Goal: Task Accomplishment & Management: Complete application form

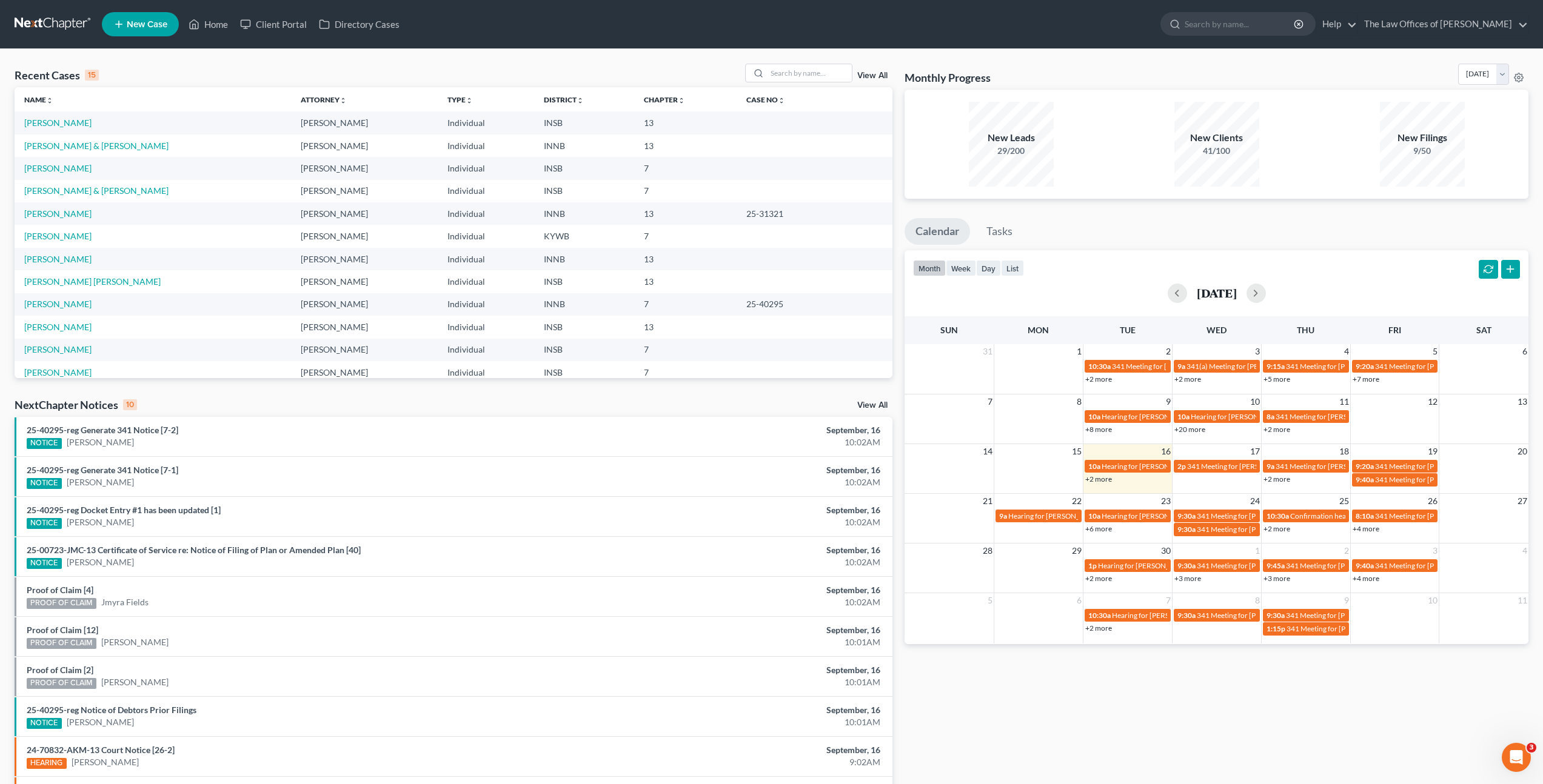
click at [151, 25] on span "New Case" at bounding box center [147, 25] width 41 height 9
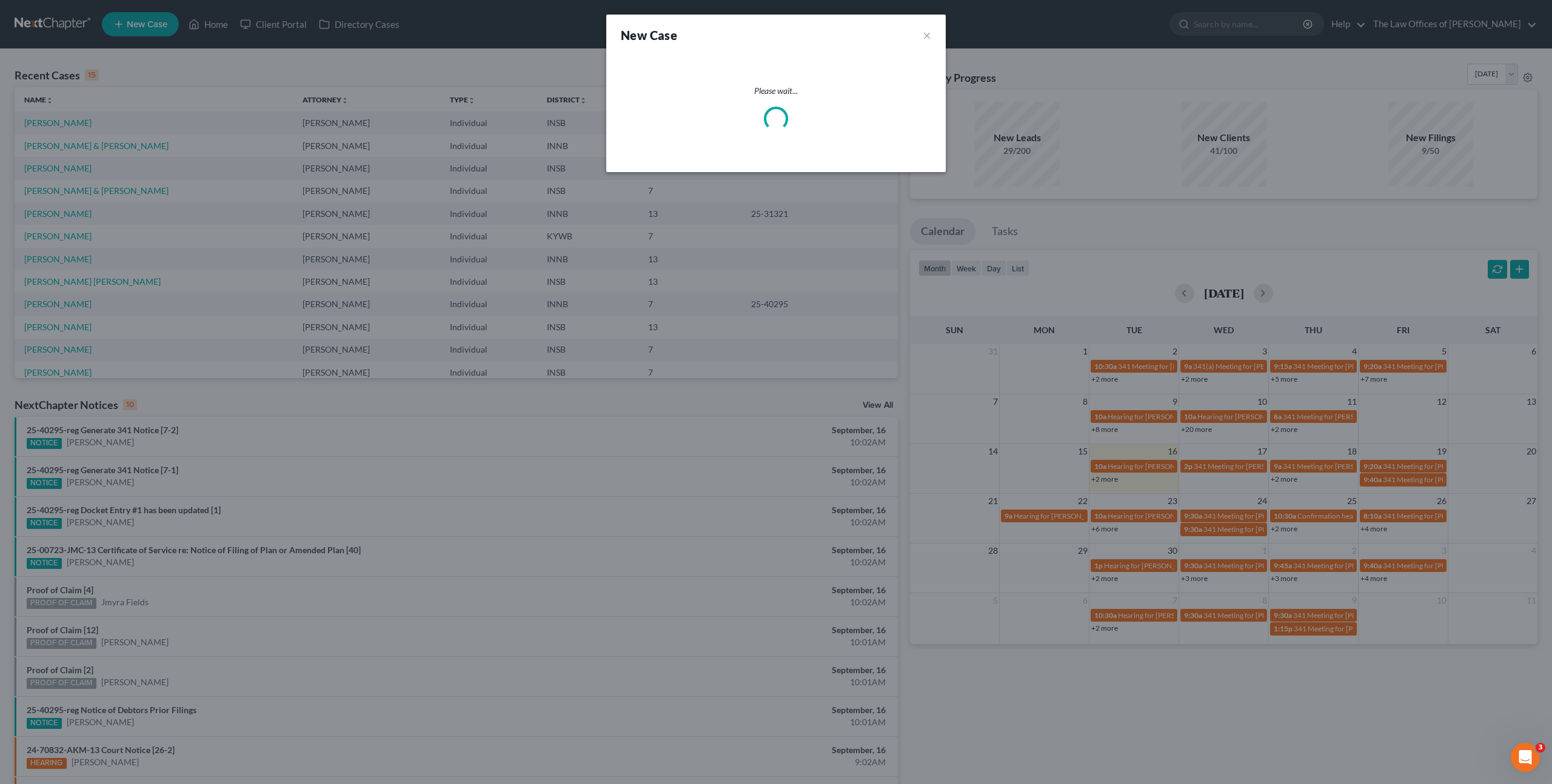
select select "28"
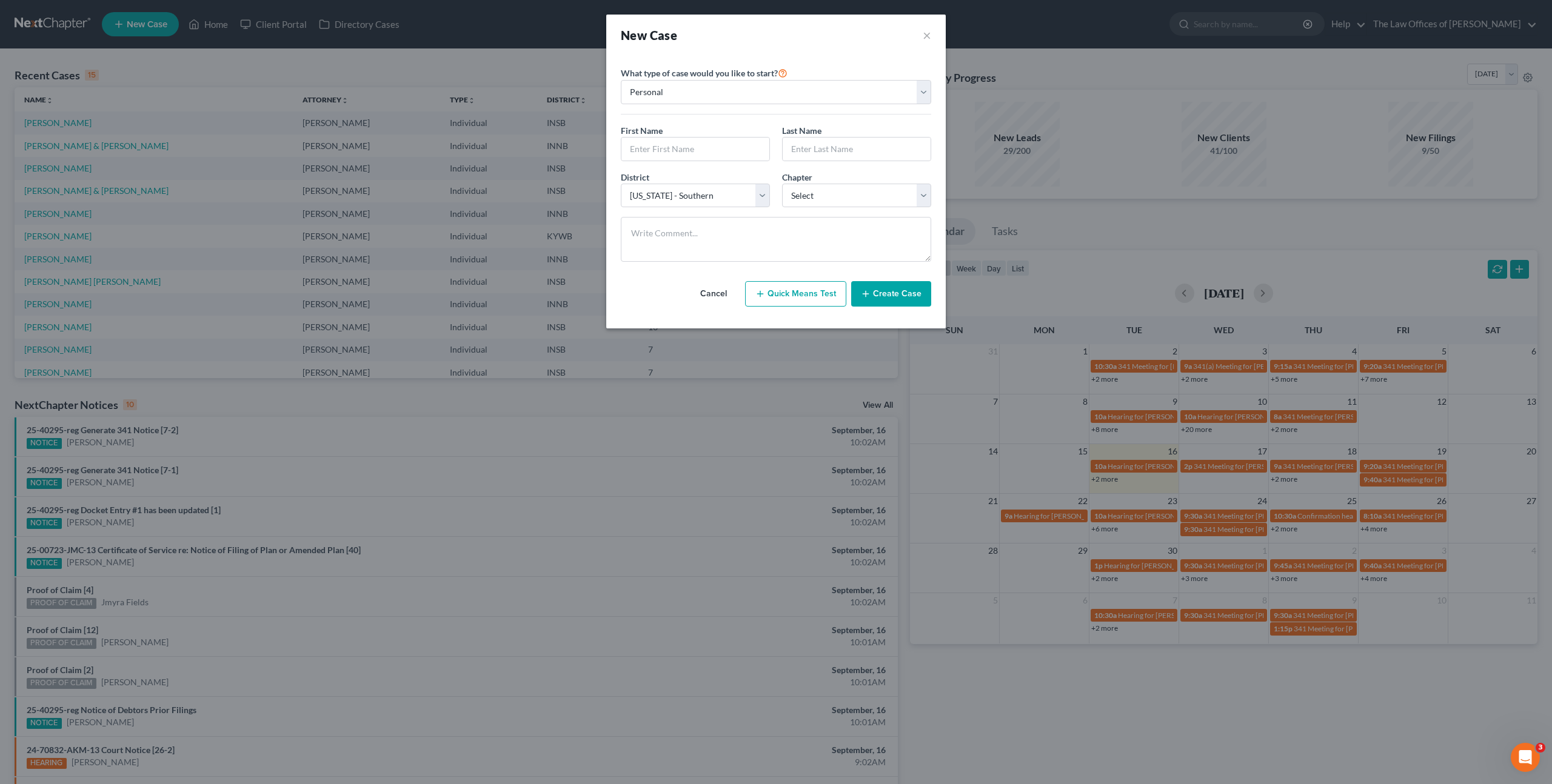
click at [708, 287] on button "Cancel" at bounding box center [713, 294] width 53 height 24
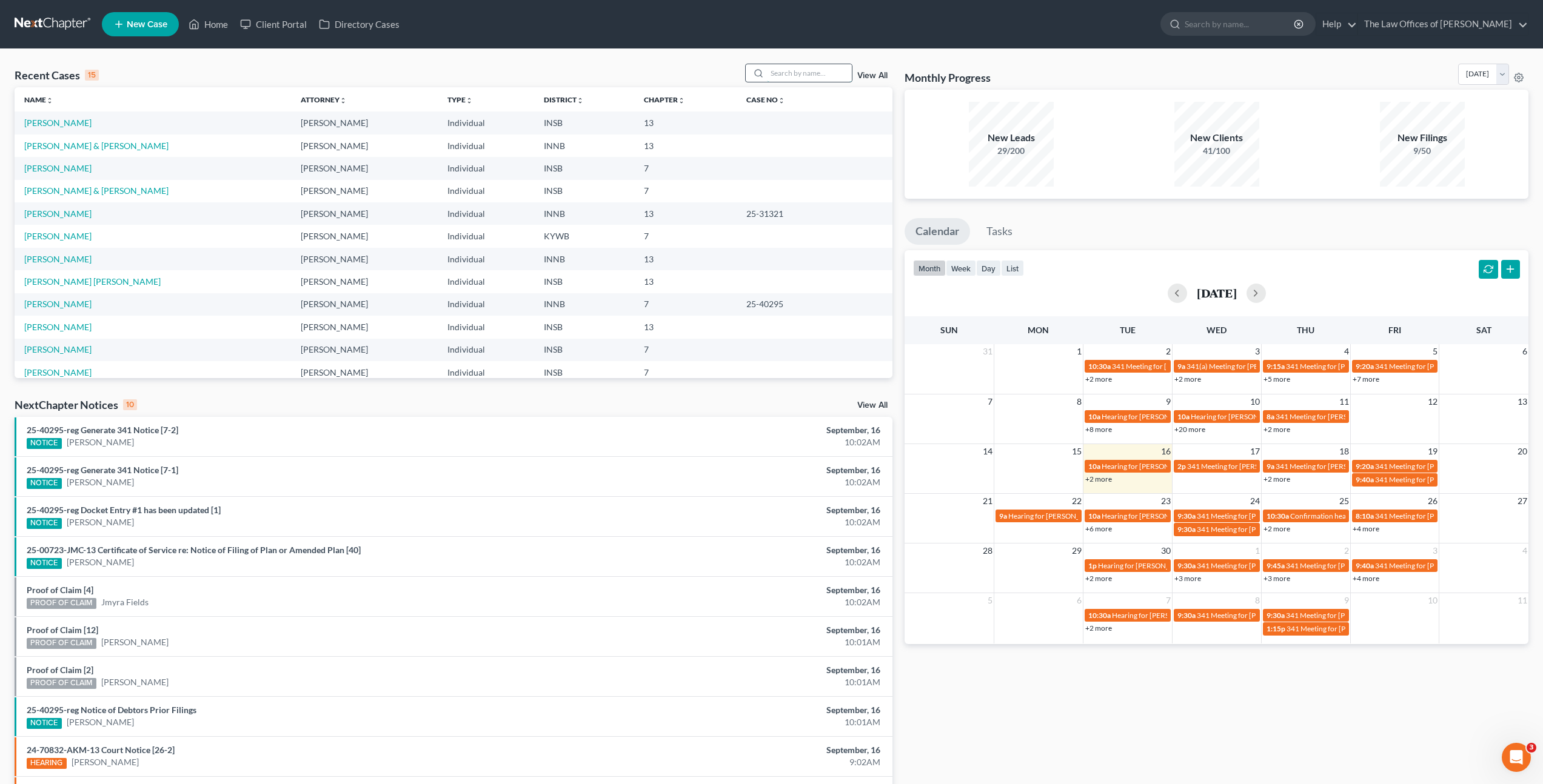
click at [821, 72] on input "search" at bounding box center [810, 73] width 85 height 17
type input "[PERSON_NAME]"
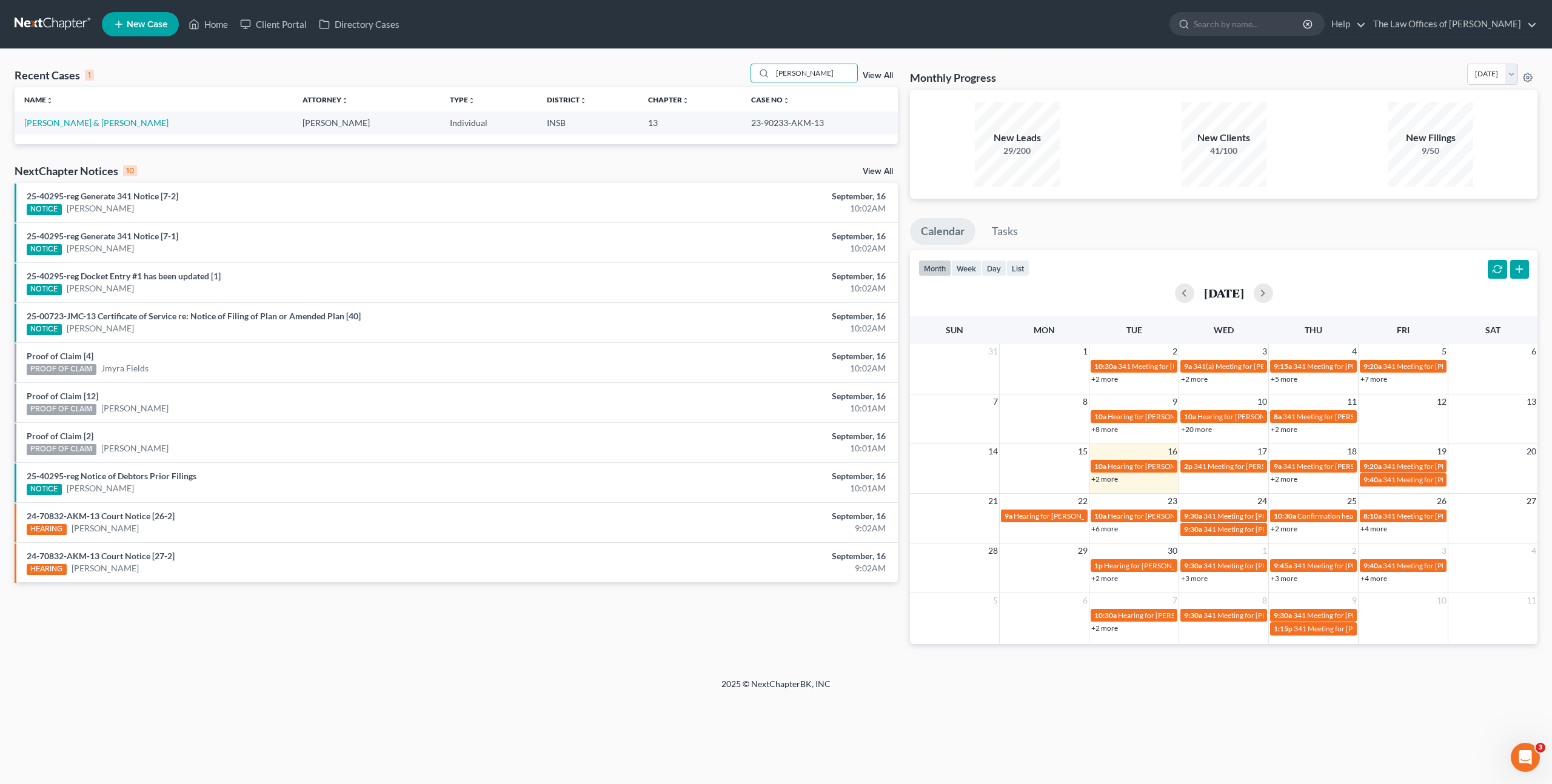
click at [830, 643] on div "Recent Cases 1 [PERSON_NAME] View All Name unfold_more expand_more expand_less …" at bounding box center [456, 363] width 895 height 600
click at [827, 637] on div "Recent Cases 1 [PERSON_NAME] View All Name unfold_more expand_more expand_less …" at bounding box center [456, 363] width 895 height 600
click at [123, 34] on link "New Case" at bounding box center [140, 24] width 77 height 24
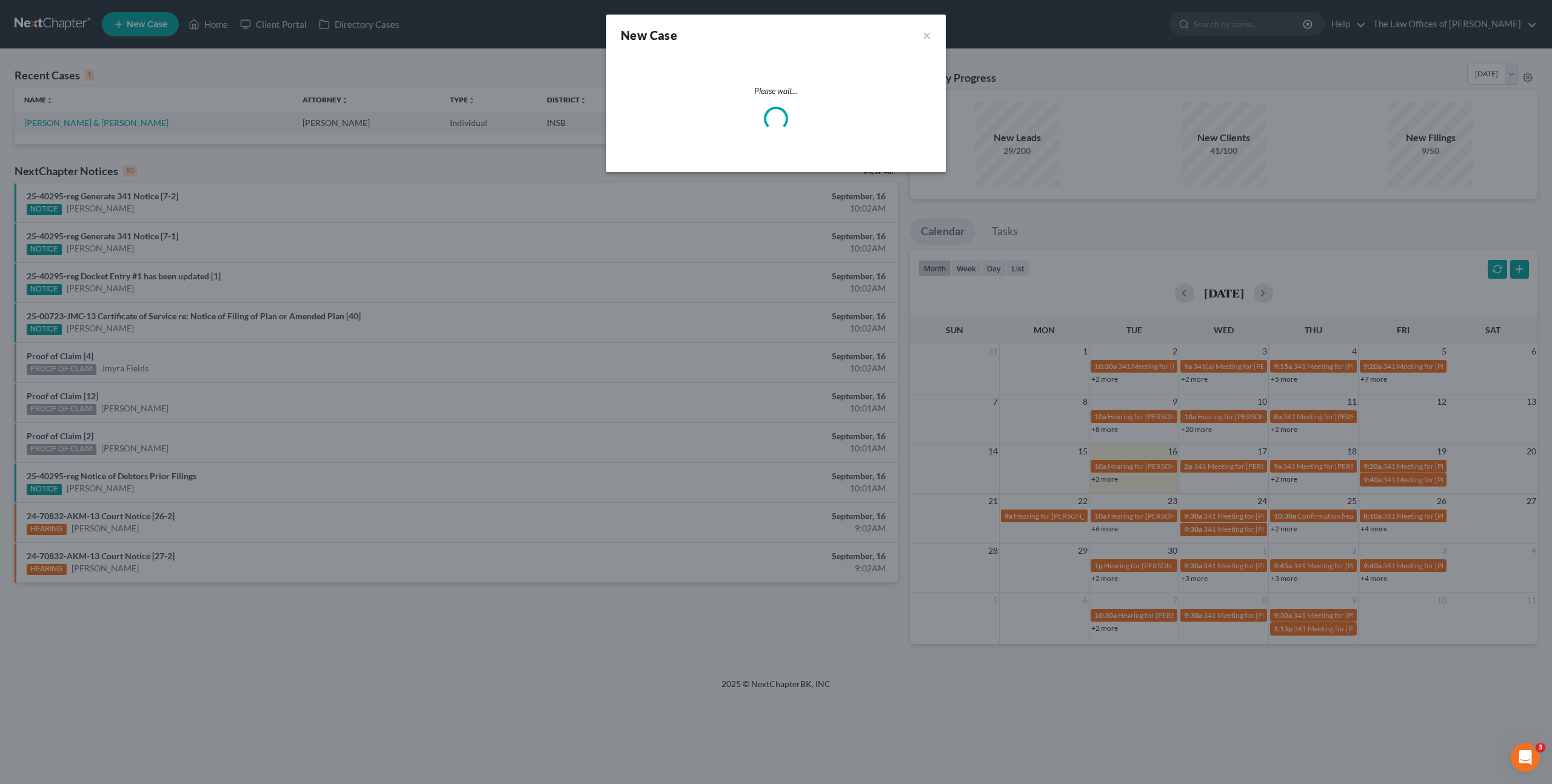
select select "28"
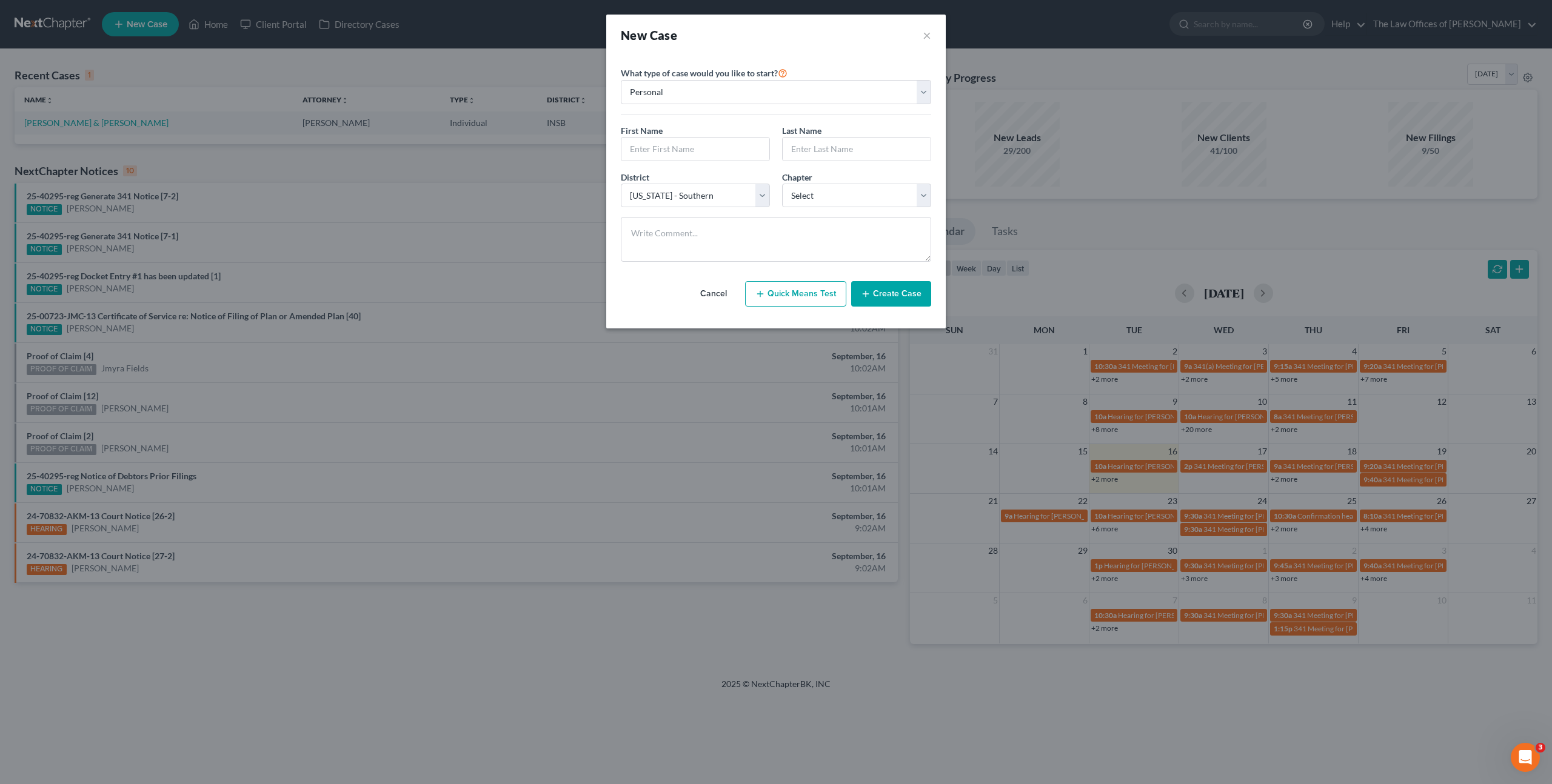
click at [644, 161] on div "First Name * Last Name *" at bounding box center [776, 147] width 322 height 47
click at [650, 151] on input "text" at bounding box center [695, 149] width 148 height 23
click at [645, 145] on input "text" at bounding box center [695, 149] width 148 height 23
type input "[PERSON_NAME]"
type input "Norton"
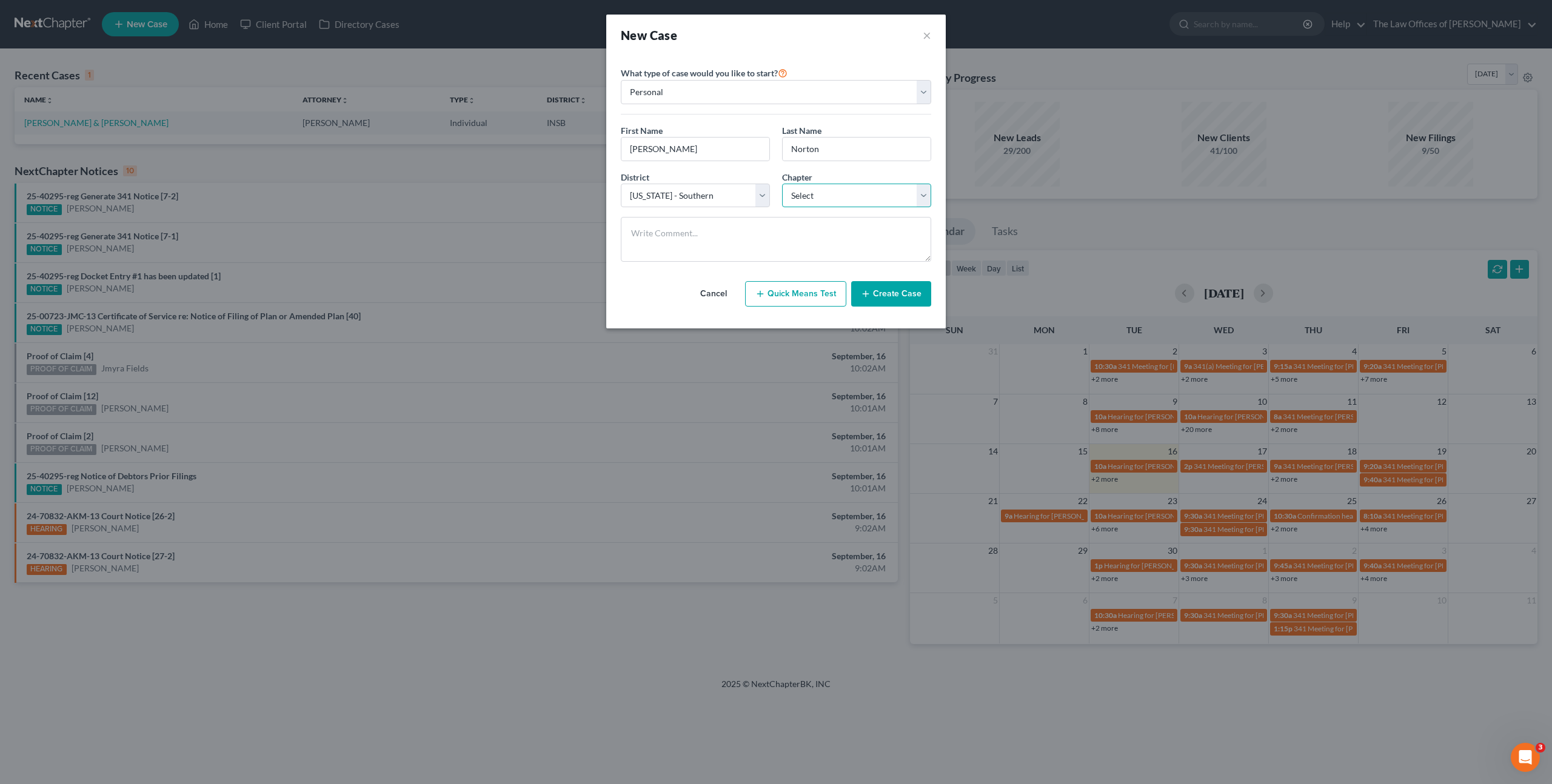
click at [803, 195] on select "Select 7 11 12 13" at bounding box center [856, 195] width 149 height 24
select select "0"
click at [782, 183] on select "Select 7 11 12 13" at bounding box center [856, 195] width 149 height 24
click at [878, 292] on button "Create Case" at bounding box center [891, 294] width 80 height 25
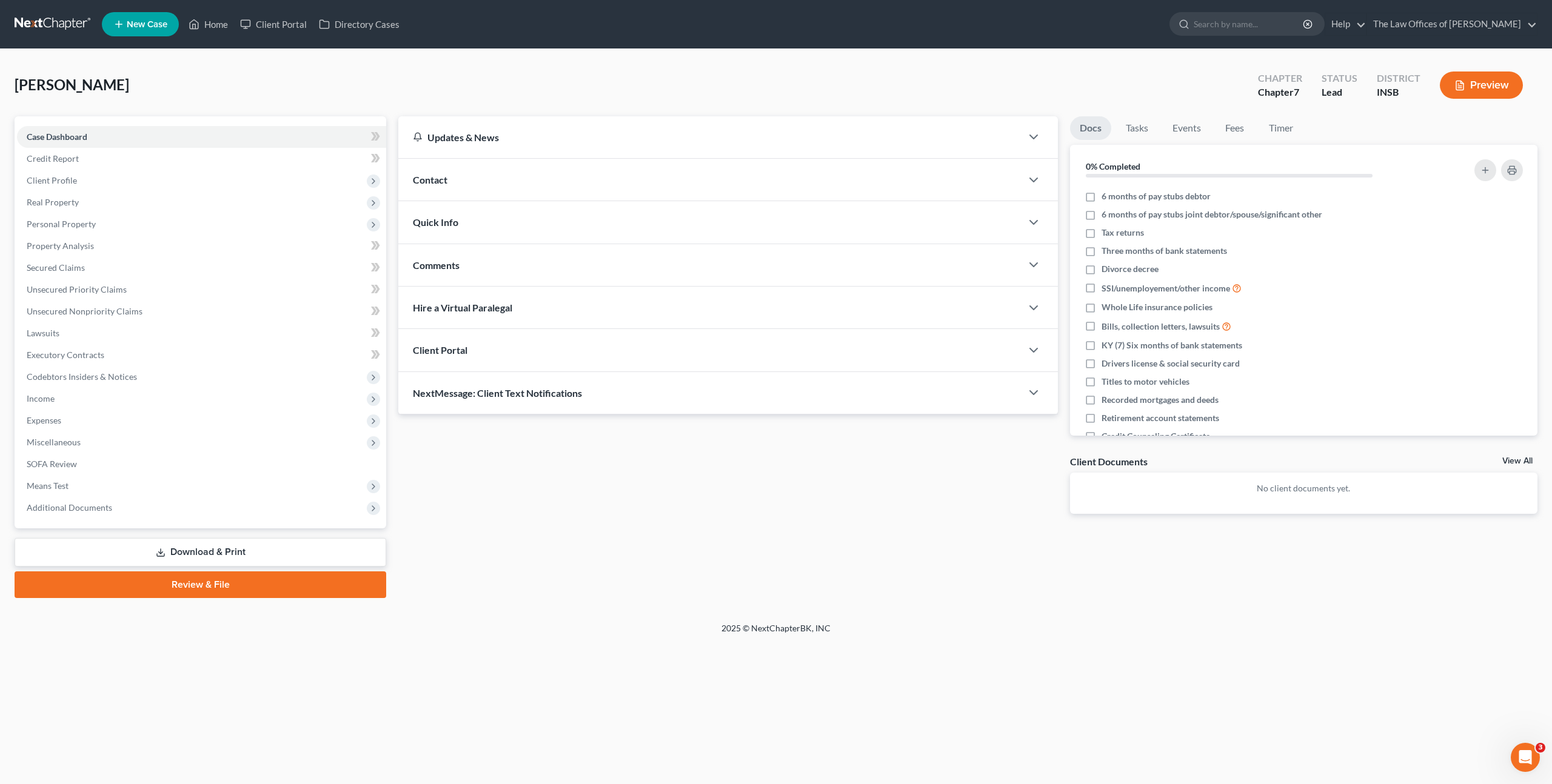
click at [1139, 46] on nav "Home New Case Client Portal Directory Cases The Law Offices of Dax J. Miller [E…" at bounding box center [776, 24] width 1552 height 49
drag, startPoint x: 1111, startPoint y: 66, endPoint x: 1102, endPoint y: 63, distance: 9.5
click at [1111, 66] on div "[PERSON_NAME] Upgraded Chapter Chapter 7 Status Lead District INSB Preview" at bounding box center [776, 90] width 1523 height 52
click at [592, 78] on div "[PERSON_NAME] Upgraded Chapter Chapter 7 Status Lead District INSB Preview" at bounding box center [776, 90] width 1523 height 52
click at [1029, 61] on div "[PERSON_NAME] Upgraded Chapter Chapter 7 Status Lead District INSB Preview Peti…" at bounding box center [776, 336] width 1552 height 573
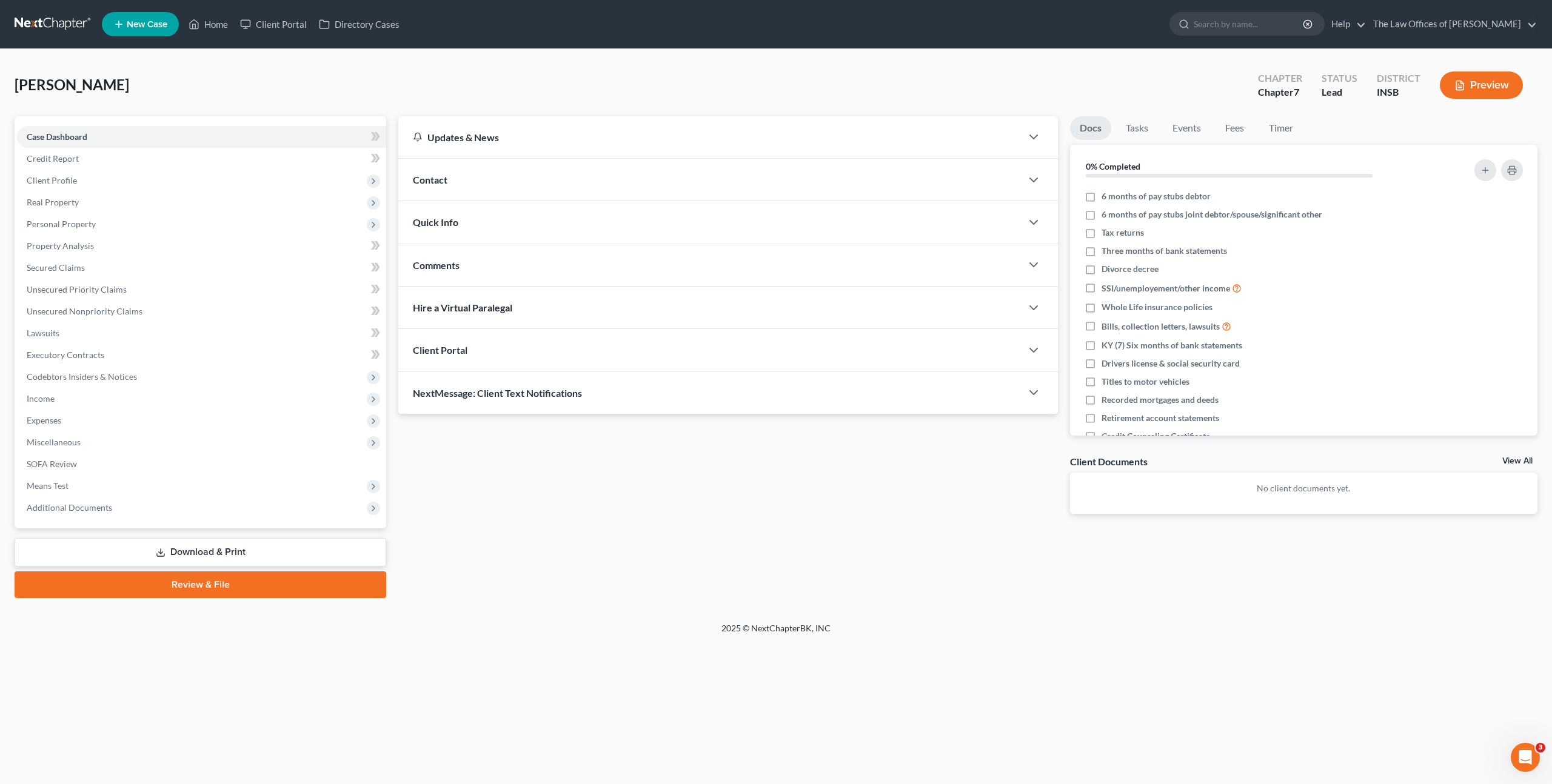
click at [1002, 59] on div "[PERSON_NAME] Upgraded Chapter Chapter 7 Status Lead District INSB Preview Peti…" at bounding box center [776, 336] width 1552 height 573
click at [192, 179] on span "Client Profile" at bounding box center [201, 180] width 369 height 22
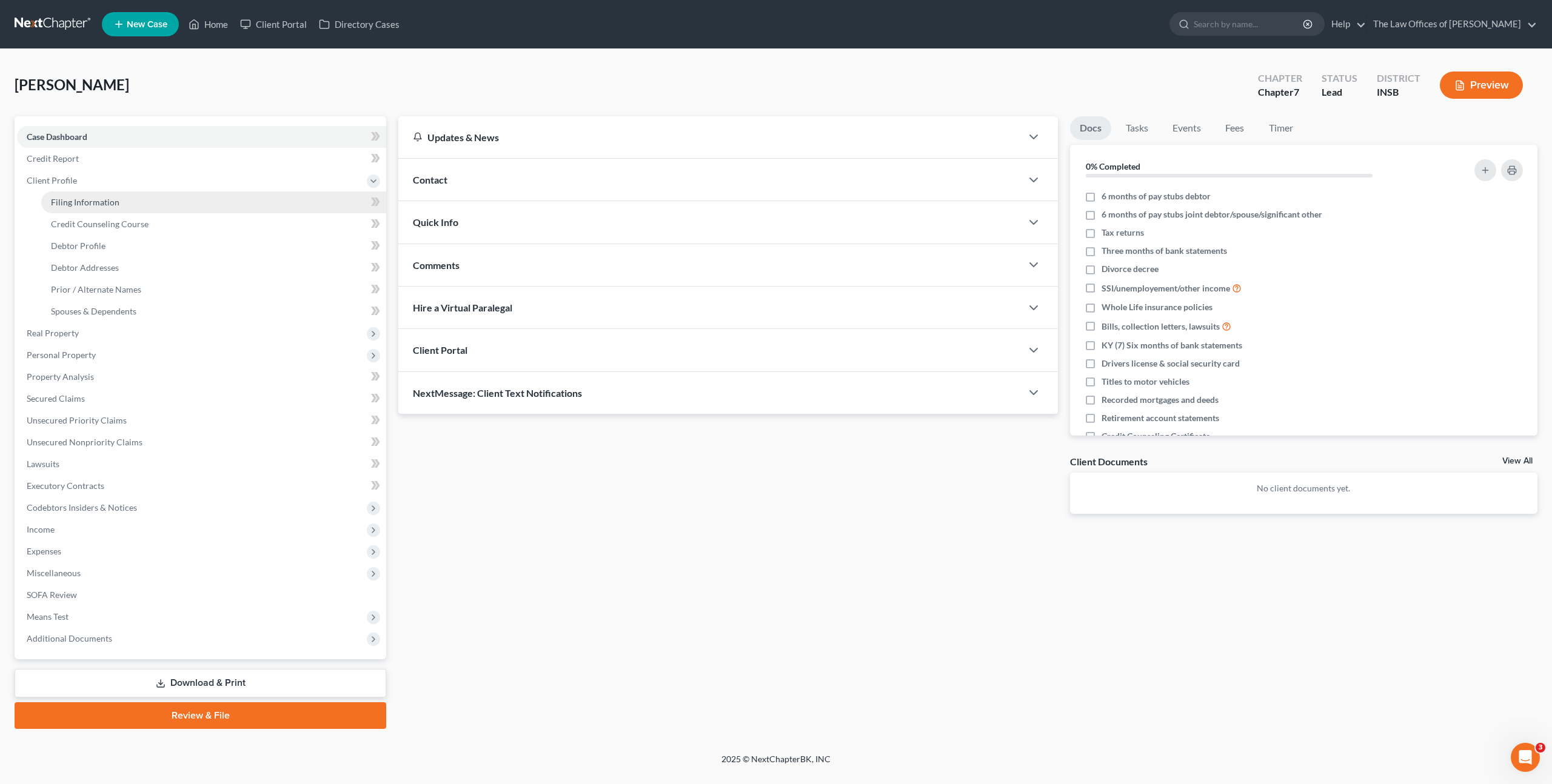
click at [195, 195] on link "Filing Information" at bounding box center [213, 202] width 345 height 22
select select "1"
select select "0"
select select "28"
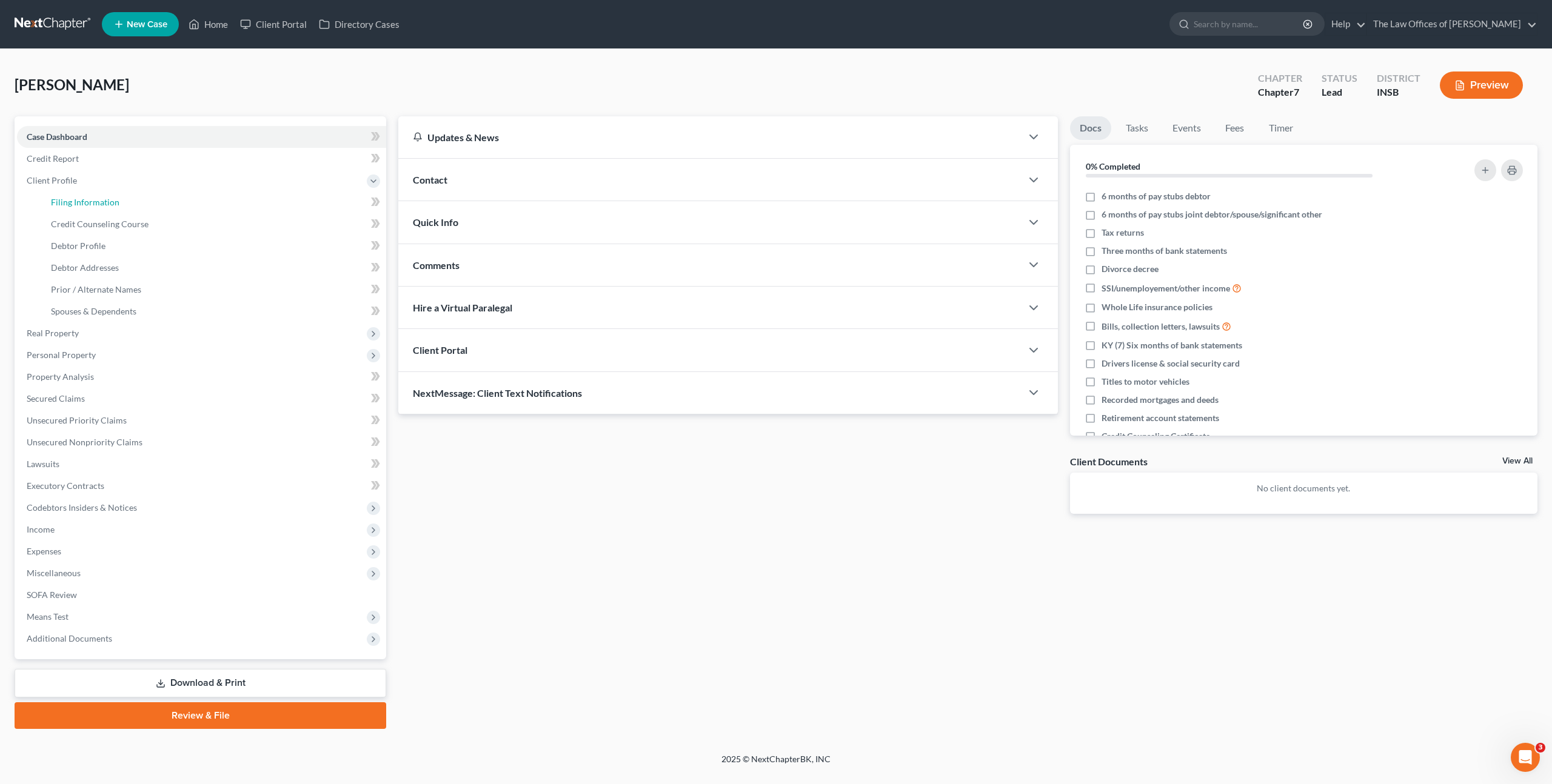
select select "15"
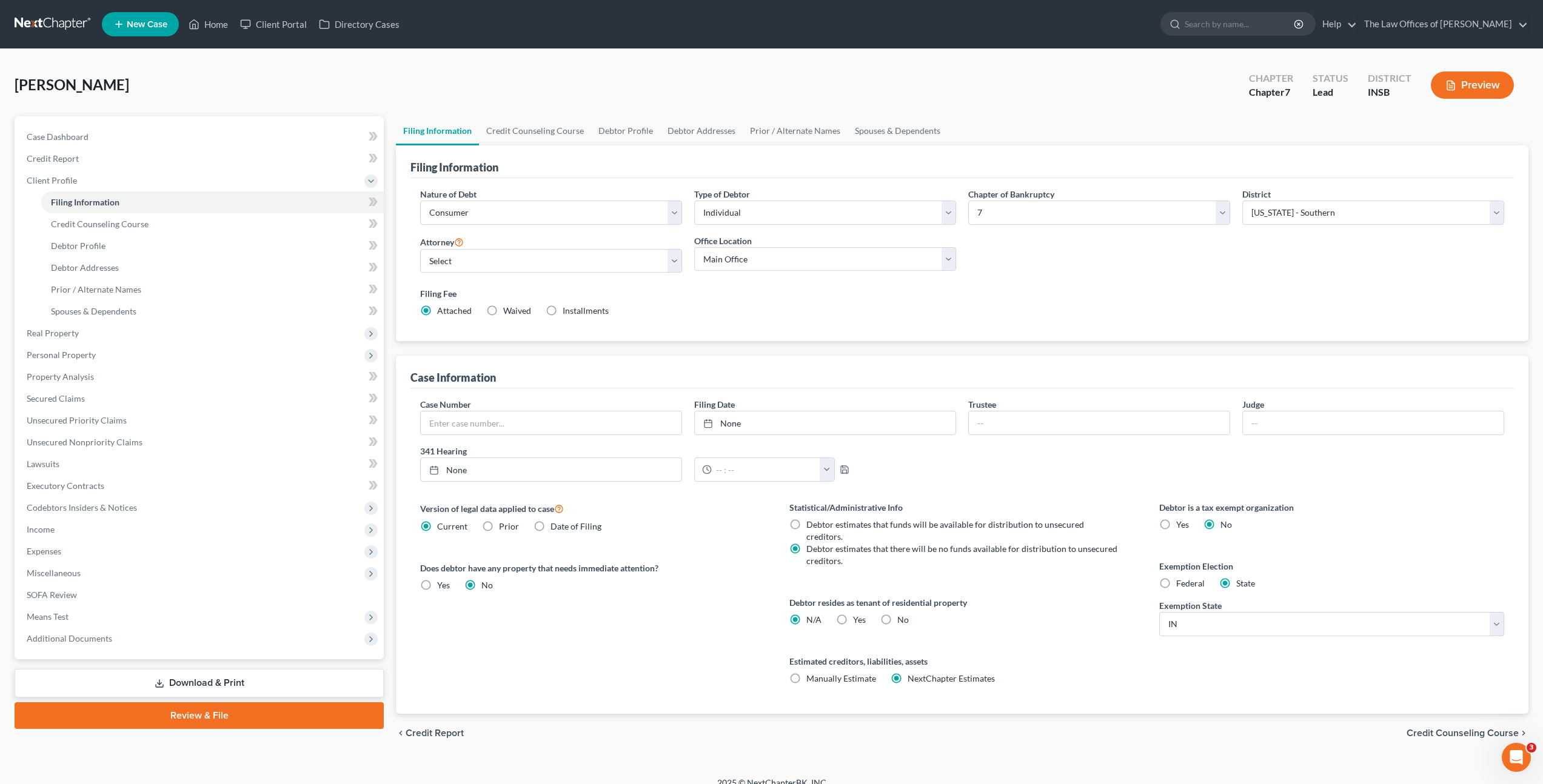
click at [951, 309] on div "Filing Fee Attached Waived Waived Installments Installments" at bounding box center [962, 302] width 1084 height 30
click at [531, 124] on link "Credit Counseling Course" at bounding box center [534, 131] width 112 height 29
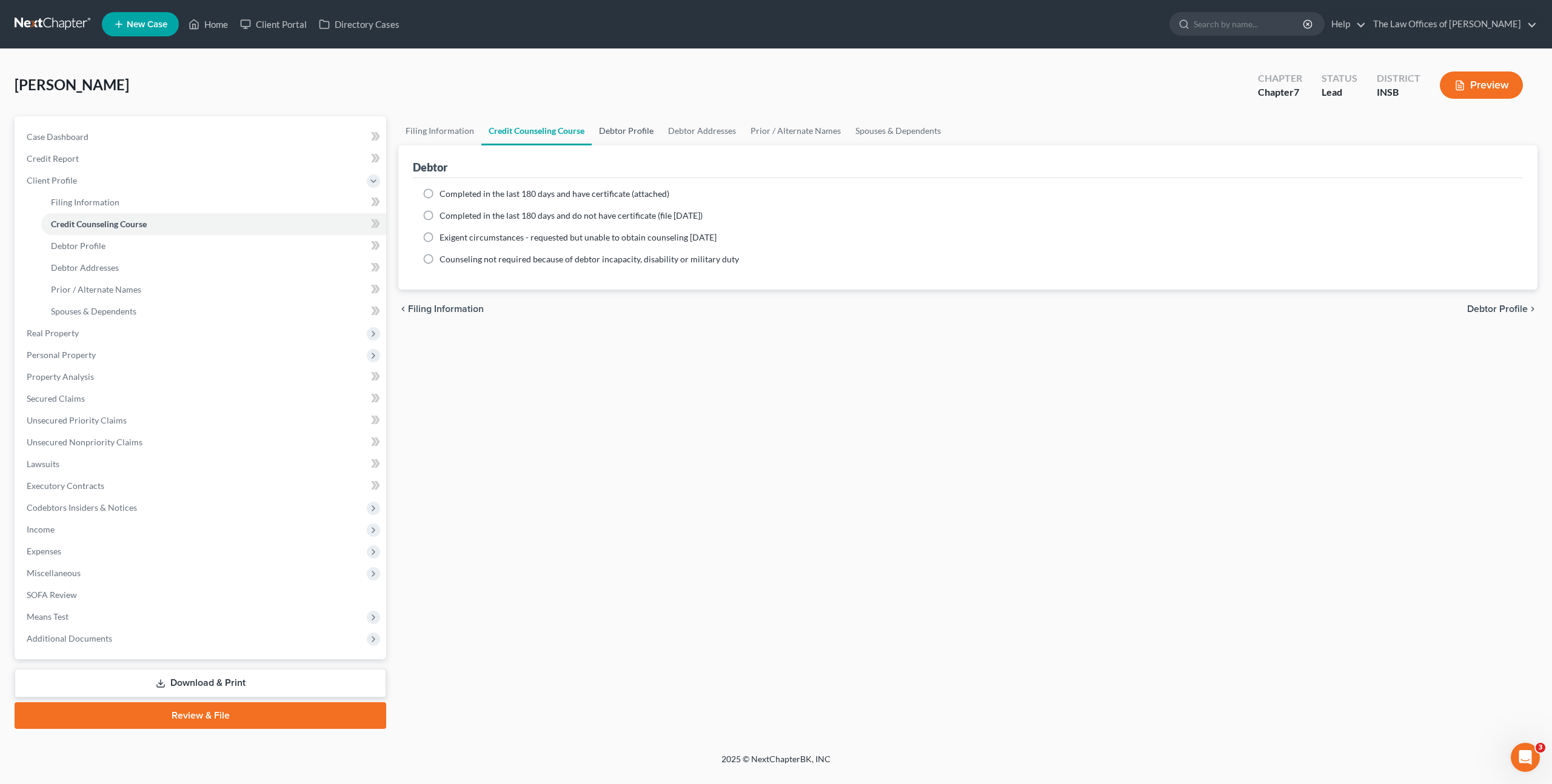
click at [614, 128] on link "Debtor Profile" at bounding box center [626, 131] width 69 height 29
select select "0"
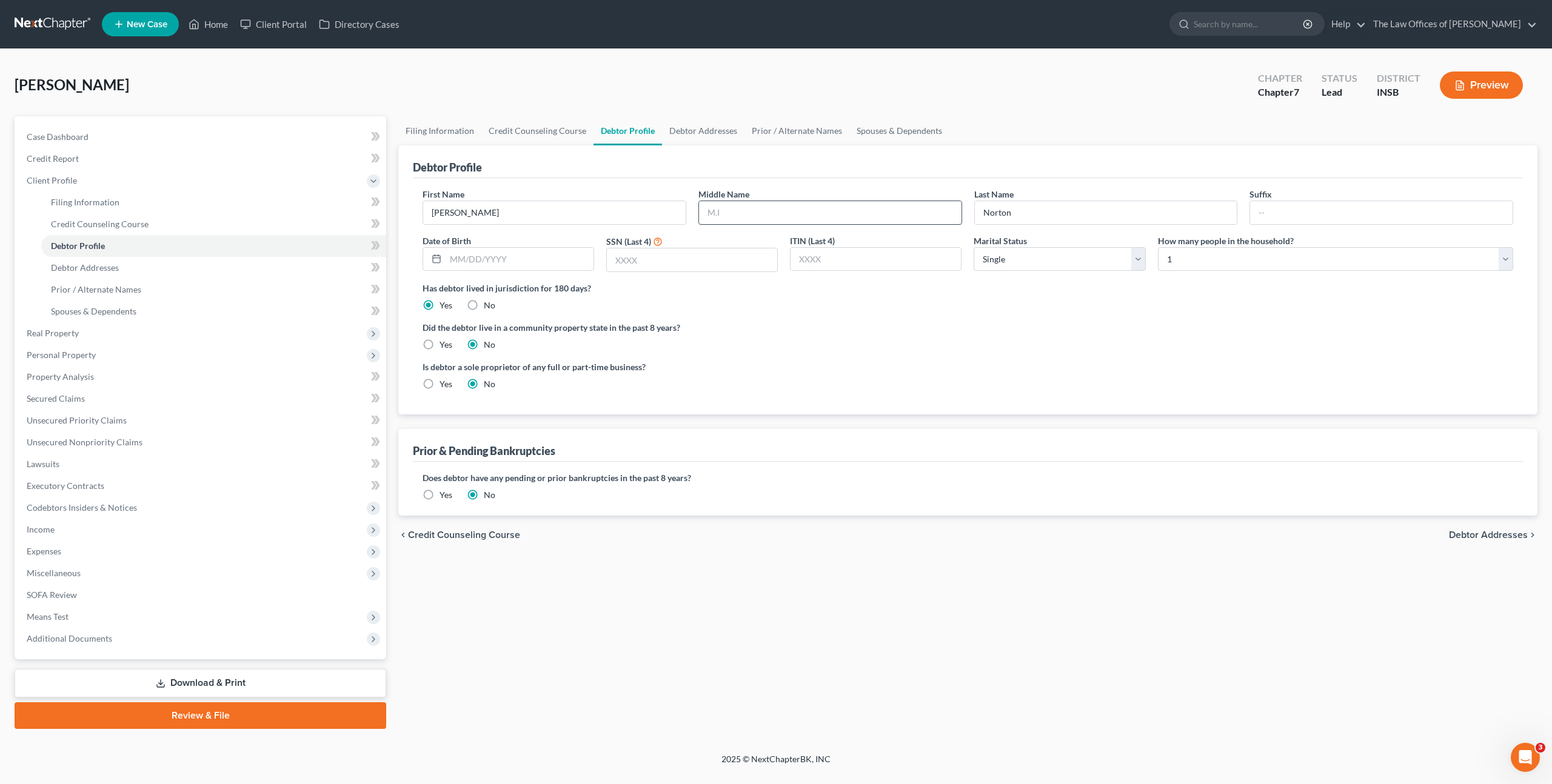
click at [726, 212] on input "text" at bounding box center [830, 213] width 263 height 23
click at [727, 213] on input "text" at bounding box center [830, 213] width 263 height 23
type input "[PERSON_NAME]"
type input "3"
type input "[DATE]"
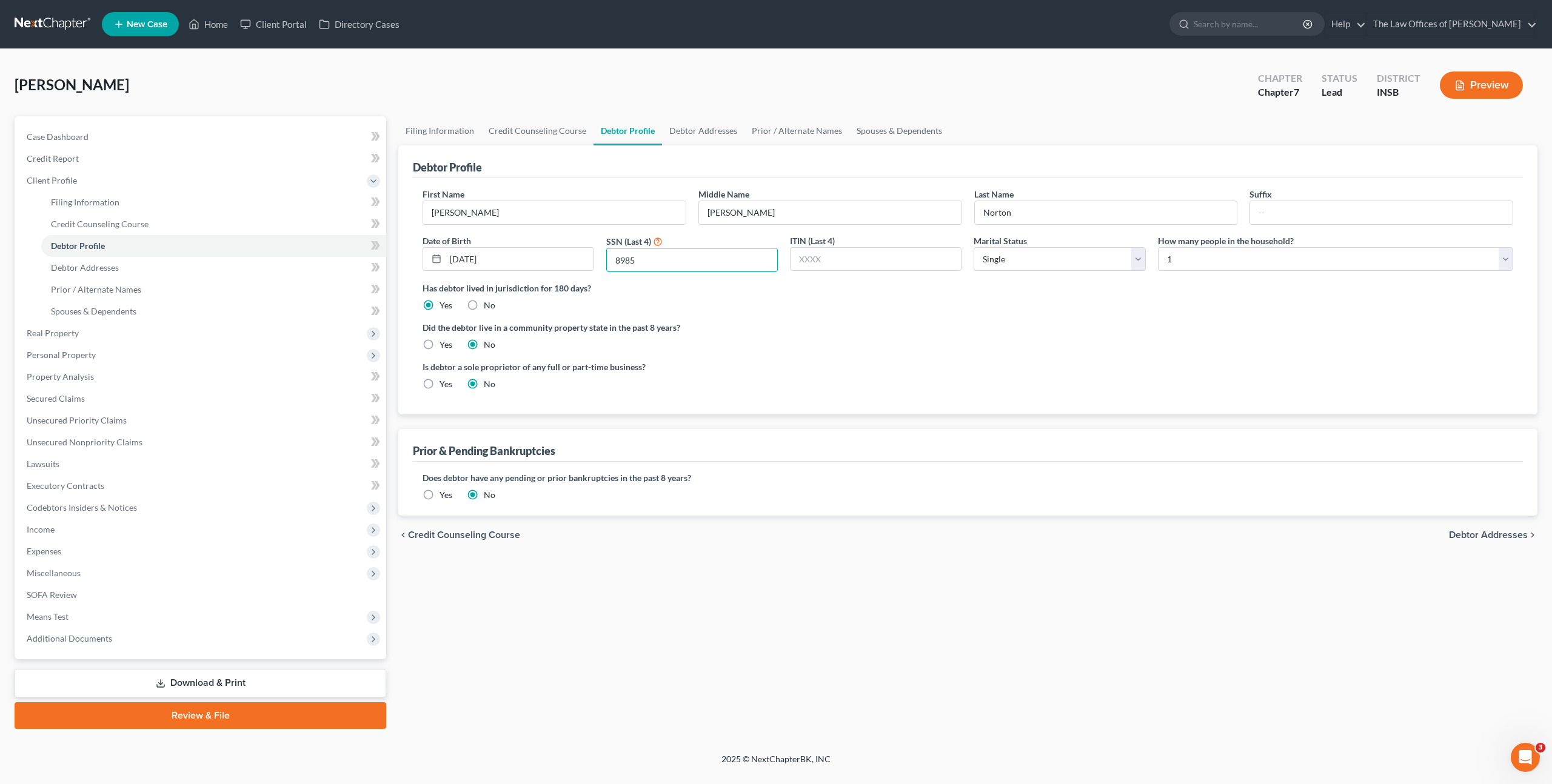
type input "8985"
click at [1078, 330] on label "Did the debtor live in a community property state in the past 8 years?" at bounding box center [968, 327] width 1091 height 13
click at [1132, 365] on div "Is debtor a sole proprietor of any full or part-time business? Yes No" at bounding box center [967, 380] width 1103 height 39
click at [378, 250] on icon at bounding box center [376, 245] width 9 height 15
click at [299, 265] on link "Debtor Addresses" at bounding box center [213, 268] width 345 height 22
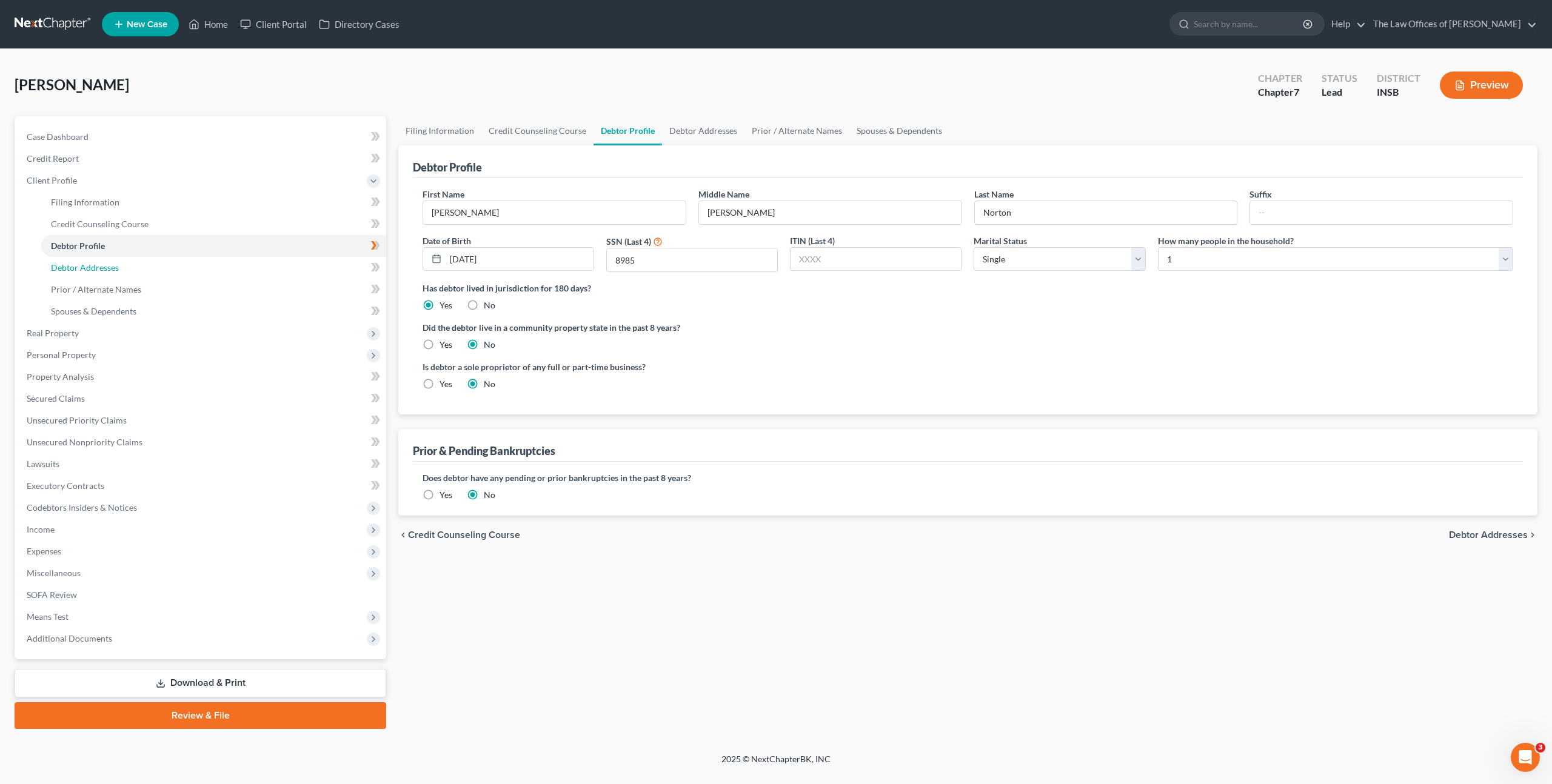
select select "0"
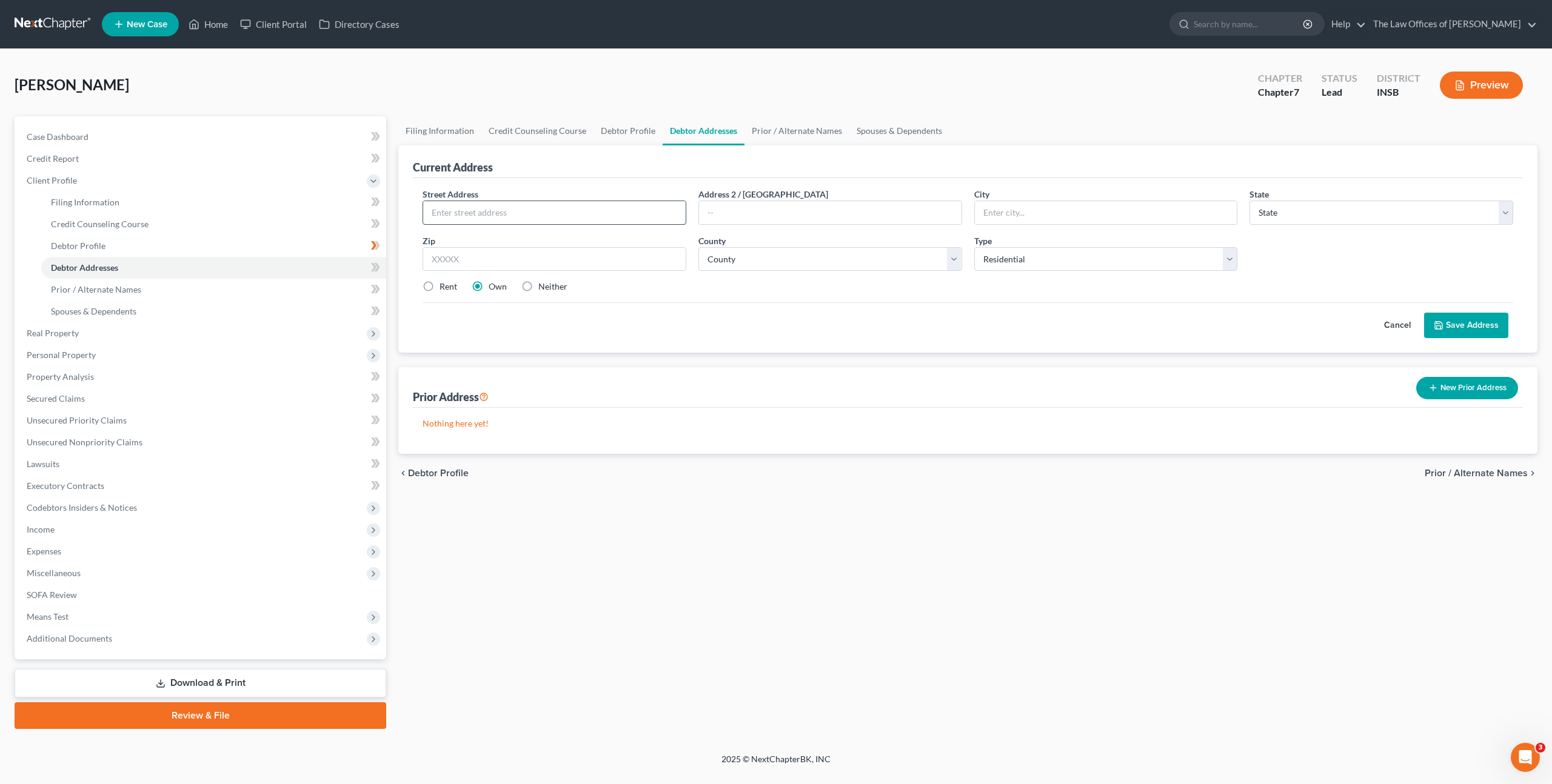
click at [568, 218] on input "text" at bounding box center [554, 213] width 263 height 23
type input "[STREET_ADDRESS]"
type input "47715"
type input "[GEOGRAPHIC_DATA]"
select select "15"
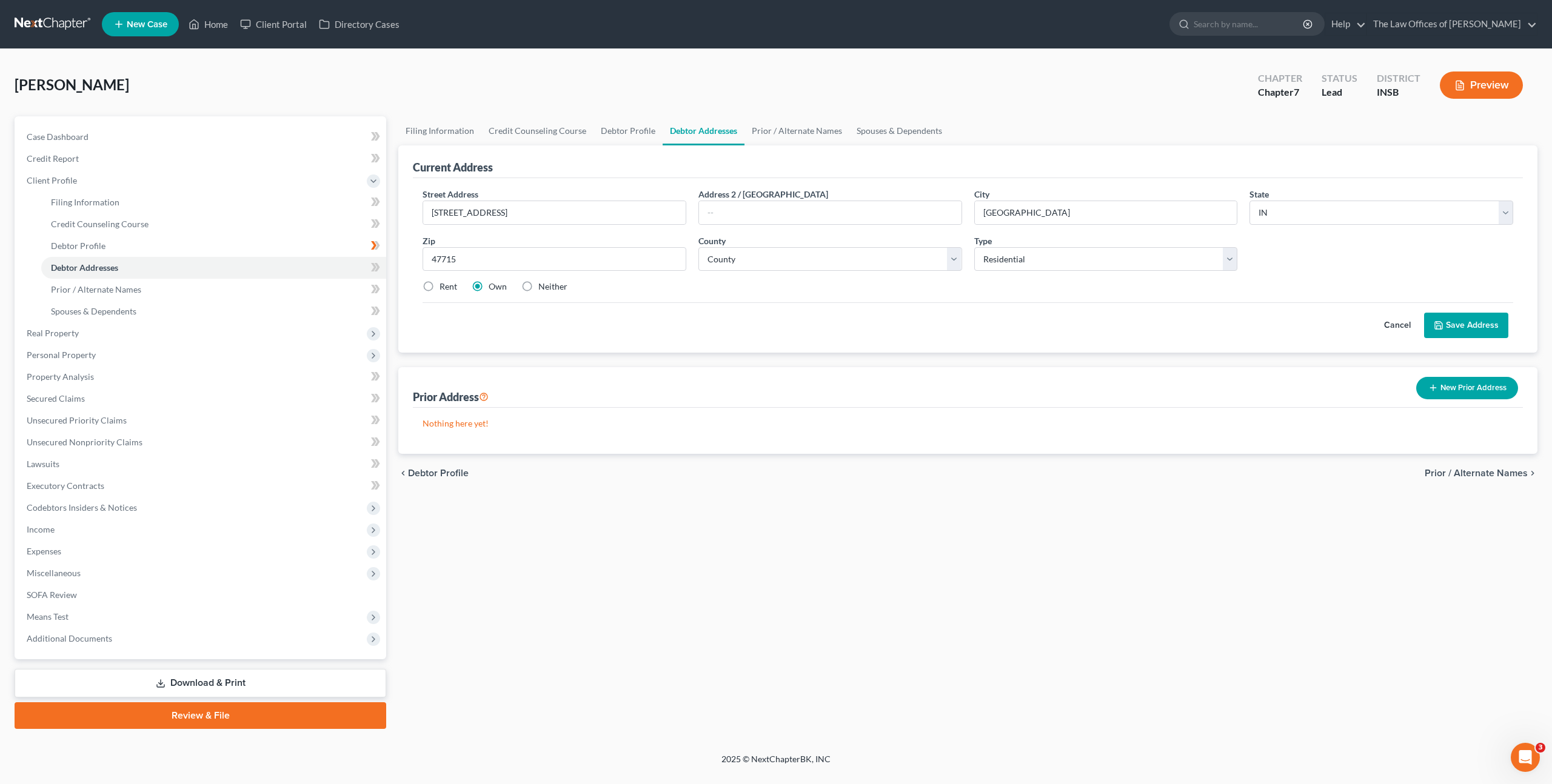
click at [667, 306] on div "Cancel Save Address" at bounding box center [968, 320] width 1091 height 36
click at [444, 284] on label "Rent" at bounding box center [448, 286] width 17 height 12
click at [444, 284] on input "Rent" at bounding box center [448, 284] width 8 height 8
radio input "true"
click at [790, 263] on select "County [GEOGRAPHIC_DATA] [GEOGRAPHIC_DATA] [GEOGRAPHIC_DATA] [GEOGRAPHIC_DATA] …" at bounding box center [830, 259] width 264 height 24
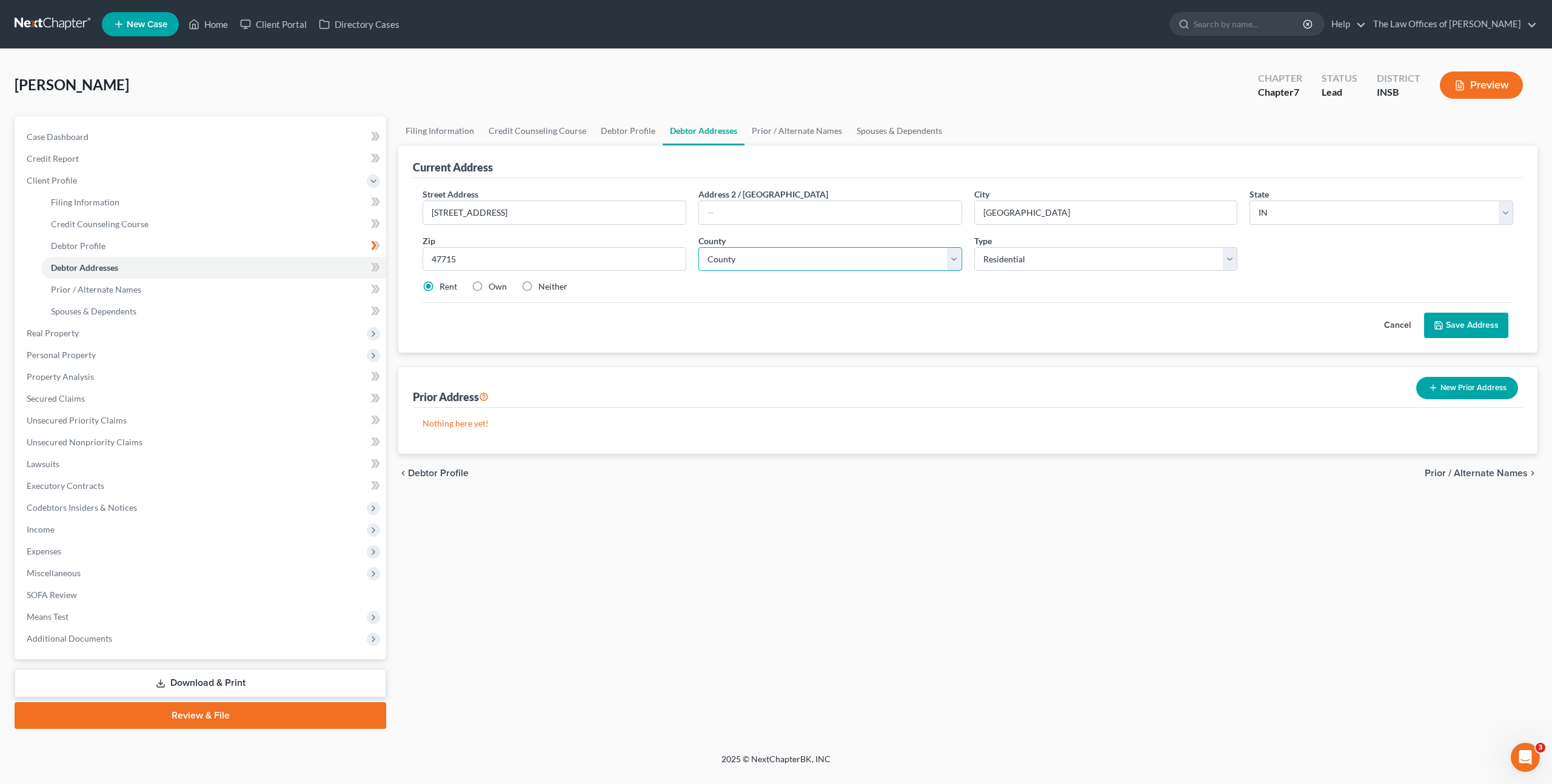
select select "81"
click at [699, 247] on select "County [GEOGRAPHIC_DATA] [GEOGRAPHIC_DATA] [GEOGRAPHIC_DATA] [GEOGRAPHIC_DATA] …" at bounding box center [830, 259] width 264 height 24
drag, startPoint x: 990, startPoint y: 304, endPoint x: 1000, endPoint y: 300, distance: 10.8
click at [990, 304] on div "Cancel Save Address" at bounding box center [968, 320] width 1091 height 36
click at [1442, 320] on icon at bounding box center [1438, 325] width 10 height 10
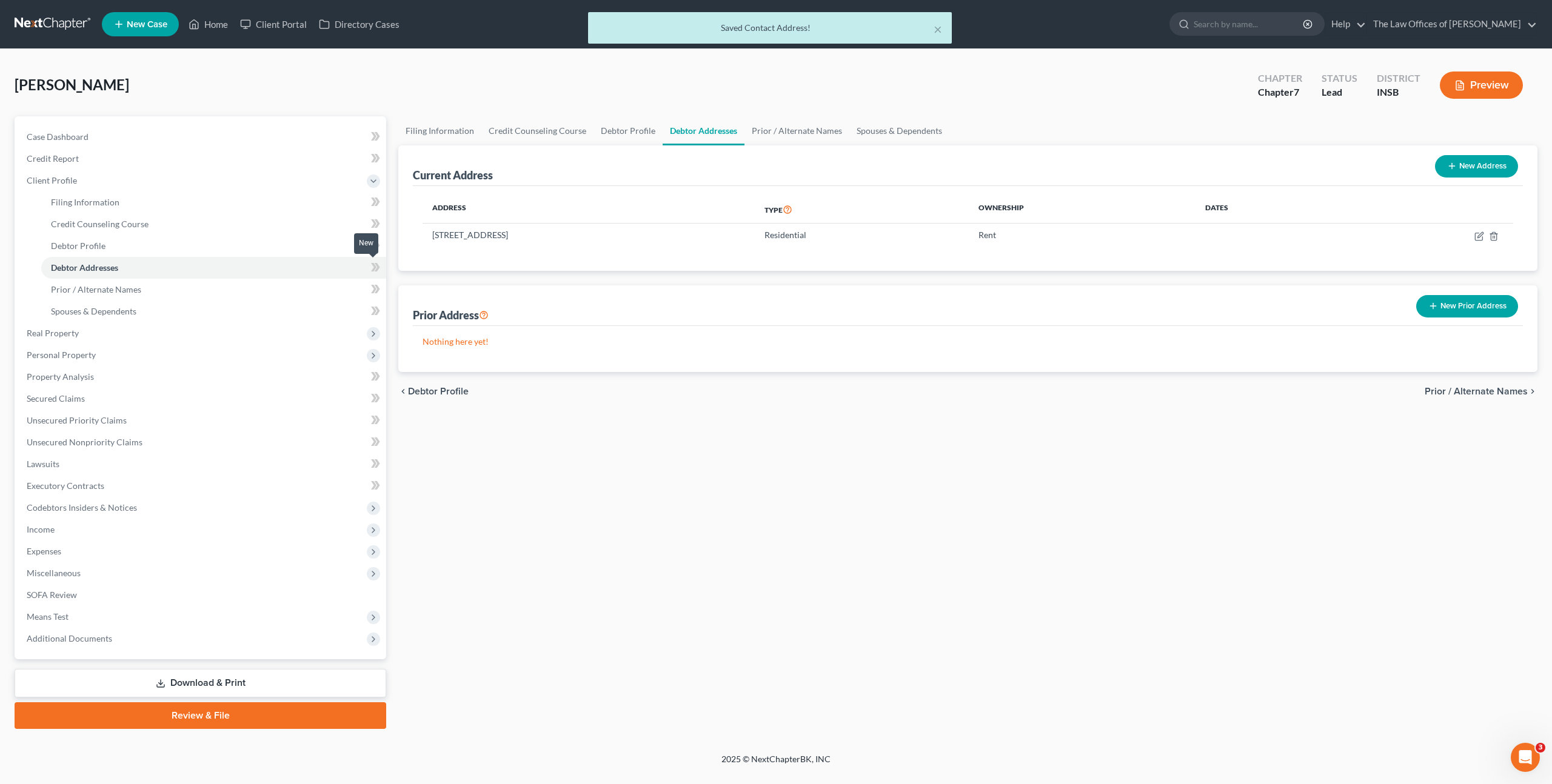
click at [375, 266] on icon at bounding box center [374, 267] width 5 height 9
click at [338, 289] on link "Prior / Alternate Names" at bounding box center [213, 289] width 345 height 22
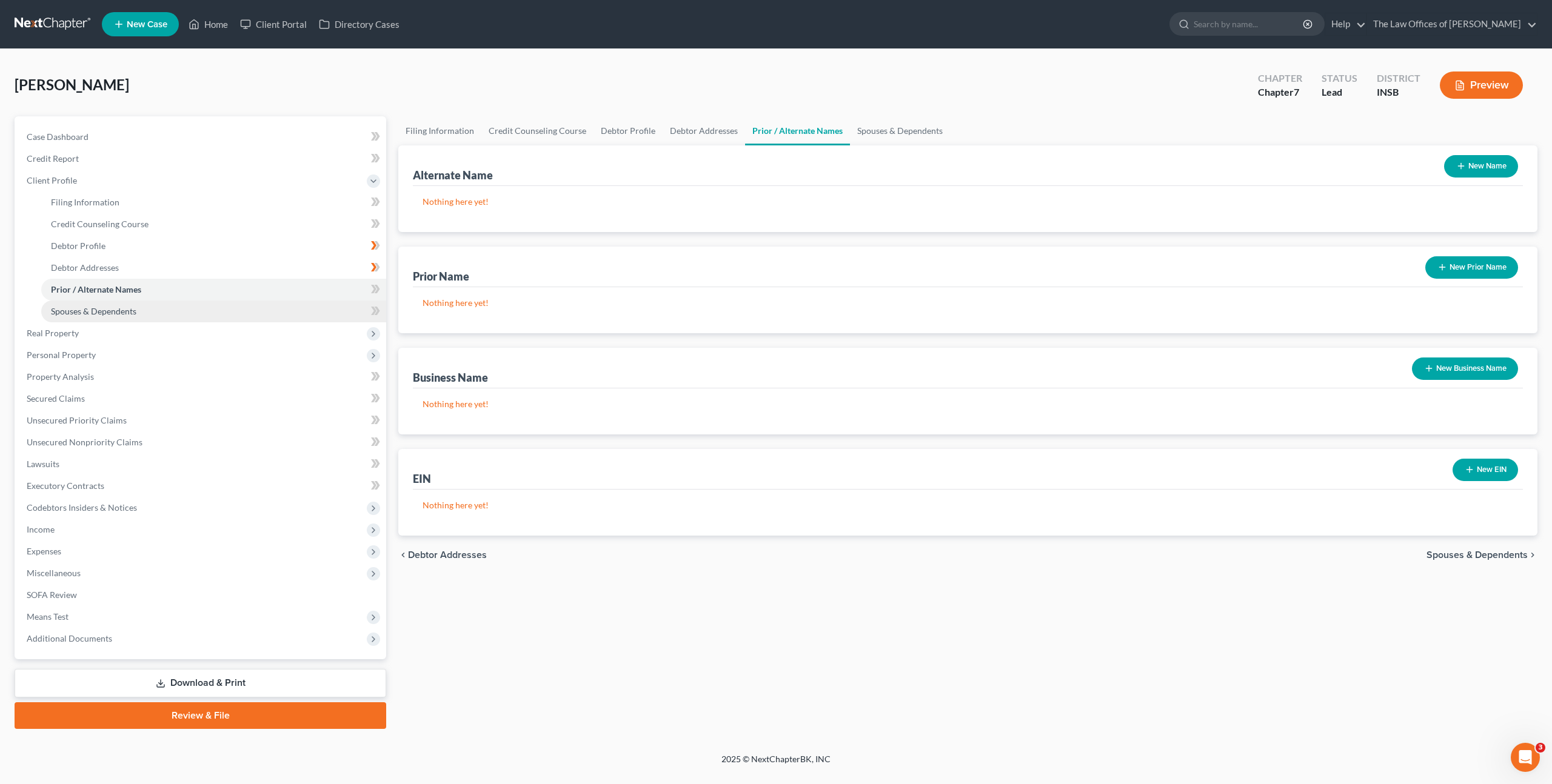
click at [320, 308] on link "Spouses & Dependents" at bounding box center [213, 311] width 345 height 22
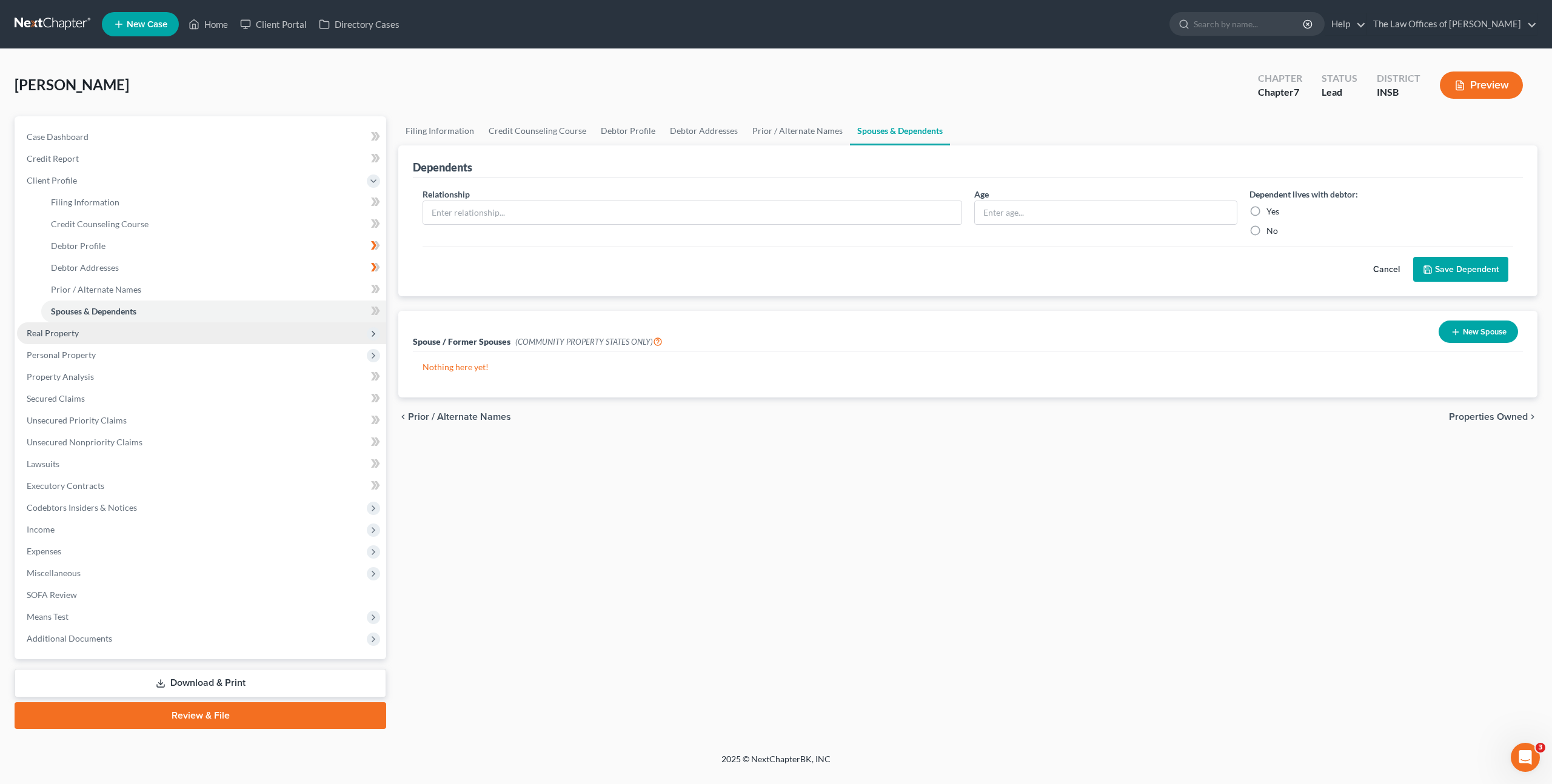
click at [308, 328] on span "Real Property" at bounding box center [201, 333] width 369 height 22
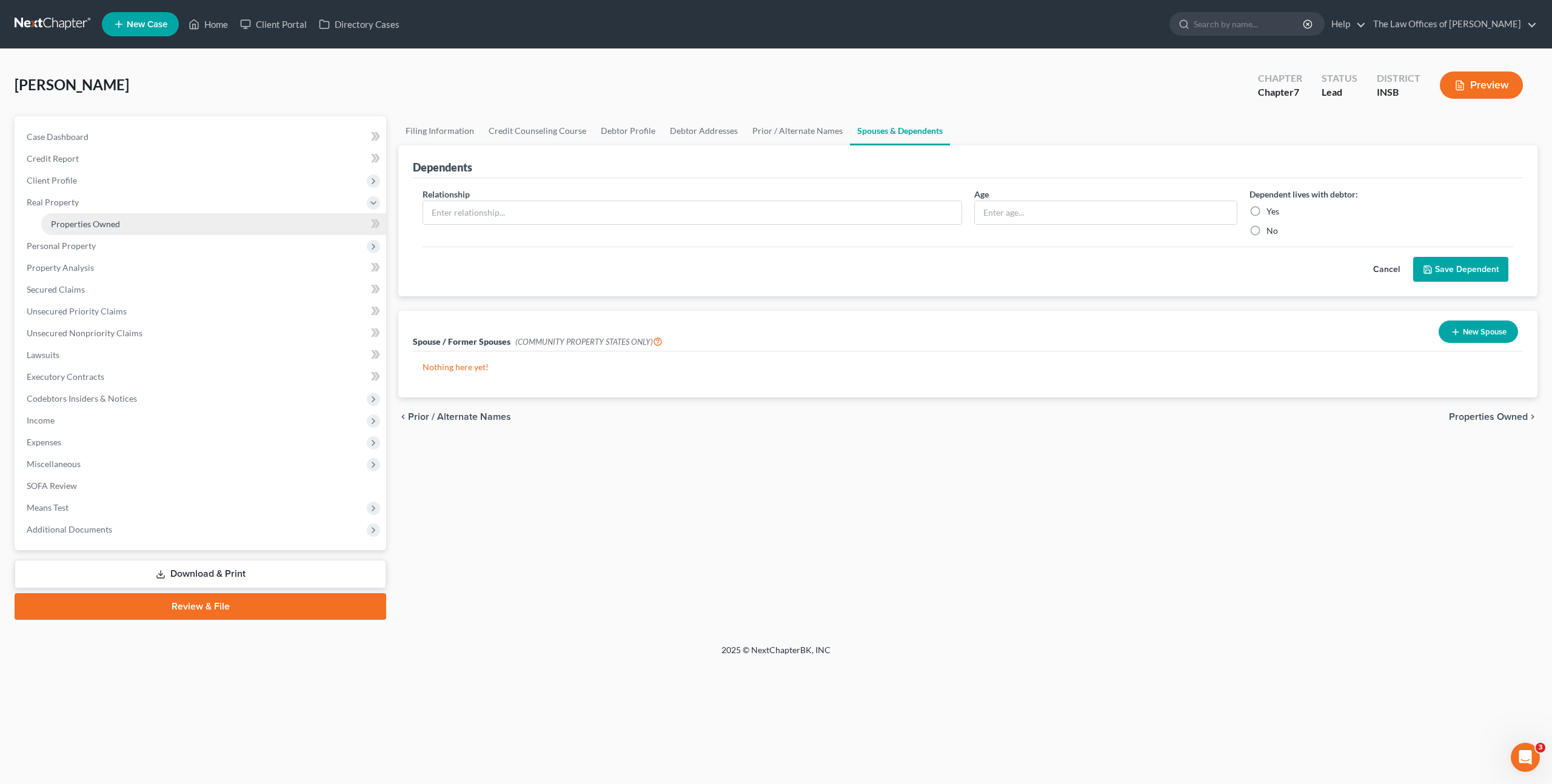
click at [294, 224] on link "Properties Owned" at bounding box center [213, 224] width 345 height 22
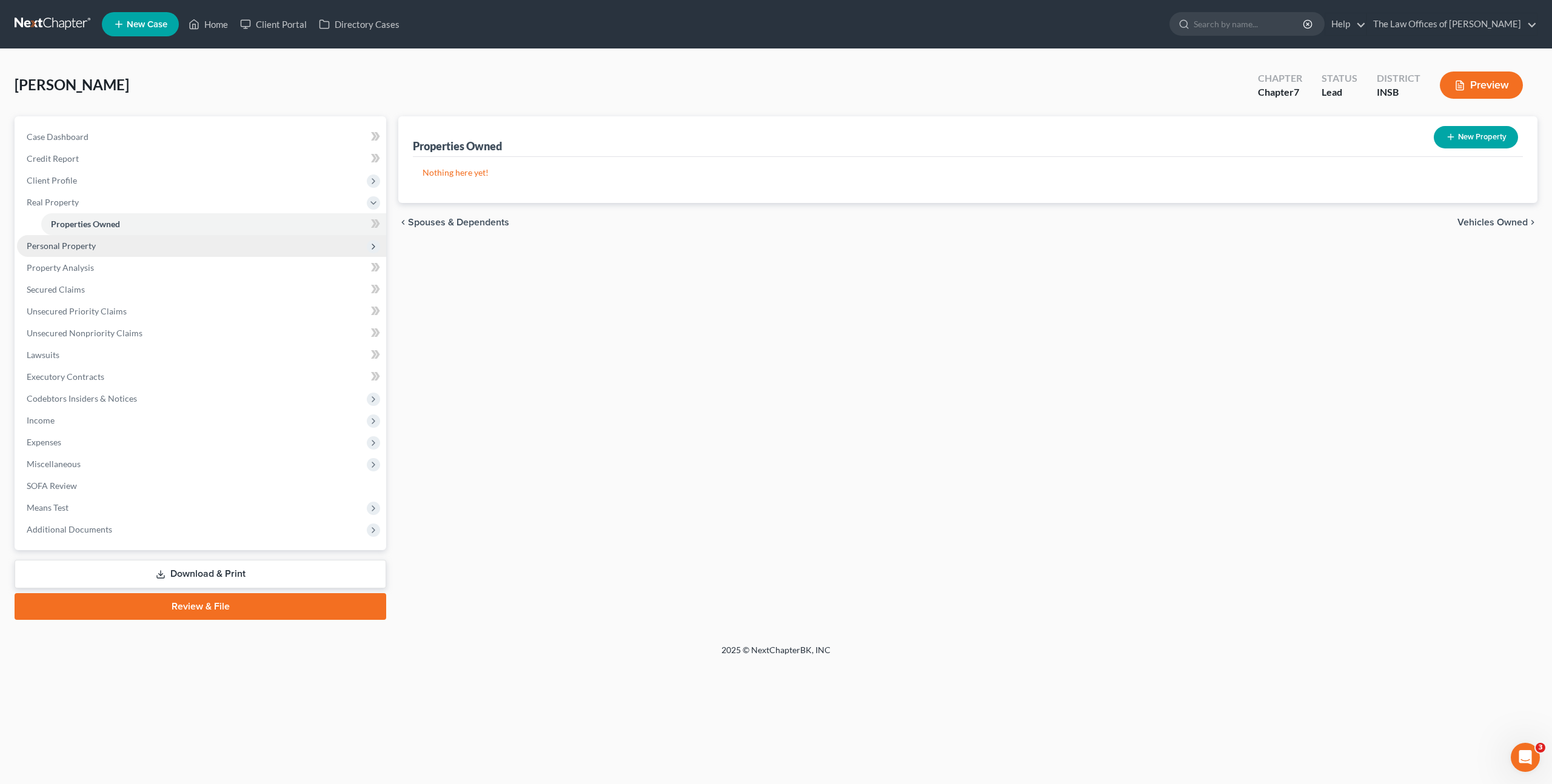
click at [314, 252] on span "Personal Property" at bounding box center [201, 246] width 369 height 22
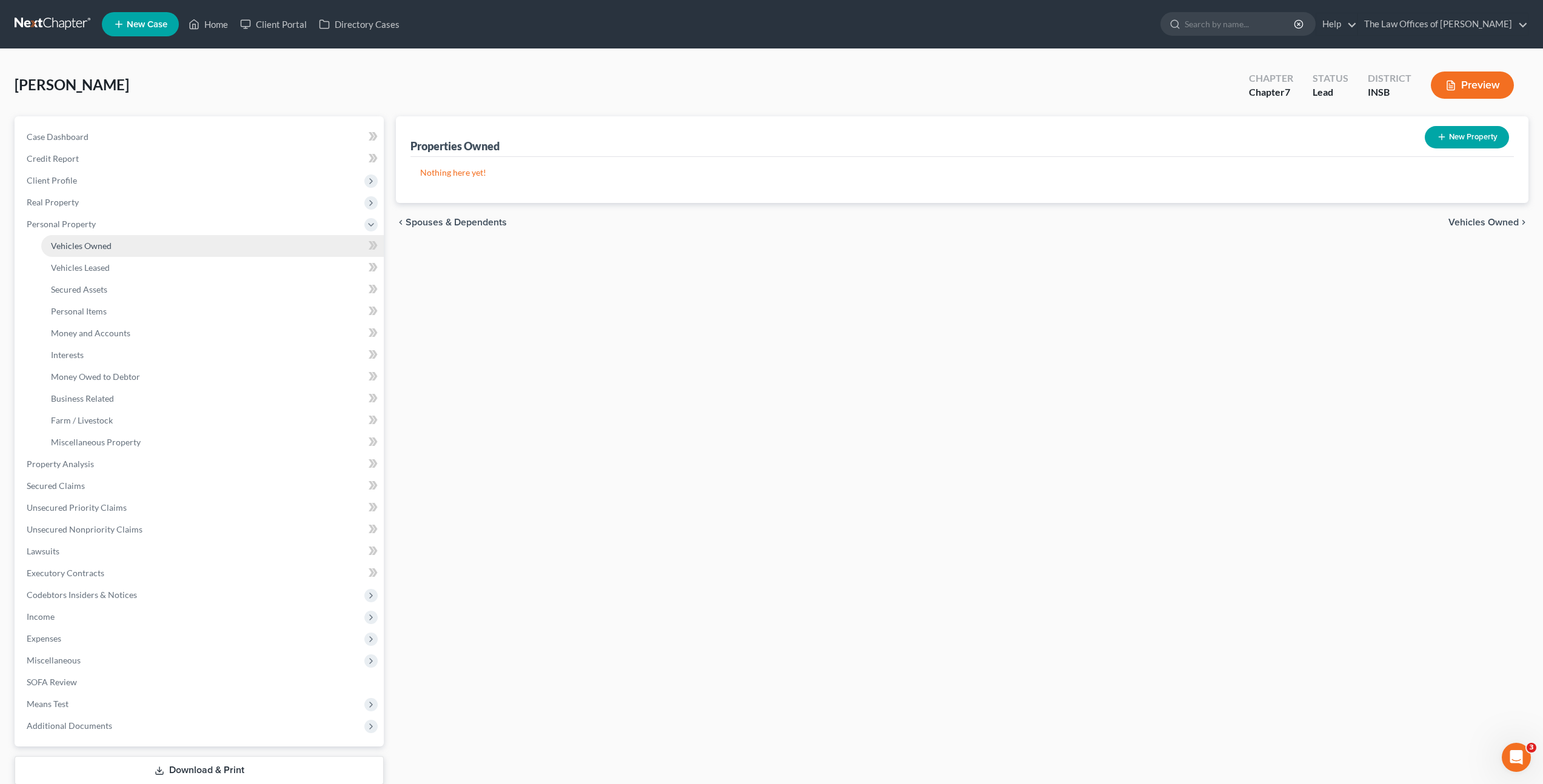
click at [295, 245] on link "Vehicles Owned" at bounding box center [212, 246] width 342 height 22
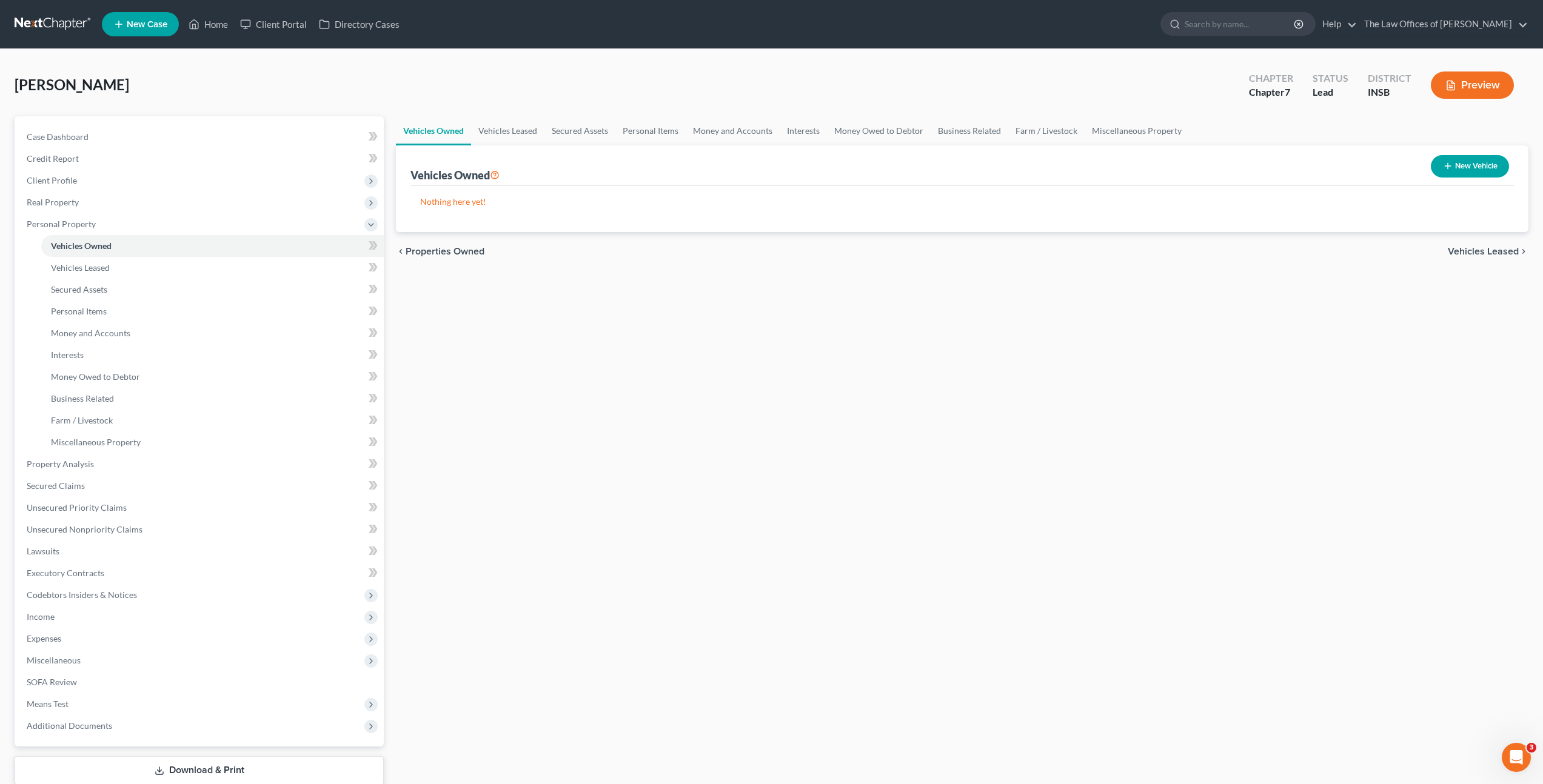
click at [679, 314] on div "Vehicles Owned Vehicles Leased Secured Assets Personal Items Money and Accounts…" at bounding box center [962, 466] width 1145 height 700
click at [114, 329] on span "Money and Accounts" at bounding box center [90, 333] width 79 height 11
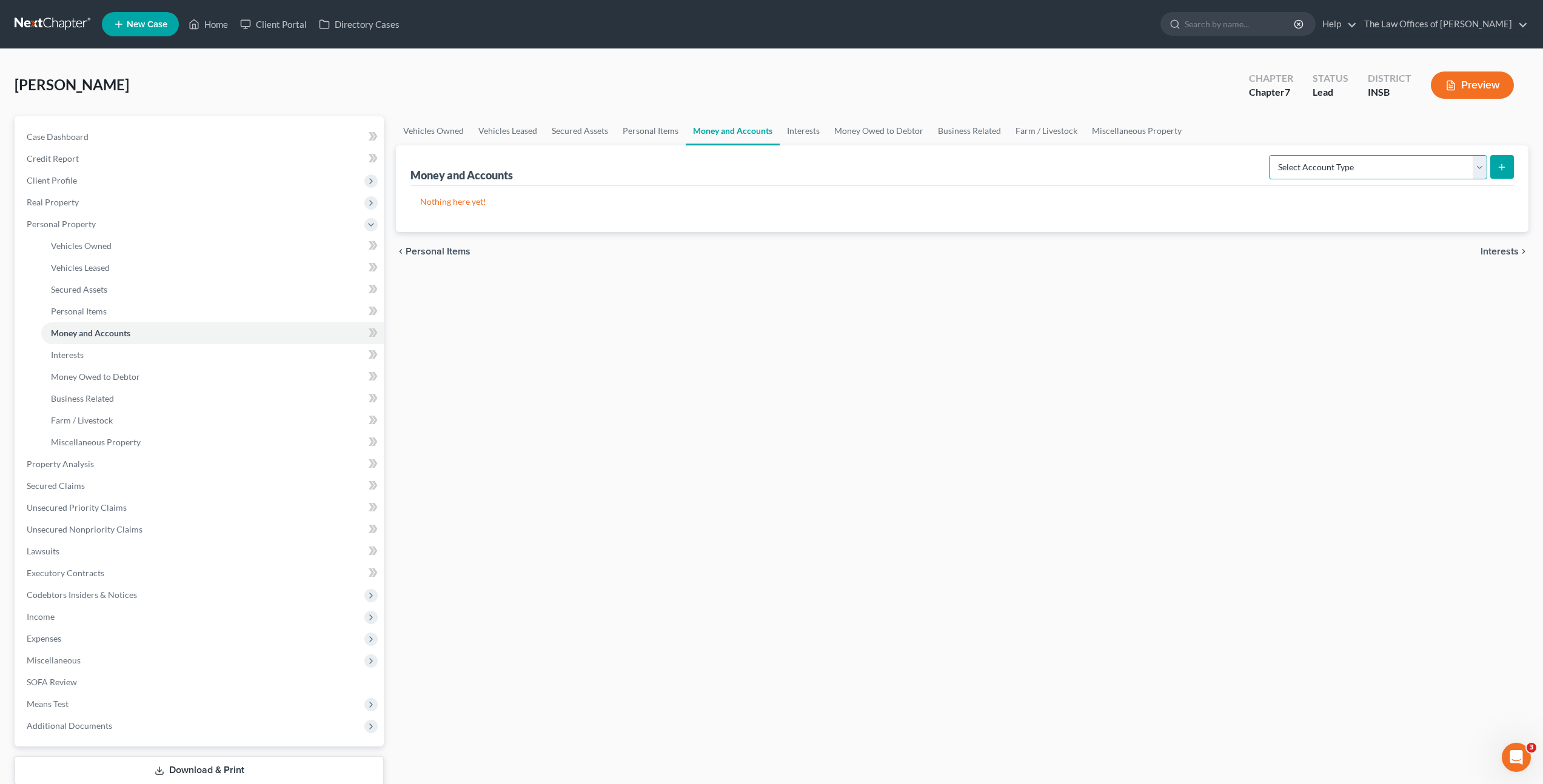
click at [1316, 169] on select "Select Account Type Brokerage Cash on Hand Certificates of Deposit Checking Acc…" at bounding box center [1378, 167] width 218 height 24
select select "checking"
click at [1271, 155] on select "Select Account Type Brokerage Cash on Hand Certificates of Deposit Checking Acc…" at bounding box center [1378, 167] width 218 height 24
click at [1500, 169] on icon "submit" at bounding box center [1502, 167] width 10 height 10
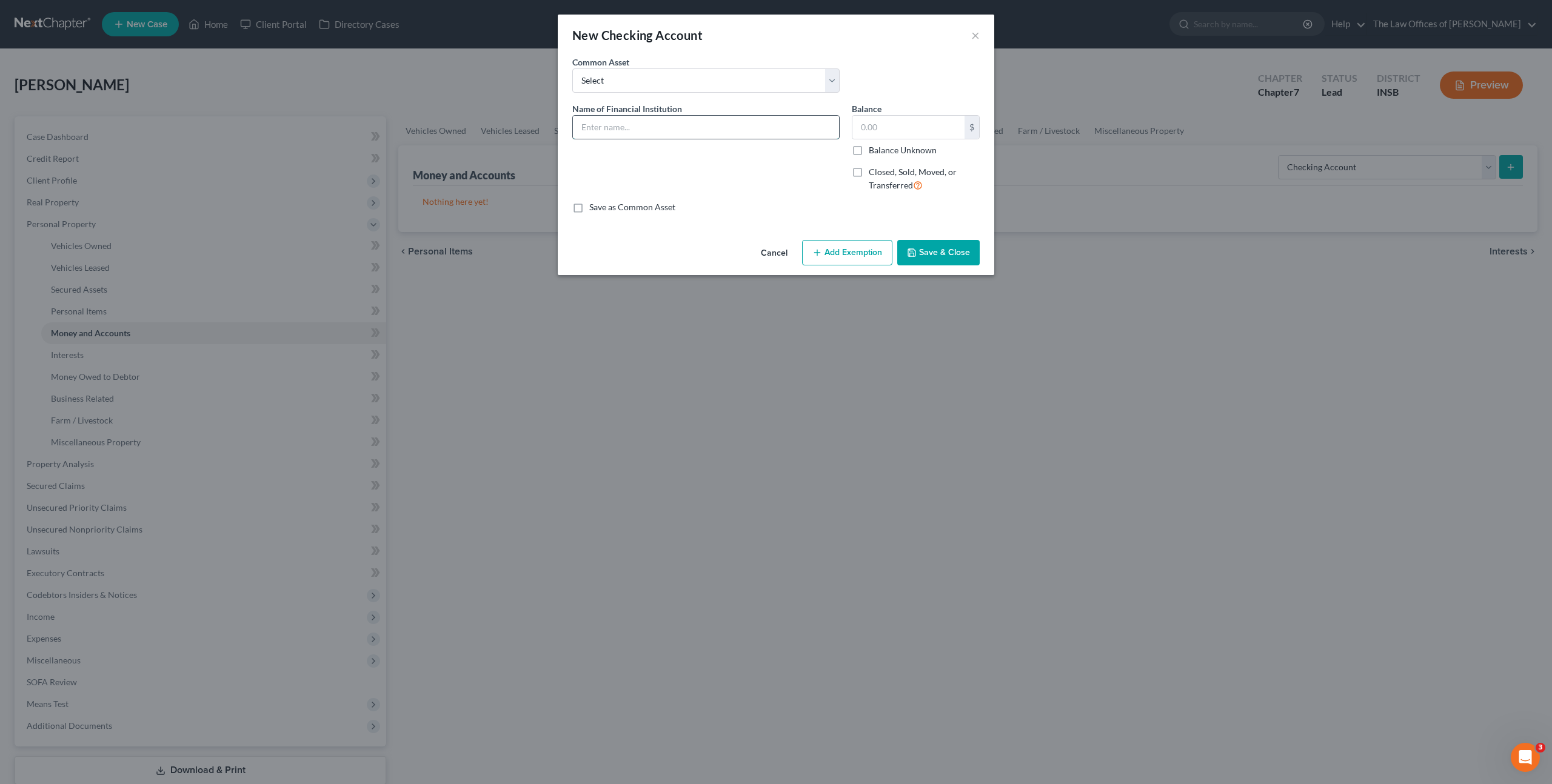
click at [724, 134] on input "text" at bounding box center [706, 127] width 266 height 23
drag, startPoint x: 600, startPoint y: 141, endPoint x: 563, endPoint y: 146, distance: 37.3
click at [562, 147] on div "An exemption set must first be selected from the Filing Information section. Co…" at bounding box center [776, 146] width 437 height 179
type input "Heritage Federal Credit Union Account Ending in x1599"
click at [659, 157] on div "Name of Financial Institution * Heritage Federal Credit Union Account Ending in…" at bounding box center [706, 152] width 279 height 100
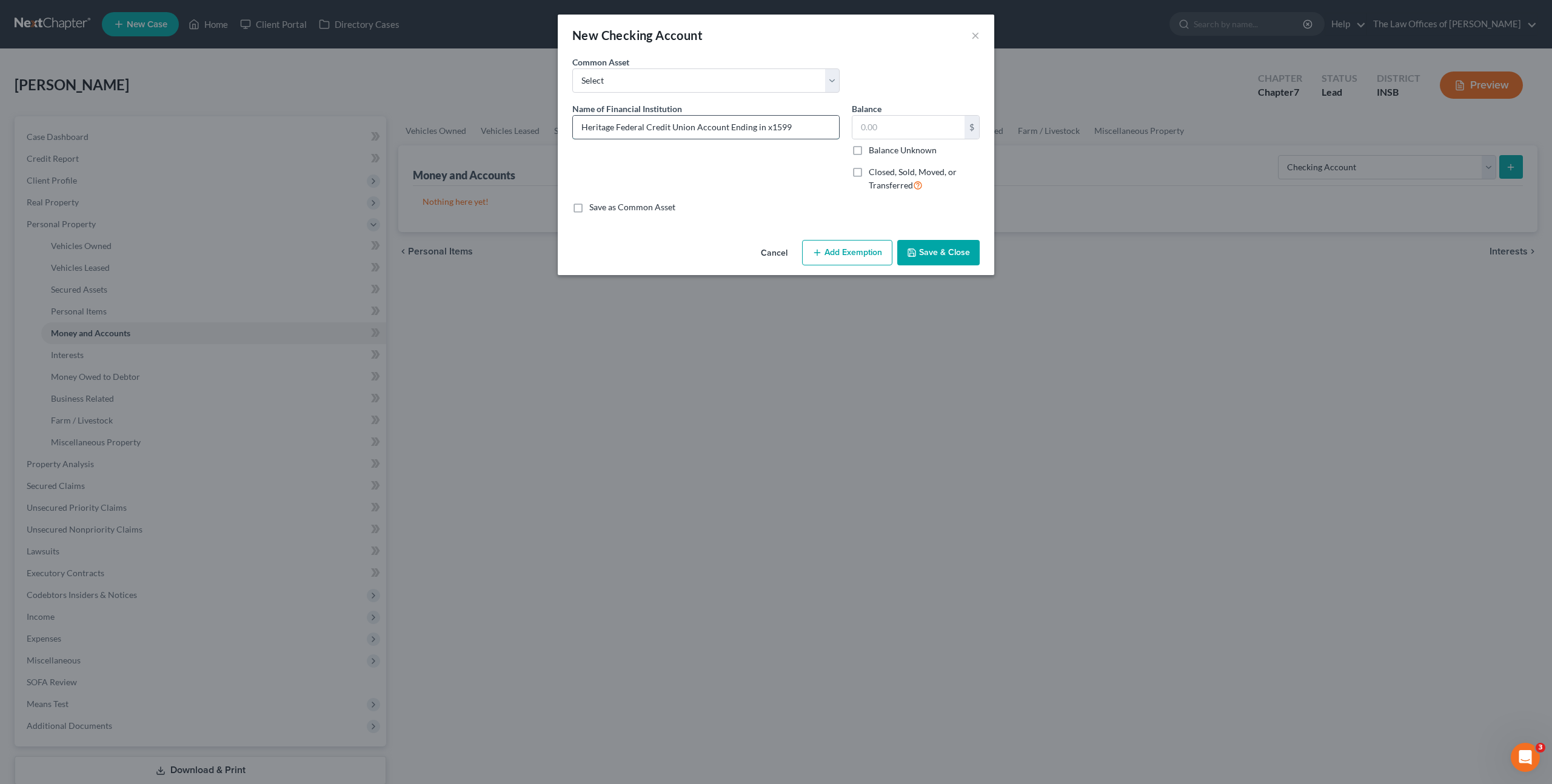
click at [724, 128] on input "Heritage Federal Credit Union Account Ending in x1599" at bounding box center [706, 127] width 266 height 23
click at [915, 250] on icon "button" at bounding box center [911, 252] width 10 height 10
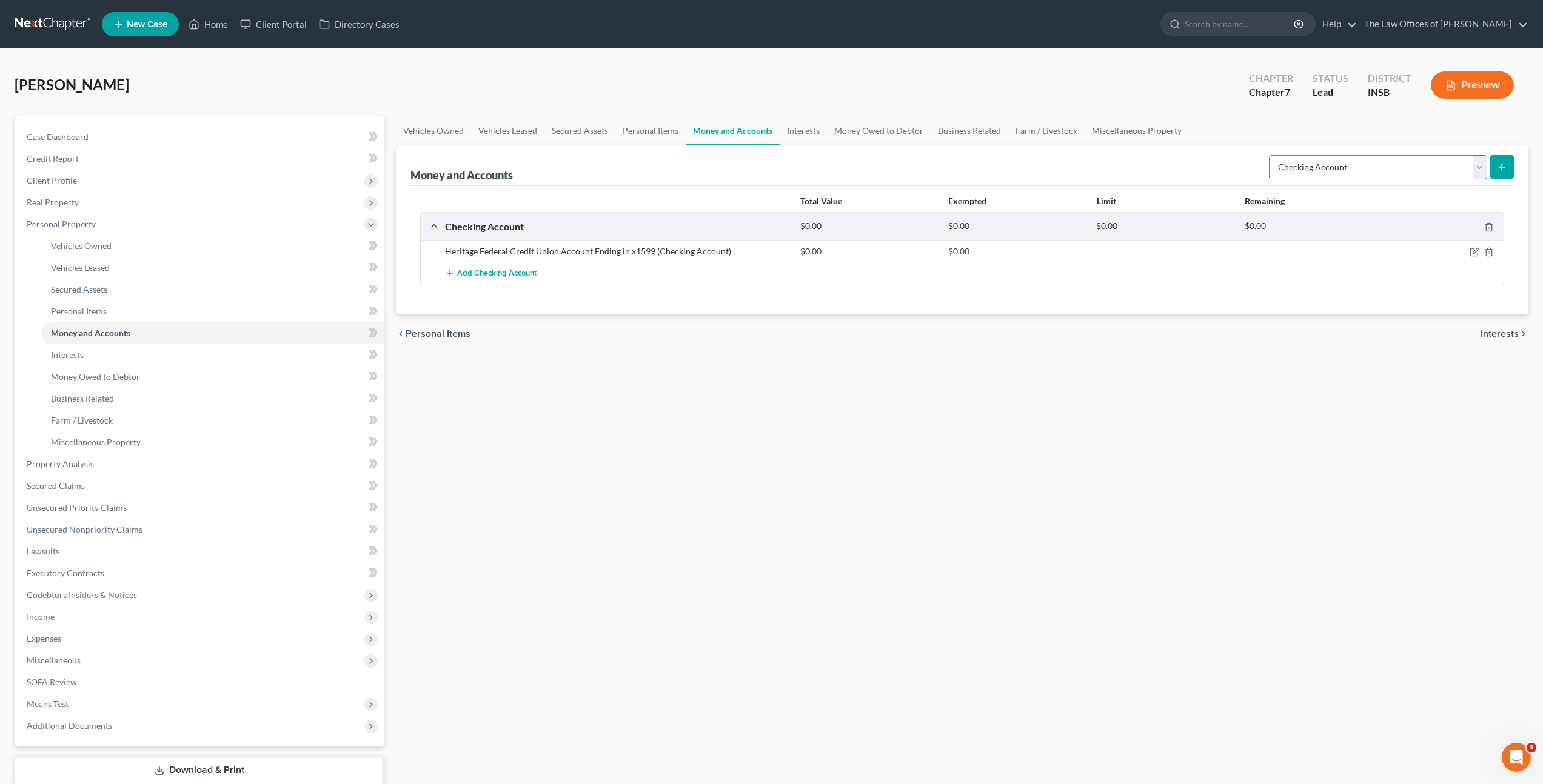
click at [1326, 173] on select "Select Account Type Brokerage Cash on Hand Certificates of Deposit Checking Acc…" at bounding box center [1378, 167] width 218 height 24
select select "savings"
click at [1271, 155] on select "Select Account Type Brokerage Cash on Hand Certificates of Deposit Checking Acc…" at bounding box center [1378, 167] width 218 height 24
click at [1490, 164] on button "submit" at bounding box center [1502, 167] width 24 height 24
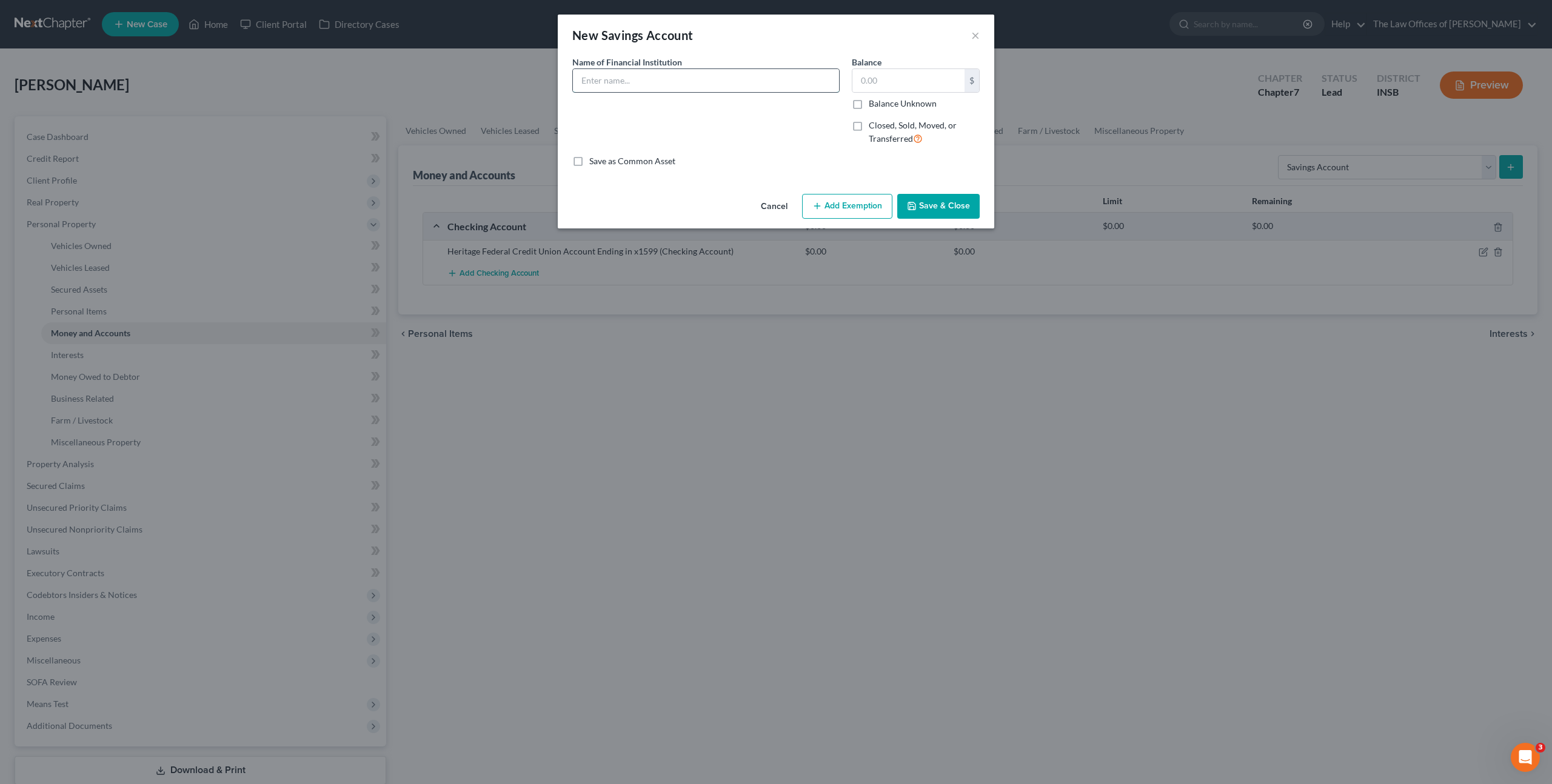
click at [722, 84] on input "text" at bounding box center [706, 80] width 266 height 23
paste input "Heritage Federal Credit Union Account Ending in x1599"
type input "Heritage Federal Credit Union Account Ending in x1599"
click at [927, 203] on button "Save & Close" at bounding box center [939, 207] width 82 height 25
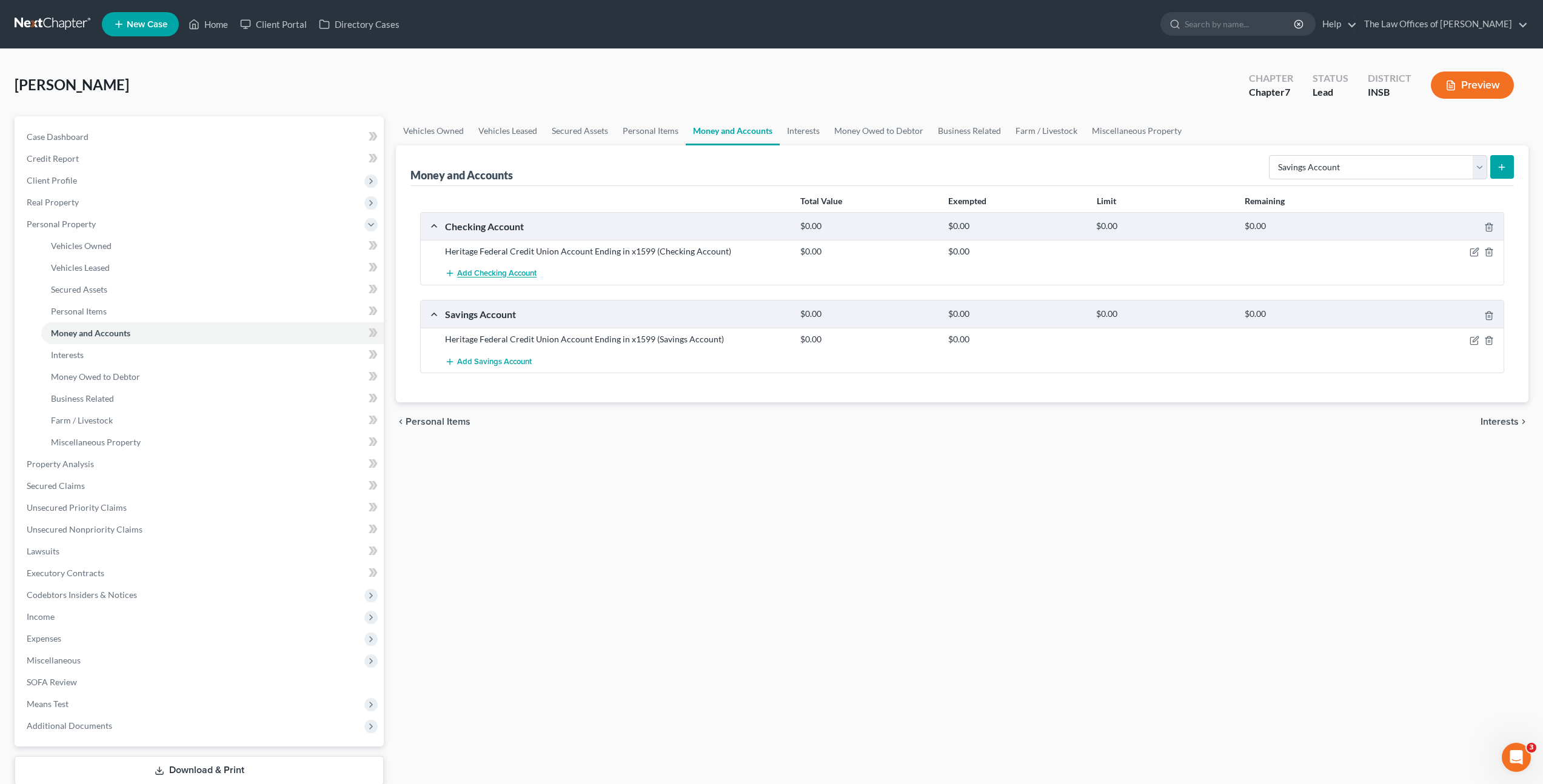
click at [507, 274] on span "Add Checking Account" at bounding box center [497, 274] width 79 height 10
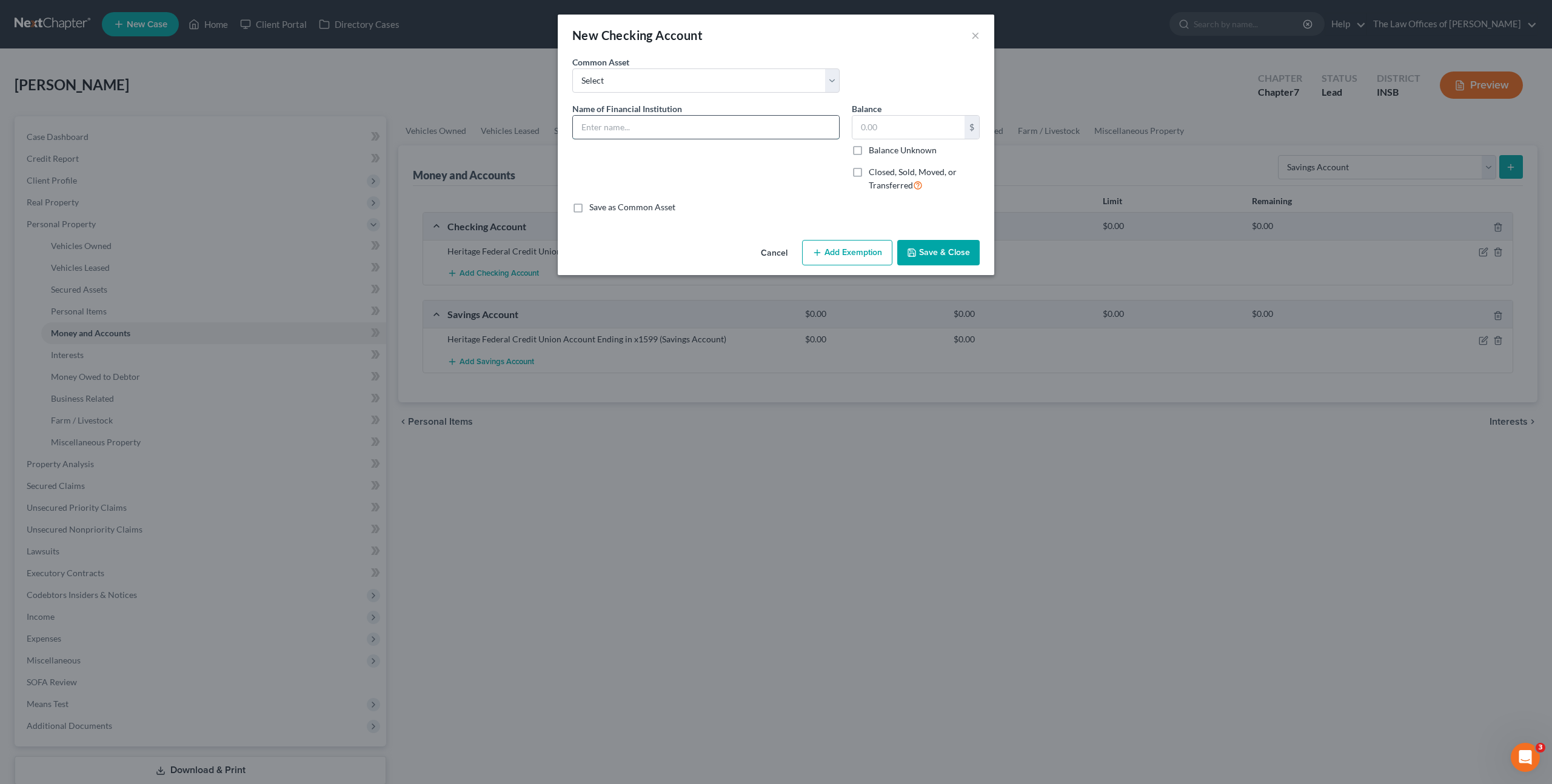
click at [625, 121] on input "text" at bounding box center [706, 127] width 266 height 23
type input "Cash App"
click at [944, 251] on button "Save & Close" at bounding box center [939, 252] width 82 height 25
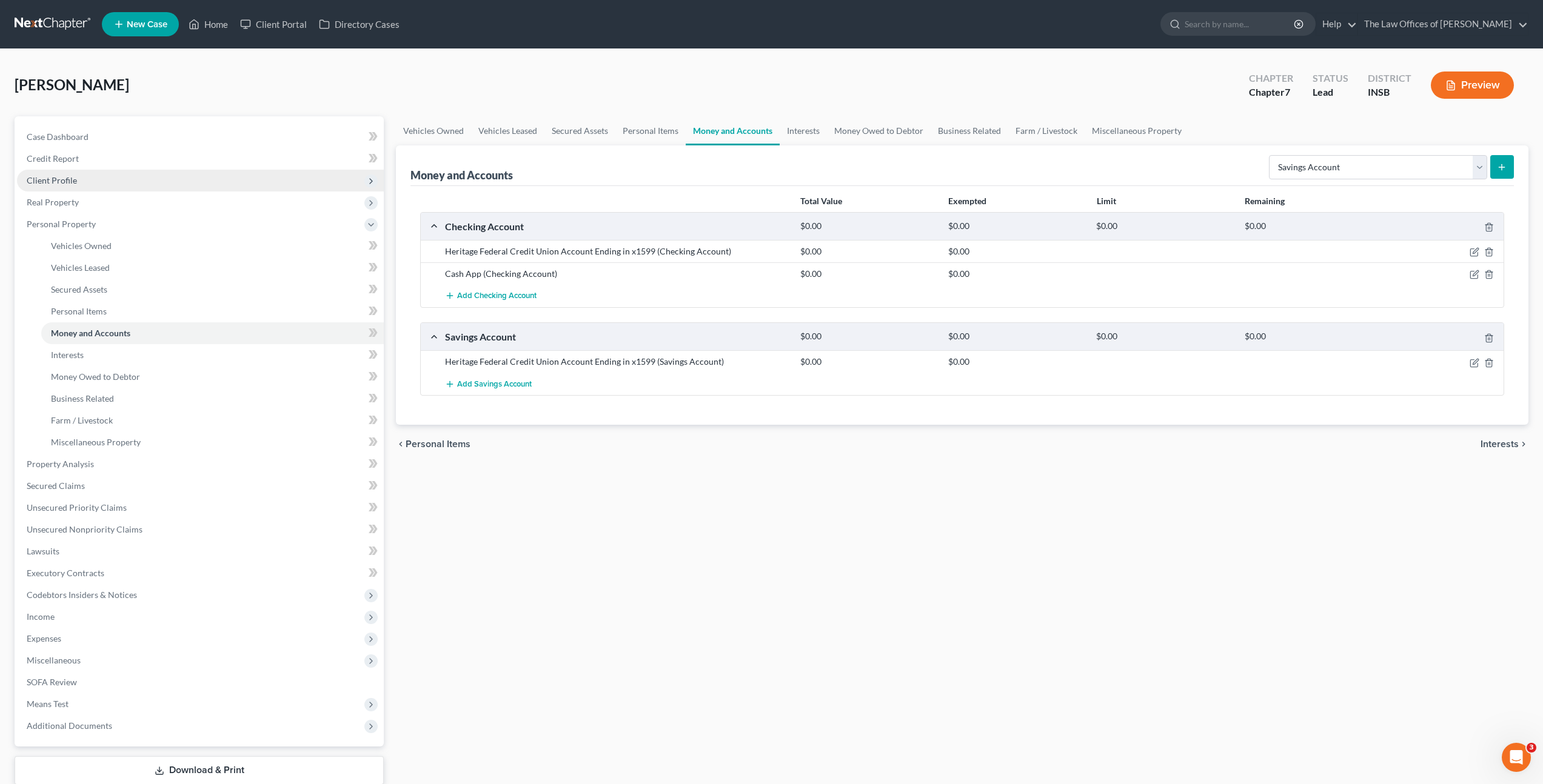
click at [215, 179] on span "Client Profile" at bounding box center [201, 180] width 367 height 22
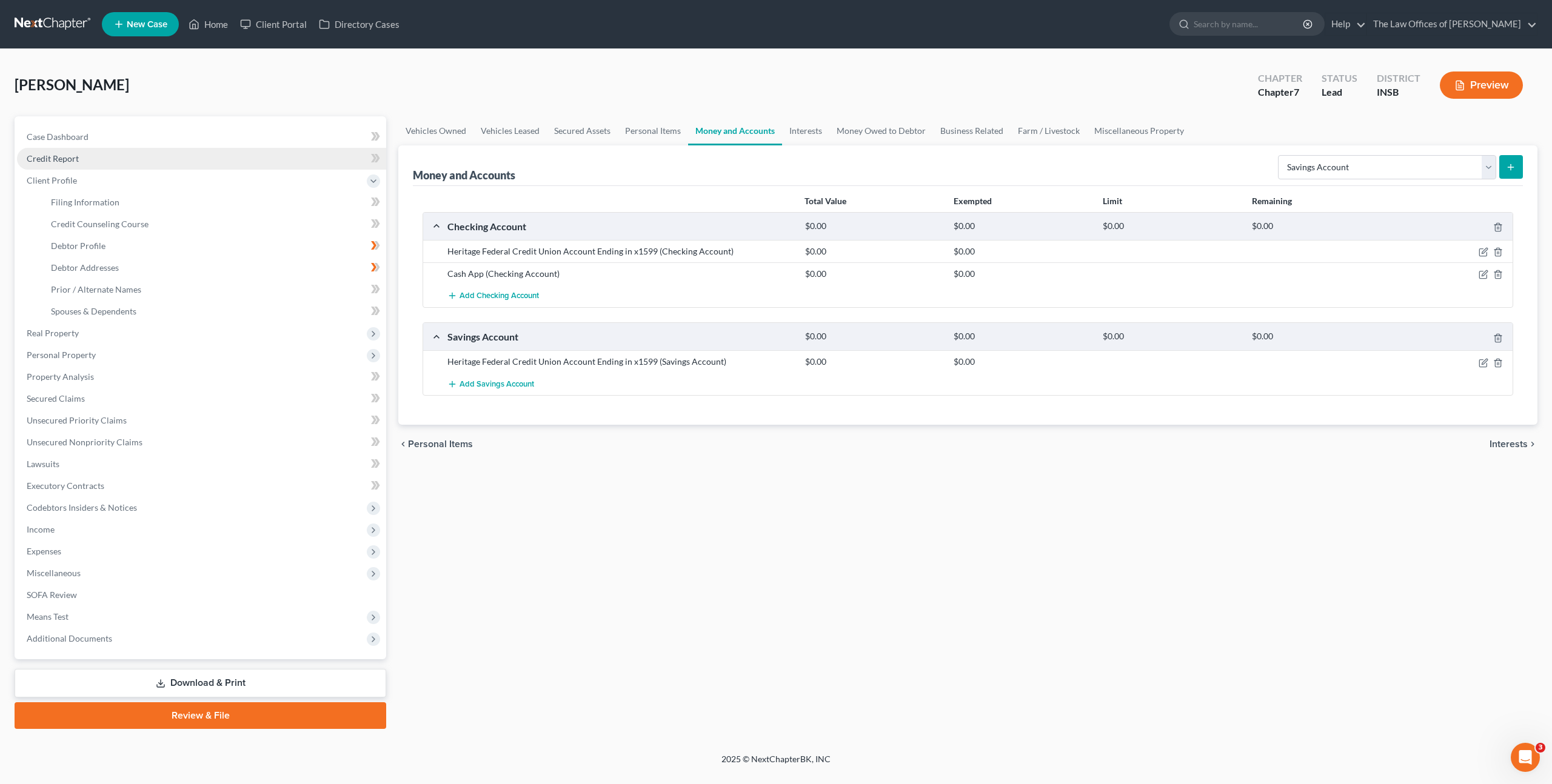
click at [182, 162] on link "Credit Report" at bounding box center [201, 159] width 369 height 22
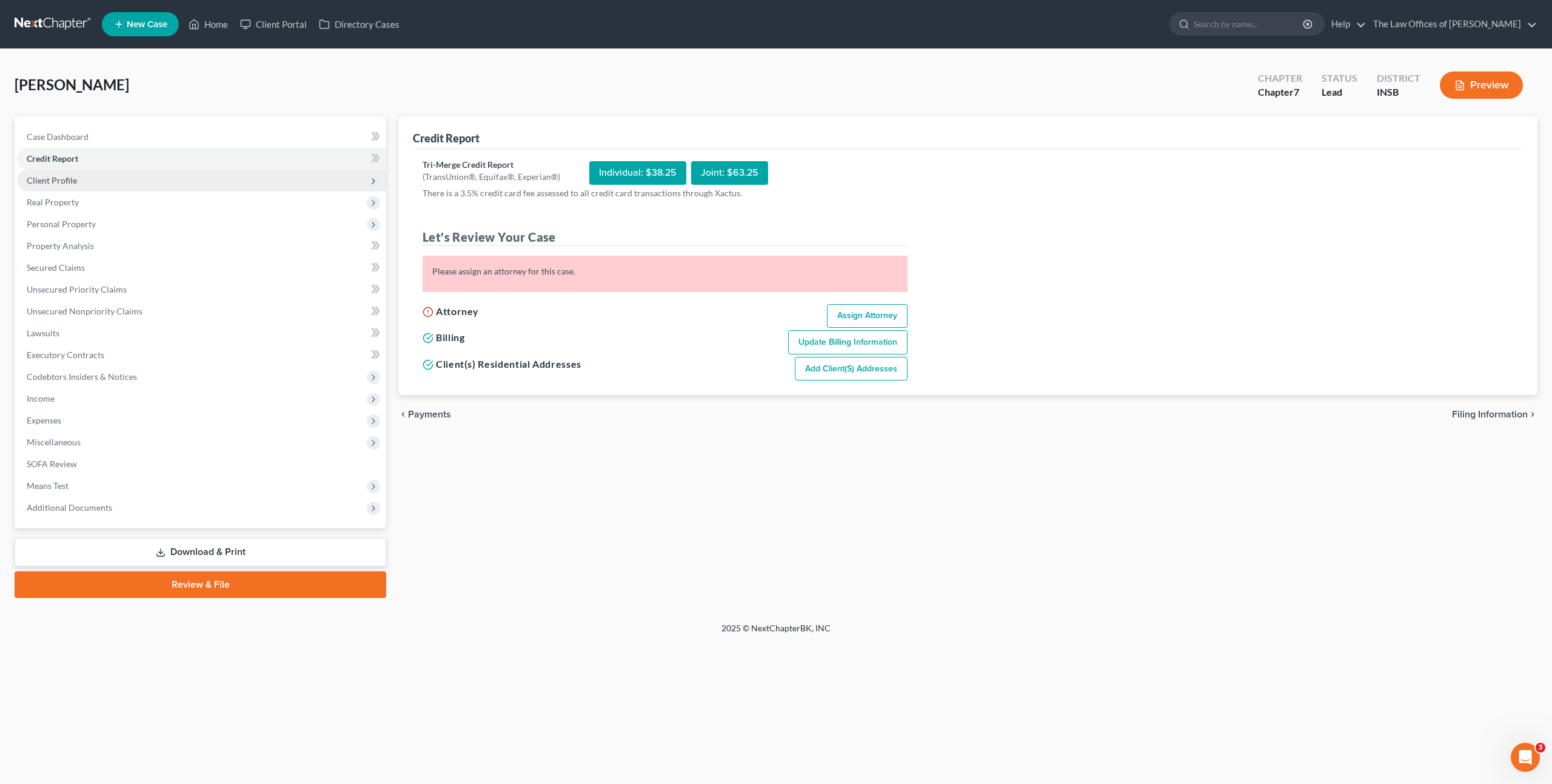
click at [258, 184] on span "Client Profile" at bounding box center [201, 180] width 369 height 22
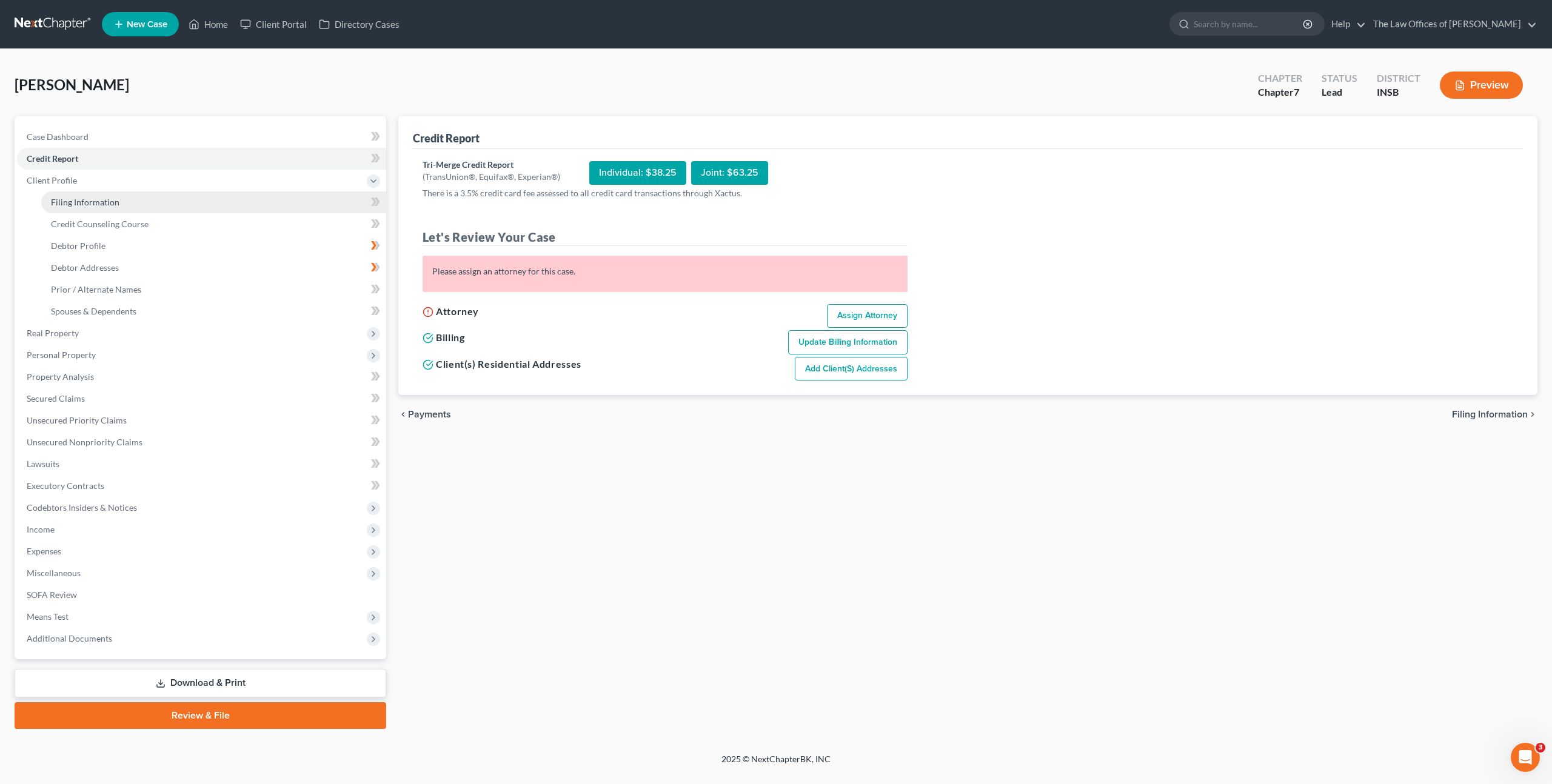
click at [212, 207] on link "Filing Information" at bounding box center [213, 202] width 345 height 22
select select "1"
select select "0"
select select "28"
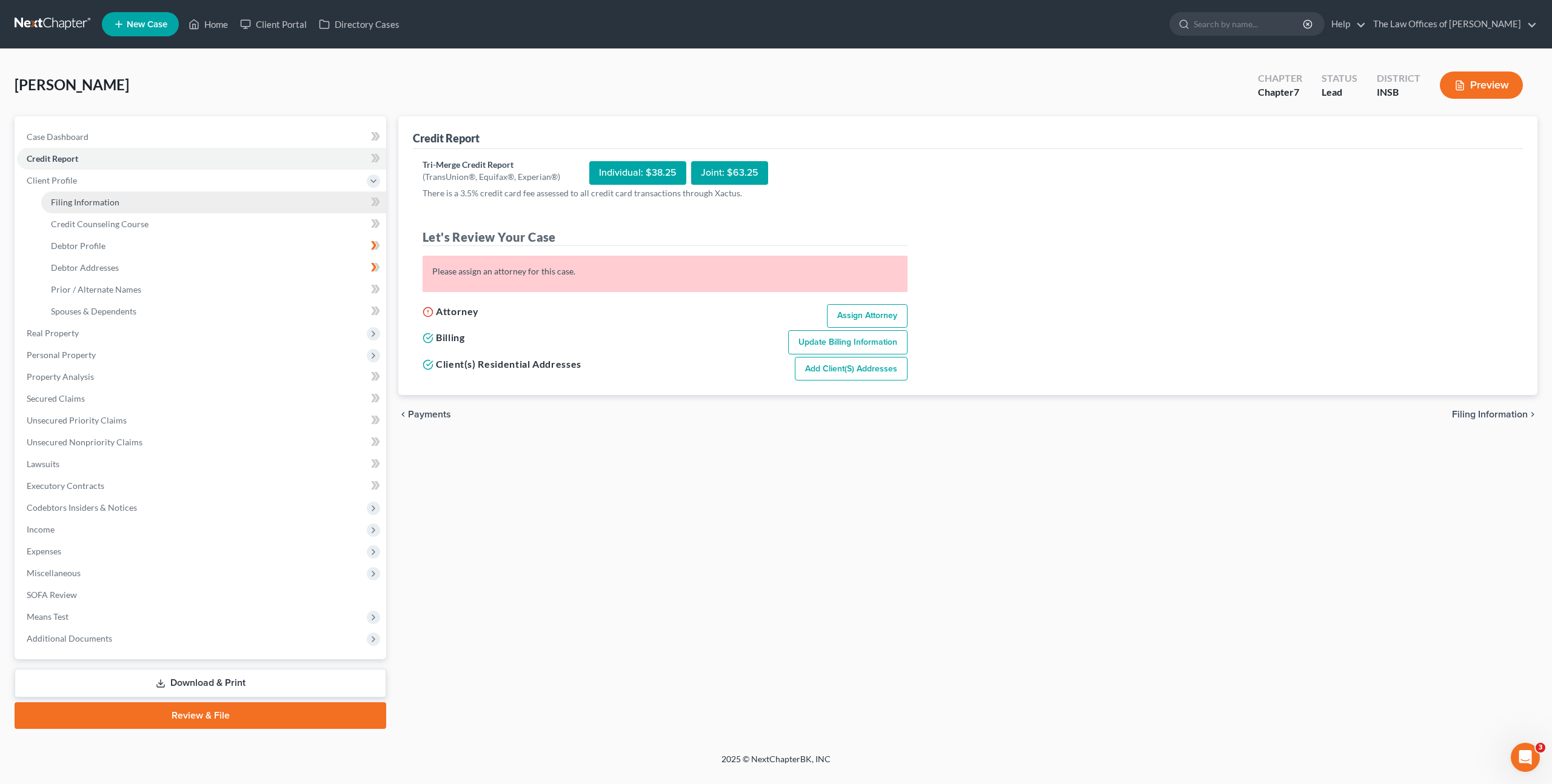
select select "15"
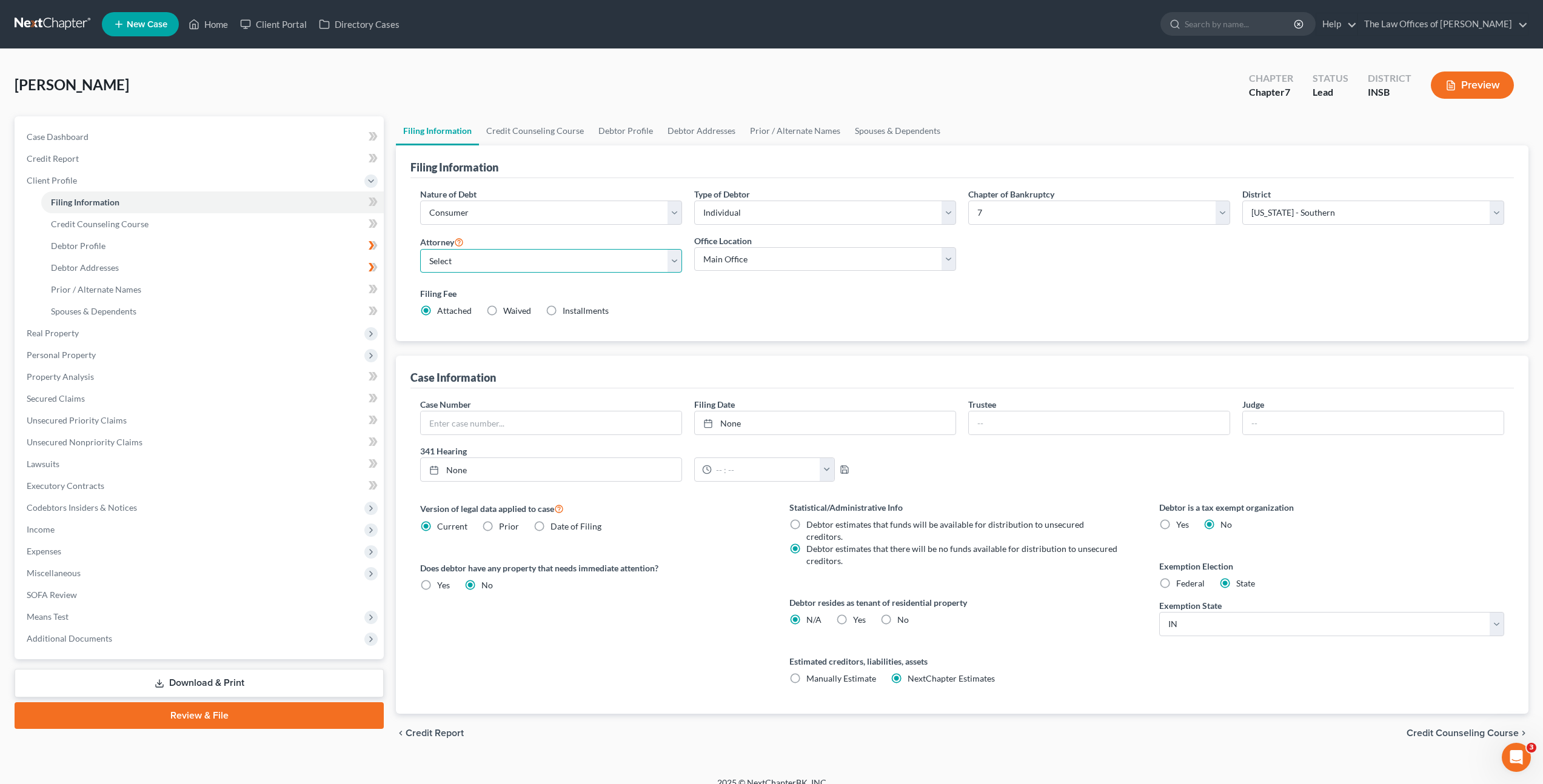
click at [490, 262] on select "Select [PERSON_NAME] - INSB [PERSON_NAME] - INSB [PERSON_NAME] [PERSON_NAME] - …" at bounding box center [551, 261] width 262 height 24
select select "0"
click at [420, 249] on select "Select [PERSON_NAME] - INSB [PERSON_NAME] - INSB [PERSON_NAME] [PERSON_NAME] - …" at bounding box center [551, 261] width 262 height 24
click at [751, 302] on div "Filing Fee Attached Waived Waived Installments Installments" at bounding box center [962, 302] width 1084 height 30
click at [140, 157] on link "Credit Report" at bounding box center [201, 159] width 367 height 22
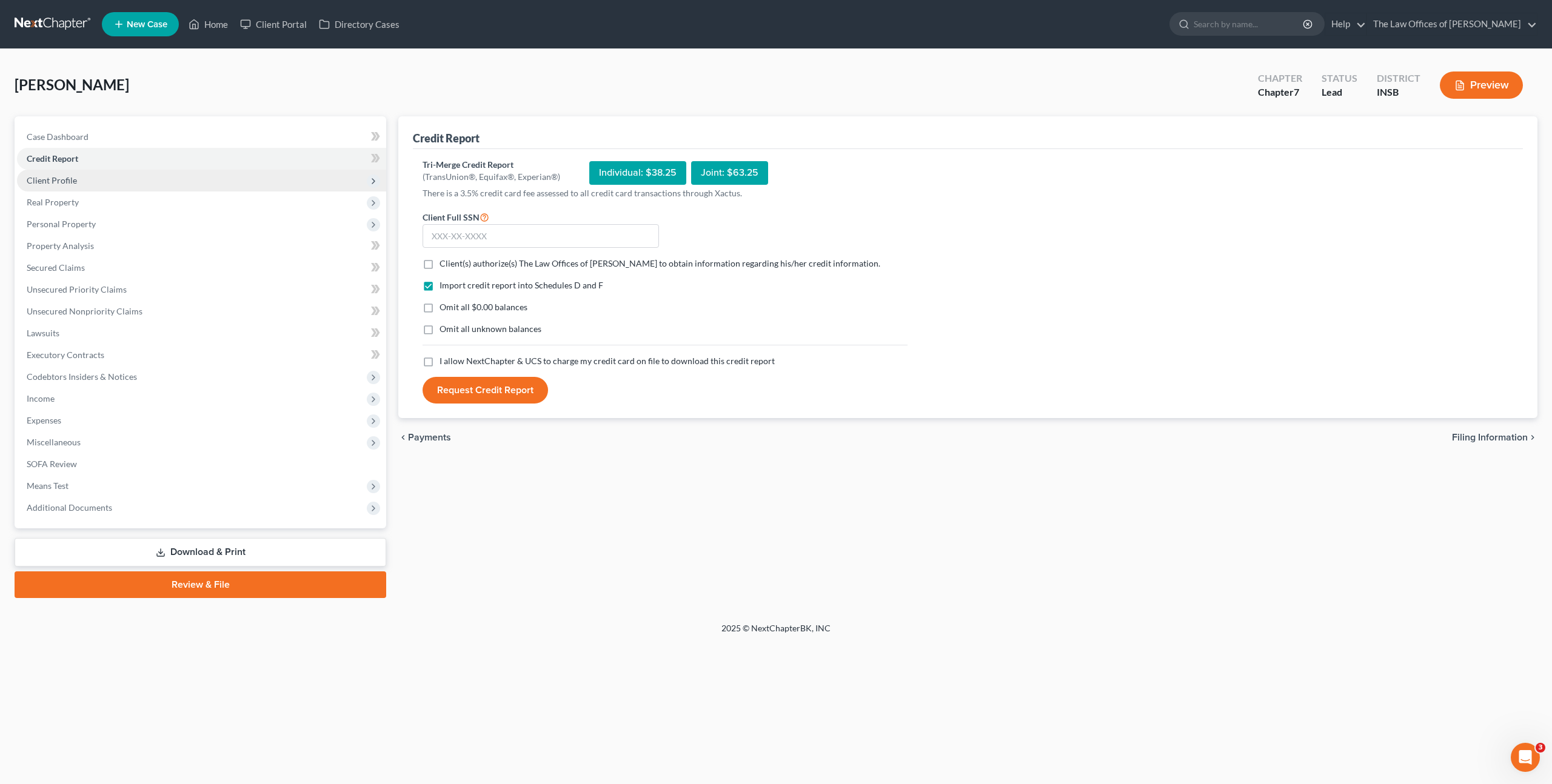
click at [278, 177] on span "Client Profile" at bounding box center [201, 180] width 369 height 22
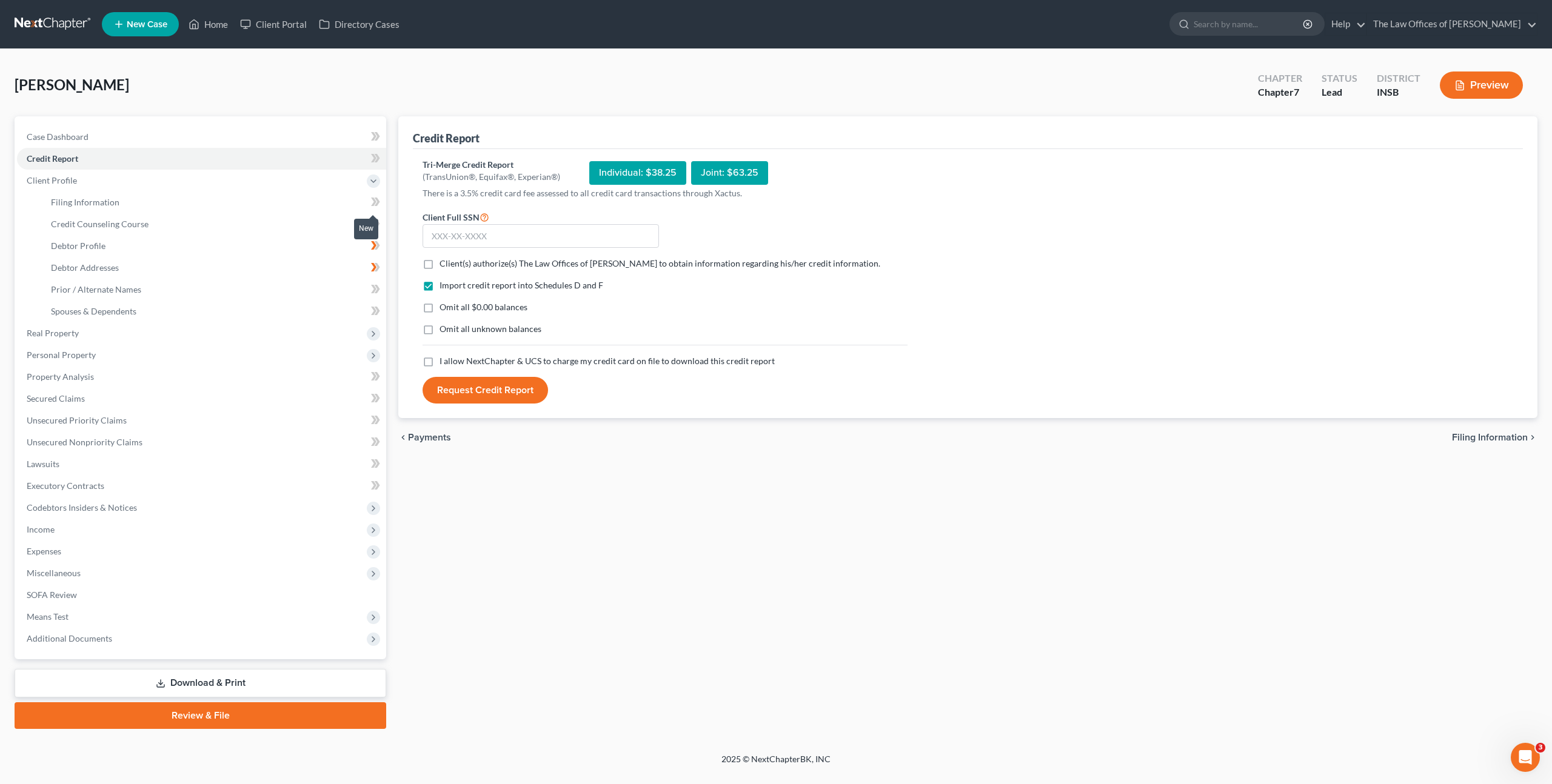
click at [376, 201] on icon at bounding box center [378, 201] width 5 height 9
click at [467, 233] on input "text" at bounding box center [541, 236] width 237 height 24
click at [495, 229] on input "text" at bounding box center [541, 236] width 237 height 24
paste input "308-78-8985"
type input "308-78-8985"
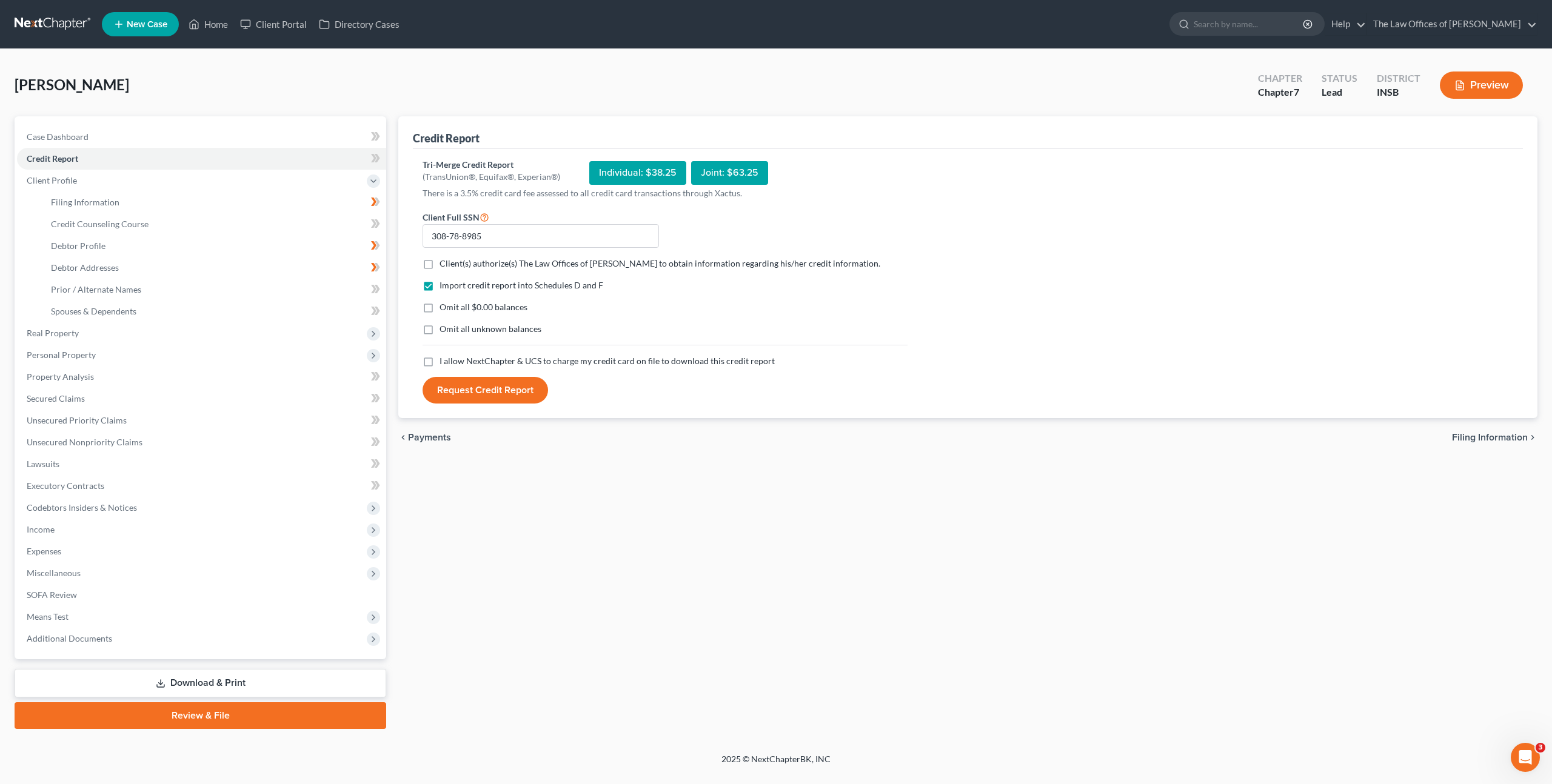
click at [439, 258] on label "Client(s) authorize(s) The Law Offices of [PERSON_NAME] to obtain information r…" at bounding box center [659, 264] width 441 height 12
click at [444, 258] on input "Client(s) authorize(s) The Law Offices of [PERSON_NAME] to obtain information r…" at bounding box center [448, 262] width 8 height 8
checkbox input "true"
click at [439, 357] on label "I allow NextChapter & UCS to charge my credit card on file to download this cre…" at bounding box center [607, 361] width 335 height 12
click at [444, 357] on input "I allow NextChapter & UCS to charge my credit card on file to download this cre…" at bounding box center [448, 359] width 8 height 8
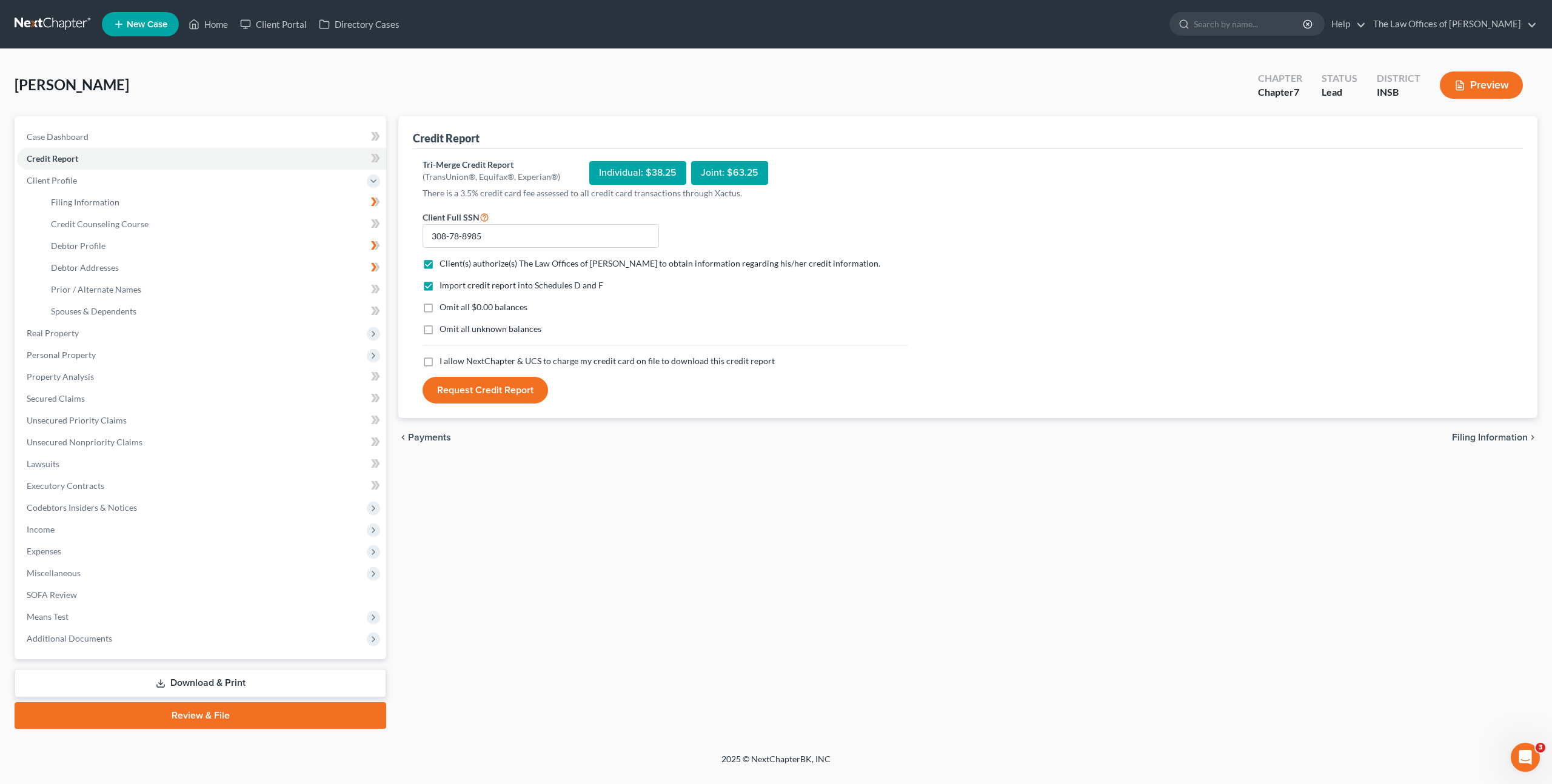
checkbox input "true"
click at [484, 392] on button "Request Credit Report" at bounding box center [485, 390] width 126 height 27
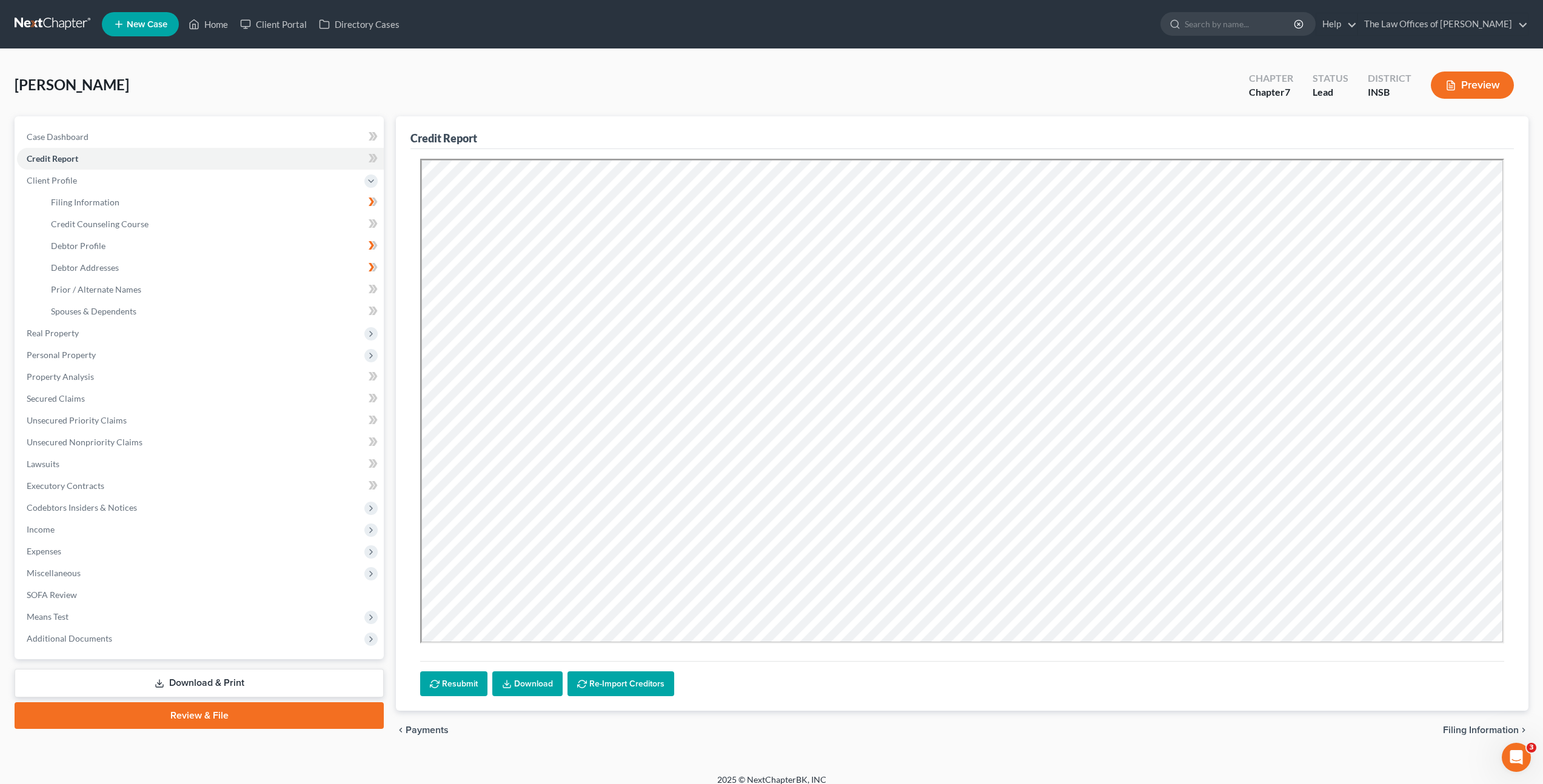
scroll to position [11, 0]
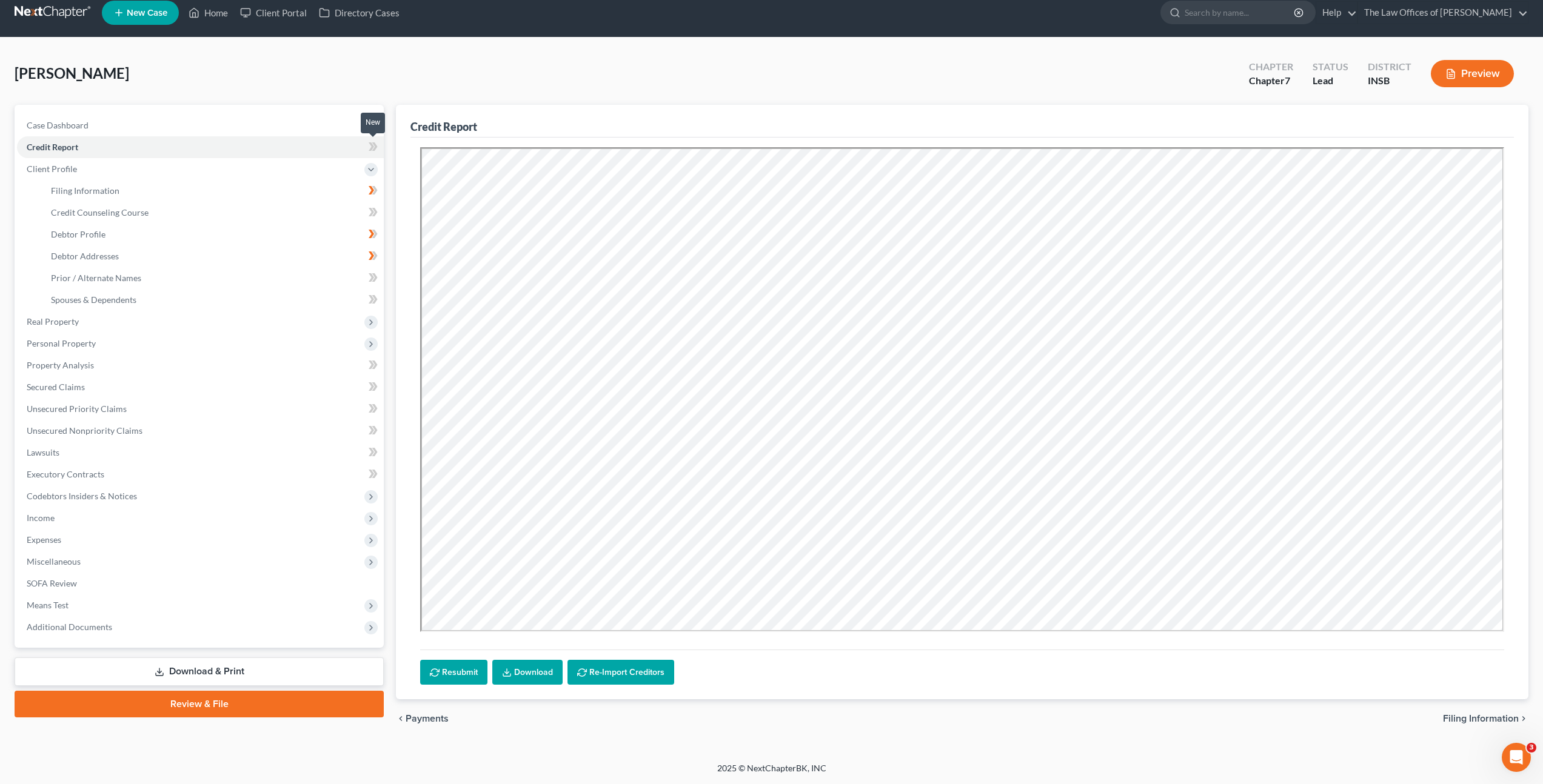
click at [377, 147] on icon at bounding box center [373, 147] width 9 height 15
click at [527, 669] on link "Download" at bounding box center [527, 672] width 70 height 25
click at [218, 320] on span "Real Property" at bounding box center [201, 322] width 367 height 22
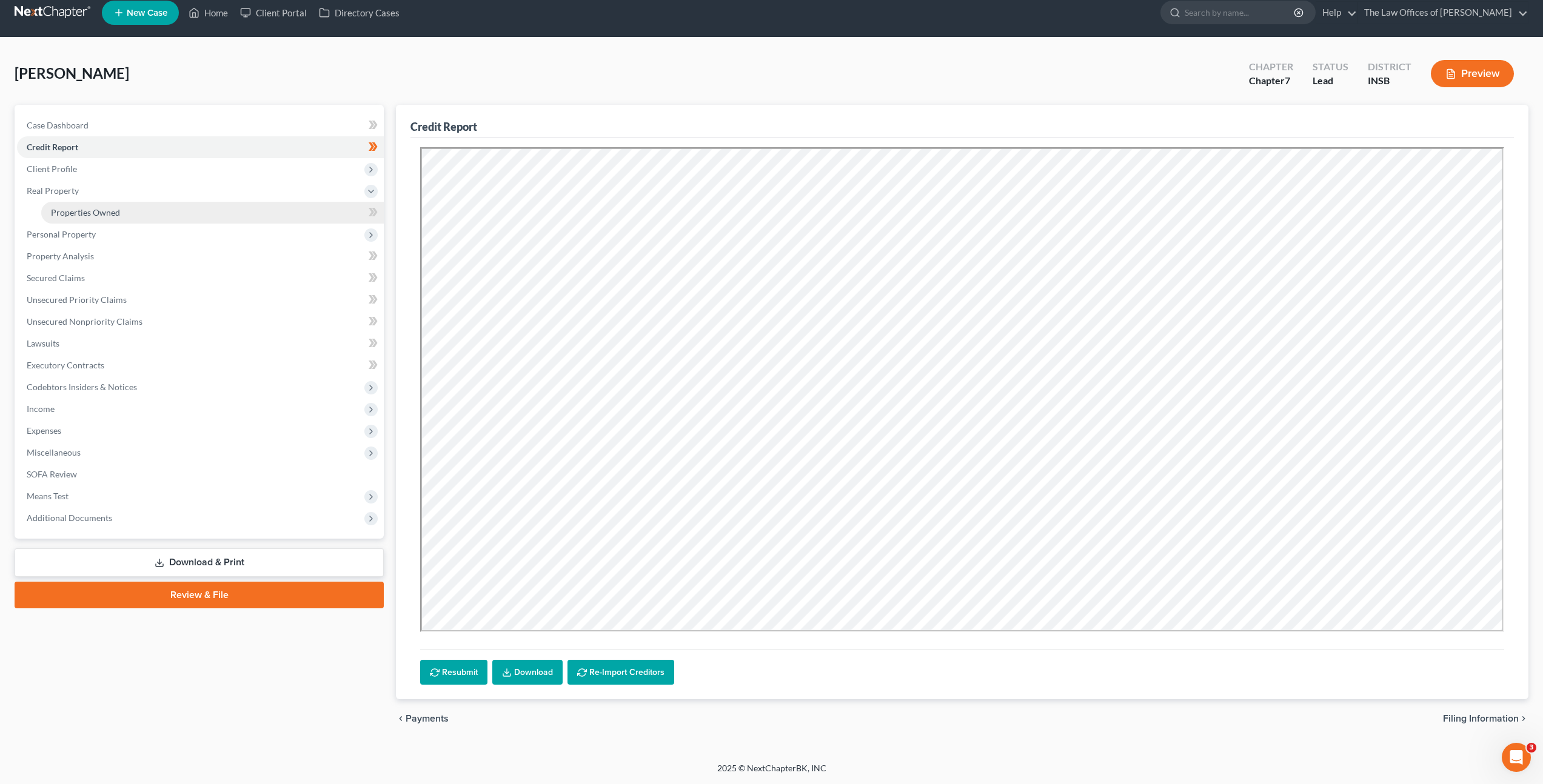
click at [187, 203] on link "Properties Owned" at bounding box center [212, 213] width 342 height 22
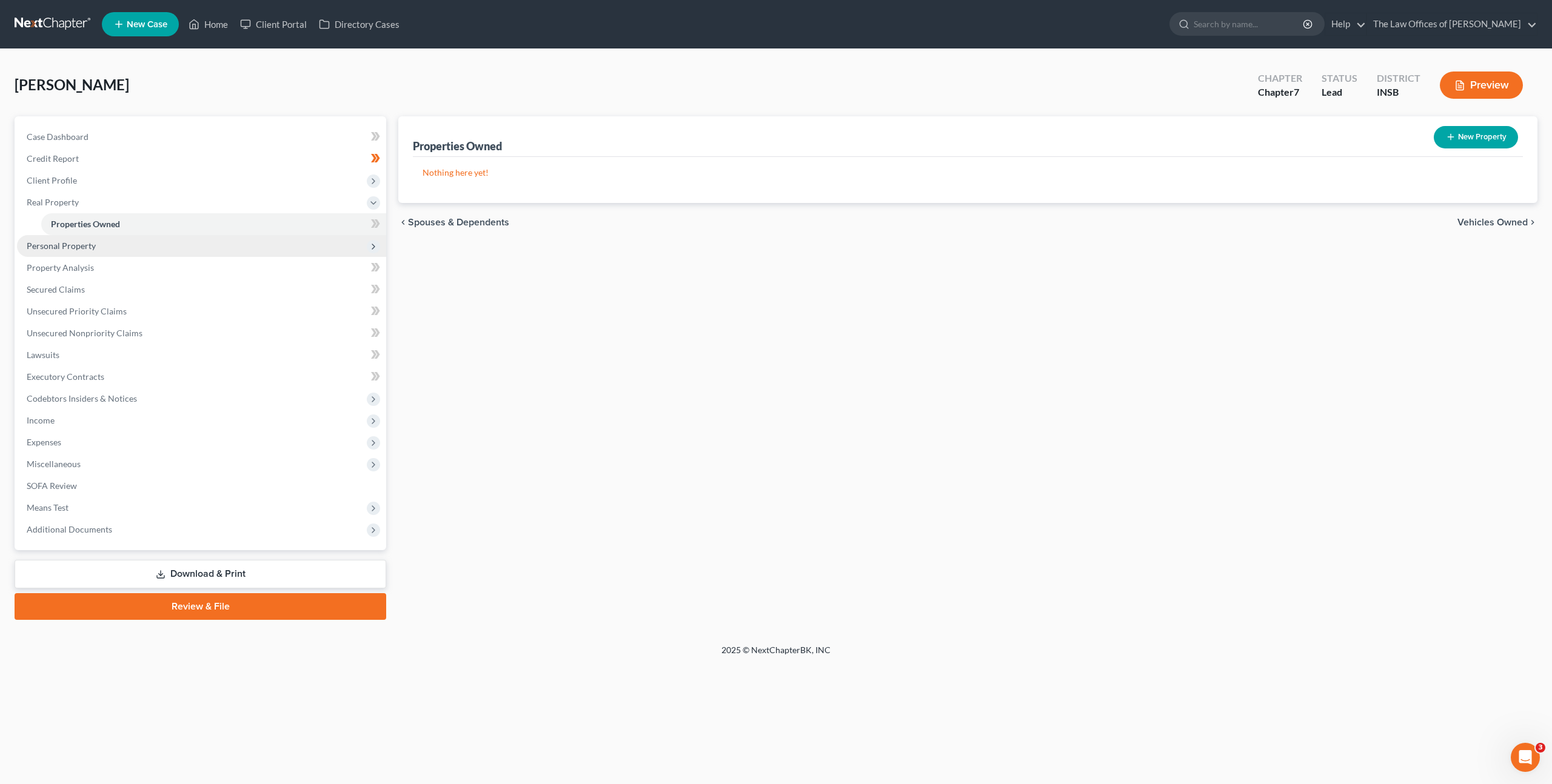
click at [172, 244] on span "Personal Property" at bounding box center [201, 246] width 369 height 22
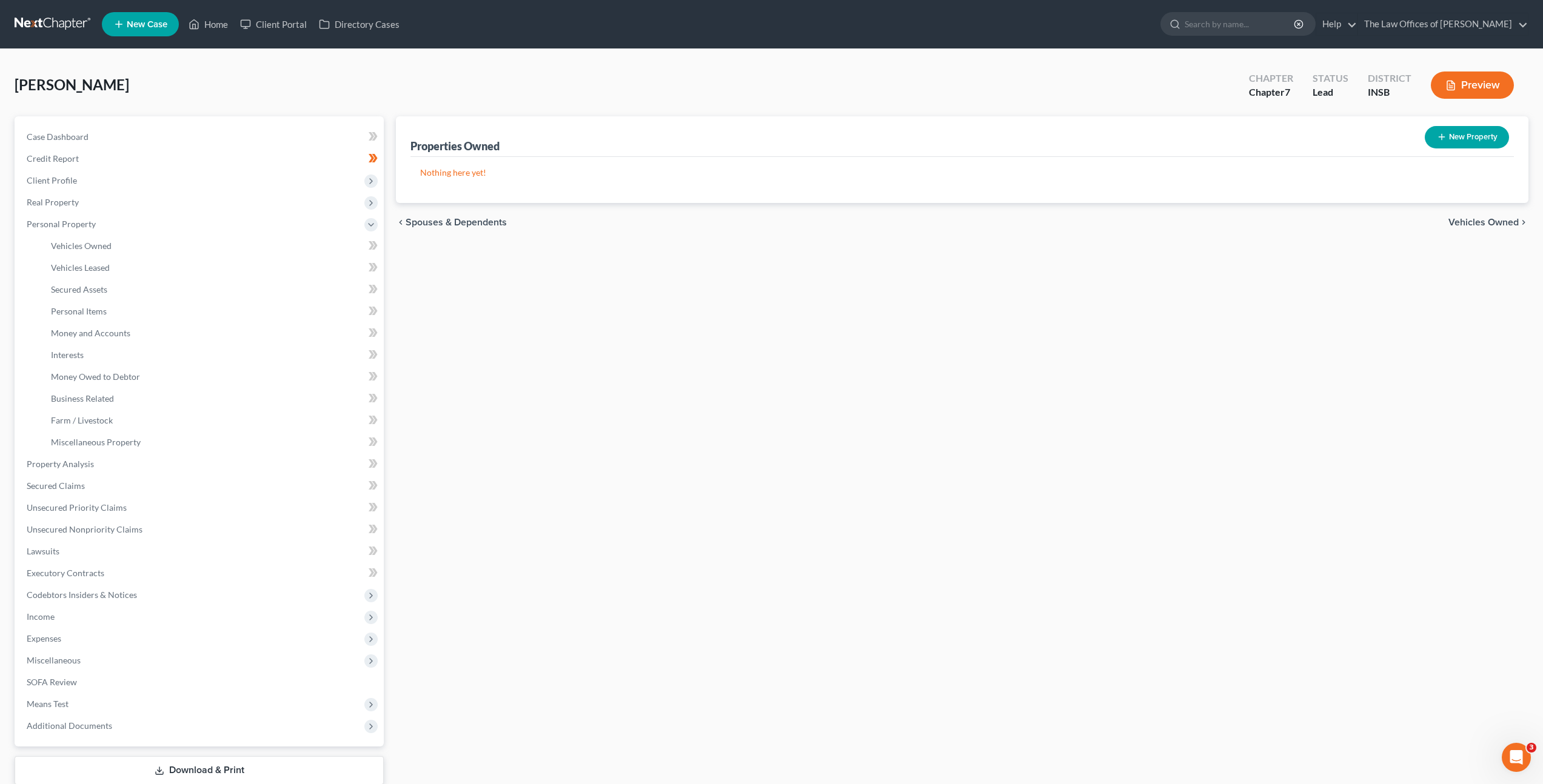
click at [626, 309] on div "Properties Owned New Property Nothing here yet! Property Market Value Liens Exe…" at bounding box center [962, 466] width 1145 height 700
click at [816, 287] on div "Properties Owned New Property Nothing here yet! Property Market Value Liens Exe…" at bounding box center [962, 466] width 1145 height 700
click at [286, 347] on link "Interests" at bounding box center [212, 355] width 342 height 22
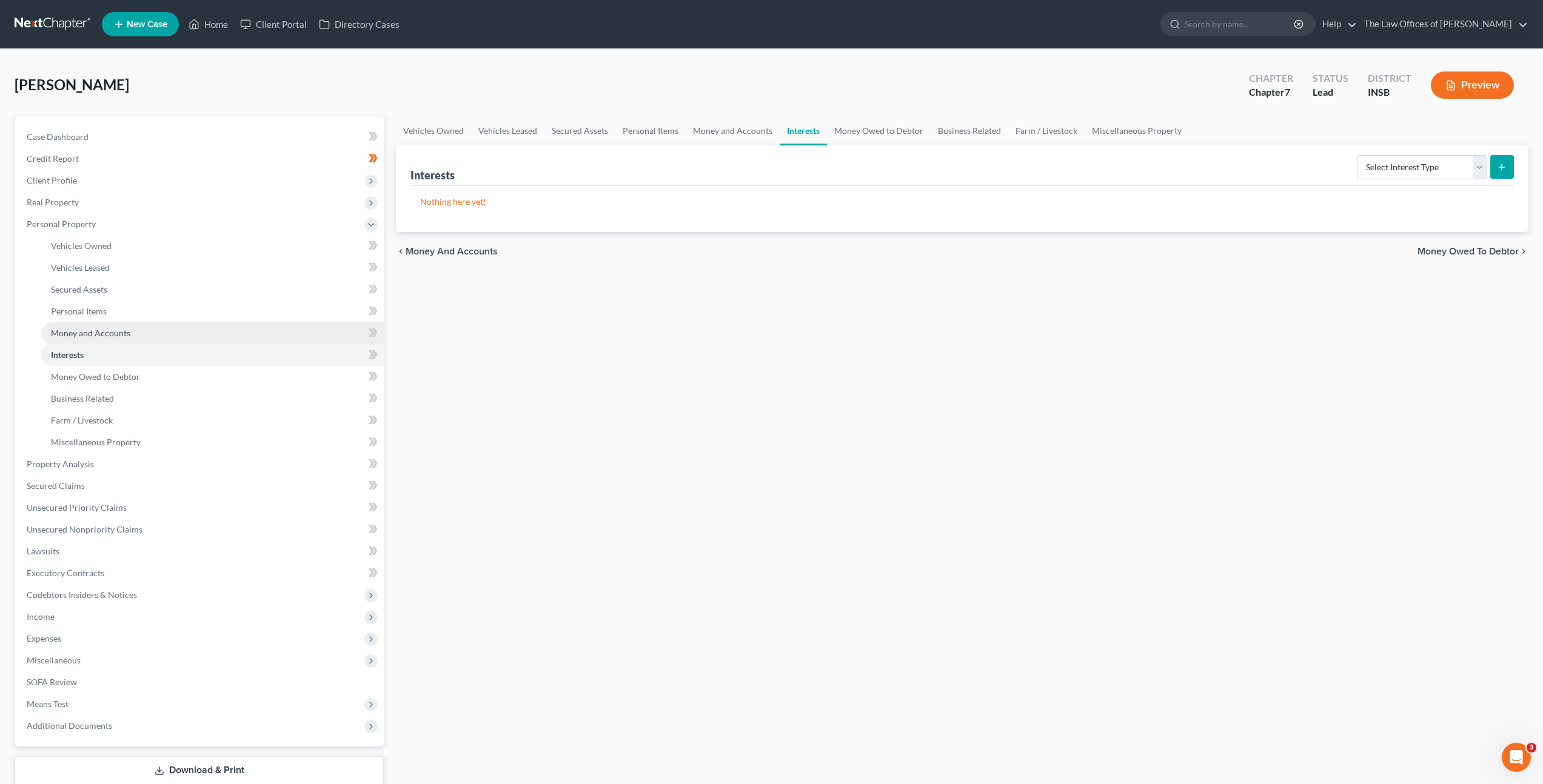
click at [277, 328] on link "Money and Accounts" at bounding box center [212, 333] width 342 height 22
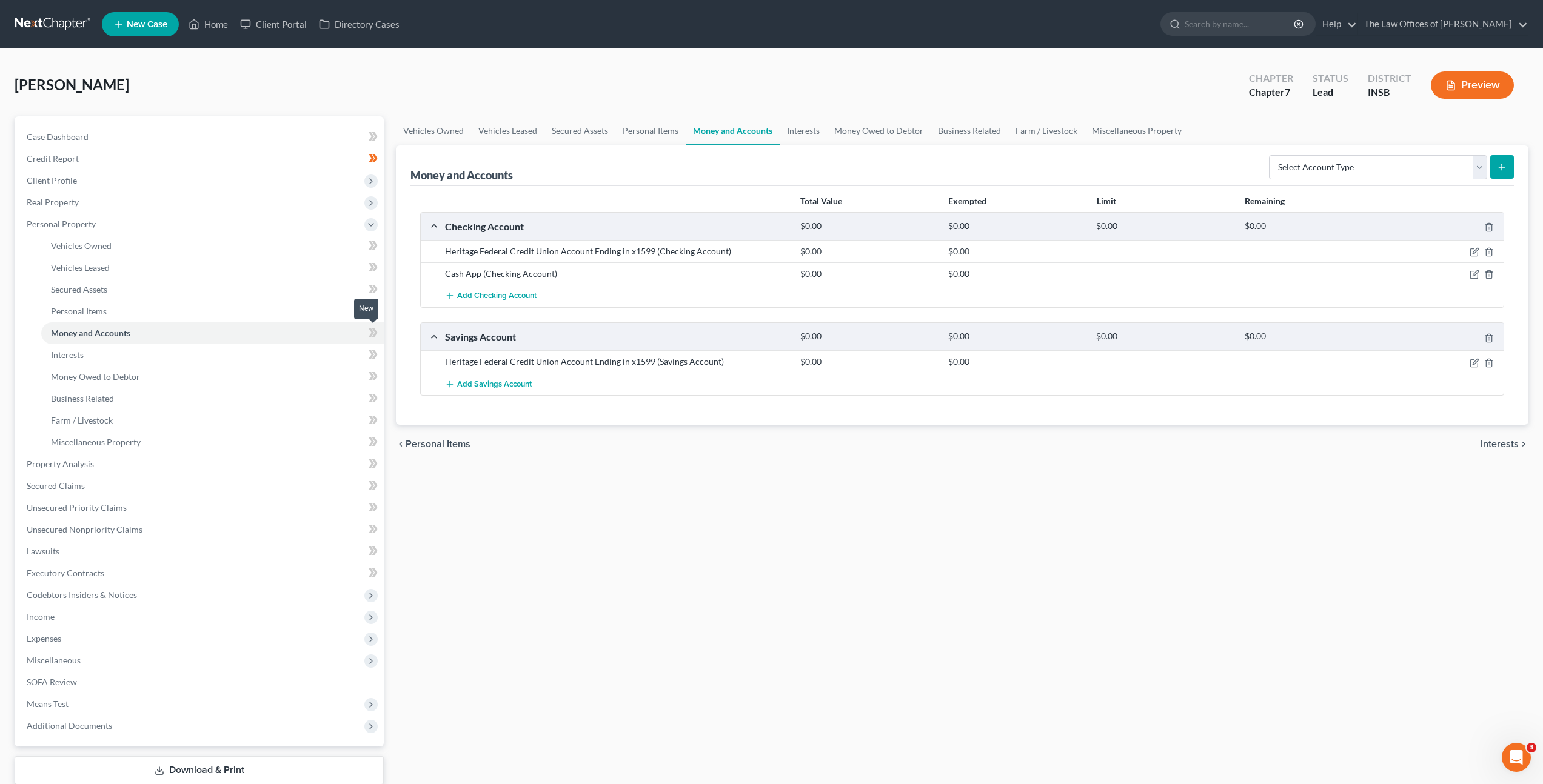
click at [372, 332] on icon at bounding box center [371, 332] width 5 height 9
click at [326, 355] on link "Interests" at bounding box center [212, 355] width 342 height 22
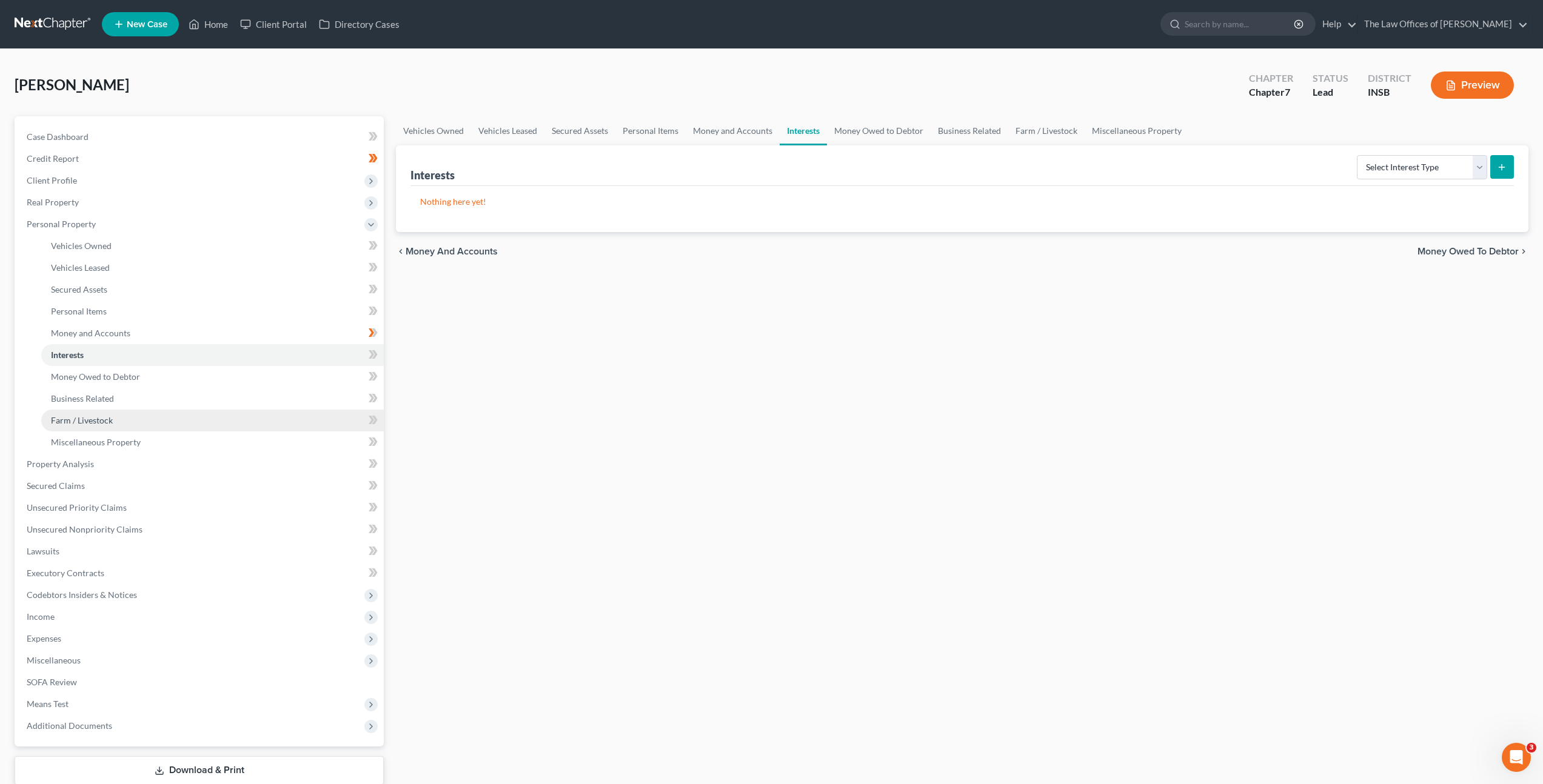
click at [289, 410] on link "Farm / Livestock" at bounding box center [212, 420] width 342 height 22
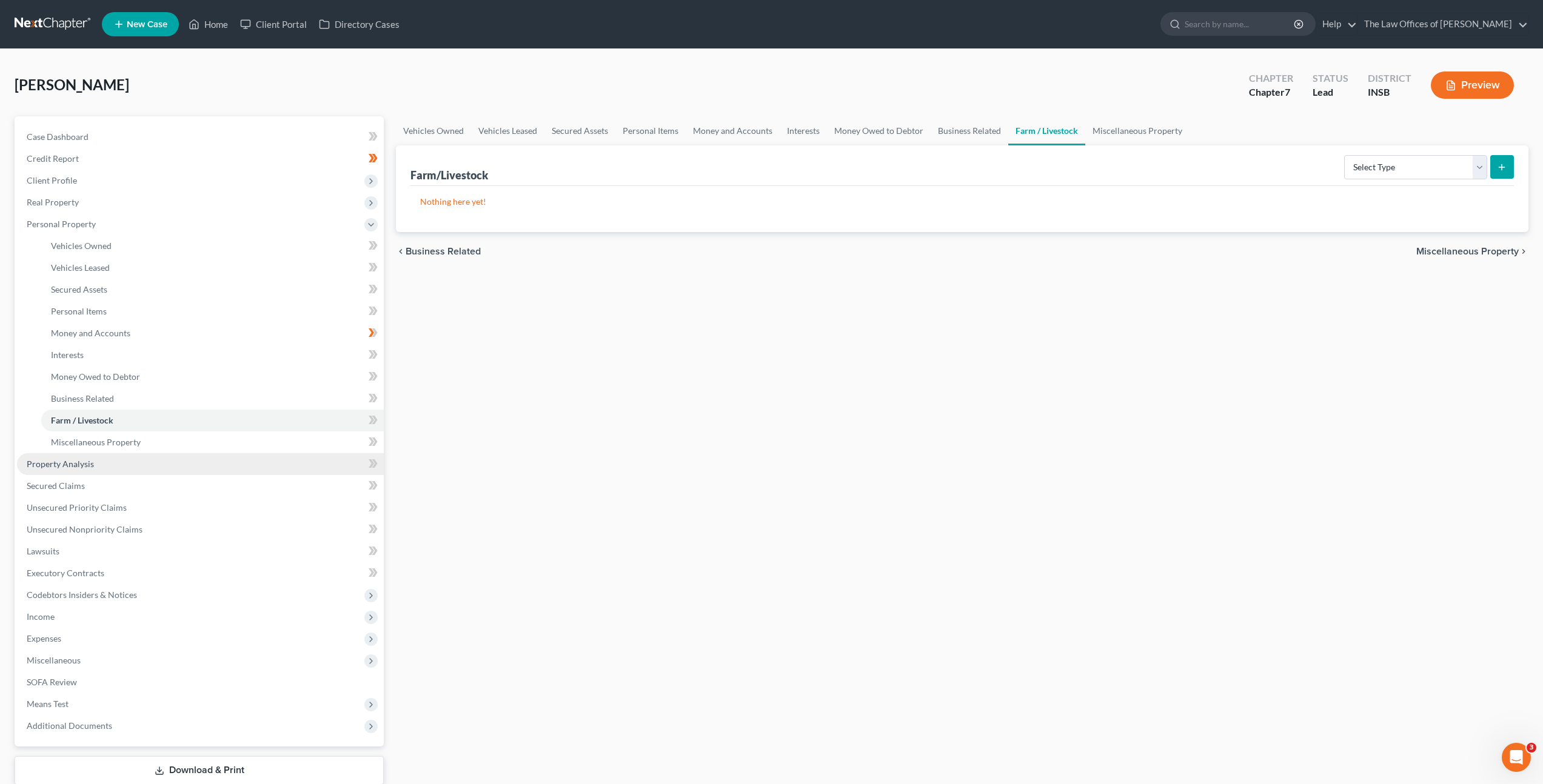
click at [217, 460] on link "Property Analysis" at bounding box center [201, 464] width 367 height 22
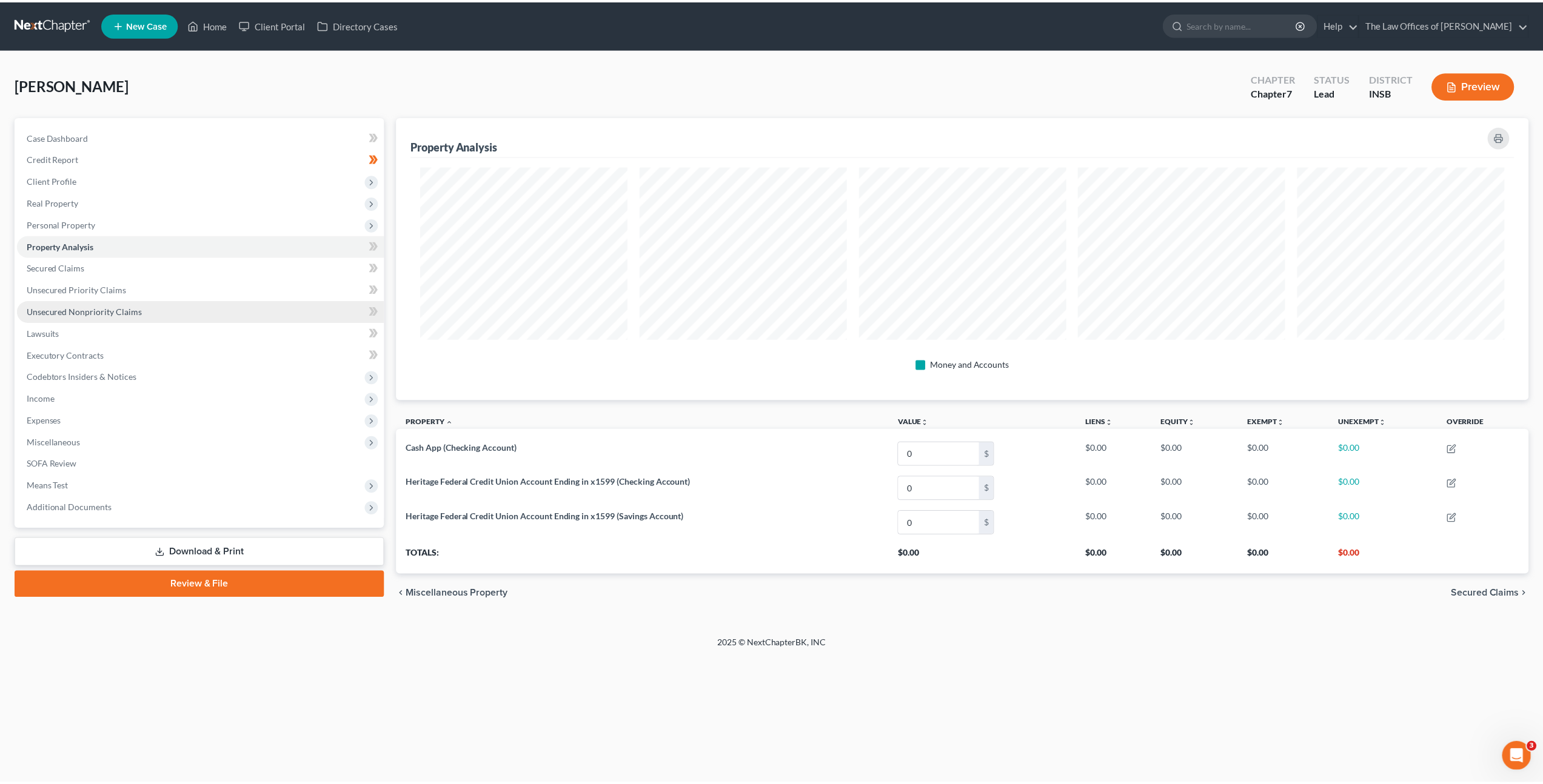
scroll to position [284, 1139]
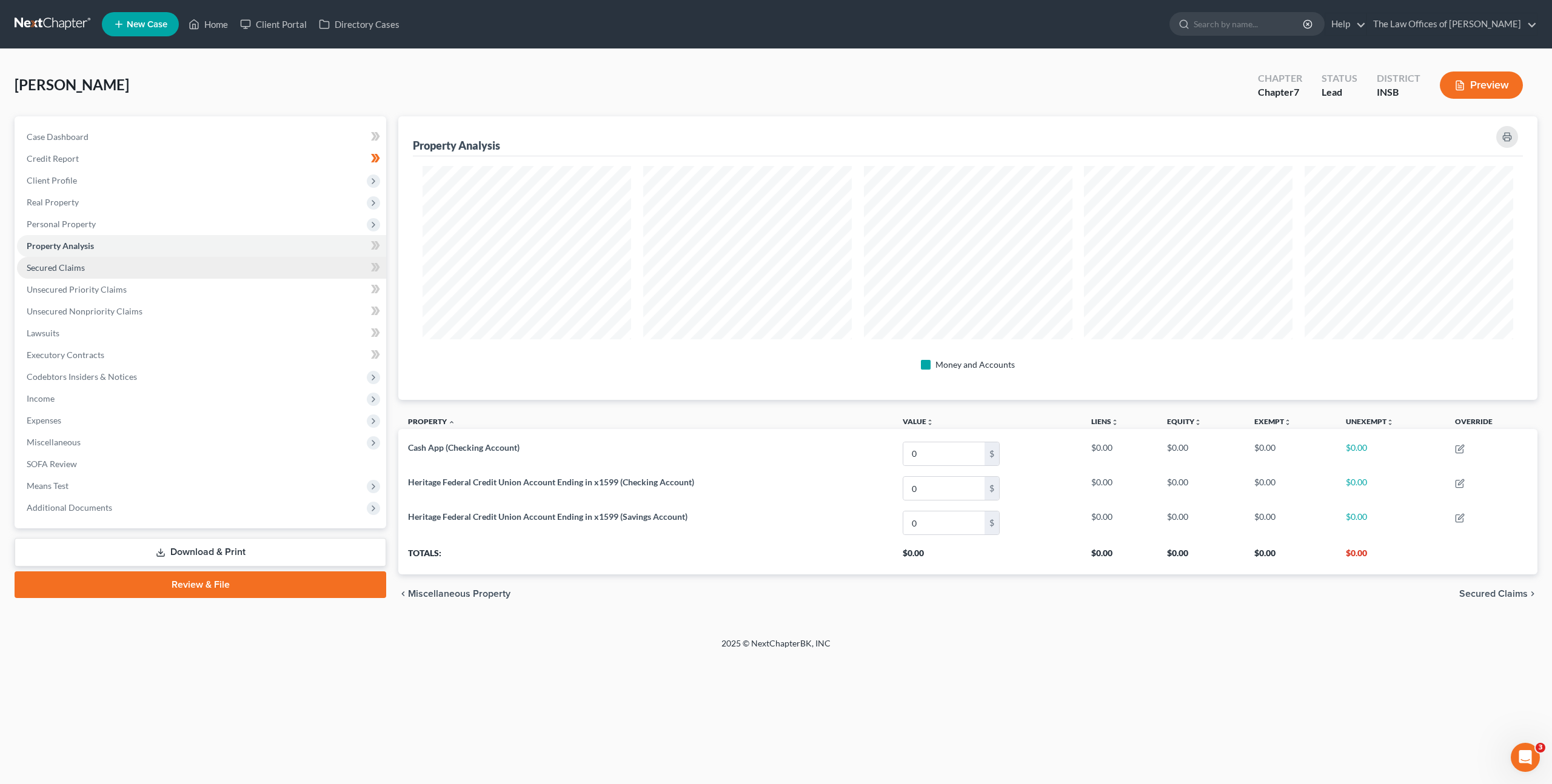
click at [223, 270] on link "Secured Claims" at bounding box center [201, 268] width 369 height 22
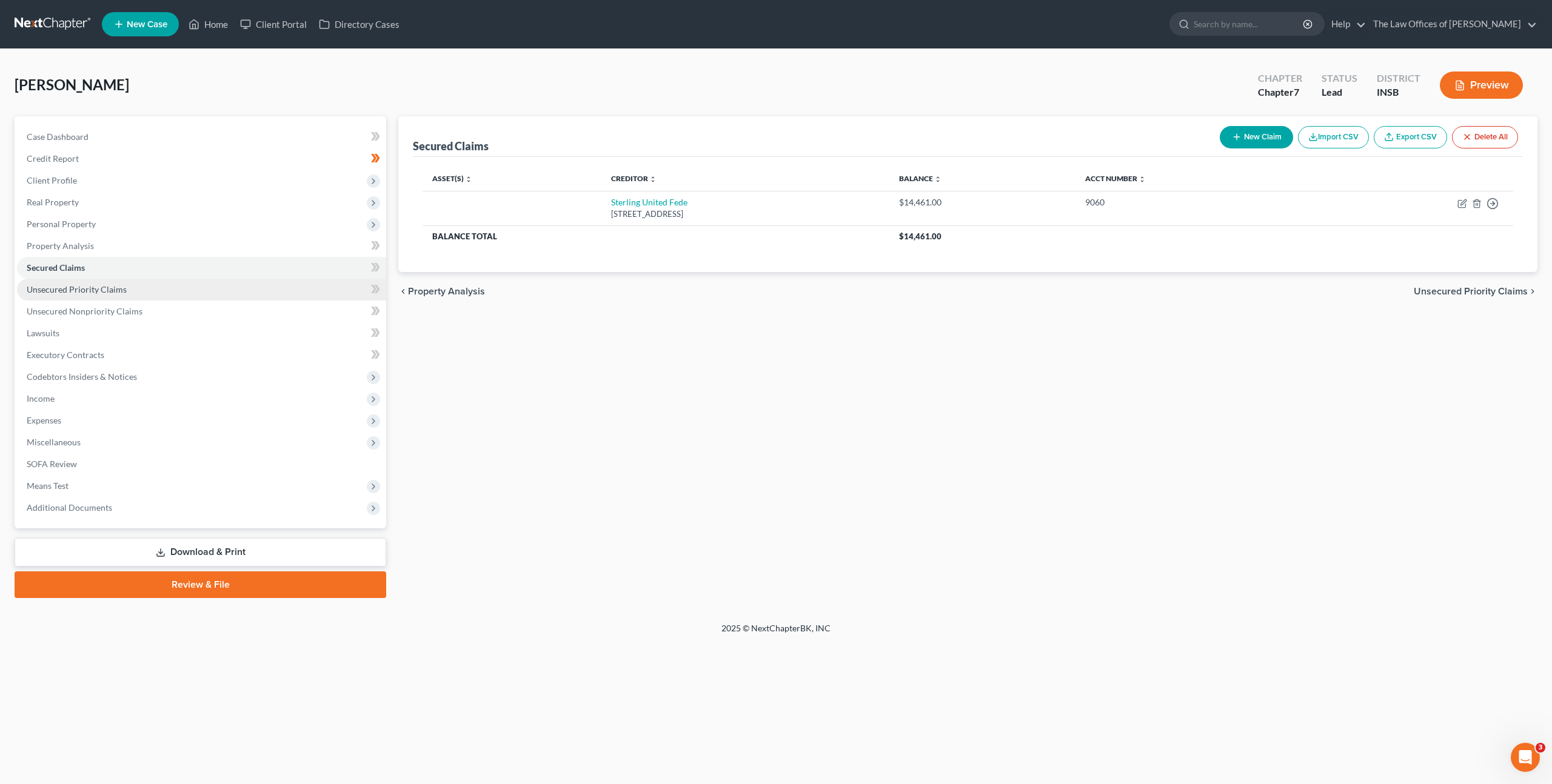
click at [257, 283] on link "Unsecured Priority Claims" at bounding box center [201, 289] width 369 height 22
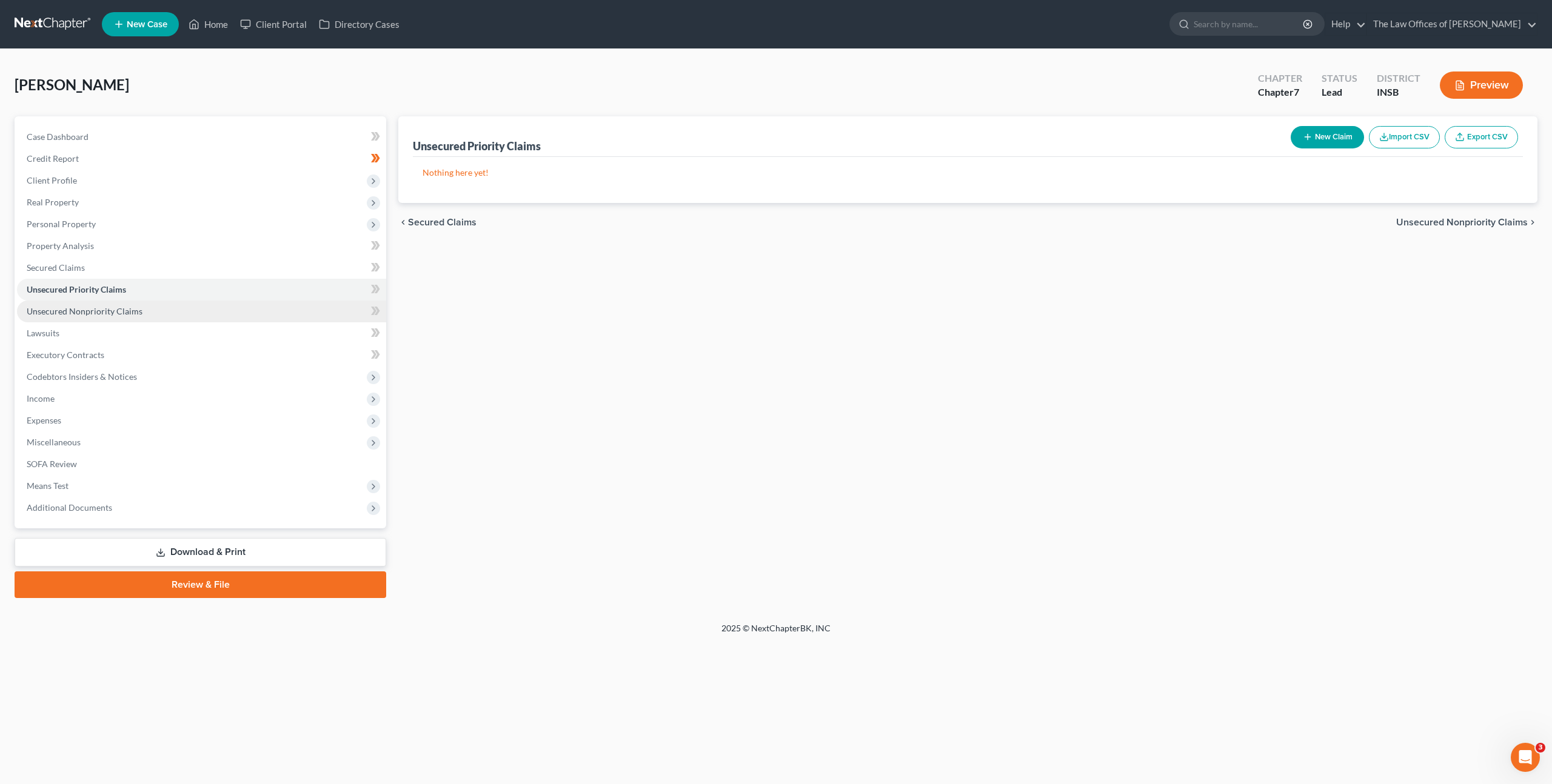
click at [281, 314] on link "Unsecured Nonpriority Claims" at bounding box center [201, 311] width 369 height 22
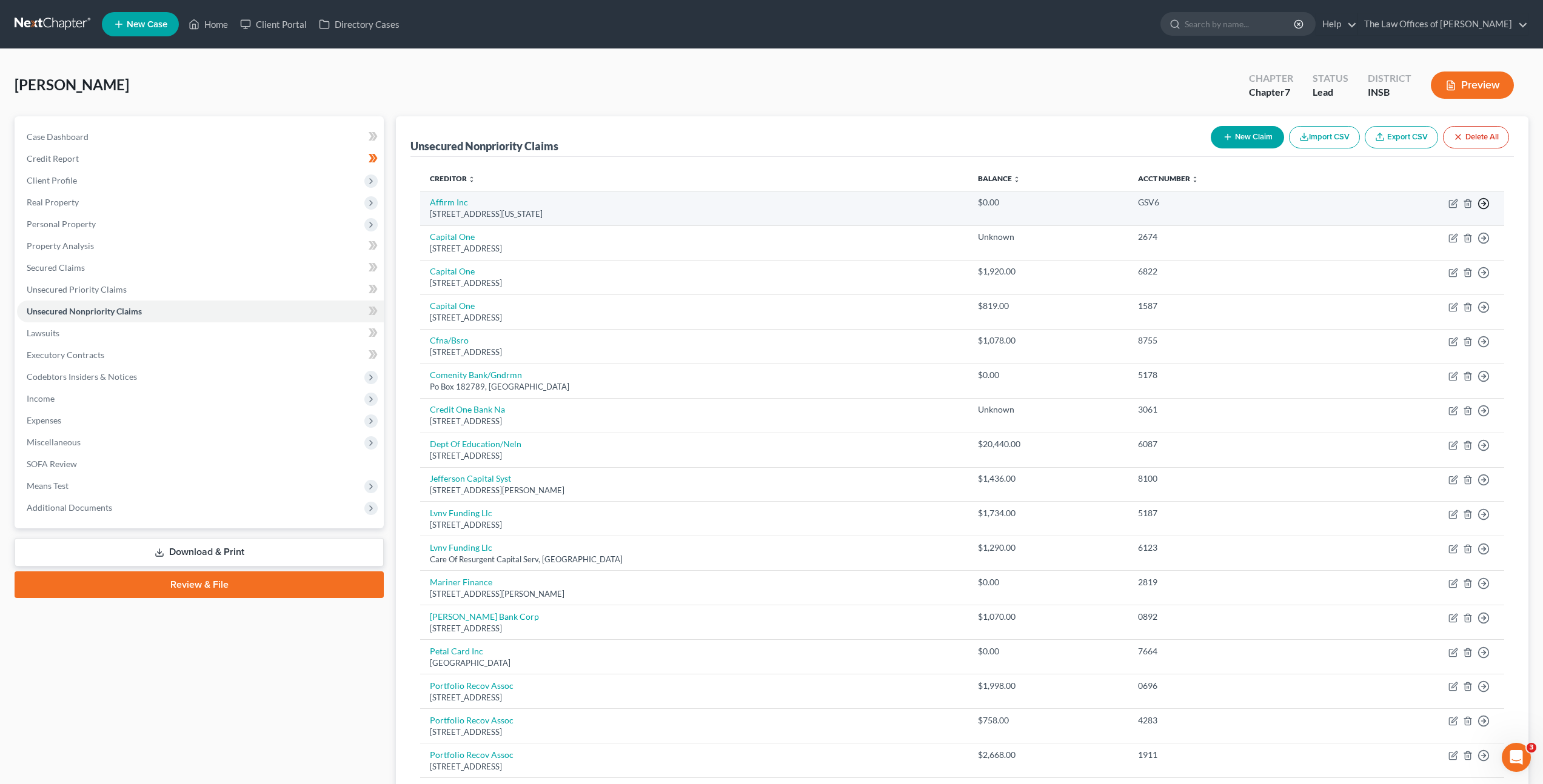
click at [1482, 203] on icon "button" at bounding box center [1483, 203] width 12 height 12
click at [1433, 268] on link "Move to Notice Only" at bounding box center [1428, 273] width 101 height 21
click at [1469, 203] on icon "button" at bounding box center [1467, 203] width 10 height 10
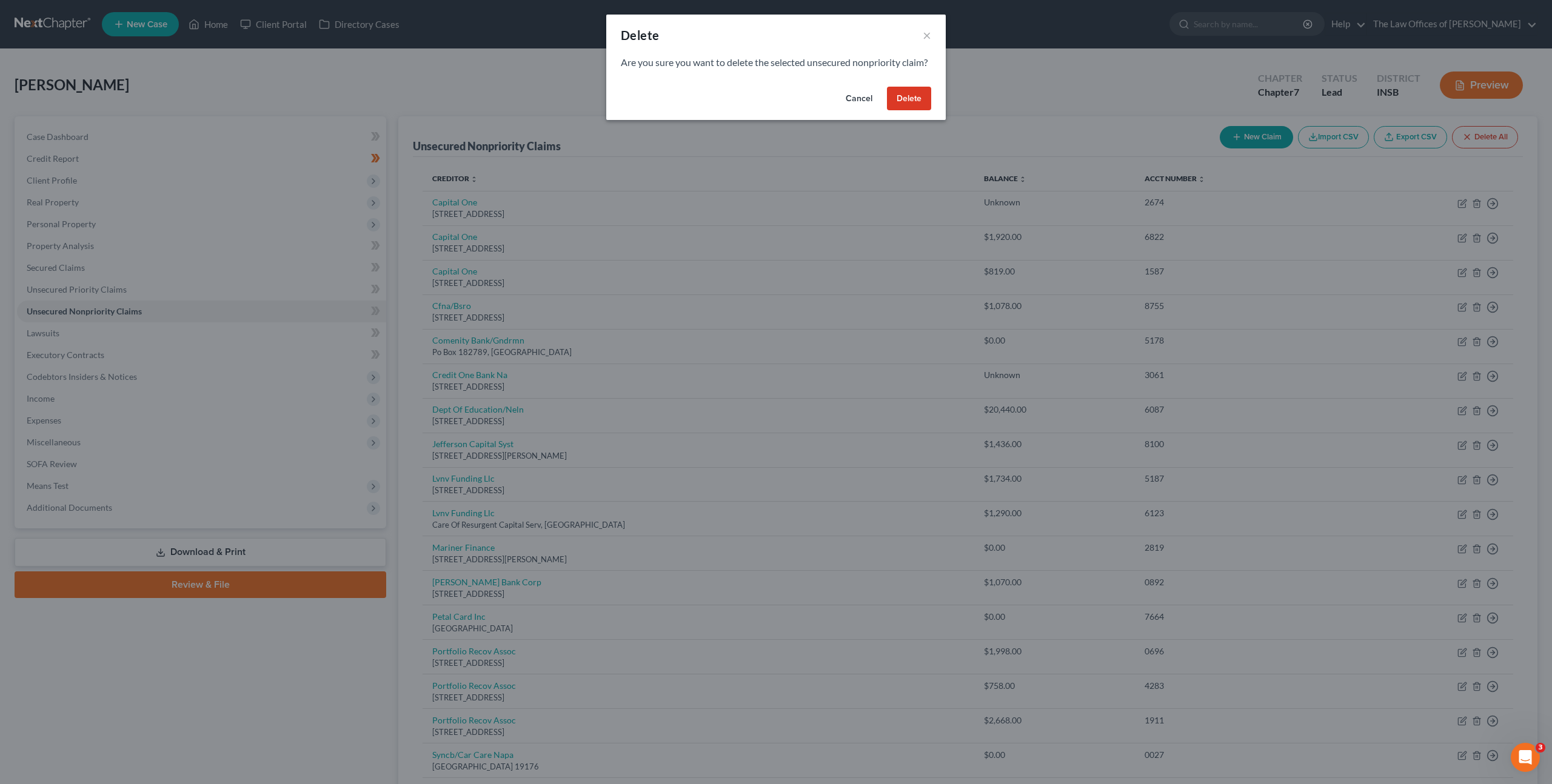
click at [923, 110] on button "Delete" at bounding box center [909, 98] width 45 height 24
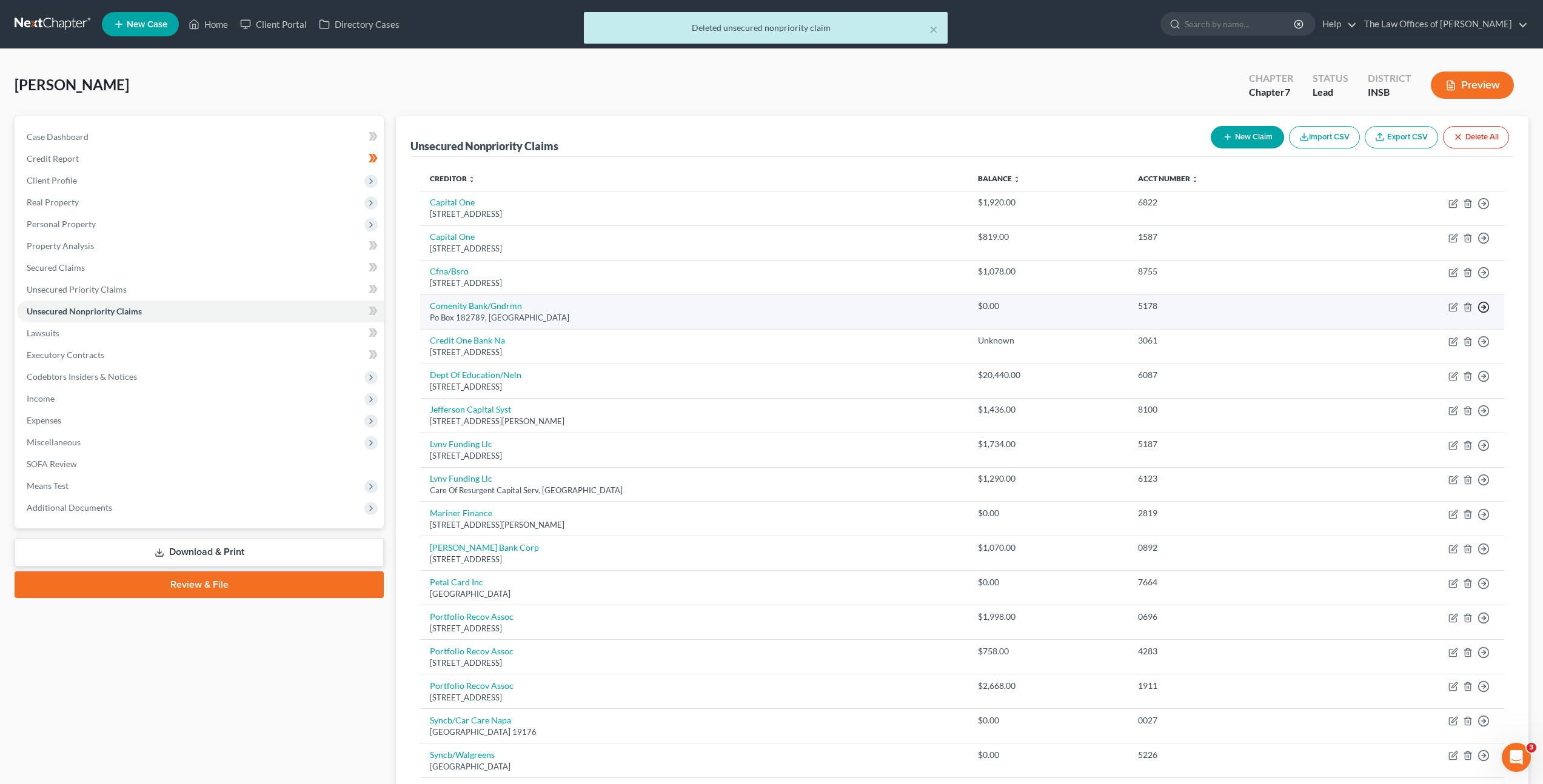
click at [1483, 307] on line "button" at bounding box center [1484, 307] width 4 height 0
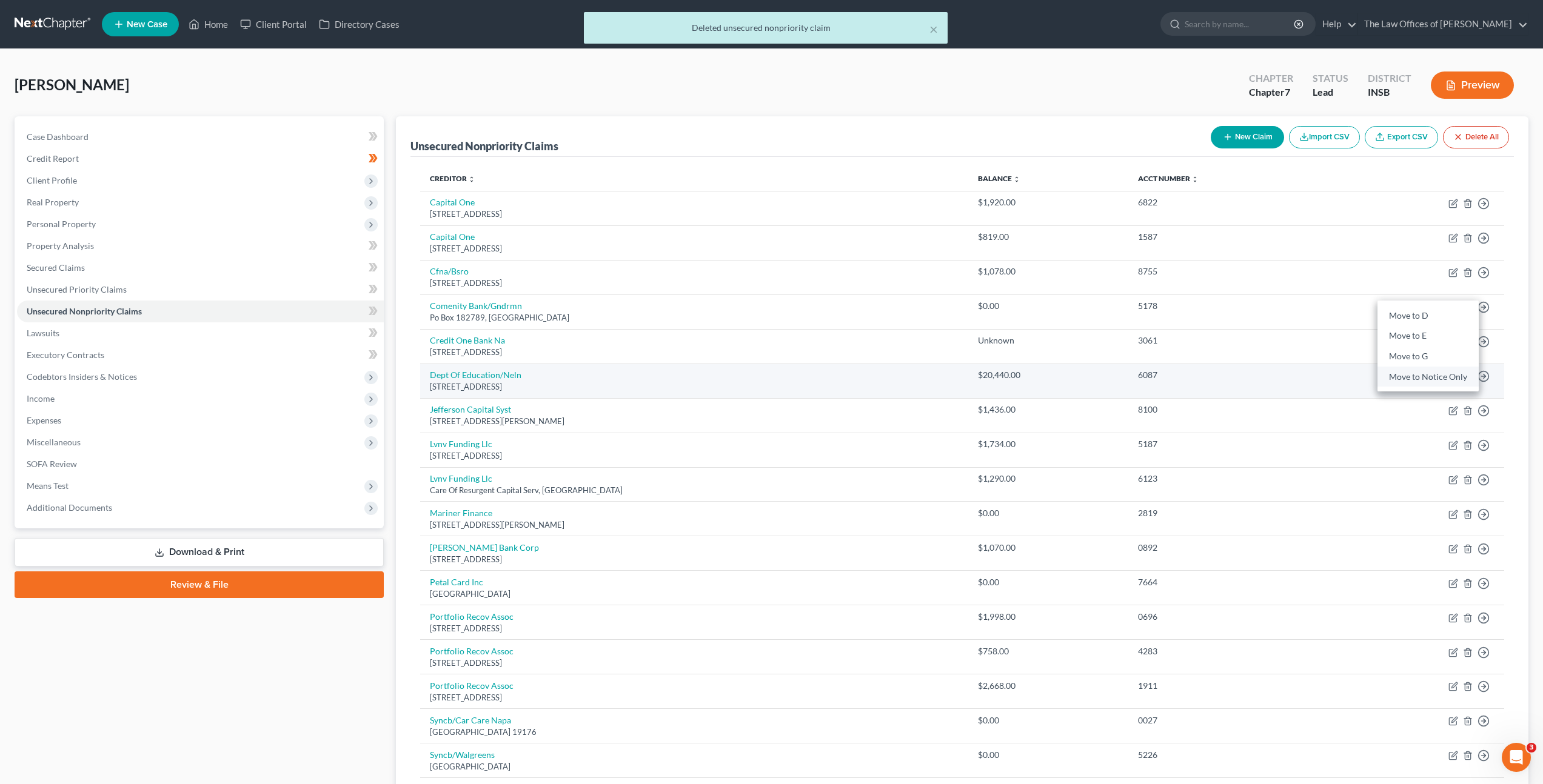
click at [1428, 380] on link "Move to Notice Only" at bounding box center [1428, 377] width 101 height 21
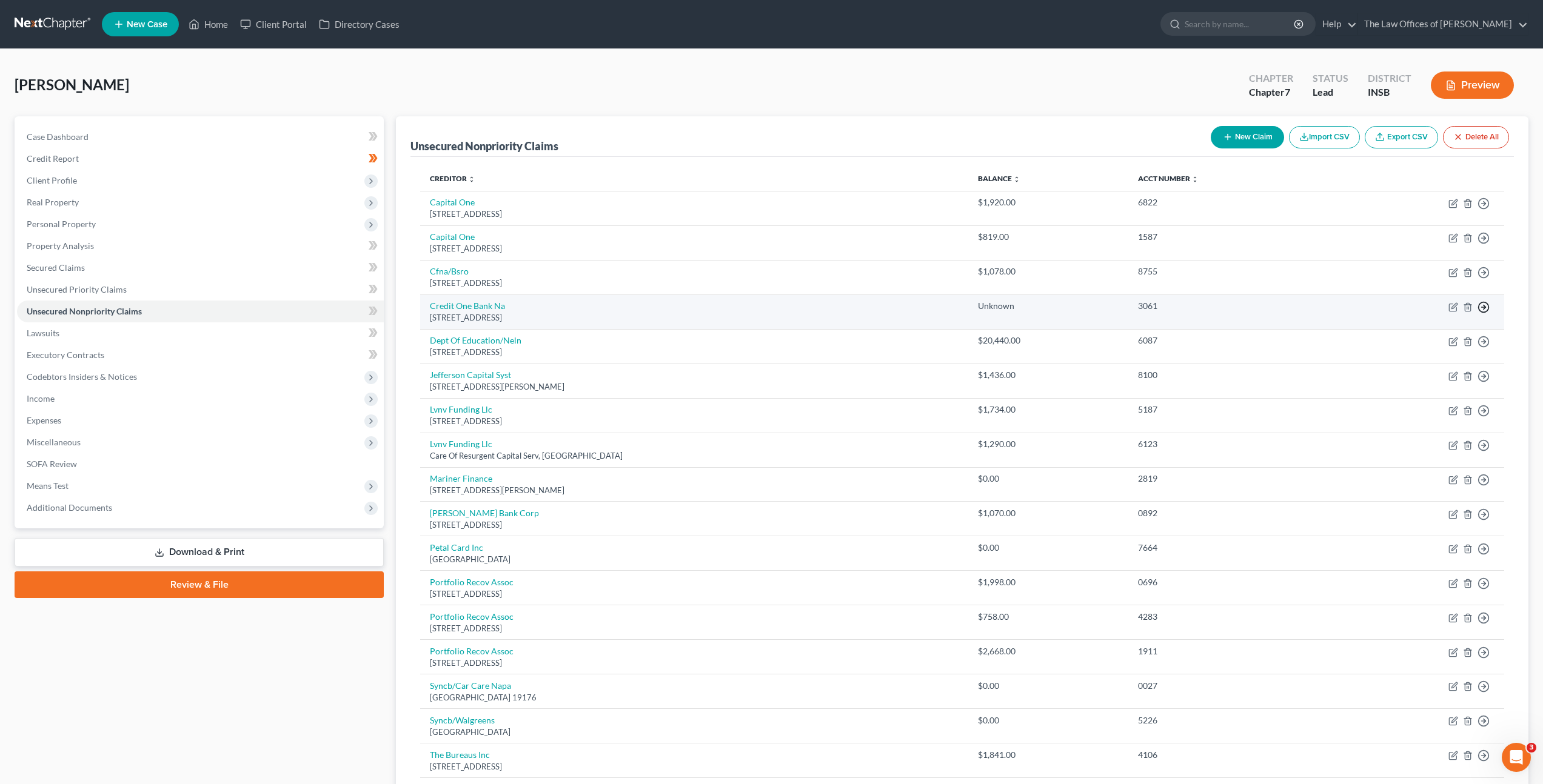
click at [1487, 311] on icon "button" at bounding box center [1483, 307] width 12 height 12
click at [1425, 381] on link "Move to Notice Only" at bounding box center [1428, 377] width 101 height 21
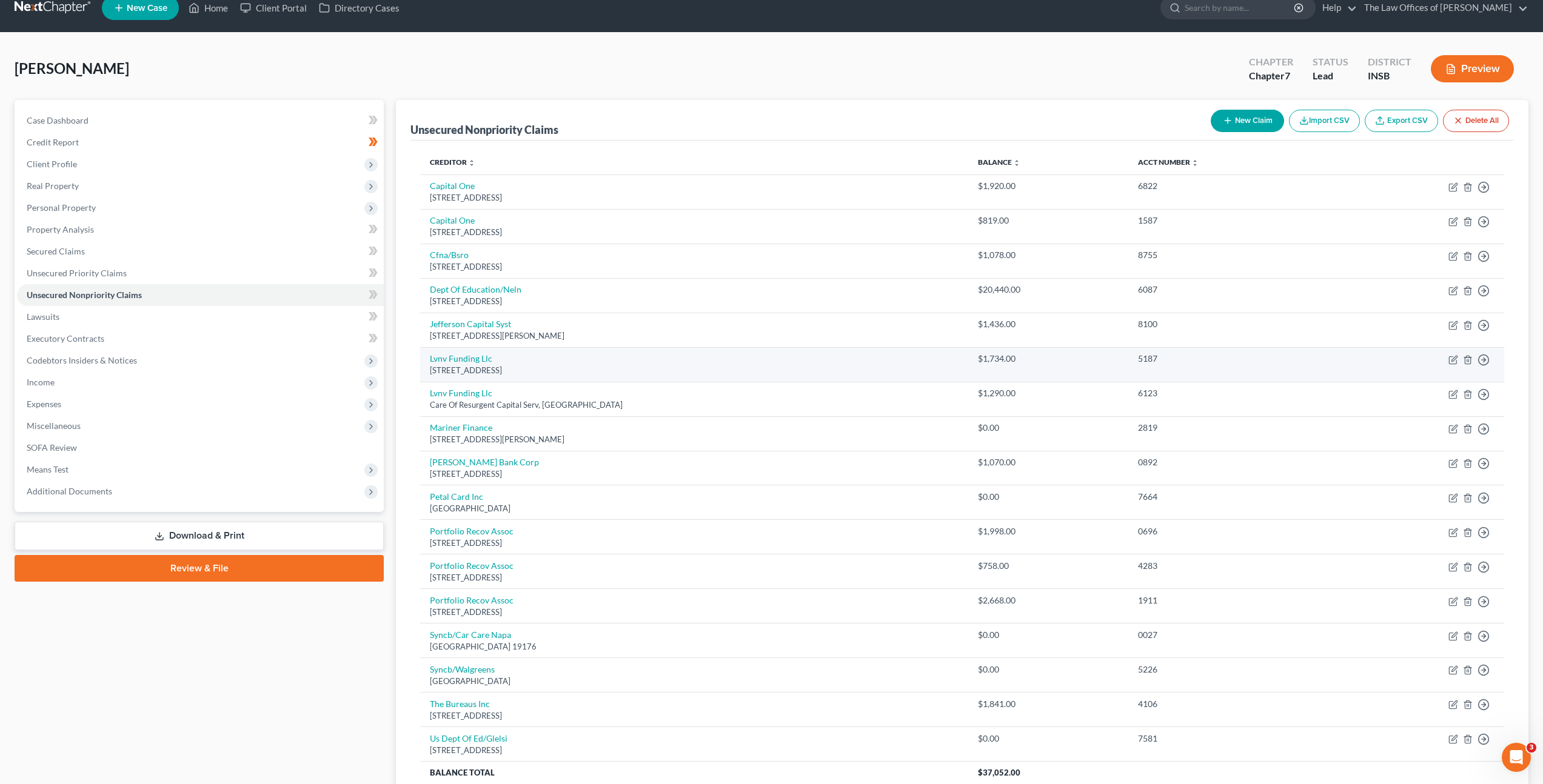
scroll to position [17, 0]
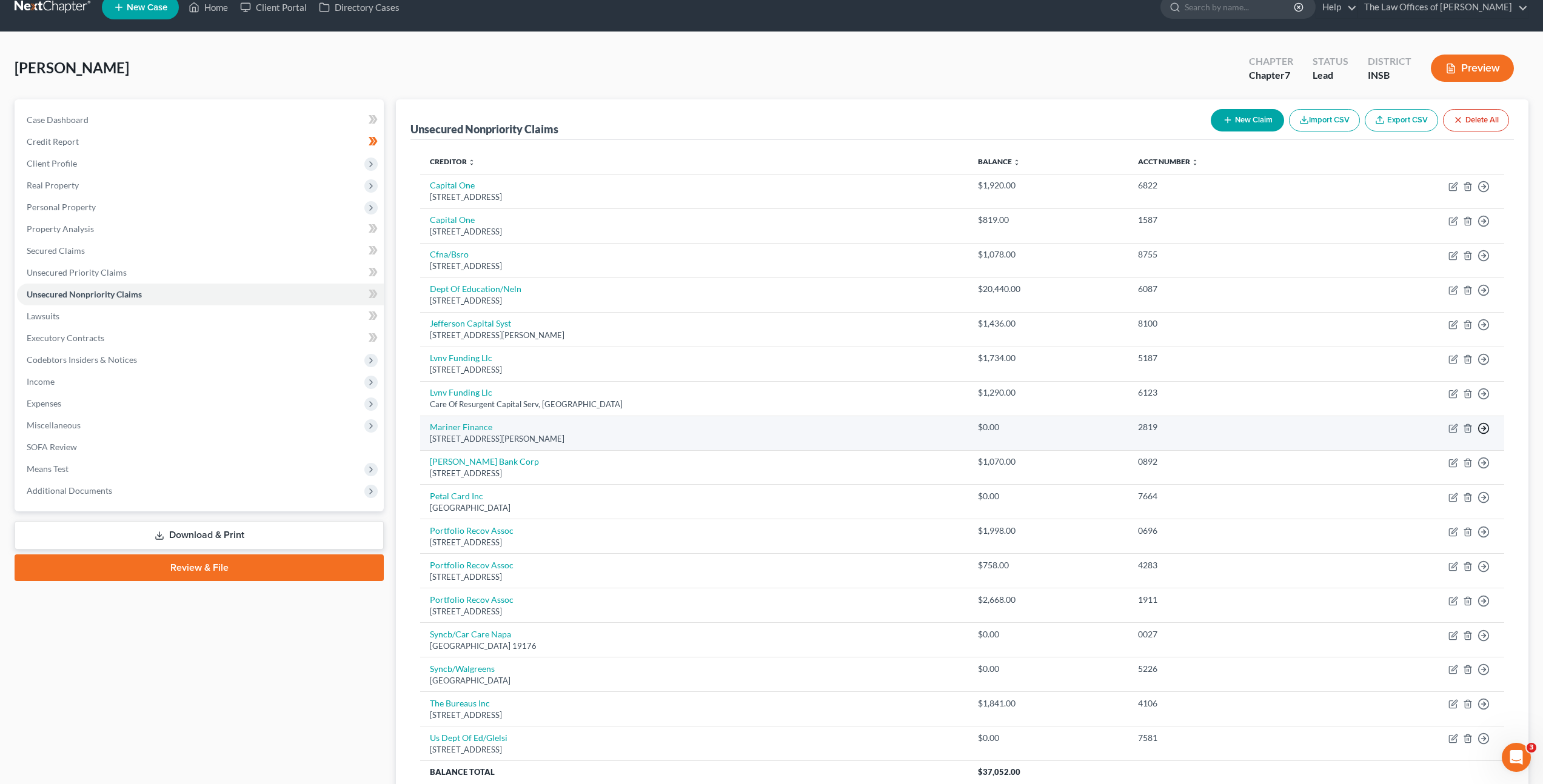
click at [1483, 430] on icon "button" at bounding box center [1483, 429] width 12 height 12
click at [1428, 495] on link "Move to Notice Only" at bounding box center [1428, 498] width 101 height 21
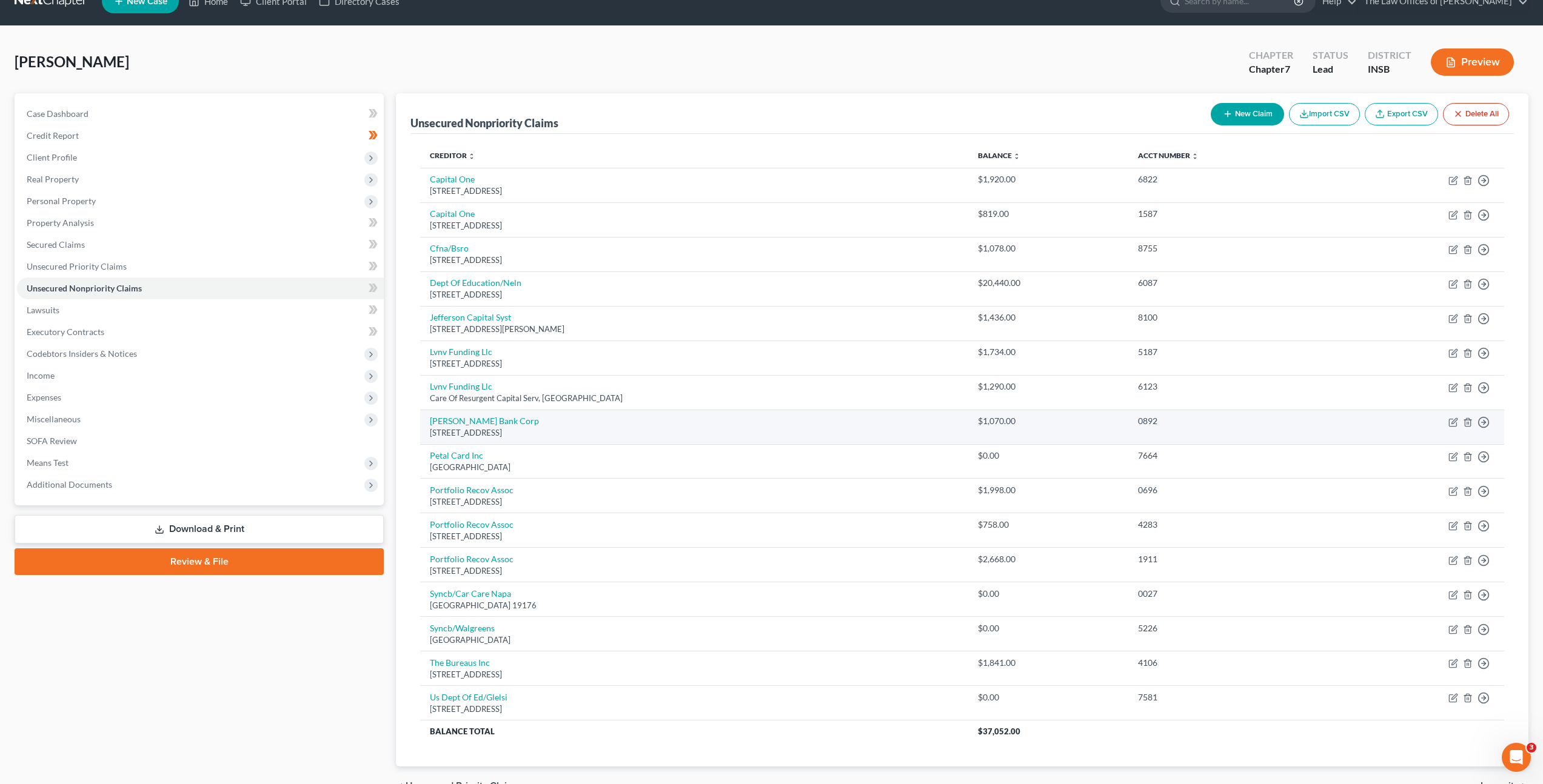
scroll to position [29, 0]
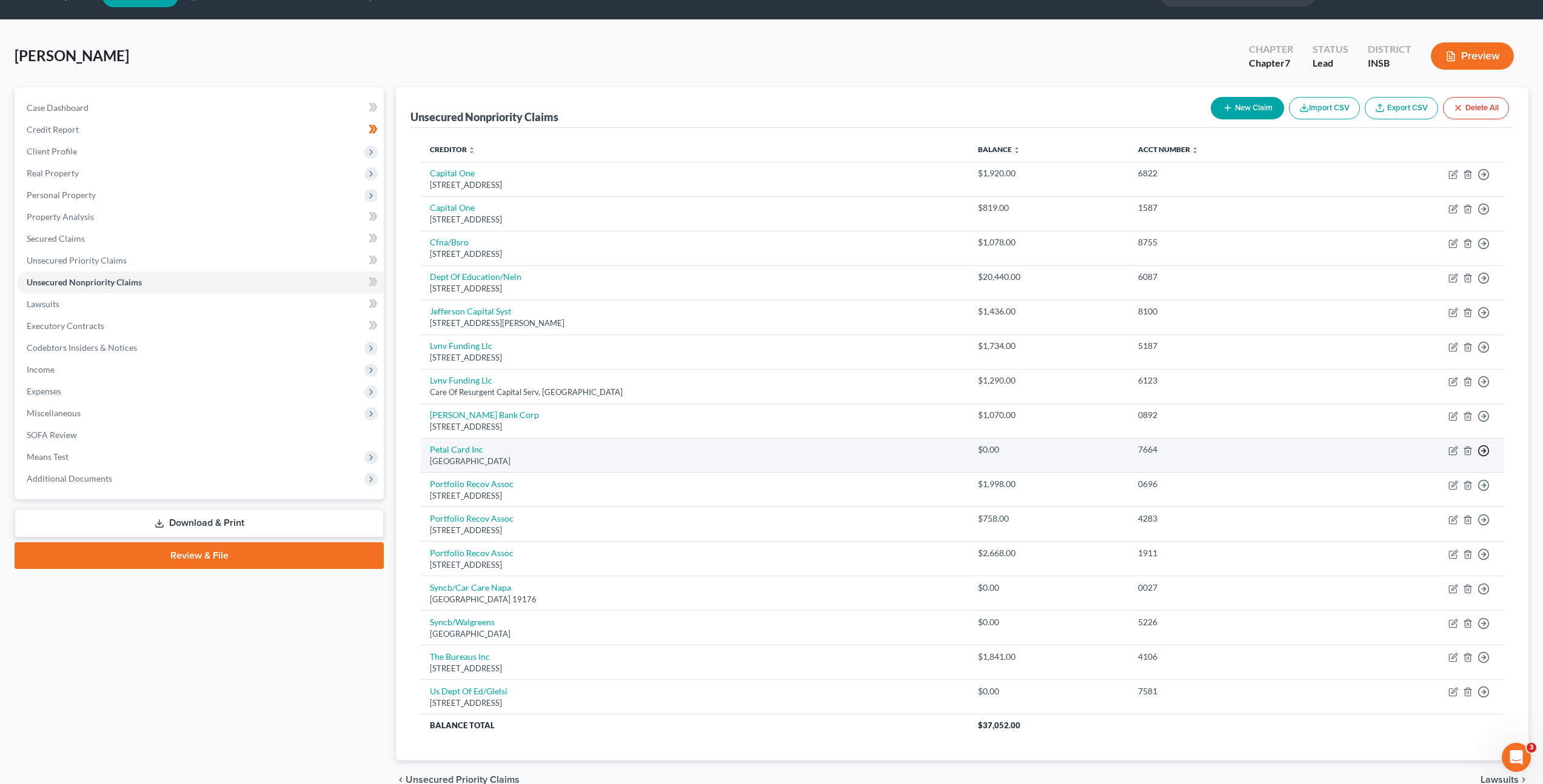
click at [1483, 450] on line "button" at bounding box center [1484, 450] width 4 height 0
click at [1438, 520] on link "Move to Notice Only" at bounding box center [1428, 520] width 101 height 21
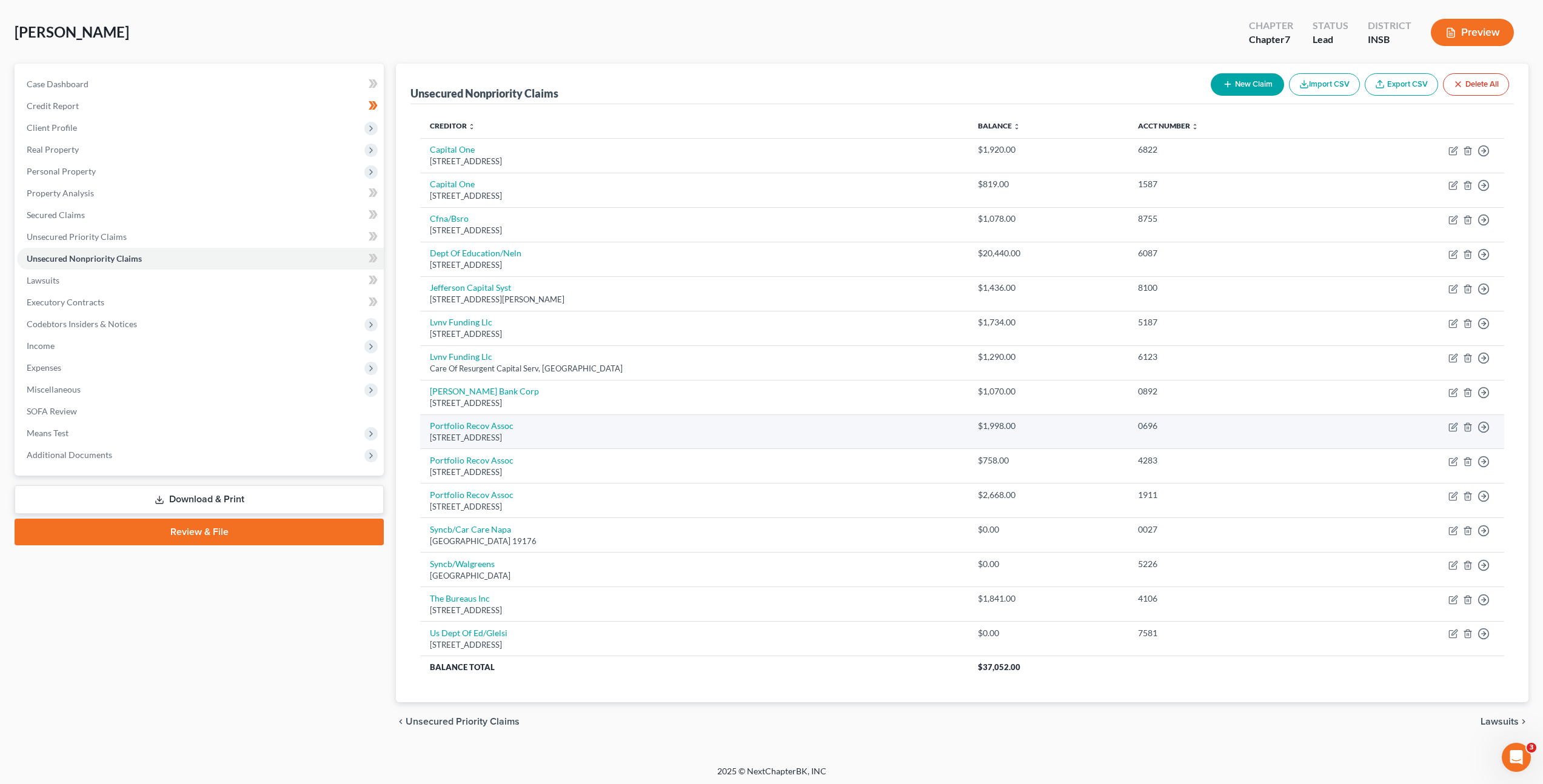
scroll to position [56, 0]
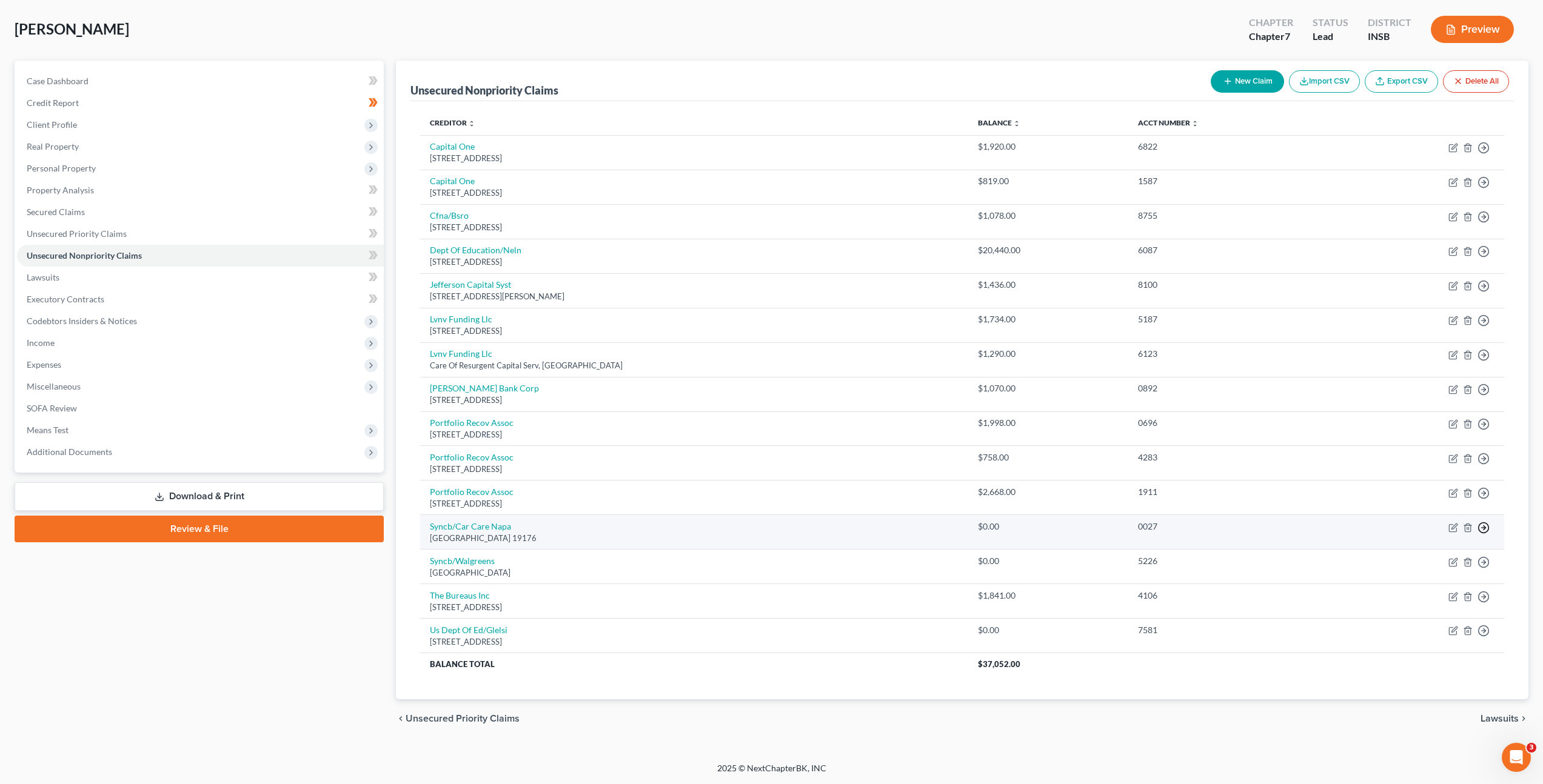
click at [1485, 528] on icon "button" at bounding box center [1483, 528] width 12 height 12
click at [1415, 597] on link "Move to Notice Only" at bounding box center [1428, 597] width 101 height 21
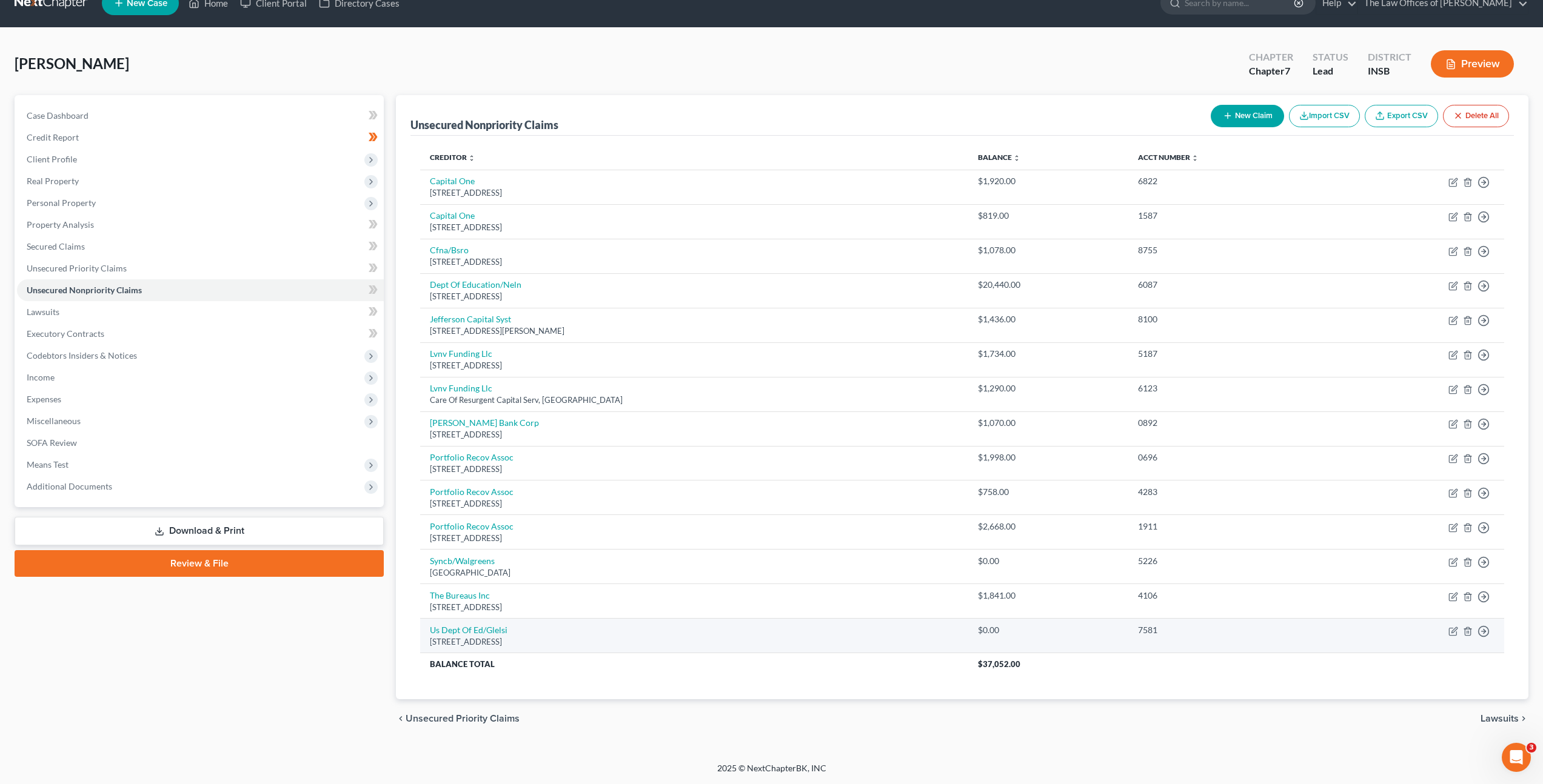
scroll to position [21, 0]
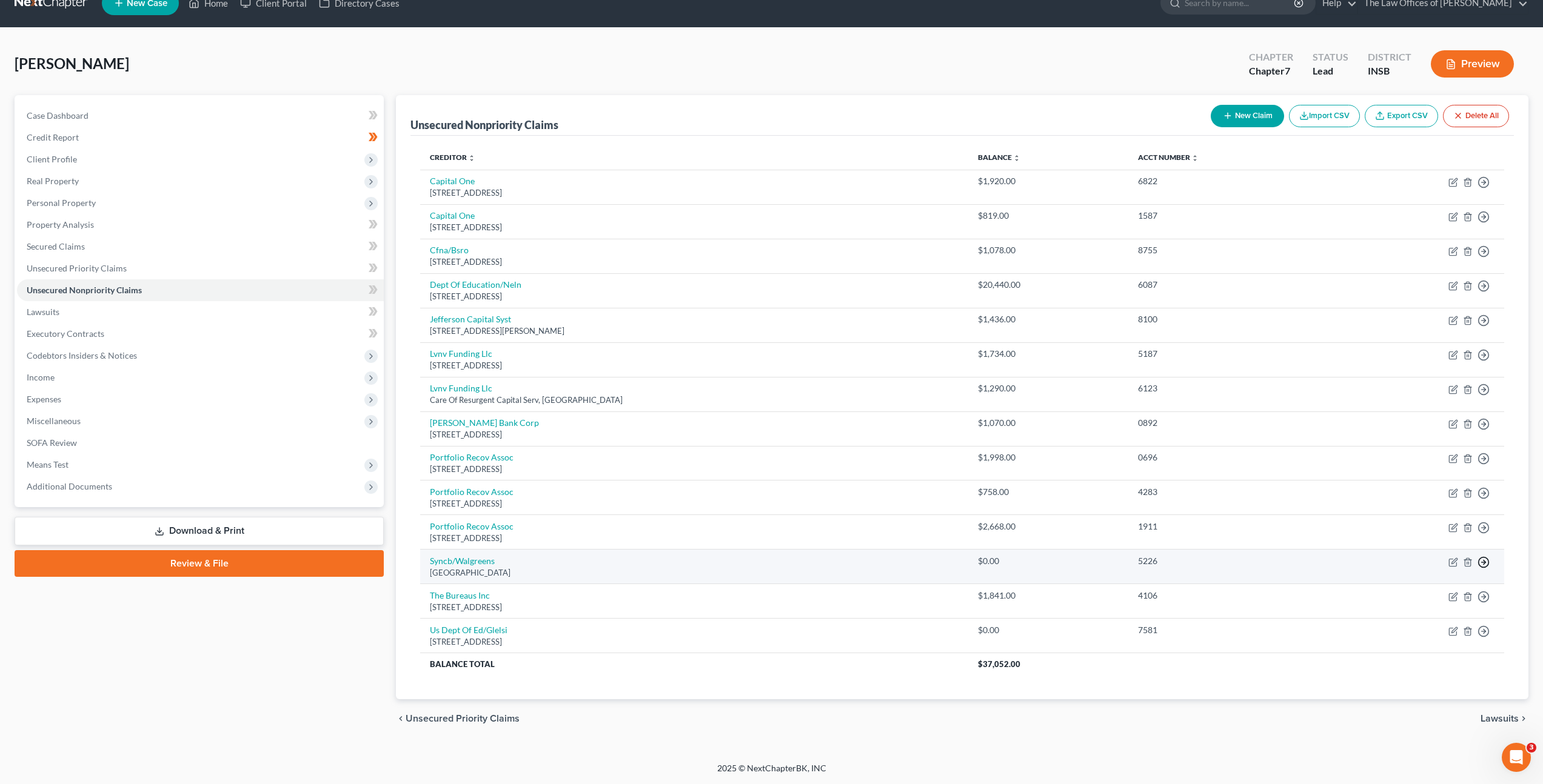
click at [1489, 564] on icon "button" at bounding box center [1483, 562] width 12 height 12
click at [1409, 637] on link "Move to Notice Only" at bounding box center [1428, 632] width 101 height 21
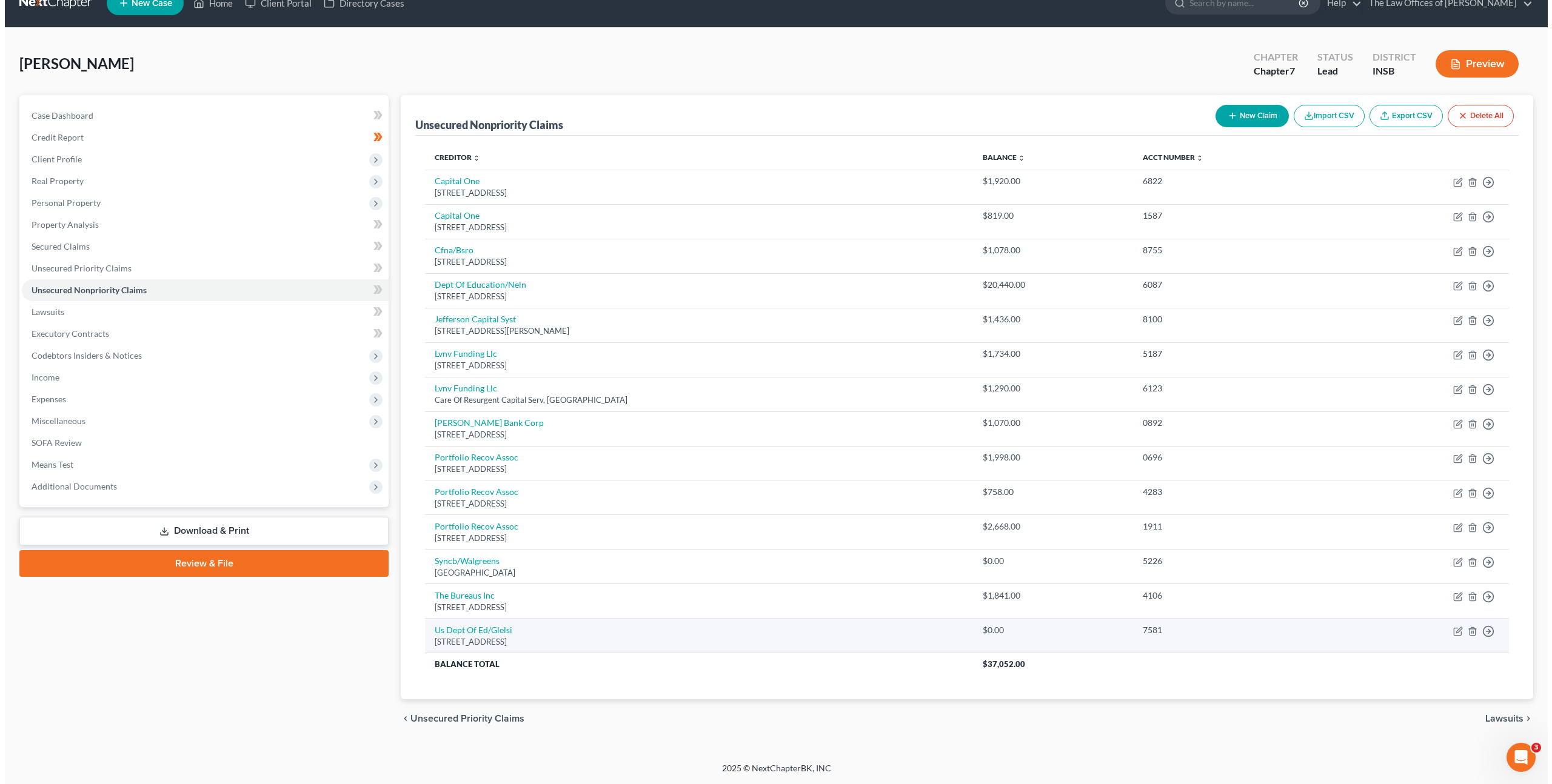
scroll to position [0, 0]
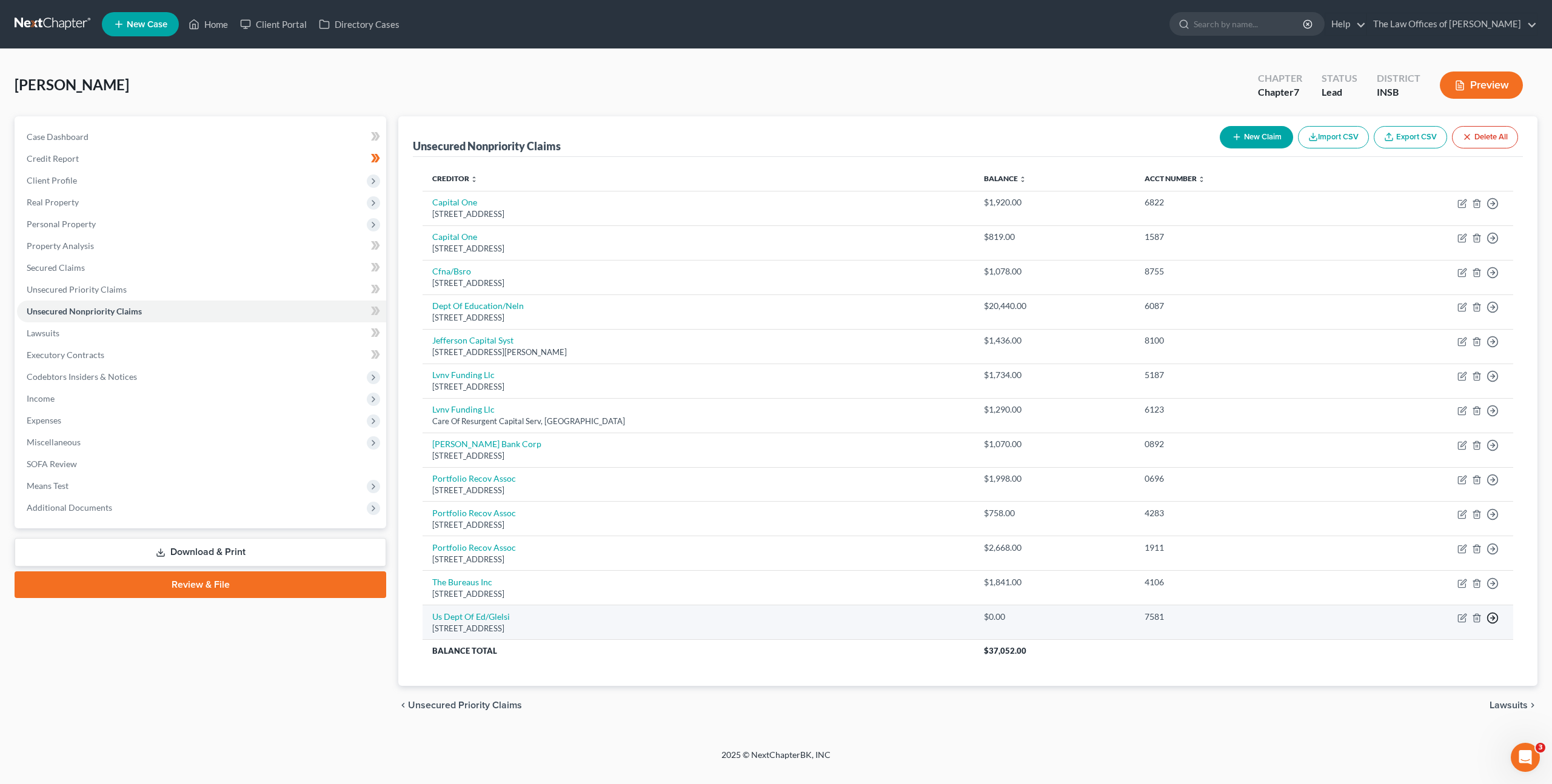
click at [1493, 623] on circle "button" at bounding box center [1493, 618] width 11 height 11
click at [1446, 686] on link "Move to Notice Only" at bounding box center [1437, 688] width 101 height 21
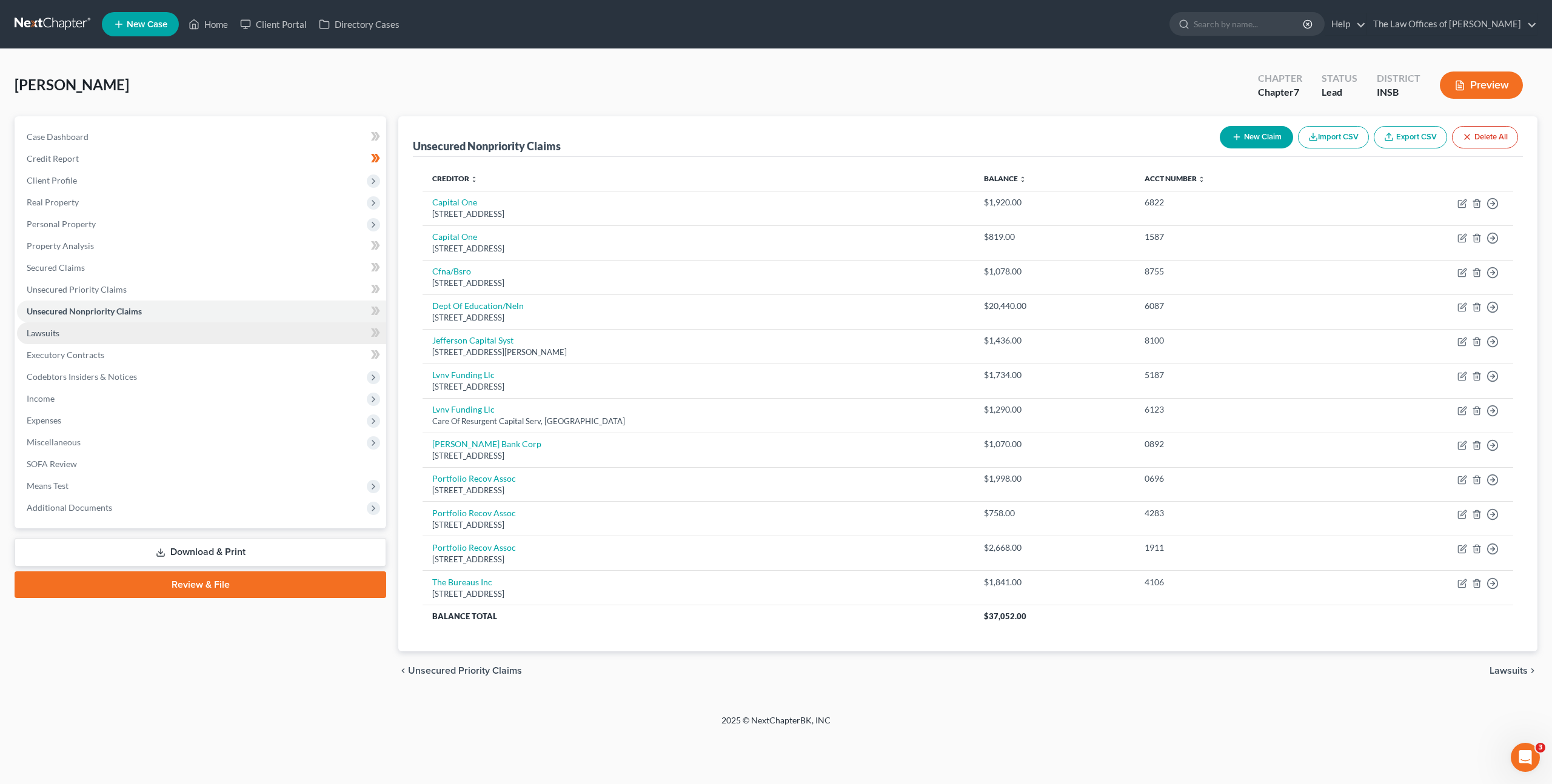
click at [241, 327] on link "Lawsuits" at bounding box center [201, 333] width 369 height 22
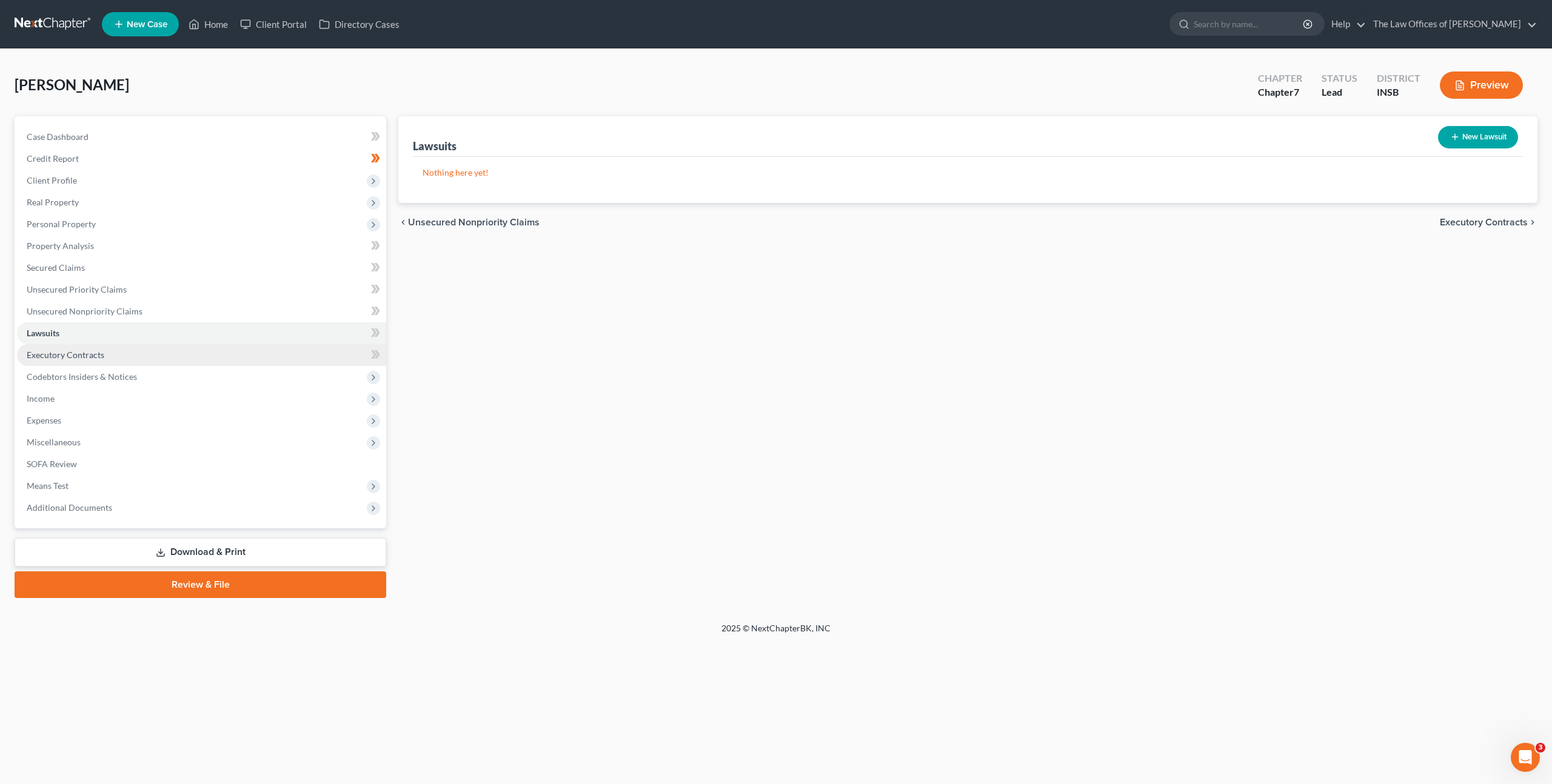
click at [243, 351] on link "Executory Contracts" at bounding box center [201, 355] width 369 height 22
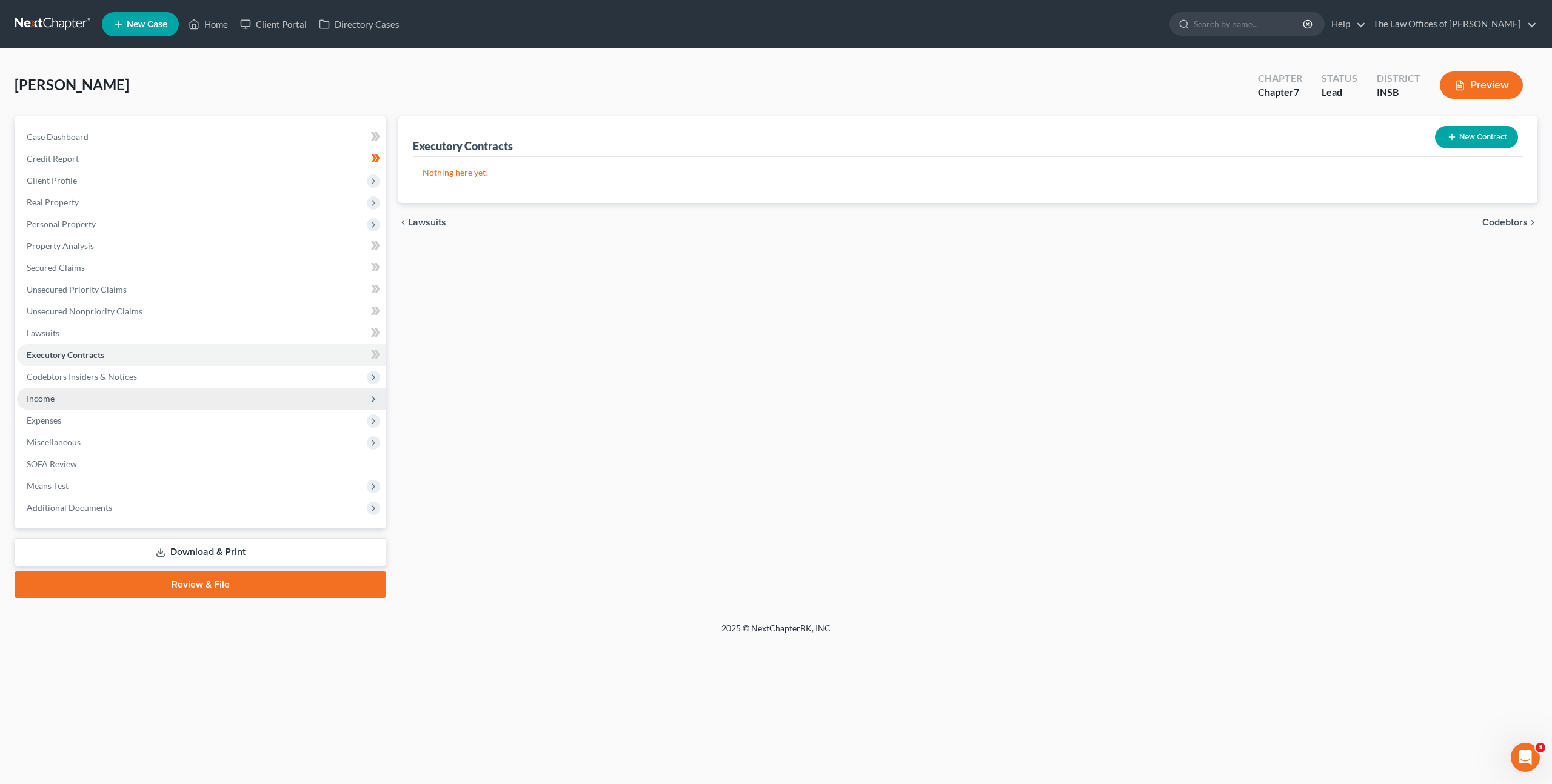
click at [220, 394] on span "Income" at bounding box center [201, 399] width 369 height 22
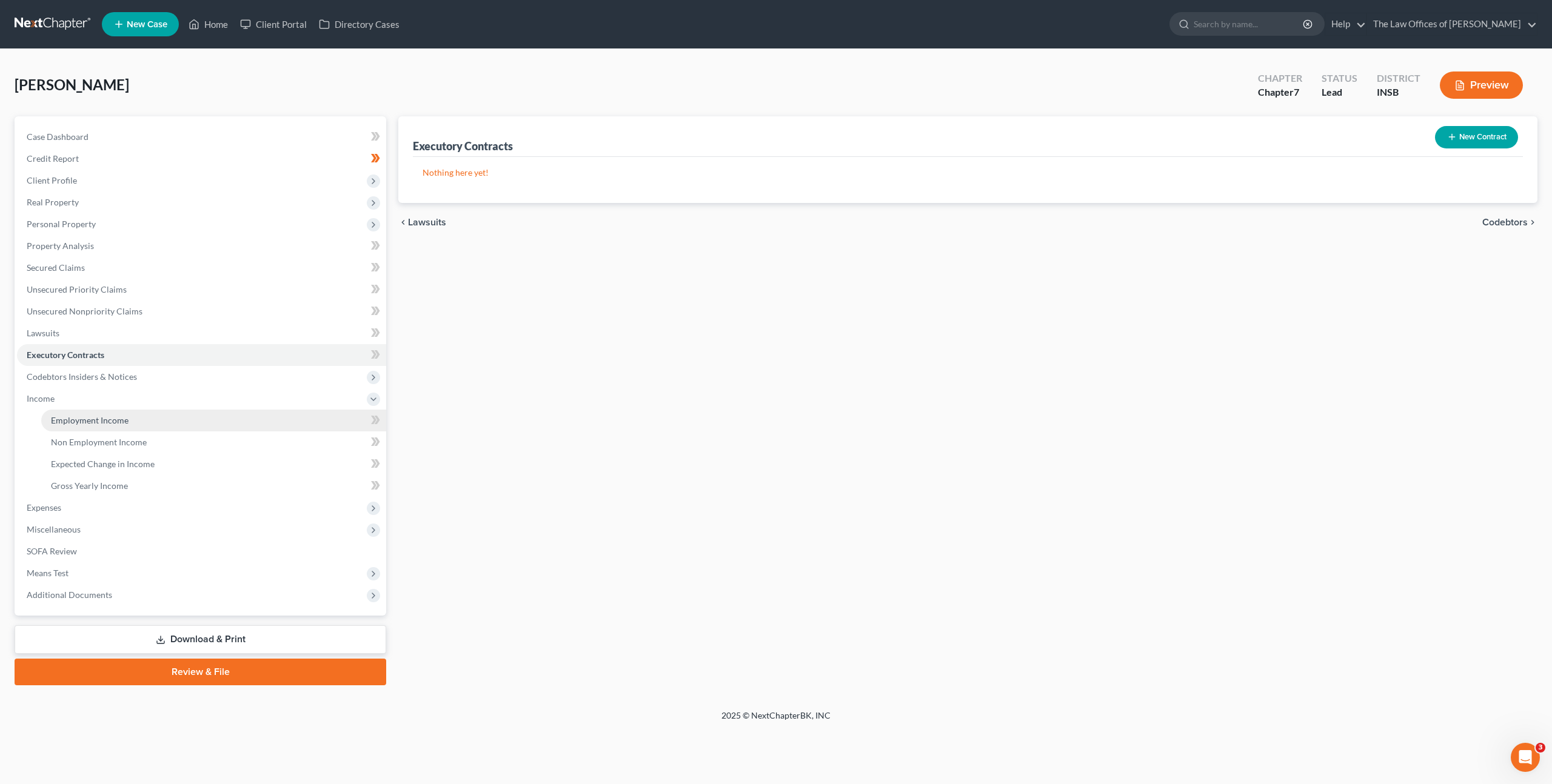
click at [185, 420] on link "Employment Income" at bounding box center [213, 420] width 345 height 22
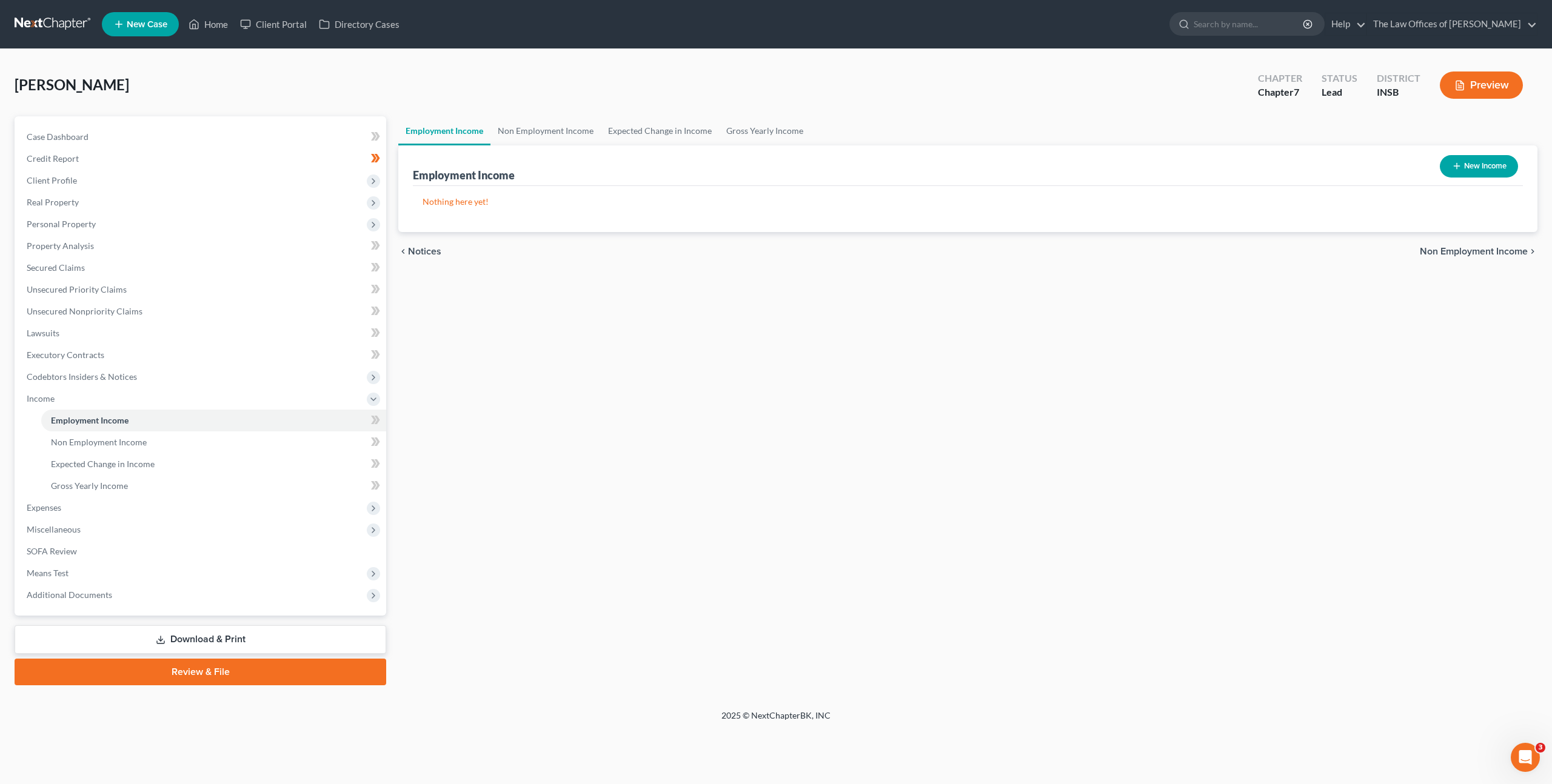
click at [1445, 175] on button "New Income" at bounding box center [1479, 166] width 78 height 23
select select "0"
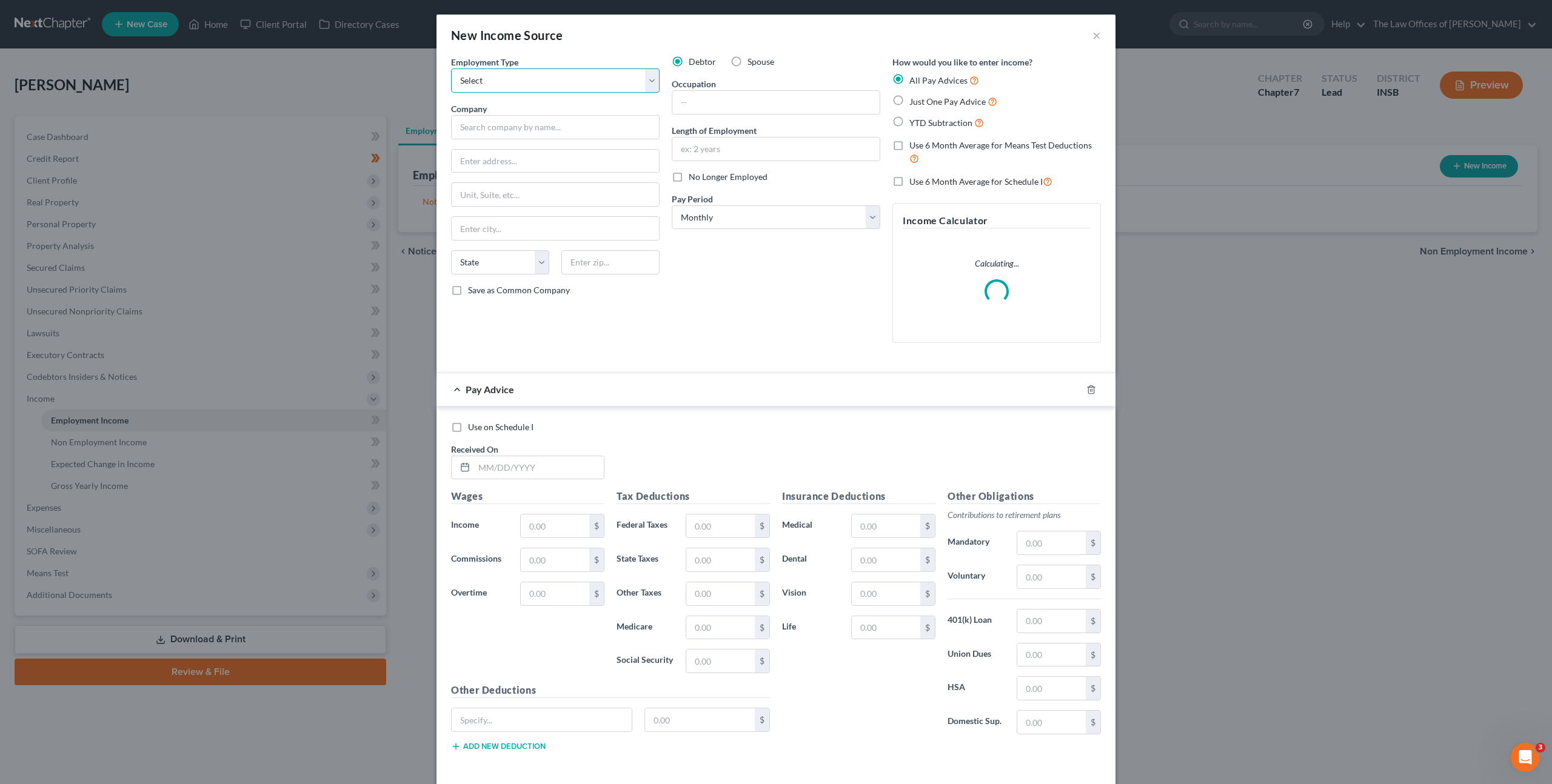
click at [504, 92] on select "Select Full or [DEMOGRAPHIC_DATA] Employment Self Employment" at bounding box center [555, 80] width 209 height 24
select select "1"
click at [451, 68] on select "Select Full or [DEMOGRAPHIC_DATA] Employment Self Employment" at bounding box center [555, 80] width 209 height 24
click at [499, 120] on input "text" at bounding box center [555, 127] width 209 height 24
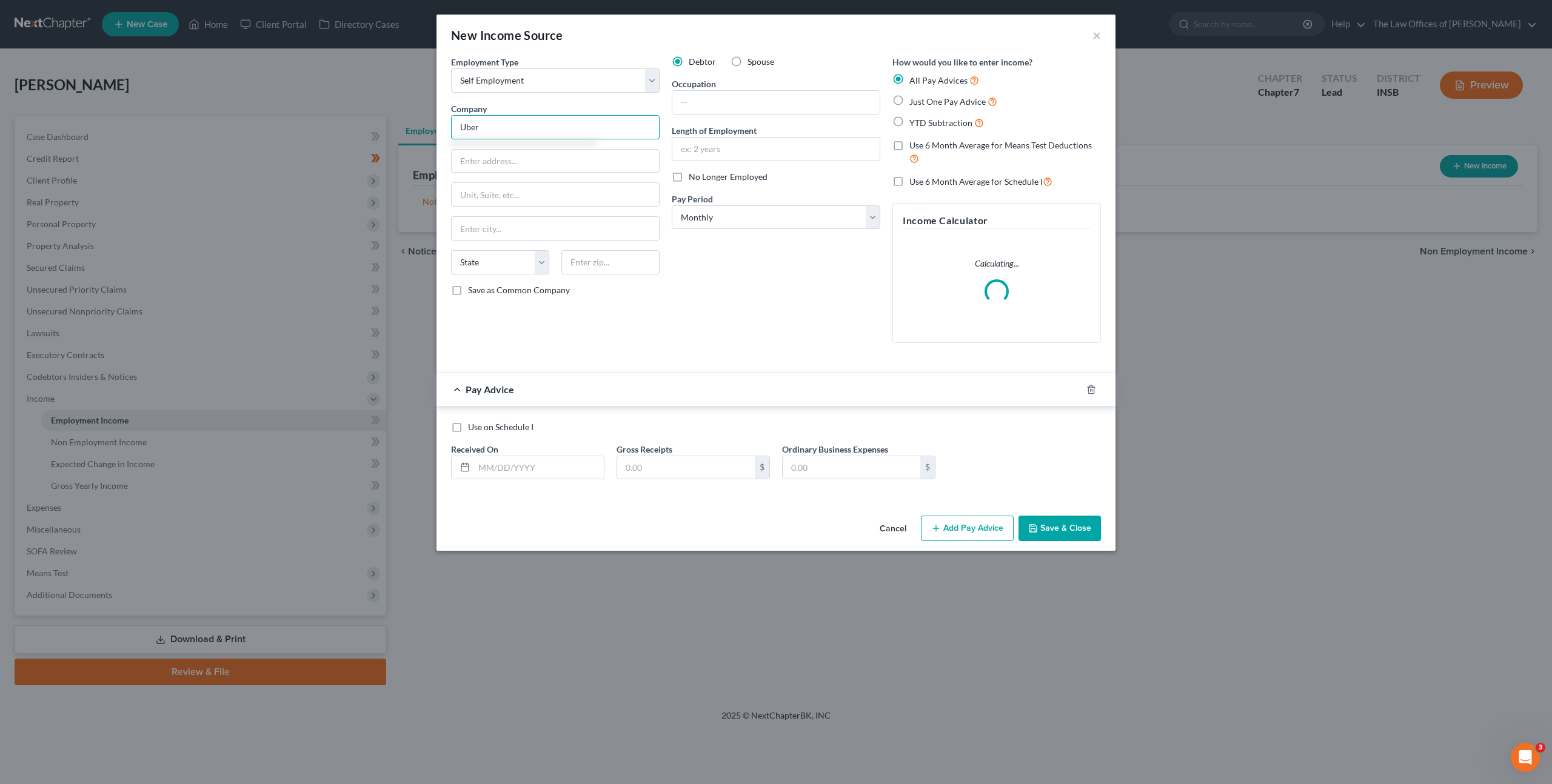
type input "Uber"
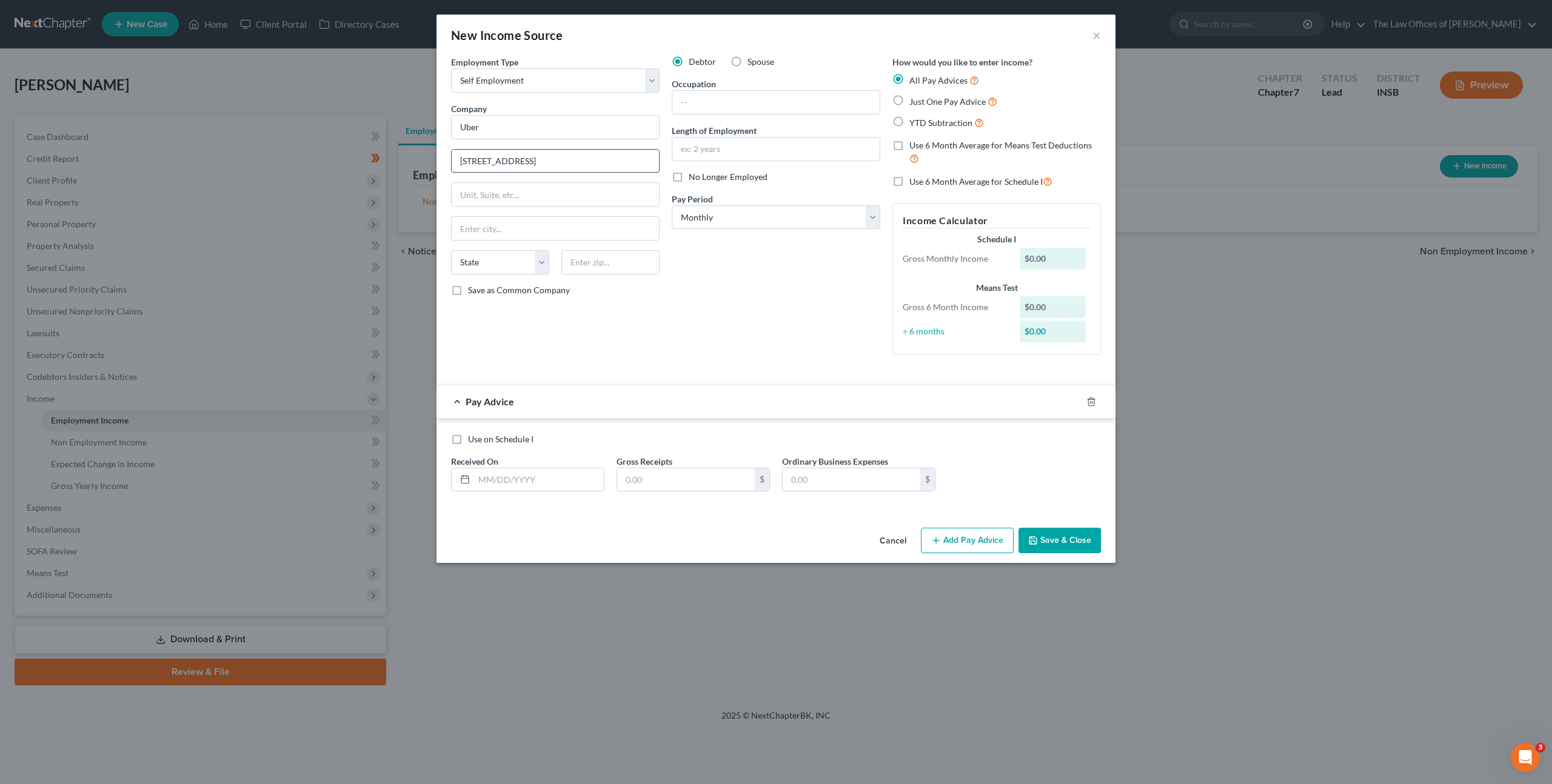
type input "[STREET_ADDRESS]"
type input "47715"
click at [697, 317] on div "Debtor Spouse Occupation Length of Employment No Longer Employed Pay Period * S…" at bounding box center [776, 210] width 221 height 309
type input "[GEOGRAPHIC_DATA]"
select select "15"
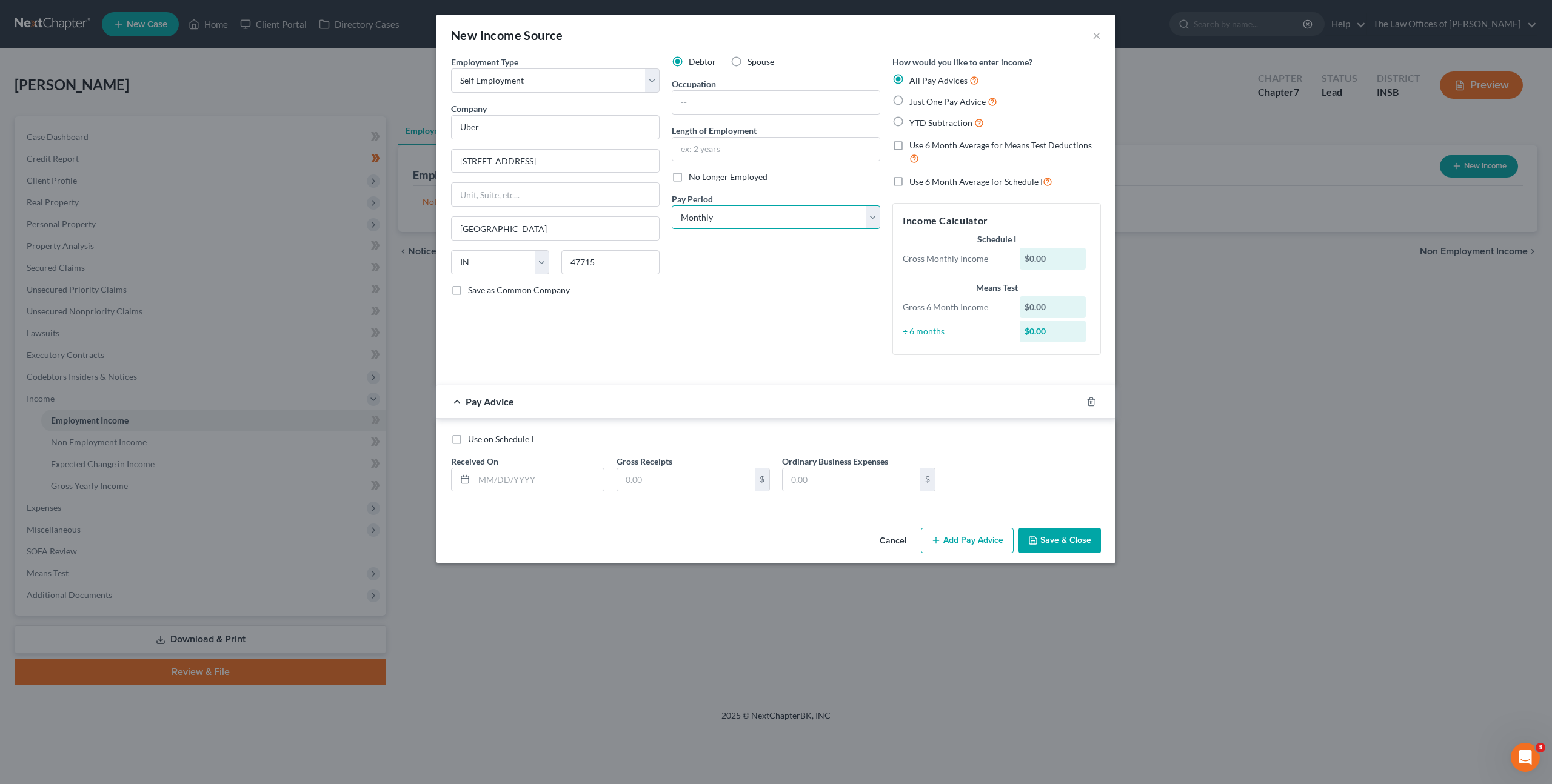
click at [718, 211] on select "Select Monthly Twice Monthly Every Other Week Weekly" at bounding box center [776, 217] width 209 height 24
click at [506, 481] on input "text" at bounding box center [538, 480] width 130 height 23
click at [520, 488] on input "text" at bounding box center [538, 480] width 130 height 23
type input "[DATE]"
type input "2,332.63"
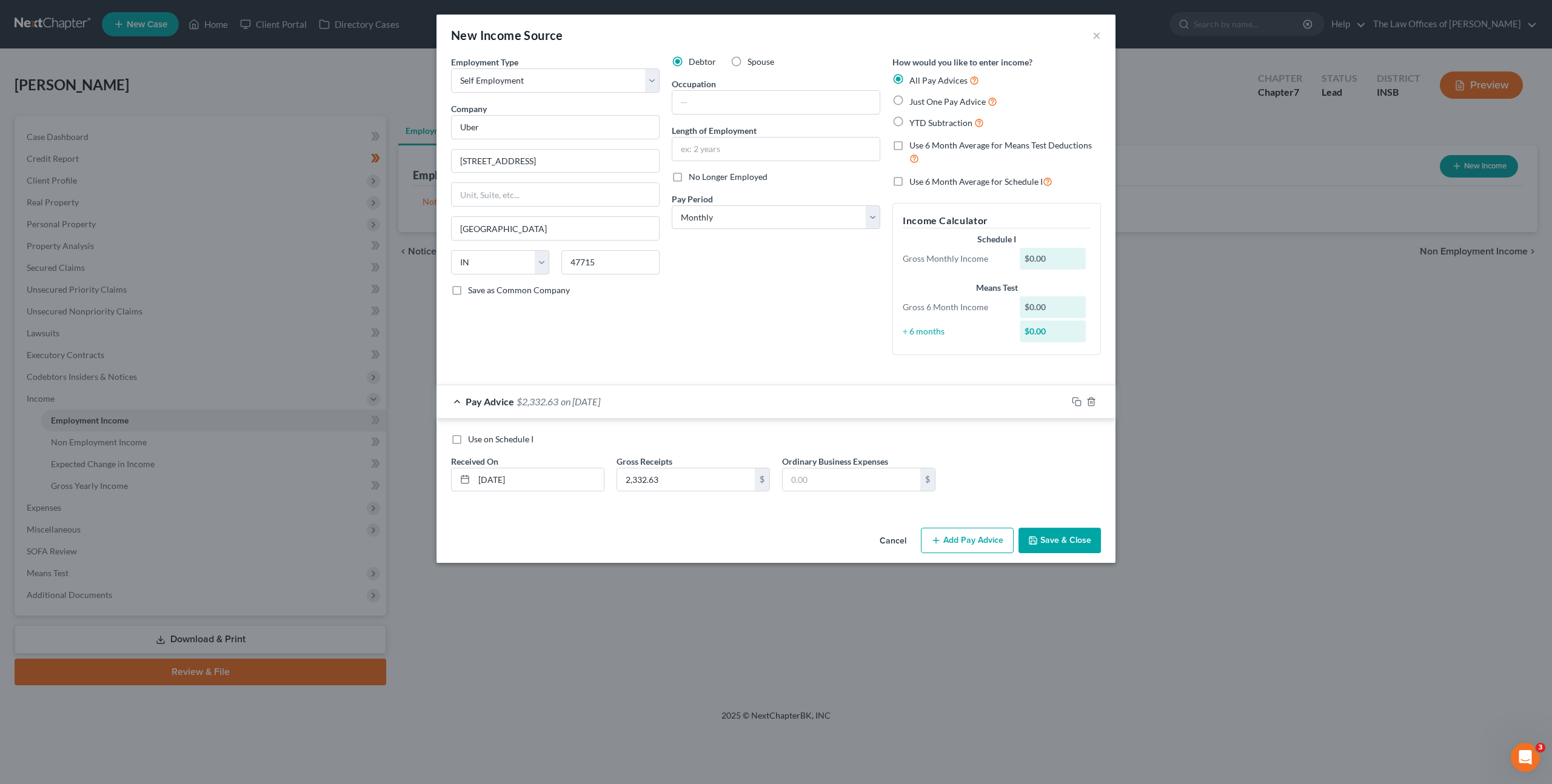
click at [800, 492] on div "Ordinary Business Expenses $" at bounding box center [858, 474] width 166 height 37
click at [808, 480] on input "text" at bounding box center [851, 480] width 138 height 23
type input "686.06"
click at [772, 334] on div "Debtor Spouse Occupation Length of Employment No Longer Employed Pay Period * S…" at bounding box center [776, 210] width 221 height 309
click at [1078, 404] on icon "button" at bounding box center [1076, 401] width 10 height 10
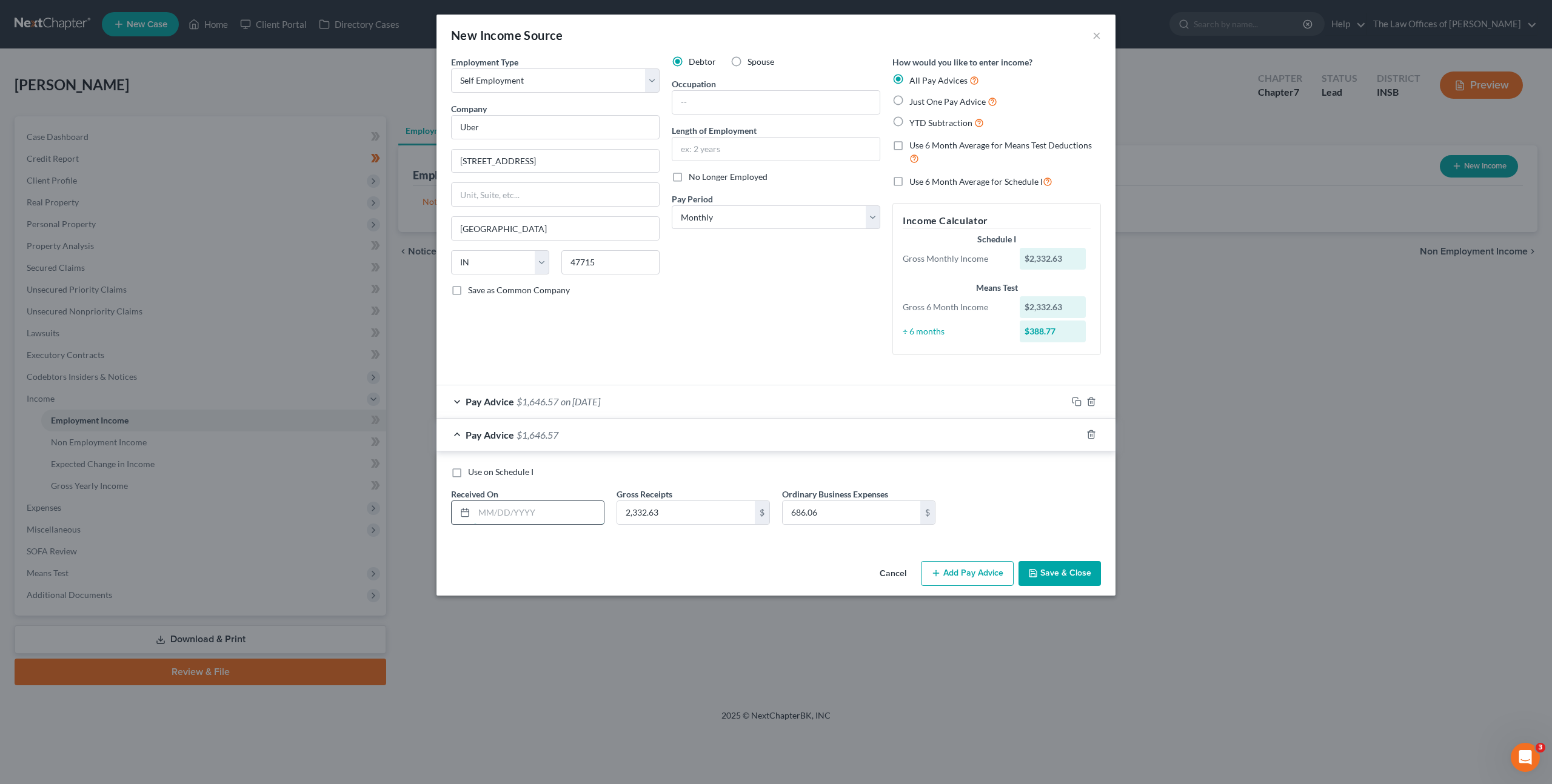
click at [526, 509] on input "text" at bounding box center [538, 512] width 130 height 23
click at [525, 511] on input "text" at bounding box center [538, 512] width 130 height 23
type input "[DATE]"
type input "3,063.12"
type input "929.31"
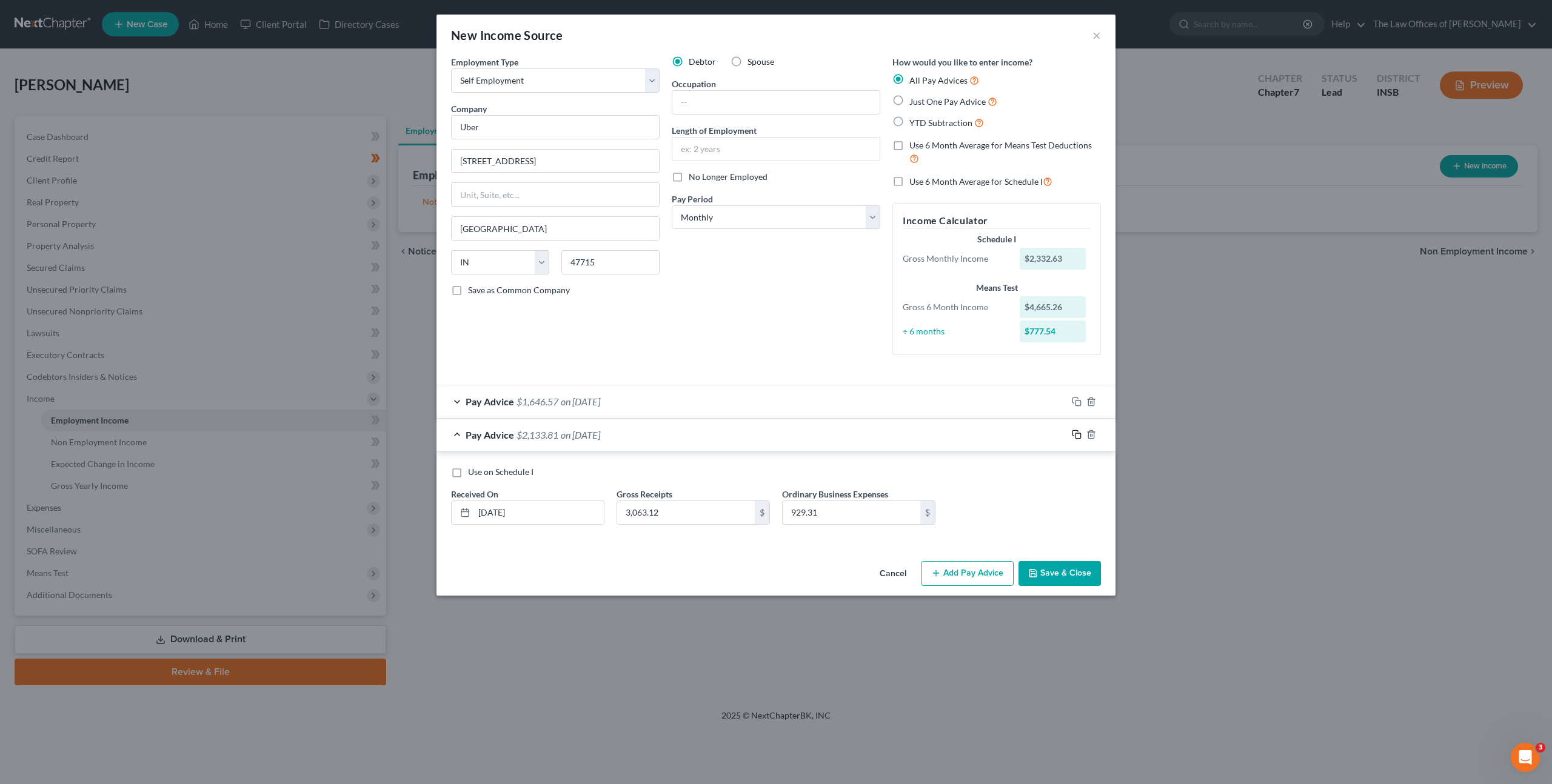
click at [1077, 437] on icon "button" at bounding box center [1076, 435] width 10 height 10
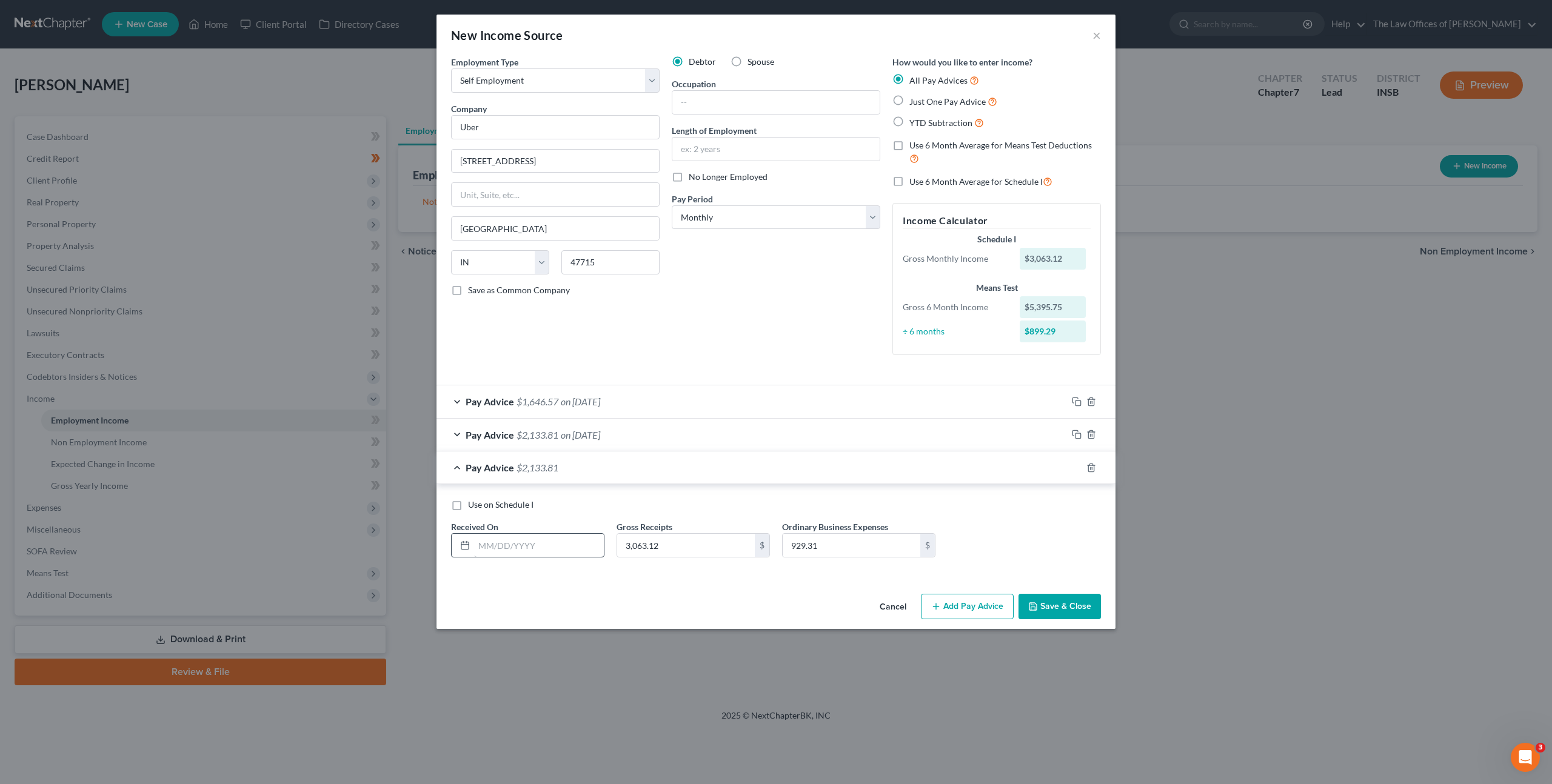
drag, startPoint x: 522, startPoint y: 561, endPoint x: 522, endPoint y: 550, distance: 11.0
click at [522, 561] on div "Use on Schedule I Received On * Gross Receipts 3,063.12 $ Ordinary Business Exp…" at bounding box center [776, 533] width 662 height 68
click at [523, 541] on input "text" at bounding box center [538, 545] width 130 height 23
type input "[DATE]"
type input "3,249.25"
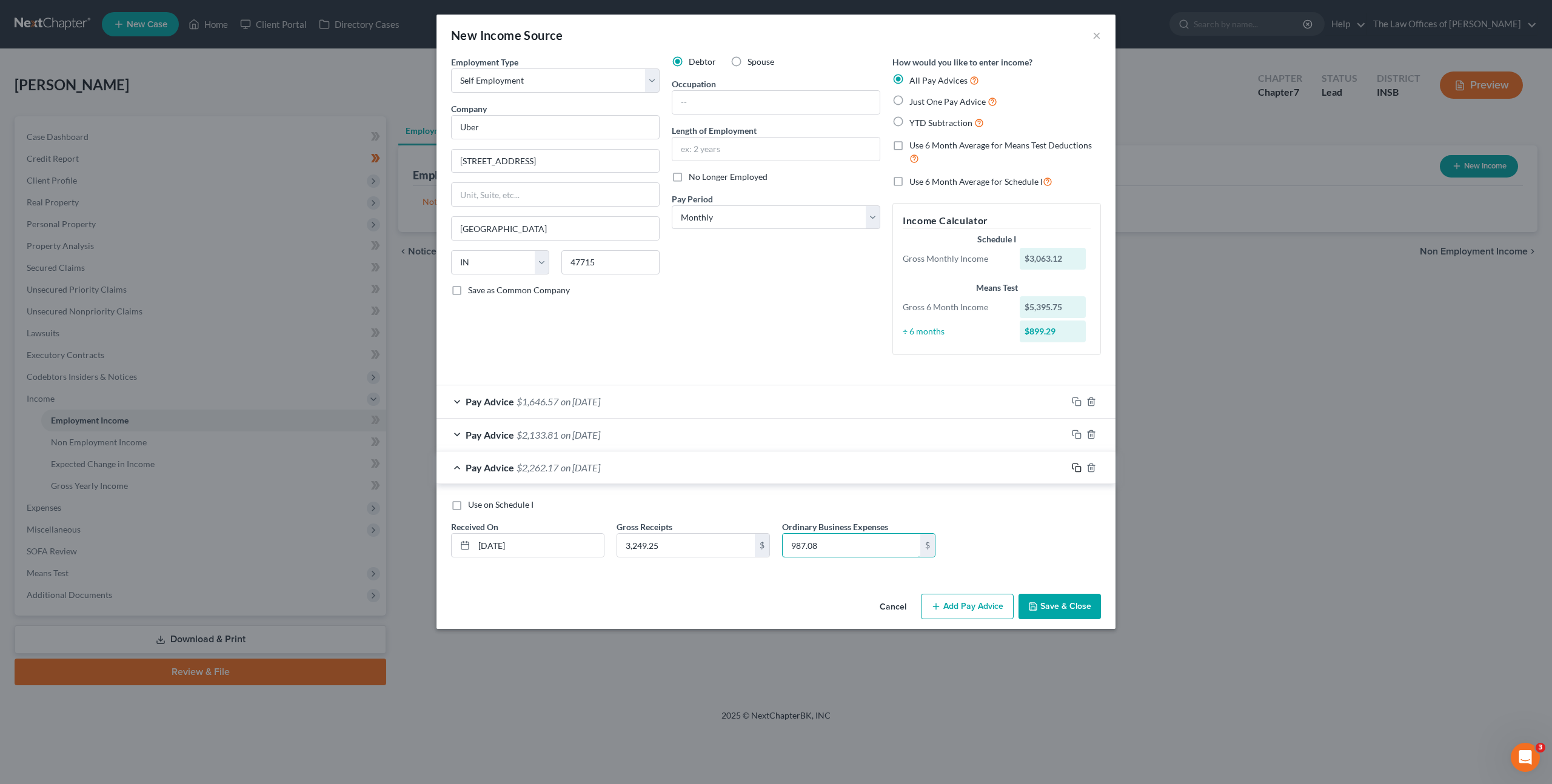
type input "987.08"
click at [1075, 469] on icon "button" at bounding box center [1076, 468] width 10 height 10
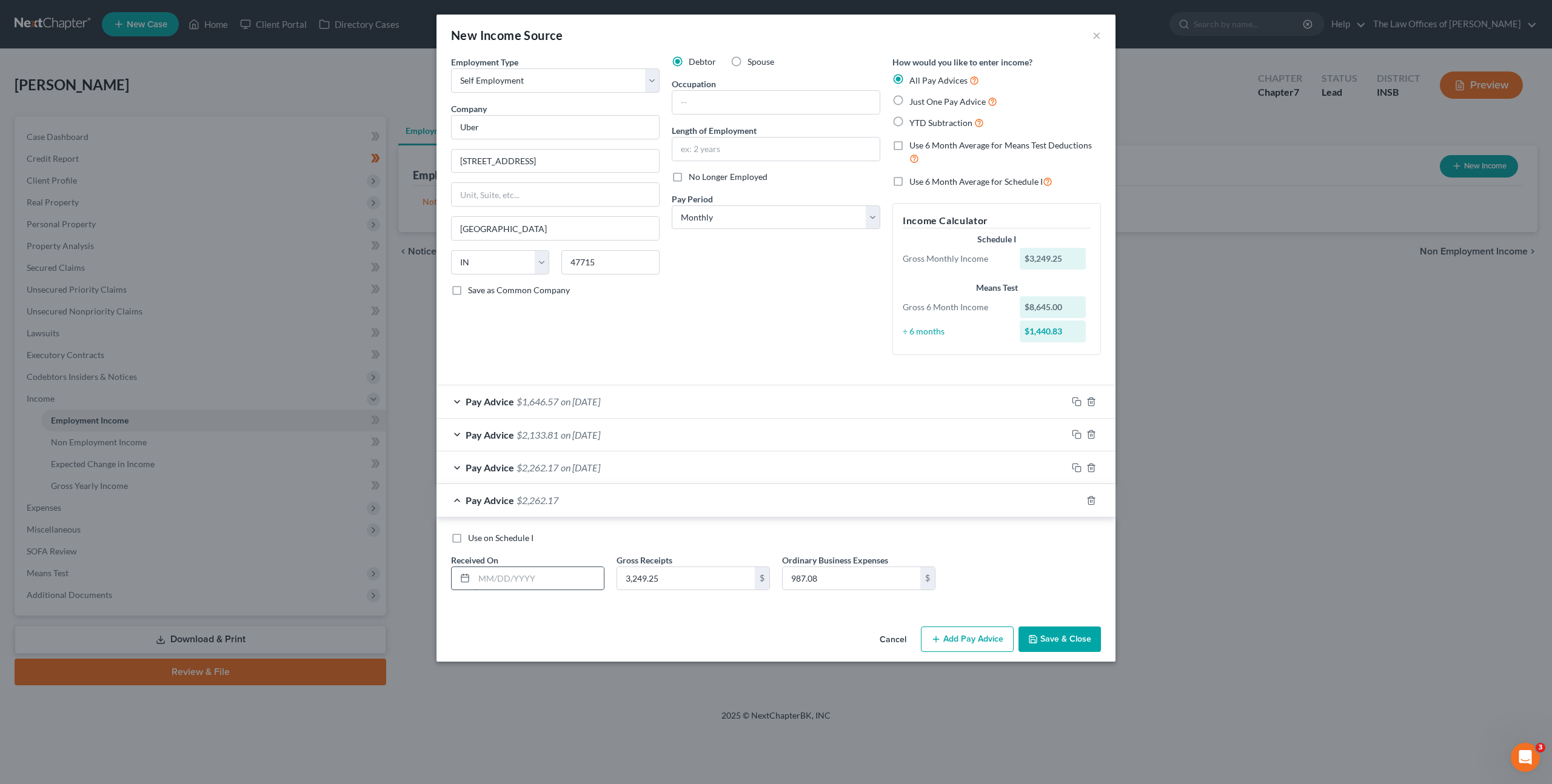
click at [532, 579] on input "text" at bounding box center [538, 579] width 130 height 23
type input "[DATE]"
type input "2,527.91"
type input "744.13"
click at [1075, 500] on icon "button" at bounding box center [1076, 500] width 10 height 10
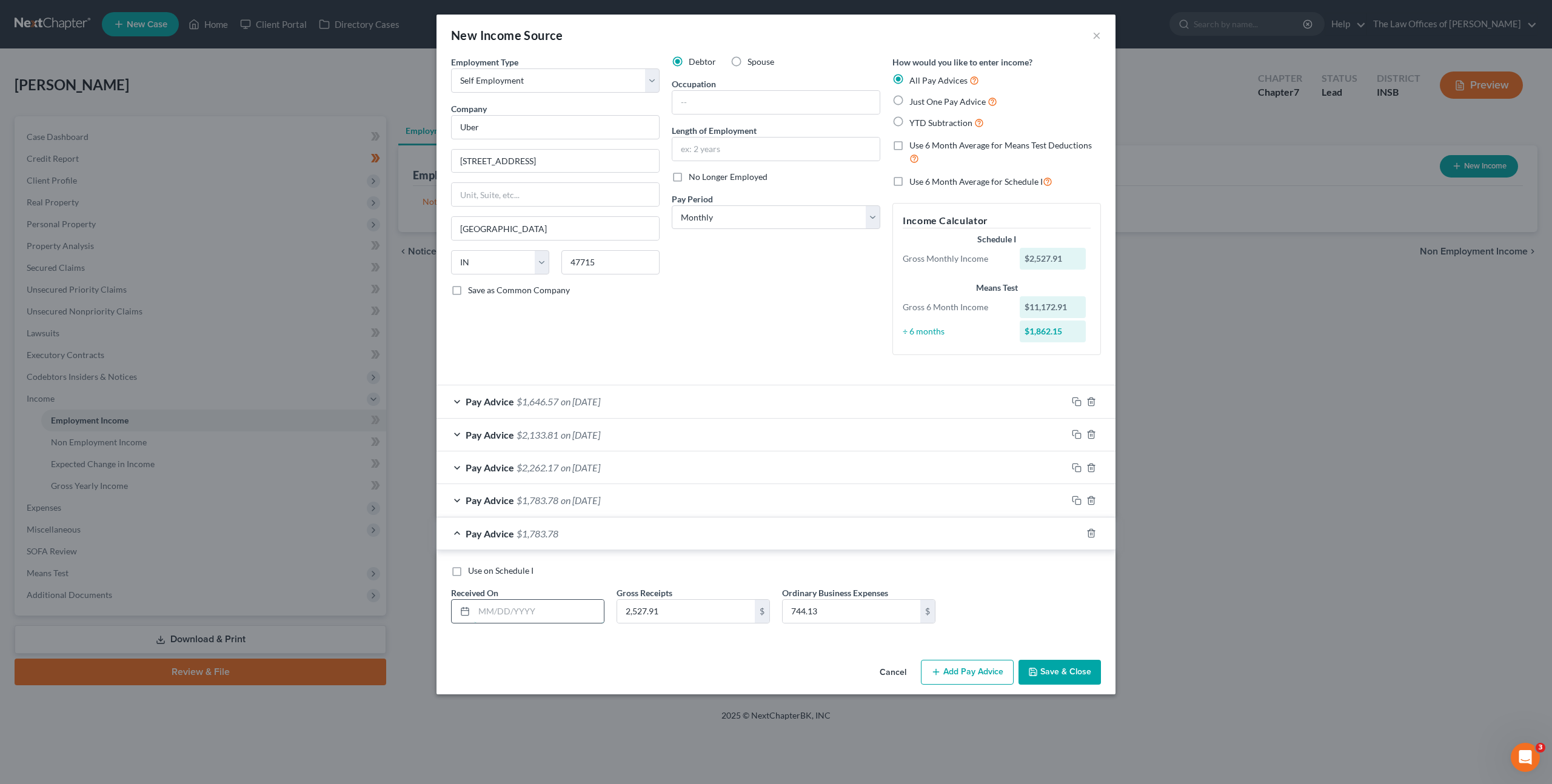
click at [547, 601] on input "text" at bounding box center [538, 611] width 130 height 23
type input "[DATE]"
type input "3,061.88"
type input "911.31"
click at [1073, 533] on icon "button" at bounding box center [1076, 533] width 10 height 10
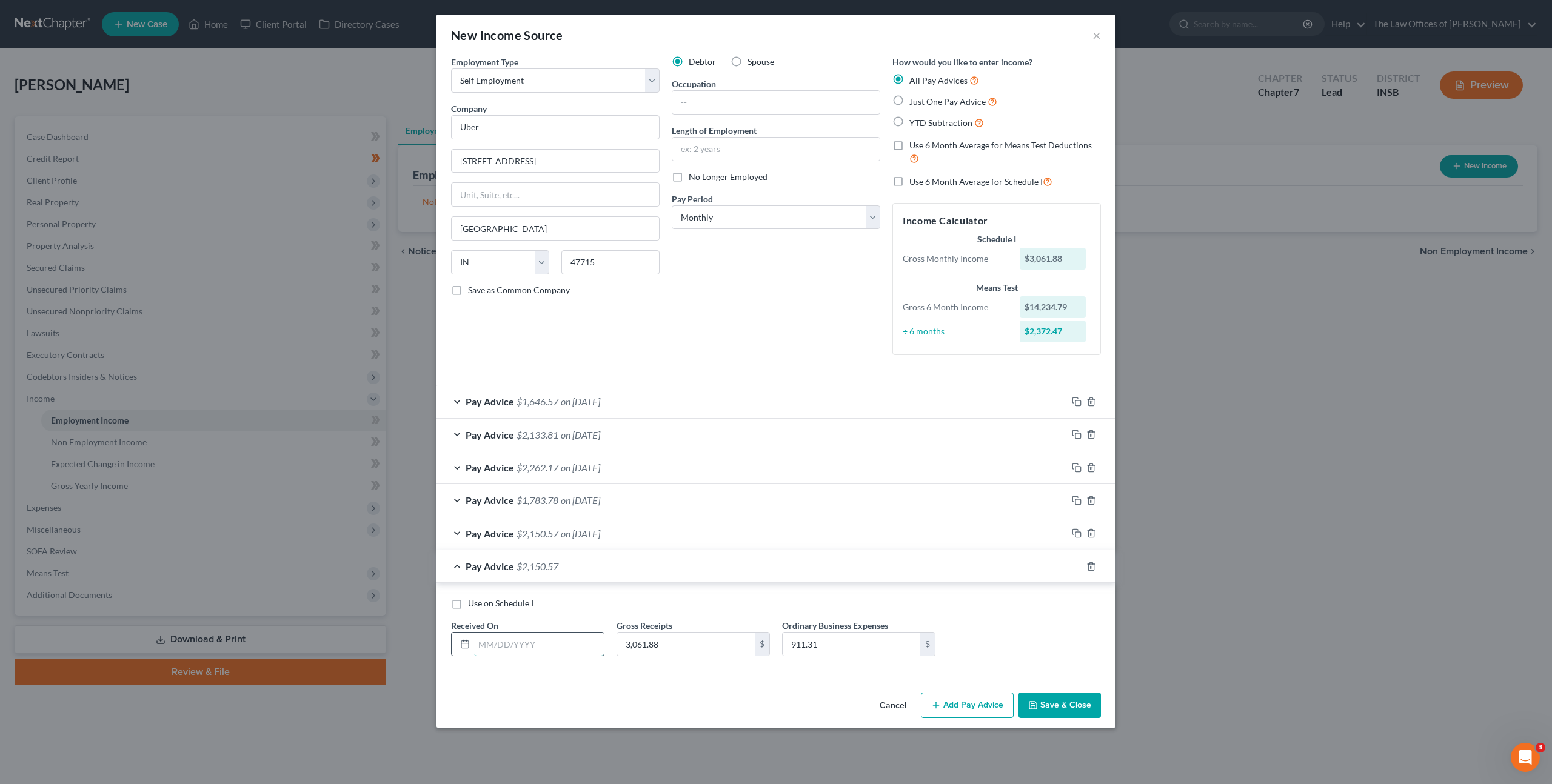
click at [501, 645] on input "text" at bounding box center [538, 644] width 130 height 23
type input "[DATE]"
type input "2,674.94"
type input "840.16"
click at [1073, 563] on icon "button" at bounding box center [1076, 566] width 10 height 10
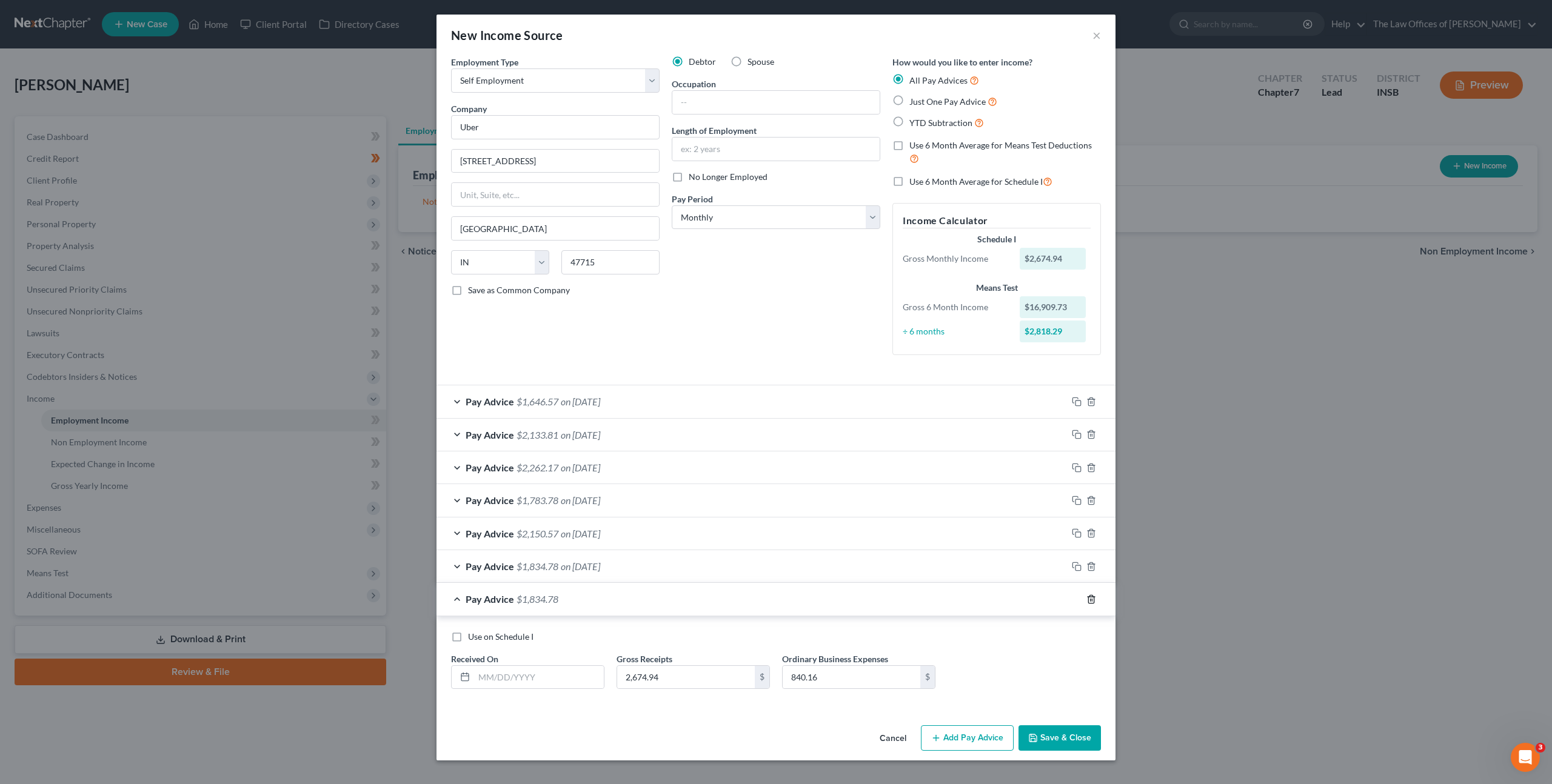
click at [1092, 601] on icon "button" at bounding box center [1091, 599] width 10 height 10
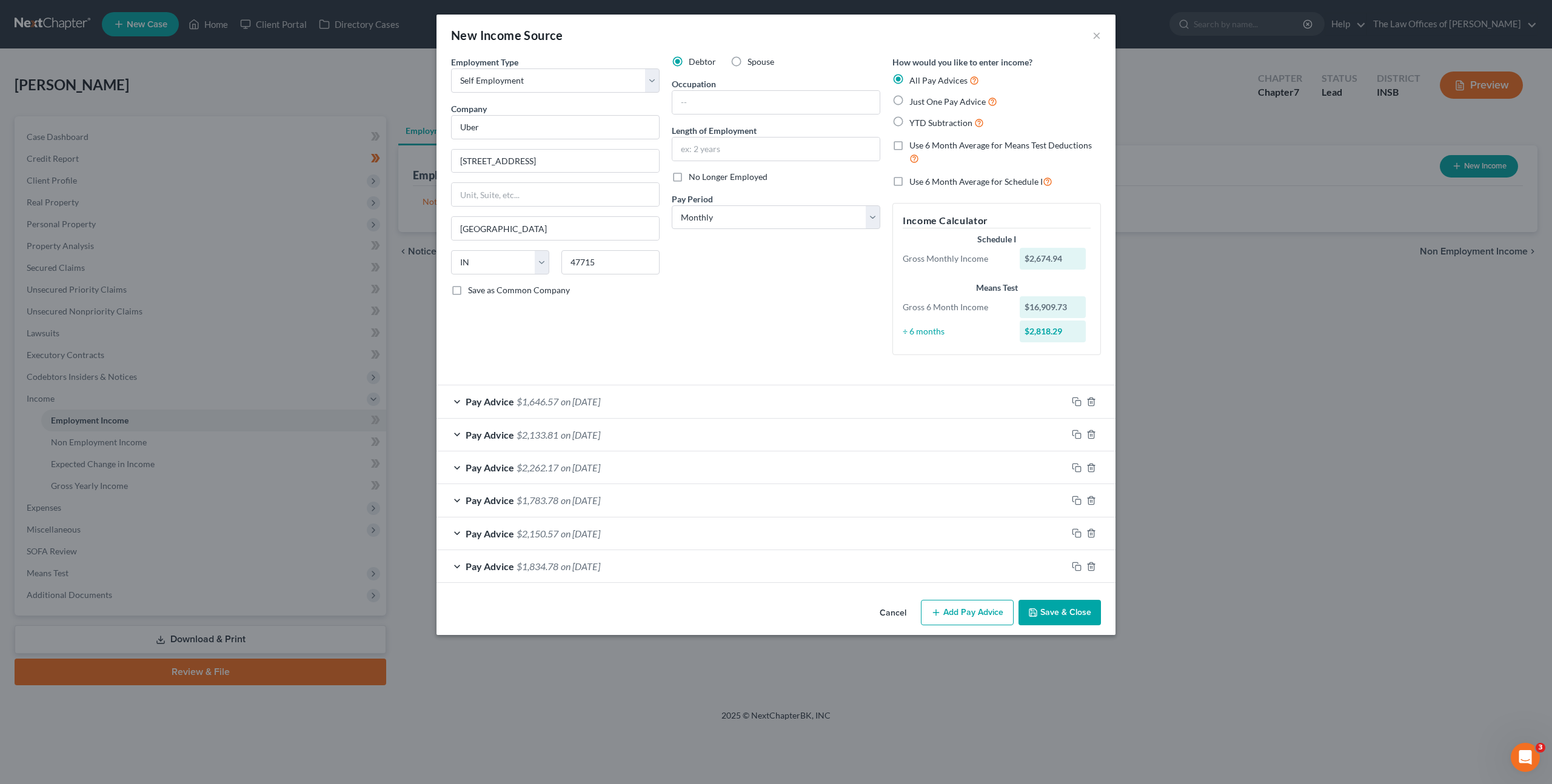
click at [759, 326] on div "Debtor Spouse Occupation Length of Employment No Longer Employed Pay Period * S…" at bounding box center [776, 210] width 221 height 309
click at [909, 183] on label "Use 6 Month Average for Schedule I" at bounding box center [980, 181] width 143 height 14
click at [914, 182] on input "Use 6 Month Average for Schedule I" at bounding box center [918, 179] width 8 height 8
checkbox input "true"
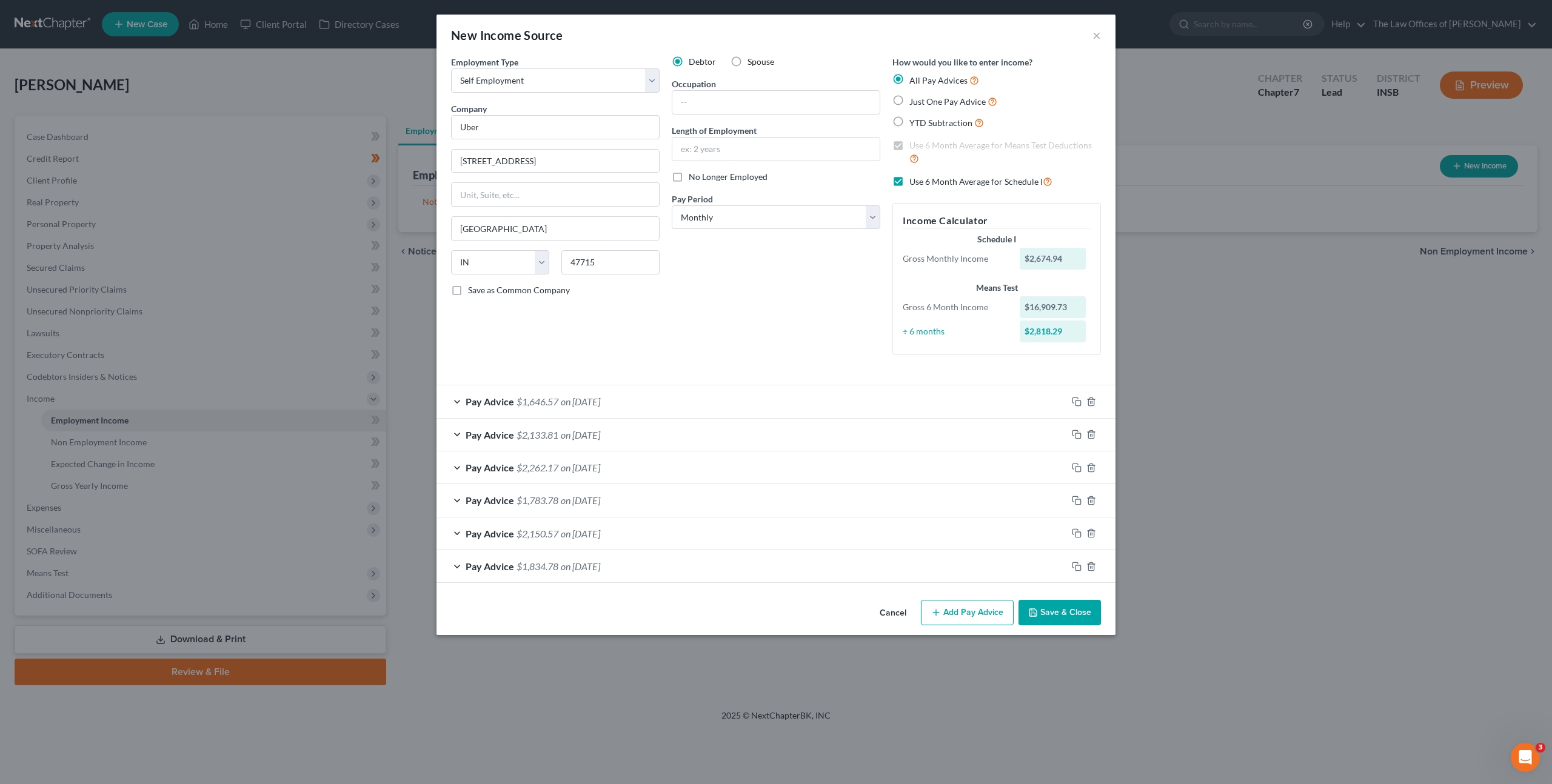
click at [841, 326] on div "Debtor Spouse Occupation Length of Employment No Longer Employed Pay Period * S…" at bounding box center [776, 210] width 221 height 309
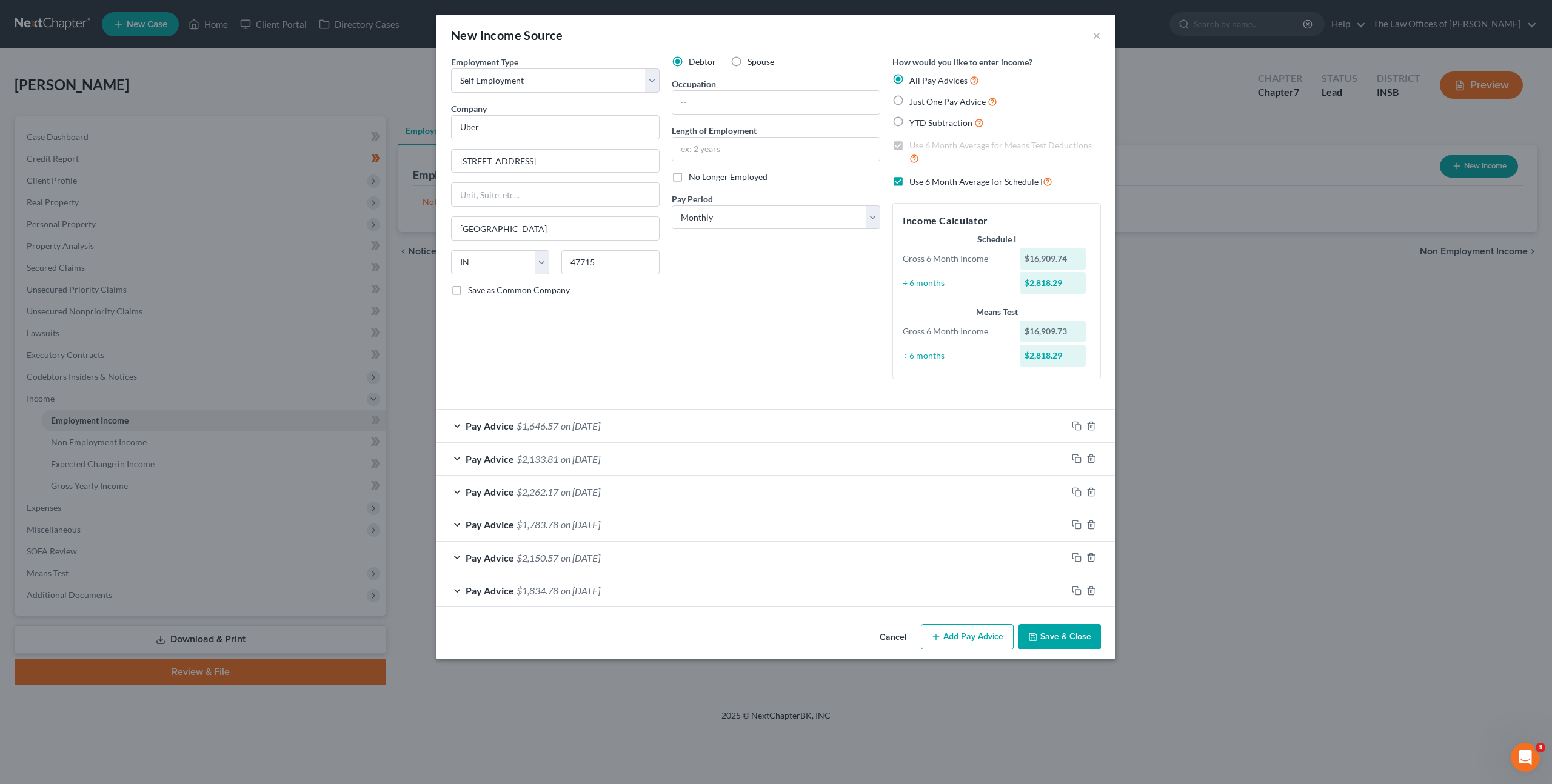
click at [733, 370] on div "Debtor Spouse Occupation Length of Employment No Longer Employed Pay Period * S…" at bounding box center [776, 223] width 221 height 334
click at [742, 106] on input "text" at bounding box center [776, 102] width 207 height 23
type input "Driver"
click at [770, 336] on div "Debtor Spouse Occupation Driver Length of Employment No Longer Employed Pay Per…" at bounding box center [776, 223] width 221 height 334
click at [1044, 631] on button "Save & Close" at bounding box center [1059, 637] width 82 height 25
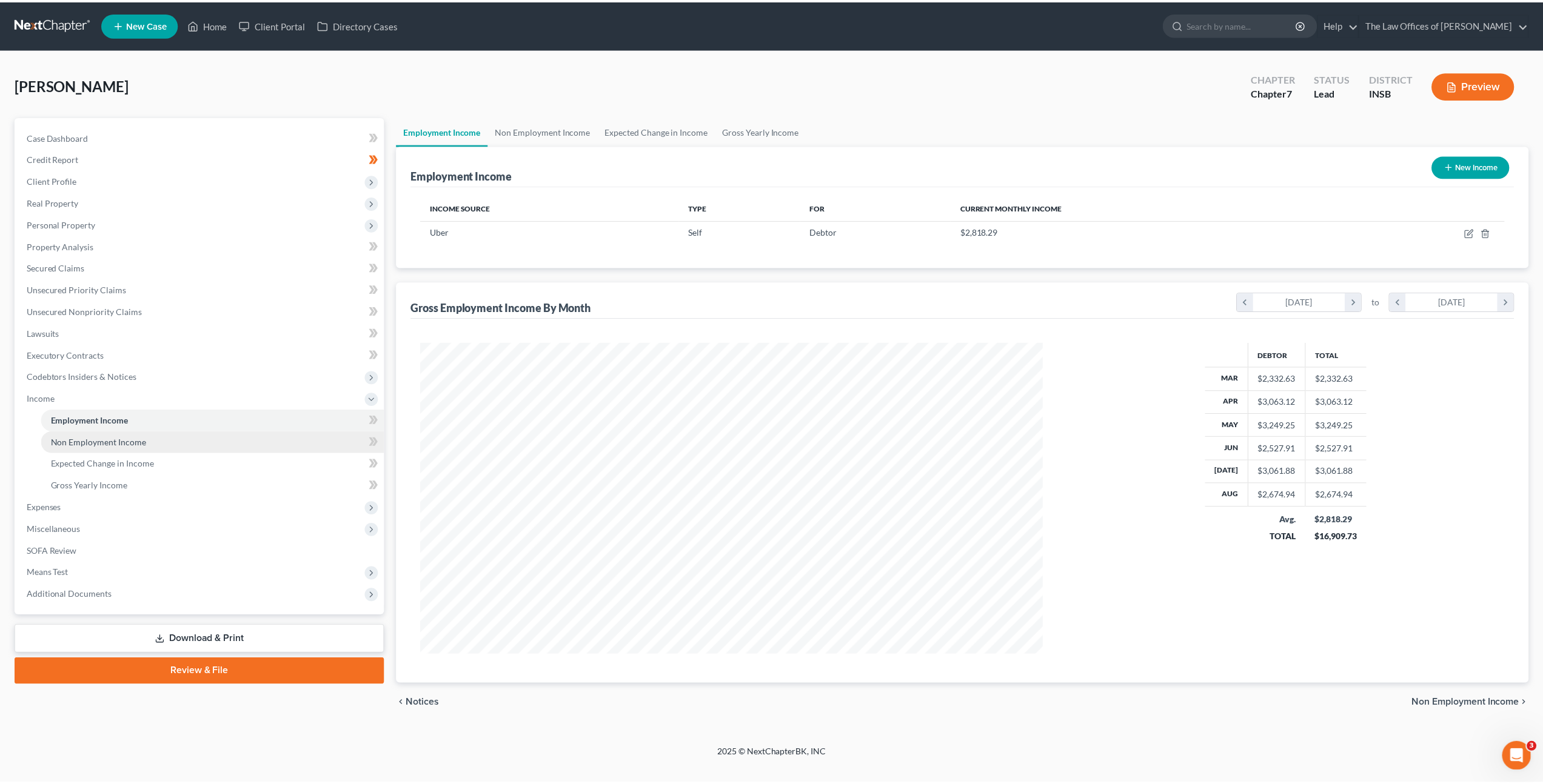
scroll to position [313, 650]
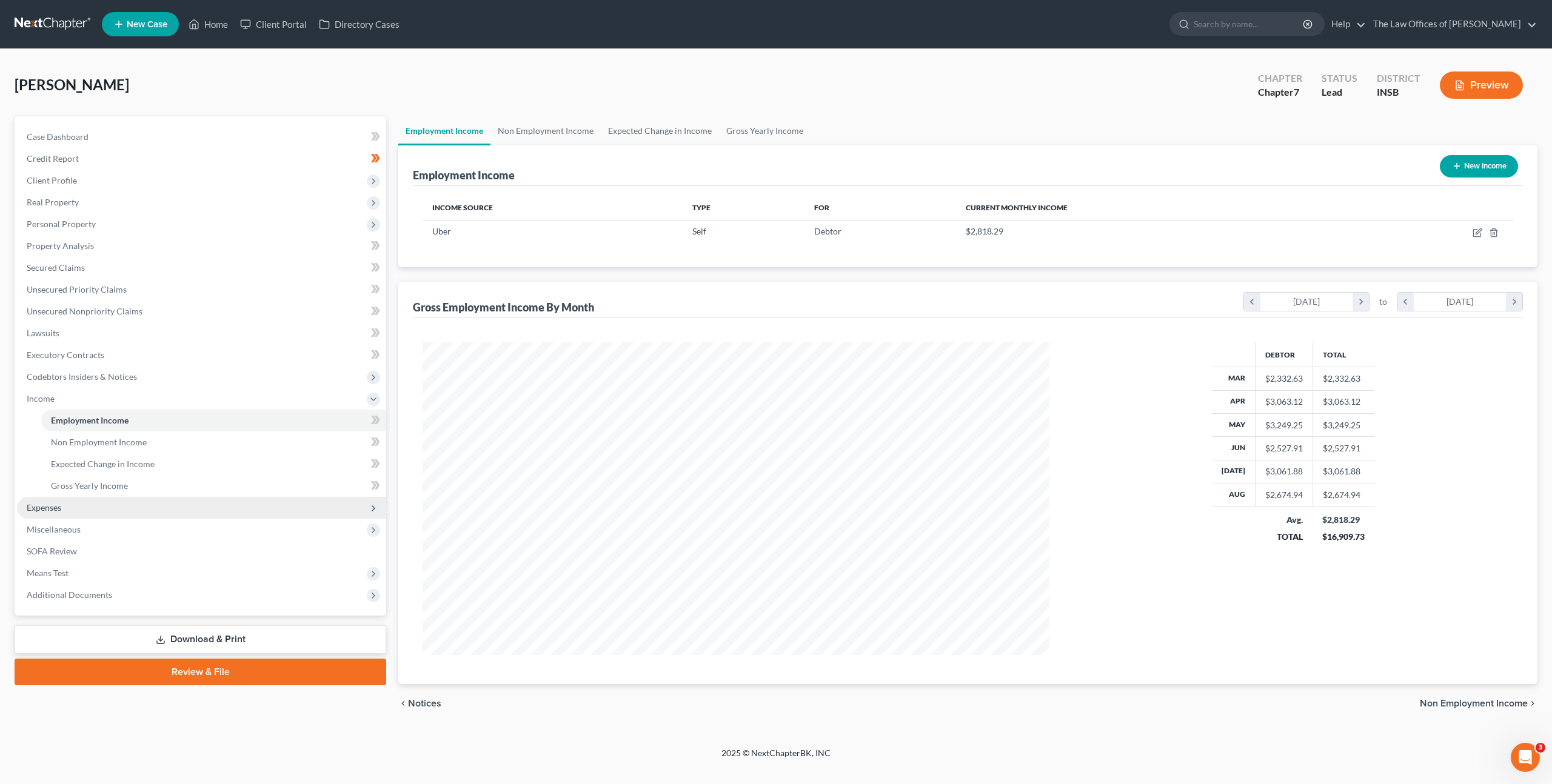
click at [236, 506] on span "Expenses" at bounding box center [201, 508] width 369 height 22
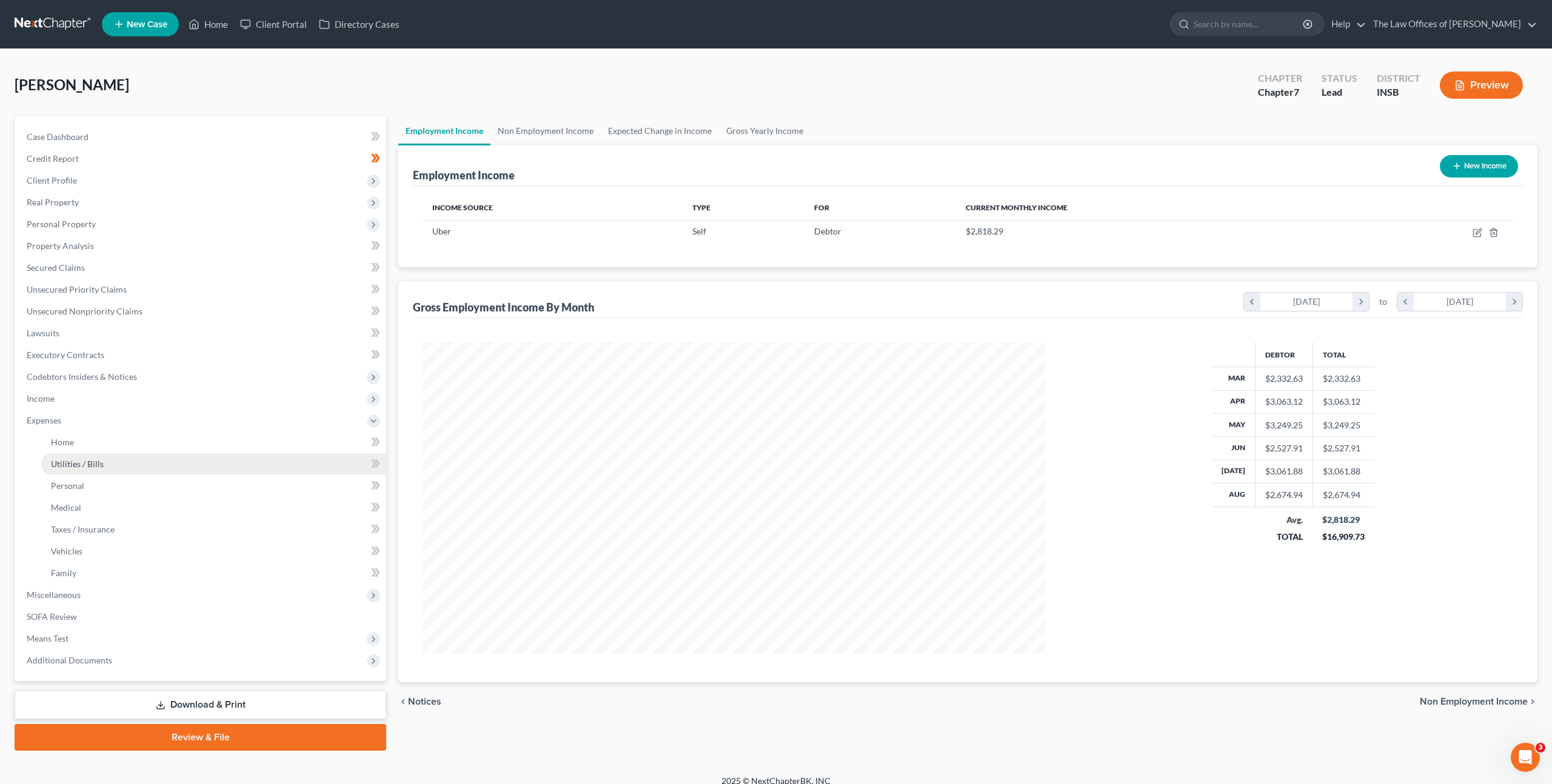
scroll to position [605576, 605478]
click at [217, 458] on link "Utilities / Bills" at bounding box center [212, 464] width 342 height 22
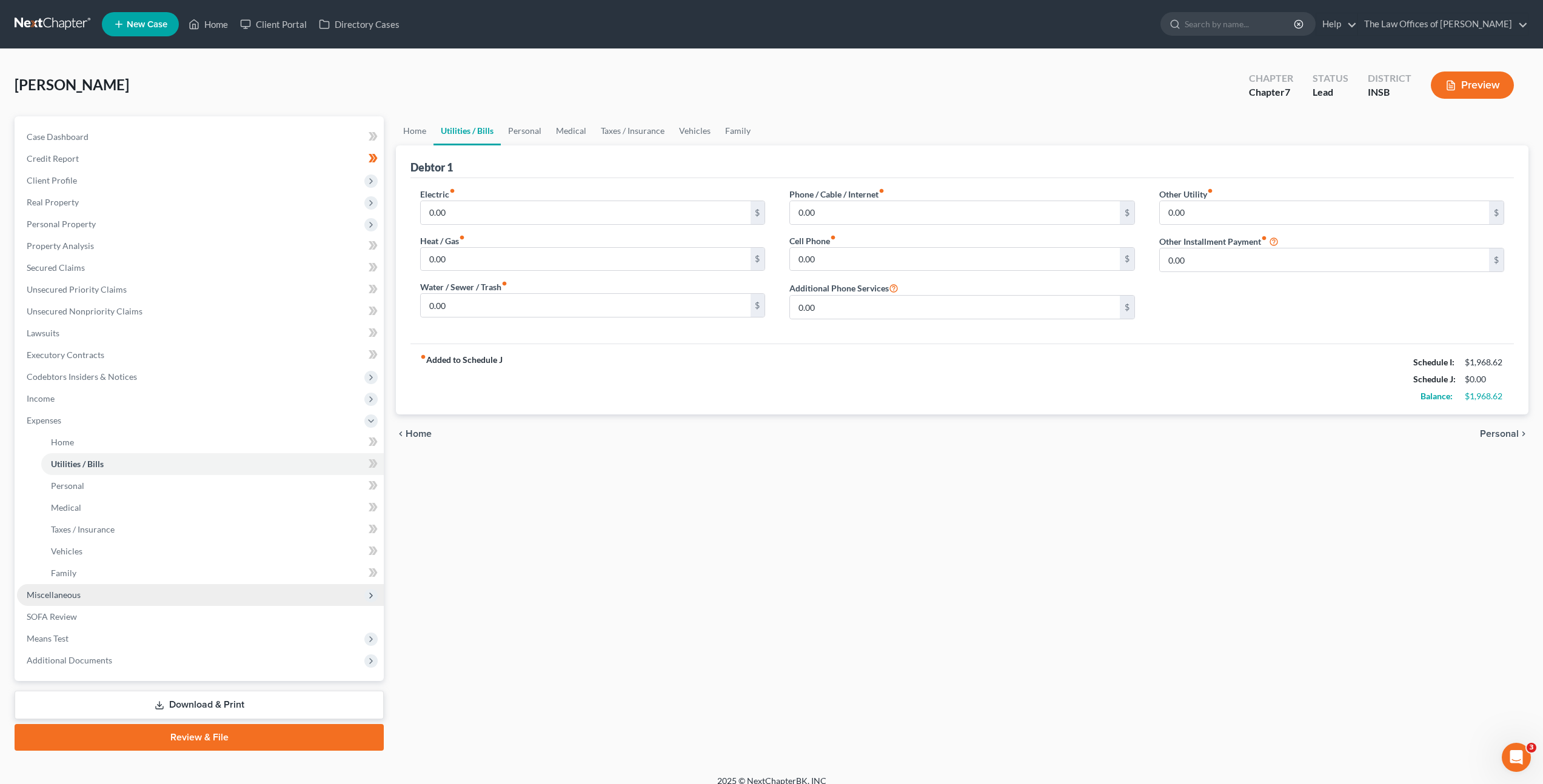
click at [143, 597] on span "Miscellaneous" at bounding box center [201, 595] width 367 height 22
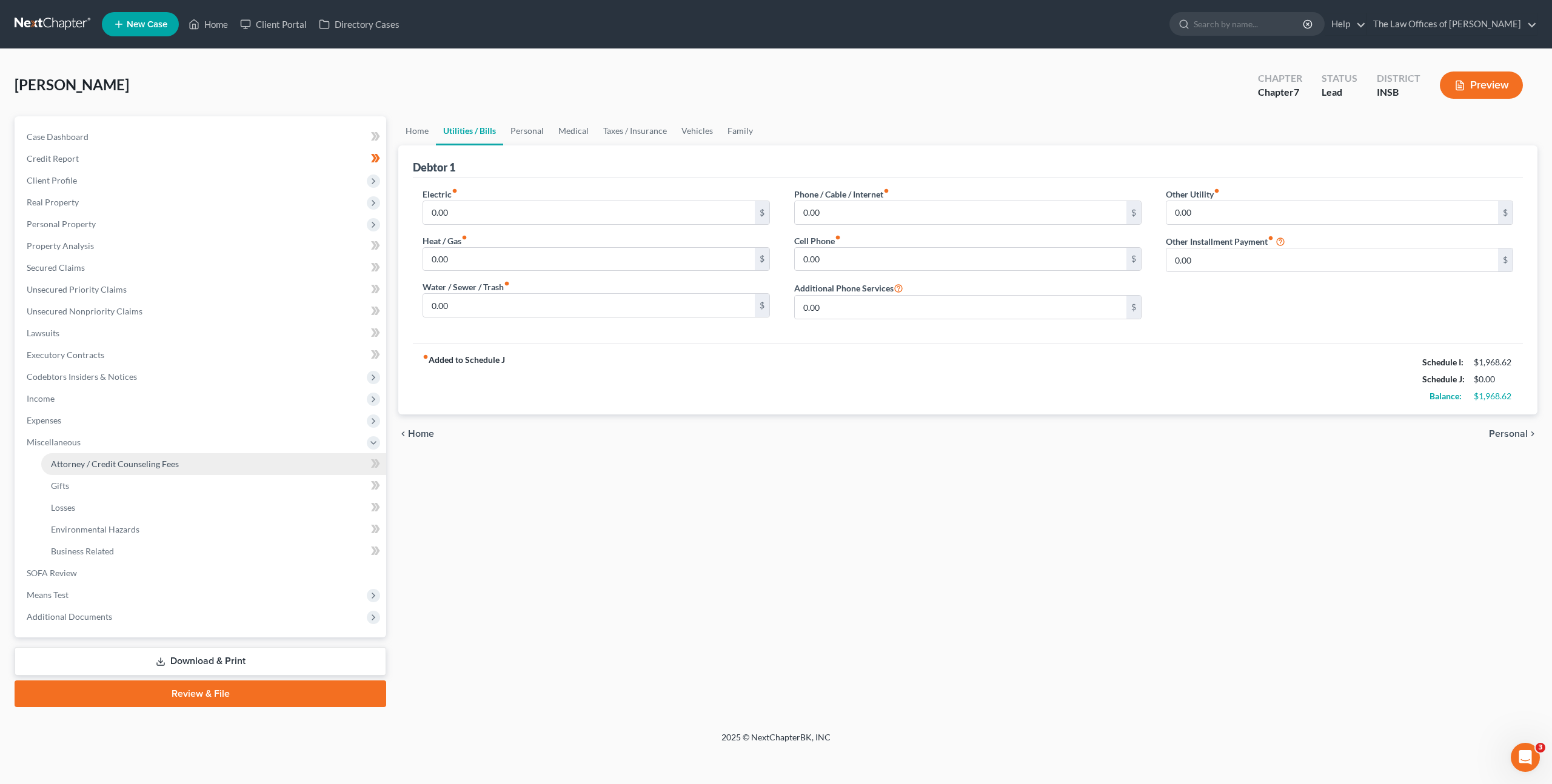
click at [158, 458] on span "Attorney / Credit Counseling Fees" at bounding box center [115, 464] width 128 height 11
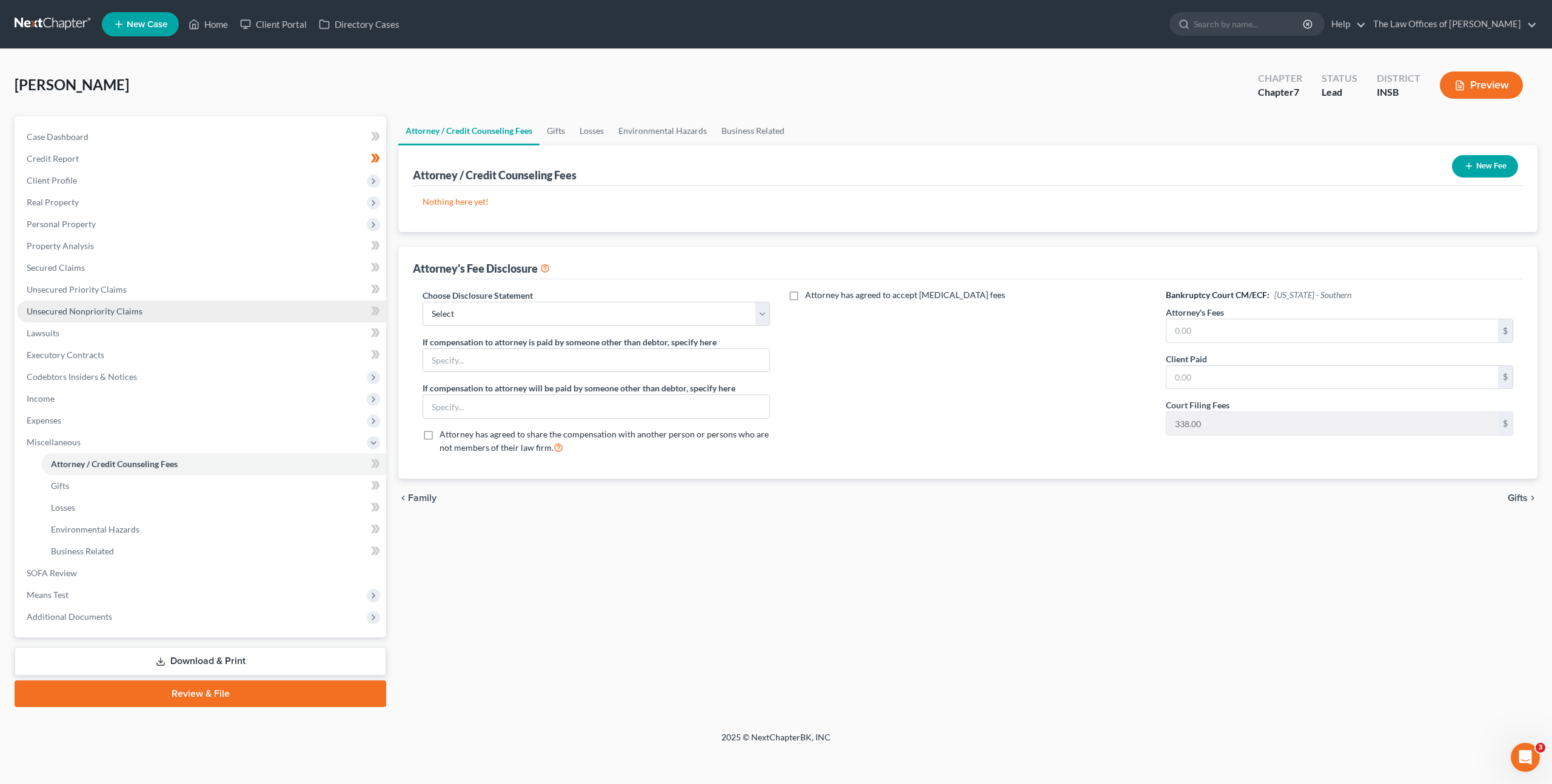
click at [151, 308] on link "Unsecured Nonpriority Claims" at bounding box center [201, 311] width 369 height 22
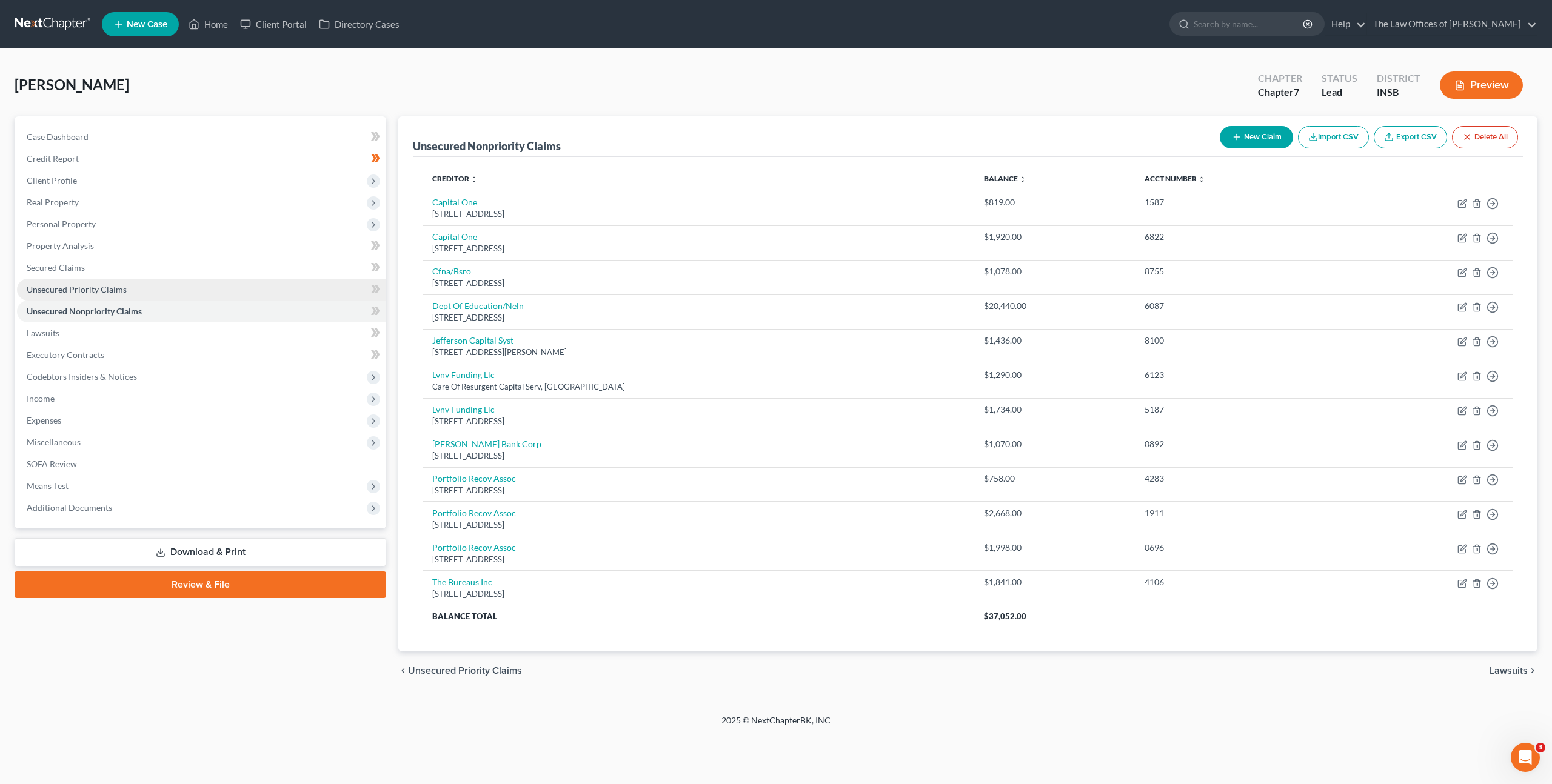
click at [256, 280] on link "Unsecured Priority Claims" at bounding box center [201, 289] width 369 height 22
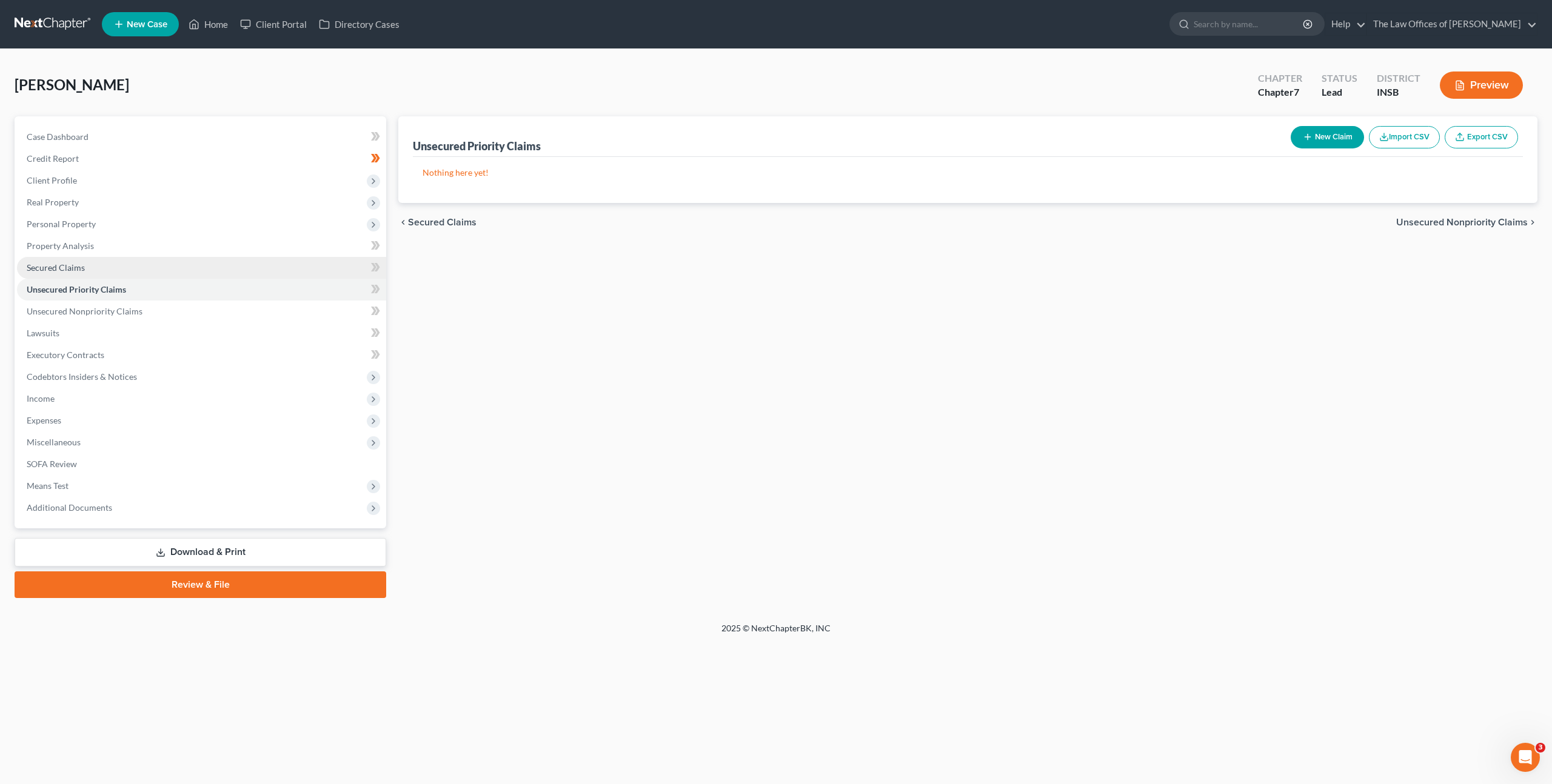
click at [258, 265] on link "Secured Claims" at bounding box center [201, 268] width 369 height 22
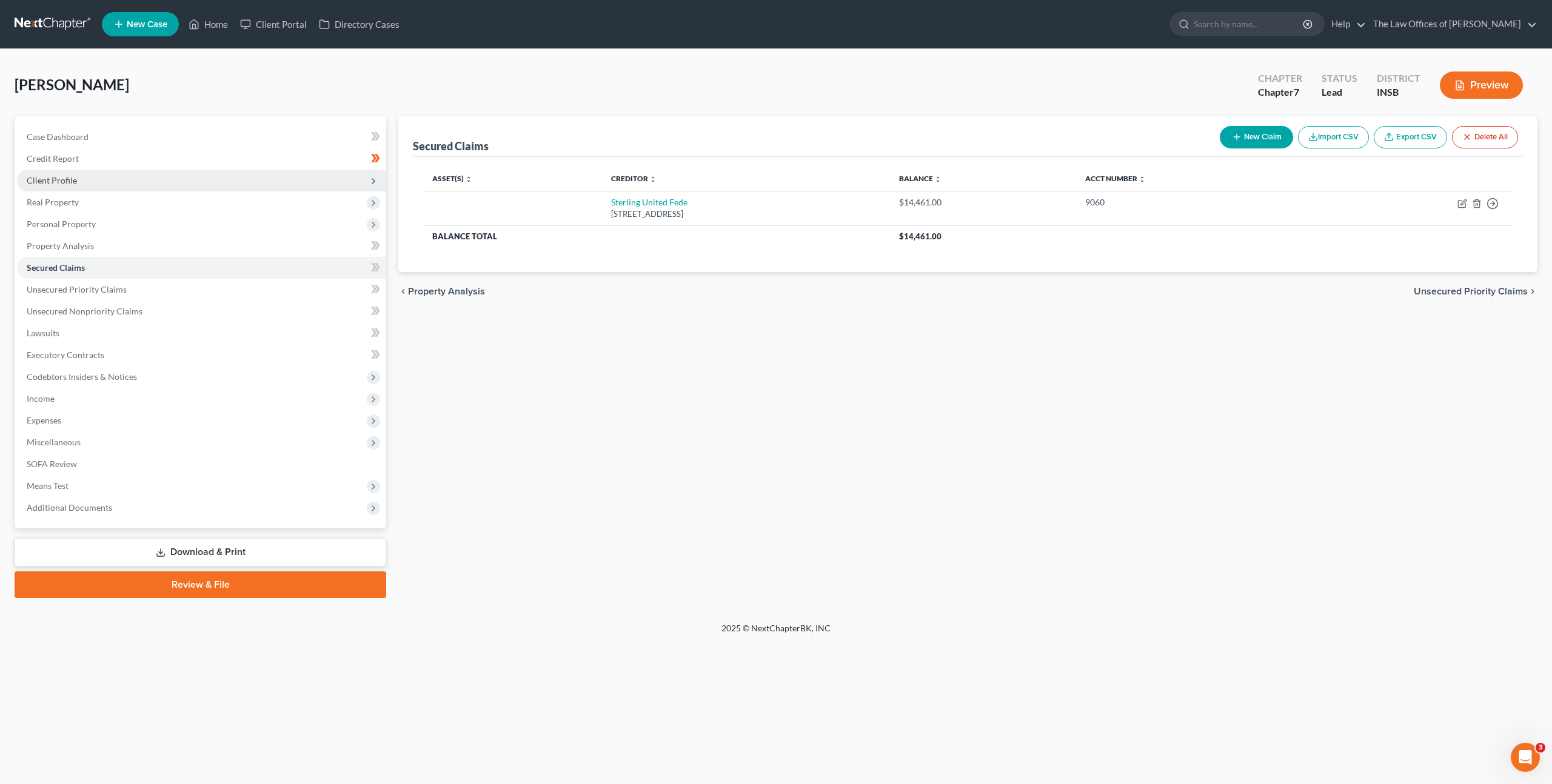
click at [227, 186] on span "Client Profile" at bounding box center [201, 180] width 369 height 22
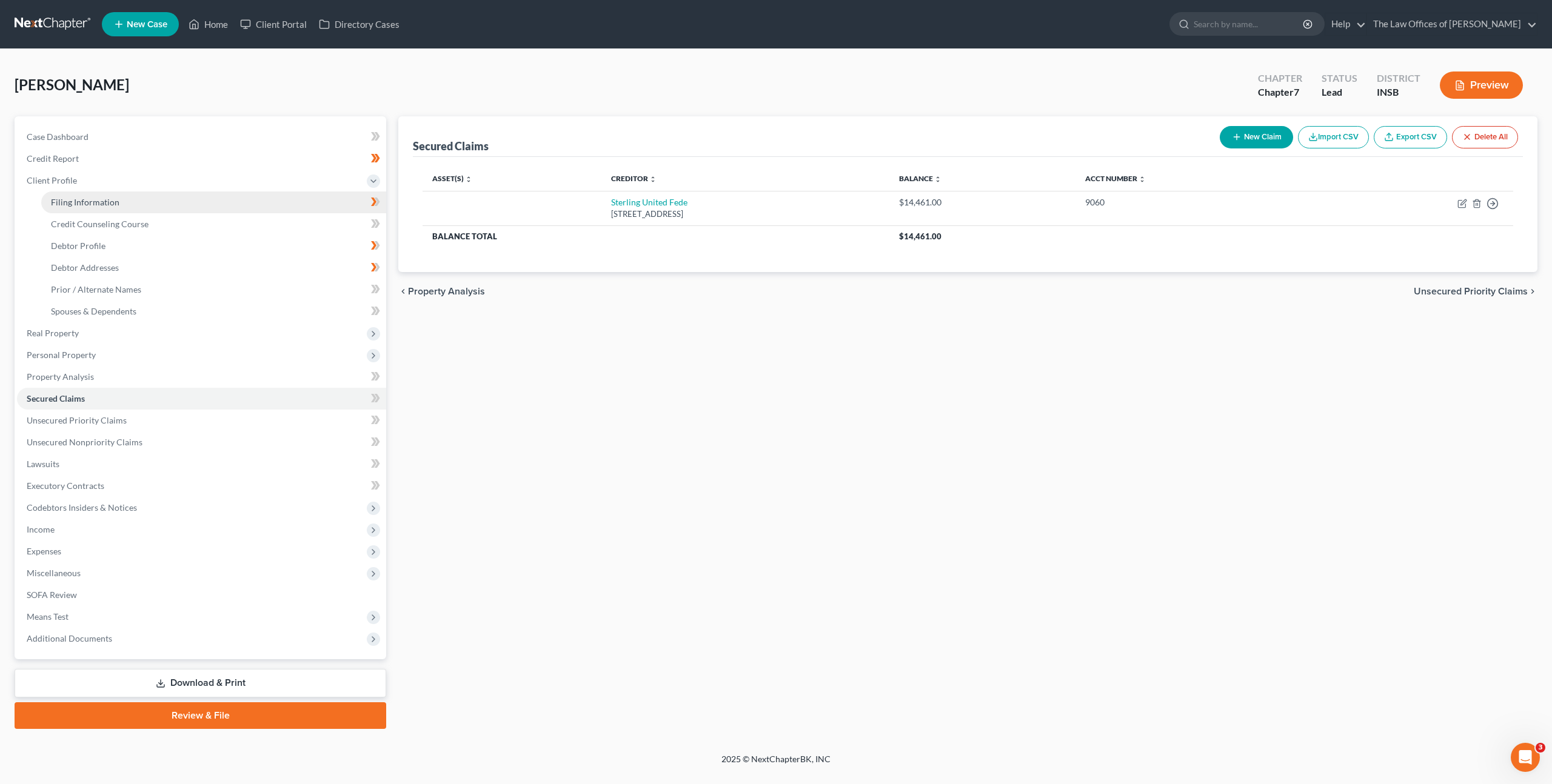
click at [197, 196] on link "Filing Information" at bounding box center [213, 202] width 345 height 22
select select "1"
select select "0"
select select "28"
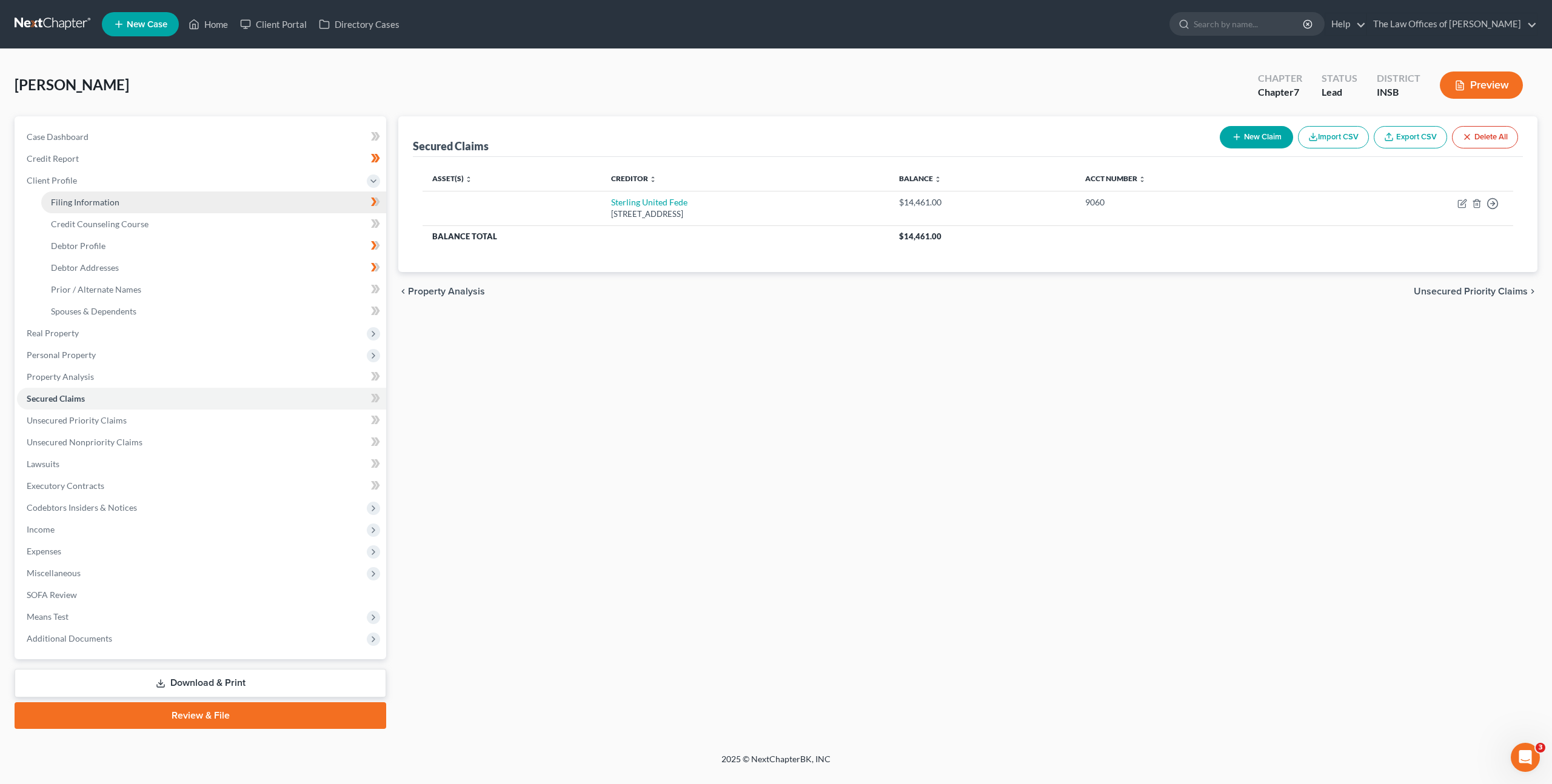
select select "0"
select select "15"
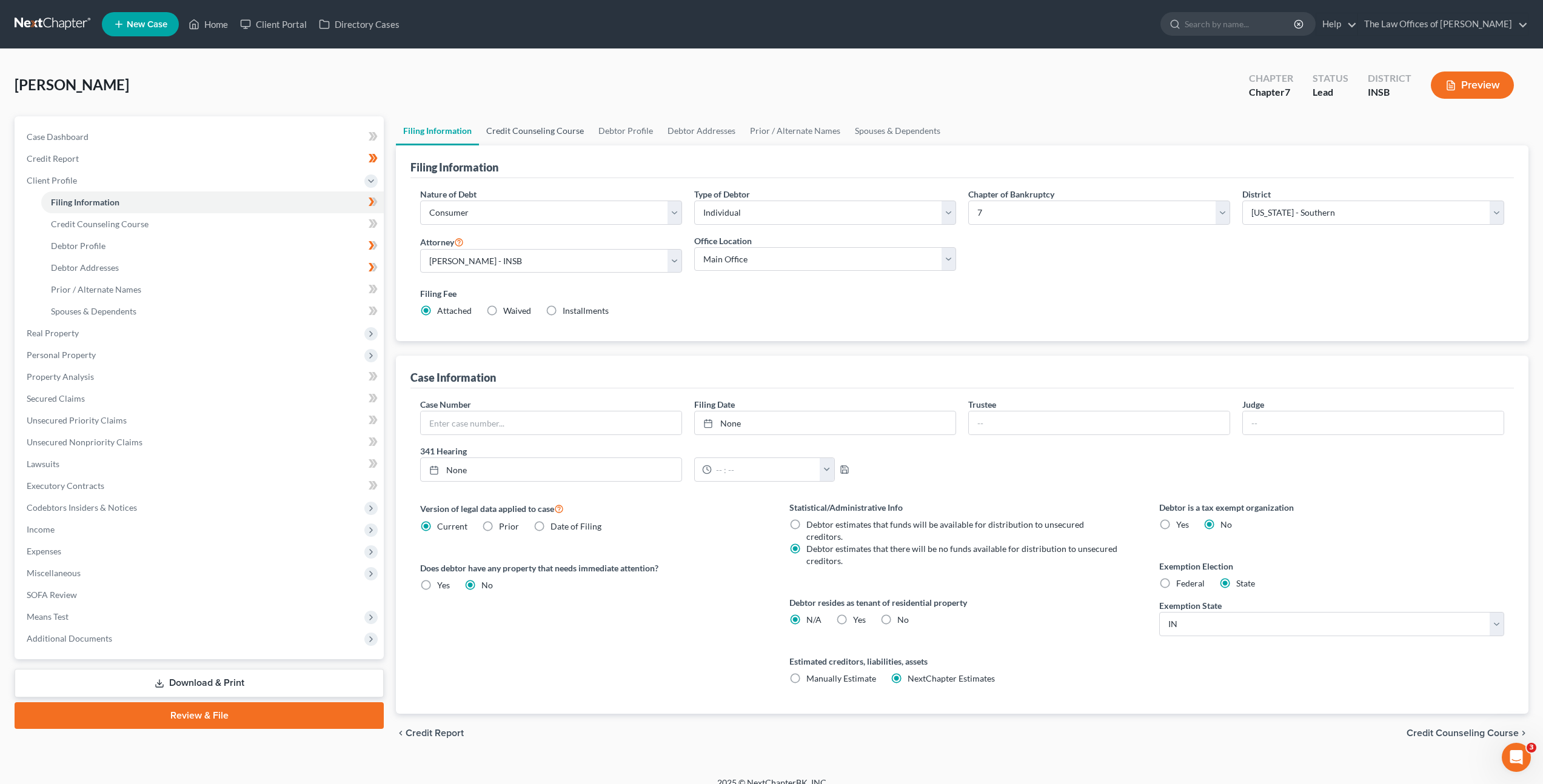
click at [515, 129] on link "Credit Counseling Course" at bounding box center [534, 131] width 112 height 29
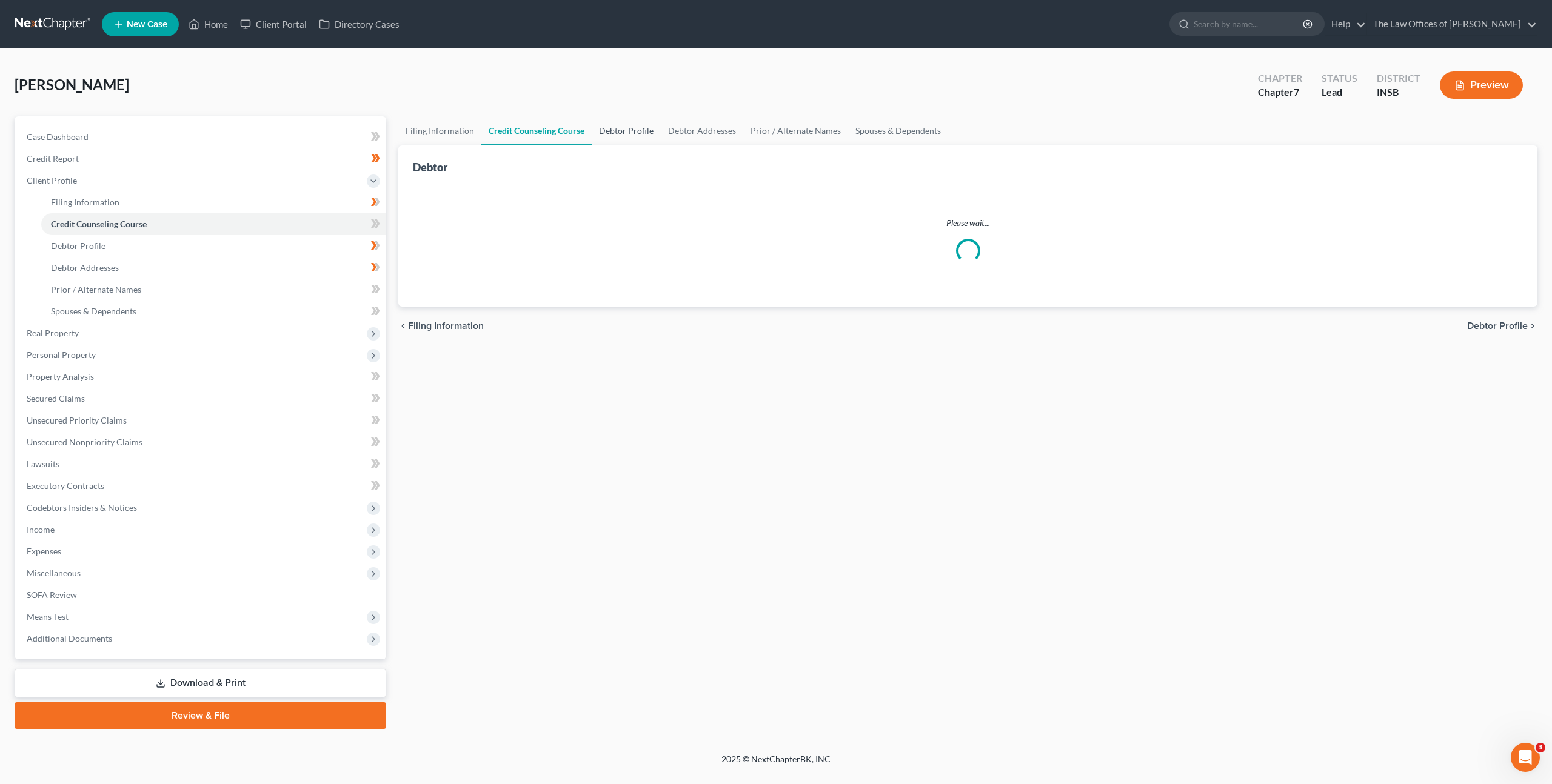
click at [608, 128] on link "Debtor Profile" at bounding box center [626, 131] width 69 height 29
select select "0"
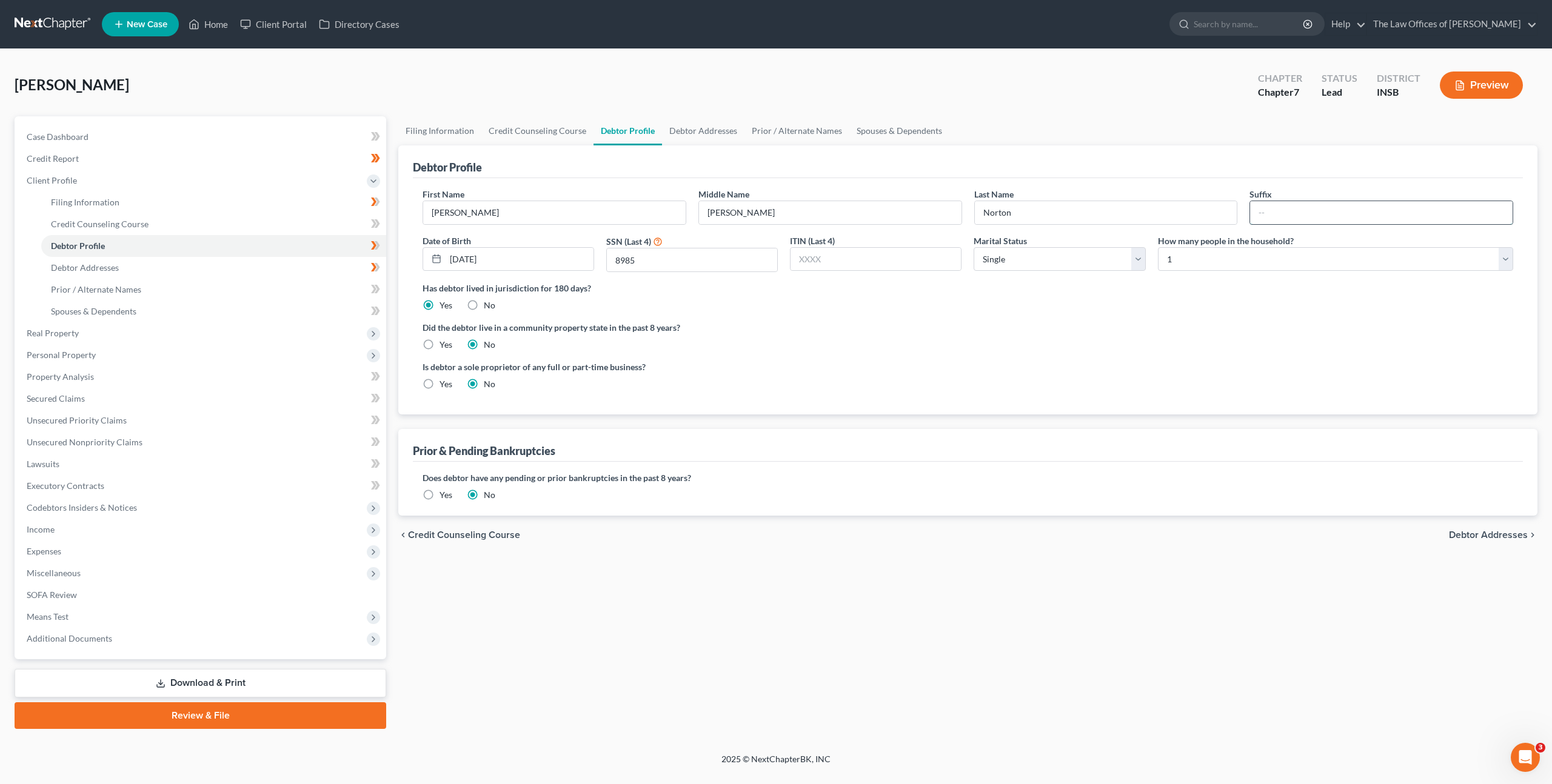
click at [1285, 217] on input "text" at bounding box center [1381, 213] width 263 height 23
type input "Jr."
click at [1061, 346] on div "Did the debtor live in a community property state in the past 8 years? Yes No" at bounding box center [968, 336] width 1091 height 30
click at [234, 330] on span "Real Property" at bounding box center [201, 333] width 369 height 22
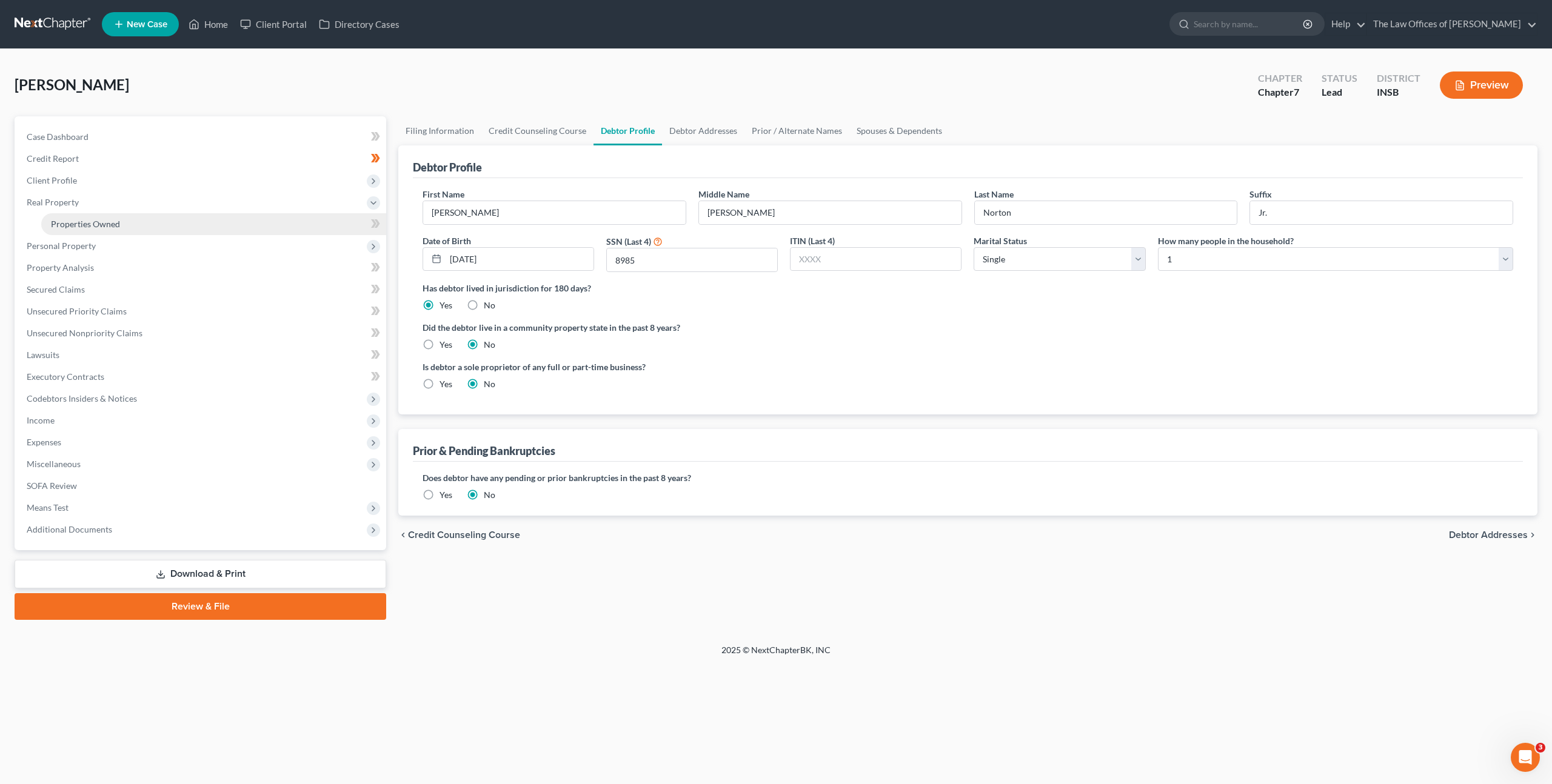
click at [193, 223] on link "Properties Owned" at bounding box center [213, 224] width 345 height 22
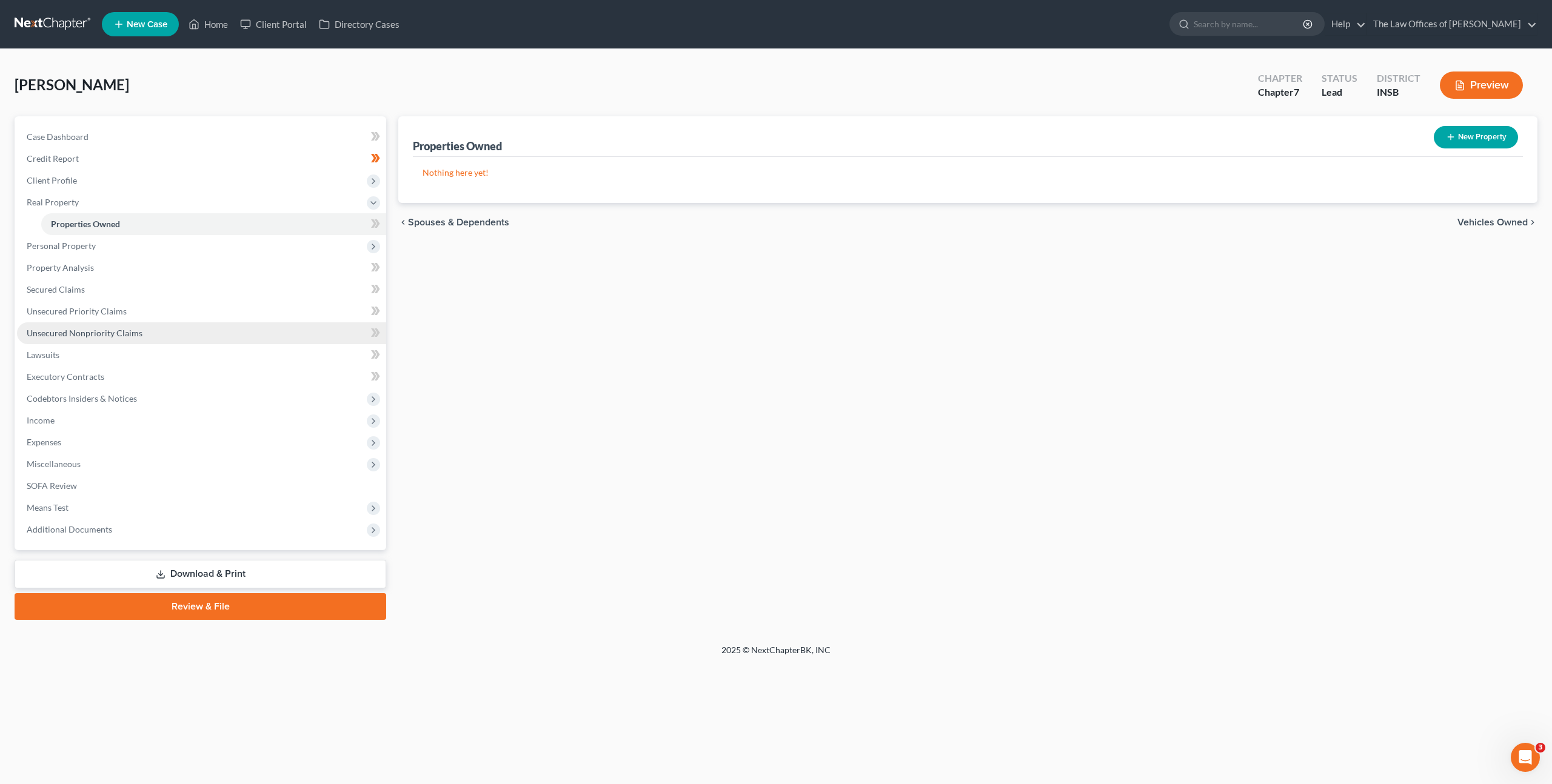
click at [187, 333] on link "Unsecured Nonpriority Claims" at bounding box center [201, 333] width 369 height 22
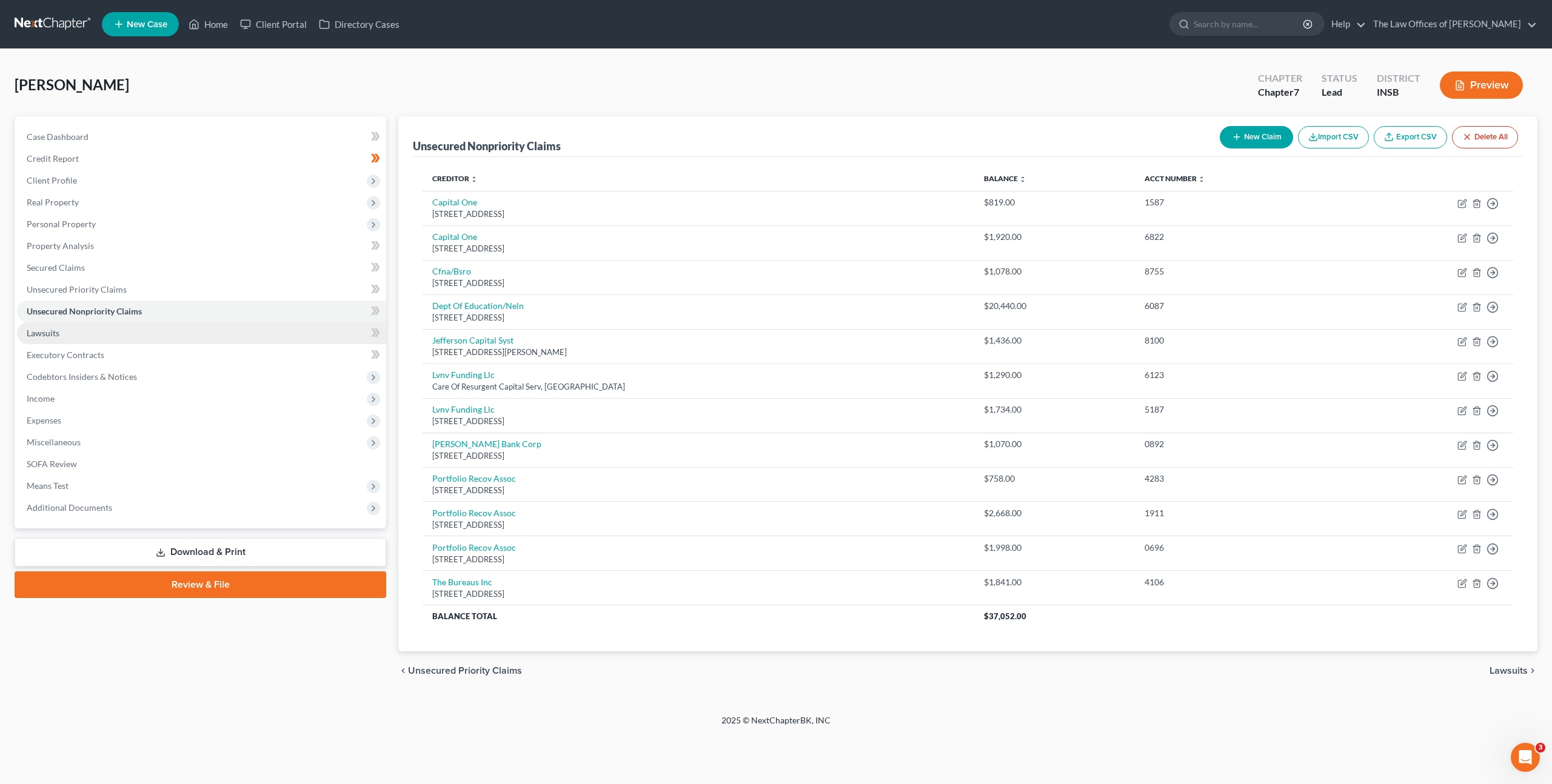
click at [217, 334] on link "Lawsuits" at bounding box center [201, 333] width 369 height 22
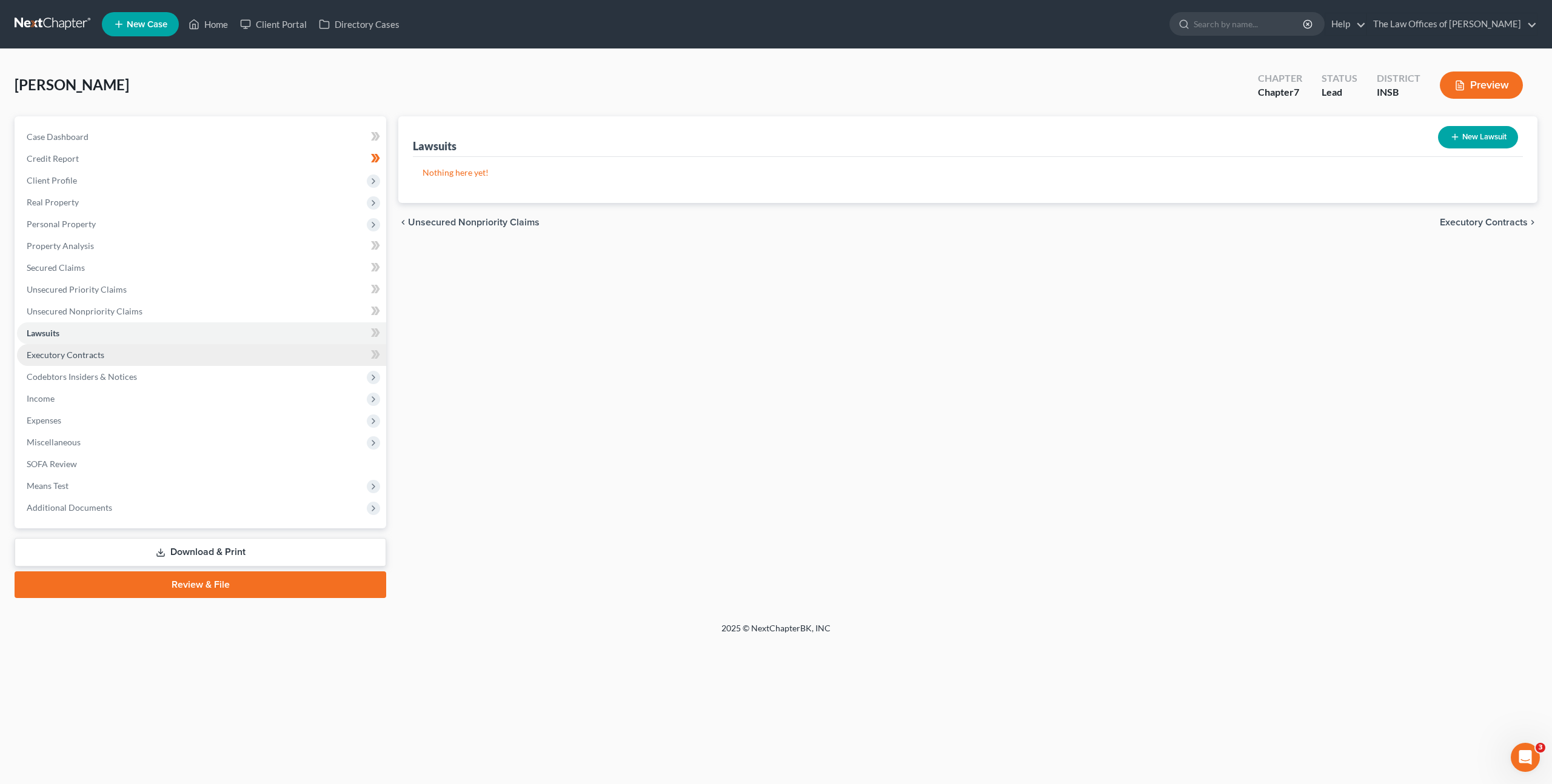
click at [224, 350] on link "Executory Contracts" at bounding box center [201, 355] width 369 height 22
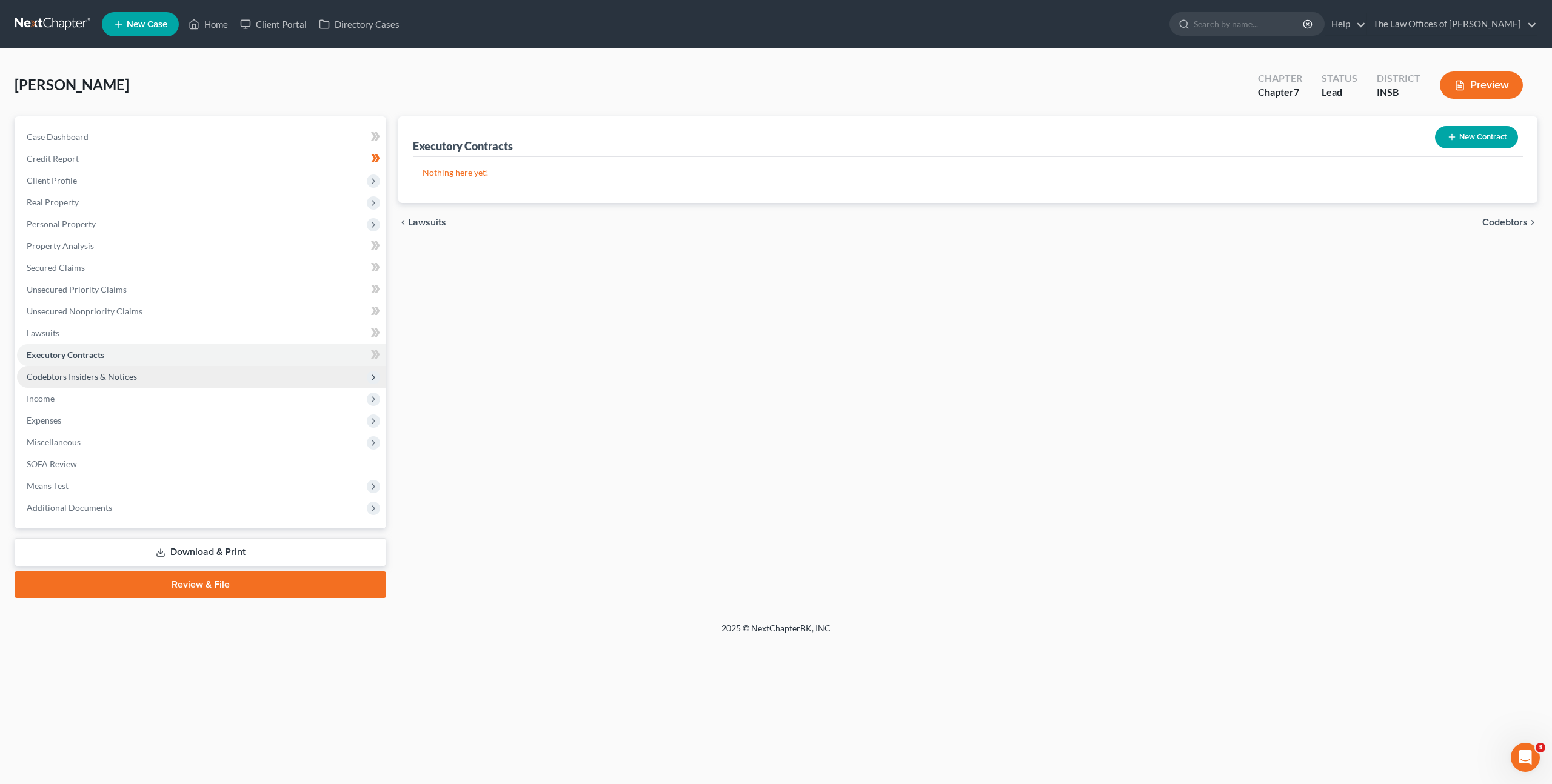
click at [225, 369] on span "Codebtors Insiders & Notices" at bounding box center [201, 377] width 369 height 22
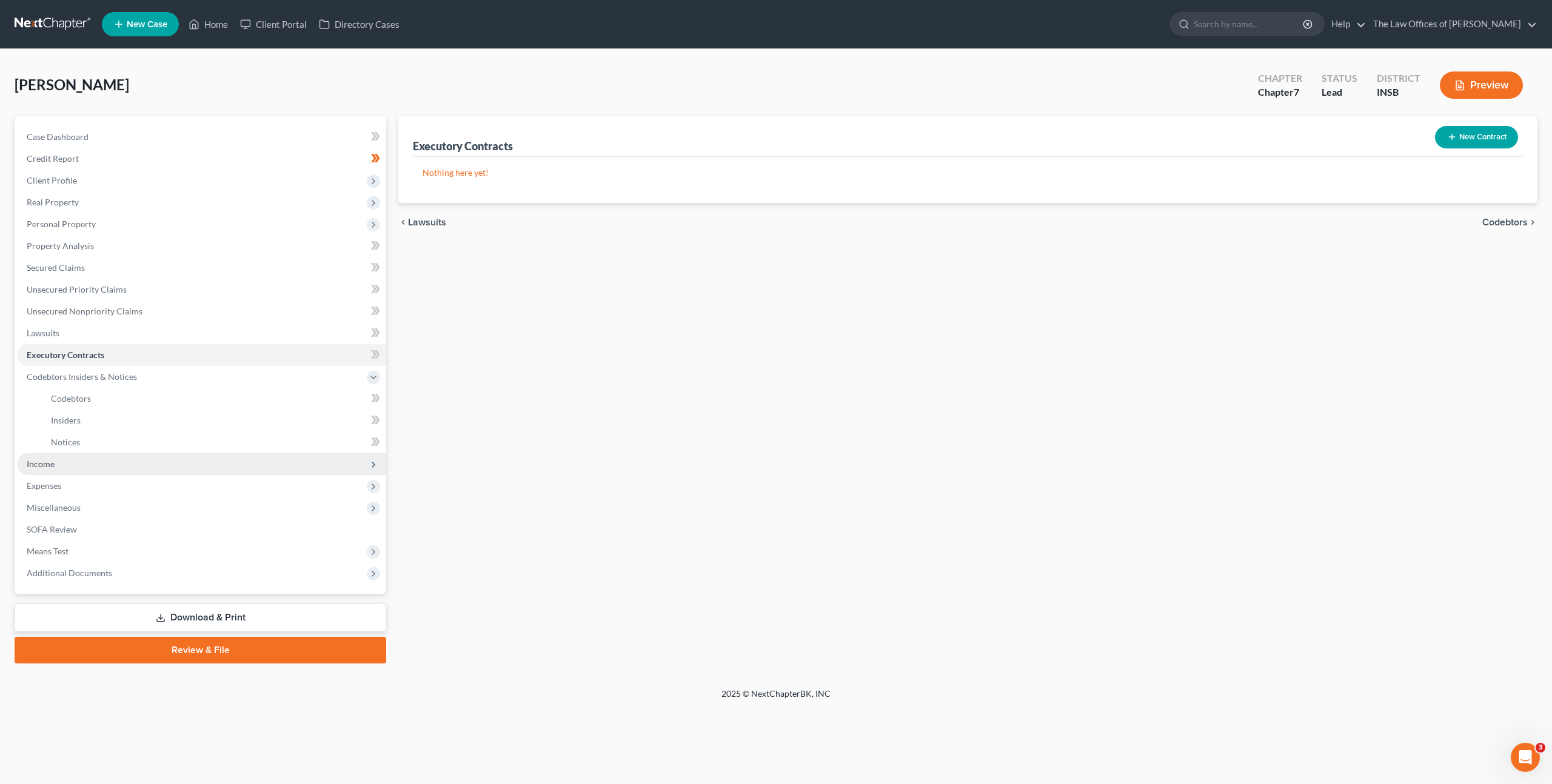
click at [177, 461] on span "Income" at bounding box center [201, 464] width 369 height 22
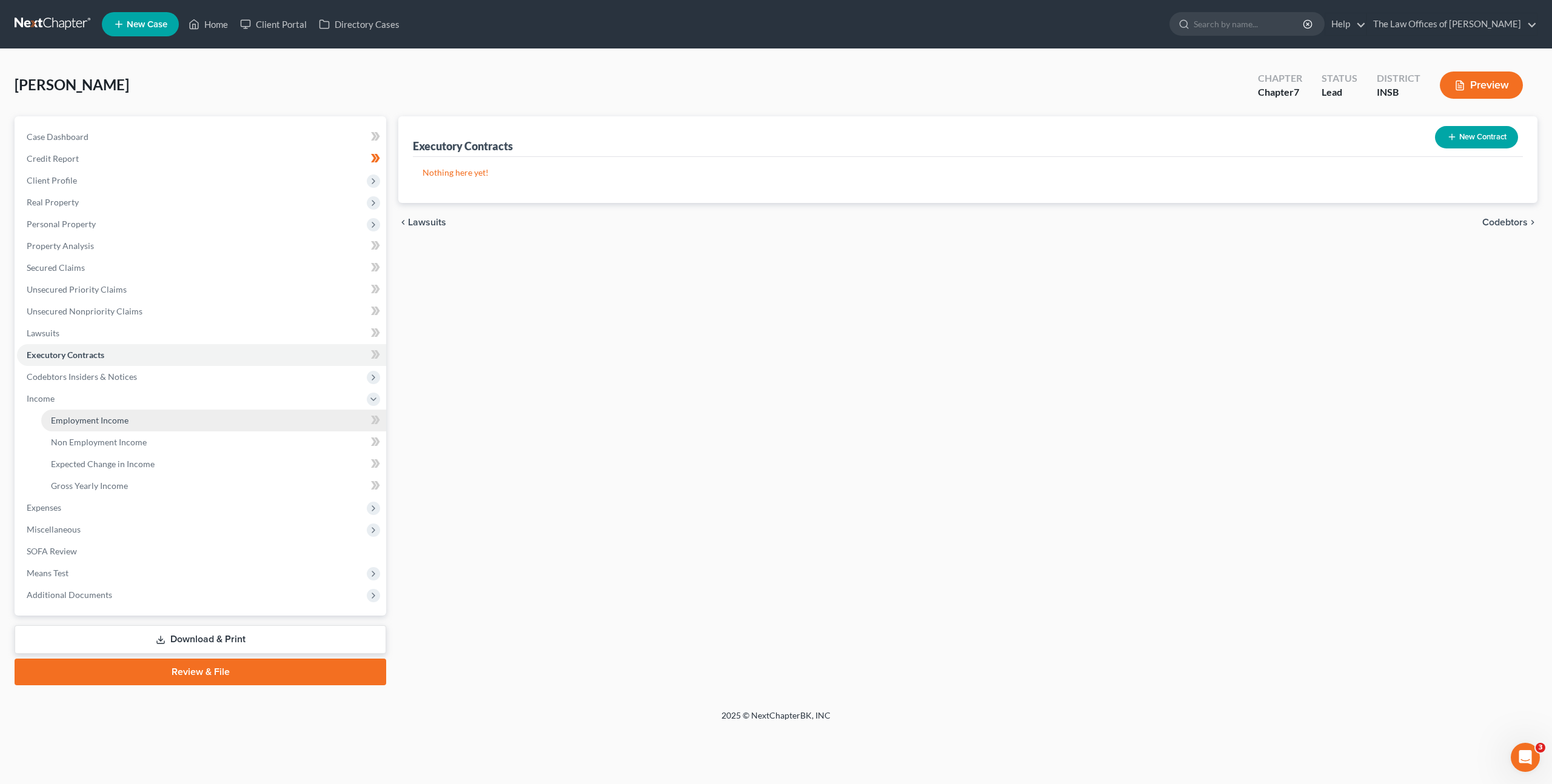
click at [171, 419] on link "Employment Income" at bounding box center [213, 420] width 345 height 22
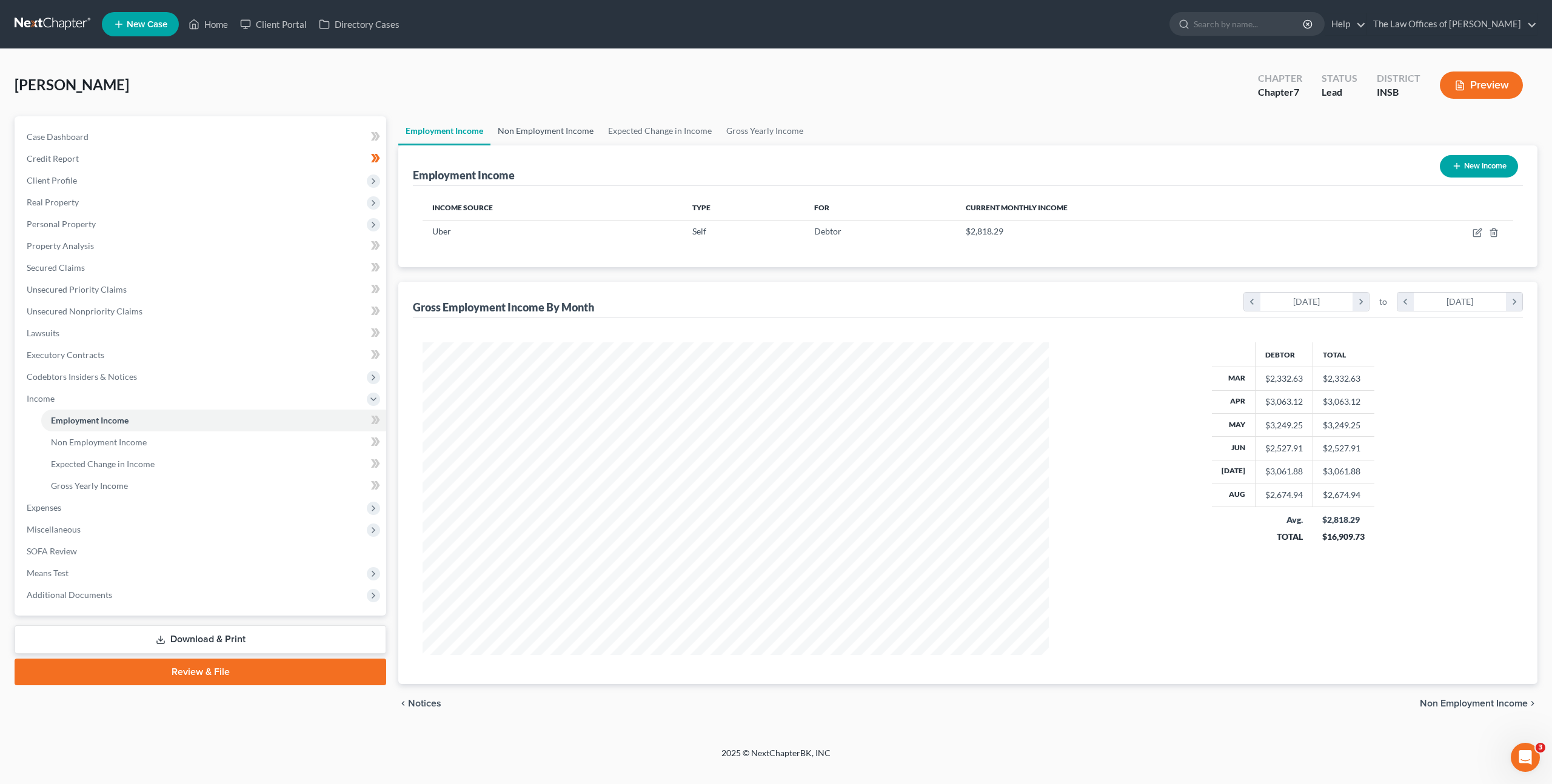
scroll to position [313, 650]
click at [556, 118] on link "Non Employment Income" at bounding box center [546, 131] width 110 height 29
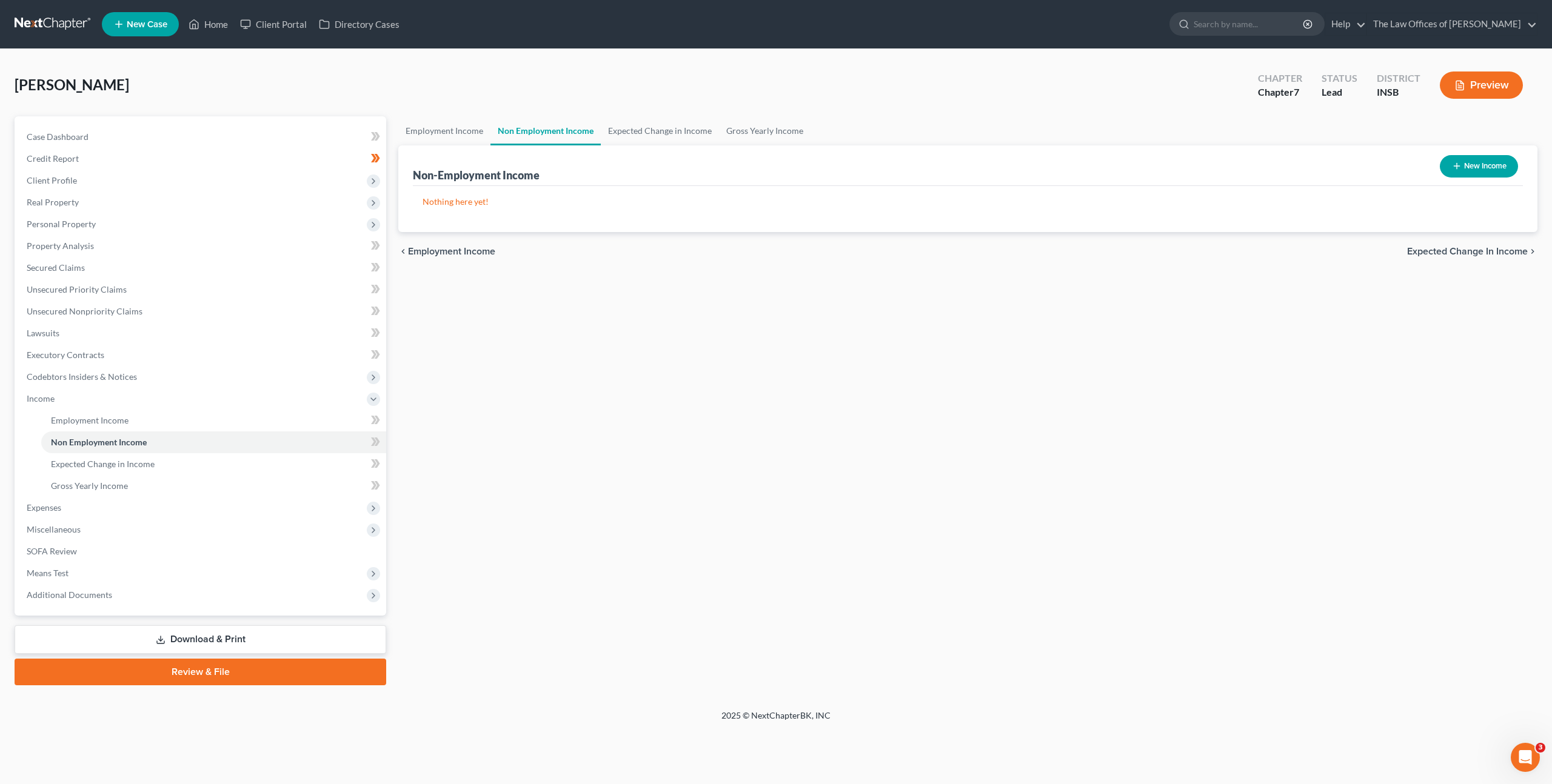
click at [1455, 166] on line "button" at bounding box center [1456, 166] width 5 height 0
select select "0"
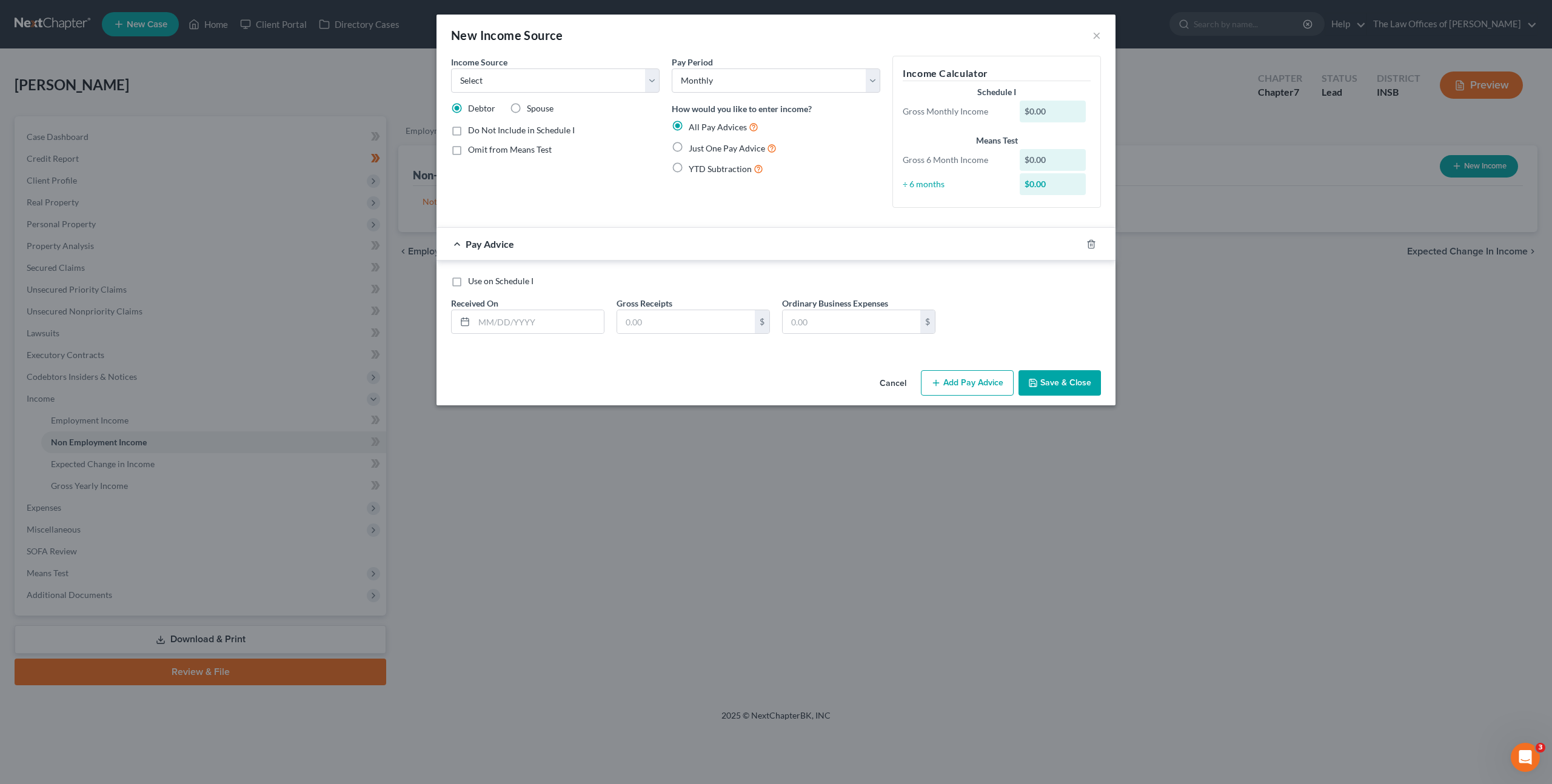
click at [533, 112] on span "Spouse" at bounding box center [540, 108] width 27 height 11
click at [533, 110] on input "Spouse" at bounding box center [536, 106] width 8 height 8
radio input "true"
click at [591, 88] on select "Select Unemployment Disability (from employer) Pension Retirement Social Securi…" at bounding box center [555, 80] width 209 height 24
select select "4"
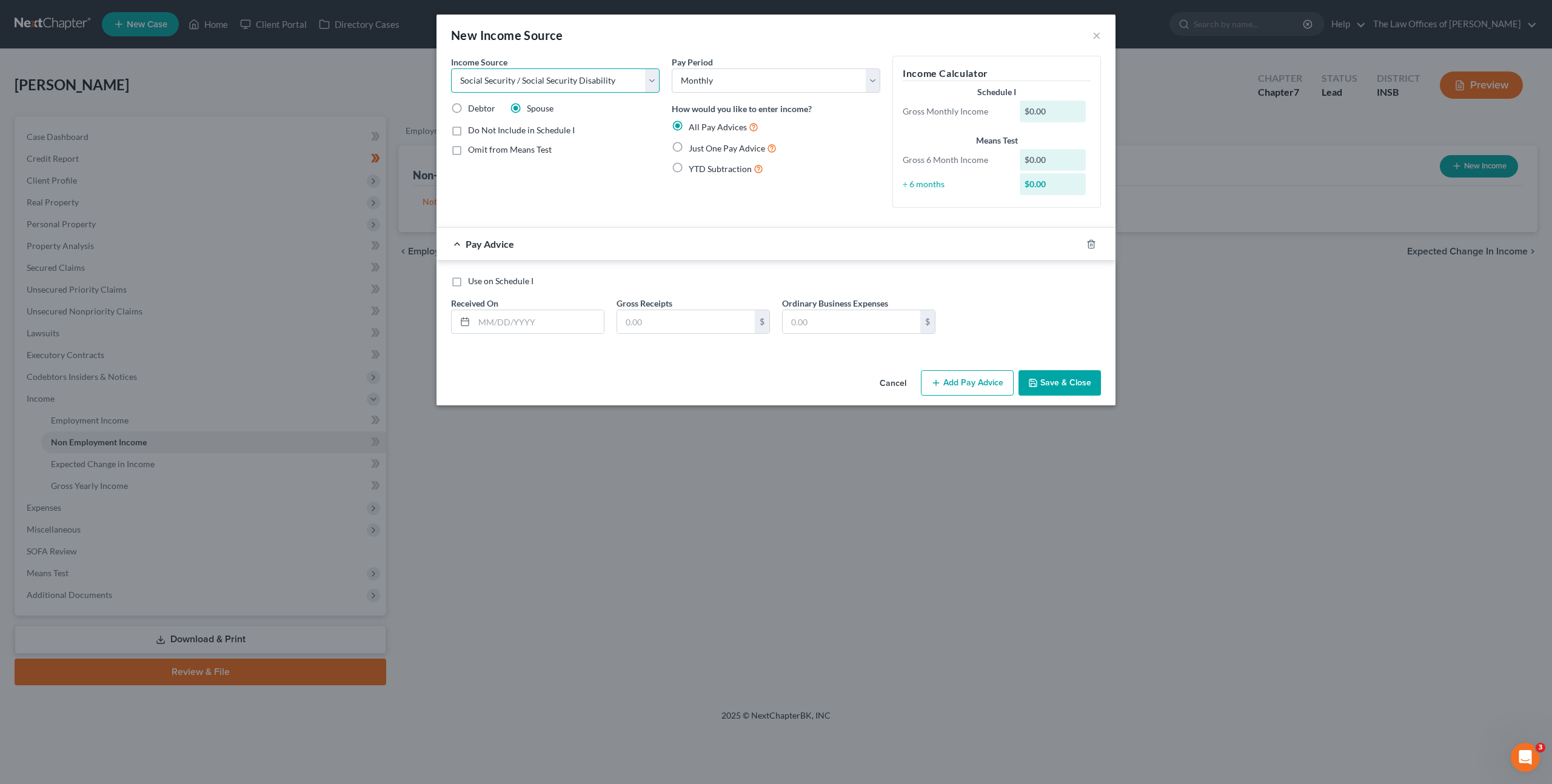
click at [451, 68] on select "Select Unemployment Disability (from employer) Pension Retirement Social Securi…" at bounding box center [555, 80] width 209 height 24
click at [550, 325] on input "text" at bounding box center [538, 322] width 130 height 23
click at [689, 148] on label "Just One Pay Advice" at bounding box center [732, 147] width 88 height 14
click at [693, 148] on input "Just One Pay Advice" at bounding box center [697, 145] width 8 height 8
radio input "true"
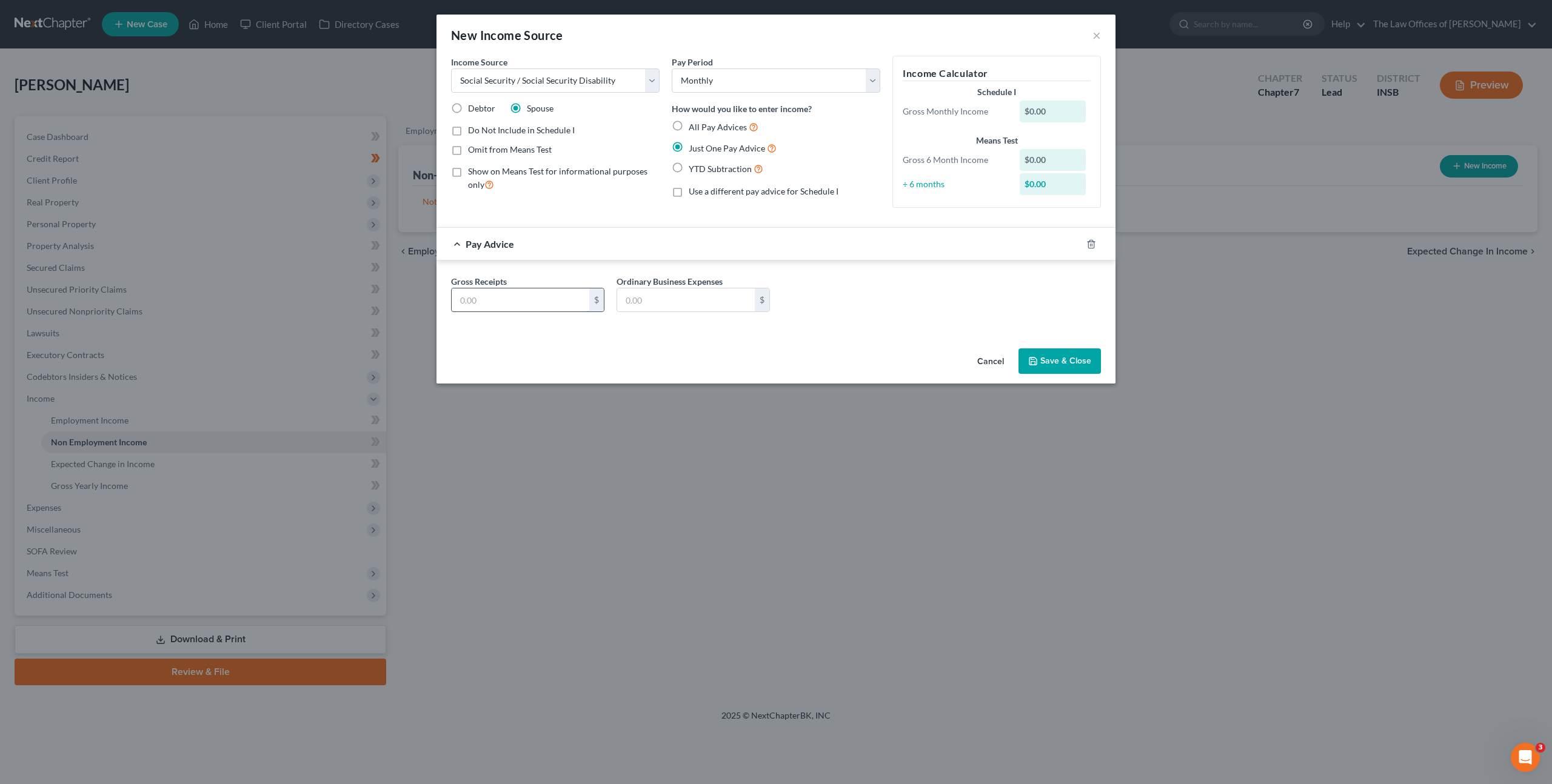
click at [526, 290] on input "text" at bounding box center [520, 300] width 138 height 23
click at [527, 290] on input "text" at bounding box center [520, 300] width 138 height 23
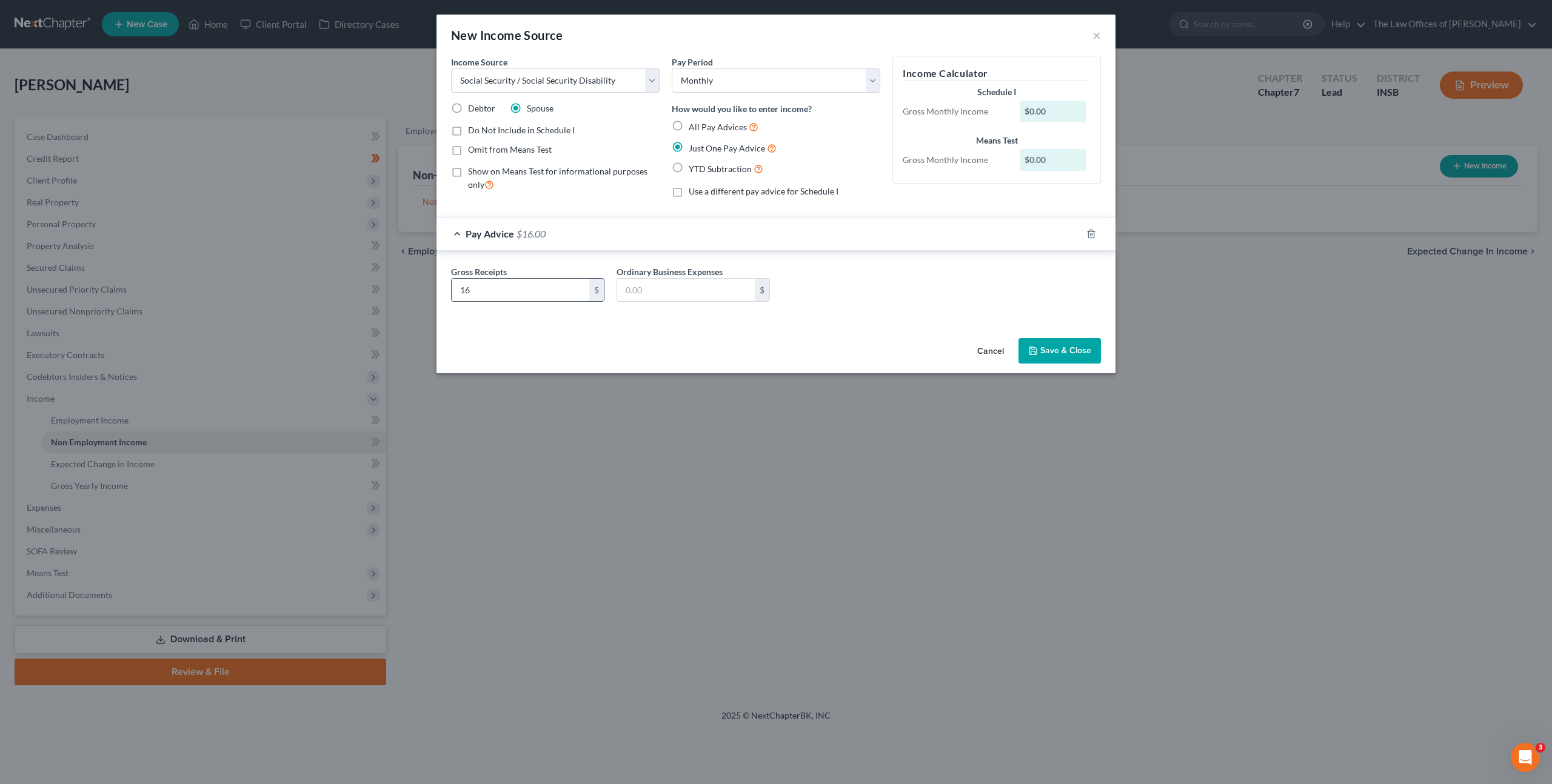
type input "1"
type input "1,662"
click at [847, 276] on div "Gross Receipts 1,662 $ Ordinary Business Expenses $" at bounding box center [776, 288] width 662 height 47
click at [1051, 348] on button "Save & Close" at bounding box center [1059, 351] width 82 height 25
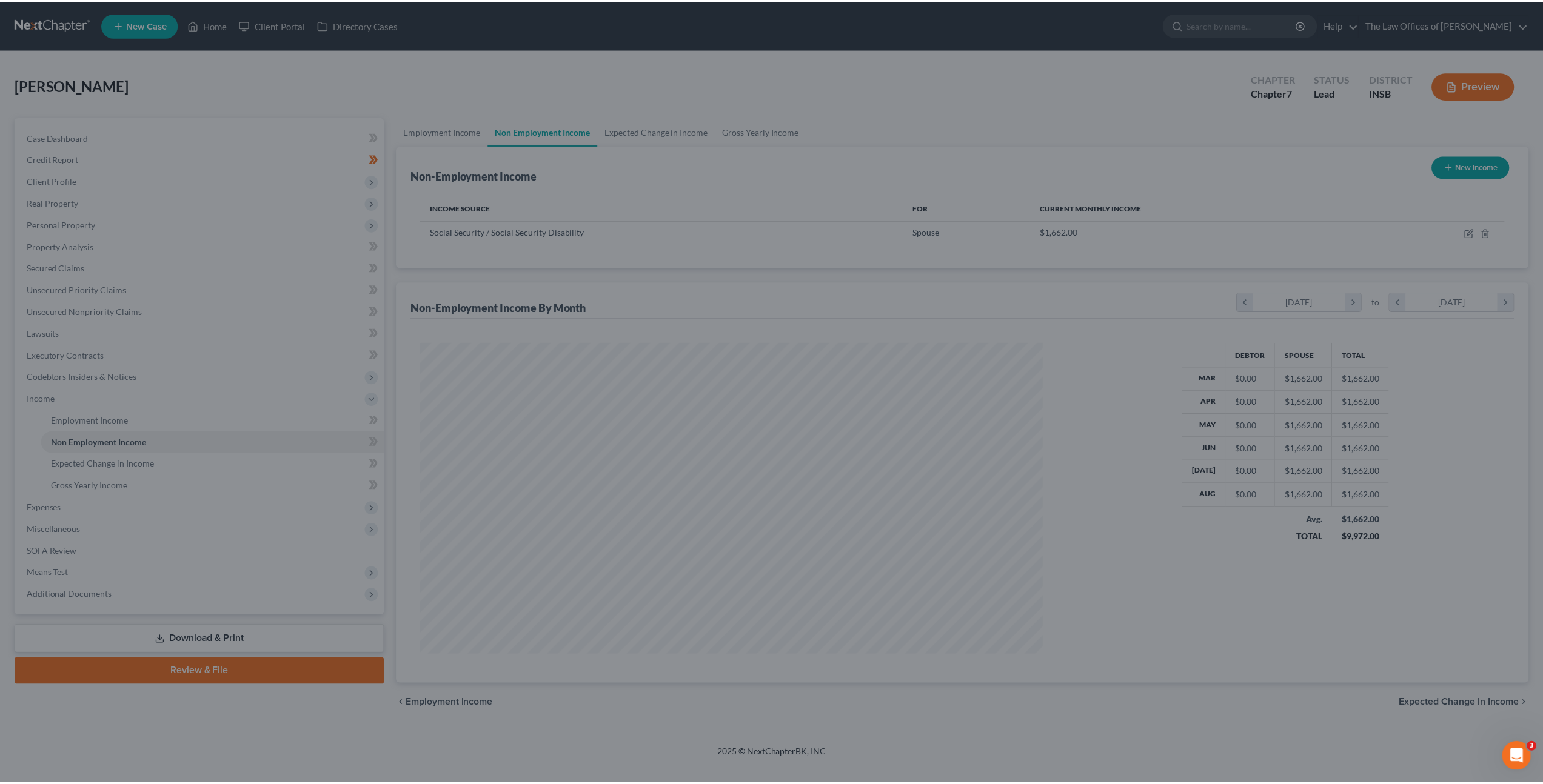
scroll to position [313, 650]
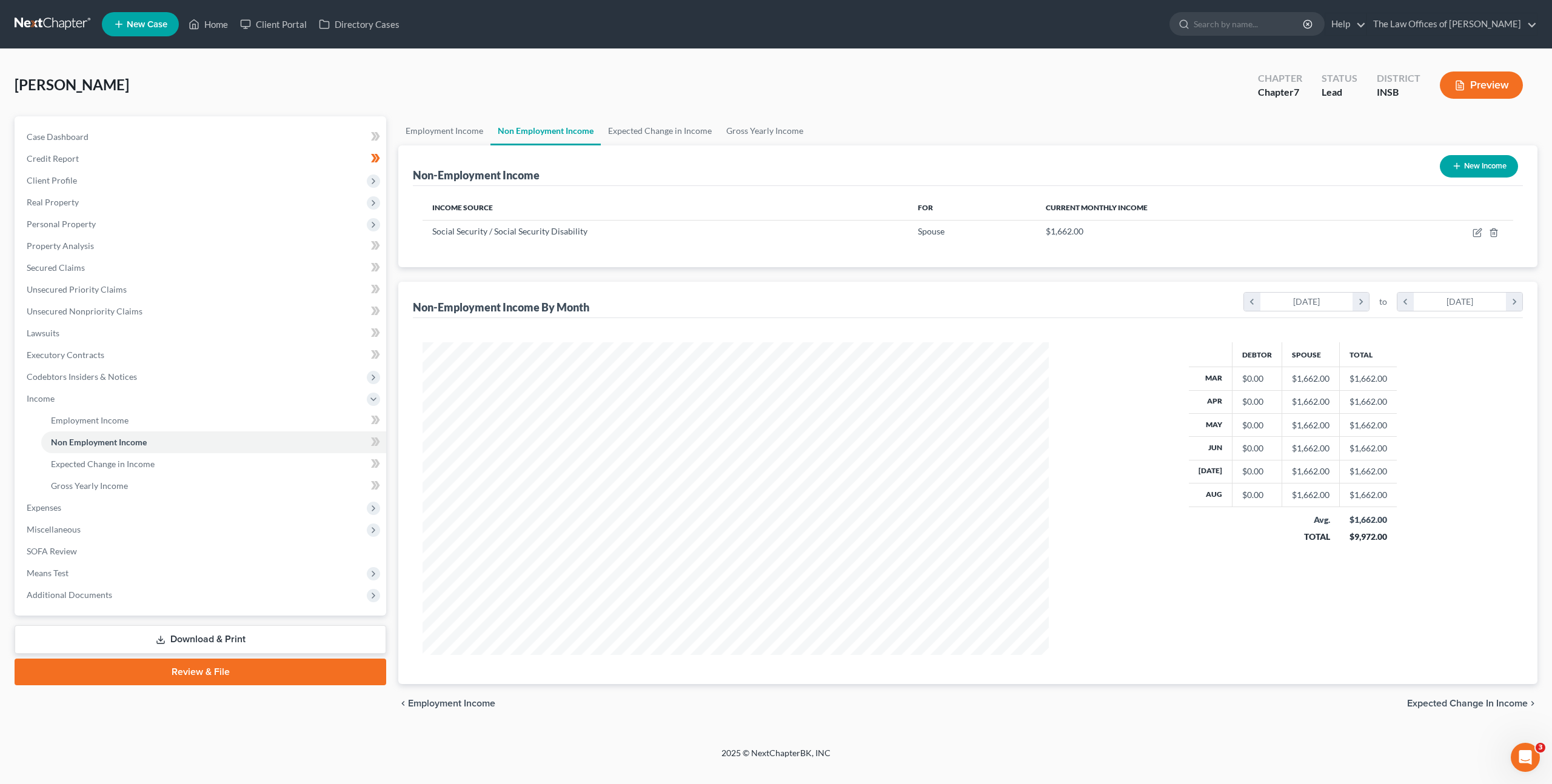
click at [1475, 166] on button "New Income" at bounding box center [1479, 166] width 78 height 23
select select "0"
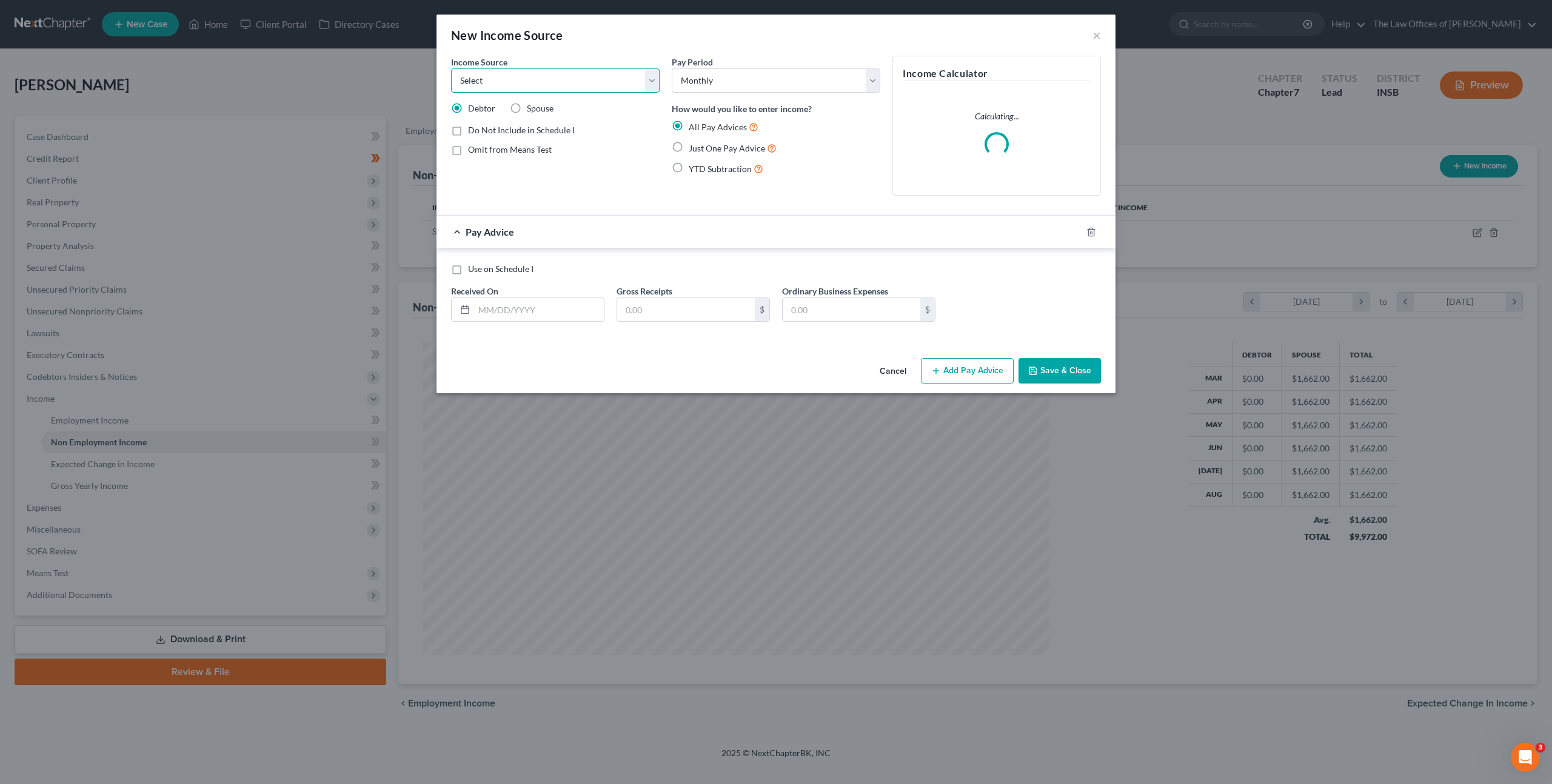
click at [562, 70] on select "Select Unemployment Disability (from employer) Pension Retirement Social Securi…" at bounding box center [555, 80] width 209 height 24
select select "2"
click at [451, 68] on select "Select Unemployment Disability (from employer) Pension Retirement Social Securi…" at bounding box center [555, 80] width 209 height 24
click at [525, 108] on div "Spouse" at bounding box center [532, 108] width 44 height 12
click at [526, 108] on label "Spouse" at bounding box center [540, 108] width 27 height 12
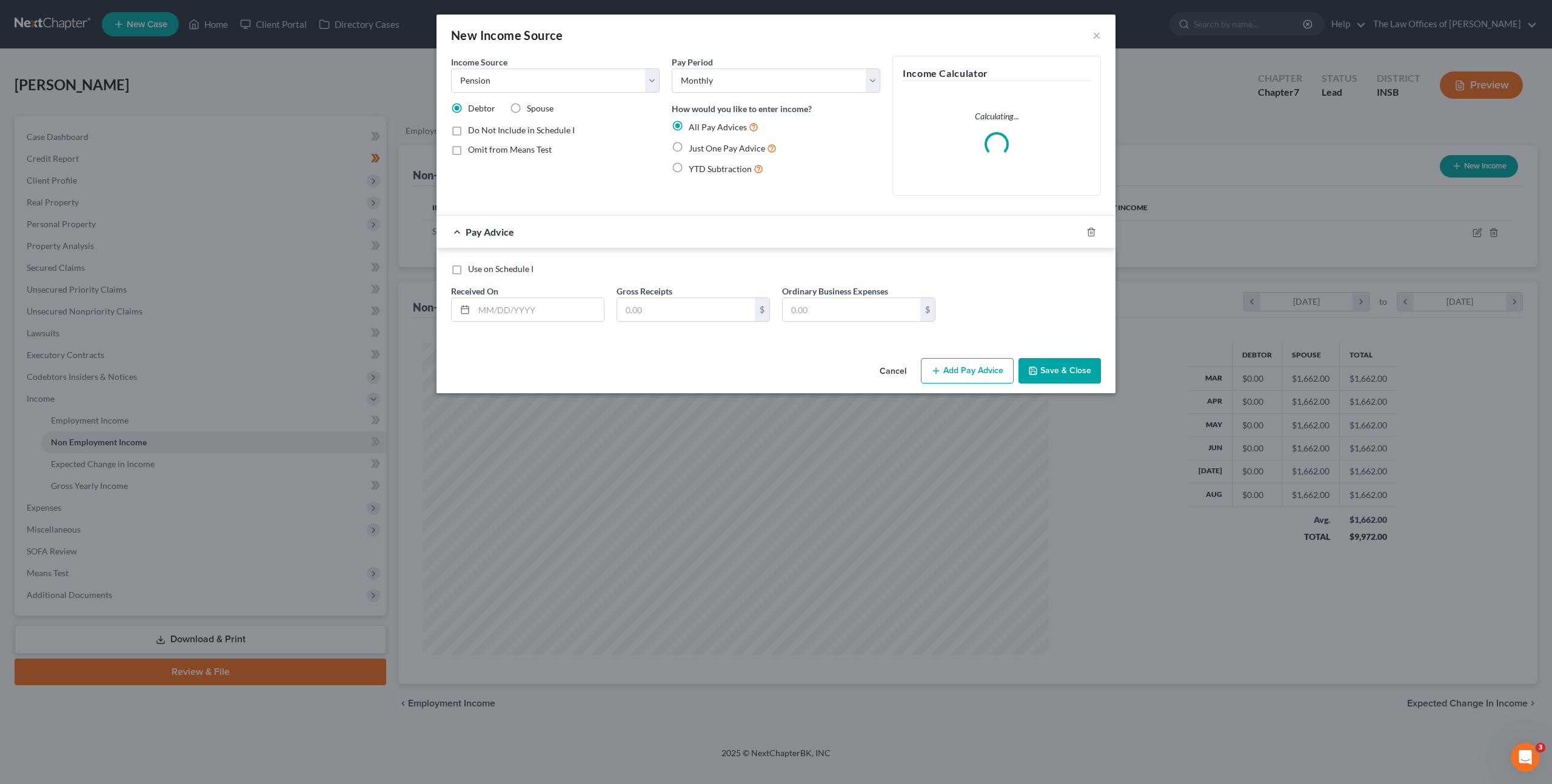
click at [532, 108] on input "Spouse" at bounding box center [536, 106] width 8 height 8
radio input "true"
click at [514, 304] on input "text" at bounding box center [538, 310] width 130 height 23
click at [689, 148] on label "Just One Pay Advice" at bounding box center [732, 147] width 88 height 14
click at [693, 148] on input "Just One Pay Advice" at bounding box center [697, 145] width 8 height 8
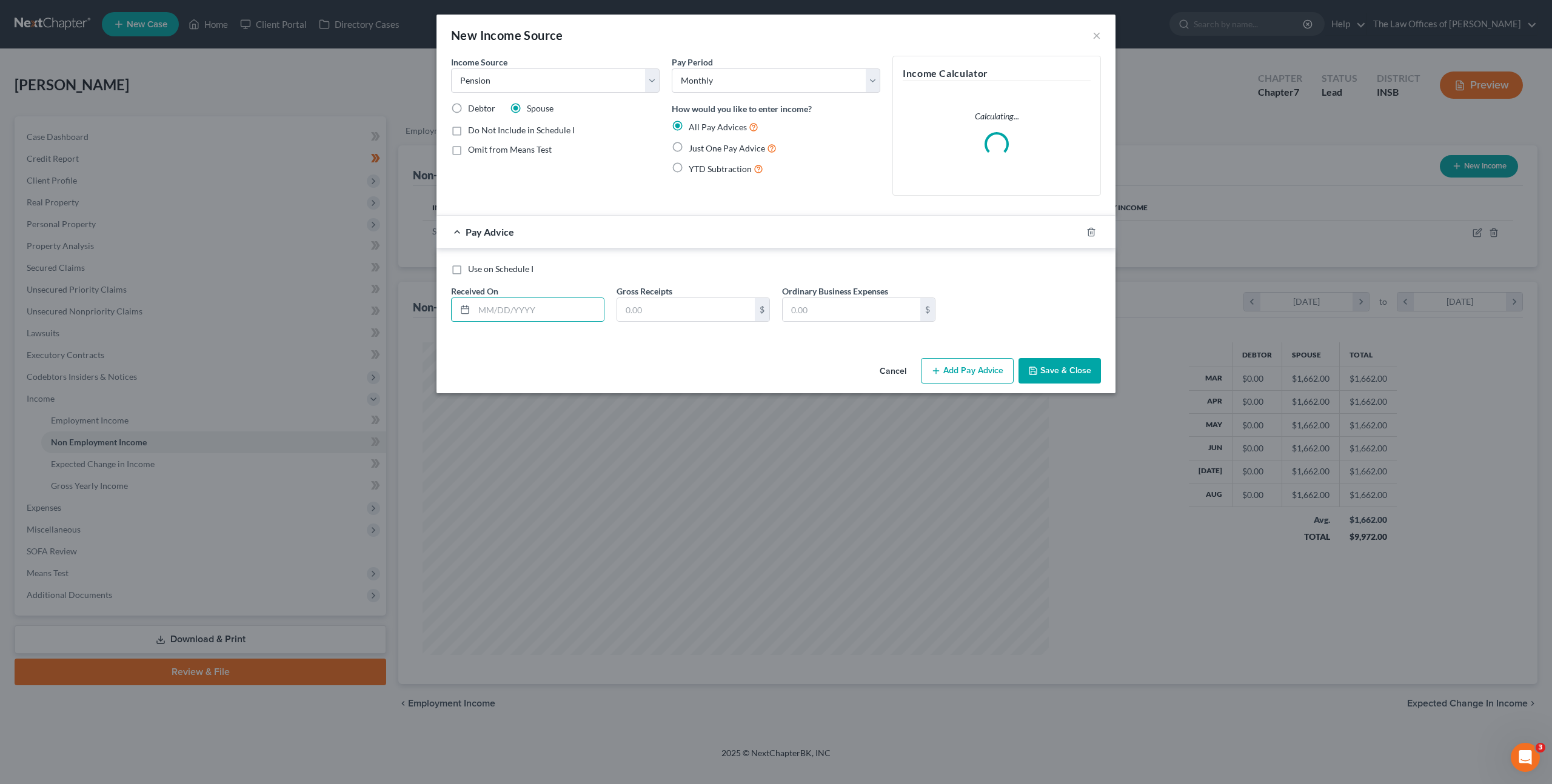
radio input "true"
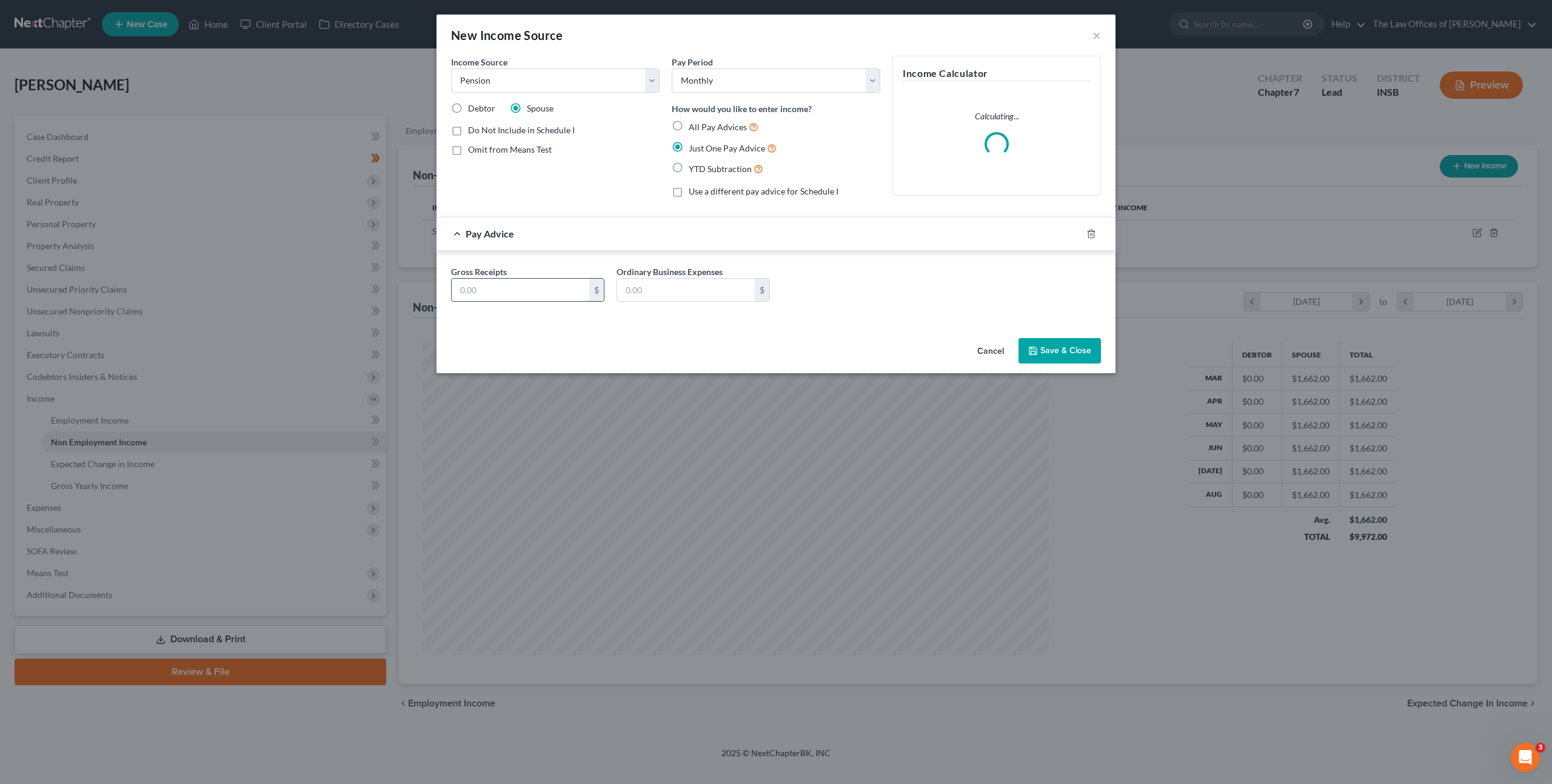
click at [499, 285] on input "text" at bounding box center [520, 290] width 138 height 23
type input "224"
click at [855, 331] on div "Income Source * Select Unemployment Disability (from employer) Pension Retireme…" at bounding box center [776, 195] width 679 height 278
click at [1052, 347] on button "Save & Close" at bounding box center [1059, 351] width 82 height 25
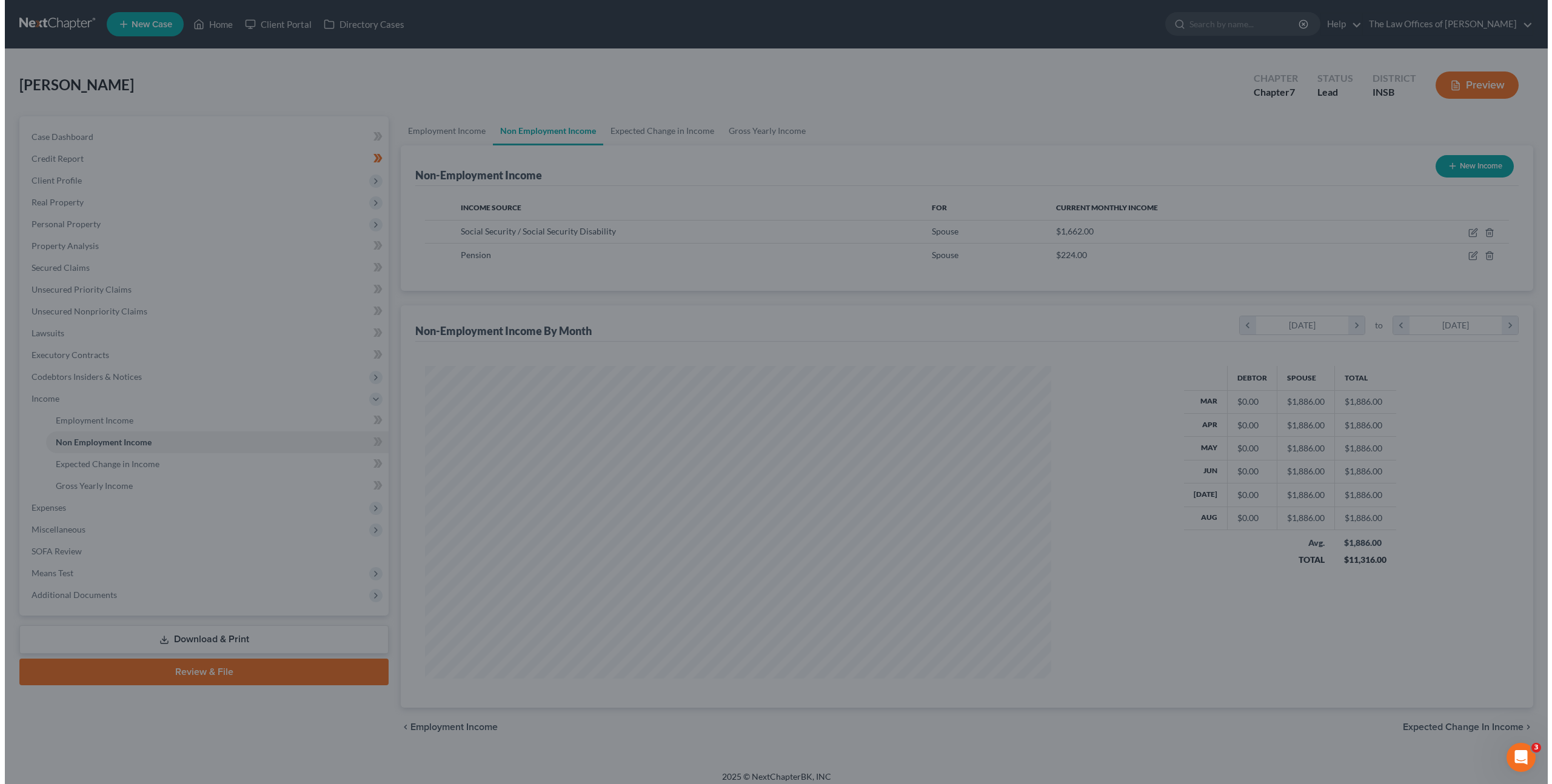
scroll to position [605576, 605478]
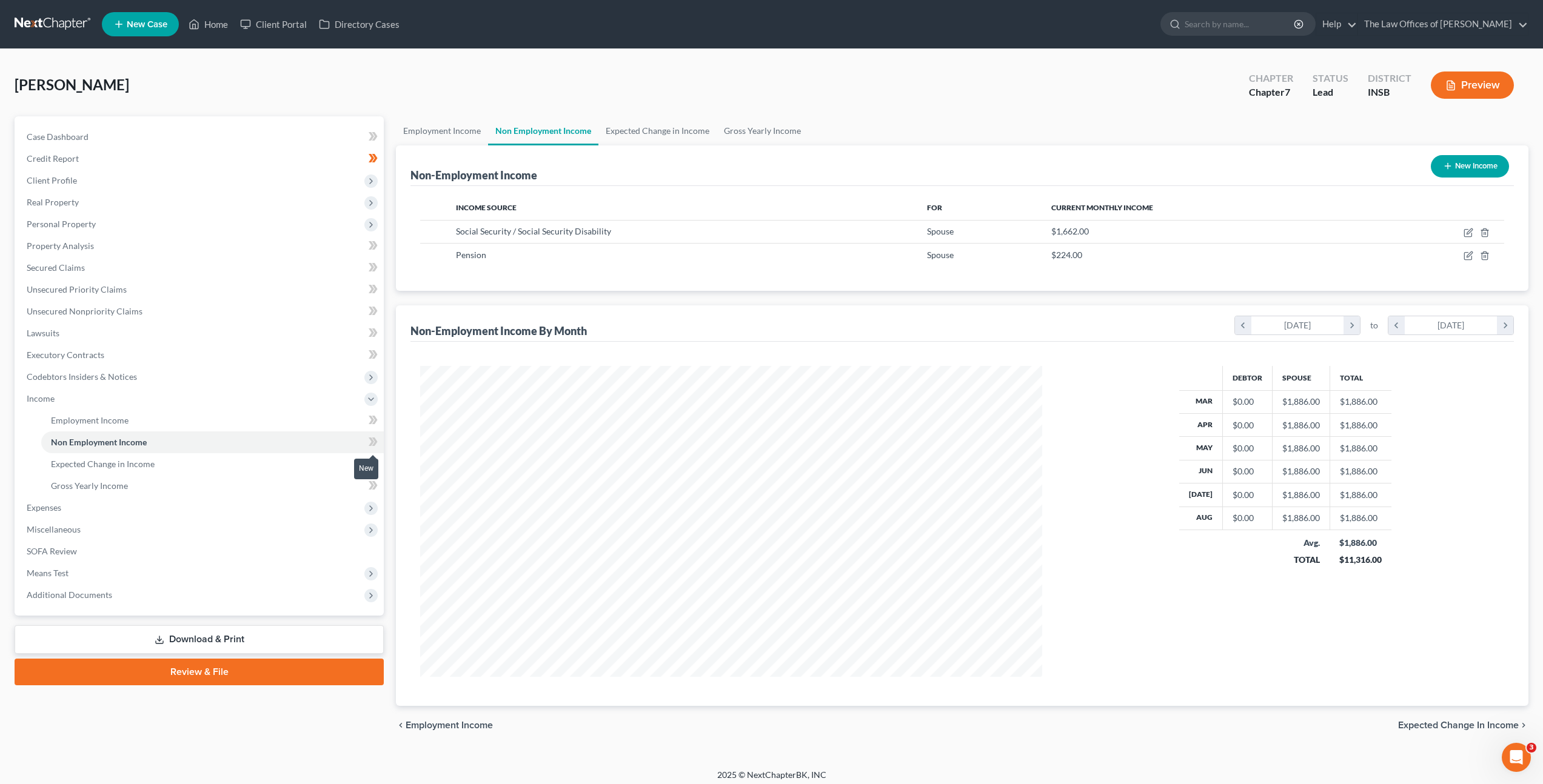
click at [366, 446] on span at bounding box center [373, 443] width 21 height 18
click at [371, 426] on icon at bounding box center [373, 420] width 9 height 15
click at [319, 478] on link "Gross Yearly Income" at bounding box center [212, 486] width 342 height 22
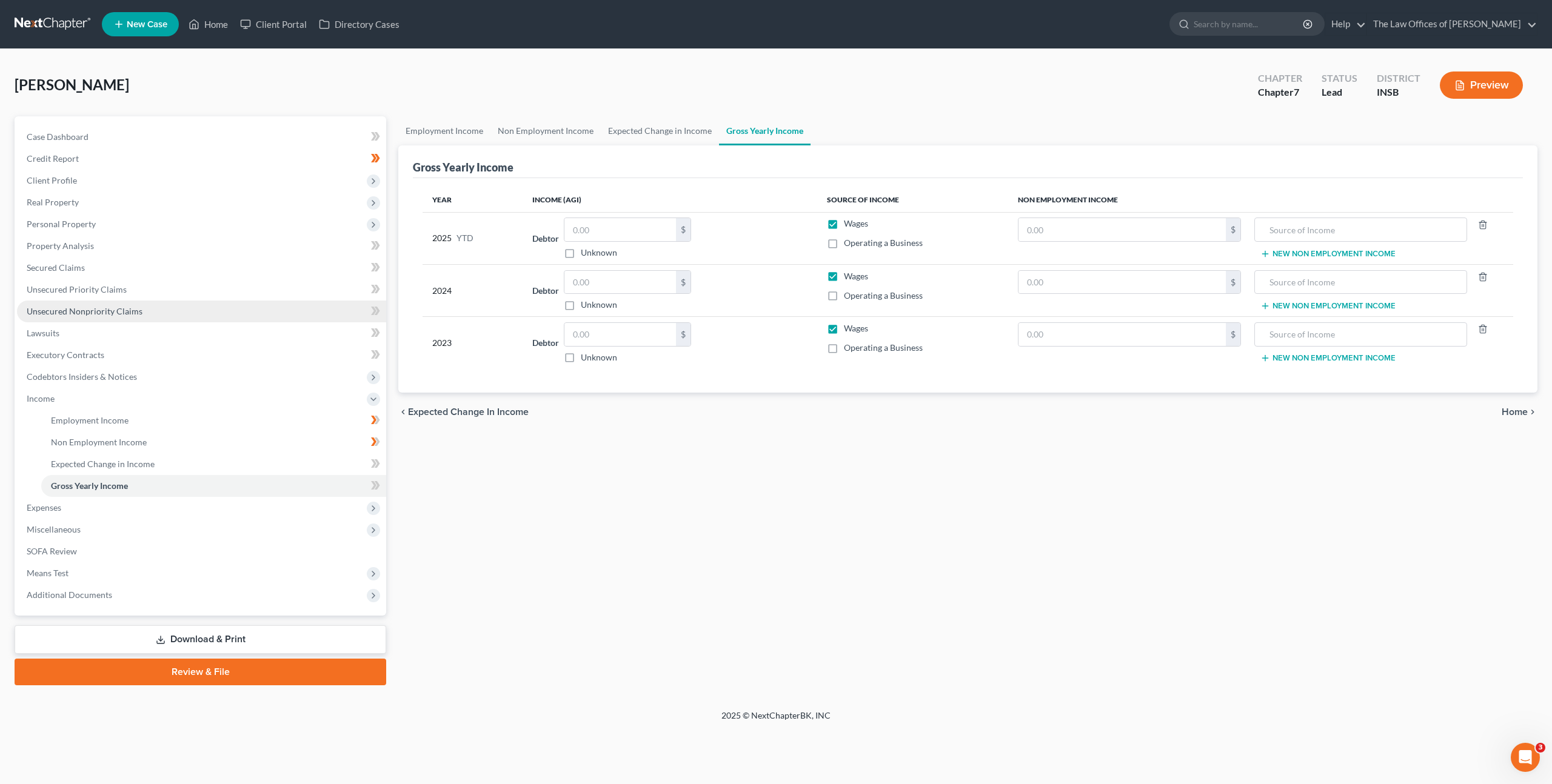
drag, startPoint x: 135, startPoint y: 309, endPoint x: 188, endPoint y: 306, distance: 53.1
click at [135, 309] on span "Unsecured Nonpriority Claims" at bounding box center [84, 312] width 116 height 11
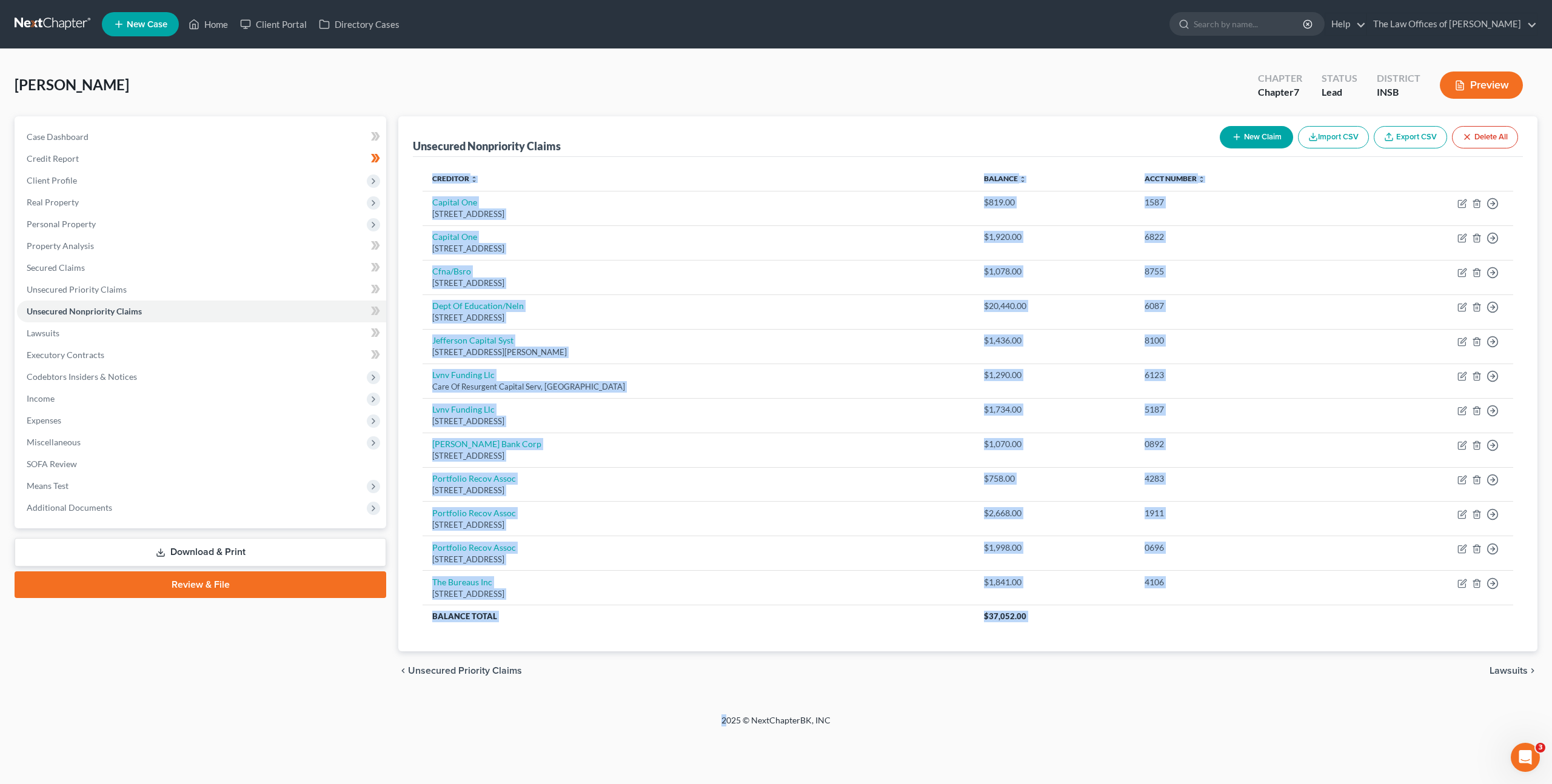
drag, startPoint x: 844, startPoint y: 713, endPoint x: 795, endPoint y: 710, distance: 49.1
click at [732, 714] on div "Home New Case Client Portal Directory Cases The Law Offices of Dax J. Miller [E…" at bounding box center [776, 392] width 1552 height 784
drag, startPoint x: 834, startPoint y: 710, endPoint x: 883, endPoint y: 644, distance: 82.2
click at [834, 710] on div "[PERSON_NAME] Upgraded Chapter Chapter 7 Status Lead District INSB Preview Peti…" at bounding box center [776, 381] width 1552 height 665
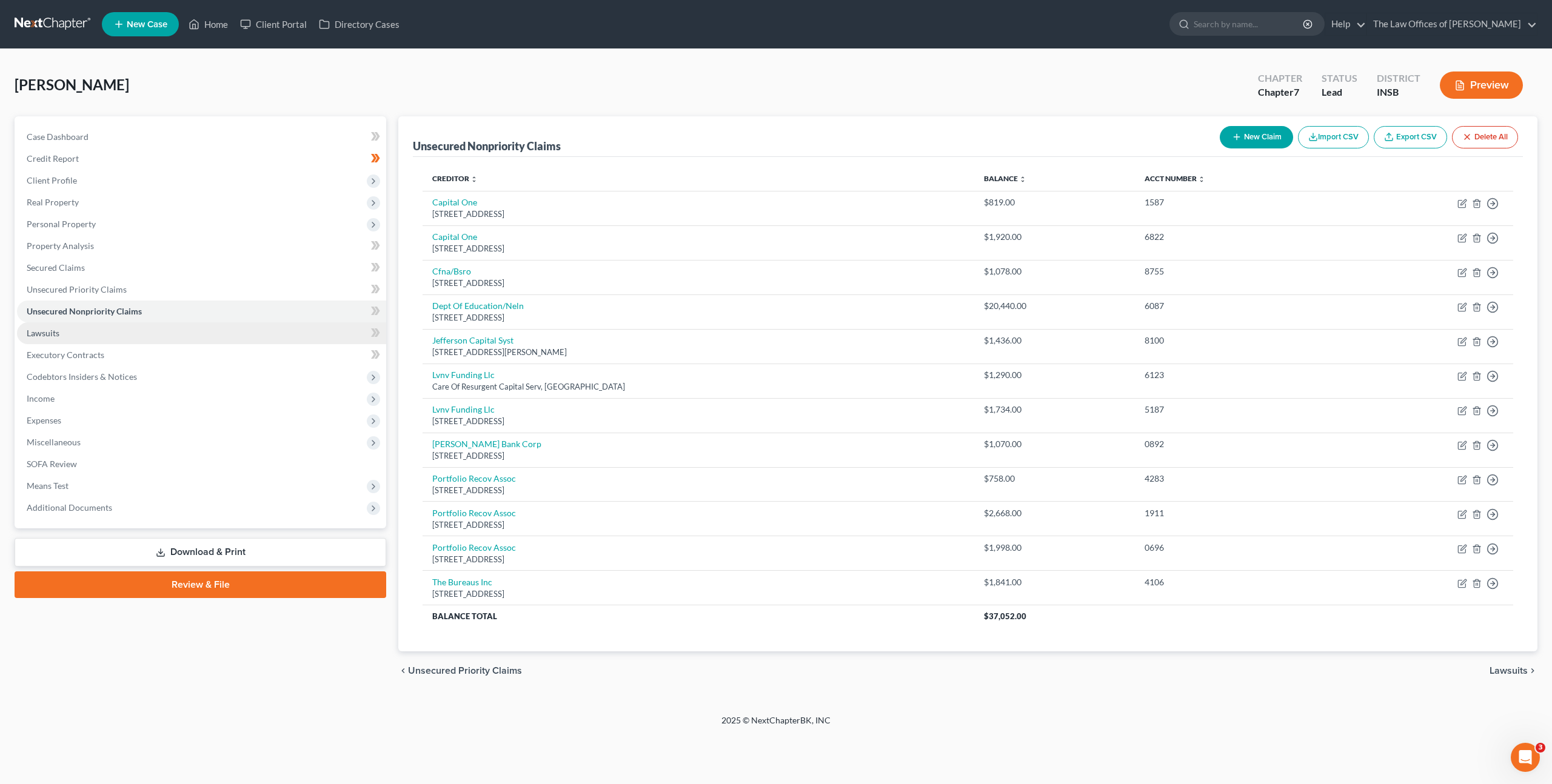
click at [94, 336] on link "Lawsuits" at bounding box center [201, 333] width 369 height 22
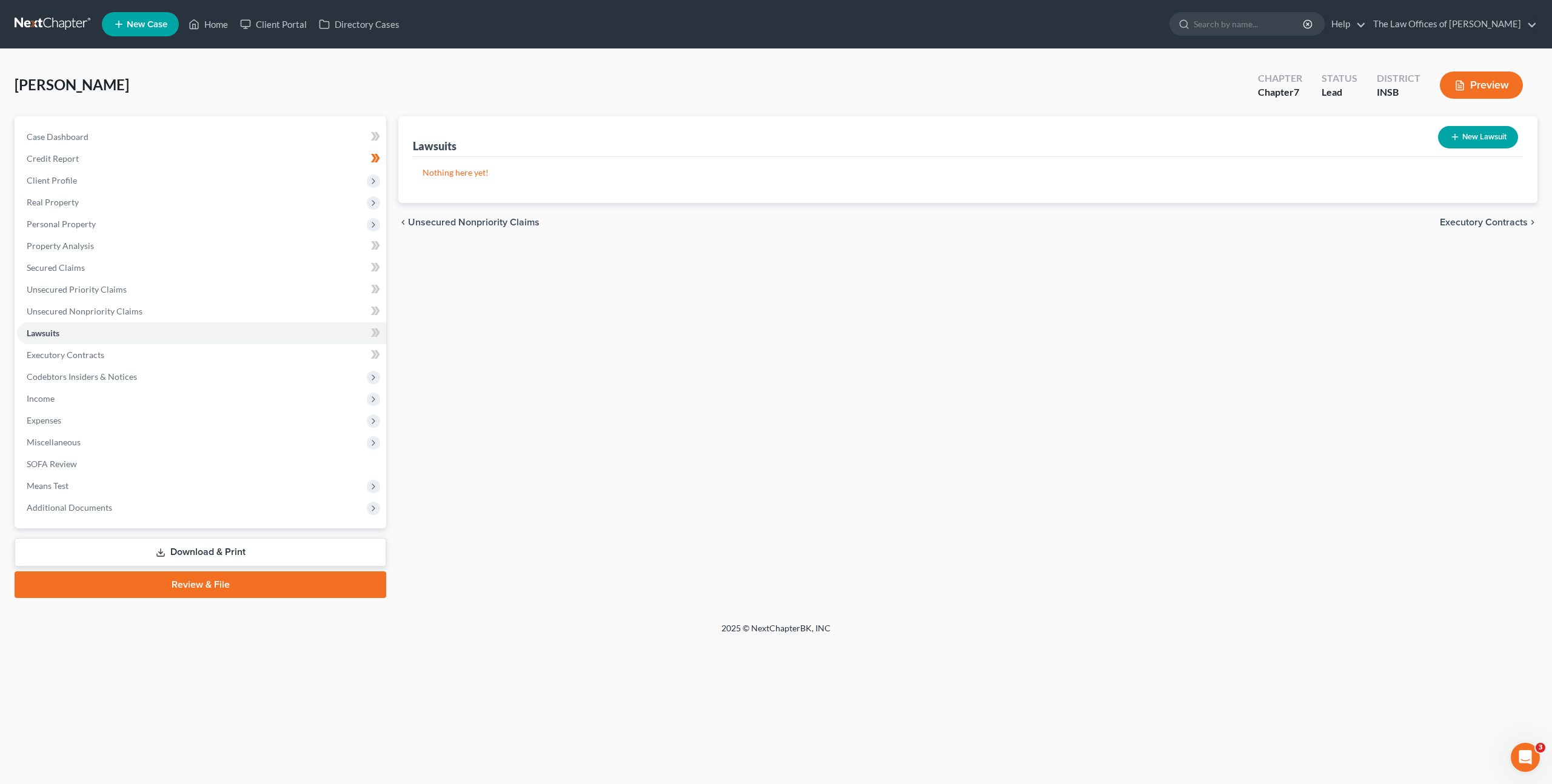
click at [1482, 135] on button "New Lawsuit" at bounding box center [1478, 138] width 80 height 23
select select "0"
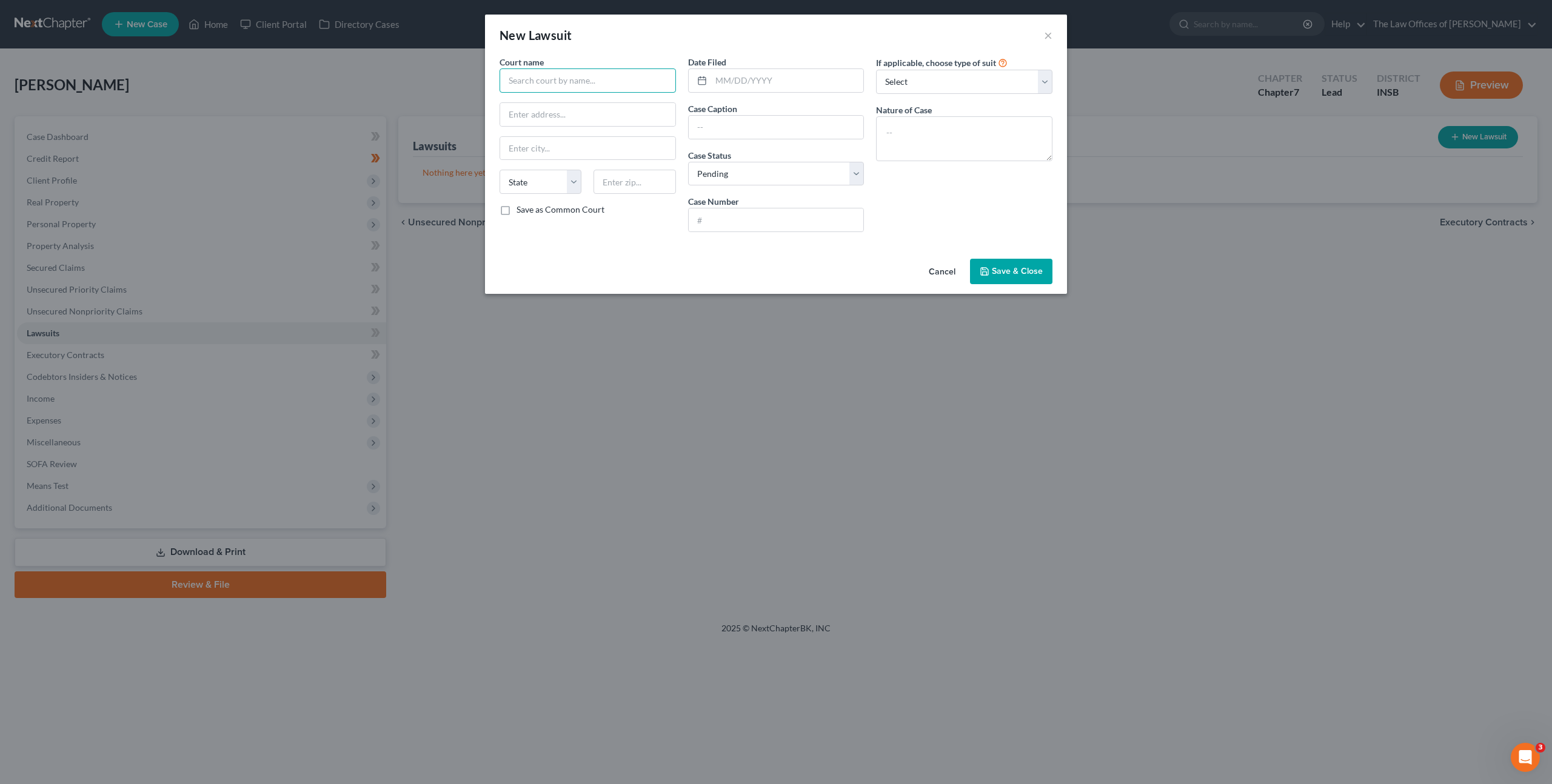
click at [623, 86] on input "text" at bounding box center [587, 80] width 176 height 24
click at [603, 96] on div "Vanderburgh Superior Court" at bounding box center [572, 102] width 126 height 12
type input "Vanderburgh Superior Court"
type input "[STREET_ADDRESS]"
type input "[GEOGRAPHIC_DATA]"
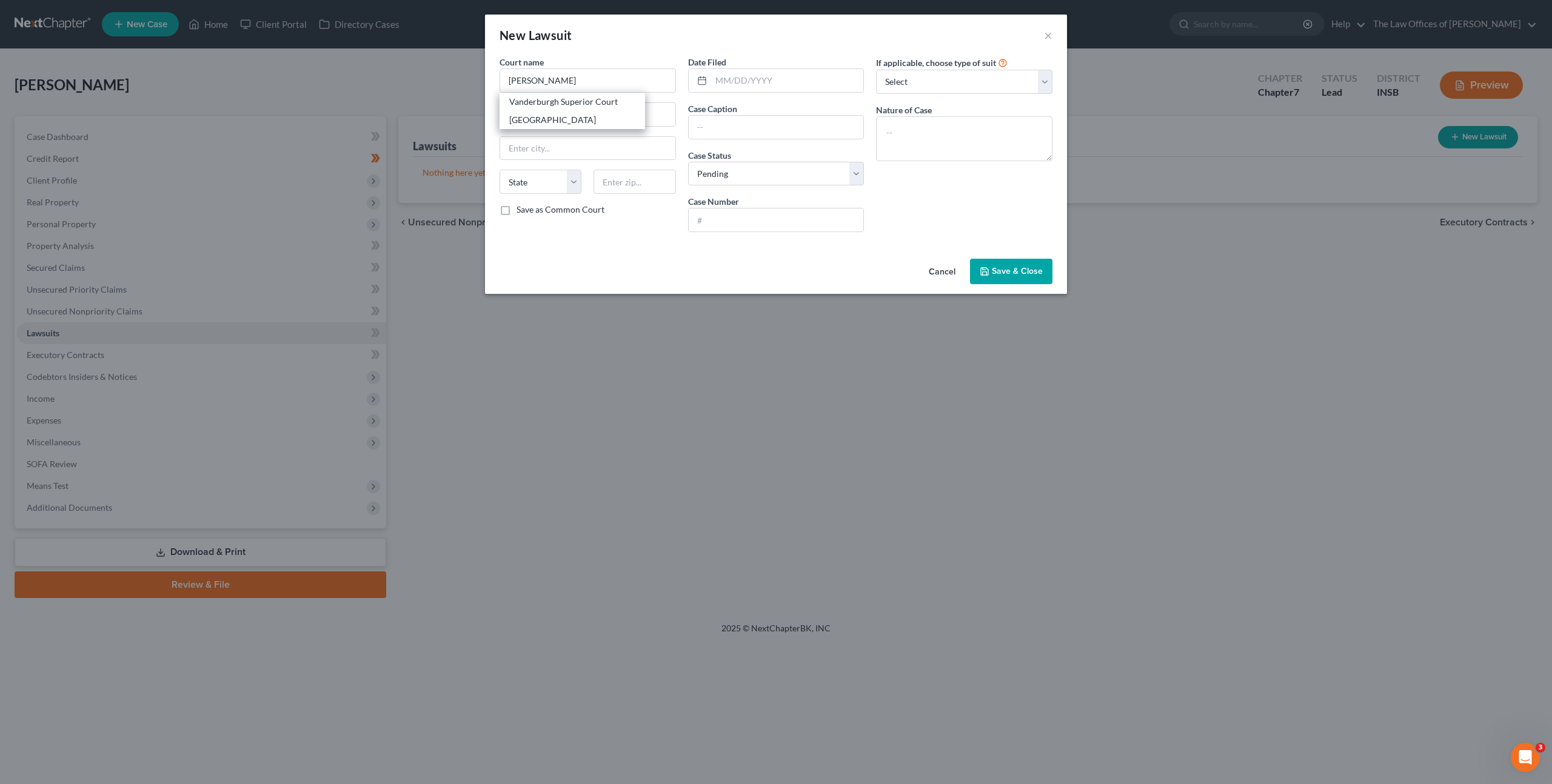
select select "15"
type input "47708"
click at [779, 80] on input "text" at bounding box center [788, 80] width 153 height 23
type input "[DATE]"
click at [777, 122] on input "text" at bounding box center [776, 127] width 175 height 23
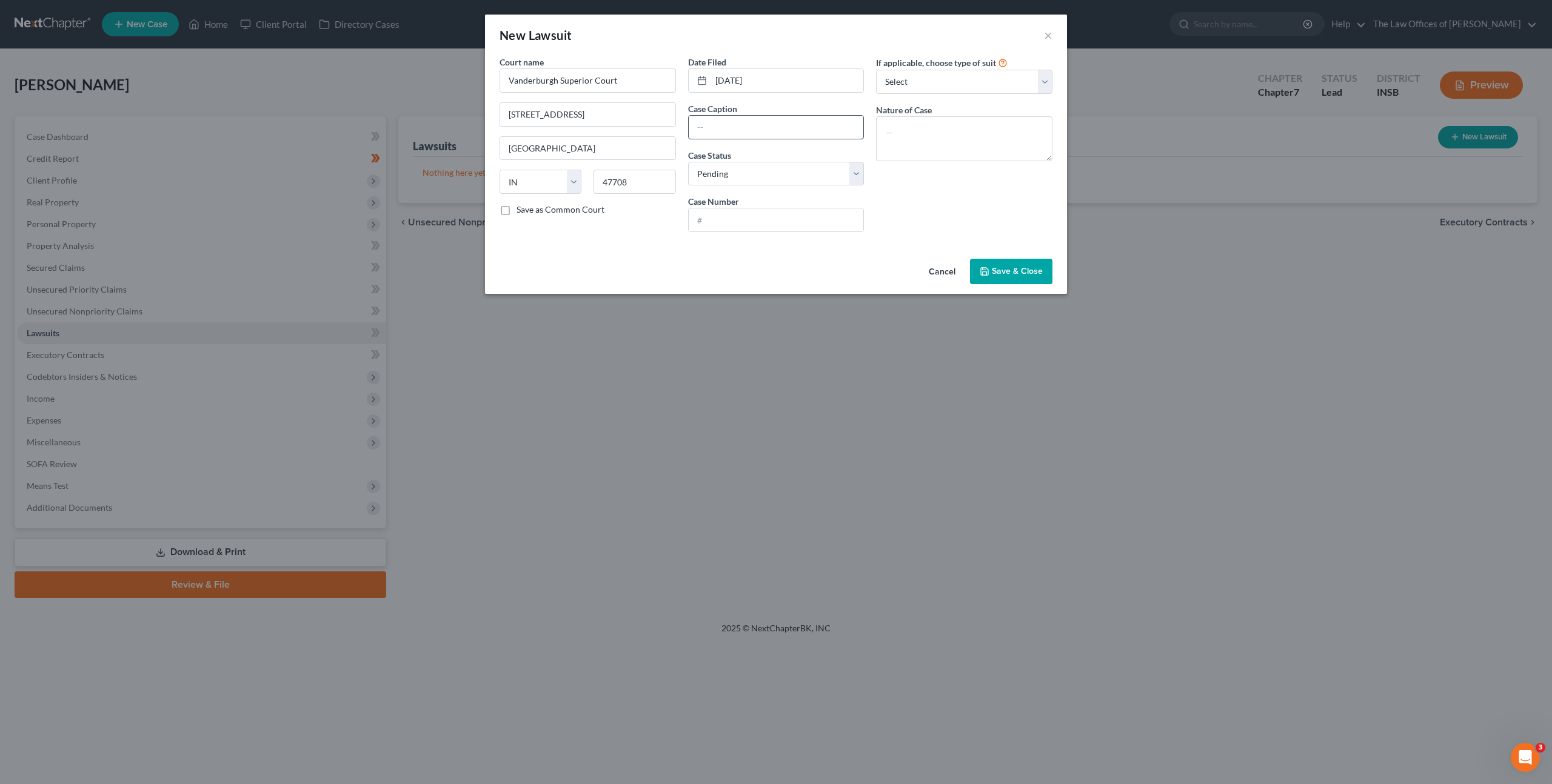
paste input "Portfolio Recovery Associates, Llc v. [PERSON_NAME]"
type input "Portfolio Recovery Associates, Llc v. [PERSON_NAME]"
click at [745, 217] on input "text" at bounding box center [776, 220] width 175 height 23
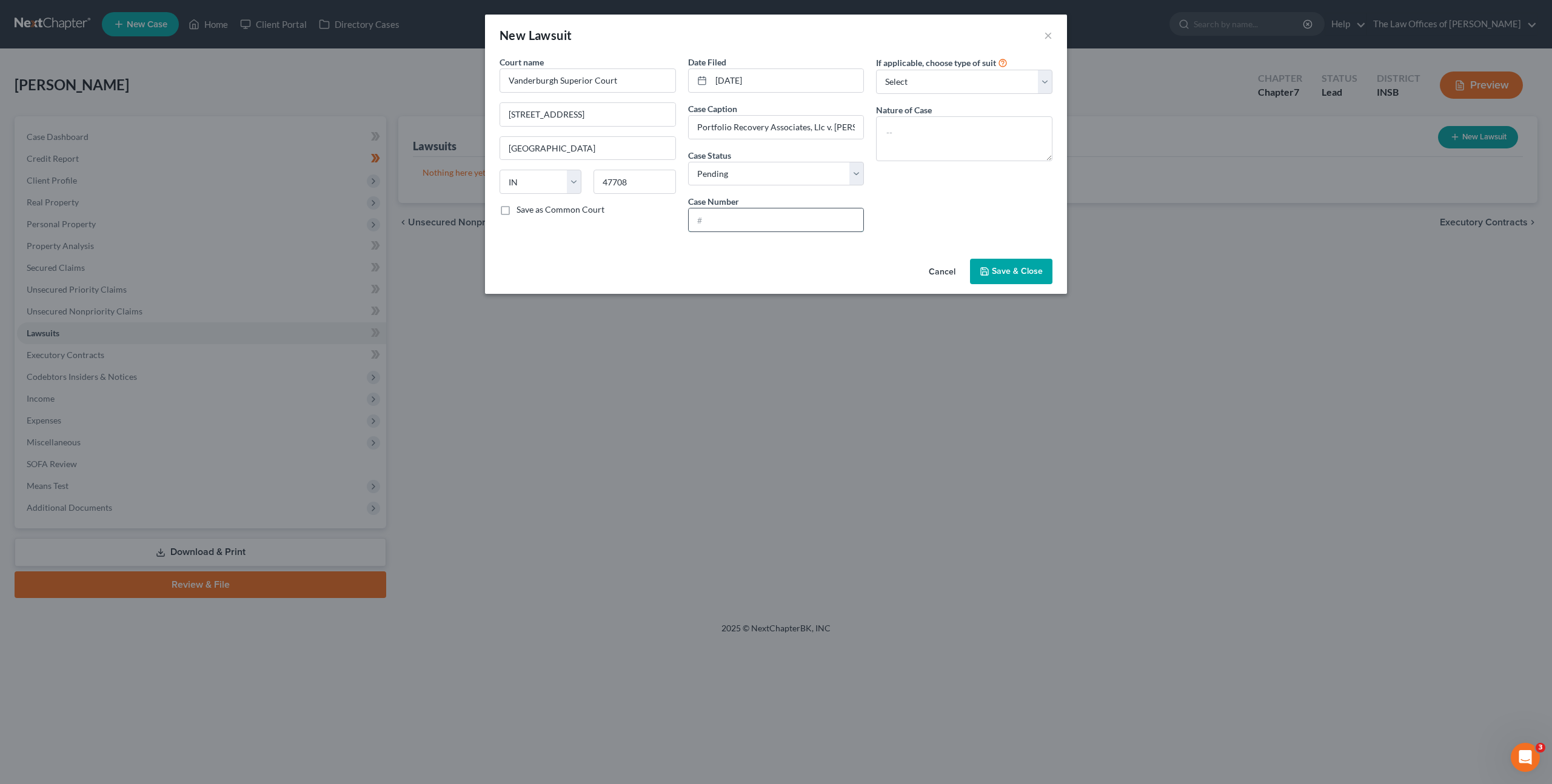
click at [729, 219] on input "text" at bounding box center [776, 220] width 175 height 23
paste input "82D01-2505-CC-003256"
type input "82D01-2505-CC-003256"
click at [937, 105] on div "Nature of Case" at bounding box center [964, 132] width 176 height 58
click at [919, 148] on textarea at bounding box center [964, 138] width 176 height 45
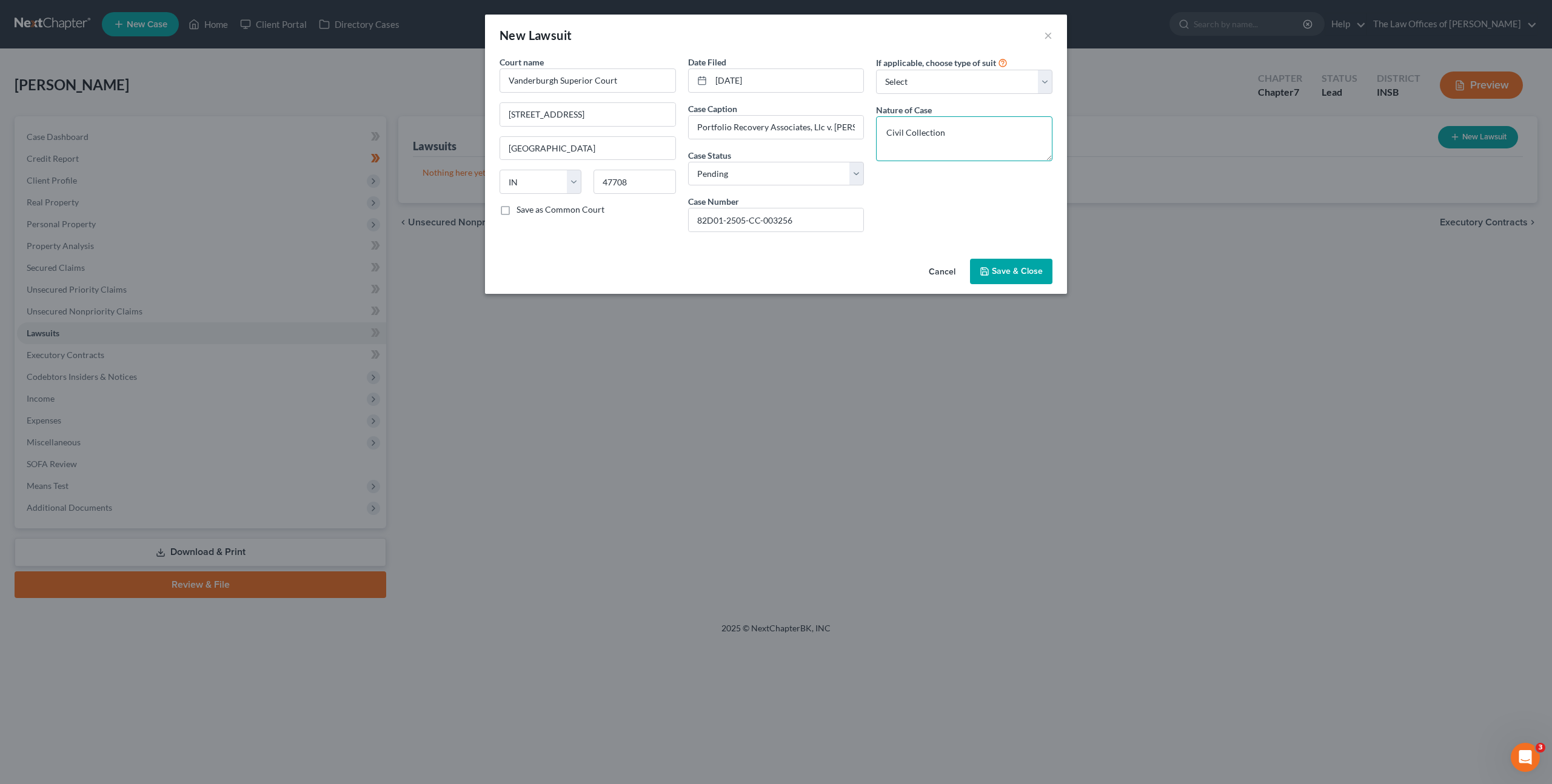
type textarea "Civil Collection"
click at [1015, 261] on button "Save & Close" at bounding box center [1011, 271] width 82 height 25
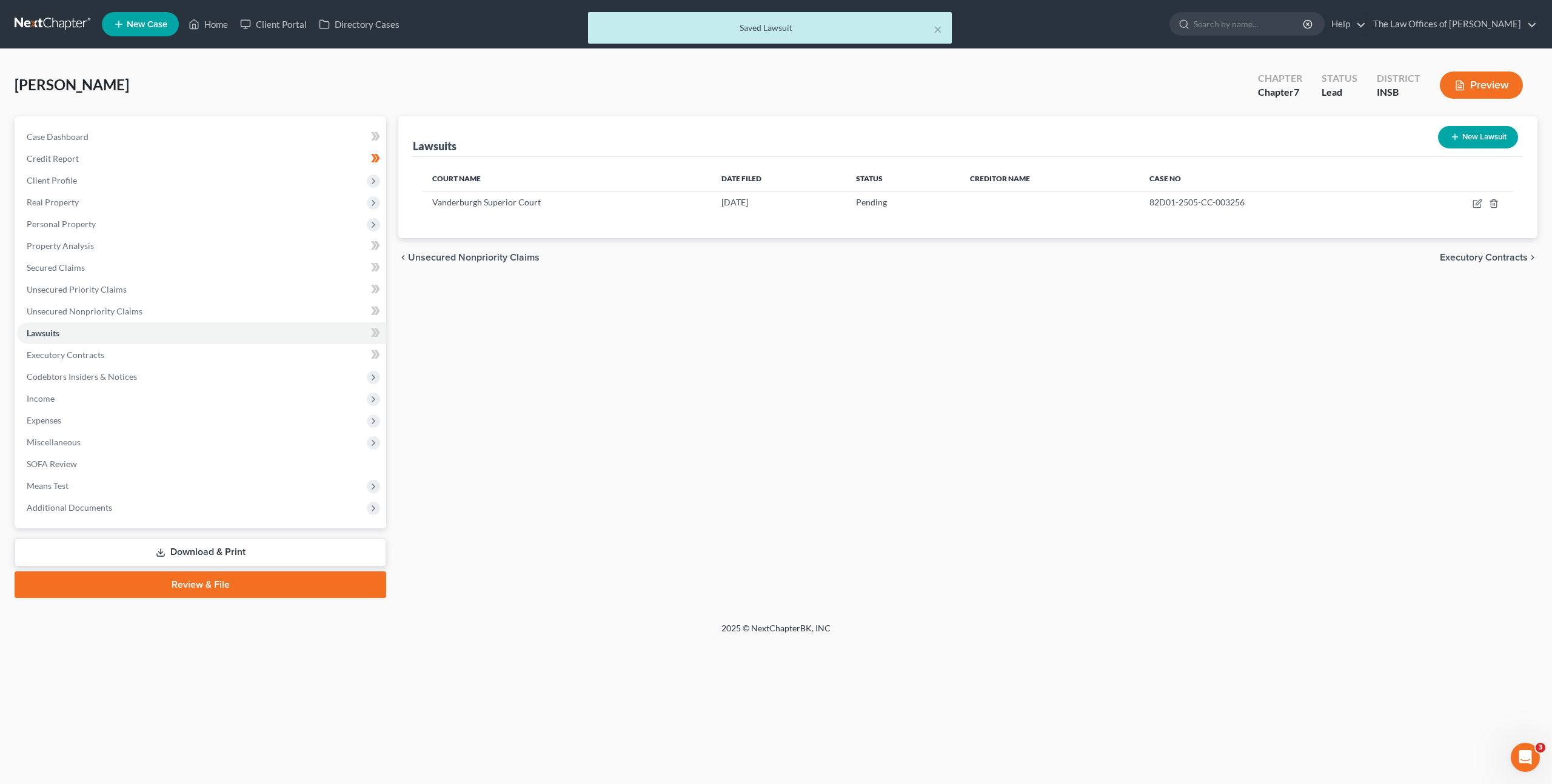
click at [804, 307] on div "Lawsuits New Lawsuit Court Name Date Filed Status Creditor Name Case No Vanderb…" at bounding box center [968, 357] width 1151 height 482
drag, startPoint x: 207, startPoint y: 314, endPoint x: 284, endPoint y: 297, distance: 78.9
click at [207, 314] on link "Unsecured Nonpriority Claims" at bounding box center [201, 311] width 369 height 22
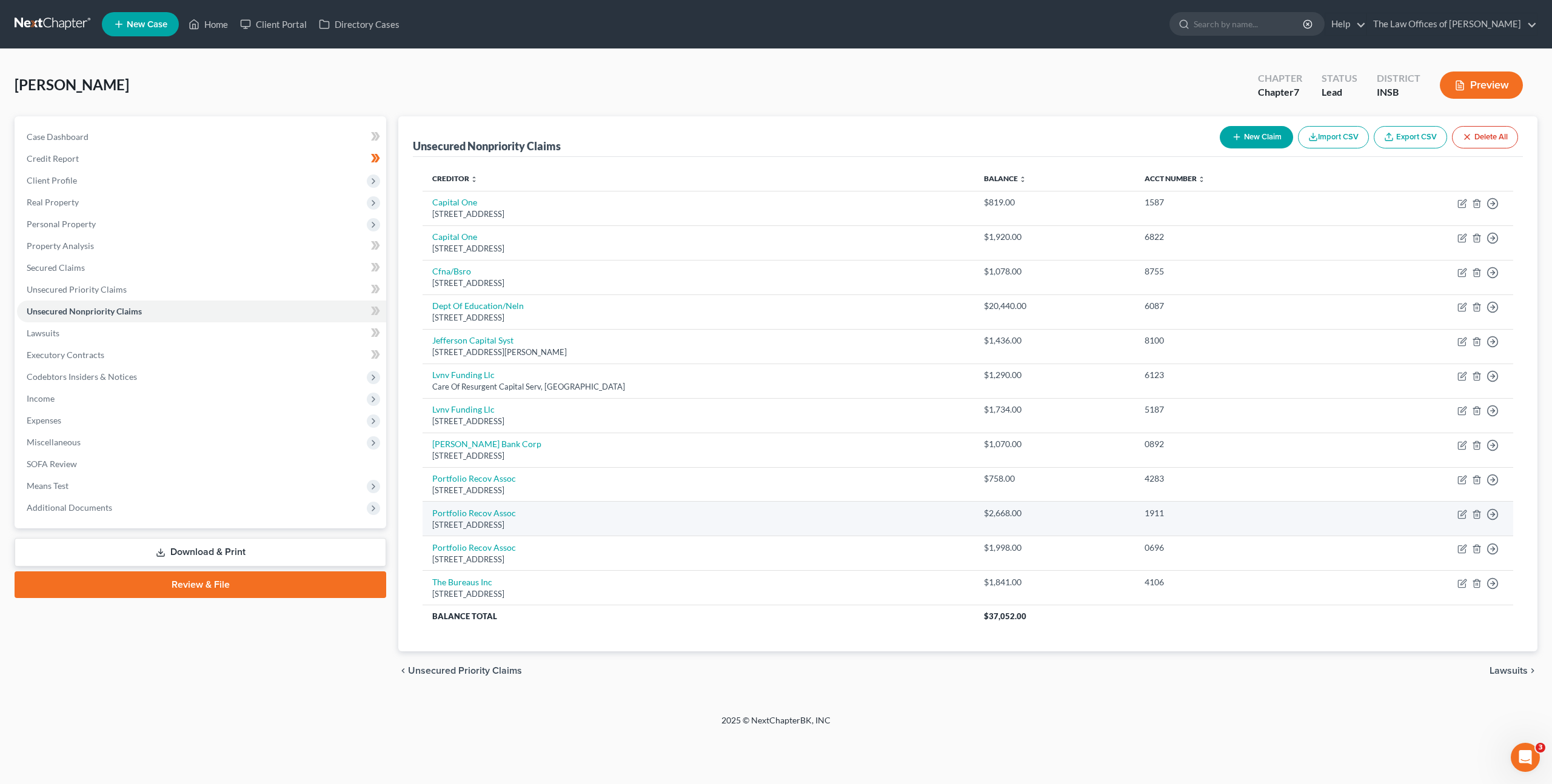
click at [491, 520] on div "[STREET_ADDRESS]" at bounding box center [698, 525] width 532 height 11
click at [471, 506] on td "Portfolio Recov Assoc [STREET_ADDRESS]" at bounding box center [699, 519] width 552 height 35
click at [472, 509] on link "Portfolio Recov Assoc" at bounding box center [474, 513] width 84 height 11
select select "48"
select select "0"
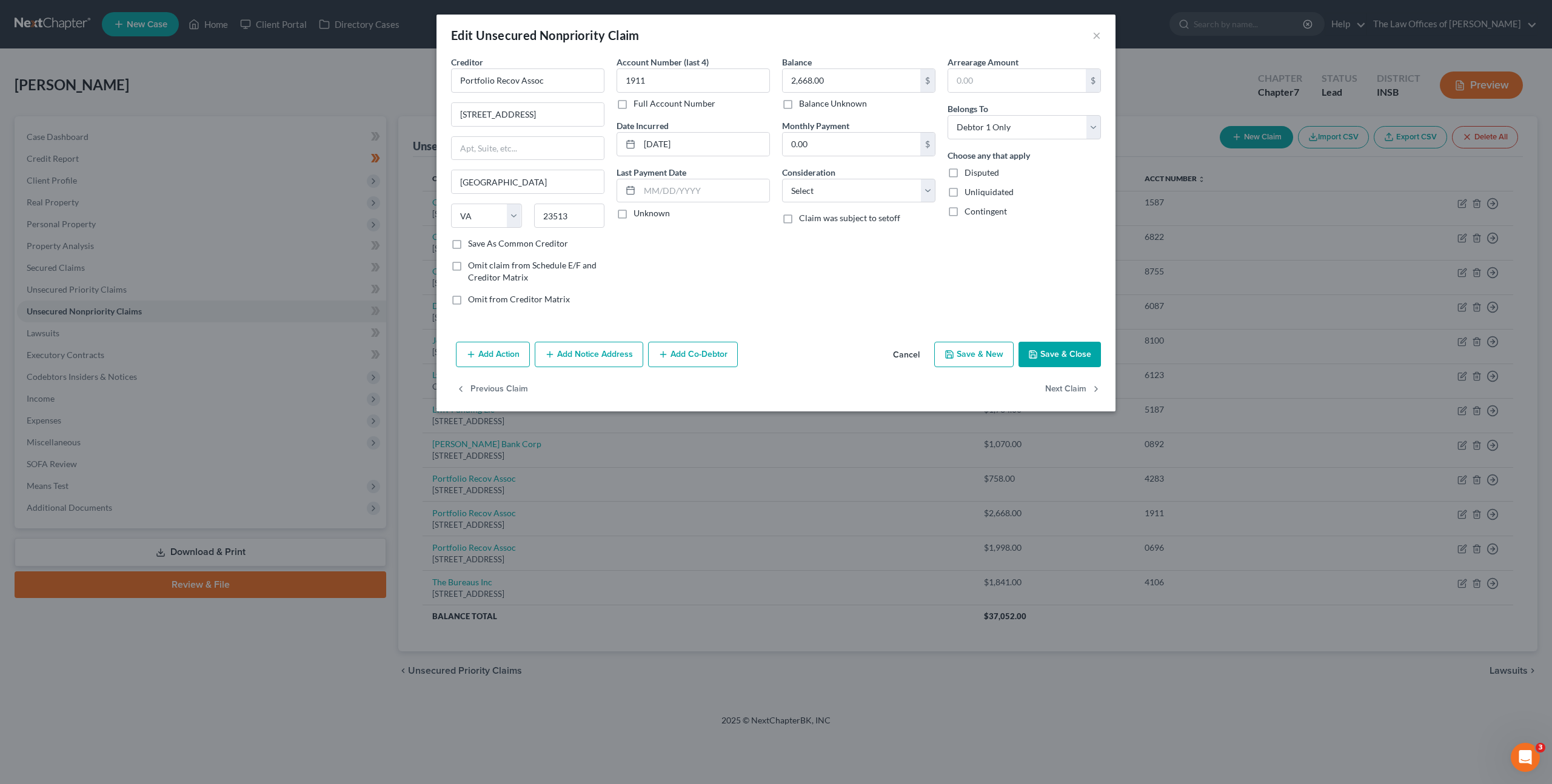
click at [633, 102] on label "Full Account Number" at bounding box center [674, 104] width 82 height 12
click at [638, 102] on input "Full Account Number" at bounding box center [642, 102] width 8 height 8
click at [648, 86] on input "1911" at bounding box center [693, 80] width 154 height 24
drag, startPoint x: 657, startPoint y: 83, endPoint x: 532, endPoint y: 79, distance: 125.1
click at [514, 73] on div "Creditor * Portfolio Recov Assoc [GEOGRAPHIC_DATA][US_STATE] [GEOGRAPHIC_DATA] …" at bounding box center [776, 185] width 662 height 259
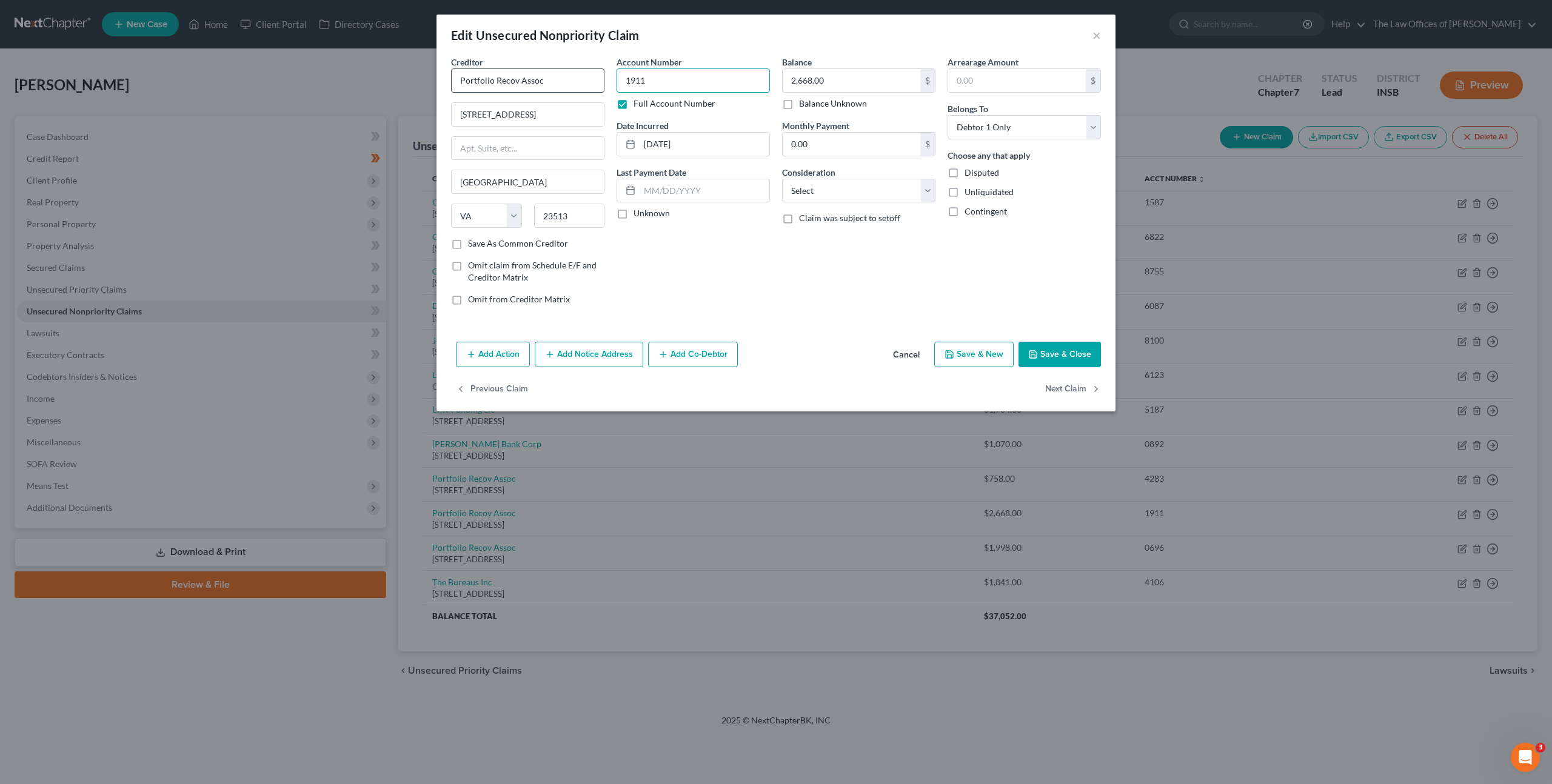
paste input "82D01-2505-CC-003256"
type input "82D01-2505-CC-003256"
click at [678, 250] on div "Account Number 82D01-2505-CC-003256 Full Account Number Date Incurred [DATE] La…" at bounding box center [693, 185] width 166 height 259
click at [869, 197] on select "Select Cable / Satellite Services Collection Agency Credit Card Debt Debt Couns…" at bounding box center [858, 191] width 154 height 24
select select "1"
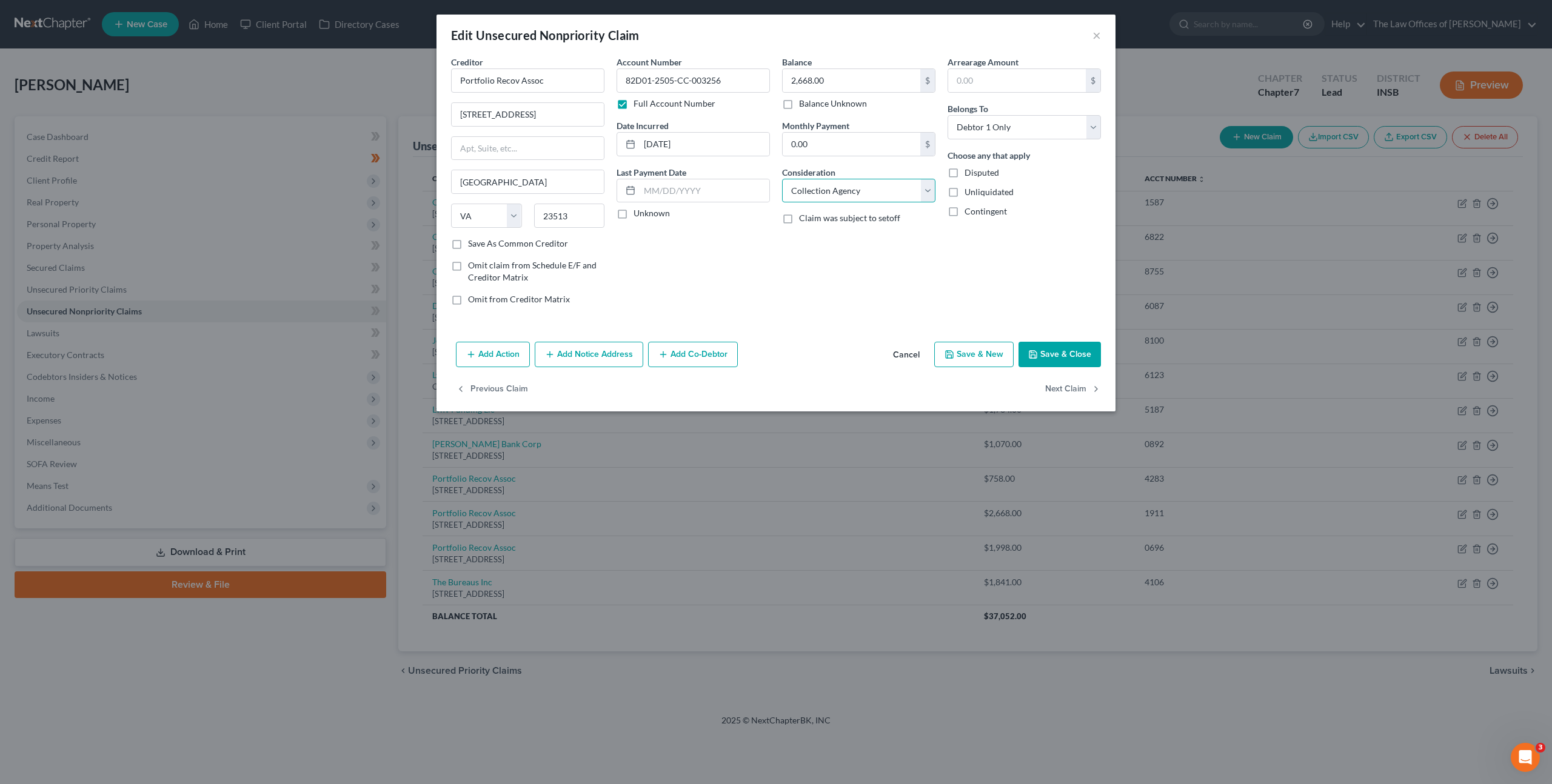
click at [782, 179] on select "Select Cable / Satellite Services Collection Agency Credit Card Debt Debt Couns…" at bounding box center [858, 191] width 154 height 24
click at [716, 275] on div "Account Number 82D01-2505-CC-003256 Full Account Number Date Incurred [DATE] La…" at bounding box center [693, 185] width 166 height 259
click at [585, 349] on button "Add Notice Address" at bounding box center [588, 354] width 108 height 25
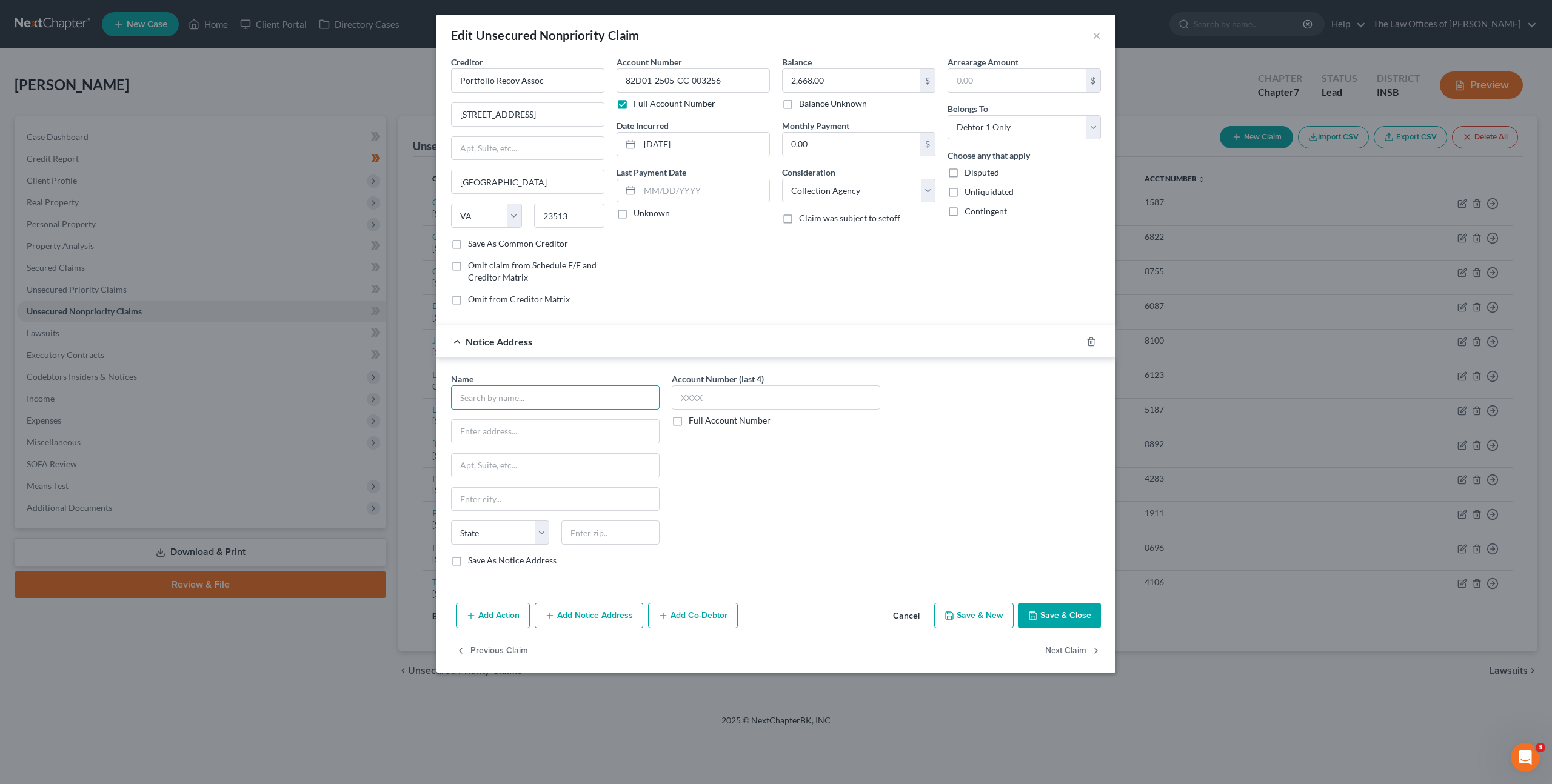
click at [575, 388] on input "text" at bounding box center [555, 397] width 209 height 24
type input "Citibank"
click at [587, 421] on div "Citibank" at bounding box center [524, 419] width 126 height 12
type input "PO Box 6500"
type input "[GEOGRAPHIC_DATA]"
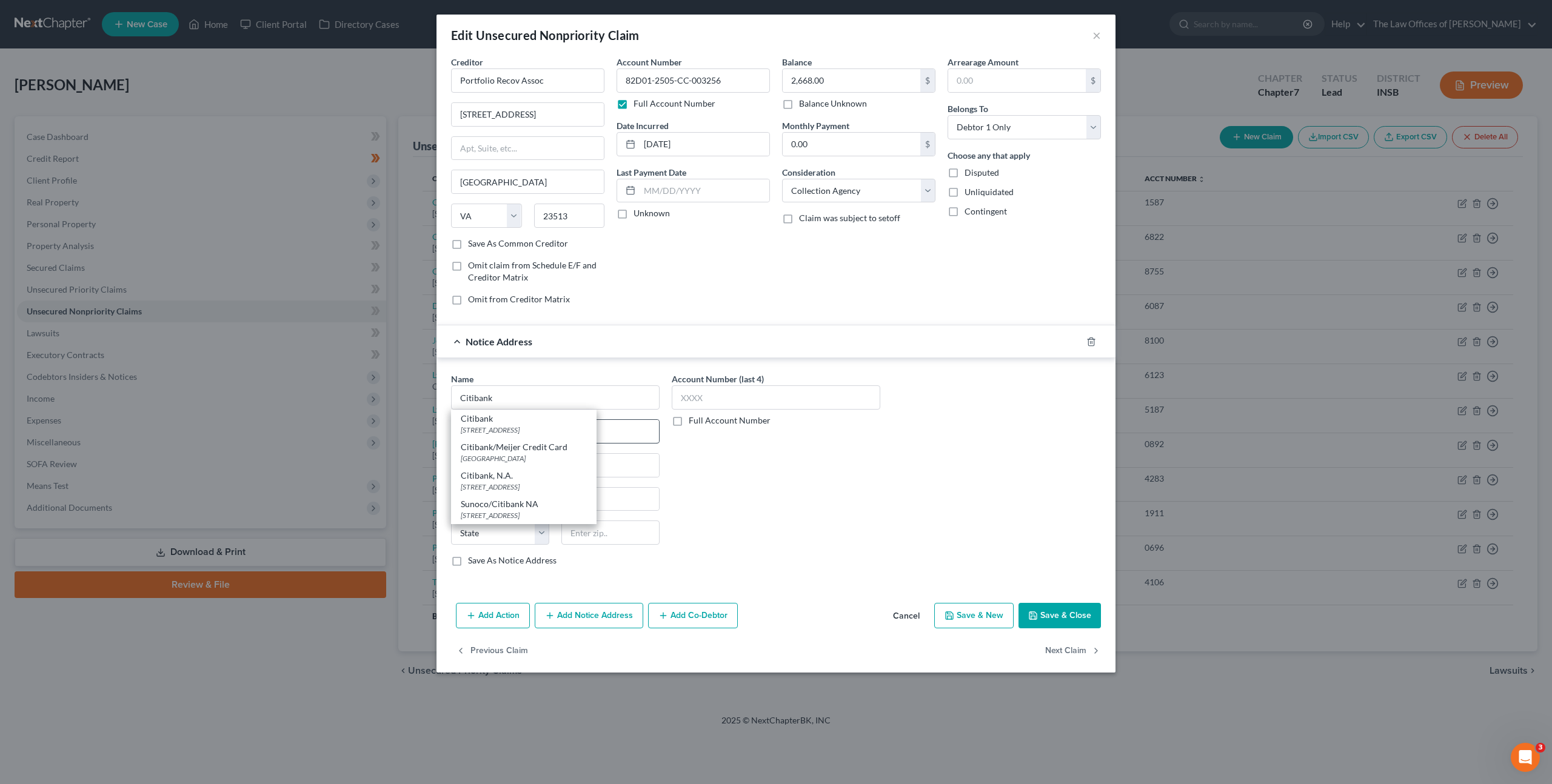
select select "43"
type input "57117"
drag, startPoint x: 859, startPoint y: 497, endPoint x: 874, endPoint y: 502, distance: 15.8
click at [859, 497] on div "Account Number (last 4) Full Account Number" at bounding box center [776, 474] width 221 height 203
click at [1060, 612] on button "Save & Close" at bounding box center [1059, 615] width 82 height 25
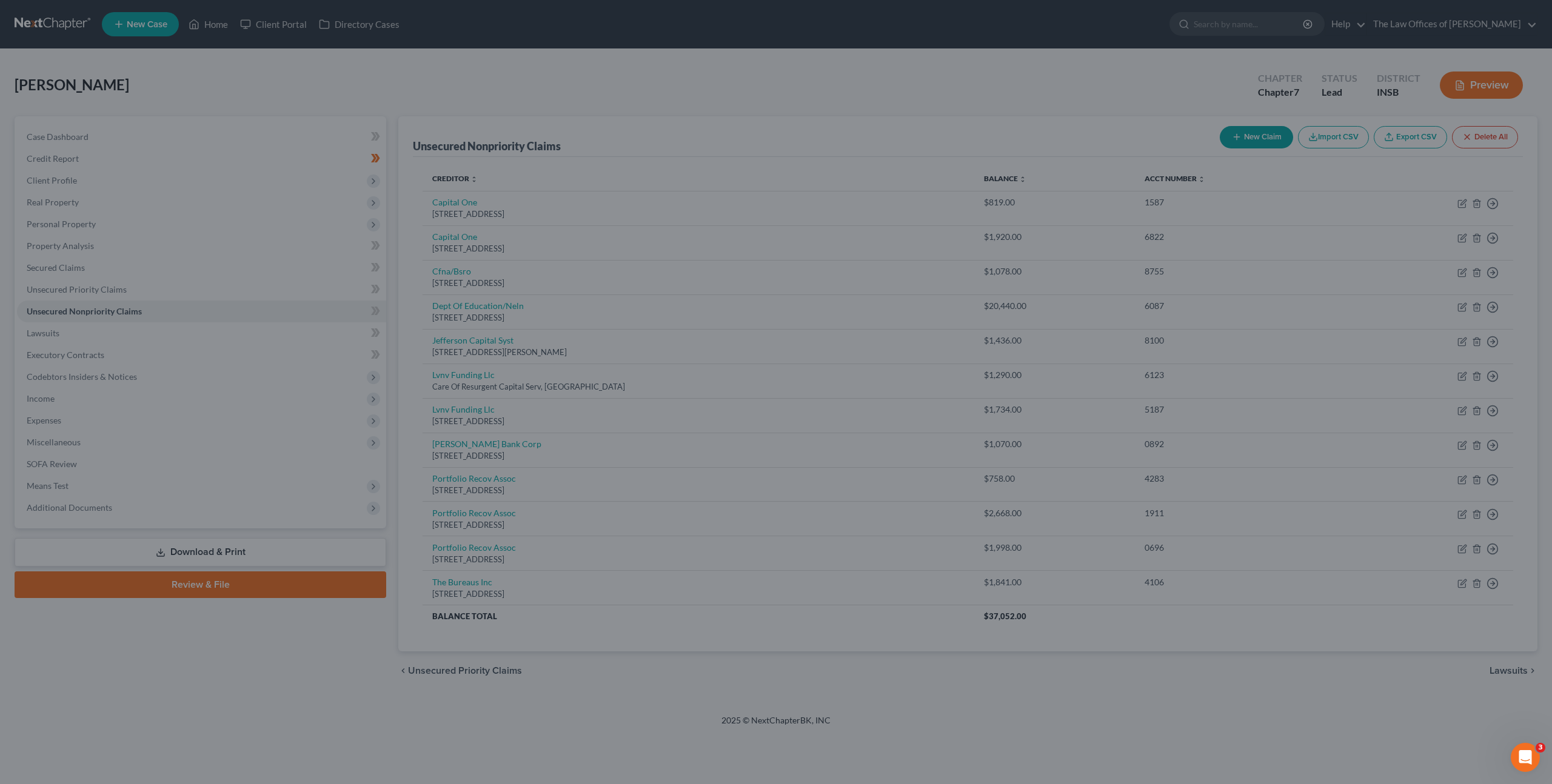
type input "0"
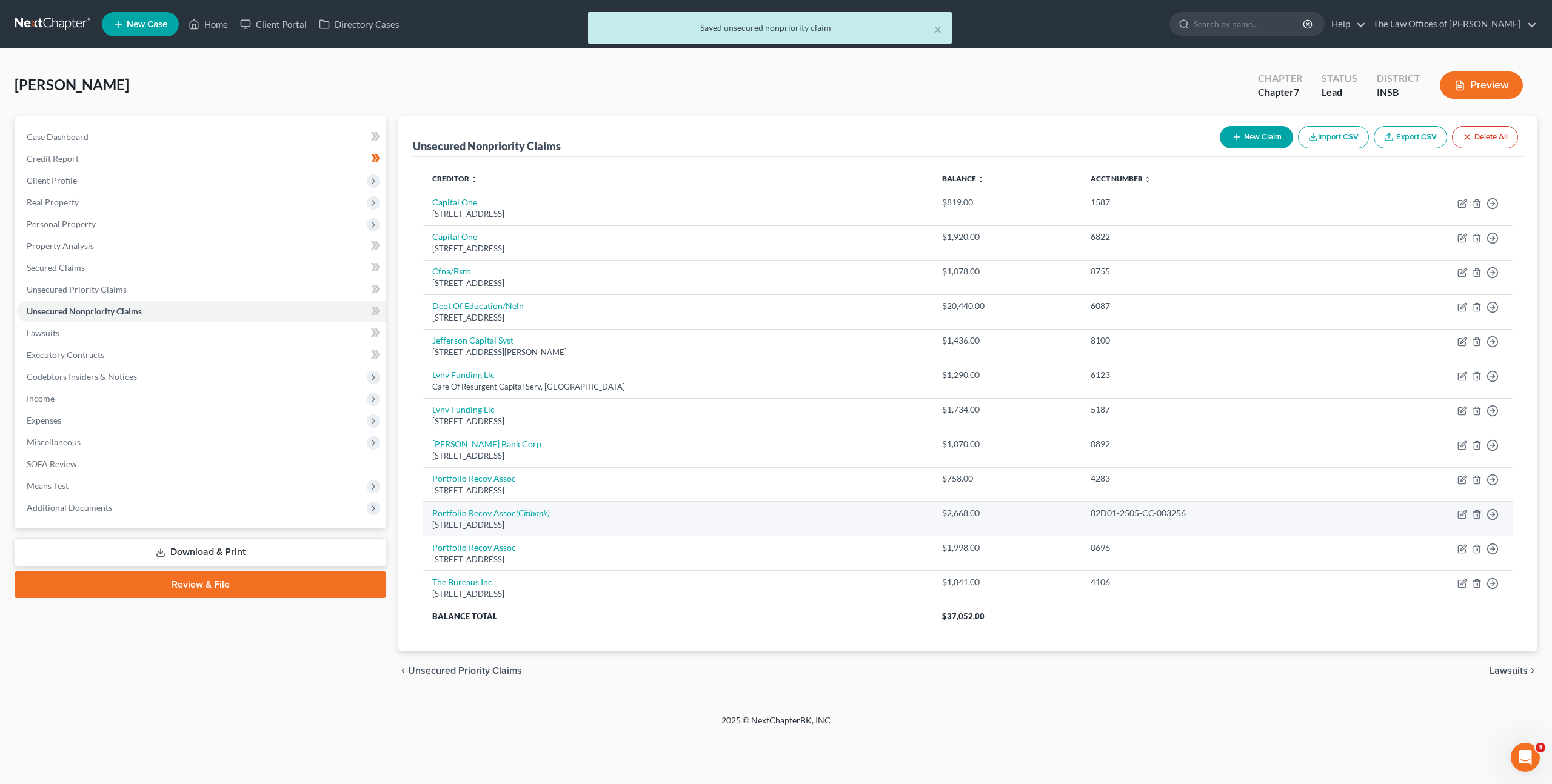
click at [497, 520] on div "[STREET_ADDRESS]" at bounding box center [677, 525] width 491 height 11
click at [499, 516] on link "Portfolio Recov Assoc (Citibank)" at bounding box center [491, 513] width 118 height 11
select select "48"
select select "1"
select select "0"
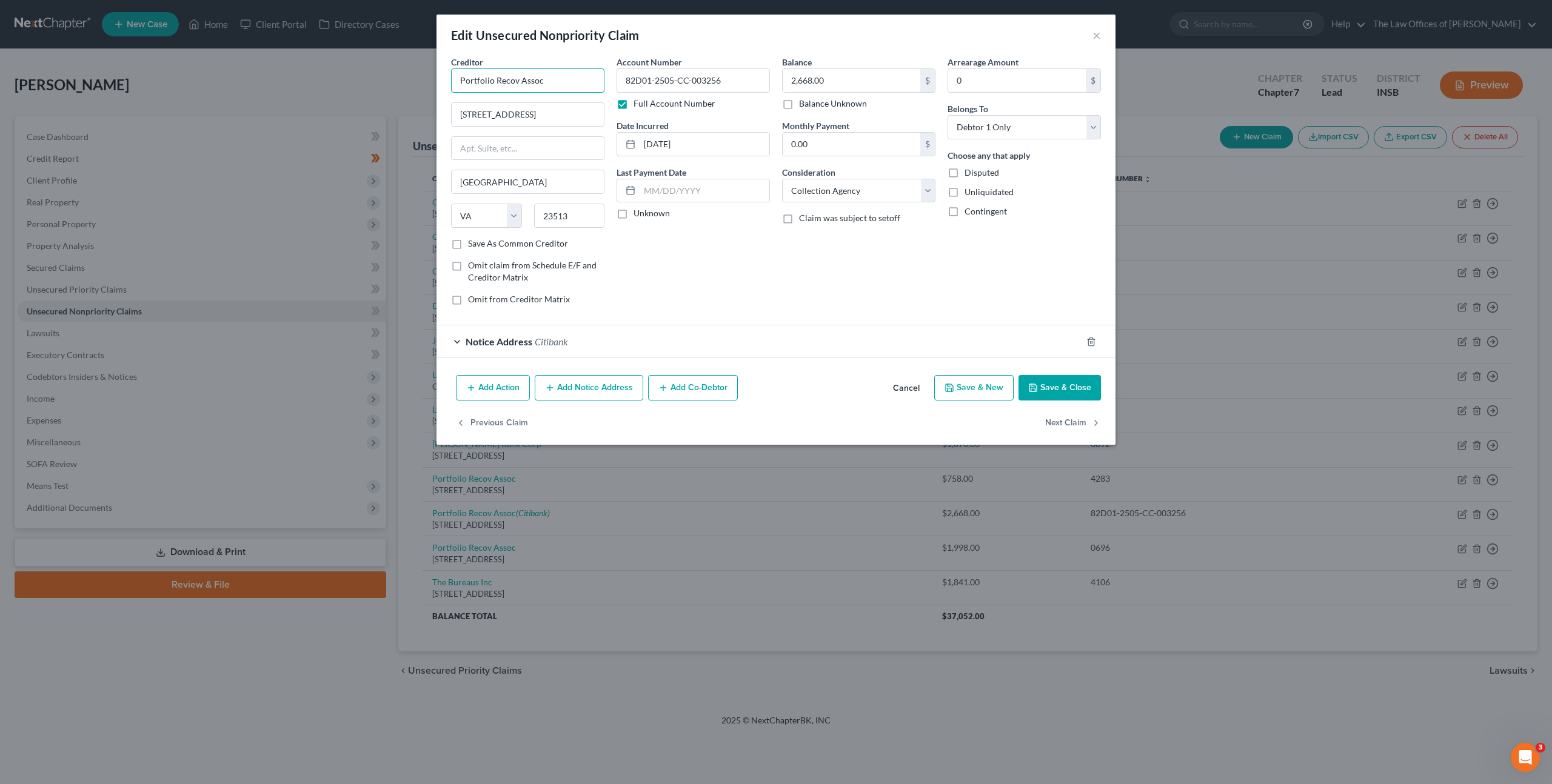
click at [555, 86] on input "Portfolio Recov Assoc" at bounding box center [527, 80] width 154 height 24
click at [517, 76] on input "Portfolio Recov Associates" at bounding box center [527, 80] width 154 height 24
type input "Portfolio Recovery Associates"
drag, startPoint x: 663, startPoint y: 253, endPoint x: 681, endPoint y: 259, distance: 19.0
click at [663, 254] on div "Account Number 82D01-2505-CC-003256 Full Account Number Date Incurred [DATE] La…" at bounding box center [693, 185] width 166 height 259
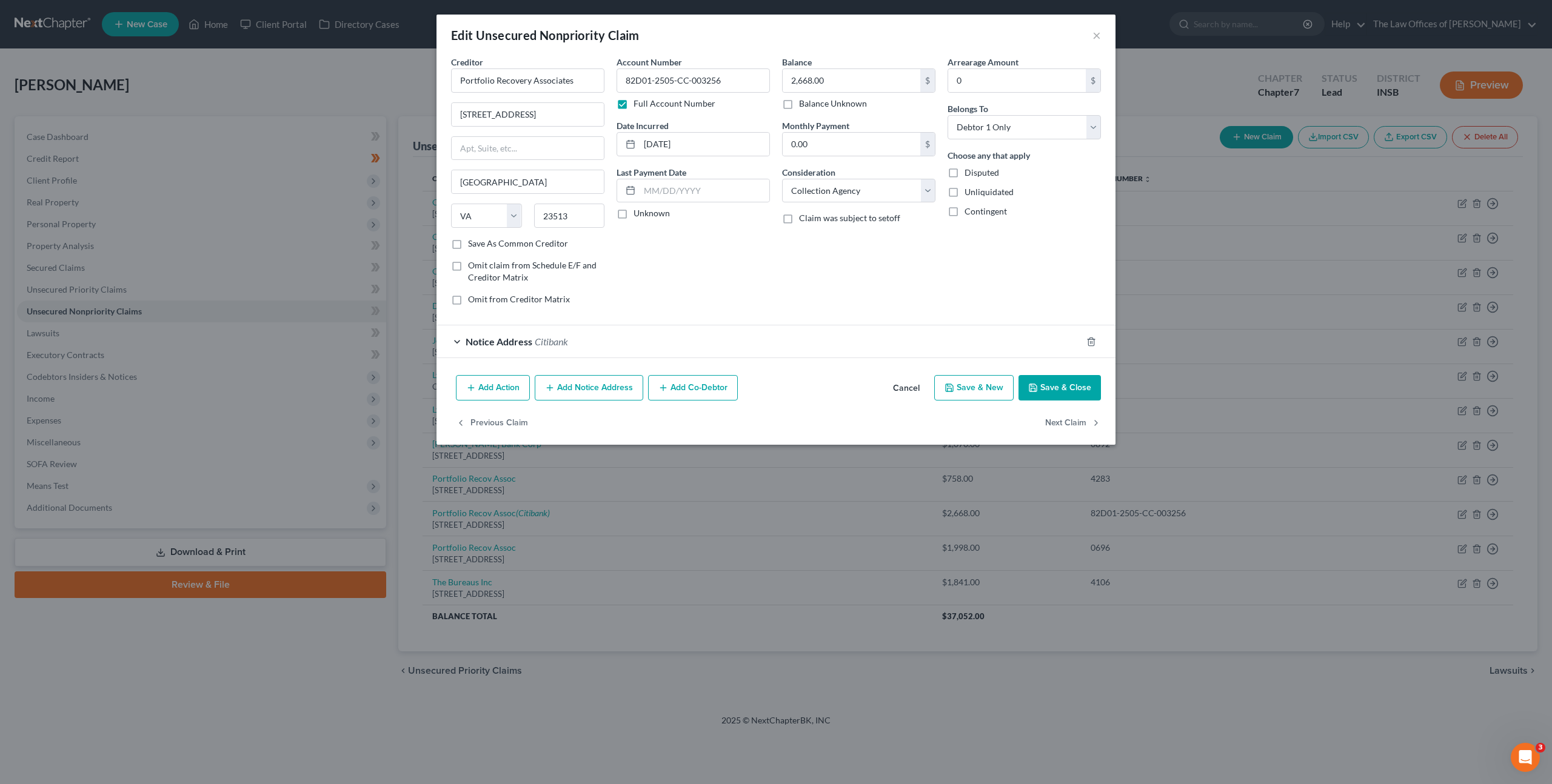
click at [1036, 376] on button "Save & Close" at bounding box center [1059, 387] width 82 height 25
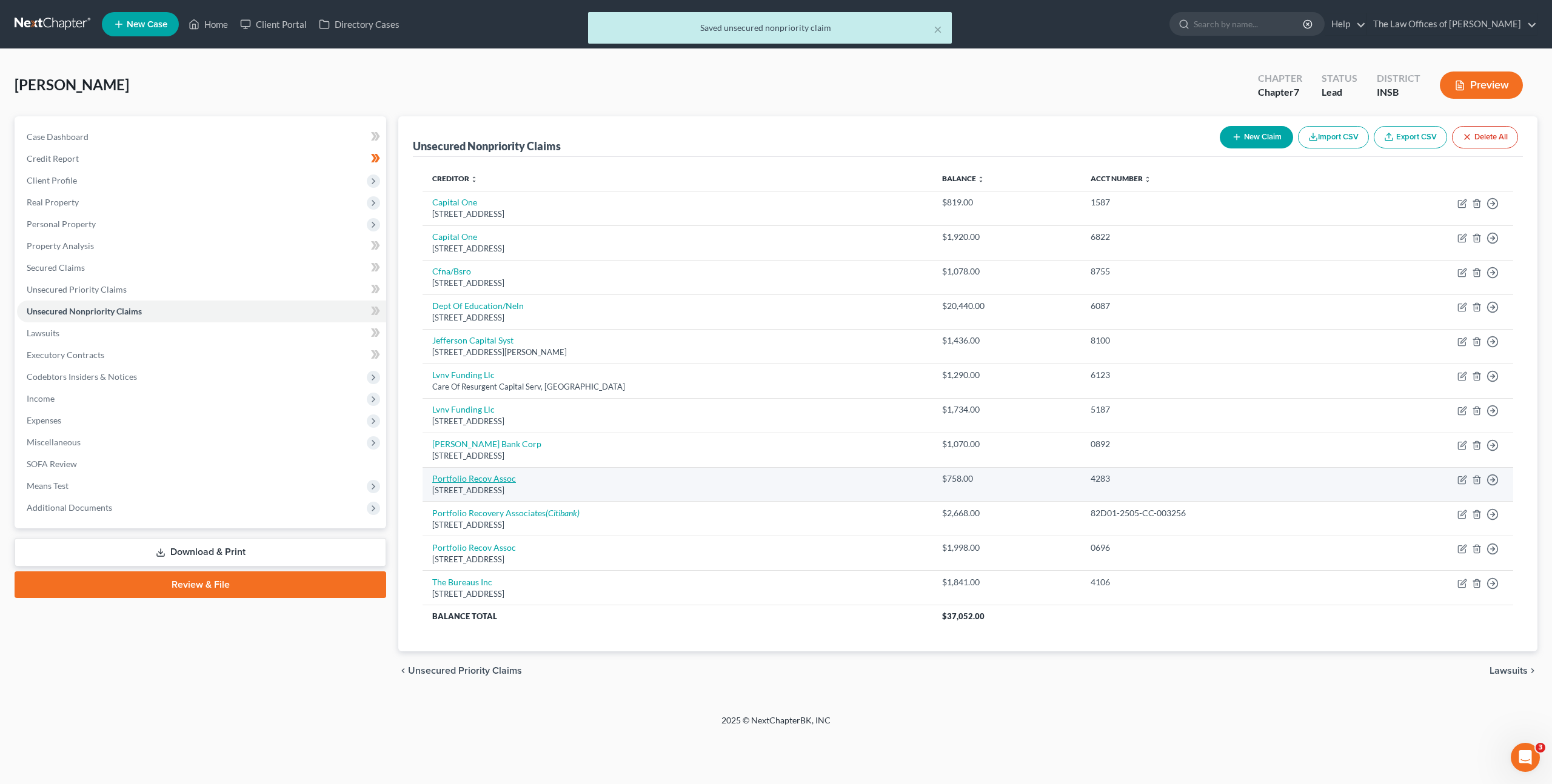
click at [492, 477] on link "Portfolio Recov Assoc" at bounding box center [474, 478] width 84 height 11
select select "48"
select select "0"
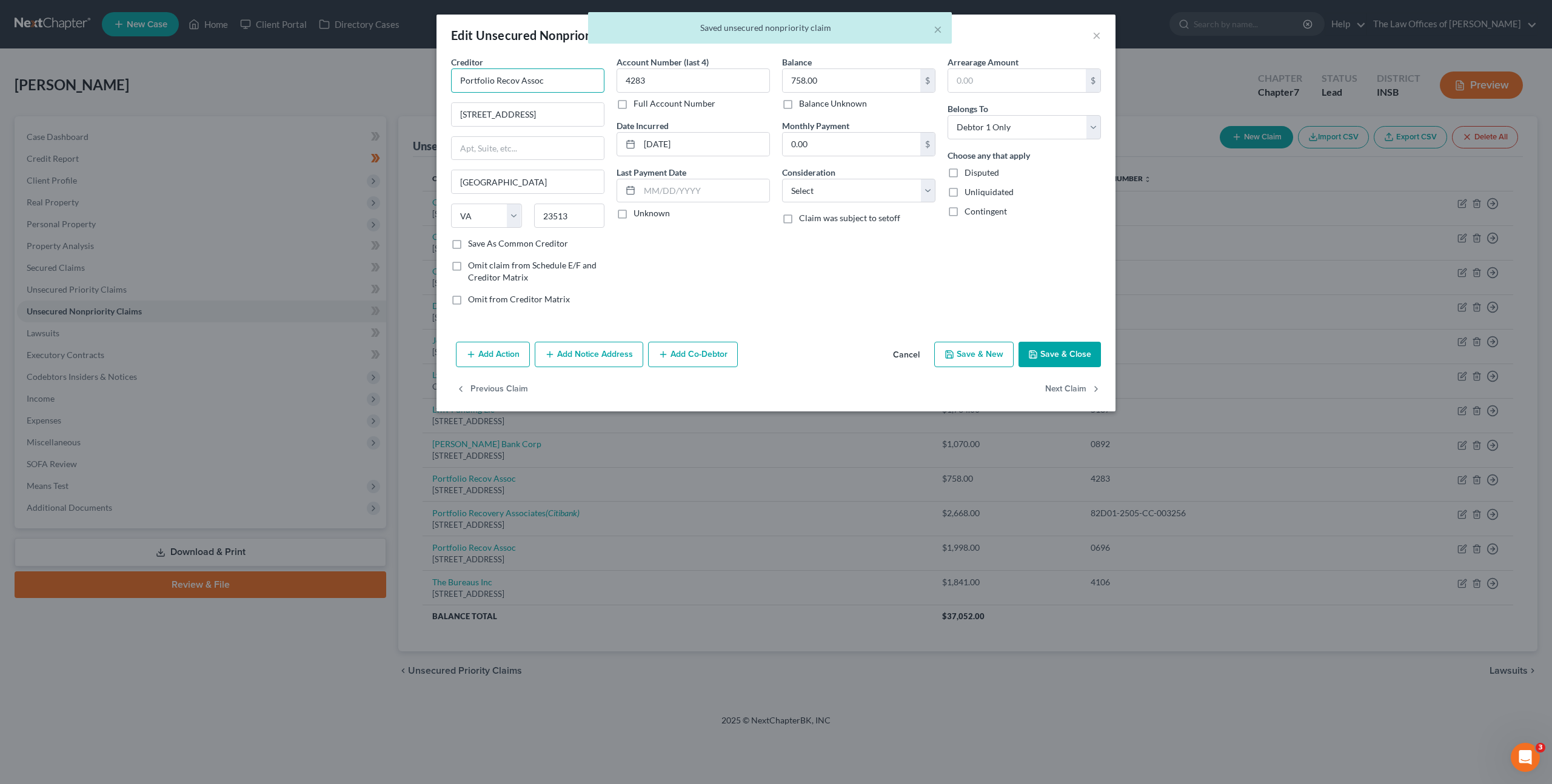
click at [517, 82] on input "Portfolio Recov Assoc" at bounding box center [527, 80] width 154 height 24
click at [559, 81] on input "Portfolio Recovery Assoc" at bounding box center [527, 80] width 154 height 24
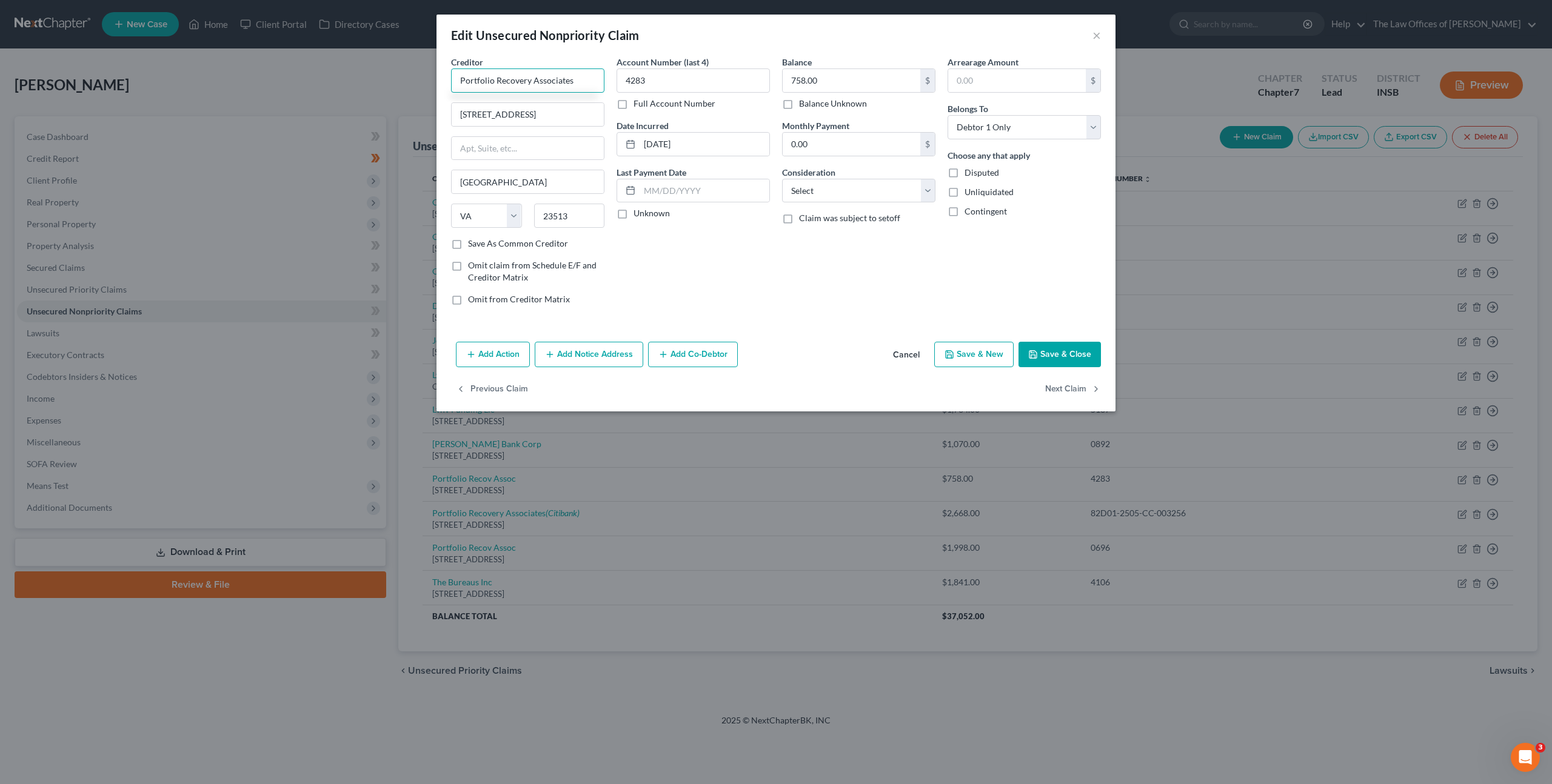
type input "Portfolio Recovery Associates"
click at [673, 246] on div "Account Number (last 4) 4283 Full Account Number Date Incurred [DATE] Last Paym…" at bounding box center [693, 185] width 166 height 259
click at [1047, 343] on button "Save & Close" at bounding box center [1059, 354] width 82 height 25
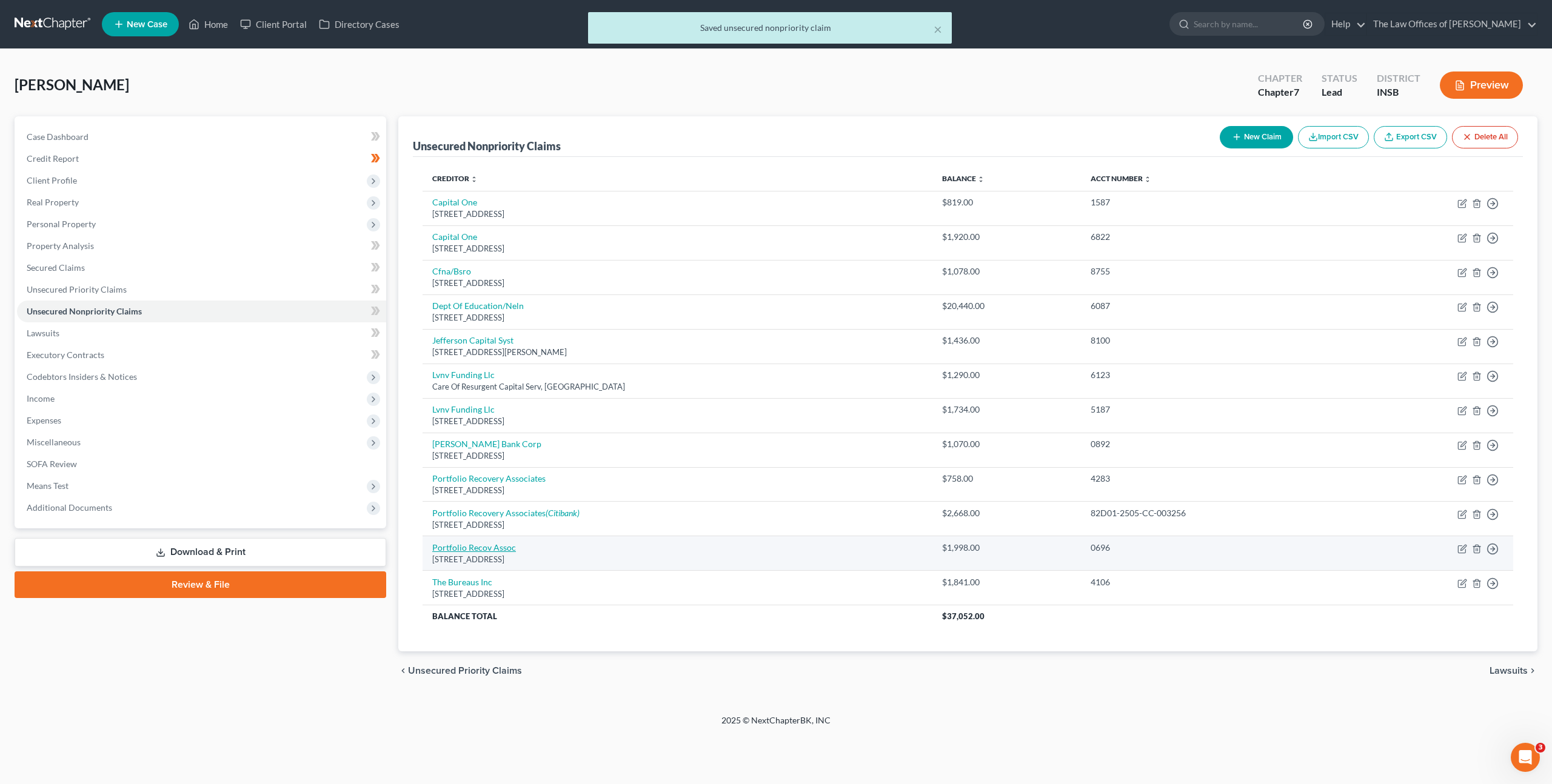
click at [502, 549] on link "Portfolio Recov Assoc" at bounding box center [474, 547] width 84 height 11
select select "48"
select select "0"
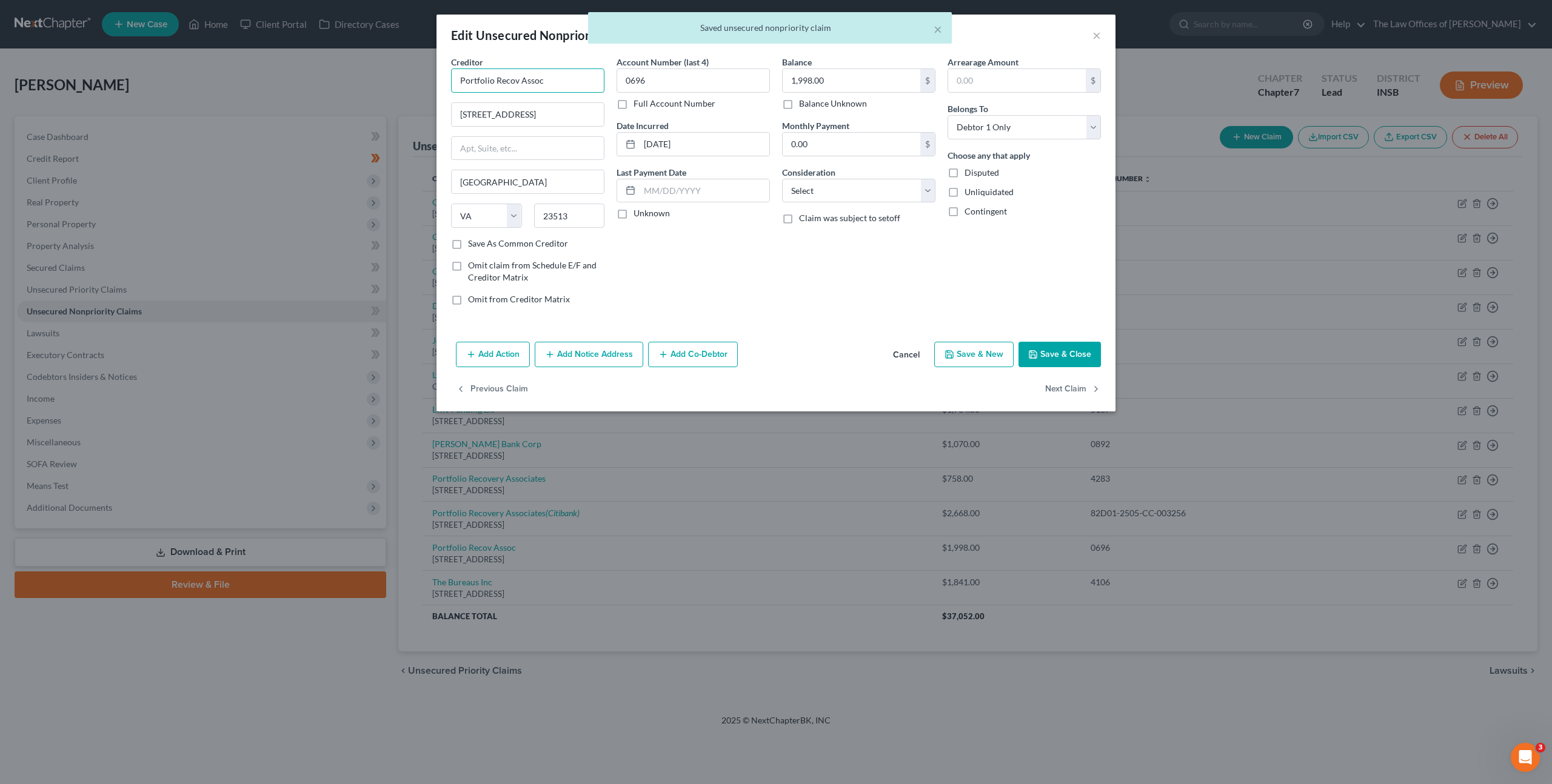
click at [516, 78] on input "Portfolio Recov Assoc" at bounding box center [527, 80] width 154 height 24
click at [559, 81] on input "Portfolio Recovery Assoc" at bounding box center [527, 80] width 154 height 24
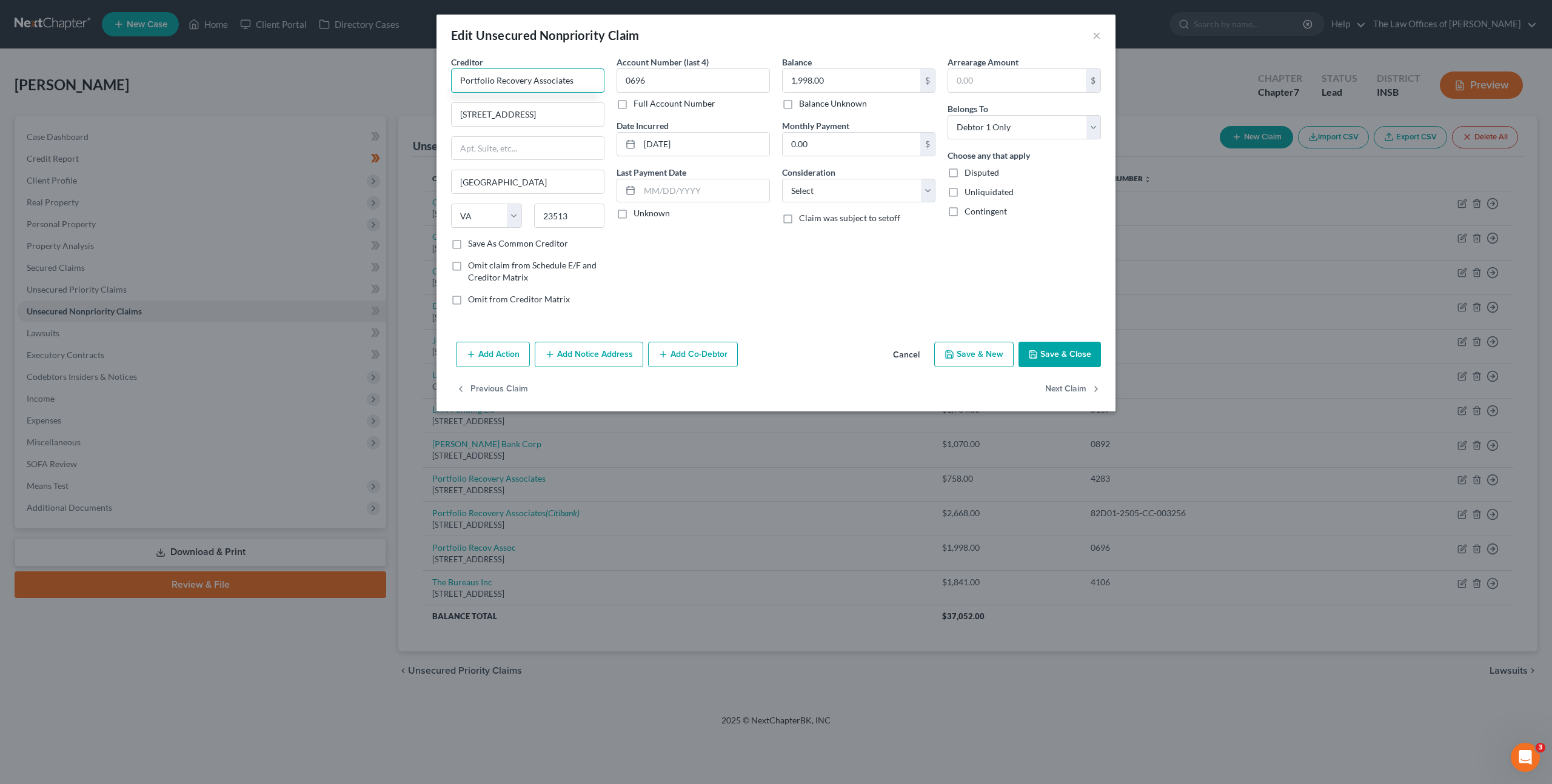
type input "Portfolio Recovery Associates"
click at [722, 265] on div "Account Number (last 4) 0696 Full Account Number Date Incurred [DATE] Last Paym…" at bounding box center [693, 185] width 166 height 259
click at [1071, 349] on button "Save & Close" at bounding box center [1059, 354] width 82 height 25
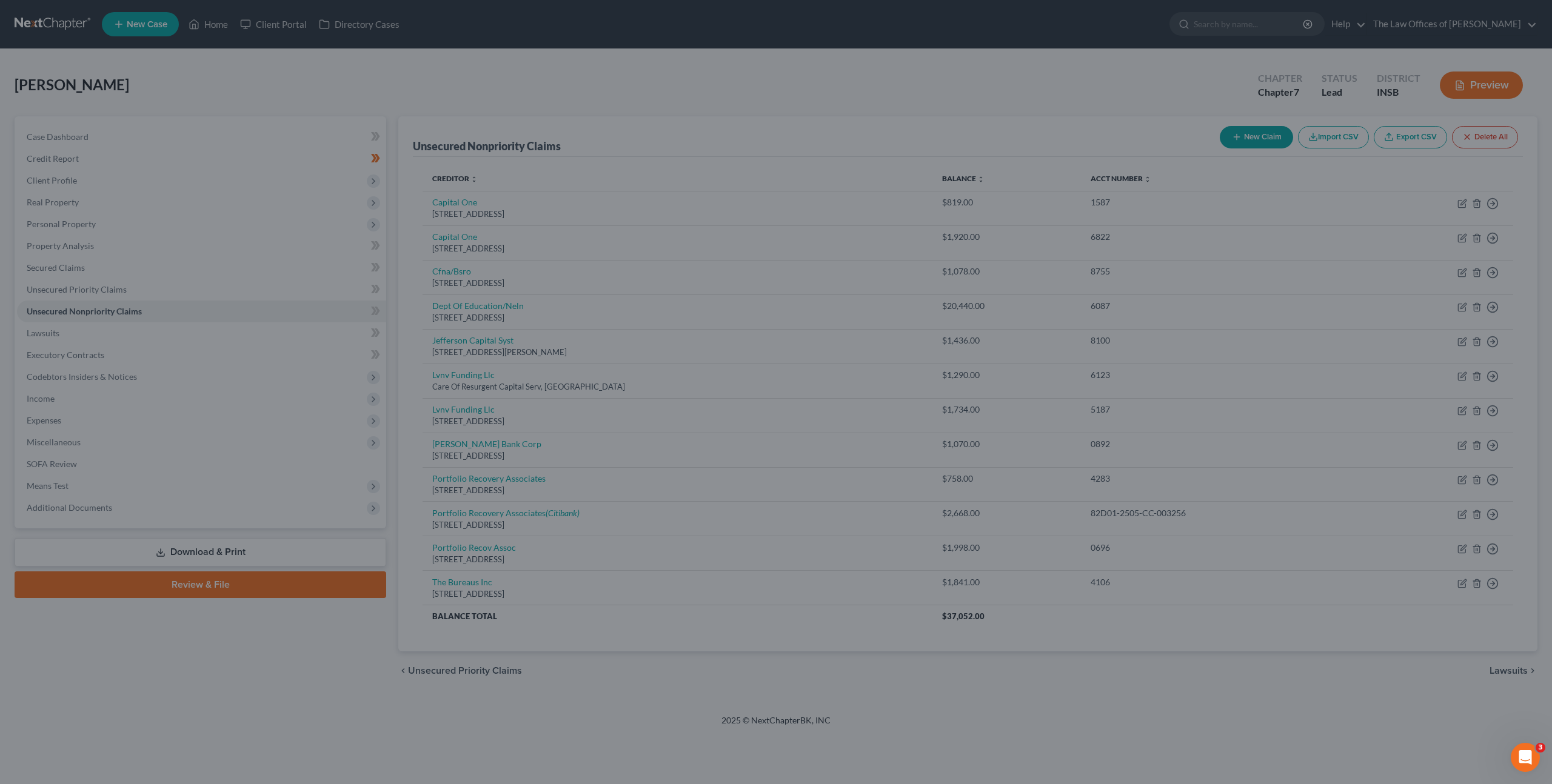
type input "0"
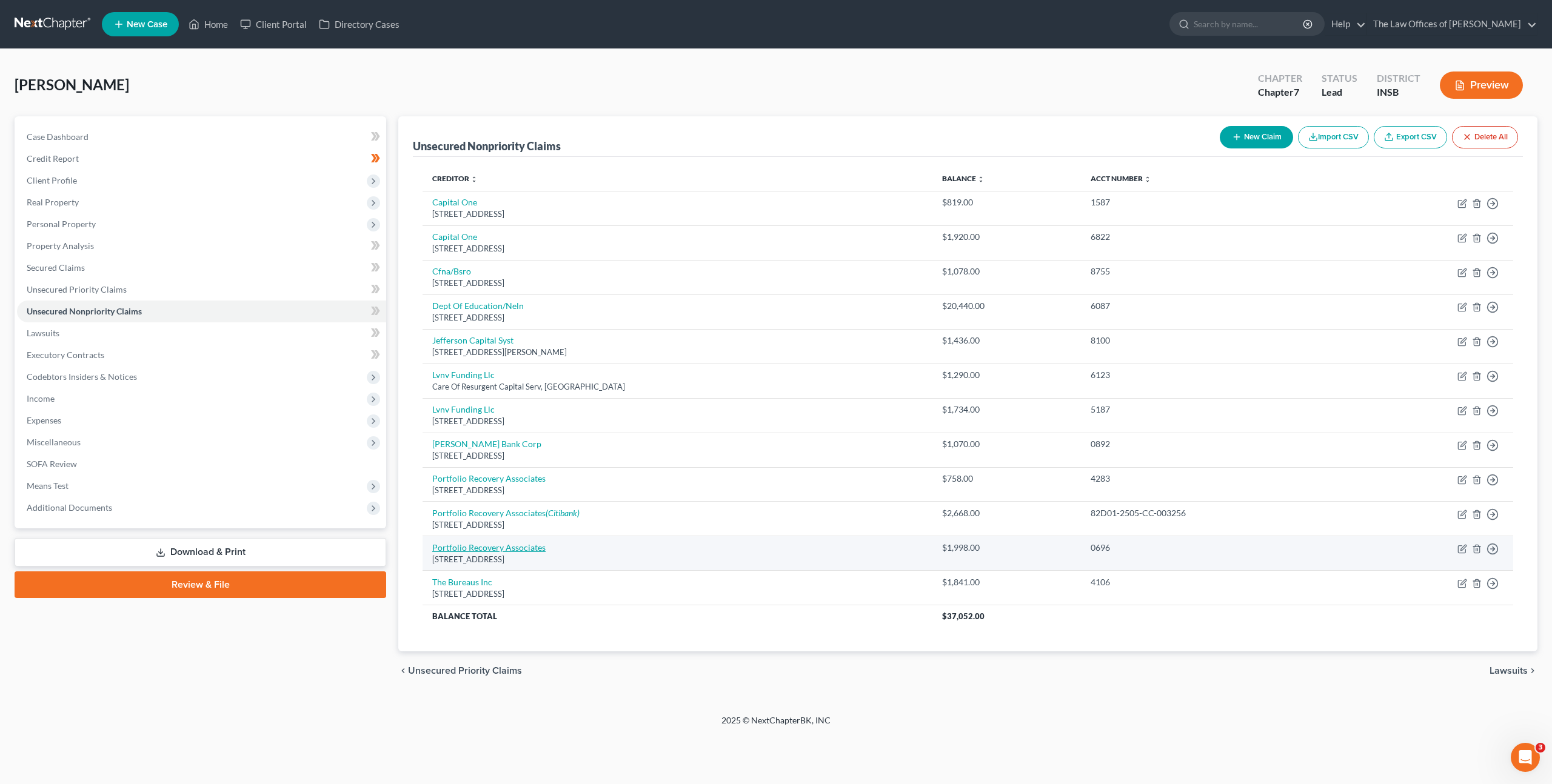
click at [501, 546] on link "Portfolio Recovery Associates" at bounding box center [489, 547] width 114 height 11
select select "48"
select select "0"
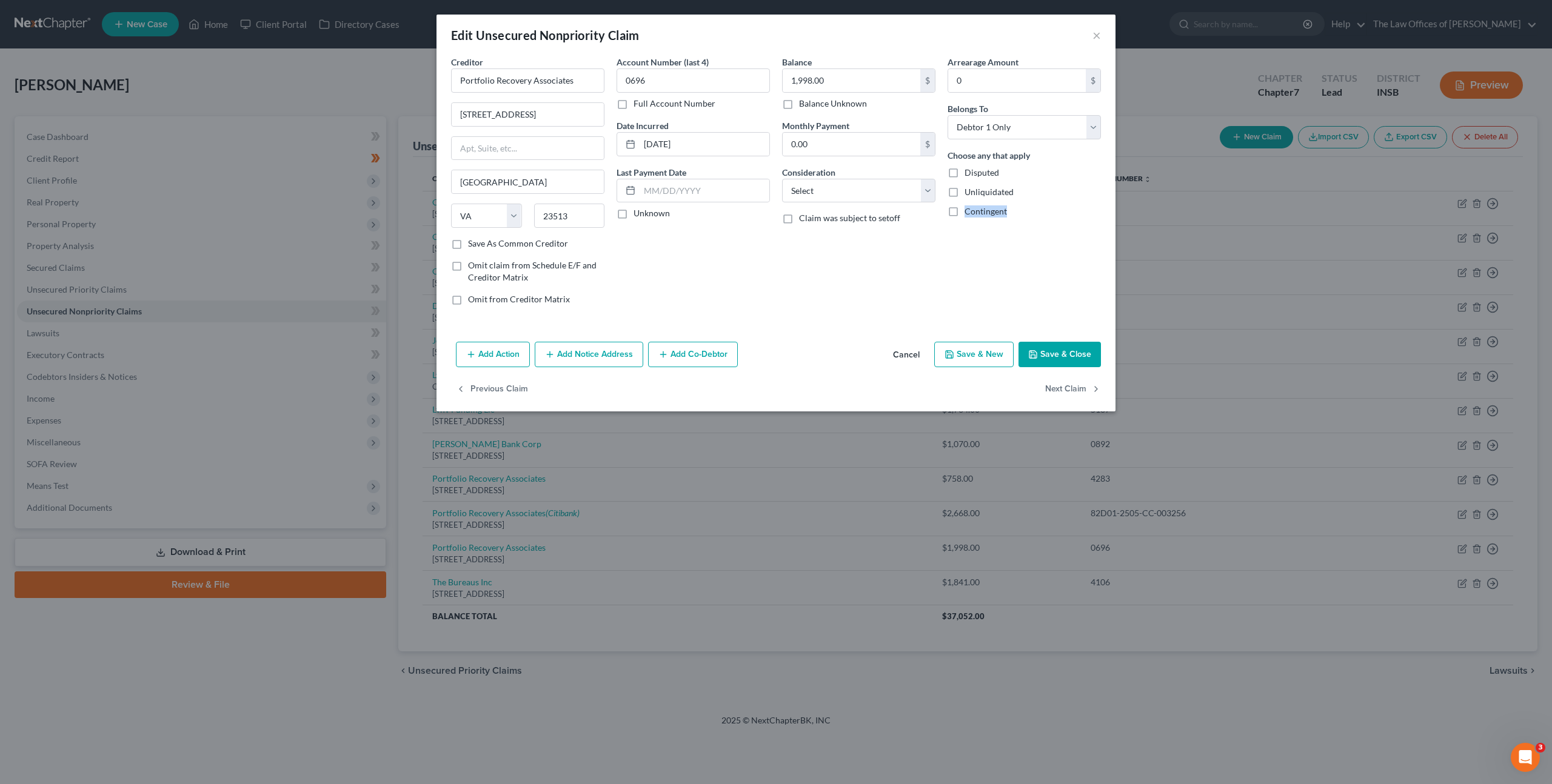
click at [582, 361] on button "Add Notice Address" at bounding box center [588, 354] width 108 height 25
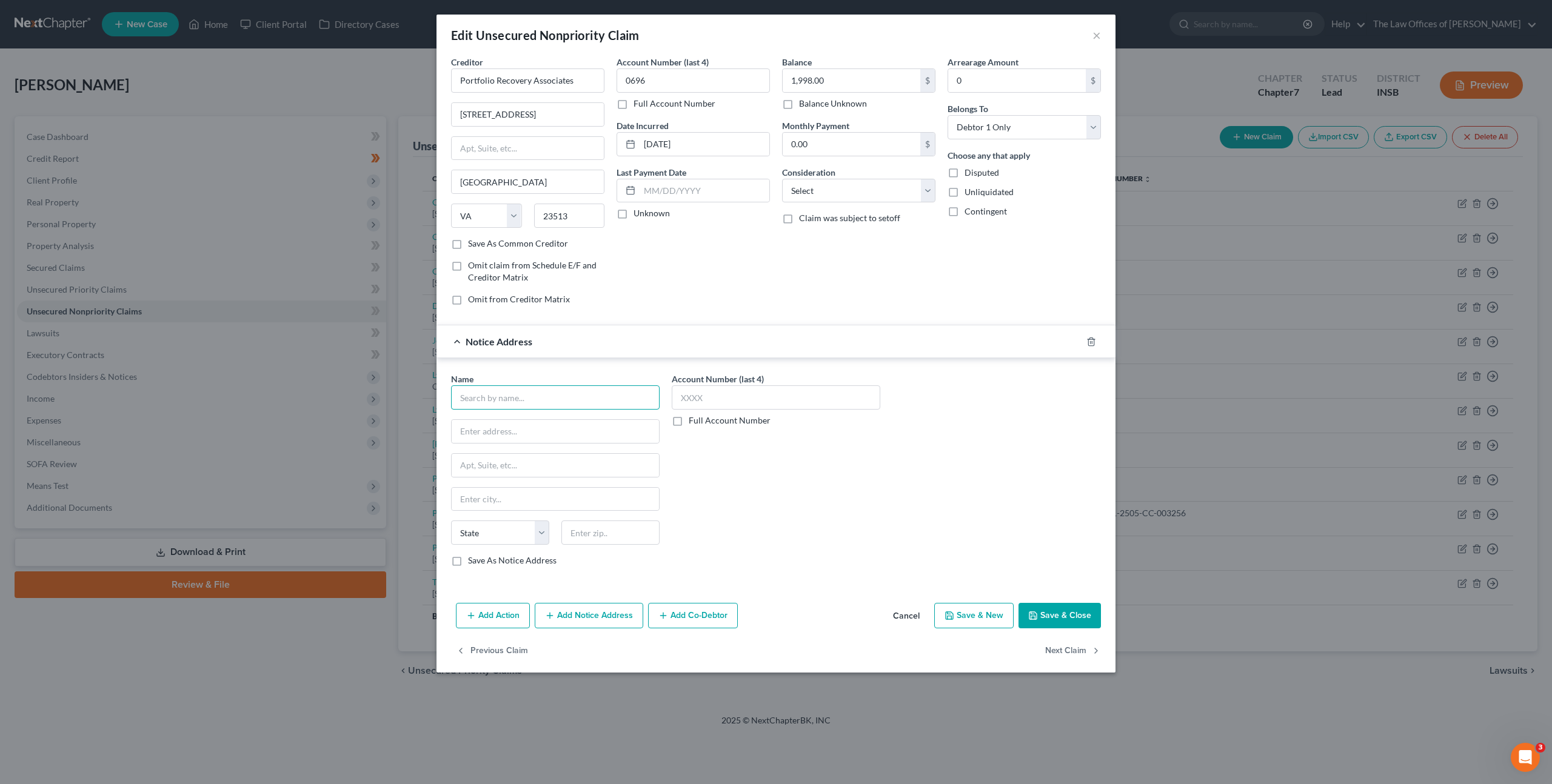
click at [536, 391] on input "text" at bounding box center [555, 397] width 209 height 24
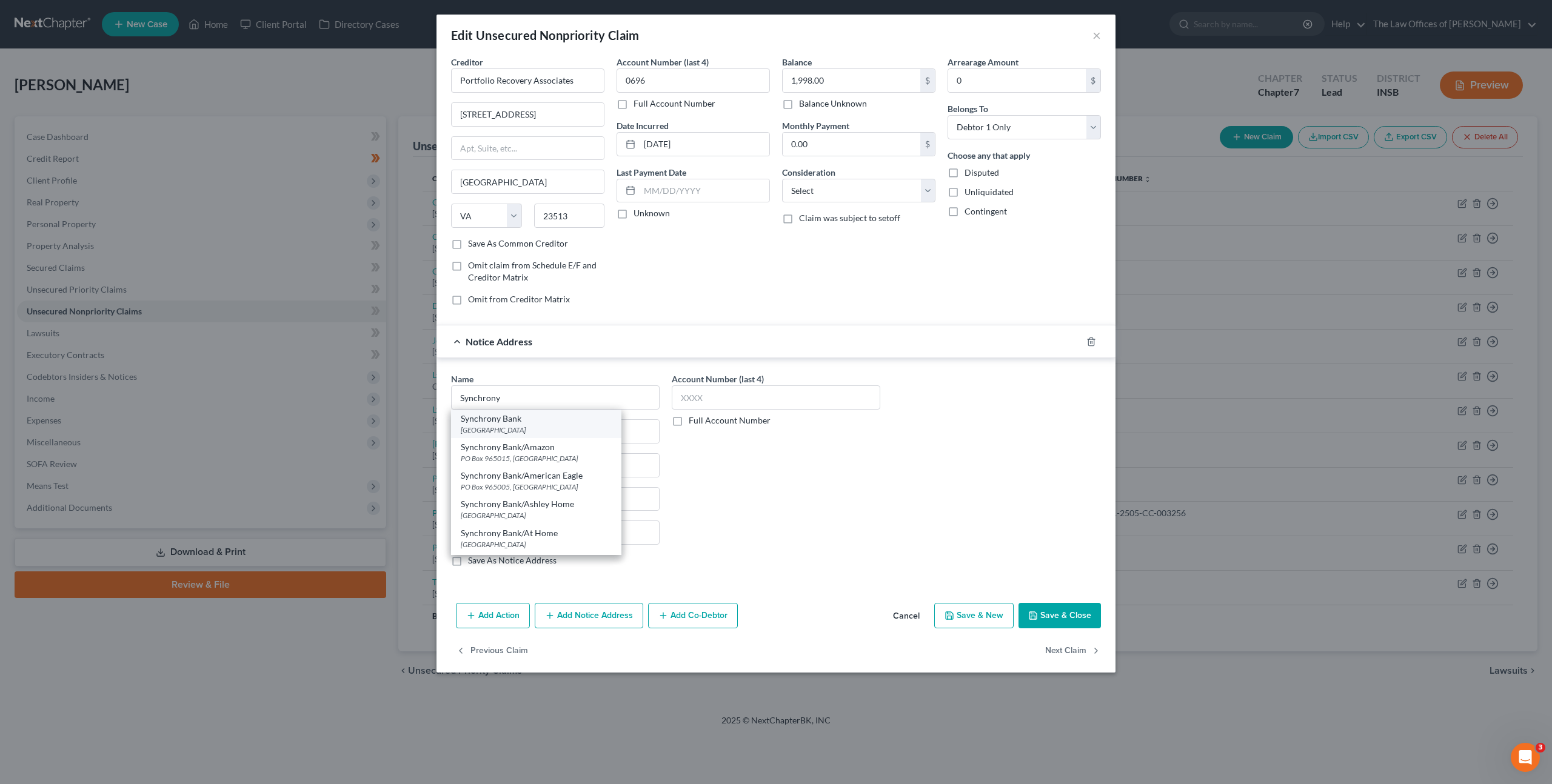
click at [501, 425] on div "[GEOGRAPHIC_DATA]" at bounding box center [536, 430] width 151 height 11
type input "Synchrony Bank"
type input "PO Box 105972"
type input "[GEOGRAPHIC_DATA]"
select select "10"
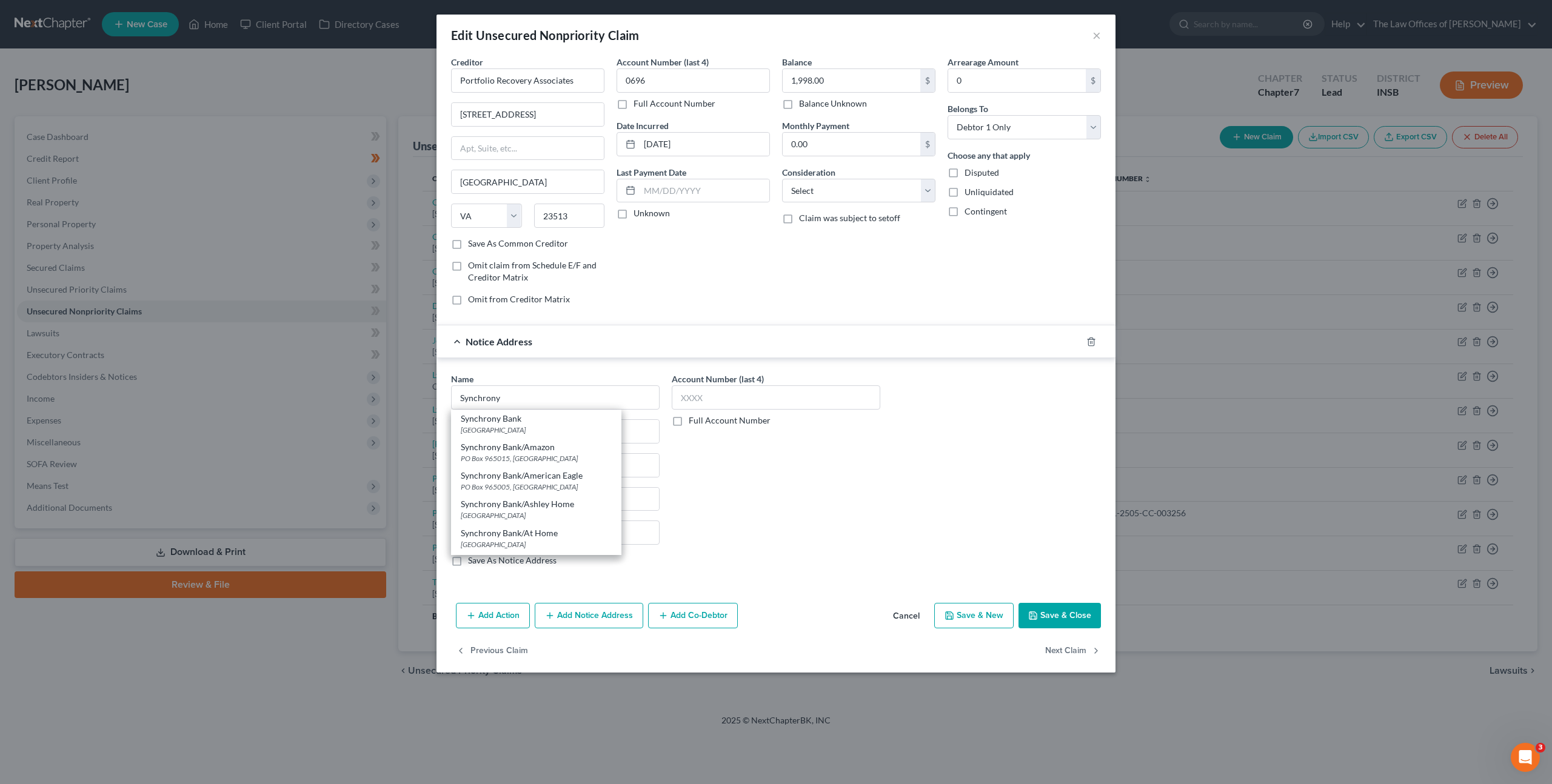
type input "30348"
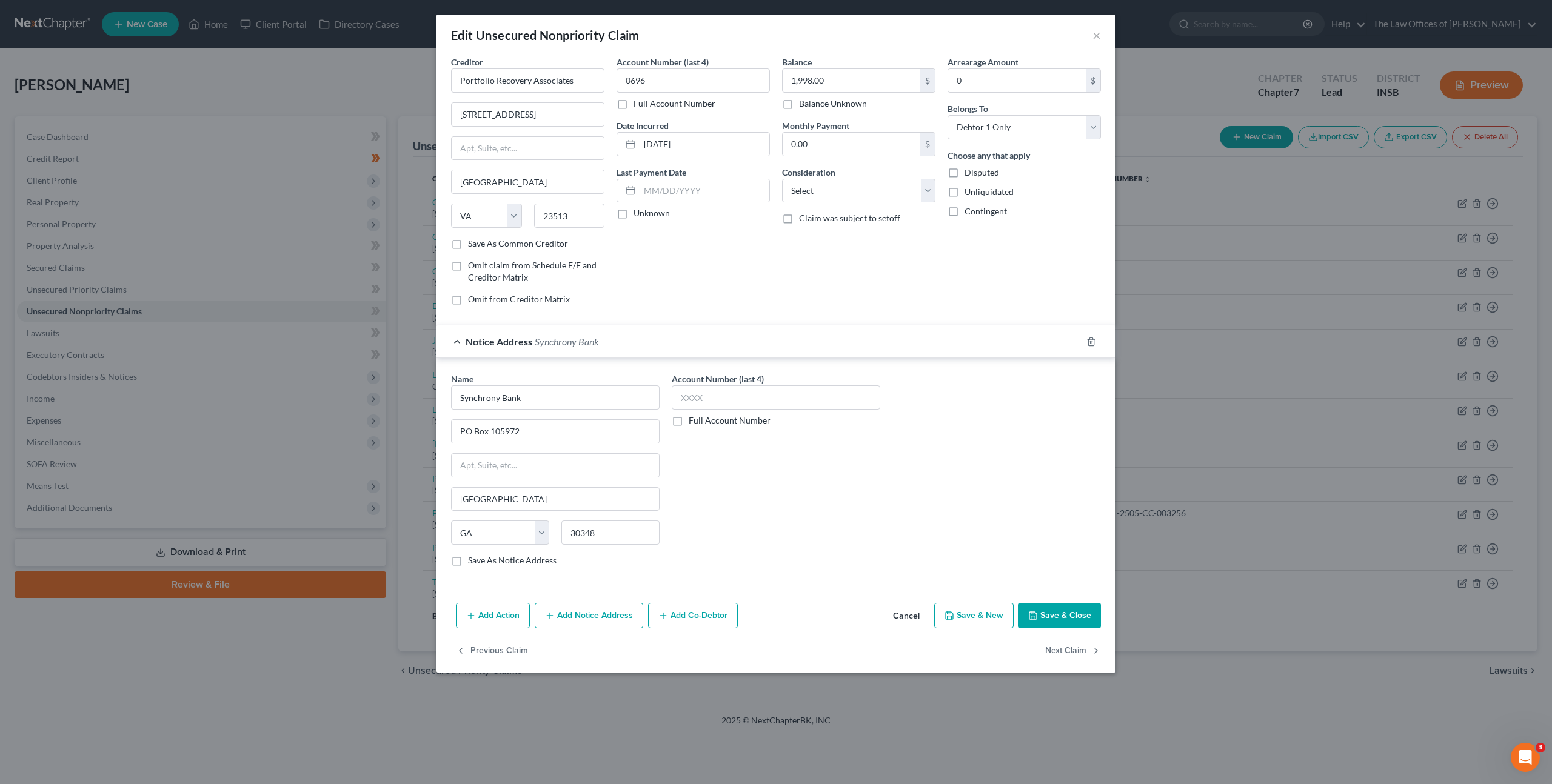
click at [935, 493] on div "Name * Synchrony Bank PO Box 105972 [GEOGRAPHIC_DATA] [US_STATE] AK AR AZ CA CO…" at bounding box center [776, 474] width 662 height 203
click at [1034, 611] on icon "button" at bounding box center [1033, 615] width 10 height 10
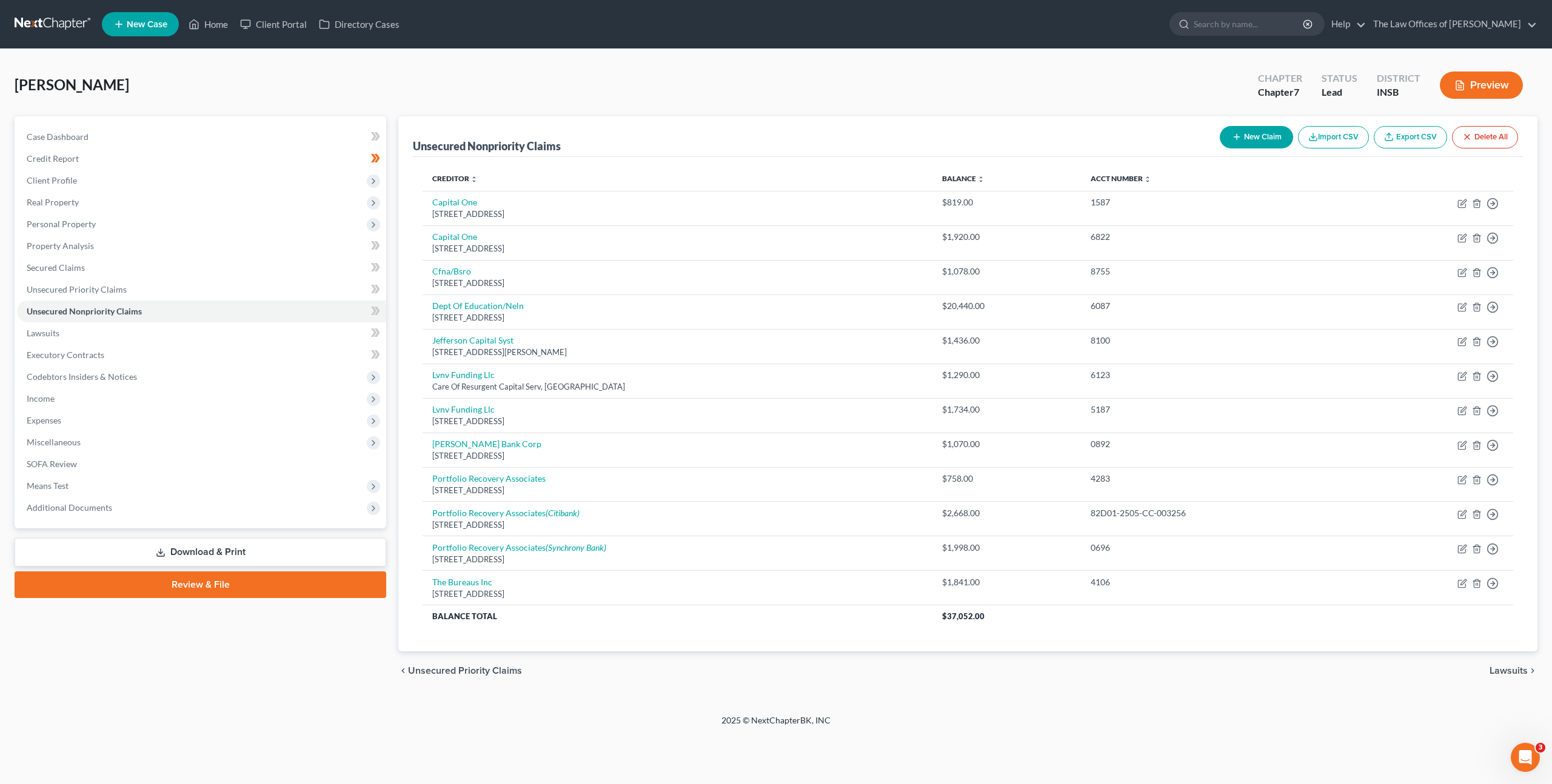
click at [976, 58] on div "[PERSON_NAME] Upgraded Chapter Chapter 7 Status Lead District INSB Preview Peti…" at bounding box center [776, 381] width 1552 height 665
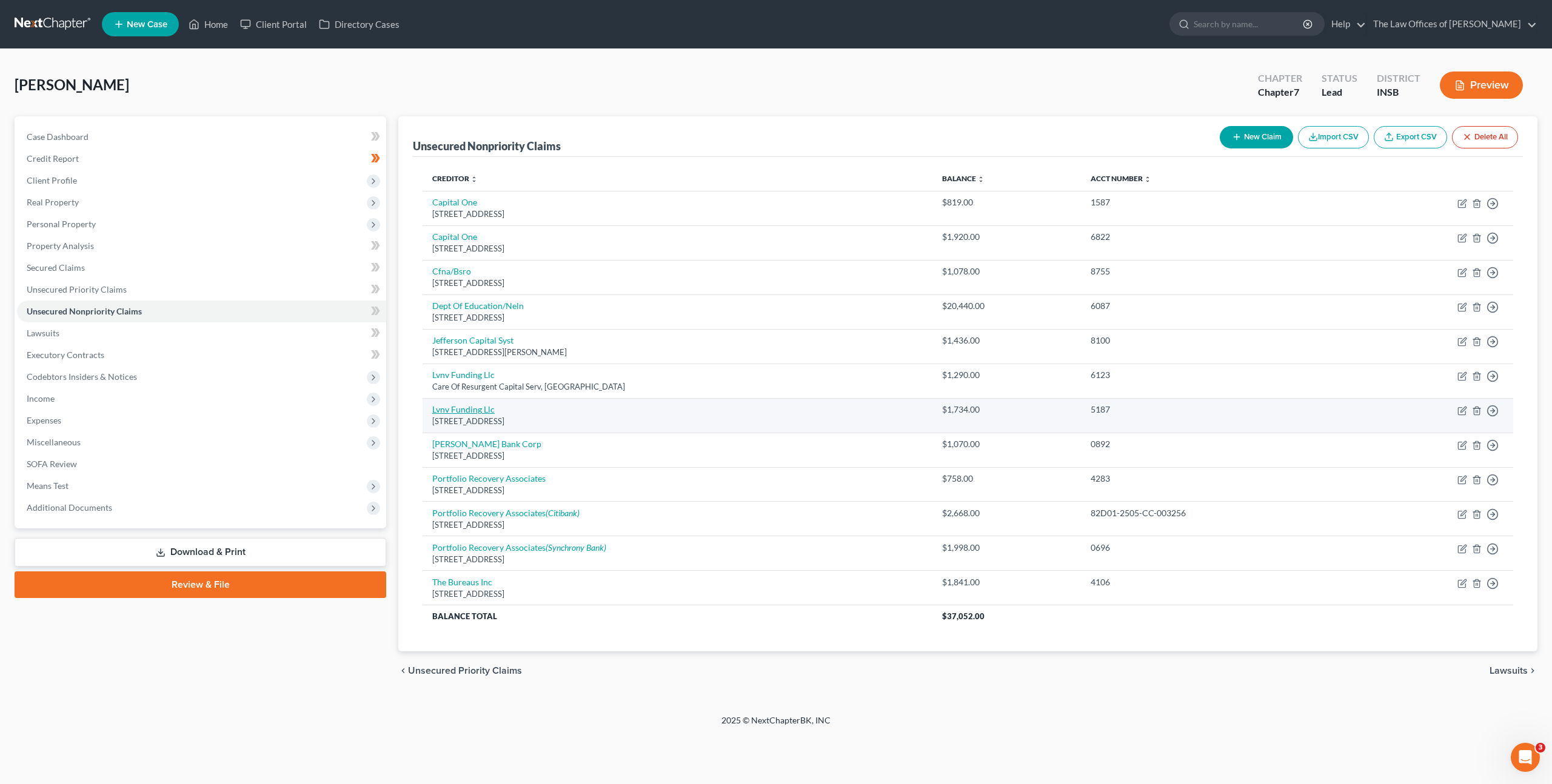
click at [469, 411] on link "Lvnv Funding Llc" at bounding box center [463, 409] width 62 height 11
select select "42"
select select "0"
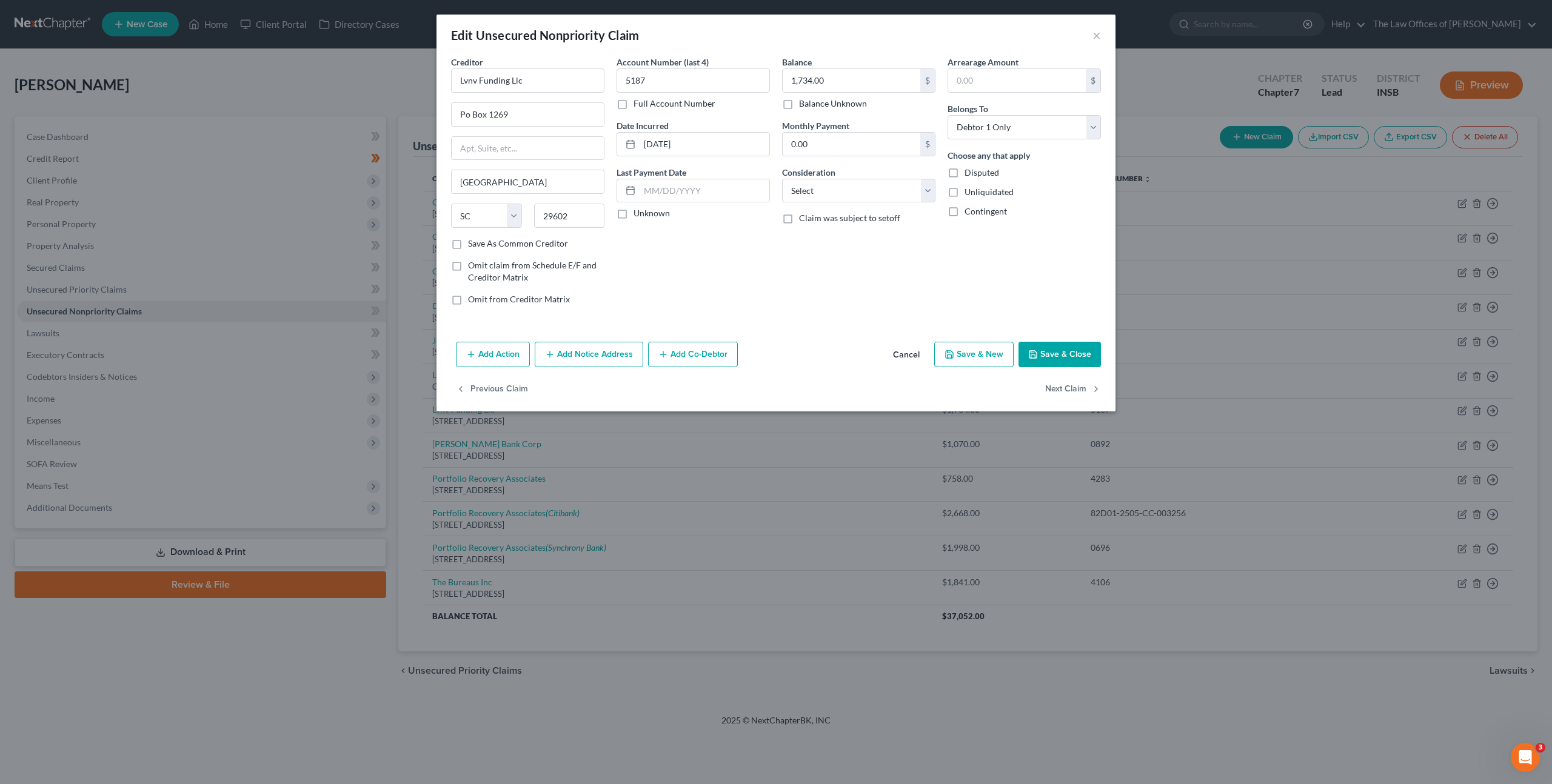
click at [599, 360] on button "Add Notice Address" at bounding box center [588, 354] width 108 height 25
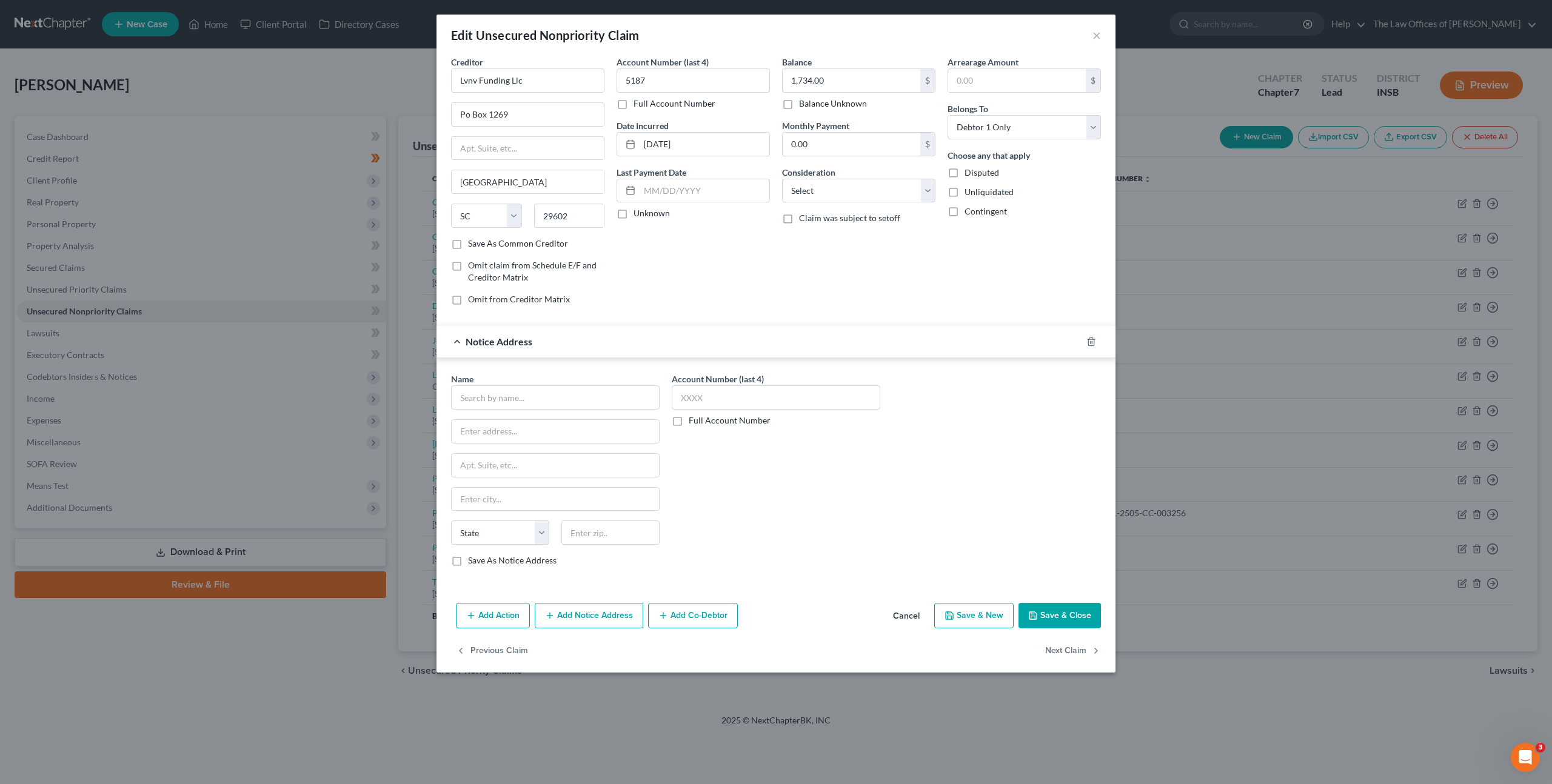
click at [500, 411] on div "Name * State [US_STATE] AK AR AZ CA CO CT DE DC [GEOGRAPHIC_DATA] [GEOGRAPHIC_D…" at bounding box center [555, 470] width 209 height 194
click at [526, 400] on input "text" at bounding box center [555, 397] width 209 height 24
click at [500, 443] on div "Credit One Bank Na" at bounding box center [524, 447] width 126 height 12
type input "Credit One Bank Na"
type input "Po Box 98875"
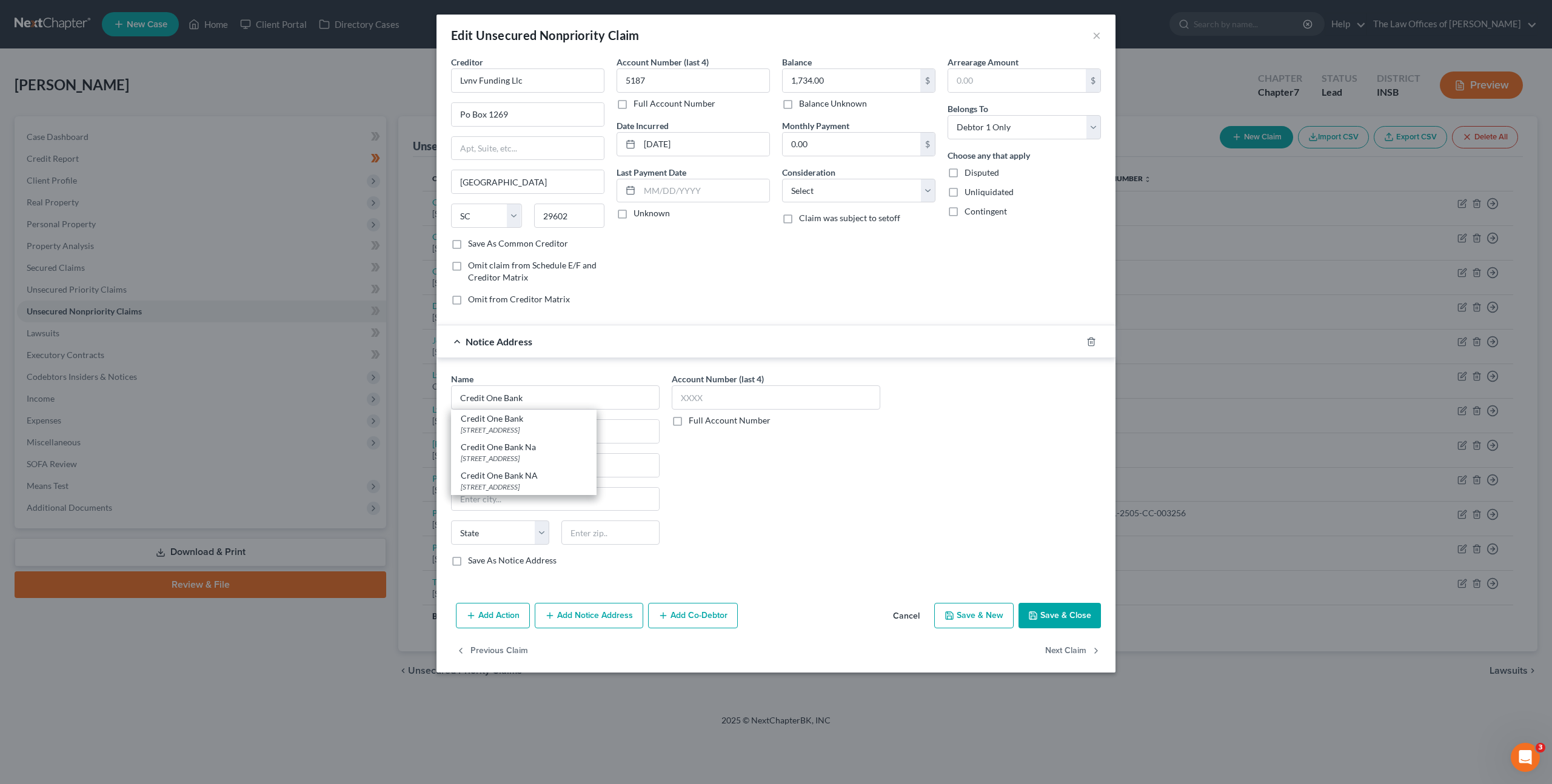
type input "[GEOGRAPHIC_DATA]"
select select "31"
type input "89193"
click at [927, 482] on div "Name * Credit One Bank Na Po Box 98875 [GEOGRAPHIC_DATA] [US_STATE][GEOGRAPHIC_…" at bounding box center [776, 474] width 662 height 203
click at [1083, 617] on button "Save & Close" at bounding box center [1059, 615] width 82 height 25
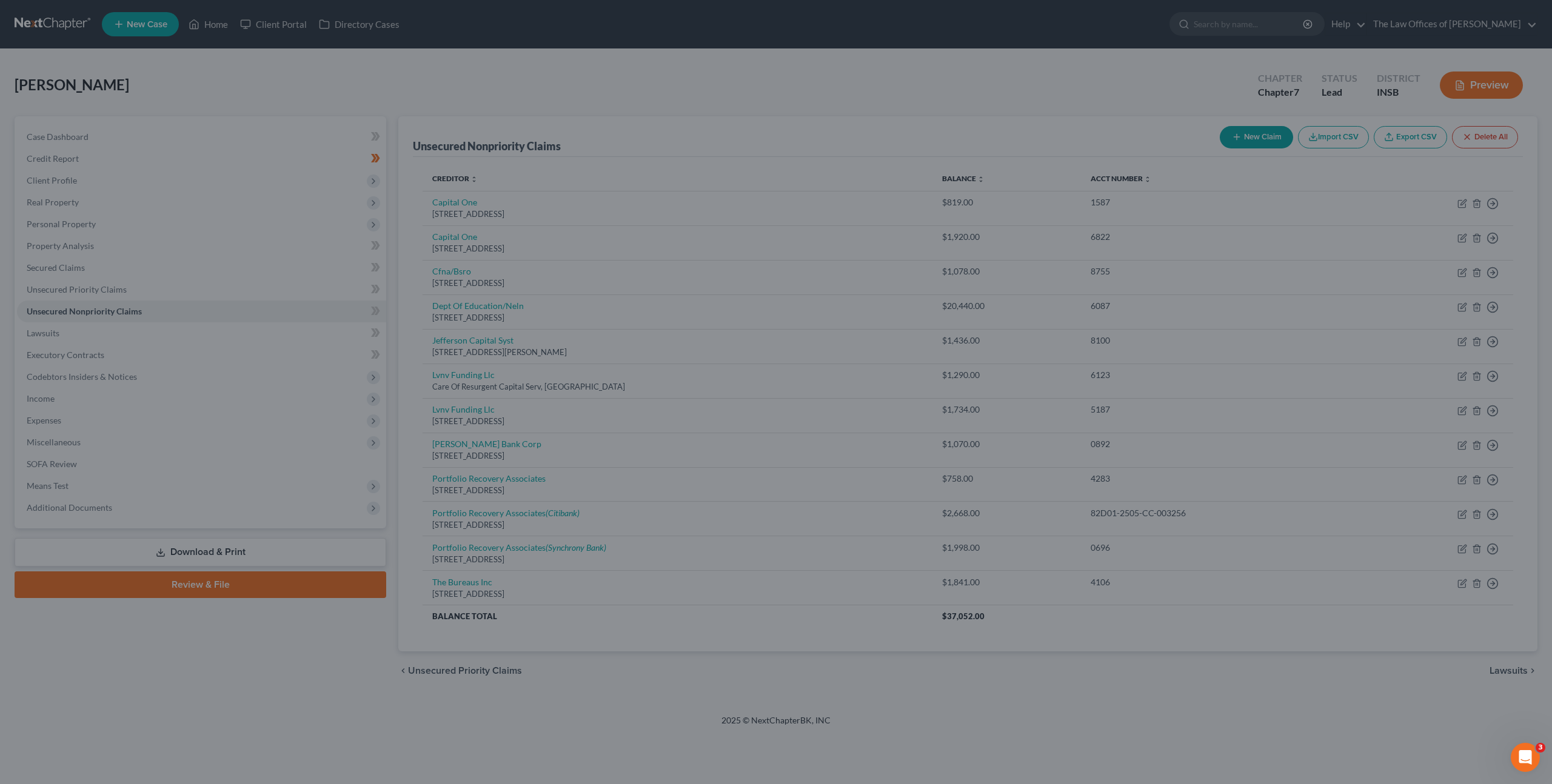
type input "0"
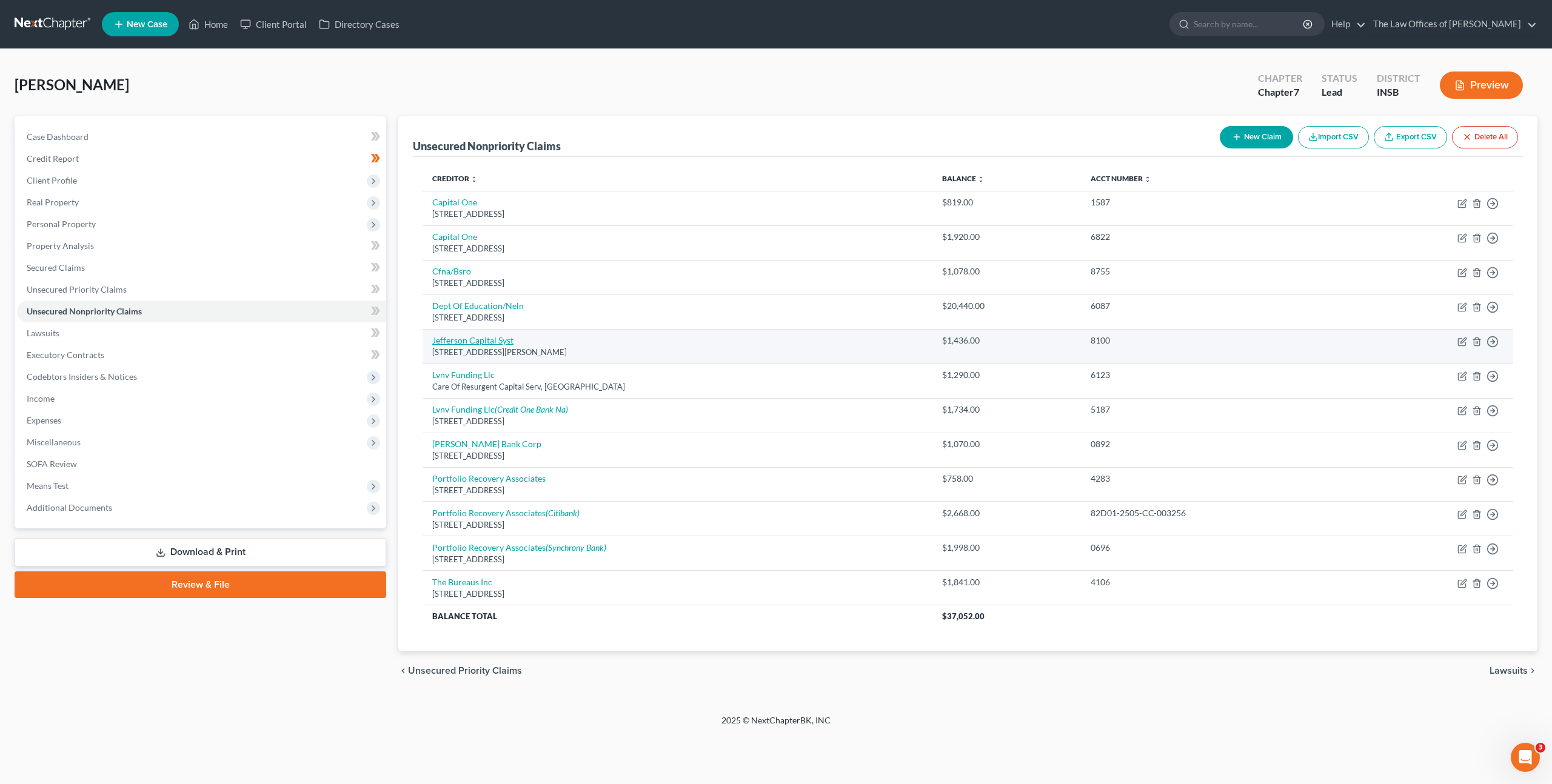
click at [473, 343] on link "Jefferson Capital Syst" at bounding box center [473, 340] width 81 height 11
select select "24"
select select "0"
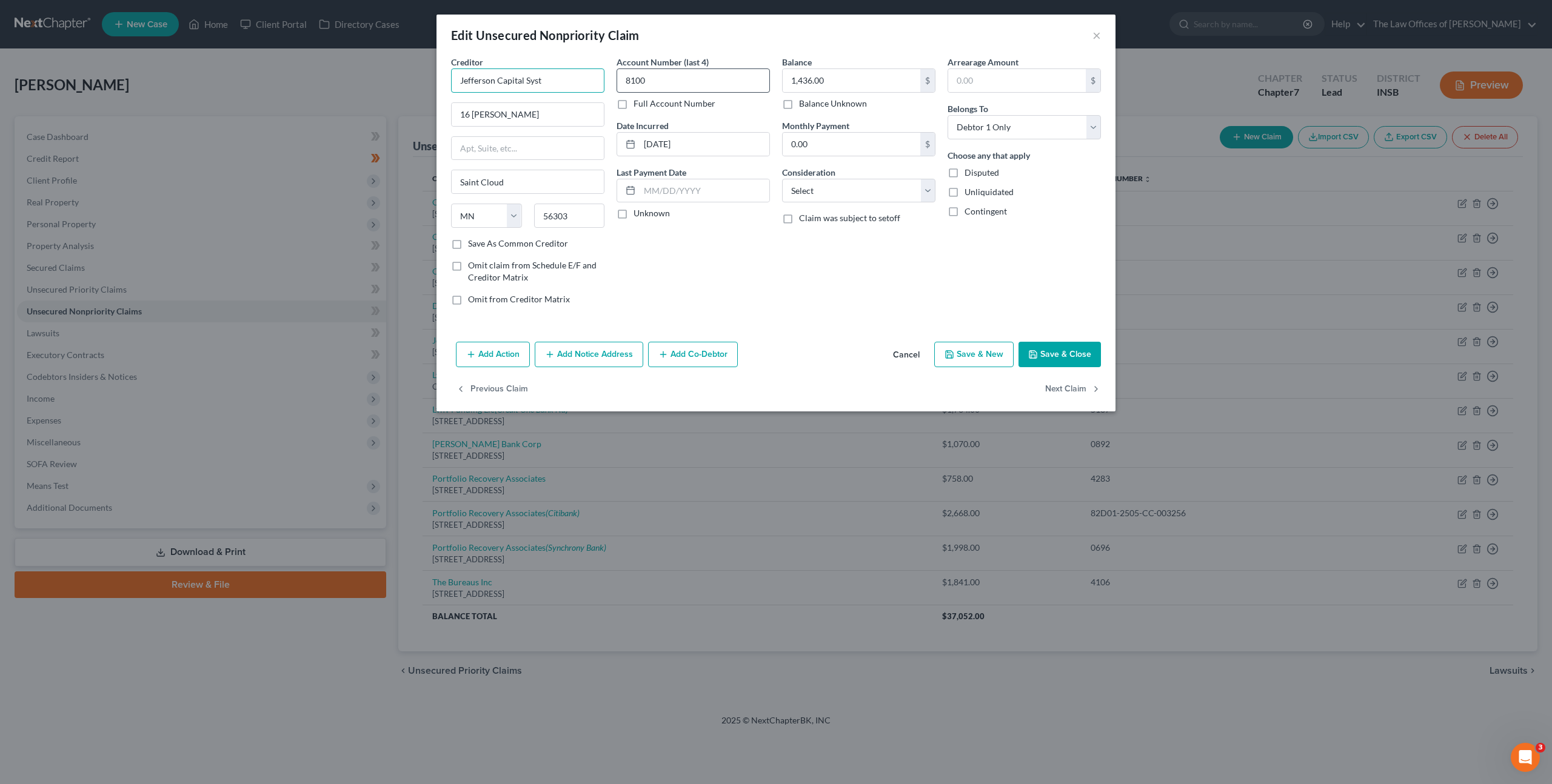
drag, startPoint x: 568, startPoint y: 88, endPoint x: 624, endPoint y: 84, distance: 56.1
click at [568, 88] on input "Jefferson Capital Syst" at bounding box center [527, 80] width 154 height 24
type input "Jefferson Capital System"
click at [728, 260] on div "Account Number (last 4) 8100 Full Account Number Date Incurred [DATE] Last Paym…" at bounding box center [693, 185] width 166 height 259
click at [621, 340] on div "Add Action Add Notice Address Add Co-Debtor Cancel Save & New Save & Close" at bounding box center [776, 357] width 679 height 40
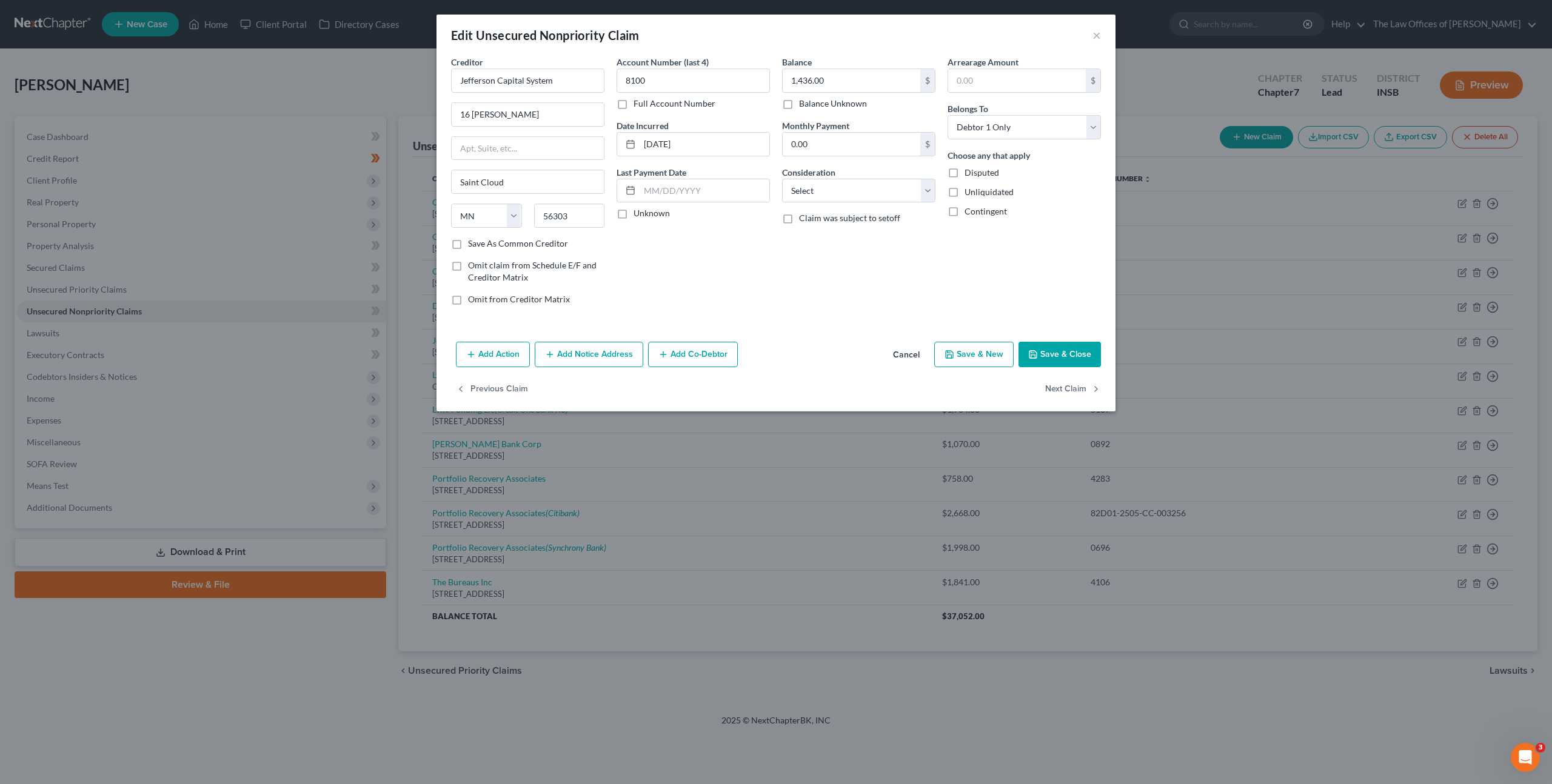
click at [610, 351] on button "Add Notice Address" at bounding box center [588, 354] width 108 height 25
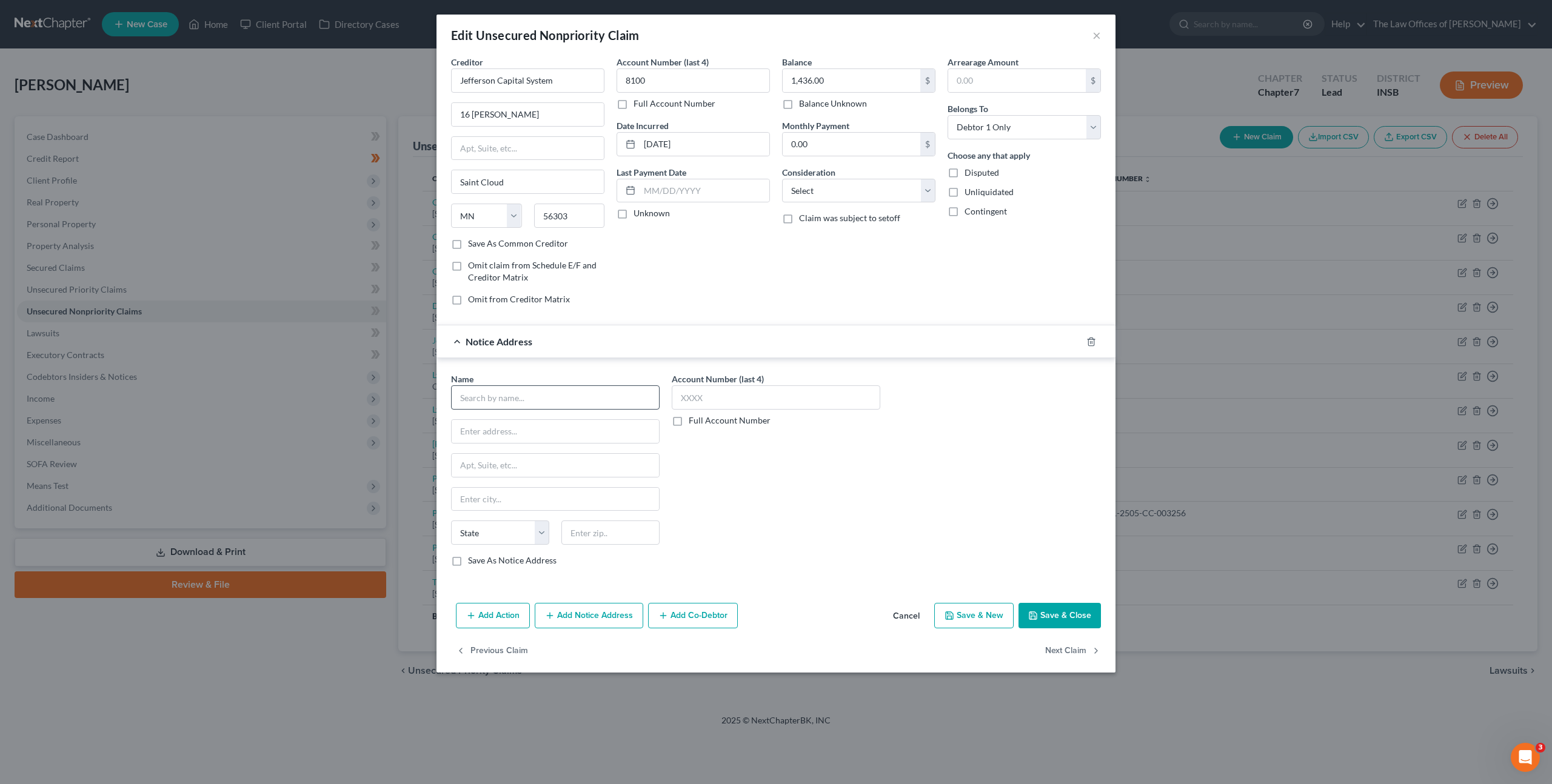
click at [563, 383] on div "Name *" at bounding box center [555, 391] width 209 height 37
click at [564, 388] on input "text" at bounding box center [555, 397] width 209 height 24
click at [594, 419] on div "Petal Card Inc." at bounding box center [528, 419] width 134 height 12
type input "Petal Card Inc."
type input "PO Box 105168"
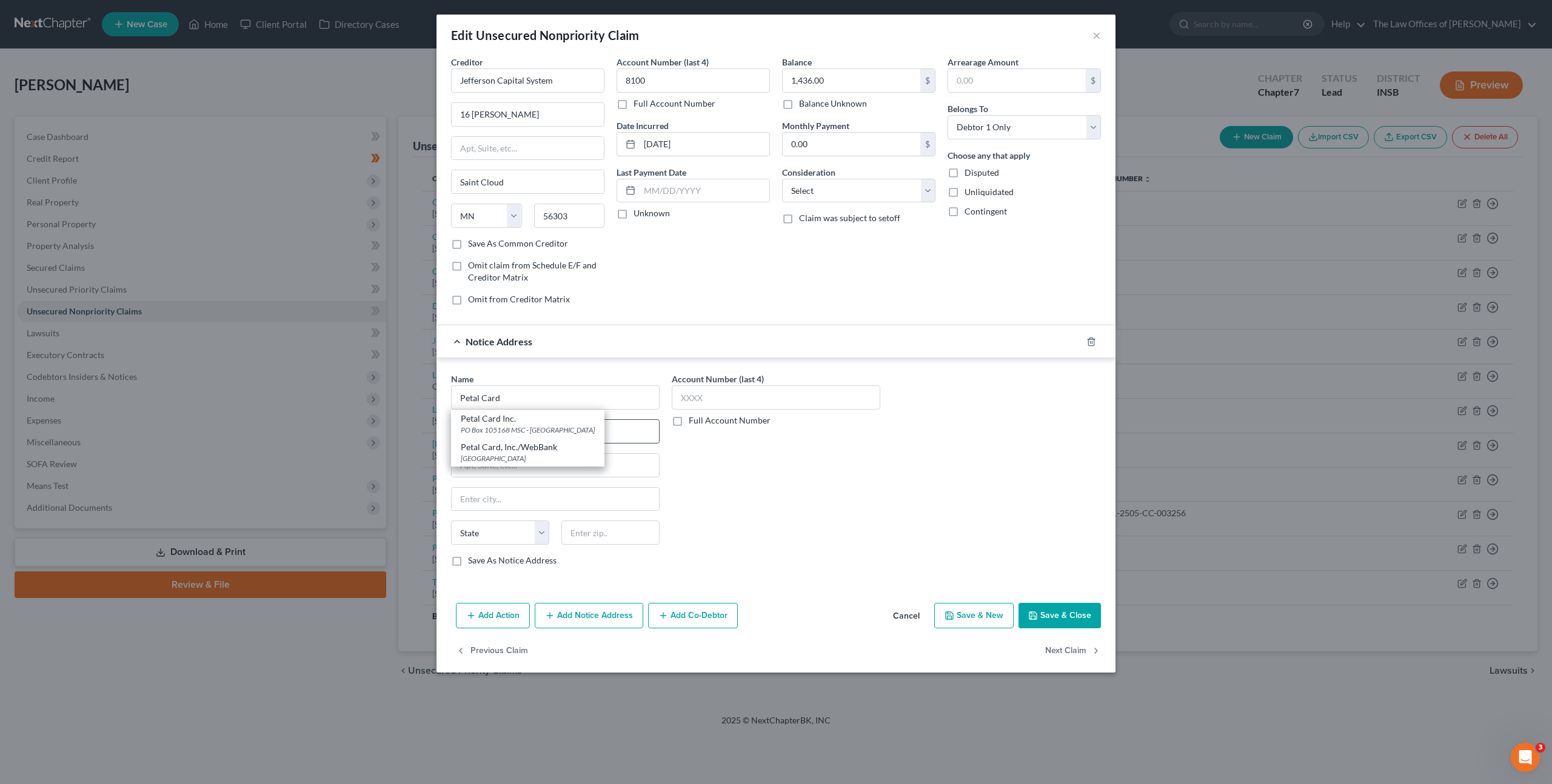
type input "MSC - 166931"
type input "[GEOGRAPHIC_DATA]"
select select "10"
type input "30348"
click at [872, 510] on div "Account Number (last 4) Full Account Number" at bounding box center [776, 474] width 221 height 203
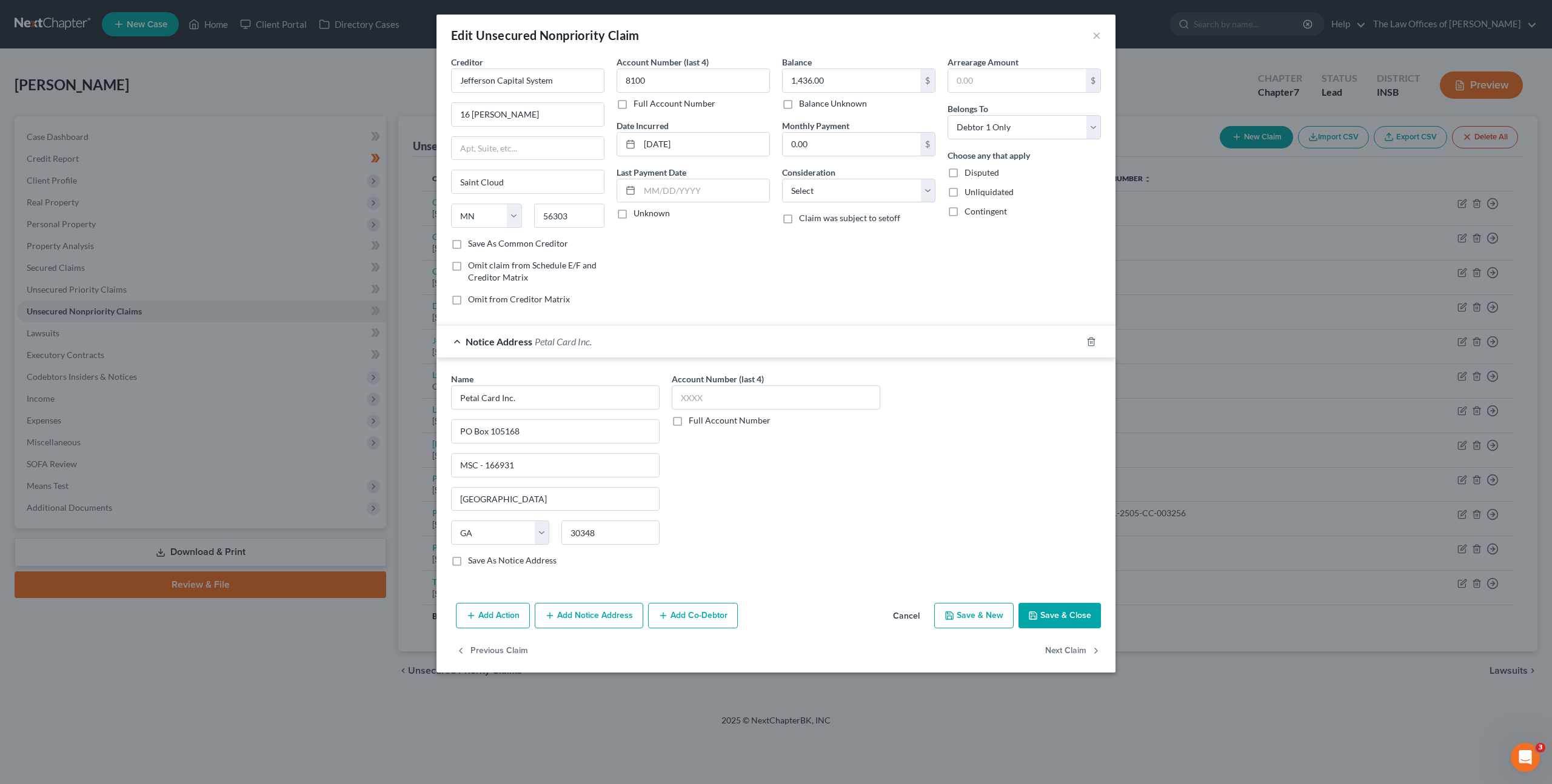
click at [1079, 615] on button "Save & Close" at bounding box center [1059, 615] width 82 height 25
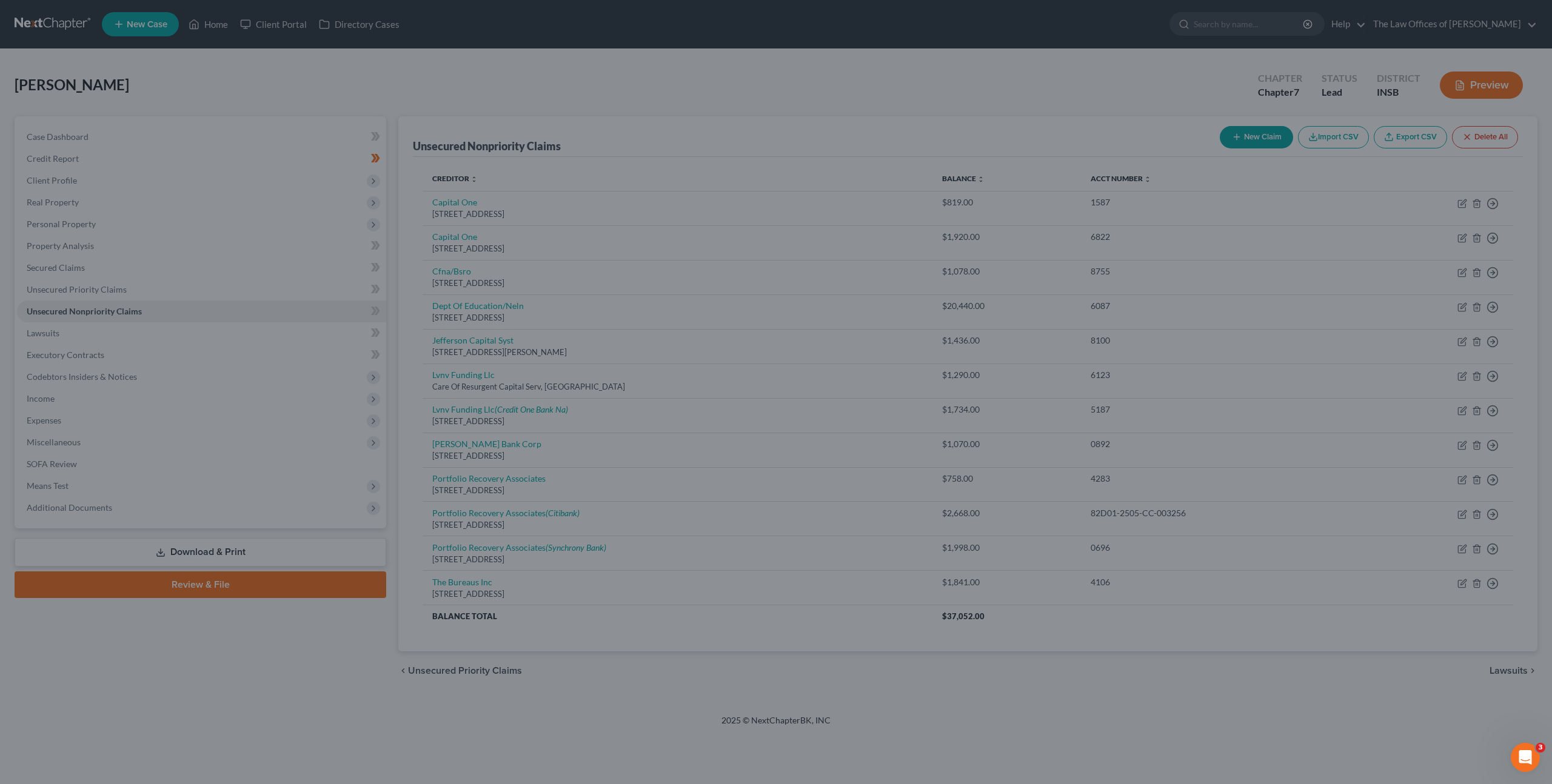
type input "0"
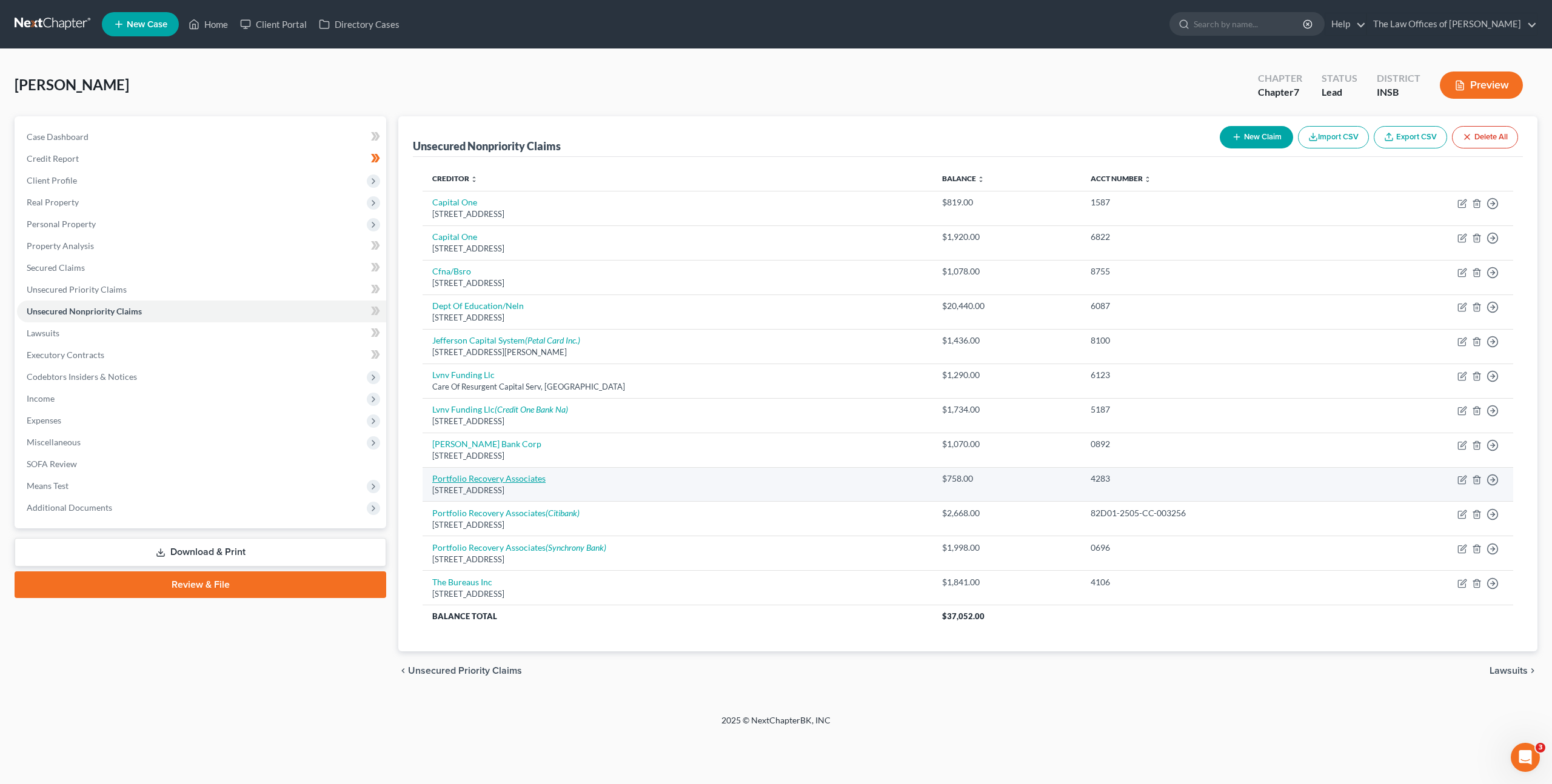
click at [499, 478] on link "Portfolio Recovery Associates" at bounding box center [489, 478] width 114 height 11
select select "48"
select select "0"
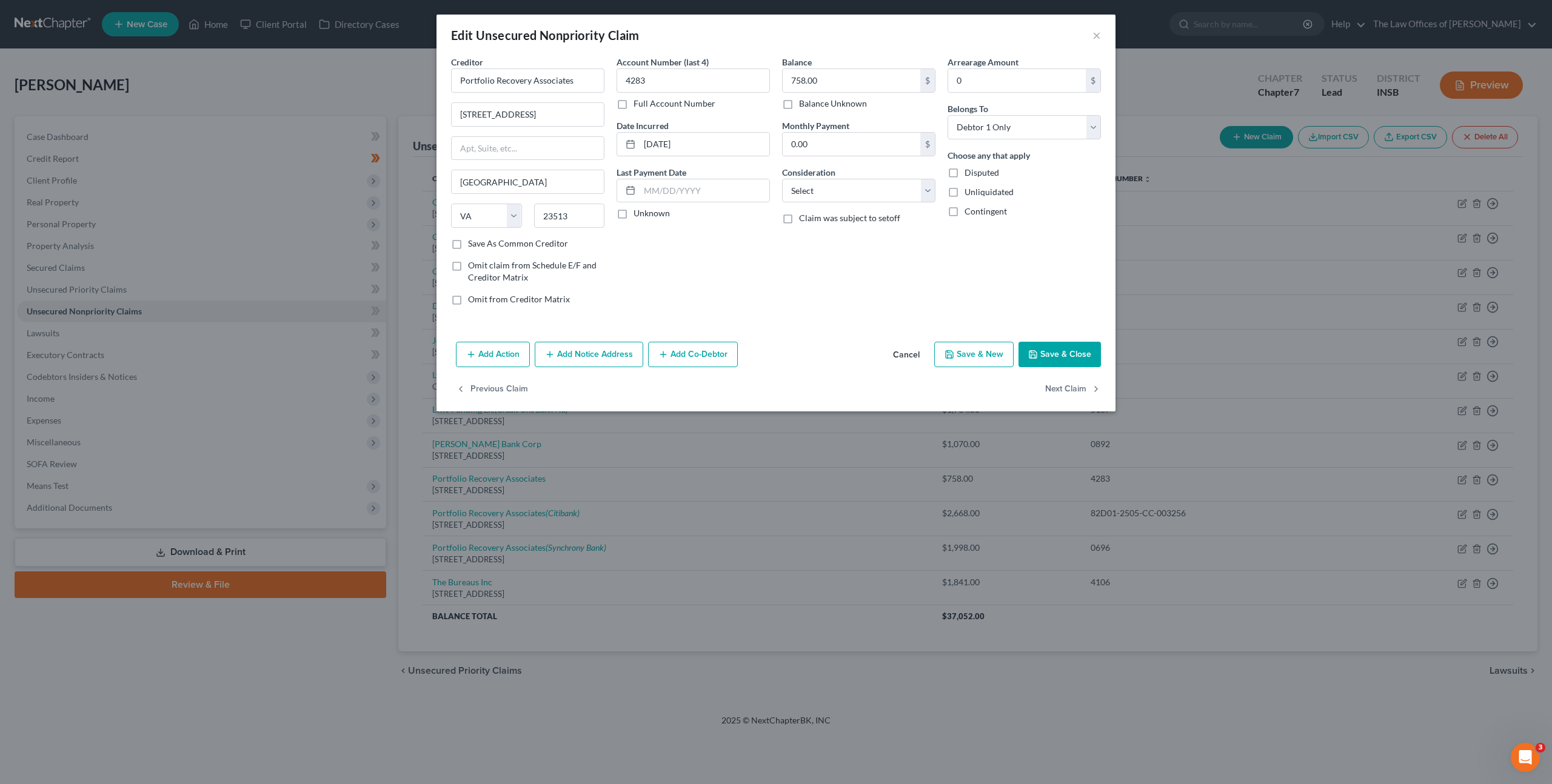
click at [549, 347] on button "Add Notice Address" at bounding box center [588, 354] width 108 height 25
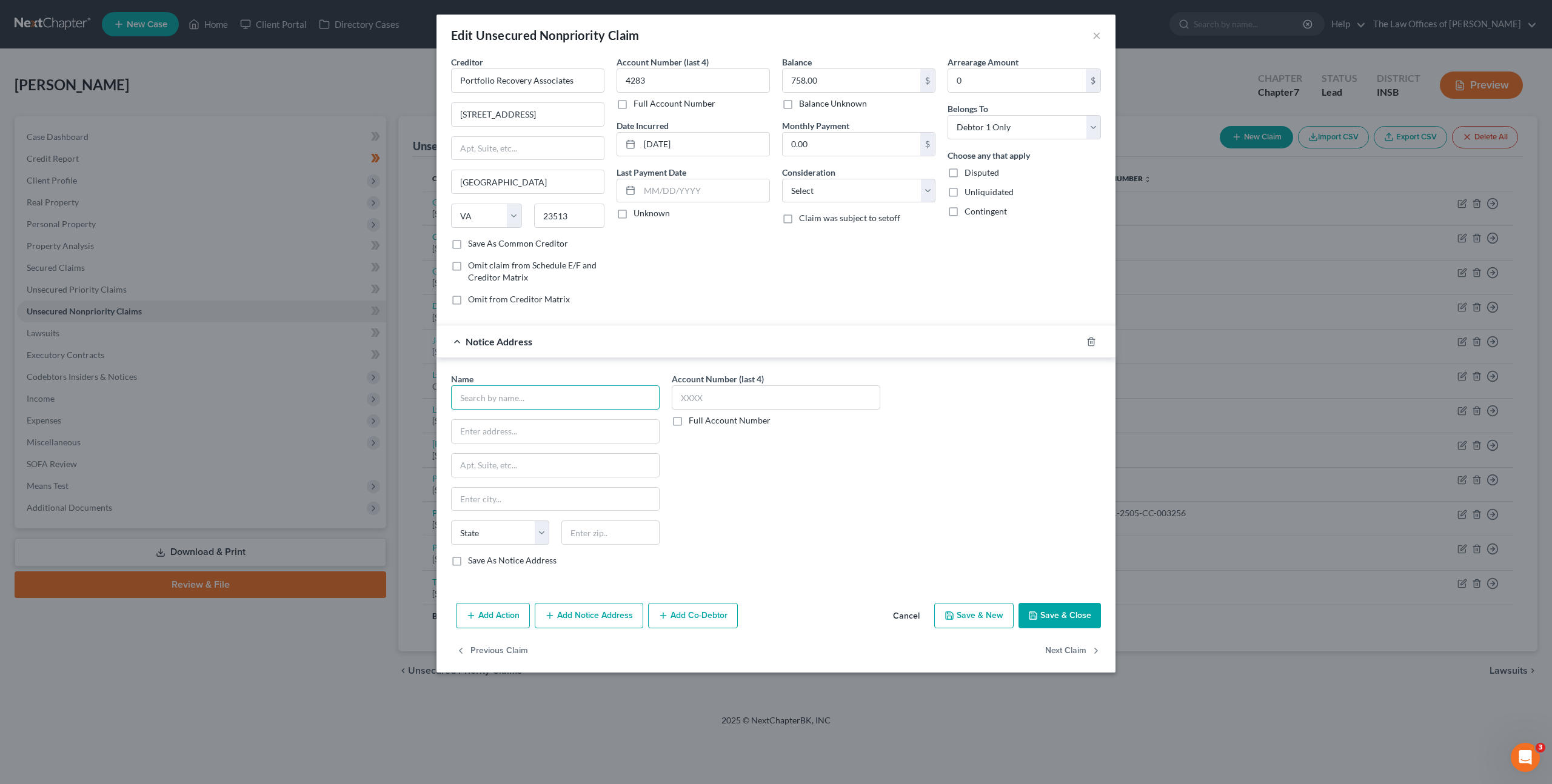
click at [543, 407] on input "text" at bounding box center [555, 397] width 209 height 24
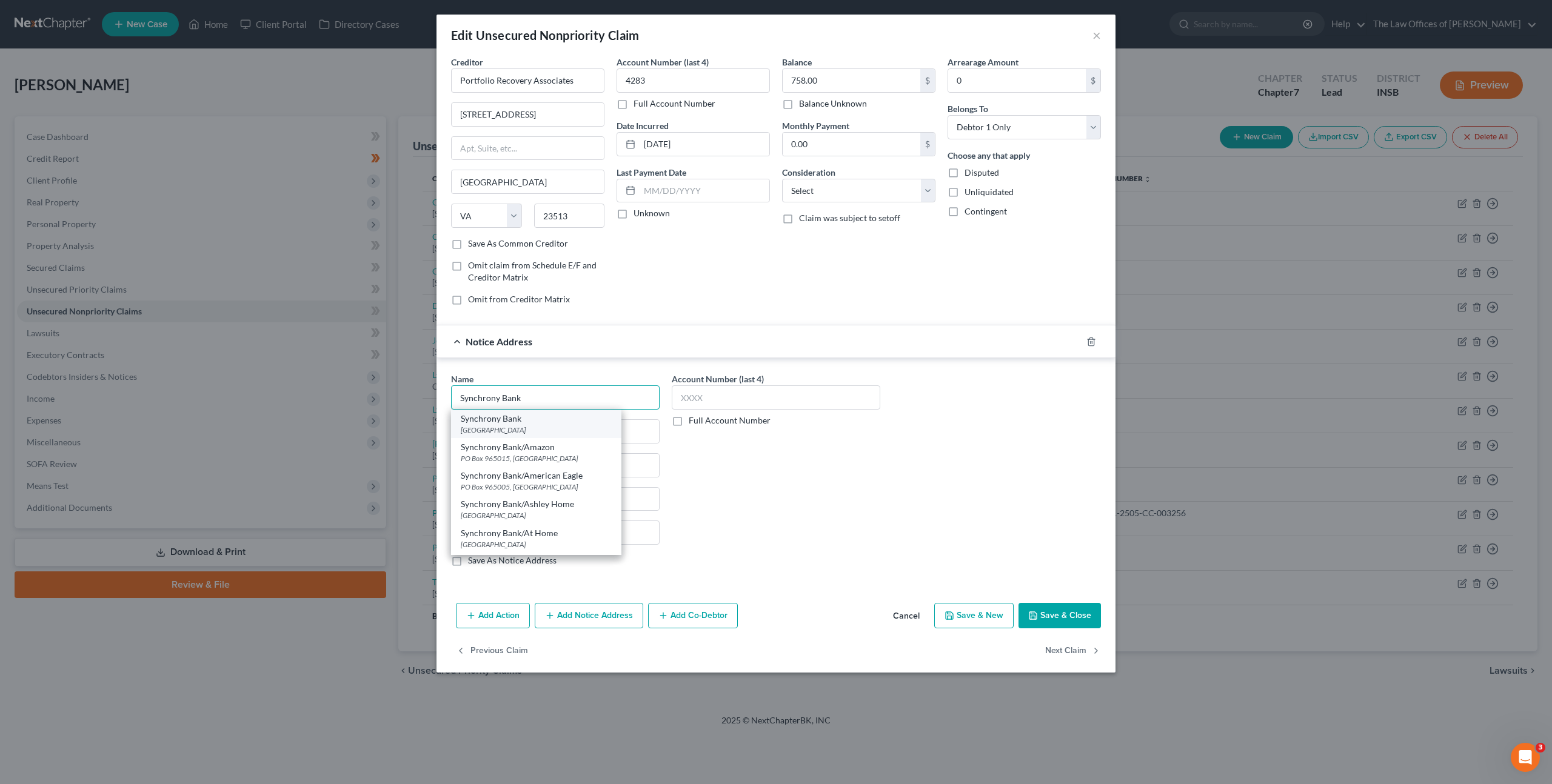
type input "Synchrony Bank"
click at [519, 421] on div "Synchrony Bank" at bounding box center [536, 419] width 151 height 12
type input "PO Box 105972"
type input "[GEOGRAPHIC_DATA]"
select select "10"
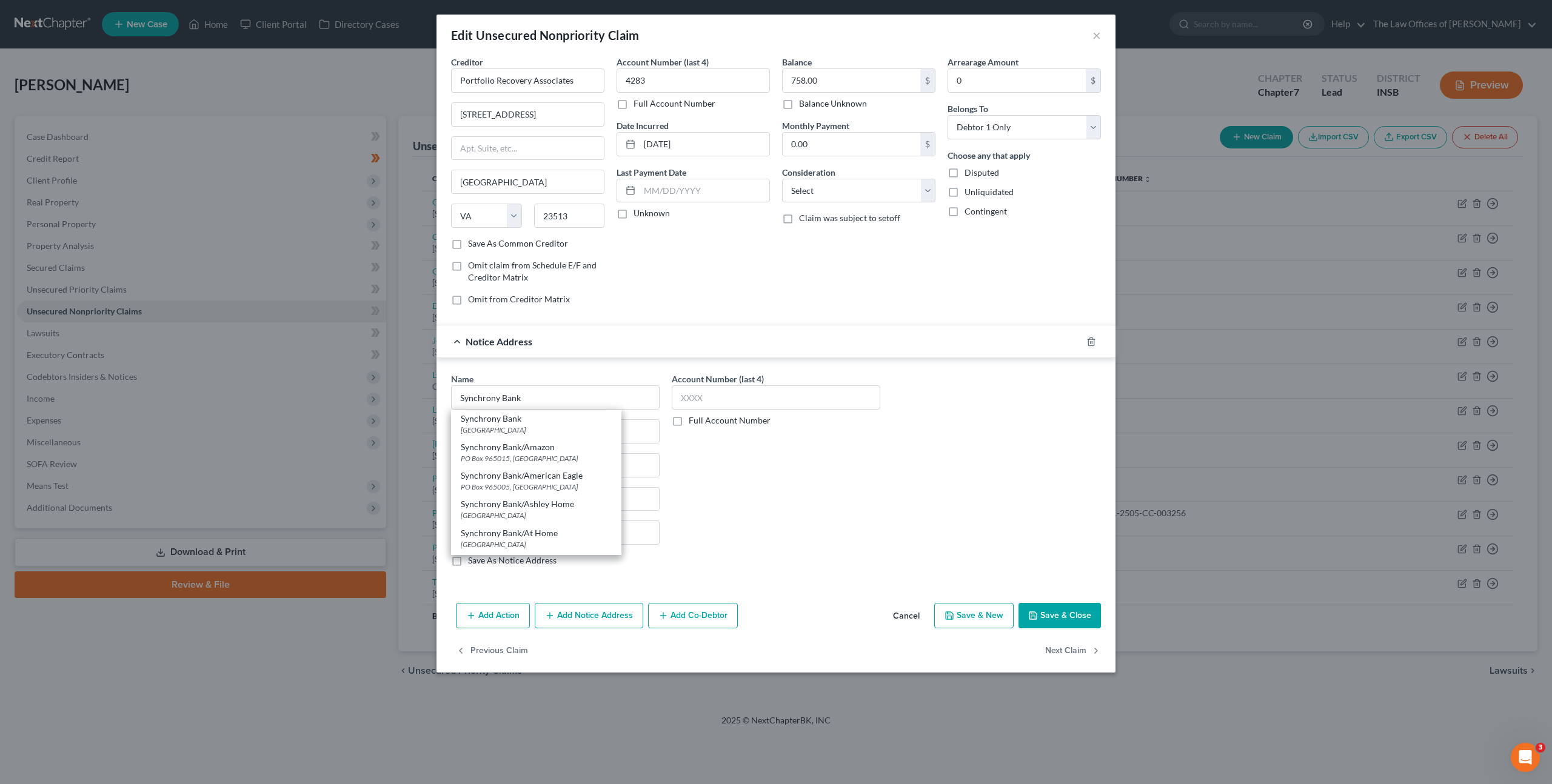
type input "30348"
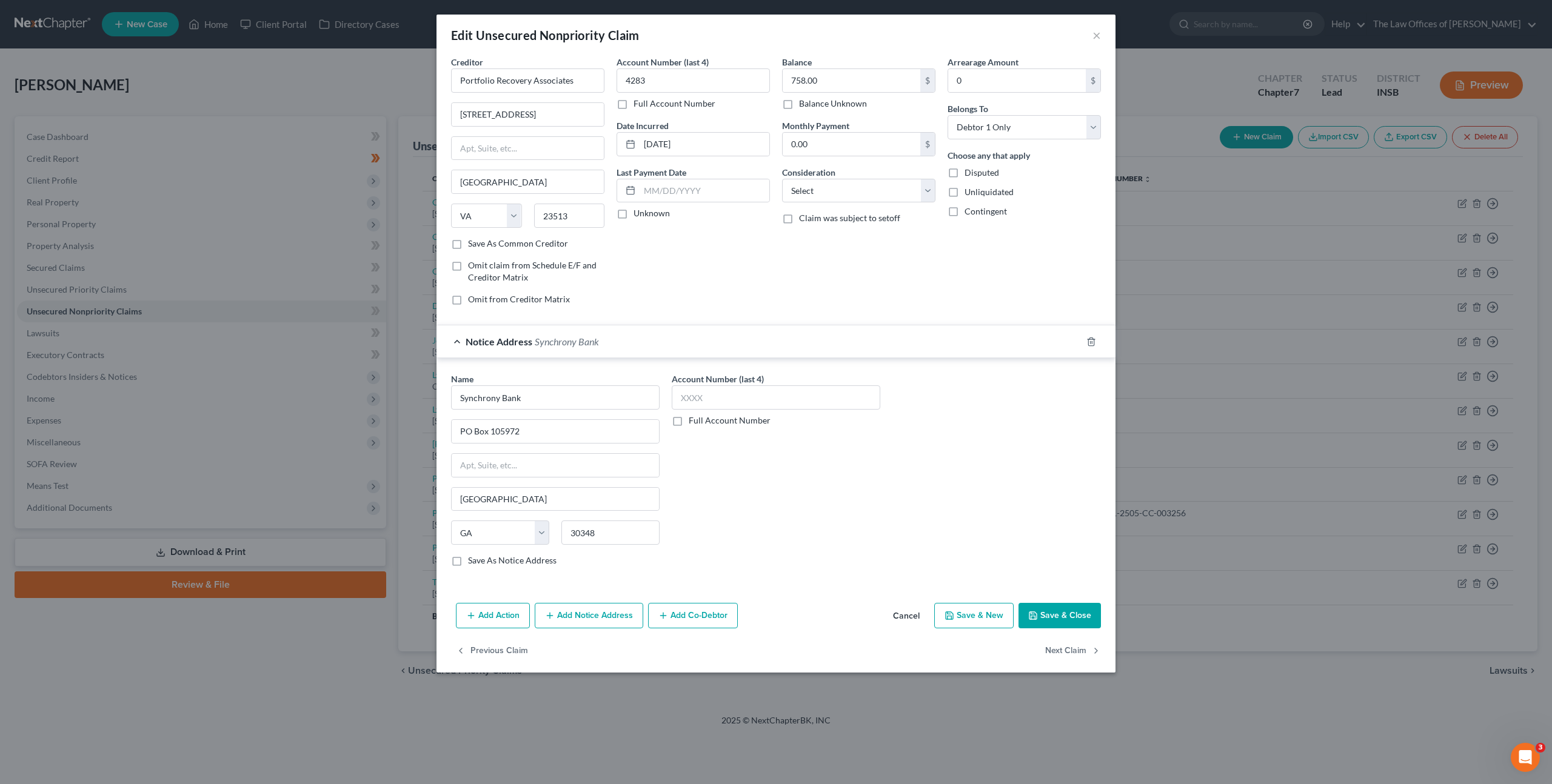
drag, startPoint x: 875, startPoint y: 525, endPoint x: 985, endPoint y: 539, distance: 110.9
click at [875, 525] on div "Account Number (last 4) Full Account Number" at bounding box center [776, 474] width 221 height 203
drag, startPoint x: 1068, startPoint y: 613, endPoint x: 1075, endPoint y: 587, distance: 26.9
click at [1068, 613] on button "Save & Close" at bounding box center [1059, 615] width 82 height 25
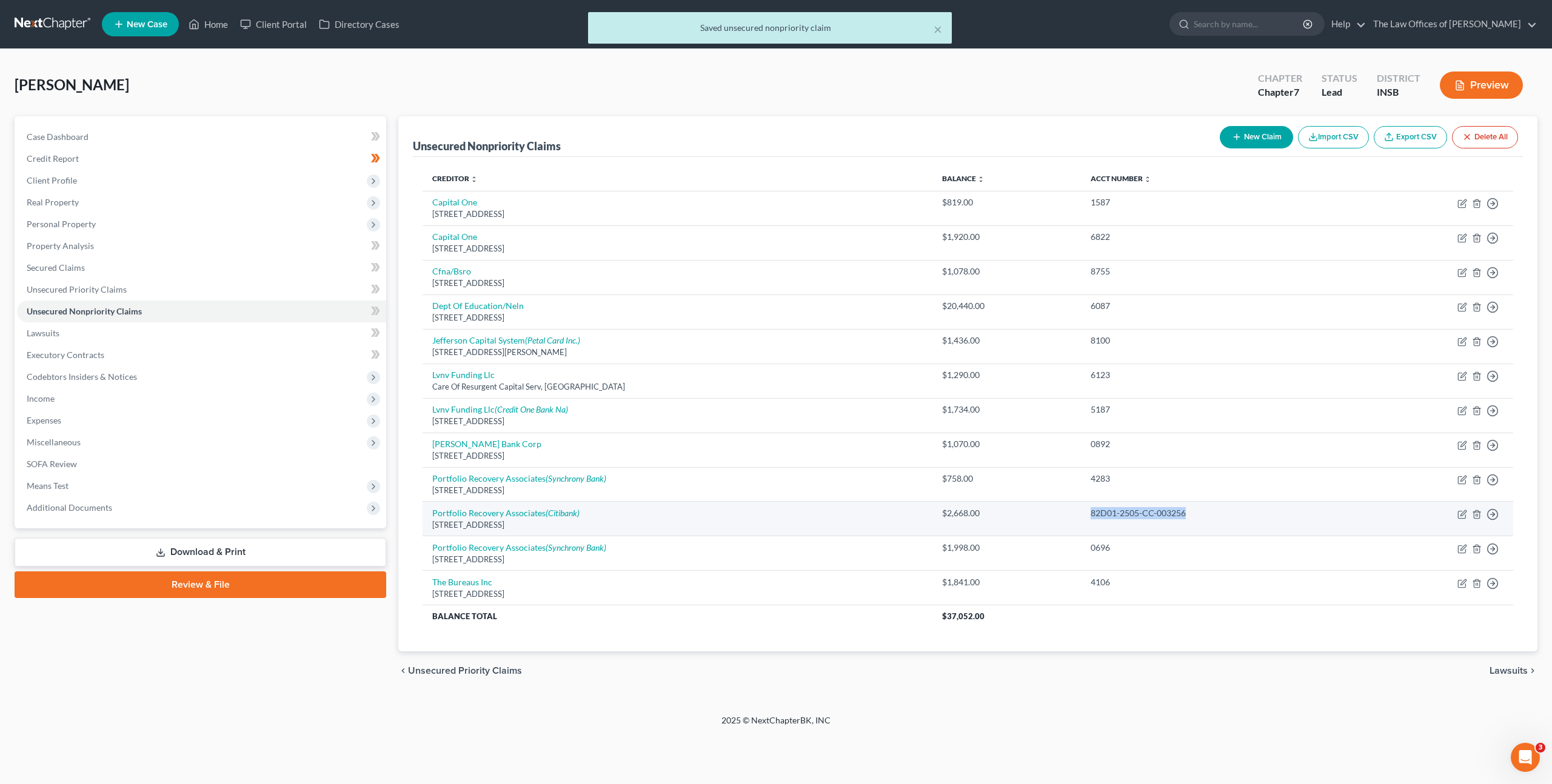
drag, startPoint x: 1115, startPoint y: 508, endPoint x: 1064, endPoint y: 508, distance: 51.0
click at [1064, 508] on tr "Portfolio Recovery Associates (Citibank) [STREET_ADDRESS] $2,668.00 82D01-2505-…" at bounding box center [968, 519] width 1091 height 35
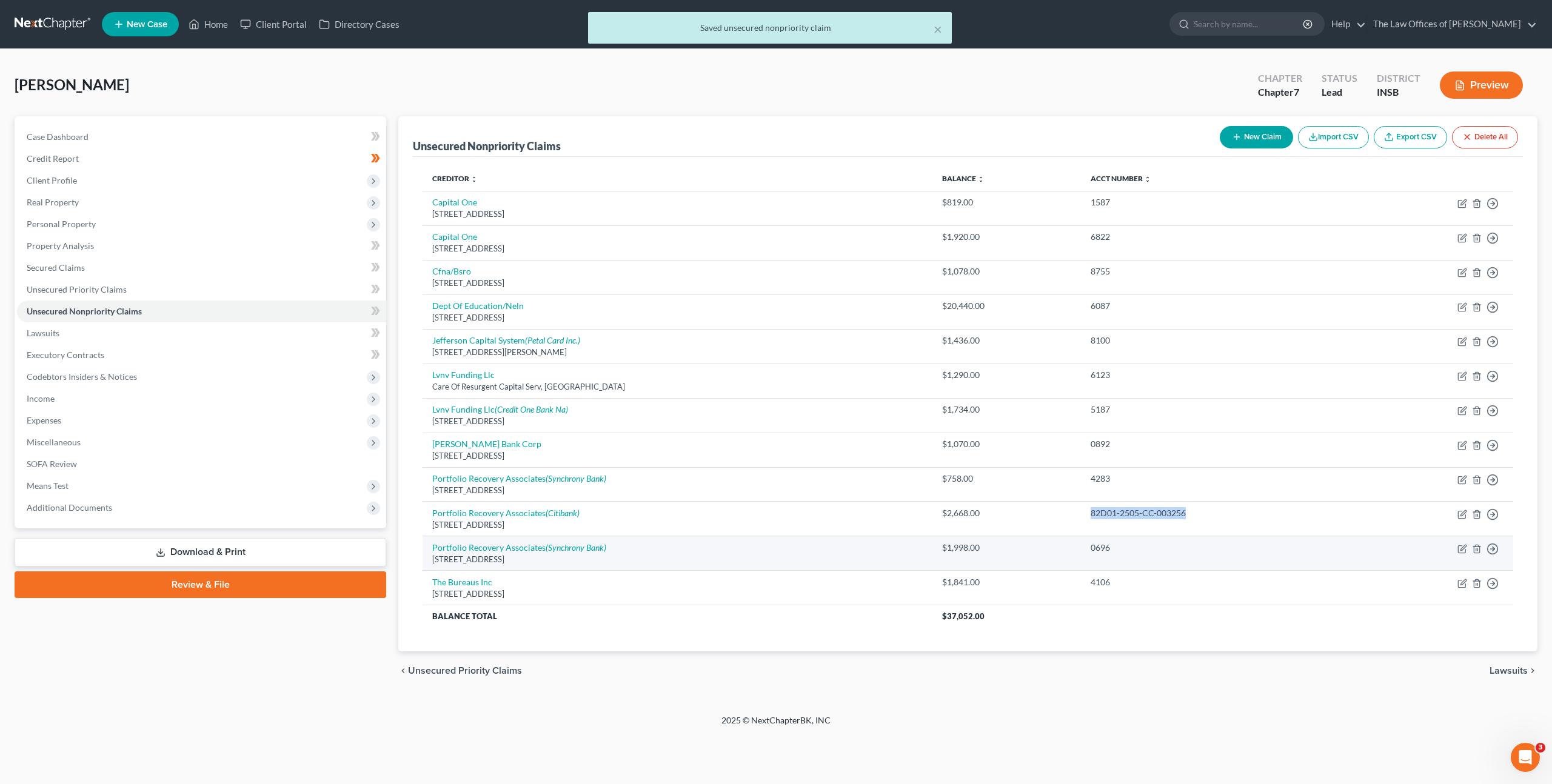
copy tr "82D01-2505-CC-003256"
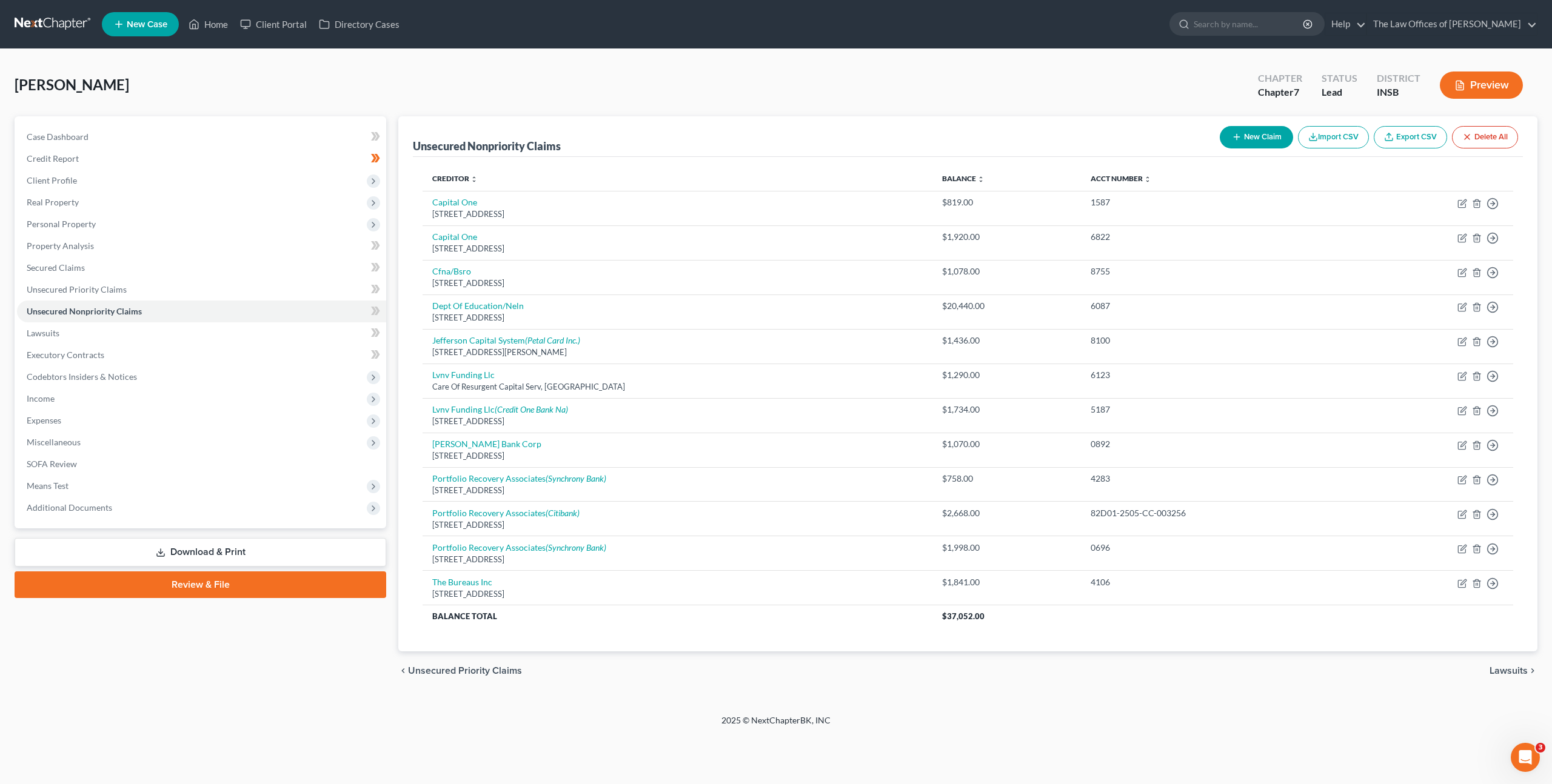
click at [609, 646] on div "Creditor expand_more expand_less unfold_more Balance expand_more expand_less un…" at bounding box center [968, 404] width 1110 height 495
click at [101, 329] on link "Lawsuits" at bounding box center [201, 333] width 369 height 22
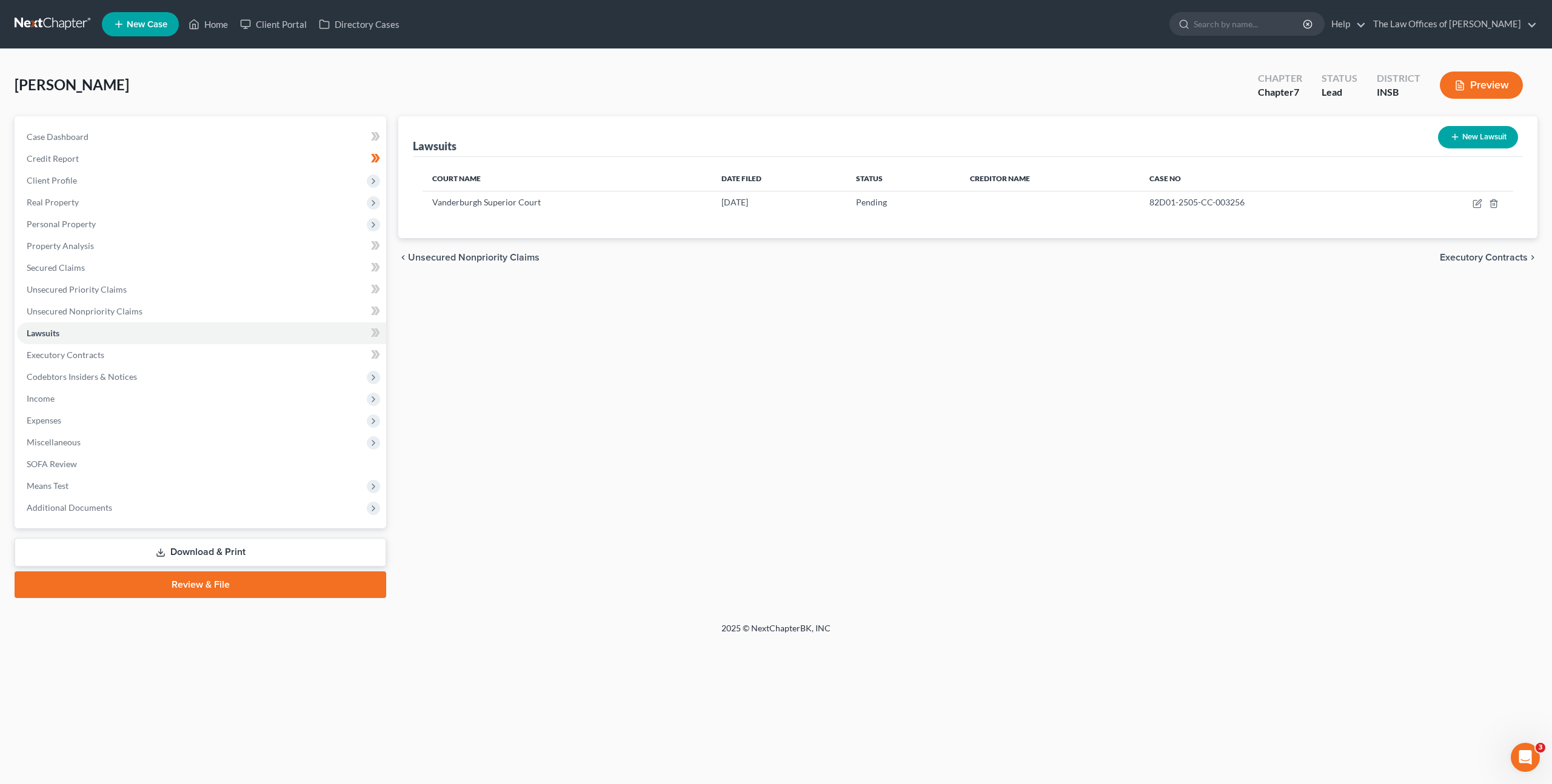
click at [1486, 143] on button "New Lawsuit" at bounding box center [1478, 138] width 80 height 23
select select "0"
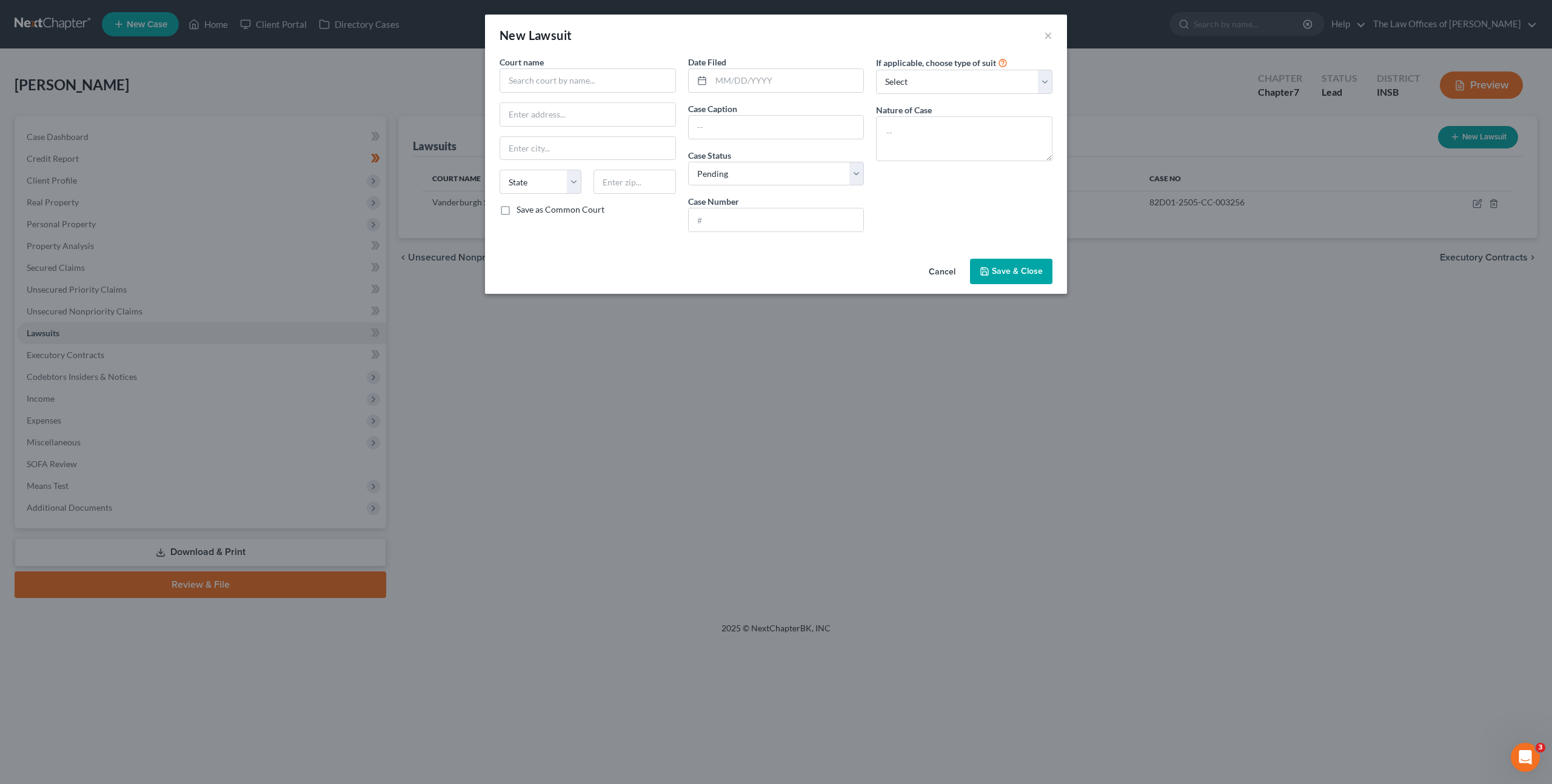
click at [642, 93] on div "Court name * State [US_STATE] AK AR AZ CA CO CT DE DC [GEOGRAPHIC_DATA] GA GU H…" at bounding box center [588, 149] width 189 height 186
click at [639, 84] on input "text" at bounding box center [587, 80] width 176 height 24
click at [574, 64] on div "Court name *" at bounding box center [587, 74] width 176 height 37
click at [575, 72] on input "text" at bounding box center [587, 80] width 176 height 24
click at [595, 122] on div "[GEOGRAPHIC_DATA]" at bounding box center [572, 120] width 126 height 12
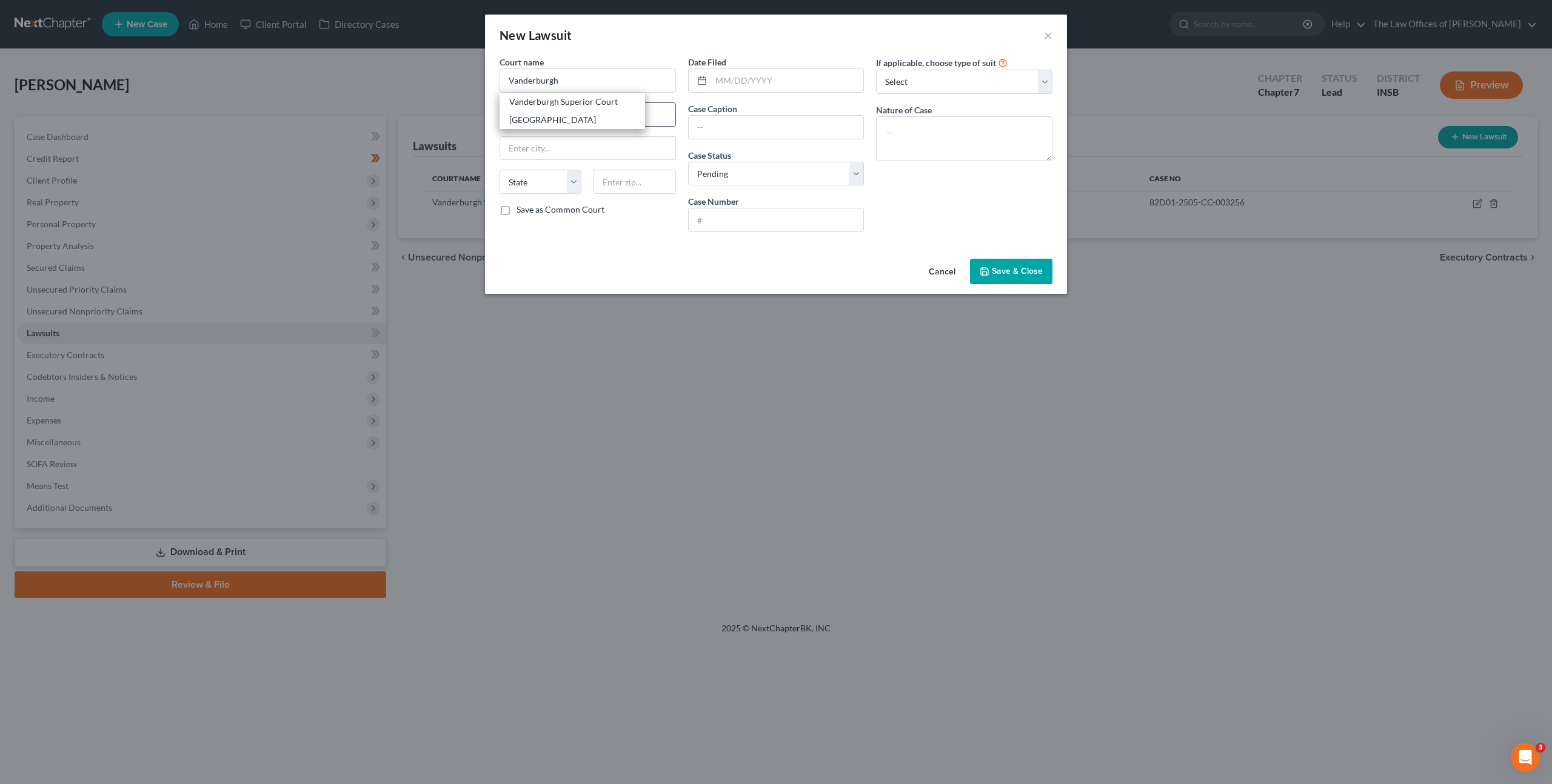
type input "[GEOGRAPHIC_DATA]"
type input "[STREET_ADDRESS]"
type input "[GEOGRAPHIC_DATA]"
select select "15"
type input "47711"
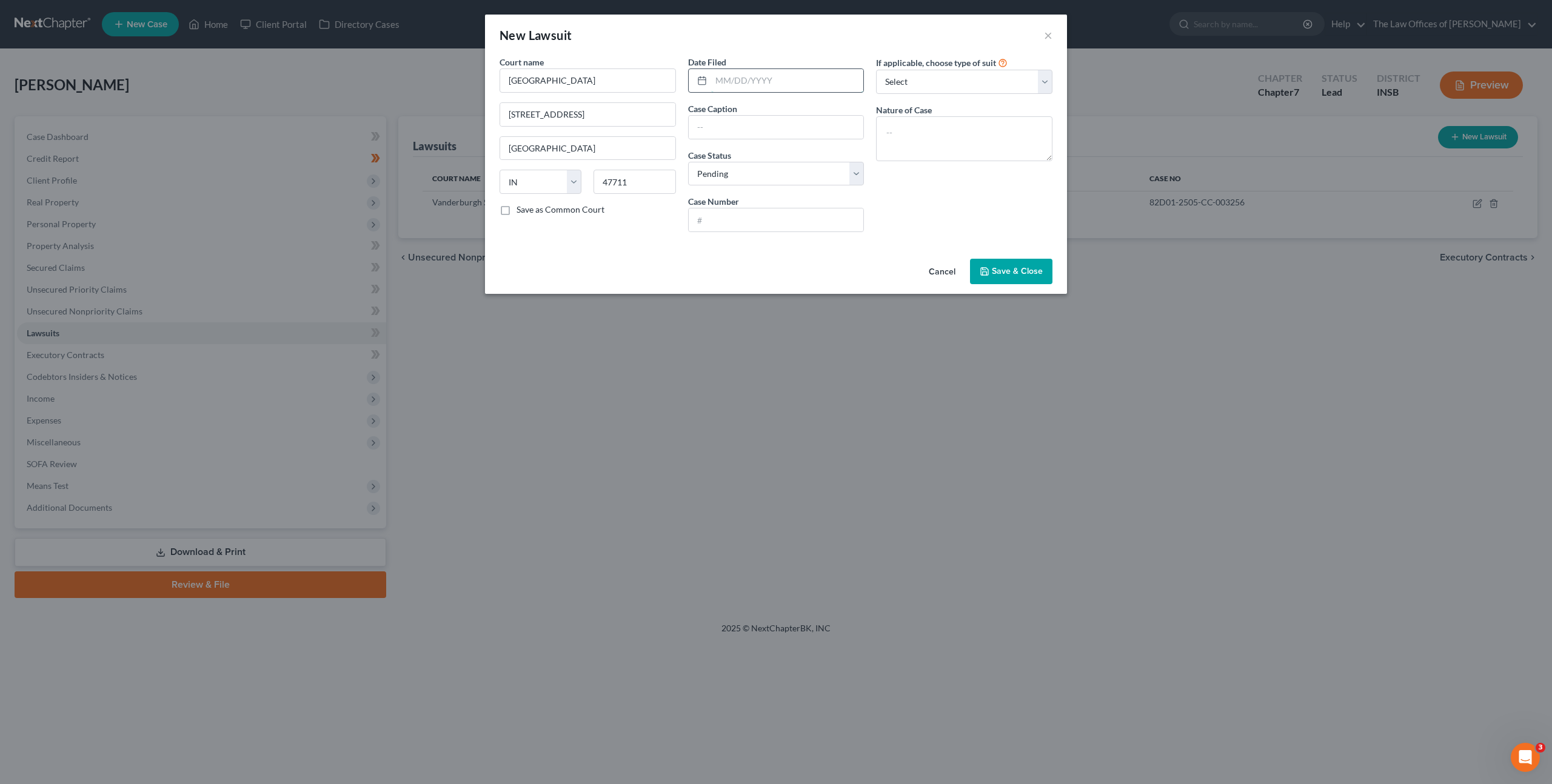
click at [793, 76] on input "text" at bounding box center [788, 80] width 153 height 23
type input "[DATE]"
click at [761, 124] on input "text" at bounding box center [776, 127] width 175 height 23
click at [754, 126] on input "text" at bounding box center [776, 127] width 175 height 23
paste input "JEFFERSON CAPITAL SYSTEMS, LLC v. [PERSON_NAME]"
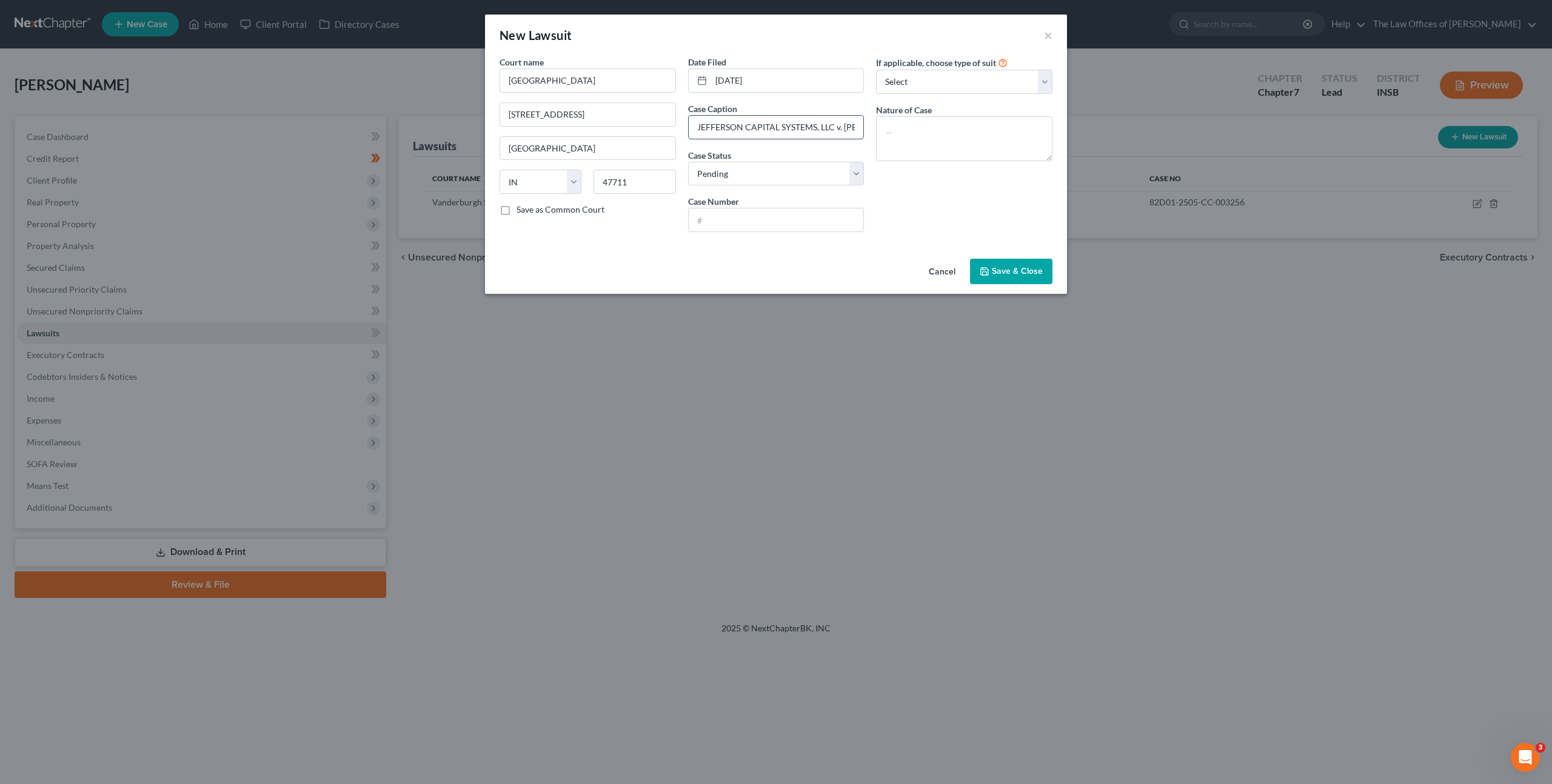
scroll to position [0, 65]
type input "JEFFERSON CAPITAL SYSTEMS, LLC v. [PERSON_NAME]"
click at [758, 230] on input "text" at bounding box center [776, 220] width 175 height 23
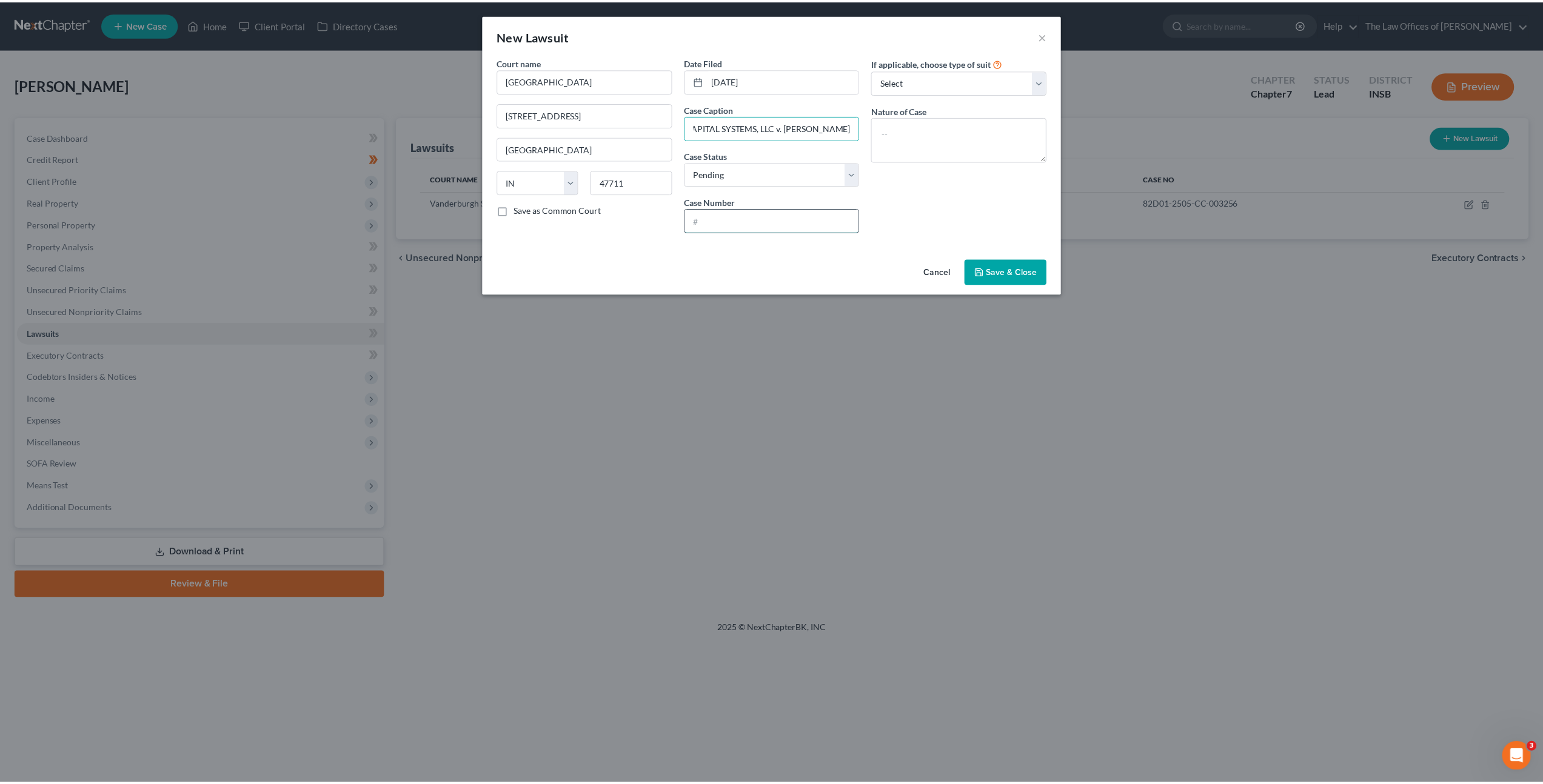
scroll to position [0, 0]
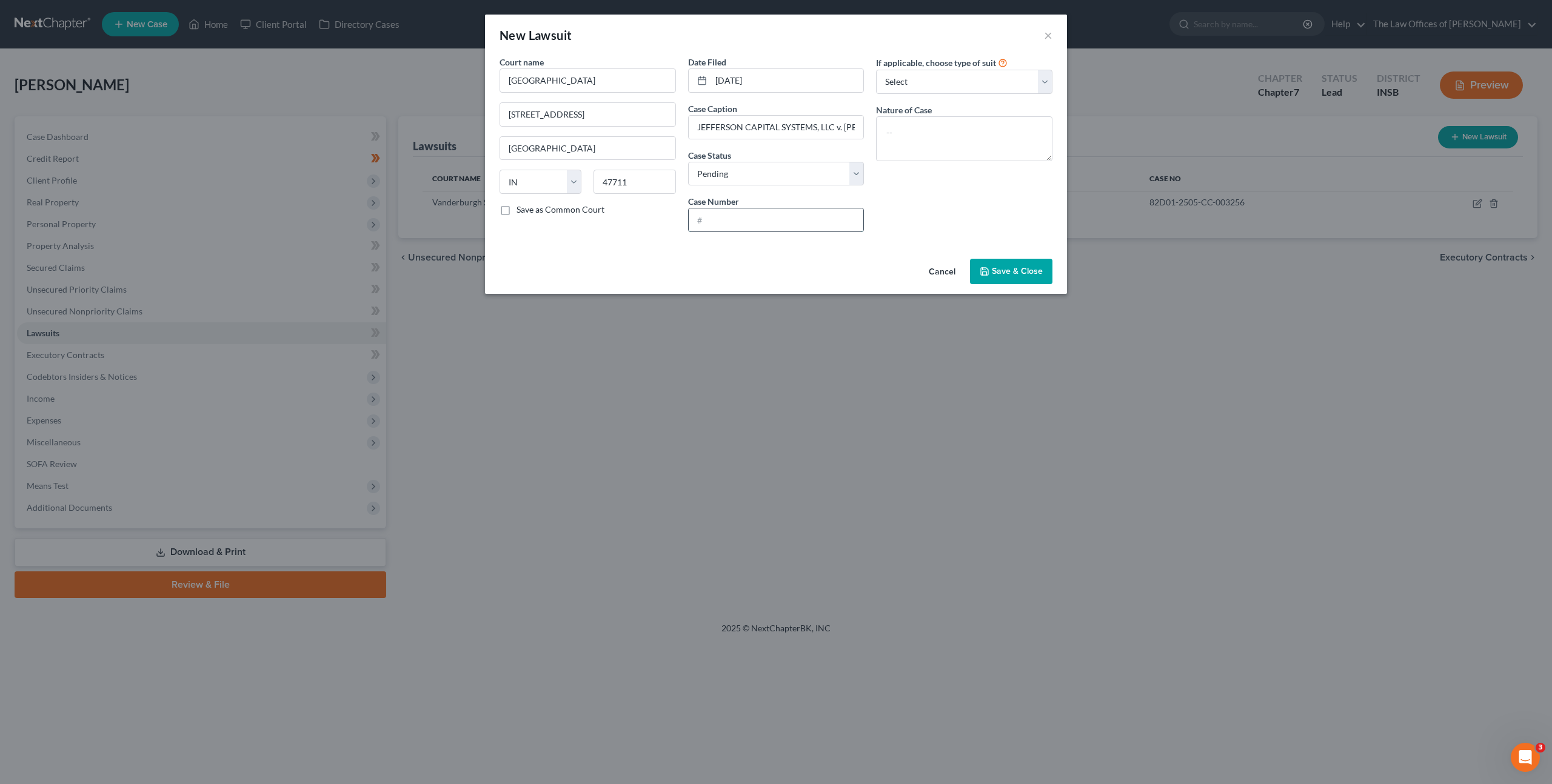
paste input "82C01-2507-CC-004330"
click at [708, 224] on input "82C01-2507-CC-004330" at bounding box center [776, 220] width 175 height 23
type input "82C01-2507-CC-004330"
click at [946, 138] on textarea at bounding box center [964, 138] width 176 height 45
type textarea "Civil Collection"
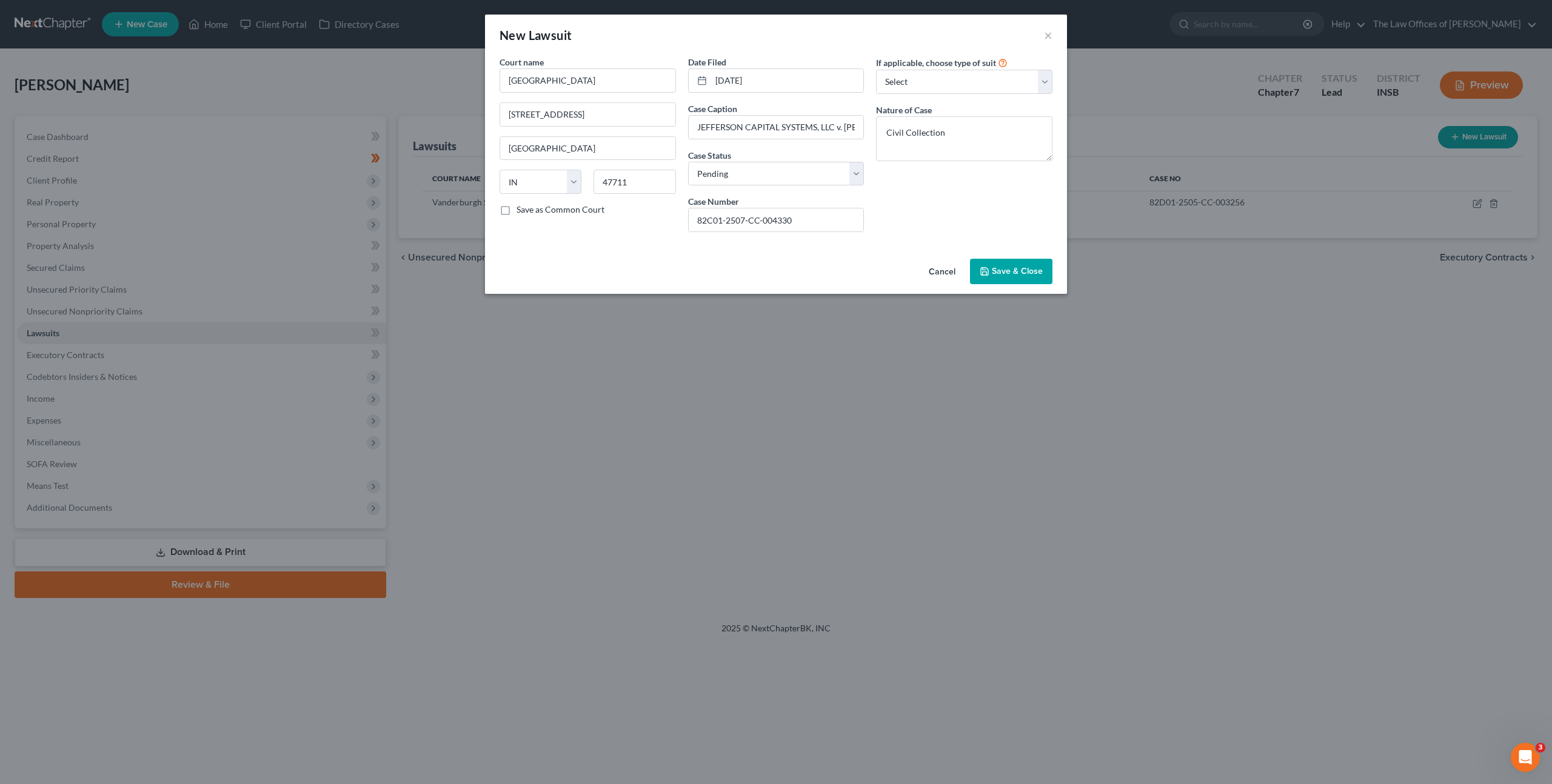
click at [1022, 242] on div "If applicable, choose type of suit Select Repossession Garnishment Foreclosure …" at bounding box center [964, 149] width 189 height 186
click at [996, 278] on button "Save & Close" at bounding box center [1011, 271] width 82 height 25
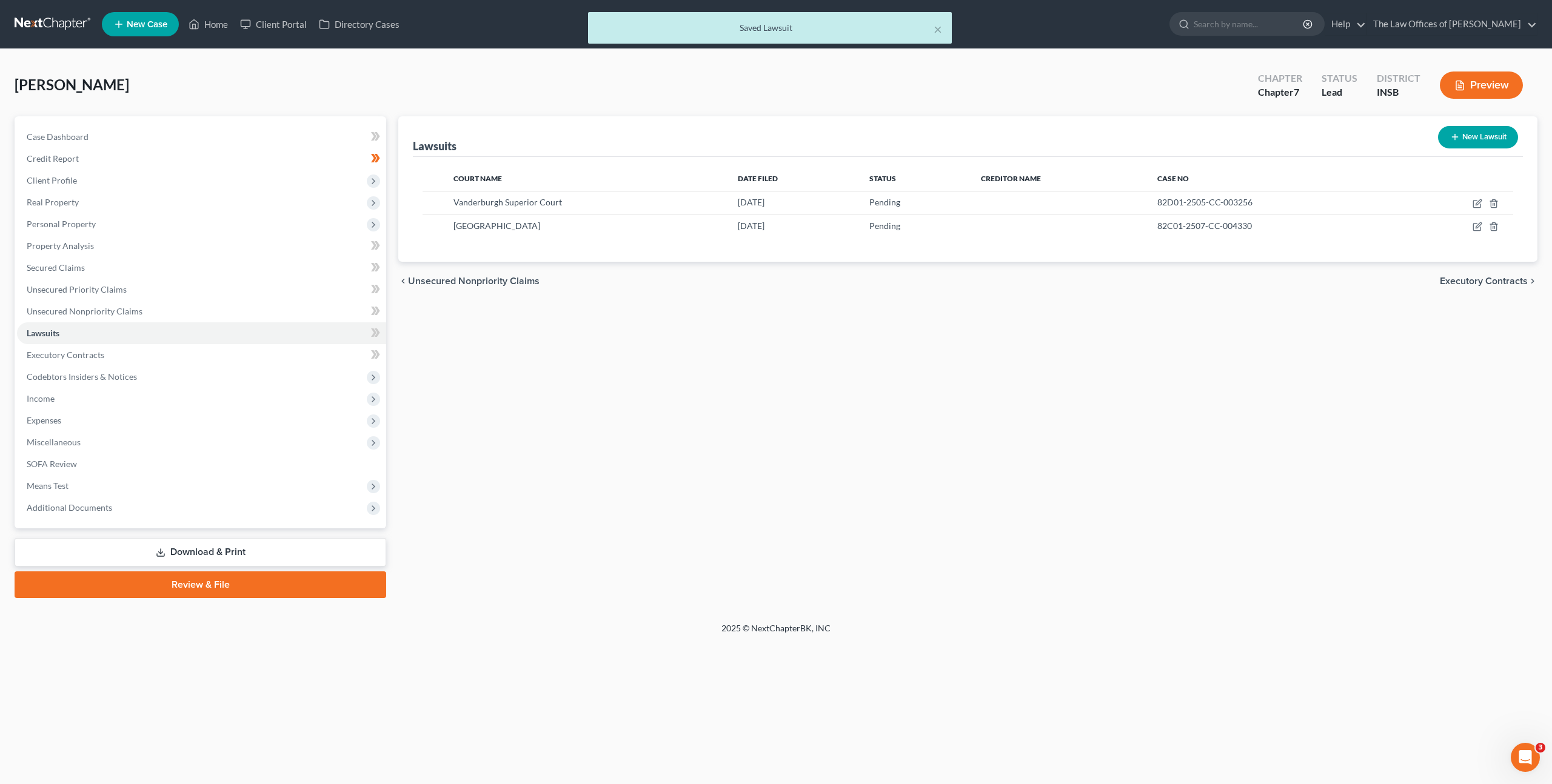
click at [988, 351] on div "Lawsuits New Lawsuit Court Name Date Filed Status Creditor Name Case No Vanderb…" at bounding box center [968, 357] width 1151 height 482
click at [211, 316] on link "Unsecured Nonpriority Claims" at bounding box center [201, 311] width 369 height 22
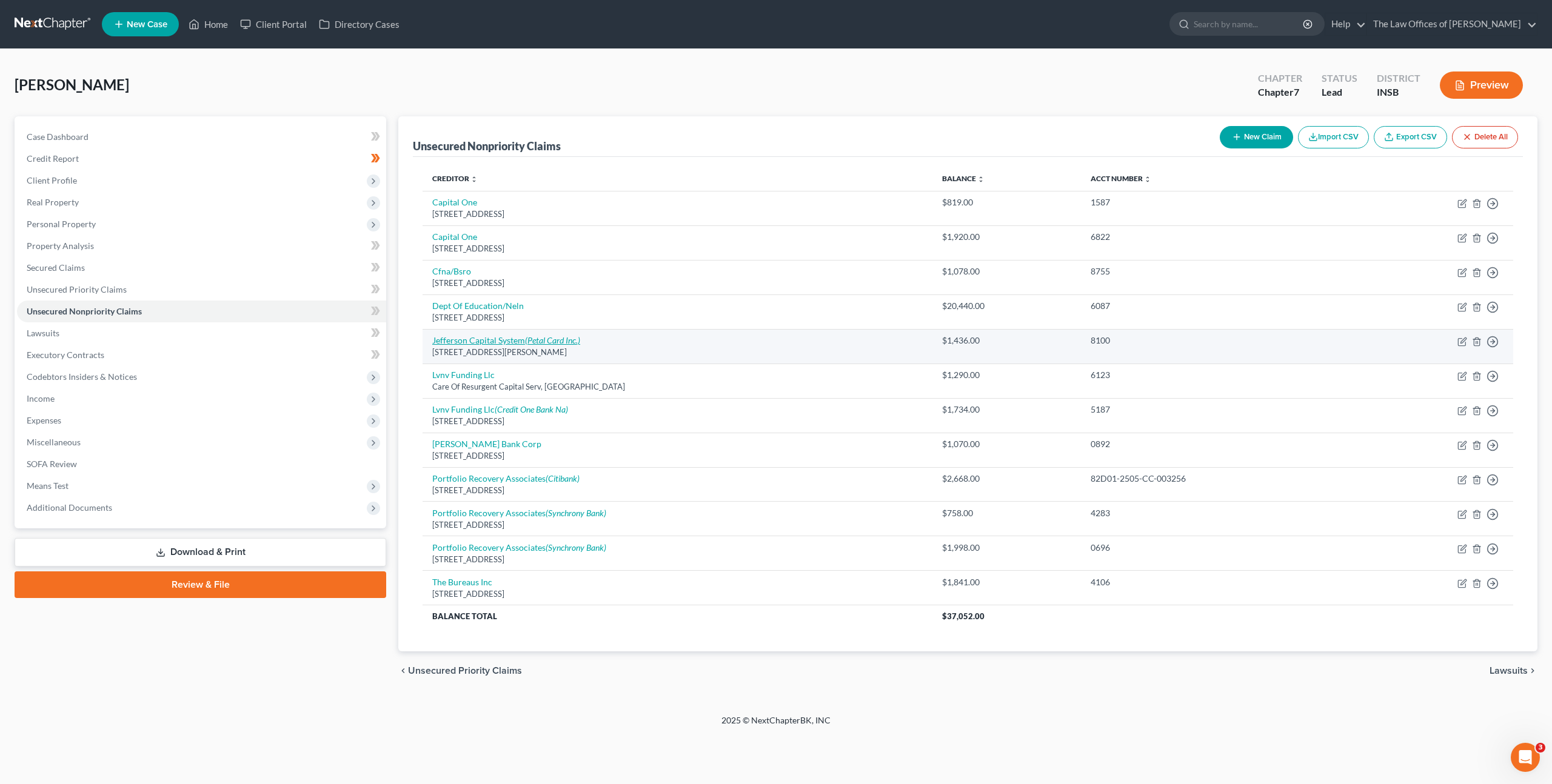
click at [507, 340] on link "Jefferson Capital System (Petal Card Inc.)" at bounding box center [506, 340] width 148 height 11
select select "24"
select select "0"
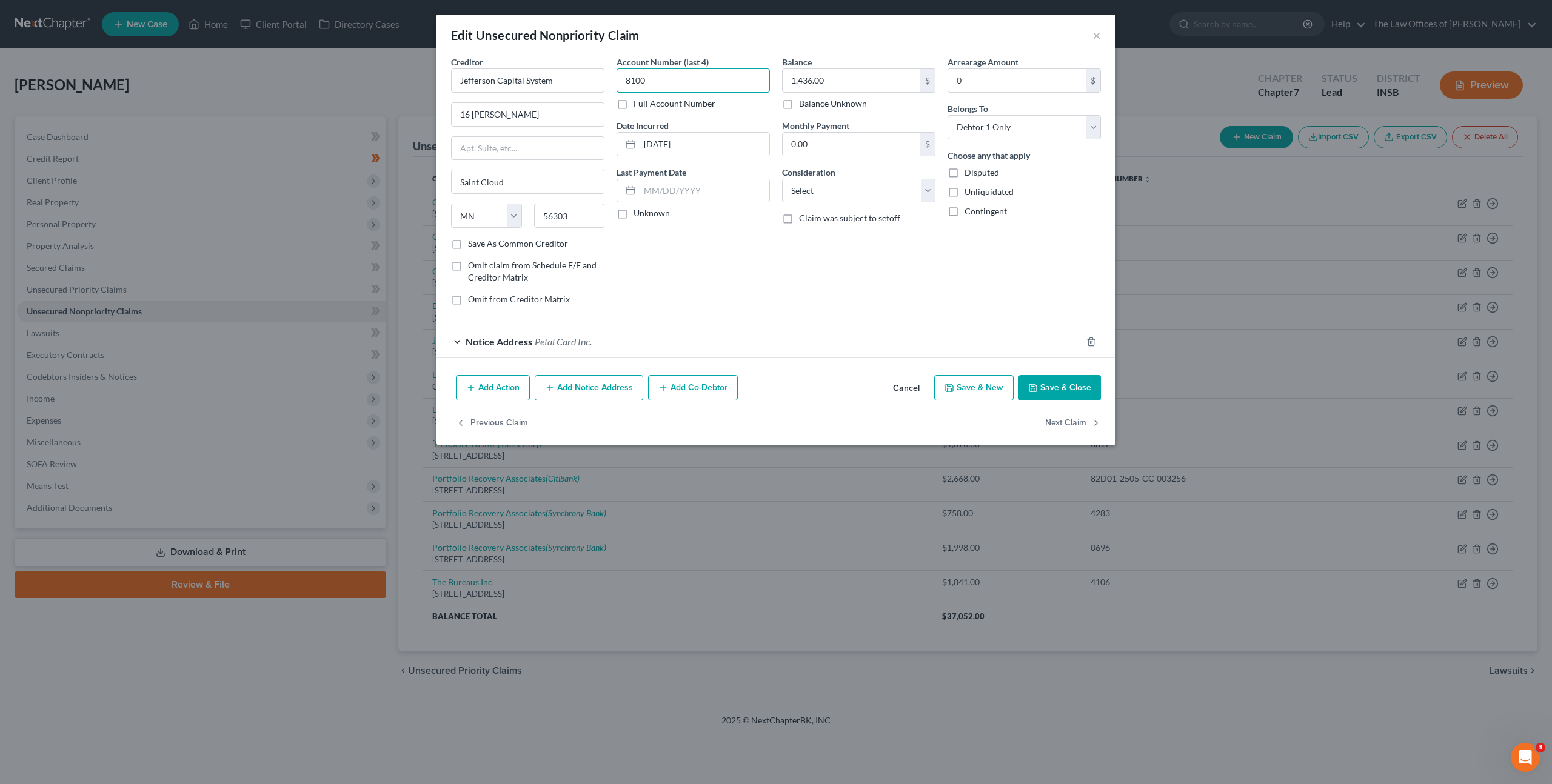
click at [677, 84] on input "8100" at bounding box center [693, 80] width 154 height 24
click at [633, 102] on label "Full Account Number" at bounding box center [674, 104] width 82 height 12
click at [638, 102] on input "Full Account Number" at bounding box center [642, 102] width 8 height 8
drag, startPoint x: 630, startPoint y: 89, endPoint x: 574, endPoint y: 104, distance: 58.0
click at [505, 86] on div "Creditor * Jefferson Capital System 16 [PERSON_NAME] [GEOGRAPHIC_DATA] [US_STAT…" at bounding box center [776, 185] width 662 height 259
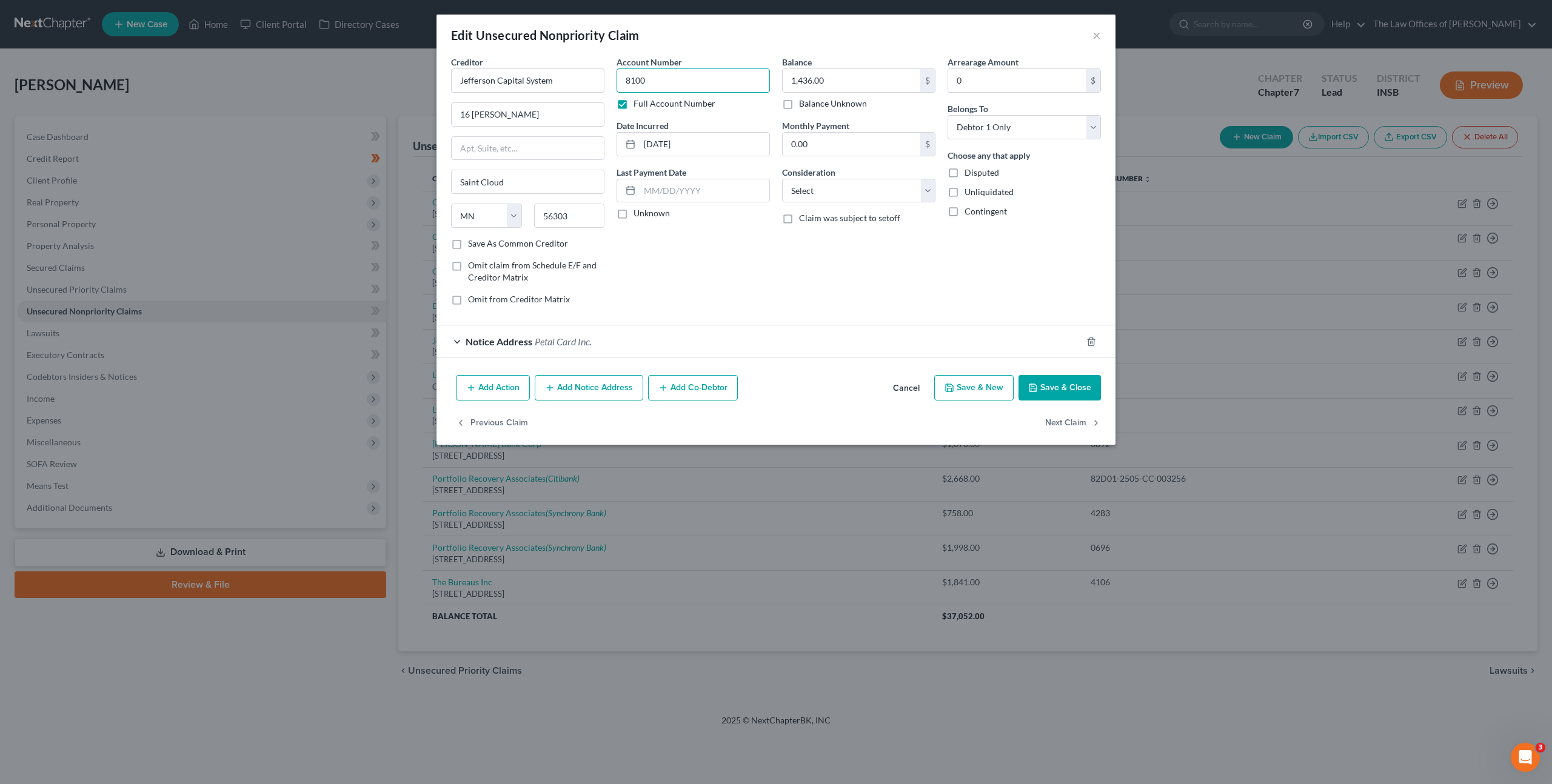
paste input "82C01-2507-CC-00433"
click at [637, 78] on input "82C01-2507-CC-004330" at bounding box center [693, 80] width 154 height 24
type input "82C01-2507-CC-004330"
click at [667, 237] on div "Account Number 82C01-2507-CC-004330 Full Account Number Date Incurred [DATE] La…" at bounding box center [693, 185] width 166 height 259
drag, startPoint x: 1066, startPoint y: 387, endPoint x: 1052, endPoint y: 395, distance: 16.1
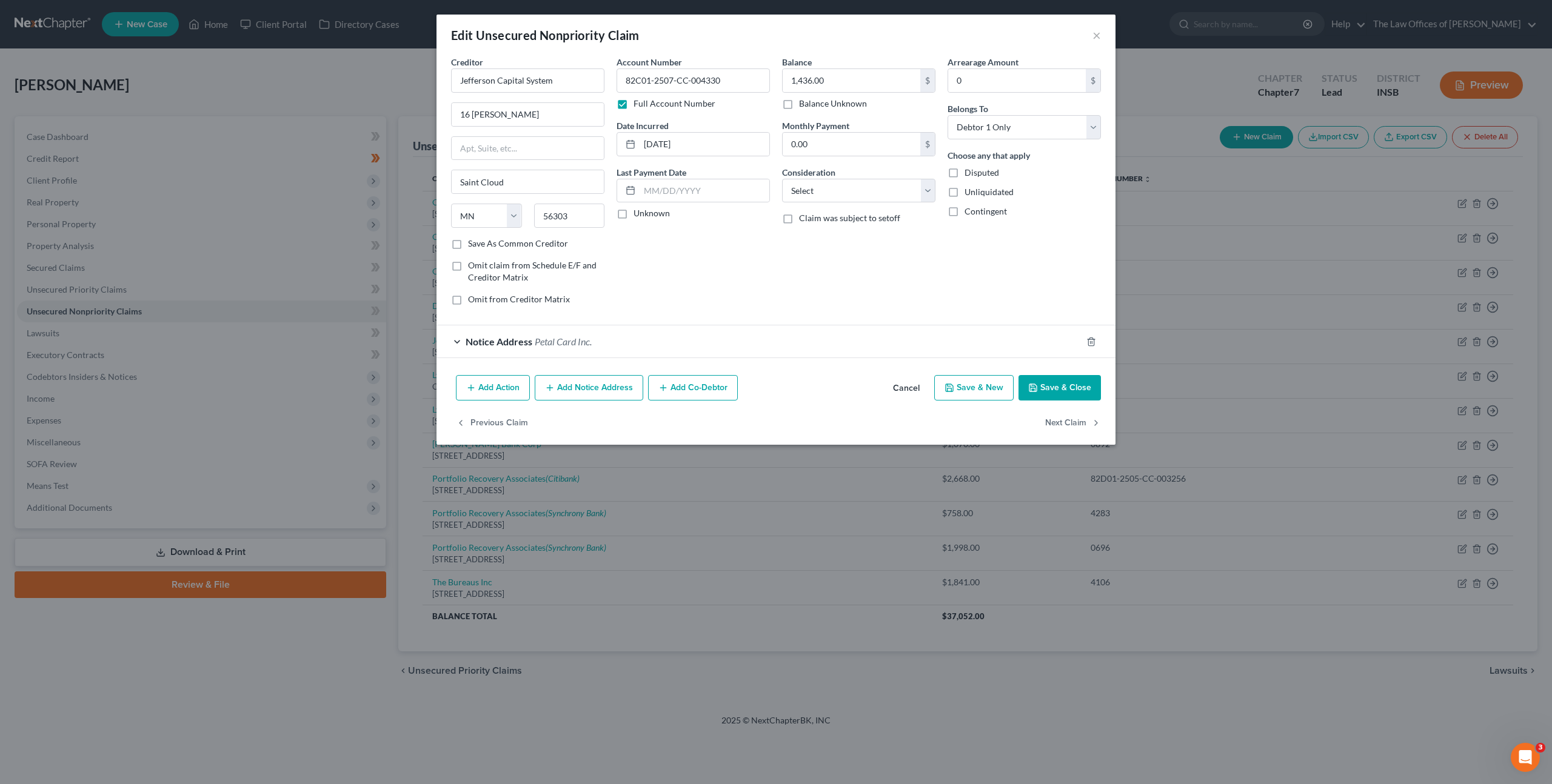
click at [1050, 400] on button "Save & Close" at bounding box center [1059, 387] width 82 height 25
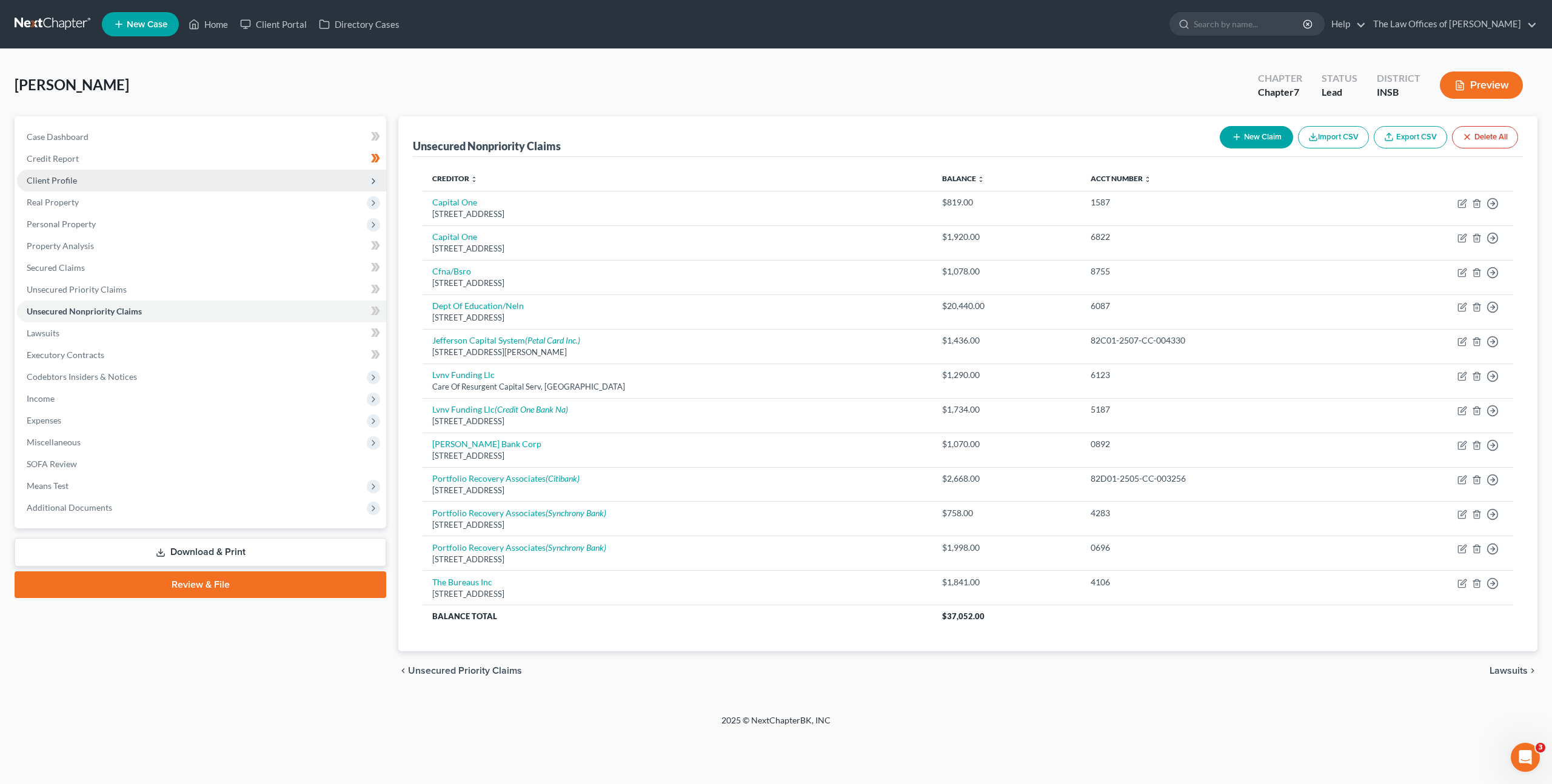
click at [172, 182] on span "Client Profile" at bounding box center [201, 180] width 369 height 22
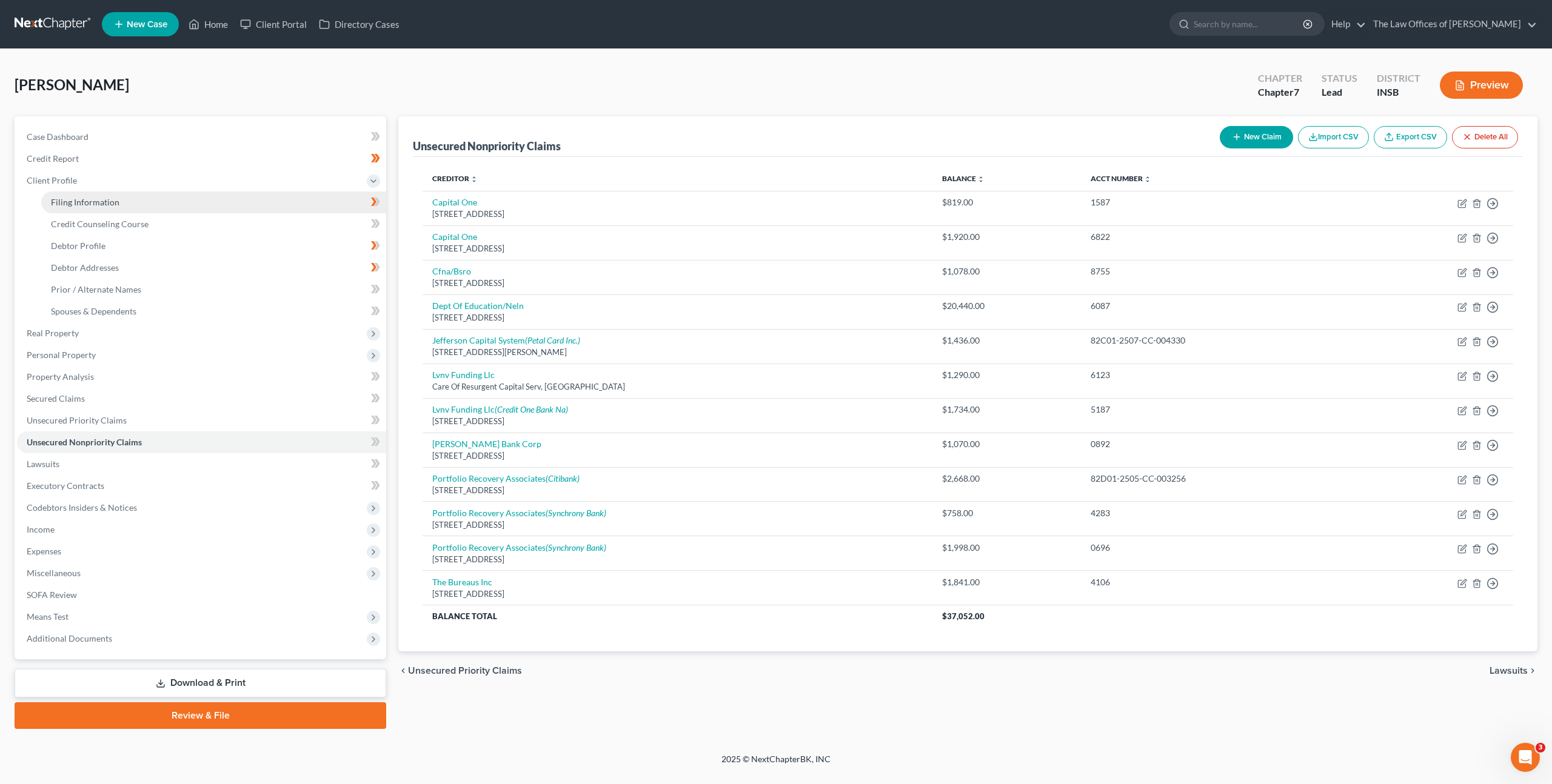
click at [165, 211] on link "Filing Information" at bounding box center [213, 202] width 345 height 22
select select "1"
select select "0"
select select "28"
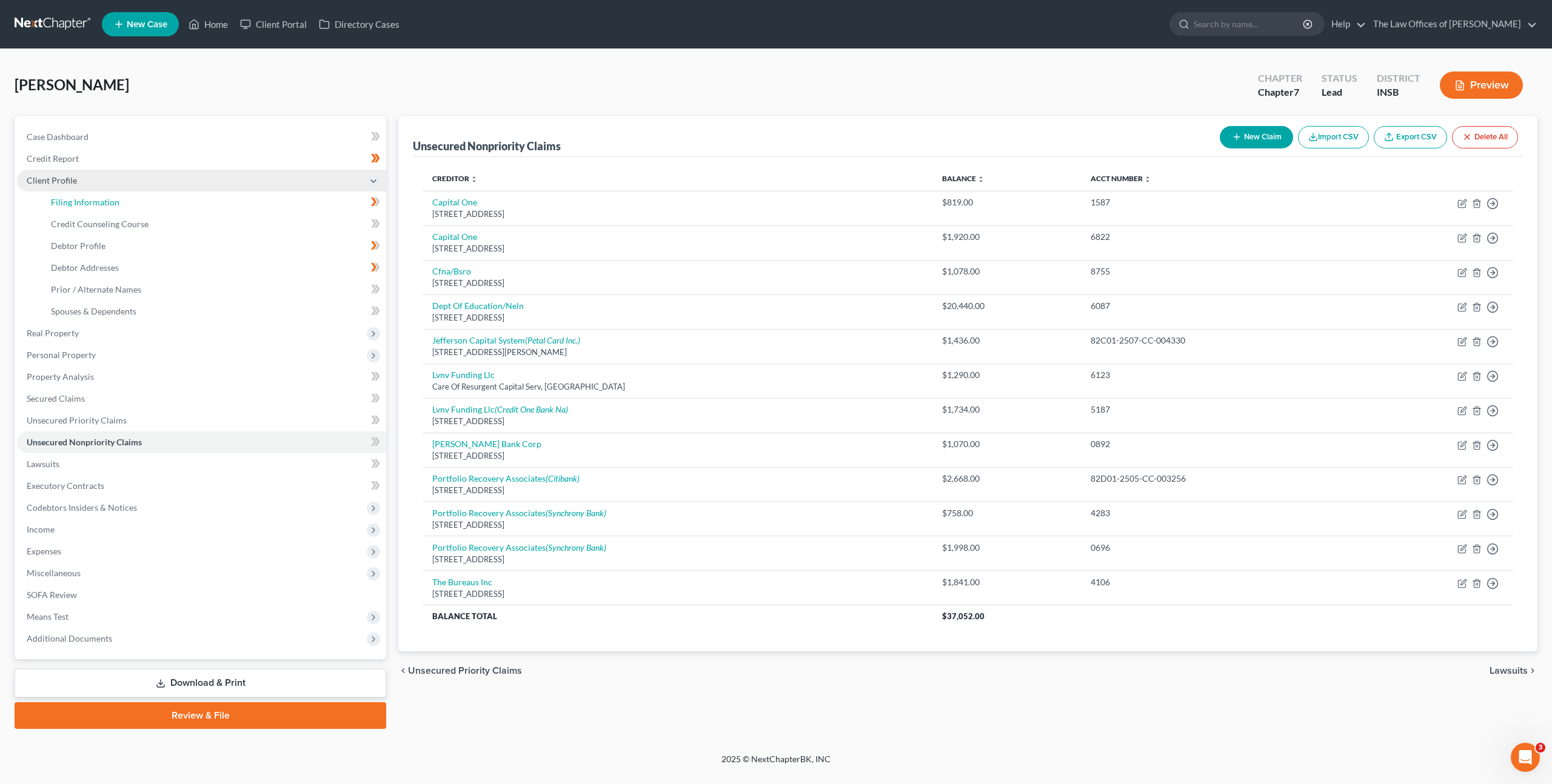
select select "0"
select select "15"
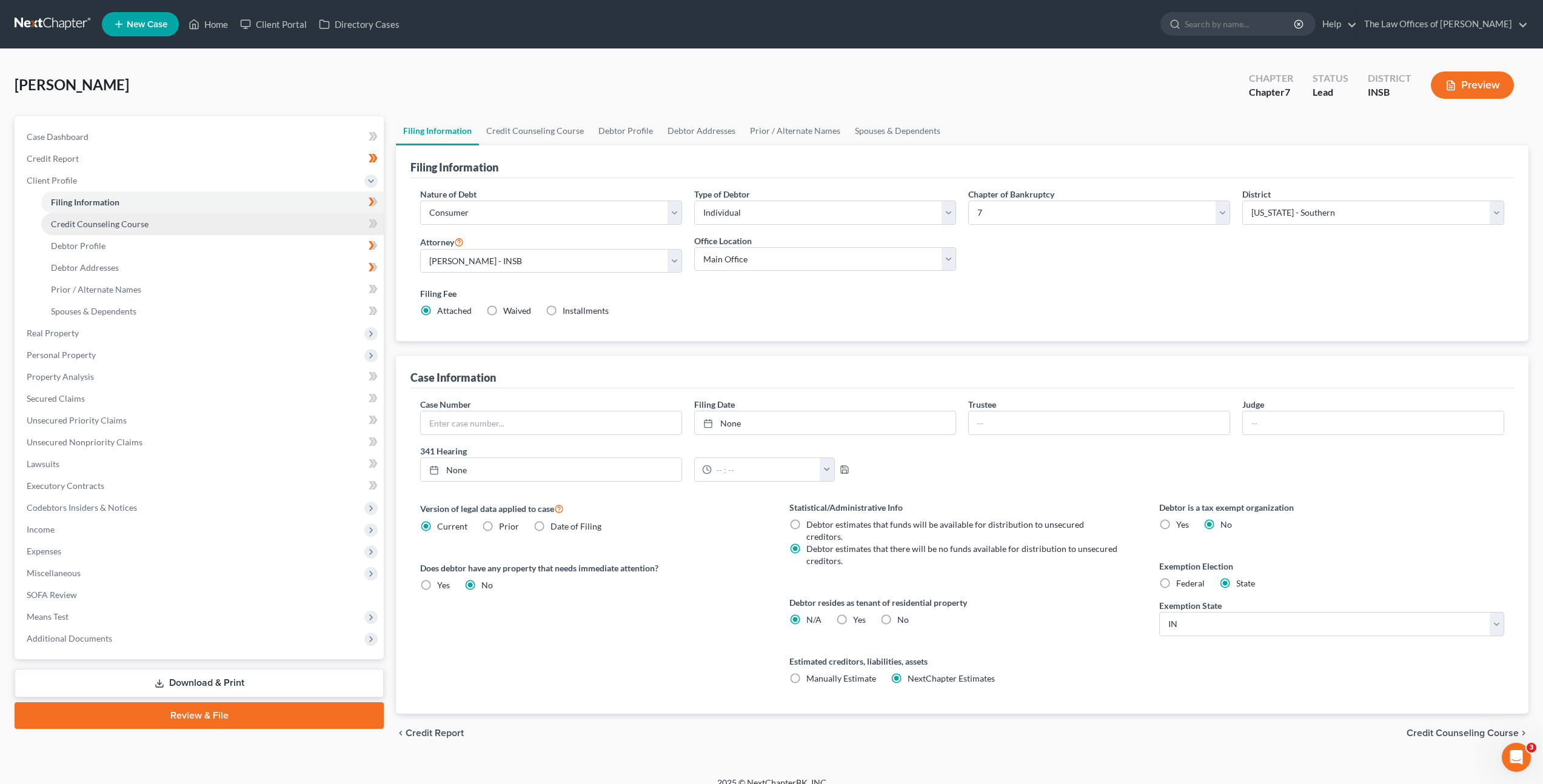
click at [195, 217] on link "Credit Counseling Course" at bounding box center [212, 224] width 342 height 22
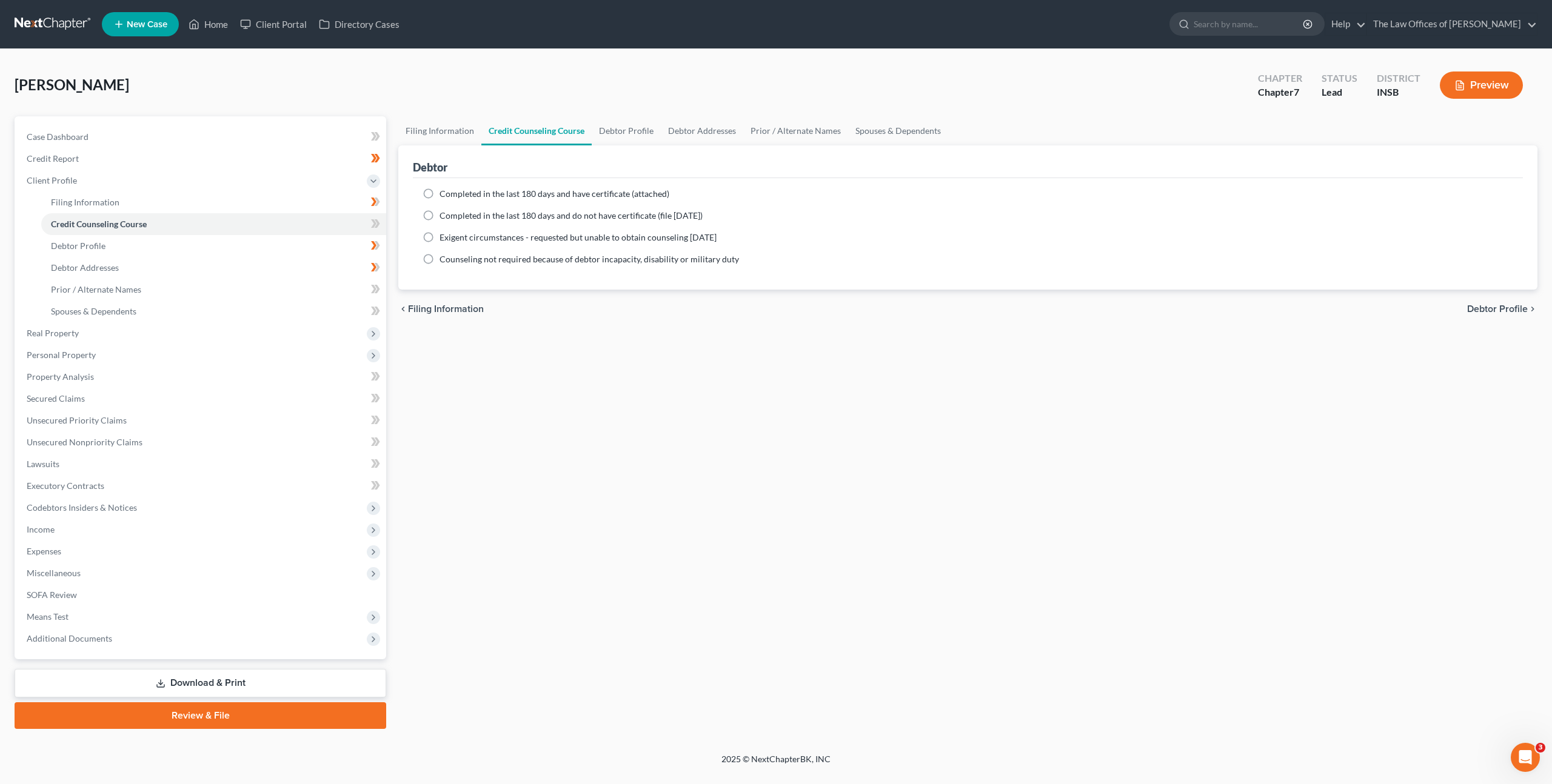
click at [441, 190] on span "Completed in the last 180 days and have certificate (attached)" at bounding box center [554, 194] width 230 height 11
click at [444, 190] on input "Completed in the last 180 days and have certificate (attached)" at bounding box center [448, 192] width 8 height 8
radio input "true"
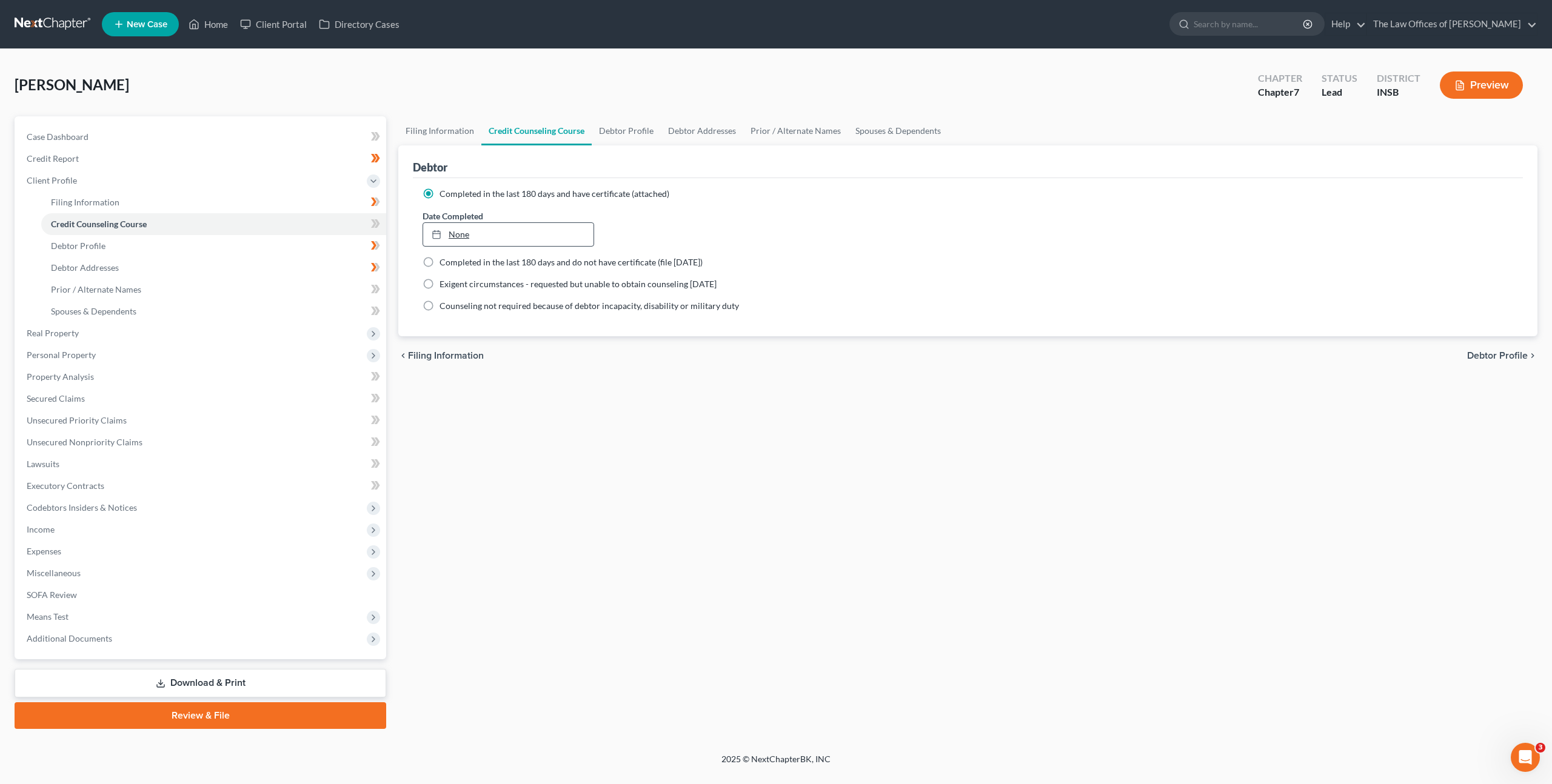
type input "[DATE]"
click at [528, 233] on link "None" at bounding box center [508, 235] width 170 height 23
click at [581, 478] on div "Filing Information Credit Counseling Course Debtor Profile Debtor Addresses Pri…" at bounding box center [968, 423] width 1151 height 613
click at [371, 222] on icon at bounding box center [376, 224] width 9 height 15
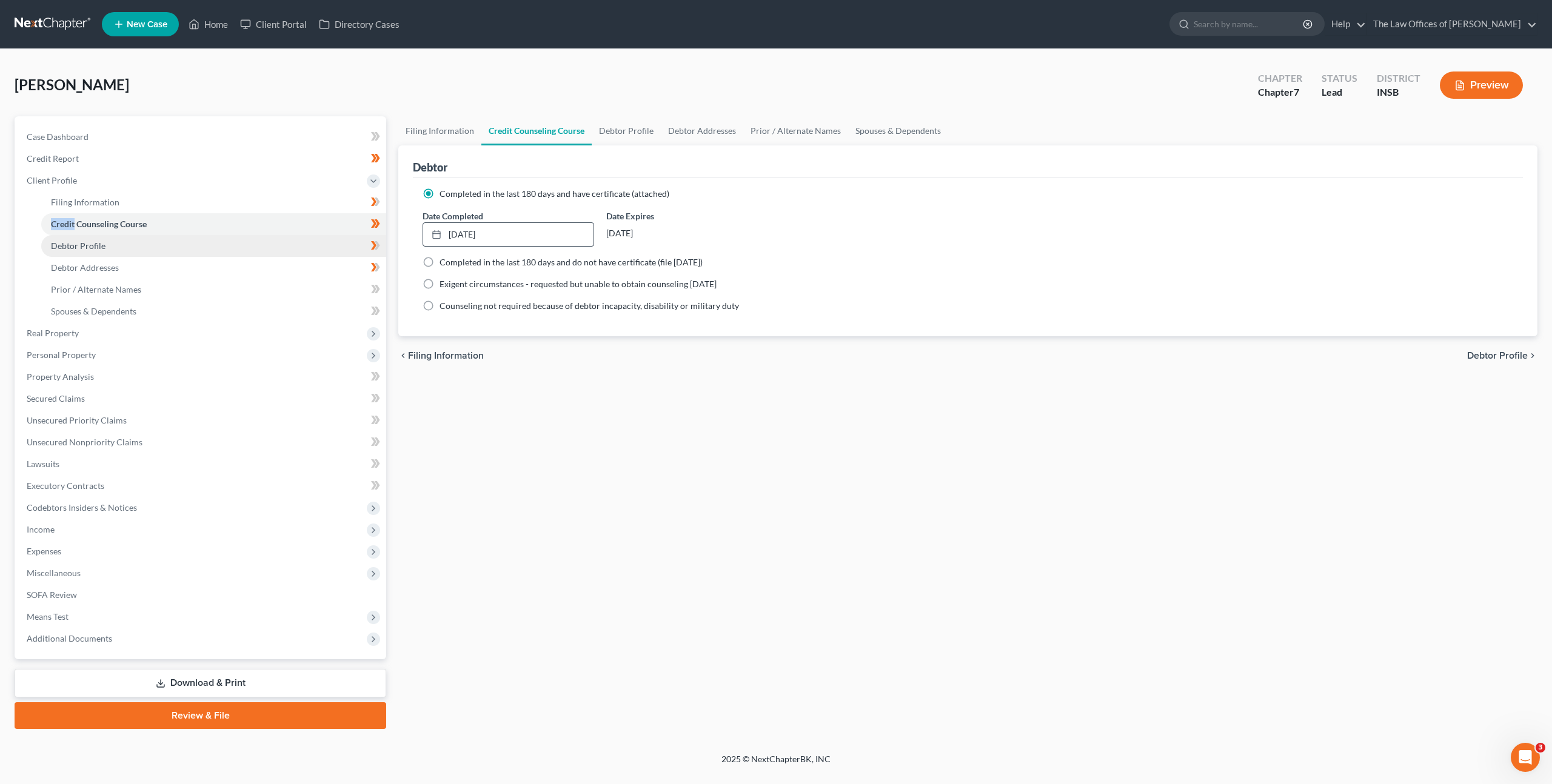
click at [257, 252] on link "Debtor Profile" at bounding box center [213, 246] width 345 height 22
select select "0"
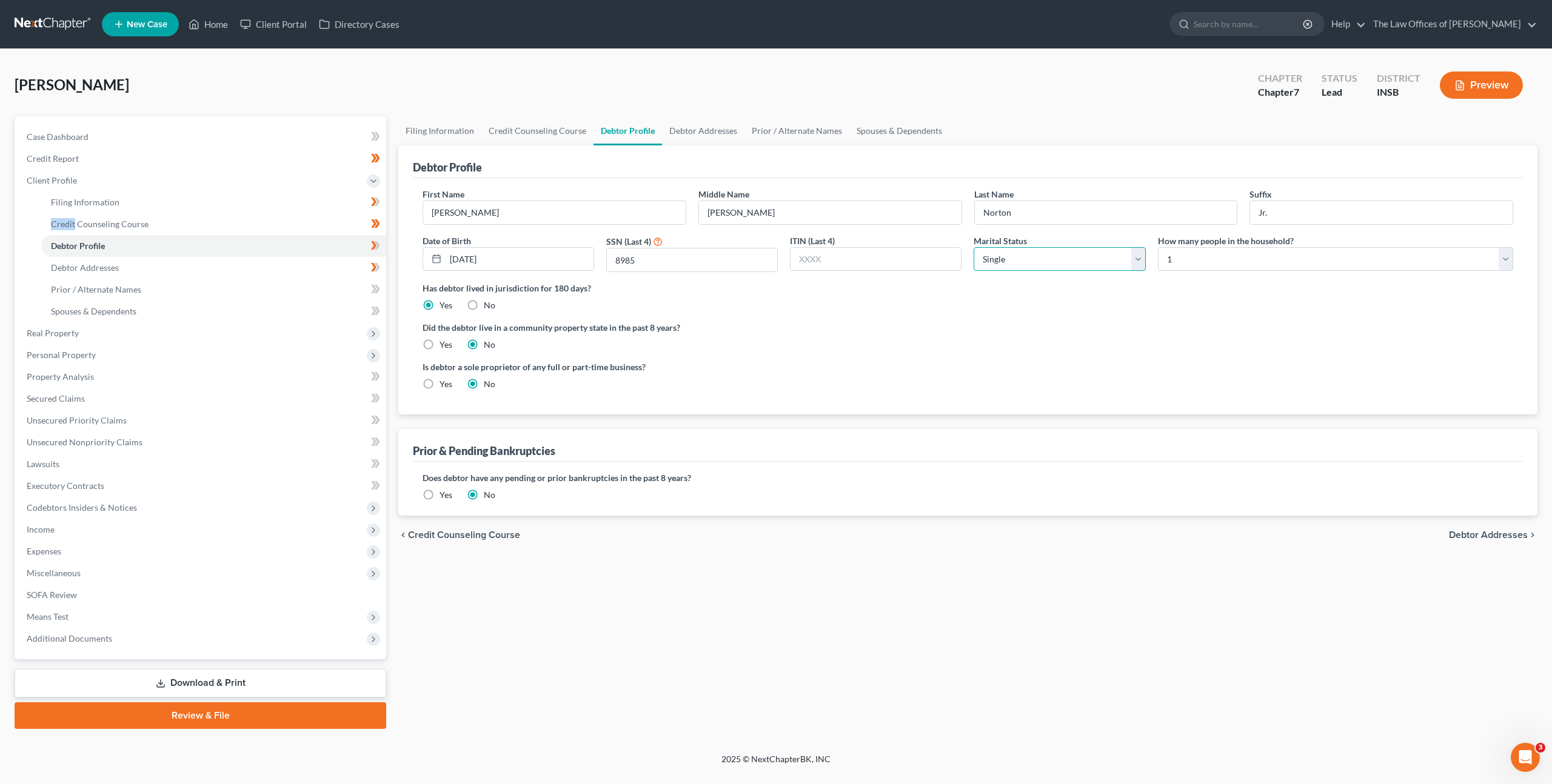
click at [1063, 268] on select "Select Single Married Separated Divorced Widowed" at bounding box center [1059, 259] width 171 height 24
click at [974, 247] on select "Select Single Married Separated Divorced Widowed" at bounding box center [1059, 259] width 171 height 24
click at [1063, 353] on ng-include "First Name [PERSON_NAME] Middle Name [PERSON_NAME] Name [PERSON_NAME] Date of B…" at bounding box center [968, 294] width 1091 height 212
click at [1075, 247] on select "Select Single Married Separated Divorced Widowed" at bounding box center [1059, 259] width 171 height 24
select select "0"
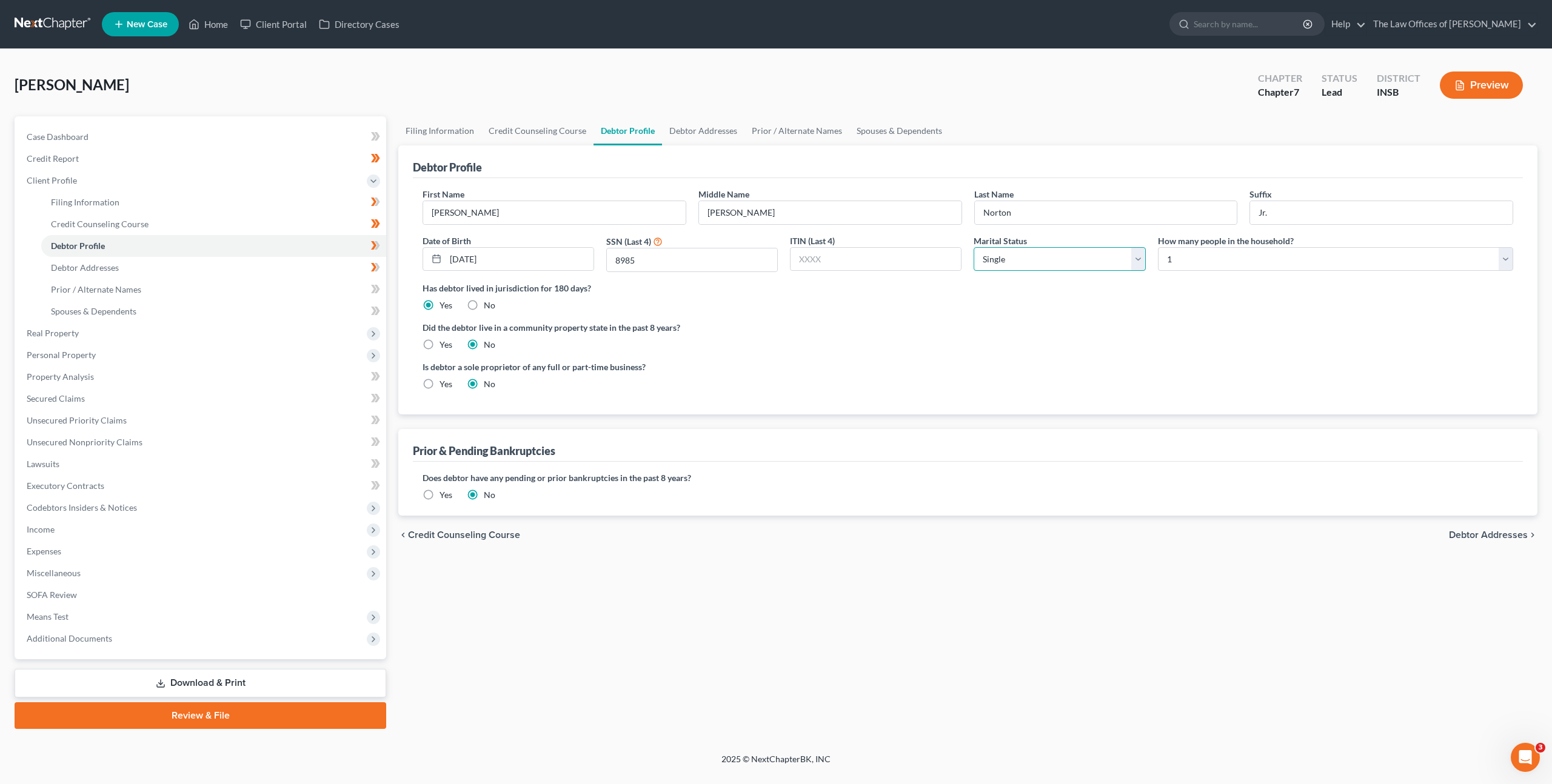
click at [974, 247] on select "Select Single Married Separated Divorced Widowed" at bounding box center [1059, 259] width 171 height 24
click at [1038, 336] on div "Did the debtor live in a community property state in the past 8 years? Yes No" at bounding box center [968, 336] width 1091 height 30
click at [1139, 340] on div "Did the debtor live in a community property state in the past 8 years? Yes No" at bounding box center [968, 336] width 1091 height 30
click at [1208, 256] on select "Select 1 2 3 4 5 6 7 8 9 10 11 12 13 14 15 16 17 18 19 20" at bounding box center [1335, 259] width 355 height 24
select select "1"
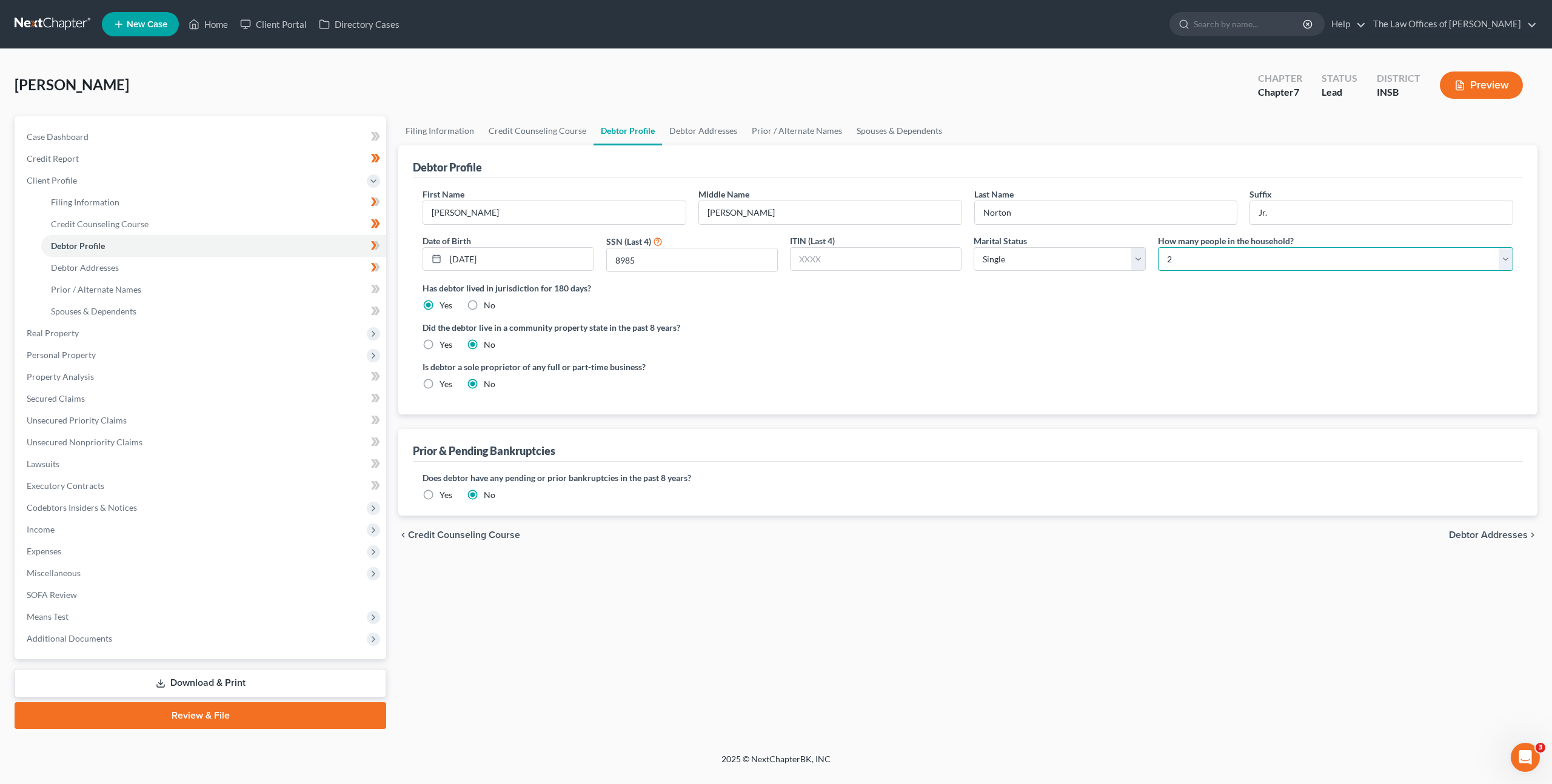
click at [1158, 247] on select "Select 1 2 3 4 5 6 7 8 9 10 11 12 13 14 15 16 17 18 19 20" at bounding box center [1335, 259] width 355 height 24
click at [925, 342] on div "Did the debtor live in a community property state in the past 8 years? Yes No" at bounding box center [968, 336] width 1091 height 30
click at [712, 134] on link "Debtor Addresses" at bounding box center [703, 131] width 82 height 29
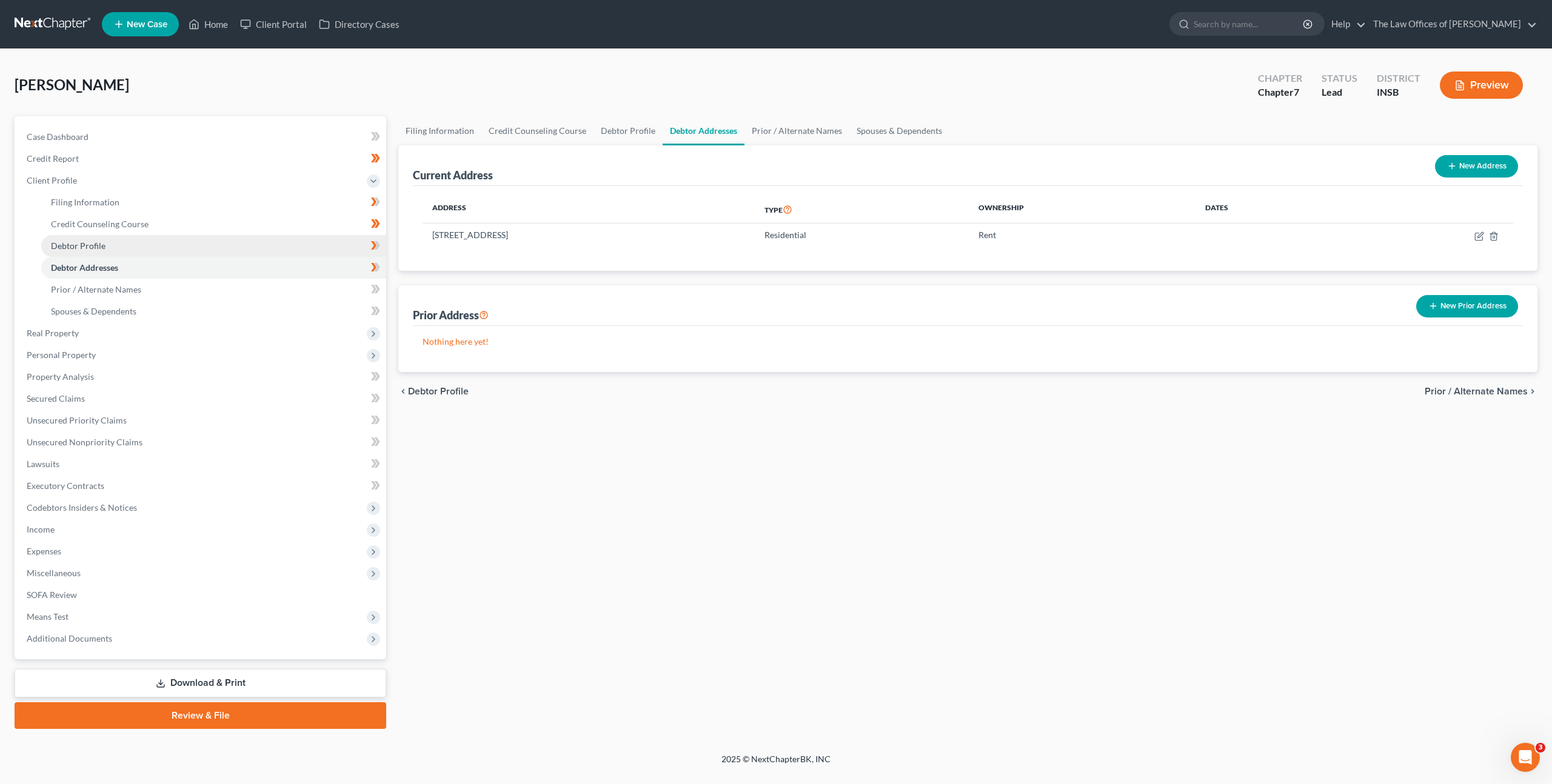
click at [320, 235] on link "Debtor Profile" at bounding box center [213, 246] width 345 height 22
select select "0"
select select "1"
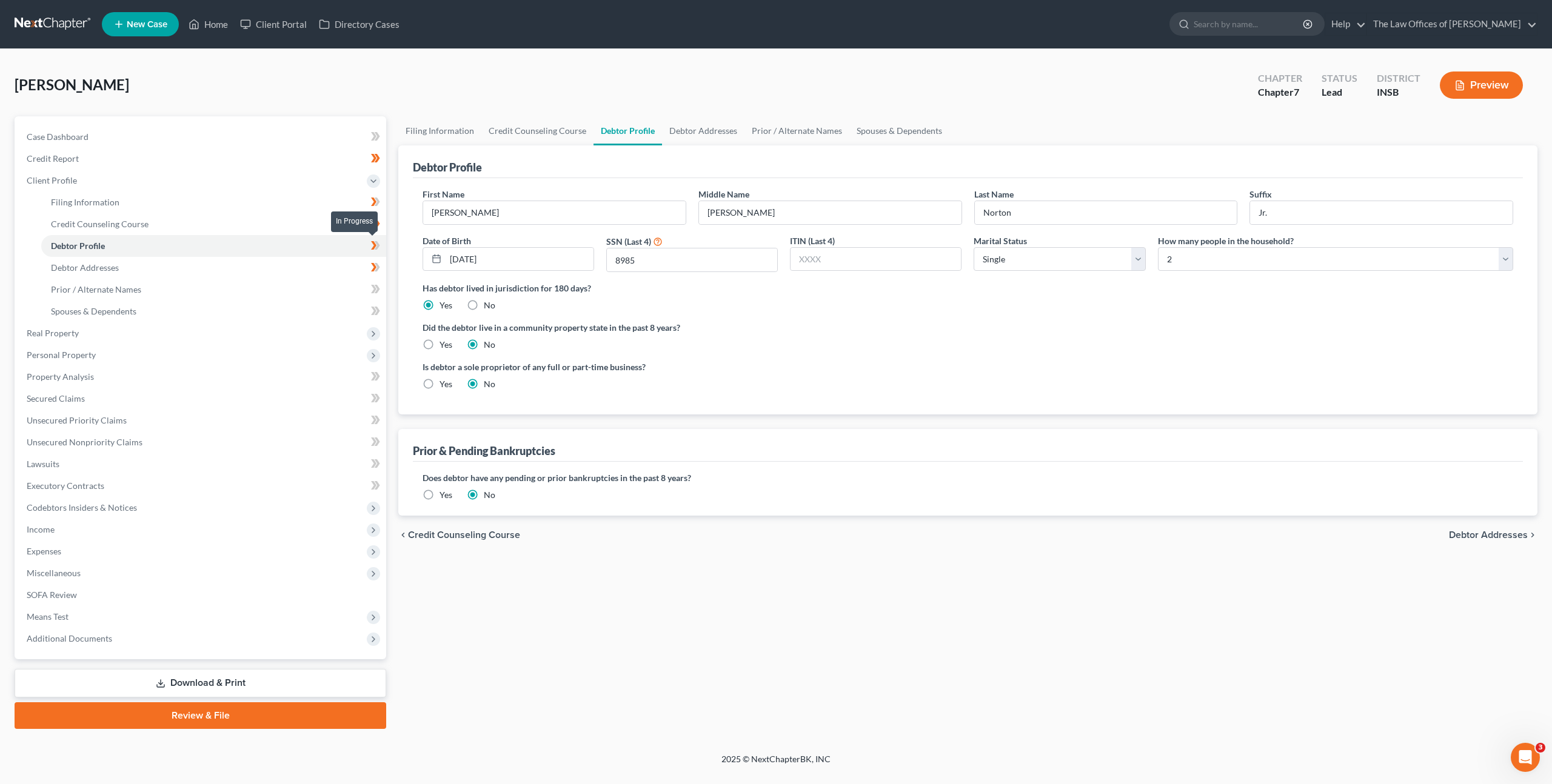
click at [375, 243] on icon at bounding box center [378, 245] width 5 height 9
click at [150, 269] on link "Debtor Addresses" at bounding box center [213, 268] width 345 height 22
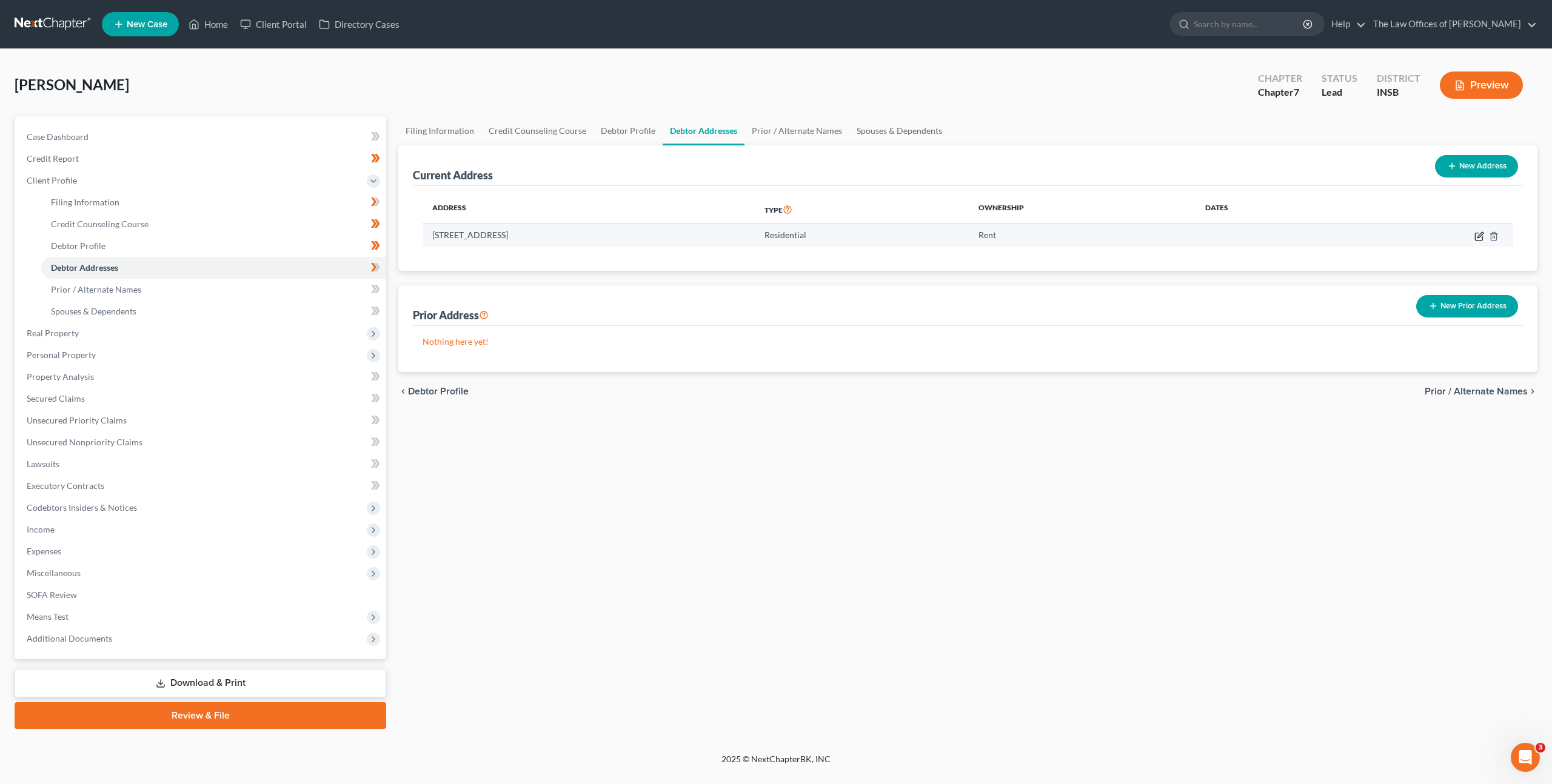
click at [1481, 239] on icon "button" at bounding box center [1478, 236] width 7 height 7
select select "15"
select select "81"
select select "0"
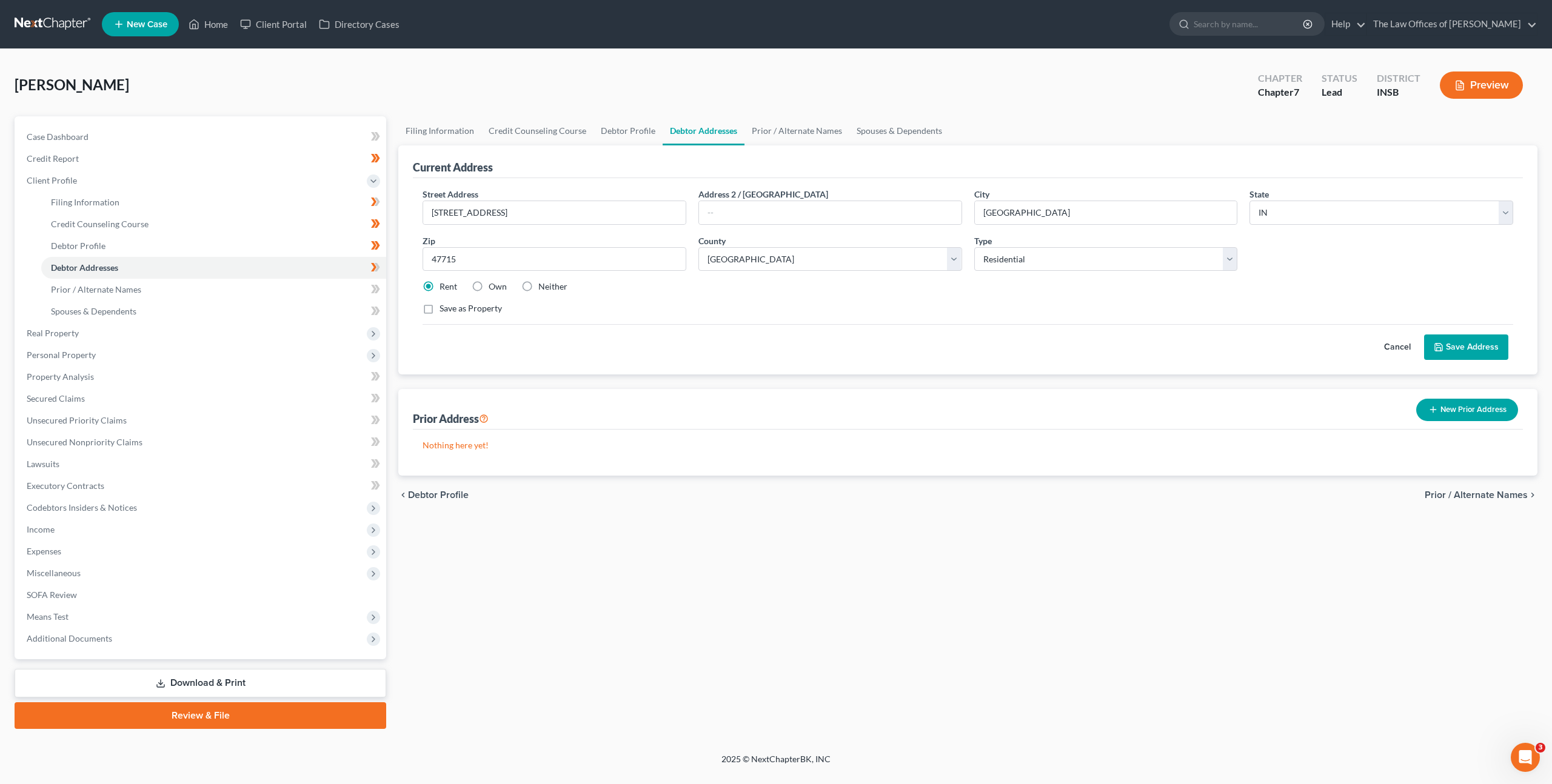
click at [538, 287] on label "Neither" at bounding box center [553, 286] width 29 height 12
click at [543, 287] on input "Neither" at bounding box center [547, 284] width 8 height 8
radio input "true"
click at [620, 345] on div "Cancel Save Address" at bounding box center [968, 342] width 1091 height 36
click at [1454, 349] on button "Save Address" at bounding box center [1466, 347] width 84 height 25
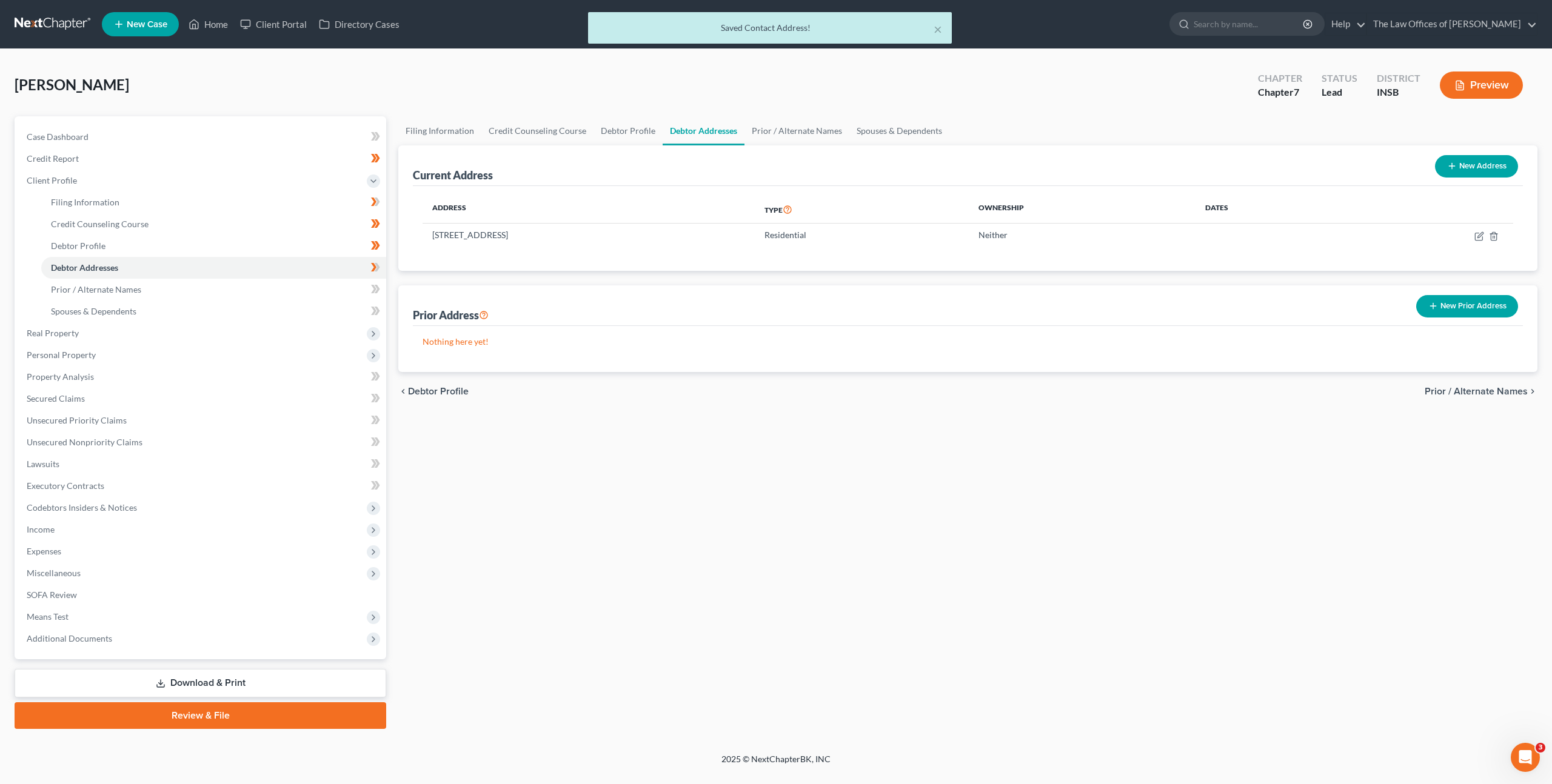
click at [386, 265] on div "Case Dashboard Payments Invoices Payments Payments Credit Report Client Profile" at bounding box center [200, 423] width 384 height 613
click at [378, 267] on icon at bounding box center [378, 267] width 5 height 9
click at [326, 205] on link "Filing Information" at bounding box center [213, 202] width 345 height 22
select select "1"
select select "0"
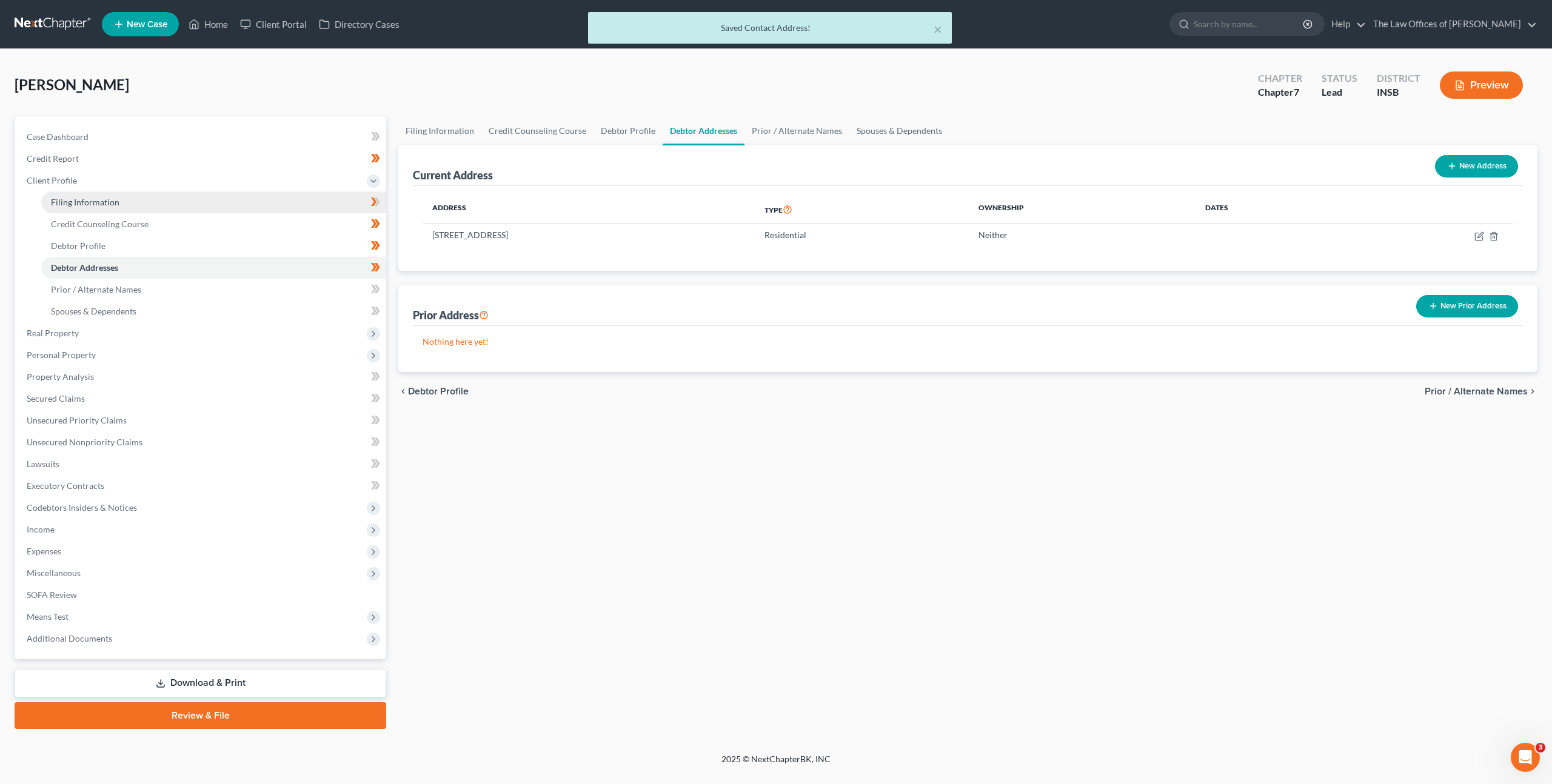
select select "0"
select select "28"
select select "0"
select select "15"
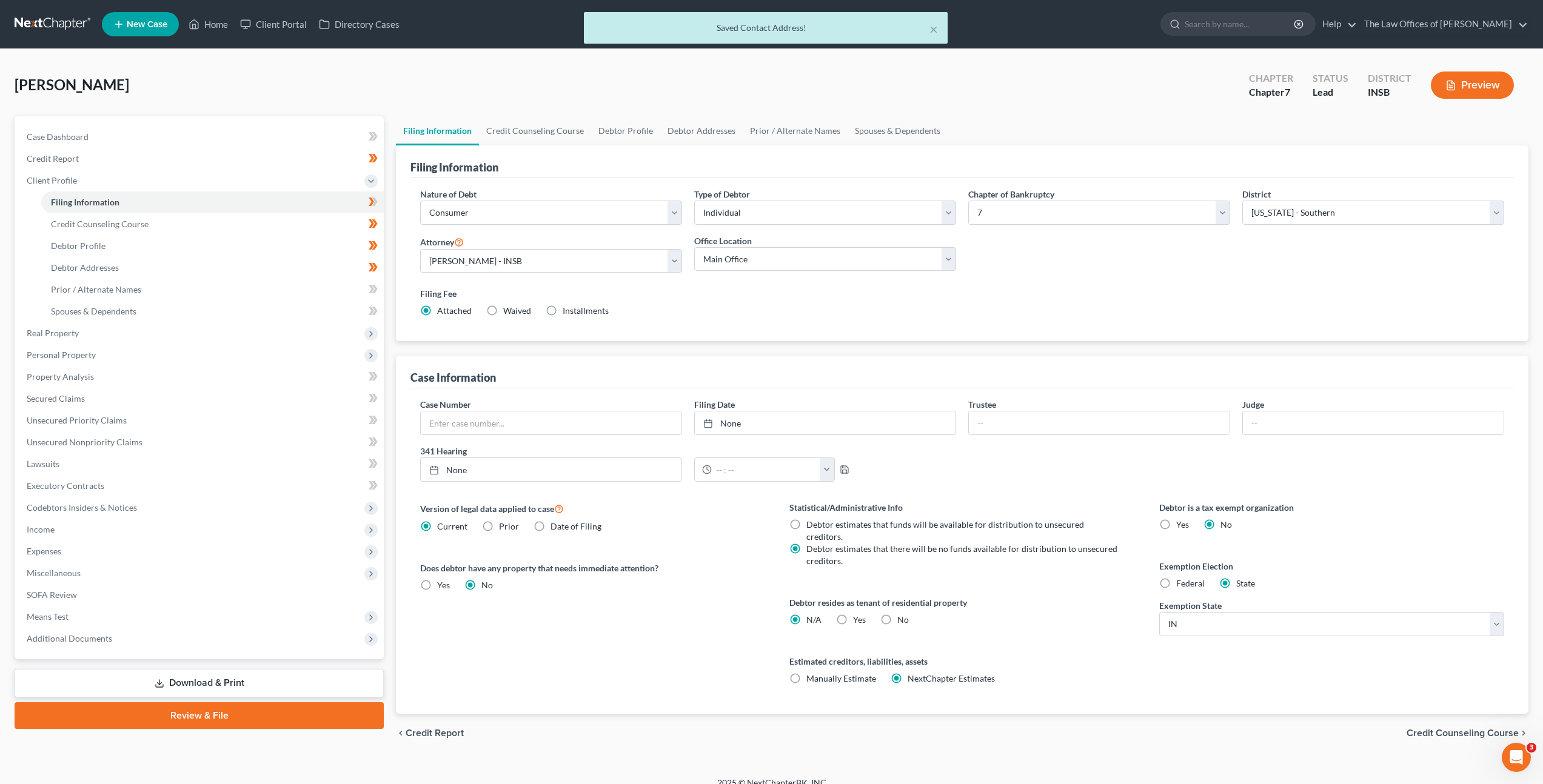
click at [727, 557] on div "Version of legal data applied to case Current Prior Date of Filing Legal data v…" at bounding box center [592, 607] width 369 height 213
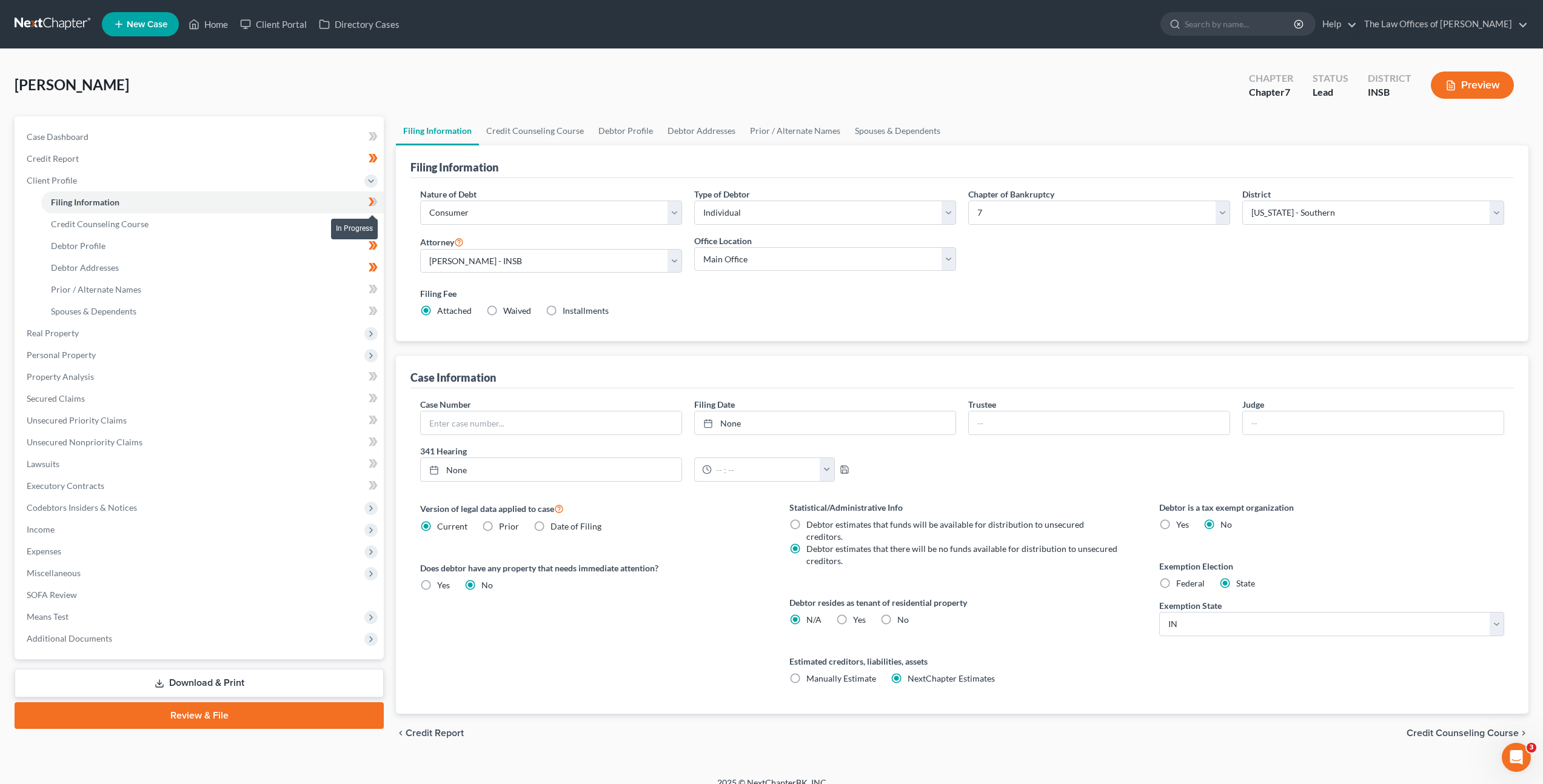
click at [364, 199] on span at bounding box center [373, 203] width 21 height 18
click at [251, 291] on link "Prior / Alternate Names" at bounding box center [212, 289] width 342 height 22
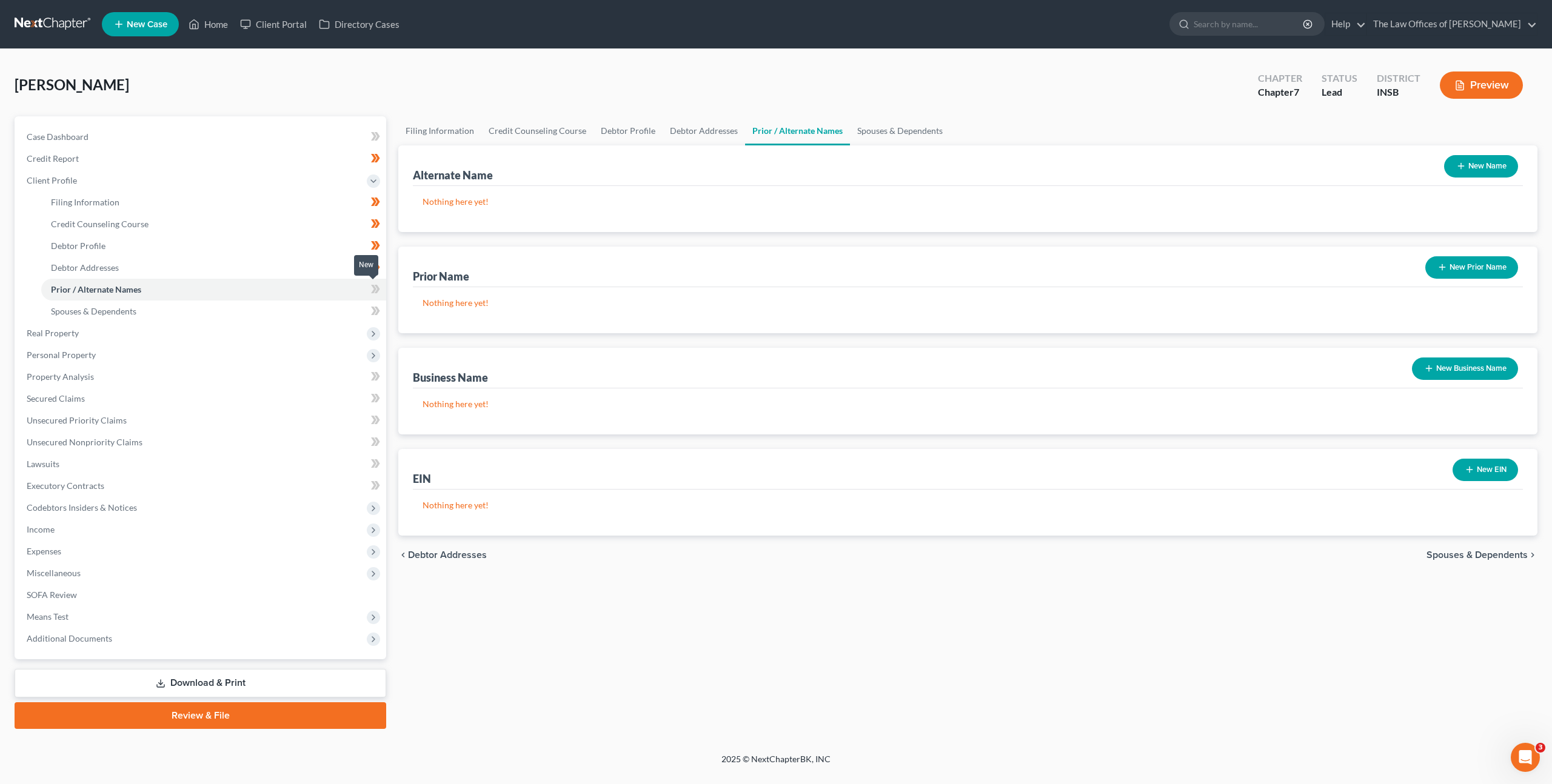
click at [370, 286] on span at bounding box center [376, 290] width 21 height 18
click at [329, 302] on link "Spouses & Dependents" at bounding box center [213, 311] width 345 height 22
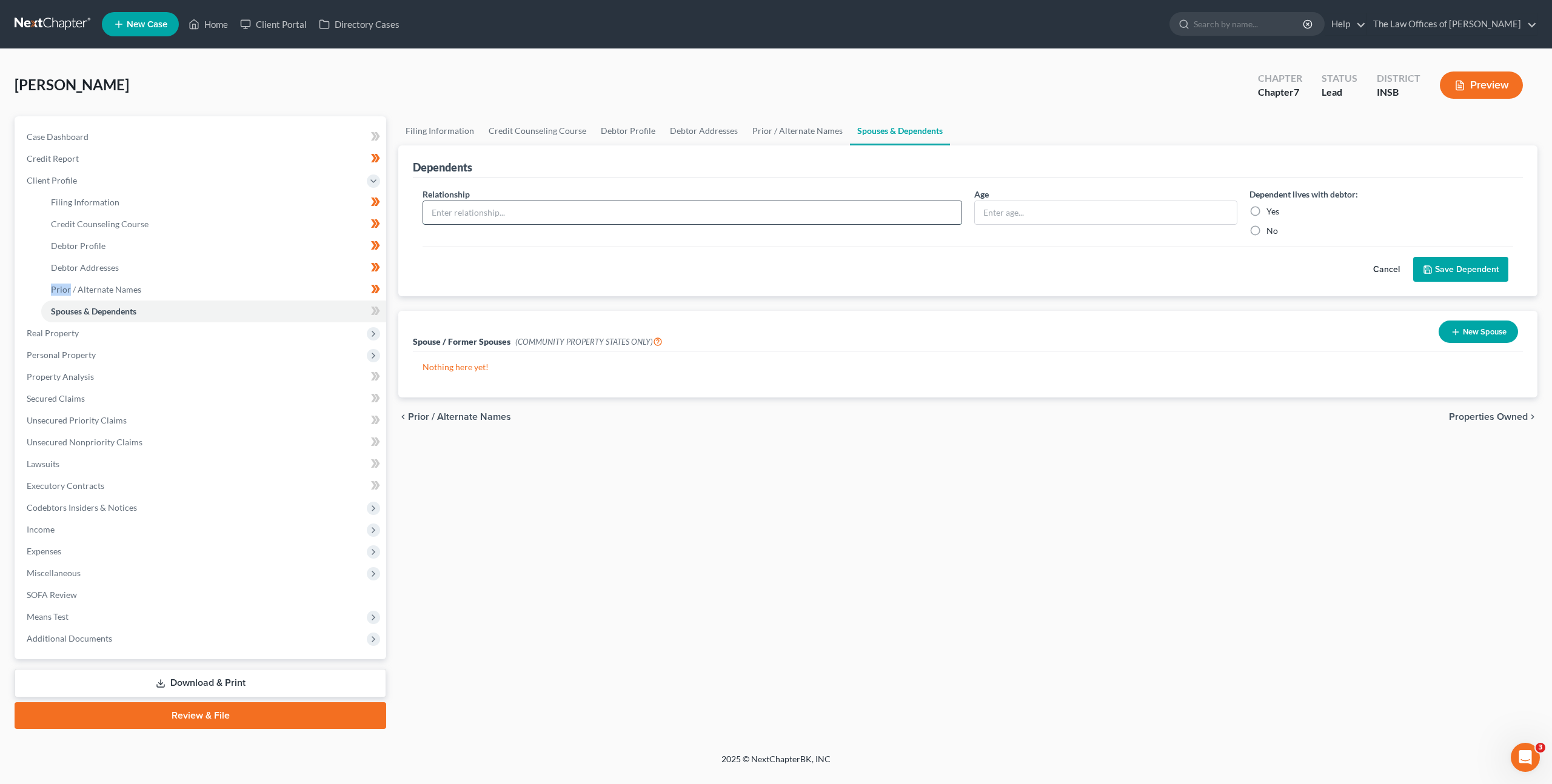
click at [631, 217] on input "text" at bounding box center [693, 213] width 538 height 23
type input "G"
click at [1024, 211] on input "text" at bounding box center [1105, 213] width 263 height 23
type input "70"
click at [804, 195] on div "Relationship *" at bounding box center [692, 213] width 552 height 49
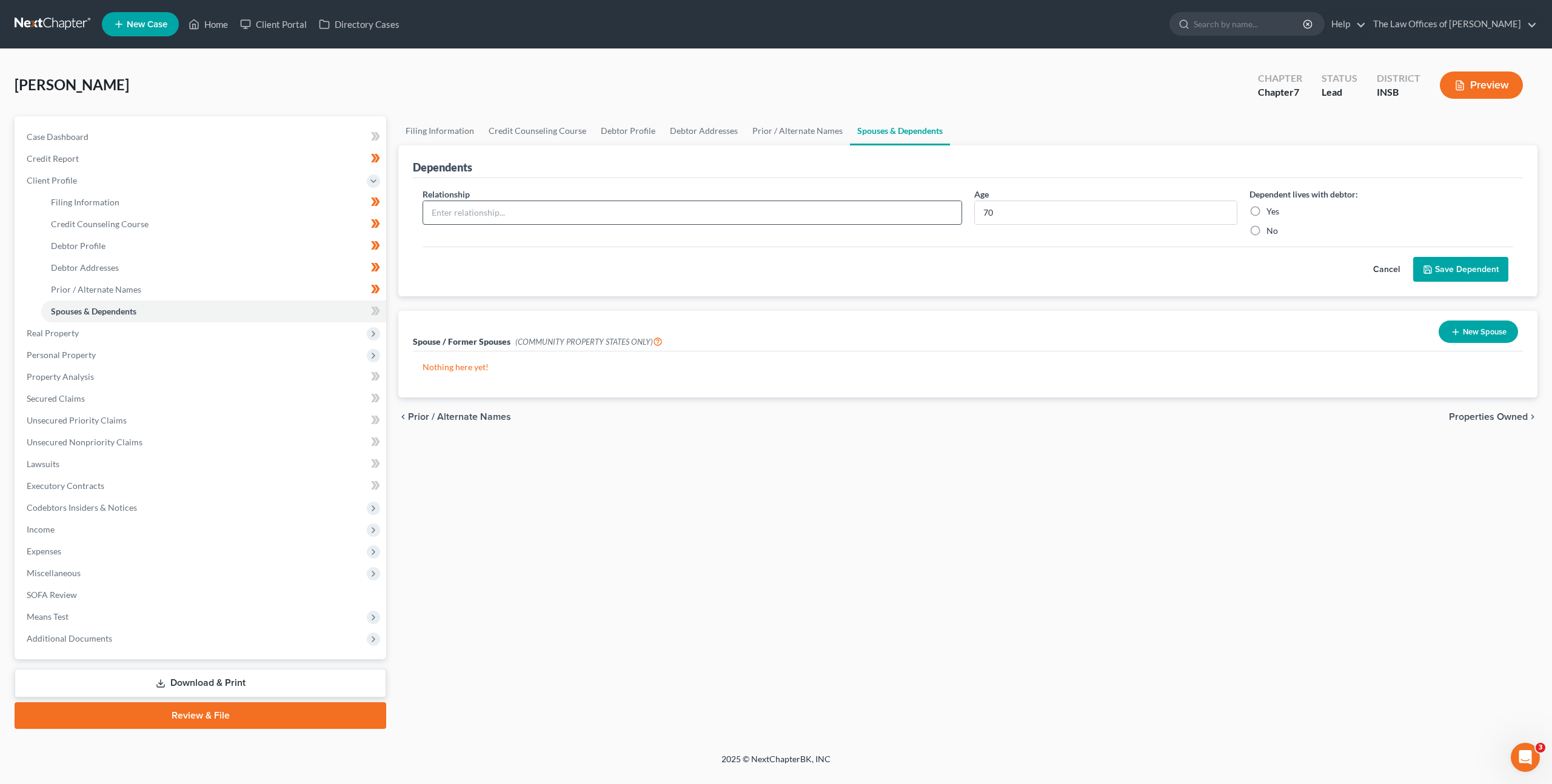
click at [801, 206] on input "text" at bounding box center [693, 213] width 538 height 23
type input "P"
drag, startPoint x: 638, startPoint y: 213, endPoint x: 148, endPoint y: 171, distance: 491.8
click at [429, 203] on input "Girlfriend" at bounding box center [693, 213] width 538 height 23
type input "Partner"
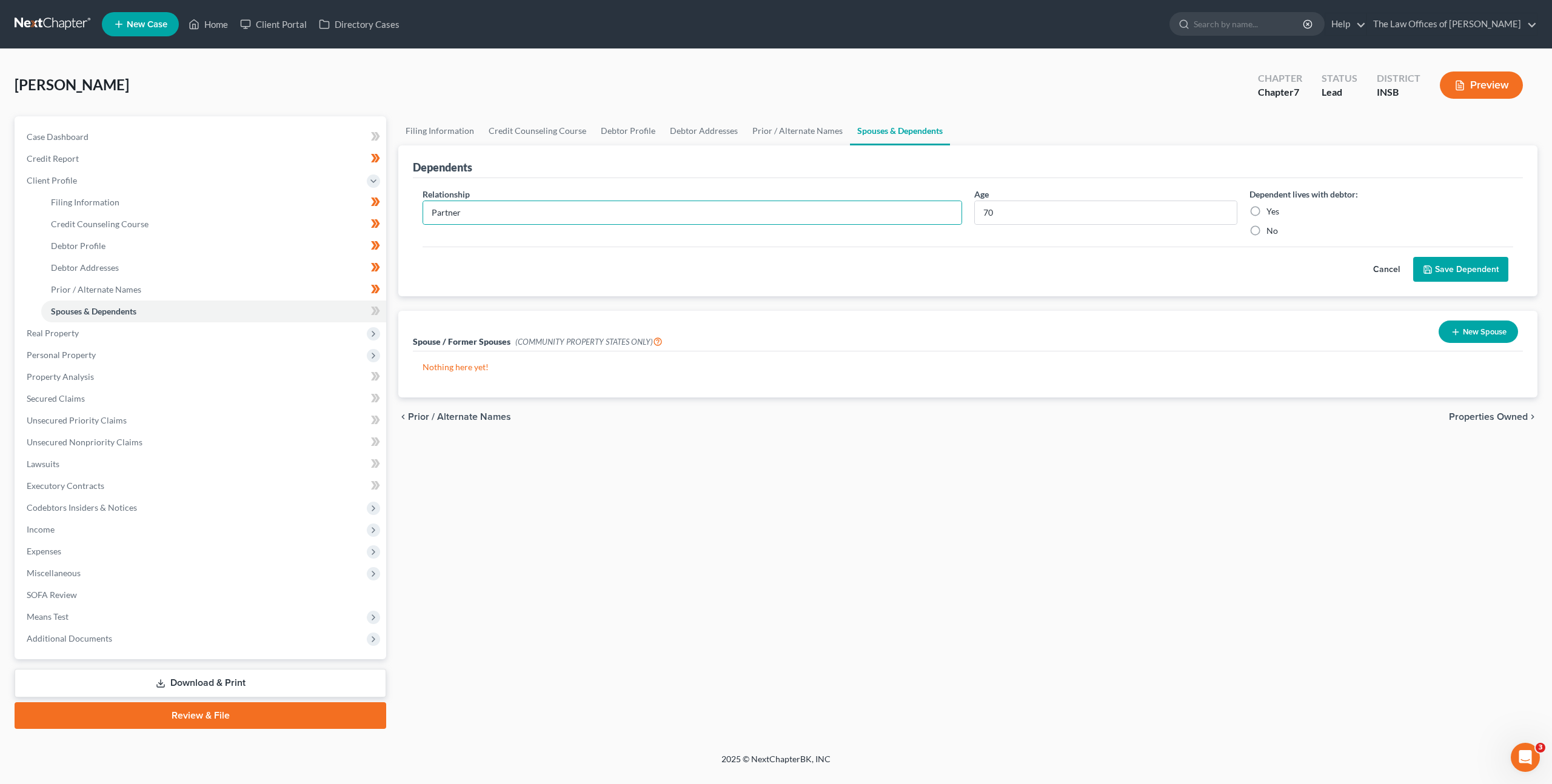
click at [1266, 211] on label "Yes" at bounding box center [1272, 211] width 13 height 12
click at [1271, 211] on input "Yes" at bounding box center [1275, 209] width 8 height 8
radio input "true"
click at [1204, 270] on div "Cancel Save Dependent" at bounding box center [968, 264] width 1091 height 36
drag, startPoint x: 1444, startPoint y: 270, endPoint x: 1139, endPoint y: 272, distance: 305.0
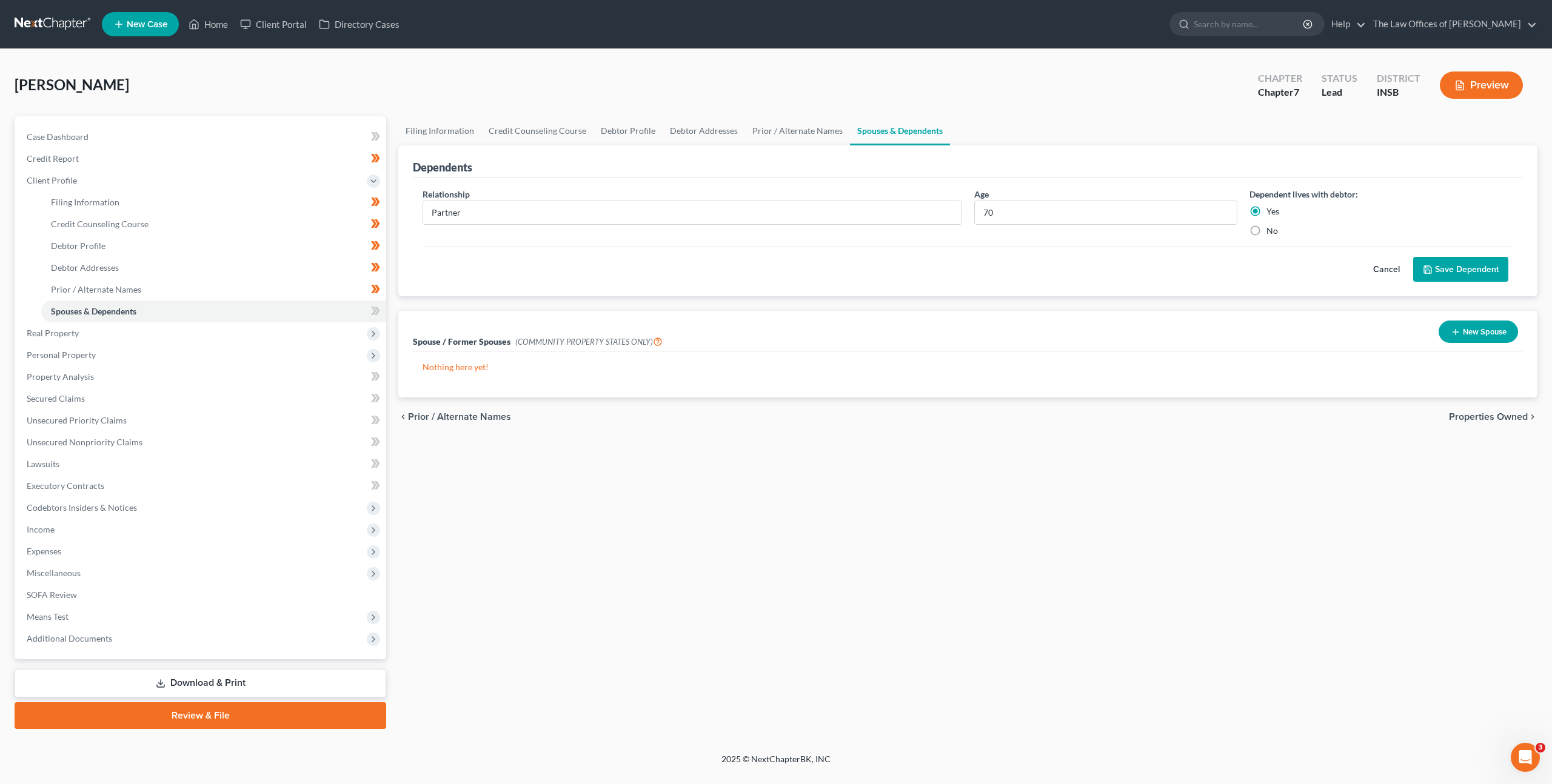
click at [1444, 270] on button "Save Dependent" at bounding box center [1460, 270] width 95 height 25
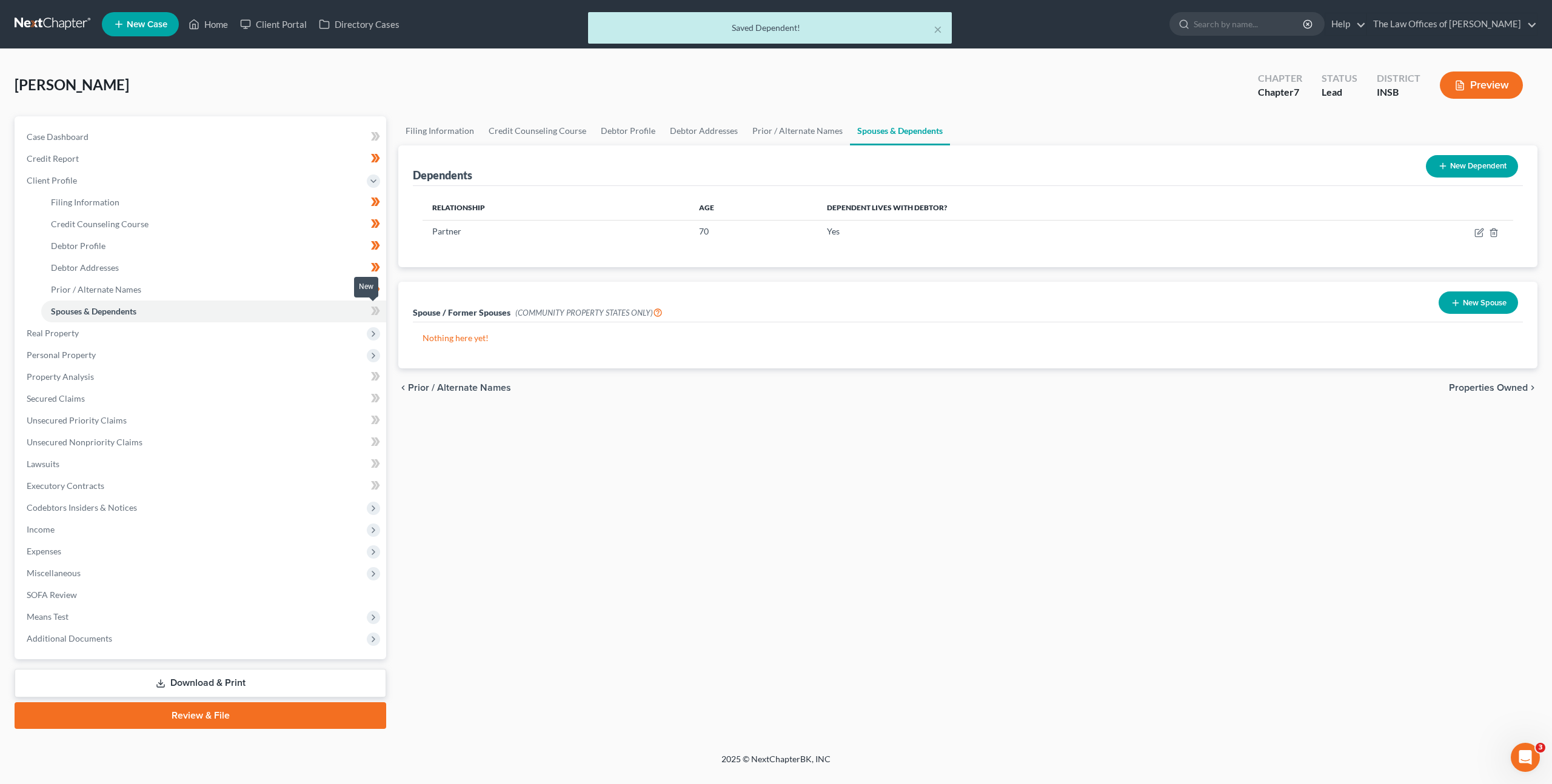
click at [382, 312] on span at bounding box center [376, 312] width 21 height 18
click at [683, 557] on div "Filing Information Credit Counseling Course Debtor Profile Debtor Addresses Pri…" at bounding box center [968, 423] width 1151 height 613
click at [244, 327] on span "Real Property" at bounding box center [201, 333] width 369 height 22
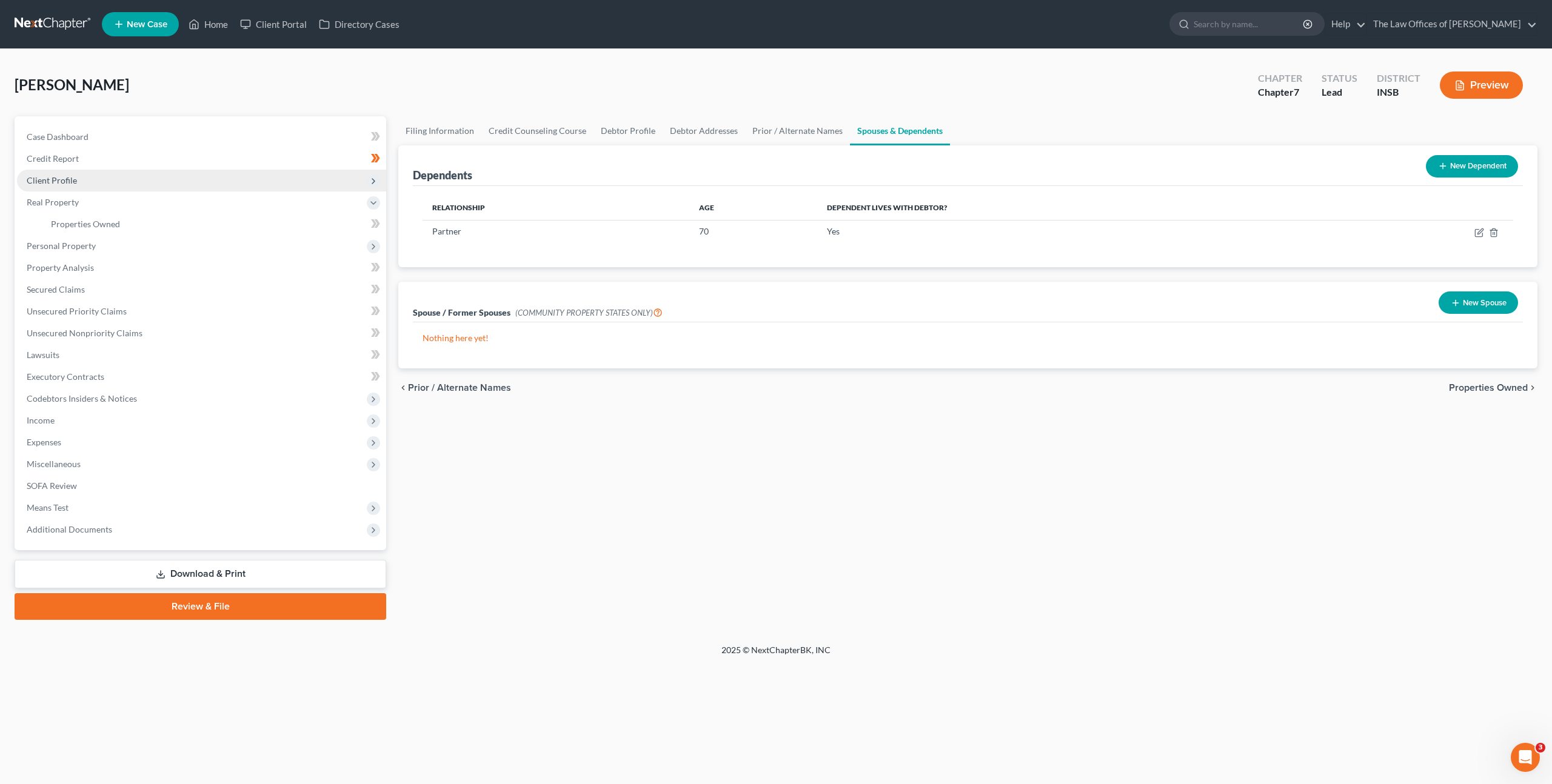
click at [215, 180] on span "Client Profile" at bounding box center [201, 180] width 369 height 22
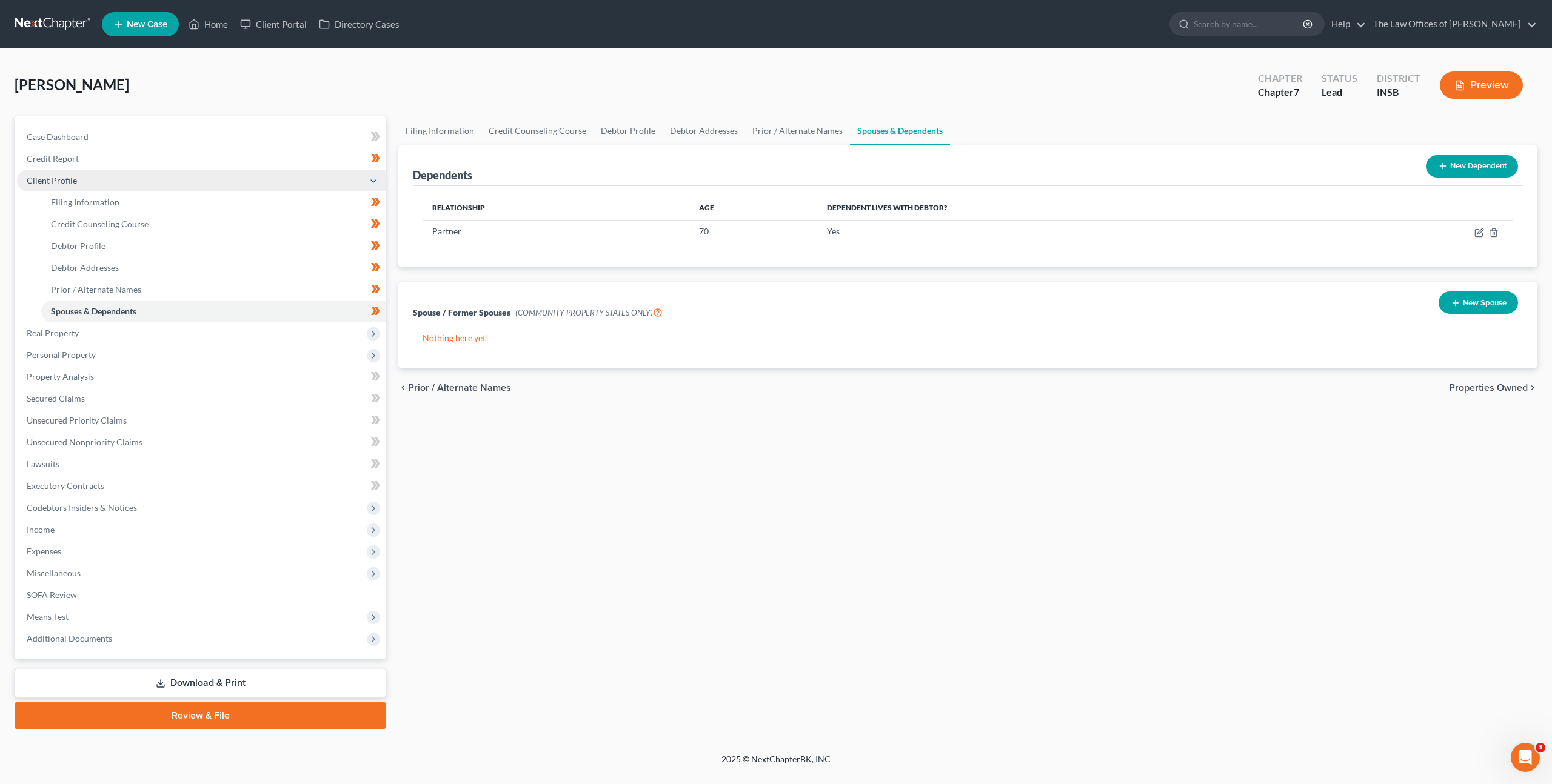
click at [213, 181] on span "Client Profile" at bounding box center [201, 180] width 369 height 22
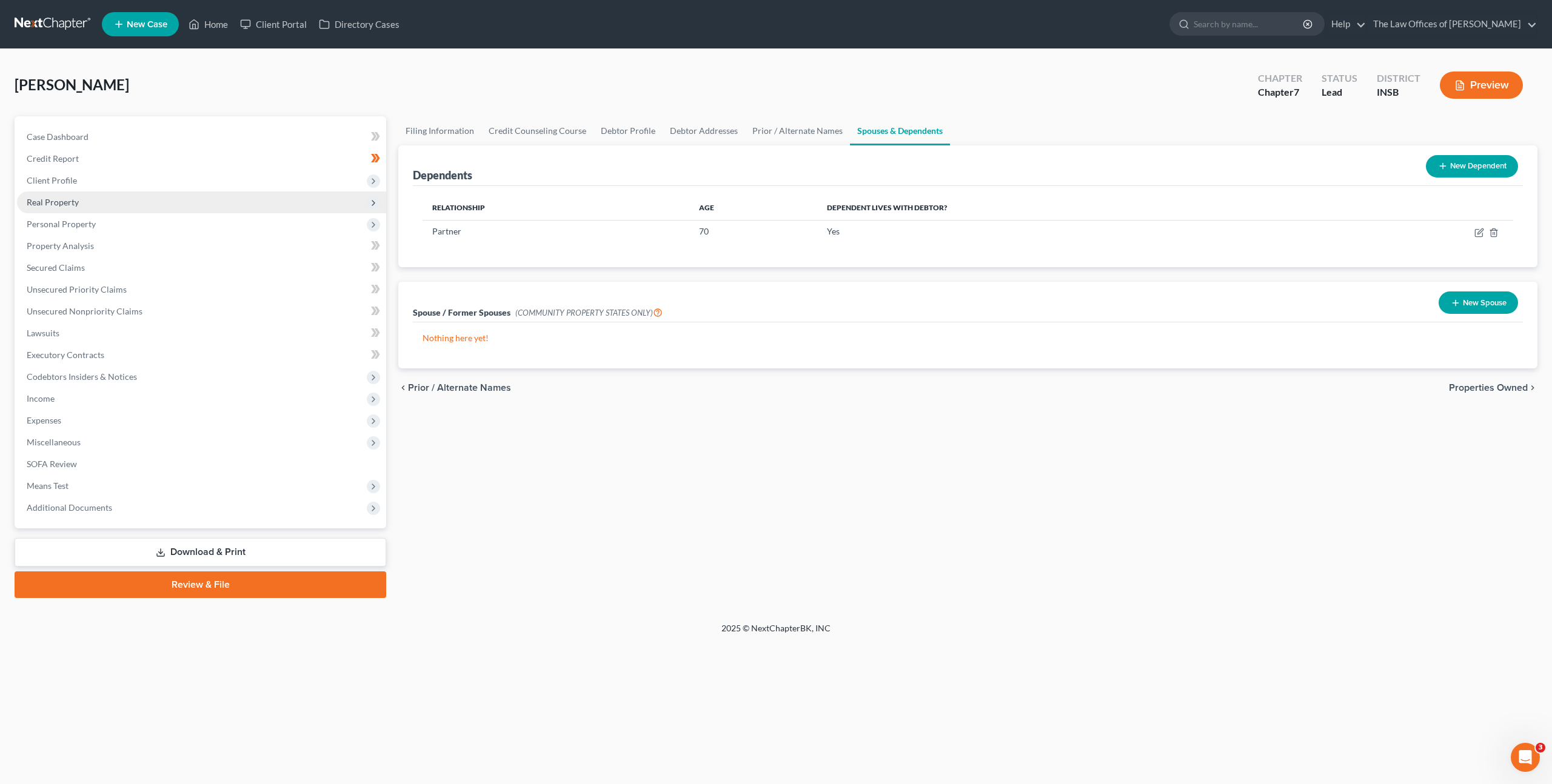
click at [221, 199] on span "Real Property" at bounding box center [201, 202] width 369 height 22
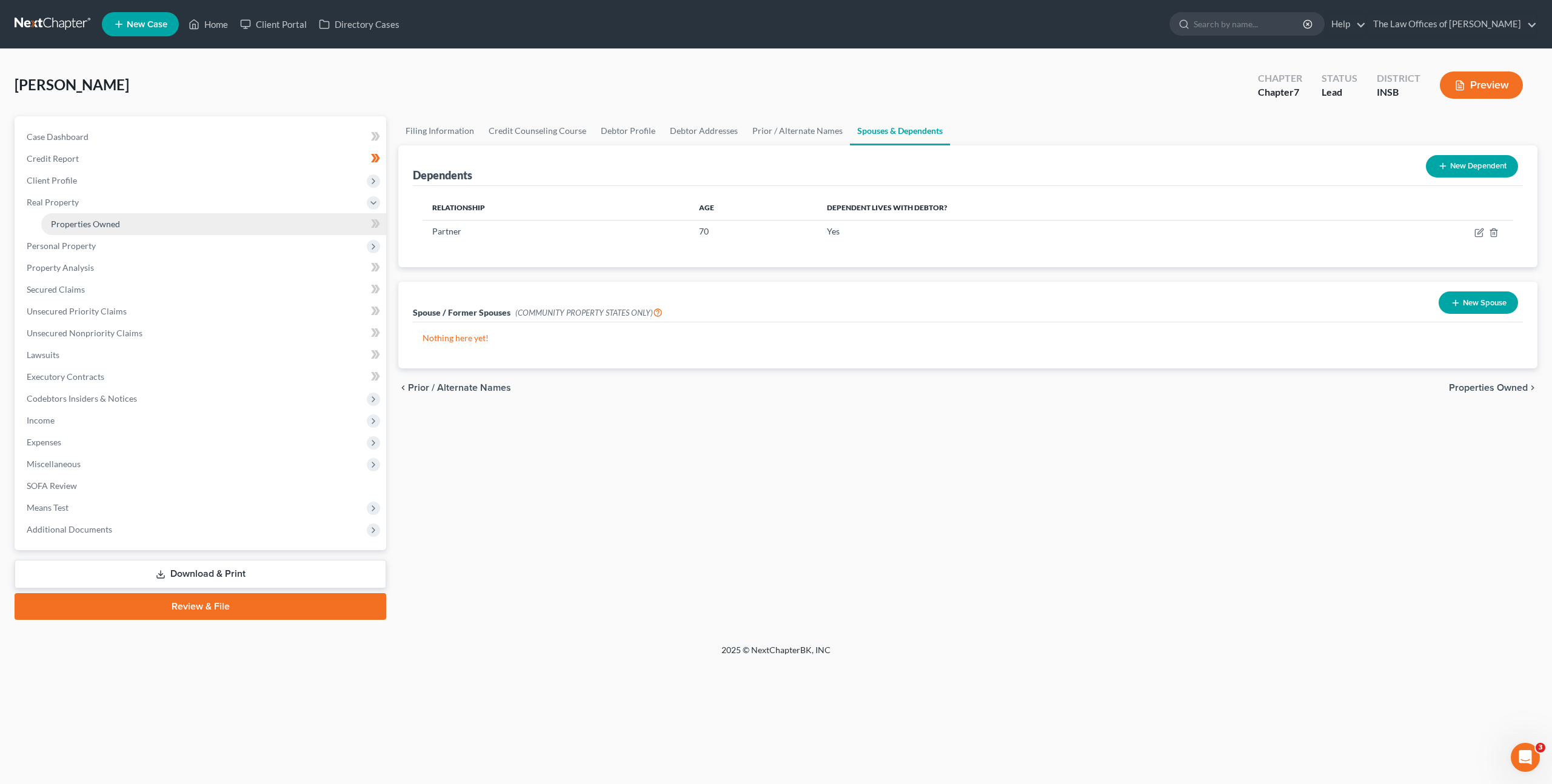
click at [217, 221] on link "Properties Owned" at bounding box center [213, 224] width 345 height 22
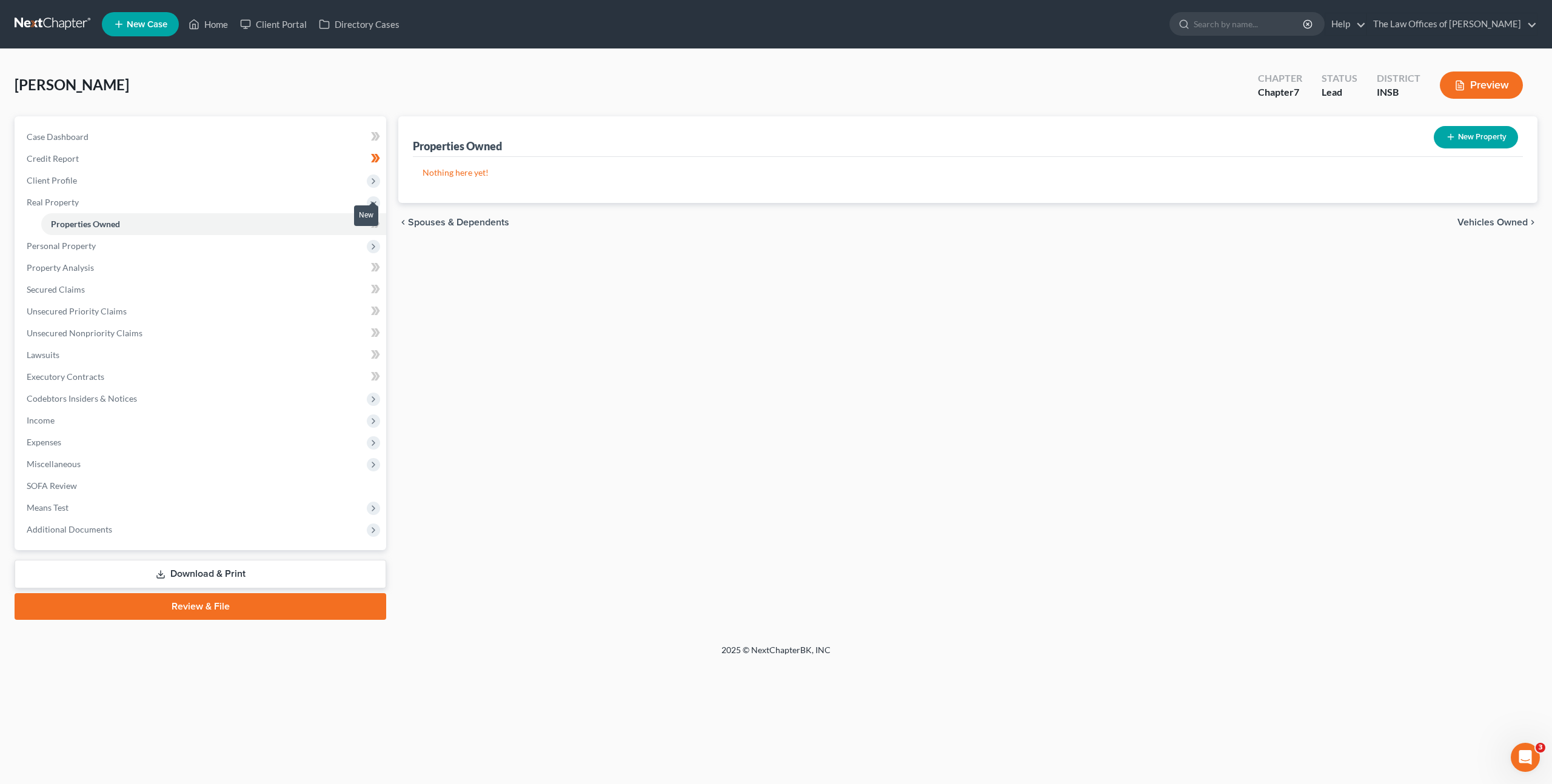
click at [378, 231] on icon at bounding box center [376, 224] width 9 height 15
click at [500, 281] on div "Properties Owned New Property Nothing here yet! Property Market Value Liens Exe…" at bounding box center [968, 368] width 1151 height 504
click at [249, 243] on span "Personal Property" at bounding box center [201, 246] width 369 height 22
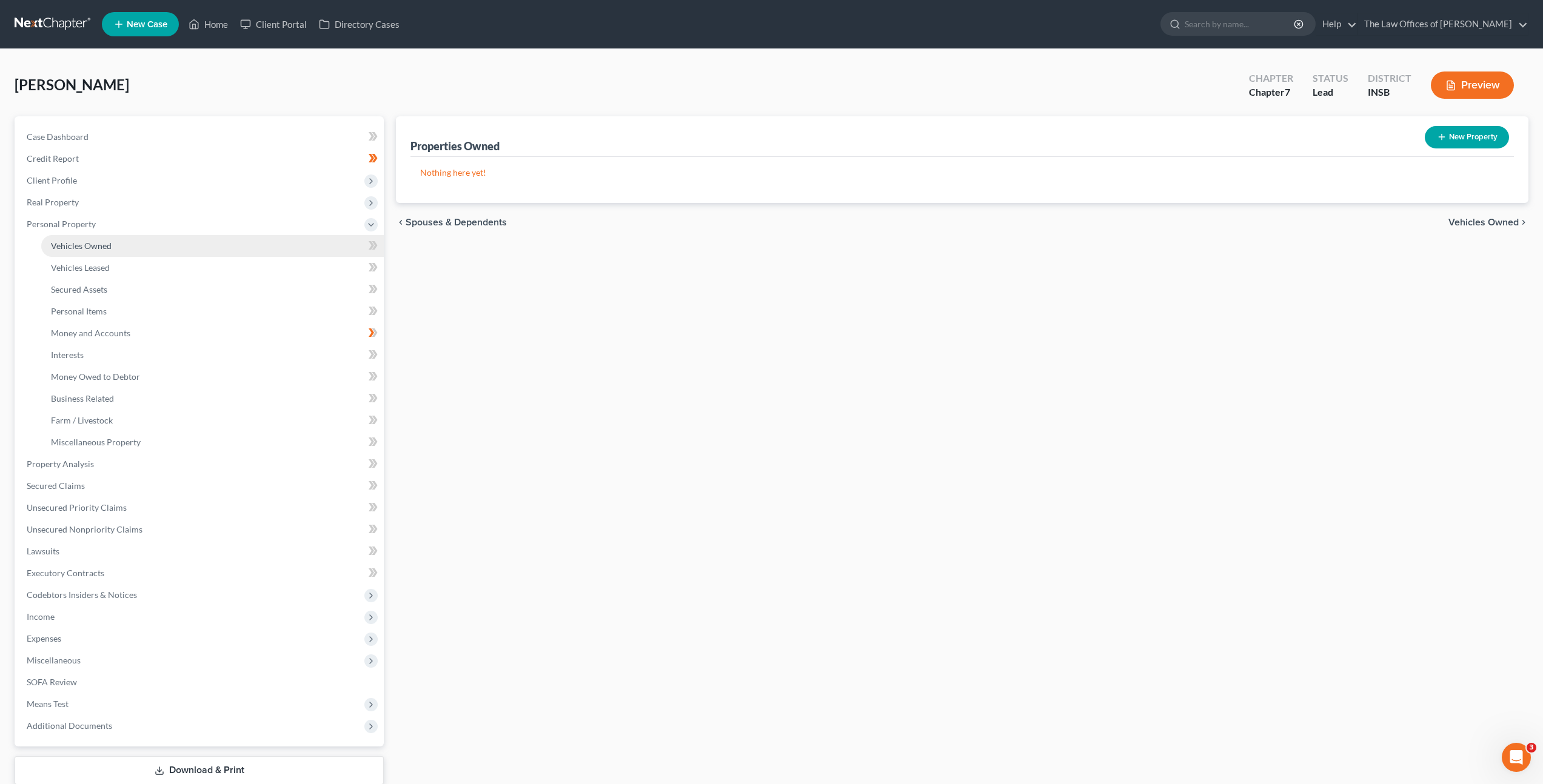
click at [234, 243] on link "Vehicles Owned" at bounding box center [212, 246] width 342 height 22
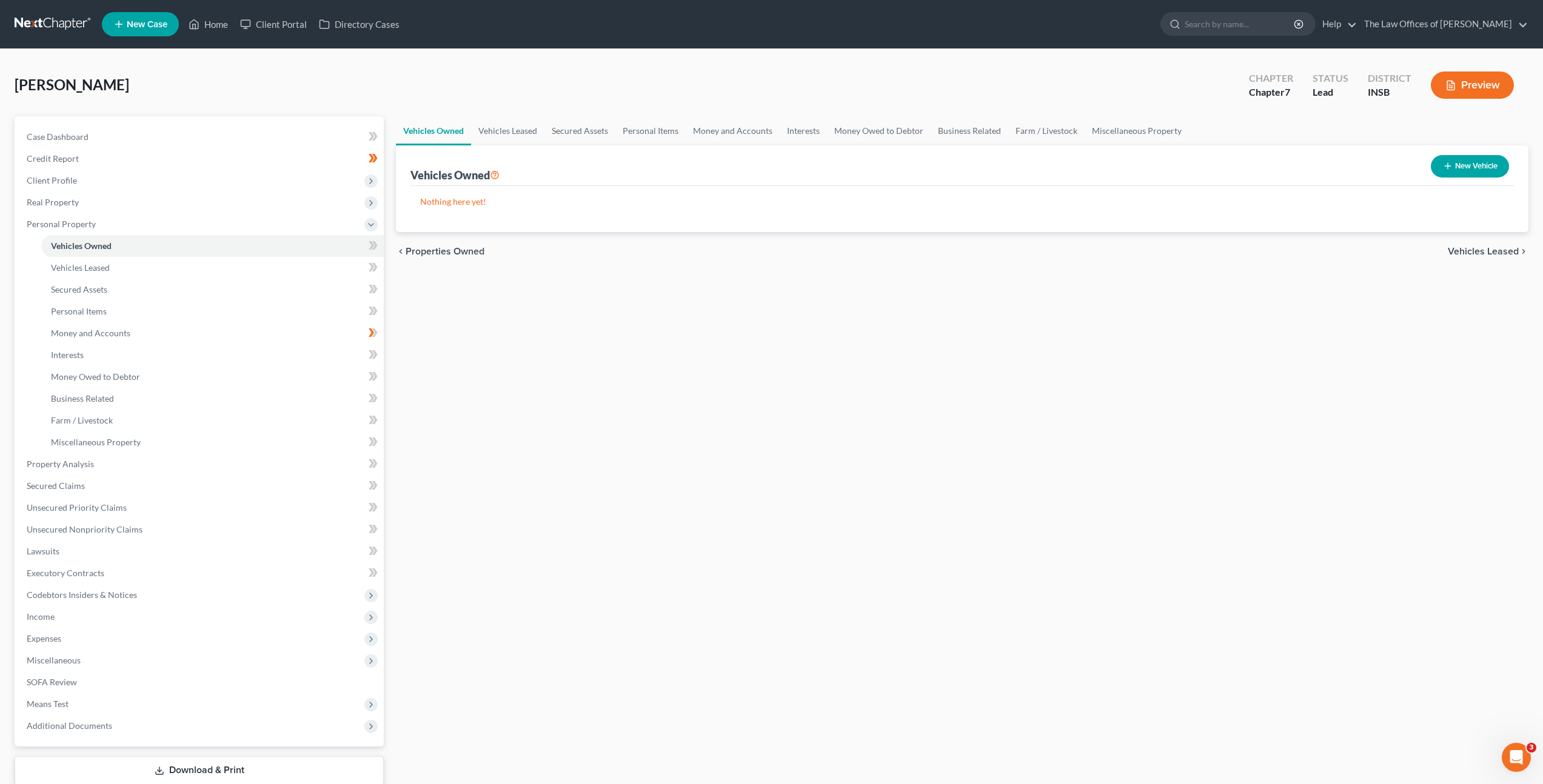
click at [1463, 171] on button "New Vehicle" at bounding box center [1470, 166] width 78 height 23
select select "0"
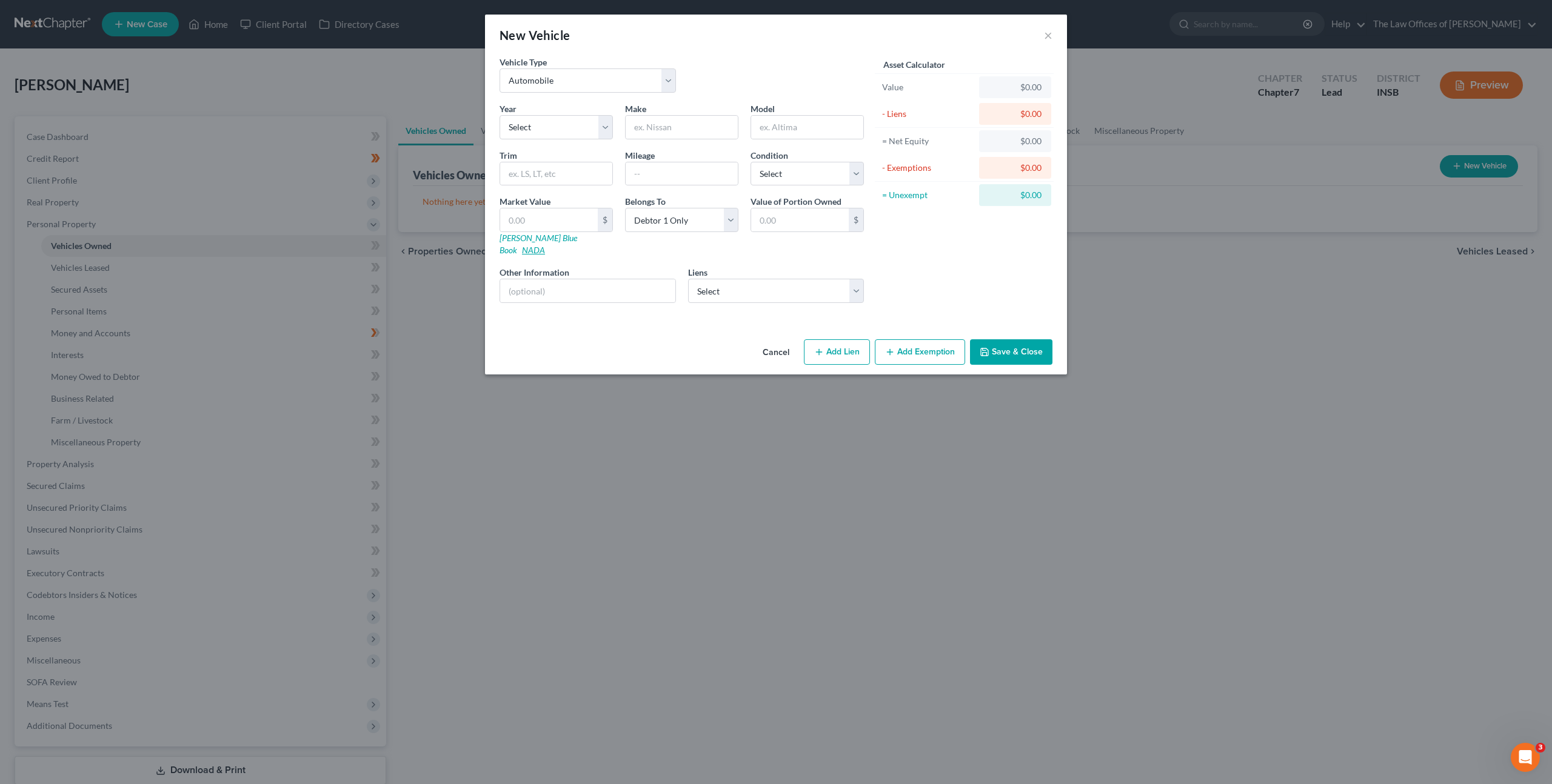
drag, startPoint x: 574, startPoint y: 238, endPoint x: 586, endPoint y: 245, distance: 13.9
click at [545, 245] on link "NADA" at bounding box center [533, 250] width 23 height 11
click at [542, 86] on select "Select Automobile Truck Trailer Watercraft Aircraft Motor Home Atv Other Vehicle" at bounding box center [587, 80] width 176 height 24
click at [544, 125] on select "Select 2026 2025 2024 2023 2022 2021 2020 2019 2018 2017 2016 2015 2014 2013 20…" at bounding box center [556, 127] width 114 height 24
select select "8"
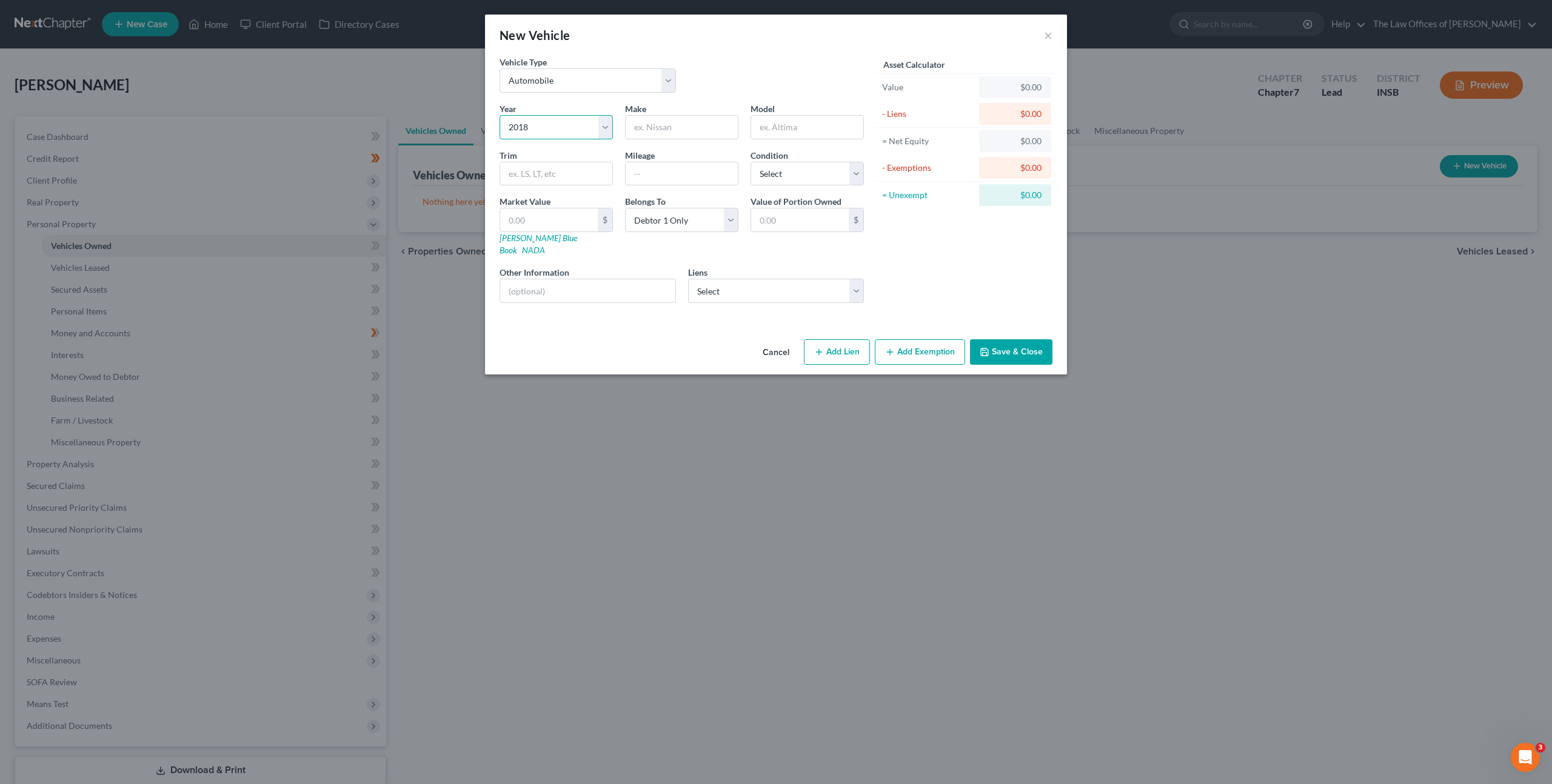
click at [499, 115] on select "Select 2026 2025 2024 2023 2022 2021 2020 2019 2018 2017 2016 2015 2014 2013 20…" at bounding box center [556, 127] width 114 height 24
click at [648, 116] on input "text" at bounding box center [681, 127] width 112 height 23
click at [659, 121] on input "text" at bounding box center [681, 127] width 112 height 23
type input "Dodge"
type input "Journey"
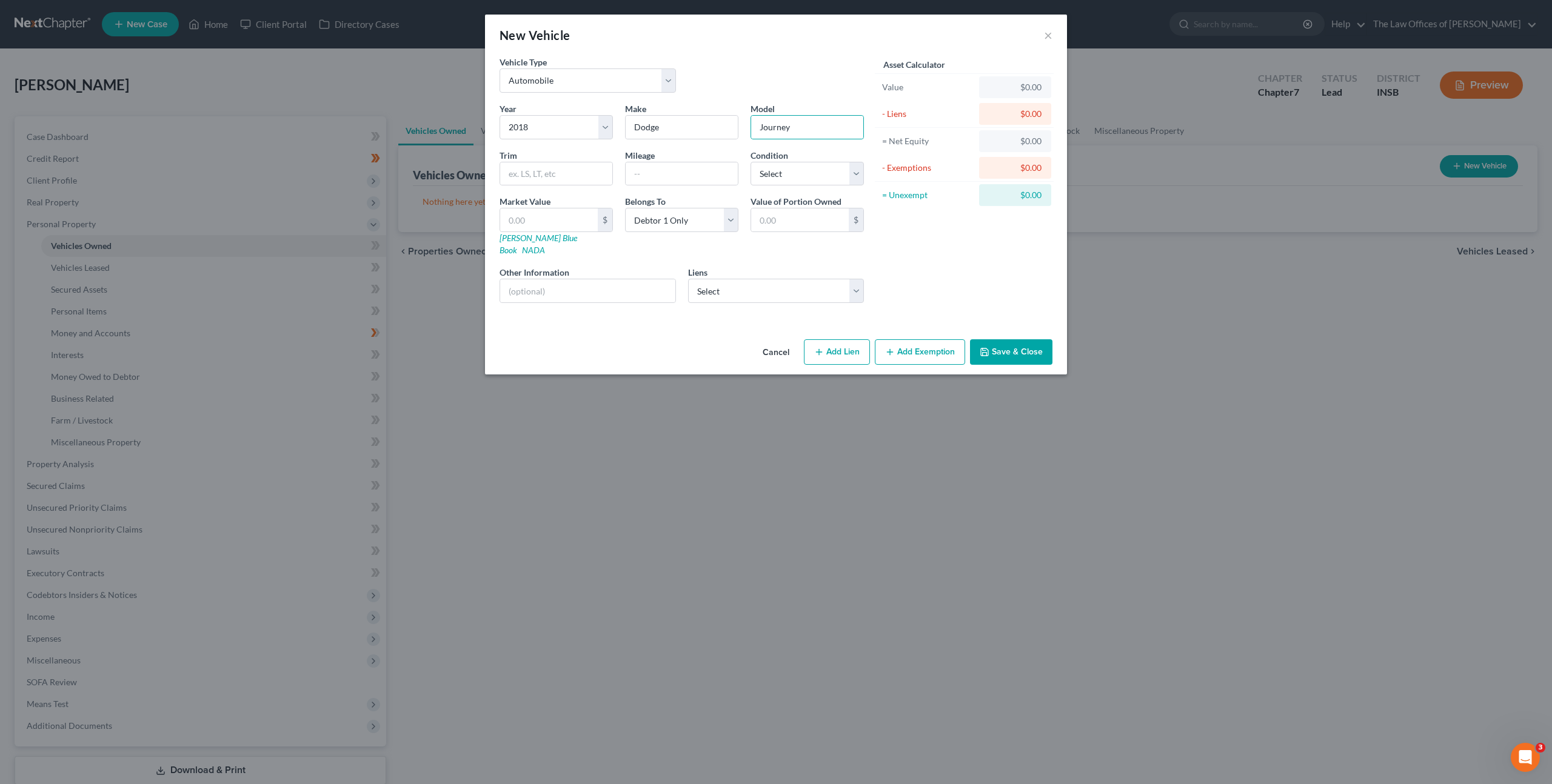
click at [532, 156] on div "Trim" at bounding box center [556, 167] width 126 height 37
click at [530, 165] on input "text" at bounding box center [556, 173] width 112 height 23
type input "SE"
click at [688, 177] on input "text" at bounding box center [681, 173] width 112 height 23
click at [818, 278] on select "Select Sterling United Fede - $14,461.00" at bounding box center [776, 290] width 176 height 24
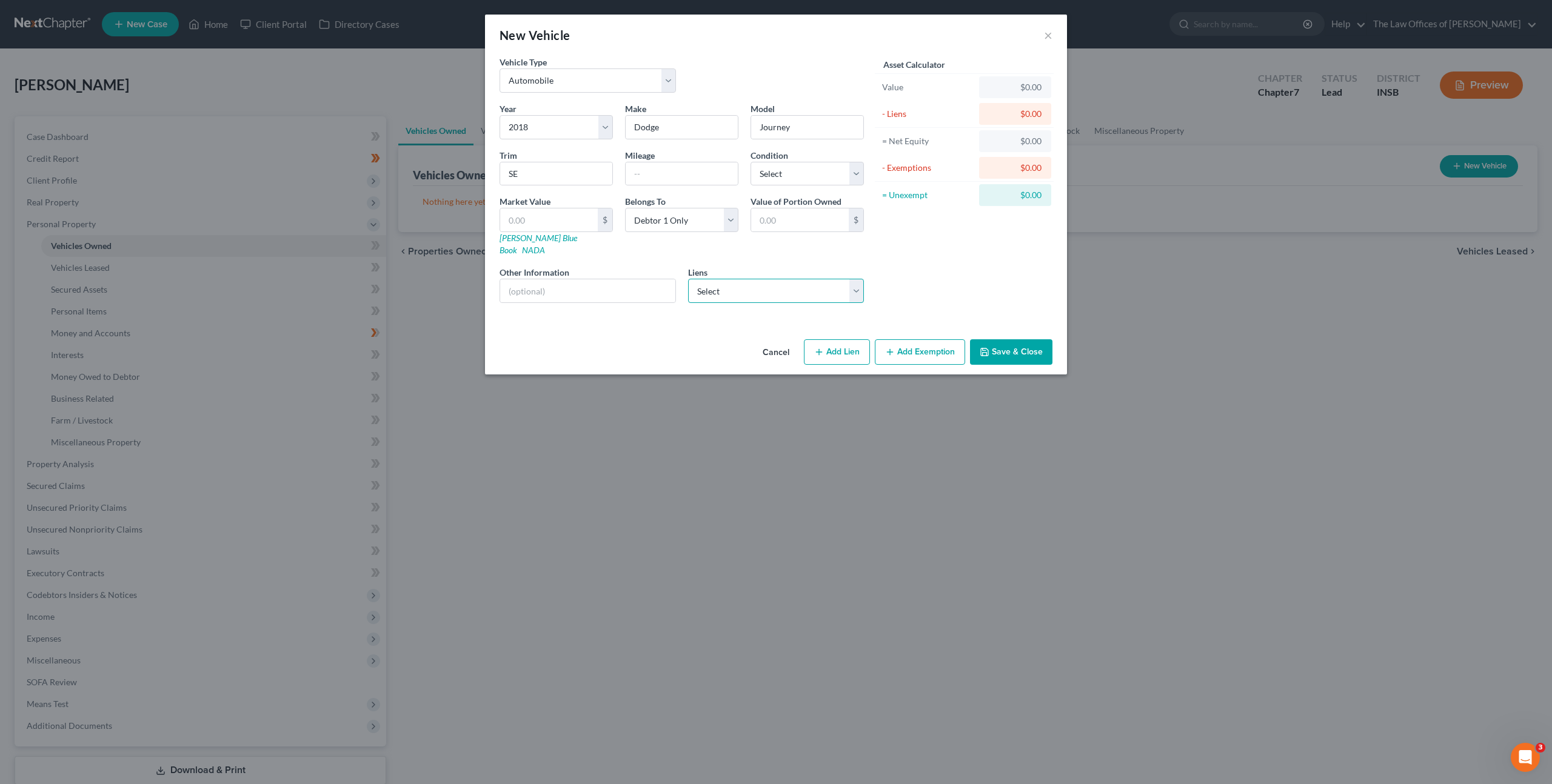
click at [737, 278] on select "Select Sterling United Fede - $14,461.00" at bounding box center [776, 290] width 176 height 24
click select "Select Sterling United Fede - $14,461.00" at bounding box center [776, 290] width 176 height 24
select select "15"
select select "0"
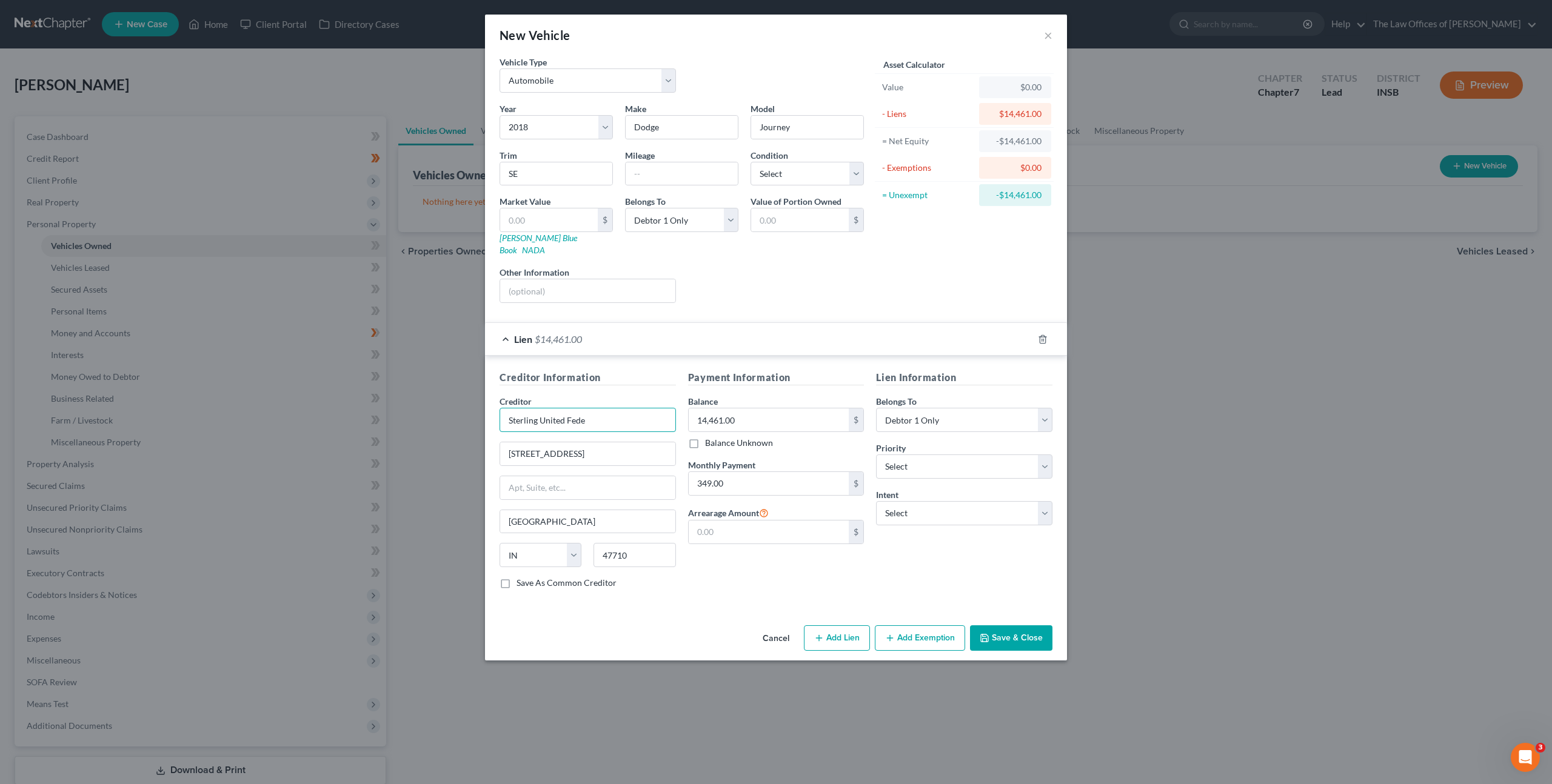
click at [592, 413] on input "Sterling United Fede" at bounding box center [587, 420] width 176 height 24
click at [763, 294] on div "Year Select 2026 2025 2024 2023 2022 2021 2020 2019 2018 2017 2016 2015 2014 20…" at bounding box center [681, 207] width 376 height 210
drag, startPoint x: 532, startPoint y: 210, endPoint x: 559, endPoint y: 217, distance: 27.9
click at [532, 210] on input "text" at bounding box center [548, 220] width 98 height 23
click at [536, 213] on input "text" at bounding box center [548, 220] width 98 height 23
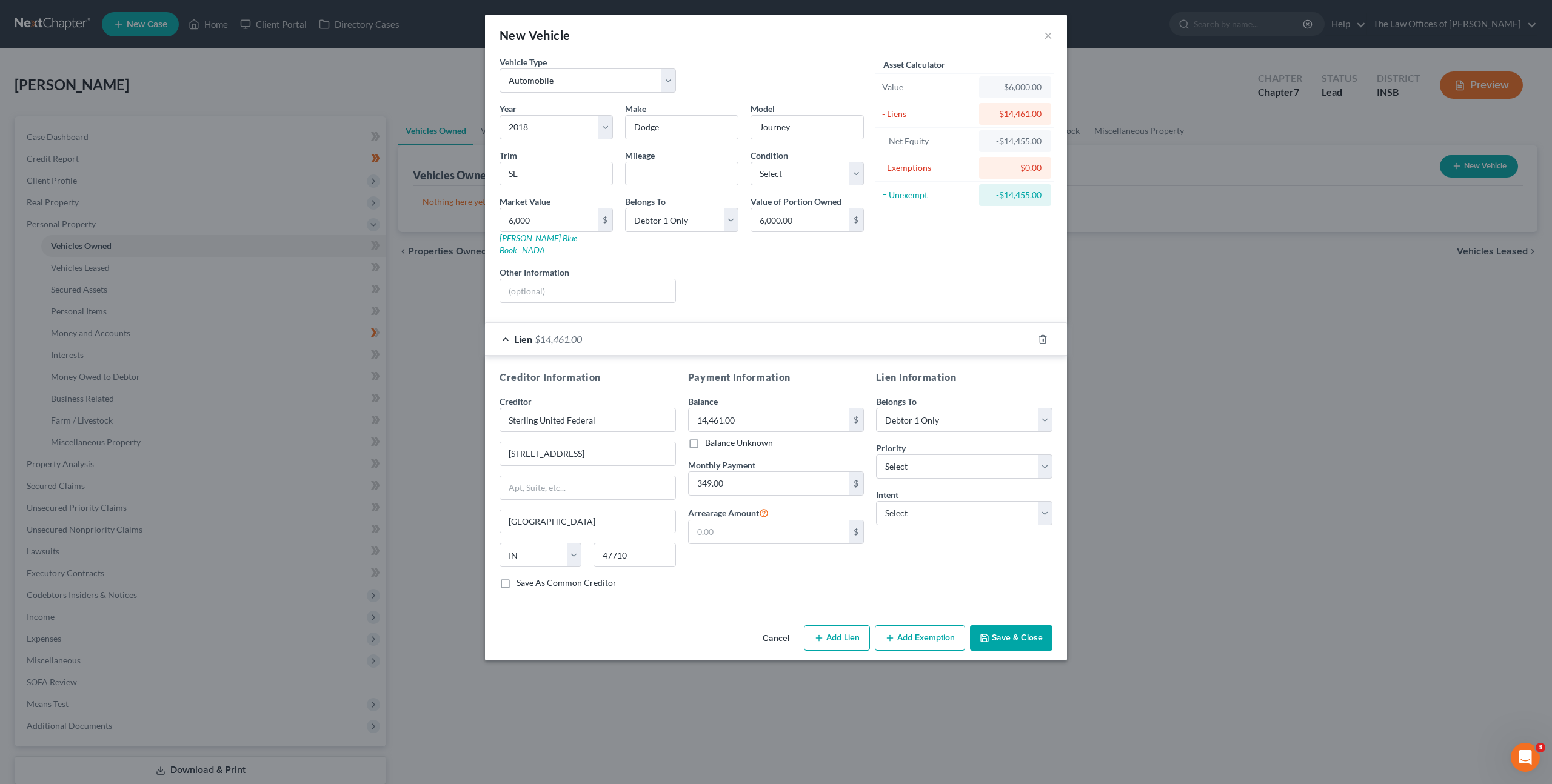
click at [671, 158] on div "Mileage" at bounding box center [681, 167] width 126 height 37
click at [668, 173] on input "text" at bounding box center [681, 173] width 112 height 23
click at [780, 169] on select "Select Excellent Very Good Good Fair Poor" at bounding box center [807, 173] width 114 height 24
click at [750, 161] on select "Select Excellent Very Good Good Fair Poor" at bounding box center [807, 173] width 114 height 24
click at [772, 266] on div "Liens Select" at bounding box center [776, 284] width 189 height 37
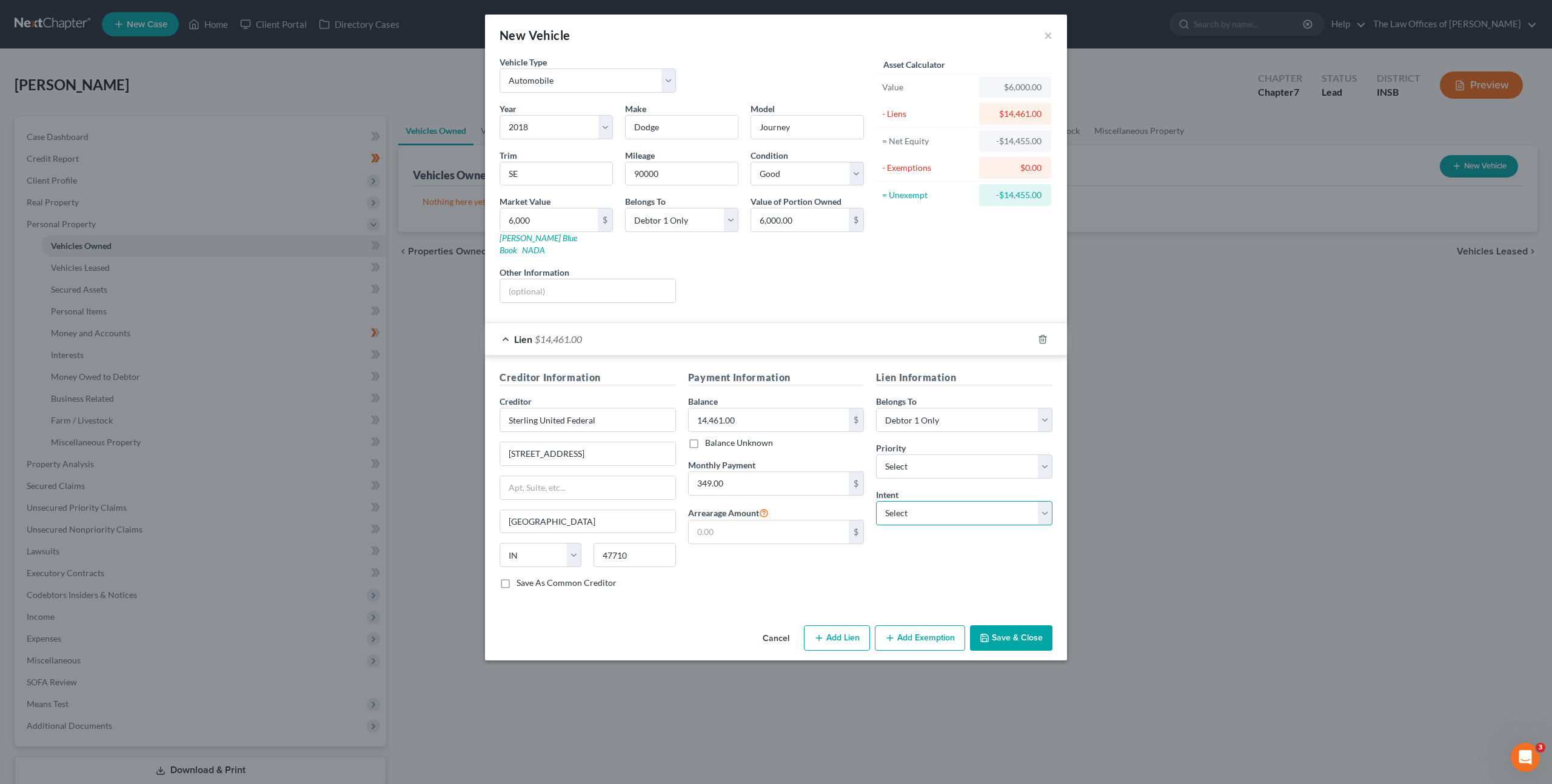
click at [903, 501] on select "Select Surrender Redeem Reaffirm Avoid Other" at bounding box center [964, 513] width 176 height 24
click at [876, 501] on select "Select Surrender Redeem Reaffirm Avoid Other" at bounding box center [964, 513] width 176 height 24
click at [920, 565] on div "Lien Information Belongs To * Select Debtor 1 Only Debtor 2 Only Debtor 1 And D…" at bounding box center [964, 484] width 189 height 229
click at [996, 625] on button "Save & Close" at bounding box center [1011, 638] width 82 height 25
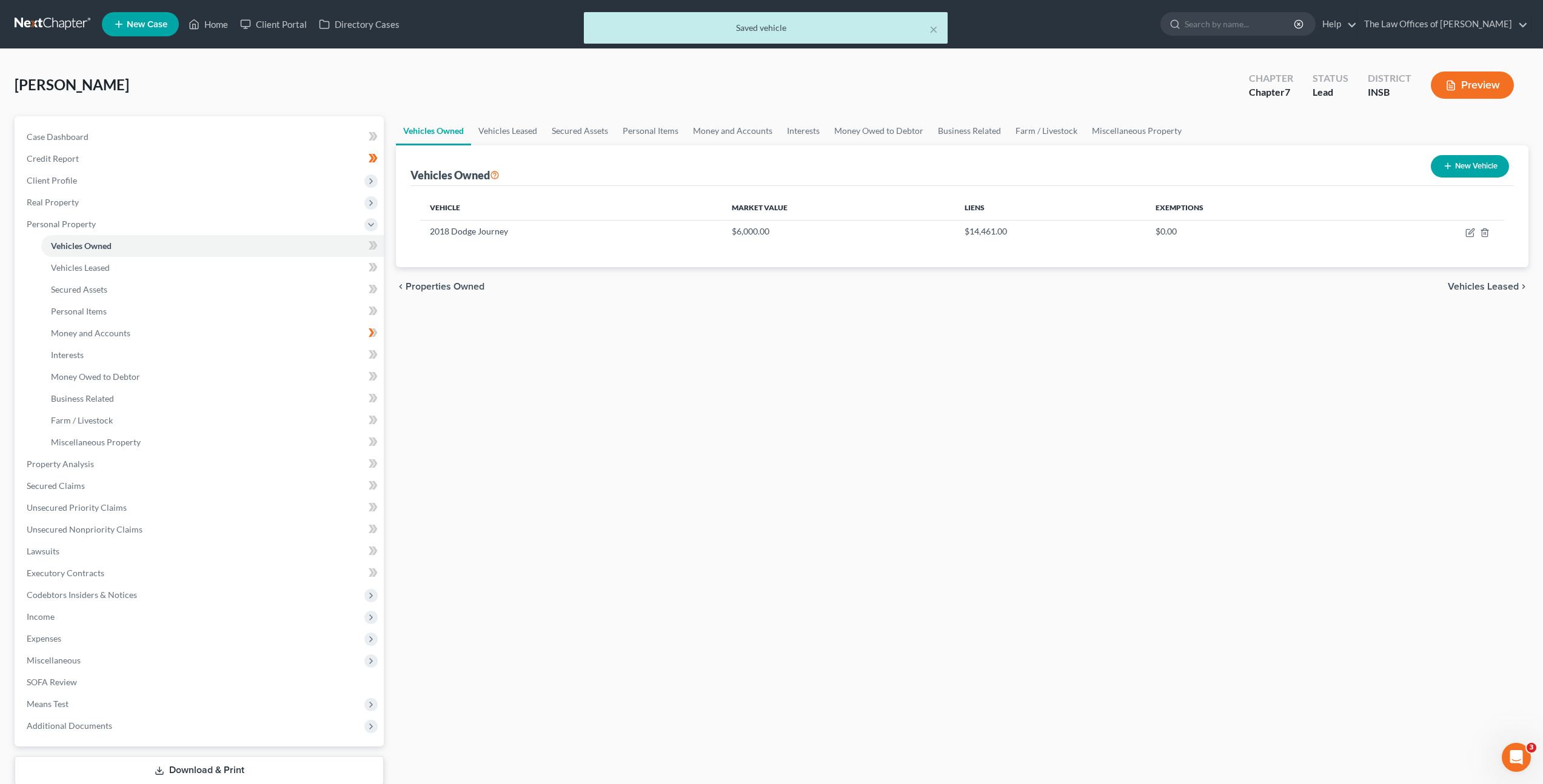
click at [754, 458] on div "Vehicles Owned Vehicles Leased Secured Assets Personal Items Money and Accounts…" at bounding box center [962, 466] width 1145 height 700
click at [369, 246] on icon at bounding box center [373, 245] width 9 height 15
click at [895, 394] on div "Vehicles Owned Vehicles Leased Secured Assets Personal Items Money and Accounts…" at bounding box center [962, 466] width 1145 height 700
click at [1503, 173] on button "New Vehicle" at bounding box center [1470, 166] width 78 height 23
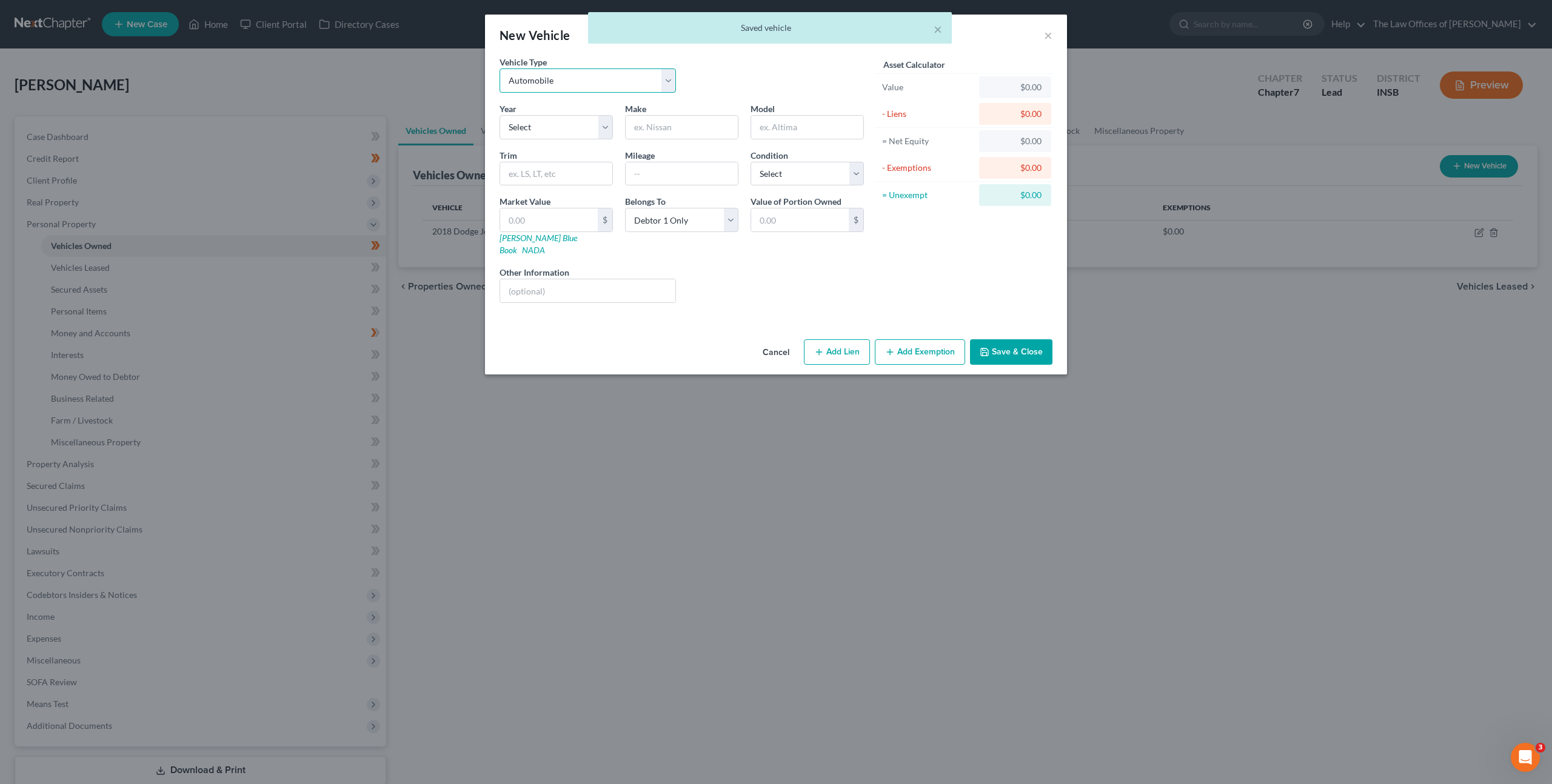
click at [596, 75] on select "Select Automobile Truck Trailer Watercraft Aircraft Motor Home Atv Other Vehicle" at bounding box center [587, 80] width 176 height 24
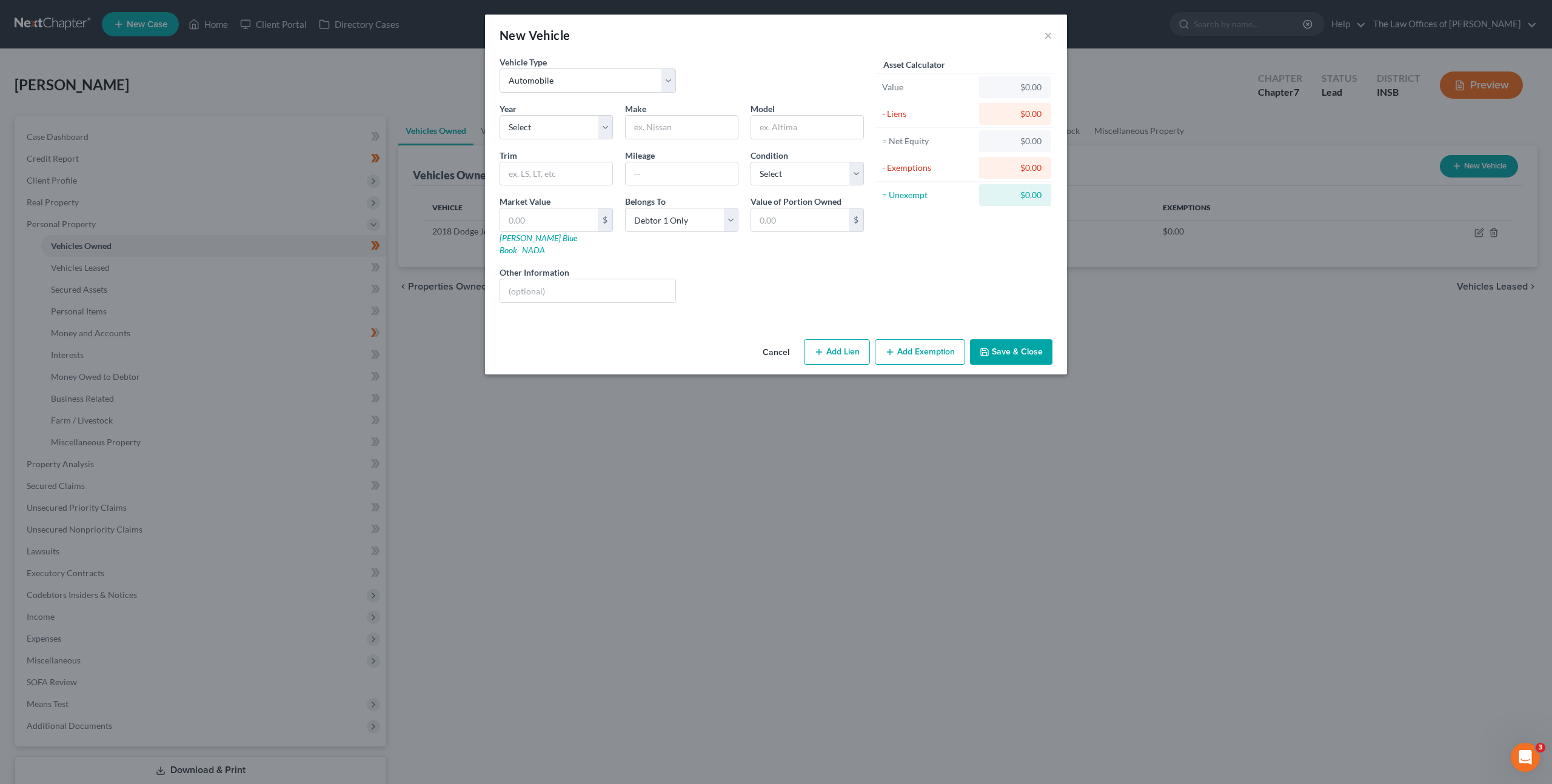
click at [774, 340] on button "Cancel" at bounding box center [776, 352] width 46 height 24
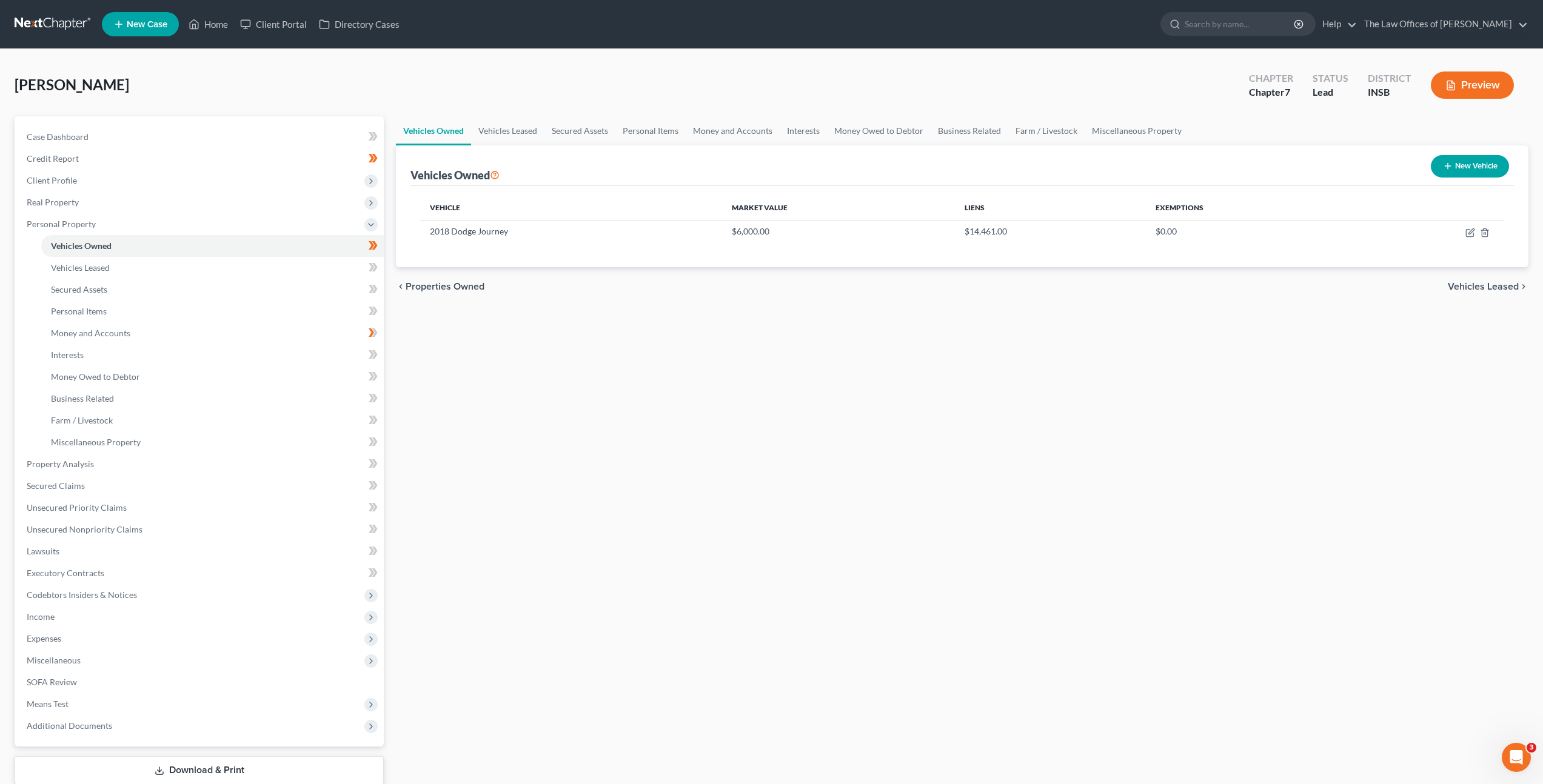
click at [683, 338] on div "Vehicles Owned Vehicles Leased Secured Assets Personal Items Money and Accounts…" at bounding box center [962, 466] width 1145 height 700
click at [1446, 161] on button "New Vehicle" at bounding box center [1470, 166] width 78 height 23
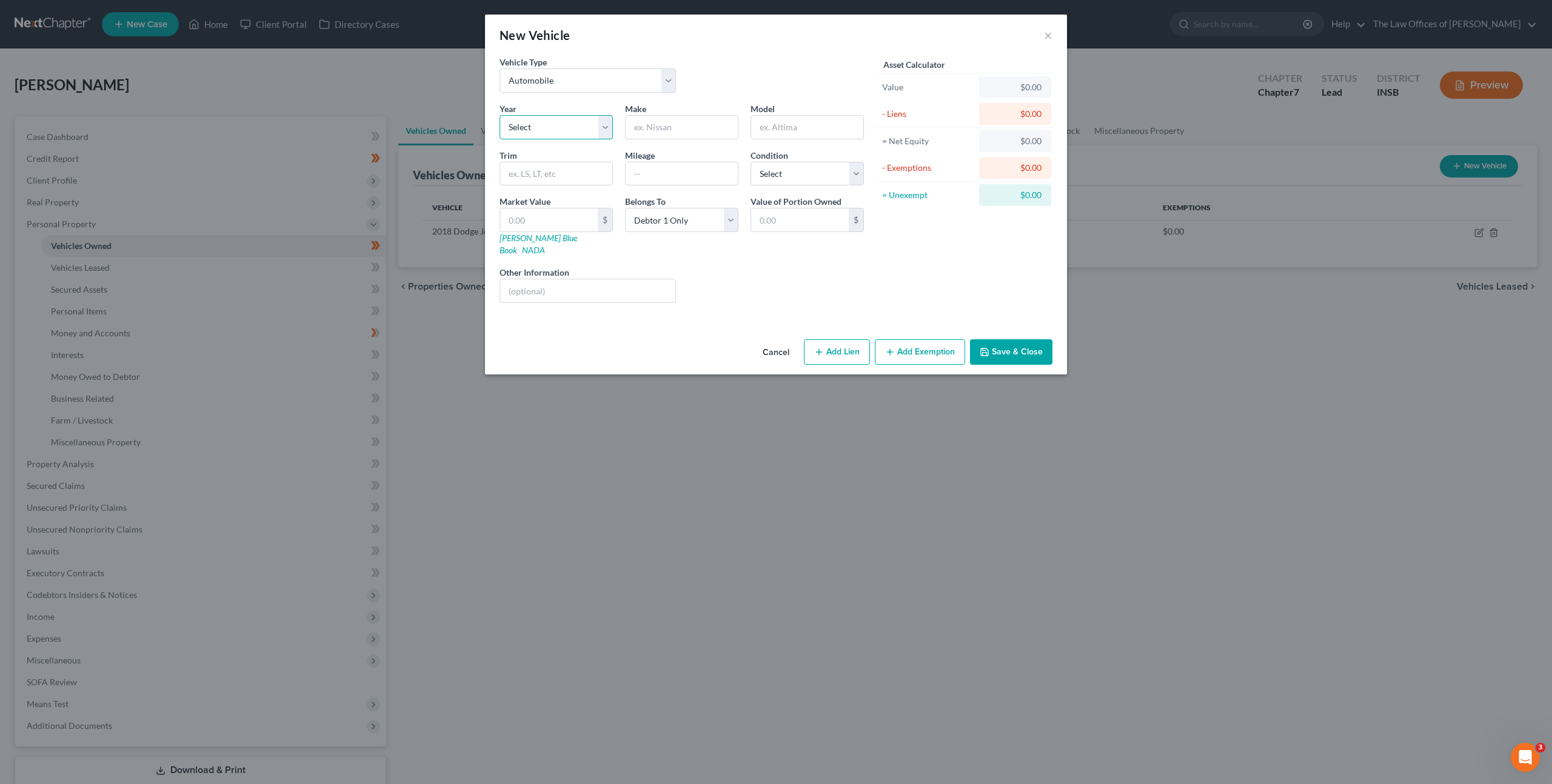
click at [526, 128] on select "Select 2026 2025 2024 2023 2022 2021 2020 2019 2018 2017 2016 2015 2014 2013 20…" at bounding box center [556, 127] width 114 height 24
click at [499, 115] on select "Select 2026 2025 2024 2023 2022 2021 2020 2019 2018 2017 2016 2015 2014 2013 20…" at bounding box center [556, 127] width 114 height 24
click at [657, 124] on input "text" at bounding box center [681, 127] width 112 height 23
click at [545, 245] on link "NADA" at bounding box center [533, 250] width 23 height 11
click at [781, 122] on input "text" at bounding box center [807, 127] width 112 height 23
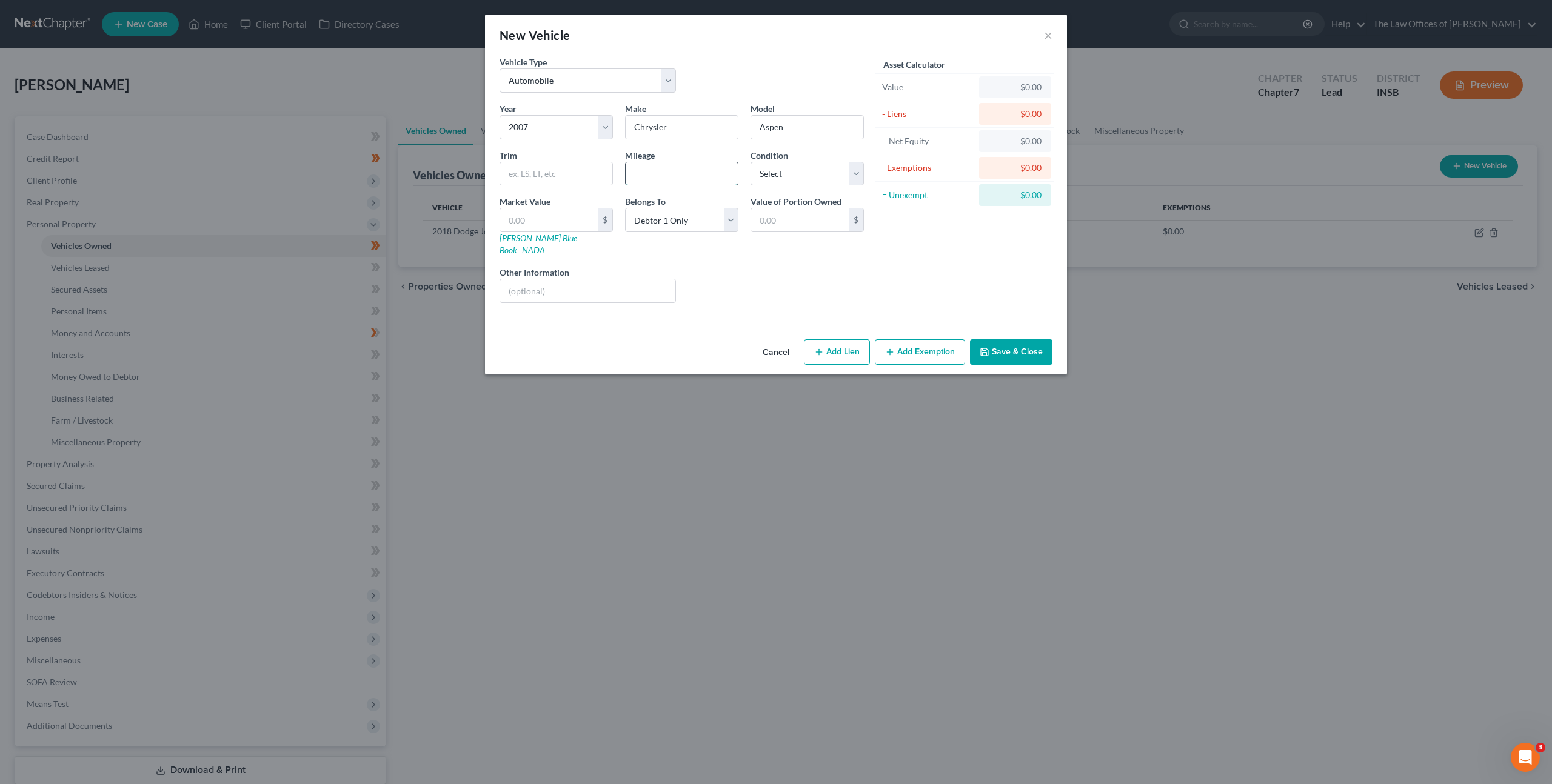
click at [678, 183] on input "text" at bounding box center [681, 173] width 112 height 23
click at [800, 181] on select "Select Excellent Very Good Good Fair Poor" at bounding box center [807, 173] width 114 height 24
click at [750, 161] on select "Select Excellent Very Good Good Fair Poor" at bounding box center [807, 173] width 114 height 24
click at [557, 181] on input "text" at bounding box center [556, 173] width 112 height 23
click at [919, 343] on button "Add Exemption" at bounding box center [920, 352] width 90 height 25
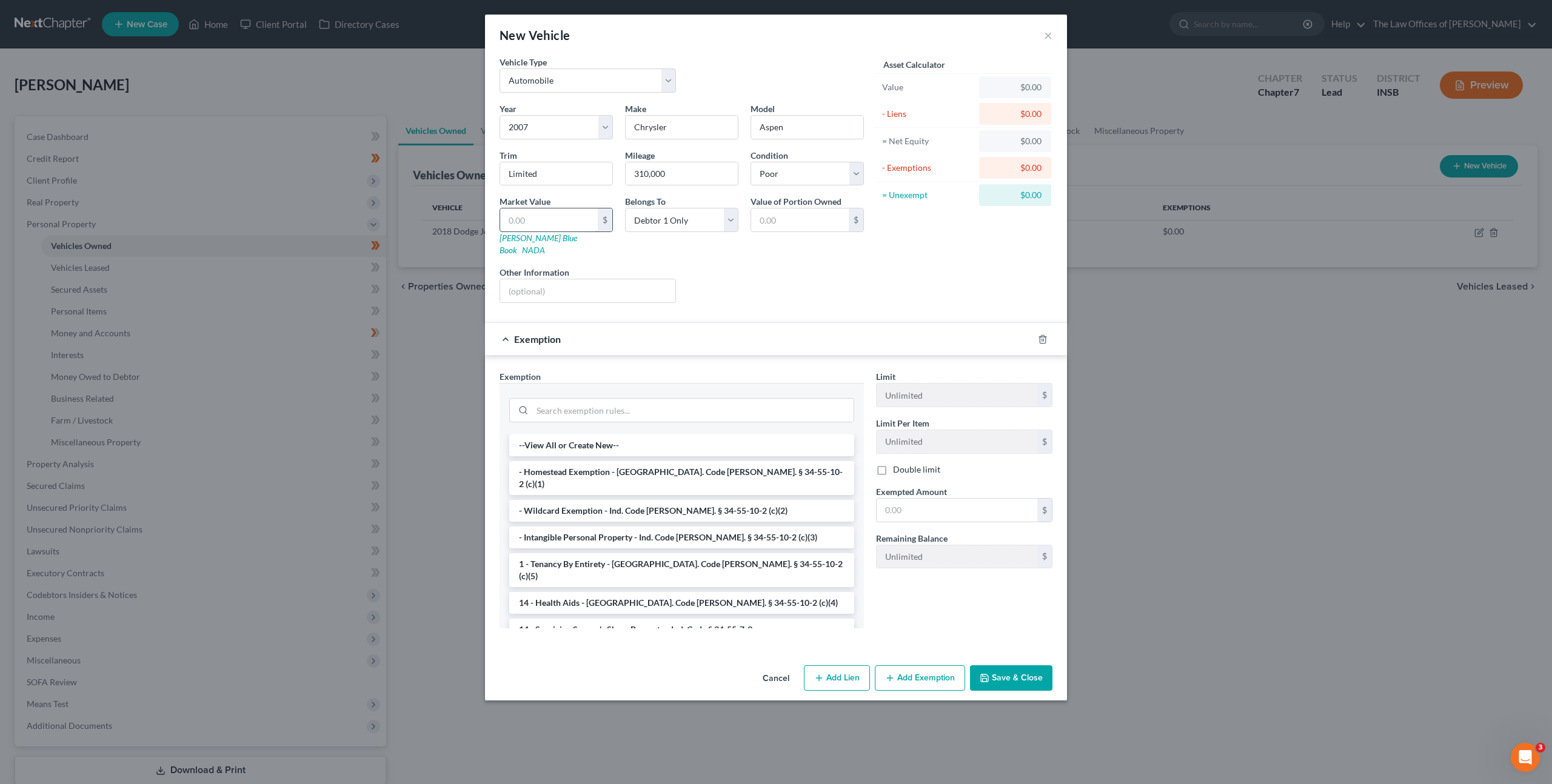
click at [558, 221] on input "text" at bounding box center [548, 220] width 98 height 23
click at [582, 500] on li "- Wildcard Exemption - Ind. Code [PERSON_NAME]. § 34-55-10-2 (c)(2)" at bounding box center [681, 510] width 345 height 22
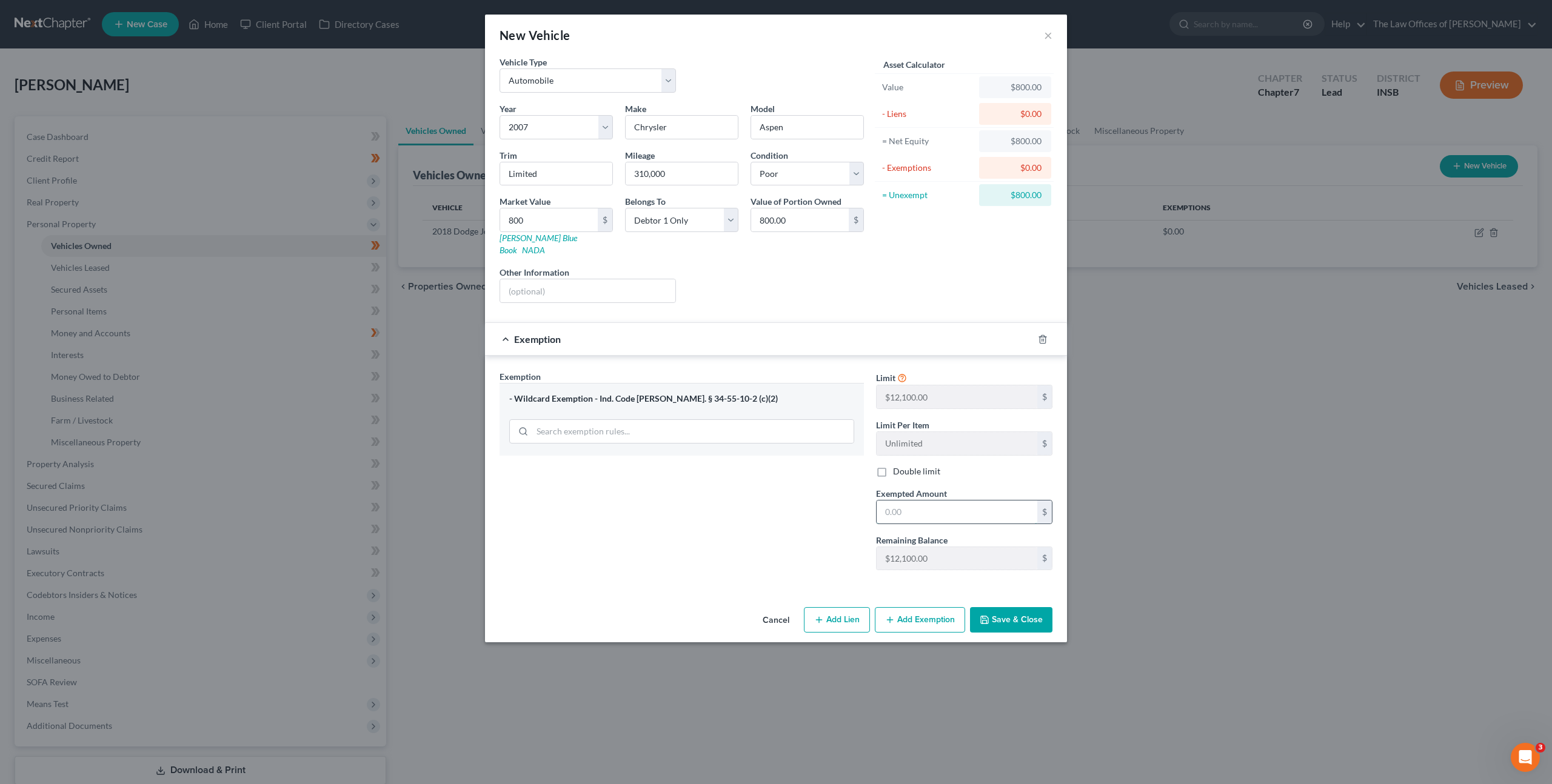
click at [944, 500] on input "text" at bounding box center [957, 512] width 161 height 23
click at [787, 508] on div "Exemption Set must be selected for CA. Exemption * - Wildcard Exemption - Ind. …" at bounding box center [681, 475] width 376 height 210
click at [1001, 607] on button "Save & Close" at bounding box center [1011, 620] width 82 height 25
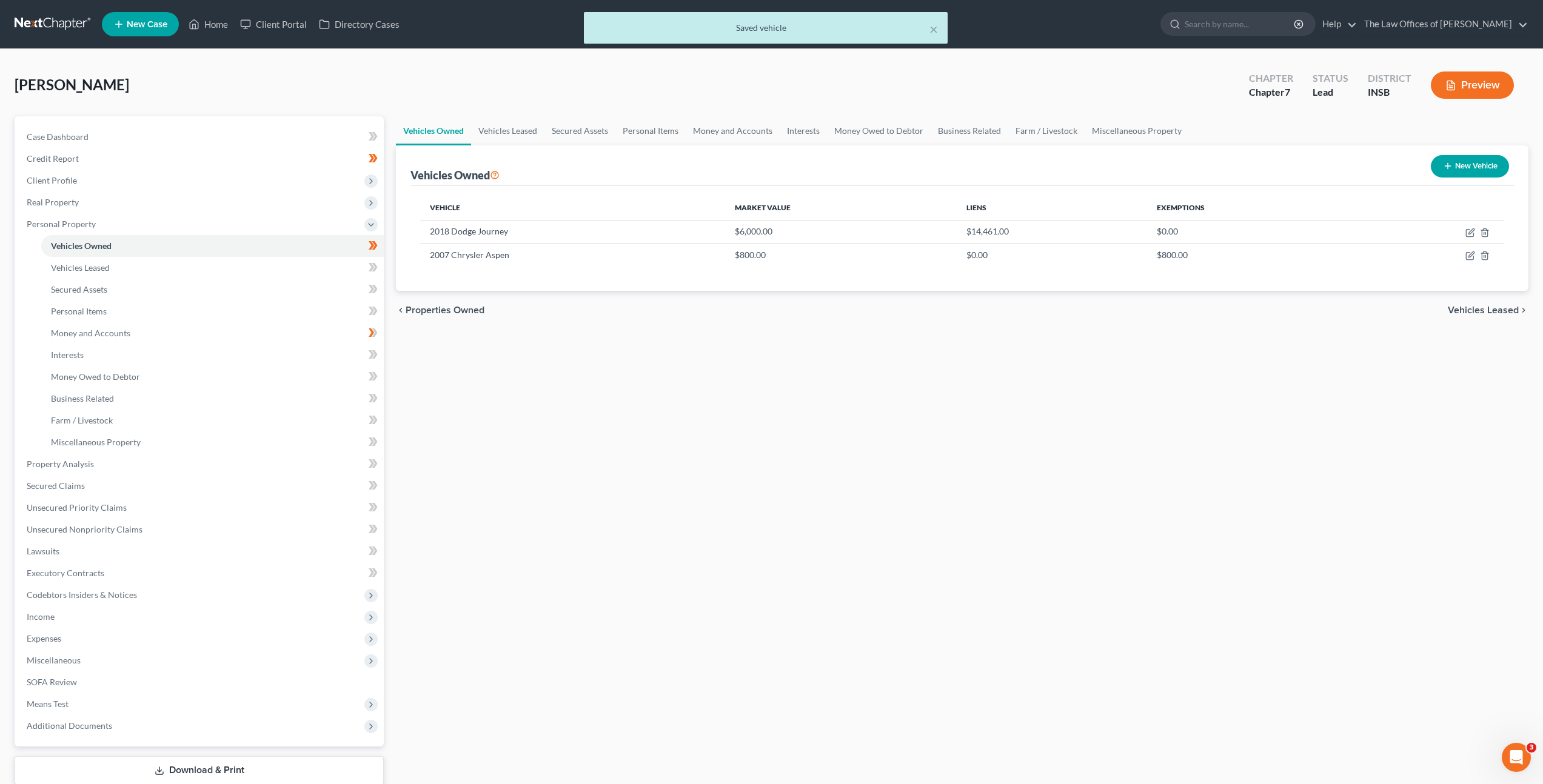
drag, startPoint x: 957, startPoint y: 436, endPoint x: 970, endPoint y: 449, distance: 18.4
click at [957, 436] on div "Vehicles Owned Vehicles Leased Secured Assets Personal Items Money and Accounts…" at bounding box center [962, 466] width 1145 height 700
click at [1439, 167] on button "New Vehicle" at bounding box center [1470, 166] width 78 height 23
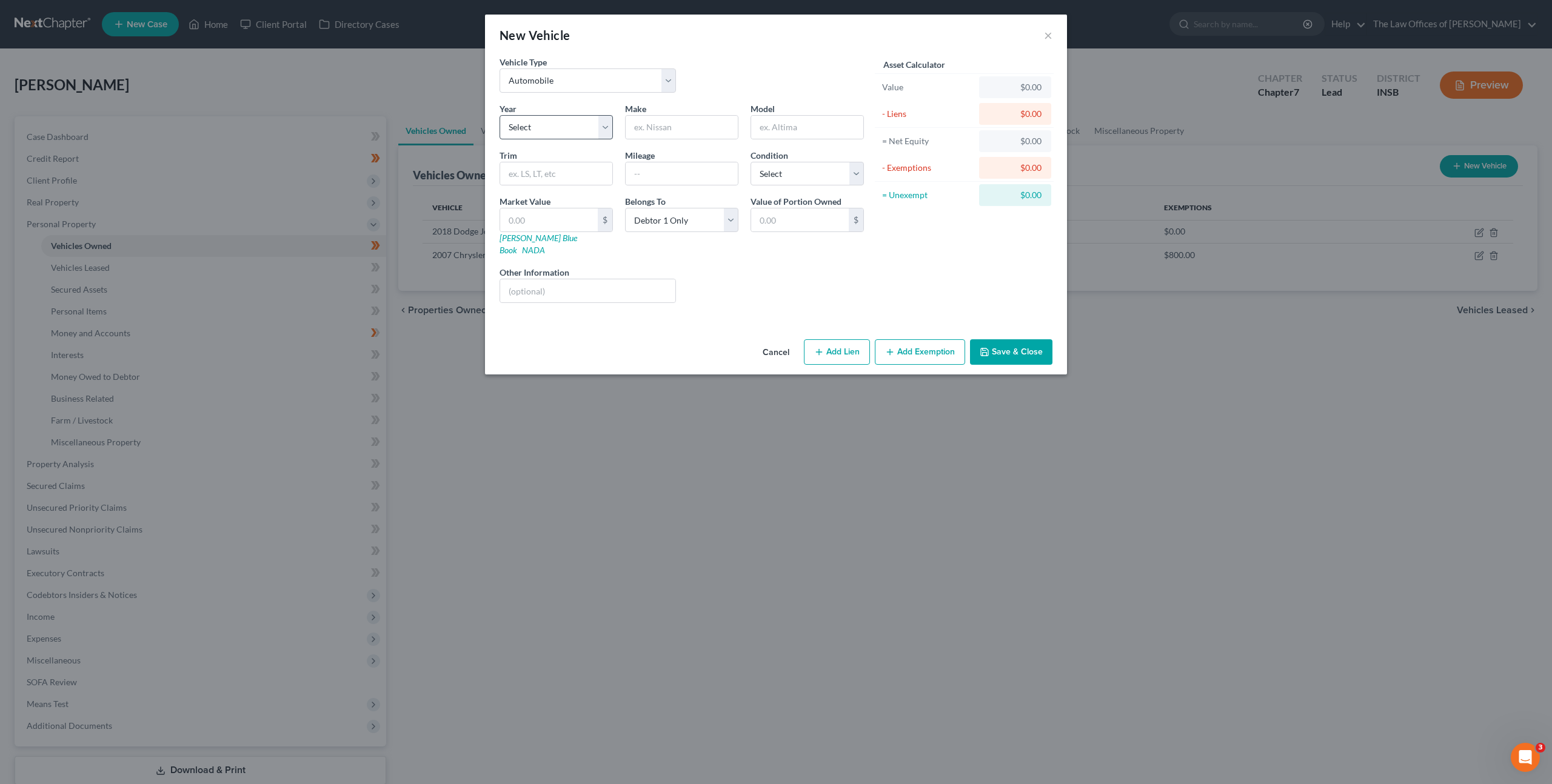
click at [555, 112] on div "Year Select 2026 2025 2024 2023 2022 2021 2020 2019 2018 2017 2016 2015 2014 20…" at bounding box center [556, 121] width 126 height 37
click at [550, 123] on select "Select 2026 2025 2024 2023 2022 2021 2020 2019 2018 2017 2016 2015 2014 2013 20…" at bounding box center [556, 127] width 114 height 24
click at [499, 115] on select "Select 2026 2025 2024 2023 2022 2021 2020 2019 2018 2017 2016 2015 2014 2013 20…" at bounding box center [556, 127] width 114 height 24
drag, startPoint x: 666, startPoint y: 128, endPoint x: 709, endPoint y: 118, distance: 44.1
click at [666, 128] on input "text" at bounding box center [681, 127] width 112 height 23
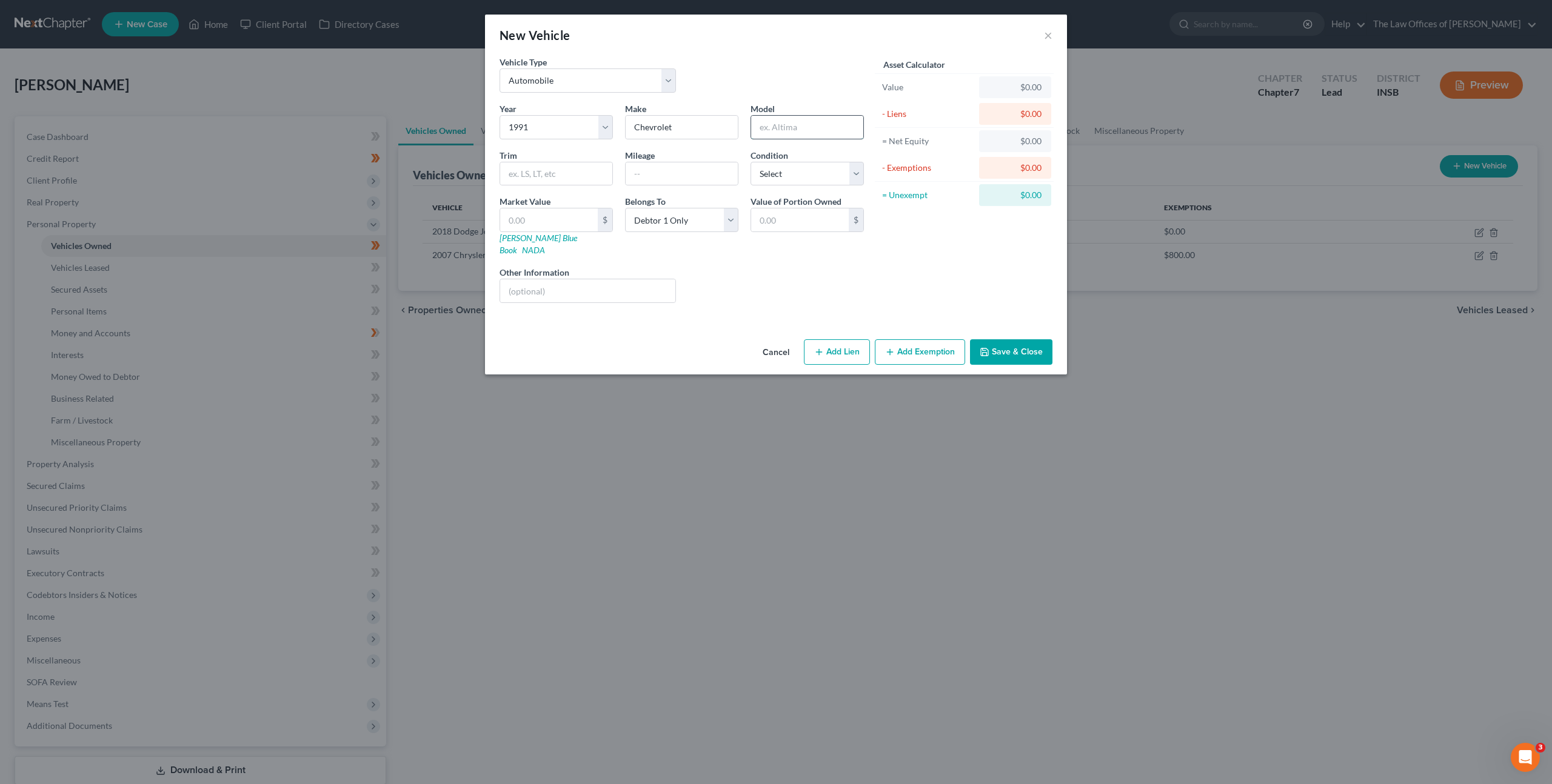
click at [799, 128] on input "text" at bounding box center [807, 127] width 112 height 23
click at [792, 181] on select "Select Excellent Very Good Good Fair Poor" at bounding box center [807, 173] width 114 height 24
click at [750, 161] on select "Select Excellent Very Good Good Fair Poor" at bounding box center [807, 173] width 114 height 24
click at [602, 279] on input "text" at bounding box center [588, 290] width 175 height 23
click at [546, 215] on input "text" at bounding box center [548, 220] width 98 height 23
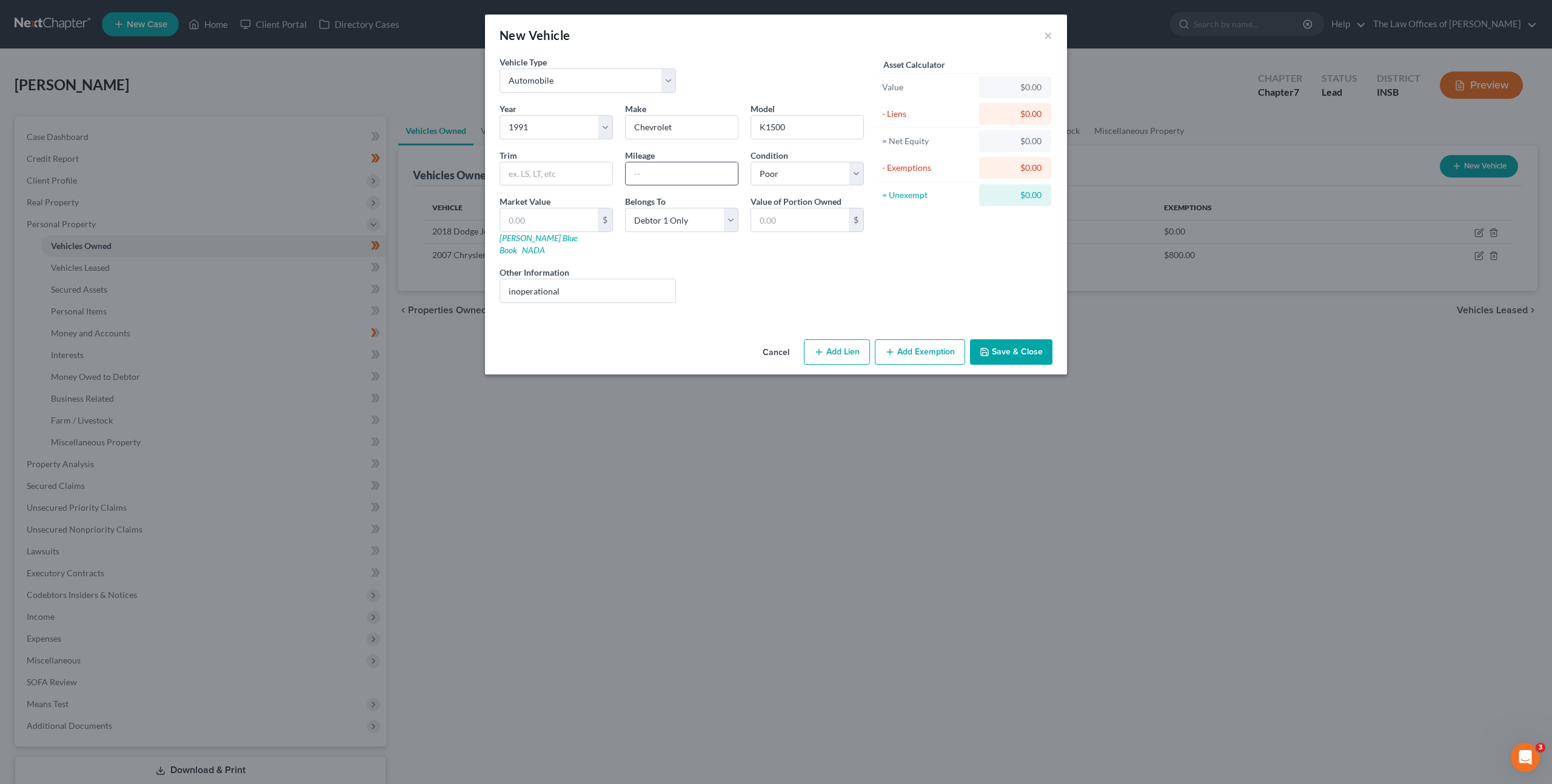
click at [650, 173] on input "text" at bounding box center [681, 173] width 112 height 23
drag, startPoint x: 555, startPoint y: 217, endPoint x: 565, endPoint y: 213, distance: 10.8
click at [556, 217] on input "text" at bounding box center [548, 220] width 98 height 23
click at [779, 266] on div "Liens Select" at bounding box center [776, 284] width 189 height 37
click at [546, 228] on input "text" at bounding box center [548, 220] width 98 height 23
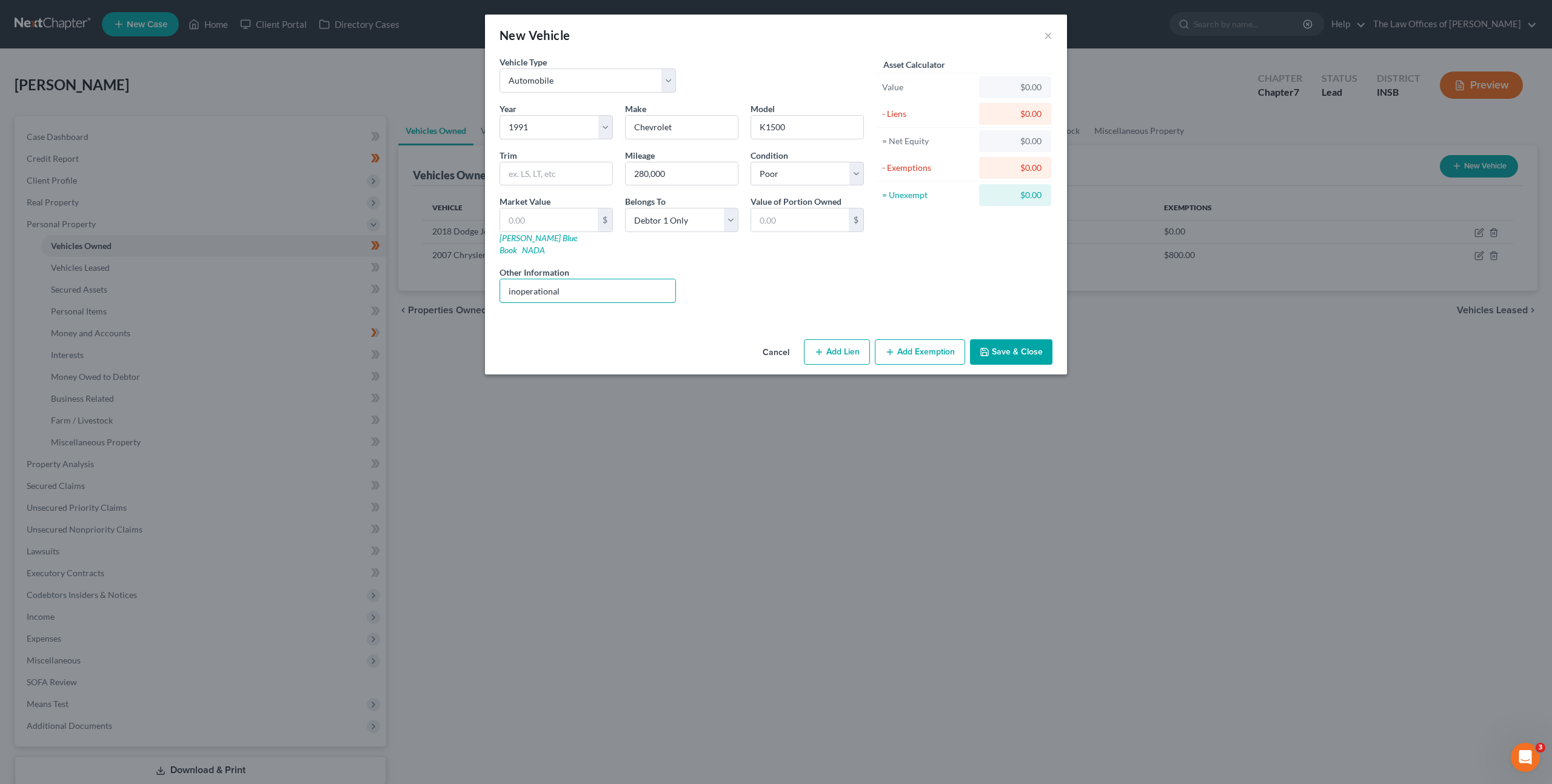
drag, startPoint x: 533, startPoint y: 270, endPoint x: 485, endPoint y: 264, distance: 48.4
click at [471, 263] on div "New Vehicle × Vehicle Type Select Automobile Truck Trailer Watercraft Aircraft …" at bounding box center [776, 392] width 1552 height 784
click at [776, 275] on div "Liens Select" at bounding box center [776, 284] width 189 height 37
click at [562, 217] on input "text" at bounding box center [548, 220] width 98 height 23
click at [926, 360] on div "Cancel Add Lien Add Lease Add Exemption Save & Close" at bounding box center [776, 354] width 582 height 40
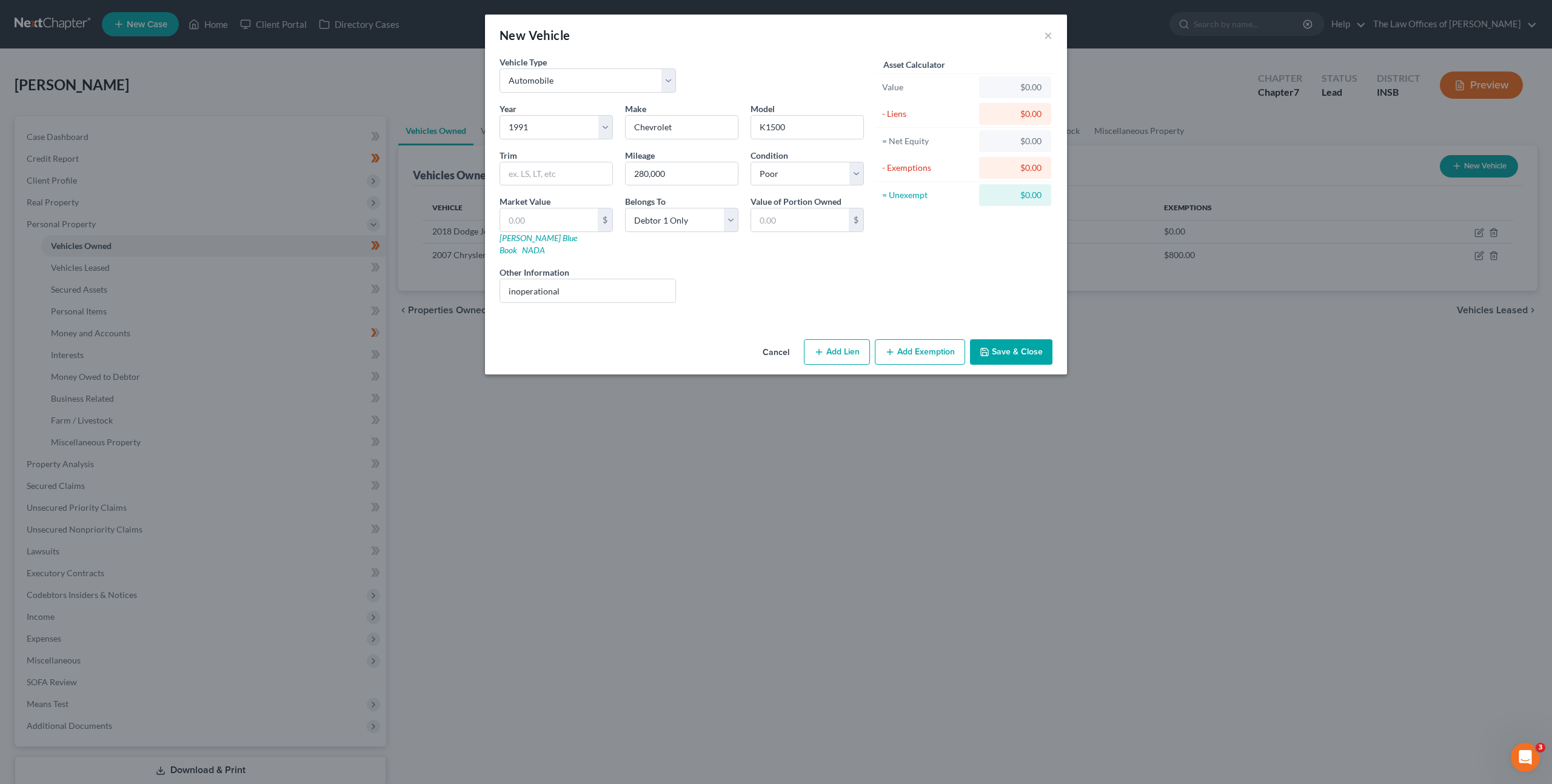
click at [919, 340] on button "Add Exemption" at bounding box center [920, 352] width 90 height 25
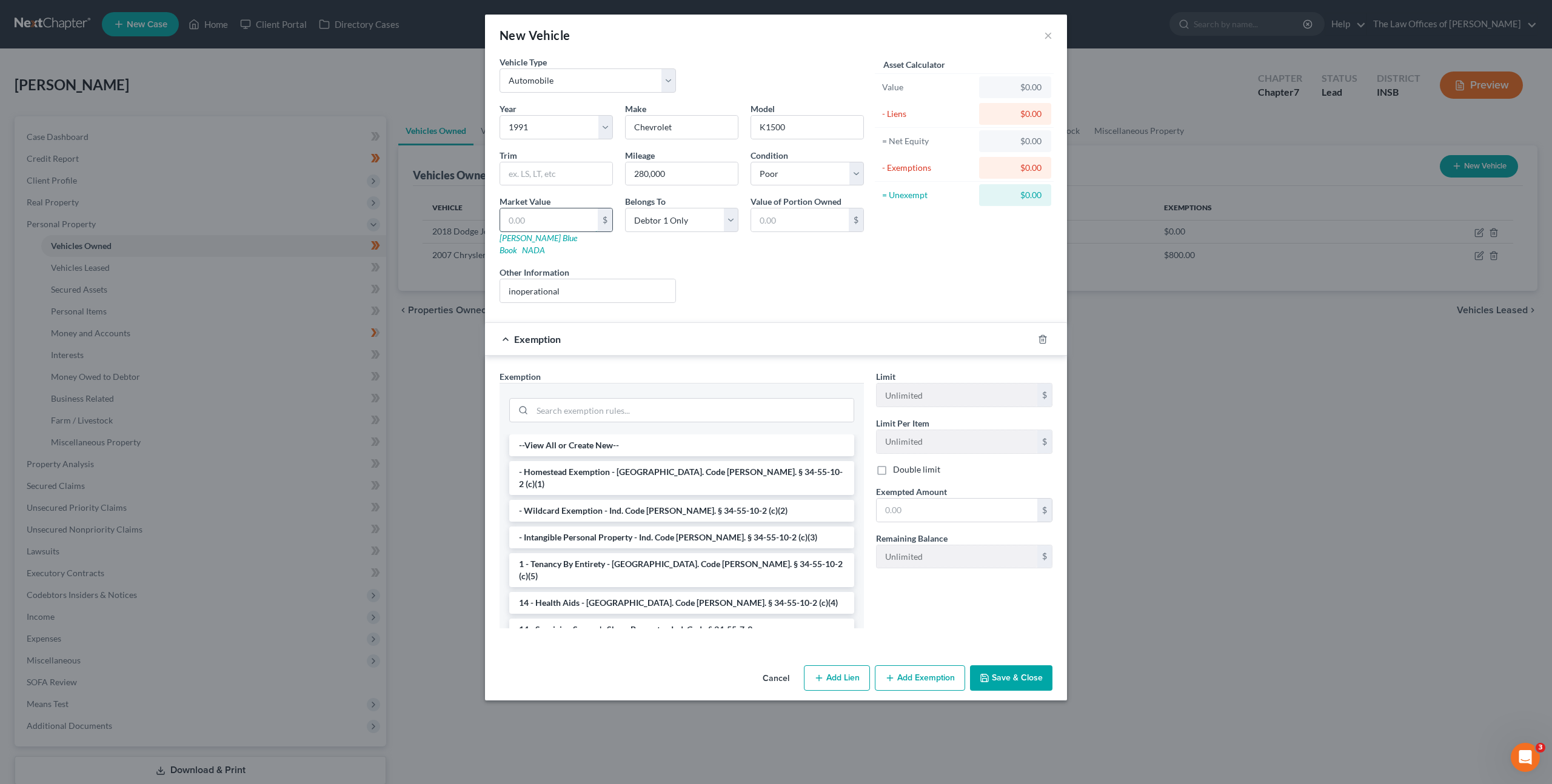
click at [562, 209] on input "text" at bounding box center [548, 220] width 98 height 23
drag, startPoint x: 575, startPoint y: 478, endPoint x: 701, endPoint y: 486, distance: 126.3
click at [576, 500] on li "- Wildcard Exemption - Ind. Code [PERSON_NAME]. § 34-55-10-2 (c)(2)" at bounding box center [681, 510] width 345 height 22
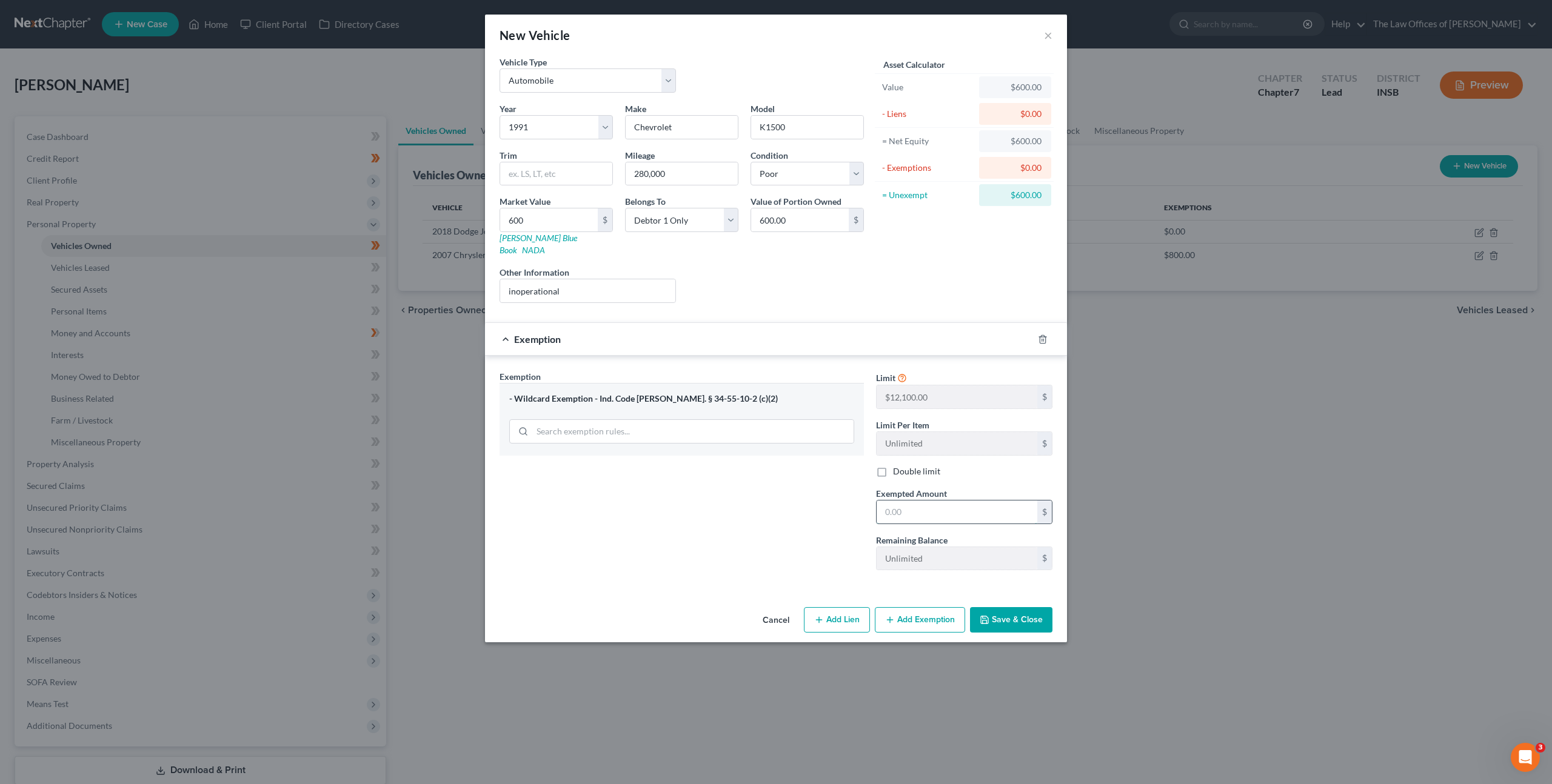
click at [923, 500] on input "text" at bounding box center [957, 512] width 161 height 23
click at [810, 561] on div "Exemption Set must be selected for CA. Exemption * - Wildcard Exemption - Ind. …" at bounding box center [681, 475] width 376 height 210
click at [1001, 607] on button "Save & Close" at bounding box center [1011, 620] width 82 height 25
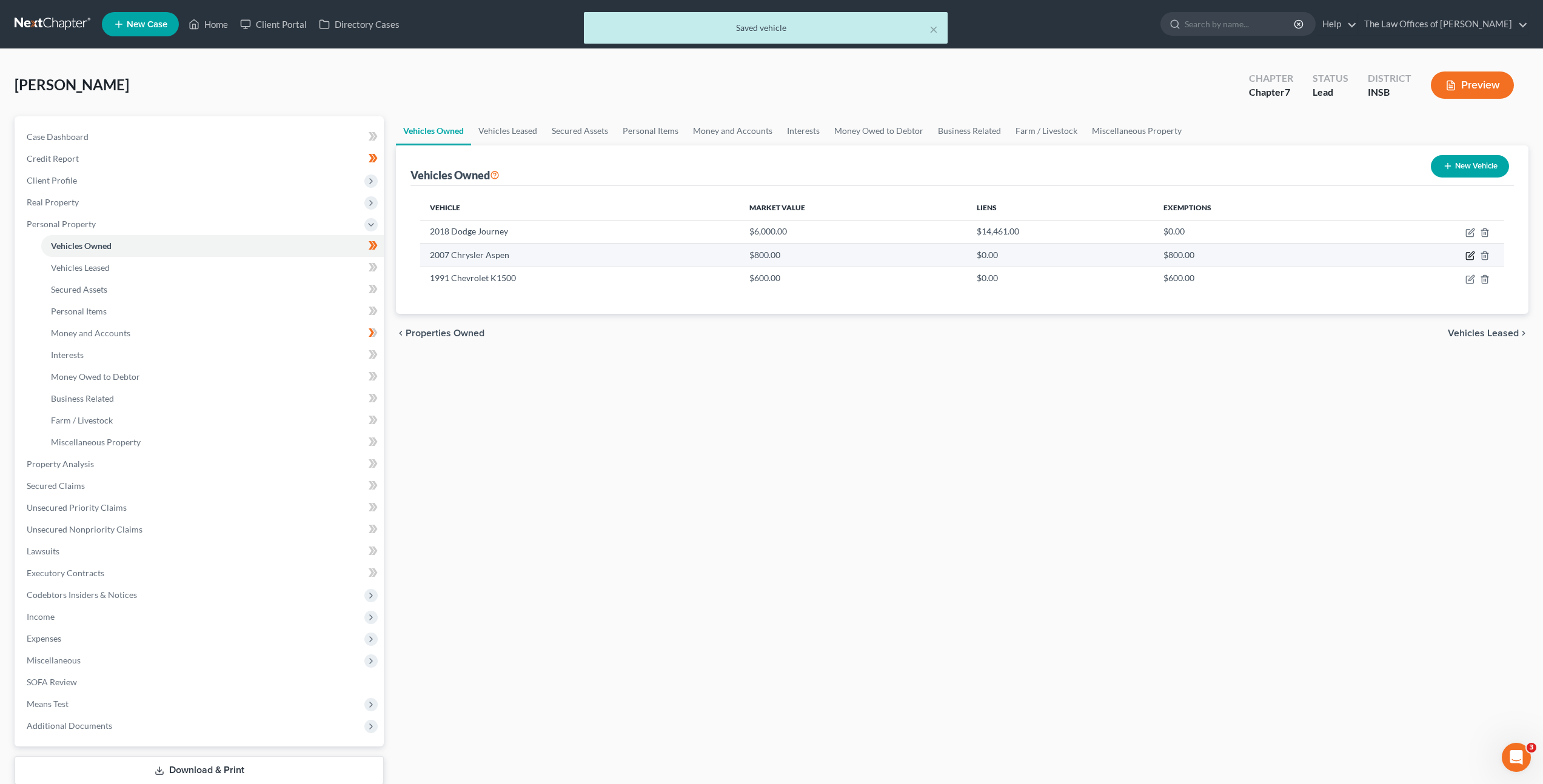
click at [1468, 254] on icon "button" at bounding box center [1470, 256] width 10 height 10
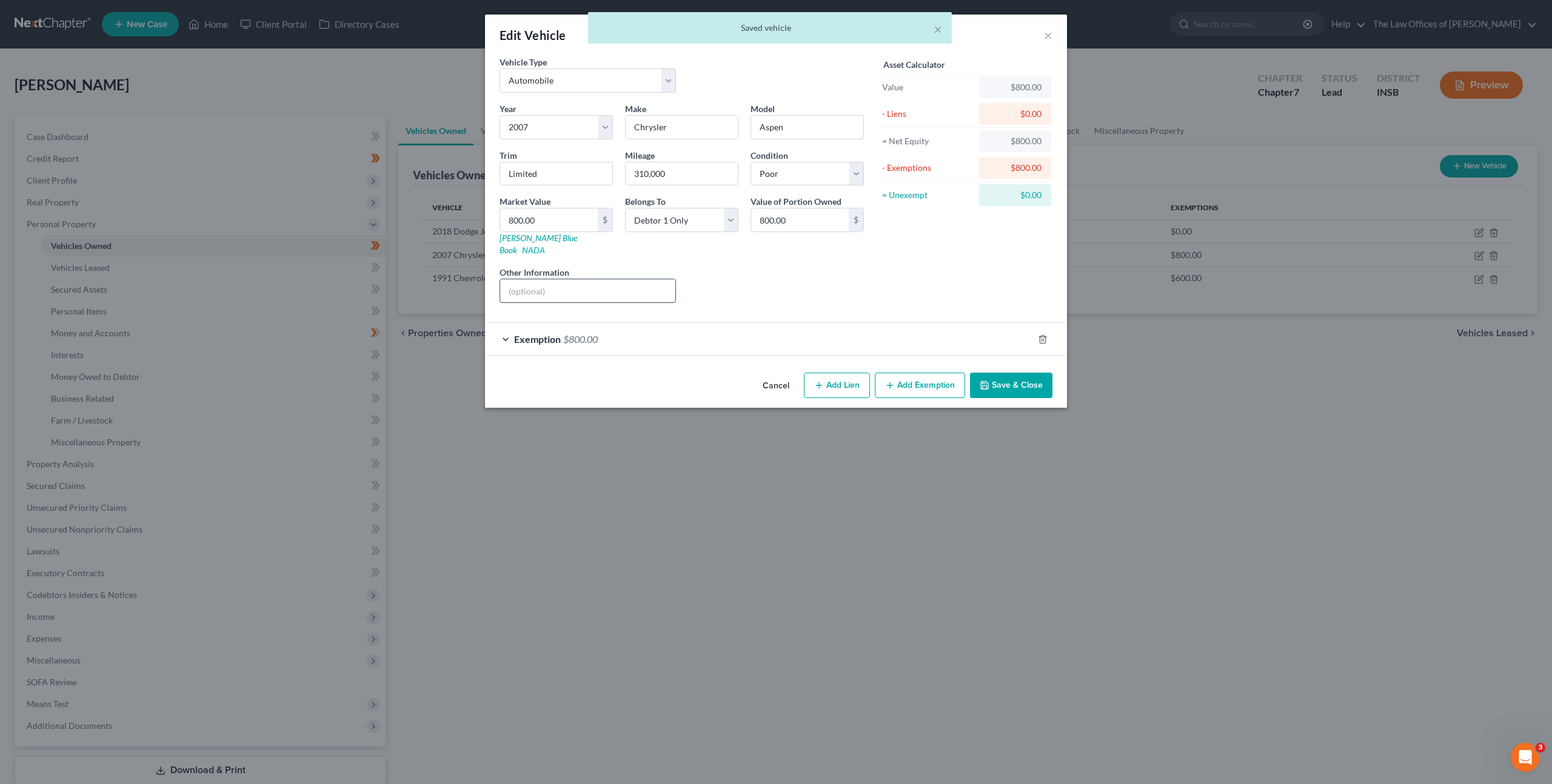
click at [624, 279] on input "text" at bounding box center [588, 290] width 175 height 23
paste input "inoperational"
click at [789, 272] on div "Liens Select" at bounding box center [776, 284] width 189 height 37
click at [996, 375] on button "Save & Close" at bounding box center [1011, 385] width 82 height 25
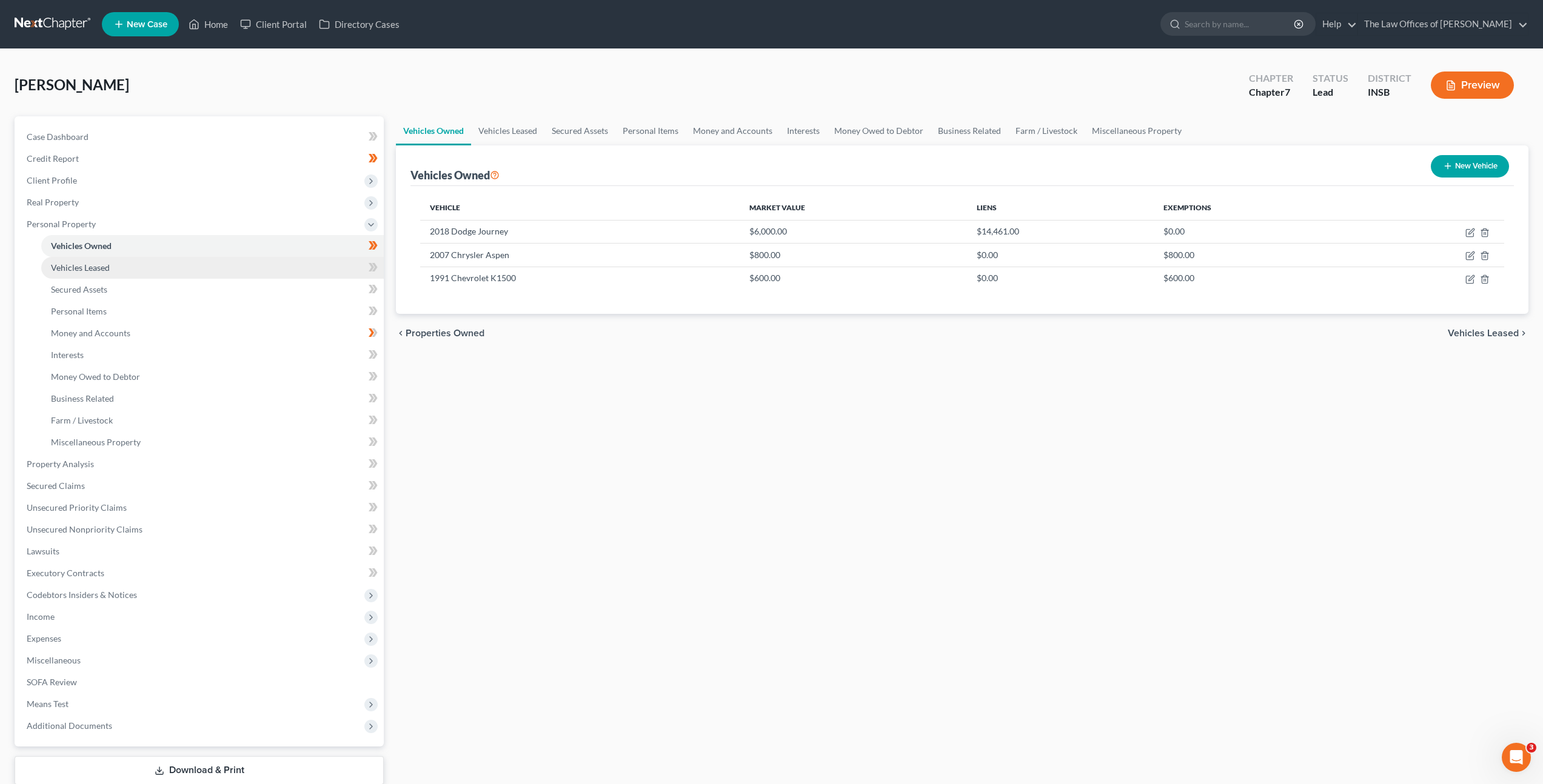
click at [223, 260] on link "Vehicles Leased" at bounding box center [212, 268] width 342 height 22
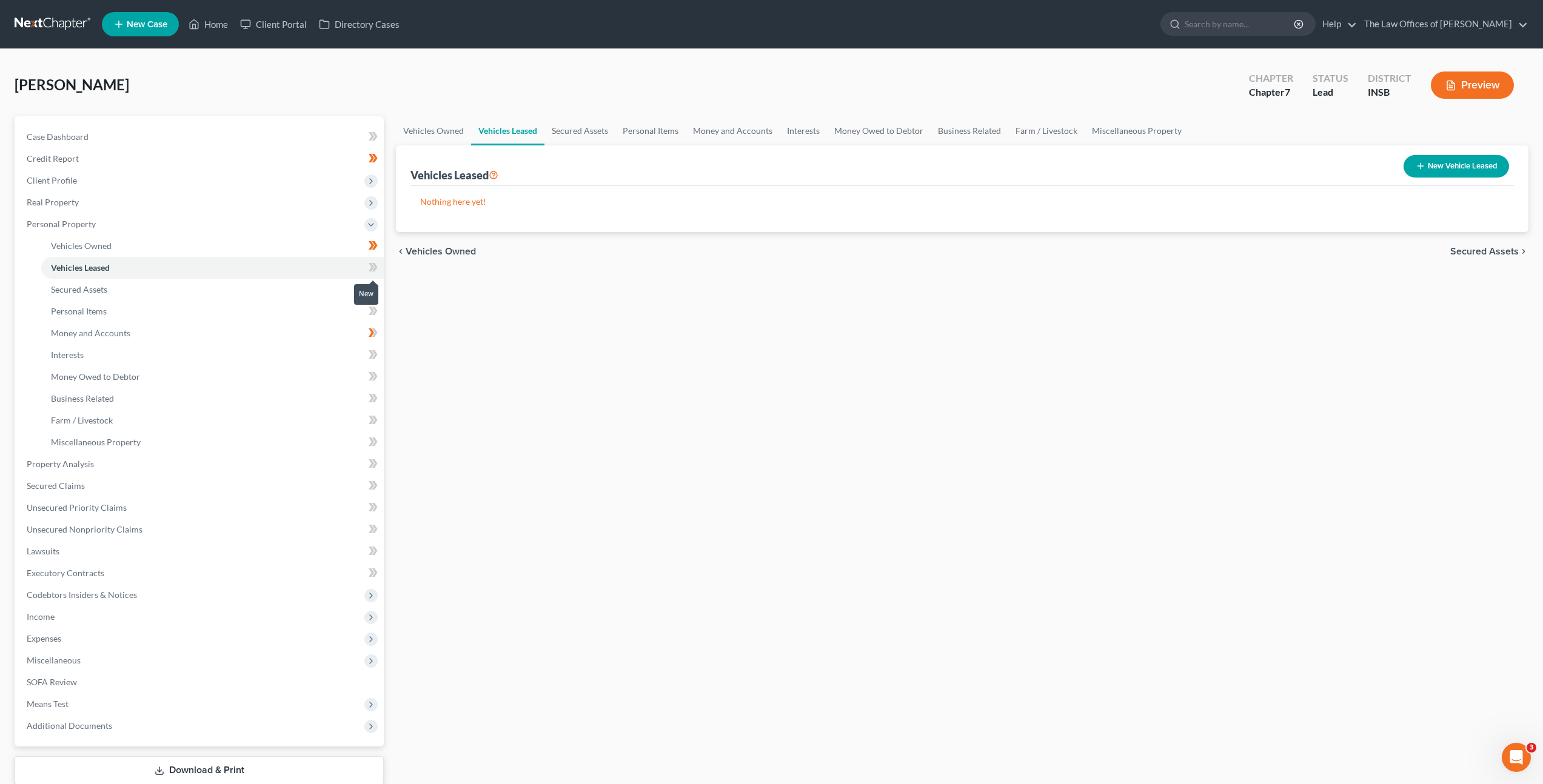
click at [374, 272] on icon at bounding box center [373, 267] width 9 height 15
click at [293, 294] on link "Secured Assets" at bounding box center [212, 289] width 342 height 22
click at [376, 292] on icon at bounding box center [373, 289] width 9 height 15
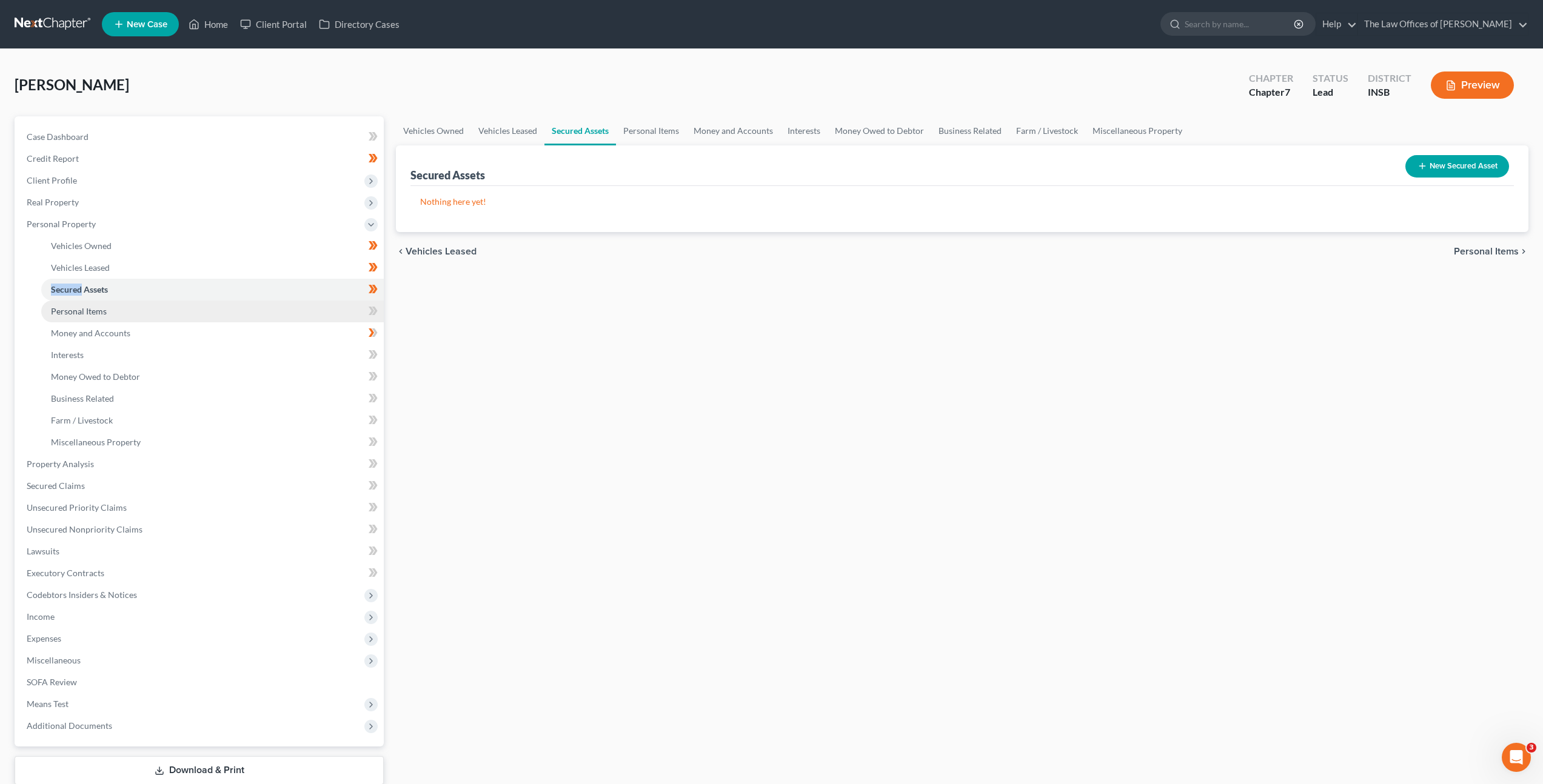
click at [250, 301] on link "Personal Items" at bounding box center [212, 311] width 342 height 22
click at [1398, 167] on select "Select Item Type Clothing Collectibles Of Value Electronics Firearms Household …" at bounding box center [1419, 167] width 134 height 24
click at [1354, 155] on select "Select Item Type Clothing Collectibles Of Value Electronics Firearms Household …" at bounding box center [1419, 167] width 134 height 24
click at [1500, 165] on icon "submit" at bounding box center [1502, 167] width 10 height 10
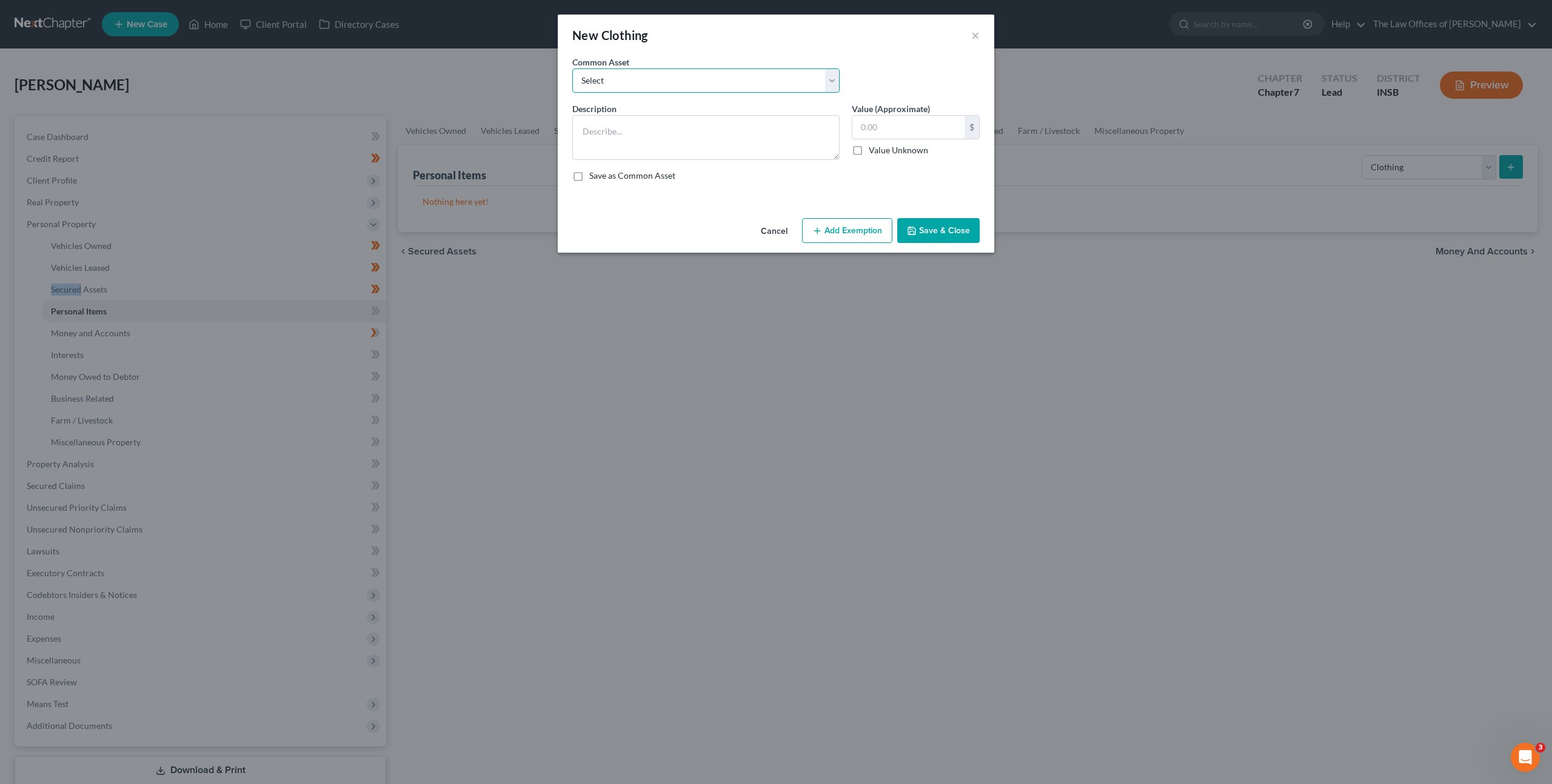
click at [717, 81] on select "Select Debtor's Clothing Joint Debtor's Clothing" at bounding box center [706, 80] width 267 height 24
click at [572, 68] on select "Select Debtor's Clothing Joint Debtor's Clothing" at bounding box center [706, 80] width 267 height 24
click at [845, 225] on button "Add Exemption" at bounding box center [847, 231] width 90 height 25
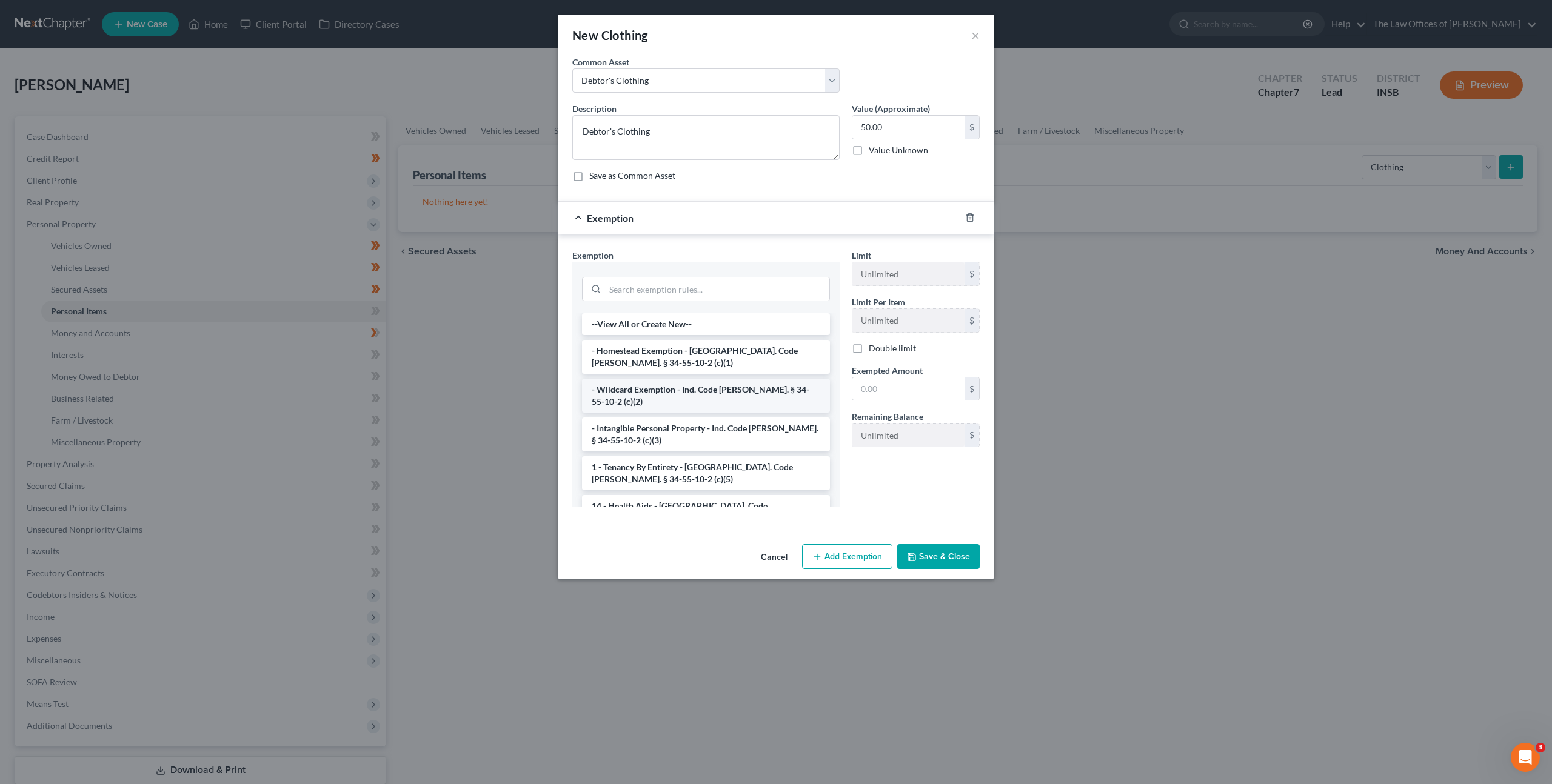
click at [715, 395] on li "- Wildcard Exemption - Ind. Code [PERSON_NAME]. § 34-55-10-2 (c)(2)" at bounding box center [705, 395] width 248 height 34
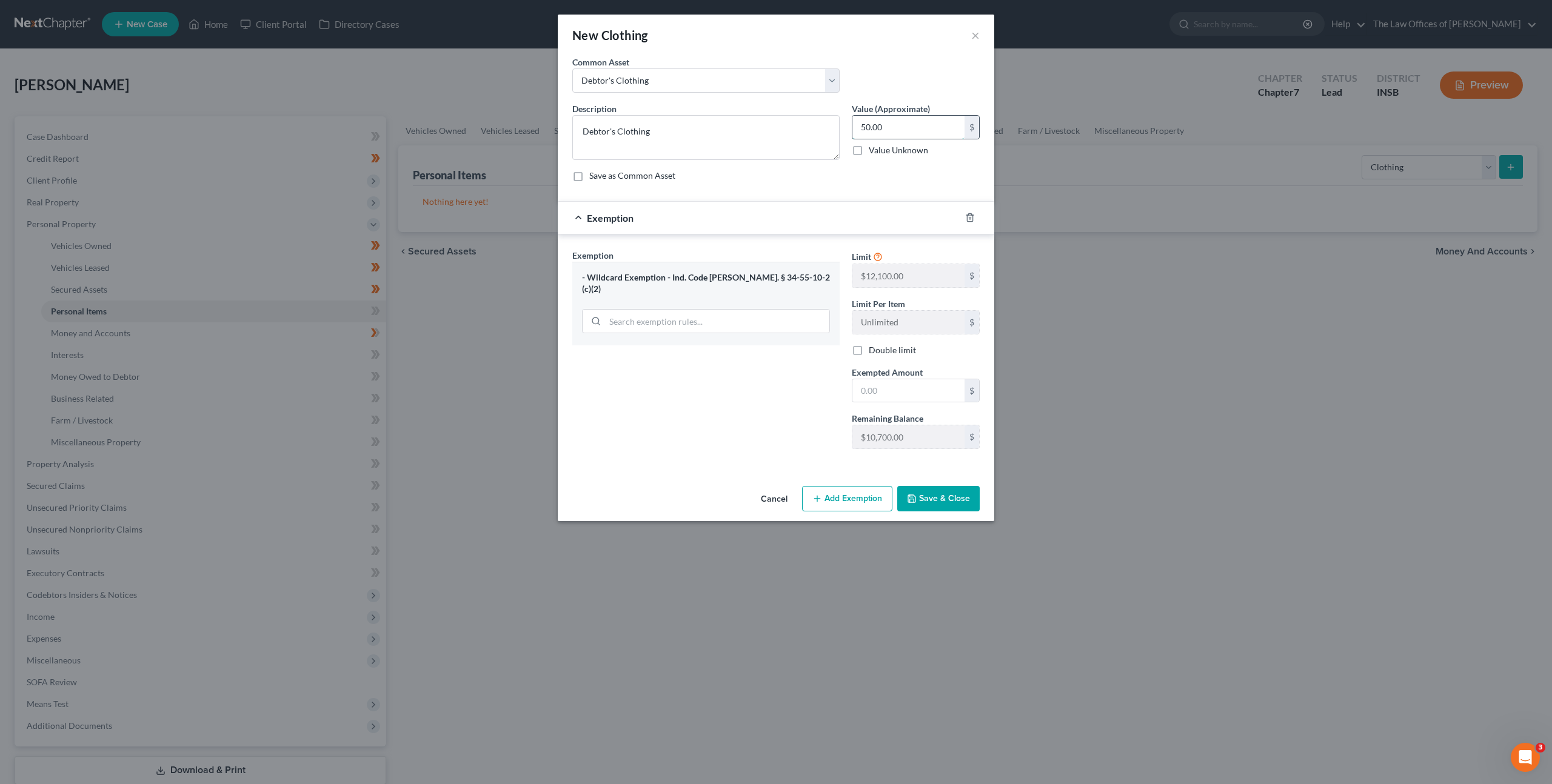
click at [900, 134] on input "50.00" at bounding box center [908, 127] width 112 height 23
click at [863, 397] on div "Exempted Amount * $" at bounding box center [915, 385] width 140 height 37
click at [865, 394] on input "text" at bounding box center [908, 391] width 112 height 23
drag, startPoint x: 790, startPoint y: 362, endPoint x: 808, endPoint y: 361, distance: 18.0
click at [790, 362] on div "Exemption Set must be selected for CA. Exemption * - Wildcard Exemption - Ind. …" at bounding box center [706, 354] width 279 height 210
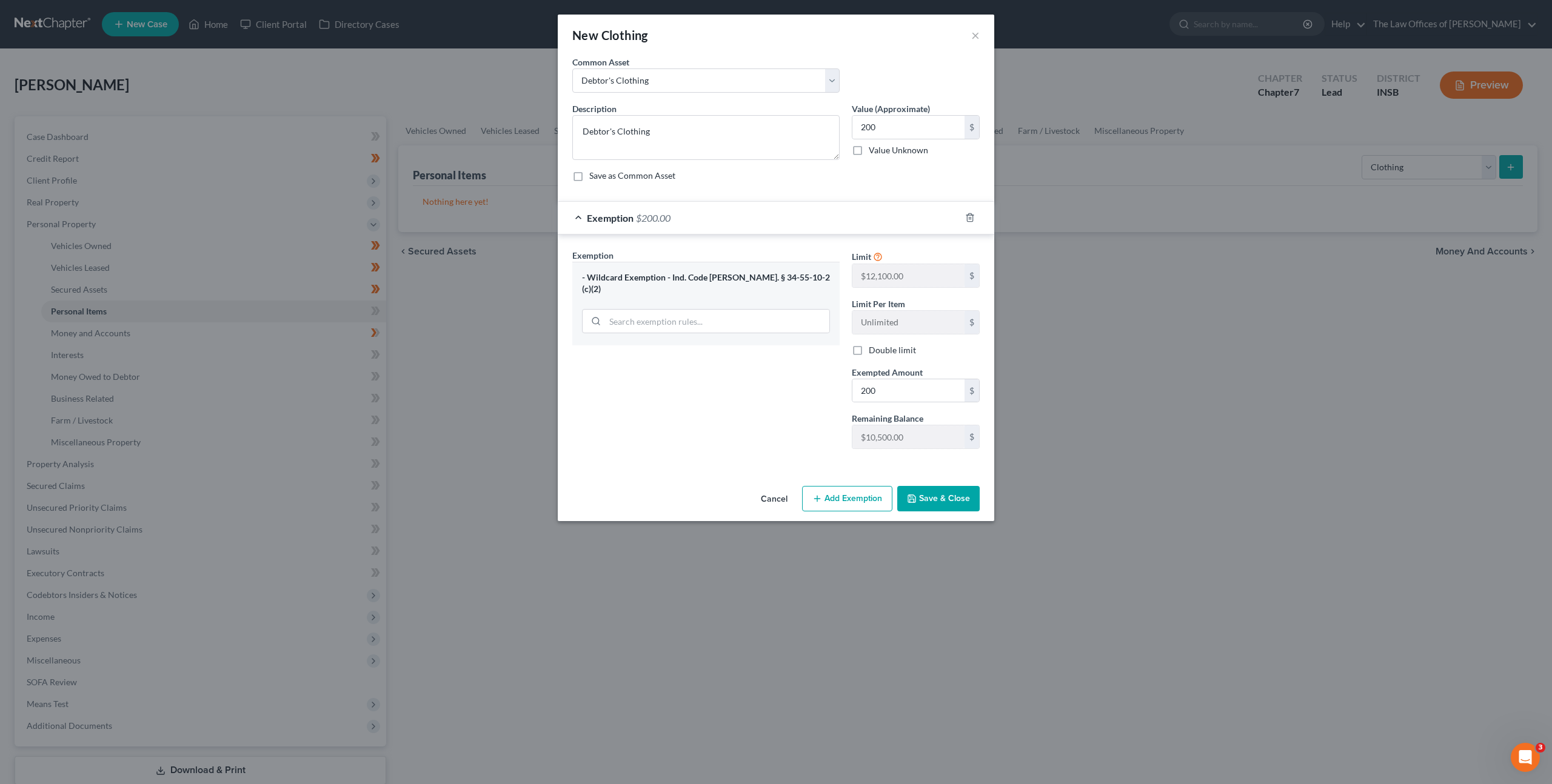
click at [941, 494] on button "Save & Close" at bounding box center [939, 498] width 82 height 25
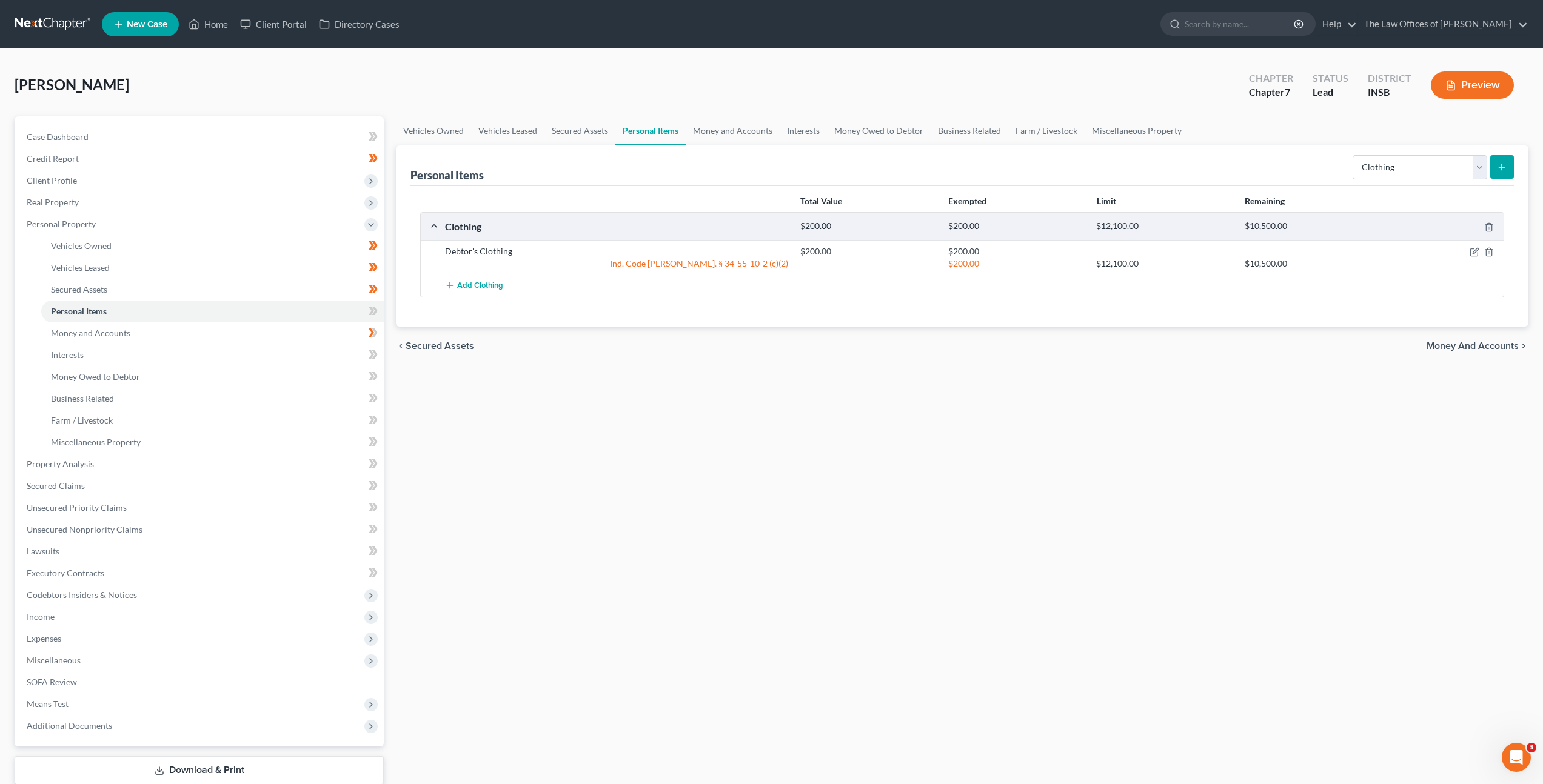
click at [1034, 403] on div "Vehicles Owned Vehicles Leased Secured Assets Personal Items Money and Accounts…" at bounding box center [962, 466] width 1145 height 700
click at [1415, 164] on select "Select Item Type Clothing Collectibles Of Value Electronics Firearms Household …" at bounding box center [1419, 167] width 134 height 24
click at [1354, 155] on select "Select Item Type Clothing Collectibles Of Value Electronics Firearms Household …" at bounding box center [1419, 167] width 134 height 24
click at [1284, 175] on div "Personal Items Select Item Type Clothing Collectibles Of Value Electronics Fire…" at bounding box center [962, 165] width 1104 height 41
click at [1514, 174] on div "Personal Items Select Item Type Clothing Collectibles Of Value Electronics Fire…" at bounding box center [961, 236] width 1132 height 181
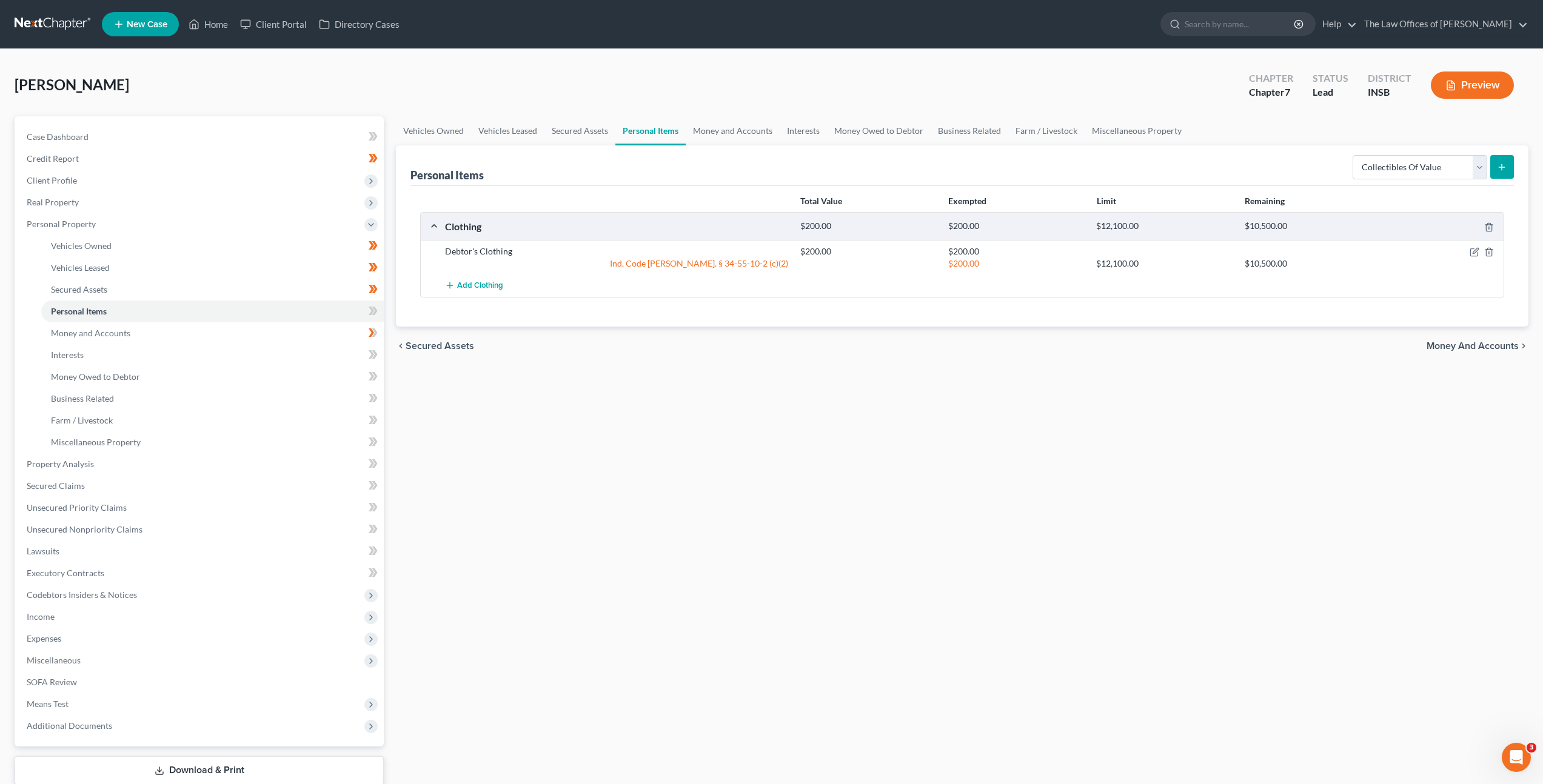
click at [1498, 169] on icon "submit" at bounding box center [1502, 167] width 10 height 10
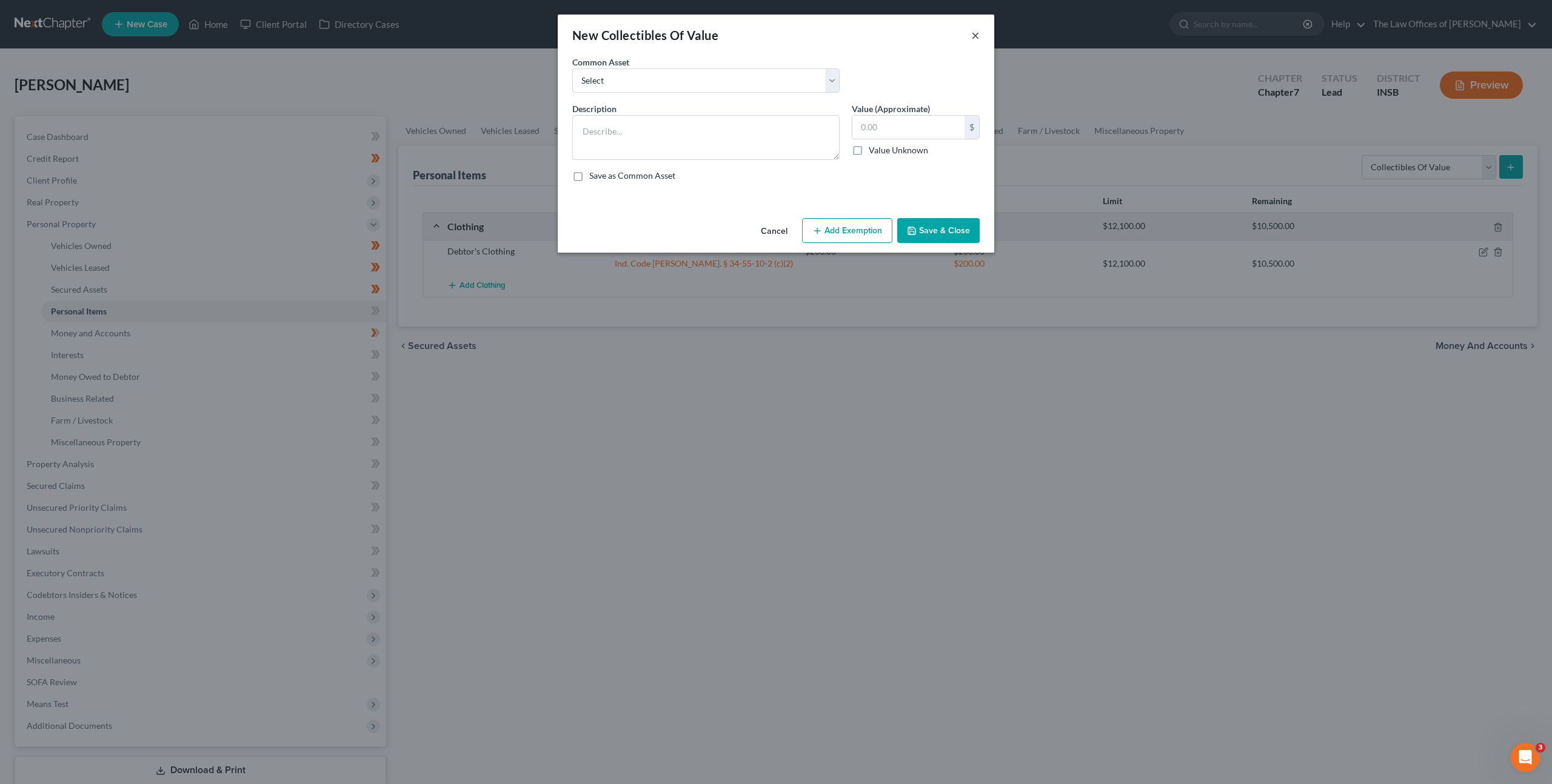
click at [976, 36] on button "×" at bounding box center [975, 35] width 9 height 15
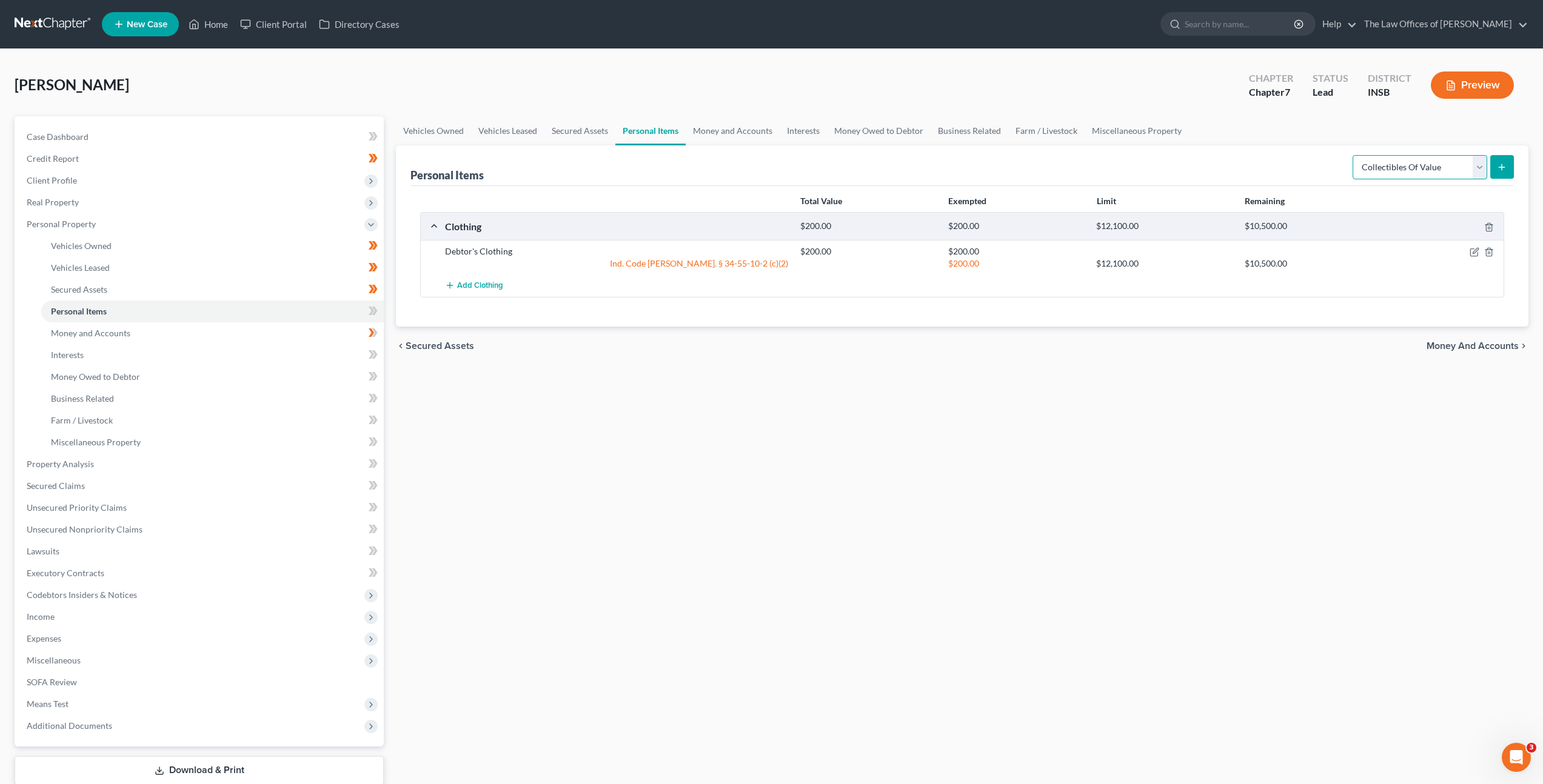
click at [1411, 179] on select "Select Item Type Clothing Collectibles Of Value Electronics Firearms Household …" at bounding box center [1419, 167] width 134 height 24
click at [1354, 155] on select "Select Item Type Clothing Collectibles Of Value Electronics Firearms Household …" at bounding box center [1419, 167] width 134 height 24
click at [1497, 171] on icon "submit" at bounding box center [1502, 167] width 10 height 10
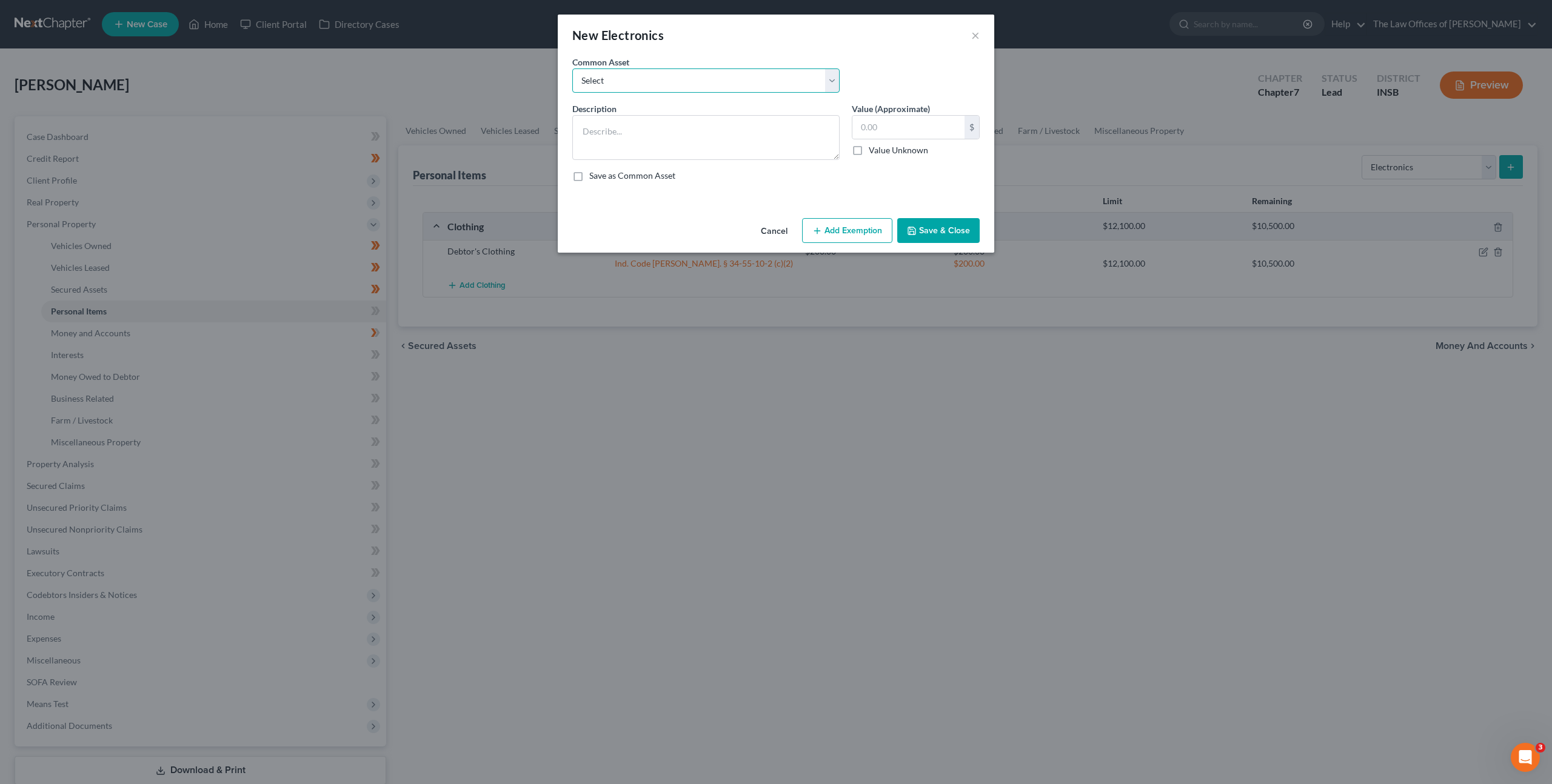
click at [651, 76] on select "Select Cell Phone (1), Television (2), Desktop Computer (1)" at bounding box center [706, 80] width 267 height 24
click at [572, 68] on select "Select Cell Phone (1), Television (2), Desktop Computer (1)" at bounding box center [706, 80] width 267 height 24
click at [822, 227] on icon "button" at bounding box center [817, 231] width 10 height 10
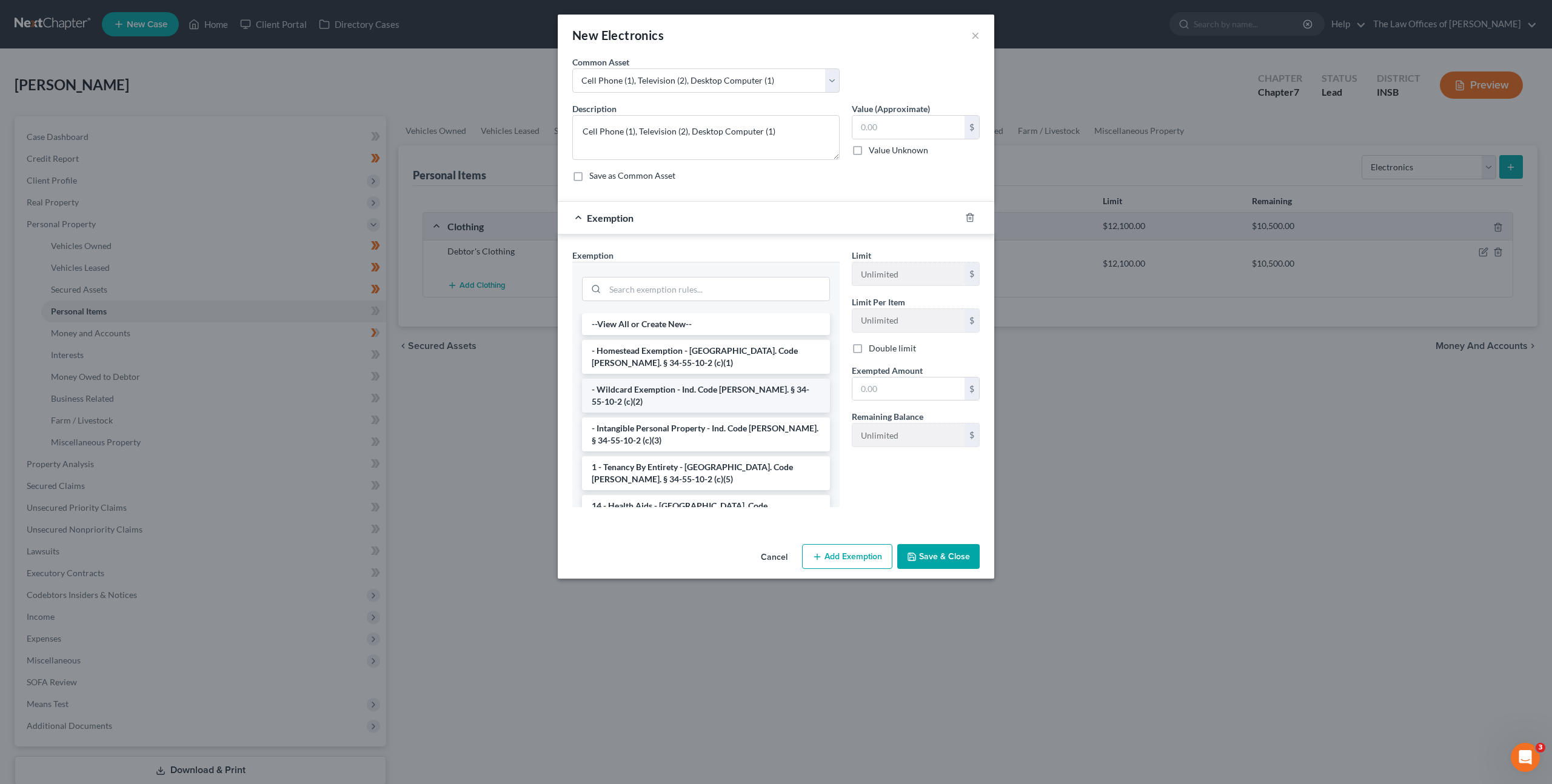
click at [677, 391] on li "- Wildcard Exemption - Ind. Code [PERSON_NAME]. § 34-55-10-2 (c)(2)" at bounding box center [705, 395] width 248 height 34
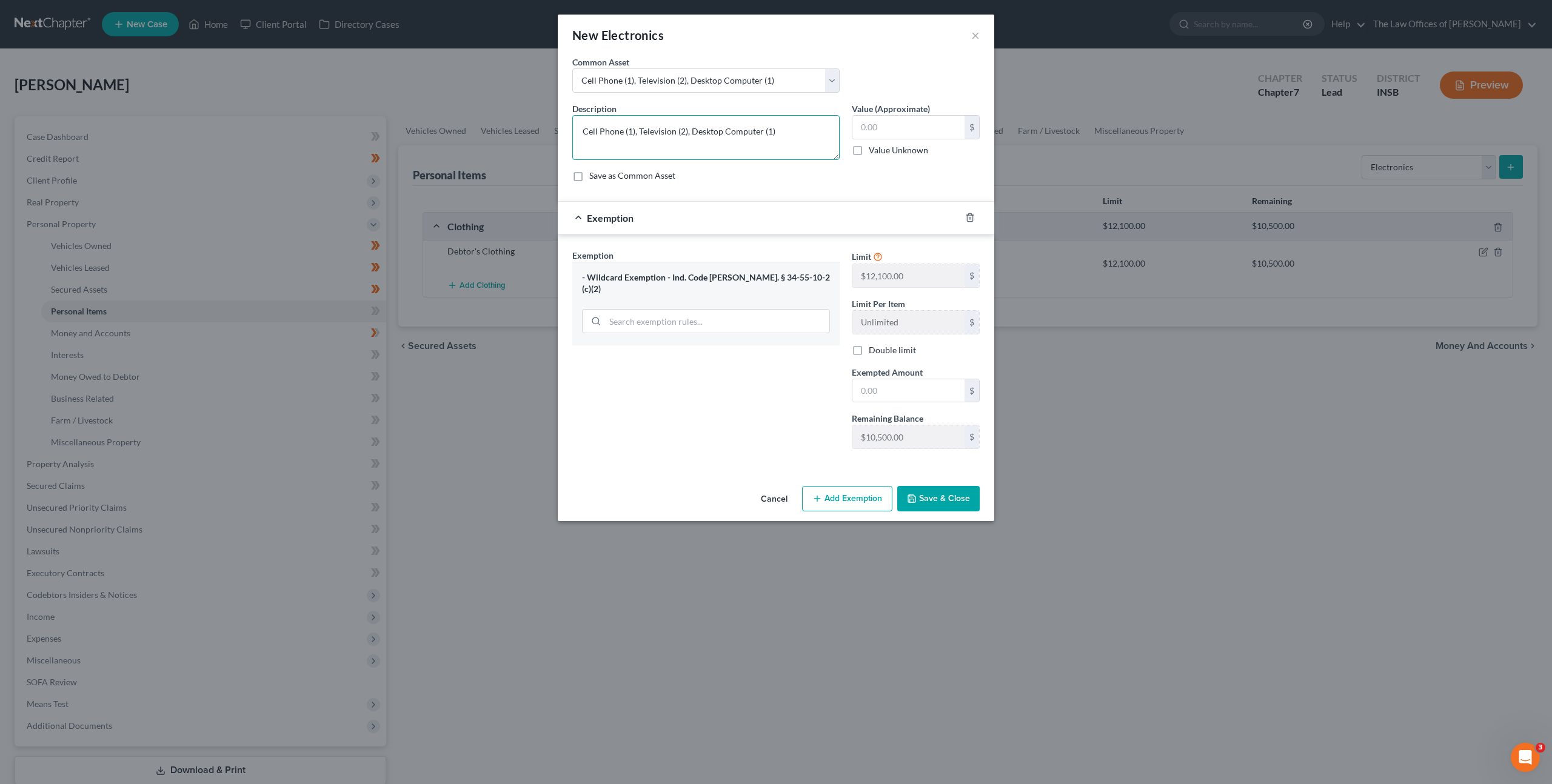
drag, startPoint x: 760, startPoint y: 131, endPoint x: 691, endPoint y: 132, distance: 69.0
click at [691, 132] on textarea "Cell Phone (1), Television (2), Desktop Computer (1)" at bounding box center [706, 137] width 267 height 45
drag, startPoint x: 685, startPoint y: 134, endPoint x: 678, endPoint y: 134, distance: 7.0
click at [678, 134] on textarea "Cell Phone (1), Television (2), Tablet (1)" at bounding box center [706, 137] width 267 height 45
drag, startPoint x: 759, startPoint y: 189, endPoint x: 786, endPoint y: 201, distance: 29.5
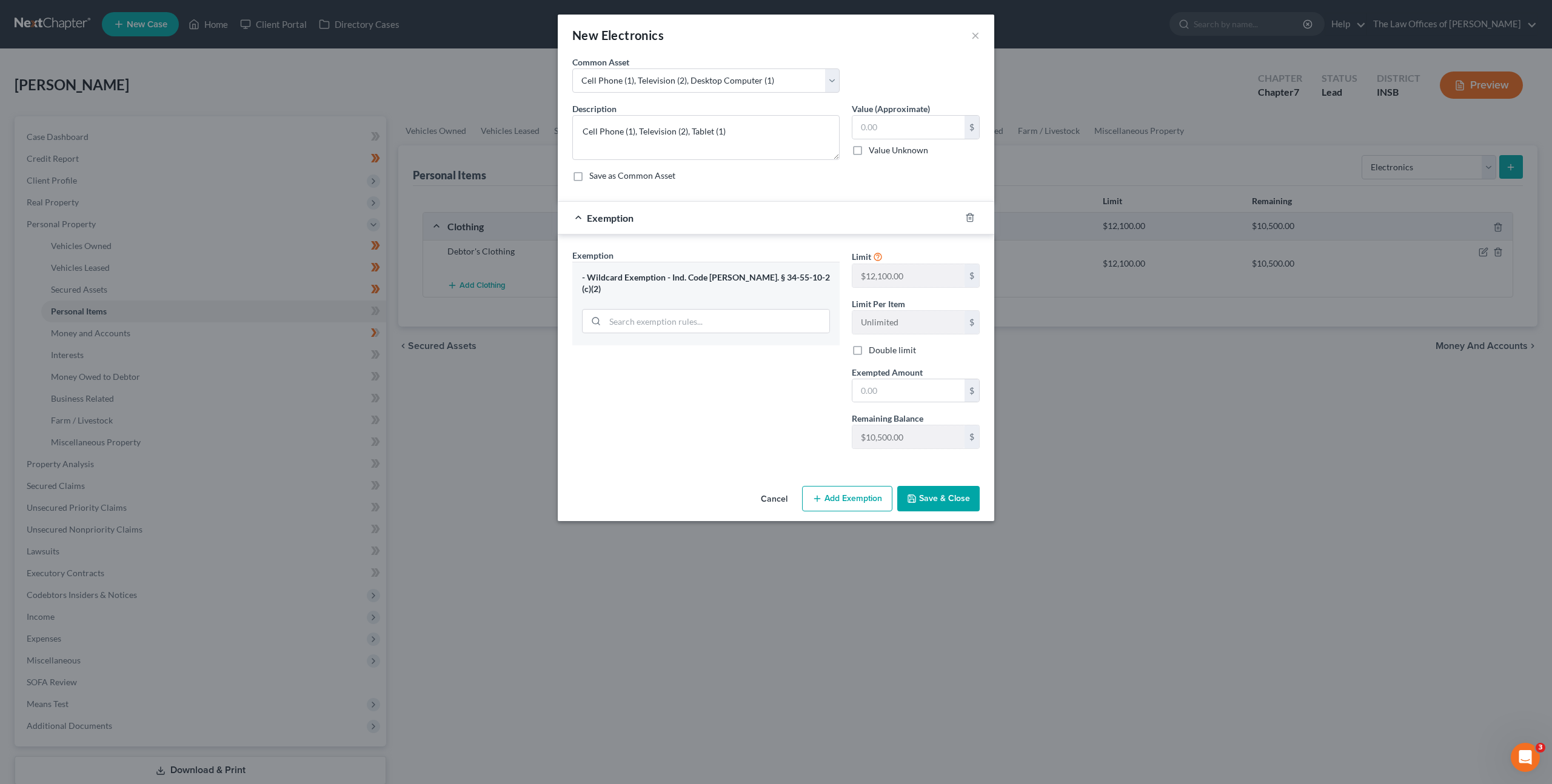
click at [760, 189] on div "Description * Cell Phone (1), Television (2), Tablet (1) Value (Approximate) $ …" at bounding box center [776, 147] width 419 height 89
drag, startPoint x: 685, startPoint y: 132, endPoint x: 639, endPoint y: 134, distance: 46.0
click at [639, 134] on textarea "Cell Phone (1), Television (2), Tablet (1)" at bounding box center [706, 137] width 267 height 45
click at [643, 134] on textarea "Cell Phone (1), , Tablet (1)" at bounding box center [706, 137] width 267 height 45
click at [681, 126] on textarea "Cell Phone (1), Tablet (1)" at bounding box center [706, 137] width 267 height 45
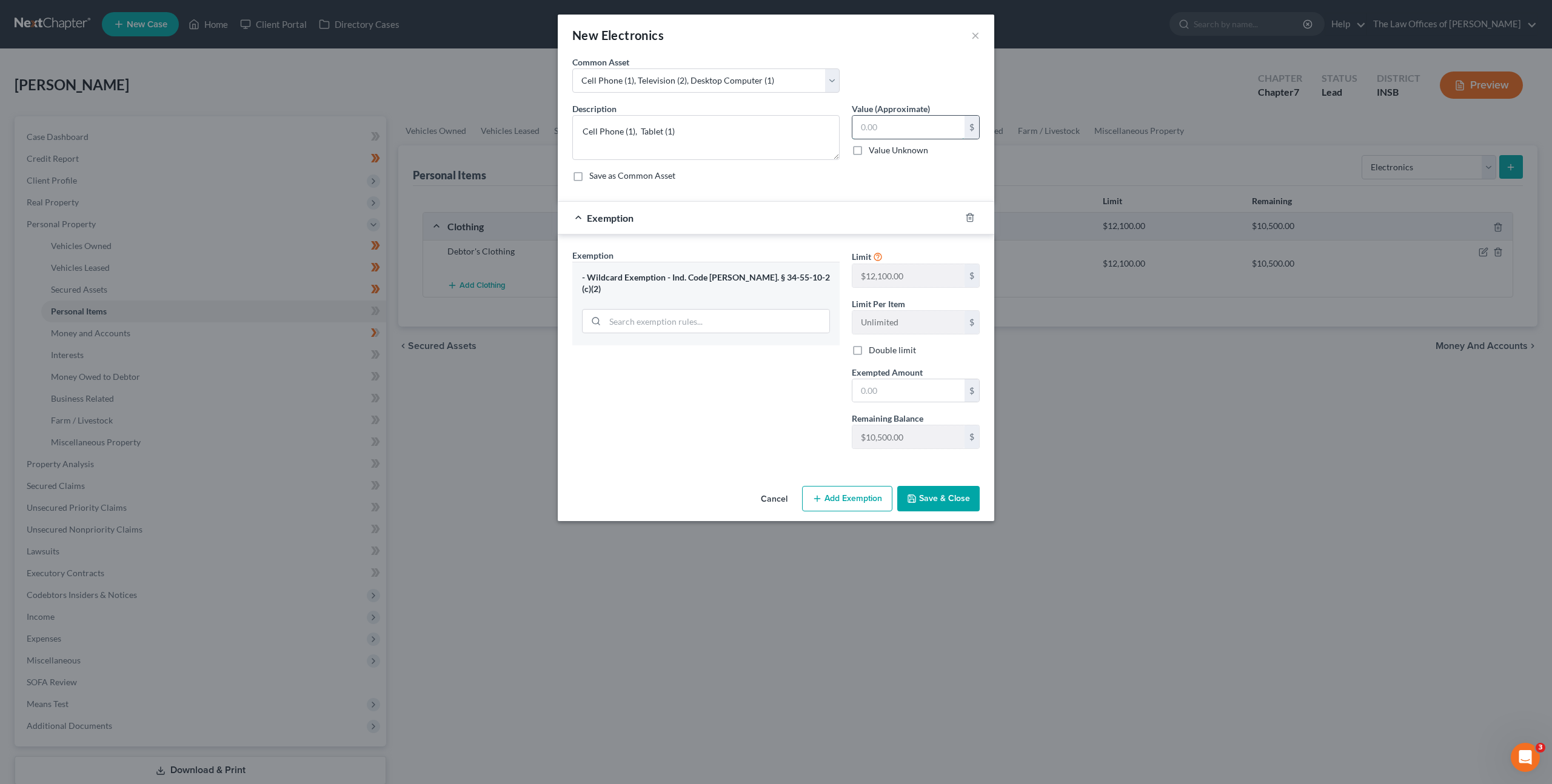
click at [908, 120] on input "text" at bounding box center [908, 127] width 112 height 23
click at [873, 394] on input "text" at bounding box center [908, 391] width 112 height 23
click at [768, 385] on div "Exemption Set must be selected for CA. Exemption * - Wildcard Exemption - Ind. …" at bounding box center [706, 354] width 279 height 210
drag, startPoint x: 927, startPoint y: 478, endPoint x: 926, endPoint y: 492, distance: 14.0
click at [927, 480] on div "An exemption set must first be selected from the Filing Information section. Co…" at bounding box center [776, 268] width 437 height 425
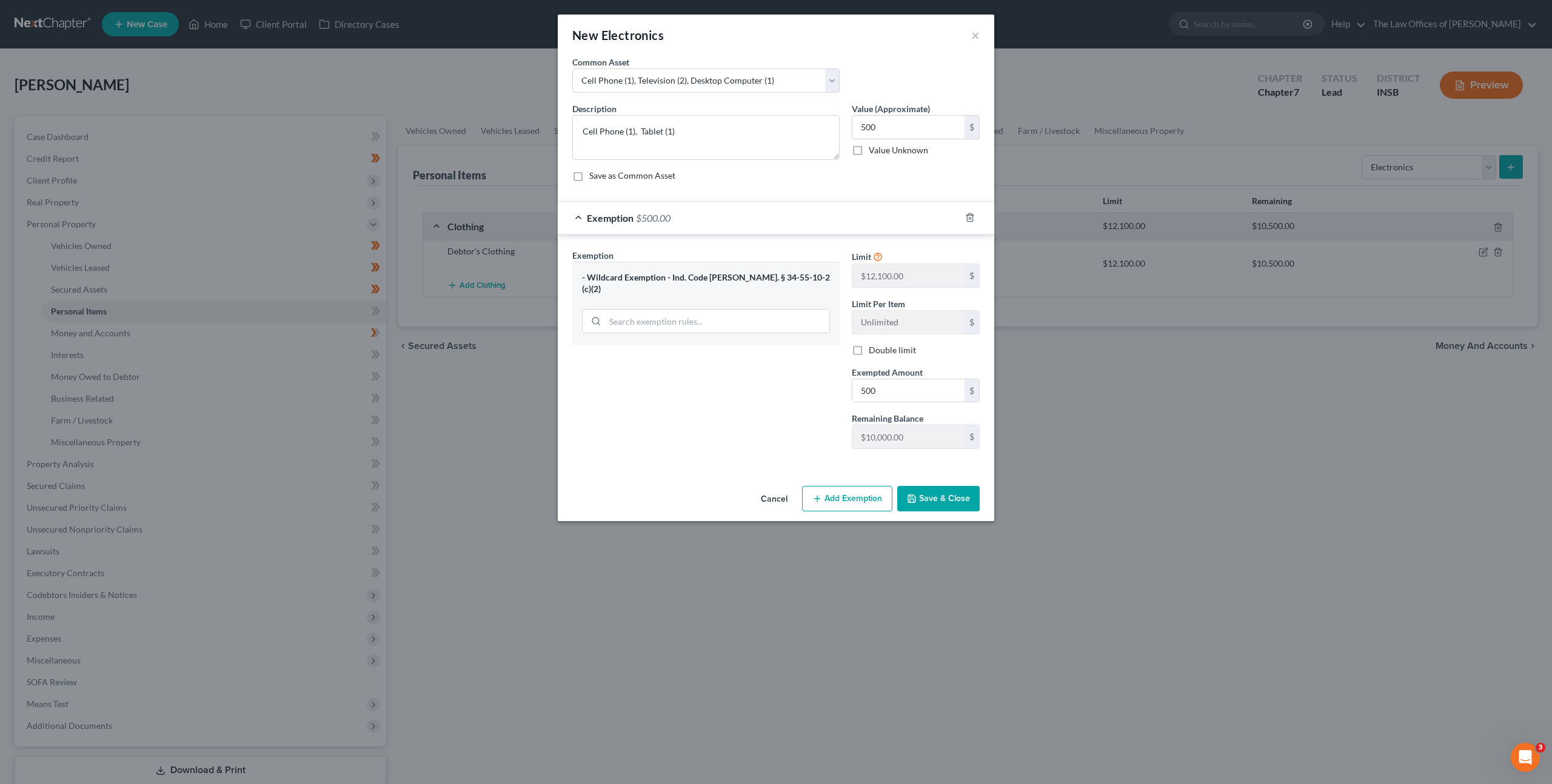
click at [926, 492] on button "Save & Close" at bounding box center [939, 498] width 82 height 25
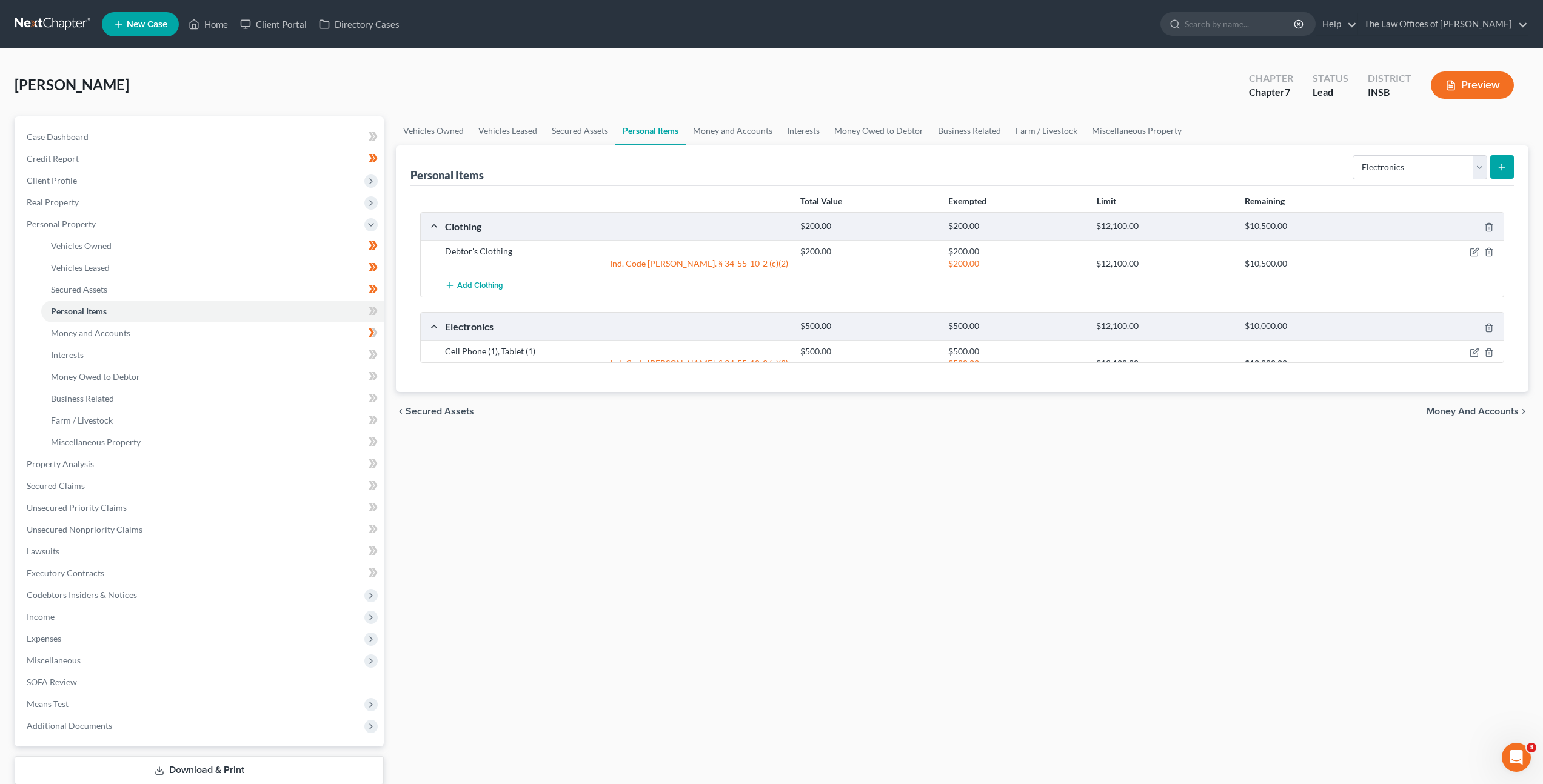
click at [811, 431] on div "chevron_left Secured Assets Money and Accounts chevron_right" at bounding box center [961, 411] width 1132 height 39
click at [1394, 174] on select "Select Item Type Clothing Collectibles Of Value Electronics Firearms Household …" at bounding box center [1419, 167] width 134 height 24
click at [1354, 155] on select "Select Item Type Clothing Collectibles Of Value Electronics Firearms Household …" at bounding box center [1419, 167] width 134 height 24
click at [1246, 157] on div "Personal Items Select Item Type Clothing Collectibles Of Value Electronics Fire…" at bounding box center [962, 165] width 1104 height 41
click at [1502, 169] on line "submit" at bounding box center [1502, 167] width 0 height 5
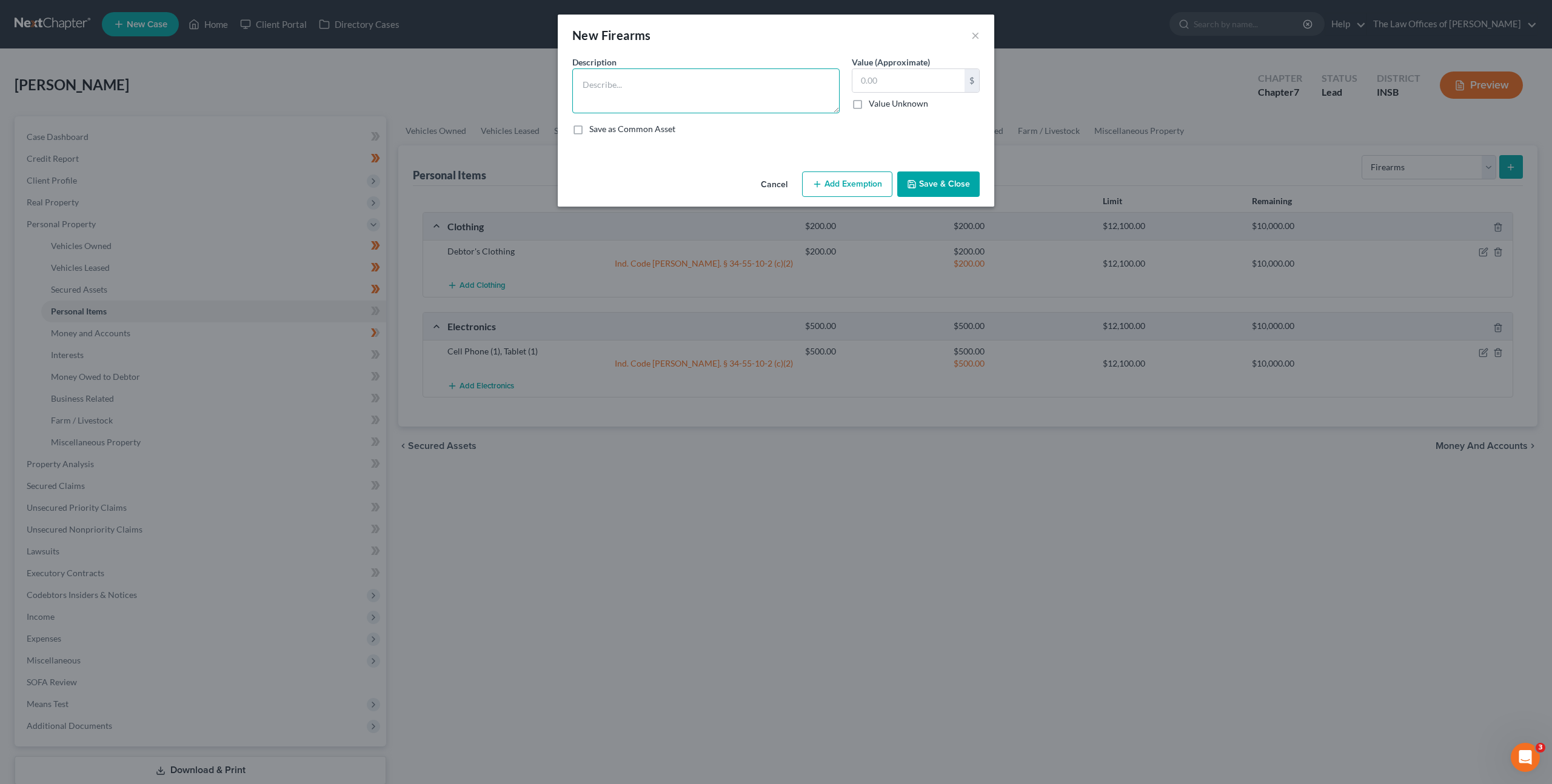
click at [727, 92] on textarea at bounding box center [706, 90] width 267 height 45
click at [788, 182] on button "Cancel" at bounding box center [774, 185] width 46 height 24
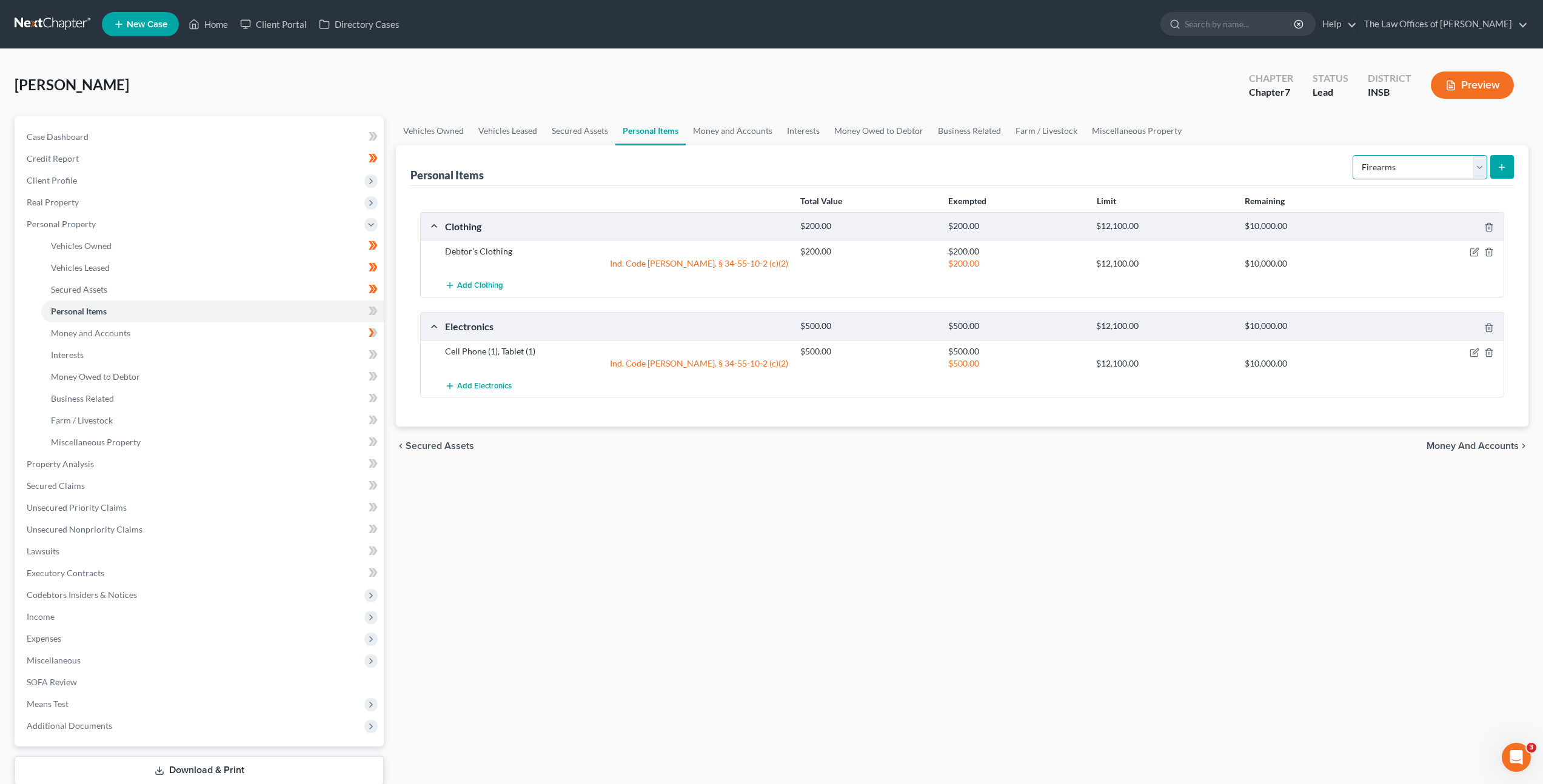
click at [1385, 173] on select "Select Item Type Clothing Collectibles Of Value Electronics Firearms Household …" at bounding box center [1419, 167] width 134 height 24
click at [1354, 155] on select "Select Item Type Clothing Collectibles Of Value Electronics Firearms Household …" at bounding box center [1419, 167] width 134 height 24
click at [1501, 168] on icon "submit" at bounding box center [1502, 167] width 10 height 10
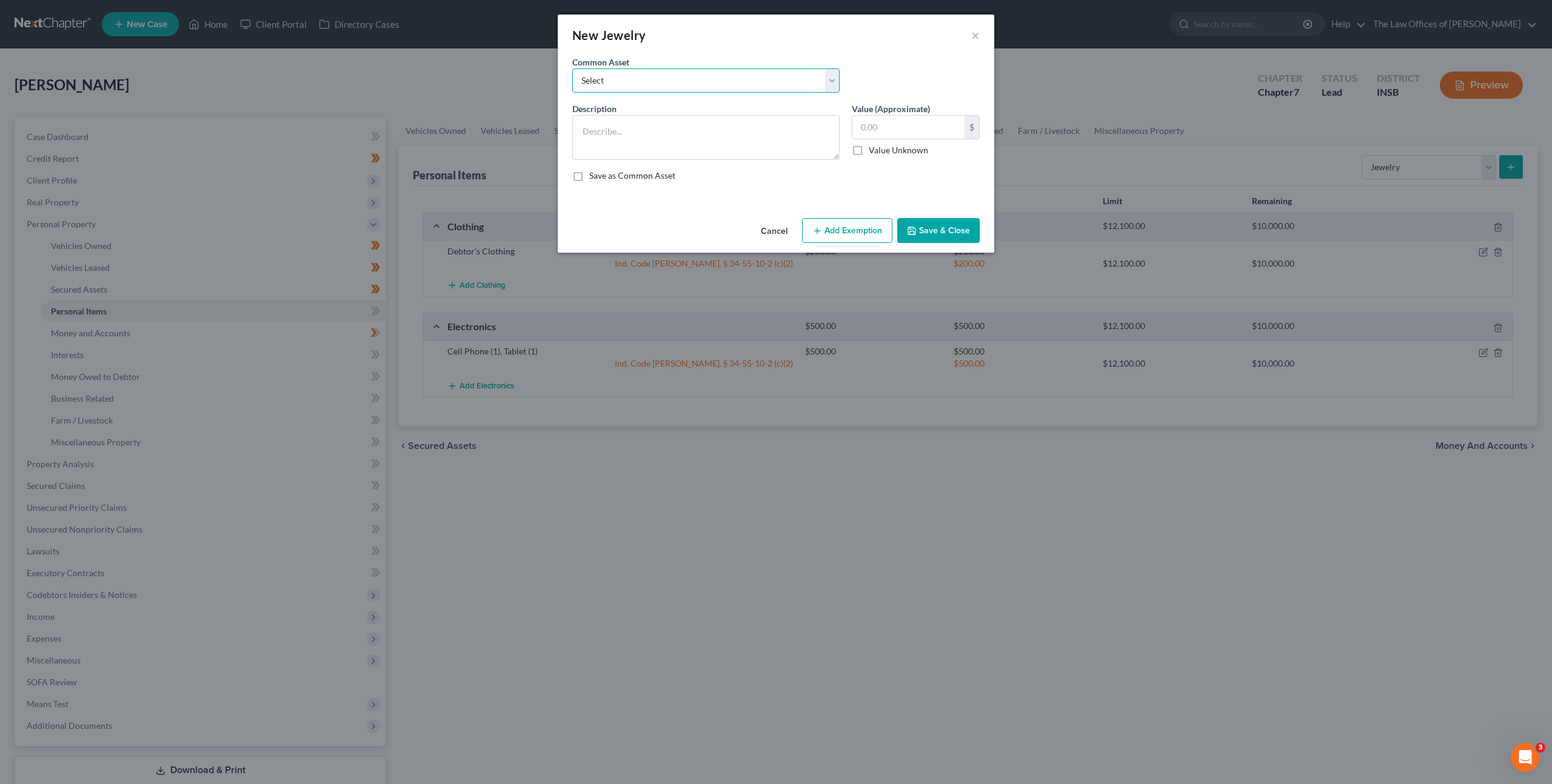
click at [669, 78] on select "Select Costume Jewelry White Gold Necklace with Diamonds (7), White Gold Bracel…" at bounding box center [706, 80] width 267 height 24
drag, startPoint x: 767, startPoint y: 223, endPoint x: 798, endPoint y: 217, distance: 31.6
click at [767, 223] on button "Cancel" at bounding box center [774, 231] width 46 height 24
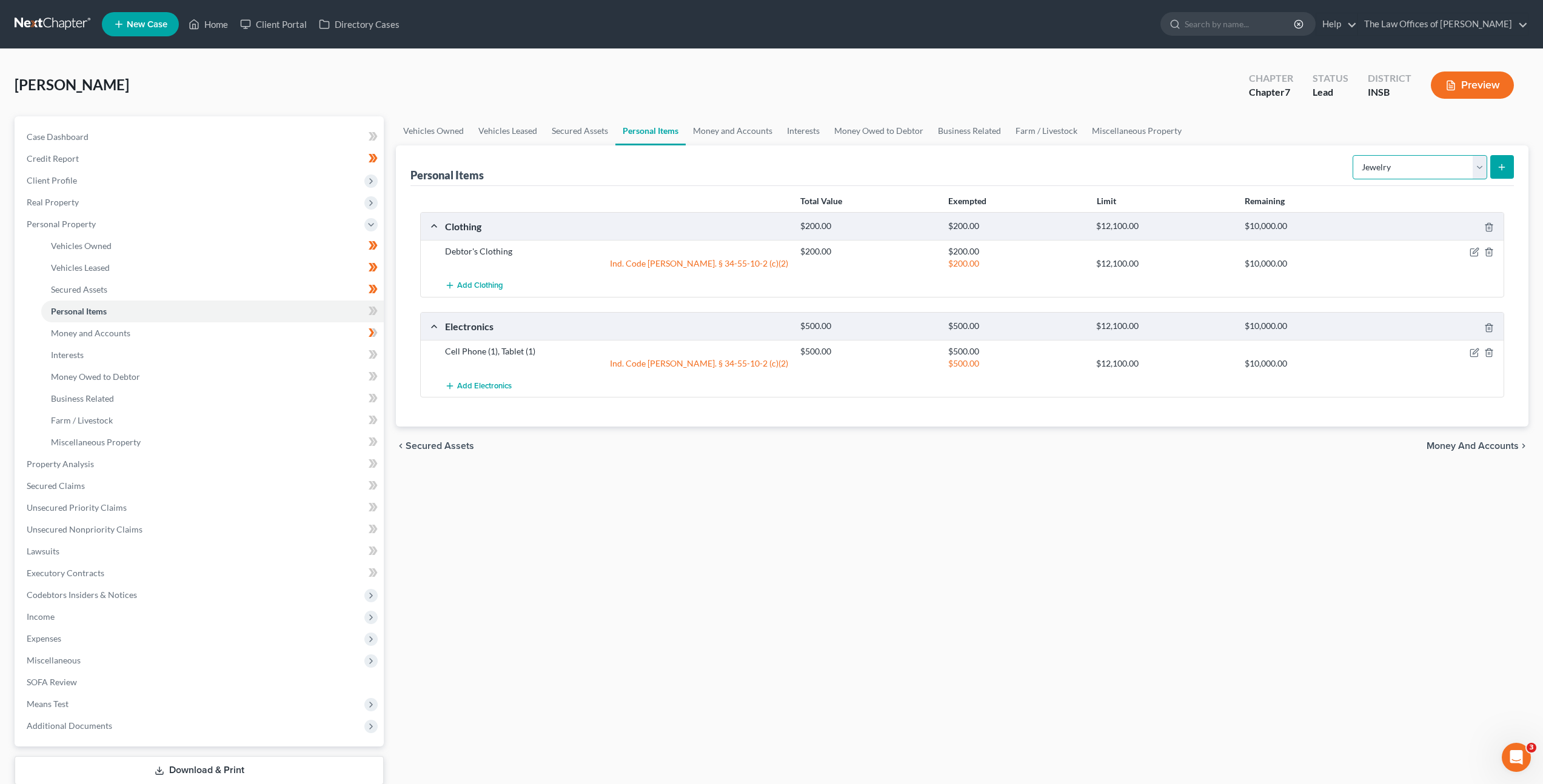
click at [1419, 161] on select "Select Item Type Clothing Collectibles Of Value Electronics Firearms Household …" at bounding box center [1419, 167] width 134 height 24
click at [1354, 155] on select "Select Item Type Clothing Collectibles Of Value Electronics Firearms Household …" at bounding box center [1419, 167] width 134 height 24
click at [1494, 161] on button "submit" at bounding box center [1502, 167] width 24 height 24
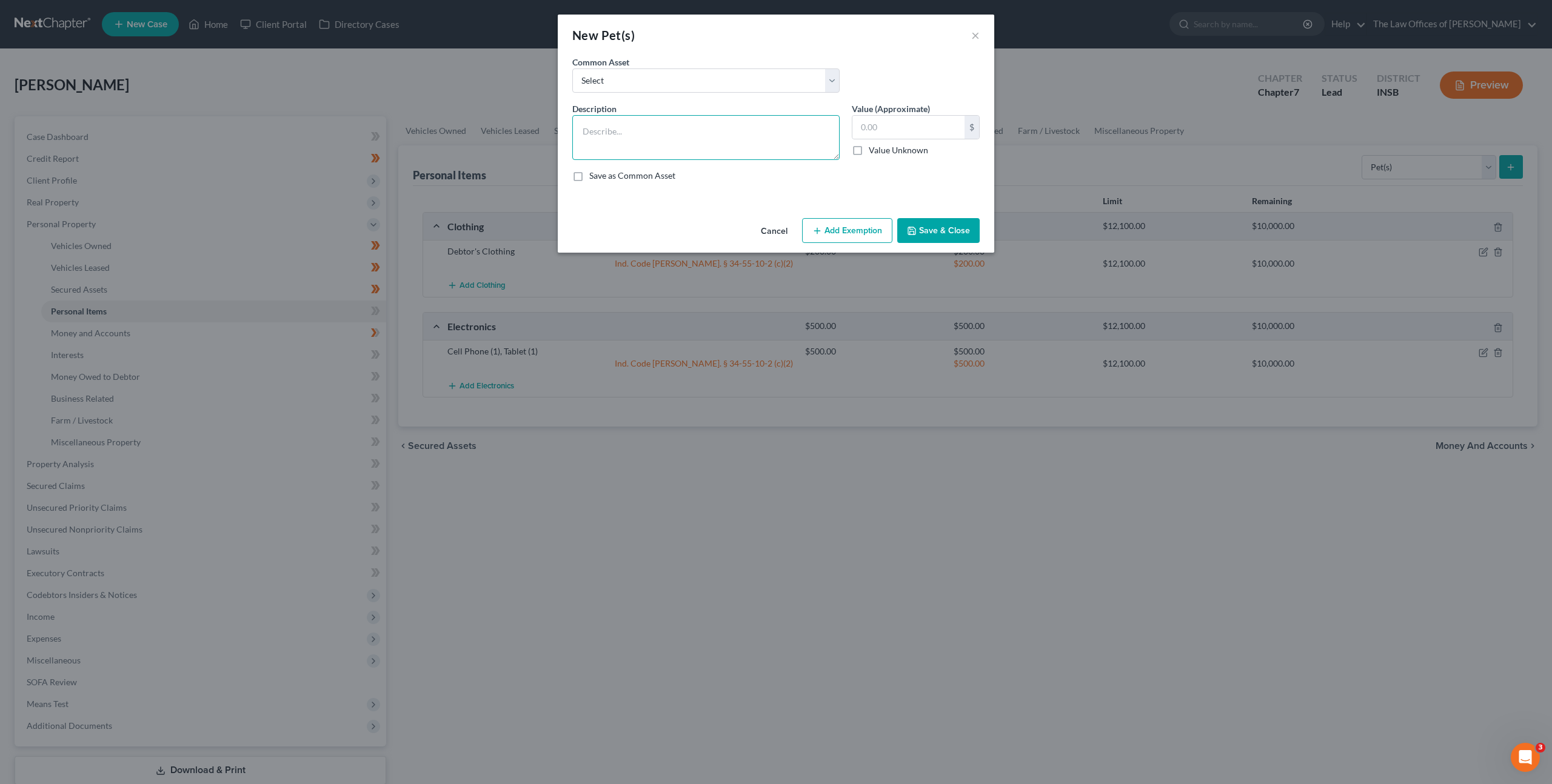
click at [630, 130] on textarea at bounding box center [706, 137] width 267 height 45
click at [697, 175] on div "Save as Common Asset" at bounding box center [776, 175] width 407 height 12
click at [935, 127] on input "text" at bounding box center [908, 127] width 112 height 23
drag, startPoint x: 933, startPoint y: 235, endPoint x: 942, endPoint y: 236, distance: 9.1
click at [933, 234] on button "Save & Close" at bounding box center [939, 231] width 82 height 25
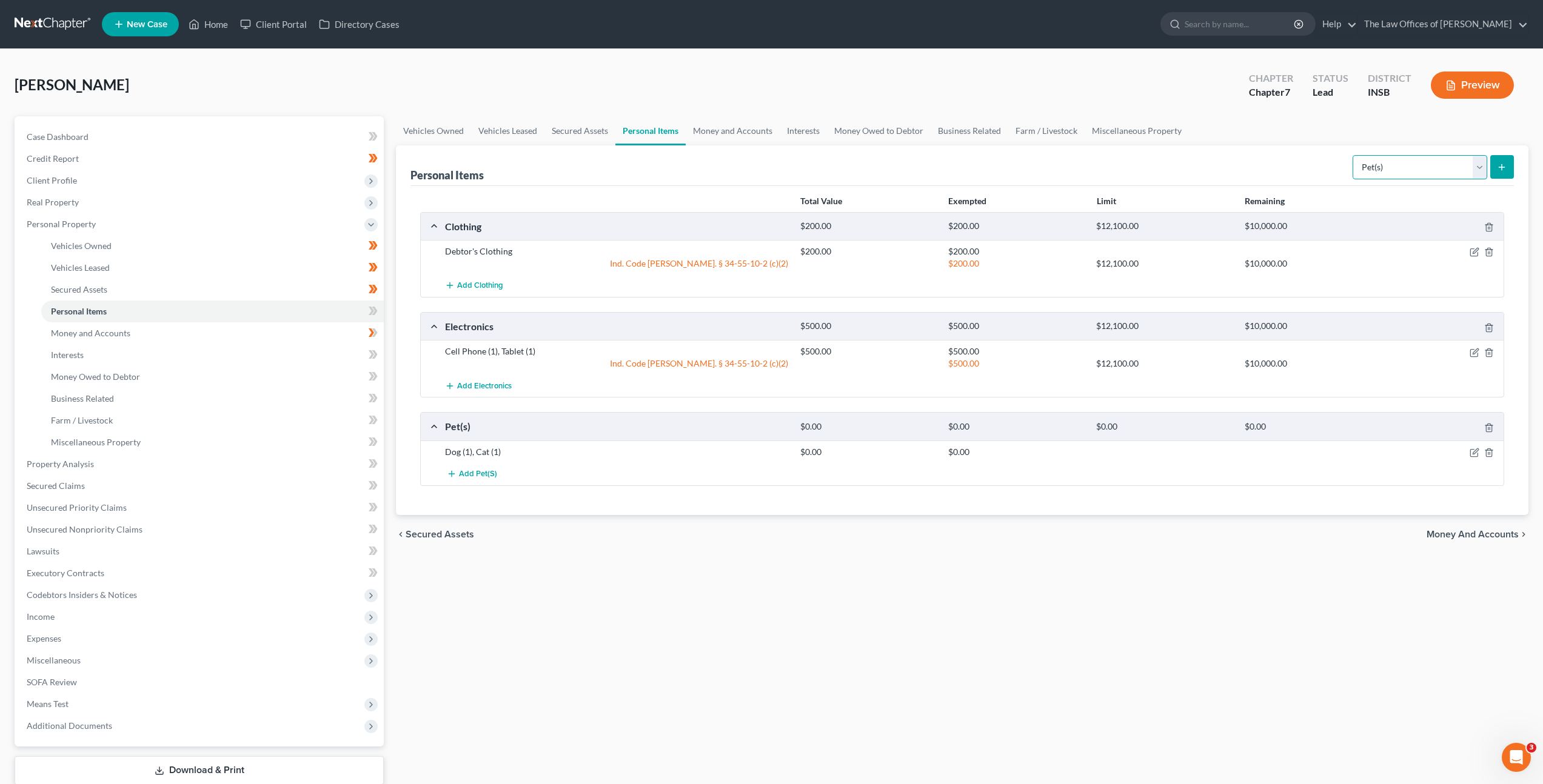
click at [1407, 167] on select "Select Item Type Clothing Collectibles Of Value Electronics Firearms Household …" at bounding box center [1419, 167] width 134 height 24
click at [1415, 169] on select "Select Item Type Clothing Collectibles Of Value Electronics Firearms Household …" at bounding box center [1419, 167] width 134 height 24
click at [1354, 155] on select "Select Item Type Clothing Collectibles Of Value Electronics Firearms Household …" at bounding box center [1419, 167] width 134 height 24
click at [1307, 162] on div "Personal Items Select Item Type Clothing Collectibles Of Value Electronics Fire…" at bounding box center [962, 165] width 1104 height 41
click at [1506, 167] on icon "submit" at bounding box center [1502, 167] width 10 height 10
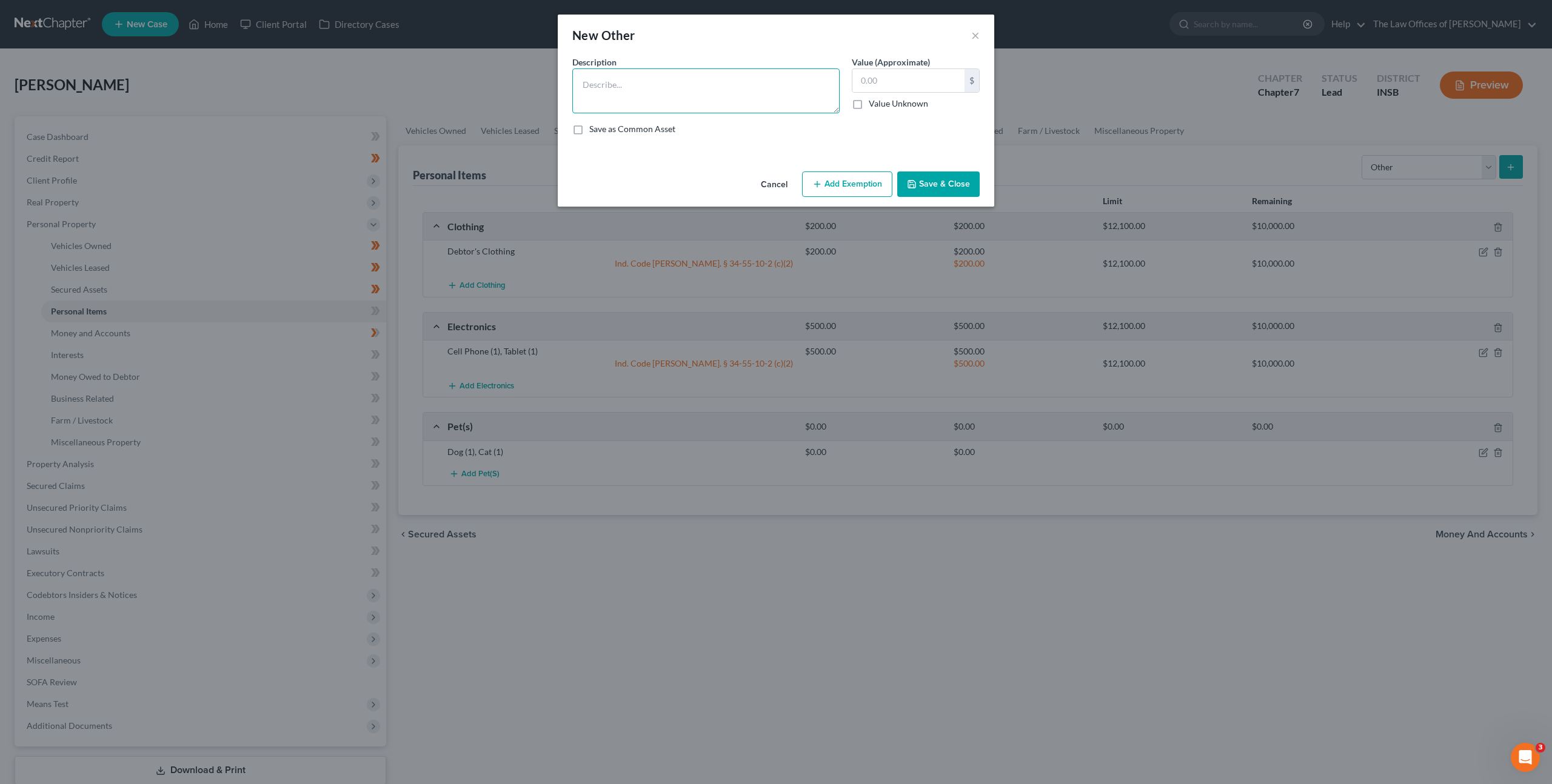
click at [671, 89] on textarea at bounding box center [706, 90] width 267 height 45
click at [879, 70] on input "text" at bounding box center [908, 80] width 112 height 23
click at [818, 192] on button "Add Exemption" at bounding box center [847, 184] width 90 height 25
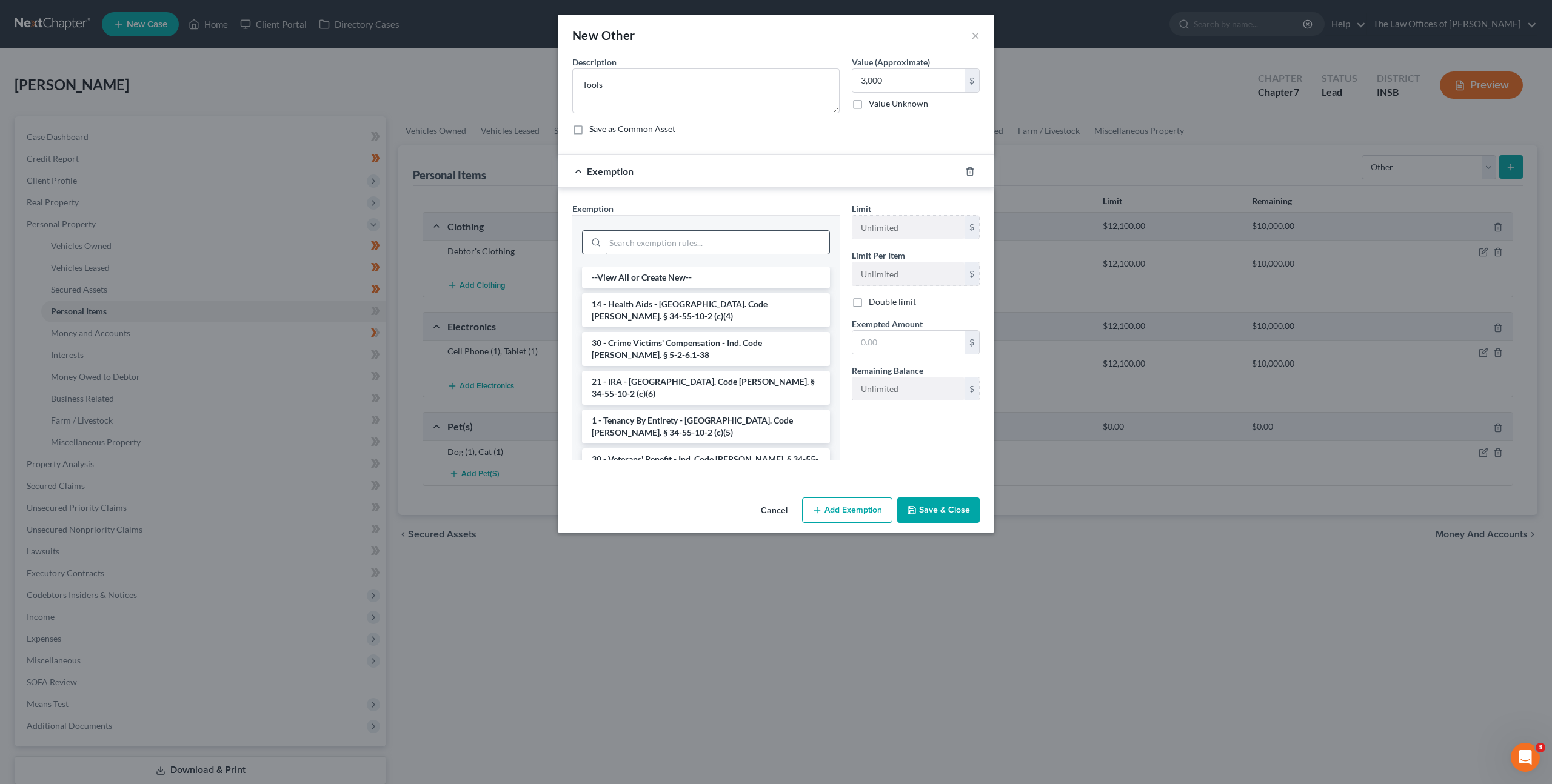
click at [697, 233] on div at bounding box center [706, 241] width 267 height 52
click at [699, 235] on input "search" at bounding box center [717, 242] width 224 height 23
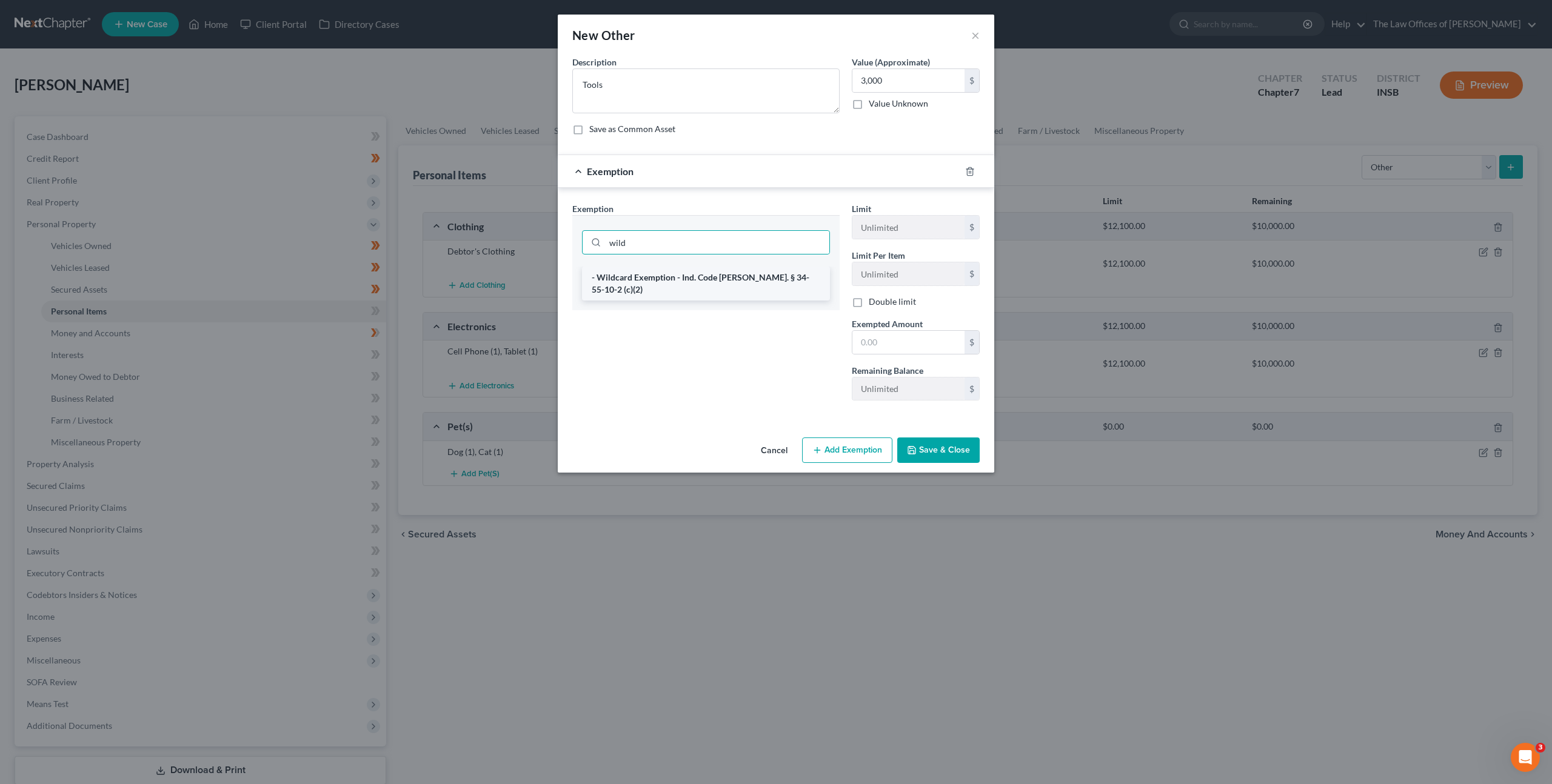
click at [718, 272] on li "- Wildcard Exemption - Ind. Code [PERSON_NAME]. § 34-55-10-2 (c)(2)" at bounding box center [705, 283] width 248 height 34
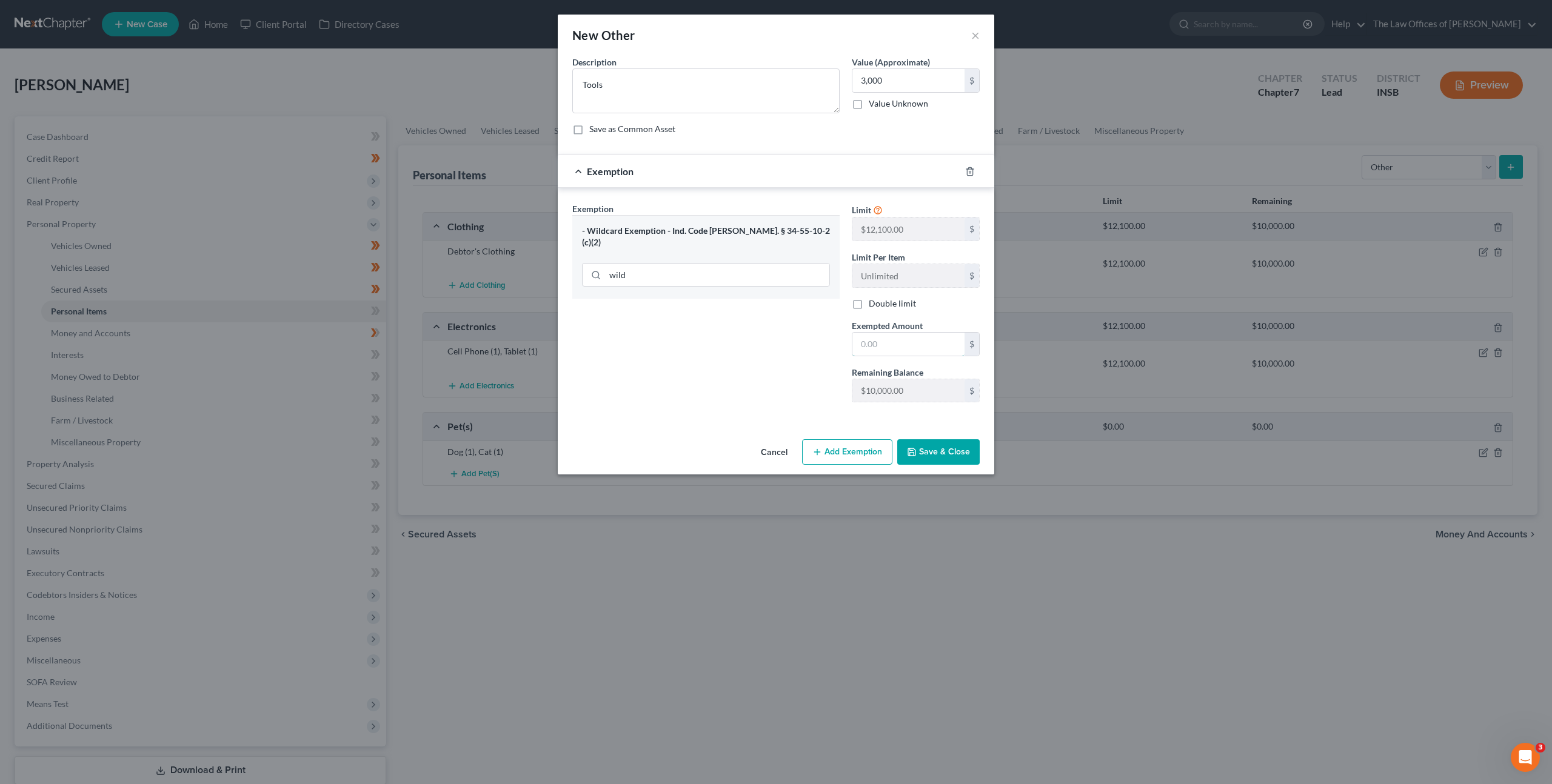
click at [899, 347] on input "text" at bounding box center [908, 344] width 112 height 23
click at [816, 343] on div "Exemption Set must be selected for CA. Exemption * - Wildcard Exemption - Ind. …" at bounding box center [706, 308] width 279 height 210
click at [942, 460] on button "Save & Close" at bounding box center [939, 452] width 82 height 25
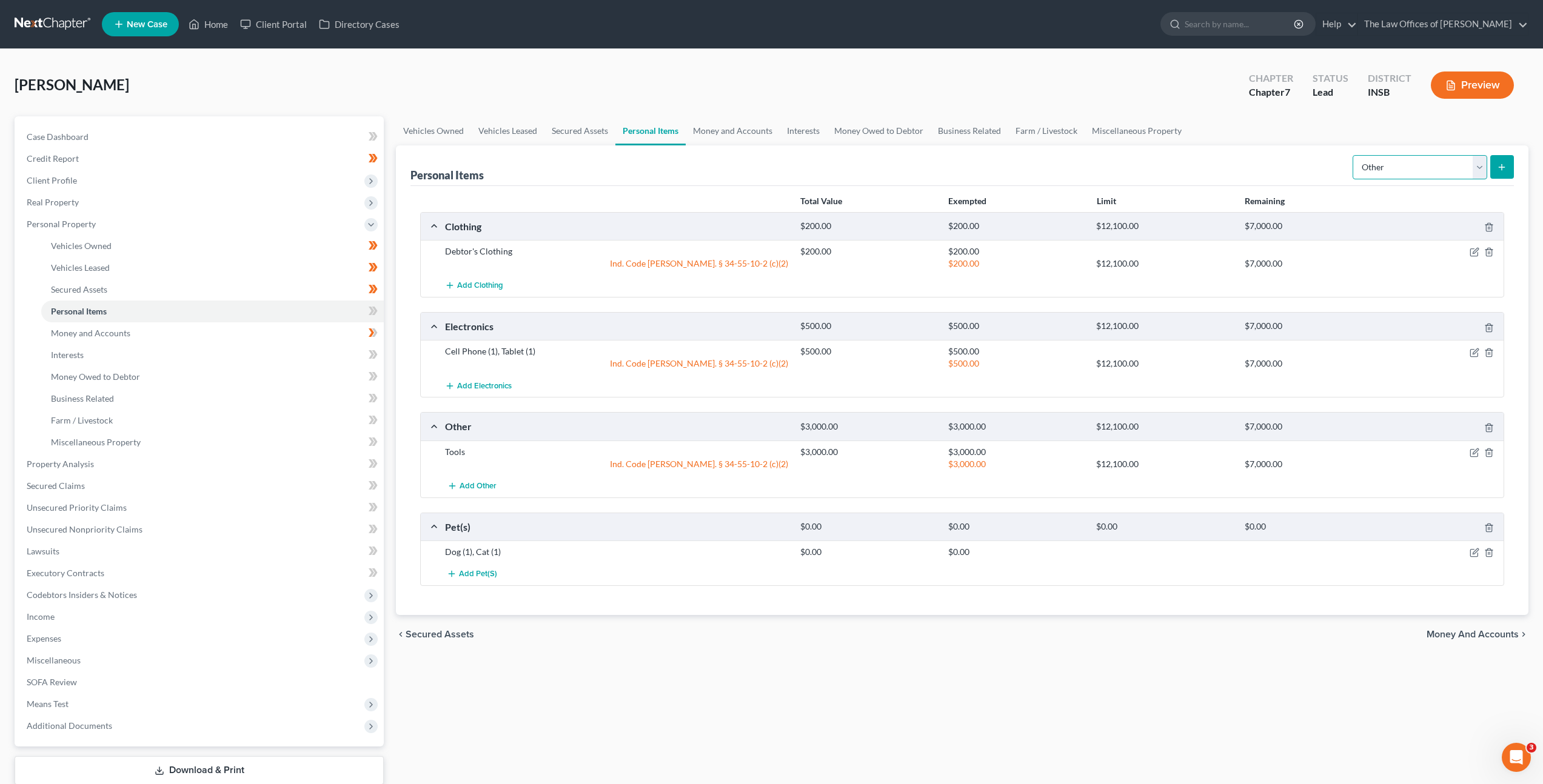
click at [1371, 167] on select "Select Item Type Clothing Collectibles Of Value Electronics Firearms Household …" at bounding box center [1419, 167] width 134 height 24
click at [1354, 155] on select "Select Item Type Clothing Collectibles Of Value Electronics Firearms Household …" at bounding box center [1419, 167] width 134 height 24
click at [1498, 169] on icon "submit" at bounding box center [1502, 167] width 10 height 10
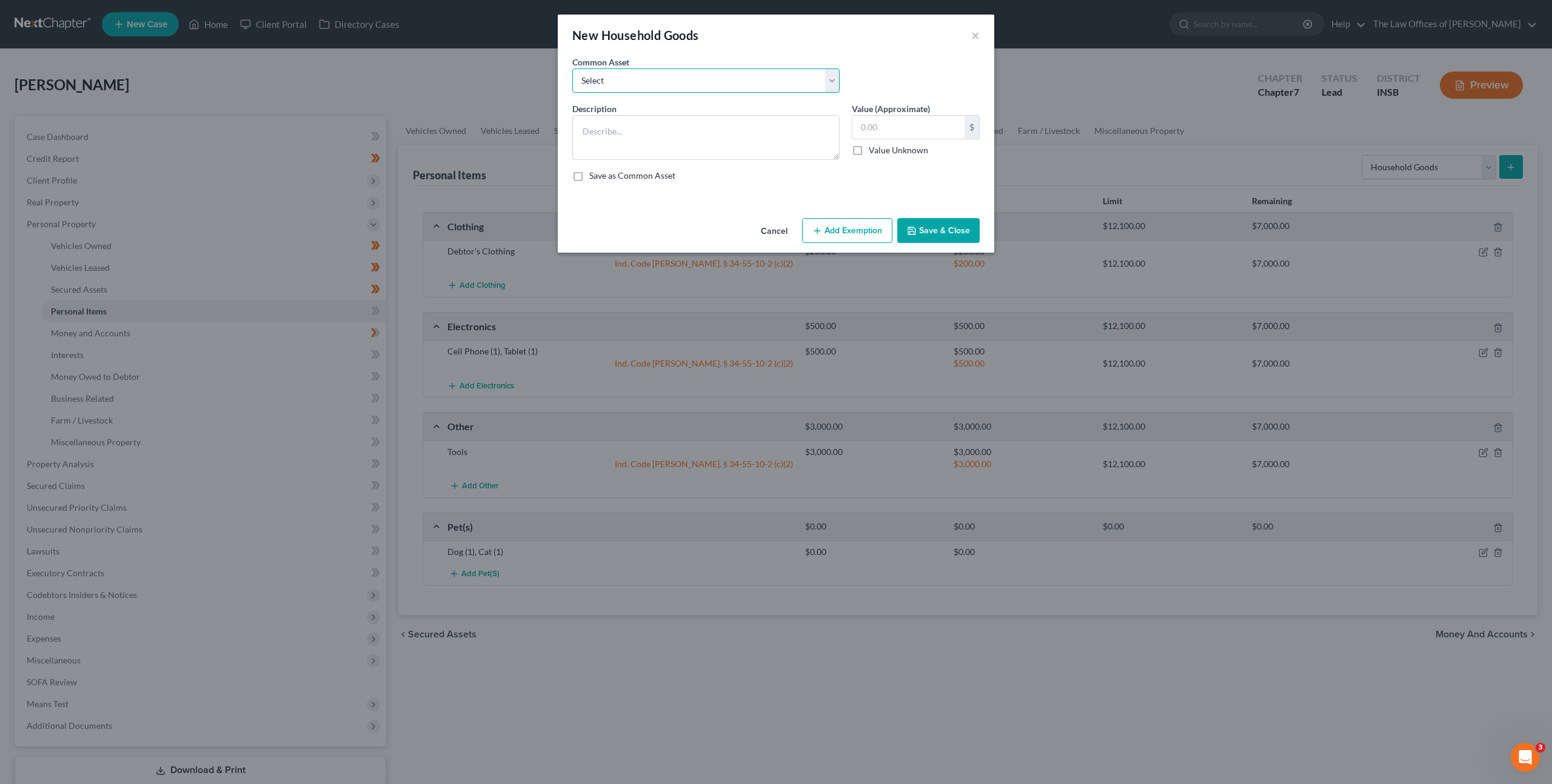
click at [746, 82] on select "Select Living Room Suite, Dining Room Suite, Bedroom Suite, Washer, Dryer, Refr…" at bounding box center [706, 80] width 267 height 24
click at [572, 68] on select "Select Living Room Suite, Dining Room Suite, Bedroom Suite, Washer, Dryer, Refr…" at bounding box center [706, 80] width 267 height 24
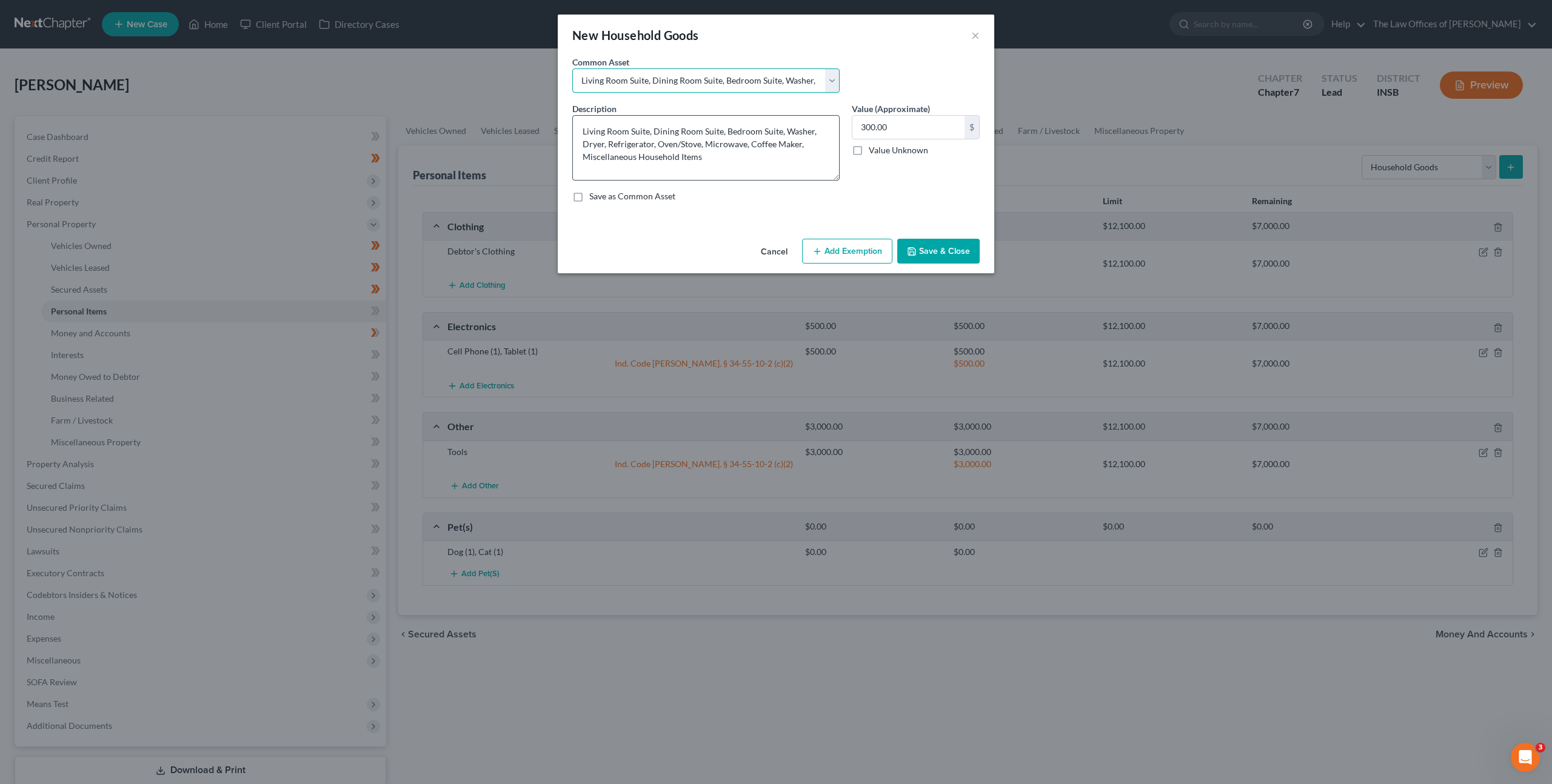
drag, startPoint x: 830, startPoint y: 157, endPoint x: 828, endPoint y: 178, distance: 21.1
click at [828, 178] on textarea "Living Room Suite, Dining Room Suite, Bedroom Suite, Washer, Dryer, Refrigerato…" at bounding box center [706, 147] width 267 height 65
drag, startPoint x: 722, startPoint y: 159, endPoint x: 584, endPoint y: 128, distance: 141.4
click at [584, 128] on textarea "Living Room Suite, Dining Room Suite, Bedroom Suite, Washer, Dryer, Refrigerato…" at bounding box center [706, 147] width 267 height 65
click at [623, 144] on textarea "Living Room Suite, Dining Room Suite, Bedroom Suite, Washer, Dryer, Refrigerato…" at bounding box center [706, 147] width 267 height 65
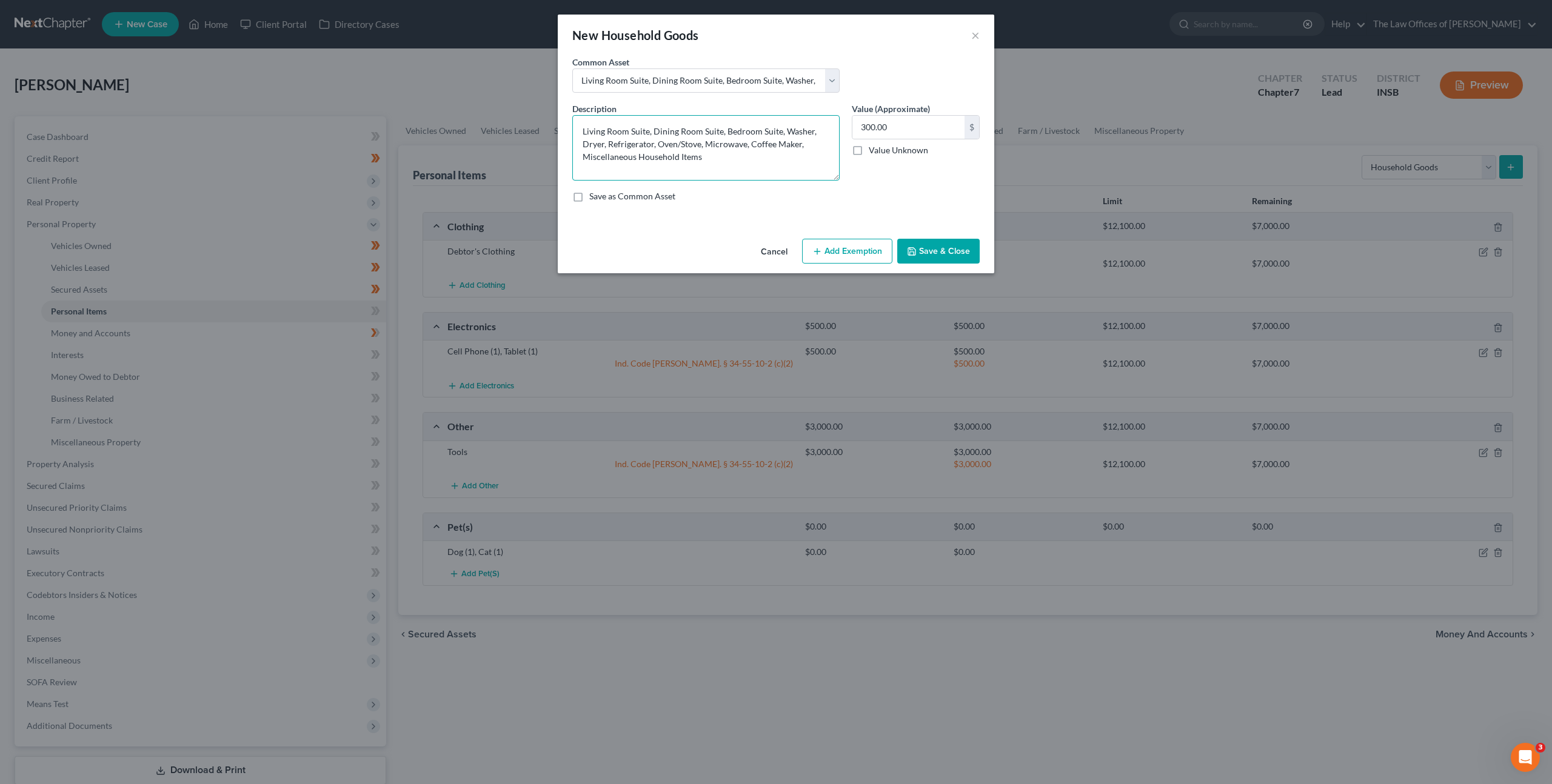
click at [799, 142] on textarea "Living Room Suite, Dining Room Suite, Bedroom Suite, Washer, Dryer, Refrigerato…" at bounding box center [706, 147] width 267 height 65
drag, startPoint x: 731, startPoint y: 134, endPoint x: 702, endPoint y: 132, distance: 29.1
click at [702, 132] on textarea "Living Room Suite, Dining Room Suite, Bedroom Suite, Washer, Dryer, Refrigerato…" at bounding box center [706, 147] width 267 height 65
click at [726, 141] on textarea "Living Room Suite, Dining Room Suite, Bedroom Suite, Washer, Dryer, Refrigerato…" at bounding box center [706, 147] width 267 height 65
drag, startPoint x: 809, startPoint y: 142, endPoint x: 590, endPoint y: 122, distance: 219.9
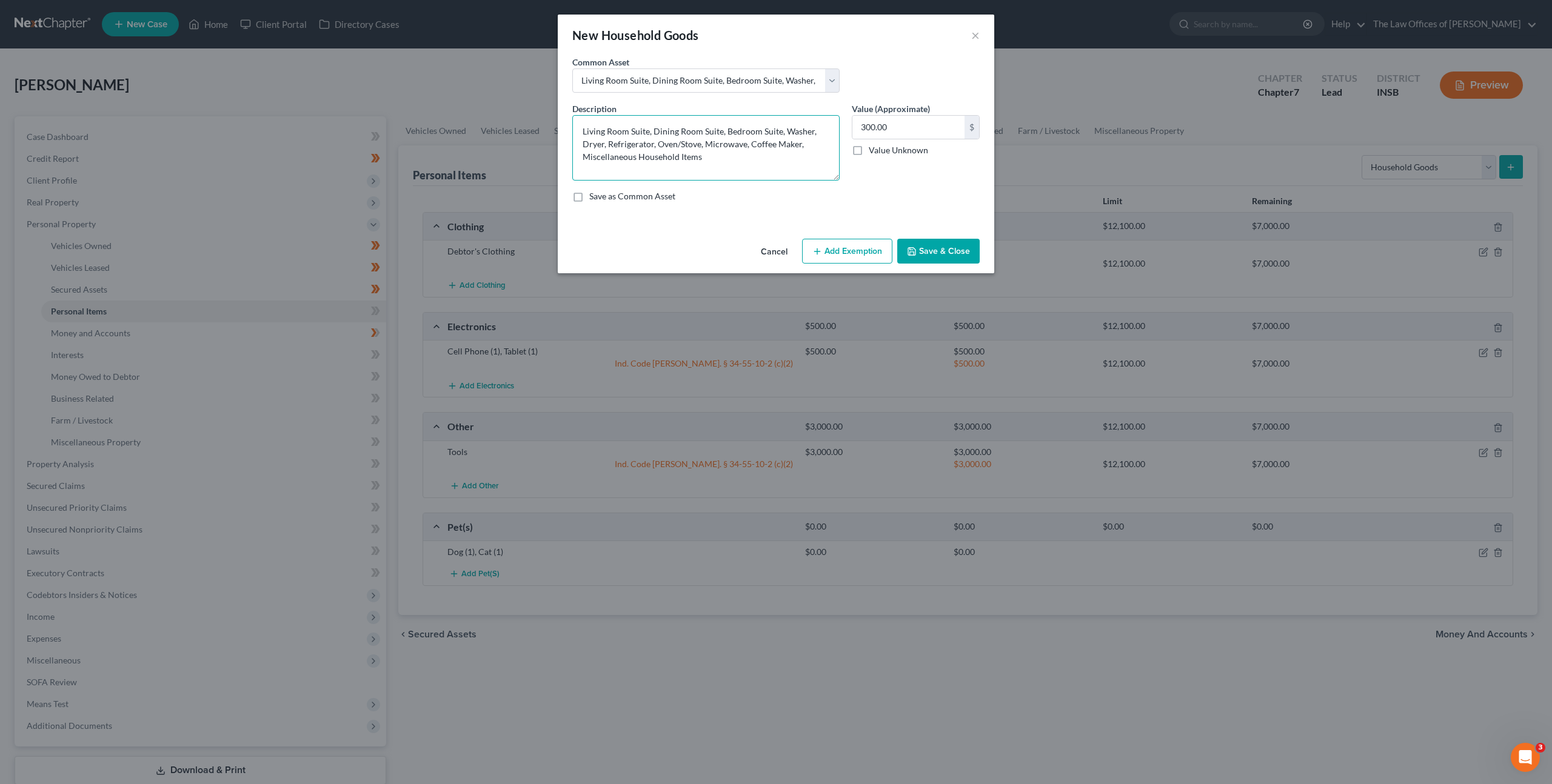
click at [589, 122] on textarea "Living Room Suite, Dining Room Suite, Bedroom Suite, Washer, Dryer, Refrigerato…" at bounding box center [706, 147] width 267 height 65
click at [820, 245] on button "Add Exemption" at bounding box center [847, 251] width 90 height 25
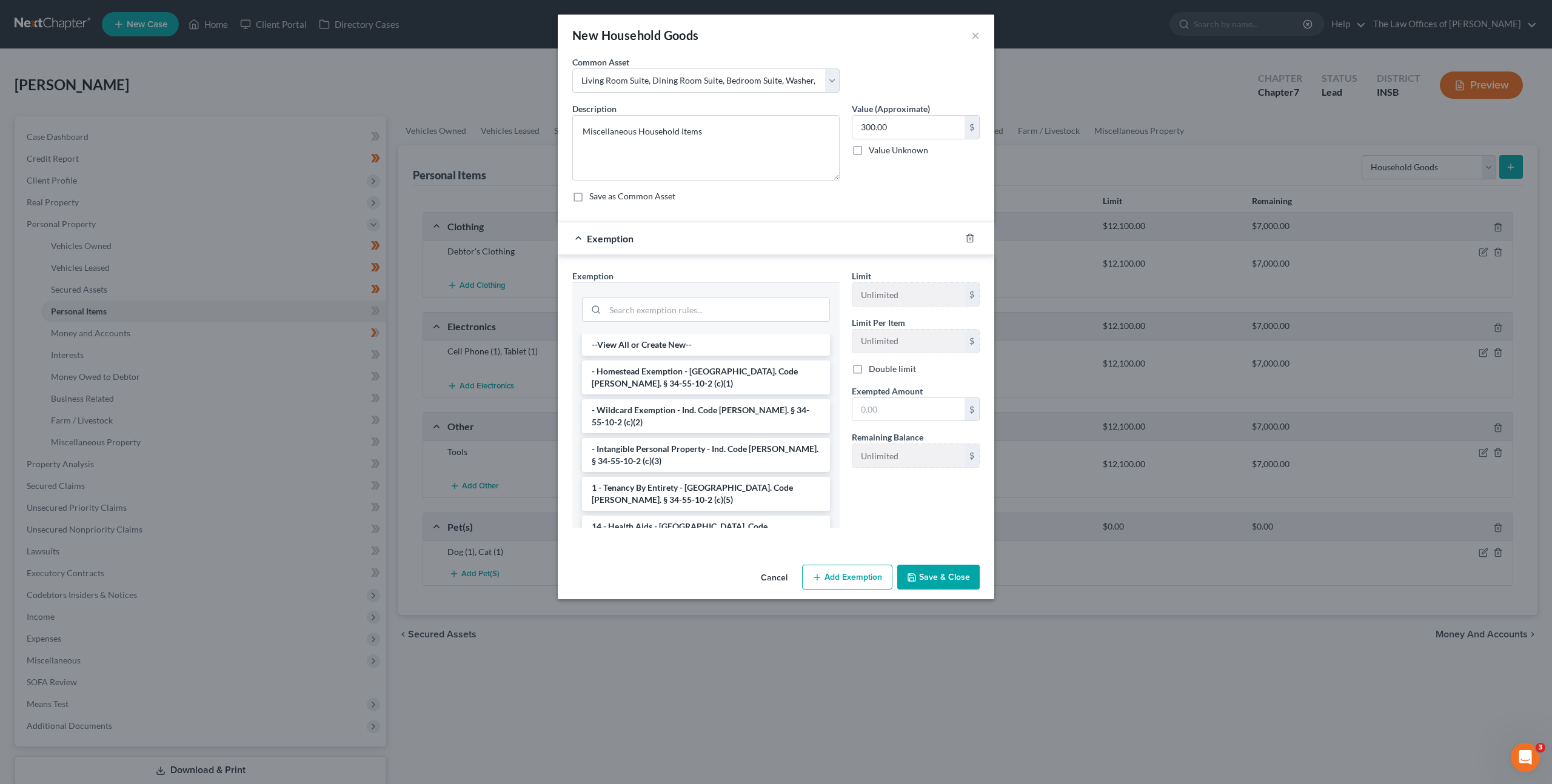
click at [713, 412] on li "- Wildcard Exemption - Ind. Code [PERSON_NAME]. § 34-55-10-2 (c)(2)" at bounding box center [705, 416] width 248 height 34
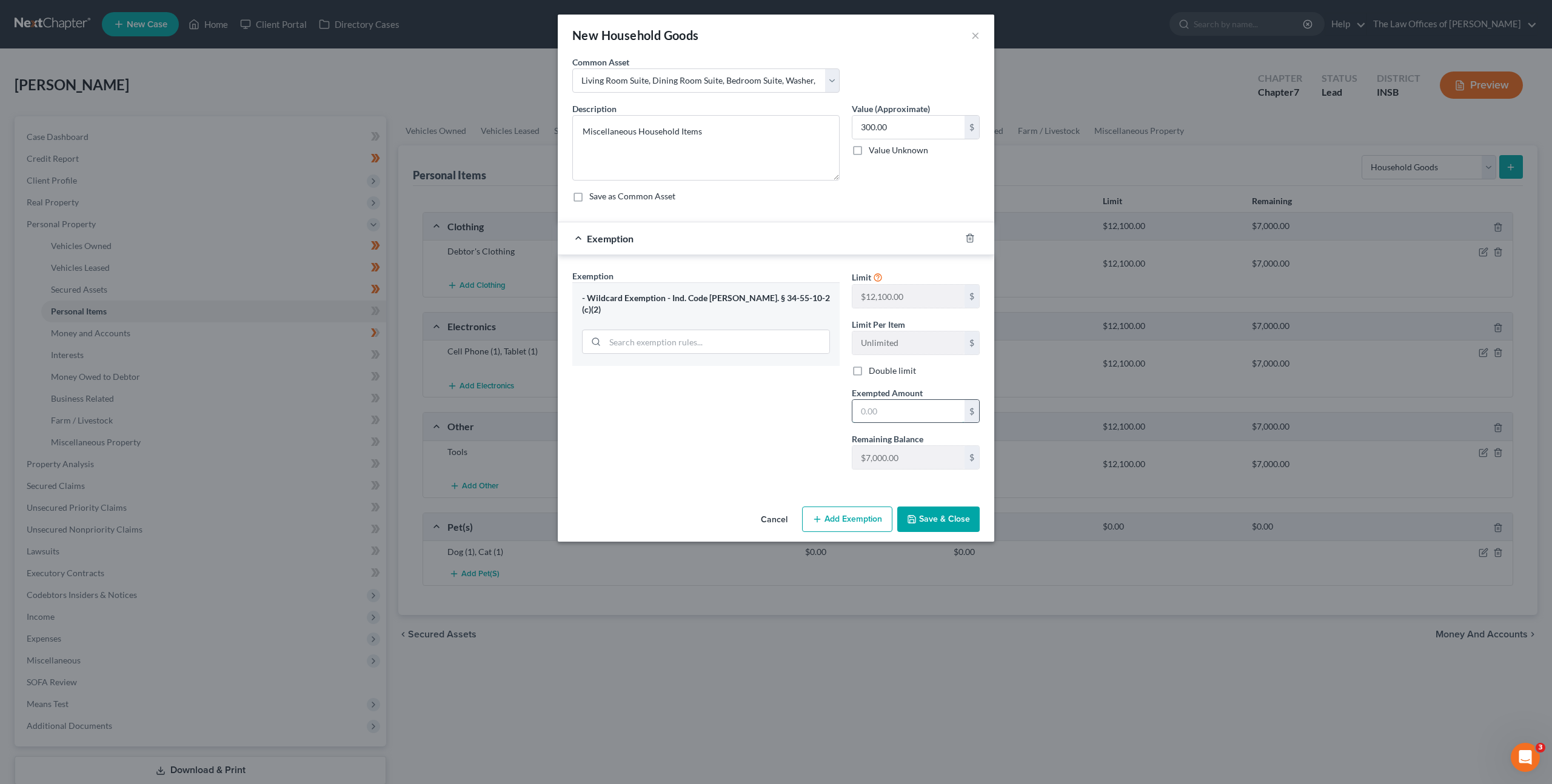
click at [891, 407] on input "text" at bounding box center [908, 411] width 112 height 23
click at [781, 412] on div "Exemption Set must be selected for CA. Exemption * - Wildcard Exemption - Ind. …" at bounding box center [706, 375] width 279 height 210
click at [945, 513] on button "Save & Close" at bounding box center [939, 519] width 82 height 25
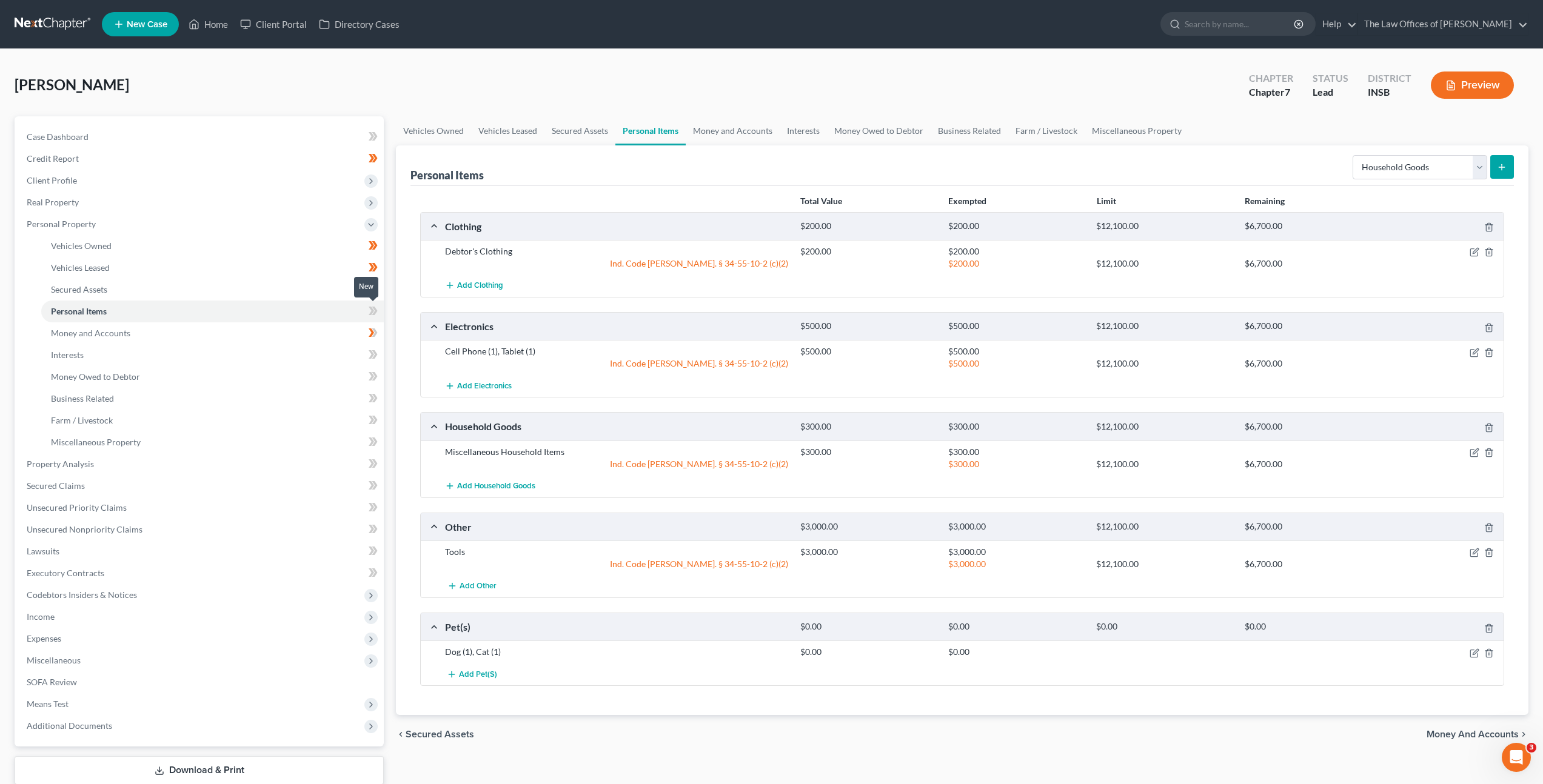
click at [378, 313] on icon at bounding box center [373, 311] width 9 height 15
click at [203, 520] on link "Unsecured Nonpriority Claims" at bounding box center [201, 530] width 367 height 22
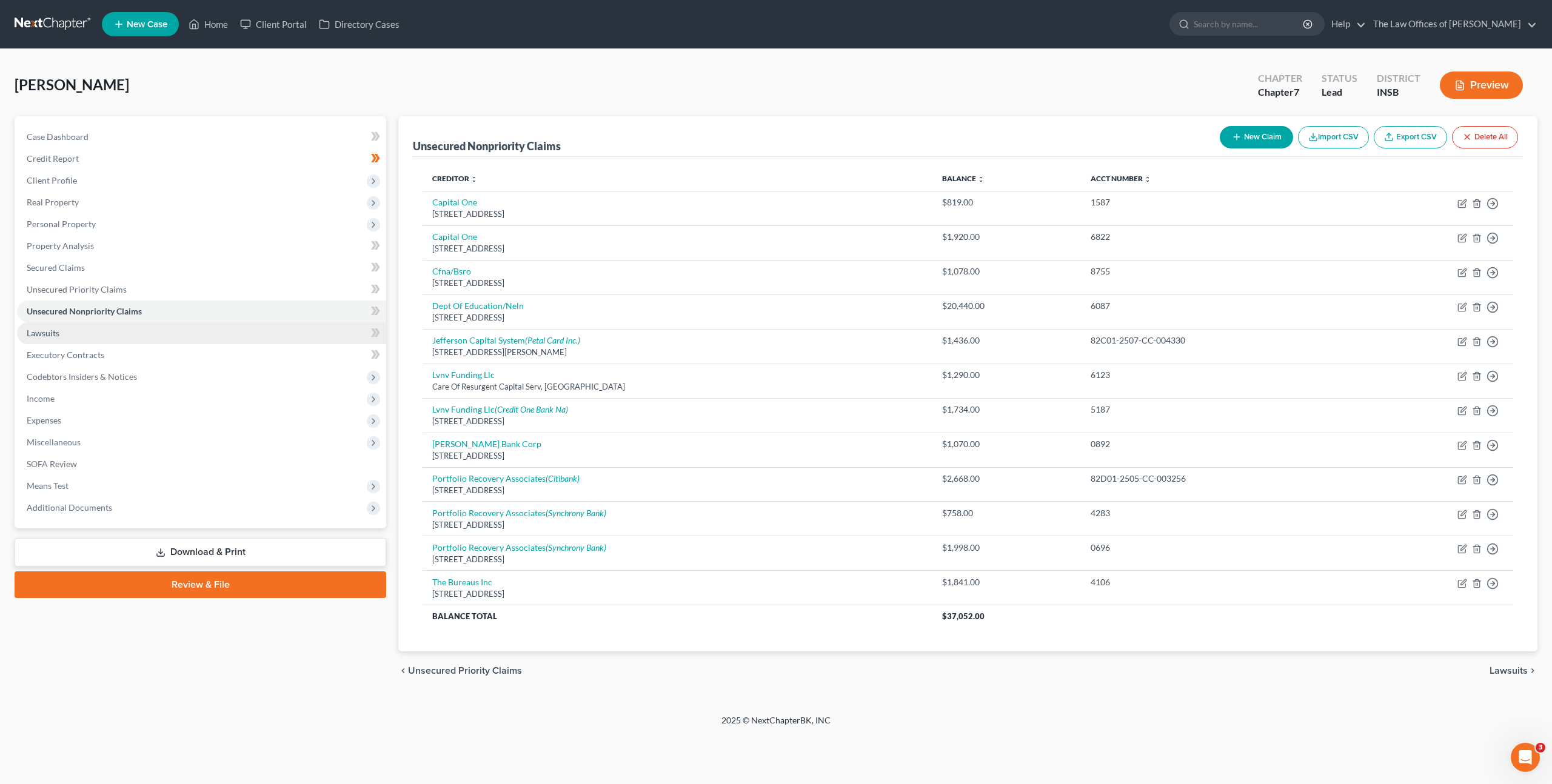
click at [188, 330] on link "Lawsuits" at bounding box center [201, 333] width 369 height 22
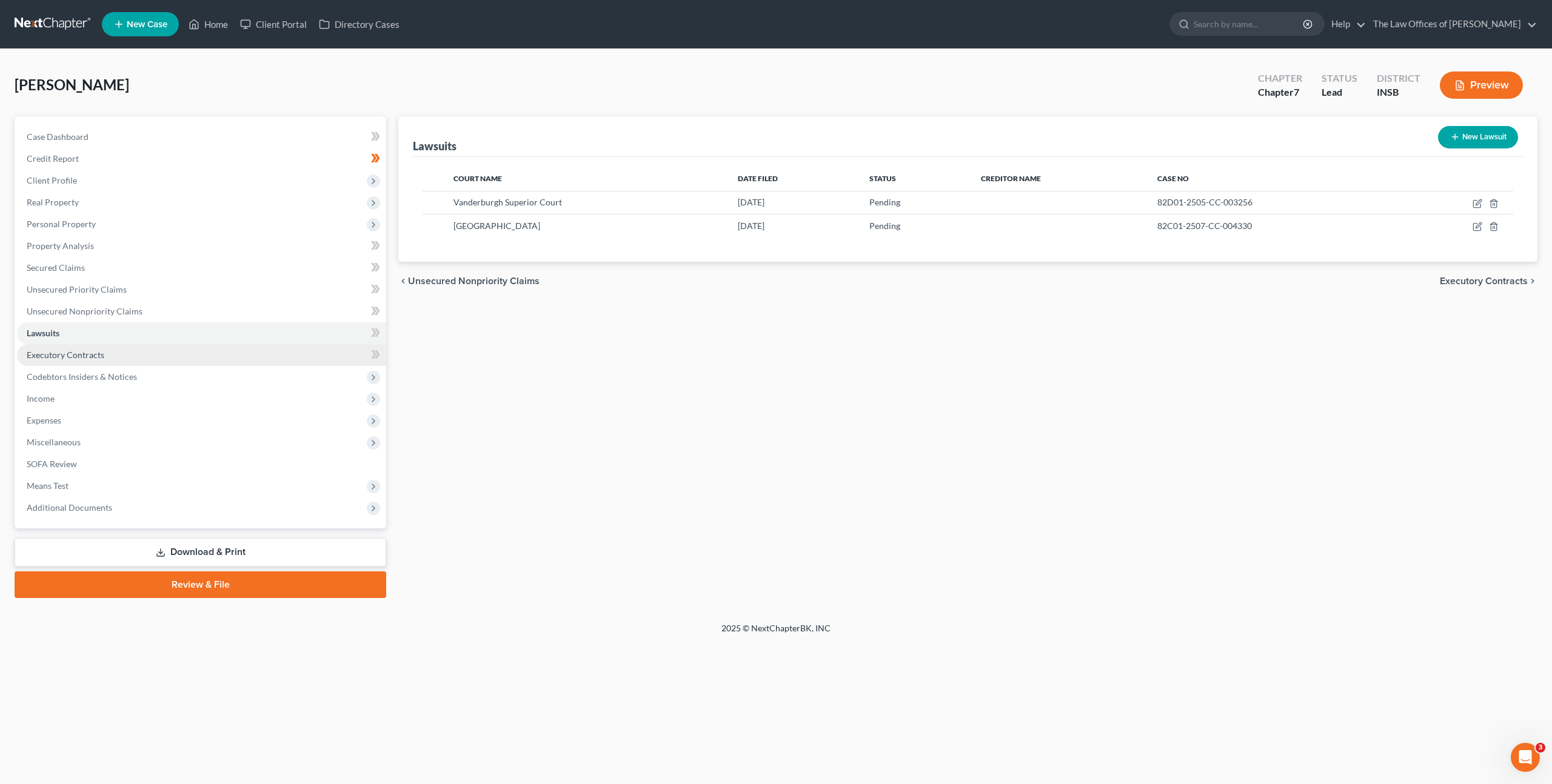
click at [162, 352] on link "Executory Contracts" at bounding box center [201, 355] width 369 height 22
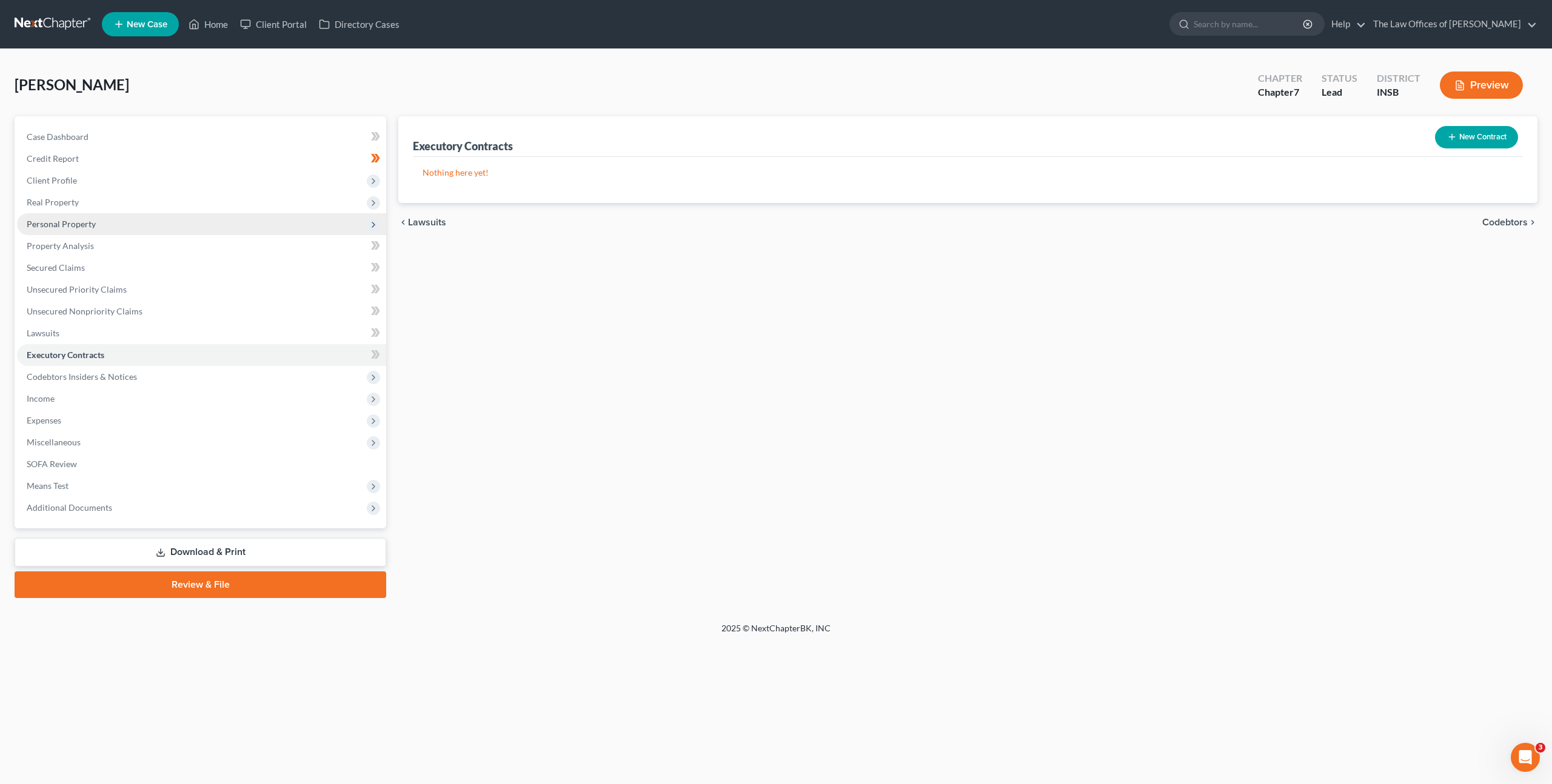
click at [161, 213] on span "Personal Property" at bounding box center [201, 224] width 369 height 22
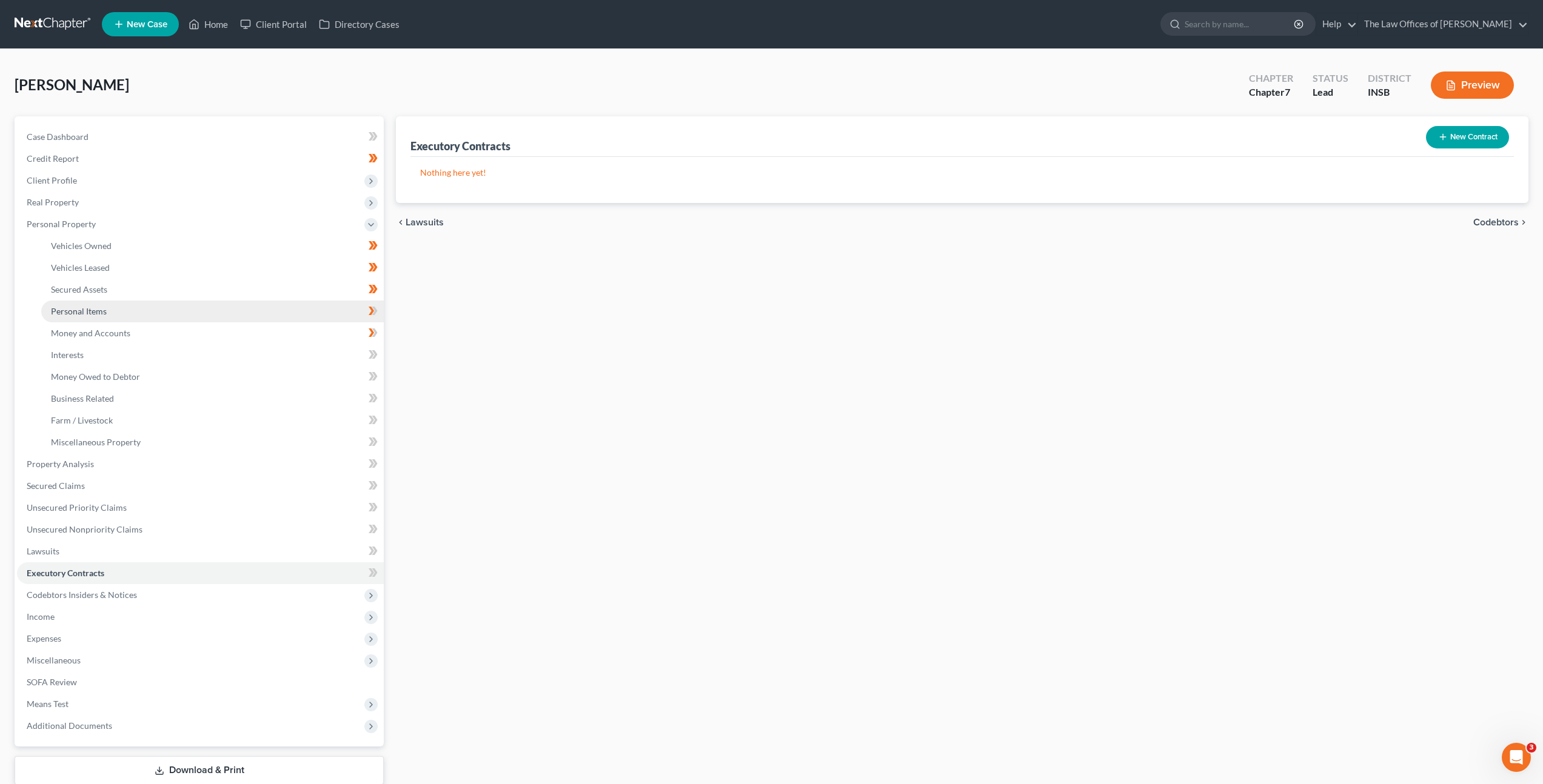
click at [162, 304] on link "Personal Items" at bounding box center [212, 311] width 342 height 22
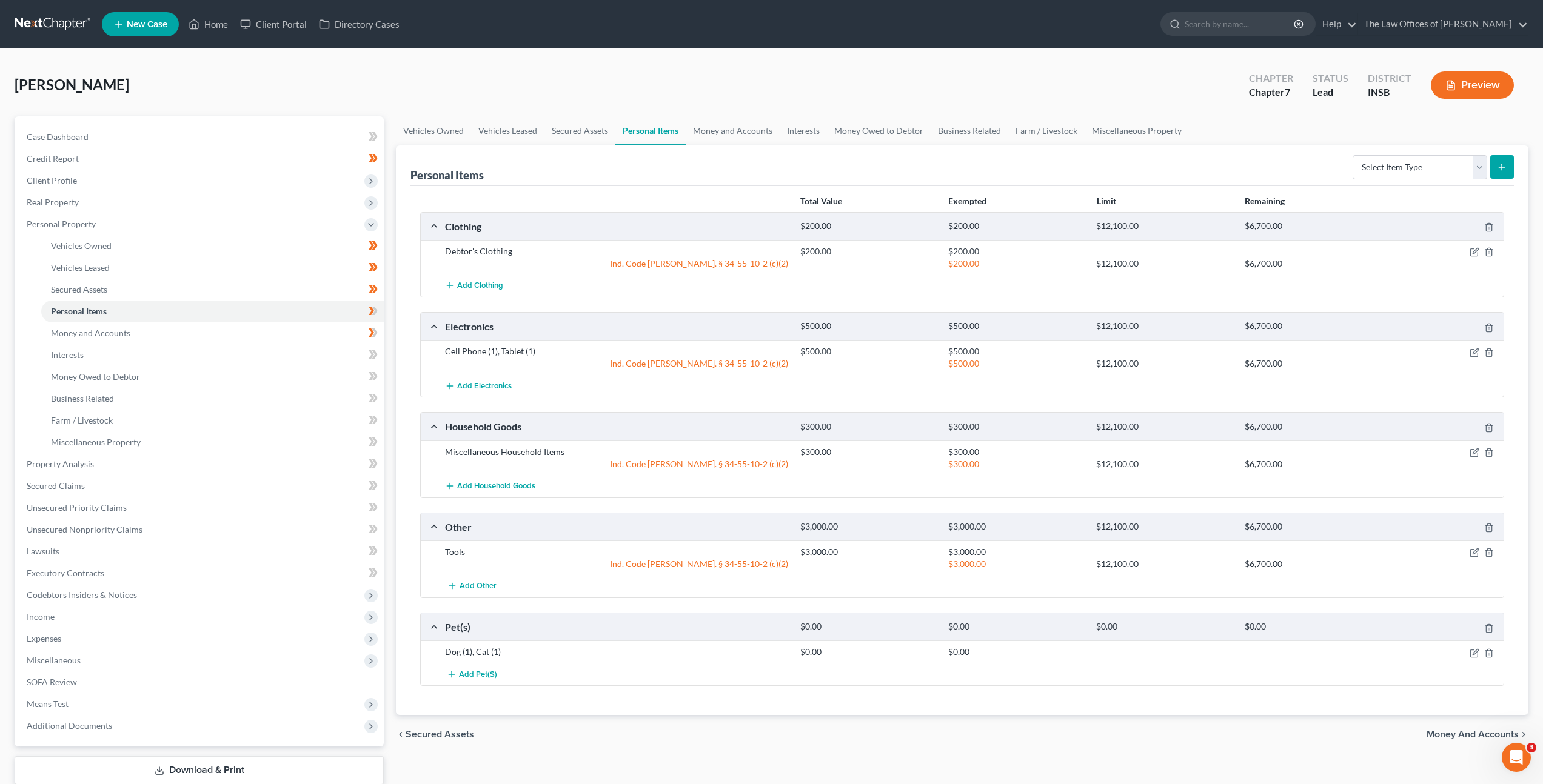
click at [370, 307] on icon at bounding box center [371, 310] width 5 height 9
drag, startPoint x: 310, startPoint y: 331, endPoint x: 341, endPoint y: 327, distance: 31.3
click at [310, 331] on link "Money and Accounts" at bounding box center [212, 333] width 342 height 22
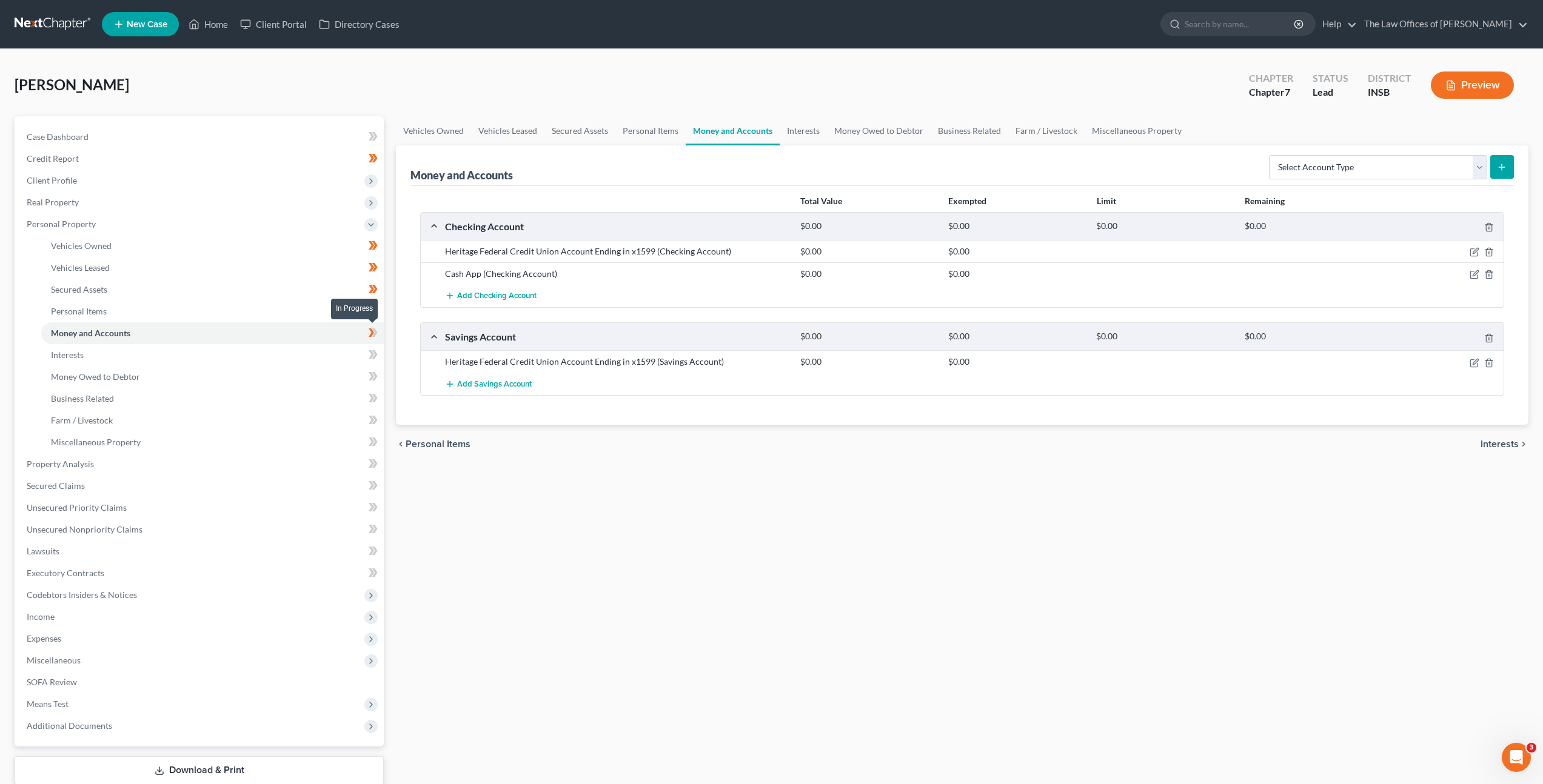
click at [374, 333] on icon at bounding box center [373, 333] width 9 height 15
click at [315, 354] on link "Interests" at bounding box center [212, 355] width 342 height 22
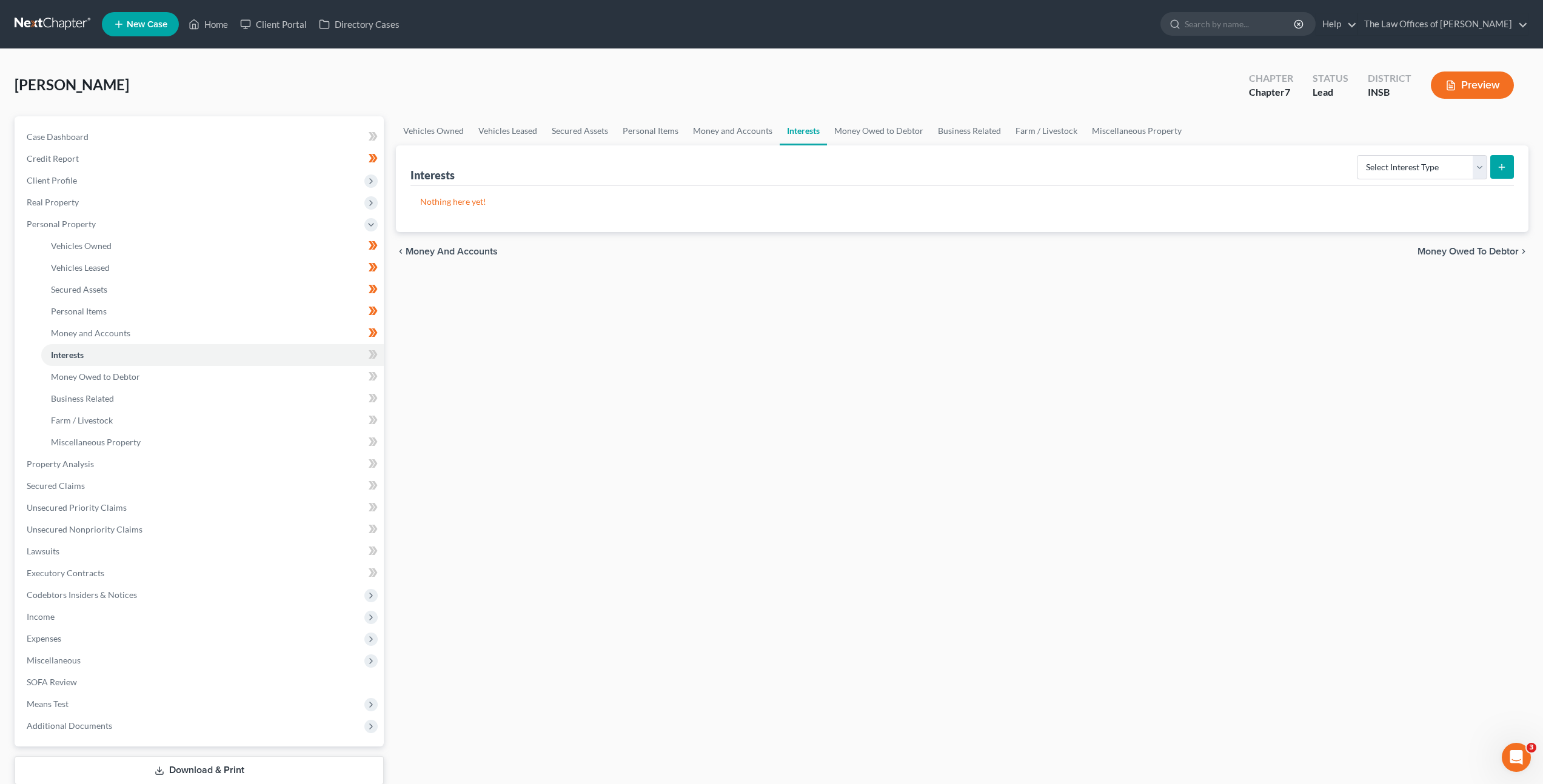
click at [1352, 163] on div "Interests Select Interest Type 401K Annuity Bond Education IRA Government Bond …" at bounding box center [962, 165] width 1104 height 41
click at [1382, 165] on select "Select Interest Type 401K Annuity Bond Education IRA Government Bond Government…" at bounding box center [1422, 167] width 130 height 24
click at [378, 354] on span at bounding box center [373, 356] width 21 height 18
click at [305, 373] on link "Money Owed to Debtor" at bounding box center [212, 377] width 342 height 22
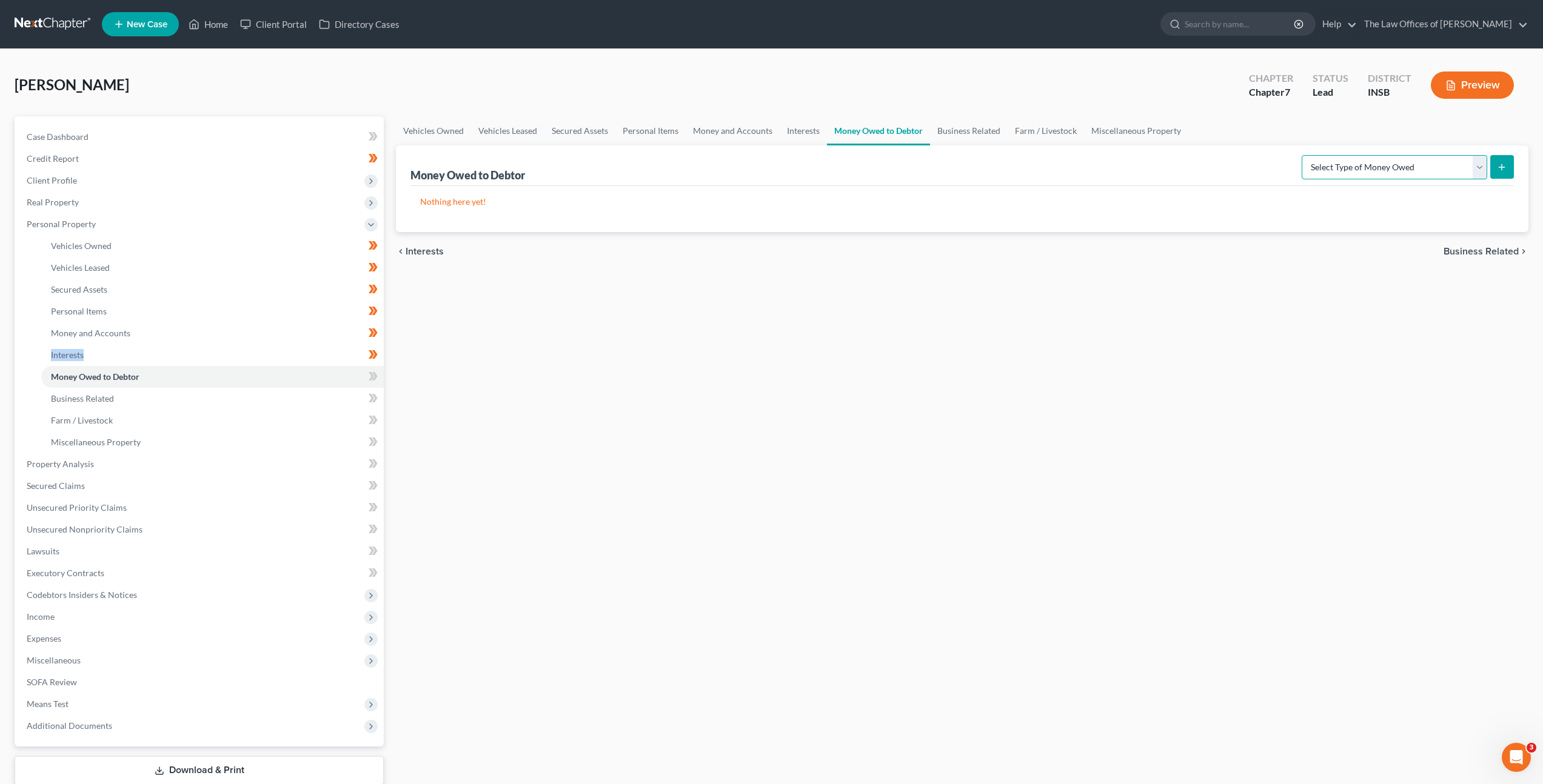
click at [1364, 161] on select "Select Type of Money Owed Accounts Receivable Alimony Child Support Claims Agai…" at bounding box center [1394, 167] width 185 height 24
click at [372, 375] on icon at bounding box center [371, 376] width 5 height 9
click at [371, 375] on icon at bounding box center [373, 376] width 9 height 15
click at [297, 397] on link "Business Related" at bounding box center [212, 399] width 342 height 22
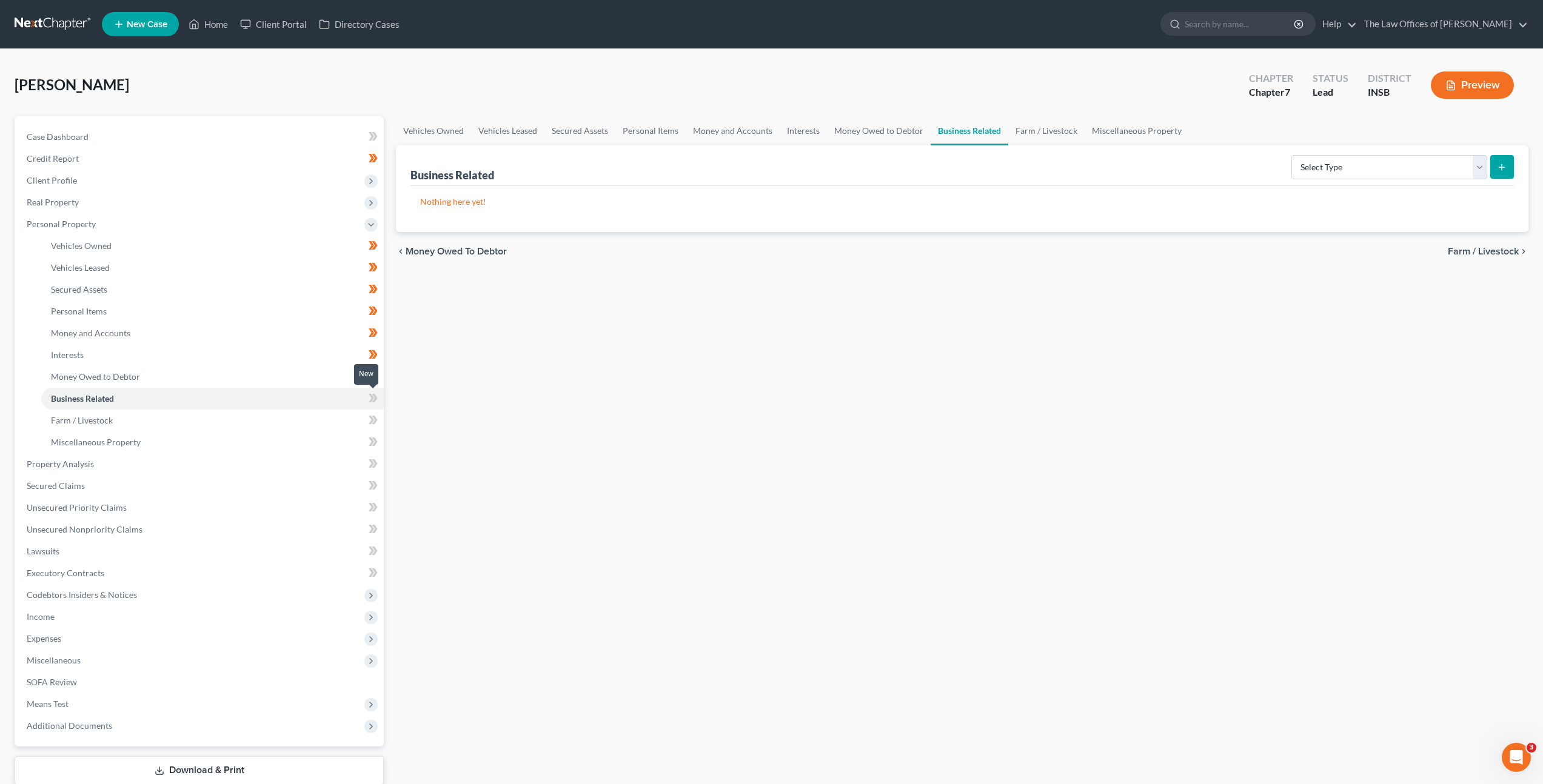
click at [372, 395] on icon at bounding box center [371, 398] width 5 height 9
click at [368, 419] on icon at bounding box center [373, 420] width 9 height 15
click at [292, 435] on link "Miscellaneous Property" at bounding box center [212, 442] width 342 height 22
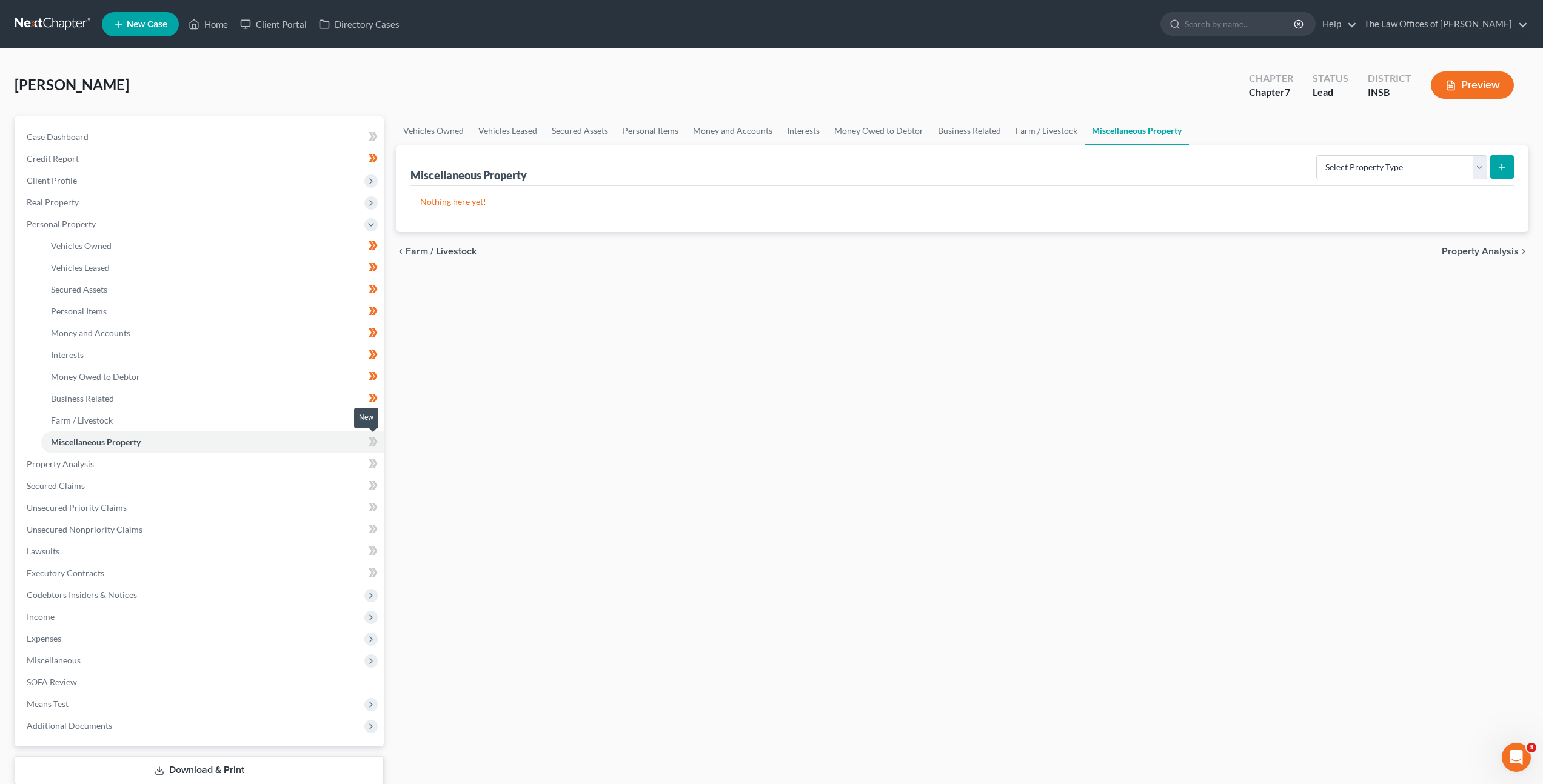
click at [377, 441] on icon at bounding box center [373, 442] width 9 height 15
click at [312, 453] on link "Property Analysis" at bounding box center [201, 464] width 367 height 22
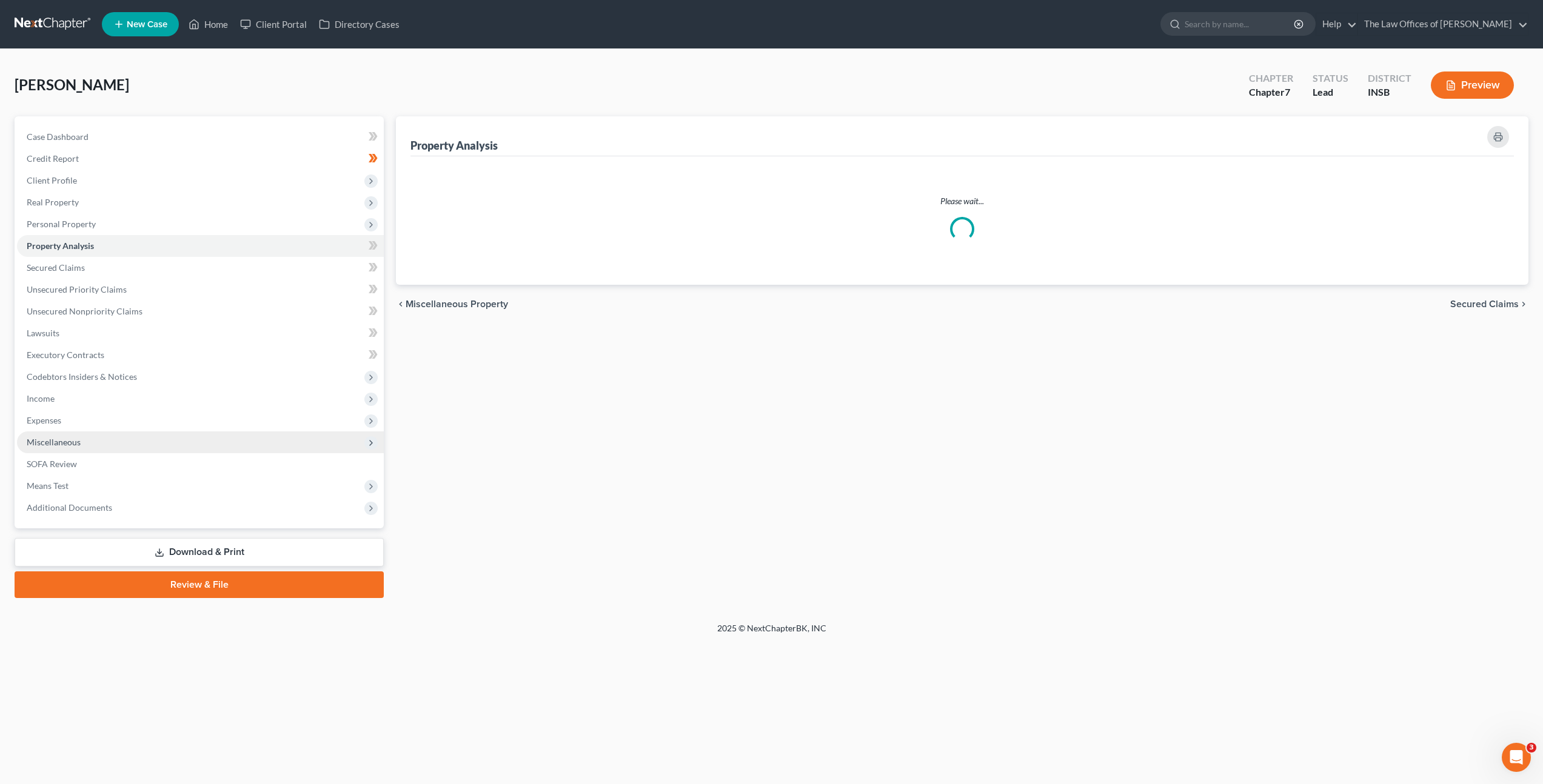
click at [309, 458] on ul "Case Dashboard Payments Invoices Payments Payments Credit Report Client Profile" at bounding box center [201, 322] width 367 height 393
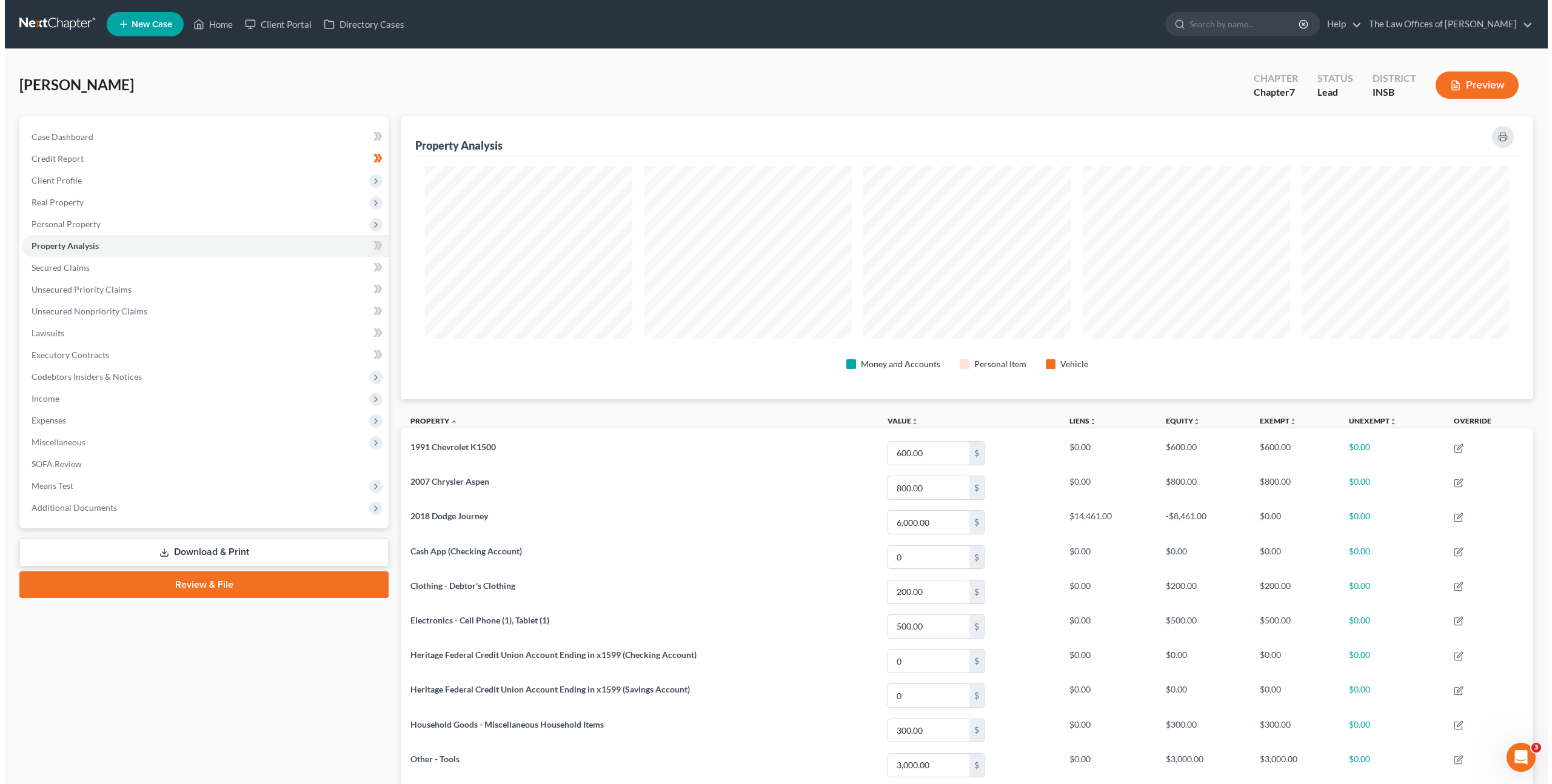
scroll to position [283, 1132]
click at [319, 264] on link "Secured Claims" at bounding box center [201, 268] width 367 height 22
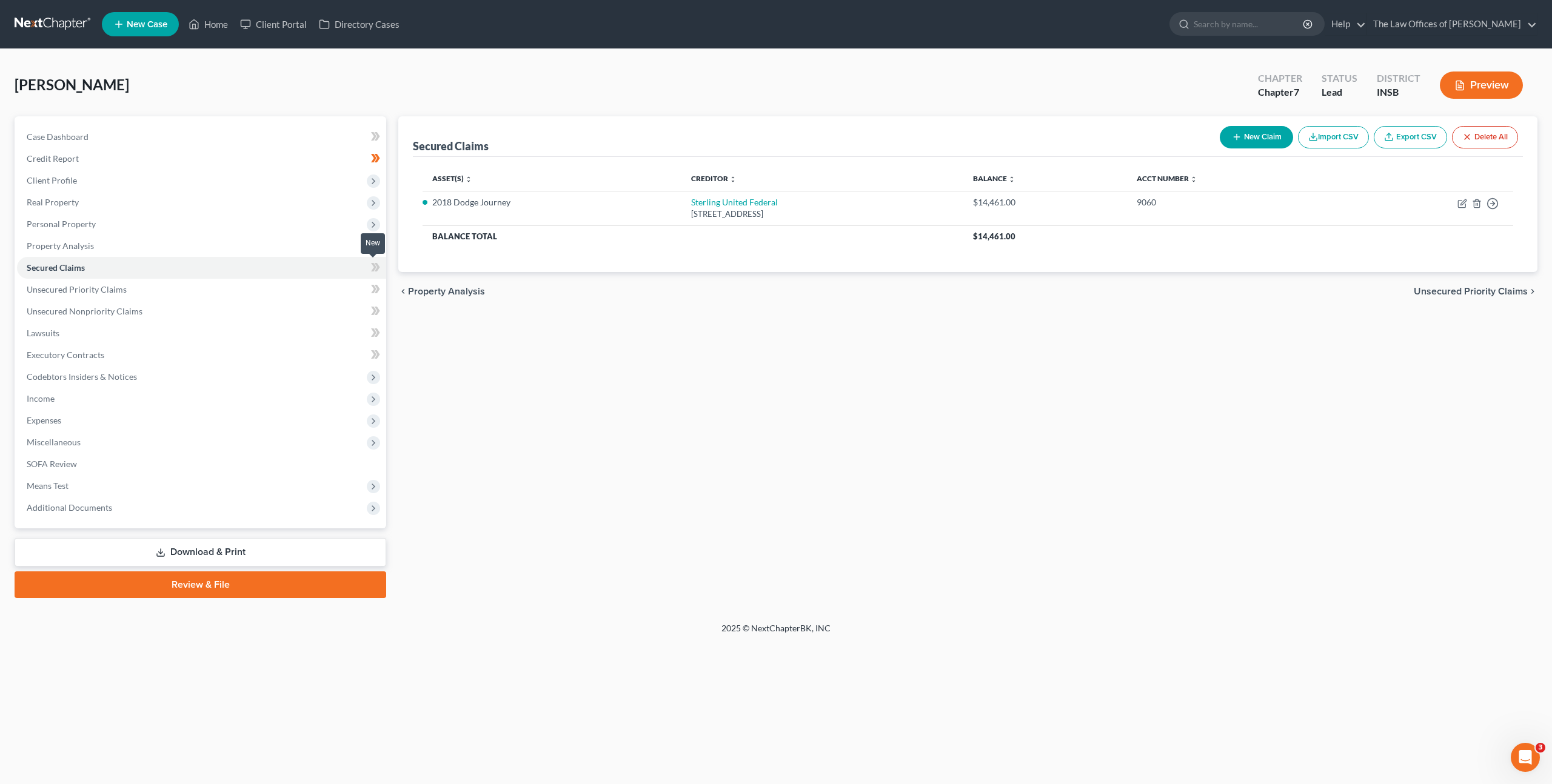
drag, startPoint x: 378, startPoint y: 267, endPoint x: 368, endPoint y: 270, distance: 10.4
click at [377, 267] on icon at bounding box center [378, 267] width 5 height 9
click at [320, 286] on link "Unsecured Priority Claims" at bounding box center [201, 289] width 369 height 22
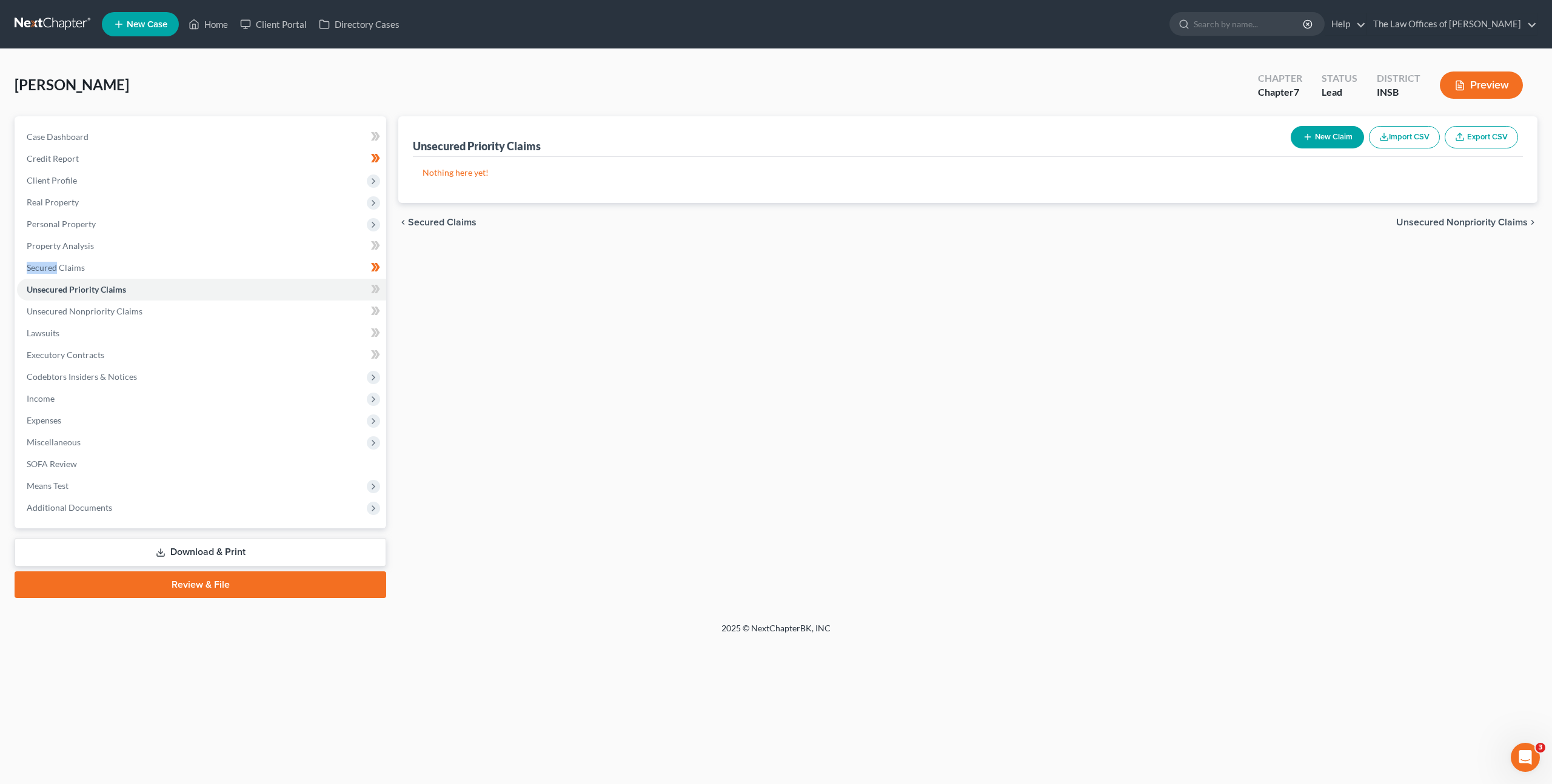
click at [1322, 126] on button "New Claim" at bounding box center [1327, 138] width 73 height 23
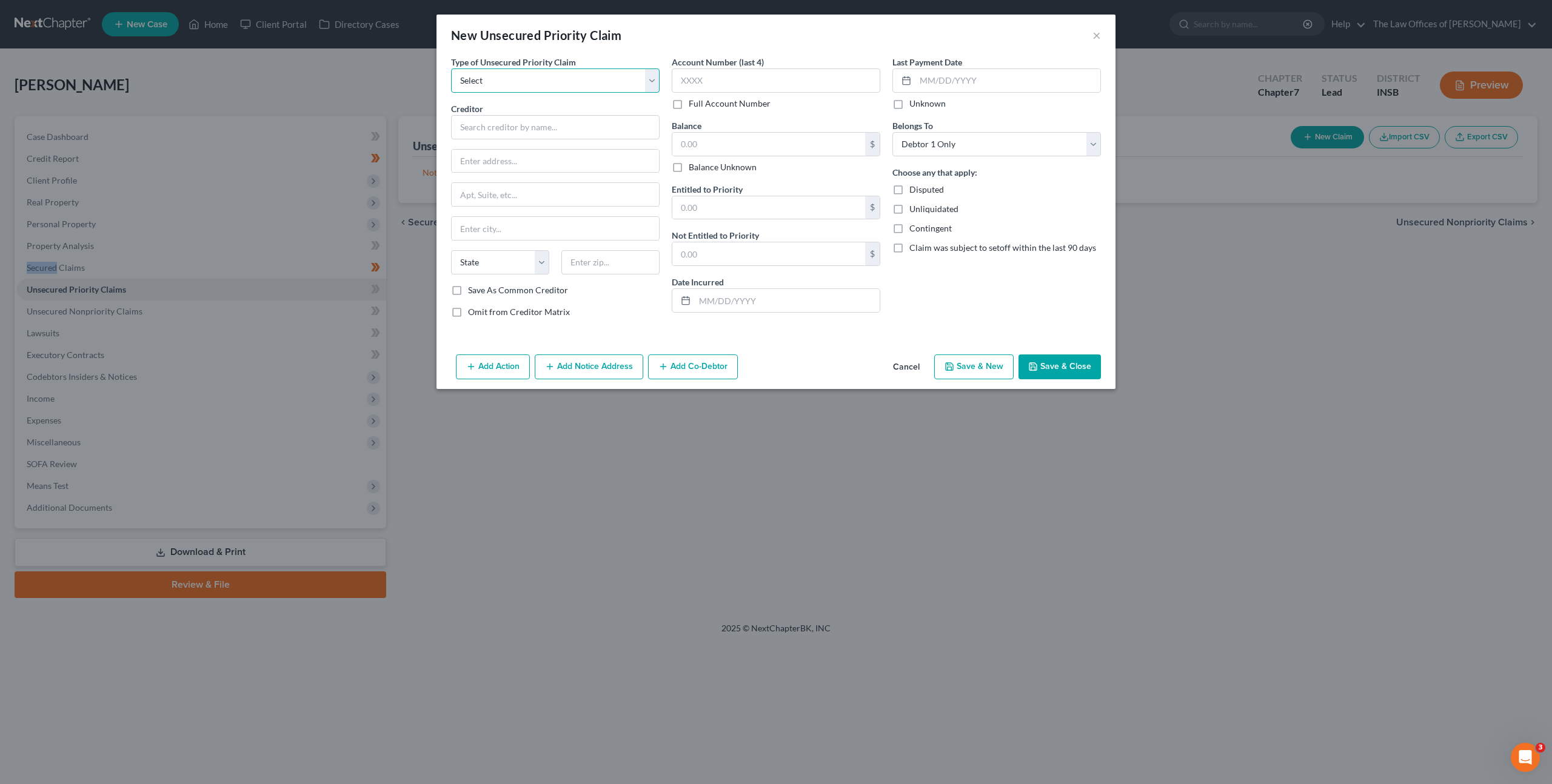
click at [579, 72] on select "Select Taxes & Other Government Units Domestic Support Obligations Extensions o…" at bounding box center [555, 80] width 209 height 24
click at [451, 68] on select "Select Taxes & Other Government Units Domestic Support Obligations Extensions o…" at bounding box center [555, 80] width 209 height 24
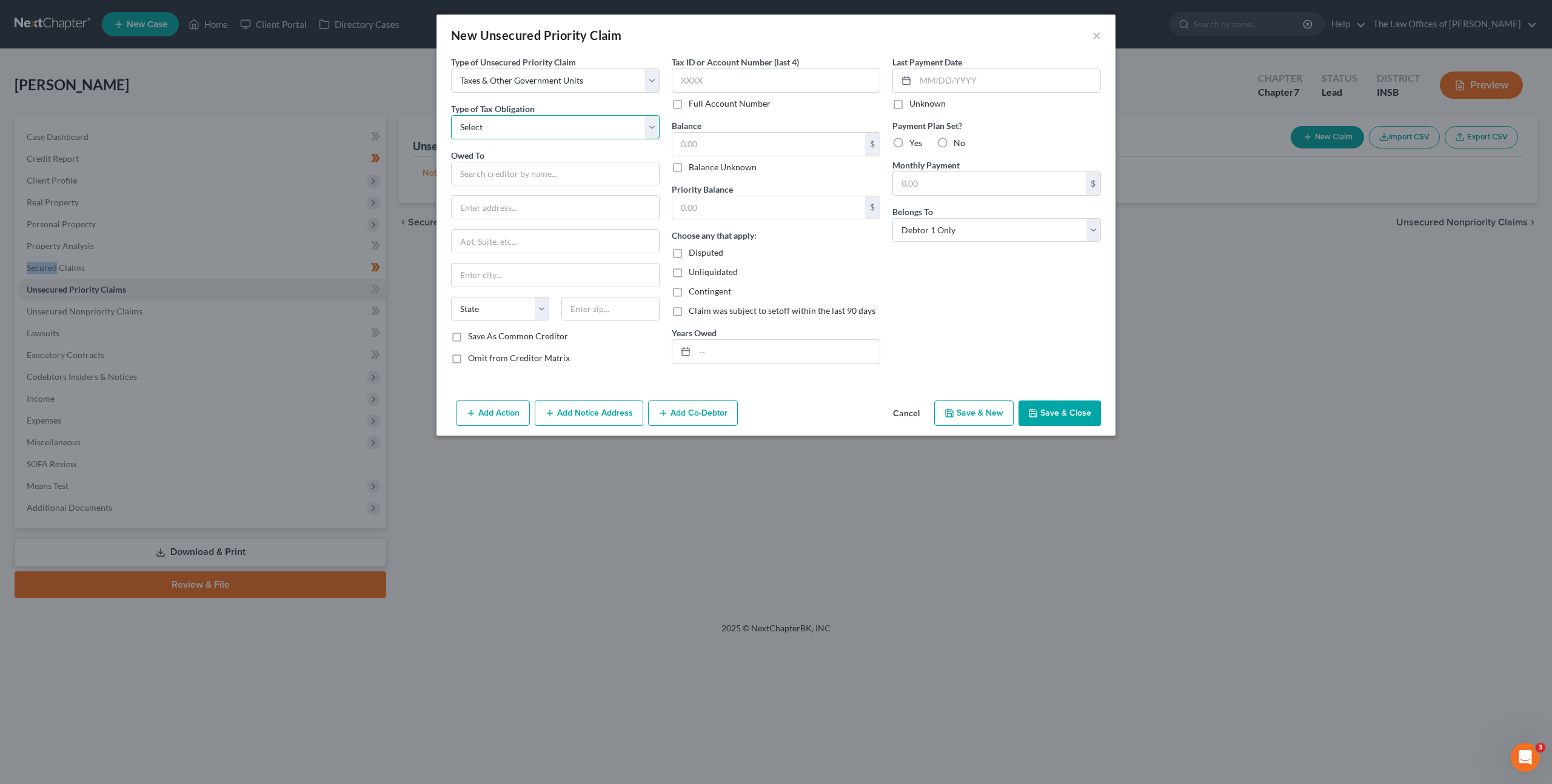
click at [570, 120] on select "Select Federal City State Franchise Tax Board Other" at bounding box center [555, 127] width 209 height 24
click at [451, 115] on select "Select Federal City State Franchise Tax Board Other" at bounding box center [555, 127] width 209 height 24
click at [547, 173] on input "text" at bounding box center [555, 173] width 209 height 24
click at [598, 197] on div "Internal Revenue Service" at bounding box center [547, 195] width 173 height 12
click at [747, 74] on input "text" at bounding box center [776, 80] width 209 height 24
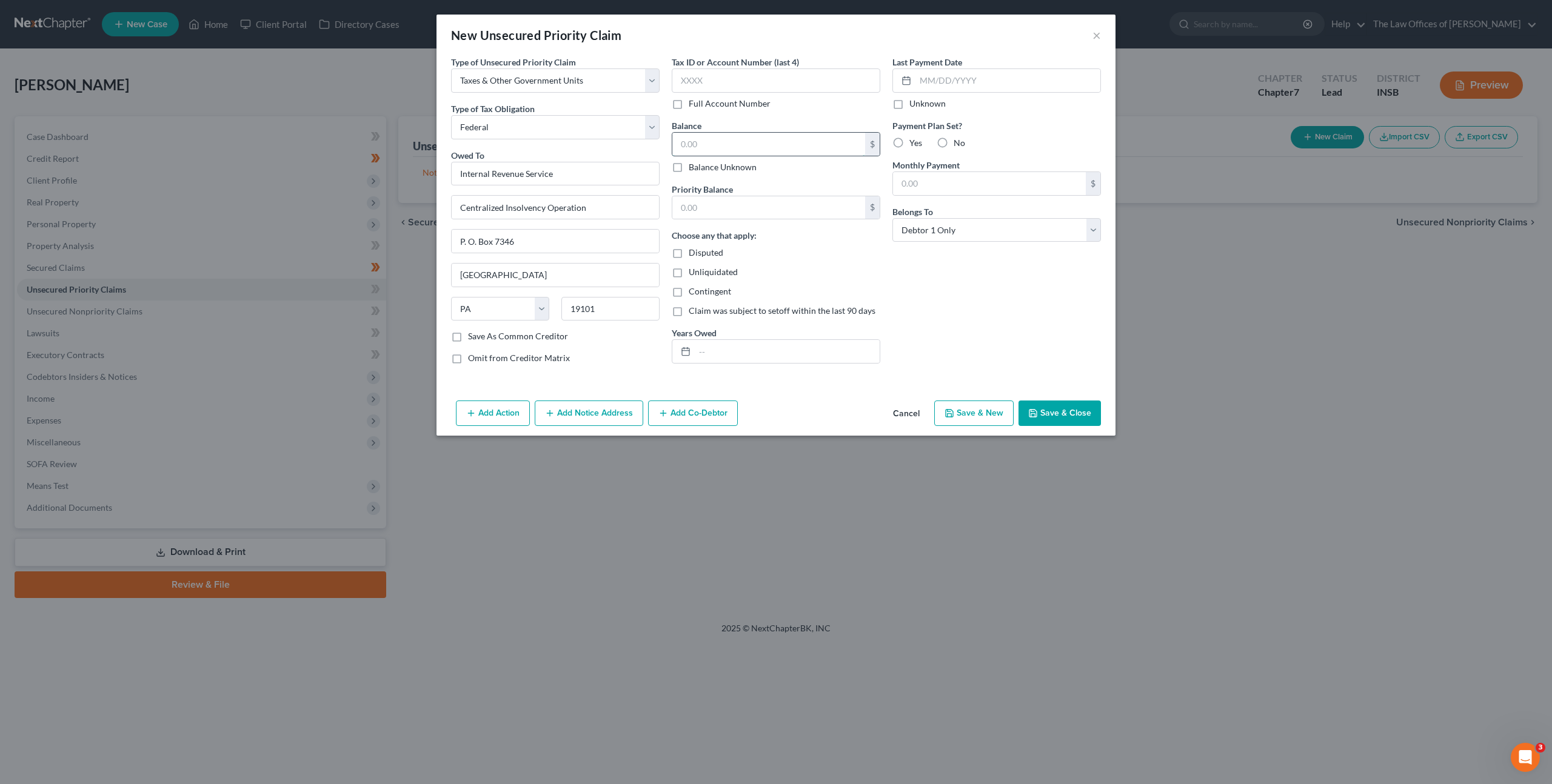
click at [755, 135] on input "text" at bounding box center [768, 144] width 193 height 23
click at [767, 200] on input "text" at bounding box center [768, 207] width 193 height 23
click at [909, 140] on label "Yes" at bounding box center [915, 143] width 13 height 12
click at [914, 140] on input "Yes" at bounding box center [918, 141] width 8 height 8
click at [946, 84] on input "text" at bounding box center [1008, 80] width 185 height 23
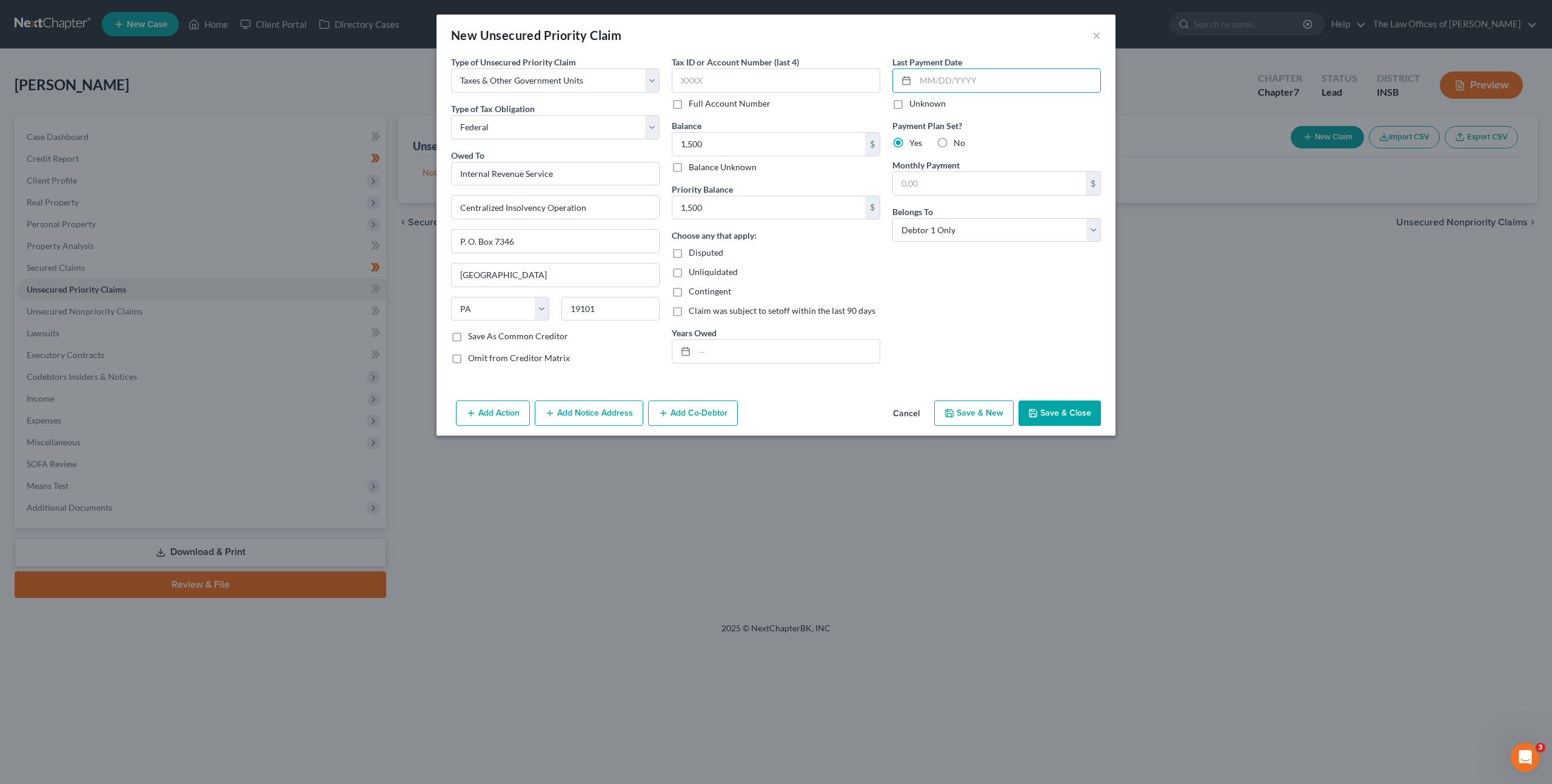
click at [748, 363] on div "Tax ID or Account Number (last 4) Full Account Number Balance 1,500.00 $ Balanc…" at bounding box center [776, 215] width 221 height 318
drag, startPoint x: 752, startPoint y: 349, endPoint x: 1000, endPoint y: 316, distance: 250.2
click at [752, 349] on input "text" at bounding box center [787, 351] width 185 height 23
click at [955, 83] on input "text" at bounding box center [1008, 80] width 185 height 23
click at [933, 175] on input "text" at bounding box center [989, 183] width 193 height 23
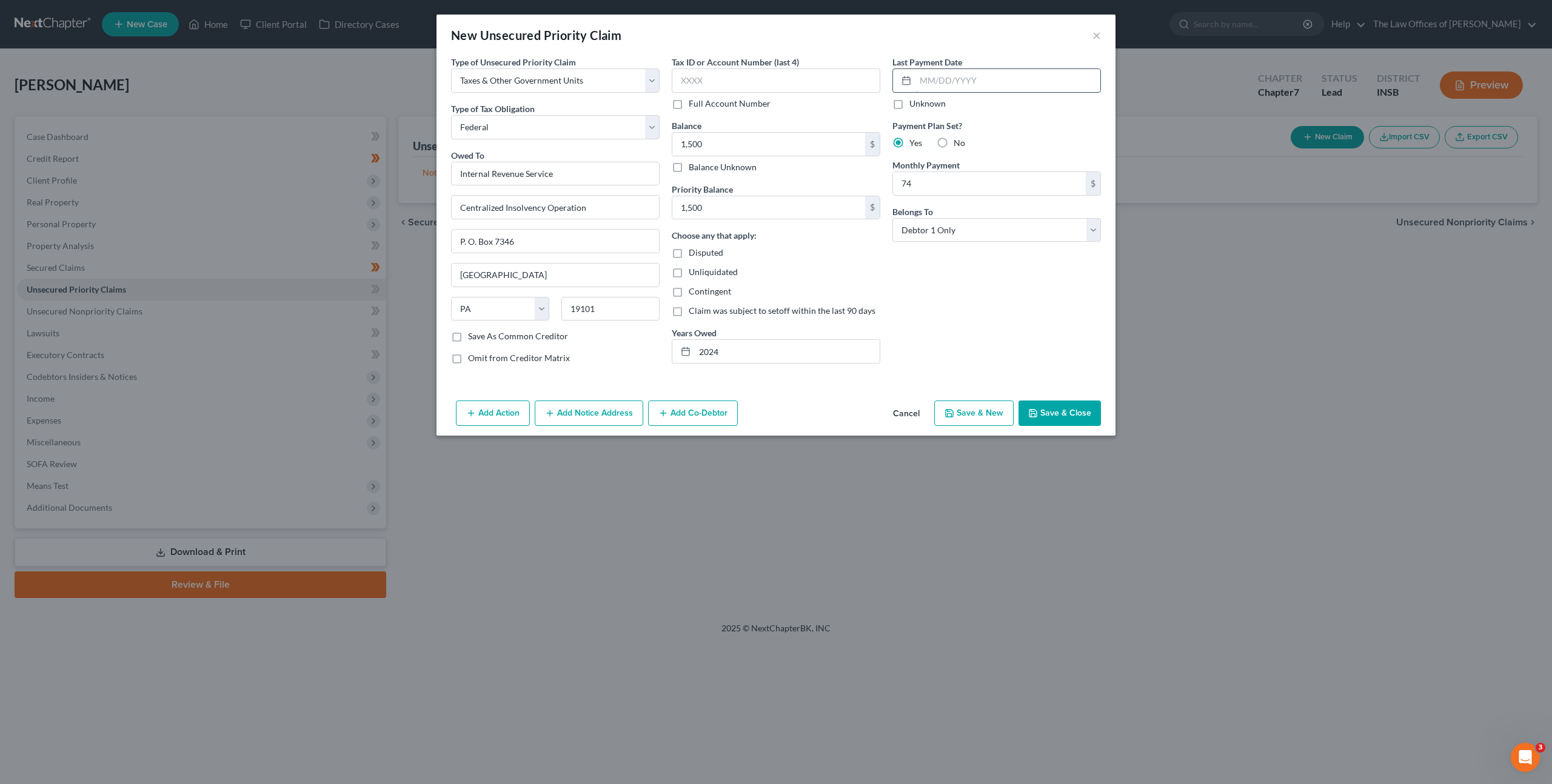
click at [1008, 78] on input "text" at bounding box center [1008, 80] width 185 height 23
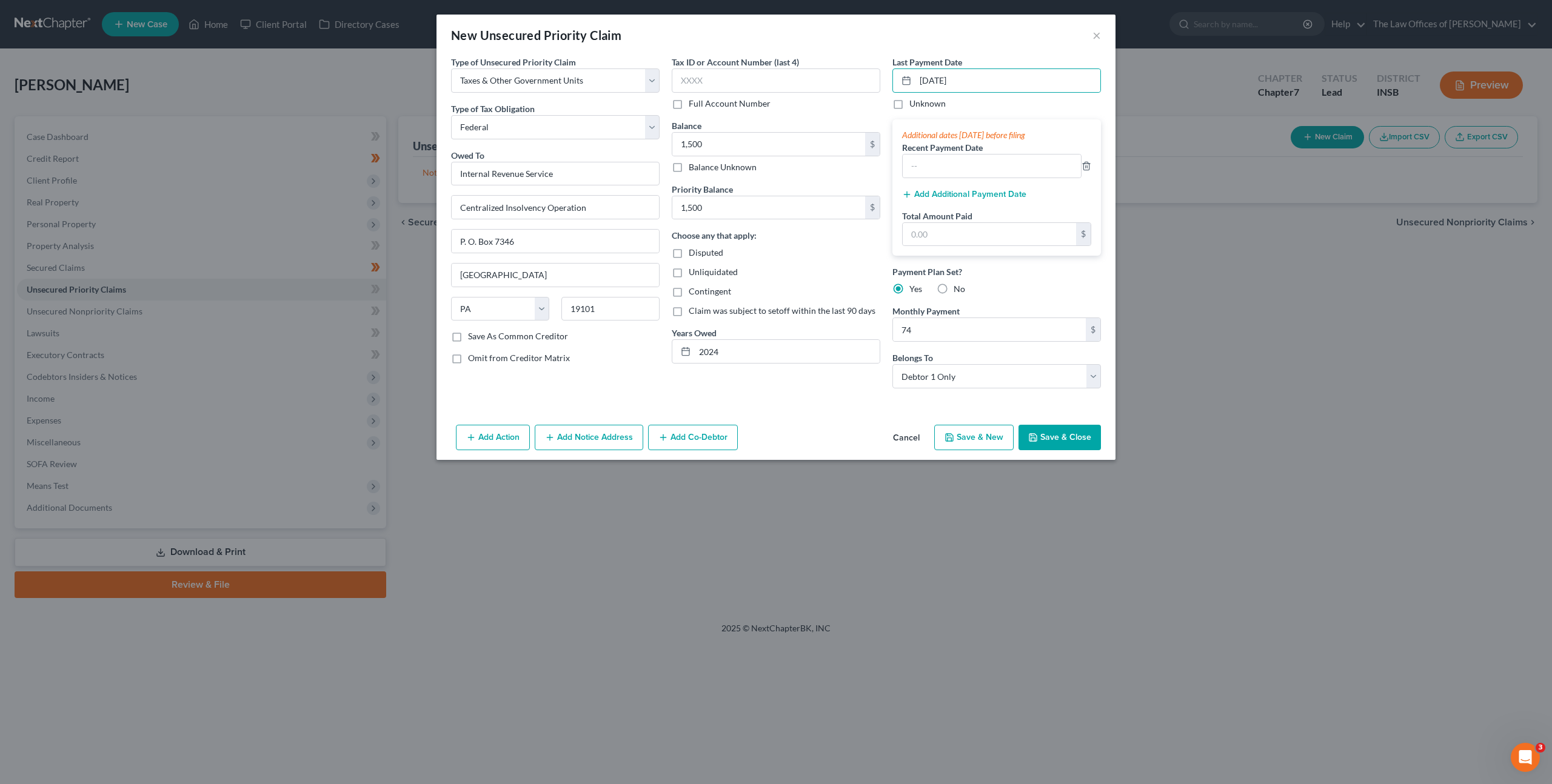
click at [824, 409] on div "Type of Unsecured Priority Claim * Select Taxes & Other Government Units Domest…" at bounding box center [776, 238] width 679 height 364
click at [1038, 433] on icon "button" at bounding box center [1033, 437] width 10 height 10
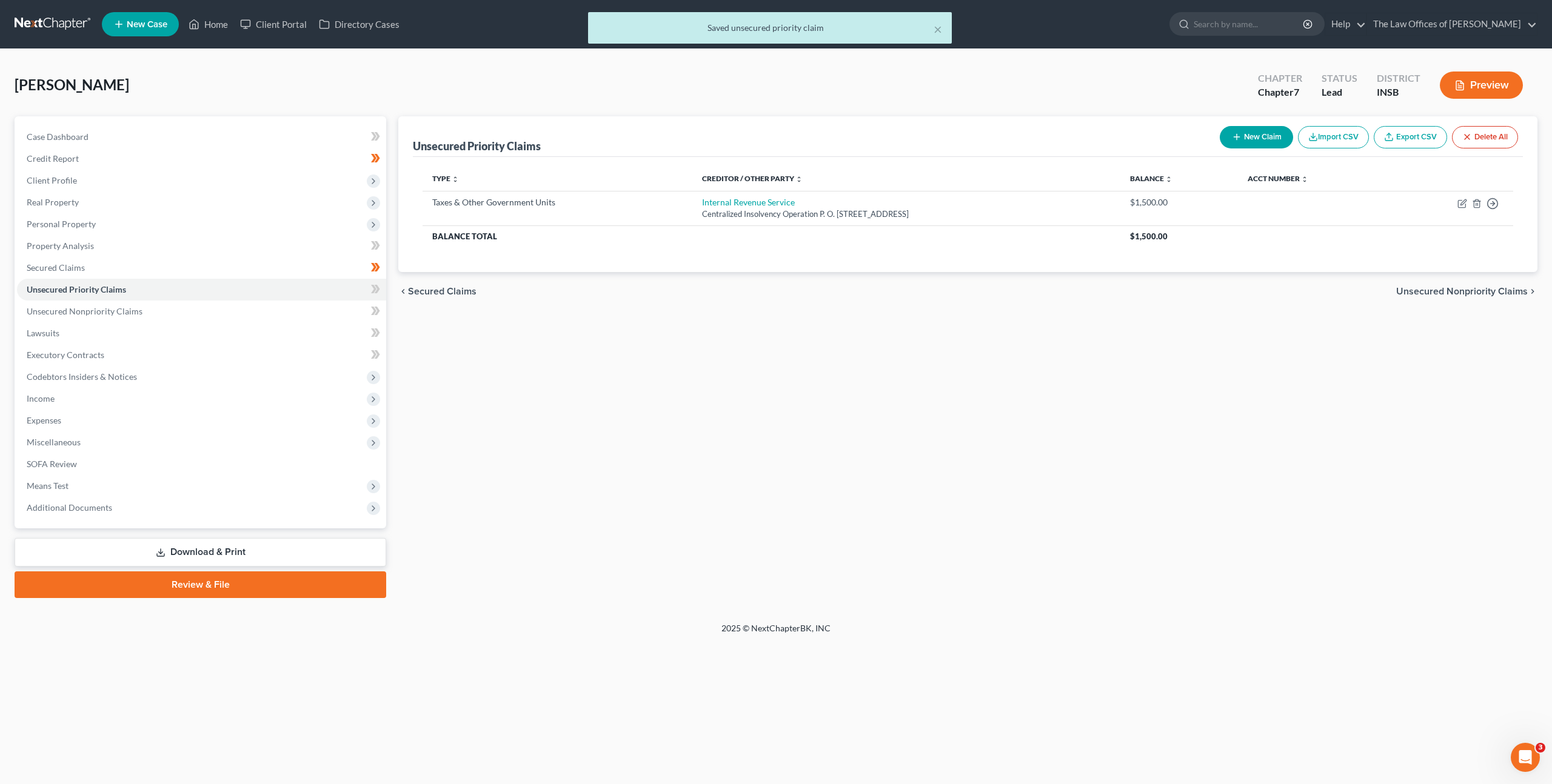
drag, startPoint x: 732, startPoint y: 323, endPoint x: 499, endPoint y: 309, distance: 233.4
click at [729, 326] on div "Unsecured Priority Claims New Claim Import CSV Export CSV Delete All Type expan…" at bounding box center [968, 357] width 1151 height 482
click at [374, 286] on icon at bounding box center [374, 289] width 5 height 9
click at [328, 316] on link "Unsecured Nonpriority Claims" at bounding box center [201, 311] width 369 height 22
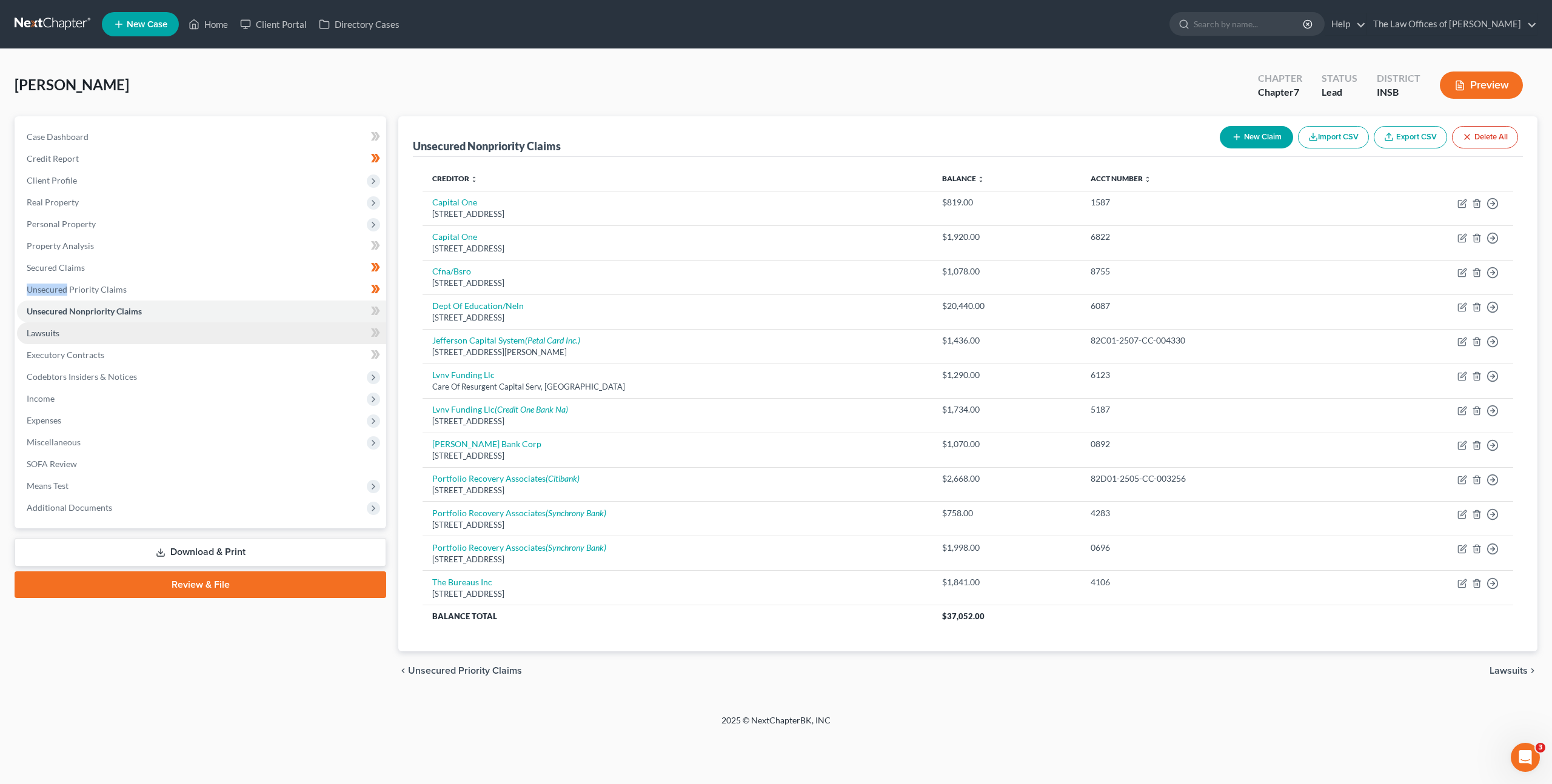
click at [305, 338] on link "Lawsuits" at bounding box center [201, 333] width 369 height 22
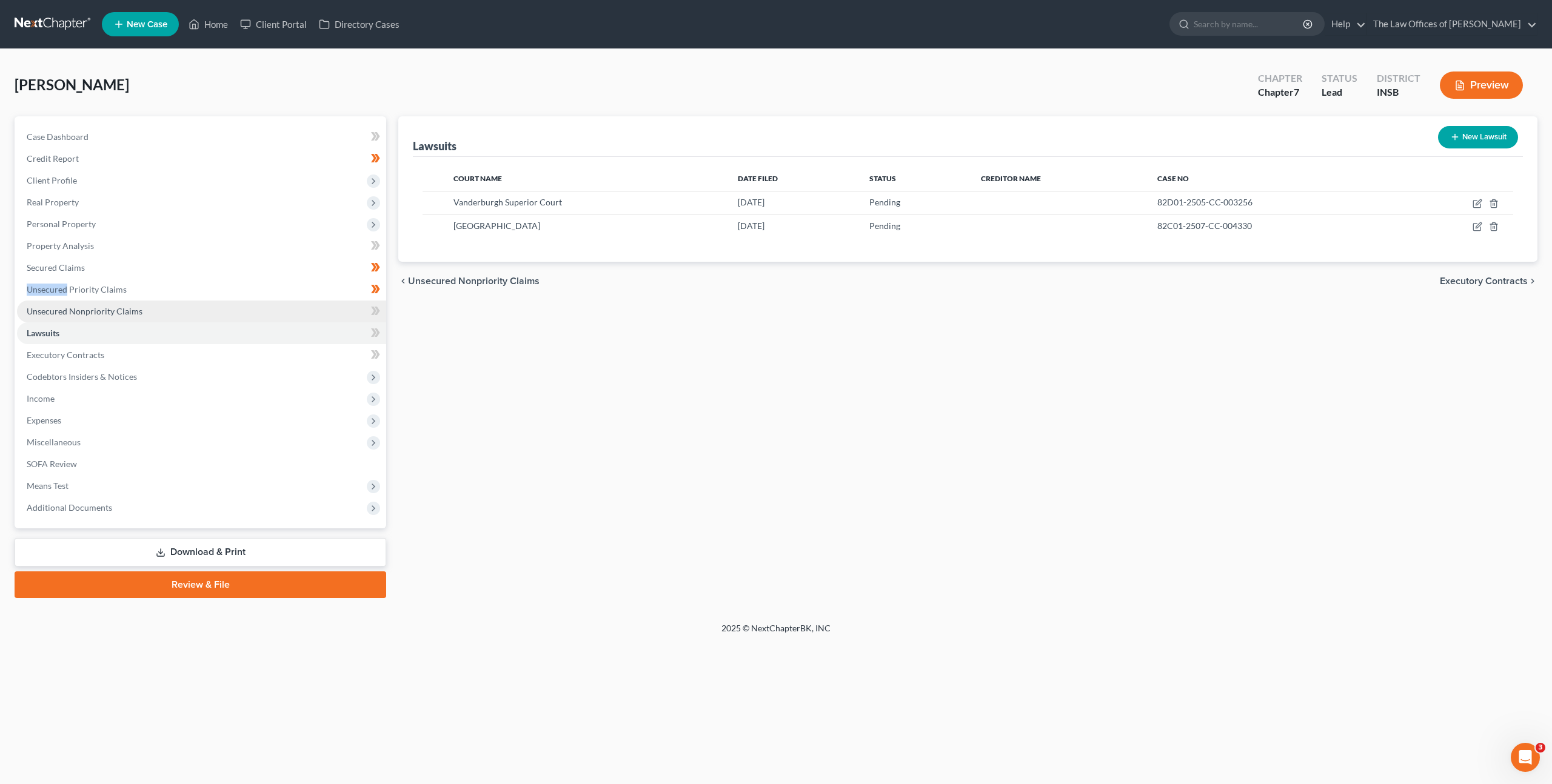
click at [307, 313] on link "Unsecured Nonpriority Claims" at bounding box center [201, 311] width 369 height 22
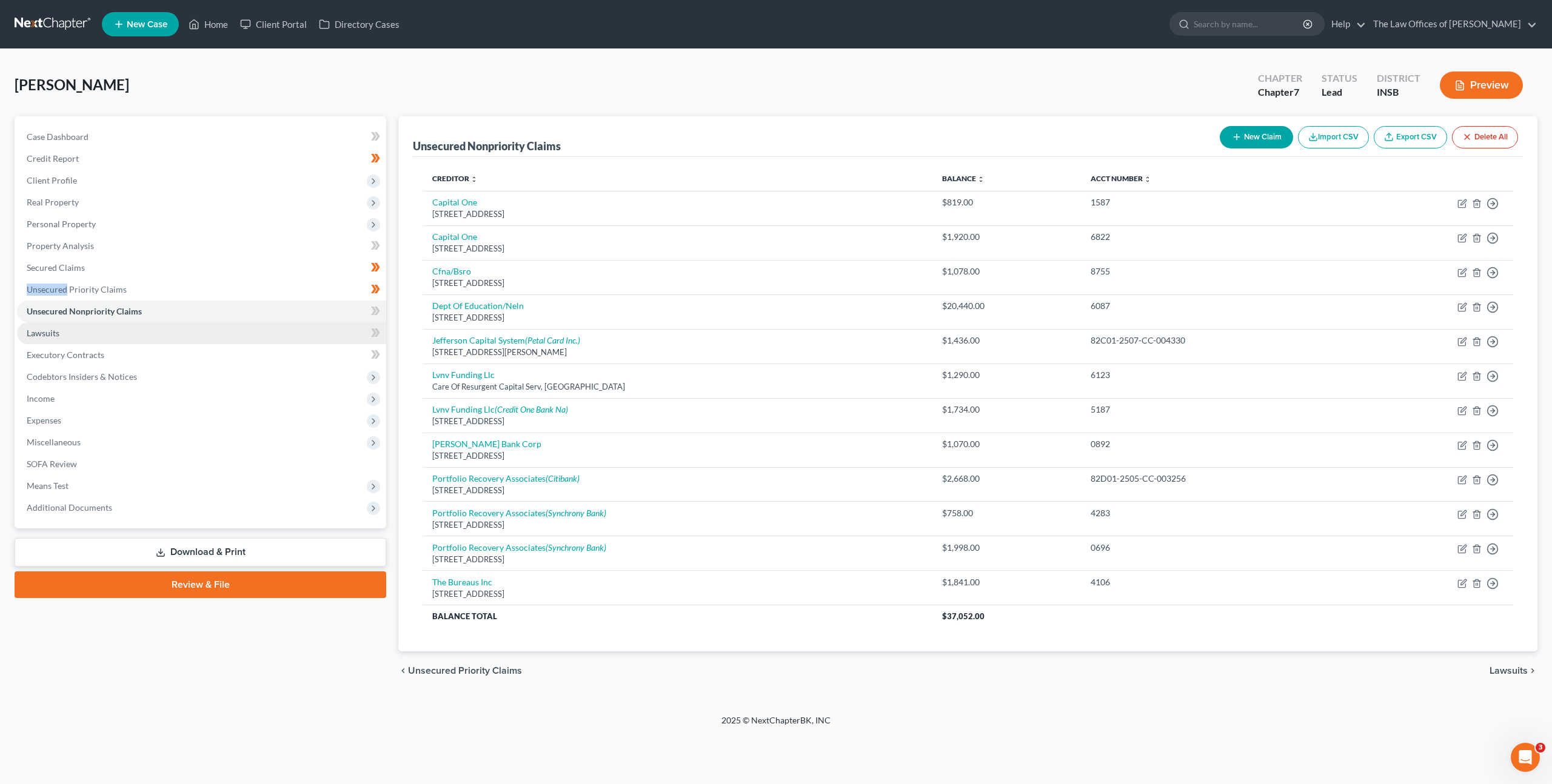
click at [233, 328] on link "Lawsuits" at bounding box center [201, 333] width 369 height 22
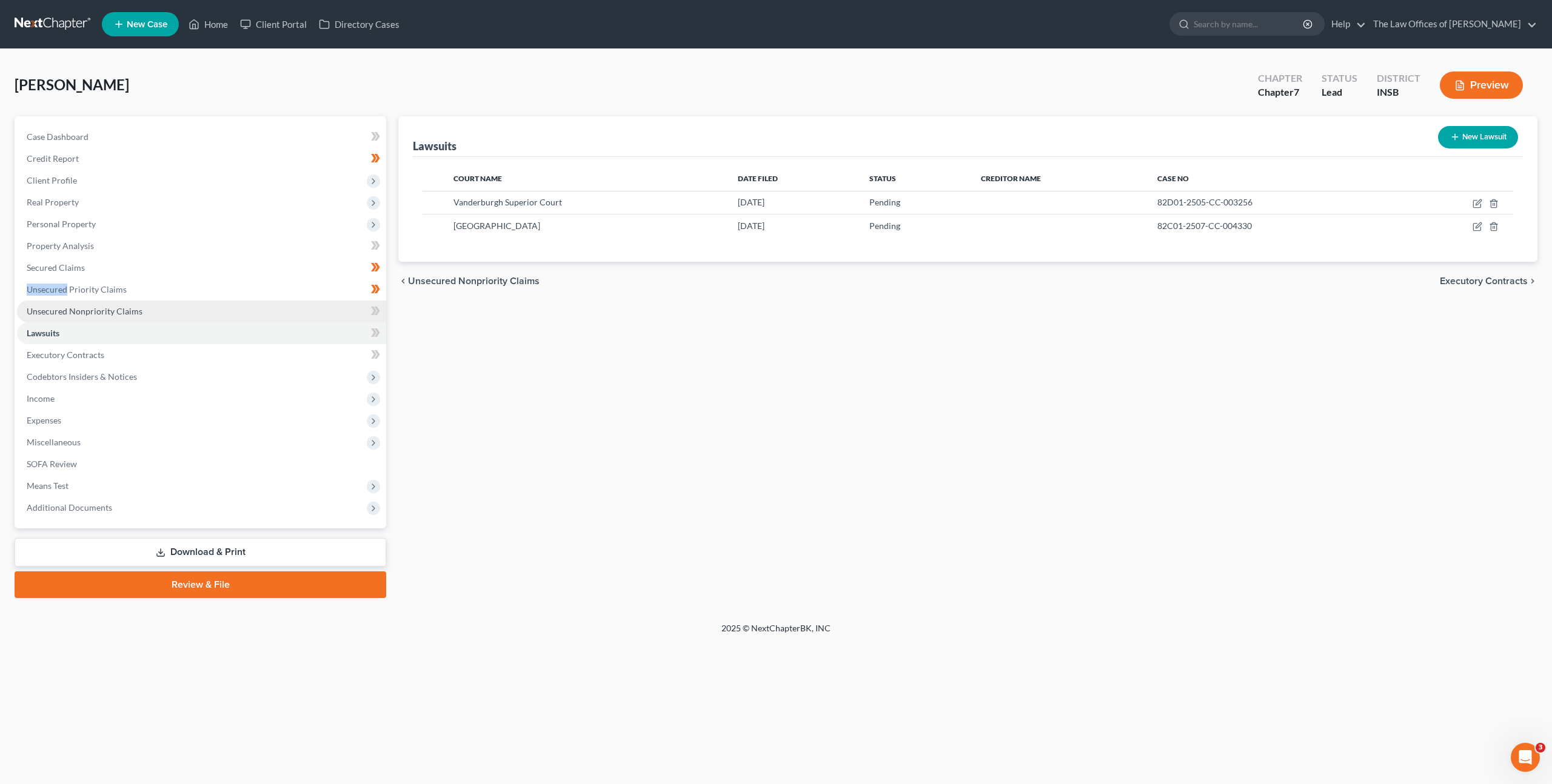
click at [233, 311] on link "Unsecured Nonpriority Claims" at bounding box center [201, 311] width 369 height 22
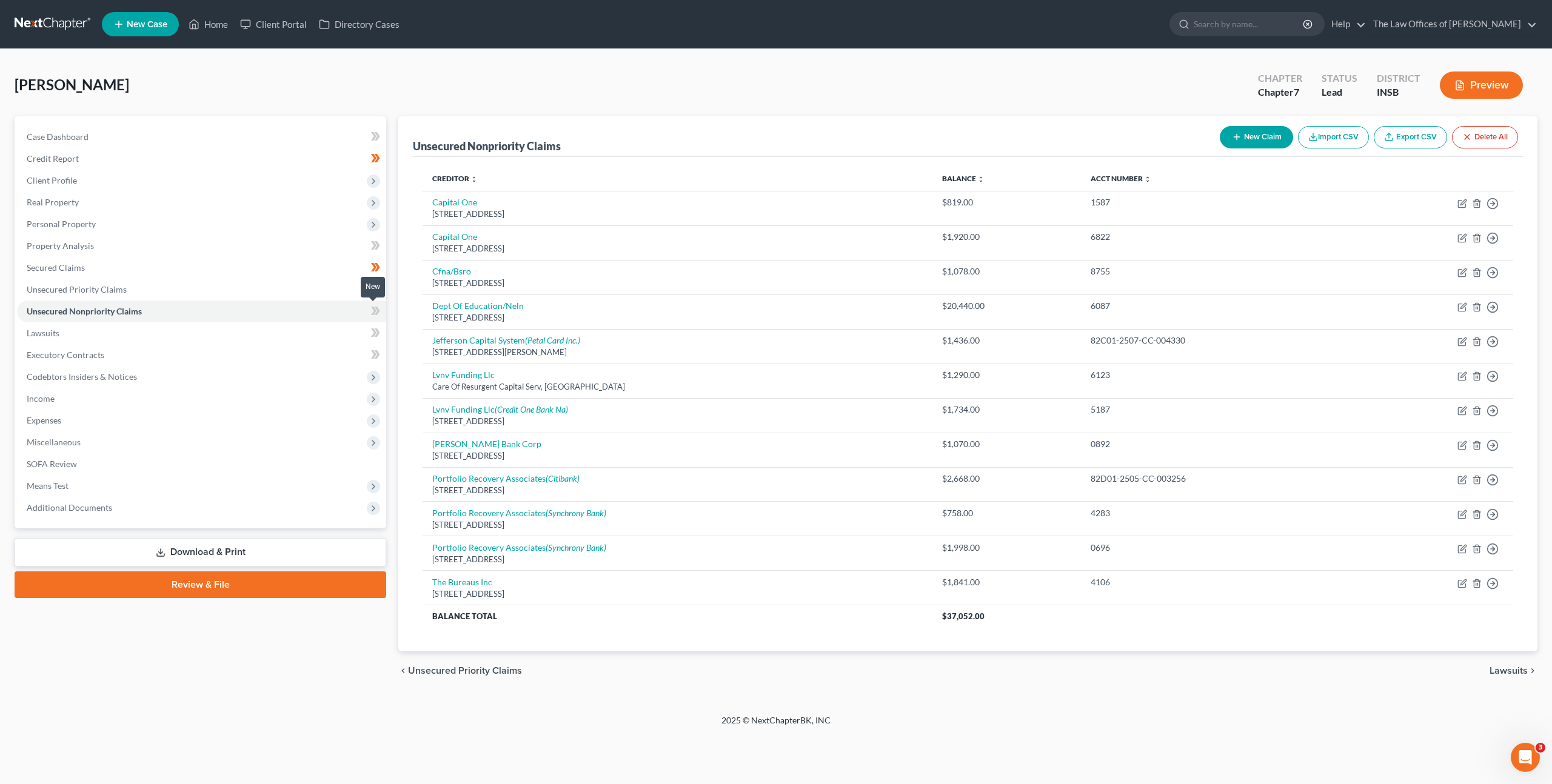
click at [367, 314] on span at bounding box center [376, 312] width 21 height 18
drag, startPoint x: 311, startPoint y: 326, endPoint x: 352, endPoint y: 301, distance: 48.0
click at [311, 326] on link "Lawsuits" at bounding box center [201, 333] width 369 height 22
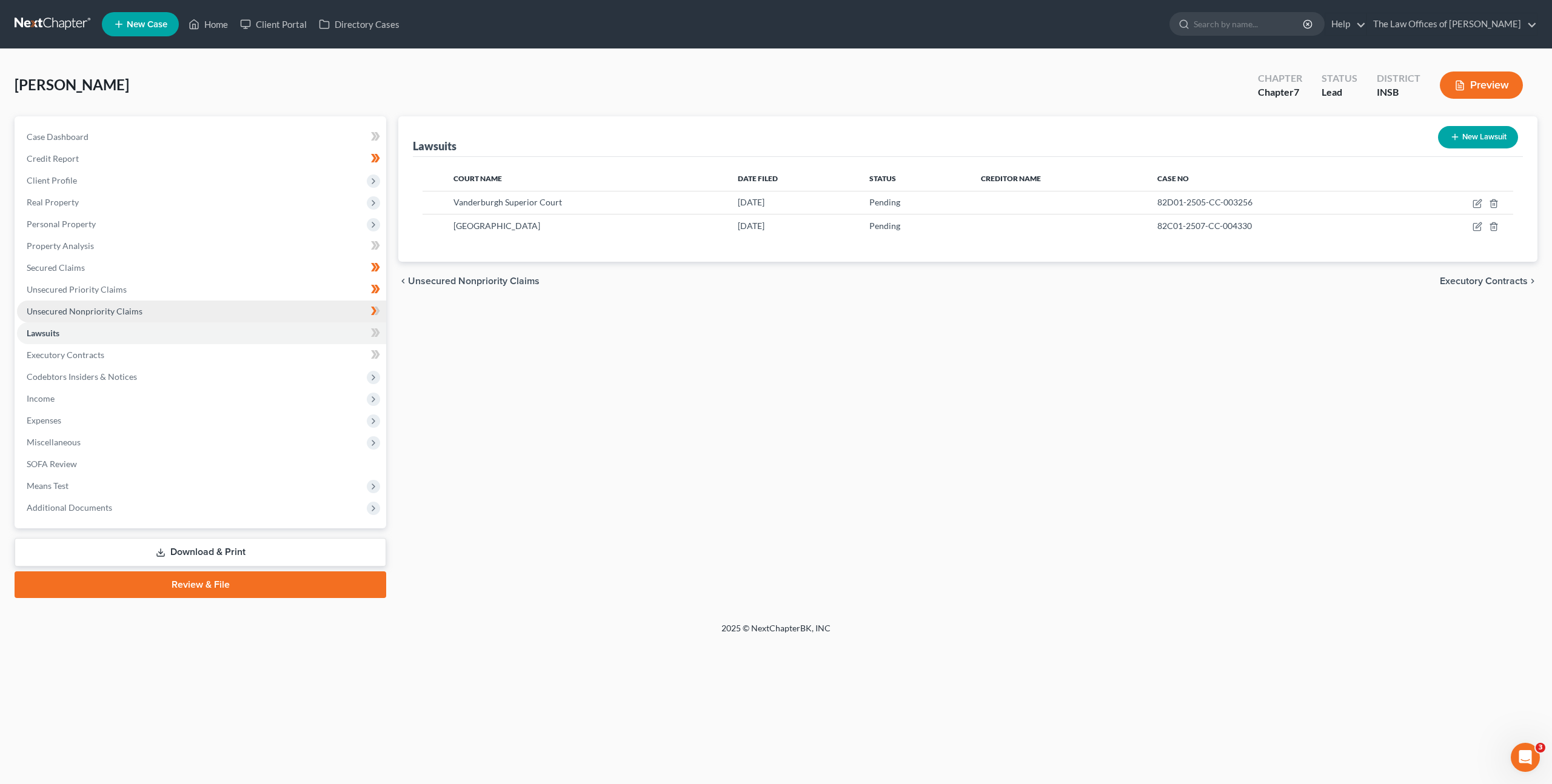
click at [288, 305] on link "Unsecured Nonpriority Claims" at bounding box center [201, 311] width 369 height 22
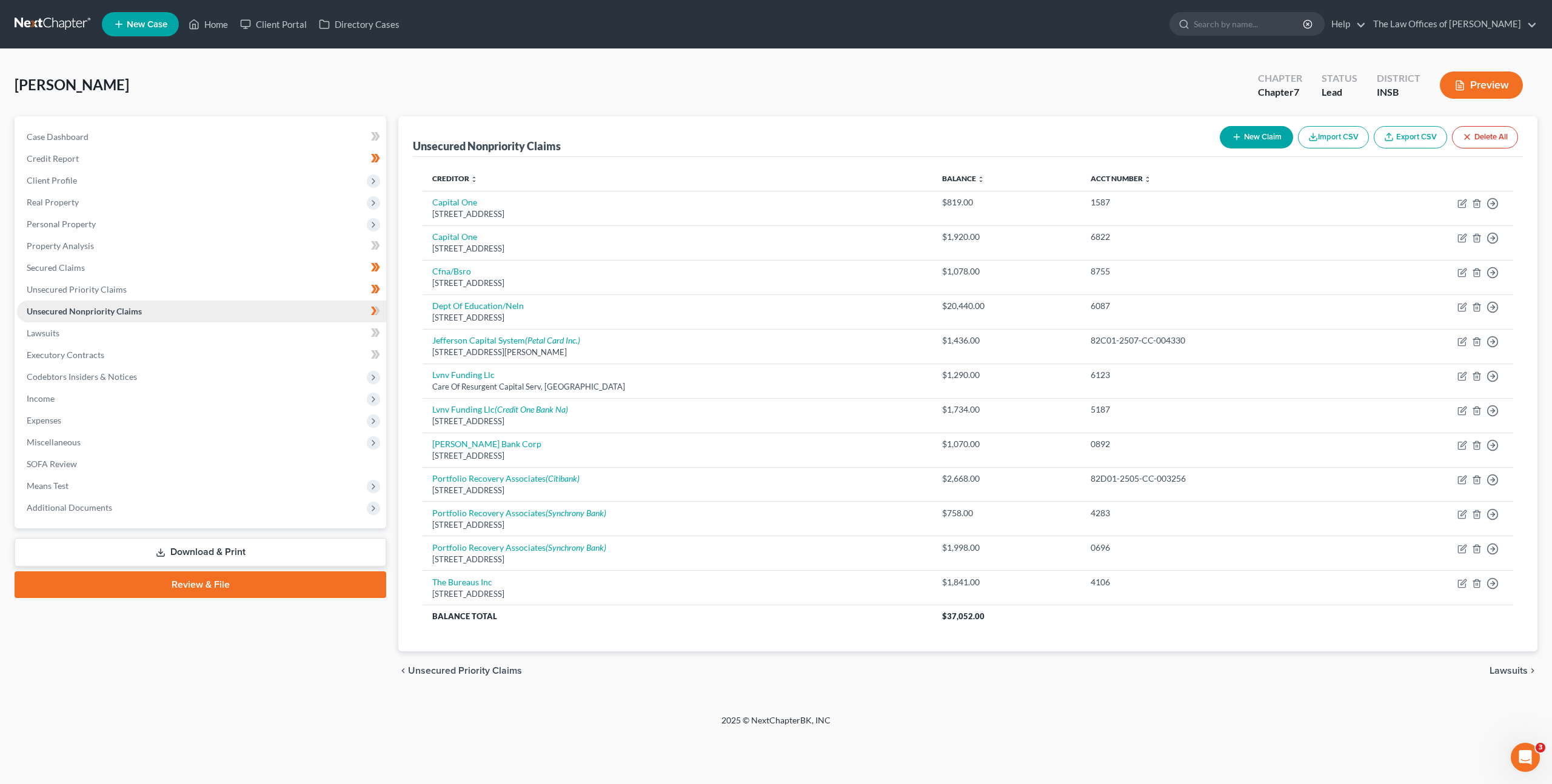
click at [318, 303] on link "Unsecured Nonpriority Claims" at bounding box center [201, 311] width 369 height 22
click at [367, 312] on span at bounding box center [376, 312] width 21 height 18
click at [375, 312] on icon at bounding box center [374, 310] width 5 height 9
click at [332, 330] on link "Lawsuits" at bounding box center [201, 333] width 369 height 22
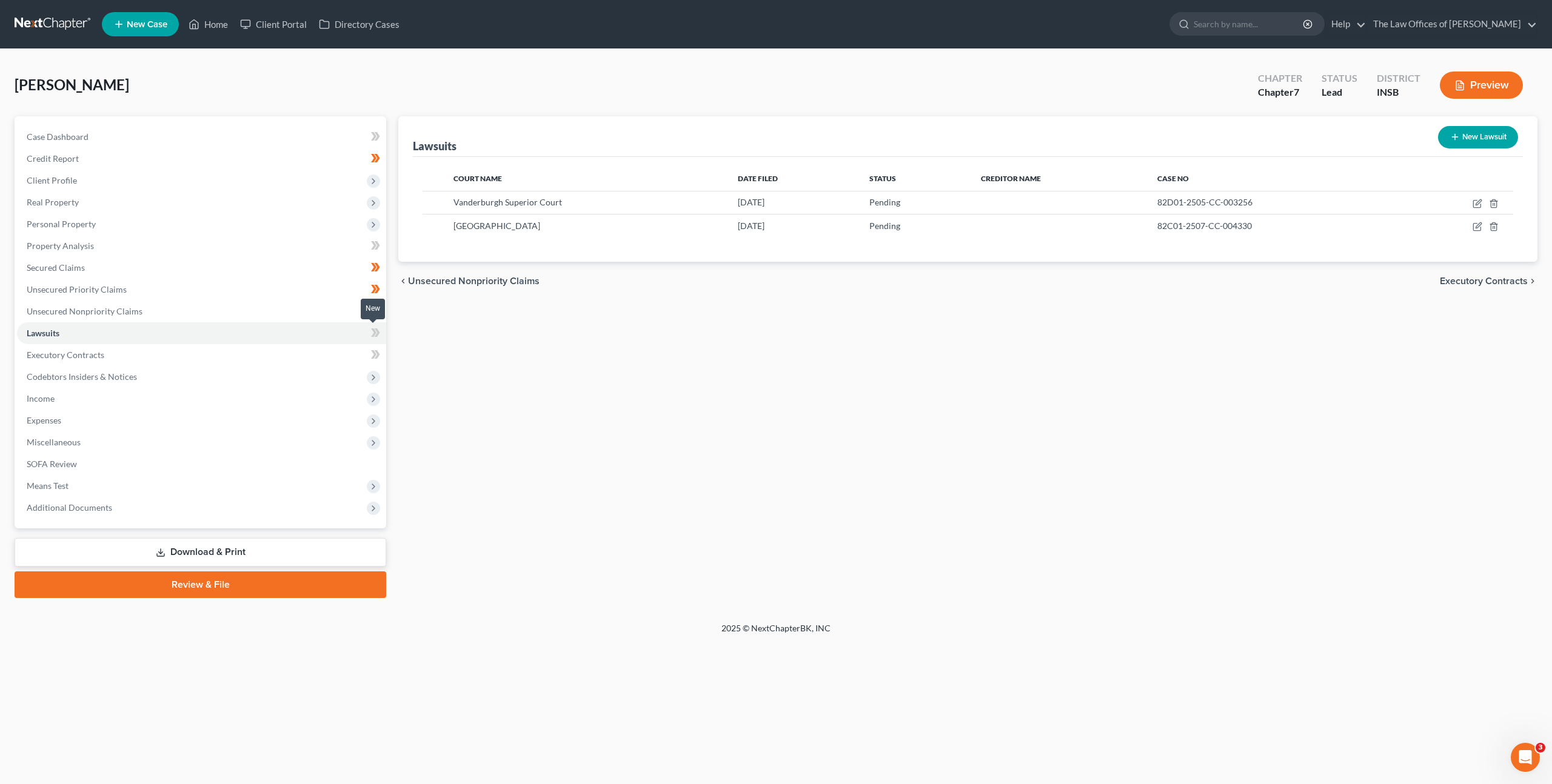
click at [374, 333] on icon at bounding box center [374, 332] width 5 height 9
click at [251, 351] on link "Executory Contracts" at bounding box center [201, 355] width 369 height 22
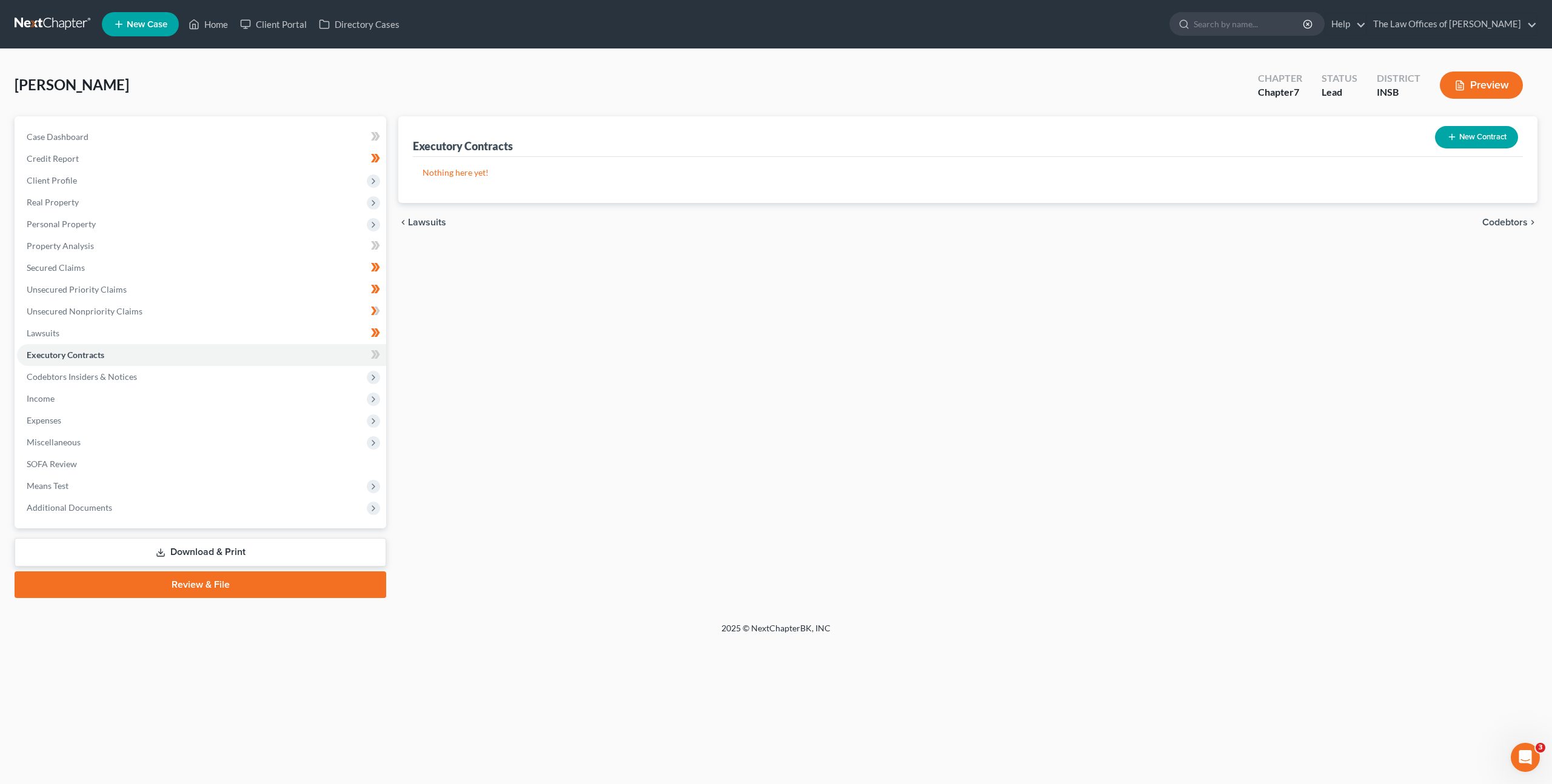
click at [544, 361] on div "Executory Contracts New Contract Nothing here yet! chevron_left Lawsuits Codebt…" at bounding box center [968, 357] width 1151 height 482
click at [1454, 138] on icon "button" at bounding box center [1452, 137] width 10 height 10
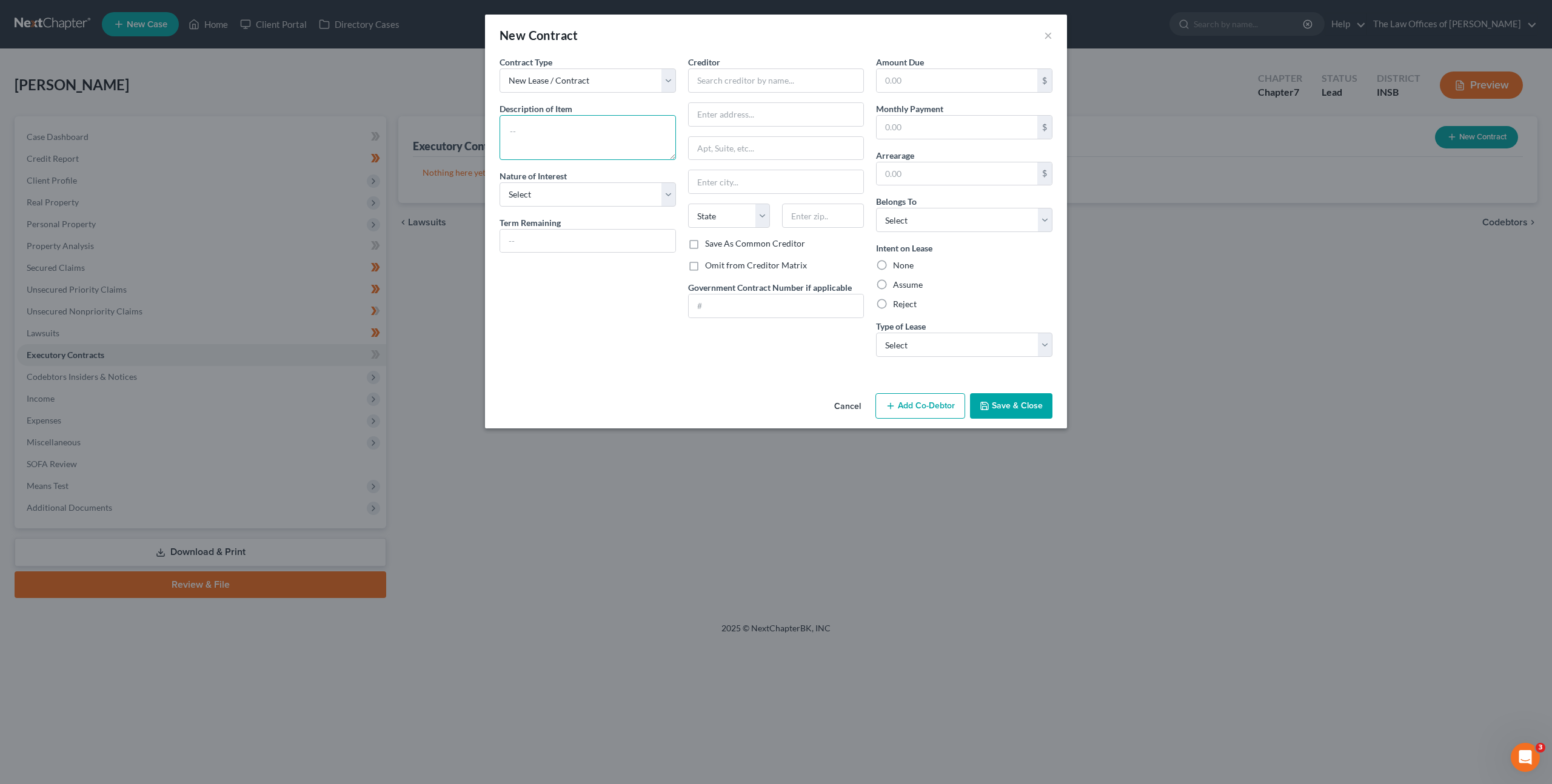
click at [573, 128] on textarea at bounding box center [587, 137] width 176 height 45
click at [843, 406] on button "Cancel" at bounding box center [847, 407] width 46 height 24
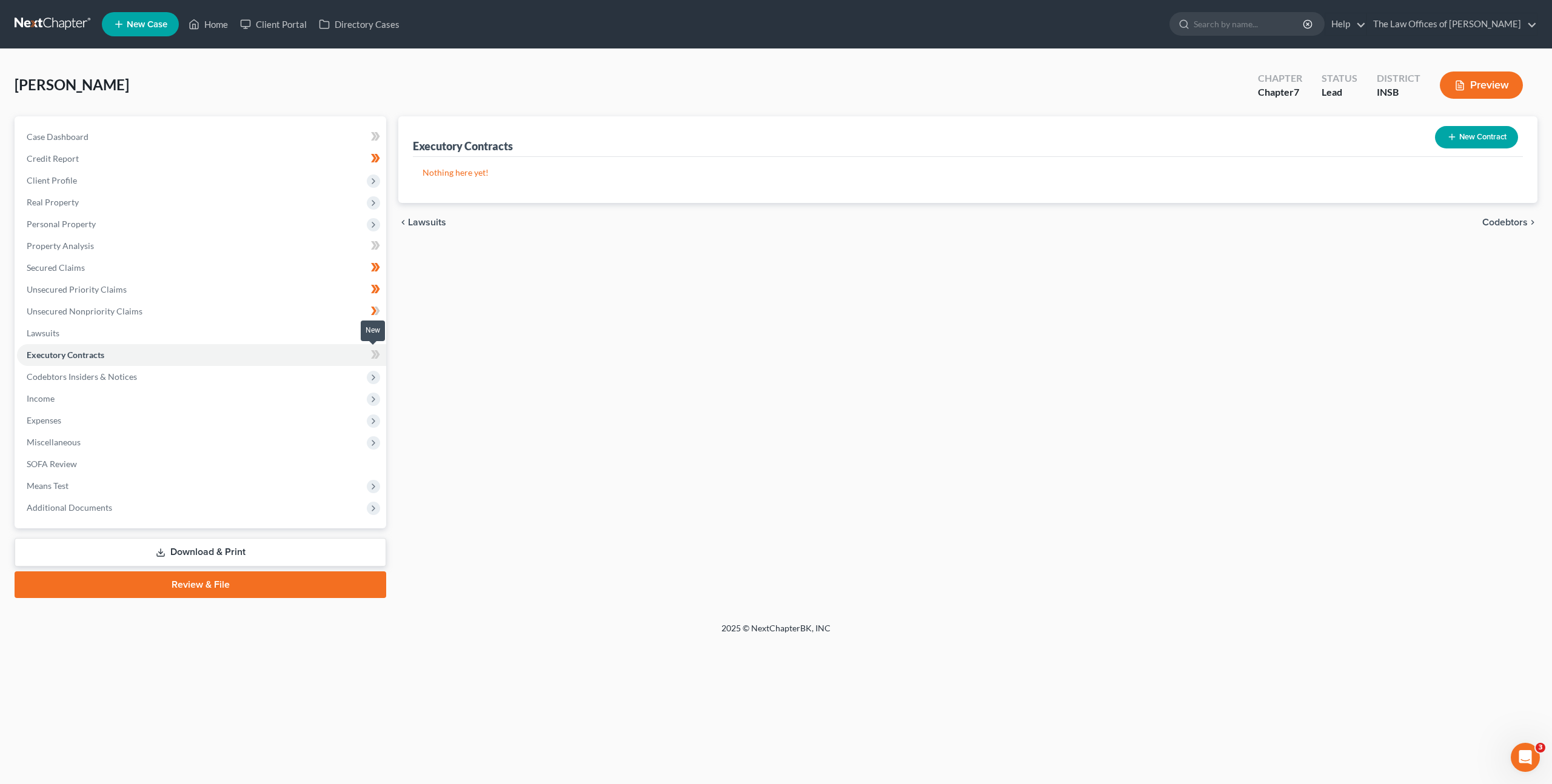
click at [381, 357] on span at bounding box center [376, 356] width 21 height 18
click at [382, 355] on span at bounding box center [376, 356] width 21 height 18
click at [282, 377] on span "Codebtors Insiders & Notices" at bounding box center [201, 377] width 369 height 22
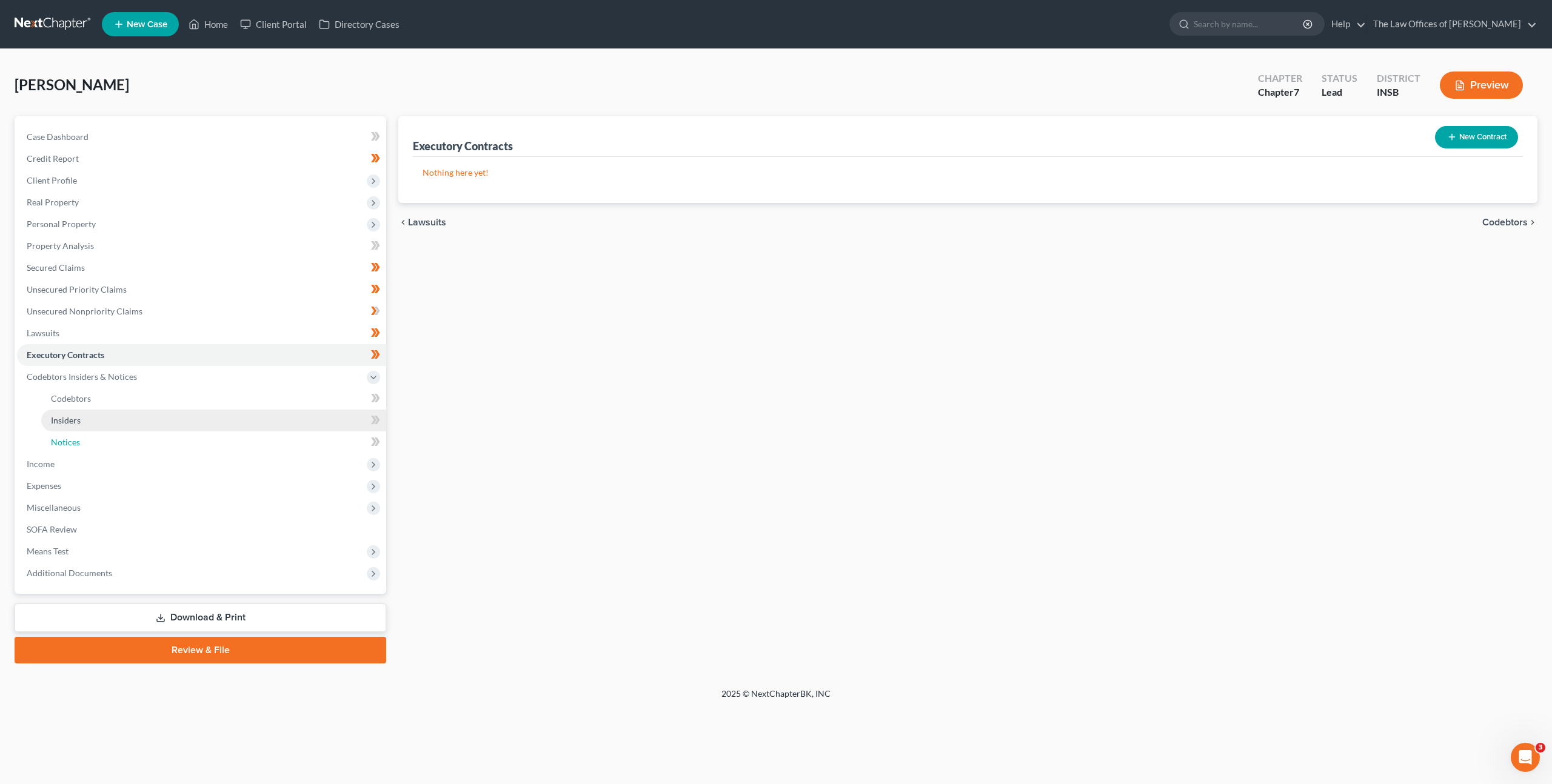
drag, startPoint x: 269, startPoint y: 431, endPoint x: 282, endPoint y: 424, distance: 14.8
click at [269, 431] on link "Notices" at bounding box center [213, 442] width 345 height 22
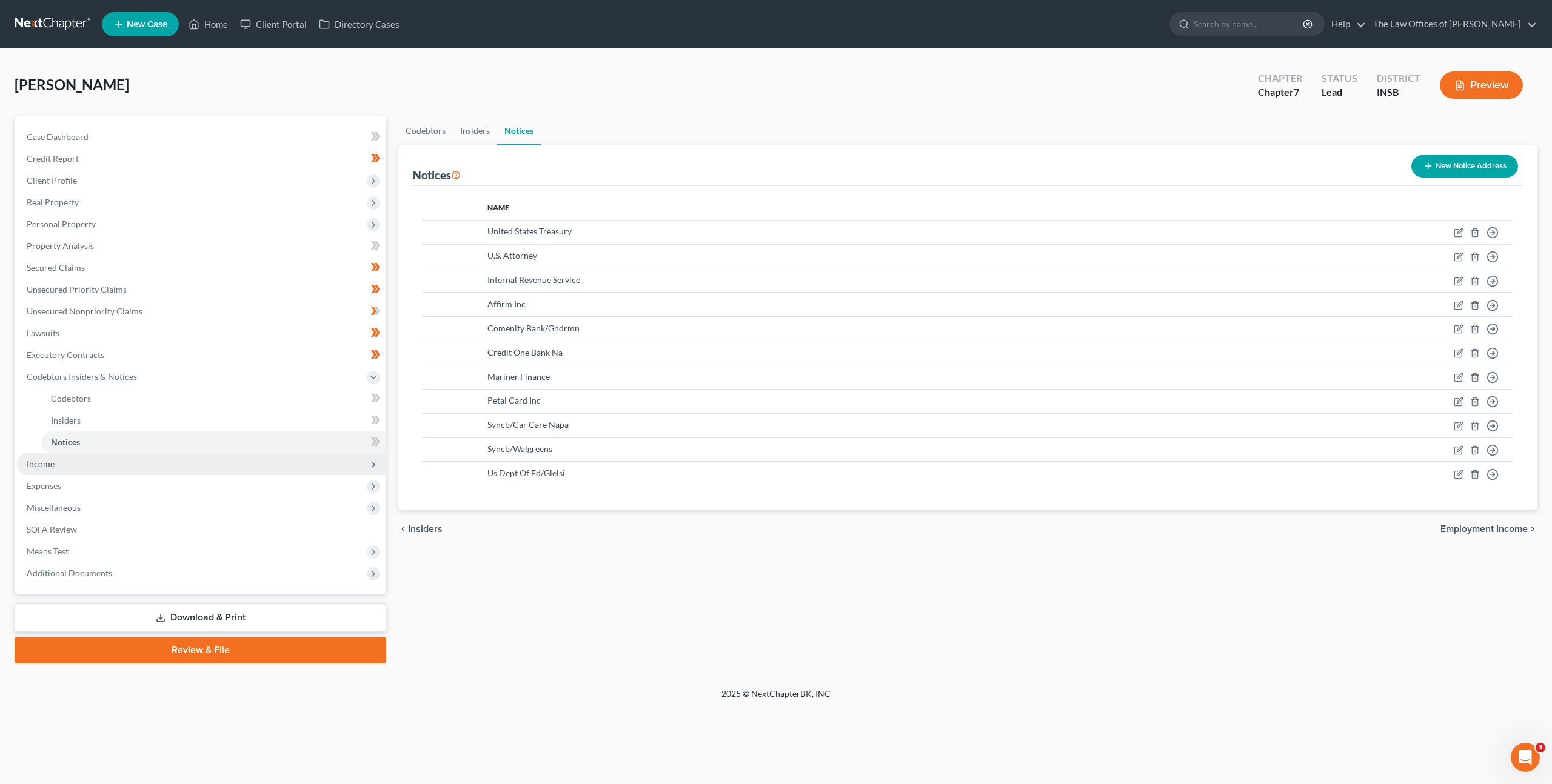
click at [230, 466] on span "Income" at bounding box center [201, 464] width 369 height 22
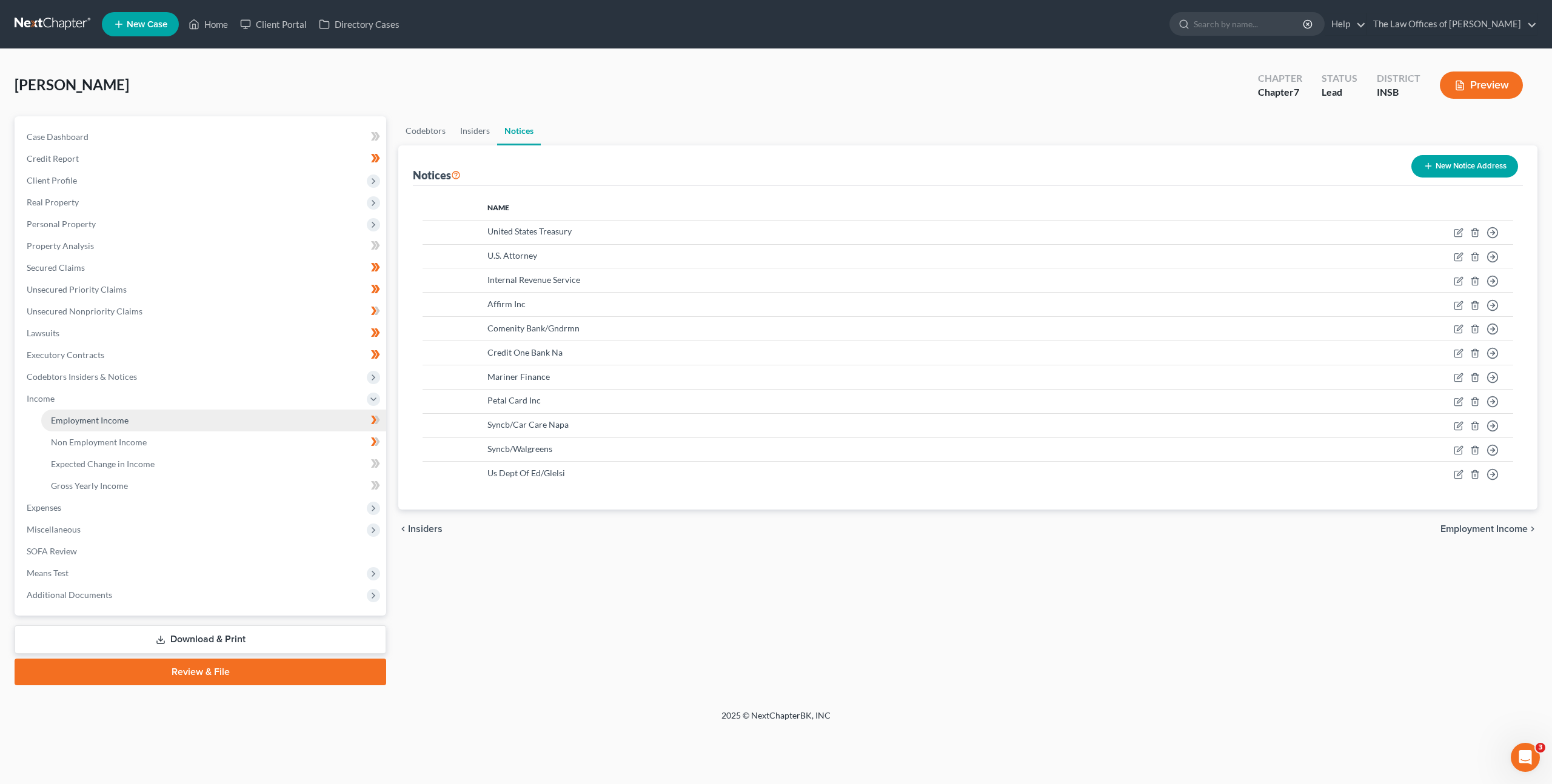
click at [256, 411] on link "Employment Income" at bounding box center [213, 420] width 345 height 22
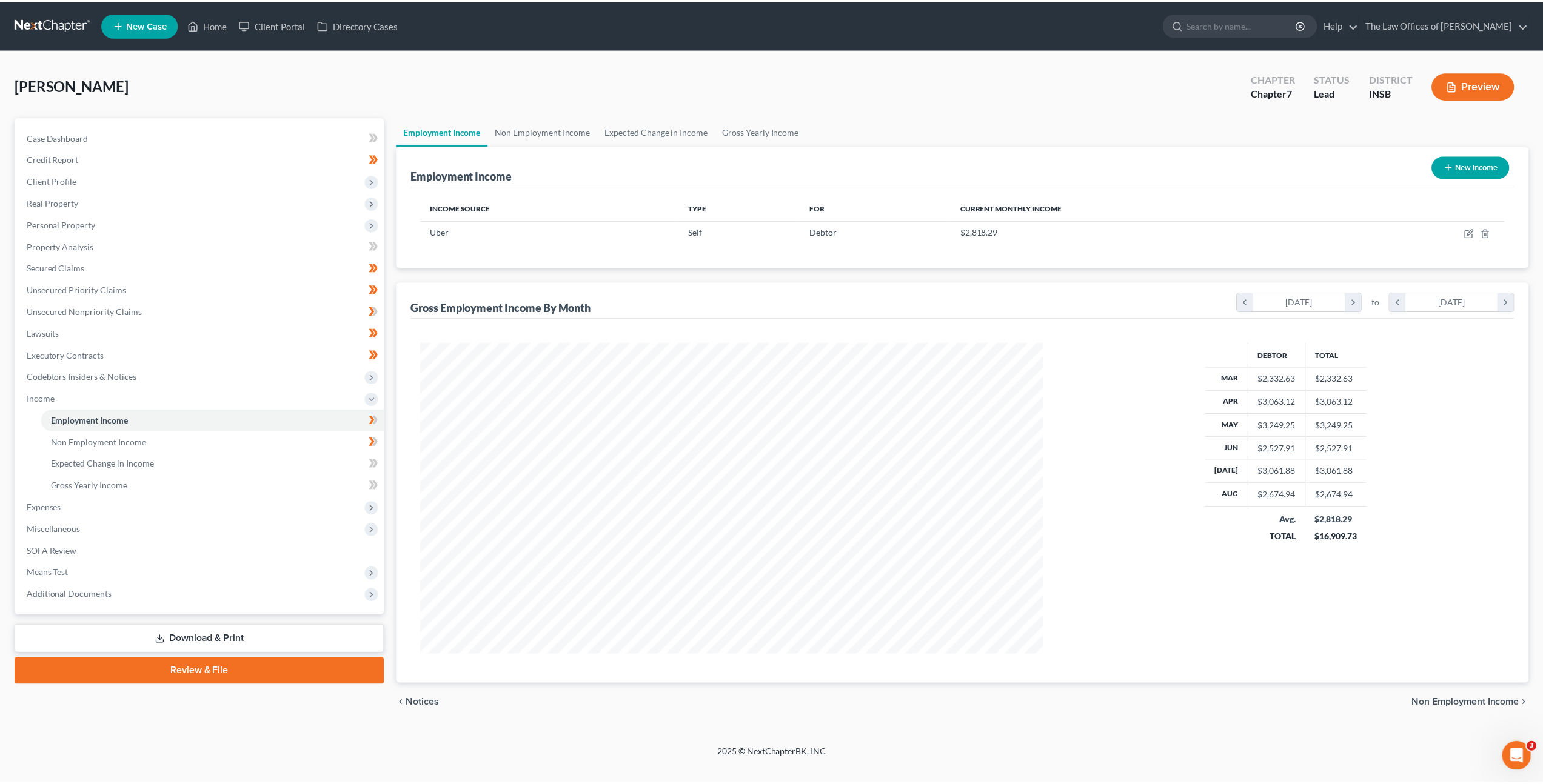
scroll to position [313, 650]
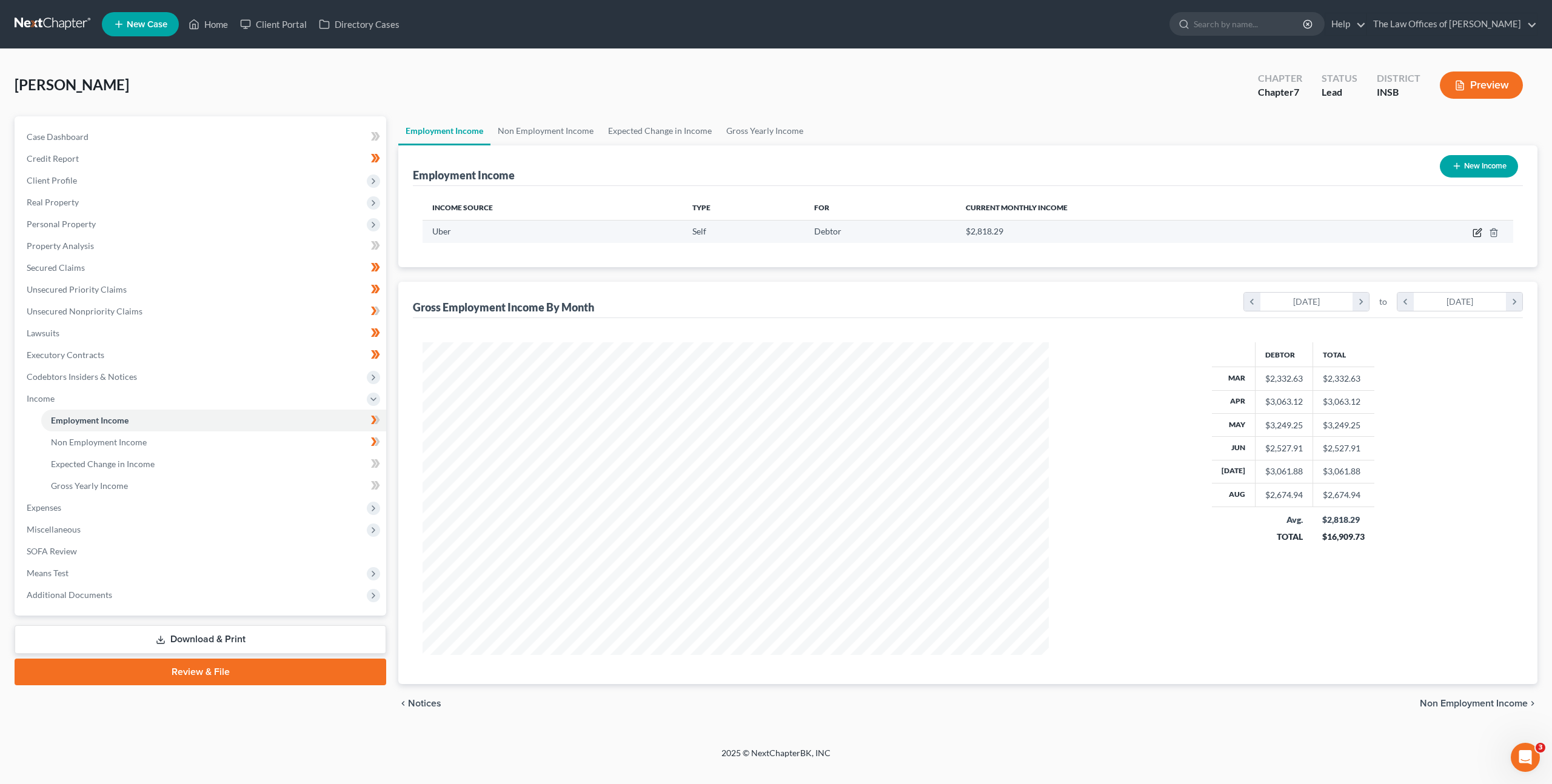
click at [1472, 234] on icon "button" at bounding box center [1477, 233] width 10 height 10
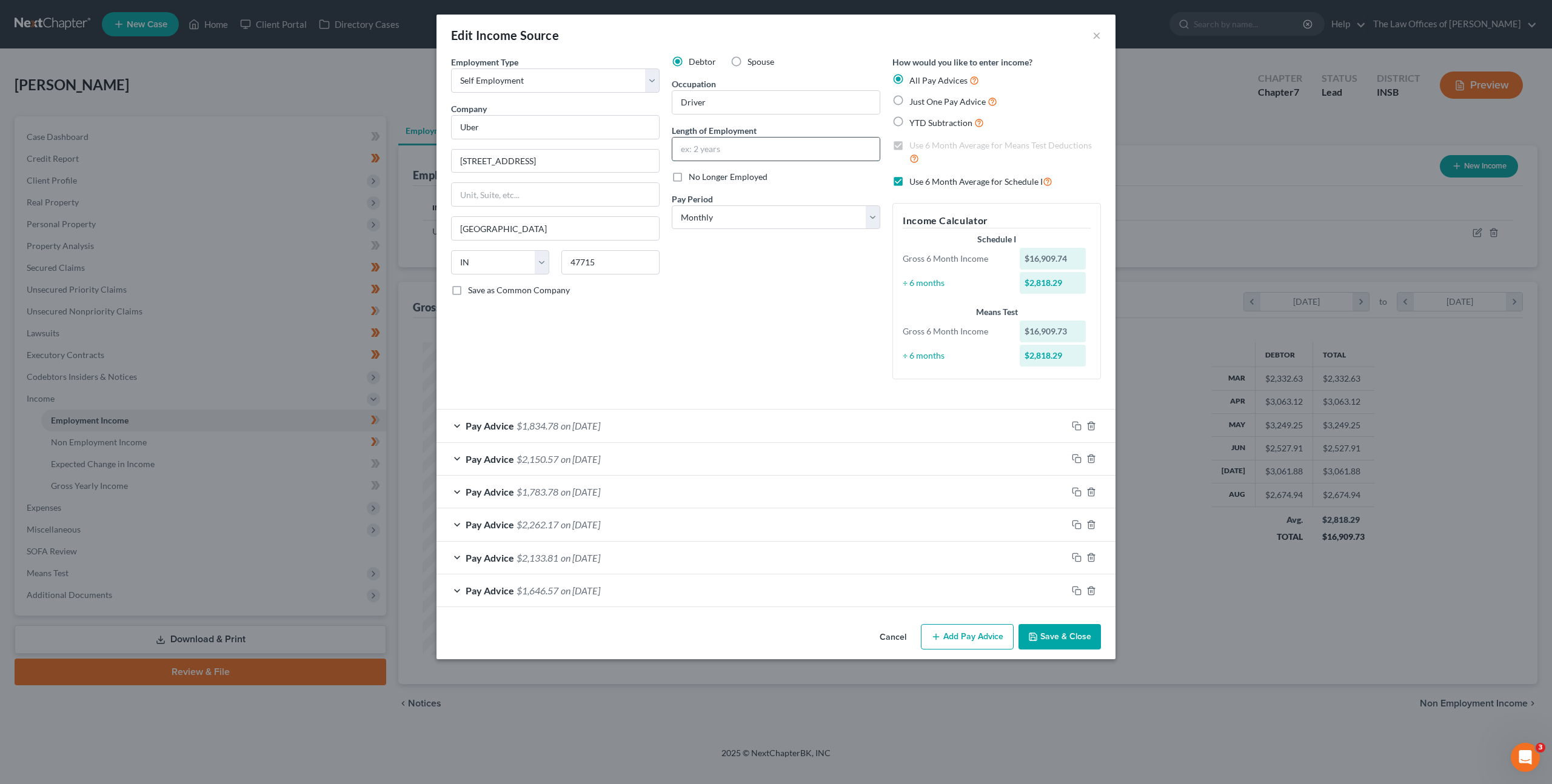
click at [713, 153] on input "text" at bounding box center [776, 149] width 207 height 23
click at [702, 354] on div "Debtor Spouse Occupation Driver Length of Employment 1.5 years No Longer Employ…" at bounding box center [776, 223] width 221 height 334
click at [1071, 643] on button "Save & Close" at bounding box center [1059, 637] width 82 height 25
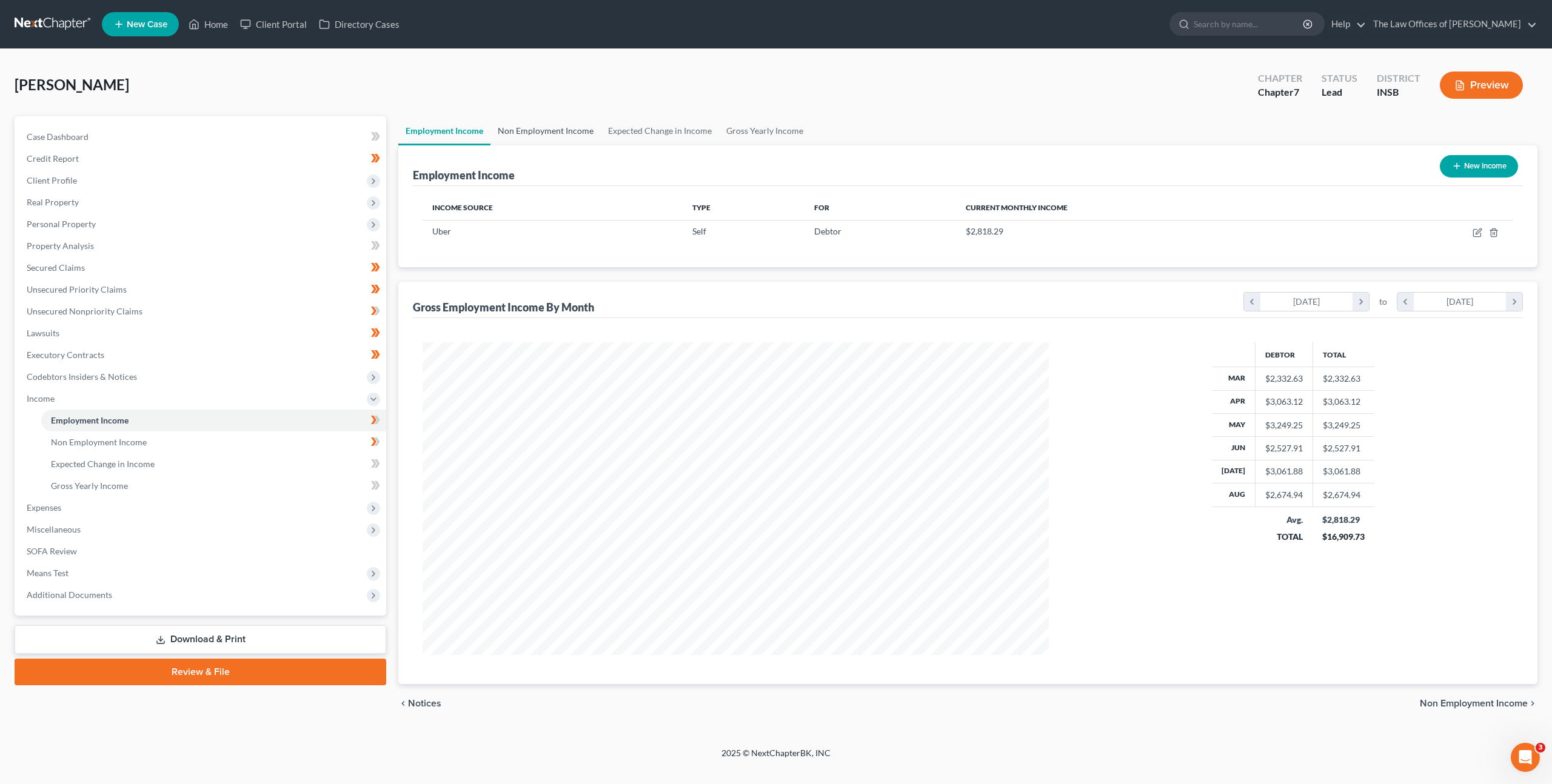
click at [539, 126] on link "Non Employment Income" at bounding box center [546, 131] width 110 height 29
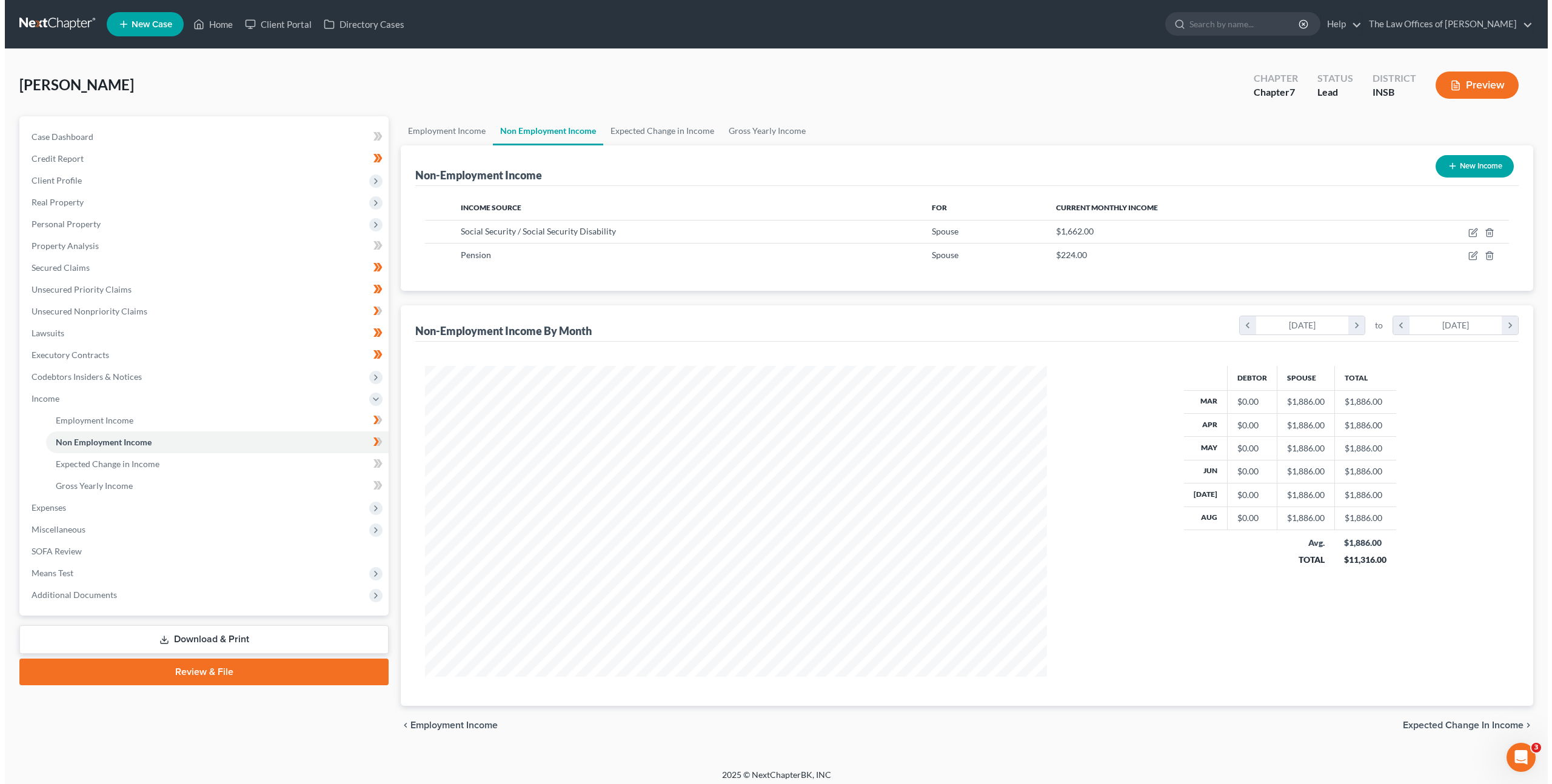
scroll to position [311, 646]
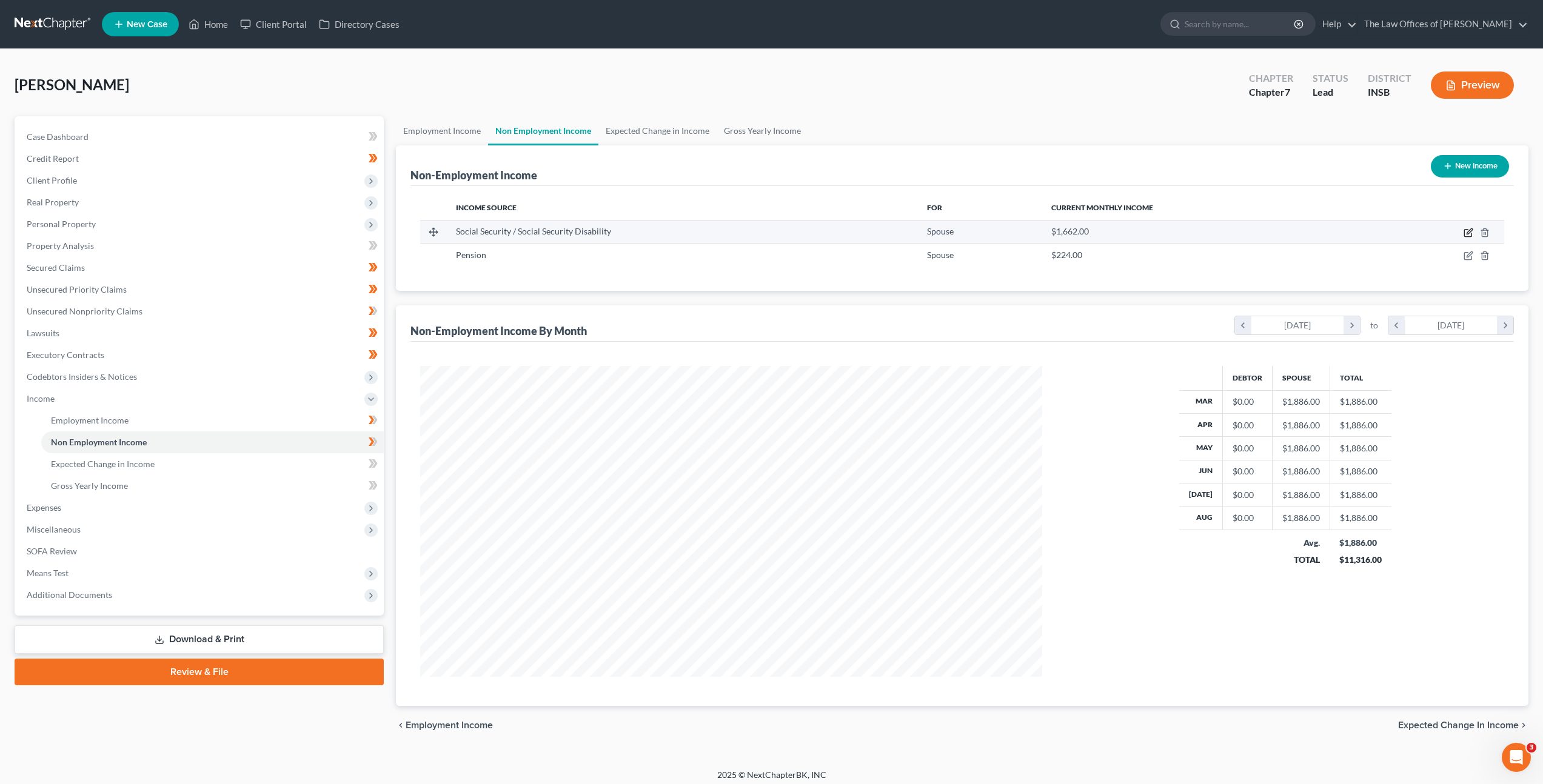
click at [1465, 229] on icon "button" at bounding box center [1468, 233] width 10 height 10
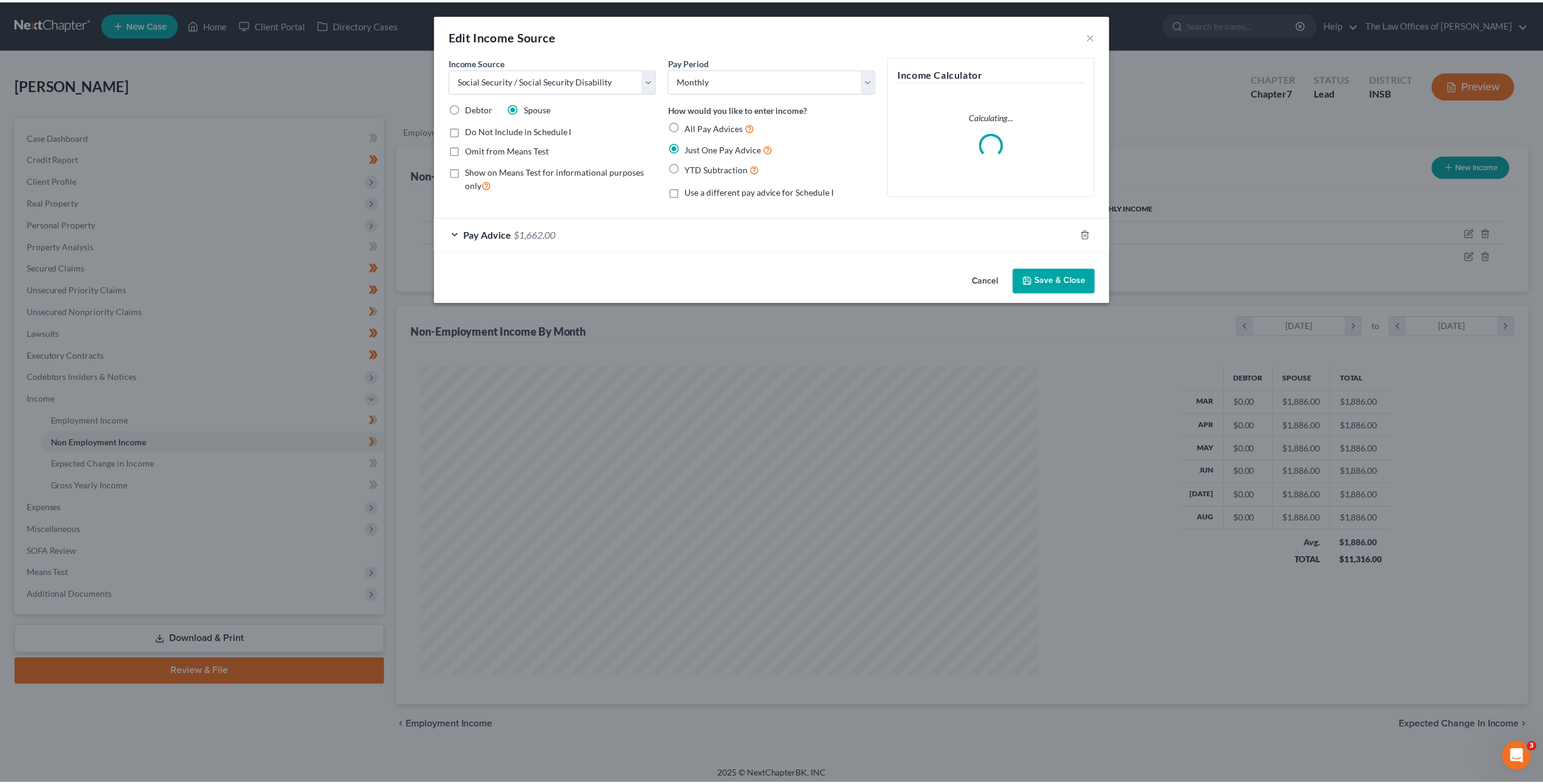
scroll to position [313, 650]
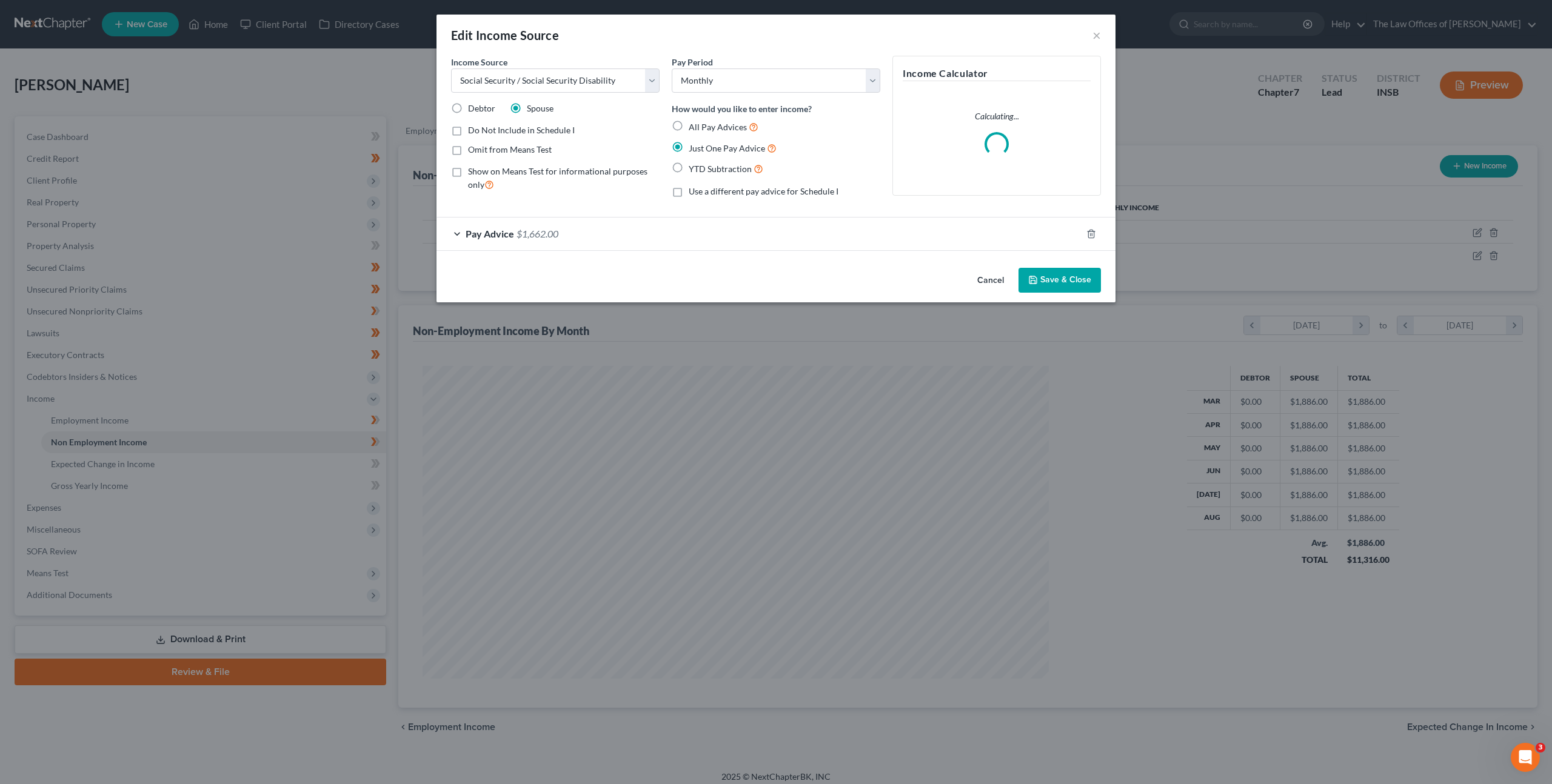
click at [644, 226] on div "Pay Advice $1,662.00" at bounding box center [759, 233] width 645 height 32
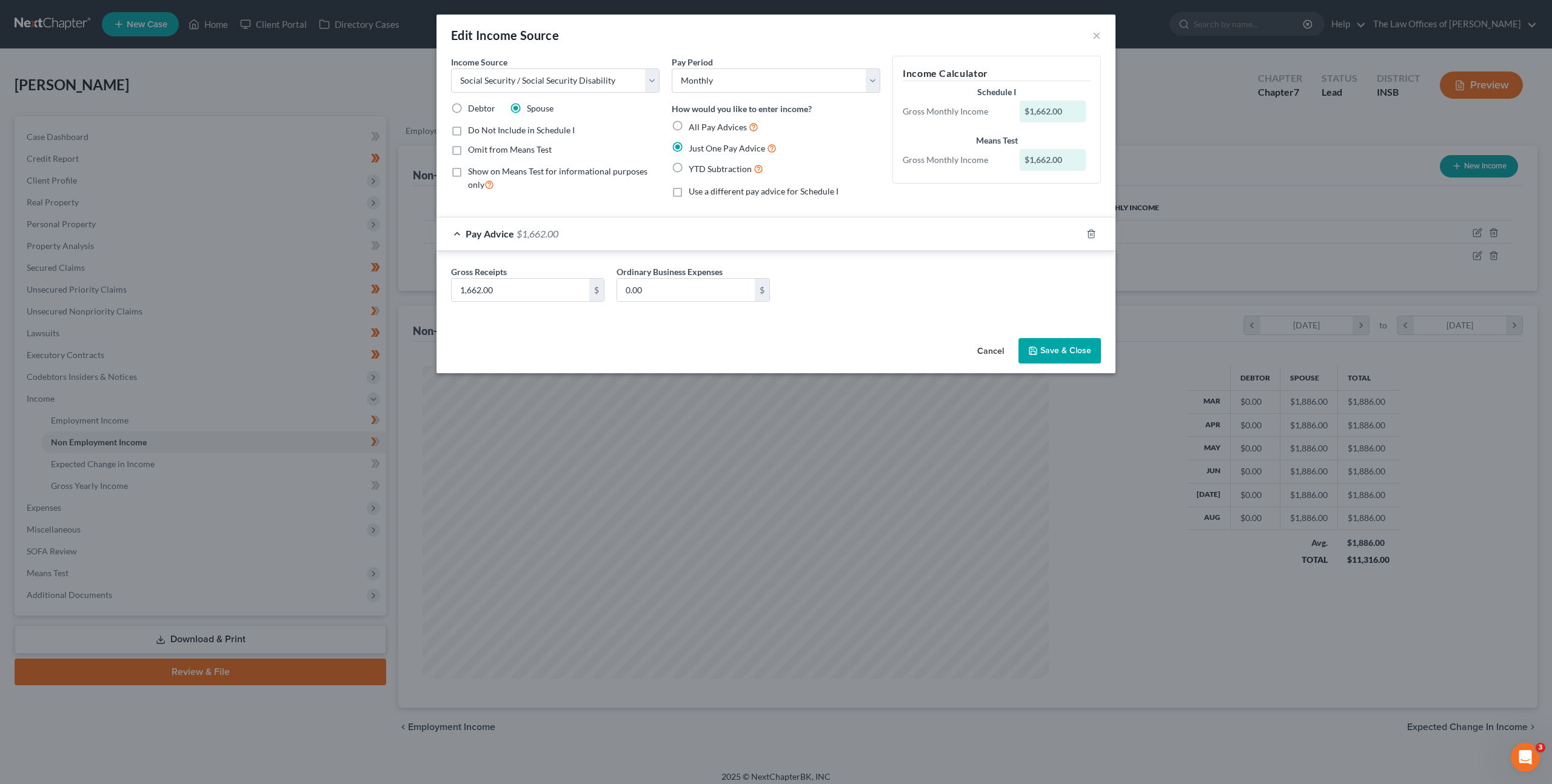
click at [643, 240] on div "Pay Advice $1,662.00" at bounding box center [759, 233] width 645 height 32
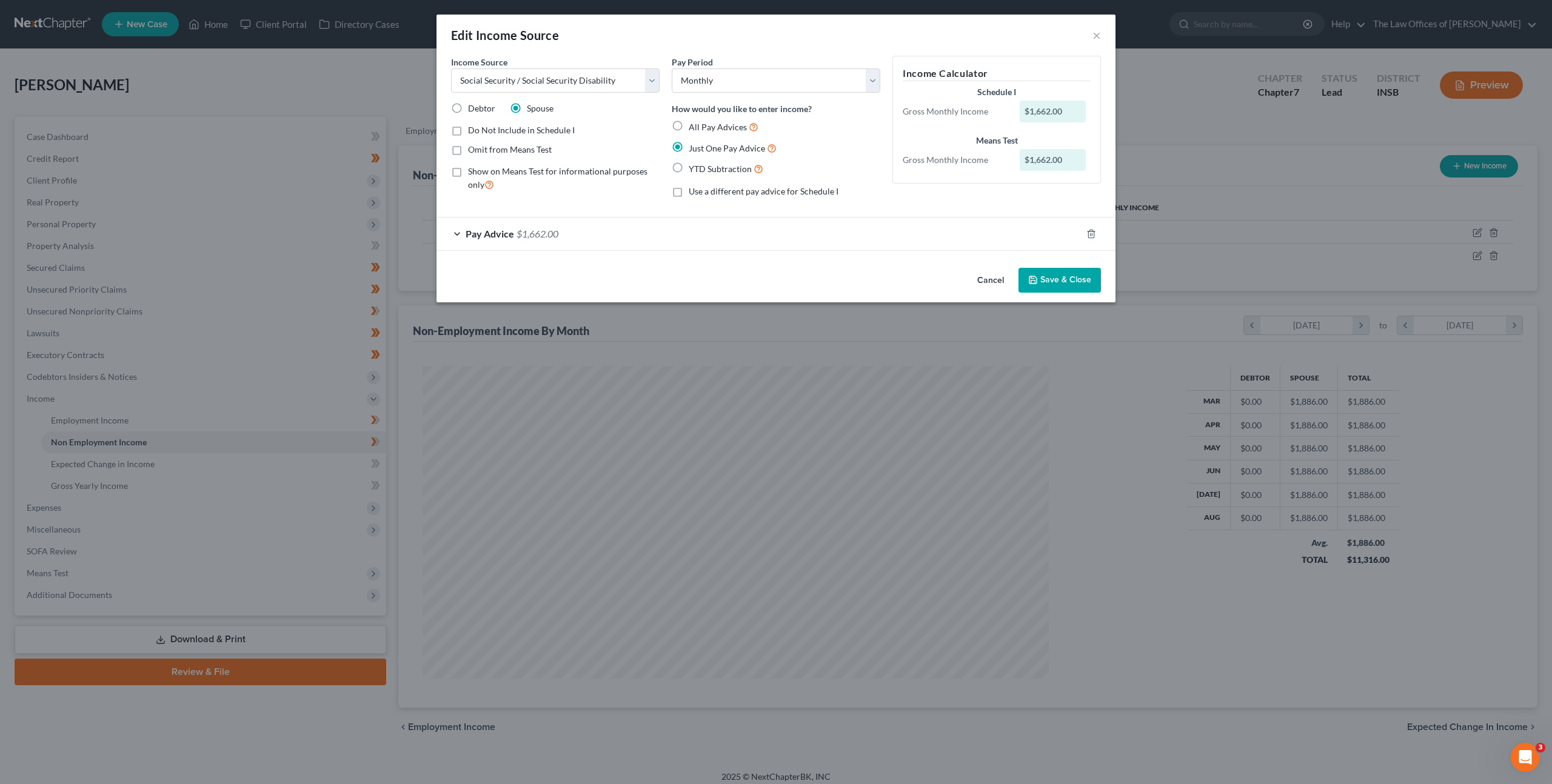
click at [982, 278] on button "Cancel" at bounding box center [990, 281] width 46 height 24
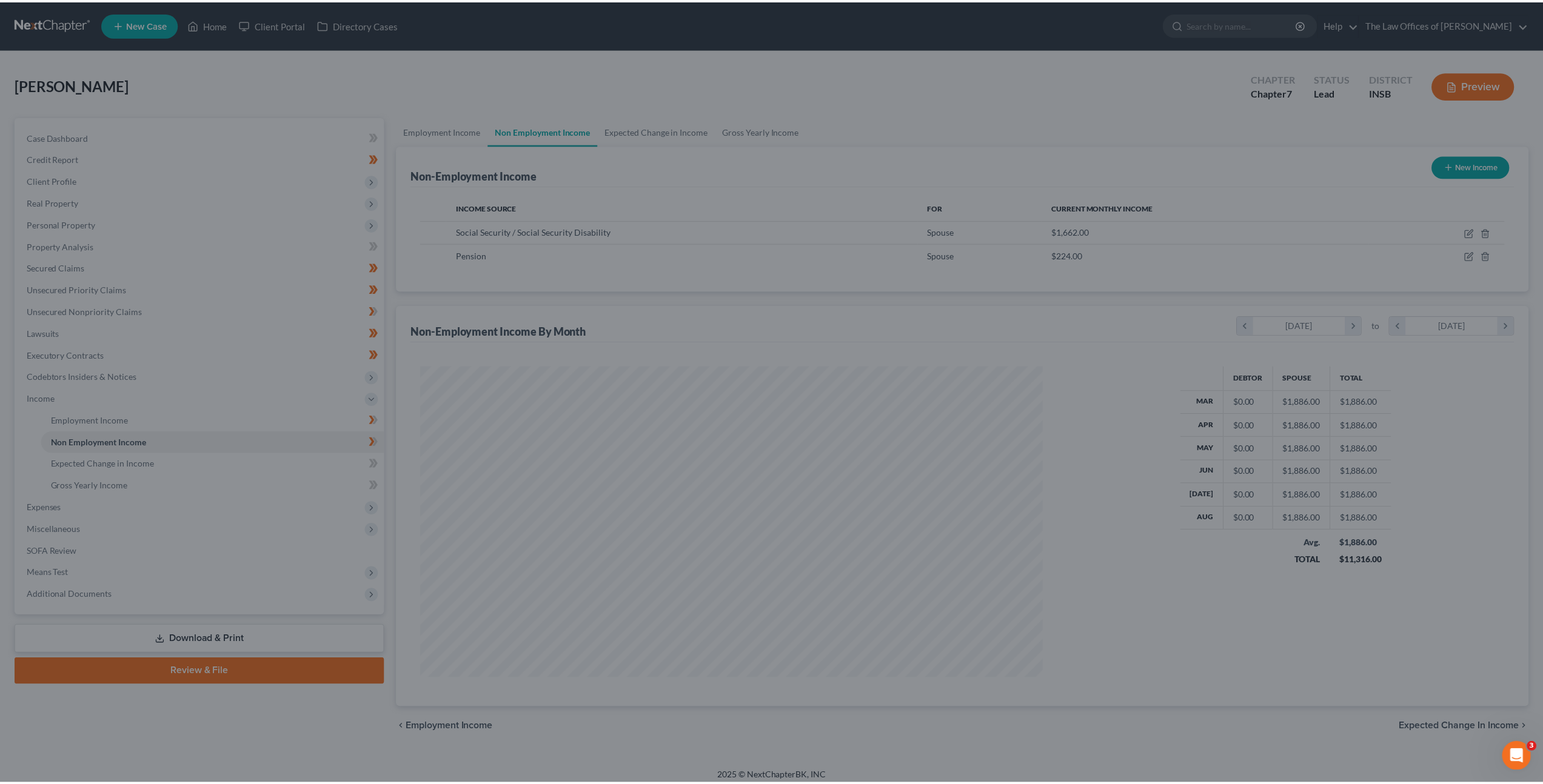
scroll to position [605576, 605598]
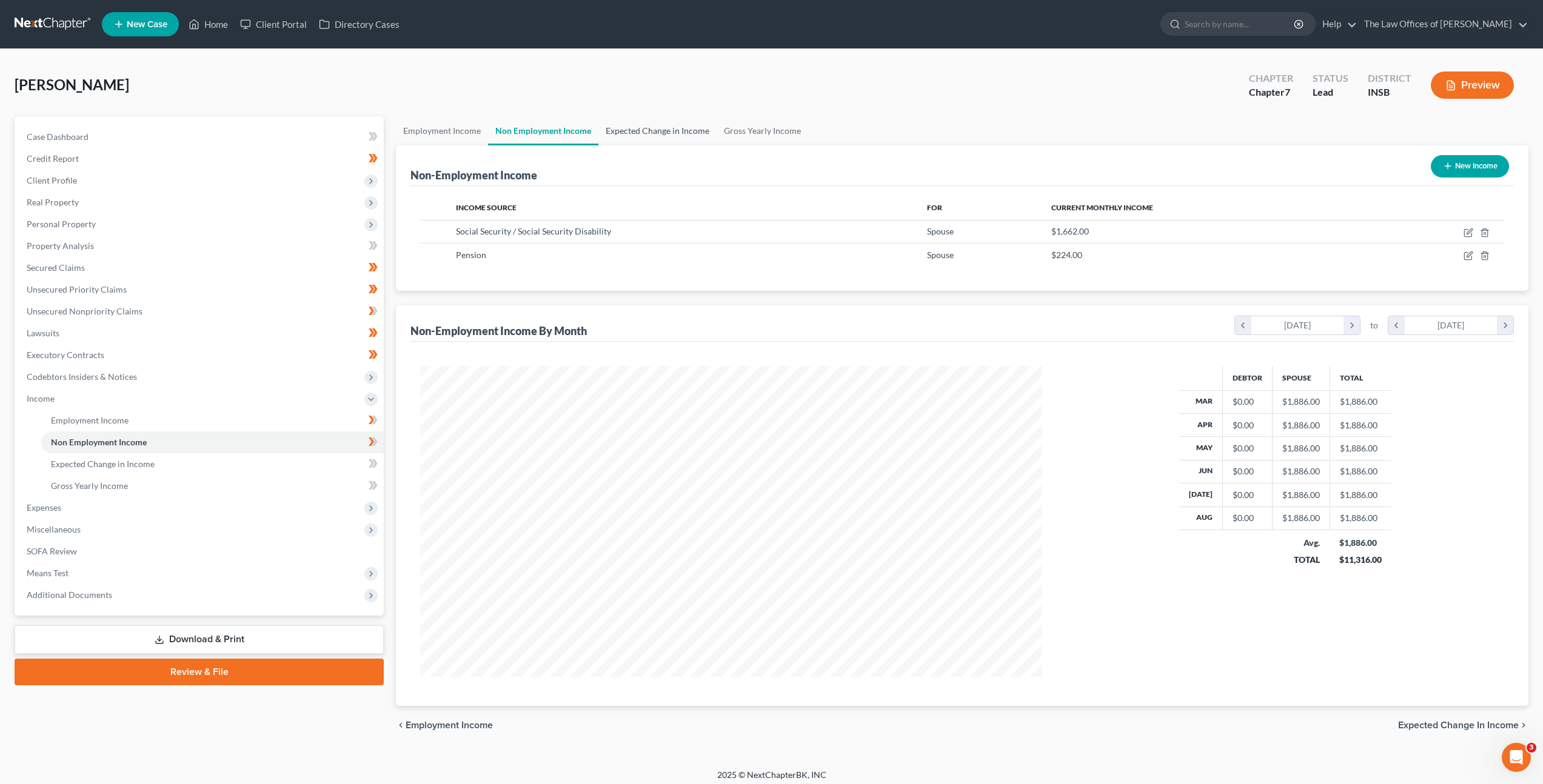
click at [619, 128] on link "Expected Change in Income" at bounding box center [657, 131] width 118 height 29
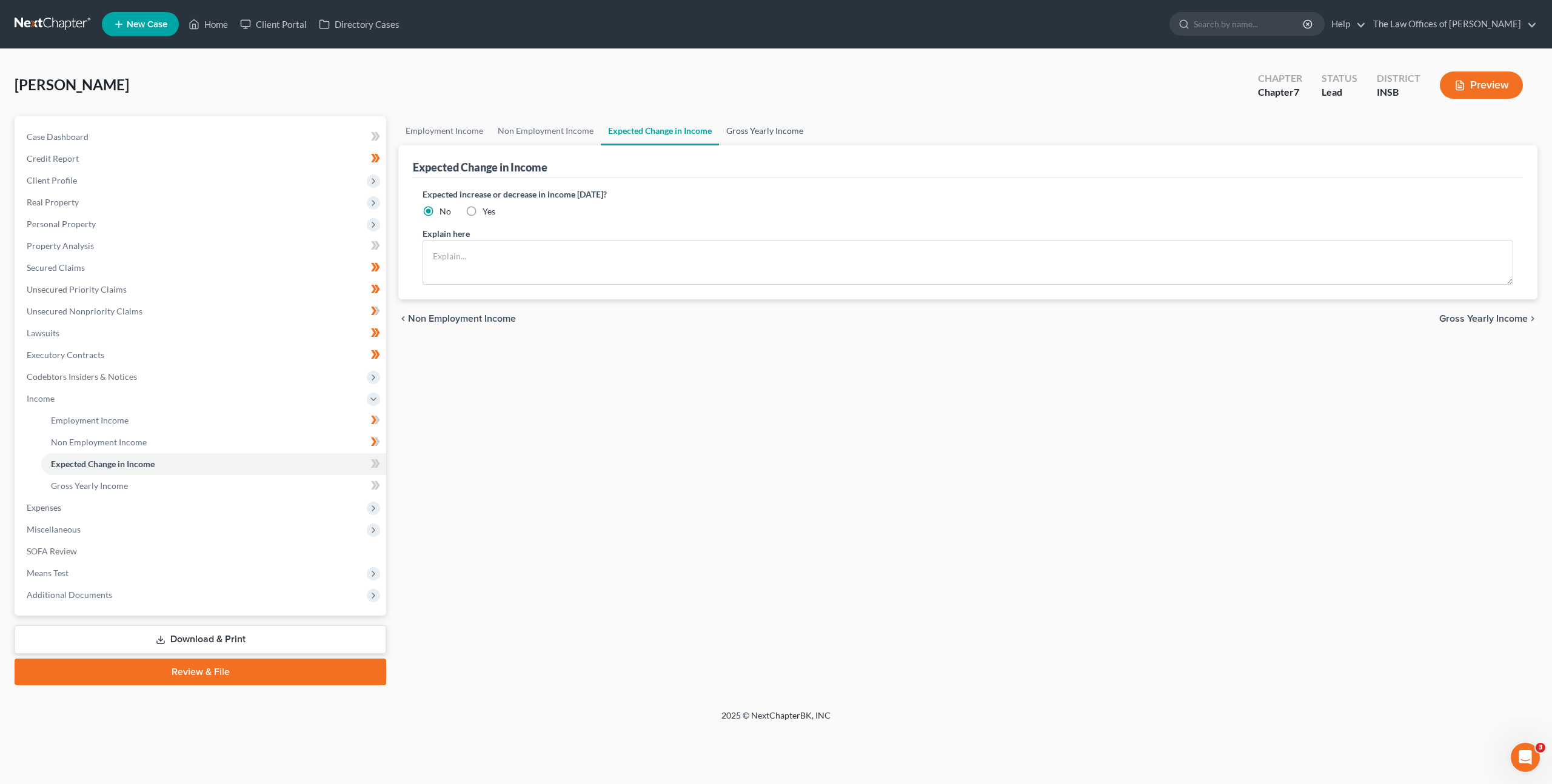
click at [751, 141] on link "Gross Yearly Income" at bounding box center [765, 131] width 92 height 29
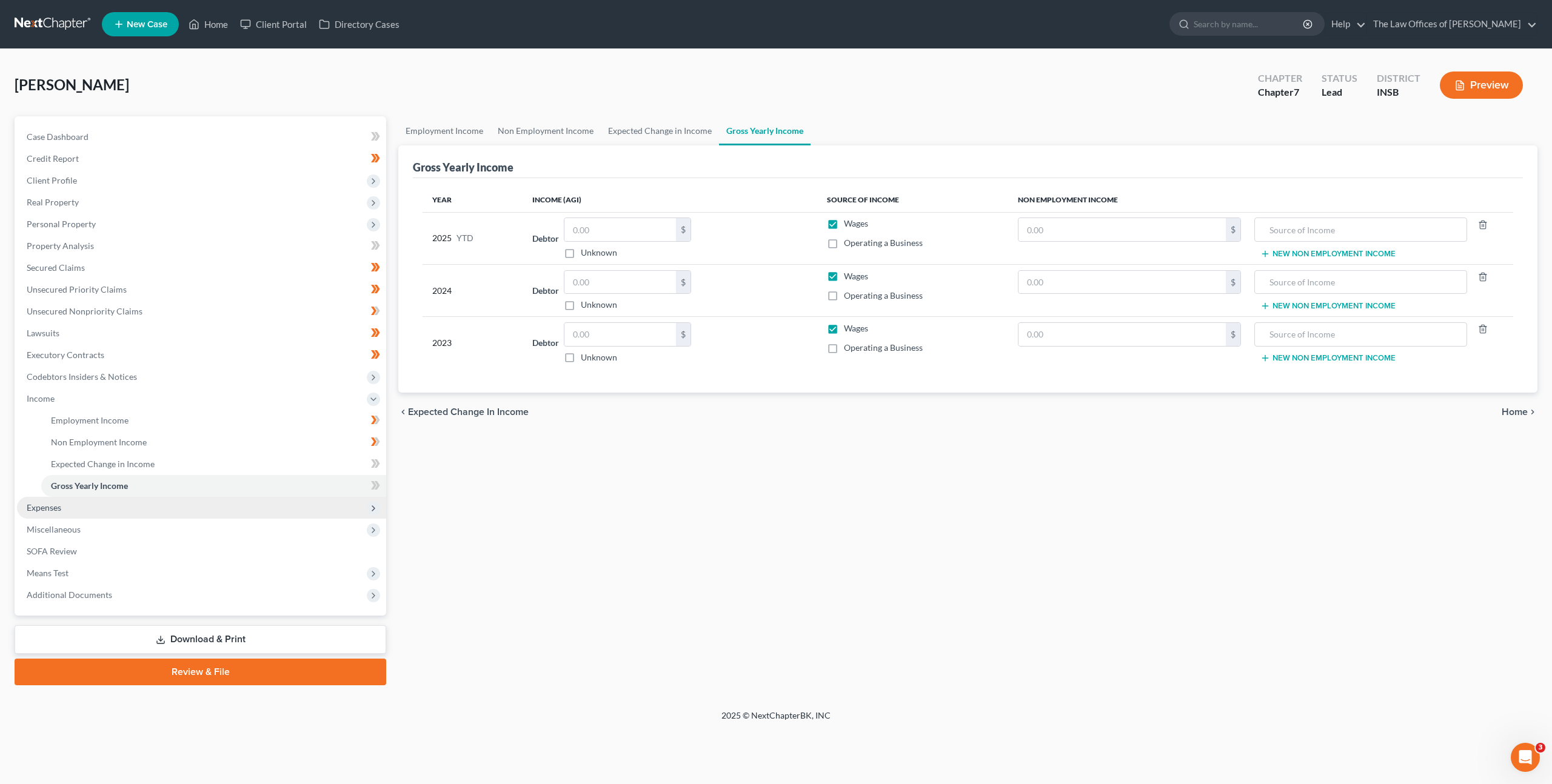
click at [297, 507] on span "Expenses" at bounding box center [201, 508] width 369 height 22
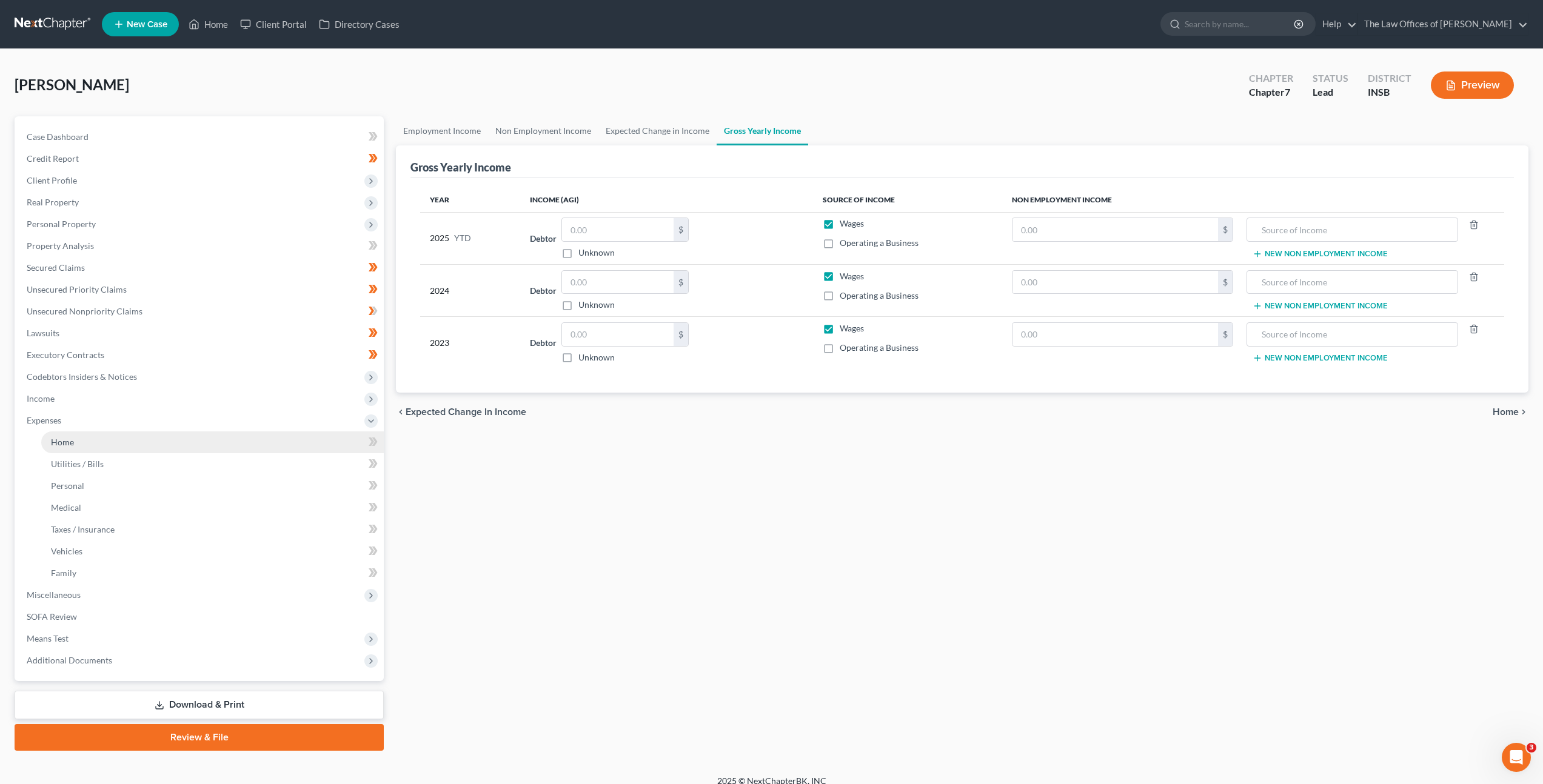
click at [251, 444] on link "Home" at bounding box center [212, 442] width 342 height 22
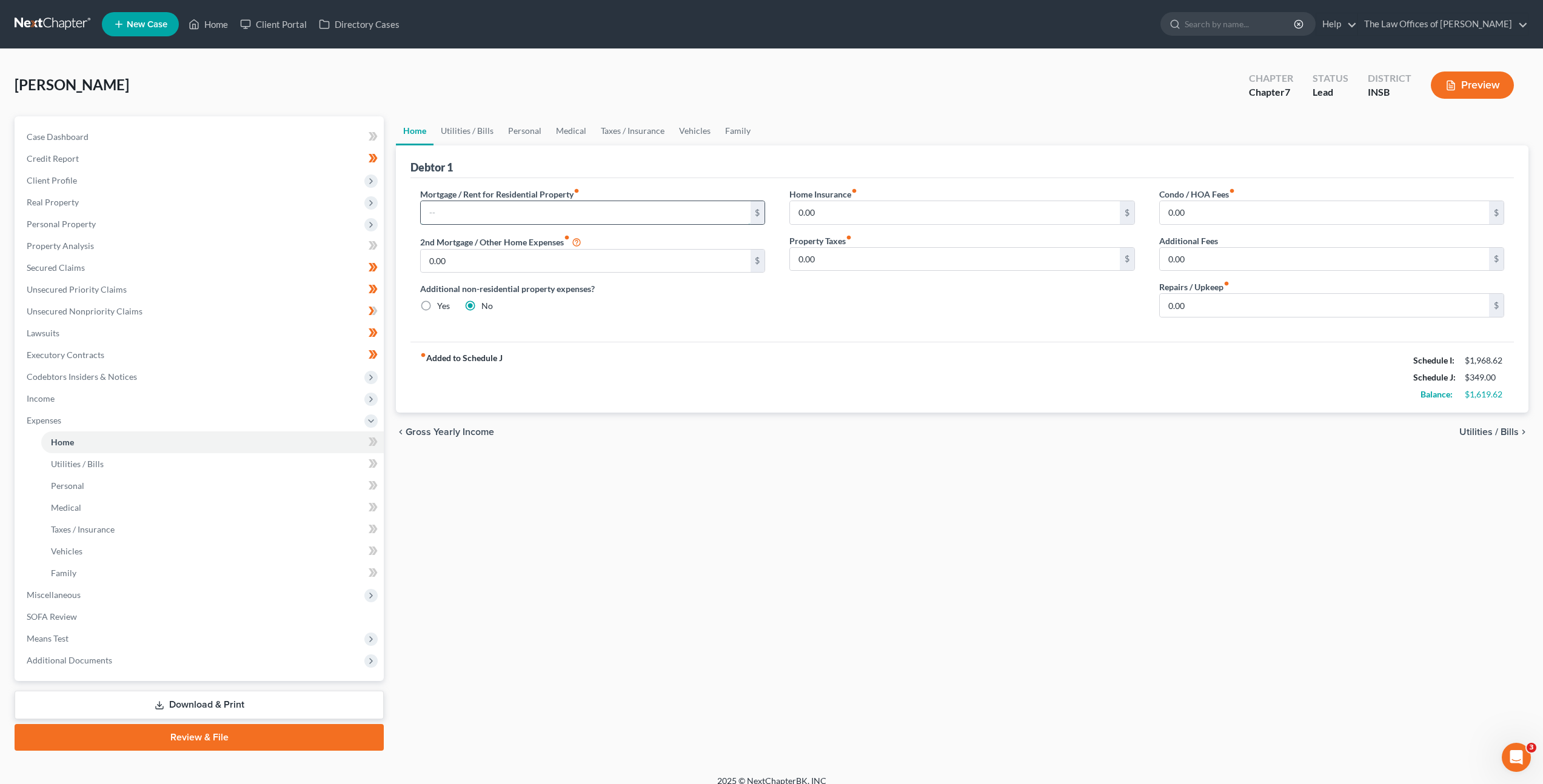
click at [543, 209] on input "text" at bounding box center [585, 213] width 329 height 23
click at [474, 134] on link "Utilities / Bills" at bounding box center [467, 131] width 67 height 29
click at [473, 134] on link "Utilities / Bills" at bounding box center [467, 131] width 67 height 29
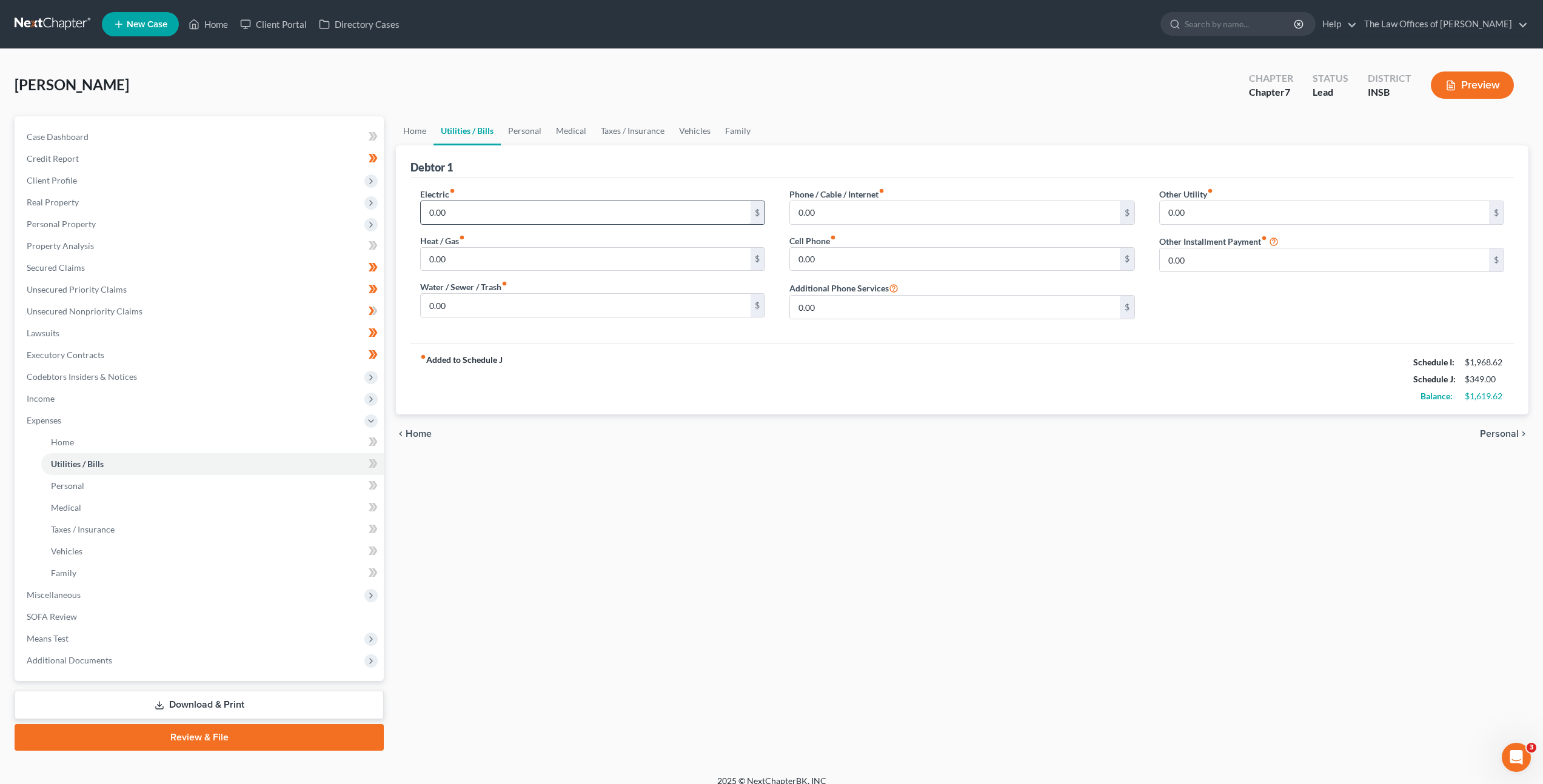
click at [499, 213] on input "0.00" at bounding box center [585, 213] width 329 height 23
click at [411, 141] on link "Home" at bounding box center [414, 131] width 38 height 29
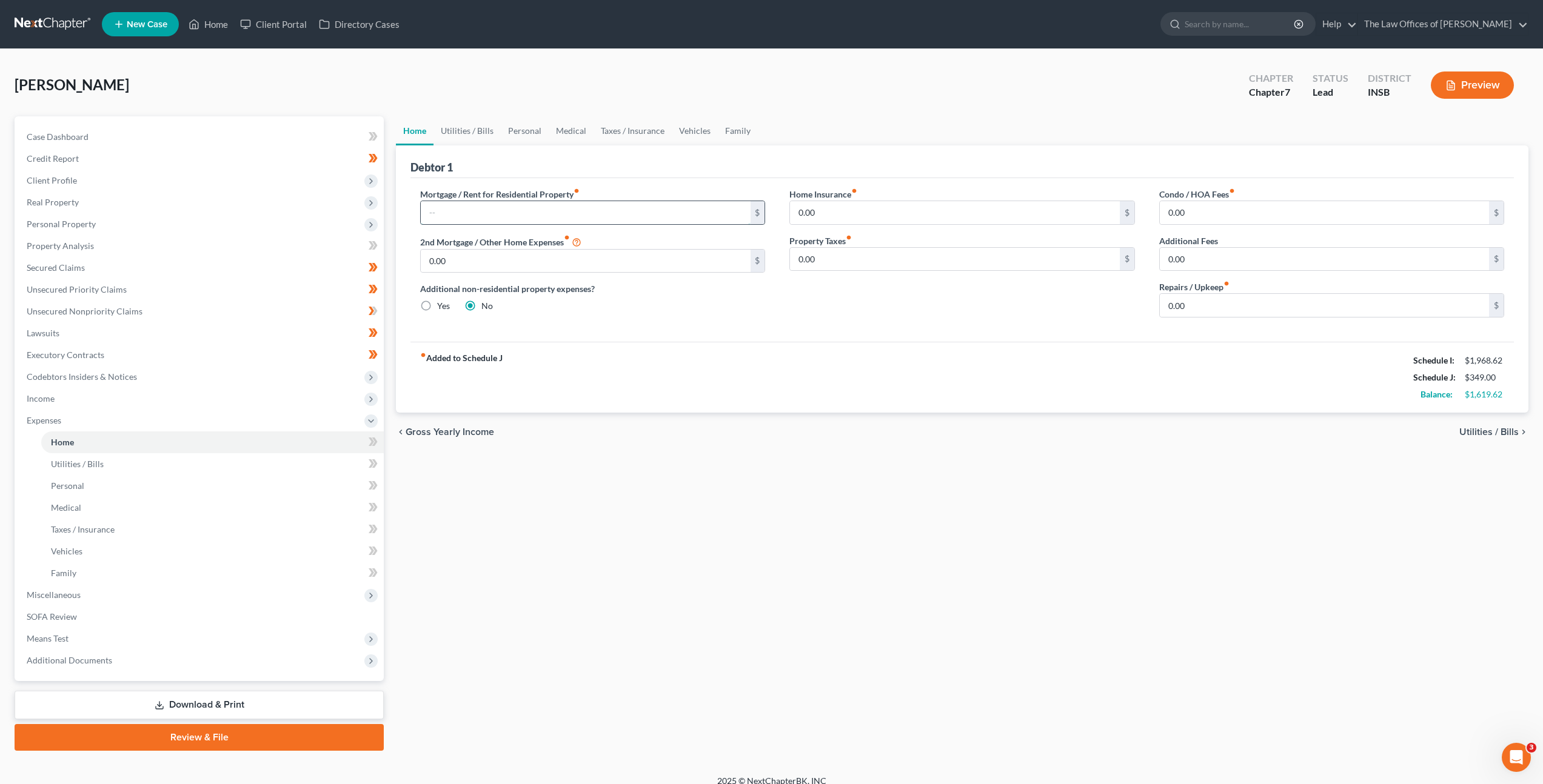
click at [522, 212] on input "text" at bounding box center [585, 213] width 329 height 23
click at [854, 217] on input "0.00" at bounding box center [954, 213] width 329 height 23
click at [588, 260] on input "0.00" at bounding box center [585, 261] width 329 height 23
click at [854, 337] on div "Mortgage / Rent for Residential Property fiber_manual_record 440 $ 2nd Mortgage…" at bounding box center [962, 260] width 1104 height 163
click at [872, 357] on div "fiber_manual_record Added to Schedule J Schedule I: $1,968.62 Schedule J: $1,03…" at bounding box center [962, 377] width 1104 height 71
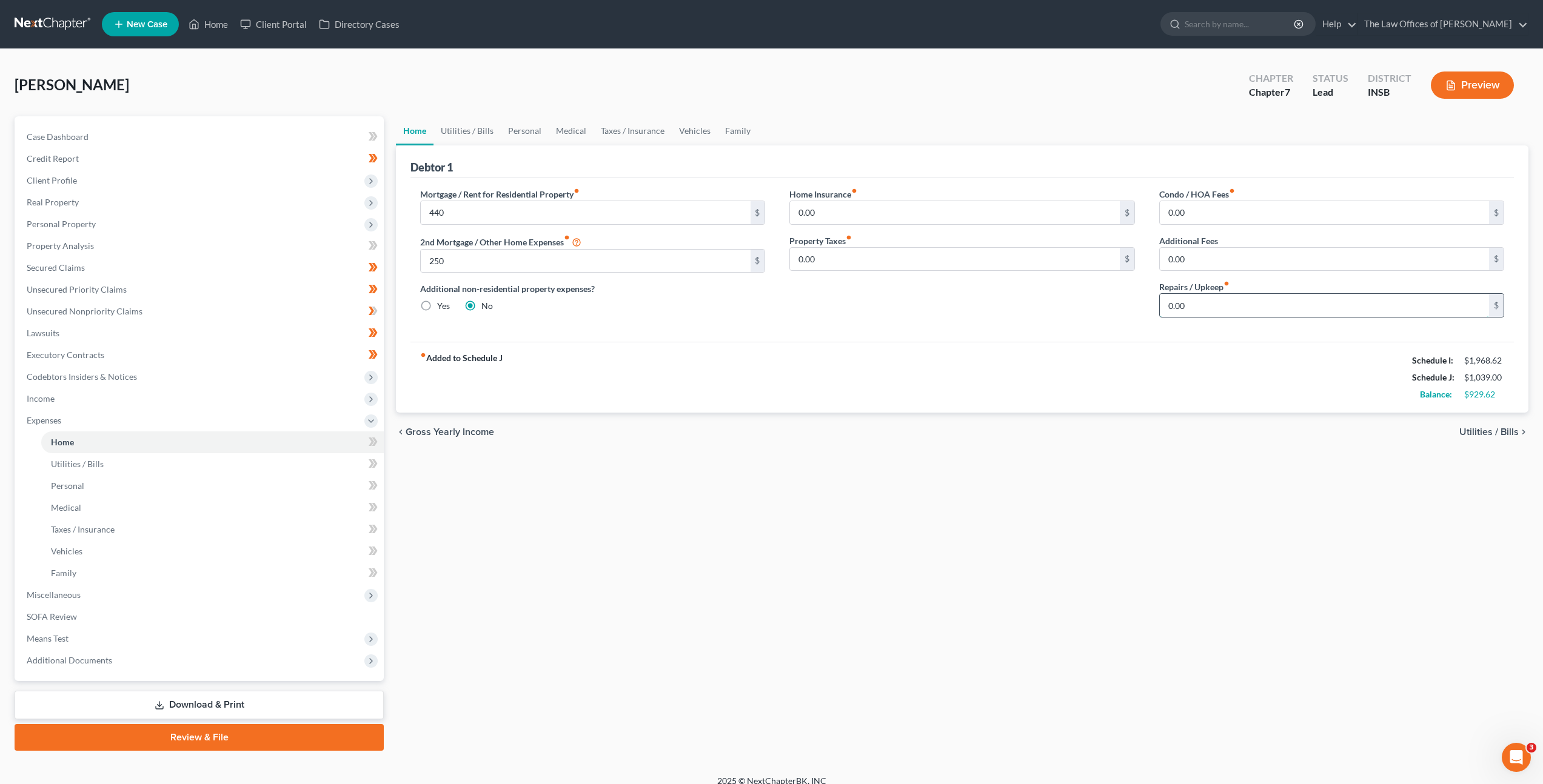
click at [1197, 302] on input "0.00" at bounding box center [1324, 305] width 329 height 23
click at [476, 132] on link "Utilities / Bills" at bounding box center [467, 131] width 67 height 29
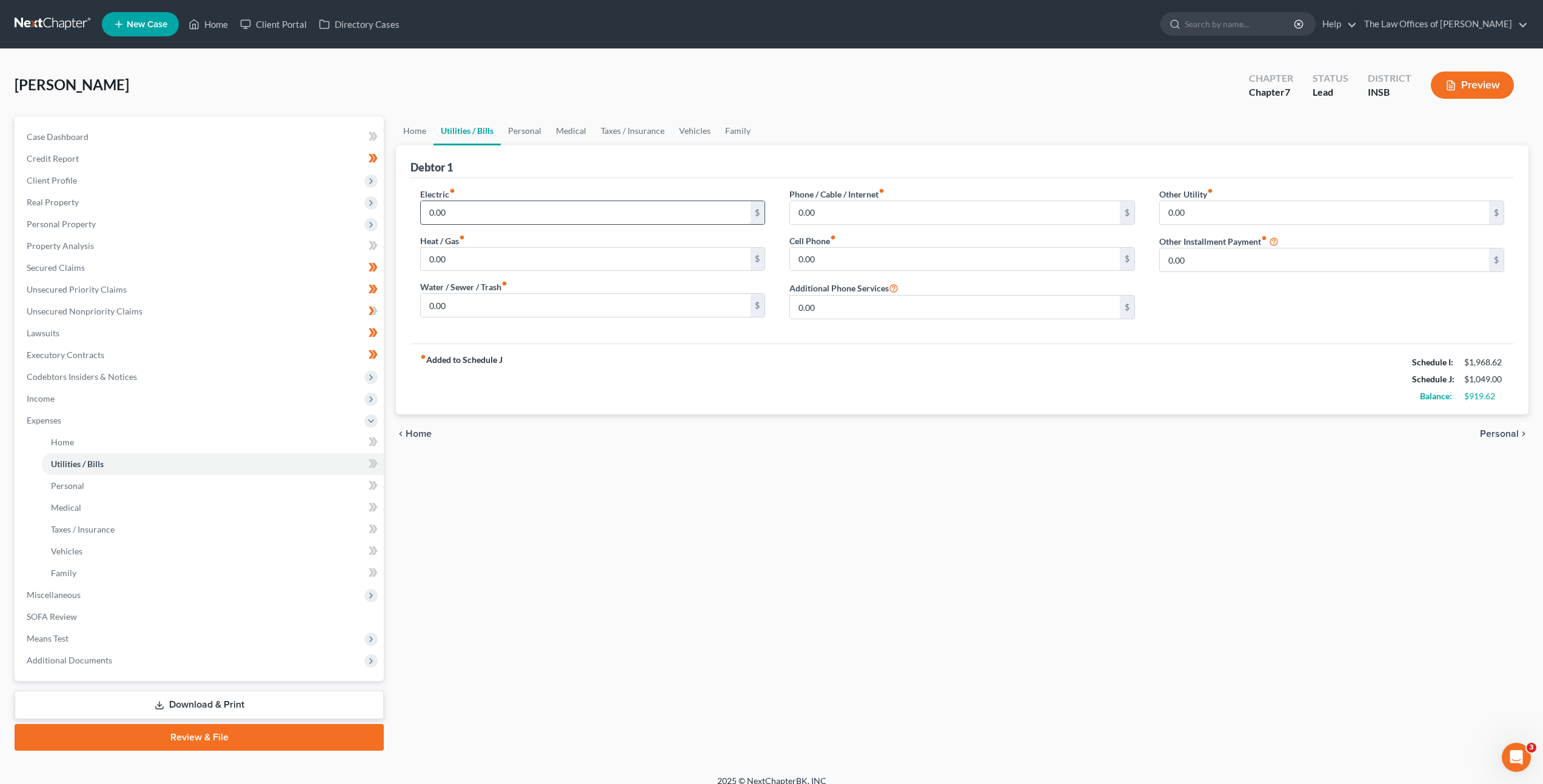
click at [515, 223] on input "0.00" at bounding box center [585, 213] width 329 height 23
drag, startPoint x: 620, startPoint y: 290, endPoint x: 642, endPoint y: 295, distance: 22.6
click at [620, 291] on div "Water / Sewer / Trash fiber_manual_record 0.00 $" at bounding box center [592, 299] width 345 height 37
click at [659, 303] on input "0.00" at bounding box center [585, 305] width 329 height 23
click at [991, 197] on div "Phone / Cable / Internet fiber_manual_record 0.00 $" at bounding box center [961, 207] width 345 height 37
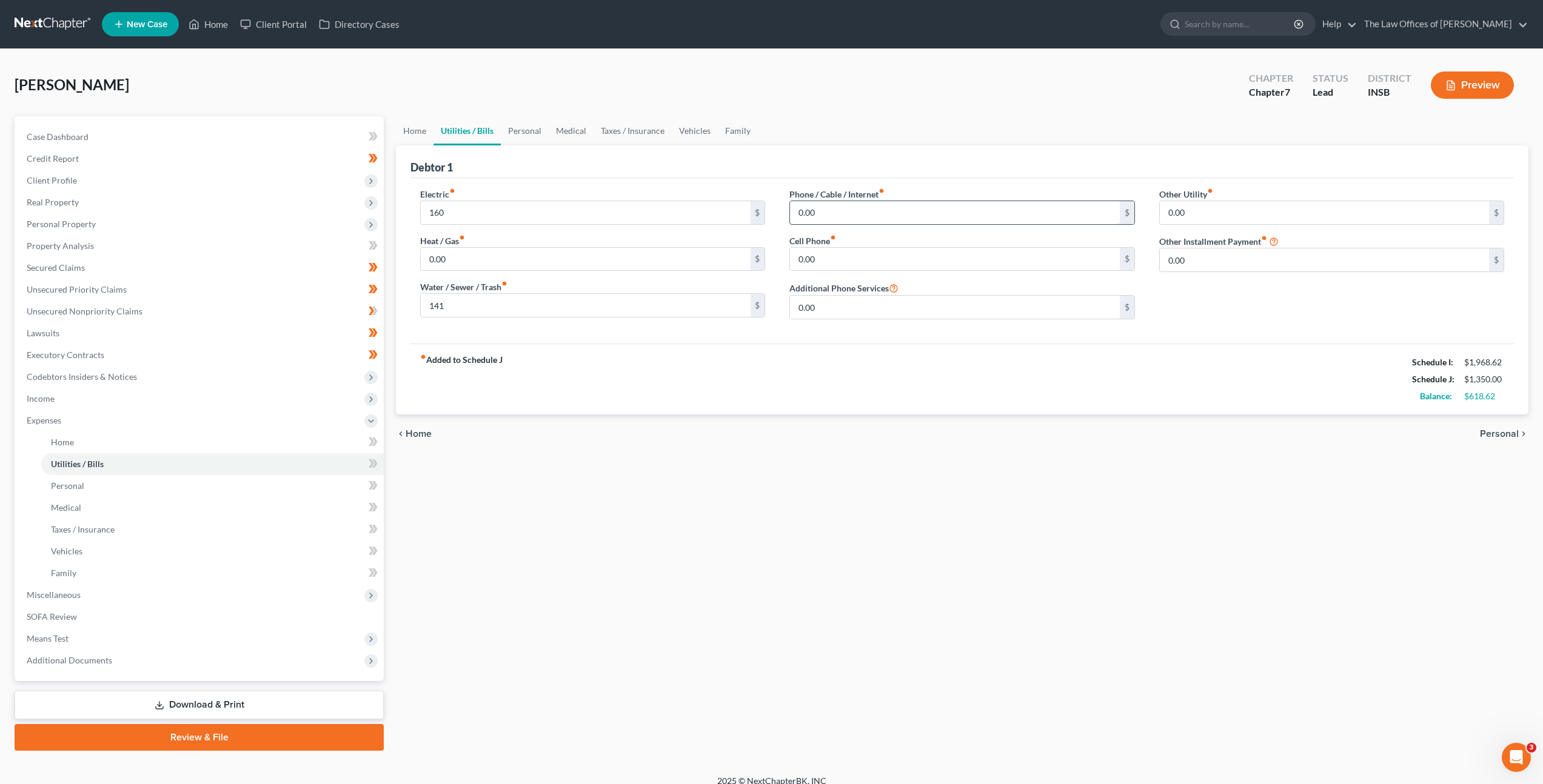
click at [981, 211] on input "0.00" at bounding box center [954, 213] width 329 height 23
click at [838, 203] on input "0.00" at bounding box center [954, 213] width 329 height 23
drag, startPoint x: 836, startPoint y: 213, endPoint x: 751, endPoint y: 172, distance: 94.4
click at [778, 198] on div "Phone / Cable / Internet fiber_manual_record 0.00 $ Cell Phone fiber_manual_rec…" at bounding box center [961, 258] width 369 height 141
click at [517, 134] on link "Personal" at bounding box center [525, 131] width 48 height 29
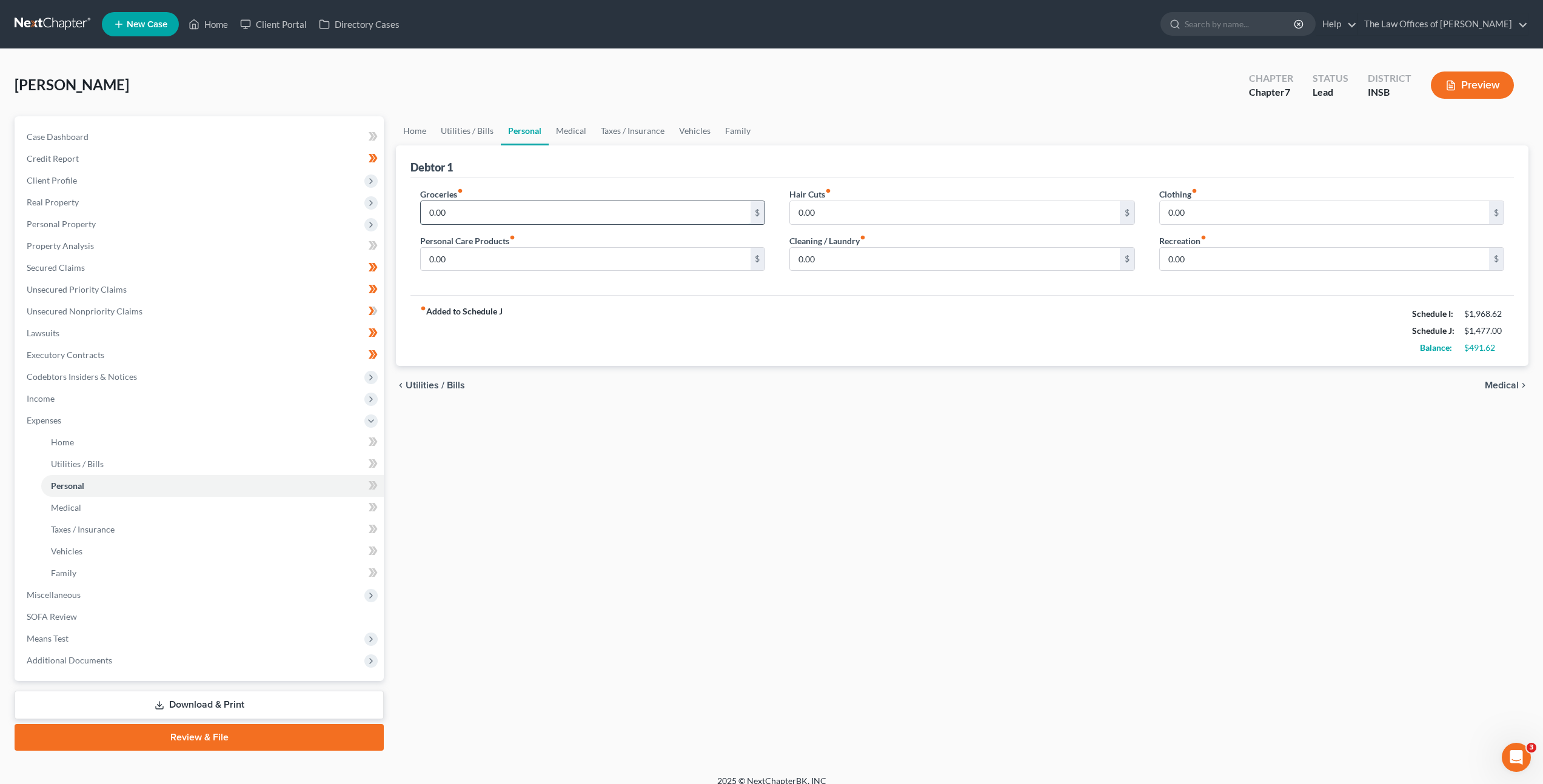
click at [480, 203] on input "0.00" at bounding box center [585, 213] width 329 height 23
click at [481, 203] on input "0.00" at bounding box center [585, 213] width 329 height 23
drag, startPoint x: 586, startPoint y: 214, endPoint x: 426, endPoint y: 208, distance: 160.1
click at [356, 191] on div "Petition Navigation Case Dashboard Payments Invoices Payments Payments Credit R…" at bounding box center [771, 433] width 1526 height 635
click at [644, 264] on input "0.00" at bounding box center [585, 259] width 329 height 23
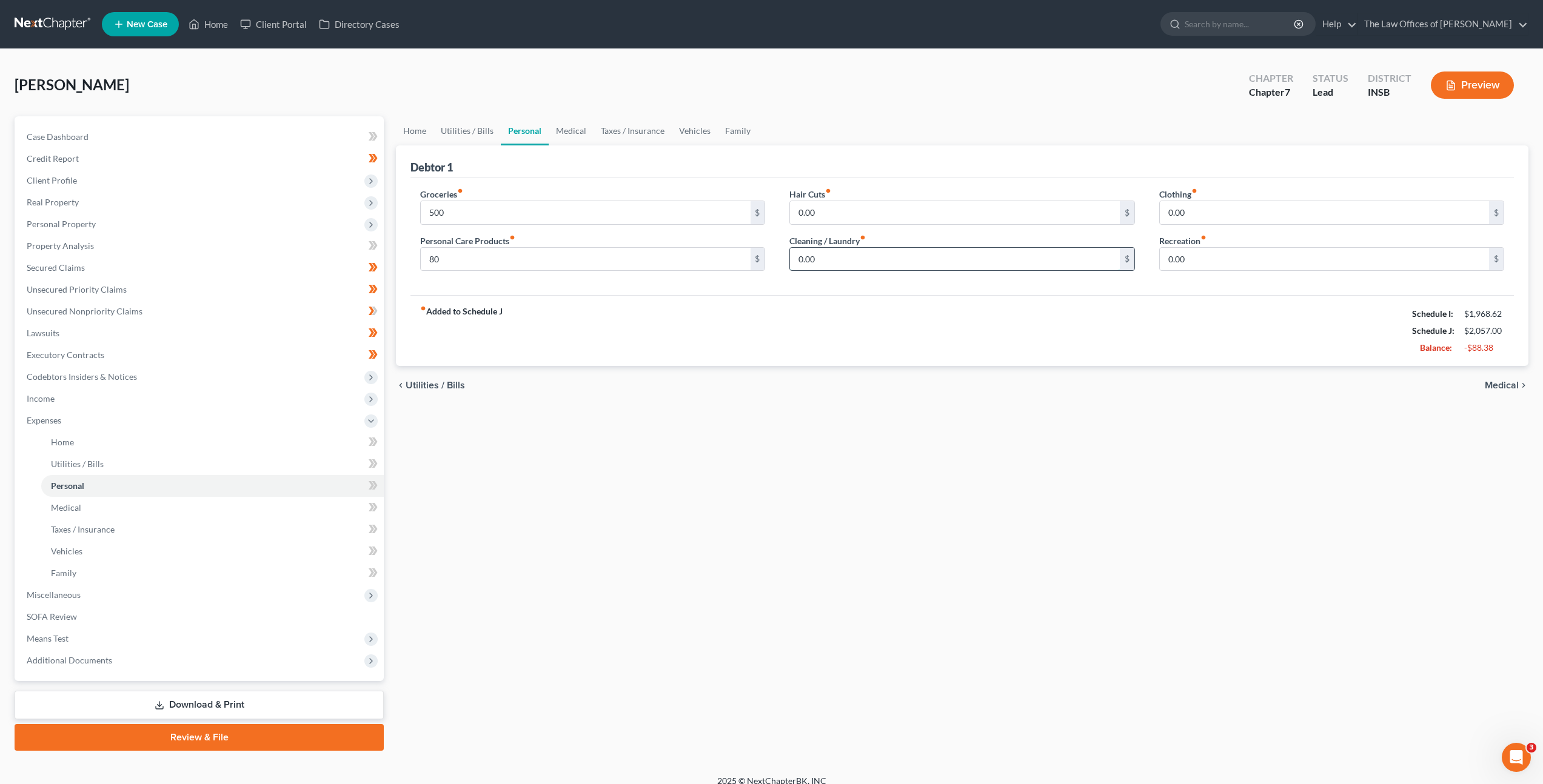
click at [899, 258] on input "0.00" at bounding box center [954, 259] width 329 height 23
click at [926, 205] on input "0.00" at bounding box center [954, 213] width 329 height 23
drag, startPoint x: 1250, startPoint y: 207, endPoint x: 1284, endPoint y: 225, distance: 38.5
click at [1250, 207] on input "0.00" at bounding box center [1324, 213] width 329 height 23
click at [1258, 245] on div "Recreation fiber_manual_record 0.00 $" at bounding box center [1332, 253] width 345 height 37
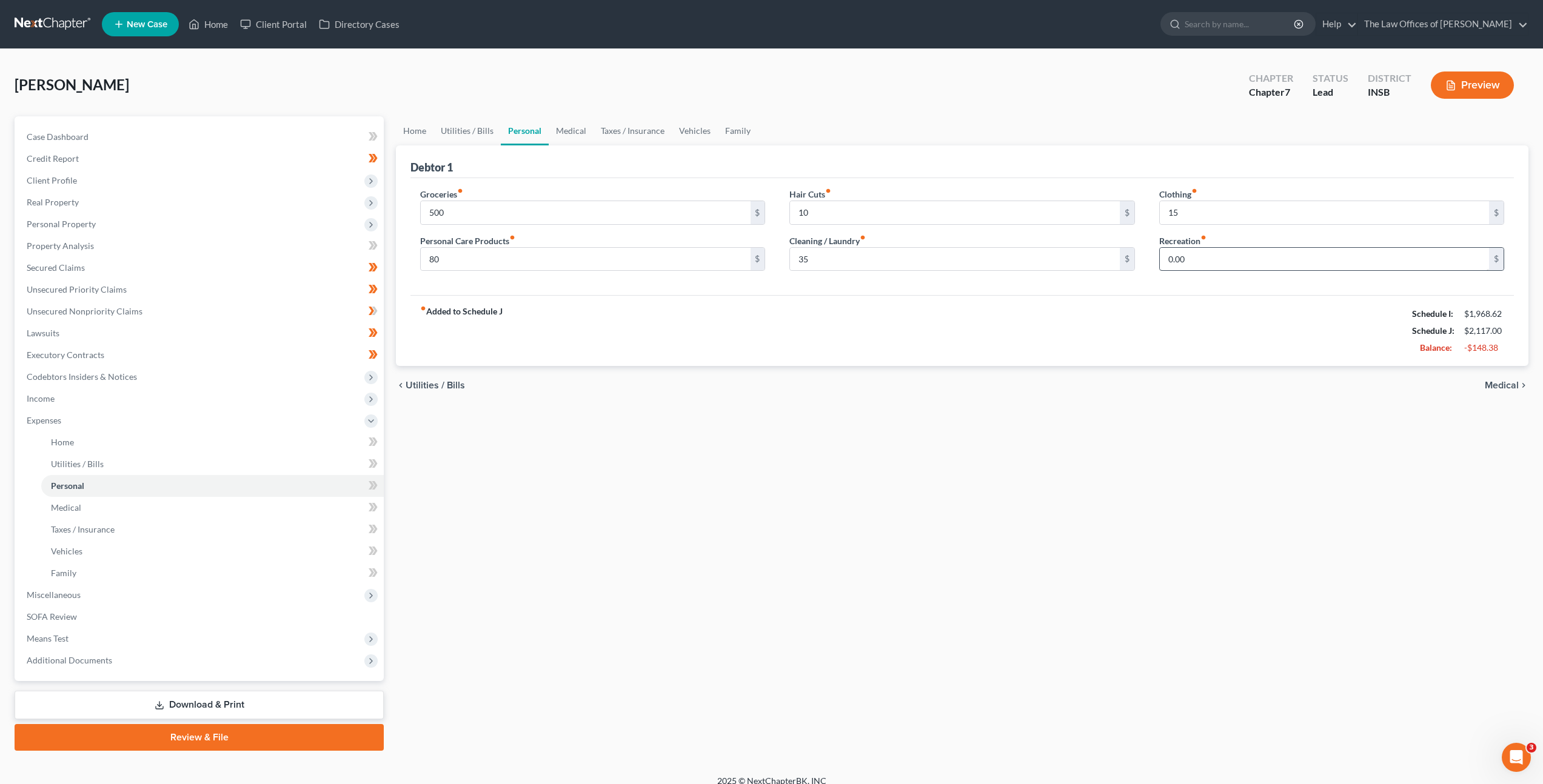
click at [1294, 246] on div "Recreation fiber_manual_record 0.00 $" at bounding box center [1332, 253] width 345 height 37
click at [1294, 254] on input "0.00" at bounding box center [1324, 259] width 329 height 23
click at [581, 121] on link "Medical" at bounding box center [570, 131] width 45 height 29
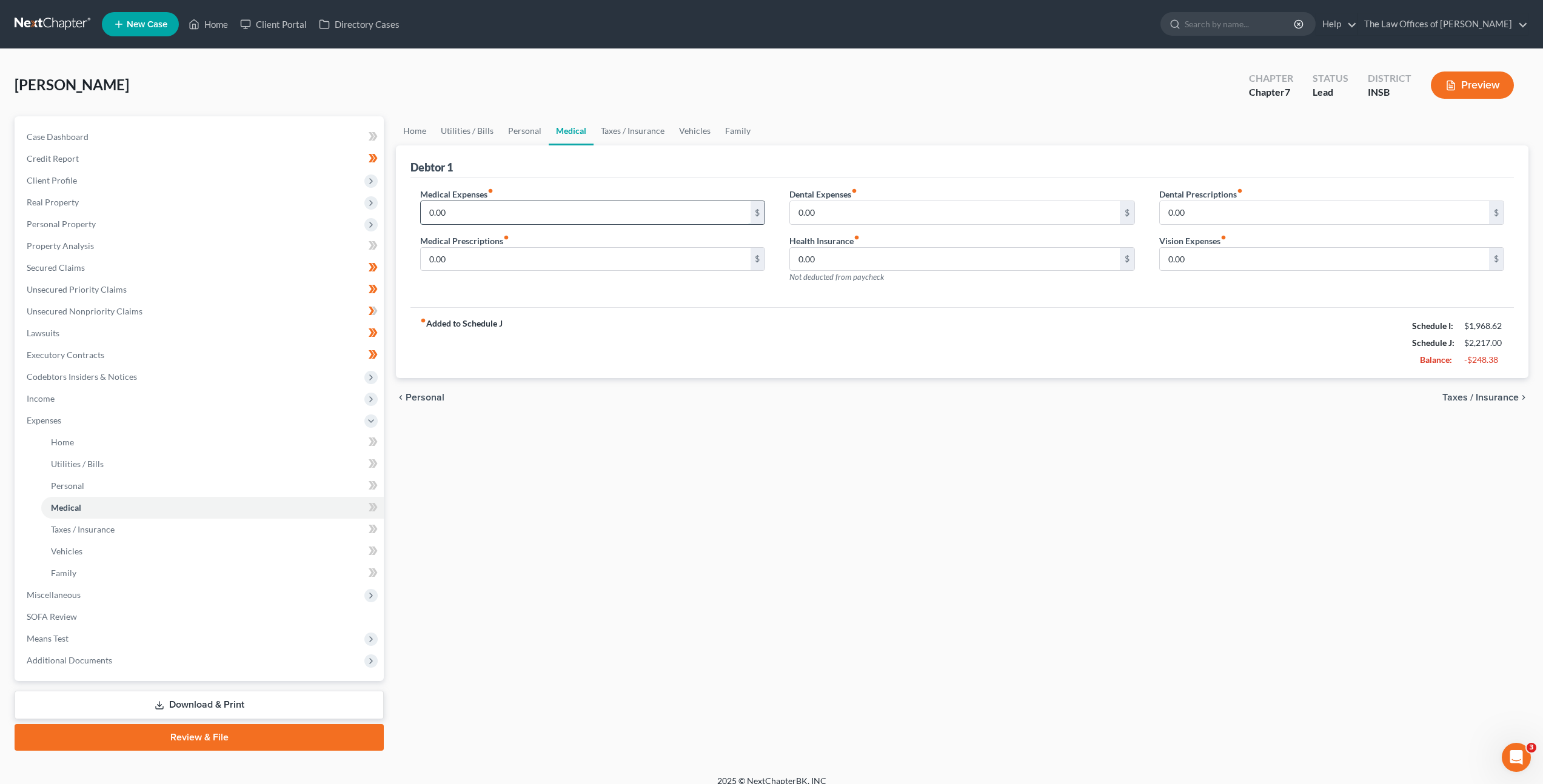
click at [599, 210] on input "0.00" at bounding box center [585, 213] width 329 height 23
click at [635, 133] on link "Taxes / Insurance" at bounding box center [633, 131] width 78 height 29
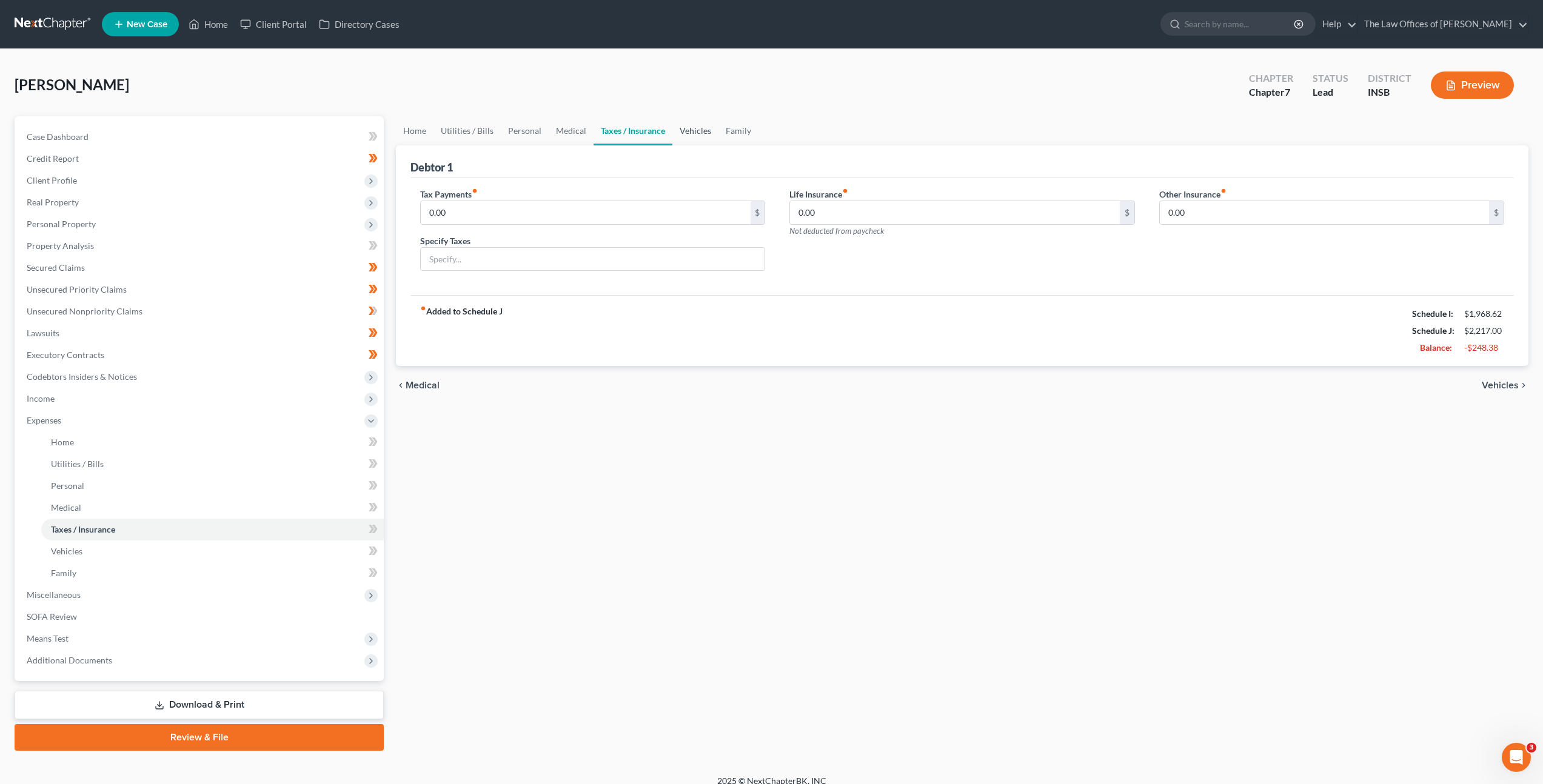
click at [683, 132] on link "Vehicles" at bounding box center [695, 131] width 46 height 29
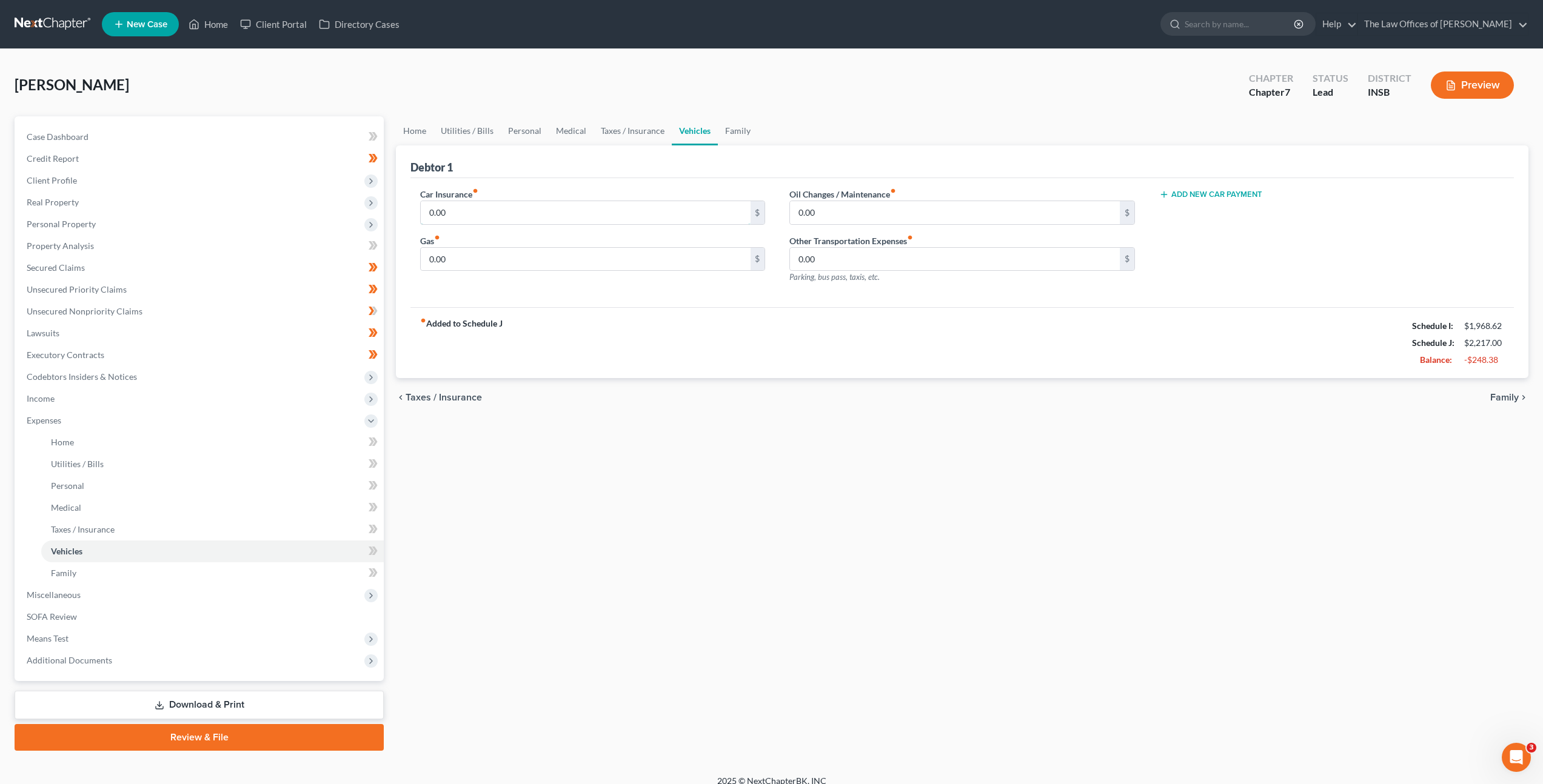
click at [534, 213] on input "0.00" at bounding box center [585, 213] width 329 height 23
drag, startPoint x: 621, startPoint y: 130, endPoint x: 606, endPoint y: 148, distance: 23.4
click at [621, 130] on link "Taxes / Insurance" at bounding box center [633, 131] width 78 height 29
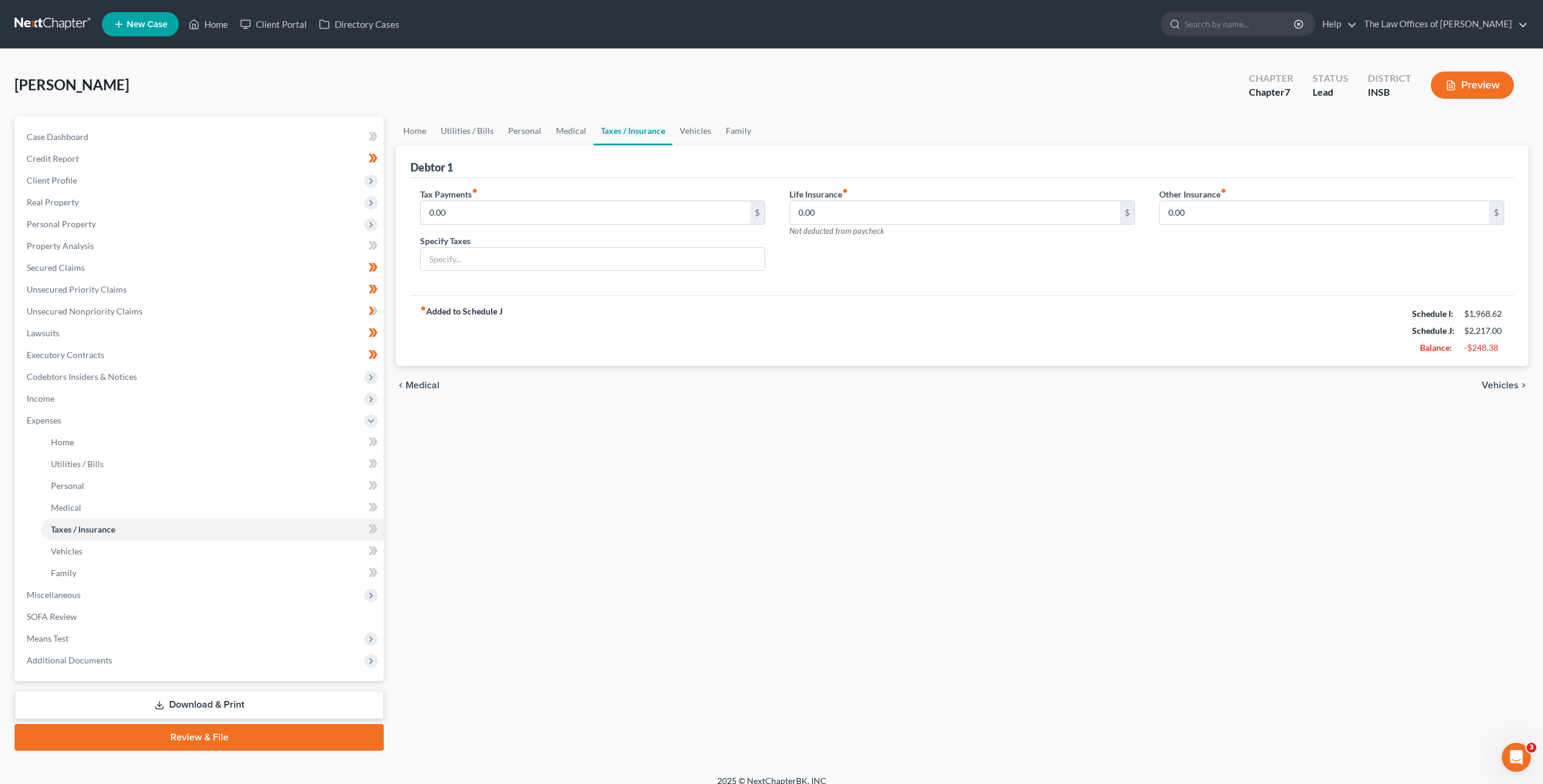
drag, startPoint x: 542, startPoint y: 211, endPoint x: 588, endPoint y: 199, distance: 47.5
click at [539, 216] on input "0.00" at bounding box center [585, 213] width 329 height 23
click at [683, 127] on link "Vehicles" at bounding box center [695, 131] width 46 height 29
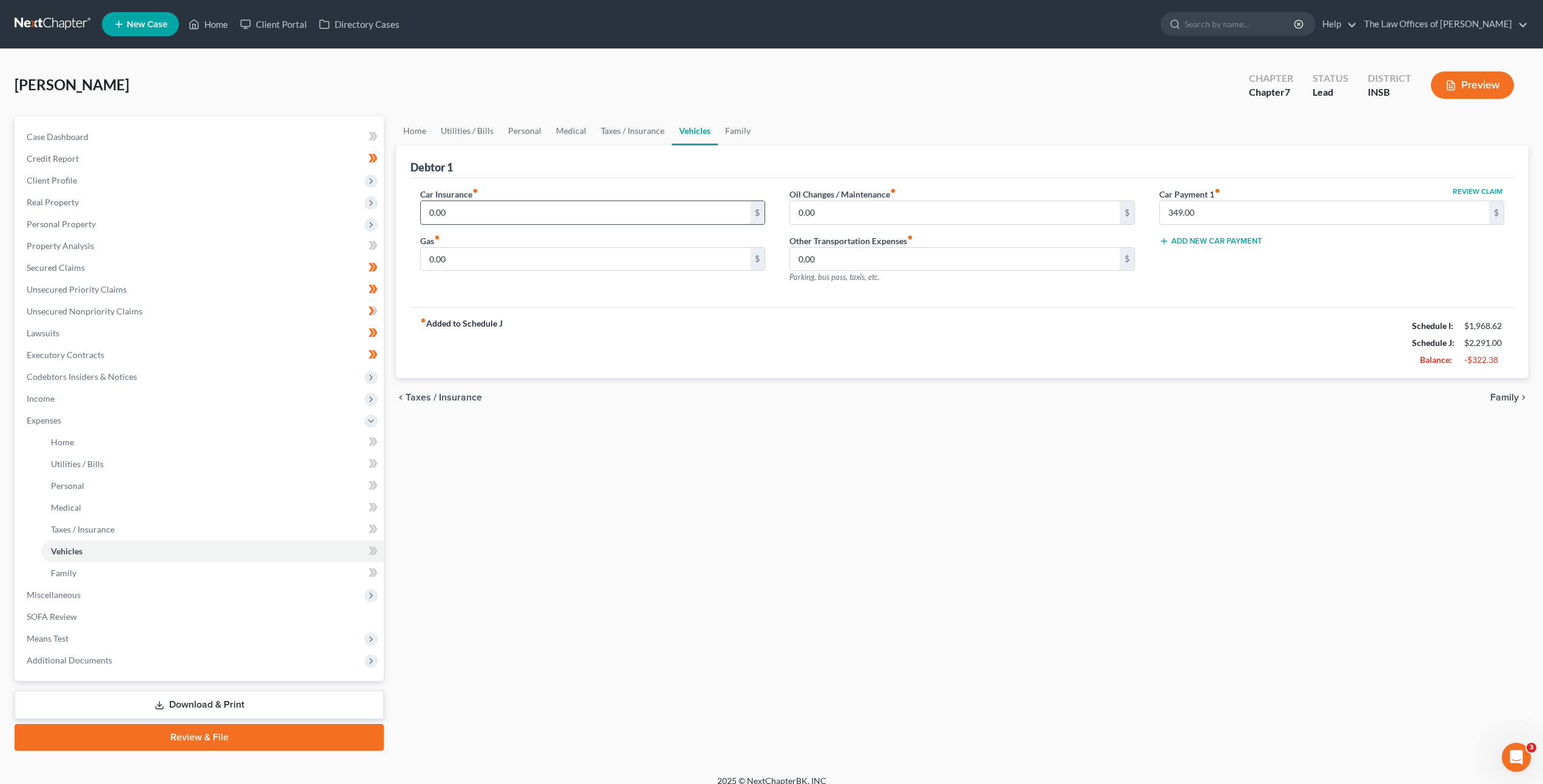
click at [574, 215] on input "0.00" at bounding box center [585, 213] width 329 height 23
click at [506, 235] on div "Gas fiber_manual_record 0.00 $" at bounding box center [592, 253] width 345 height 37
click at [513, 221] on input "text" at bounding box center [585, 213] width 329 height 23
click at [497, 266] on input "0.00" at bounding box center [585, 259] width 329 height 23
click at [593, 258] on input "0.00" at bounding box center [585, 259] width 329 height 23
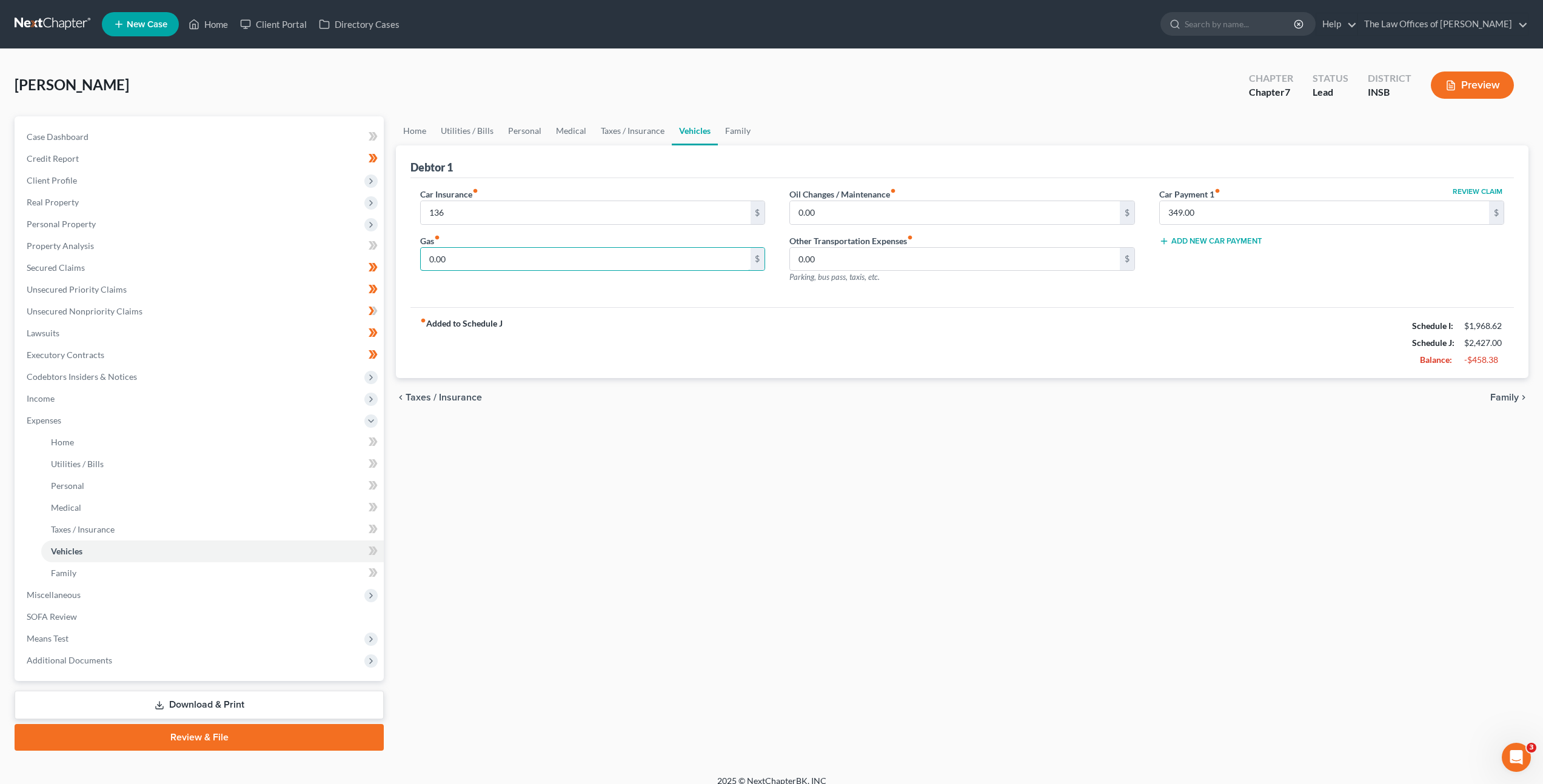
drag, startPoint x: 593, startPoint y: 256, endPoint x: 535, endPoint y: 304, distance: 75.3
click at [350, 229] on div "Petition Navigation Case Dashboard Payments Invoices Payments Payments Credit R…" at bounding box center [771, 433] width 1526 height 635
click at [993, 324] on div "fiber_manual_record Added to Schedule J Schedule I: $1,968.62 Schedule J: $2,92…" at bounding box center [962, 342] width 1104 height 71
click at [927, 203] on input "0.00" at bounding box center [954, 213] width 329 height 23
drag, startPoint x: 839, startPoint y: 210, endPoint x: 795, endPoint y: 266, distance: 71.2
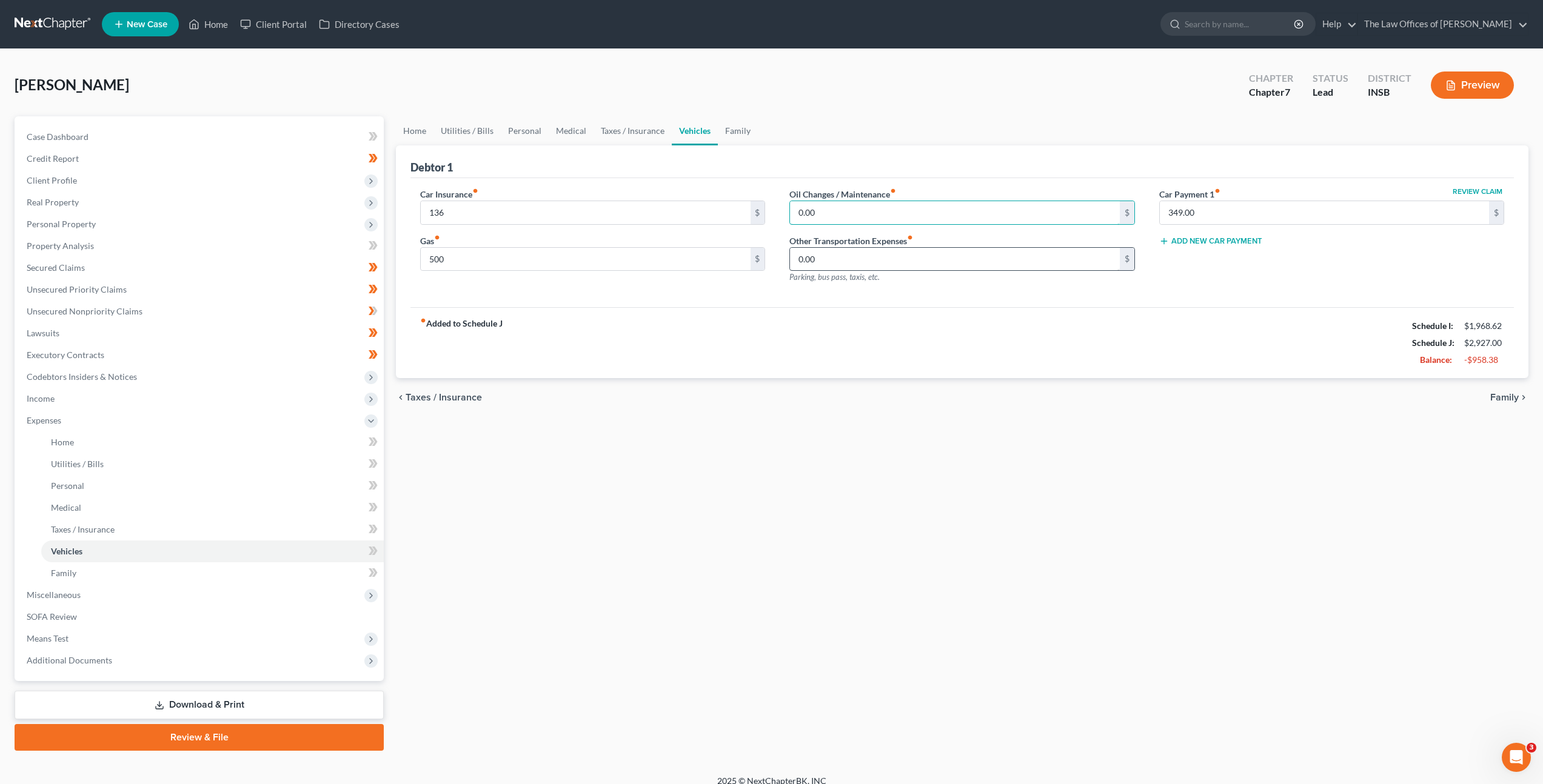
click at [665, 196] on div "Car Insurance fiber_manual_record 136 $ Gas fiber_manual_record 500 $ Oil Chang…" at bounding box center [962, 241] width 1108 height 106
click at [737, 142] on link "Family" at bounding box center [738, 131] width 40 height 29
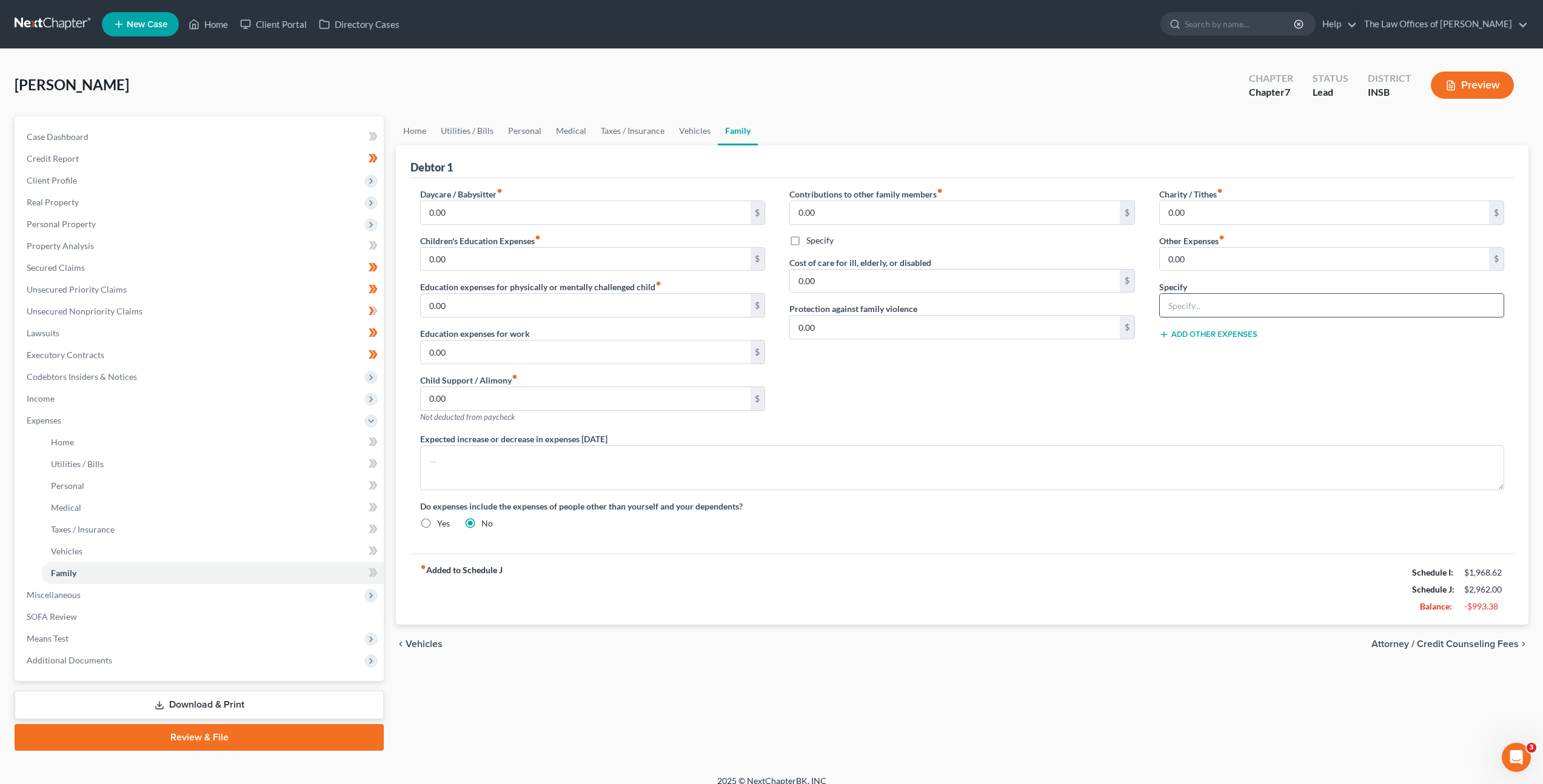
drag, startPoint x: 1202, startPoint y: 302, endPoint x: 1229, endPoint y: 314, distance: 29.5
click at [1202, 302] on input "text" at bounding box center [1332, 305] width 344 height 23
click at [1253, 280] on div "Charity / Tithes fiber_manual_record 0.00 $ Other Expenses fiber_manual_record …" at bounding box center [1331, 310] width 369 height 245
click at [1241, 248] on input "0.00" at bounding box center [1324, 259] width 329 height 23
click at [1104, 378] on div "Contributions to other family members fiber_manual_record 0.00 $ Specify Cost o…" at bounding box center [961, 310] width 369 height 245
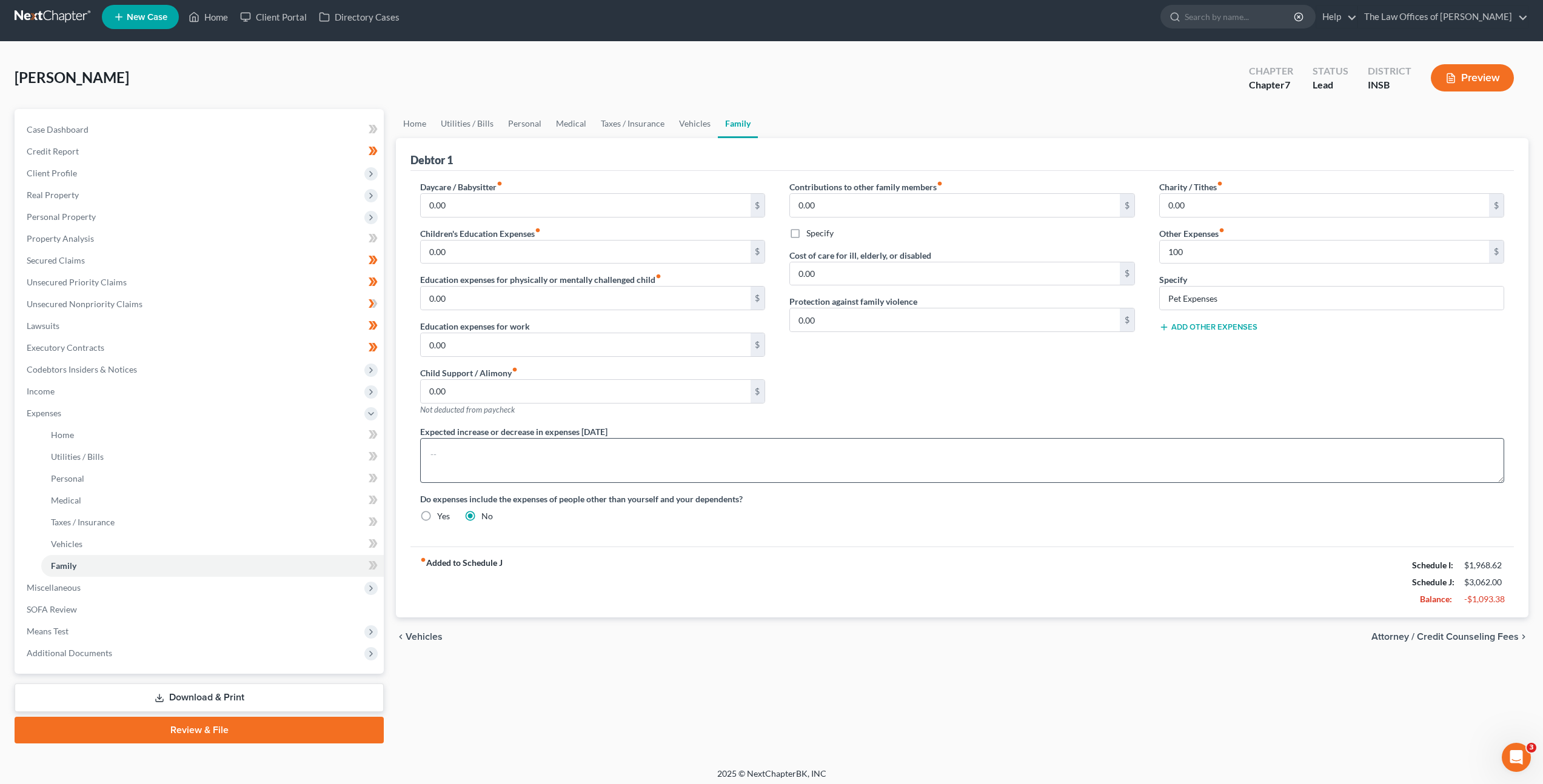
scroll to position [13, 0]
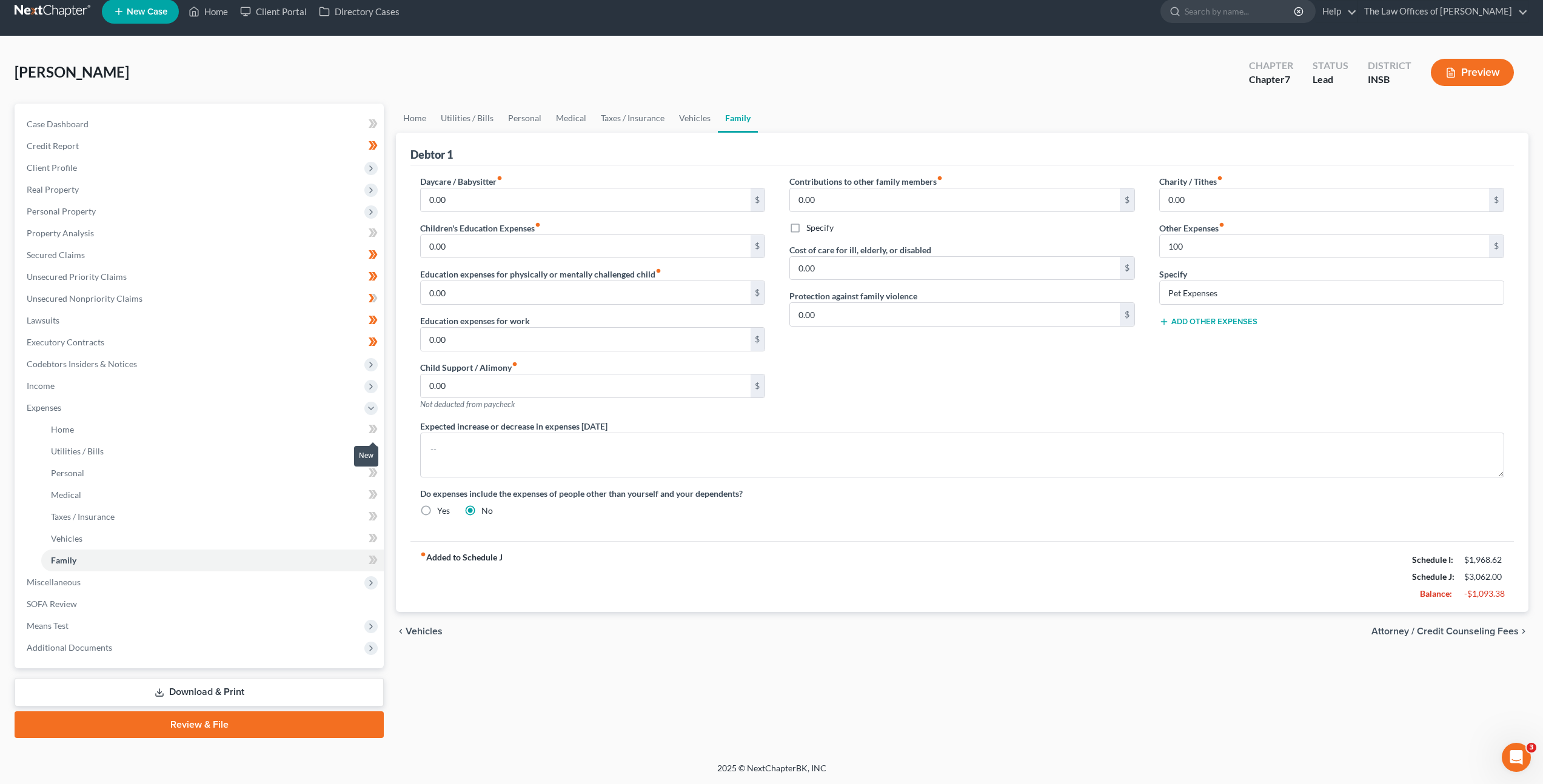
click at [370, 430] on icon at bounding box center [373, 429] width 9 height 15
click at [370, 449] on icon at bounding box center [371, 450] width 5 height 9
click at [364, 472] on span at bounding box center [373, 474] width 21 height 18
click at [372, 496] on icon at bounding box center [371, 494] width 5 height 9
click at [368, 513] on icon at bounding box center [373, 516] width 9 height 15
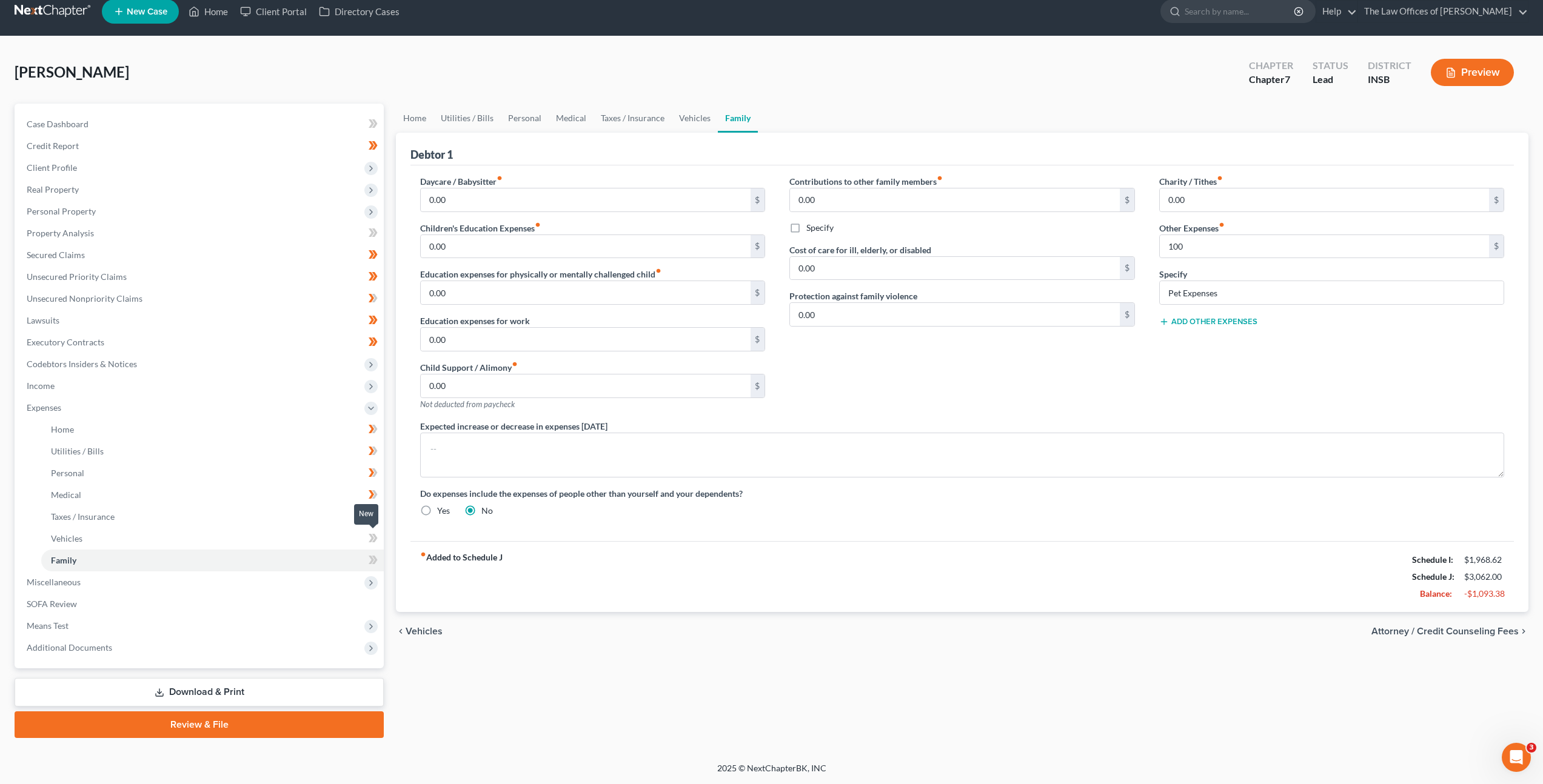
click at [378, 539] on span at bounding box center [373, 539] width 21 height 18
click at [366, 563] on span at bounding box center [373, 561] width 21 height 18
click at [310, 600] on link "SOFA Review" at bounding box center [201, 604] width 367 height 22
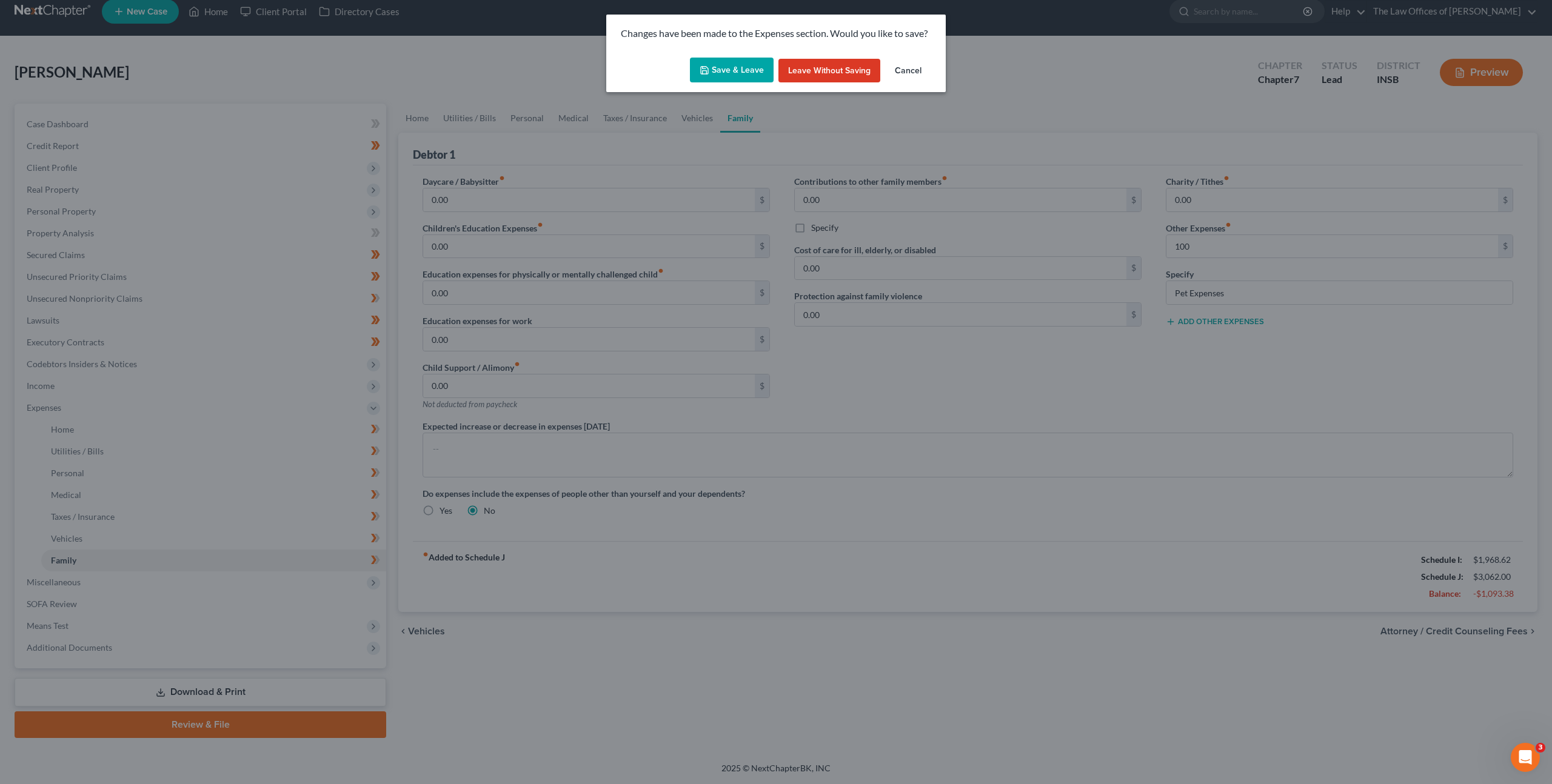
click at [722, 58] on button "Save & Leave" at bounding box center [732, 70] width 84 height 25
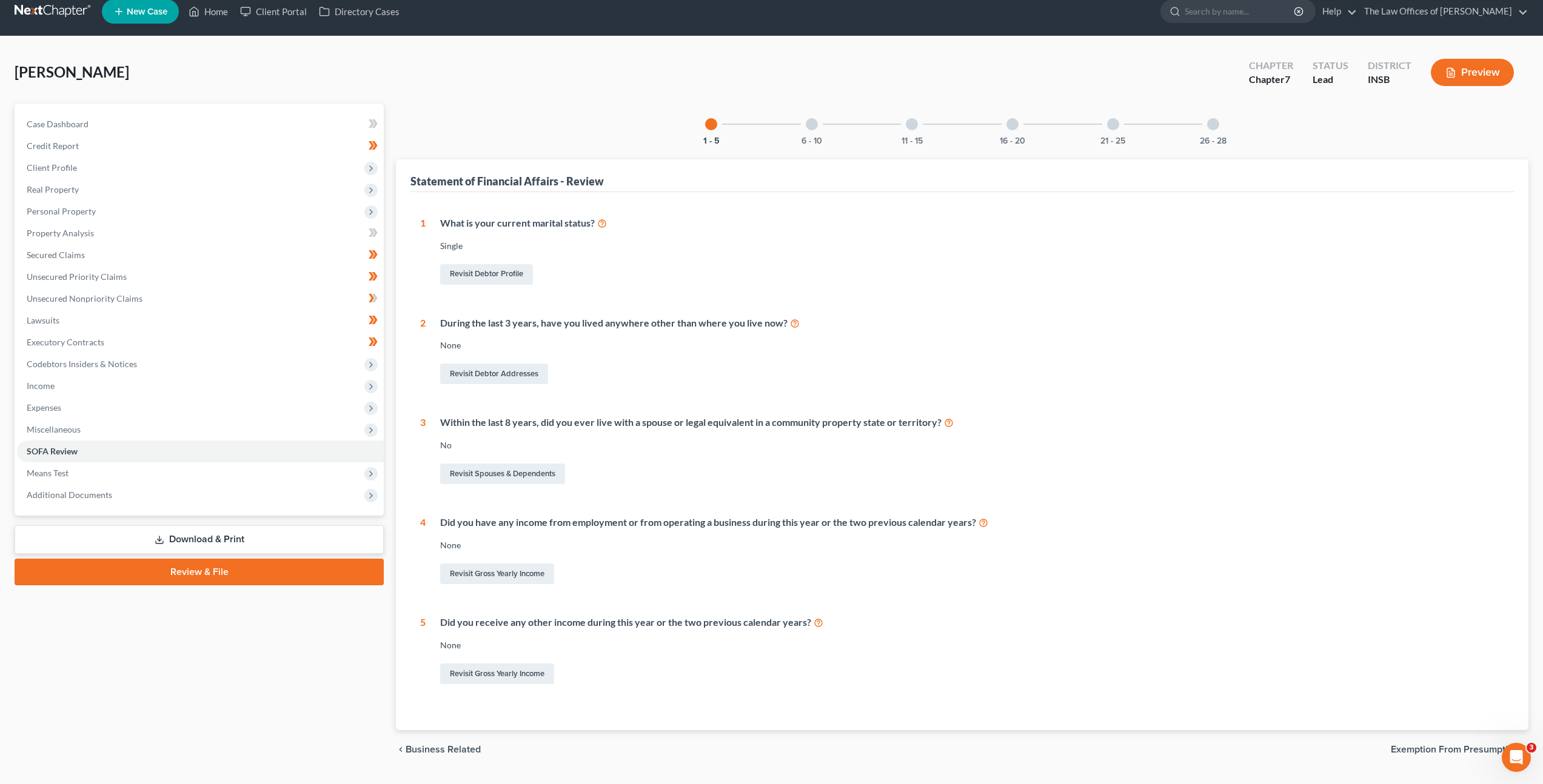
scroll to position [18, 0]
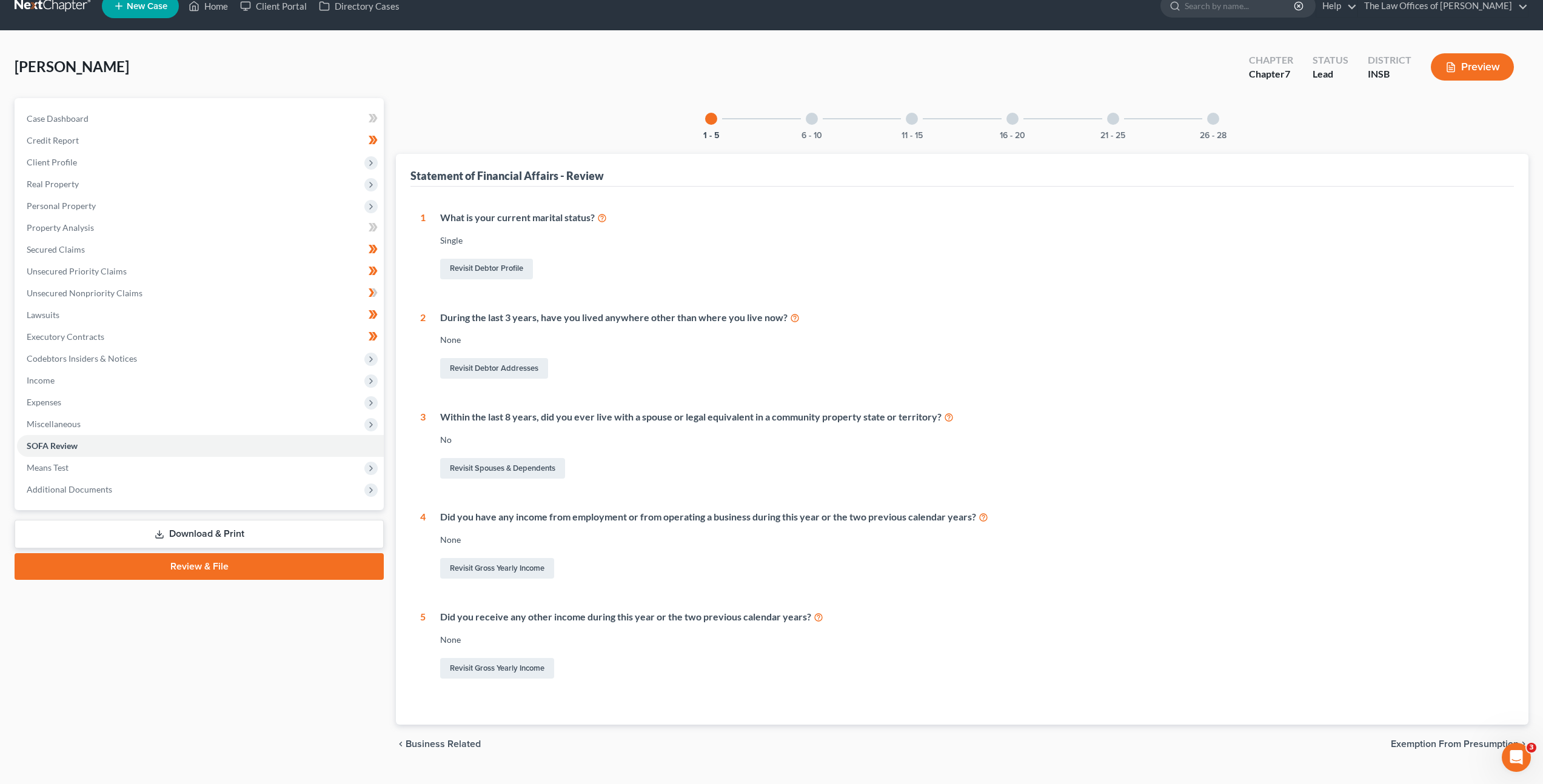
click at [822, 122] on div "6 - 10" at bounding box center [812, 119] width 41 height 41
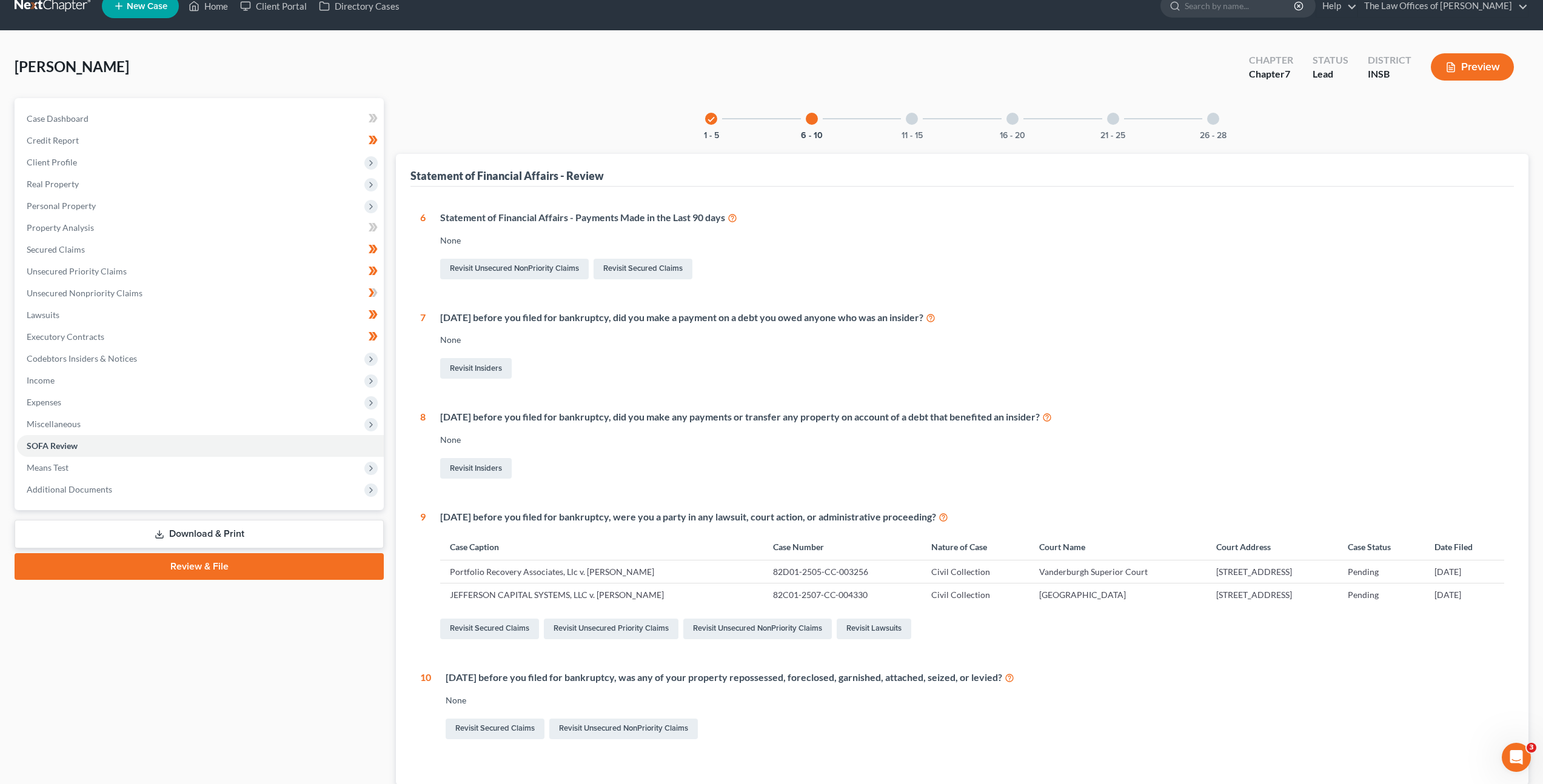
click at [914, 127] on div "11 - 15" at bounding box center [912, 119] width 41 height 41
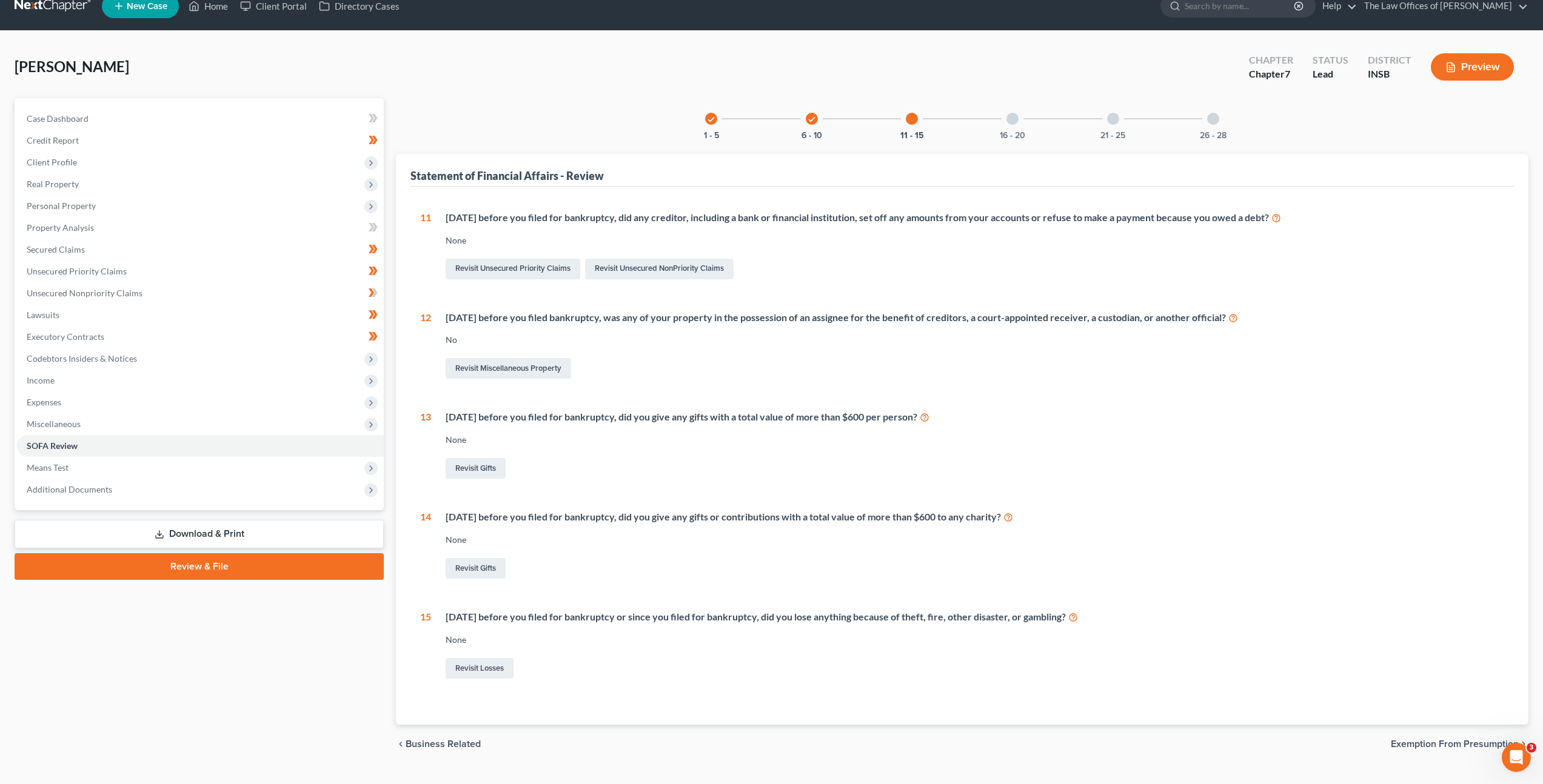
click at [1014, 125] on div "16 - 20" at bounding box center [1012, 119] width 41 height 41
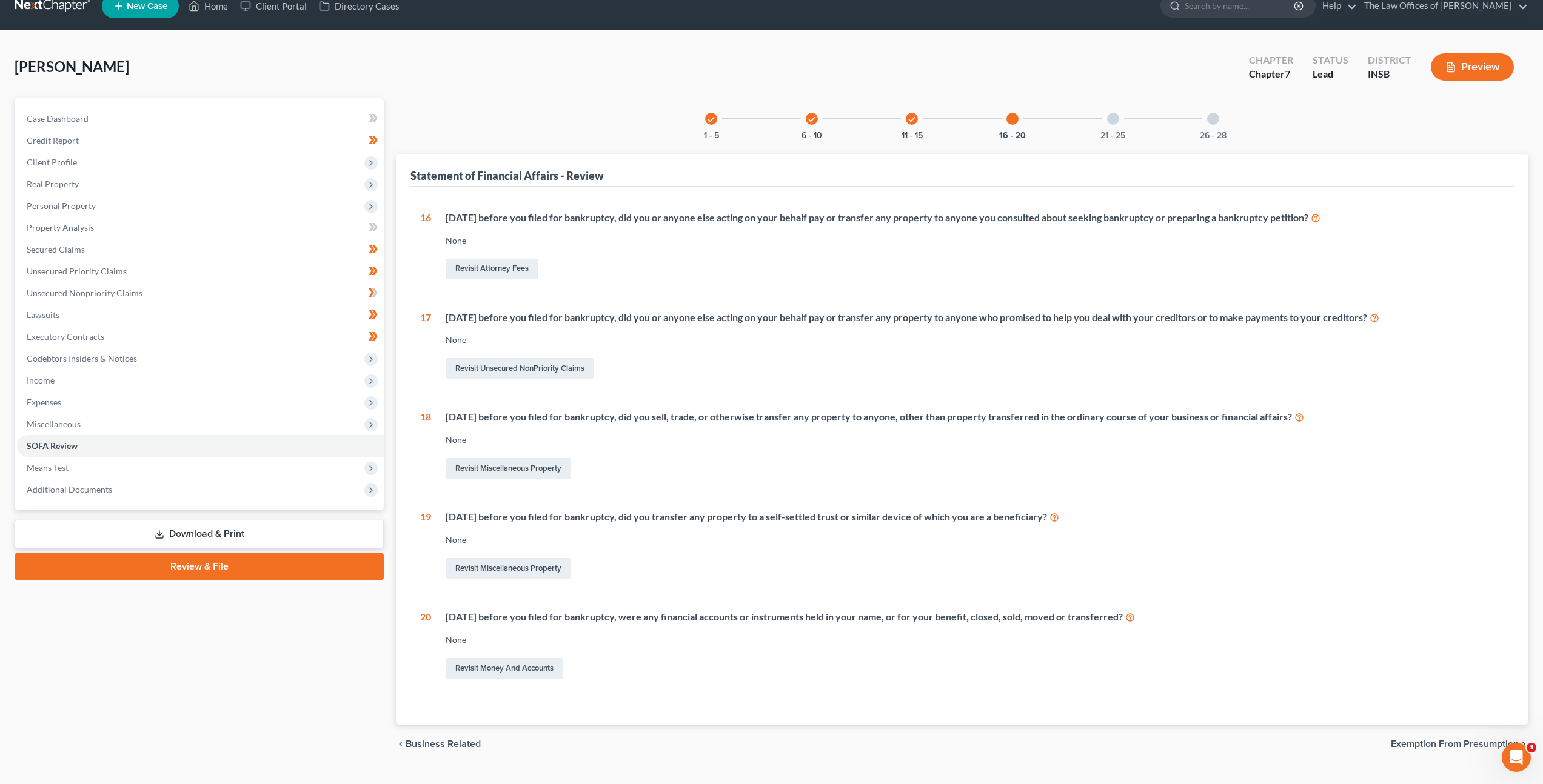
click at [1112, 124] on div at bounding box center [1113, 119] width 12 height 12
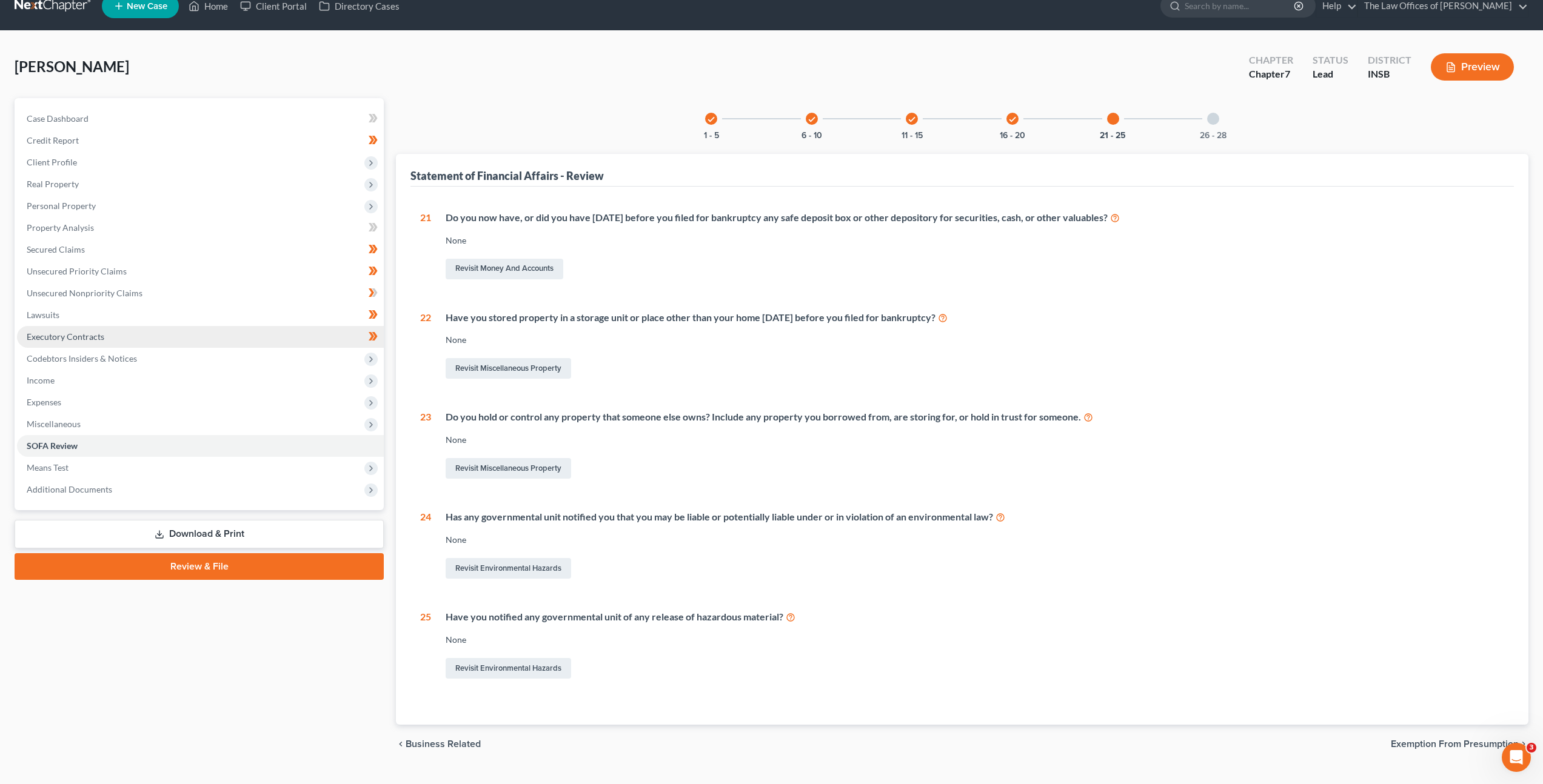
click at [203, 326] on link "Executory Contracts" at bounding box center [201, 337] width 367 height 22
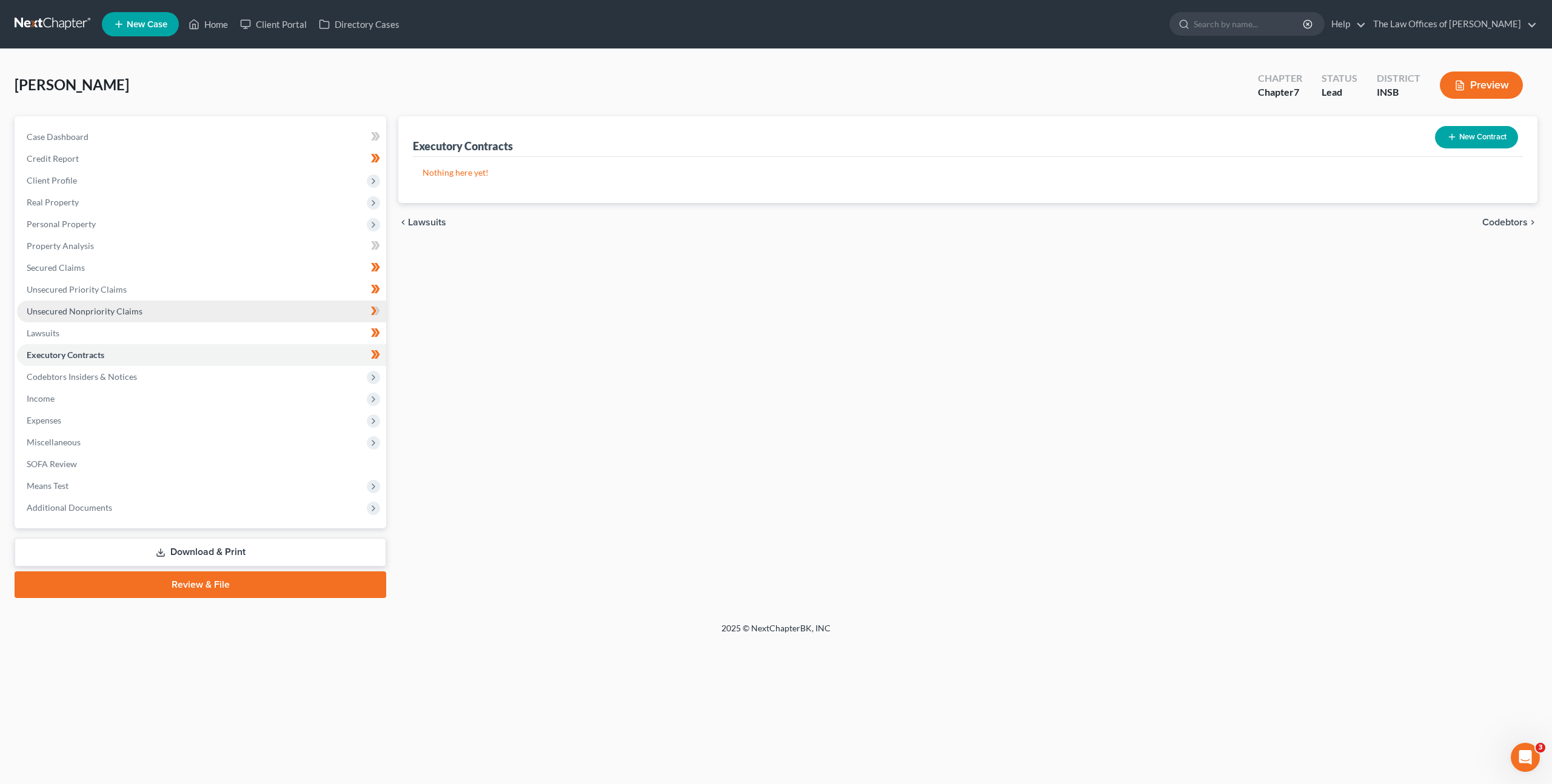
click at [197, 306] on link "Unsecured Nonpriority Claims" at bounding box center [201, 311] width 369 height 22
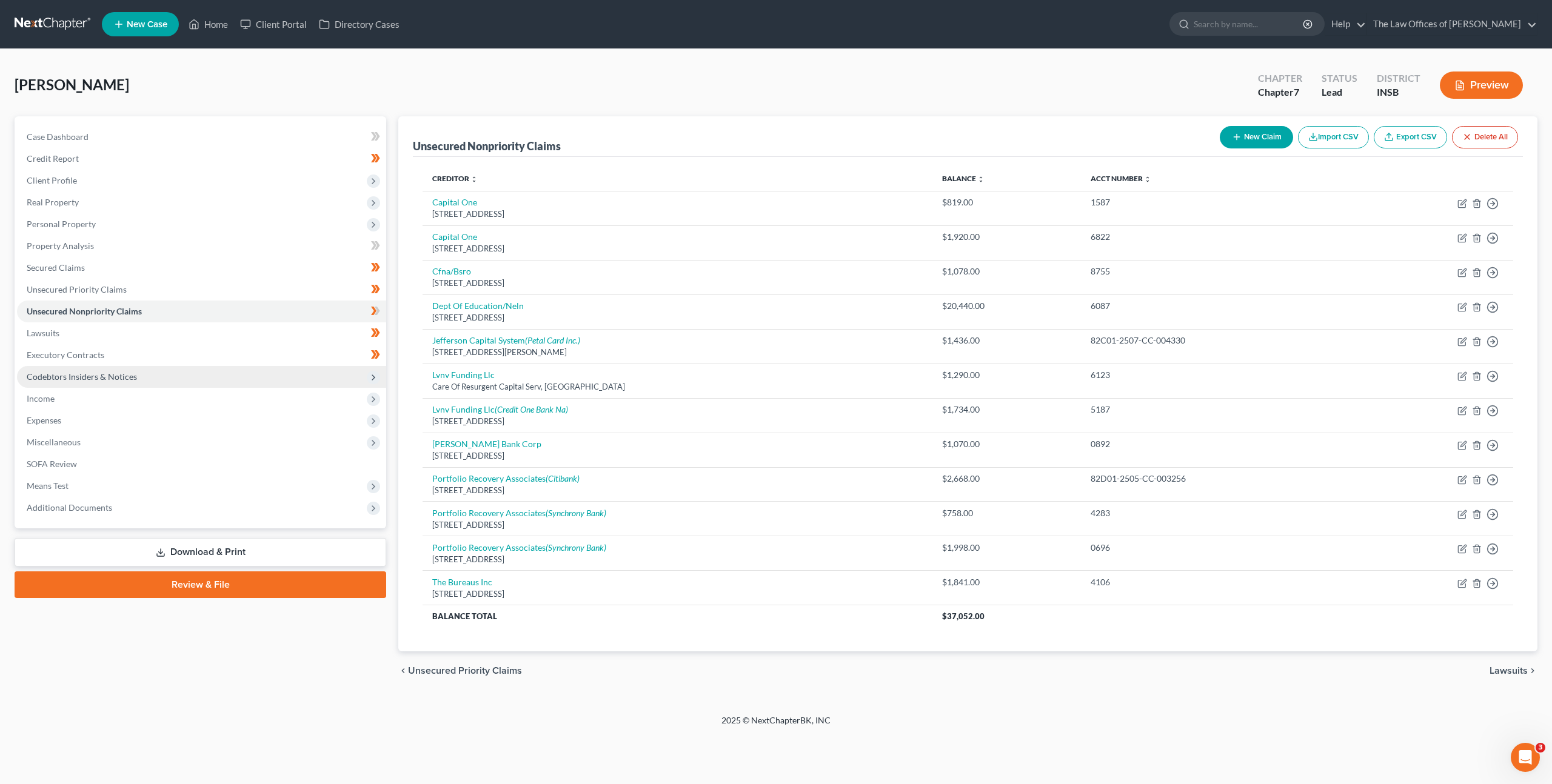
click at [211, 368] on span "Codebtors Insiders & Notices" at bounding box center [201, 377] width 369 height 22
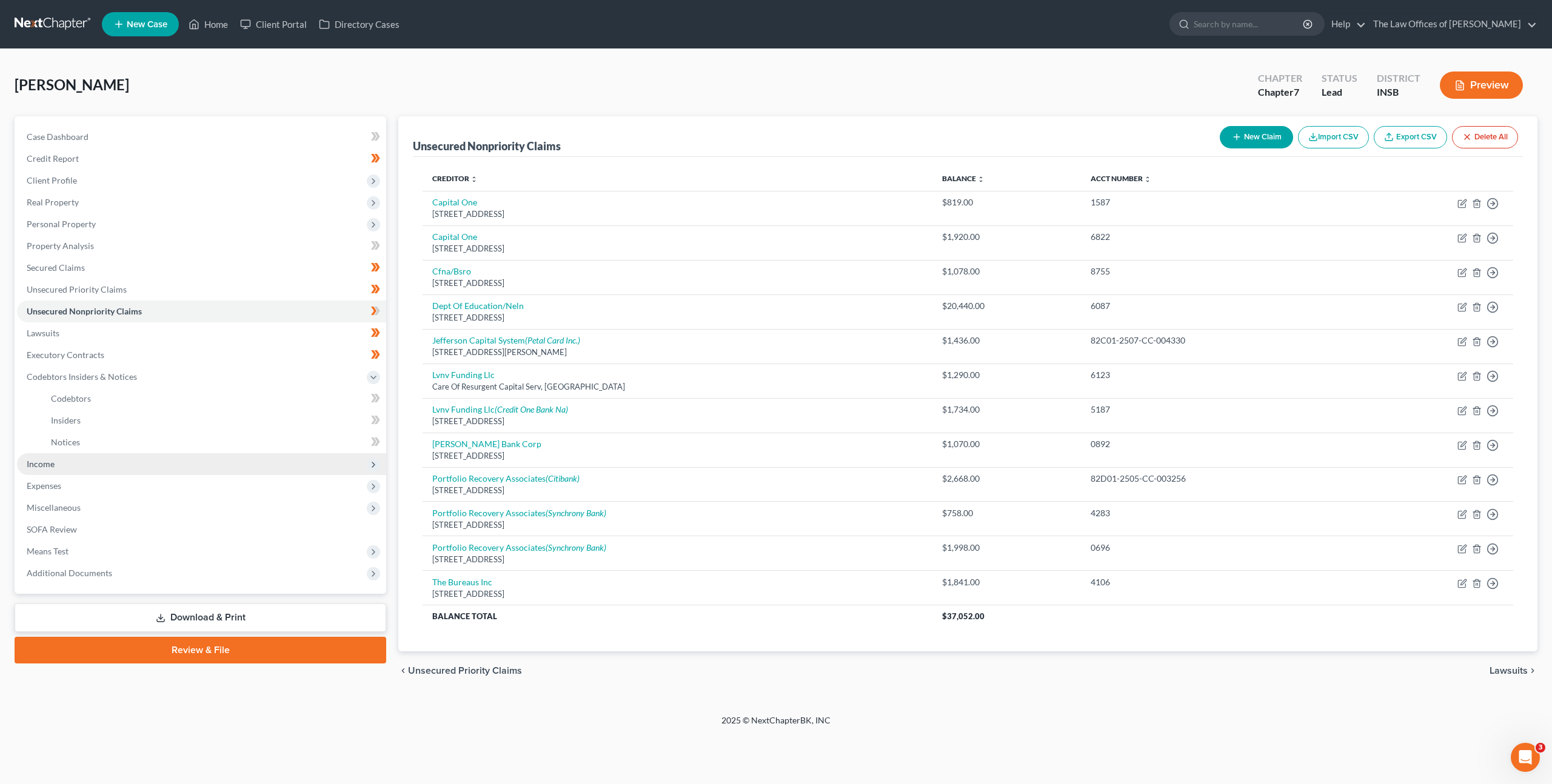
click at [128, 460] on span "Income" at bounding box center [201, 464] width 369 height 22
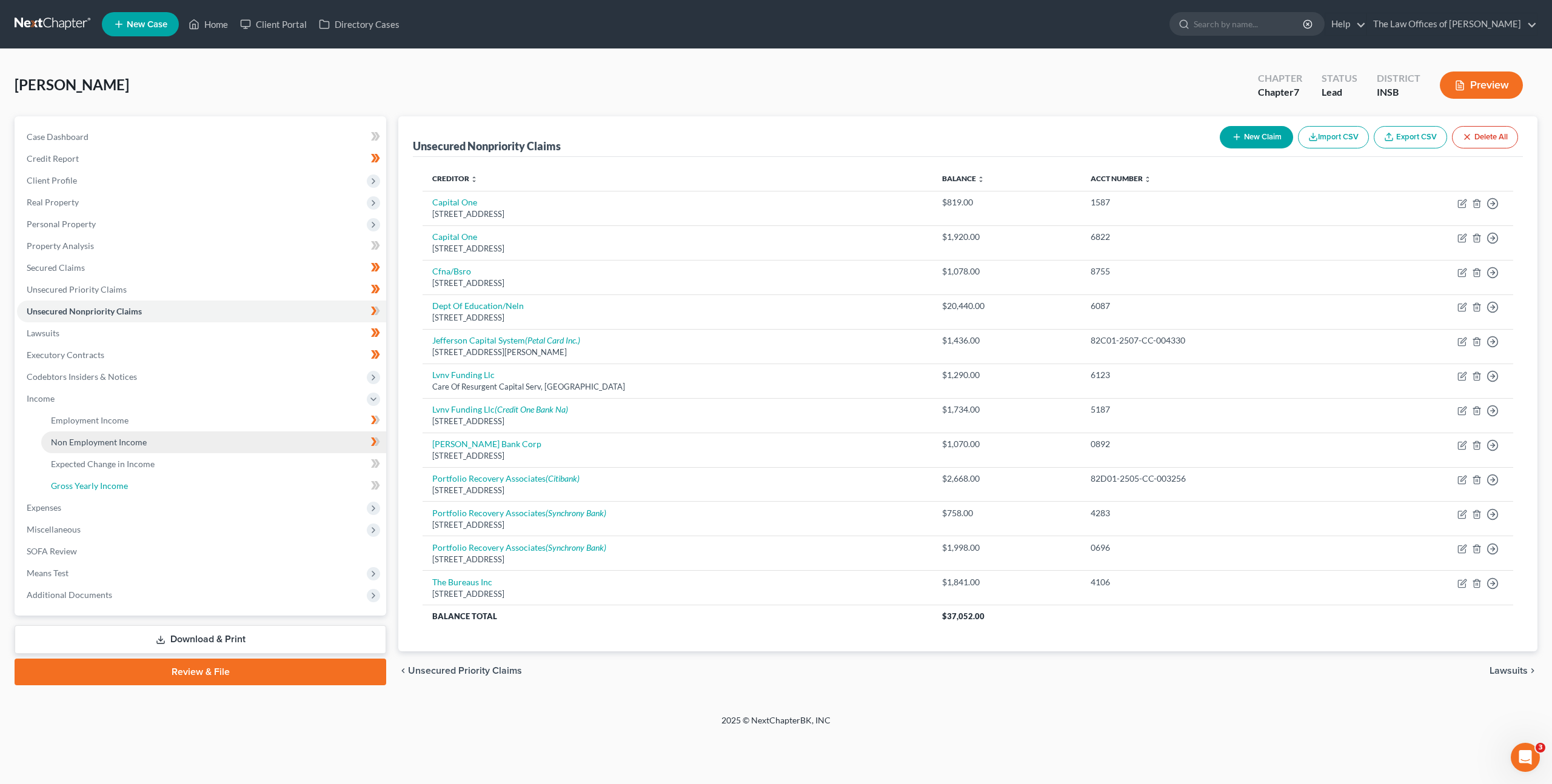
drag, startPoint x: 182, startPoint y: 475, endPoint x: 246, endPoint y: 439, distance: 73.4
click at [182, 475] on link "Gross Yearly Income" at bounding box center [213, 486] width 345 height 22
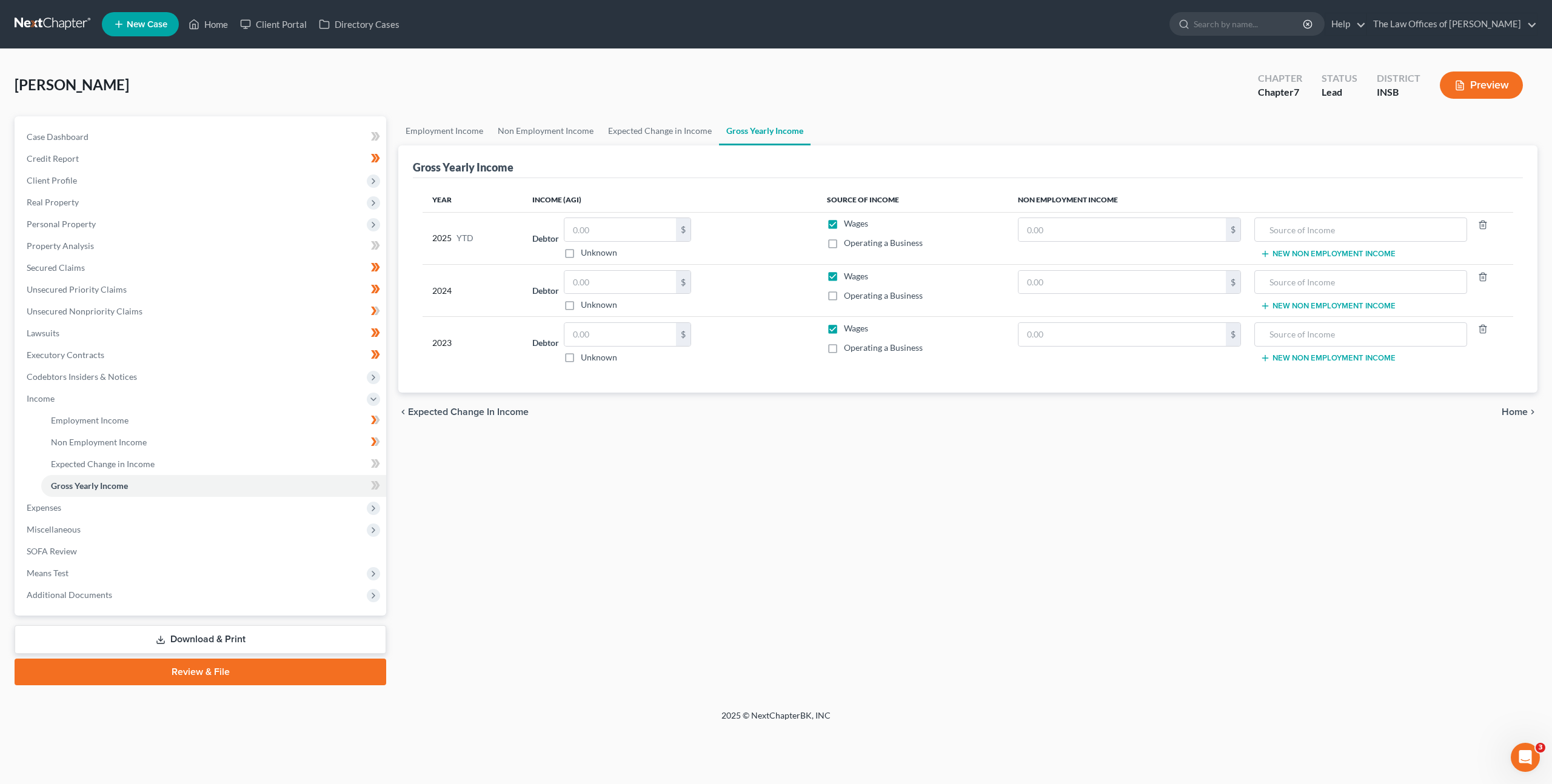
click at [901, 549] on div "Employment Income Non Employment Income Expected Change in Income Gross Yearly …" at bounding box center [968, 401] width 1151 height 569
drag, startPoint x: 654, startPoint y: 449, endPoint x: 637, endPoint y: 419, distance: 34.5
click at [654, 449] on div "Employment Income Non Employment Income Expected Change in Income Gross Yearly …" at bounding box center [968, 401] width 1151 height 569
drag, startPoint x: 1071, startPoint y: 557, endPoint x: 1063, endPoint y: 543, distance: 16.1
click at [1071, 557] on div "Employment Income Non Employment Income Expected Change in Income Gross Yearly …" at bounding box center [968, 401] width 1151 height 569
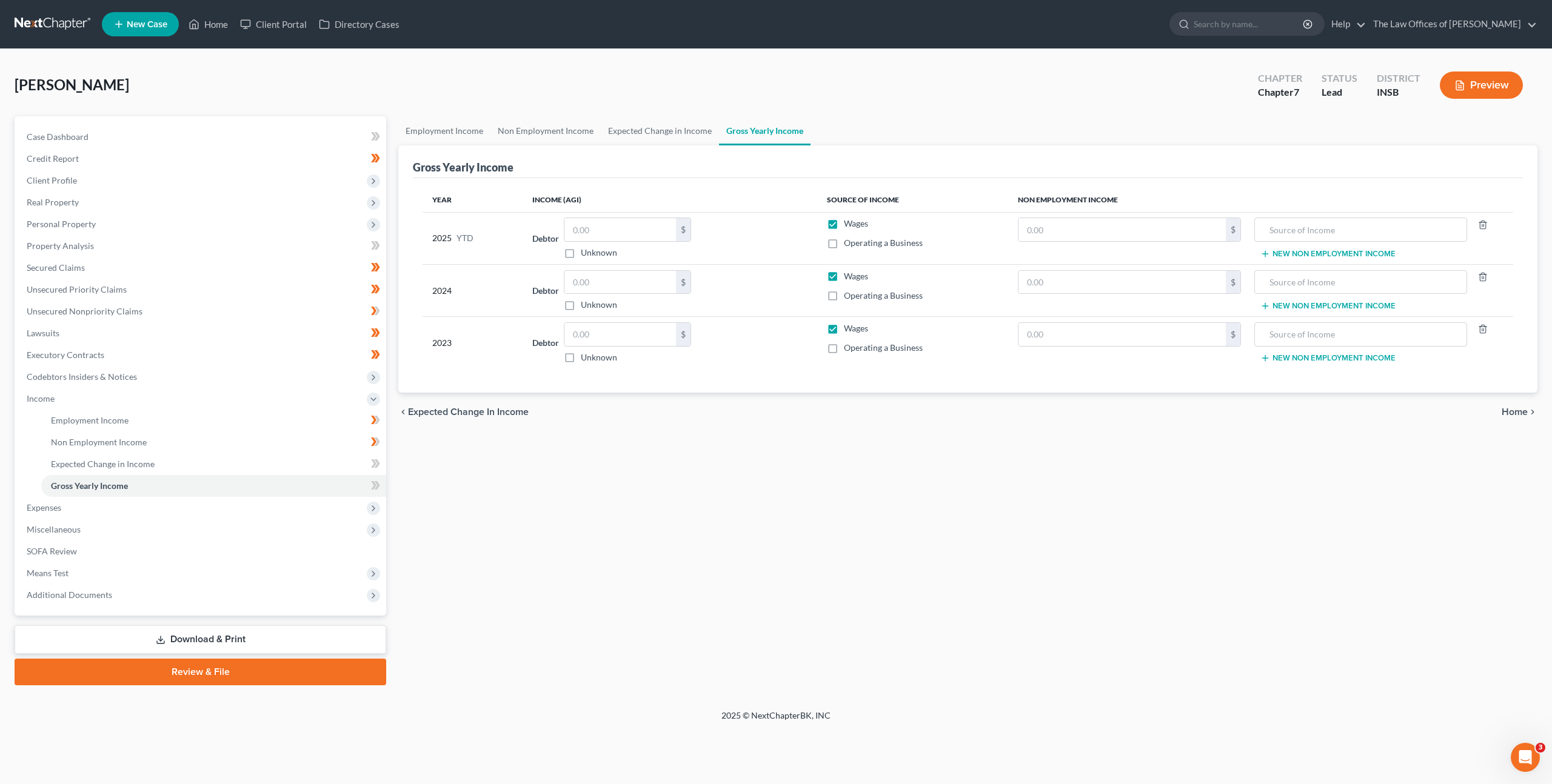
drag, startPoint x: 1084, startPoint y: 104, endPoint x: 962, endPoint y: 0, distance: 160.3
click at [1083, 104] on div "[PERSON_NAME] Upgraded Chapter Chapter 7 Status Lead District INSB Preview" at bounding box center [776, 90] width 1523 height 52
click at [1075, 81] on div "[PERSON_NAME] Upgraded Chapter Chapter 7 Status Lead District INSB Preview" at bounding box center [776, 90] width 1523 height 52
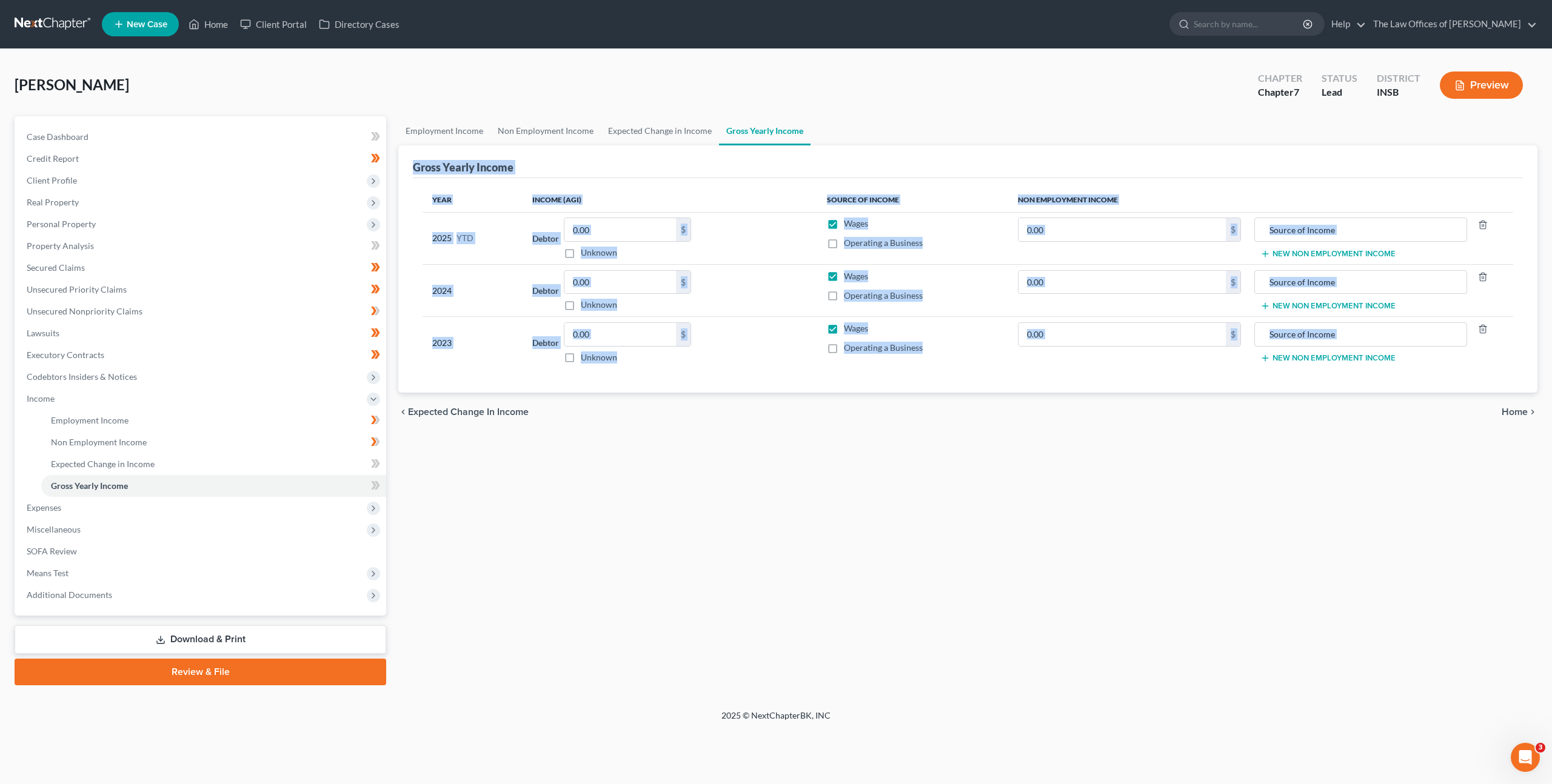
click at [803, 431] on div "Employment Income Non Employment Income Expected Change in Income Gross Yearly …" at bounding box center [968, 401] width 1151 height 569
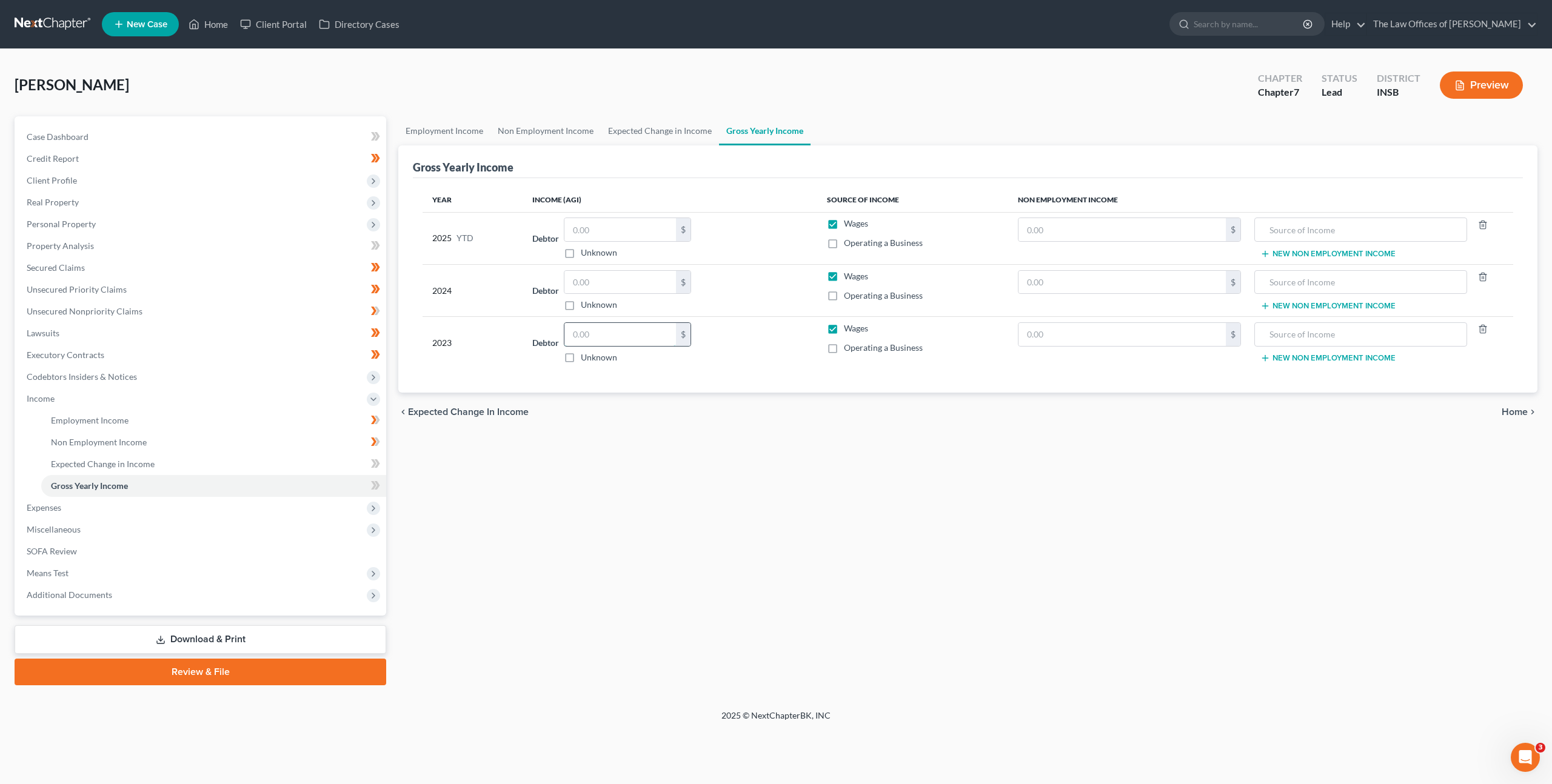
click at [627, 334] on input "text" at bounding box center [620, 334] width 112 height 23
drag, startPoint x: 633, startPoint y: 276, endPoint x: 767, endPoint y: 260, distance: 135.0
click at [633, 277] on input "text" at bounding box center [620, 282] width 112 height 23
click at [640, 237] on input "text" at bounding box center [620, 229] width 112 height 23
click at [275, 416] on link "Employment Income" at bounding box center [213, 420] width 345 height 22
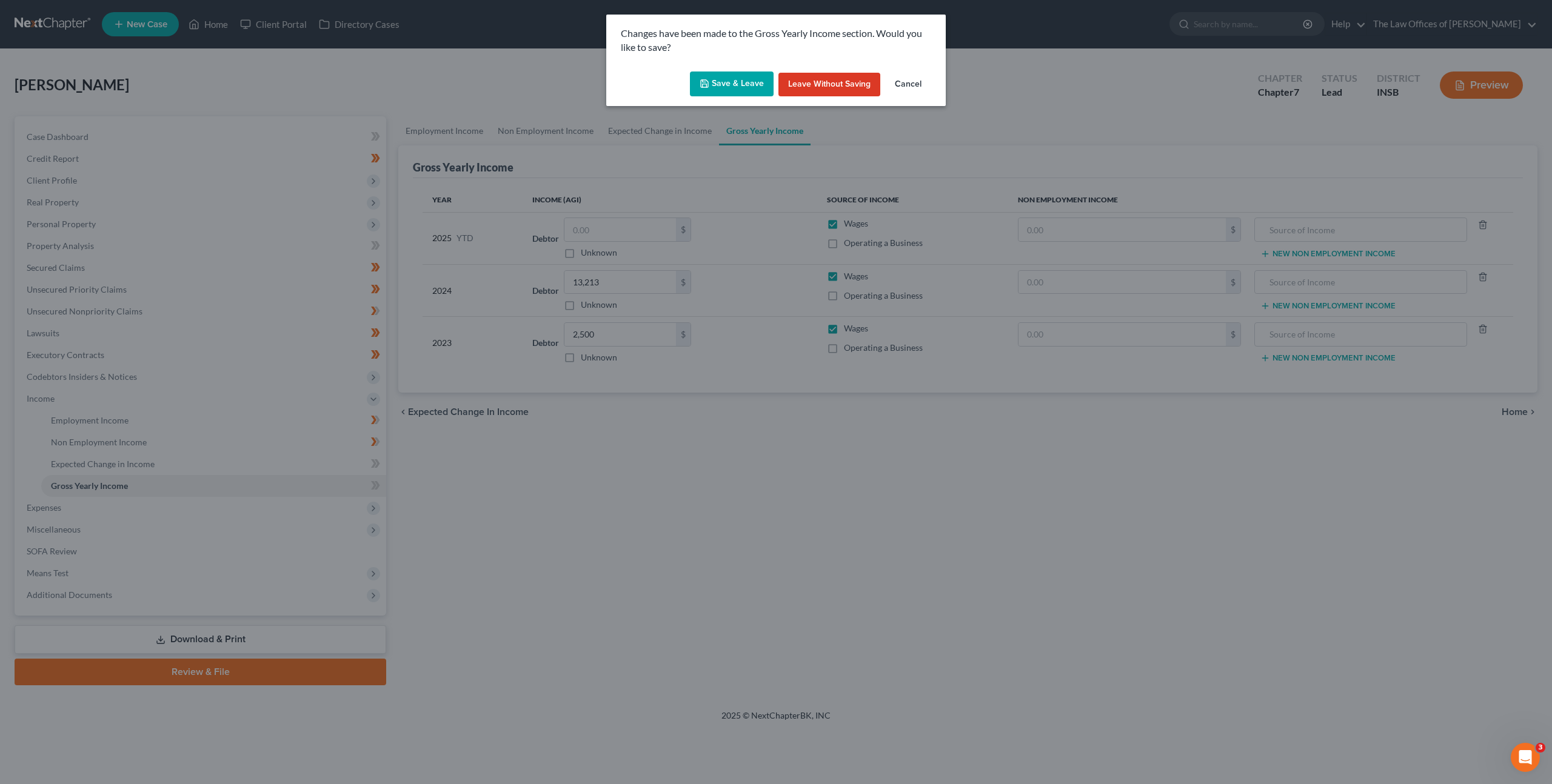
click at [752, 89] on button "Save & Leave" at bounding box center [732, 84] width 84 height 25
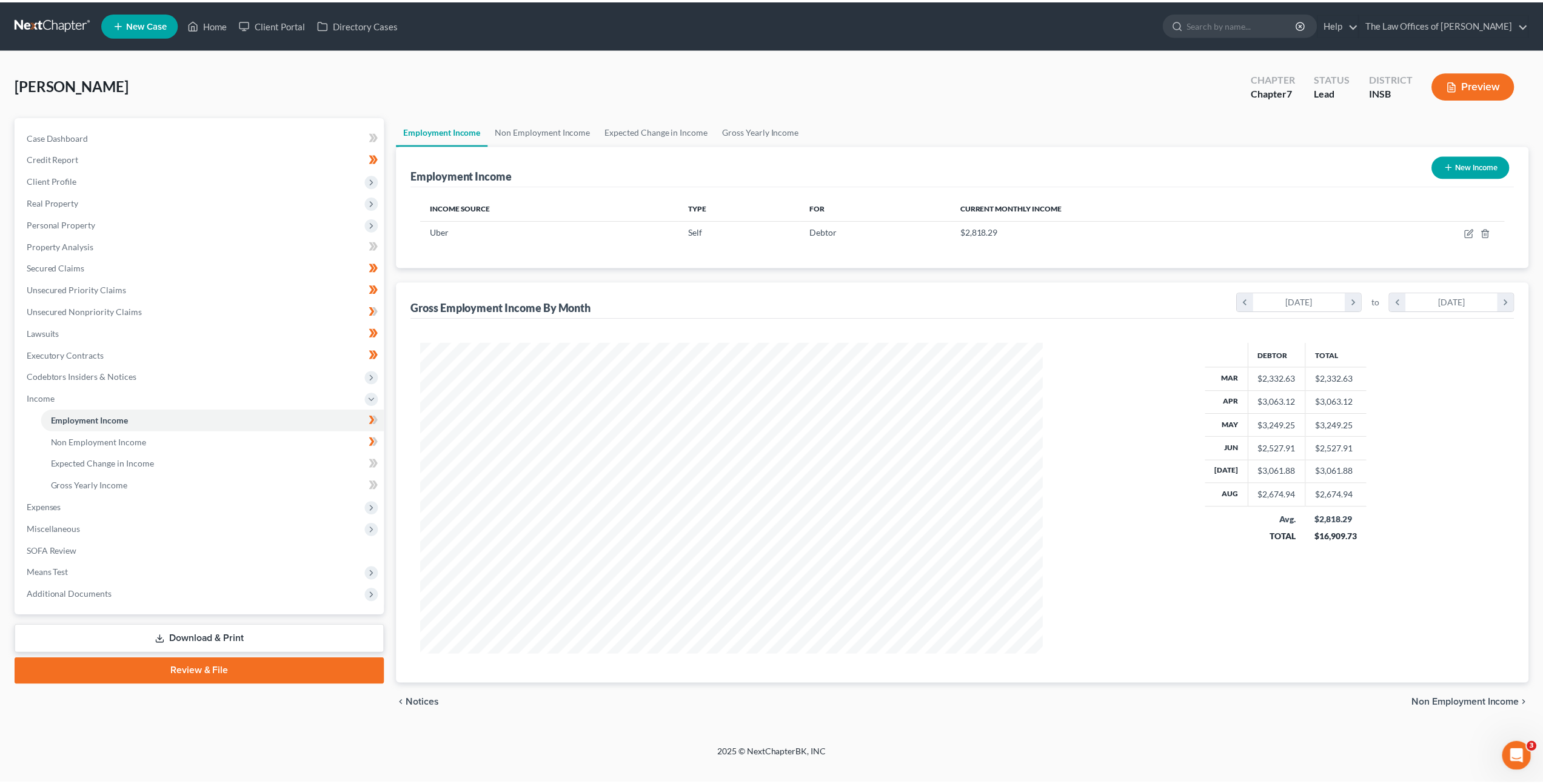
scroll to position [313, 650]
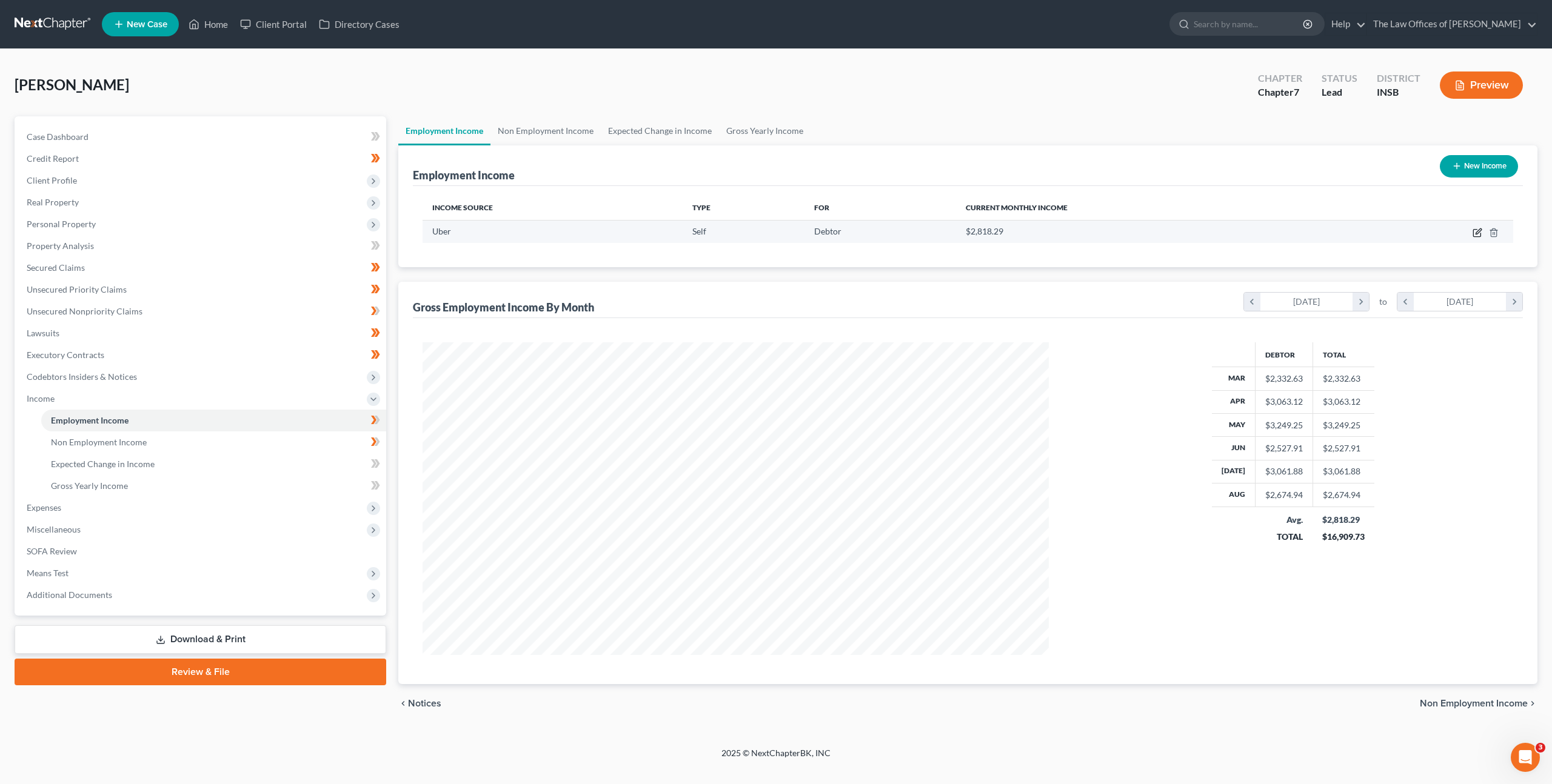
click at [1476, 231] on icon "button" at bounding box center [1477, 233] width 10 height 10
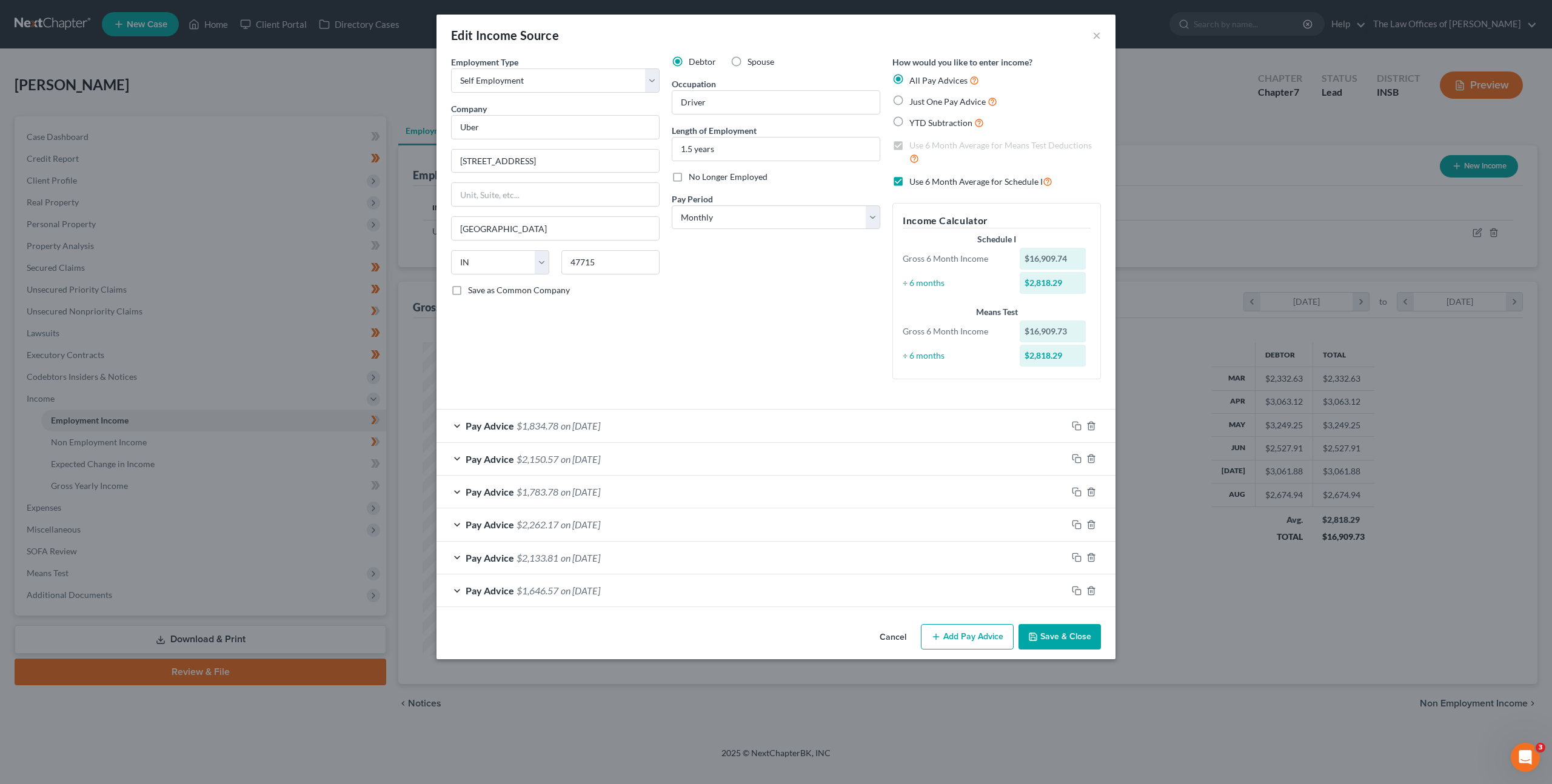
click at [894, 638] on button "Cancel" at bounding box center [893, 637] width 46 height 24
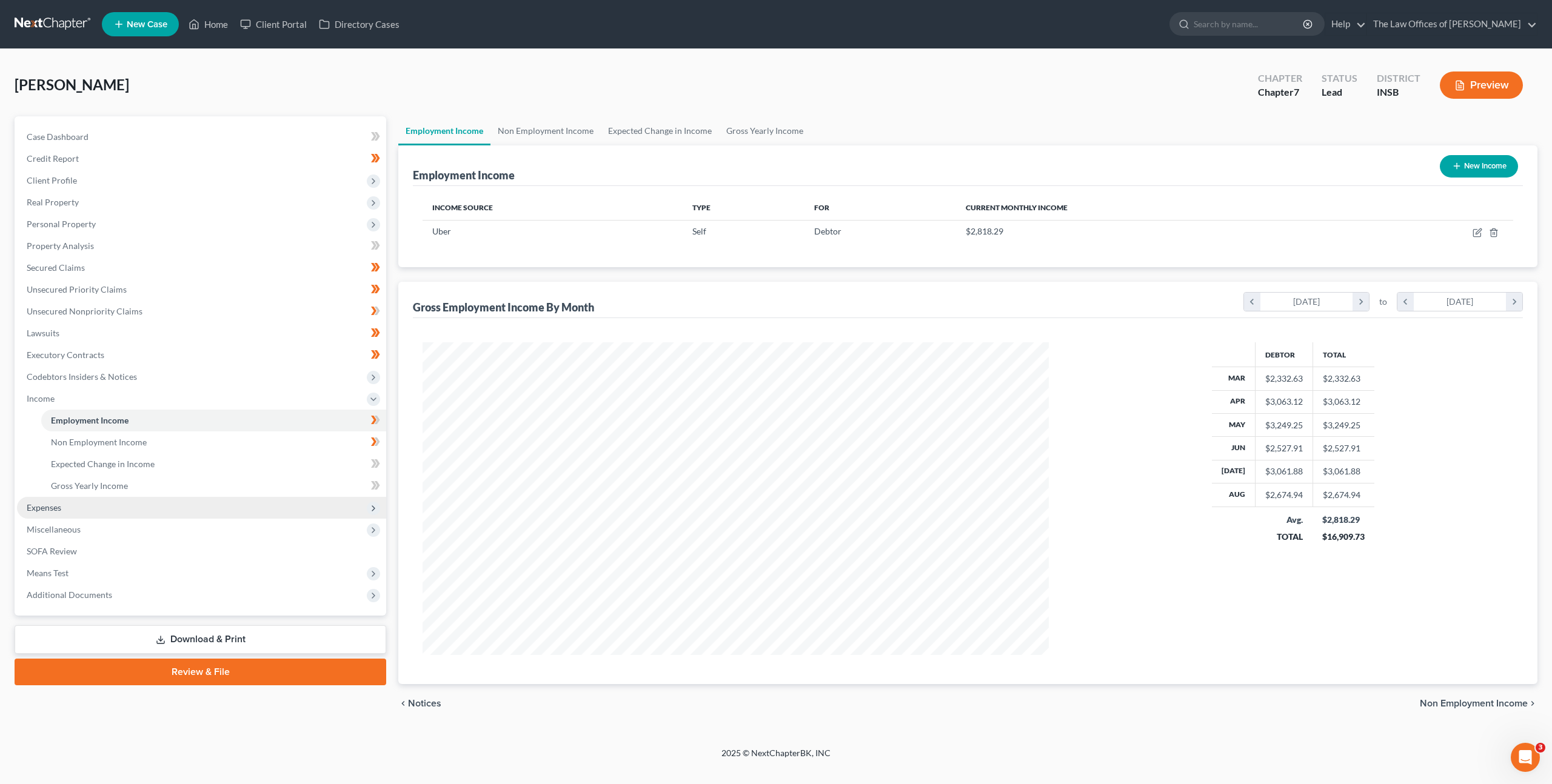
click at [156, 498] on span "Expenses" at bounding box center [201, 508] width 369 height 22
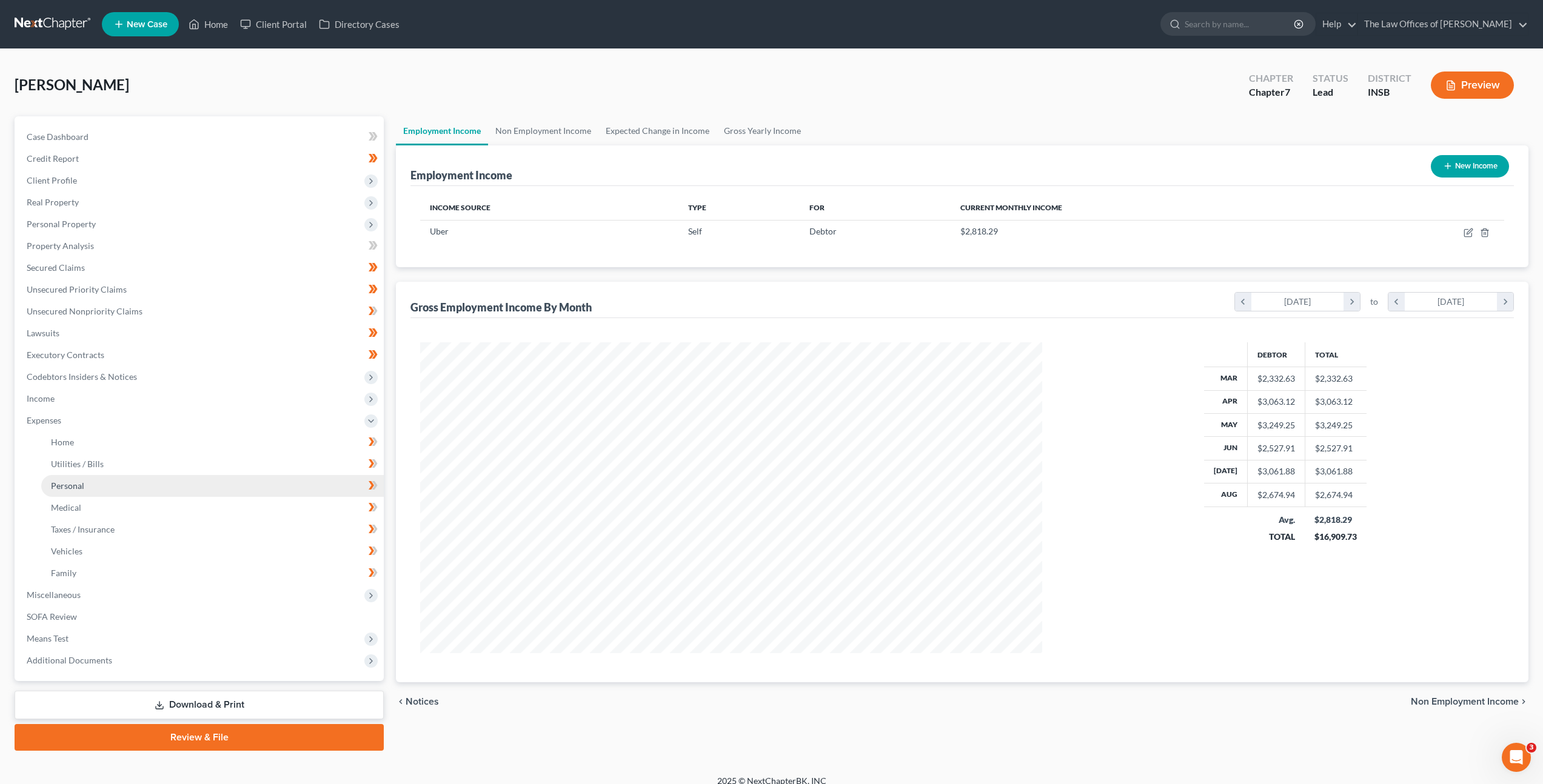
scroll to position [605576, 605598]
click at [138, 432] on link "Home" at bounding box center [212, 442] width 342 height 22
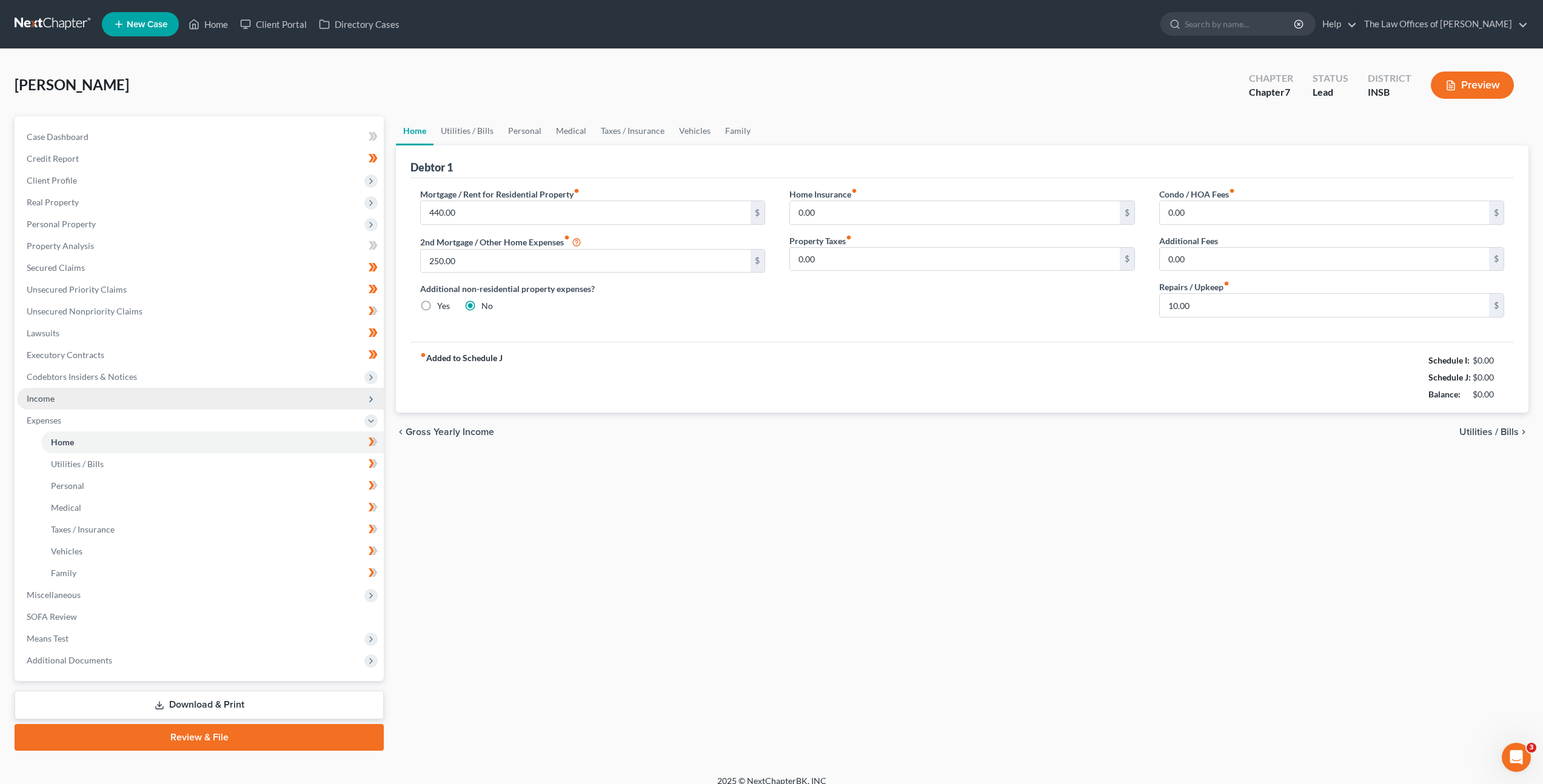
click at [141, 398] on span "Income" at bounding box center [201, 399] width 367 height 22
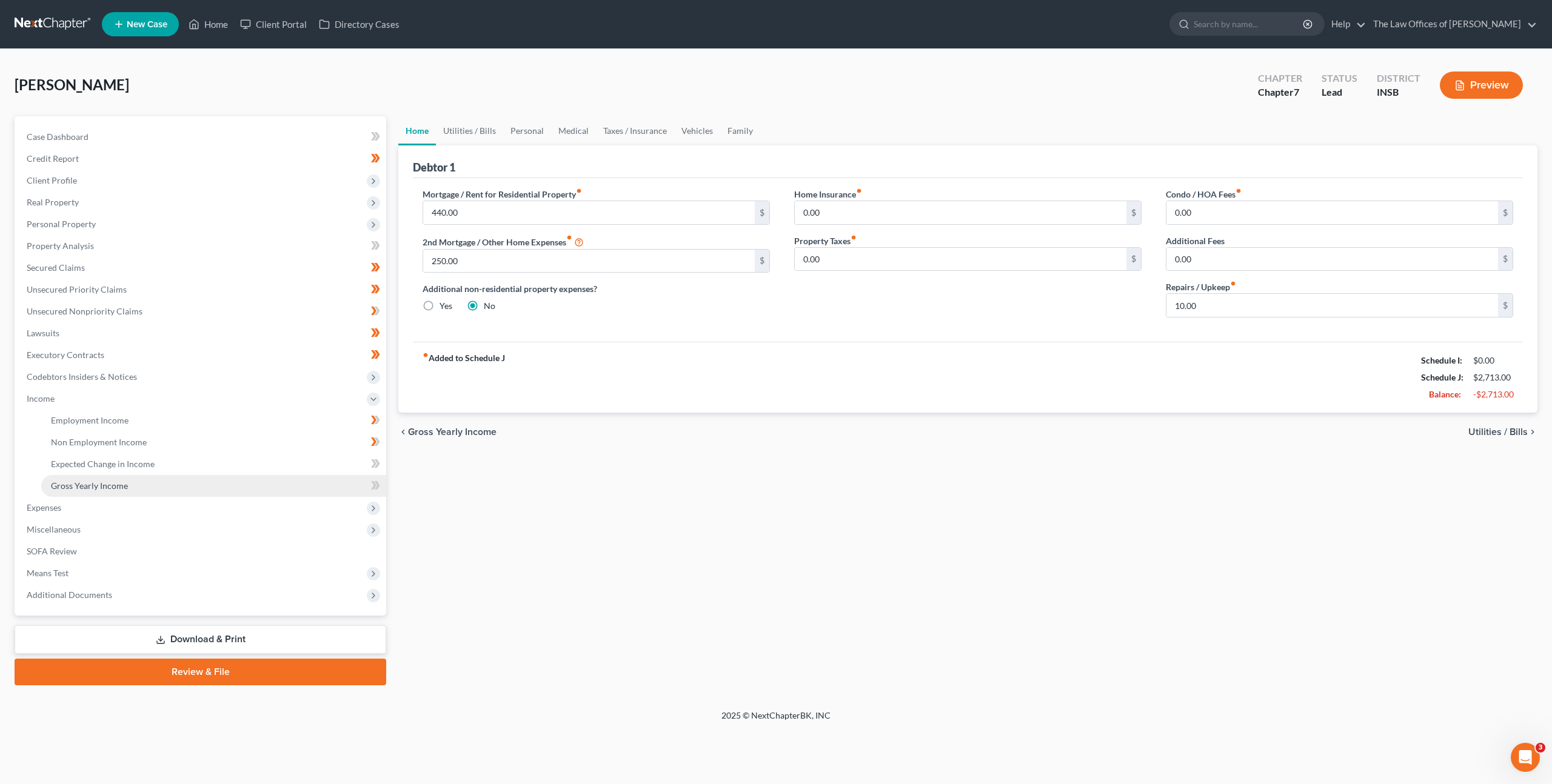
click at [171, 478] on link "Gross Yearly Income" at bounding box center [213, 486] width 345 height 22
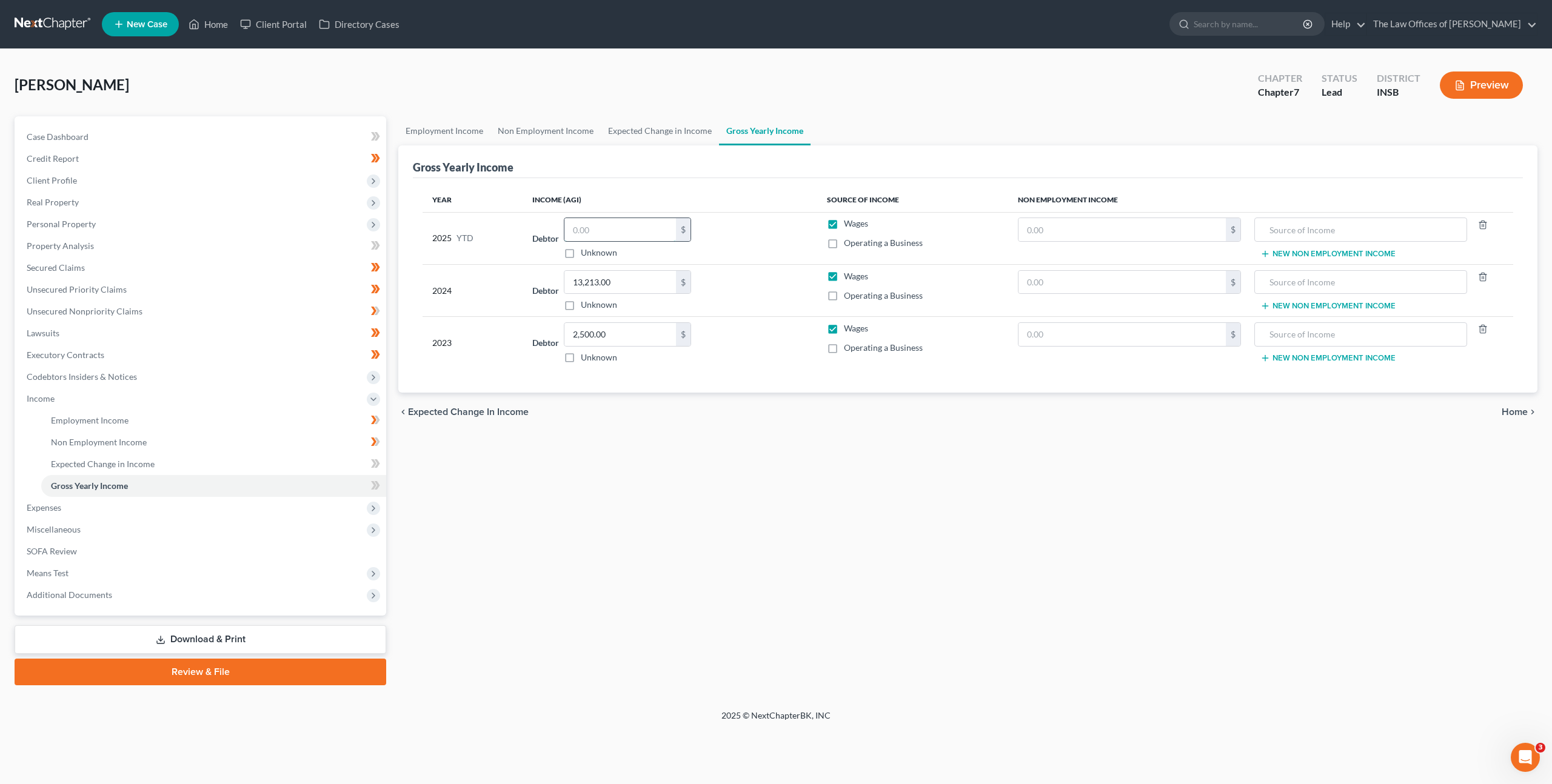
click at [586, 227] on input "text" at bounding box center [620, 229] width 112 height 23
click at [715, 231] on div "Debtor 11,811.68 $ Unknown Balance Undetermined 11,811.68 $ Unknown" at bounding box center [670, 238] width 275 height 41
click at [378, 466] on icon at bounding box center [376, 464] width 9 height 15
click at [372, 484] on icon at bounding box center [376, 486] width 9 height 15
click at [373, 484] on icon at bounding box center [376, 486] width 9 height 15
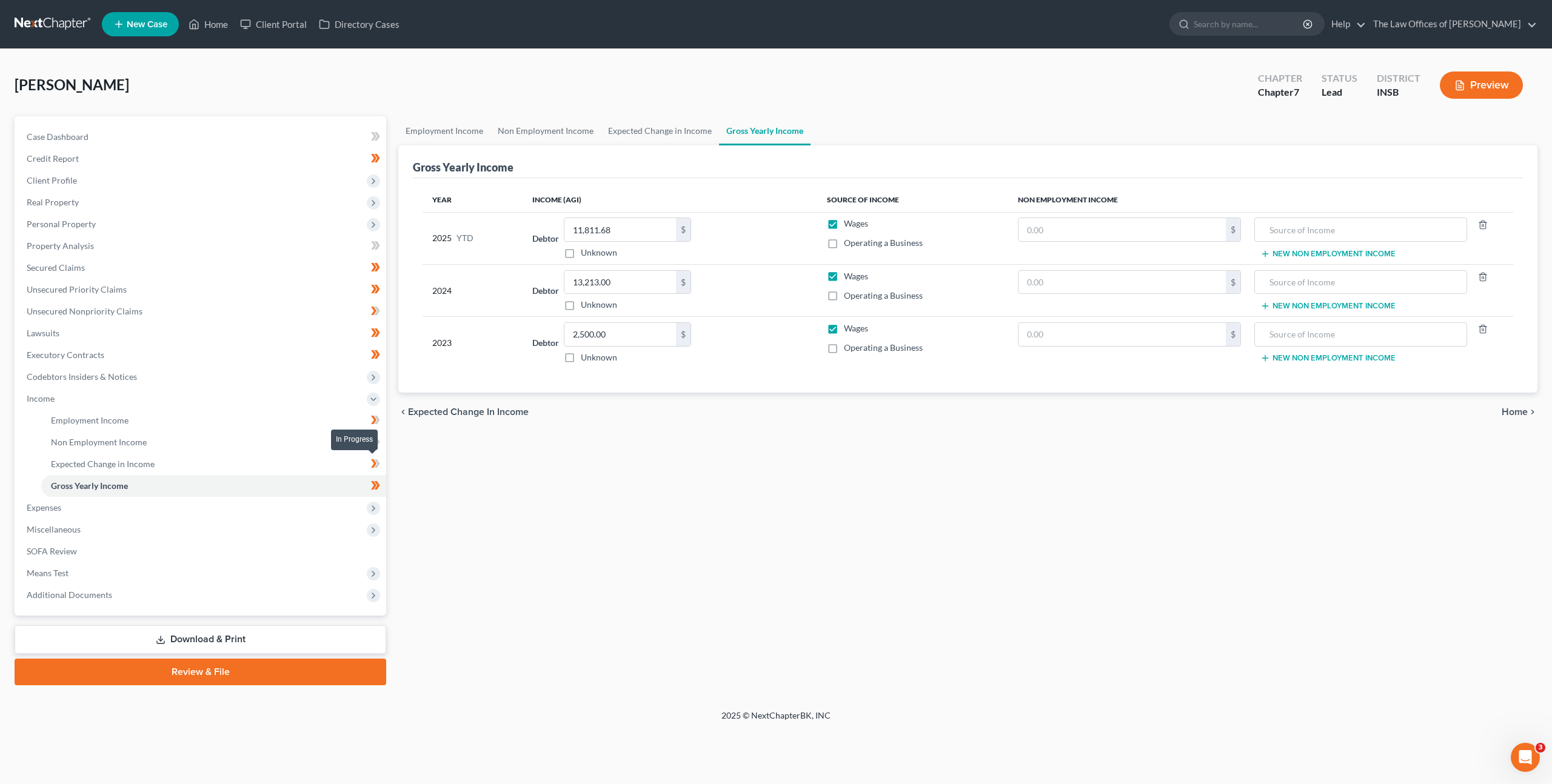
click at [374, 470] on icon at bounding box center [376, 464] width 9 height 15
click at [330, 443] on link "Non Employment Income" at bounding box center [213, 442] width 345 height 22
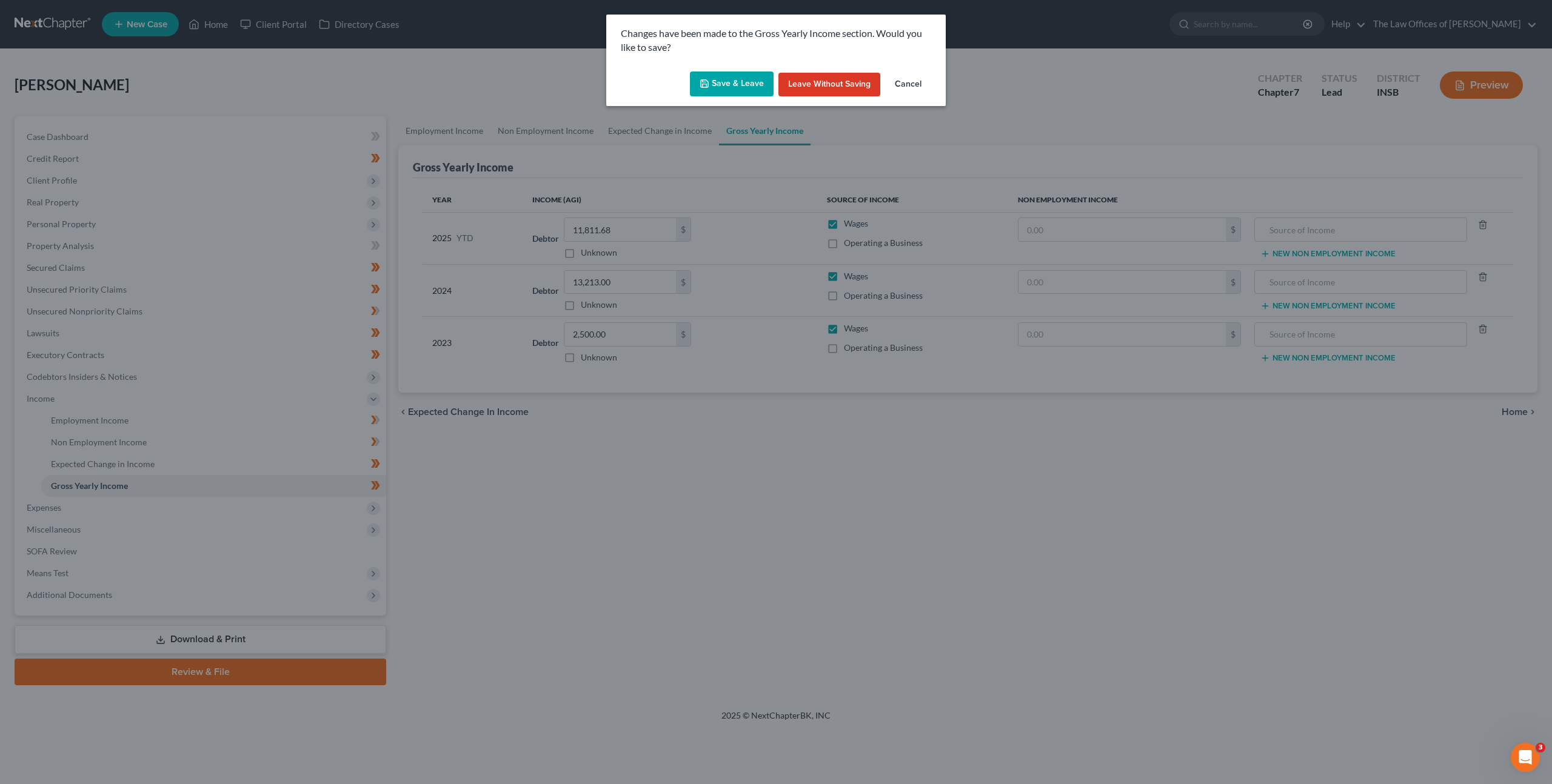
click at [740, 79] on button "Save & Leave" at bounding box center [732, 84] width 84 height 25
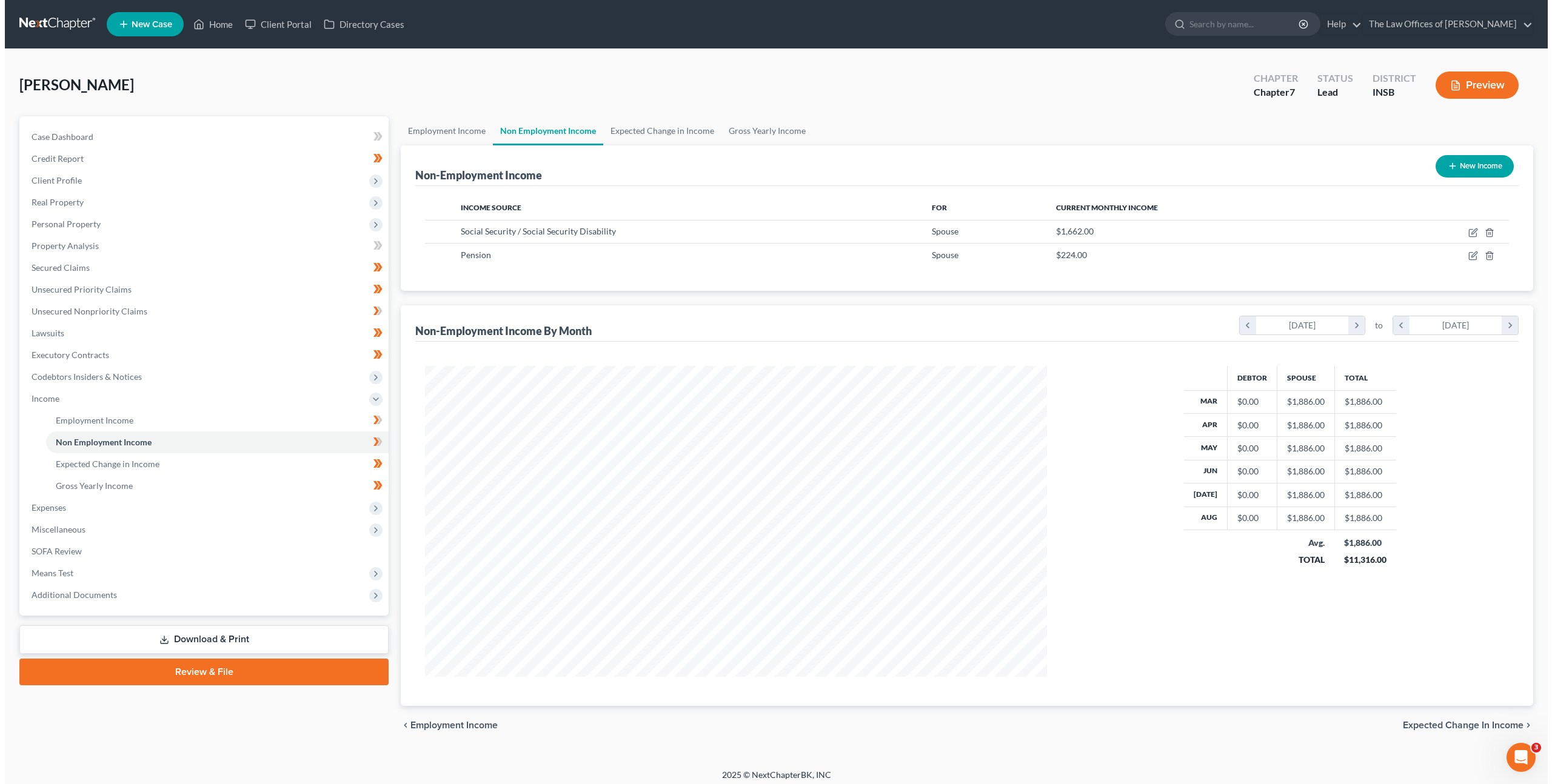
scroll to position [311, 646]
click at [1454, 161] on button "New Income" at bounding box center [1470, 166] width 78 height 23
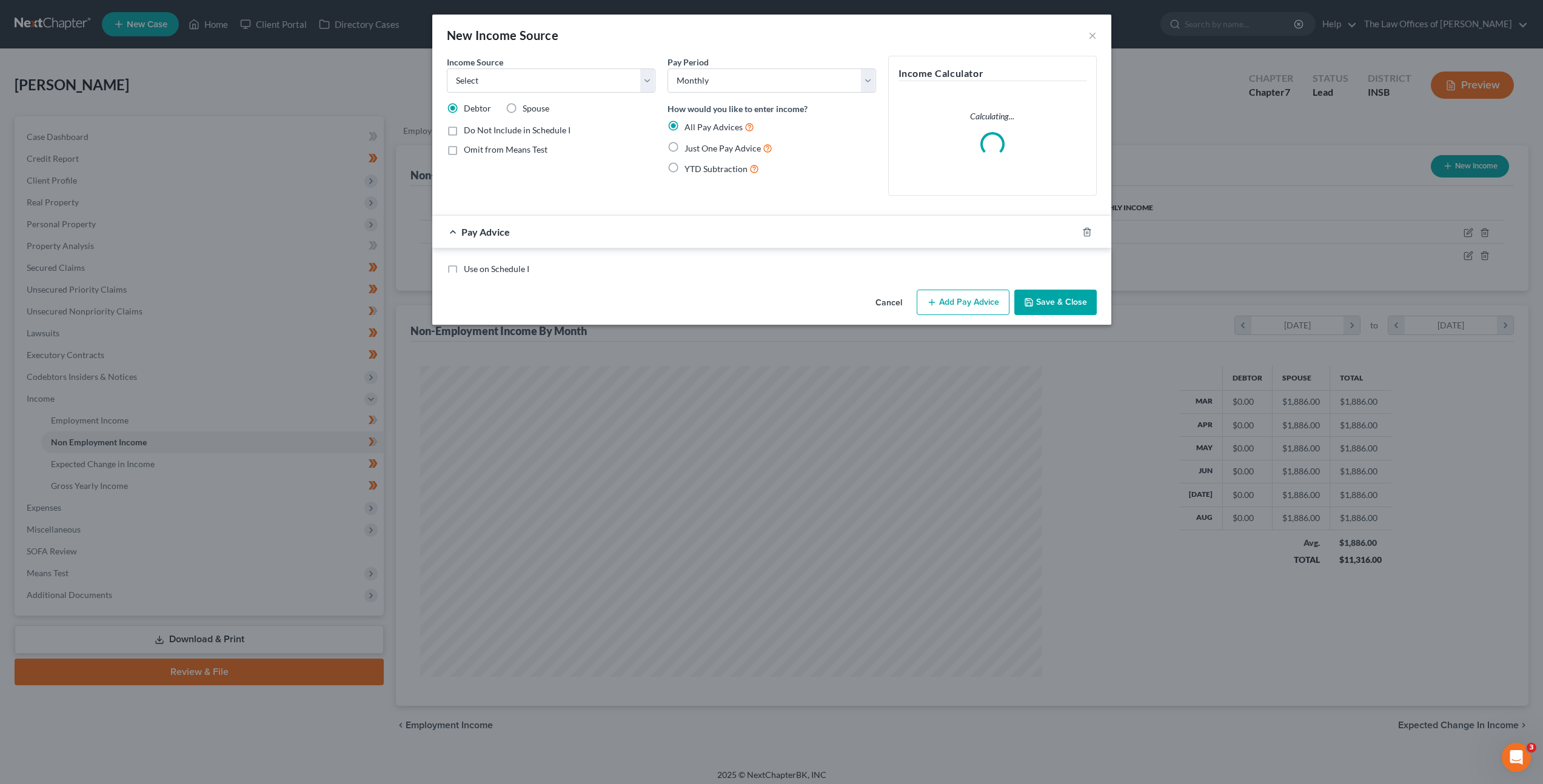
scroll to position [313, 650]
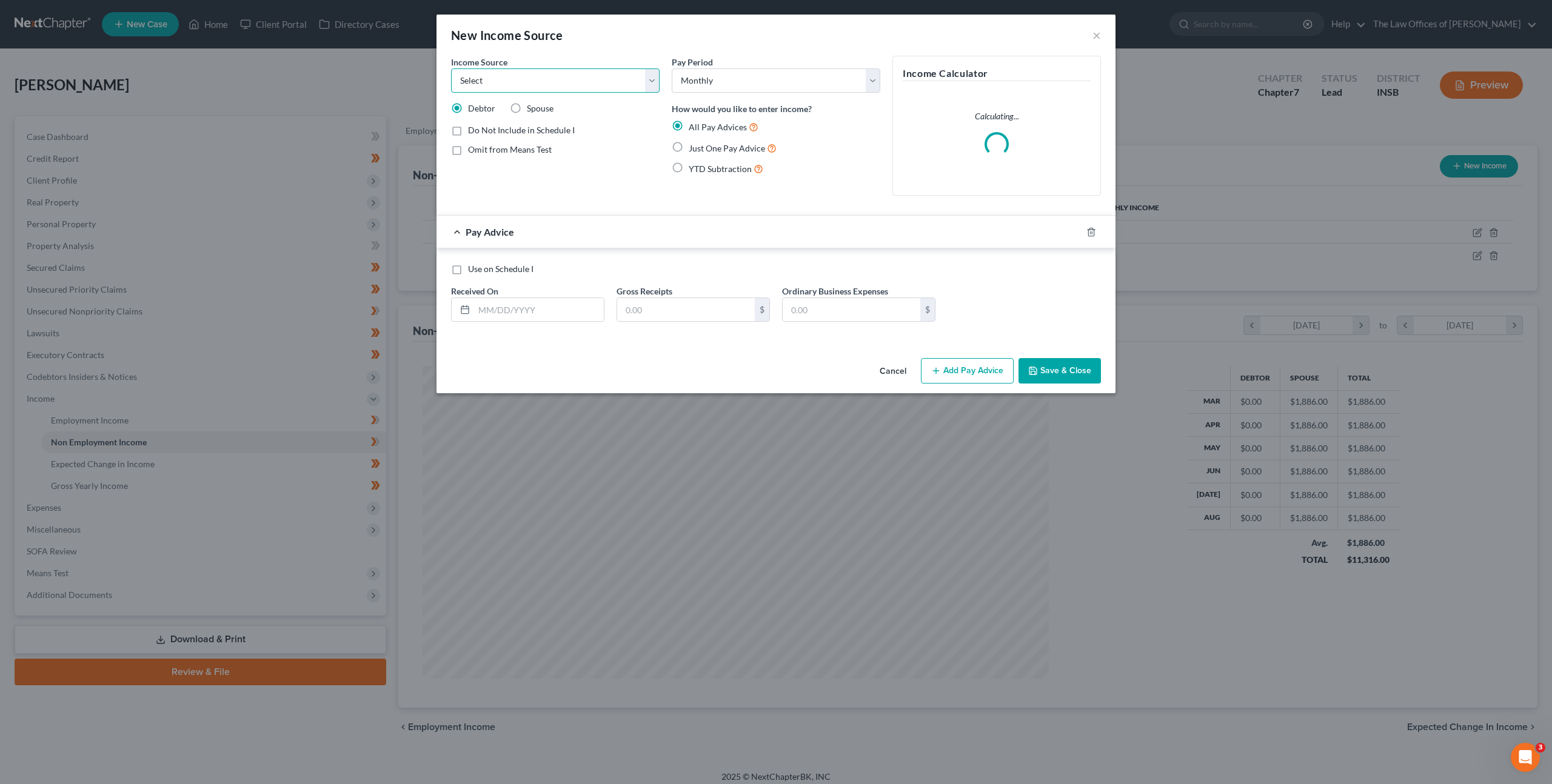
click at [541, 87] on select "Select Unemployment Disability (from employer) Pension Retirement Social Securi…" at bounding box center [555, 80] width 209 height 24
click at [889, 353] on div "Income Source * Select Unemployment Disability (from employer) Pension Retireme…" at bounding box center [776, 205] width 679 height 298
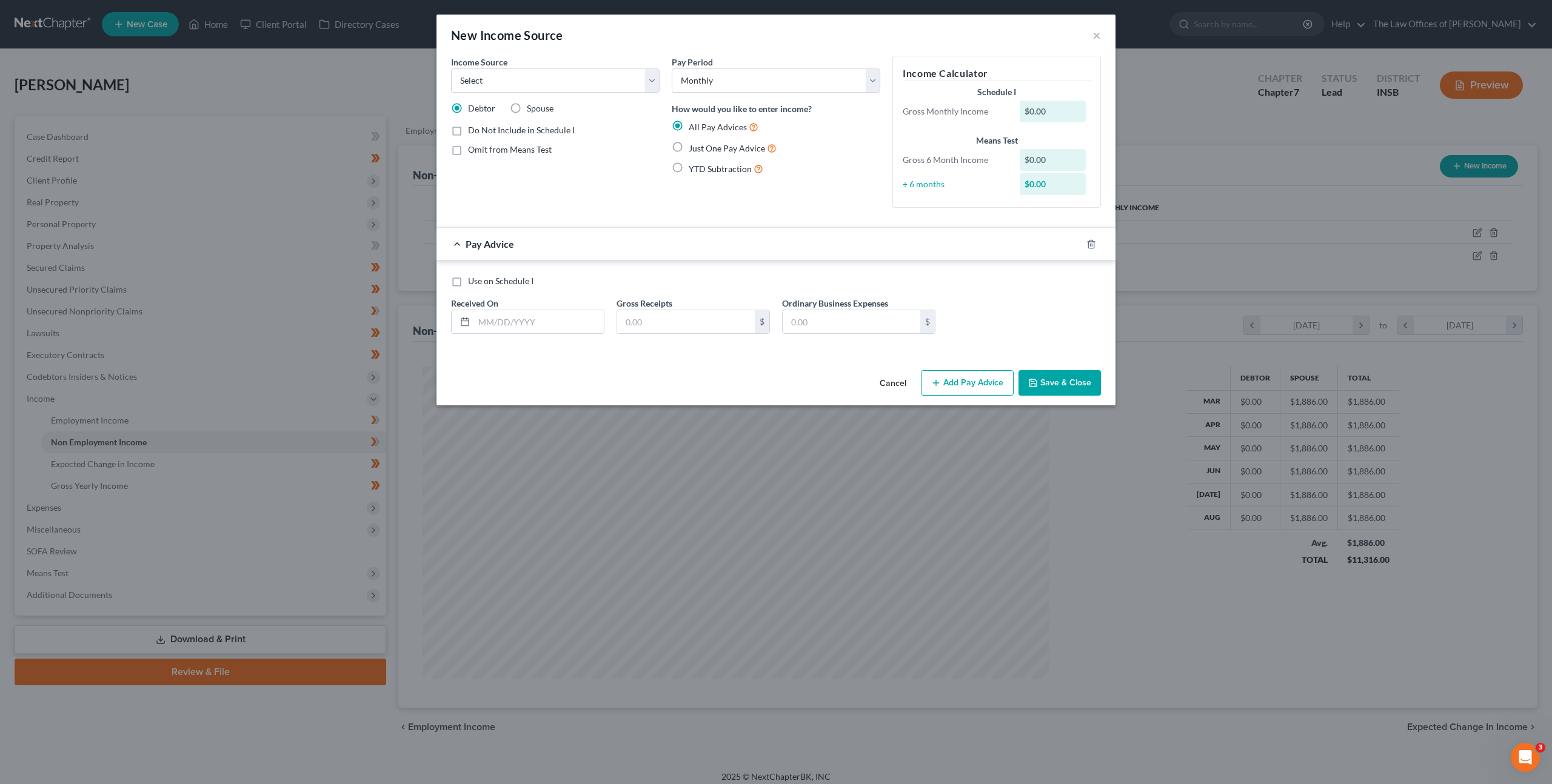
click at [889, 365] on div "Income Source * Select Unemployment Disability (from employer) Pension Retireme…" at bounding box center [776, 211] width 679 height 310
click at [887, 386] on button "Cancel" at bounding box center [893, 383] width 46 height 24
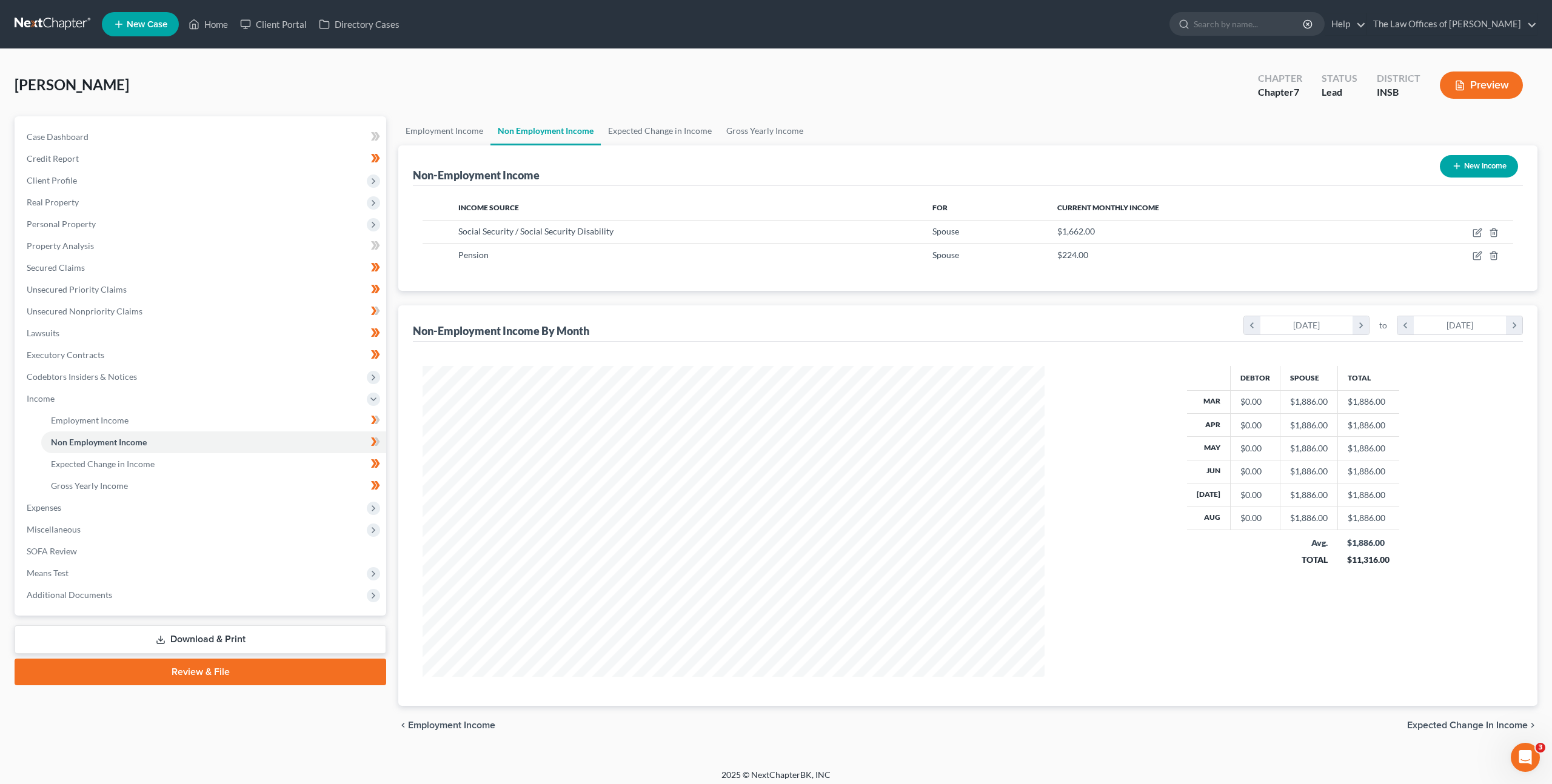
scroll to position [605576, 605478]
click at [1486, 232] on icon "button" at bounding box center [1484, 233] width 10 height 10
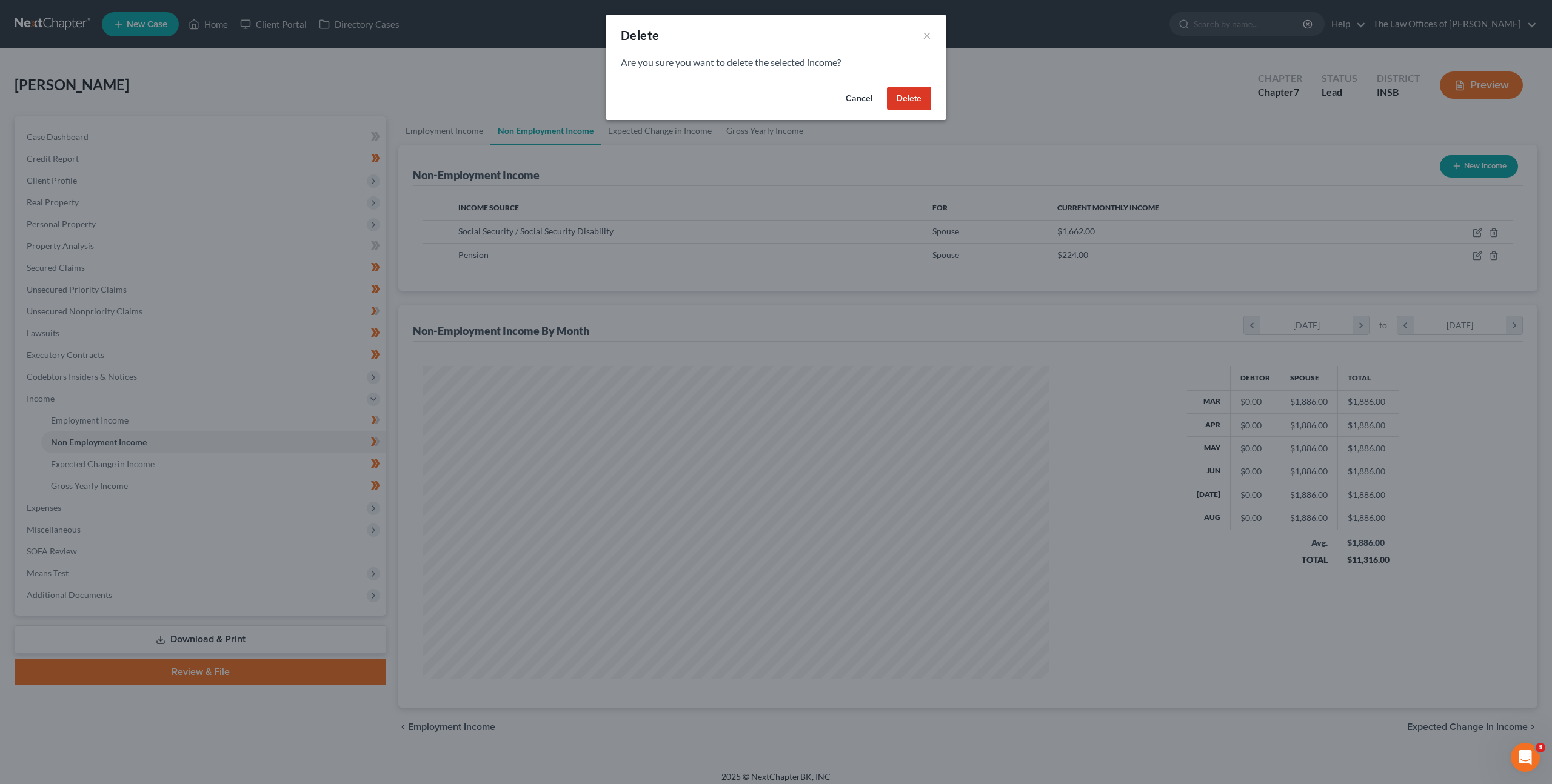
drag, startPoint x: 892, startPoint y: 96, endPoint x: 921, endPoint y: 104, distance: 30.1
click at [892, 96] on button "Delete" at bounding box center [909, 98] width 45 height 24
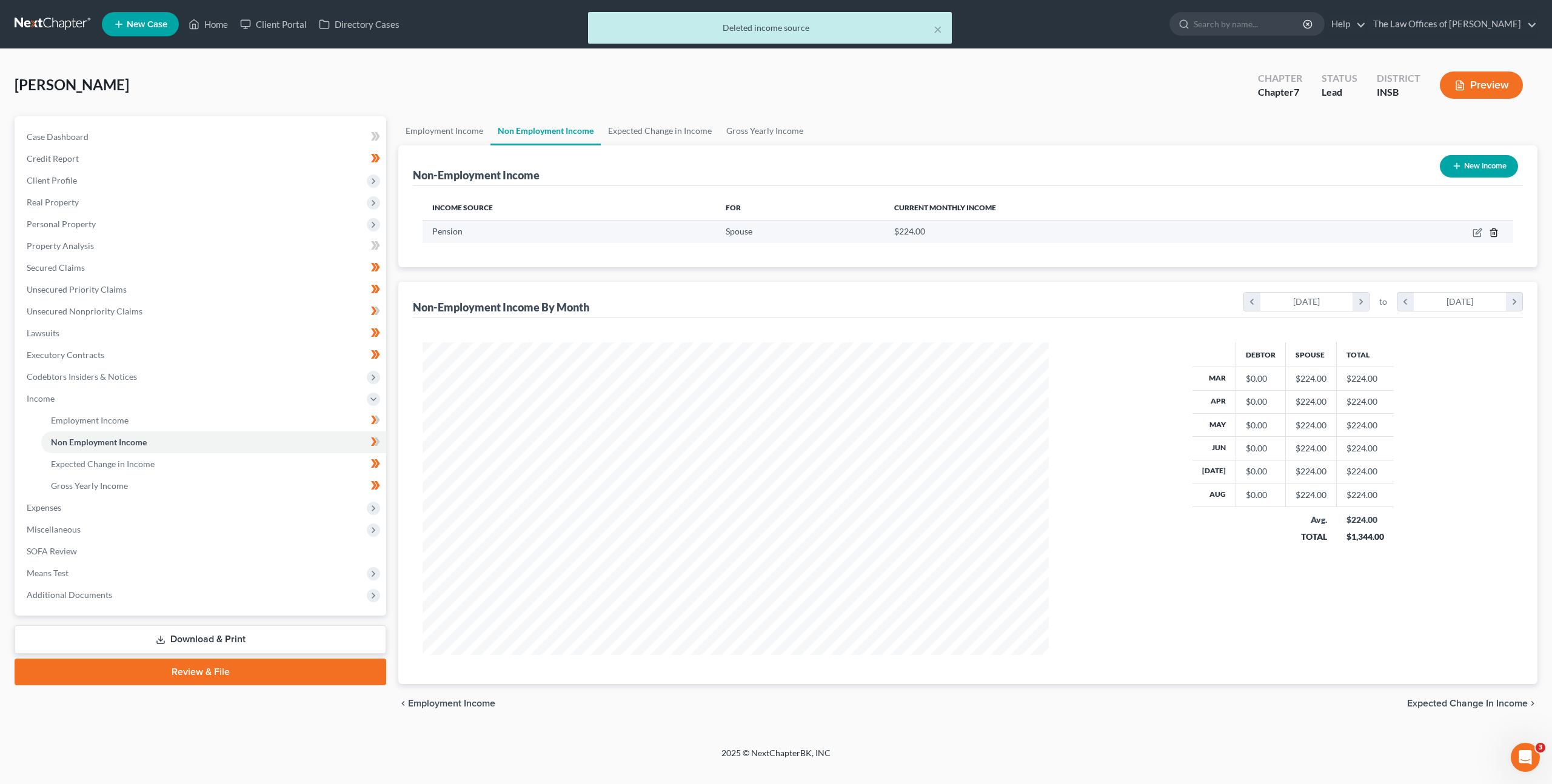
click at [1493, 233] on icon "button" at bounding box center [1494, 233] width 10 height 10
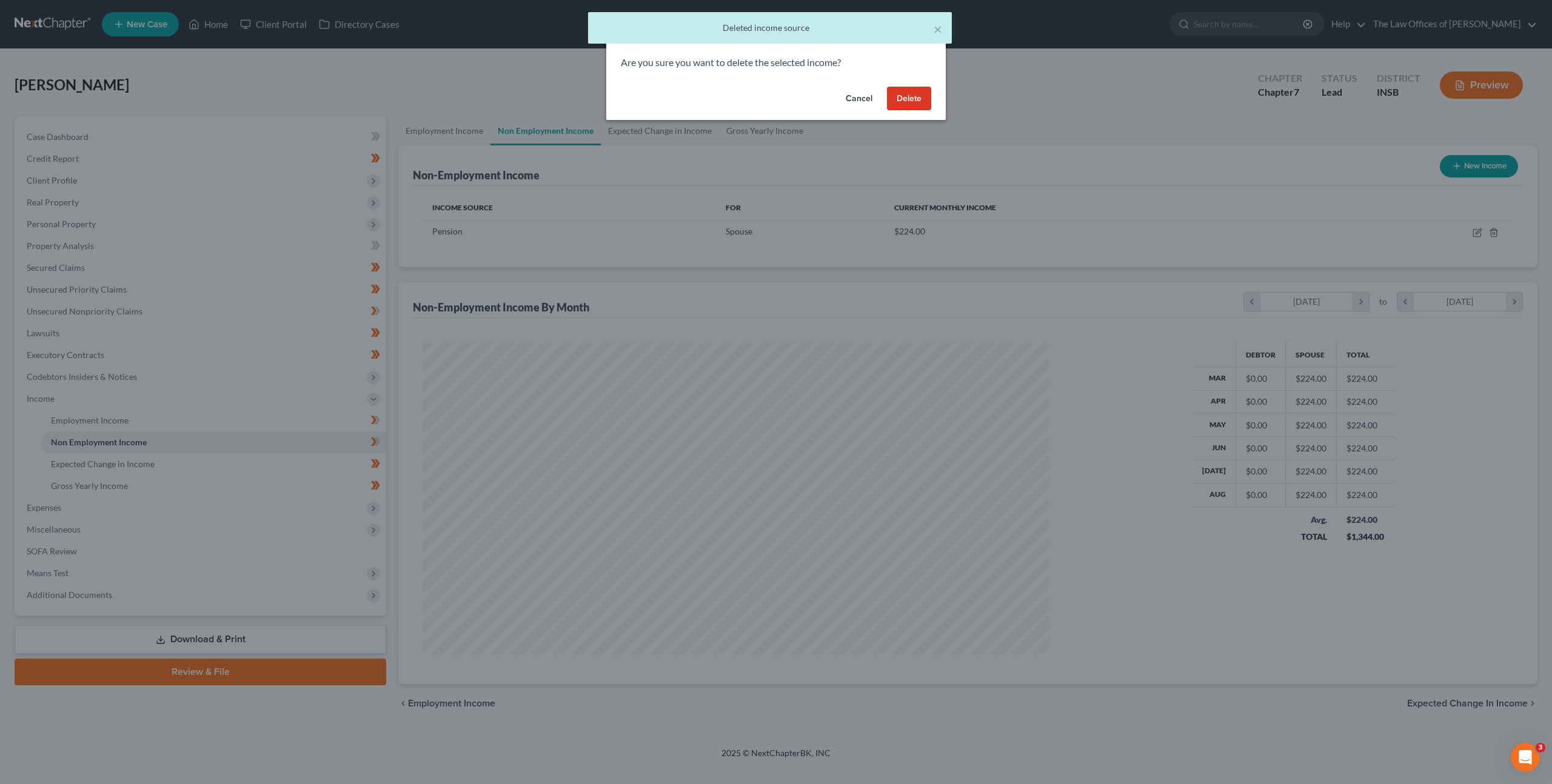
click at [908, 100] on button "Delete" at bounding box center [909, 98] width 45 height 24
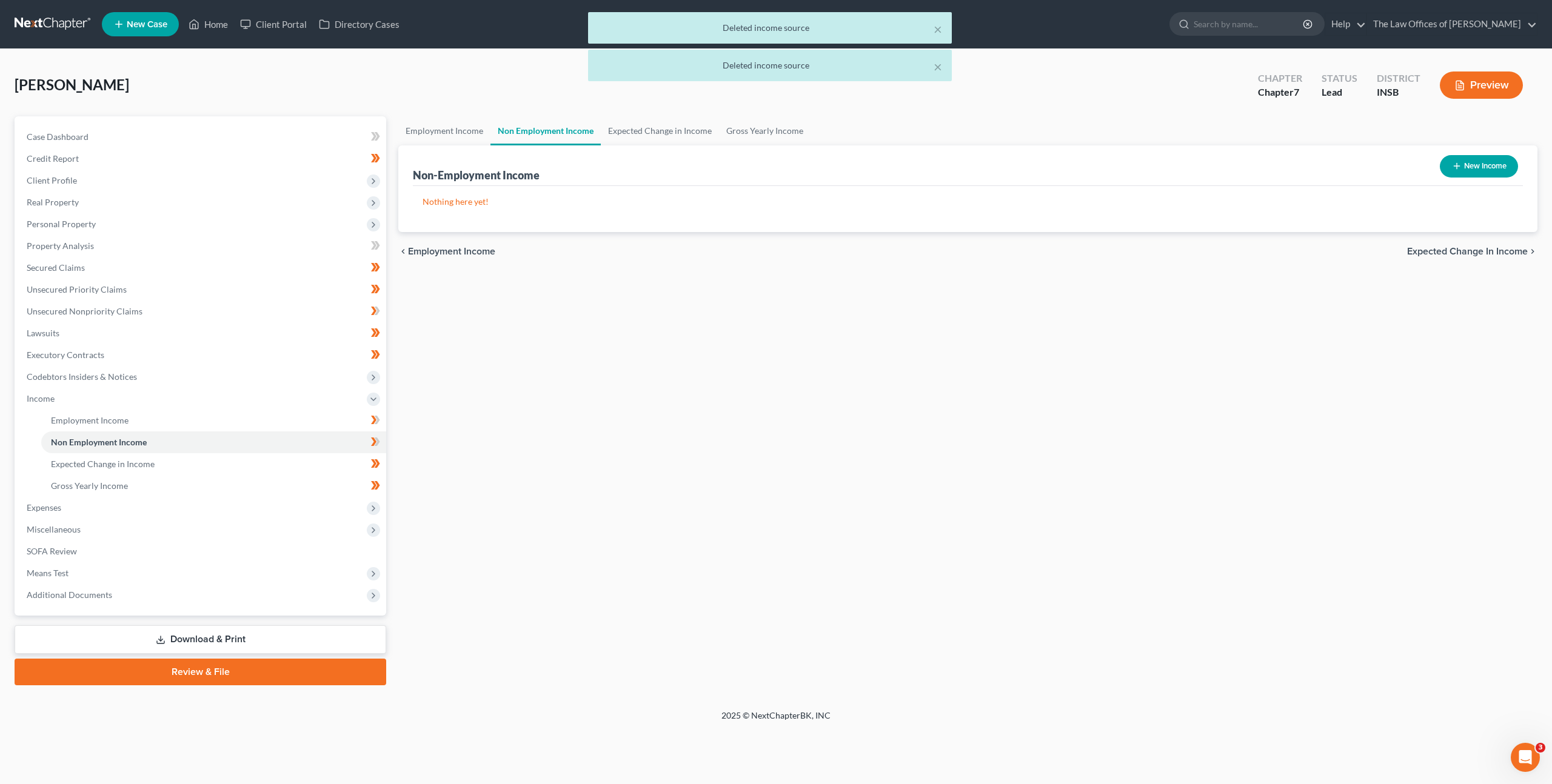
click at [1452, 163] on icon "button" at bounding box center [1456, 166] width 10 height 10
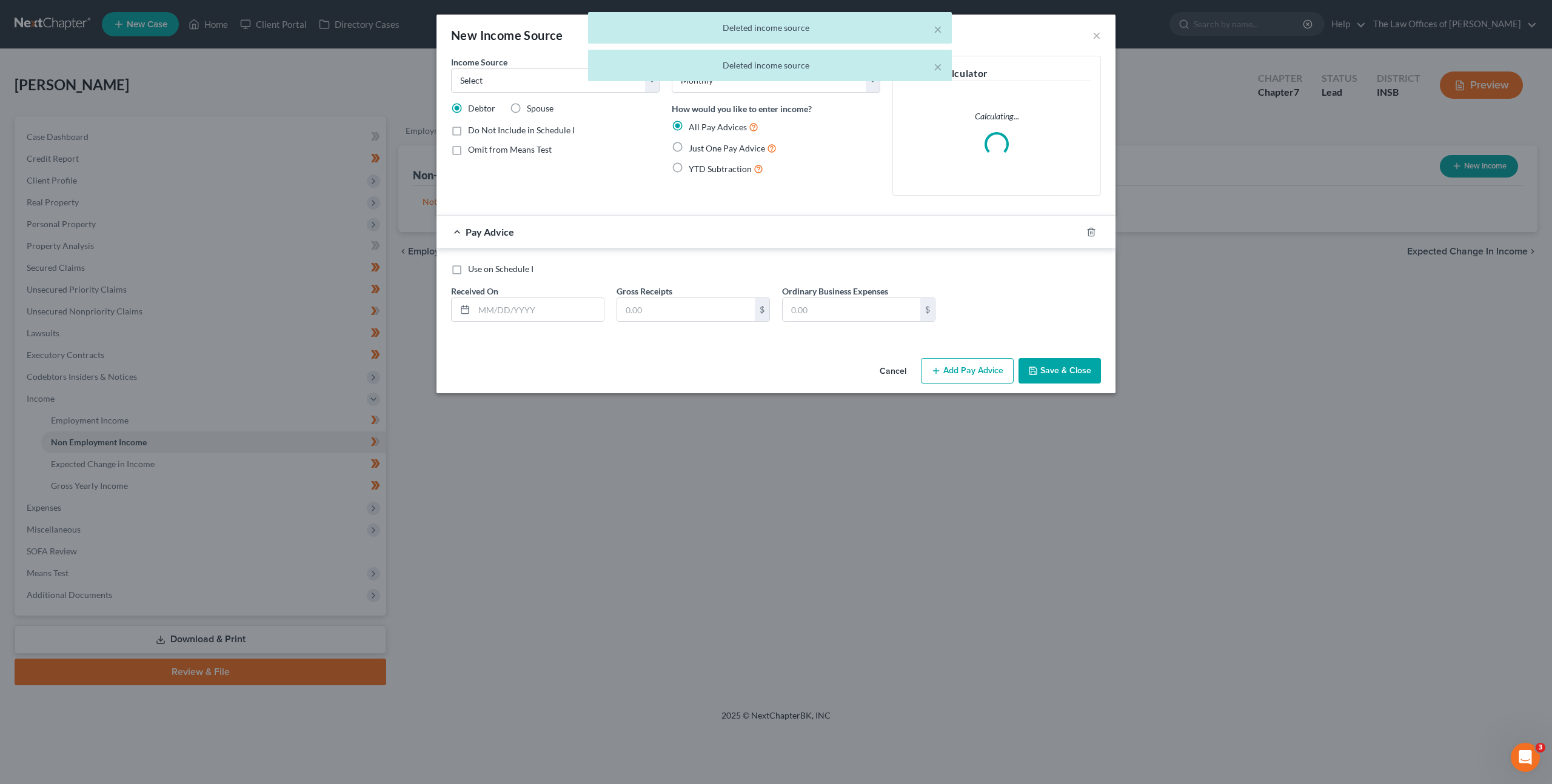
click at [508, 80] on div "× Deleted income source × Deleted income source" at bounding box center [770, 49] width 1552 height 75
click at [502, 82] on select "Select Unemployment Disability (from employer) Pension Retirement Social Securi…" at bounding box center [555, 80] width 209 height 24
click at [451, 68] on select "Select Unemployment Disability (from employer) Pension Retirement Social Securi…" at bounding box center [555, 80] width 209 height 24
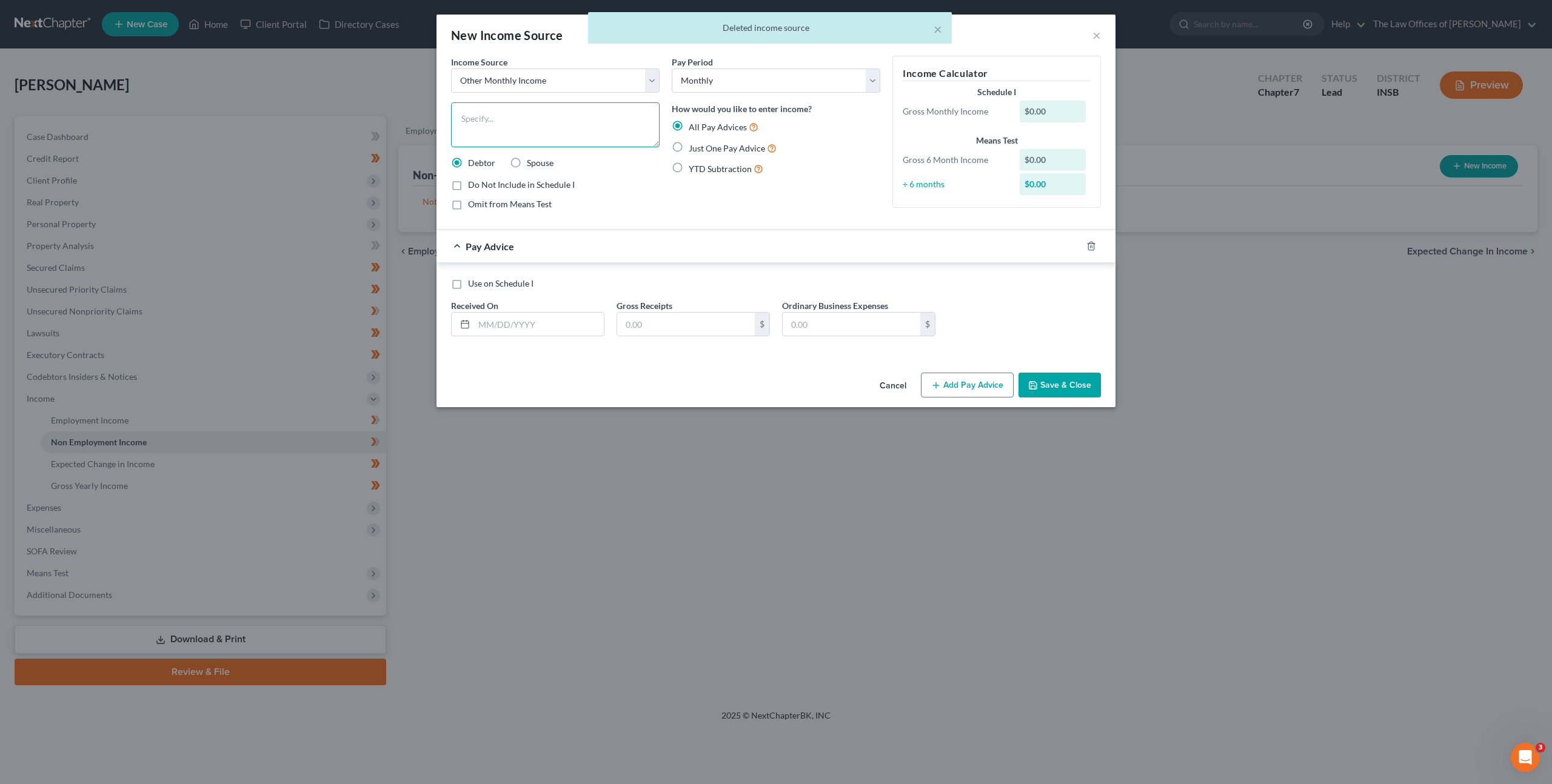
click at [524, 134] on textarea at bounding box center [555, 124] width 209 height 45
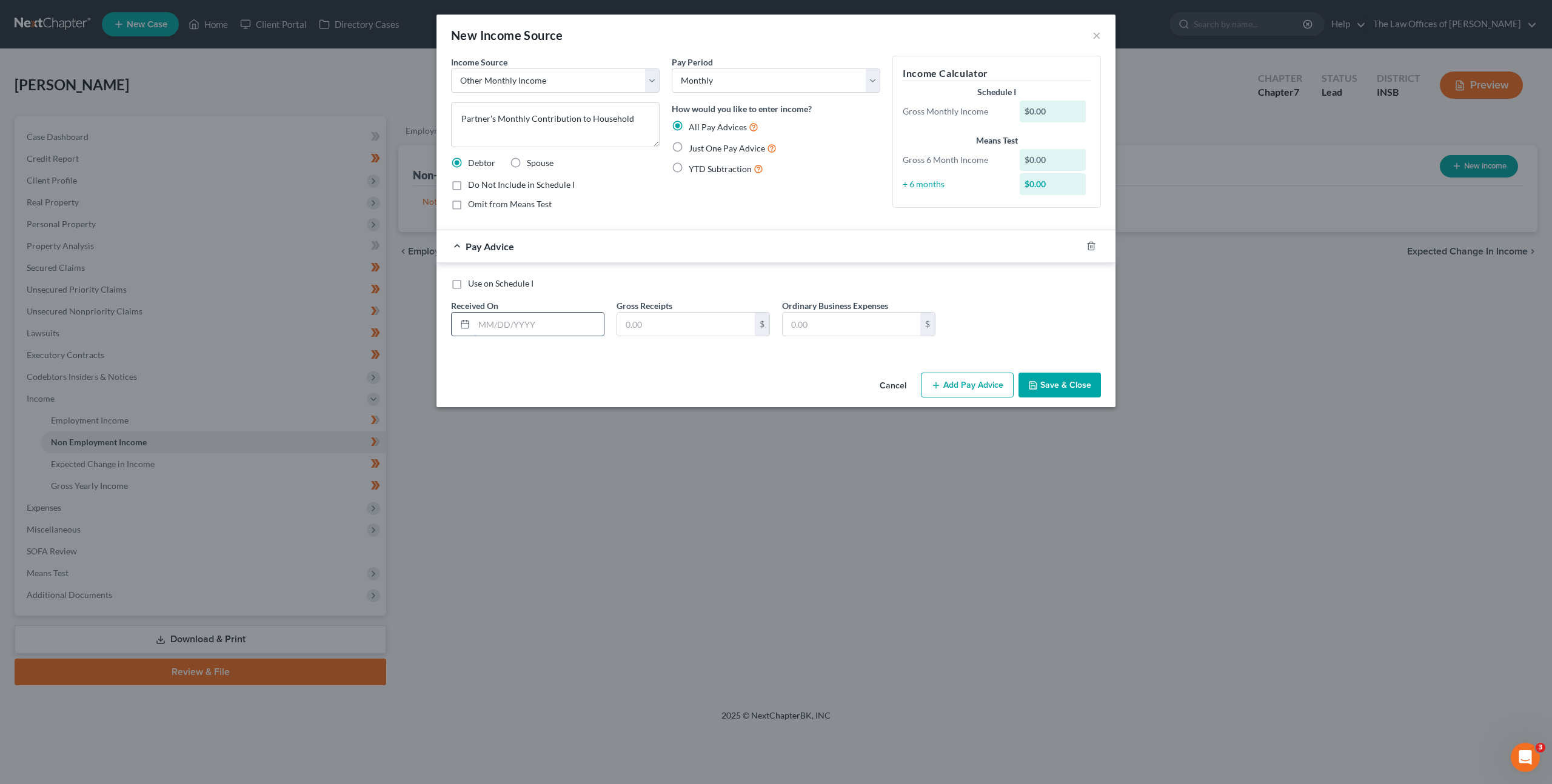
click at [504, 325] on input "text" at bounding box center [538, 324] width 130 height 23
click at [689, 147] on label "Just One Pay Advice" at bounding box center [732, 147] width 88 height 14
click at [693, 147] on input "Just One Pay Advice" at bounding box center [697, 145] width 8 height 8
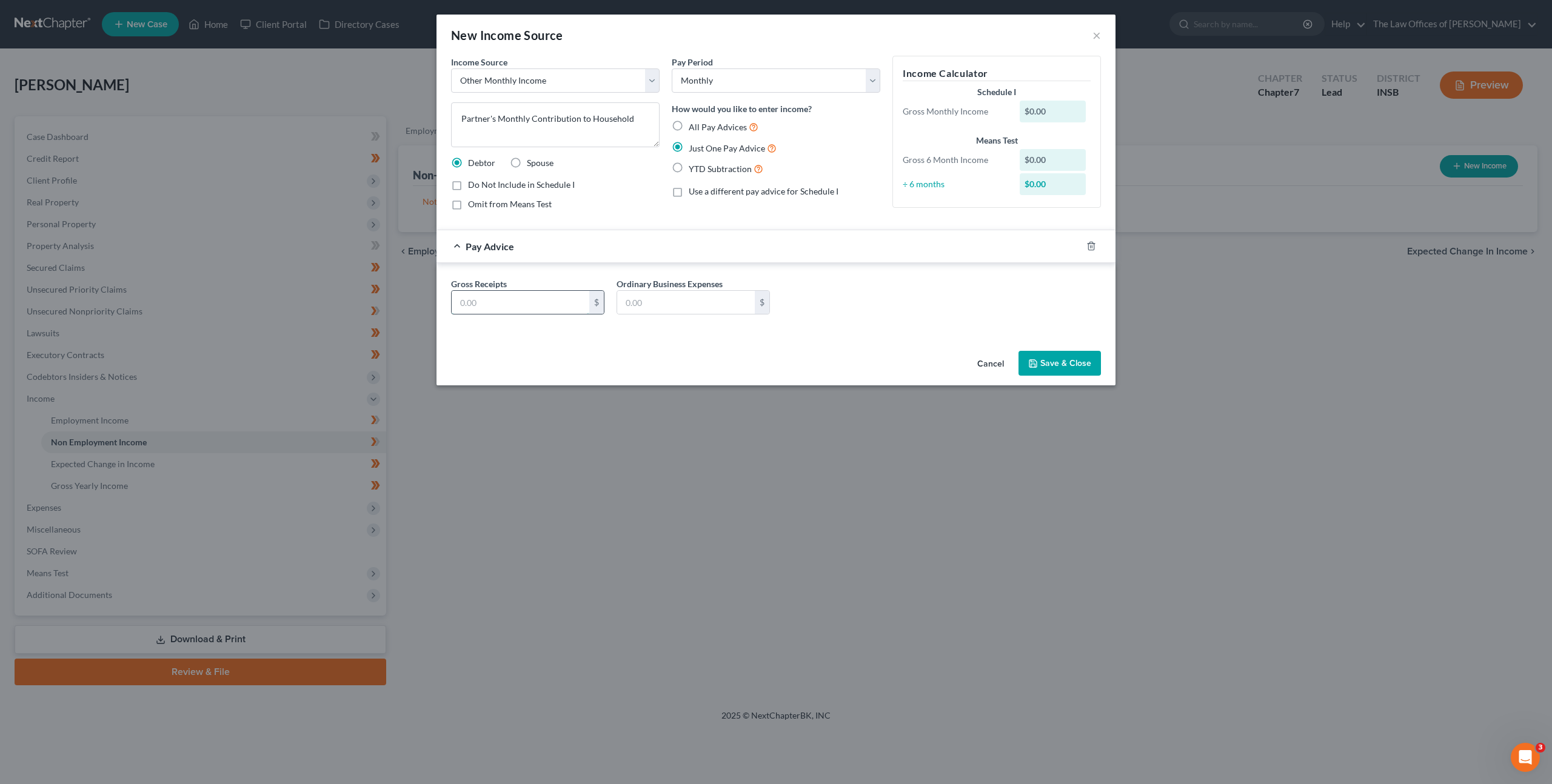
click at [516, 301] on input "text" at bounding box center [520, 302] width 138 height 23
click at [514, 300] on input "text" at bounding box center [520, 302] width 138 height 23
click at [910, 328] on div "Gross Receipts 1,886 $ Ordinary Business Expenses $" at bounding box center [776, 298] width 679 height 71
click at [1052, 357] on button "Save & Close" at bounding box center [1059, 363] width 82 height 25
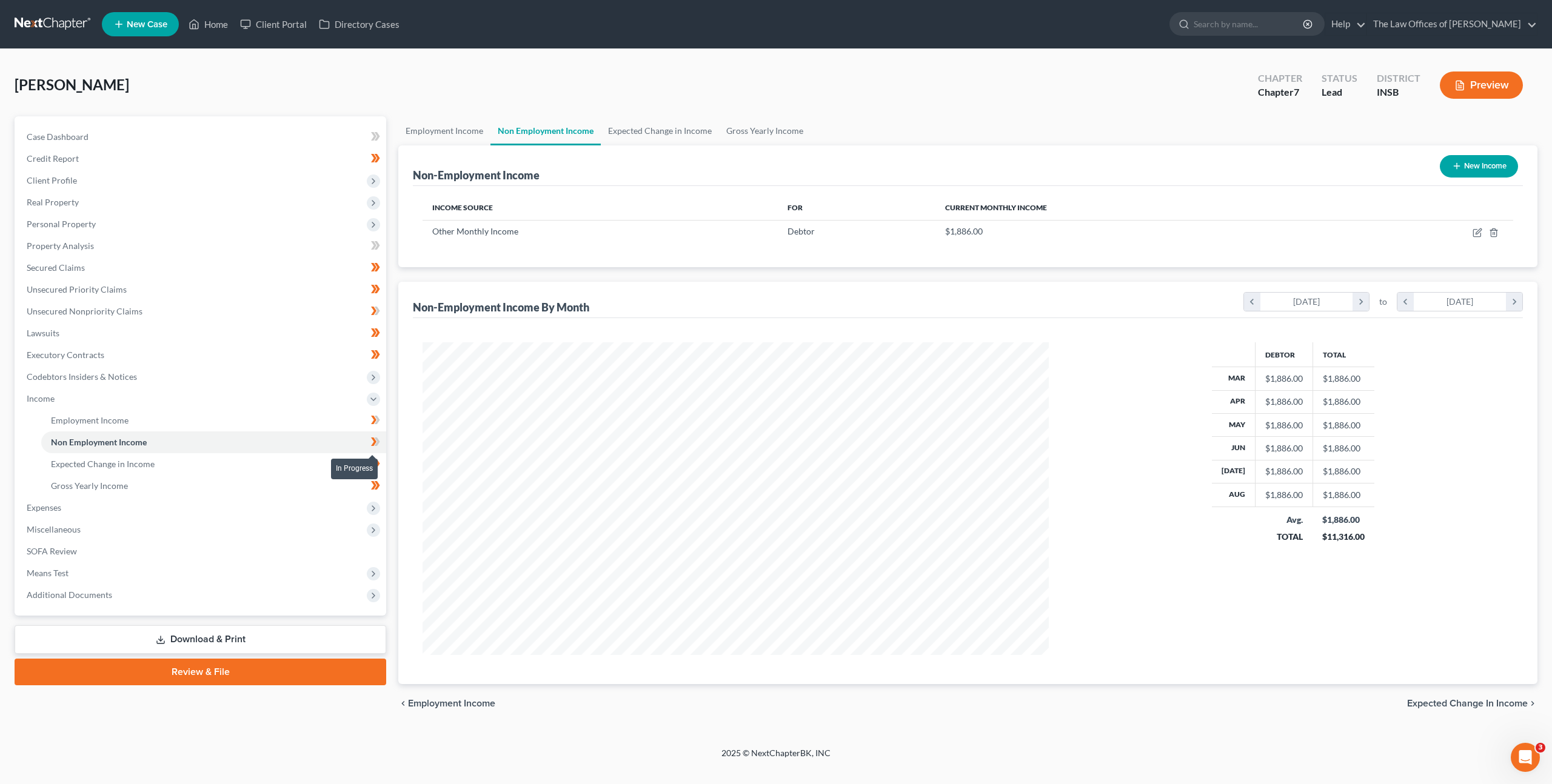
click at [368, 446] on span at bounding box center [376, 443] width 21 height 18
click at [375, 442] on icon at bounding box center [374, 441] width 5 height 9
click at [374, 442] on icon at bounding box center [374, 441] width 5 height 9
click at [298, 426] on link "Employment Income" at bounding box center [213, 420] width 345 height 22
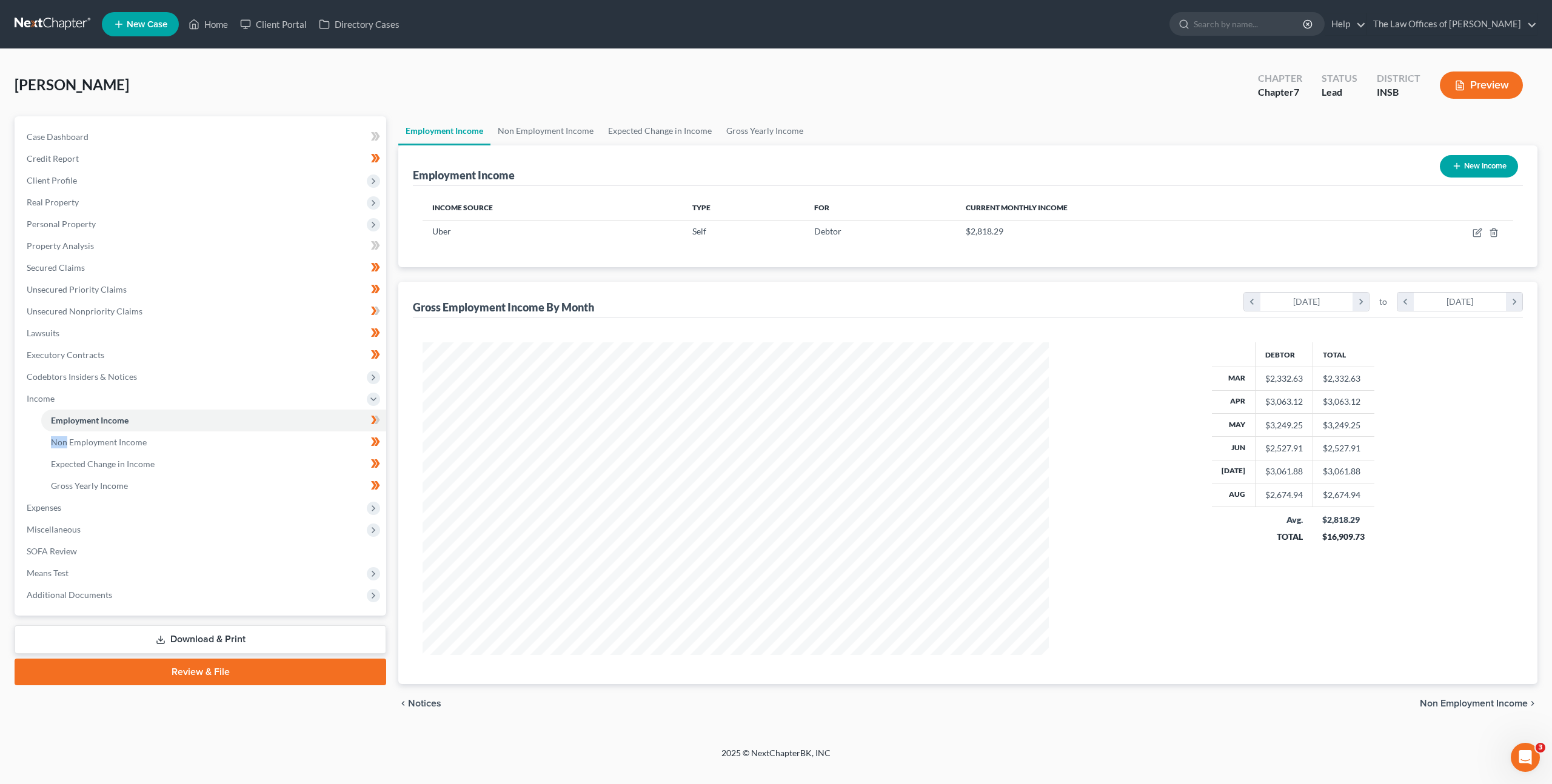
scroll to position [605574, 605474]
click at [376, 420] on icon at bounding box center [378, 420] width 5 height 9
click at [259, 508] on span "Expenses" at bounding box center [201, 508] width 369 height 22
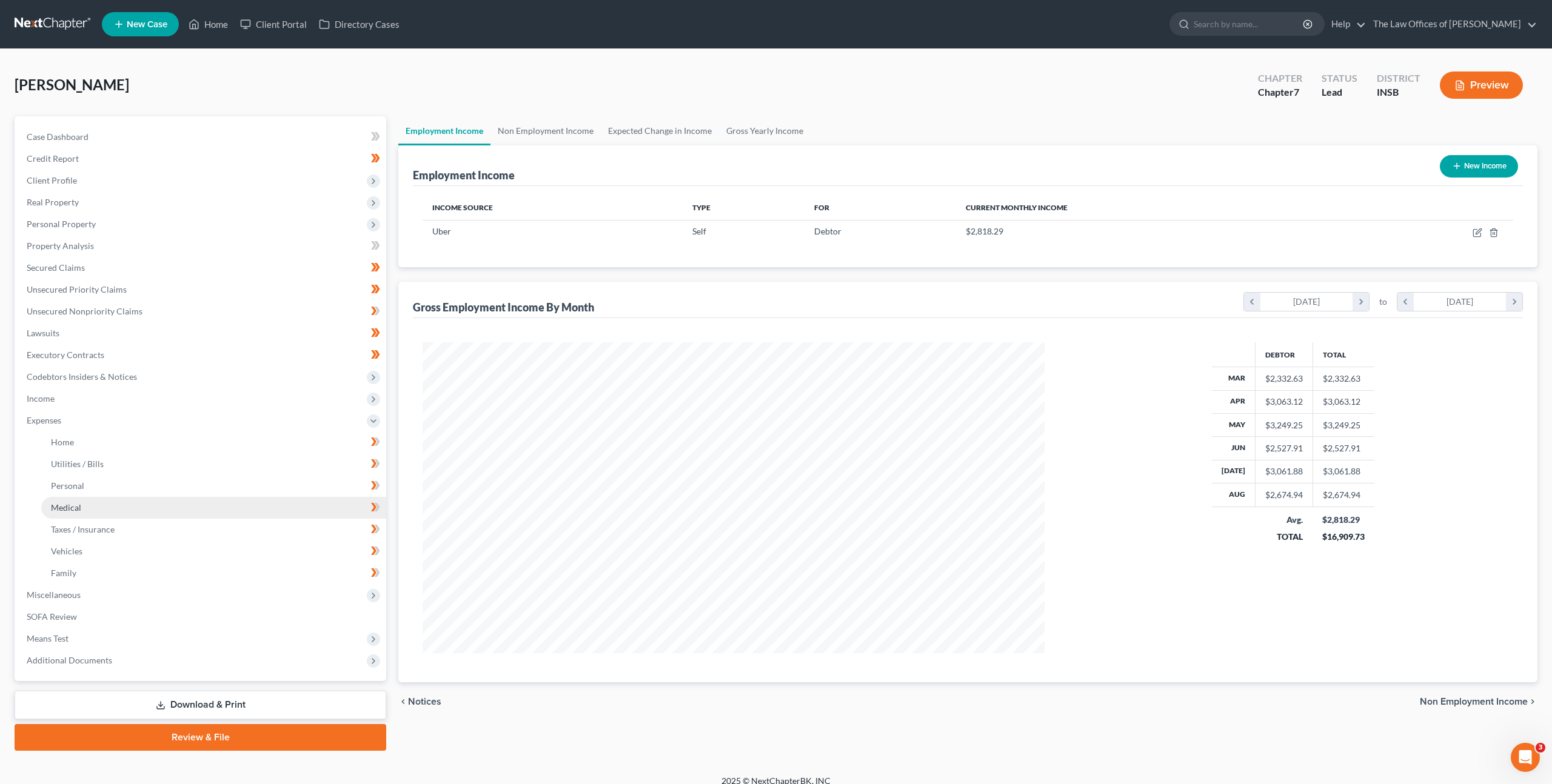
scroll to position [605576, 605478]
click at [231, 437] on link "Home" at bounding box center [212, 442] width 342 height 22
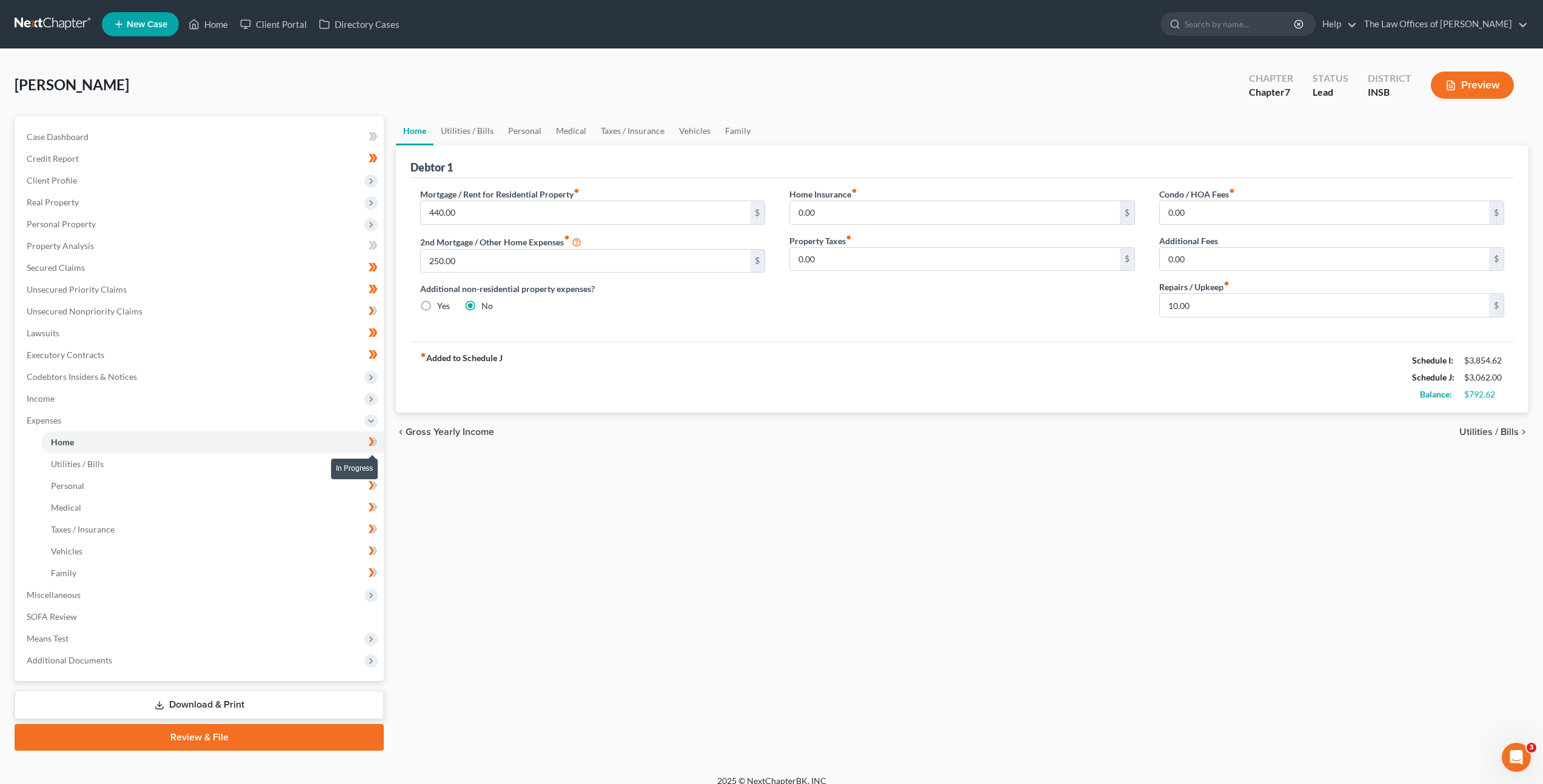
click at [370, 443] on icon at bounding box center [373, 442] width 9 height 15
click at [372, 467] on icon at bounding box center [373, 464] width 9 height 15
click at [370, 492] on icon at bounding box center [373, 486] width 9 height 15
click at [368, 506] on icon at bounding box center [373, 507] width 9 height 15
drag, startPoint x: 375, startPoint y: 530, endPoint x: 372, endPoint y: 539, distance: 9.5
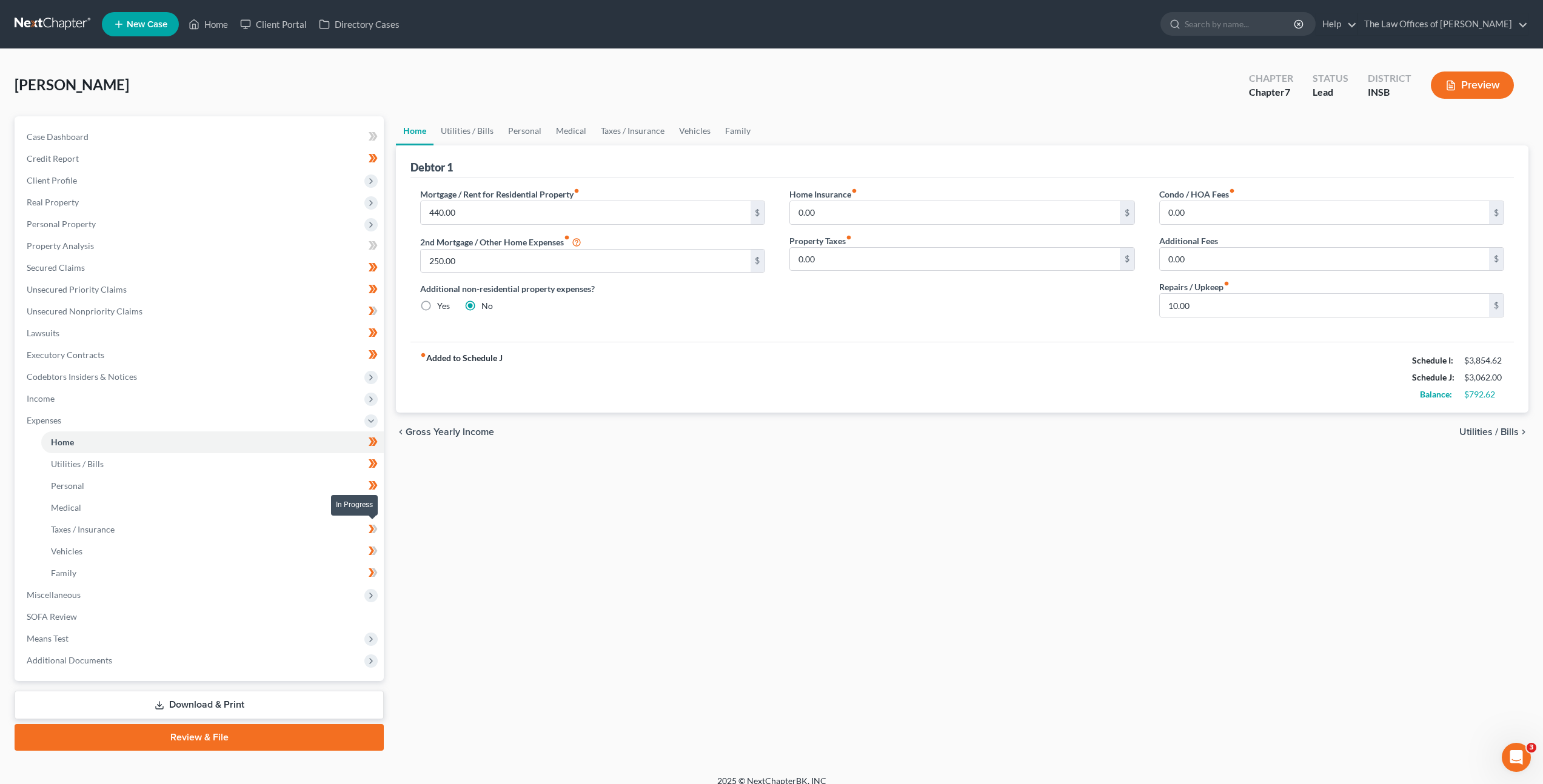
click at [375, 530] on icon at bounding box center [375, 529] width 5 height 9
click at [370, 551] on icon at bounding box center [373, 551] width 9 height 15
drag, startPoint x: 370, startPoint y: 568, endPoint x: 435, endPoint y: 550, distance: 67.4
click at [370, 569] on icon at bounding box center [373, 573] width 9 height 15
click at [527, 527] on div "Home Utilities / Bills Personal Medical Taxes / Insurance Vehicles Family Debto…" at bounding box center [962, 433] width 1145 height 635
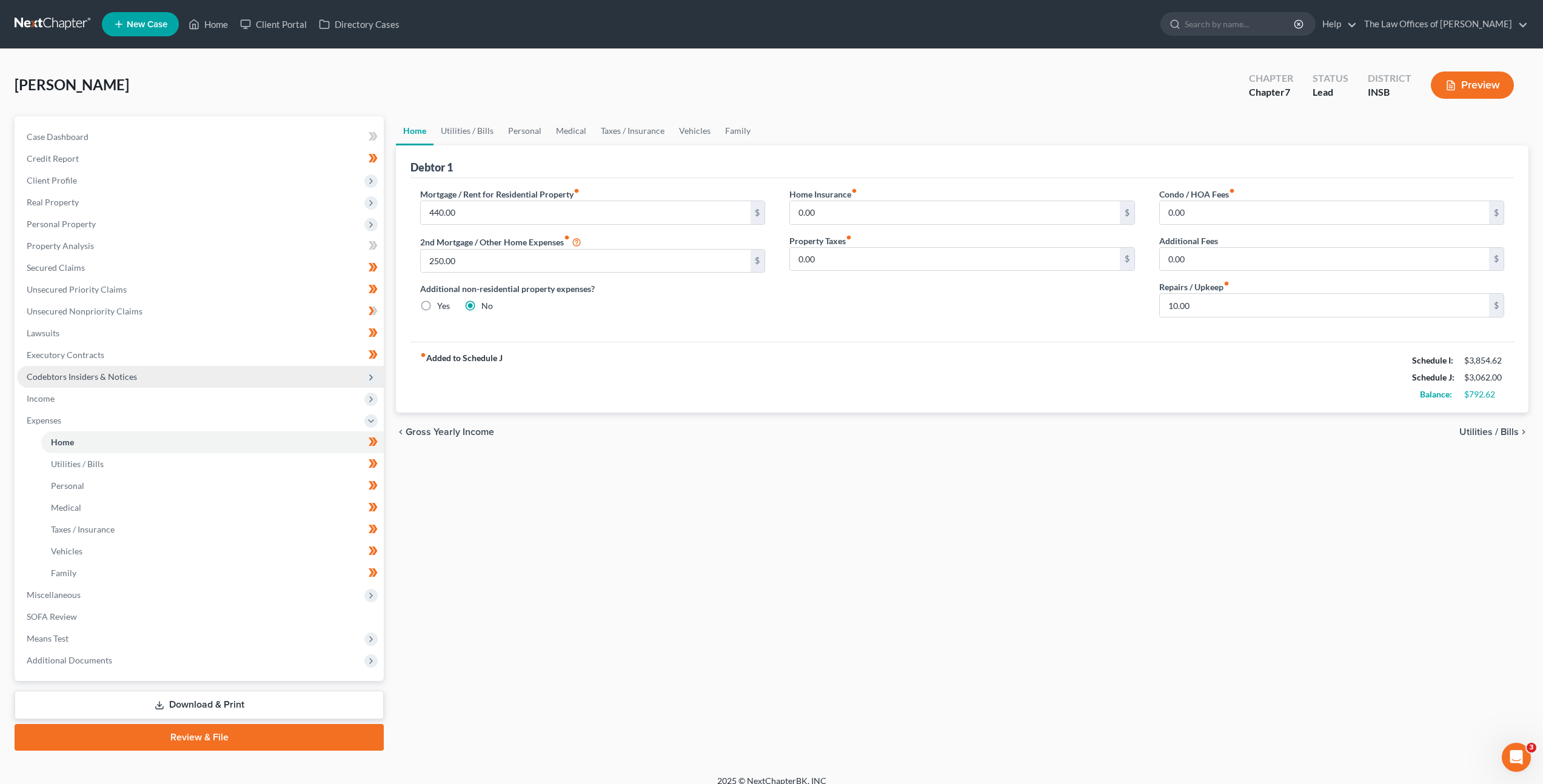
click at [285, 379] on span "Codebtors Insiders & Notices" at bounding box center [201, 377] width 367 height 22
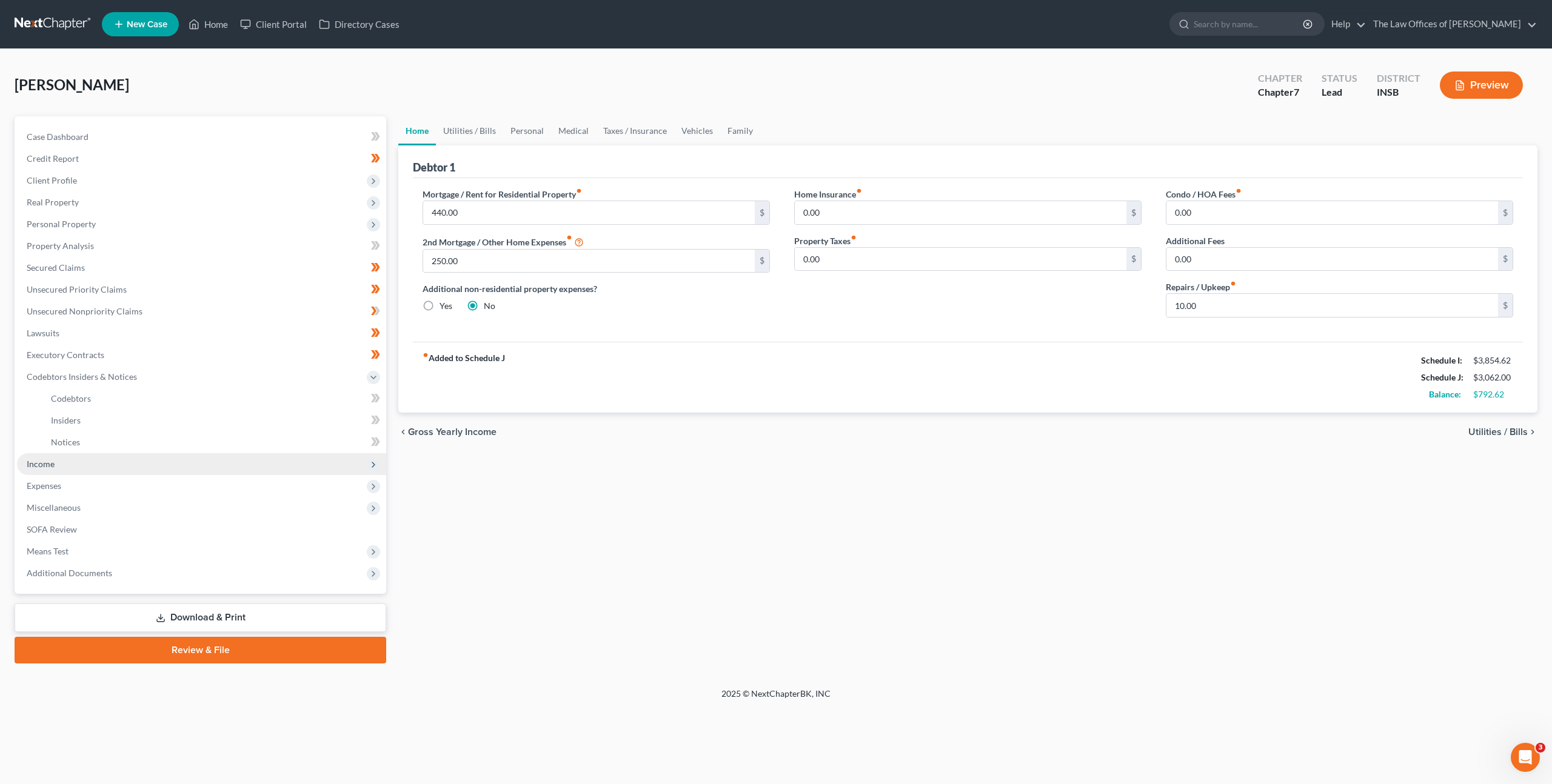
click at [224, 458] on span "Income" at bounding box center [201, 464] width 369 height 22
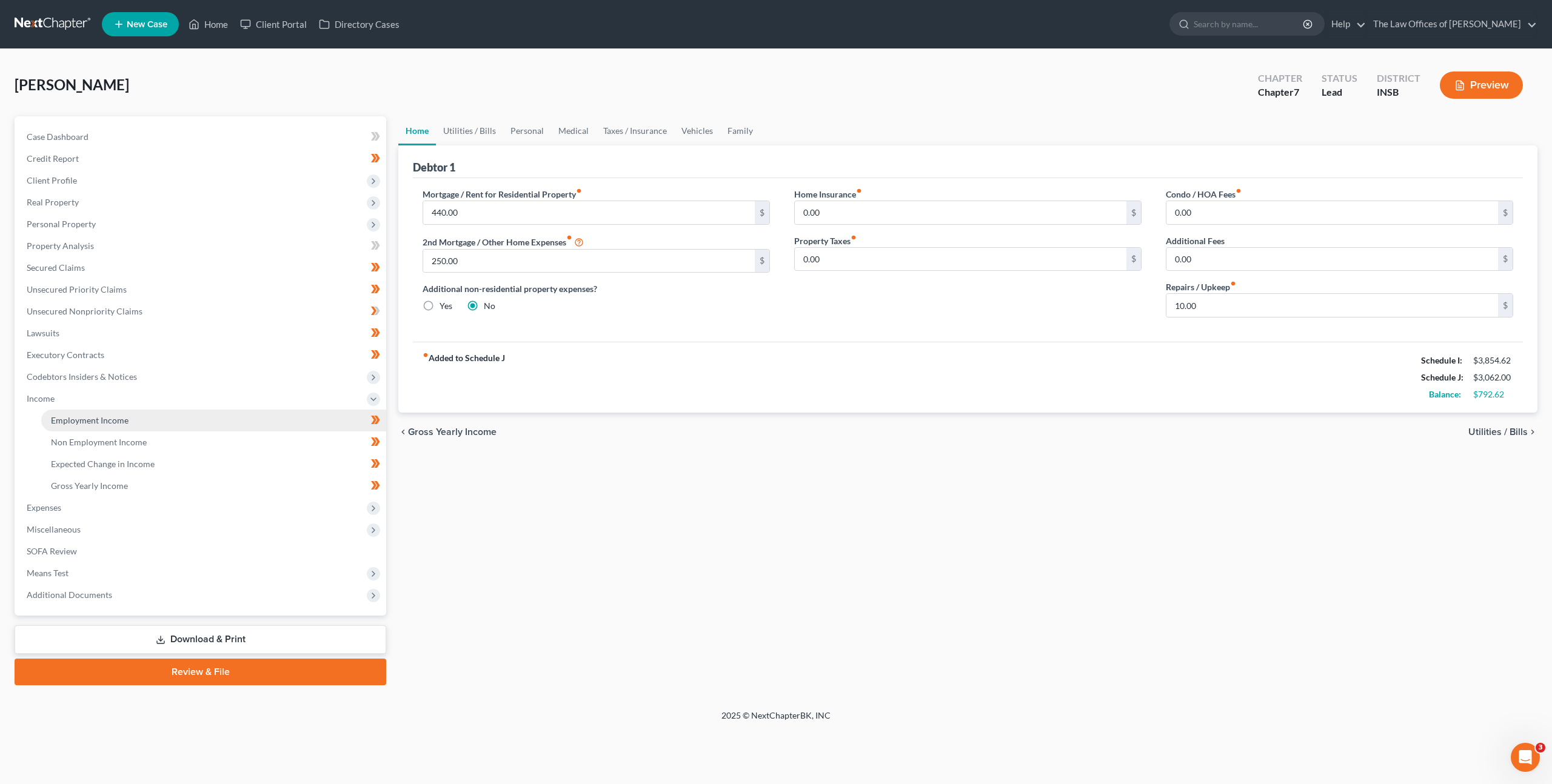
click at [199, 426] on link "Employment Income" at bounding box center [213, 420] width 345 height 22
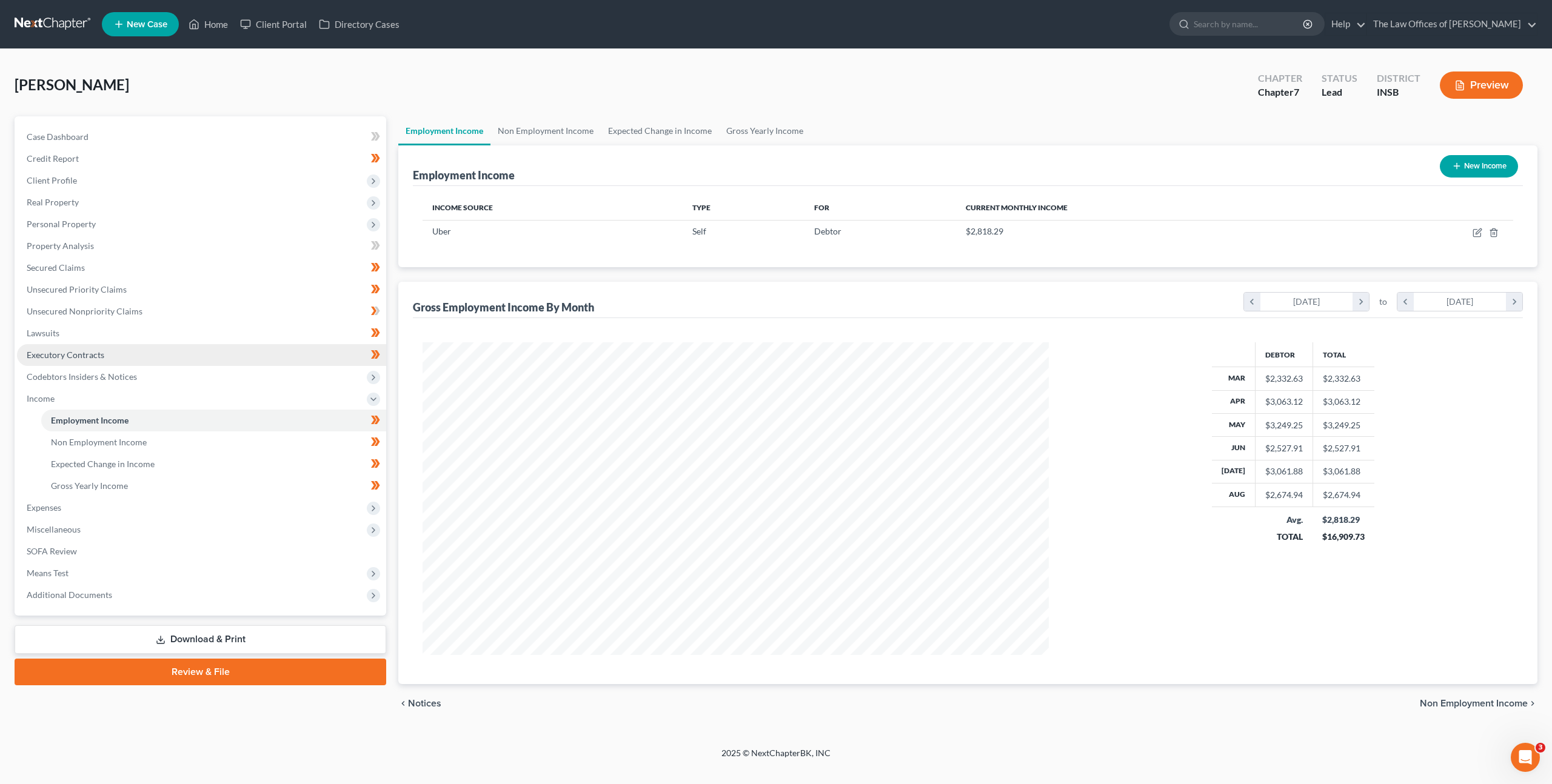
scroll to position [313, 650]
click at [540, 138] on link "Non Employment Income" at bounding box center [546, 131] width 110 height 29
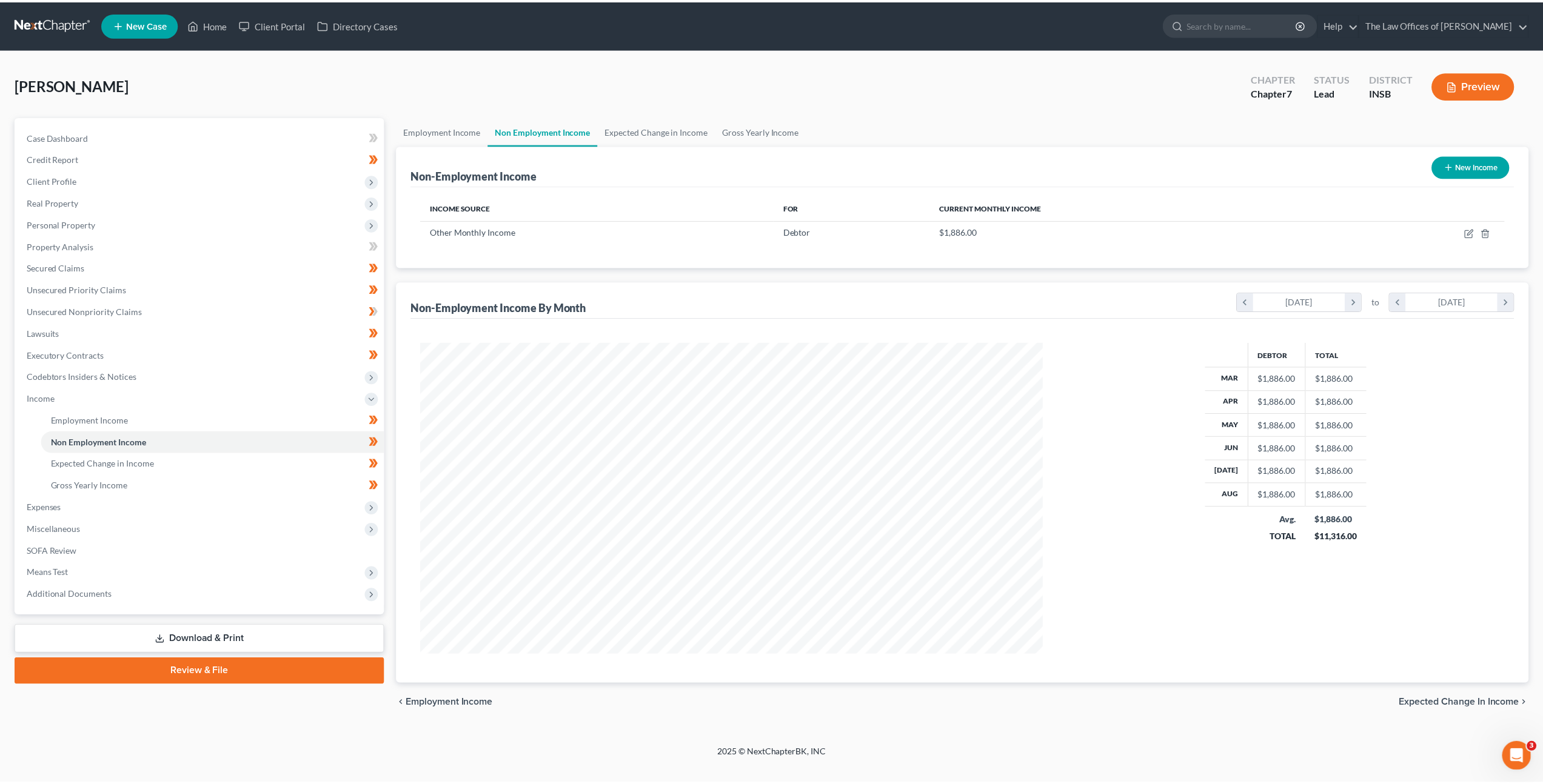
scroll to position [313, 650]
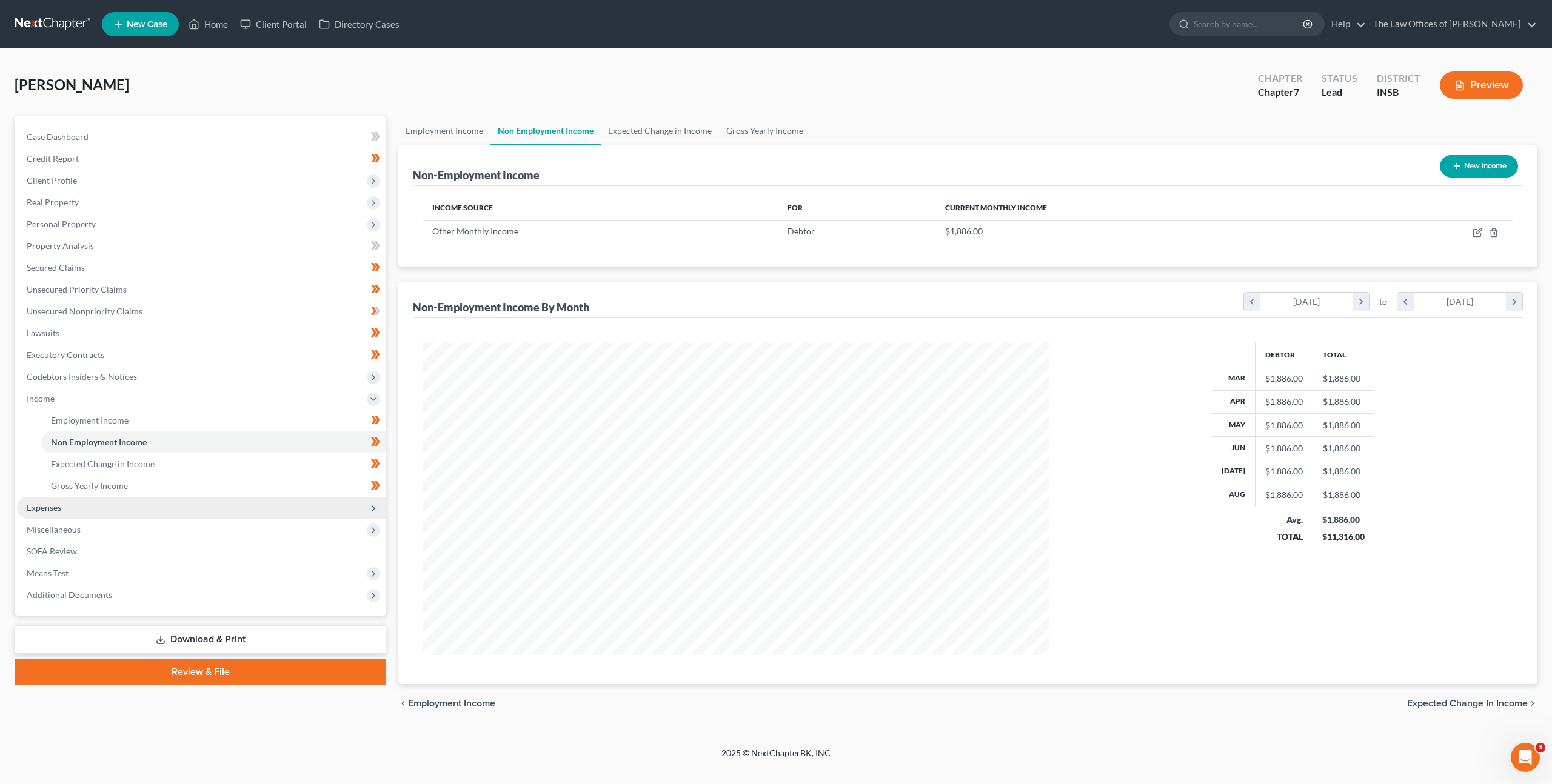
click at [214, 498] on span "Expenses" at bounding box center [201, 508] width 369 height 22
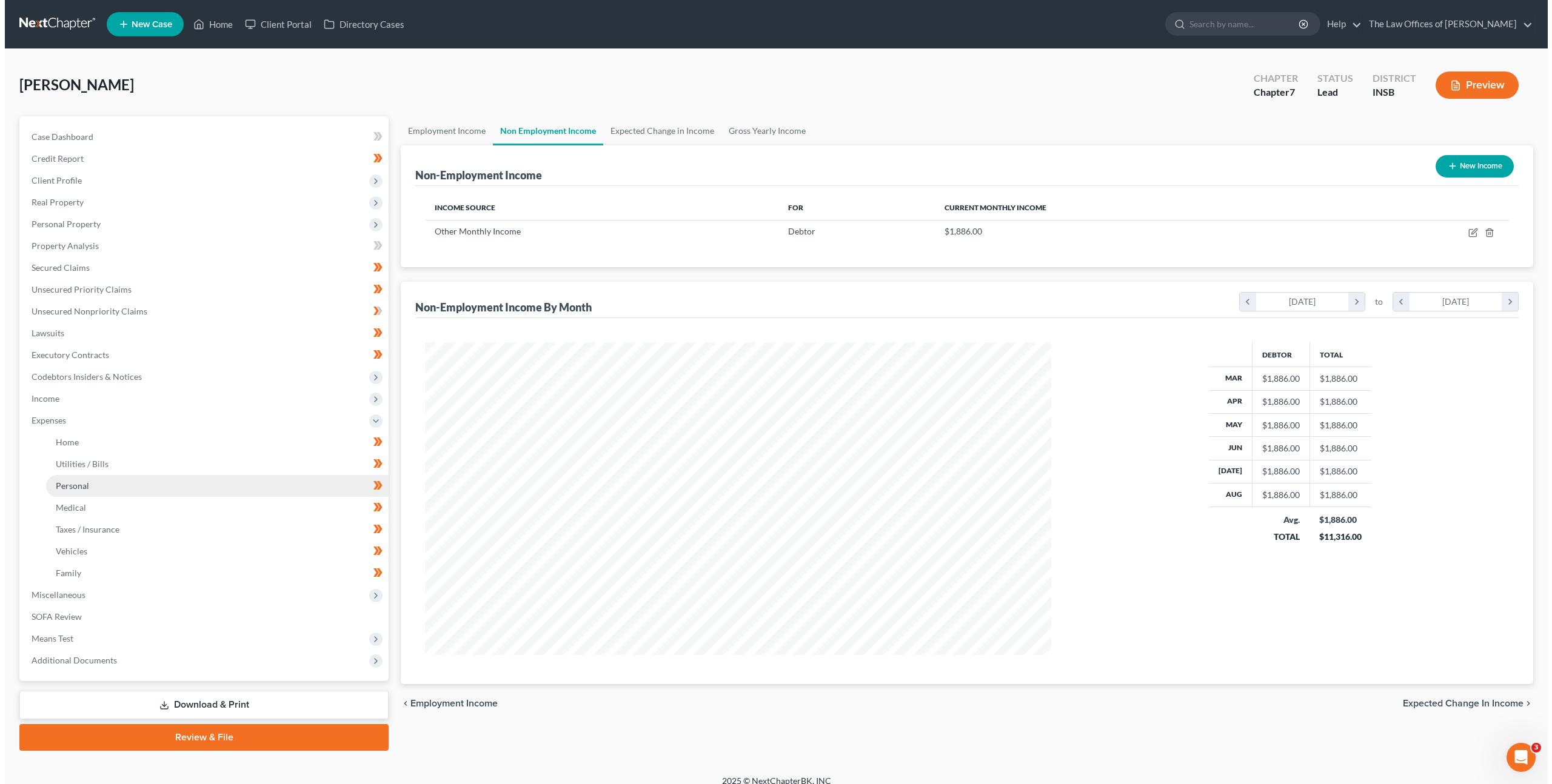
scroll to position [605576, 605478]
click at [210, 492] on link "Personal" at bounding box center [212, 486] width 342 height 22
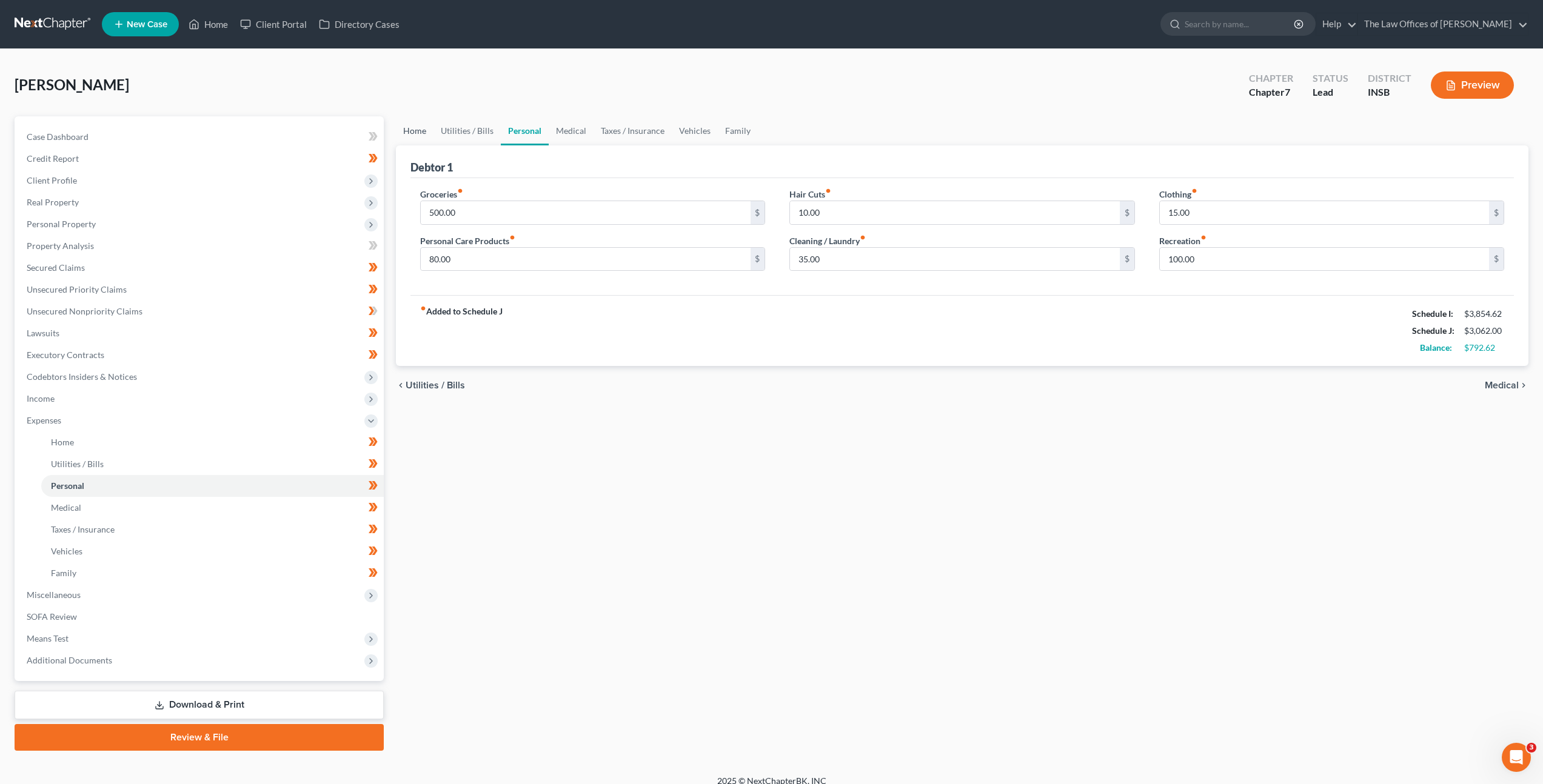
click at [423, 133] on link "Home" at bounding box center [414, 131] width 38 height 29
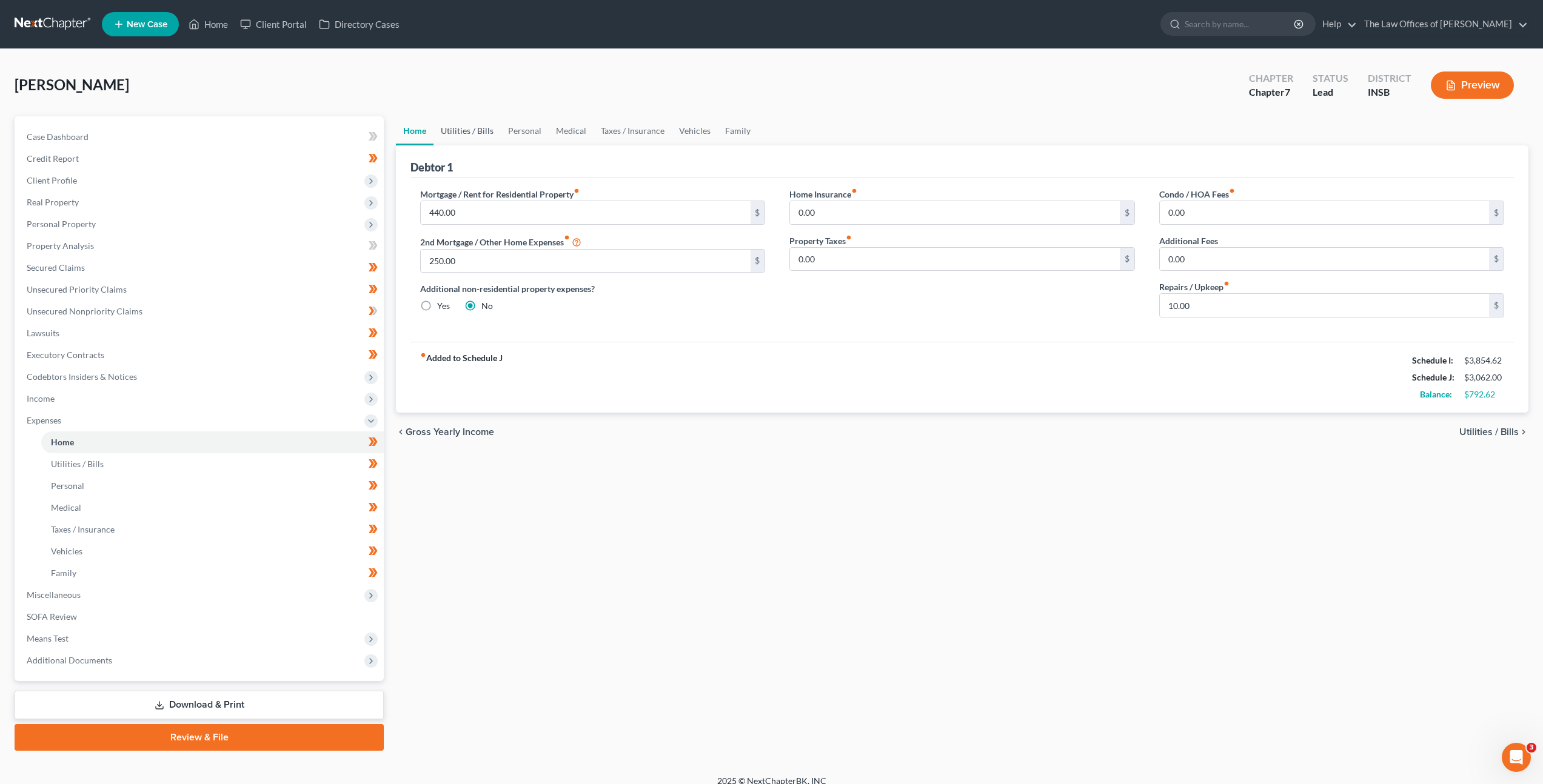
click at [454, 130] on link "Utilities / Bills" at bounding box center [467, 131] width 67 height 29
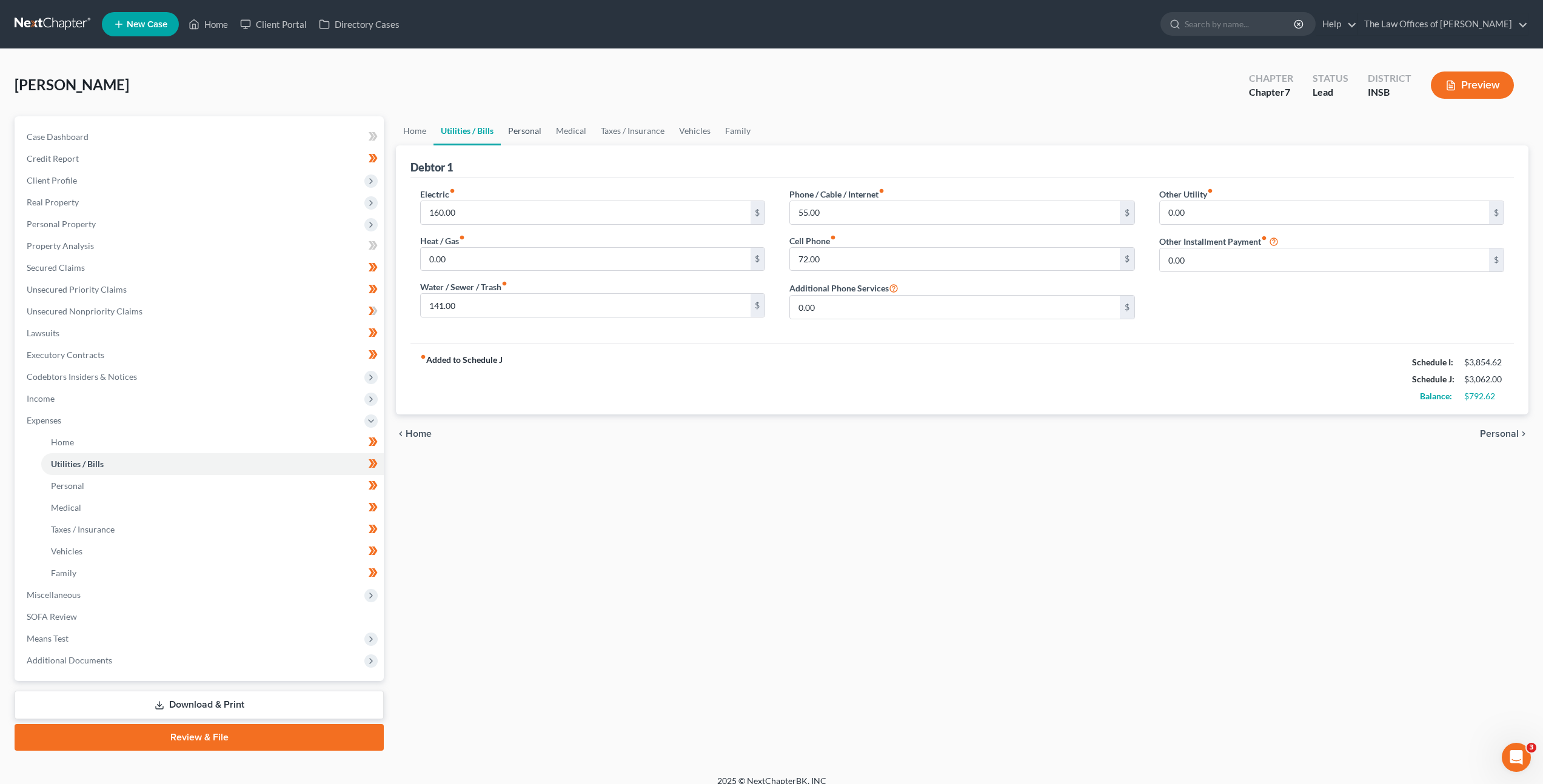
click at [513, 138] on link "Personal" at bounding box center [525, 131] width 48 height 29
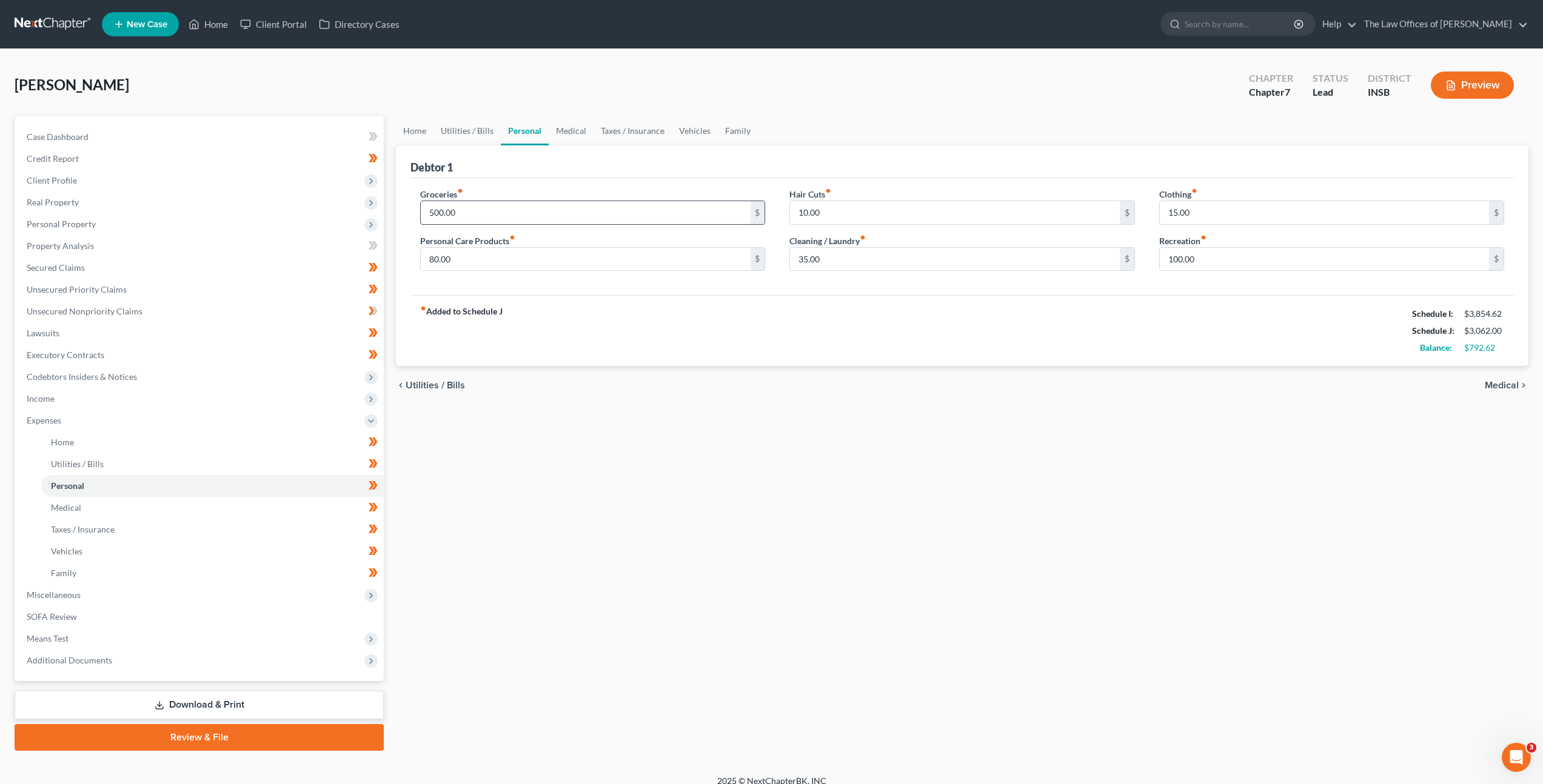
drag, startPoint x: 459, startPoint y: 215, endPoint x: 471, endPoint y: 213, distance: 12.2
click at [460, 216] on input "500.00" at bounding box center [585, 213] width 329 height 23
click at [612, 189] on div "Groceries fiber_manual_record 600 $" at bounding box center [592, 207] width 345 height 37
click at [557, 130] on link "Medical" at bounding box center [570, 131] width 45 height 29
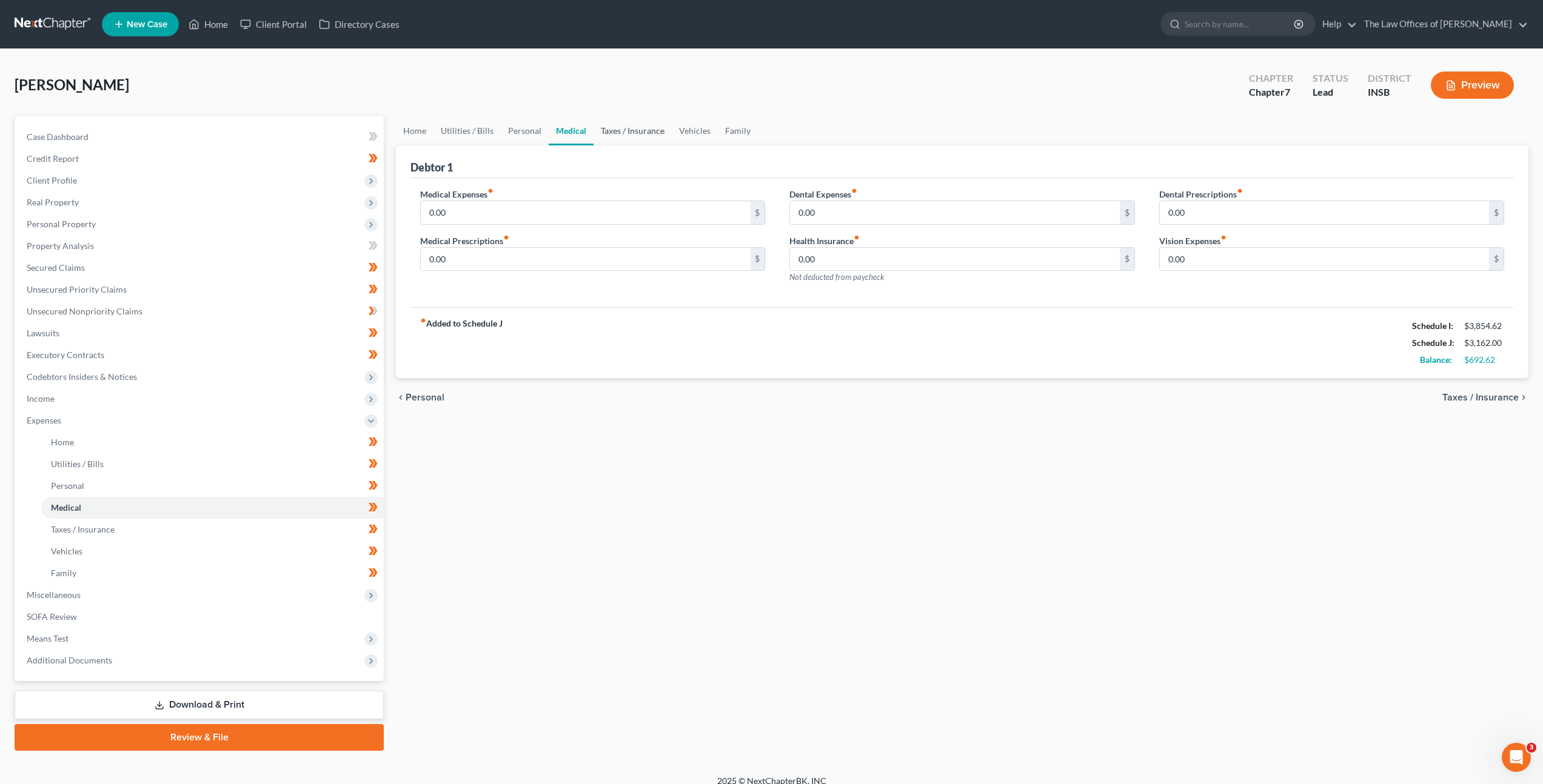
click at [619, 132] on link "Taxes / Insurance" at bounding box center [633, 131] width 78 height 29
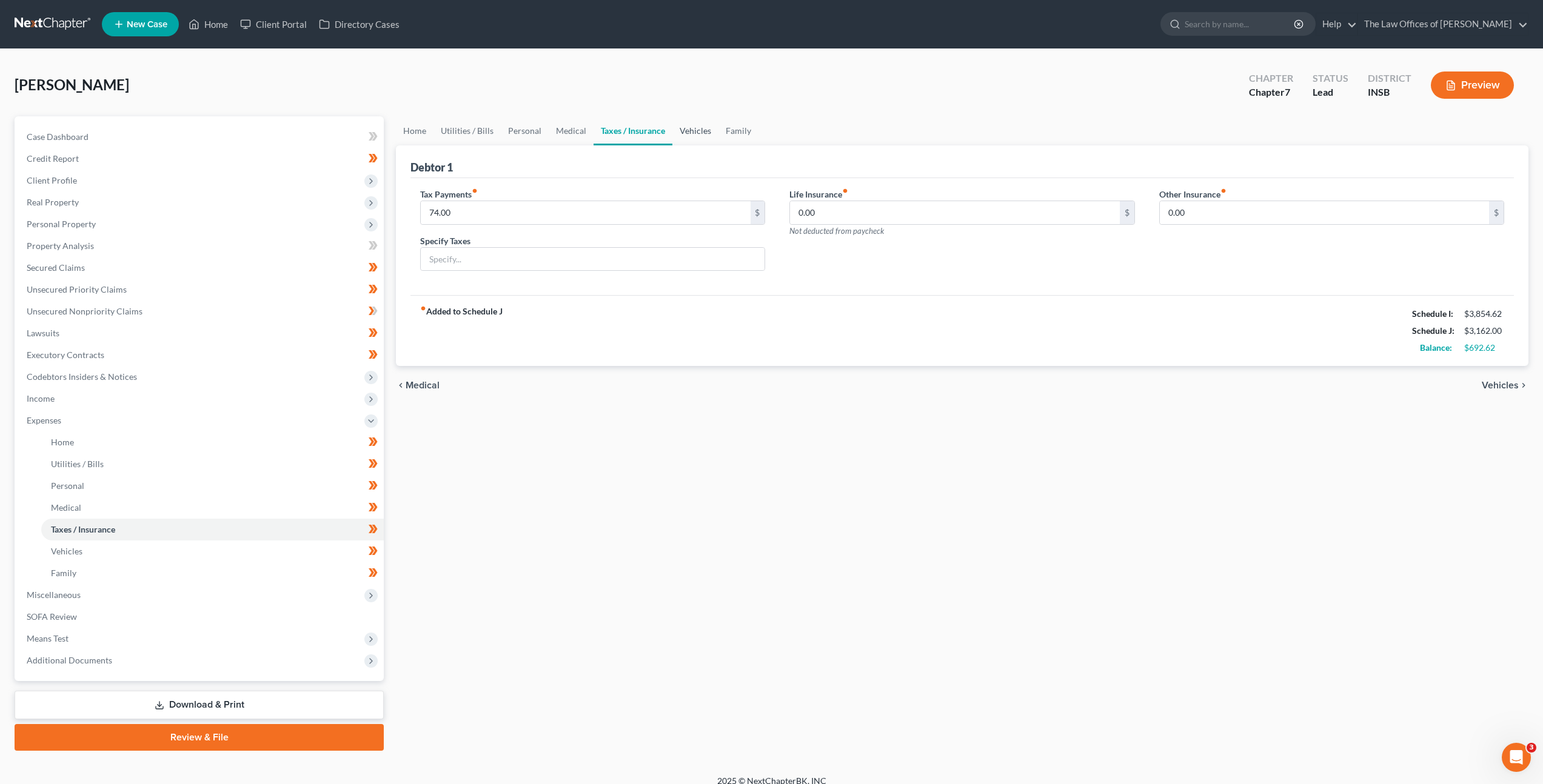
click at [682, 131] on link "Vehicles" at bounding box center [695, 131] width 46 height 29
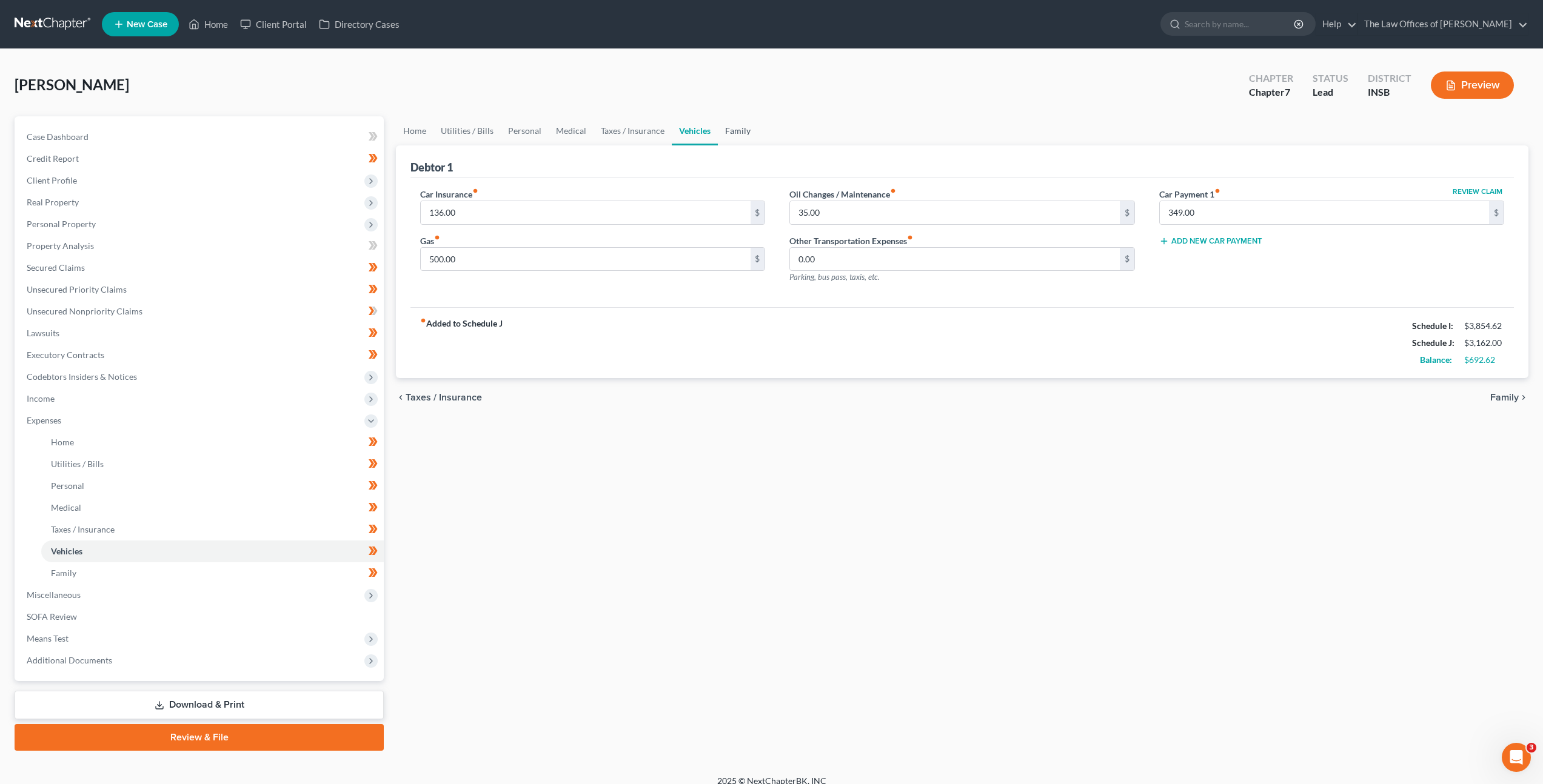
click at [732, 130] on link "Family" at bounding box center [738, 131] width 40 height 29
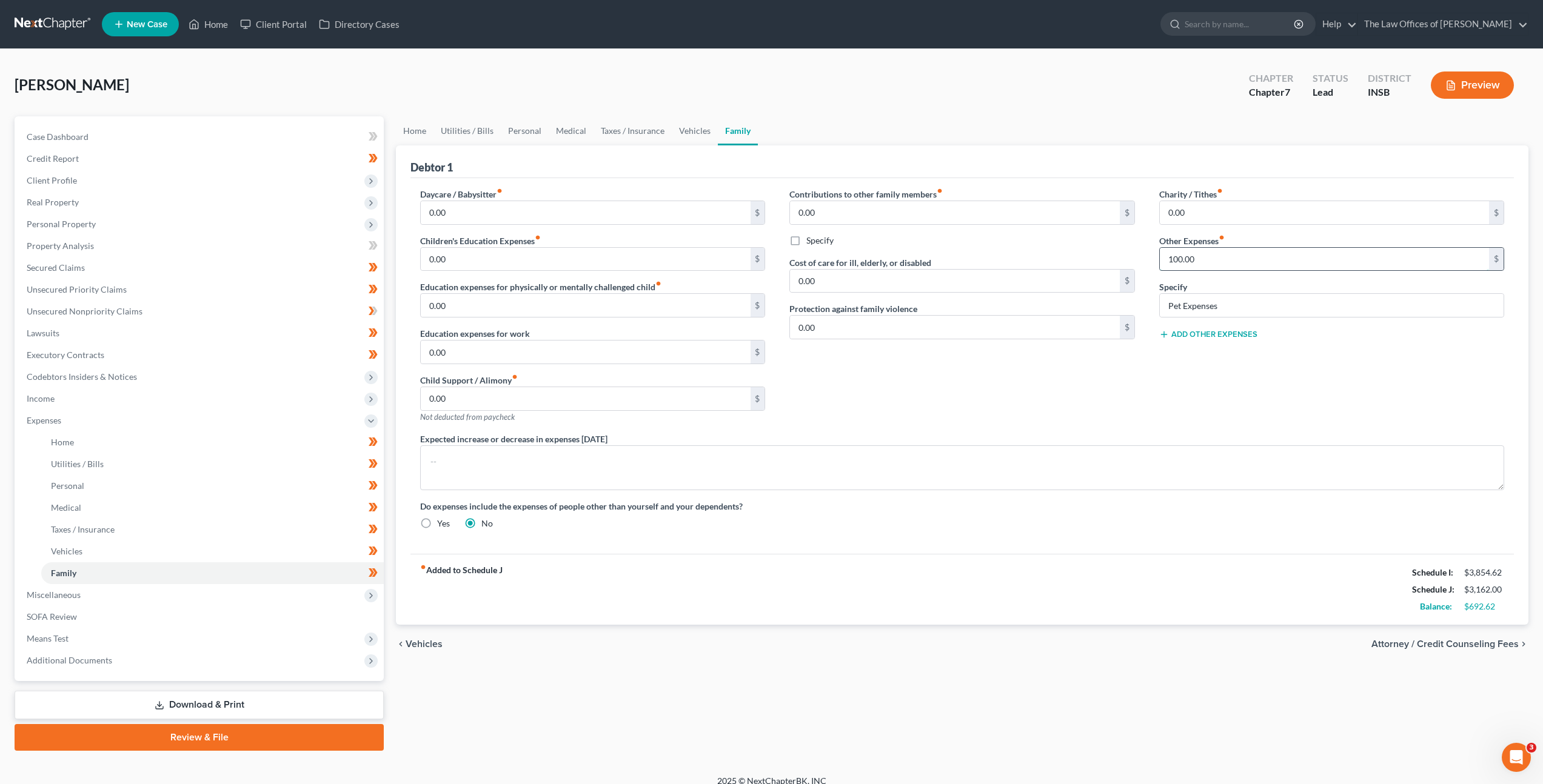
click at [1208, 258] on input "100.00" at bounding box center [1324, 259] width 329 height 23
click at [423, 123] on link "Home" at bounding box center [414, 131] width 38 height 29
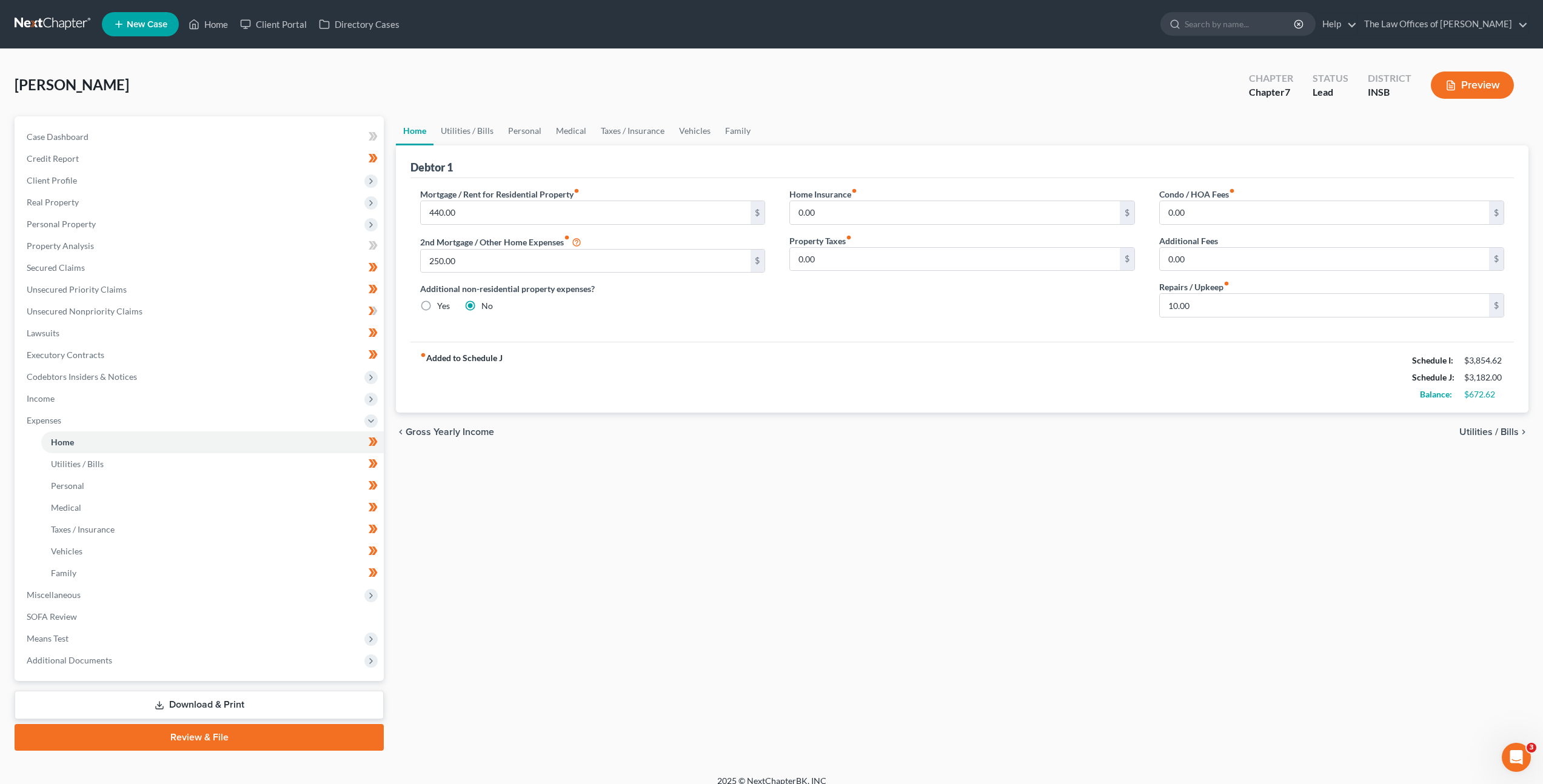
click at [744, 313] on div "Mortgage / Rent for Residential Property fiber_manual_record 440.00 $ 2nd Mortg…" at bounding box center [592, 258] width 369 height 140
click at [480, 132] on link "Utilities / Bills" at bounding box center [467, 131] width 67 height 29
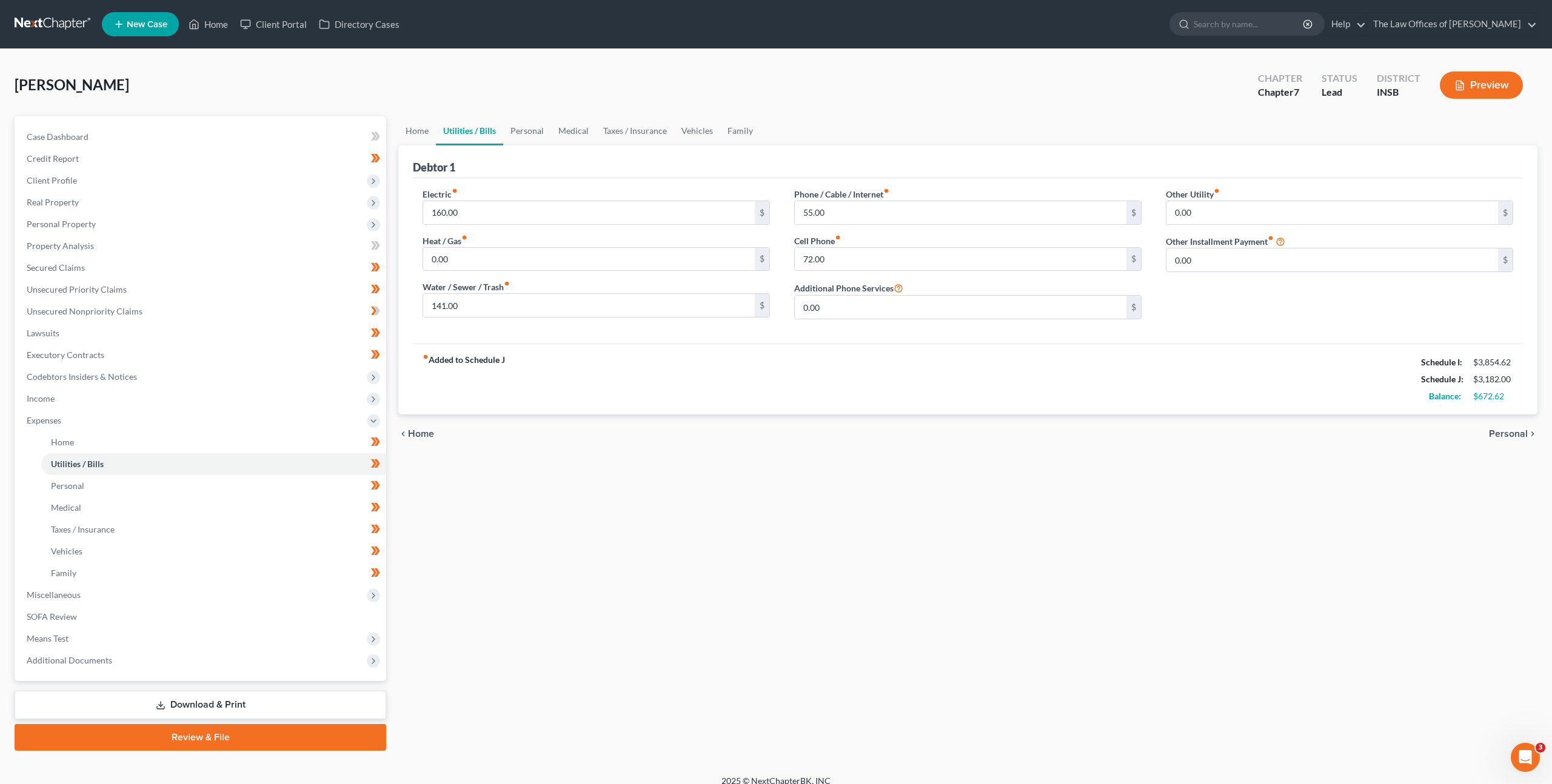
click at [1143, 112] on div "[PERSON_NAME] Upgraded Chapter Chapter 7 Status Lead District INSB Preview" at bounding box center [776, 90] width 1523 height 52
click at [413, 128] on link "Home" at bounding box center [414, 131] width 38 height 29
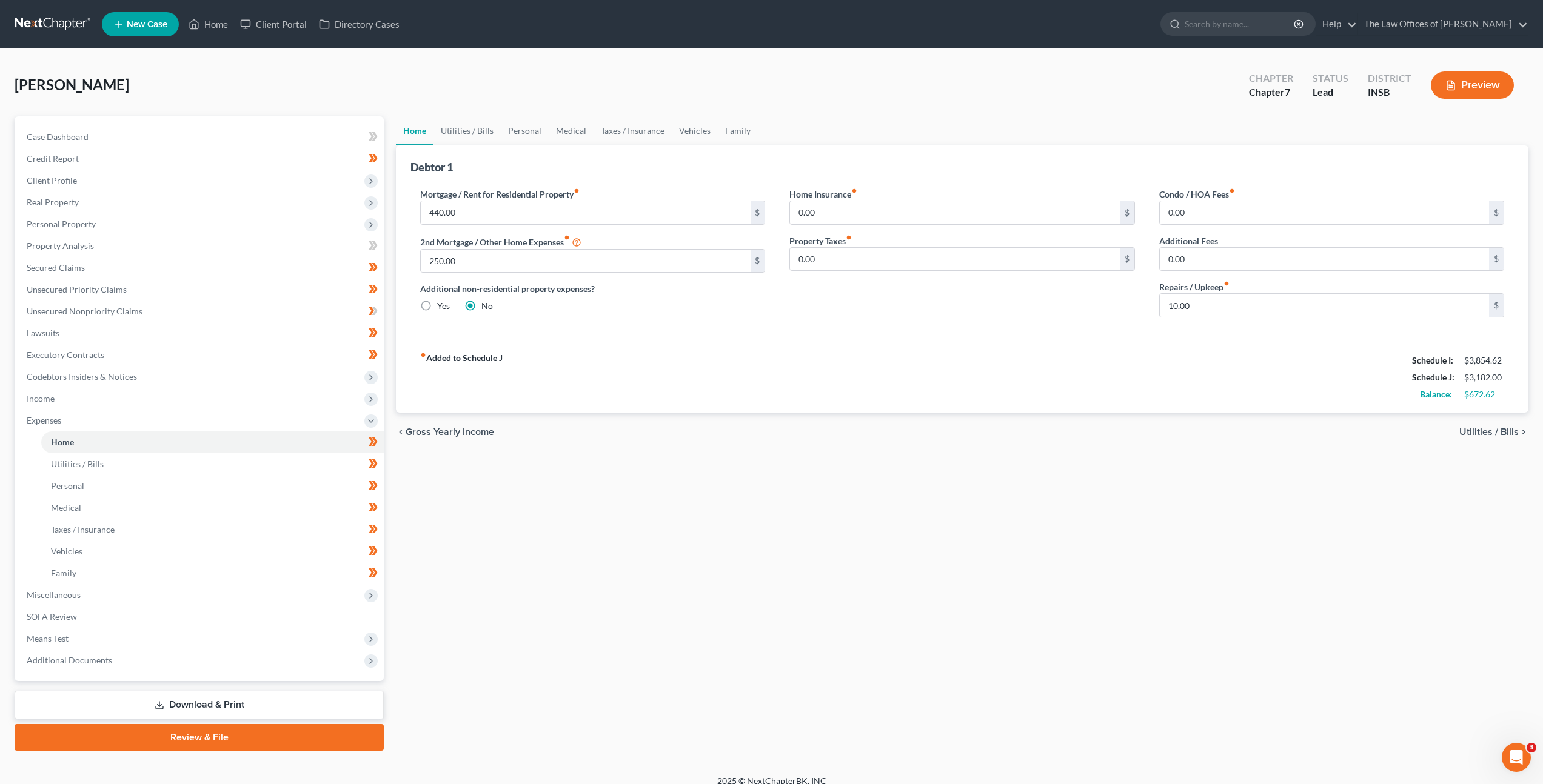
click at [415, 130] on link "Home" at bounding box center [414, 131] width 38 height 29
click at [481, 126] on link "Utilities / Bills" at bounding box center [467, 131] width 67 height 29
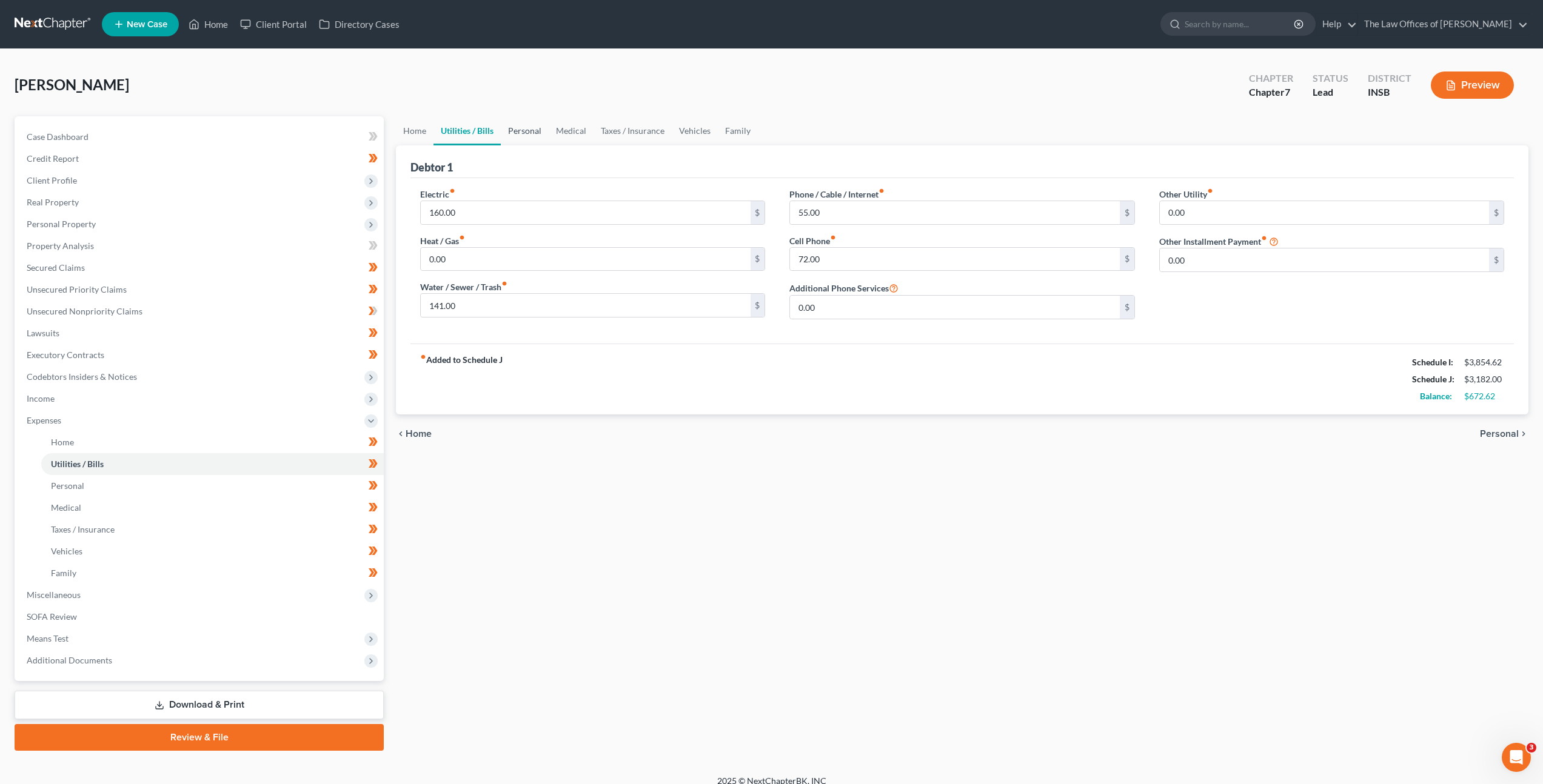
click at [519, 135] on link "Personal" at bounding box center [525, 131] width 48 height 29
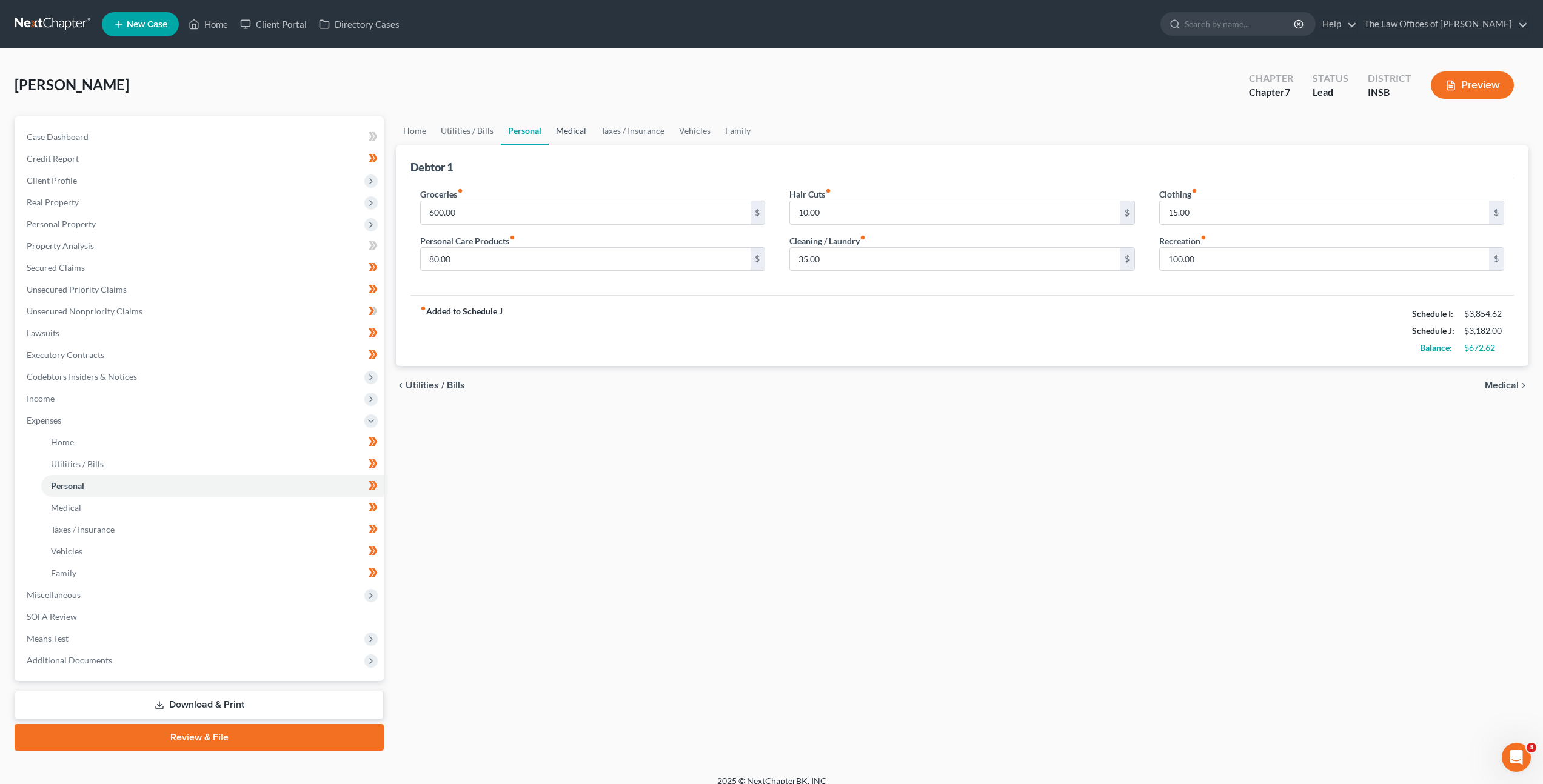
click at [575, 136] on link "Medical" at bounding box center [570, 131] width 45 height 29
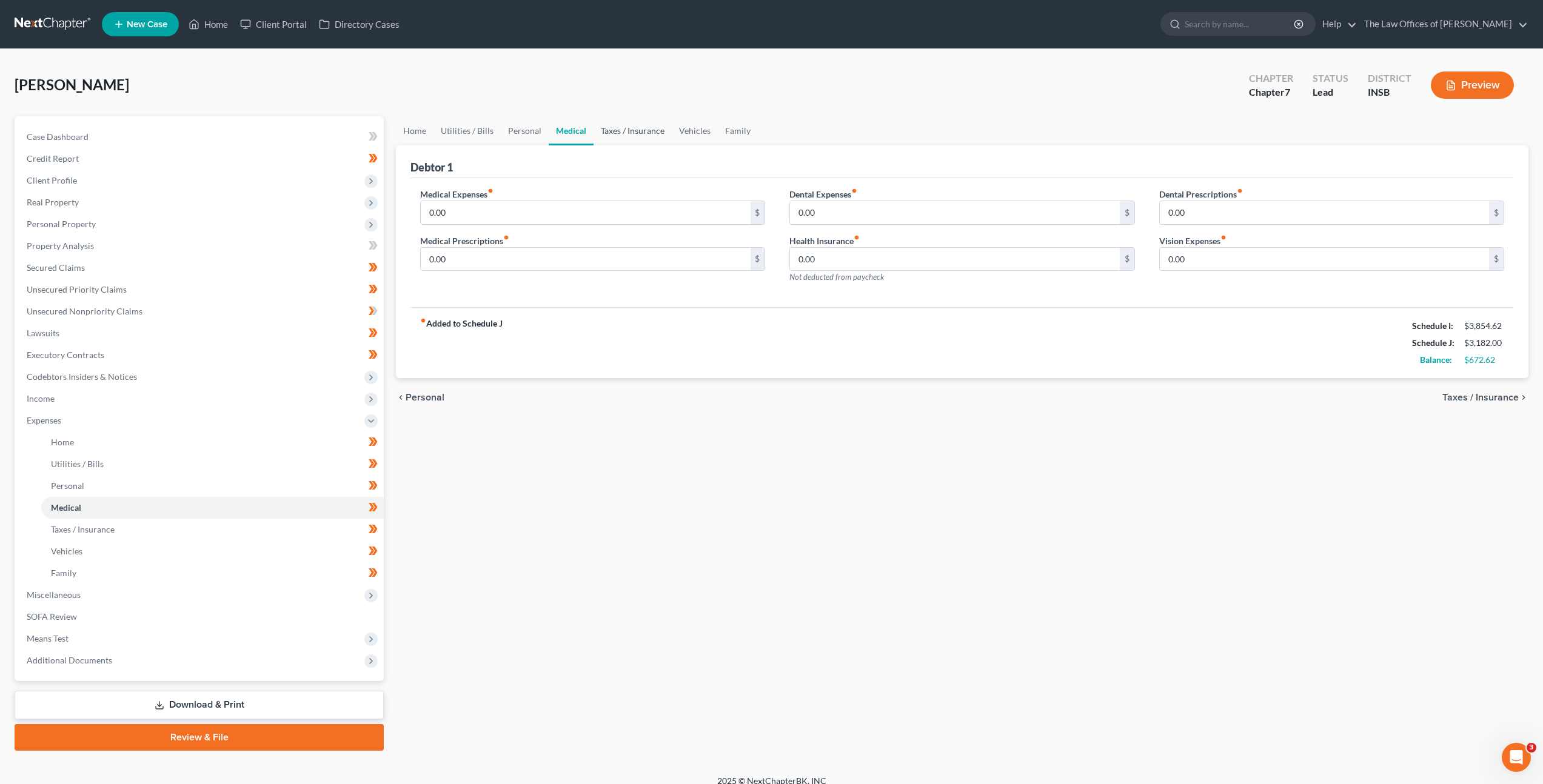
click at [624, 132] on link "Taxes / Insurance" at bounding box center [633, 131] width 78 height 29
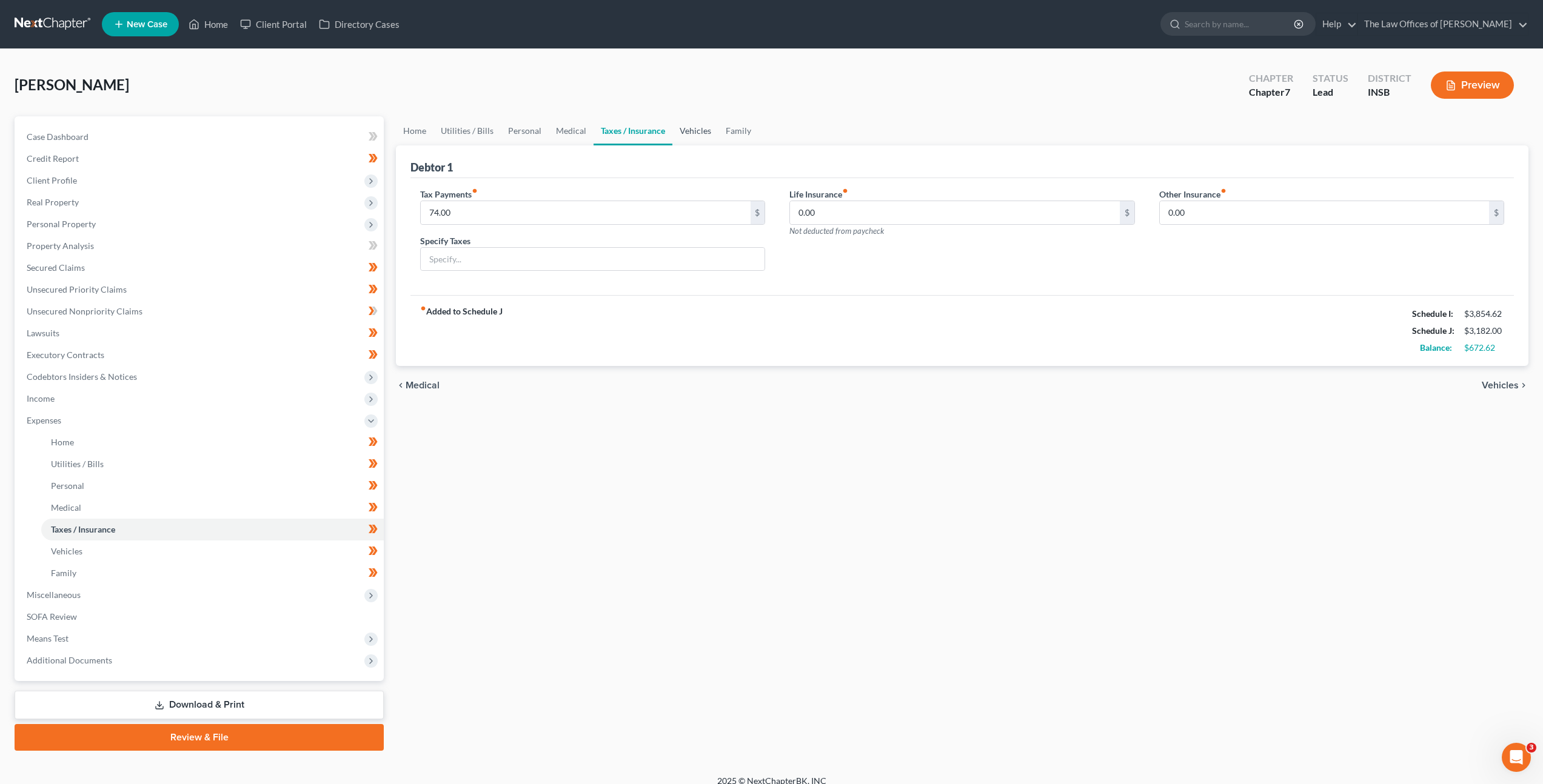
click at [685, 131] on link "Vehicles" at bounding box center [695, 131] width 46 height 29
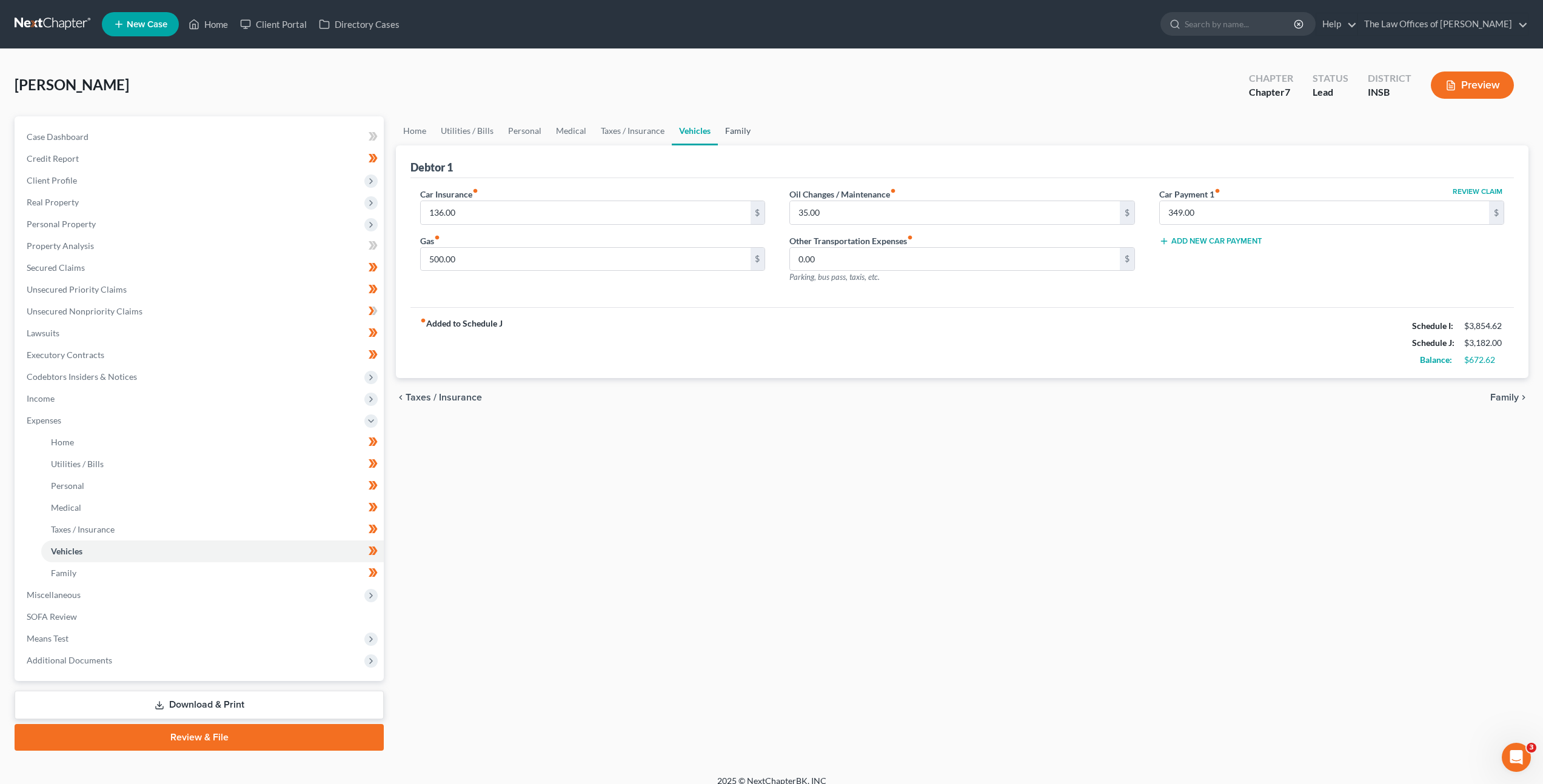
click at [731, 134] on link "Family" at bounding box center [738, 131] width 40 height 29
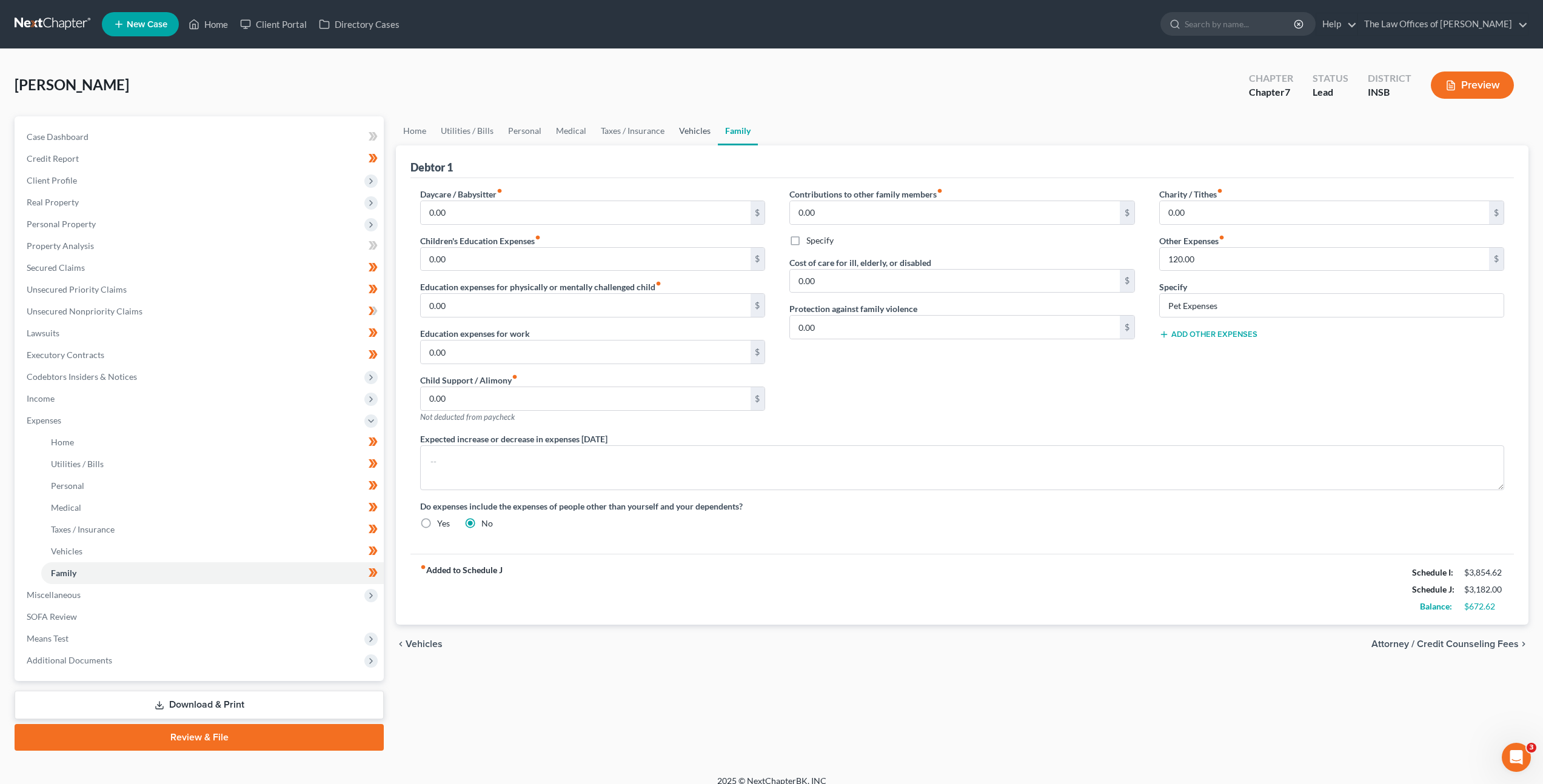
click at [679, 138] on link "Vehicles" at bounding box center [694, 131] width 46 height 29
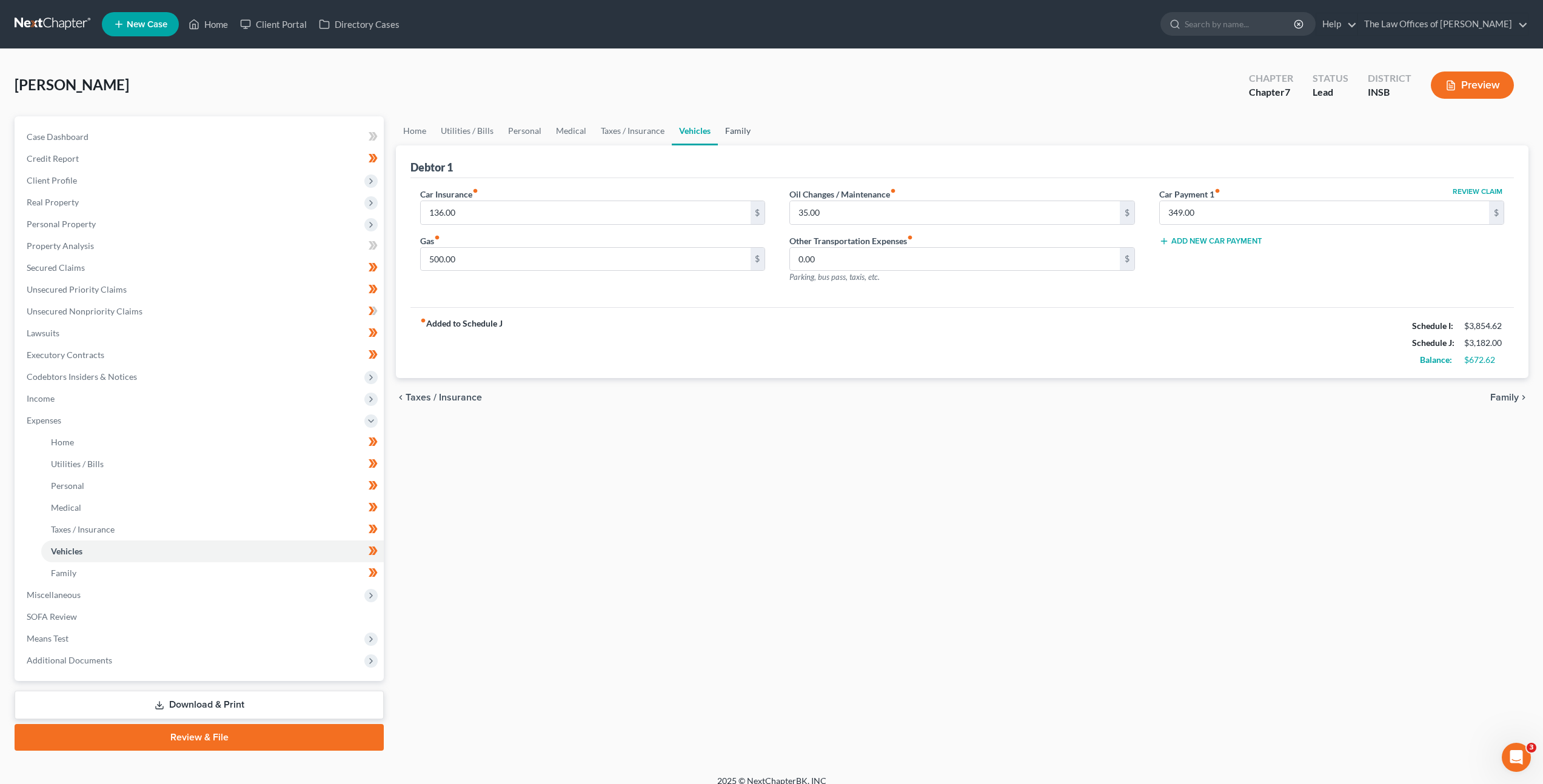
click at [743, 131] on link "Family" at bounding box center [738, 131] width 40 height 29
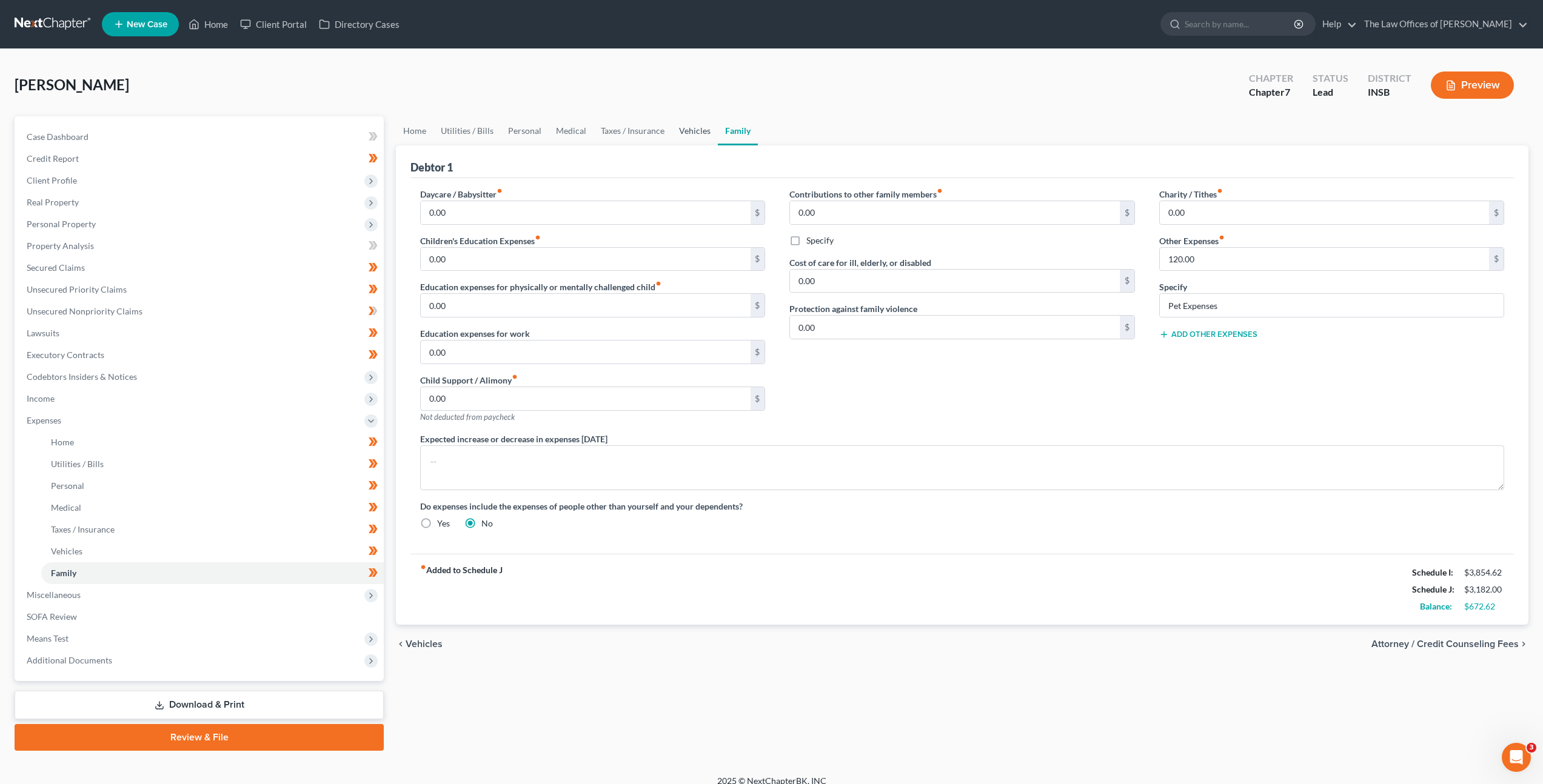
click at [679, 134] on link "Vehicles" at bounding box center [694, 131] width 46 height 29
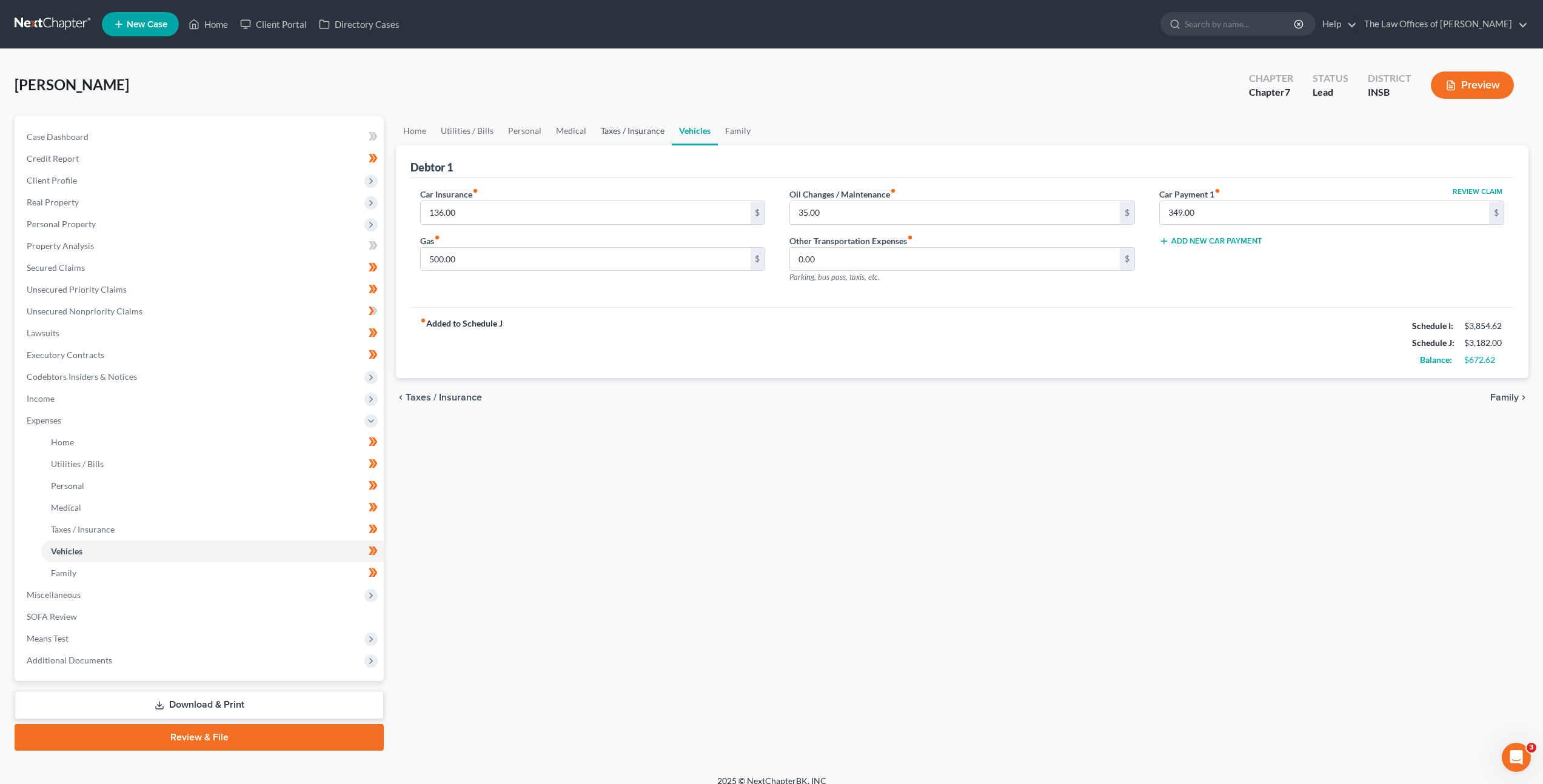
click at [623, 126] on link "Taxes / Insurance" at bounding box center [633, 131] width 78 height 29
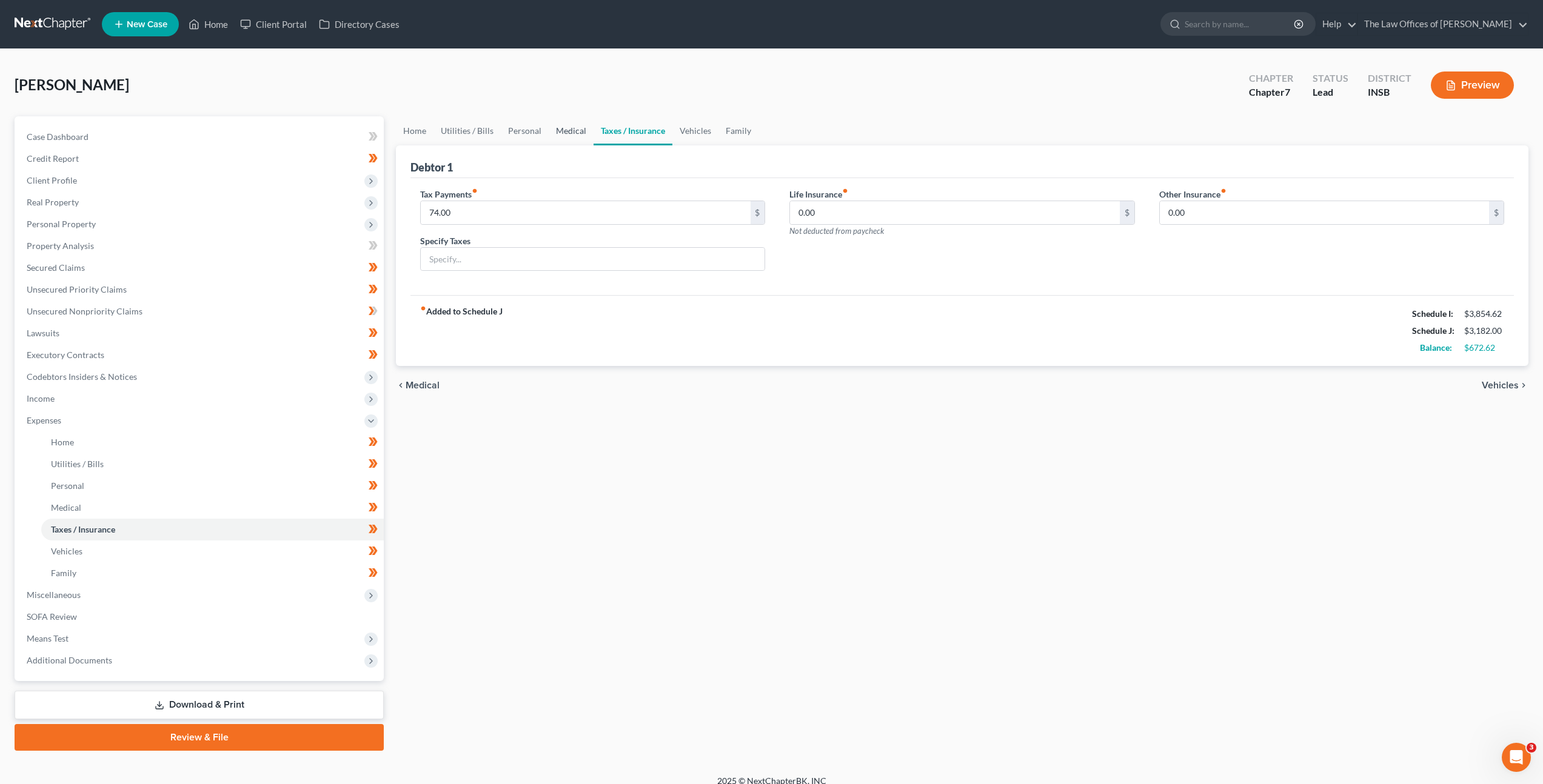
click at [568, 131] on link "Medical" at bounding box center [570, 131] width 45 height 29
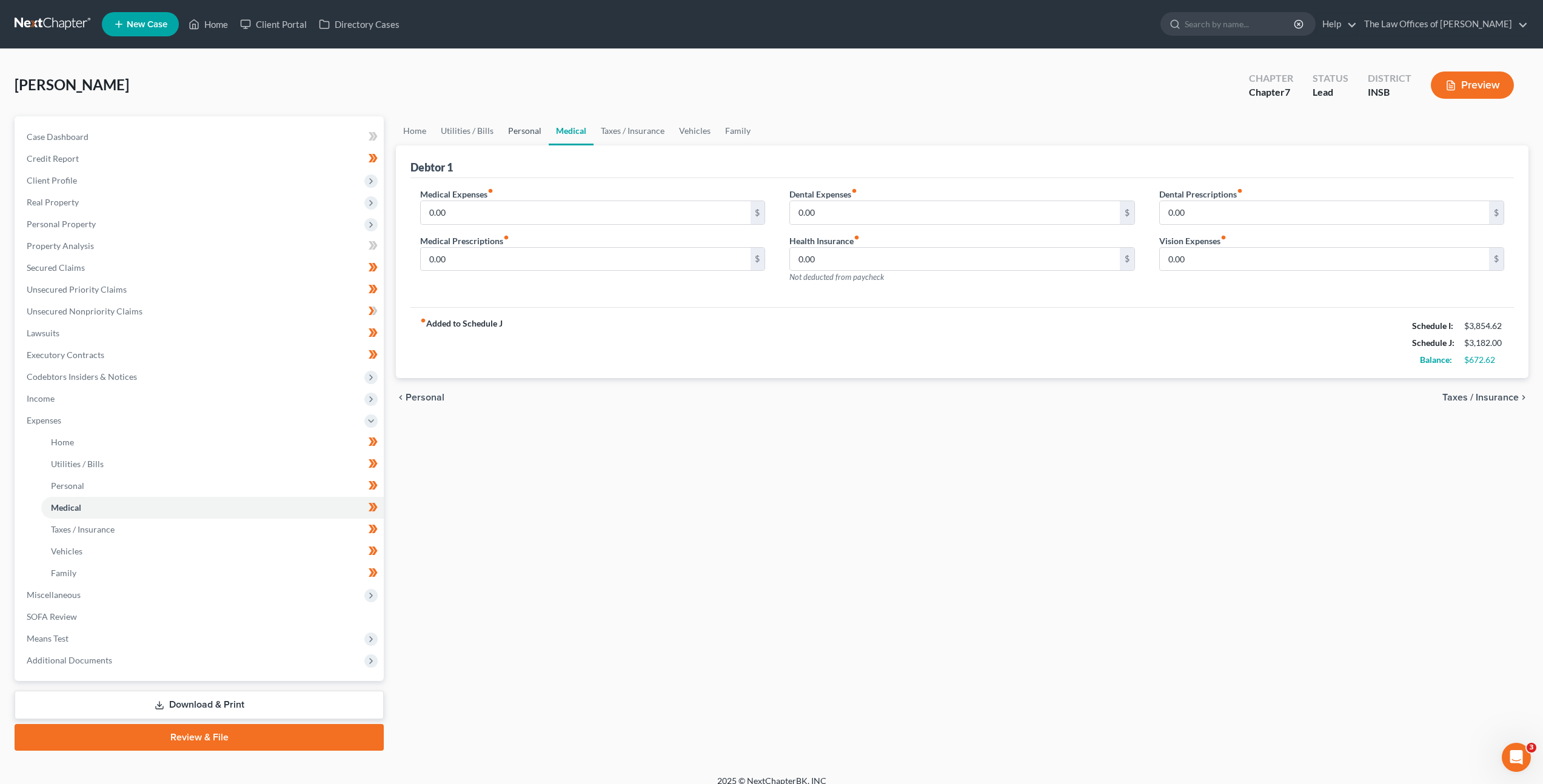
click at [532, 134] on link "Personal" at bounding box center [525, 131] width 48 height 29
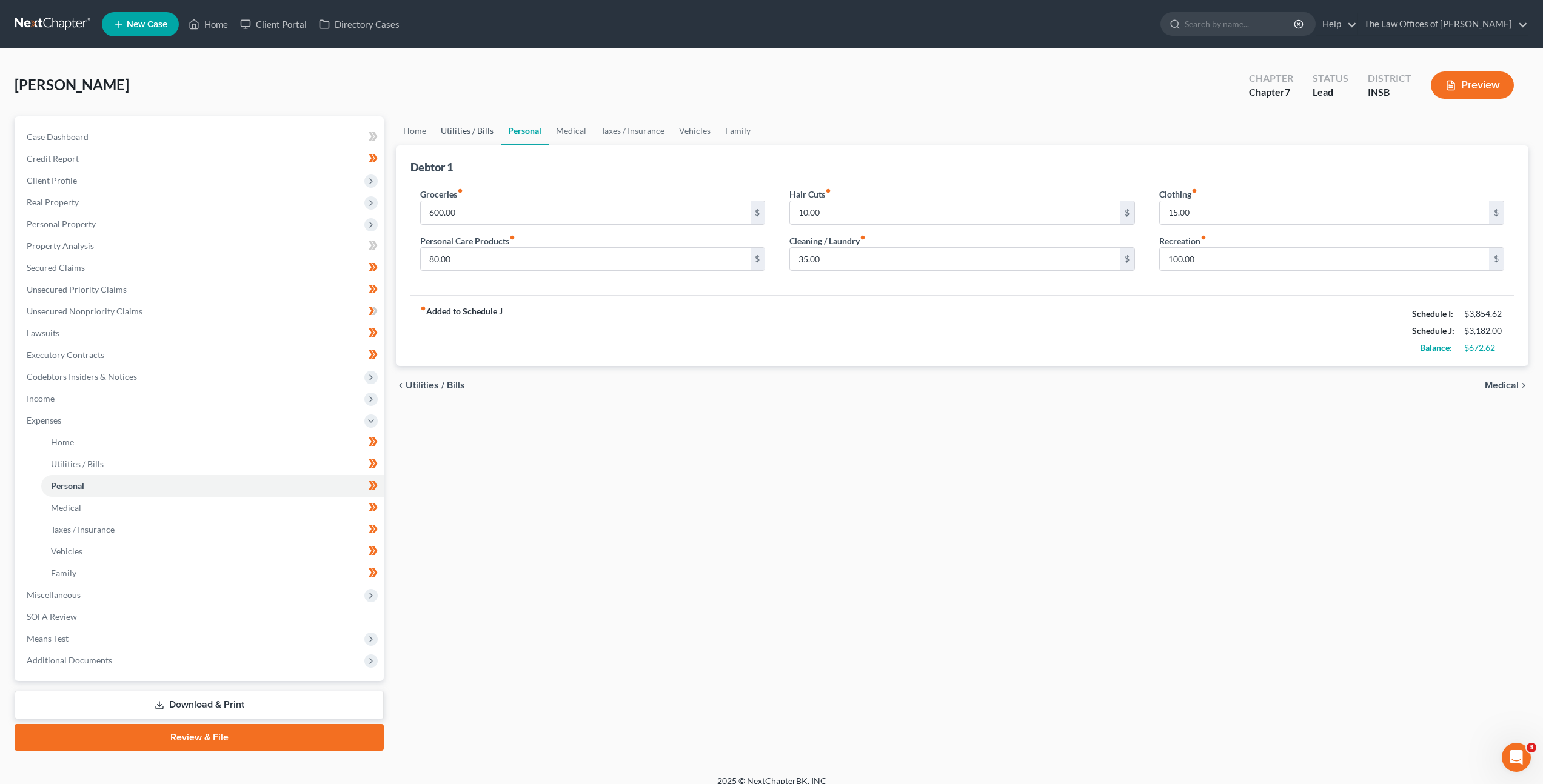
click at [474, 132] on link "Utilities / Bills" at bounding box center [467, 131] width 67 height 29
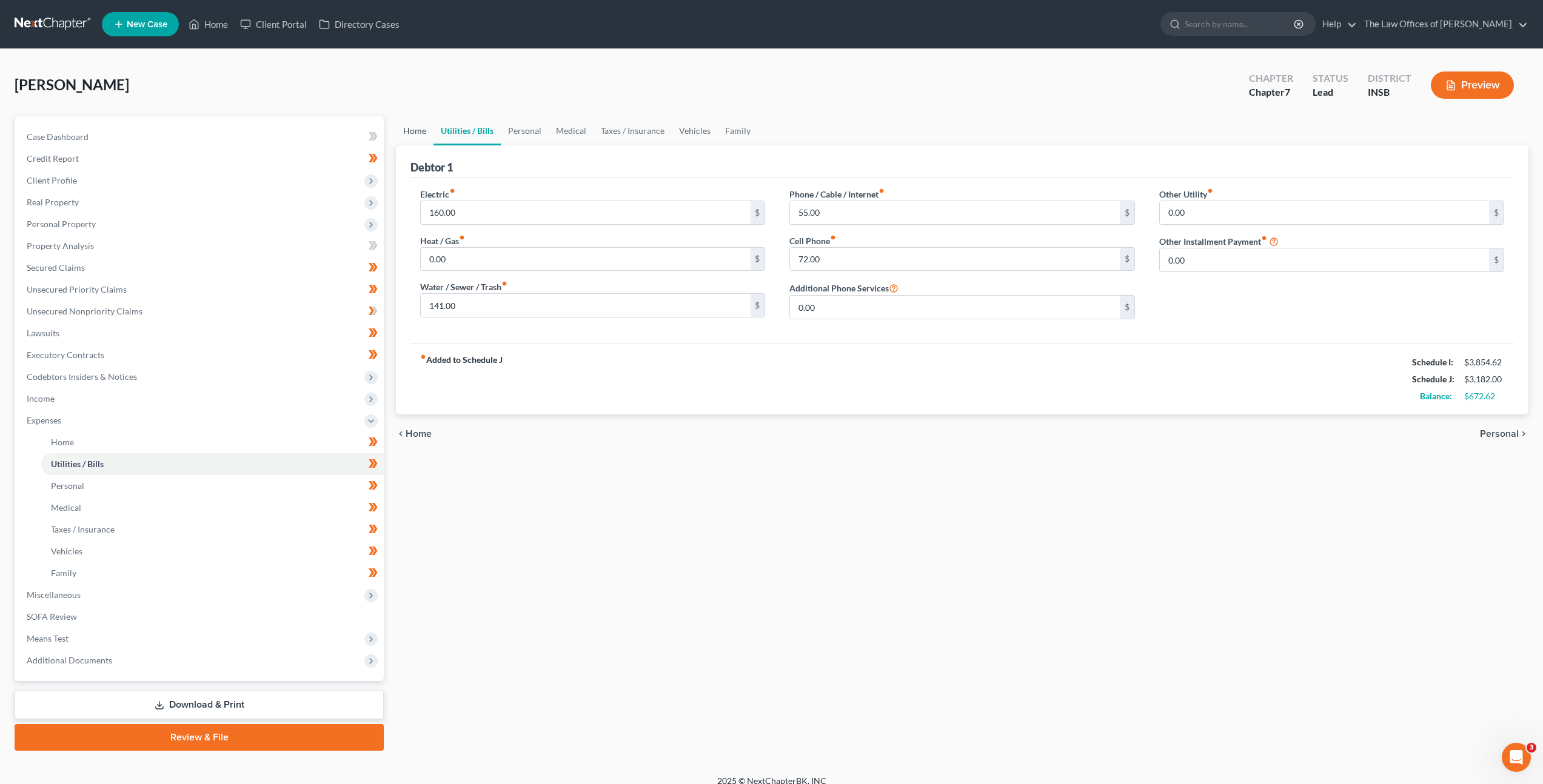
click at [419, 130] on link "Home" at bounding box center [414, 131] width 38 height 29
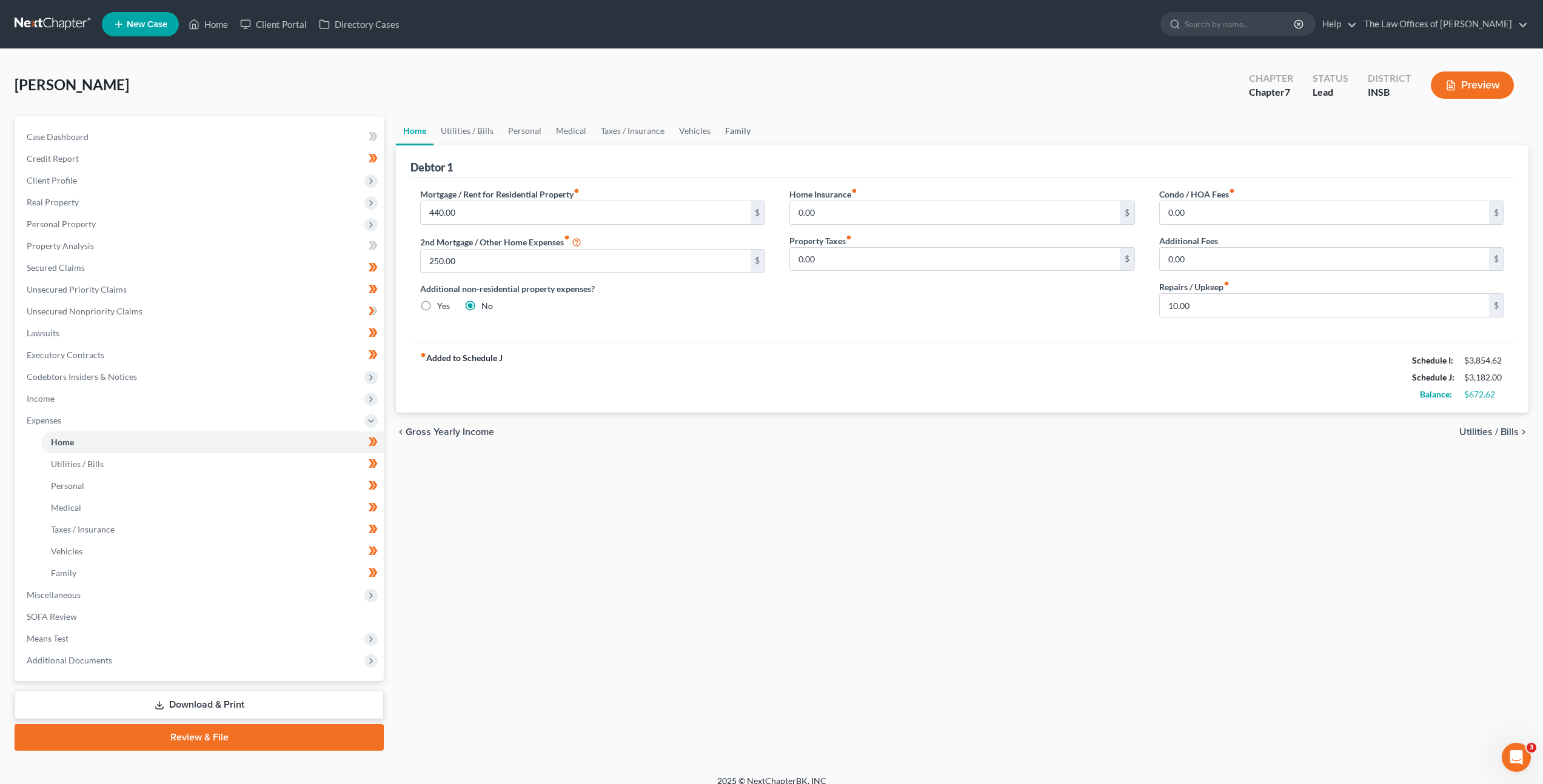
click at [736, 131] on link "Family" at bounding box center [738, 131] width 40 height 29
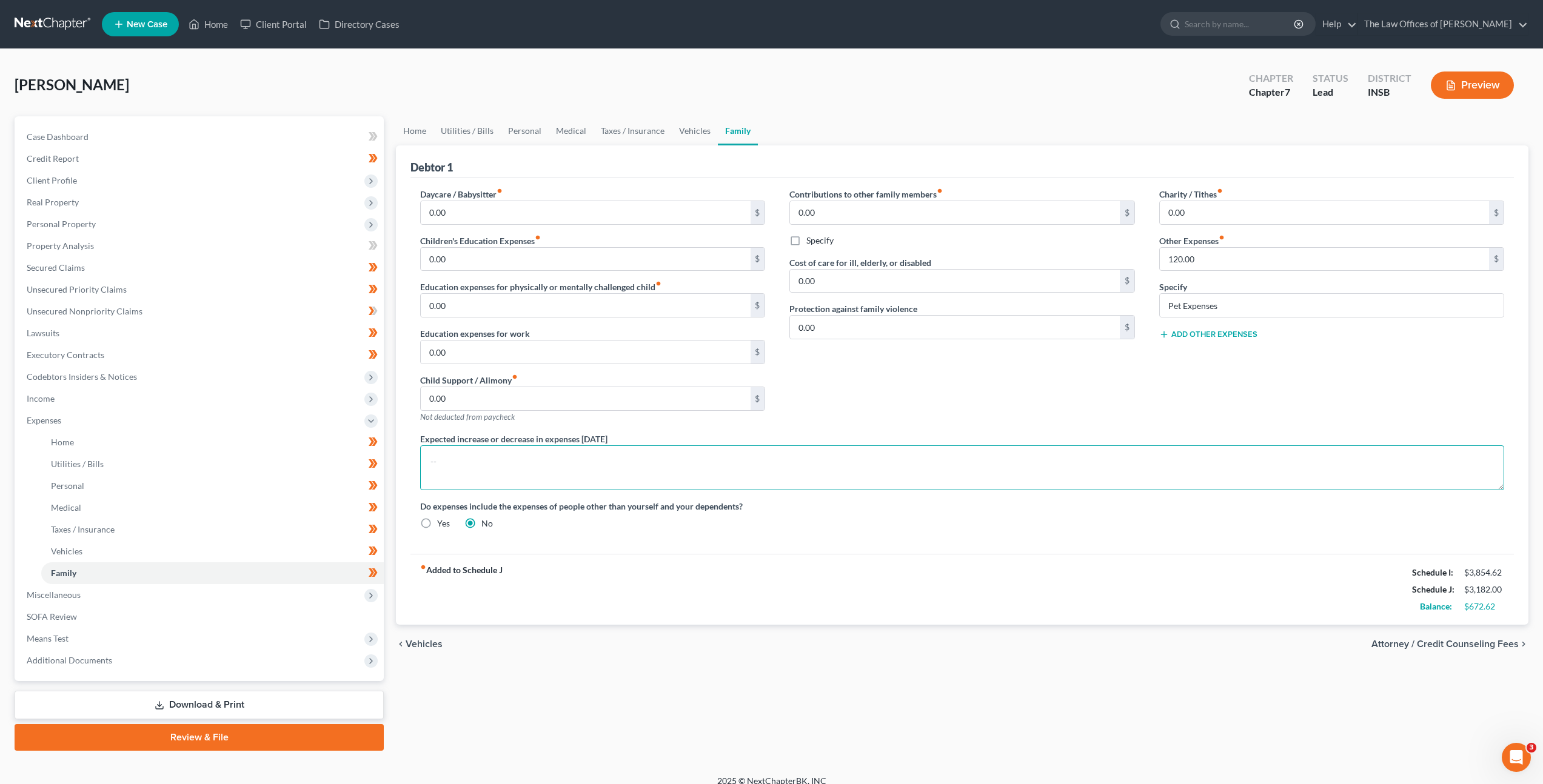
click at [618, 457] on textarea at bounding box center [962, 467] width 1084 height 45
click at [871, 457] on textarea at bounding box center [962, 467] width 1084 height 45
paste textarea "Debtor's excess disposable income is social security and would not be considere…"
click at [866, 409] on div "Contributions to other family members fiber_manual_record 0.00 $ Specify Cost o…" at bounding box center [961, 310] width 369 height 245
click at [458, 460] on textarea "Debtor's excess disposable income is social security and would not be considere…" at bounding box center [962, 467] width 1084 height 45
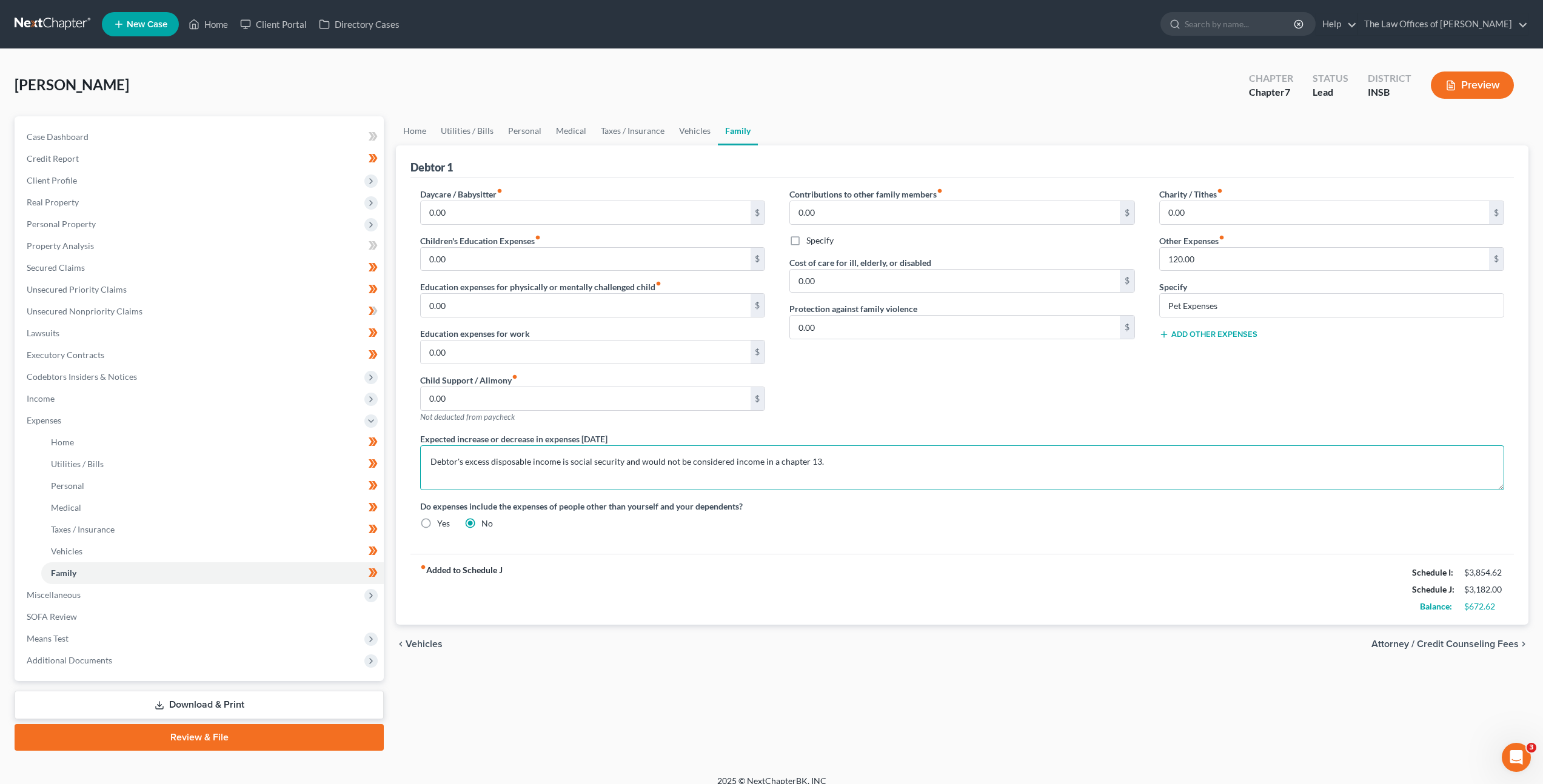
click at [455, 461] on textarea "Debtor's excess disposable income is social security and would not be considere…" at bounding box center [962, 467] width 1084 height 45
drag, startPoint x: 457, startPoint y: 460, endPoint x: 554, endPoint y: 469, distance: 97.4
click at [421, 459] on textarea "Debtor's excess disposable income is social security and would not be considere…" at bounding box center [962, 467] width 1084 height 45
click at [242, 400] on span "Income" at bounding box center [201, 399] width 367 height 22
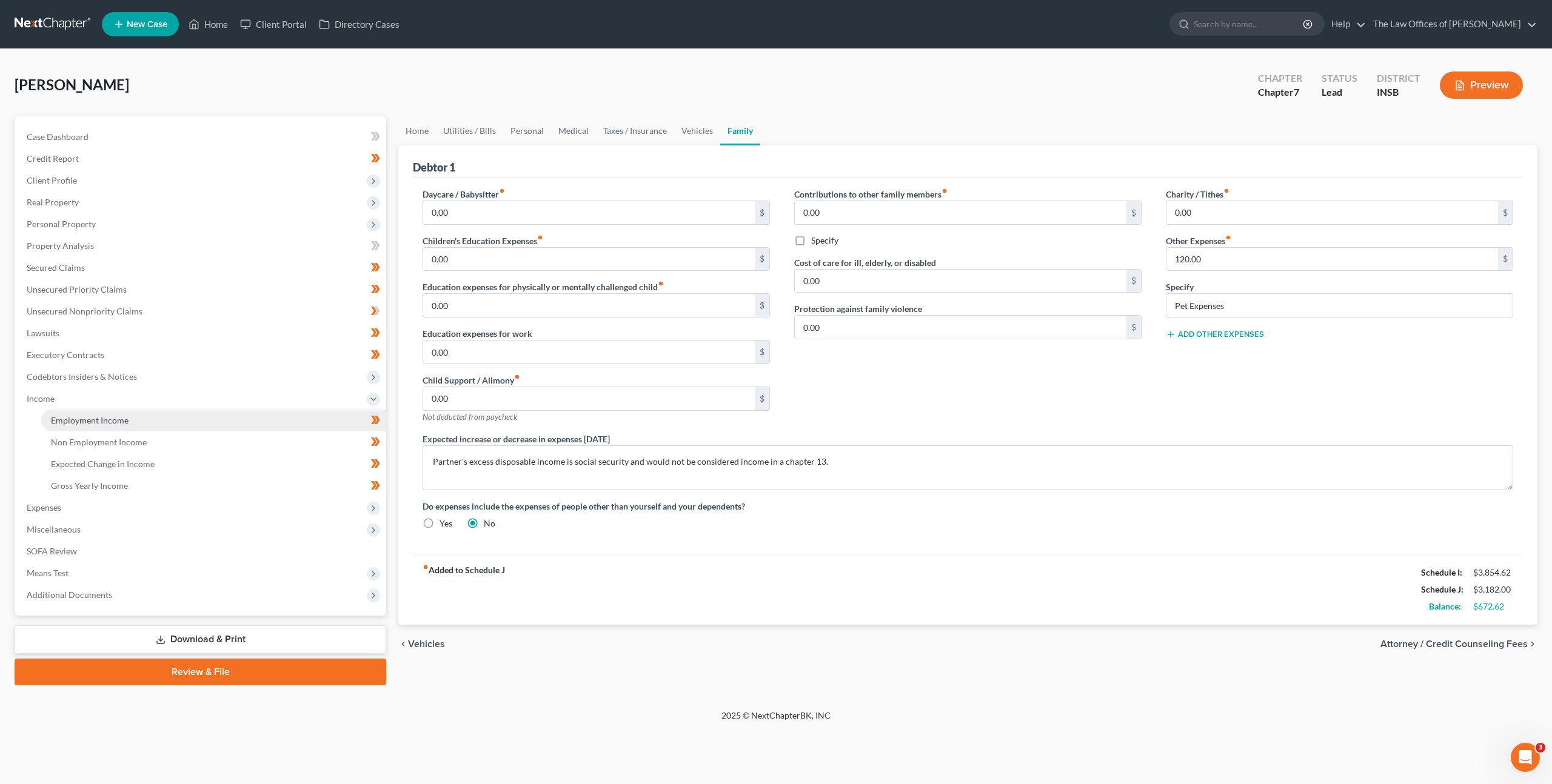
click at [219, 421] on link "Employment Income" at bounding box center [213, 420] width 345 height 22
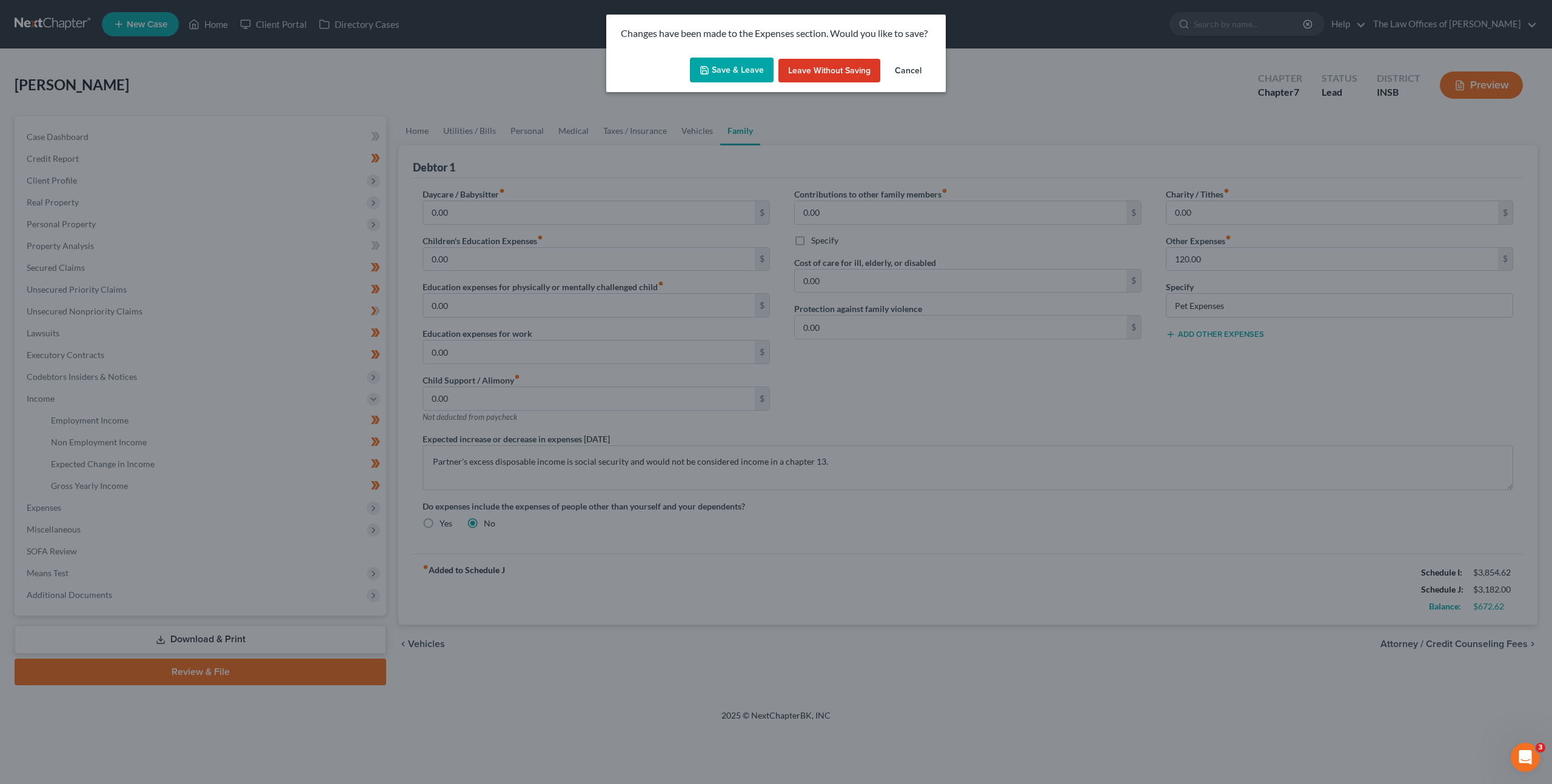
click at [722, 76] on button "Save & Leave" at bounding box center [732, 70] width 84 height 25
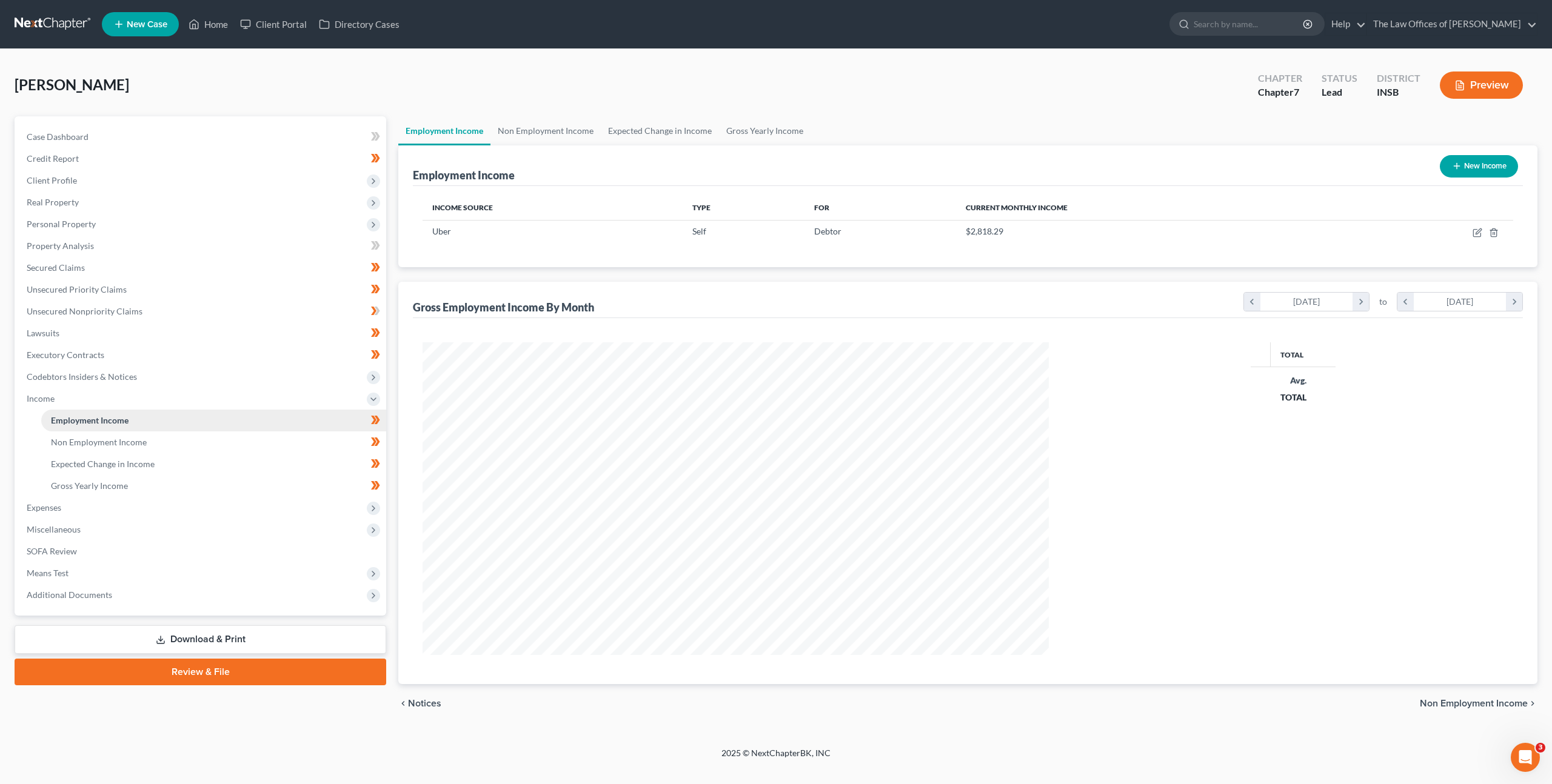
scroll to position [313, 650]
drag, startPoint x: 194, startPoint y: 436, endPoint x: 209, endPoint y: 423, distance: 19.8
click at [194, 437] on link "Non Employment Income" at bounding box center [213, 442] width 345 height 22
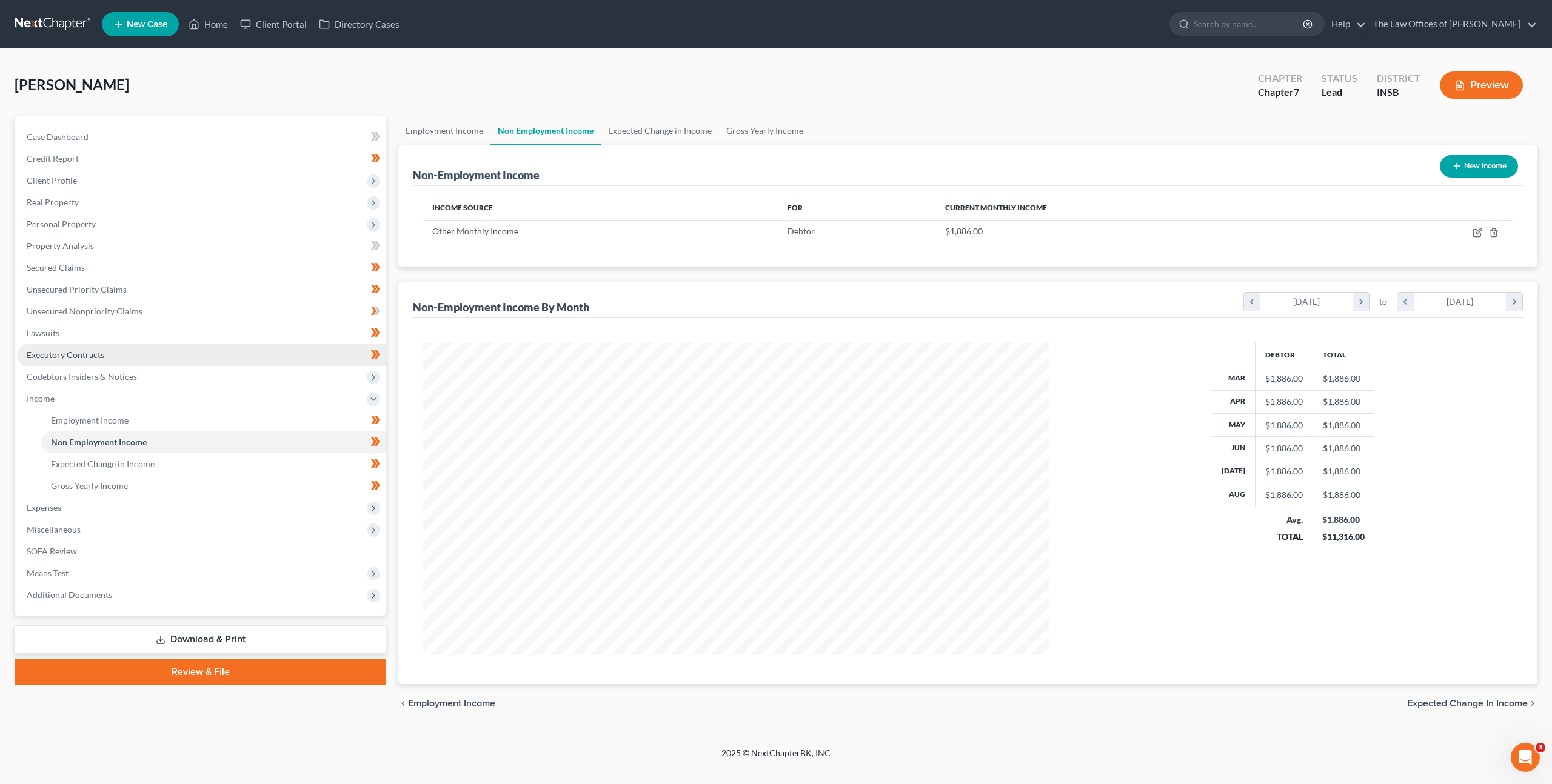
scroll to position [313, 650]
drag, startPoint x: 173, startPoint y: 458, endPoint x: 232, endPoint y: 444, distance: 60.6
click at [173, 458] on link "Expected Change in Income" at bounding box center [213, 464] width 345 height 22
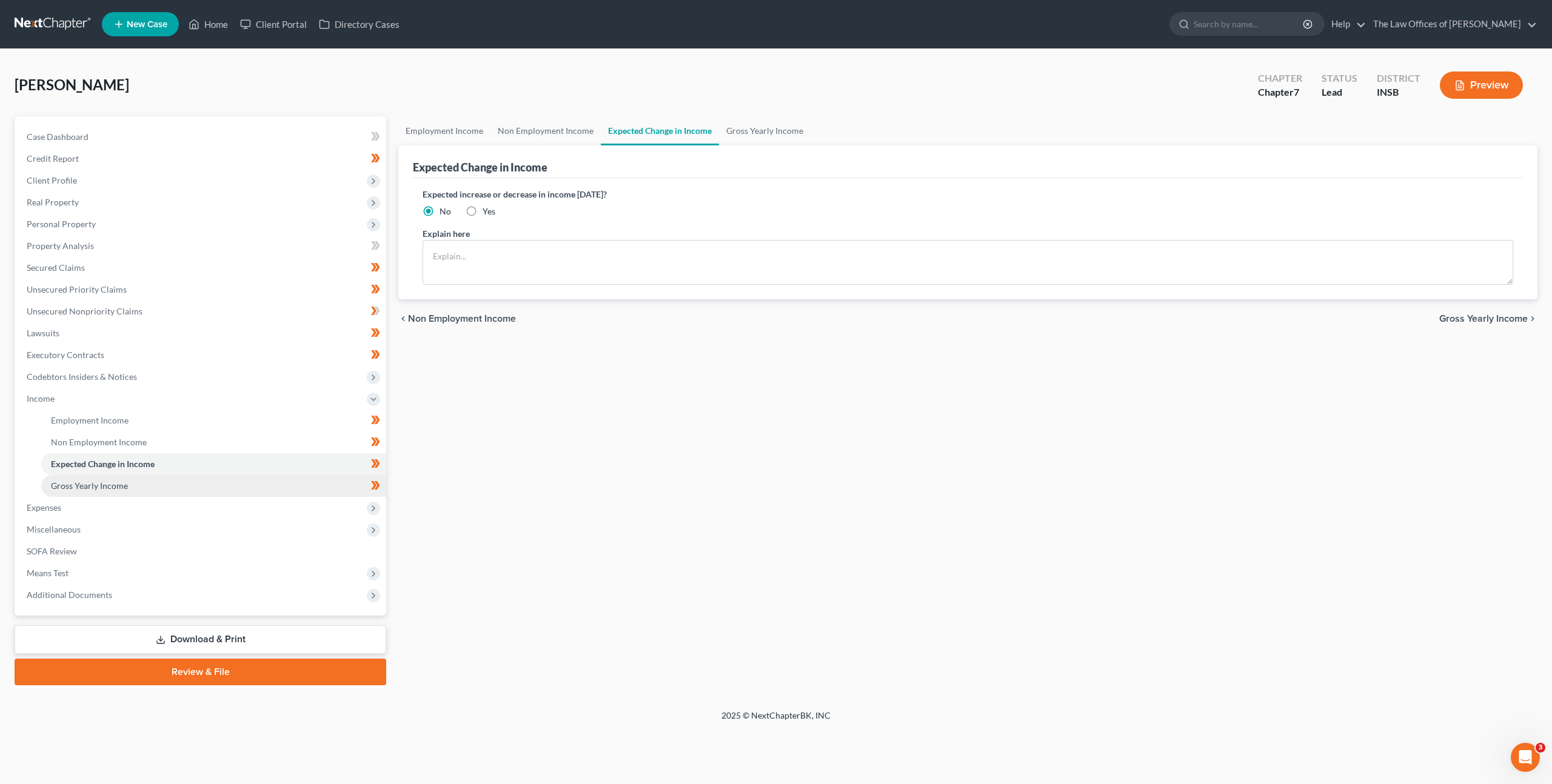
click at [217, 477] on link "Gross Yearly Income" at bounding box center [213, 486] width 345 height 22
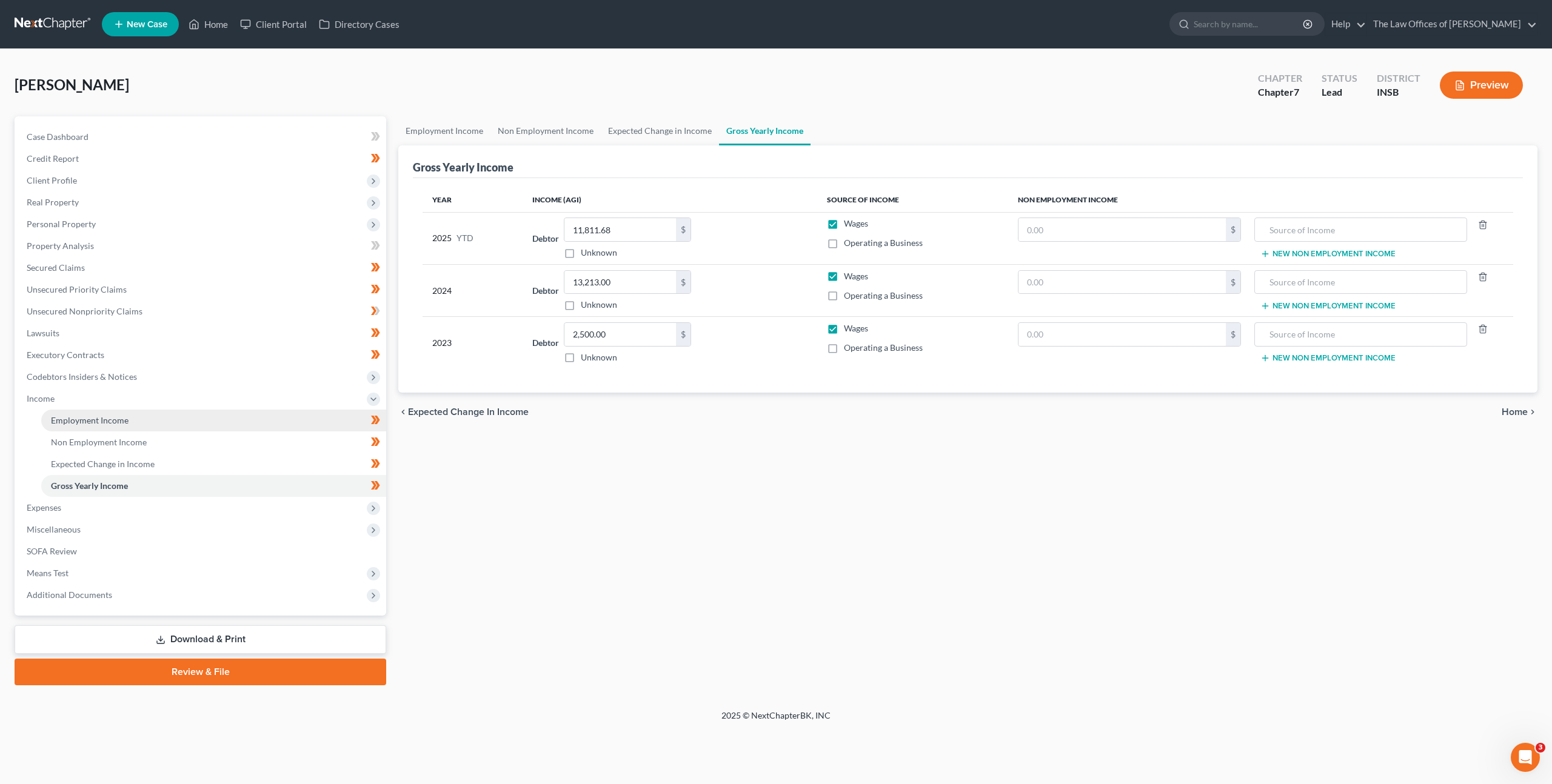
click at [225, 413] on link "Employment Income" at bounding box center [213, 420] width 345 height 22
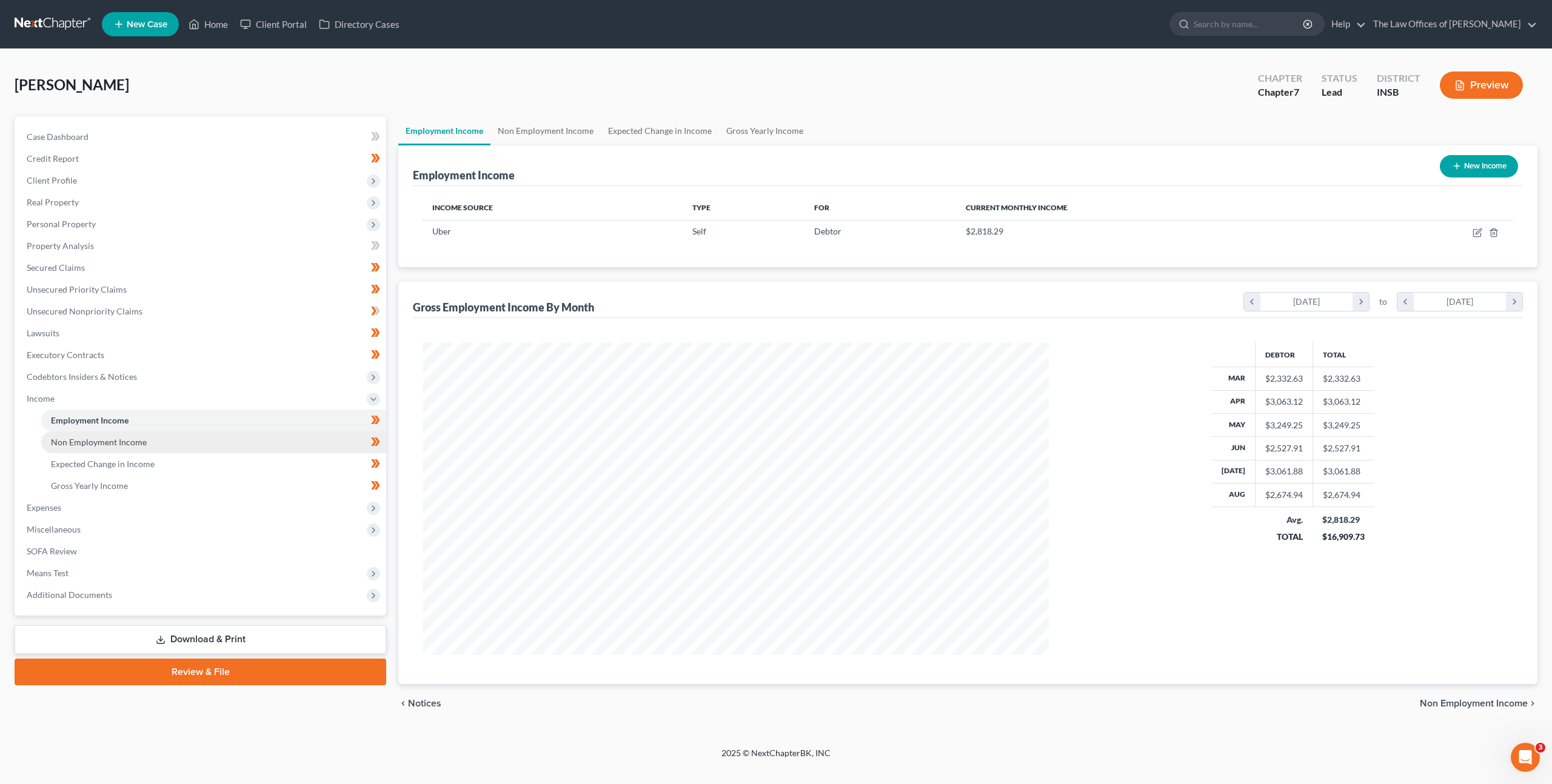
click at [209, 441] on link "Non Employment Income" at bounding box center [213, 442] width 345 height 22
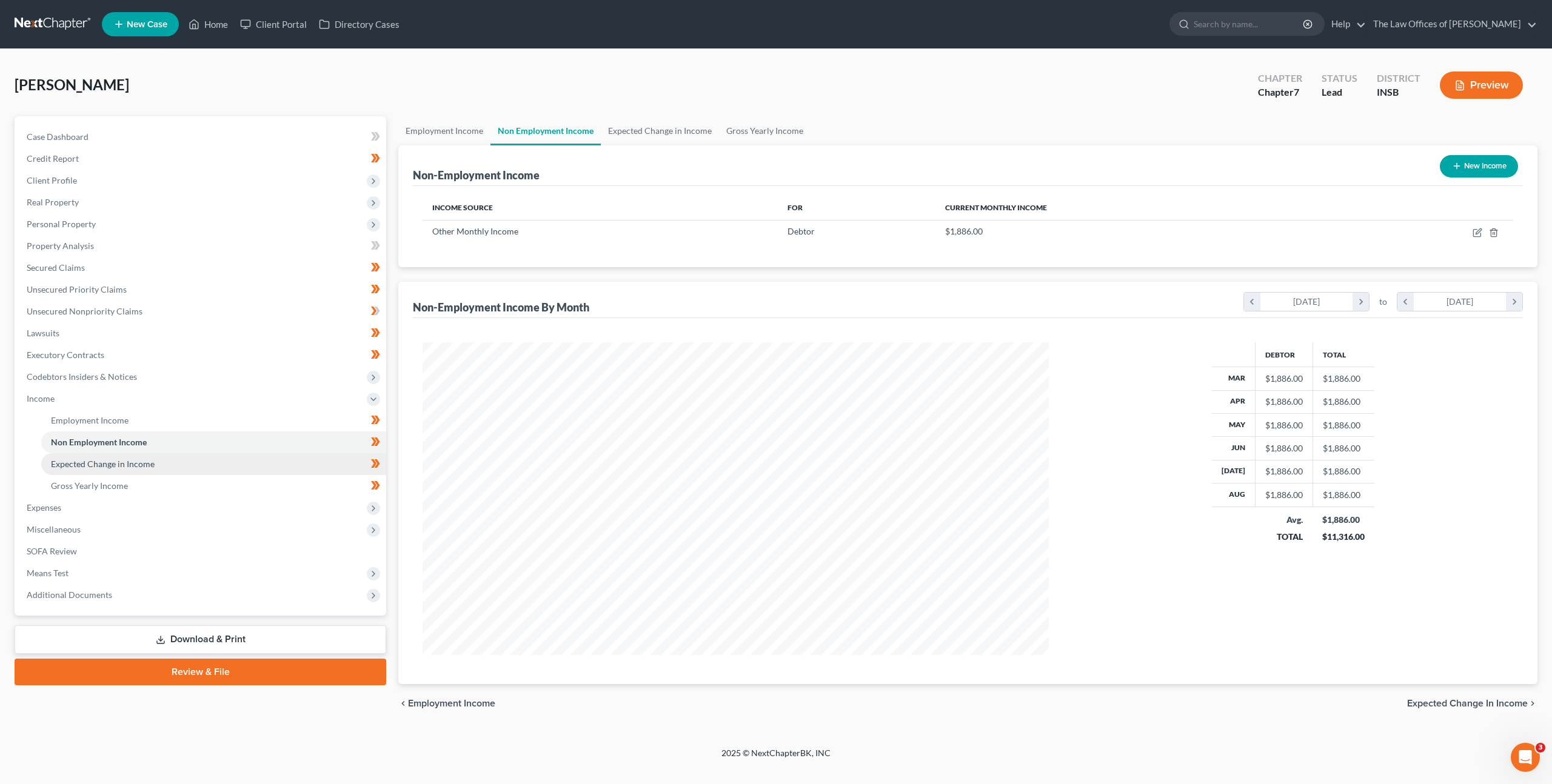
scroll to position [313, 650]
click at [203, 457] on link "Expected Change in Income" at bounding box center [213, 464] width 345 height 22
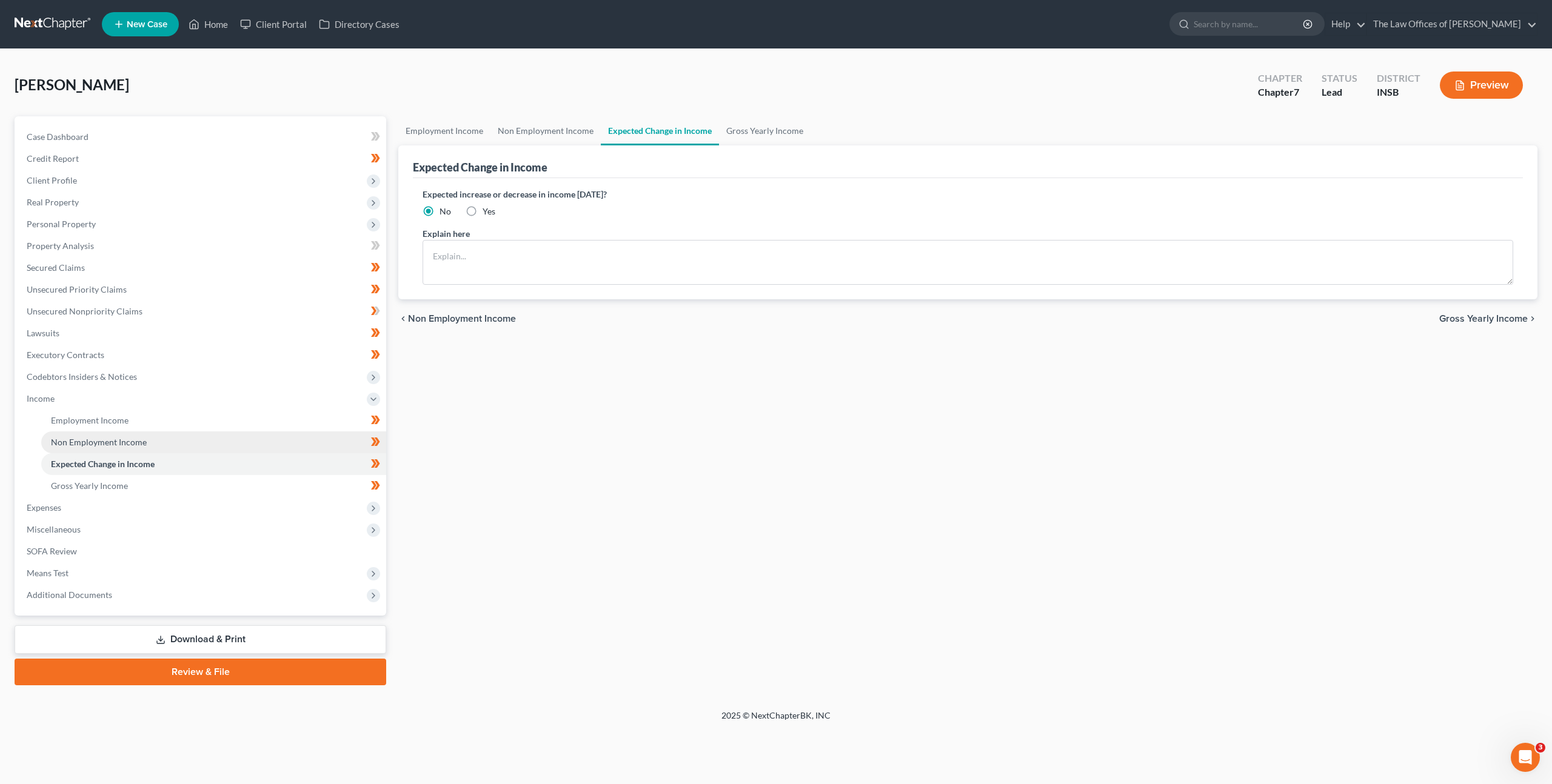
click at [211, 437] on link "Non Employment Income" at bounding box center [213, 442] width 345 height 22
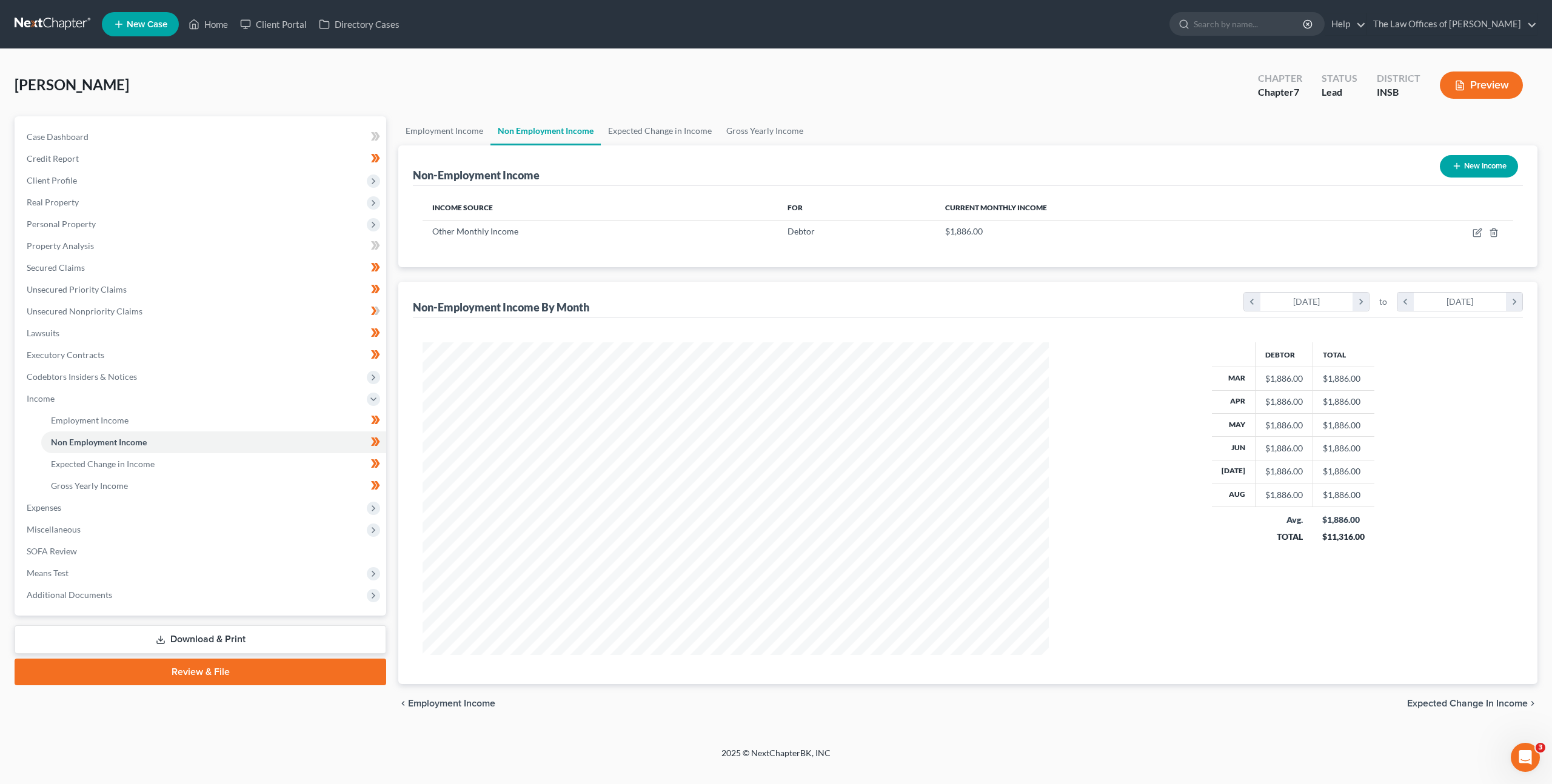
scroll to position [313, 650]
click at [1476, 232] on icon "button" at bounding box center [1478, 231] width 5 height 5
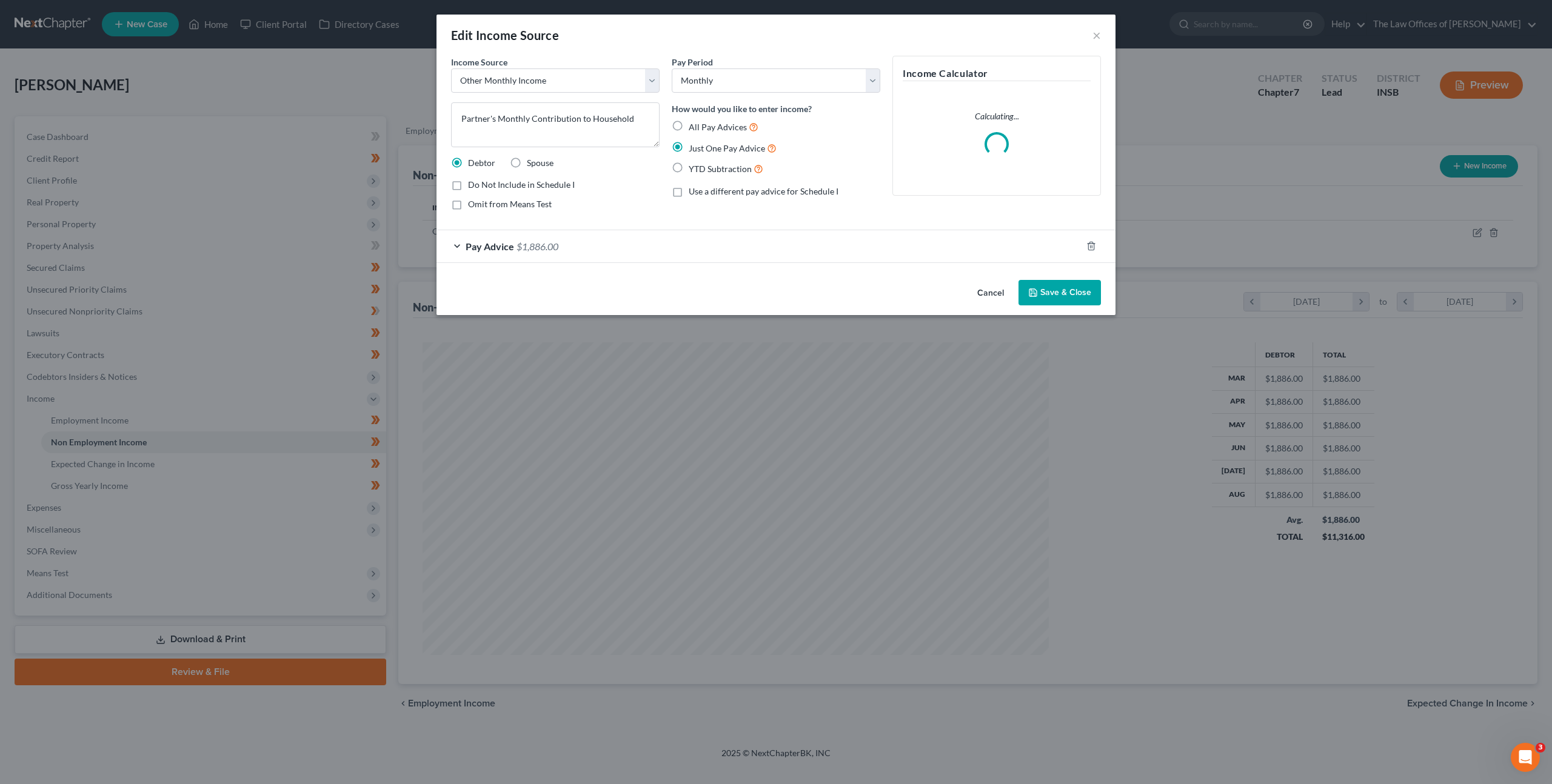
click at [1481, 231] on div "Edit Income Source × Income Source * Select Unemployment Disability (from emplo…" at bounding box center [776, 392] width 1552 height 784
click at [641, 118] on textarea "Partner's Monthly Contribution to Household" at bounding box center [555, 124] width 209 height 45
click at [1056, 290] on button "Save & Close" at bounding box center [1059, 292] width 82 height 25
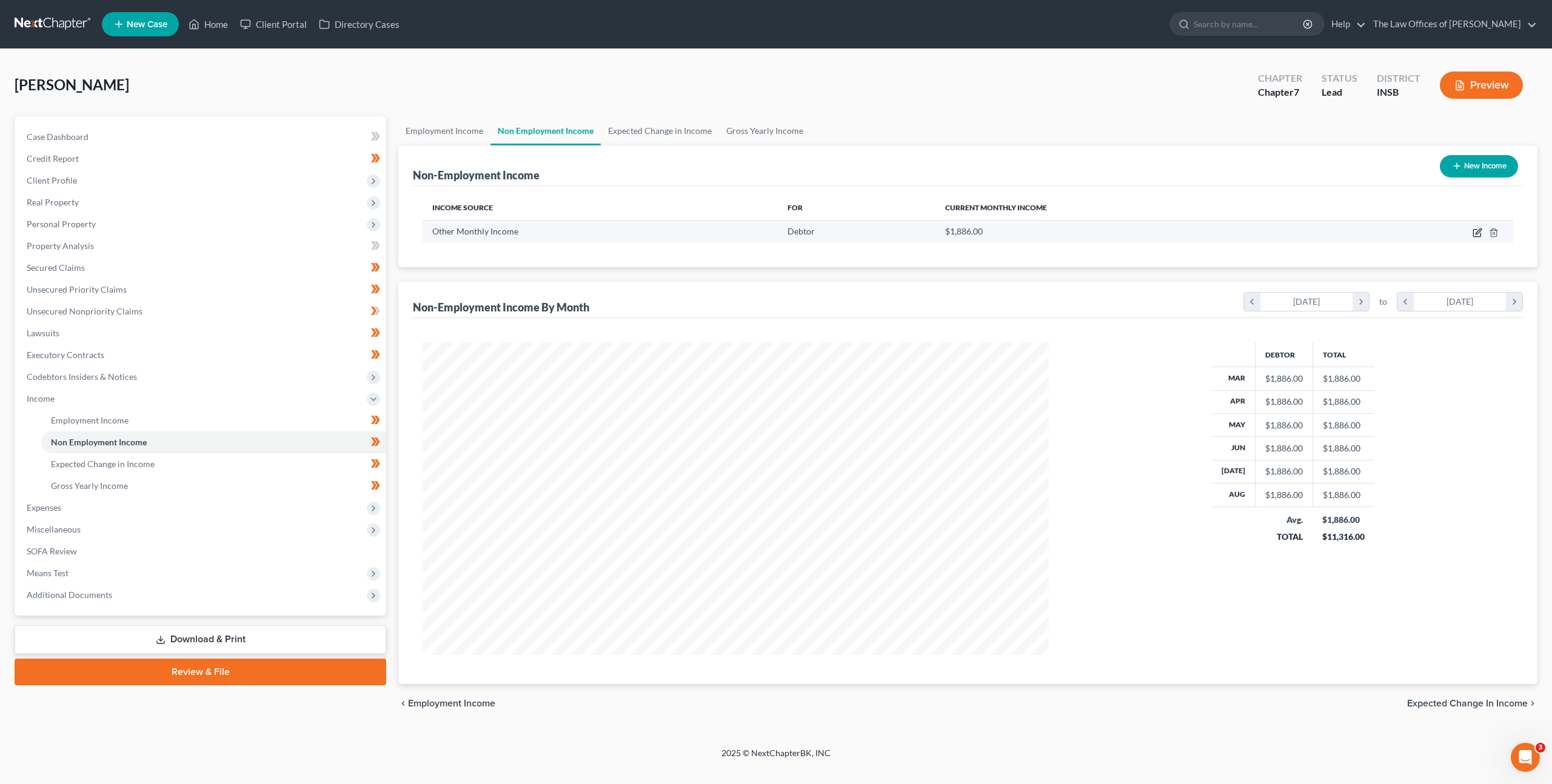
click at [1476, 232] on icon "button" at bounding box center [1478, 231] width 5 height 5
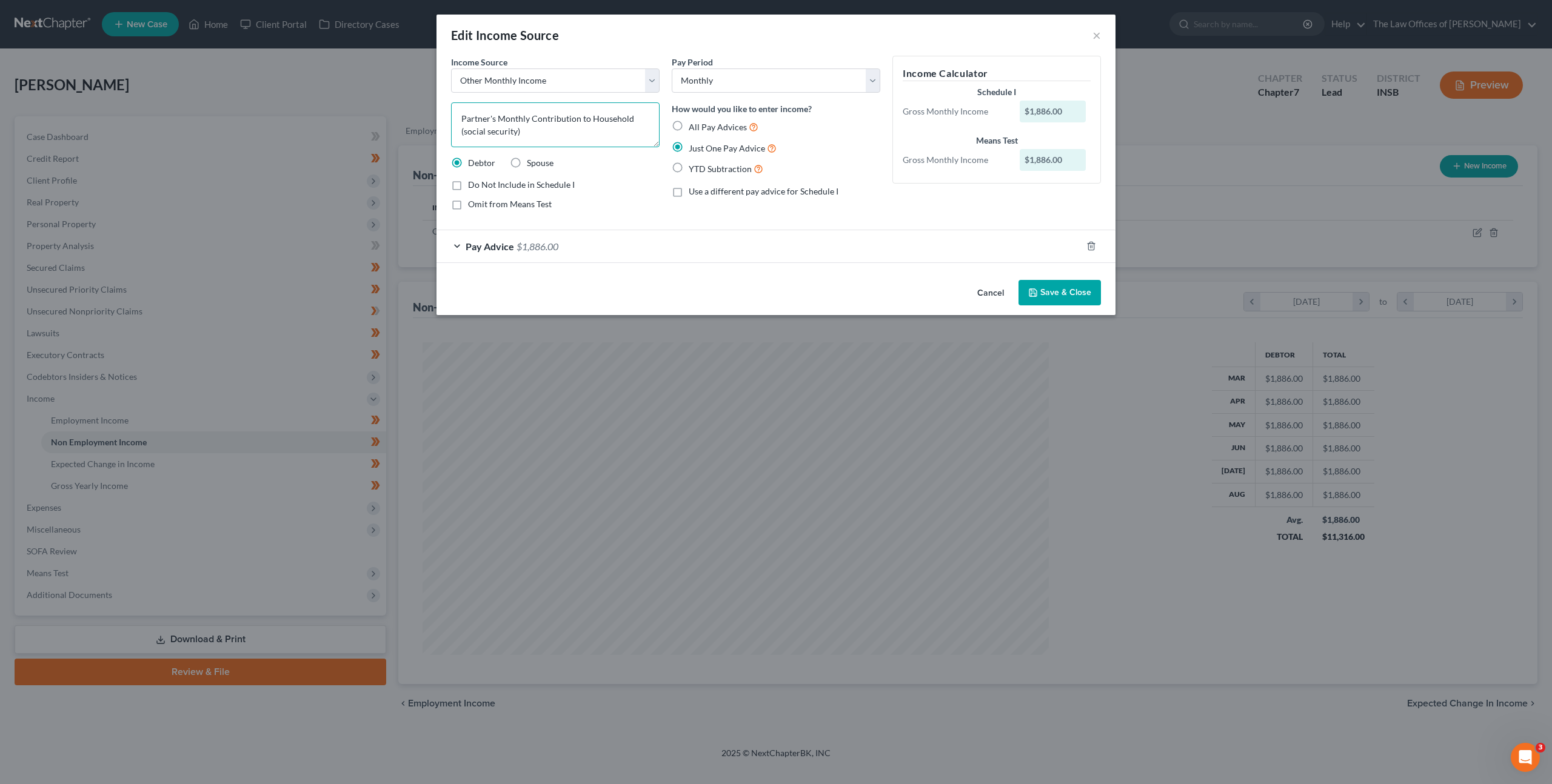
click at [465, 134] on textarea "Partner's Monthly Contribution to Household (social security)" at bounding box center [555, 124] width 209 height 45
click at [514, 132] on textarea "Partner's Monthly Contribution to Household (social security)" at bounding box center [555, 124] width 209 height 45
click at [516, 132] on textarea "Partner's Monthly Contribution to Household (social security)" at bounding box center [555, 124] width 209 height 45
click at [863, 145] on div "Just One Pay Advice" at bounding box center [776, 147] width 209 height 14
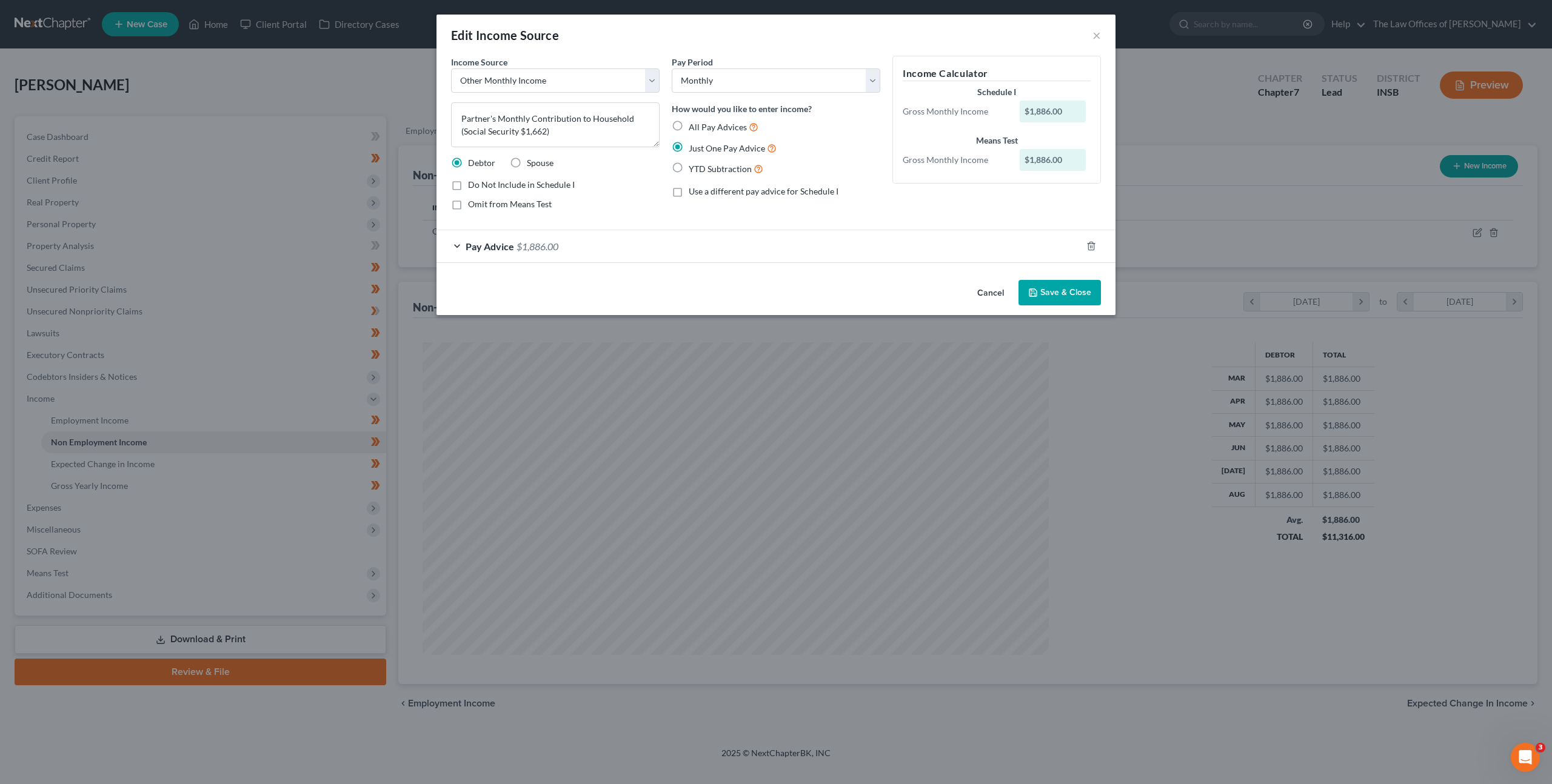
click at [1051, 291] on button "Save & Close" at bounding box center [1059, 292] width 82 height 25
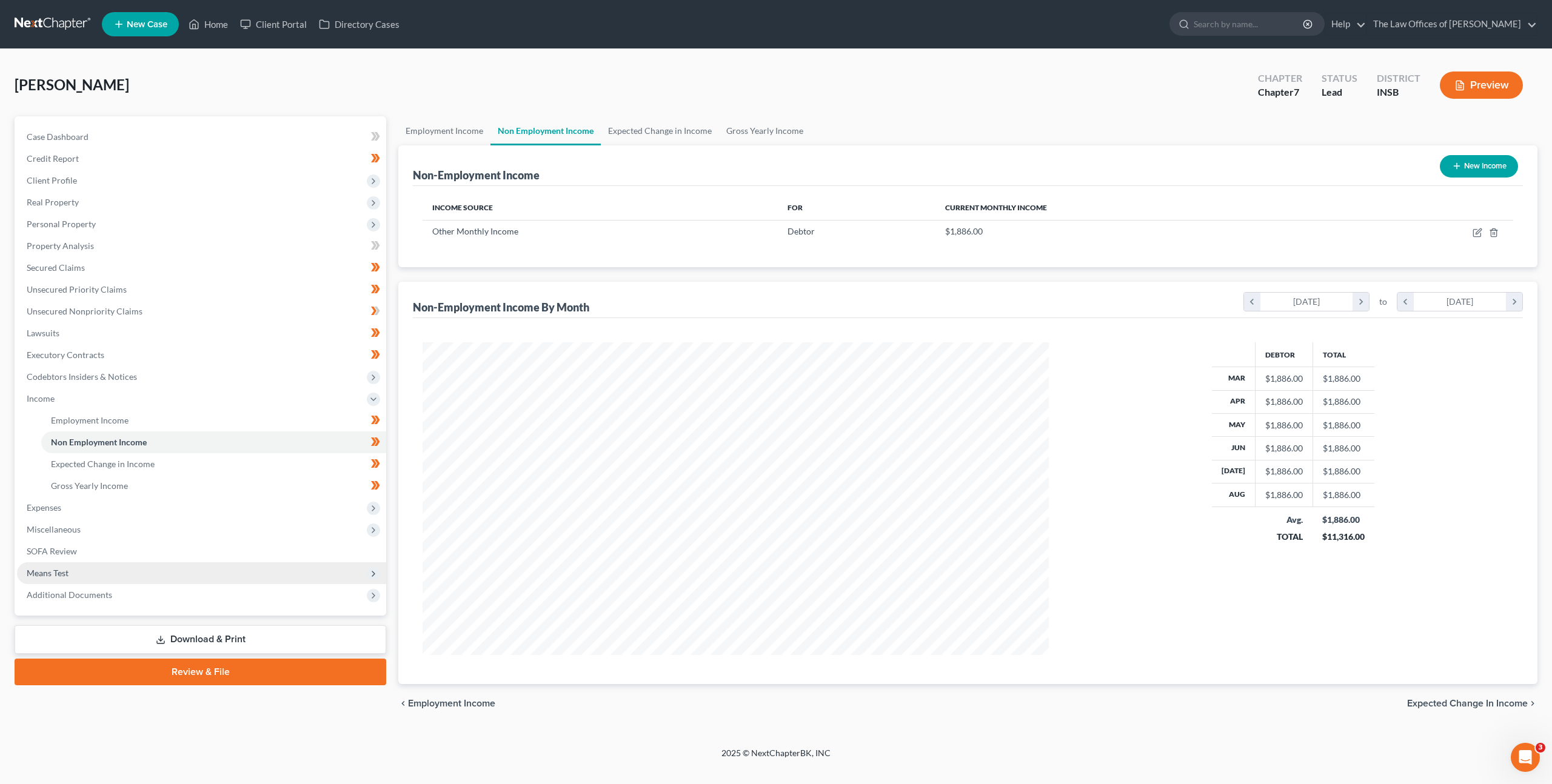
drag, startPoint x: 89, startPoint y: 575, endPoint x: 95, endPoint y: 573, distance: 6.3
click at [90, 575] on span "Means Test" at bounding box center [201, 573] width 369 height 22
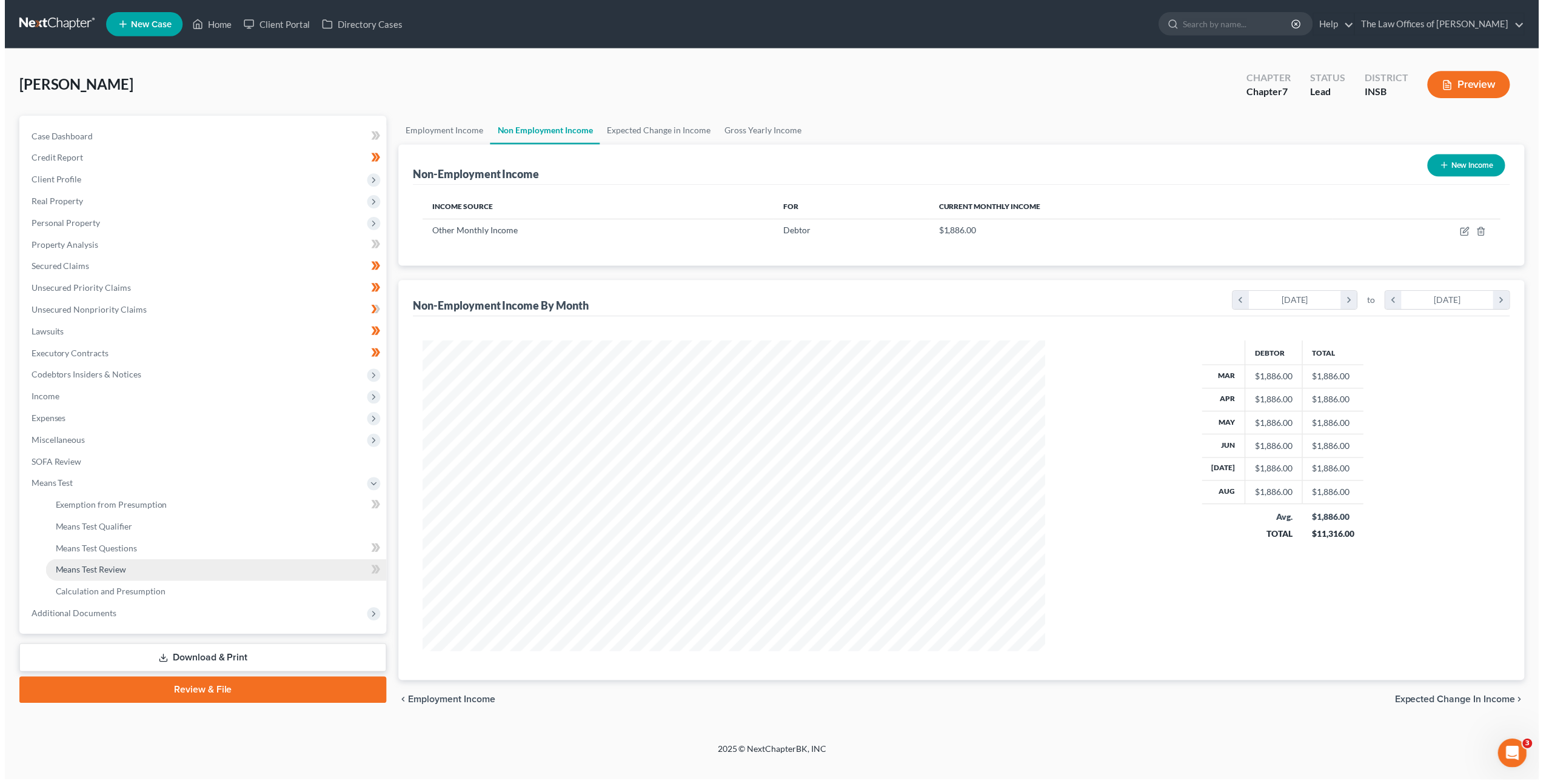
scroll to position [605574, 605474]
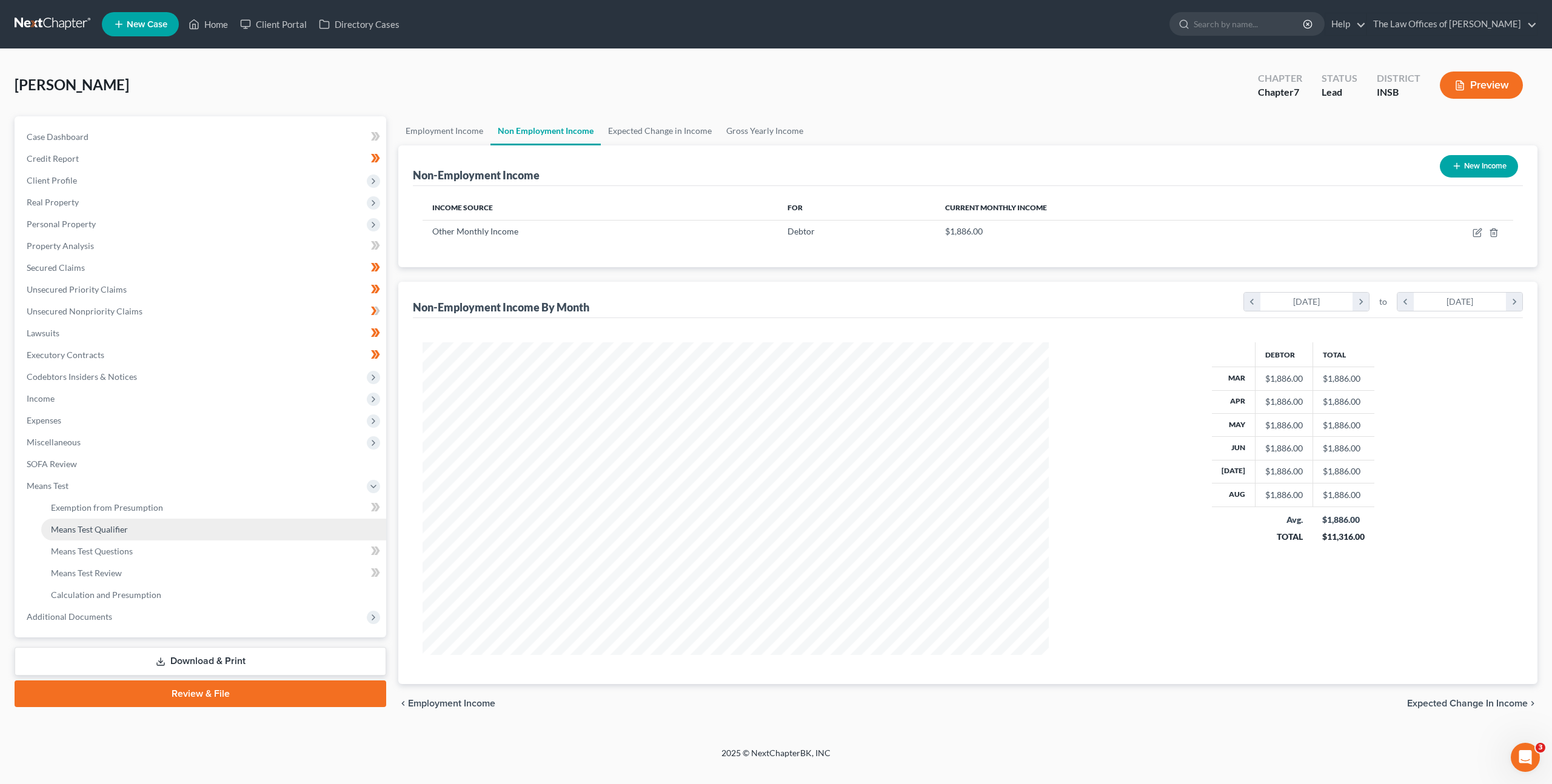
click at [132, 526] on link "Means Test Qualifier" at bounding box center [213, 530] width 345 height 22
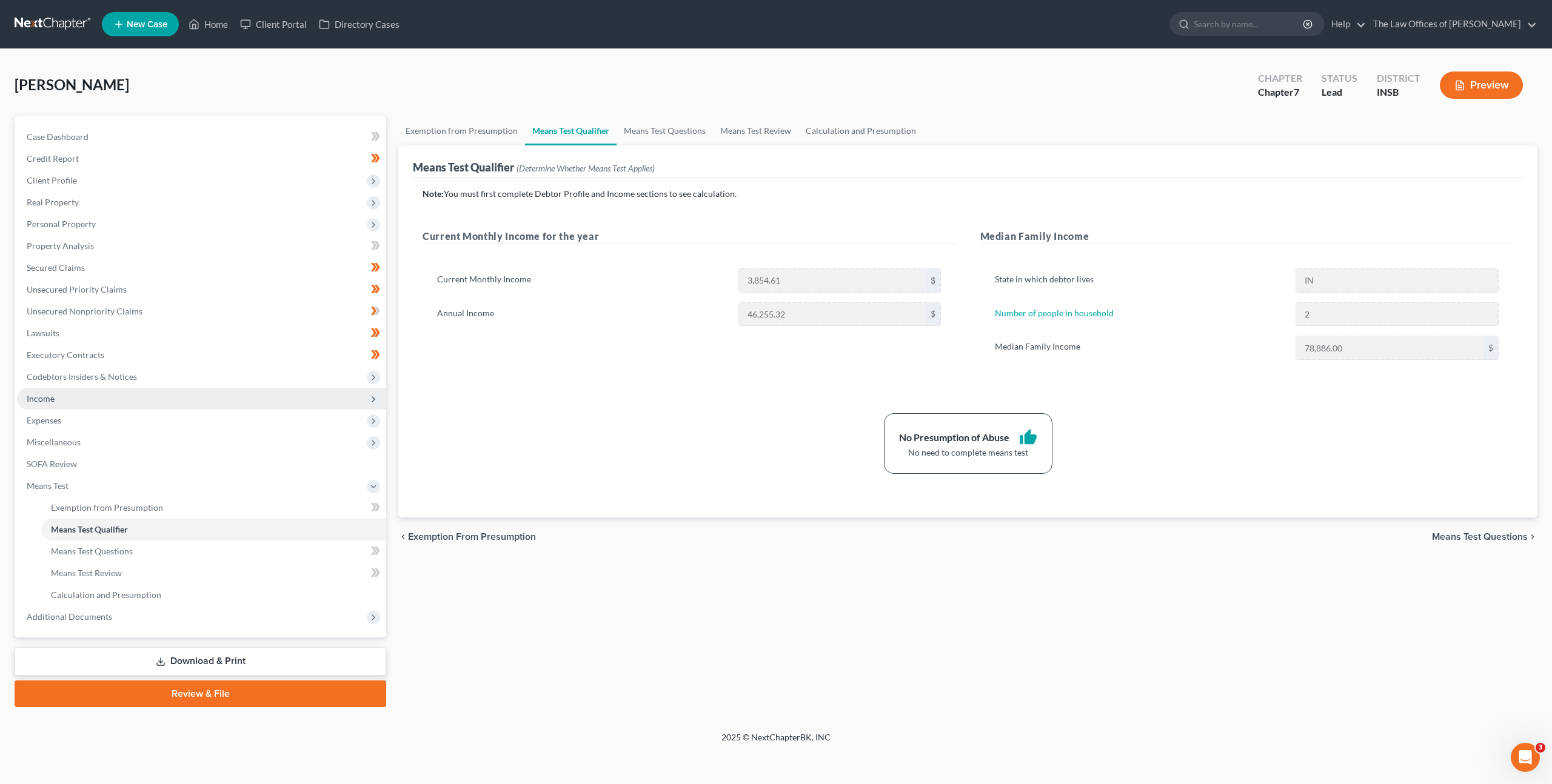
click at [187, 399] on span "Income" at bounding box center [201, 399] width 369 height 22
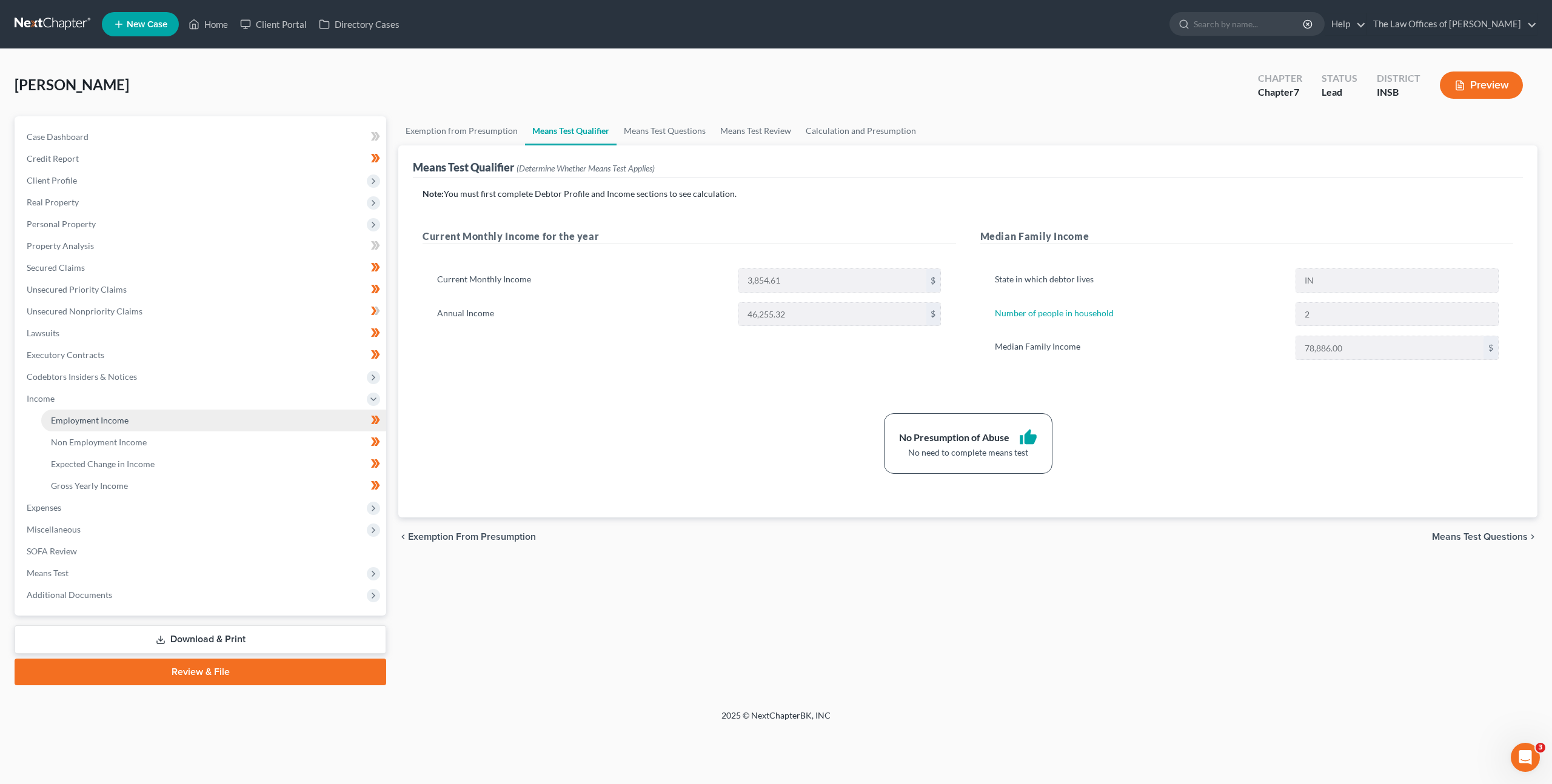
click at [126, 414] on link "Employment Income" at bounding box center [213, 420] width 345 height 22
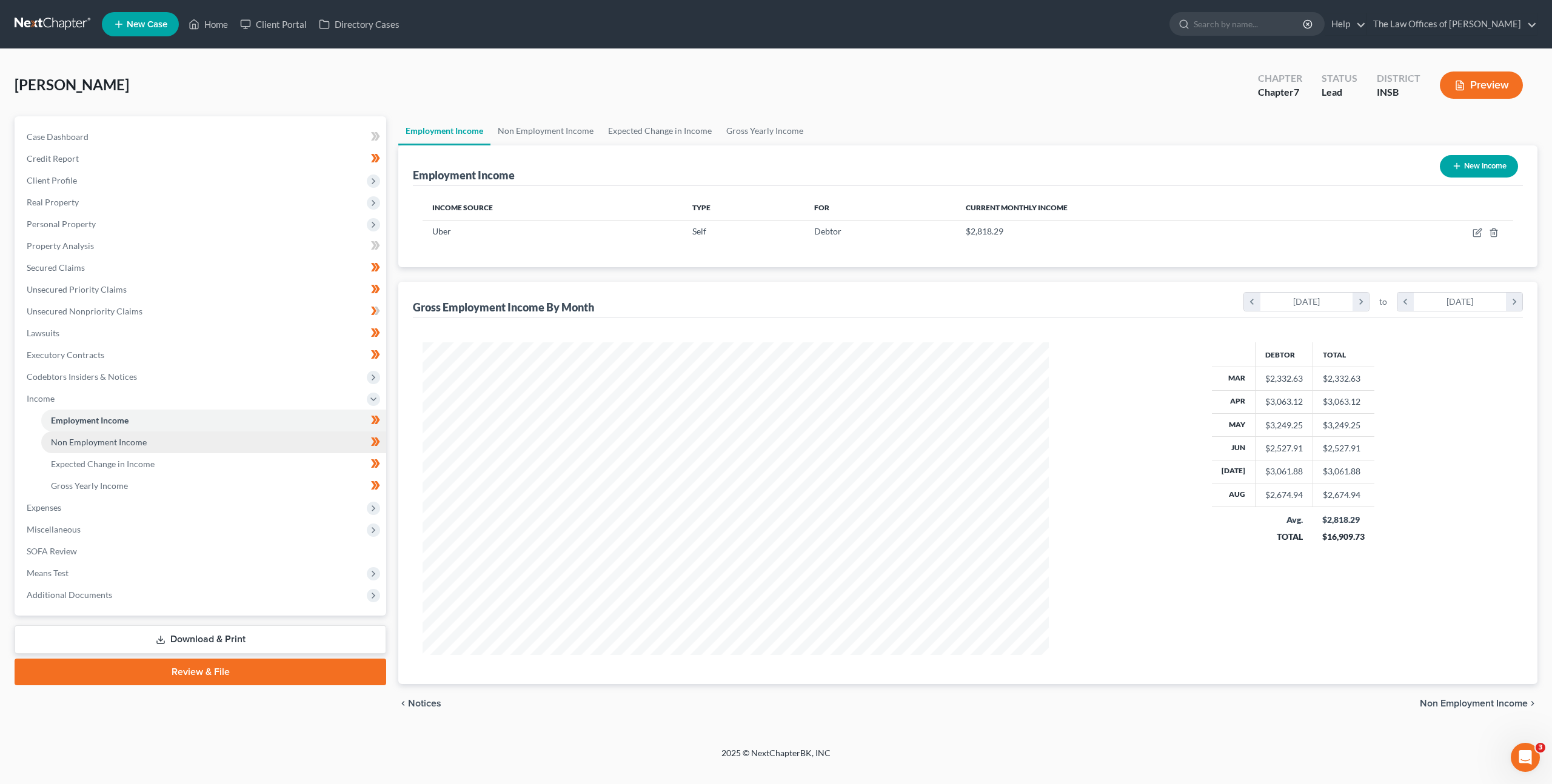
click at [121, 444] on span "Non Employment Income" at bounding box center [99, 442] width 96 height 11
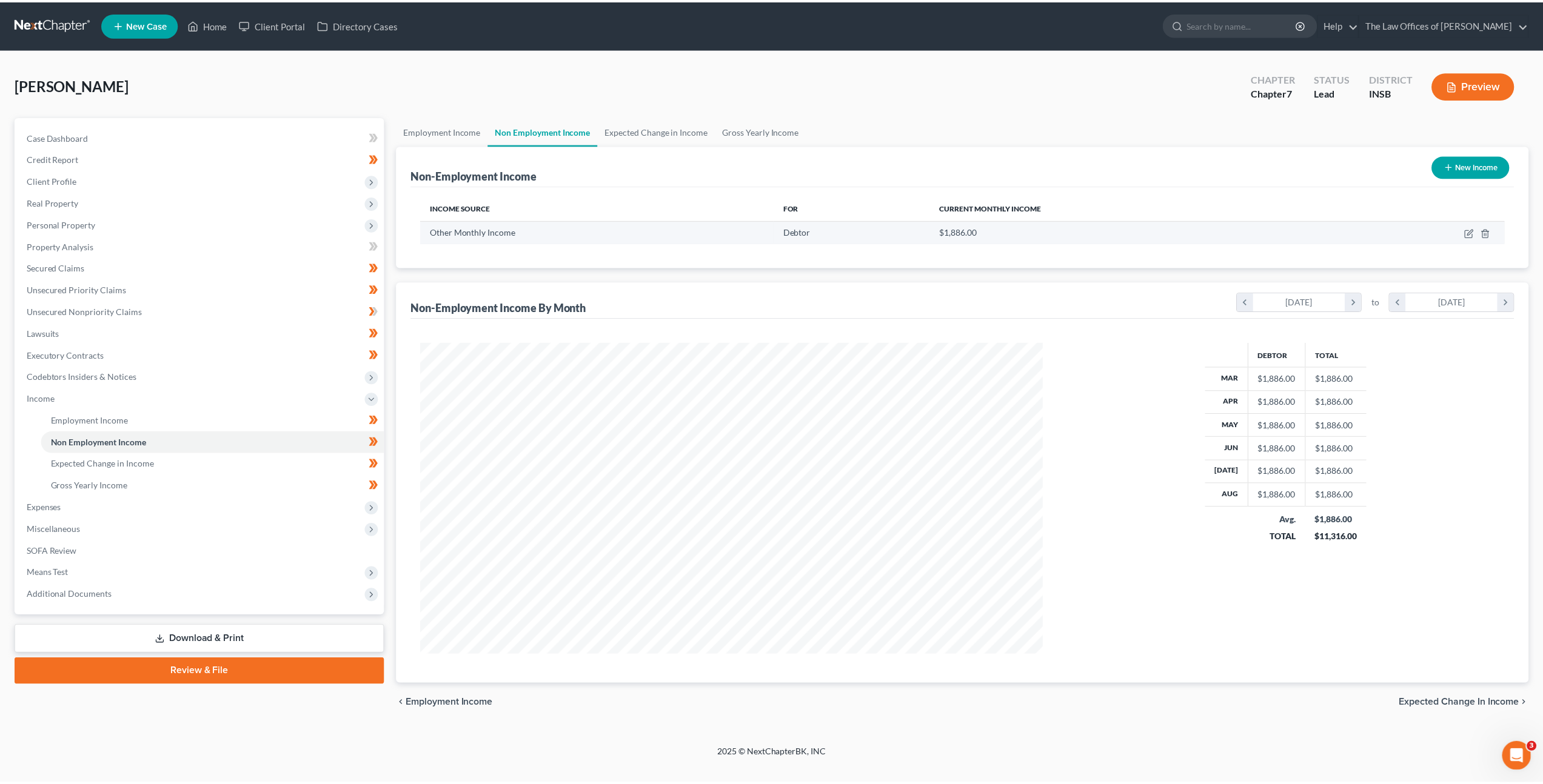
scroll to position [313, 650]
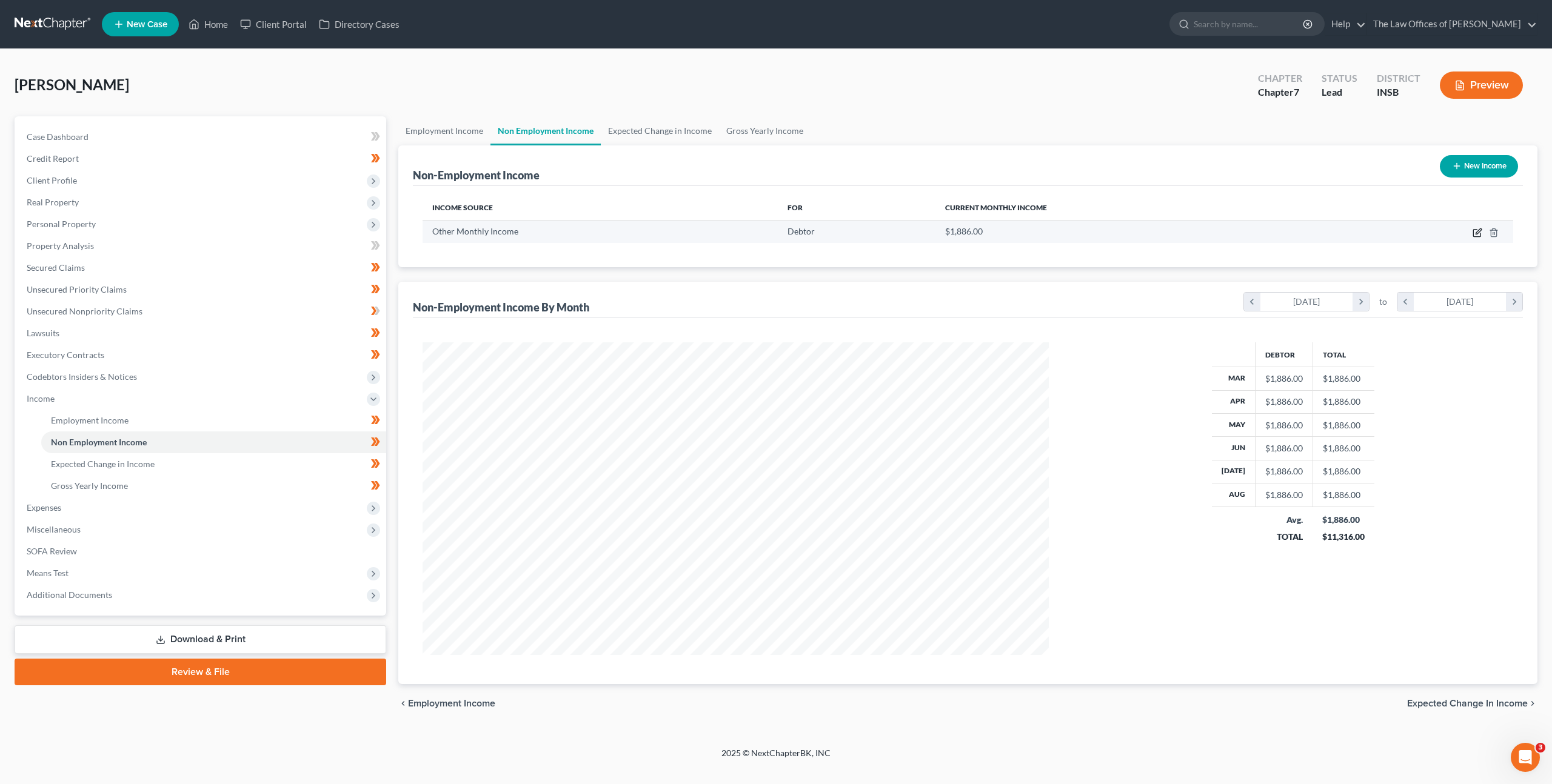
click at [1474, 235] on icon "button" at bounding box center [1477, 233] width 10 height 10
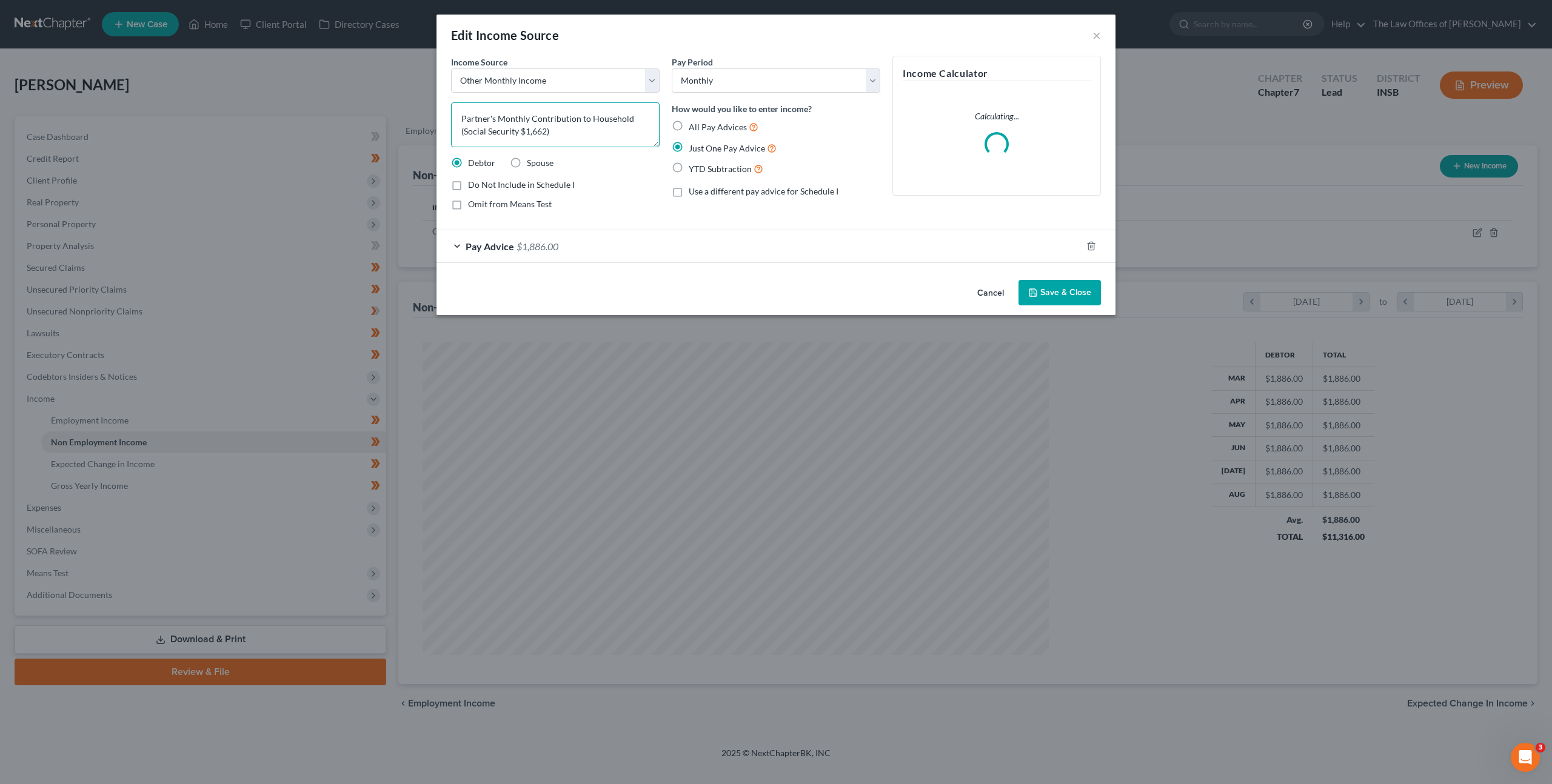
click at [572, 128] on textarea "Partner's Monthly Contribution to Household (Social Security $1,662)" at bounding box center [555, 124] width 209 height 45
drag, startPoint x: 566, startPoint y: 126, endPoint x: 454, endPoint y: 122, distance: 112.1
click at [441, 118] on div "Income Source * Select Unemployment Disability (from employer) Pension Retireme…" at bounding box center [776, 165] width 679 height 219
click at [556, 140] on textarea "Partner's Monthly Contribution to Household (Social Security $1,662)" at bounding box center [555, 124] width 209 height 45
drag, startPoint x: 568, startPoint y: 131, endPoint x: 546, endPoint y: 132, distance: 22.0
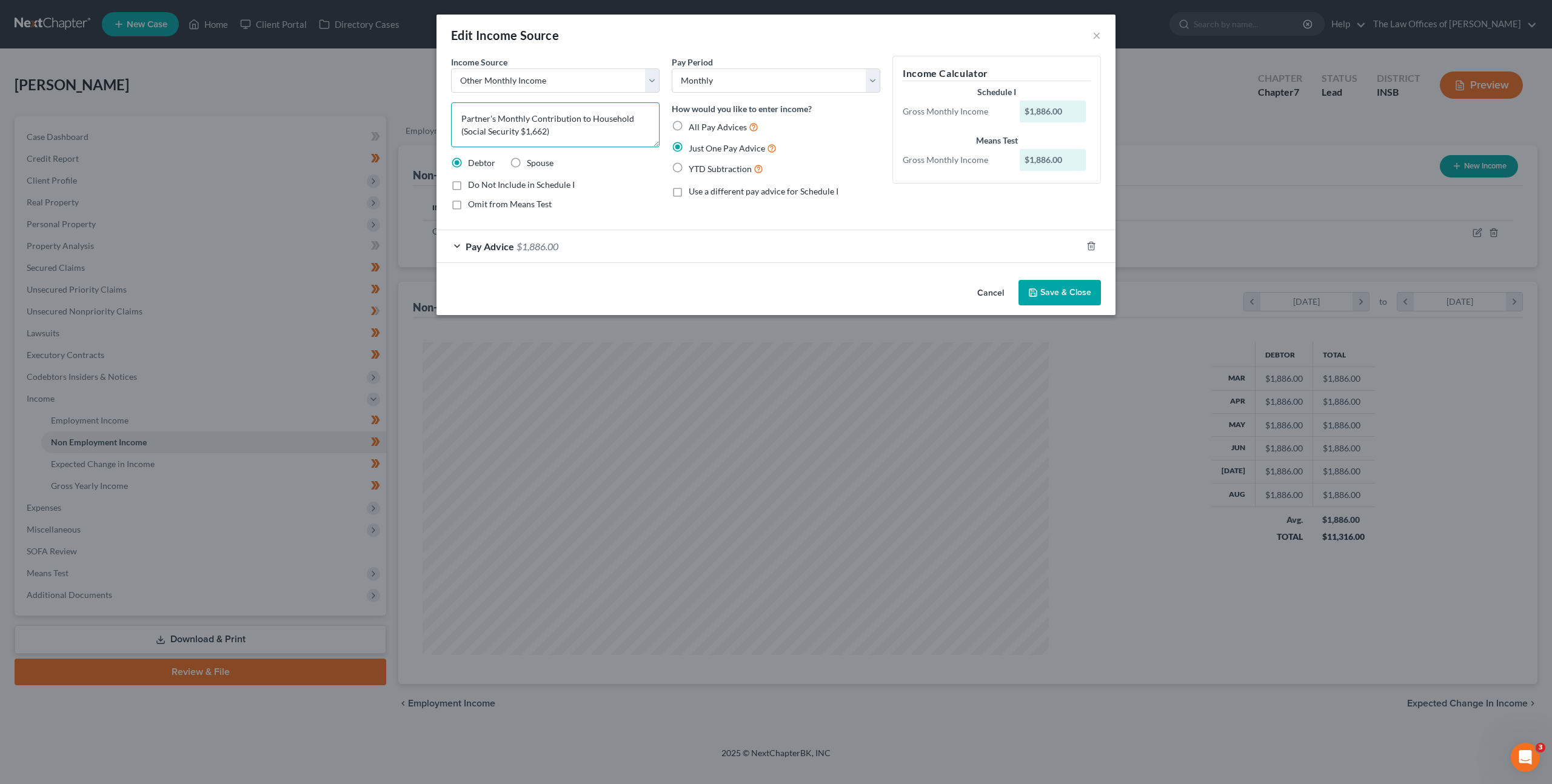
click at [482, 130] on textarea "Partner's Monthly Contribution to Household (Social Security $1,662)" at bounding box center [555, 124] width 209 height 45
click at [551, 133] on textarea "Partner's Monthly Contribution to Household (Social Security $1,662)" at bounding box center [555, 124] width 209 height 45
click at [468, 205] on label "Omit from Means Test" at bounding box center [510, 204] width 84 height 12
click at [473, 205] on input "Omit from Means Test" at bounding box center [477, 202] width 8 height 8
click at [635, 209] on div "Omit from Means Test" at bounding box center [555, 204] width 209 height 12
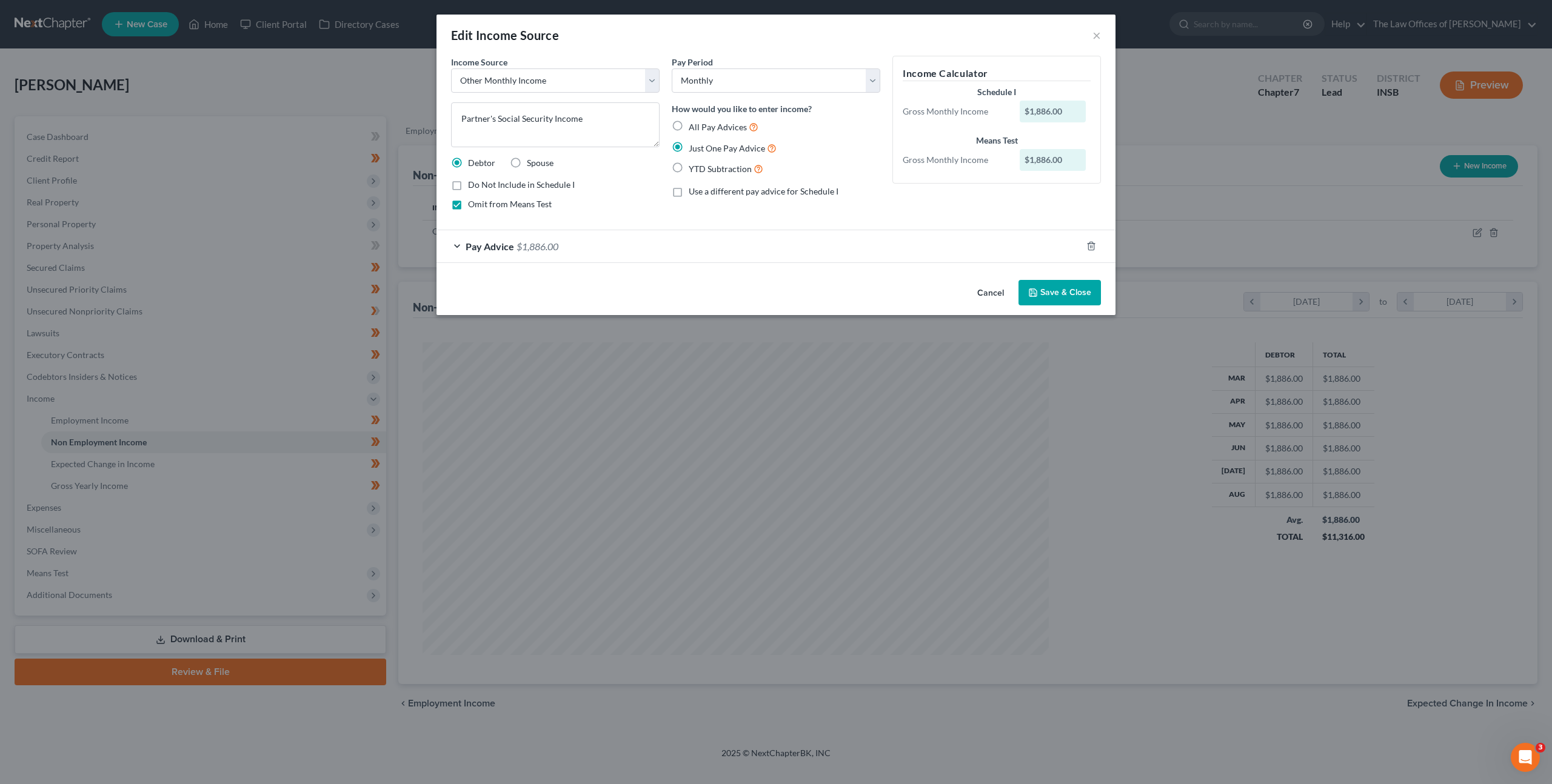
click at [1034, 283] on button "Save & Close" at bounding box center [1059, 292] width 82 height 25
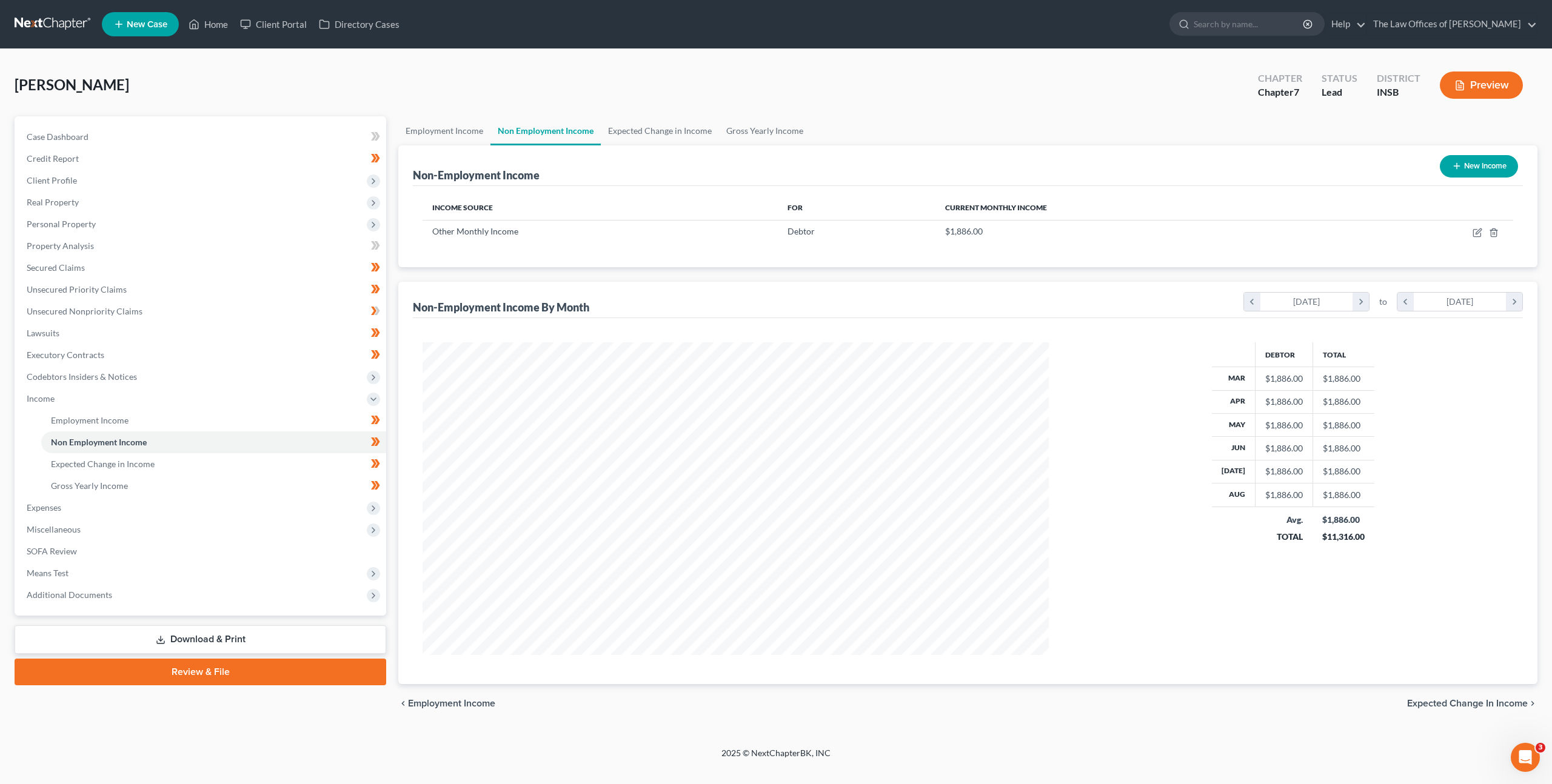
click at [1445, 167] on button "New Income" at bounding box center [1479, 166] width 78 height 23
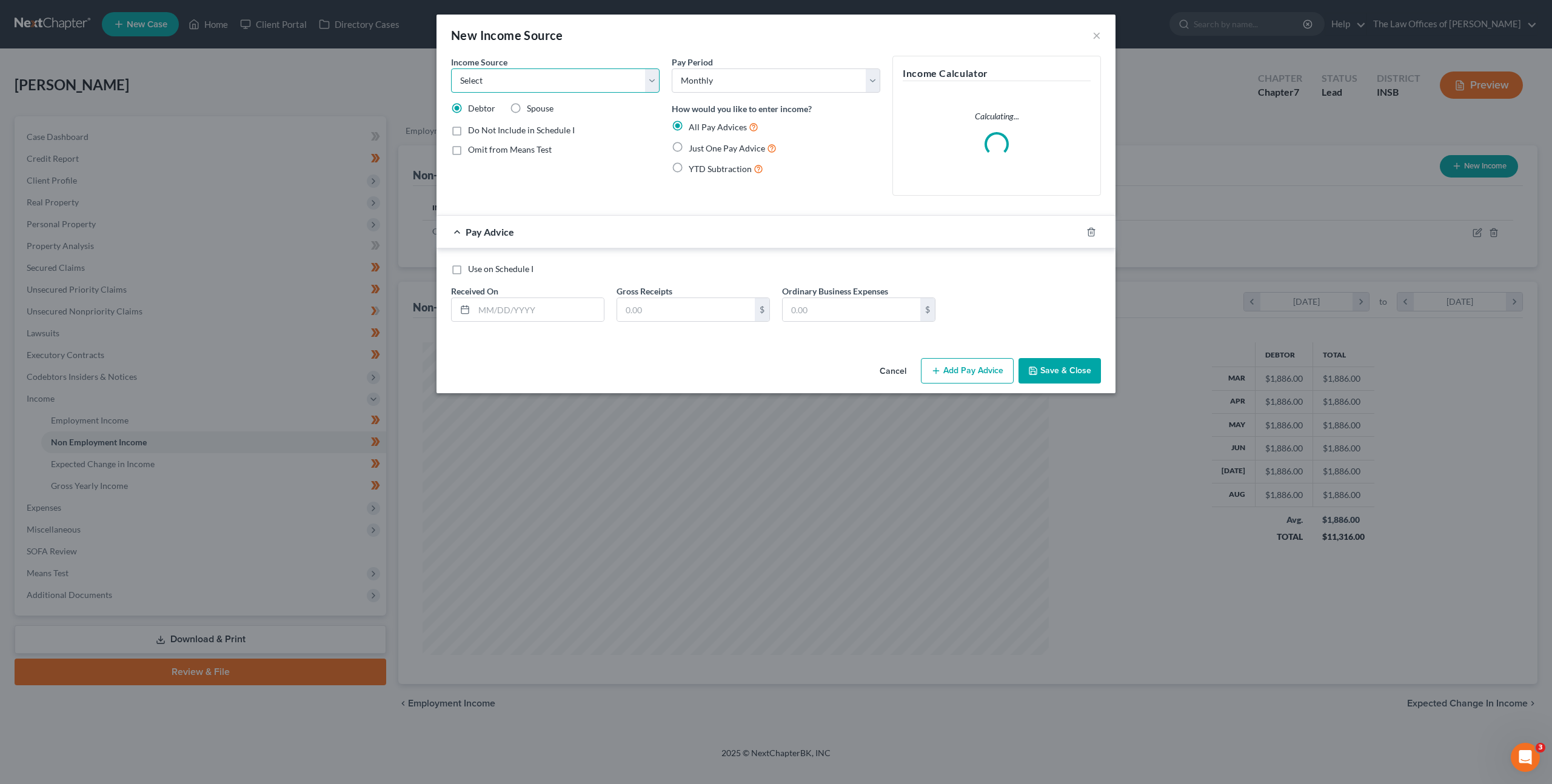
click at [570, 92] on select "Select Unemployment Disability (from employer) Pension Retirement Social Securi…" at bounding box center [555, 80] width 209 height 24
click at [451, 68] on select "Select Unemployment Disability (from employer) Pension Retirement Social Securi…" at bounding box center [555, 80] width 209 height 24
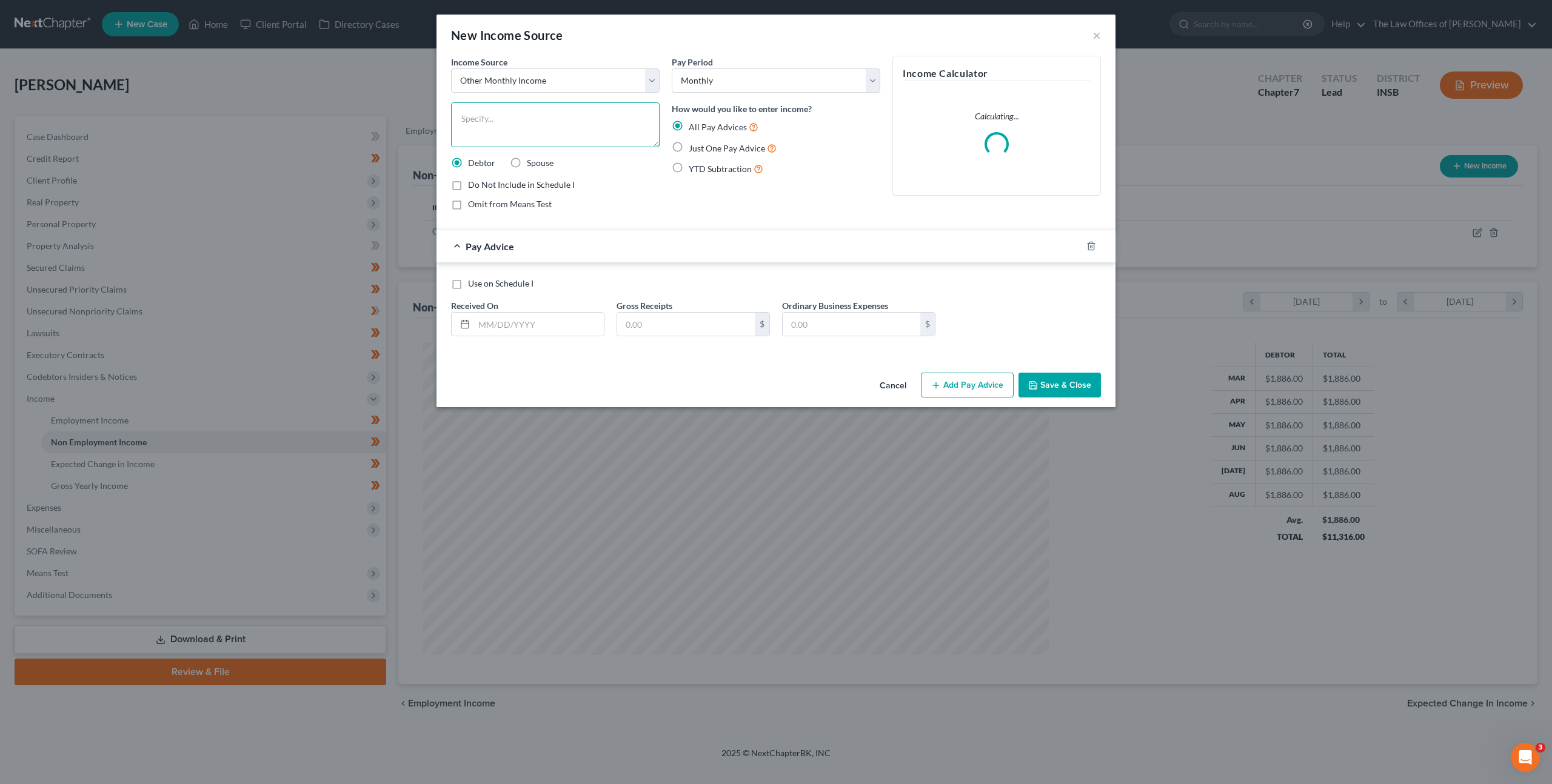
click at [544, 124] on textarea at bounding box center [555, 124] width 209 height 45
click at [689, 145] on label "Just One Pay Advice" at bounding box center [732, 147] width 88 height 14
click at [693, 145] on input "Just One Pay Advice" at bounding box center [697, 145] width 8 height 8
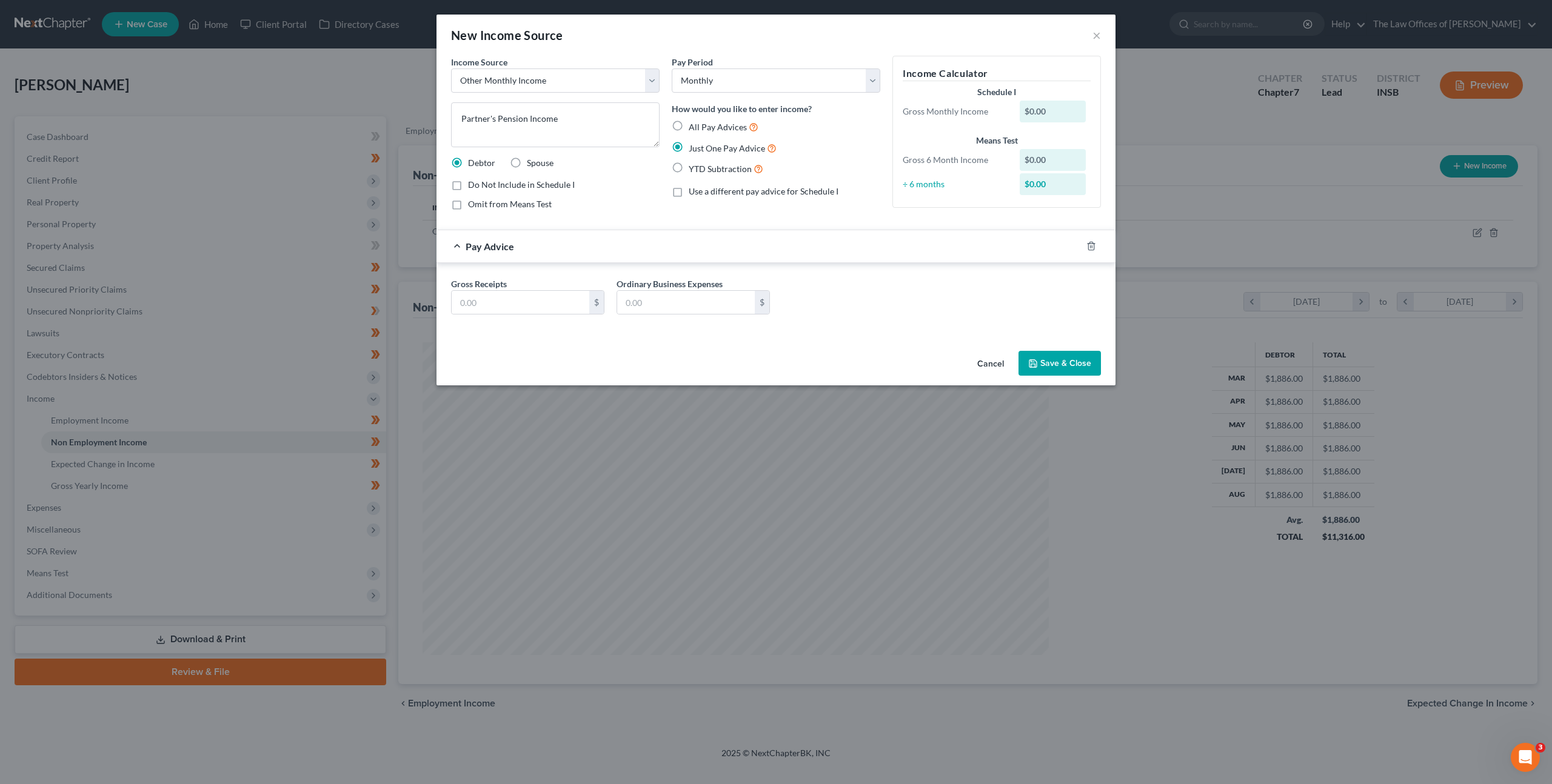
drag, startPoint x: 671, startPoint y: 146, endPoint x: 584, endPoint y: 289, distance: 167.4
click at [689, 146] on label "Just One Pay Advice" at bounding box center [732, 147] width 88 height 14
click at [693, 146] on input "Just One Pay Advice" at bounding box center [697, 145] width 8 height 8
drag, startPoint x: 560, startPoint y: 278, endPoint x: 546, endPoint y: 300, distance: 26.1
click at [555, 289] on div "Gross Receipts $" at bounding box center [527, 296] width 166 height 37
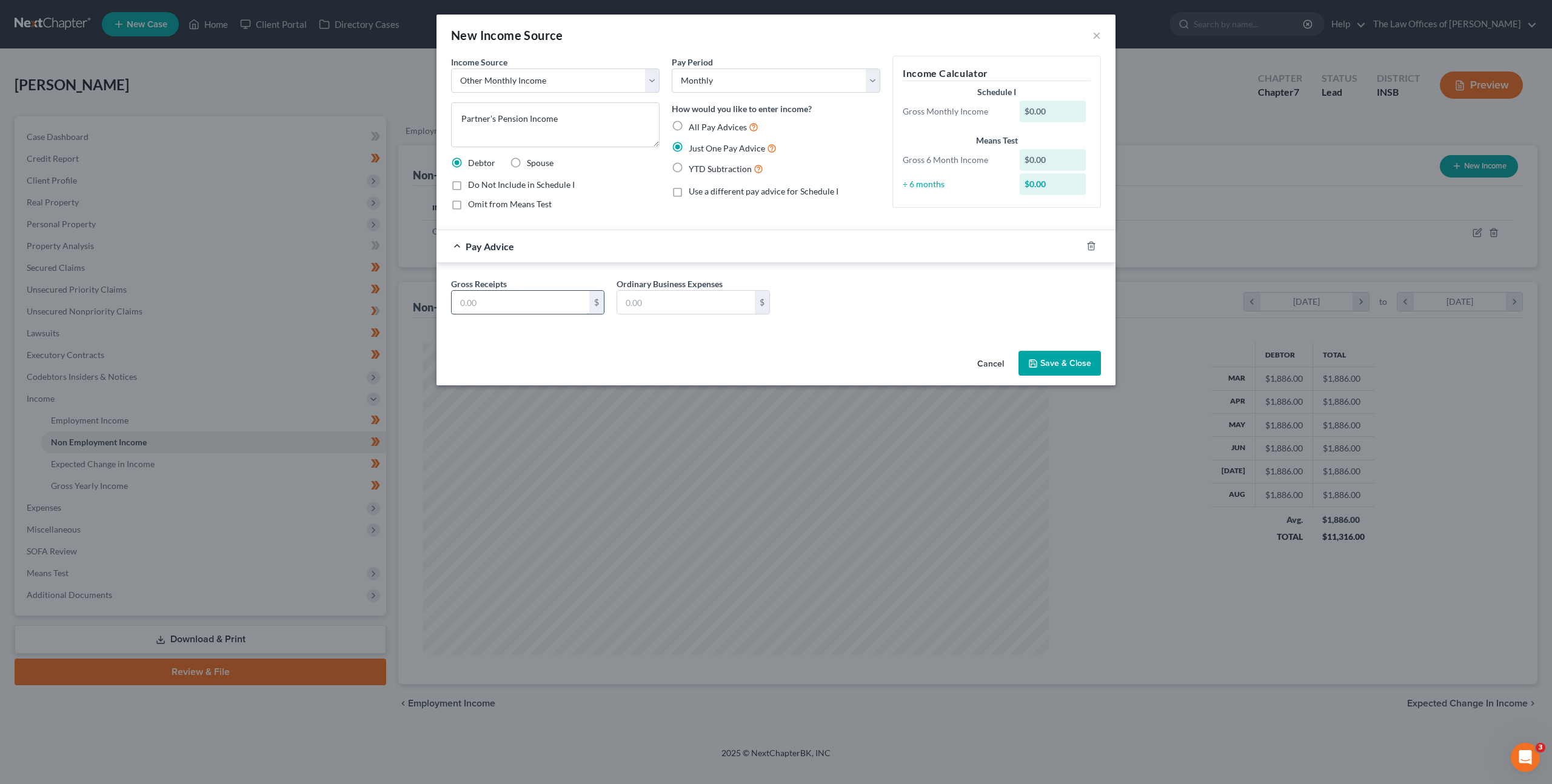
click at [546, 300] on input "text" at bounding box center [520, 302] width 138 height 23
drag, startPoint x: 891, startPoint y: 298, endPoint x: 1047, endPoint y: 360, distance: 167.9
click at [891, 298] on div "Gross Receipts 224 $ Ordinary Business Expenses $" at bounding box center [776, 301] width 662 height 47
click at [1050, 361] on button "Save & Close" at bounding box center [1059, 363] width 82 height 25
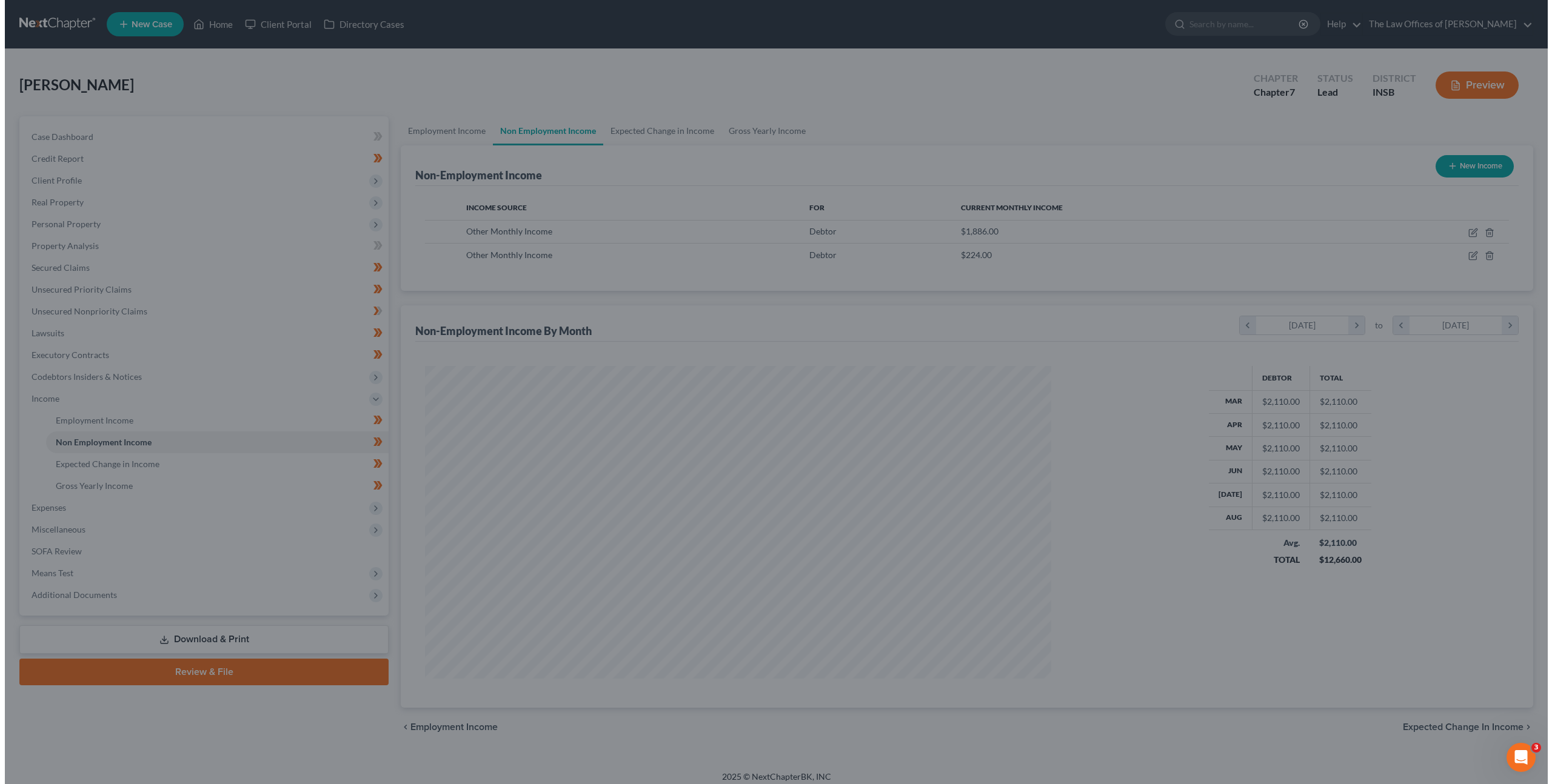
scroll to position [605576, 605478]
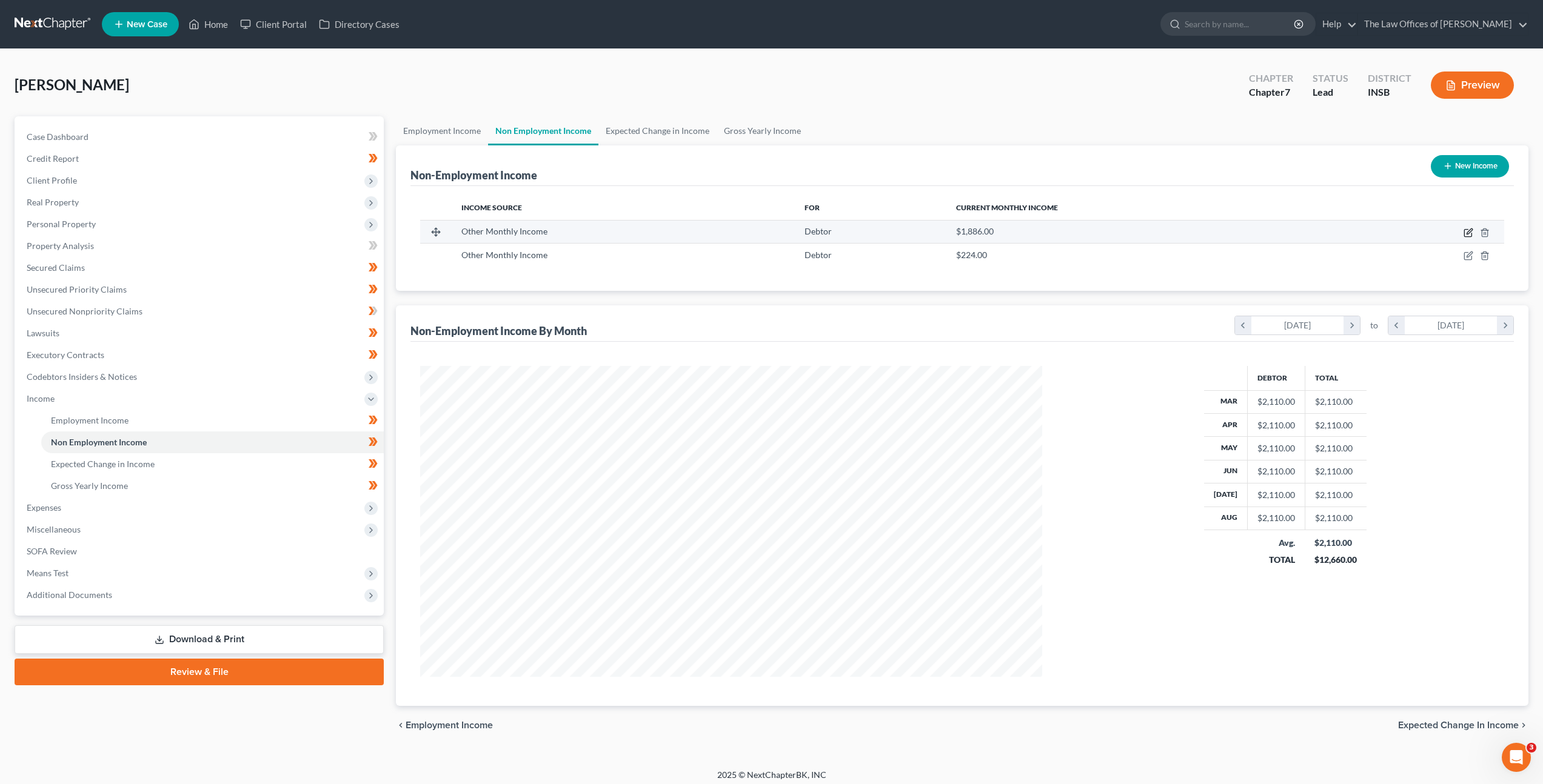
click at [1463, 231] on icon "button" at bounding box center [1468, 233] width 10 height 10
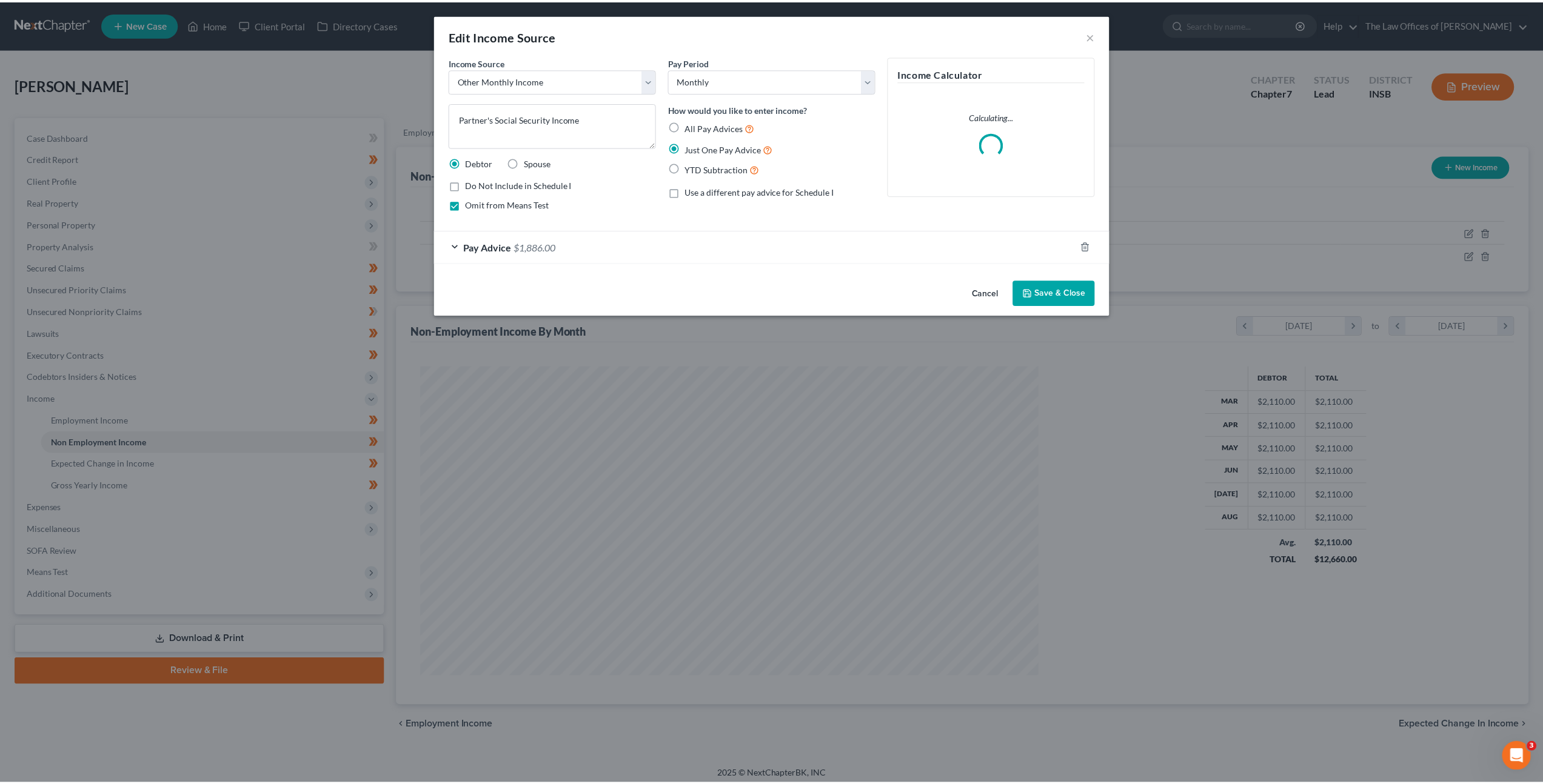
scroll to position [313, 650]
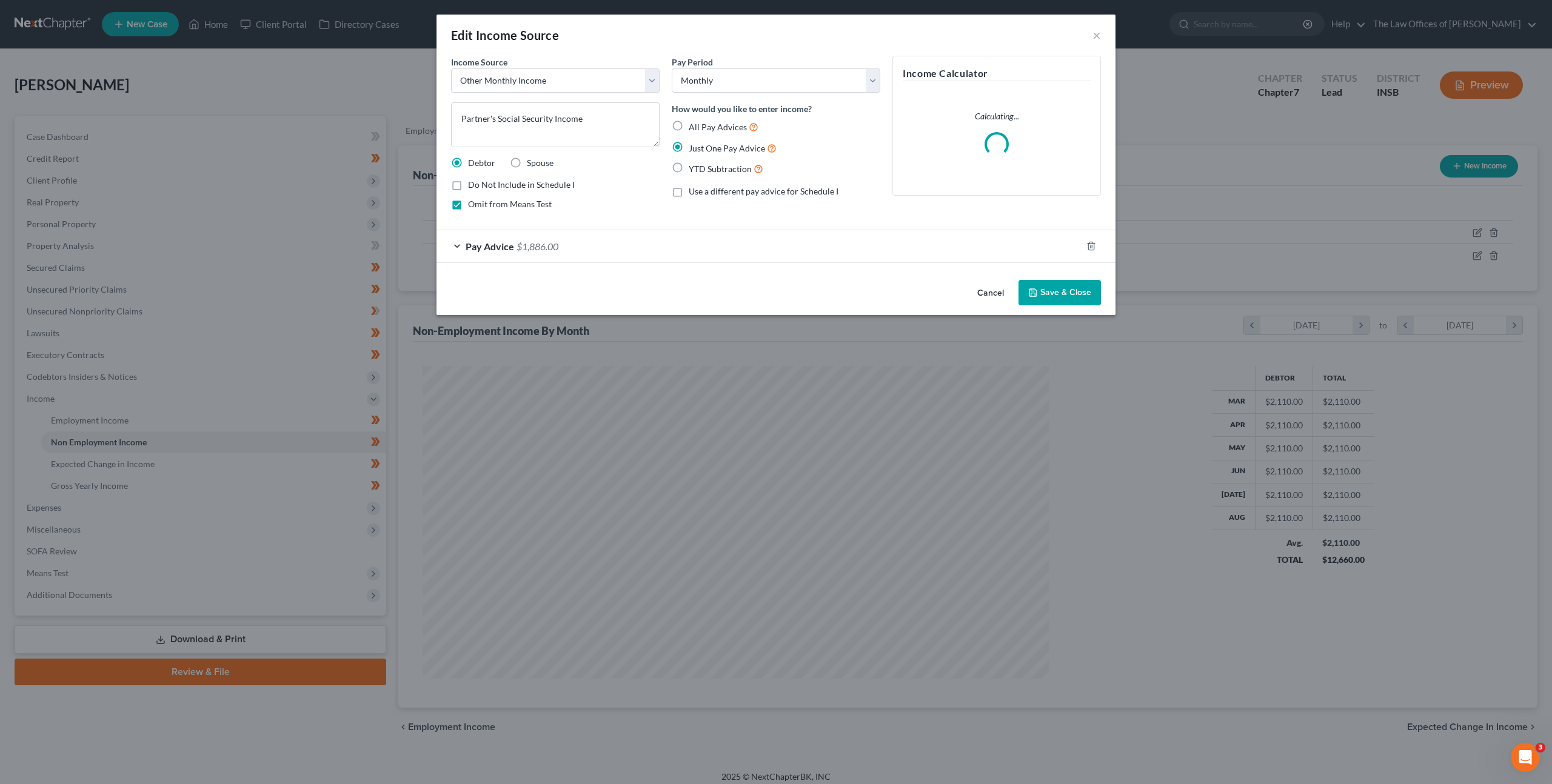
click at [602, 248] on div "Pay Advice $1,886.00" at bounding box center [759, 246] width 645 height 32
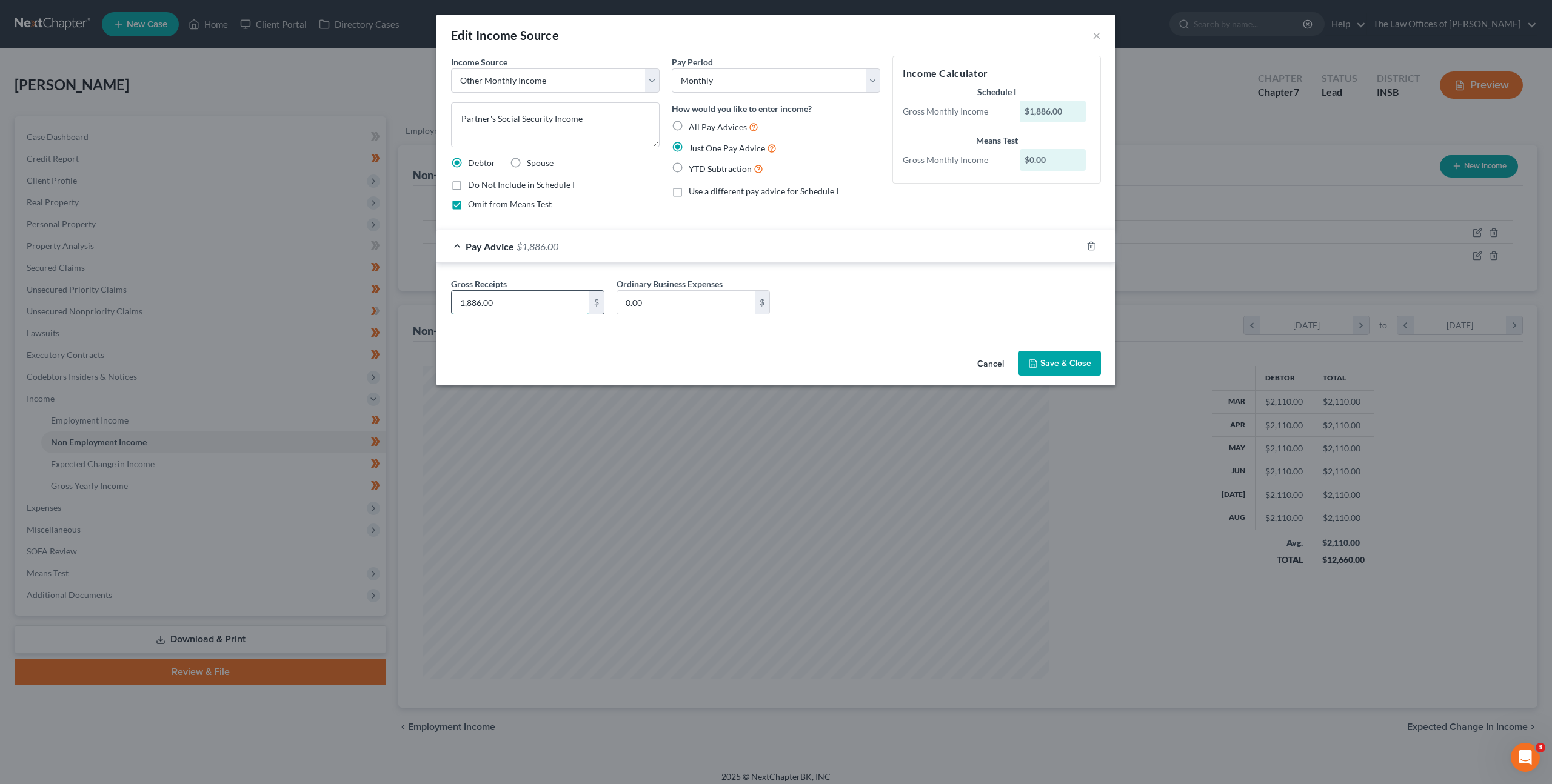
click at [527, 302] on input "1,886.00" at bounding box center [520, 302] width 138 height 23
click at [920, 306] on div "Gross Receipts 1,662 $ Ordinary Business Expenses 0.00 $" at bounding box center [776, 301] width 662 height 47
drag, startPoint x: 1038, startPoint y: 355, endPoint x: 907, endPoint y: 313, distance: 137.6
click at [1038, 355] on button "Save & Close" at bounding box center [1059, 363] width 82 height 25
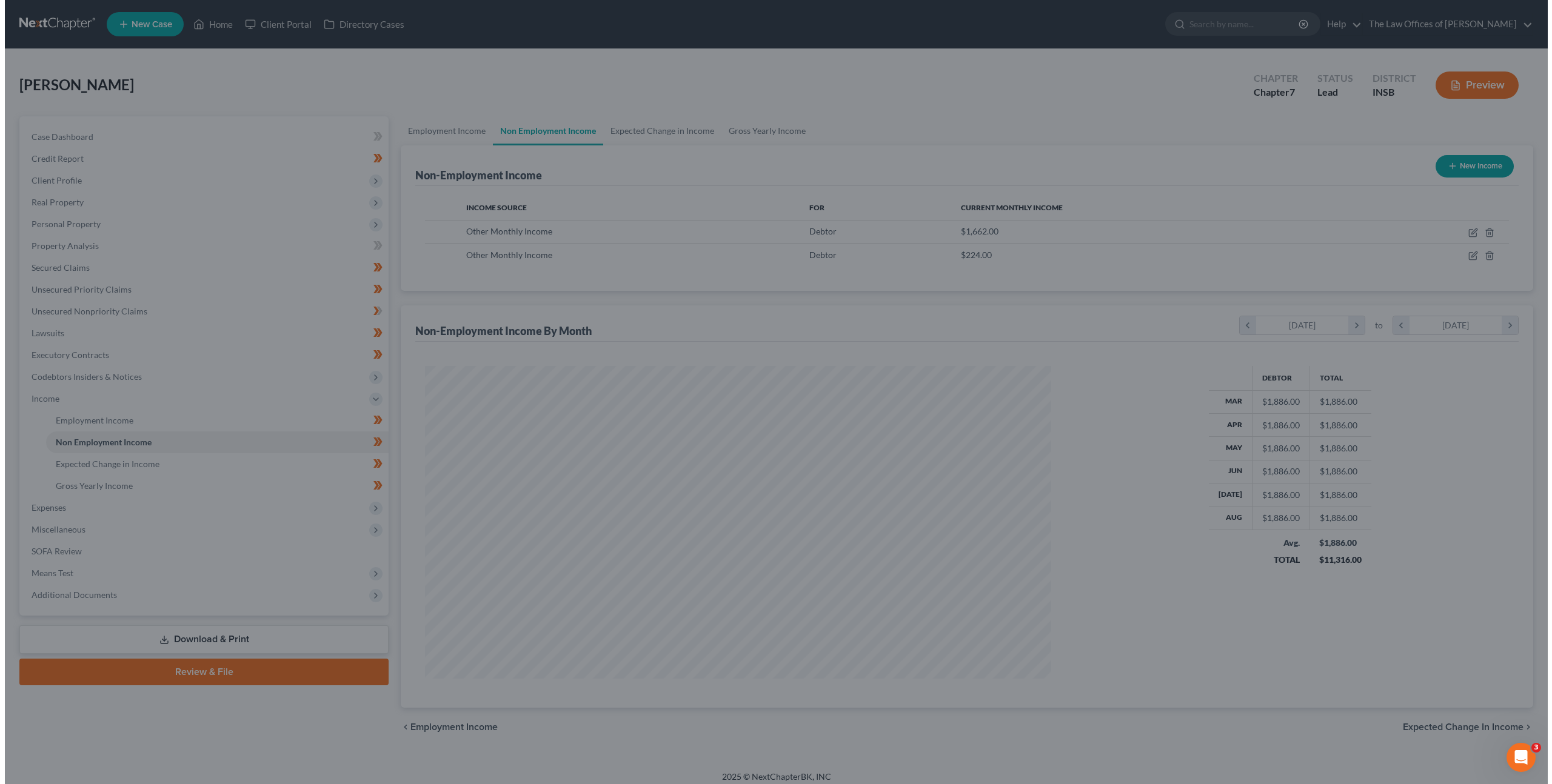
scroll to position [605576, 605478]
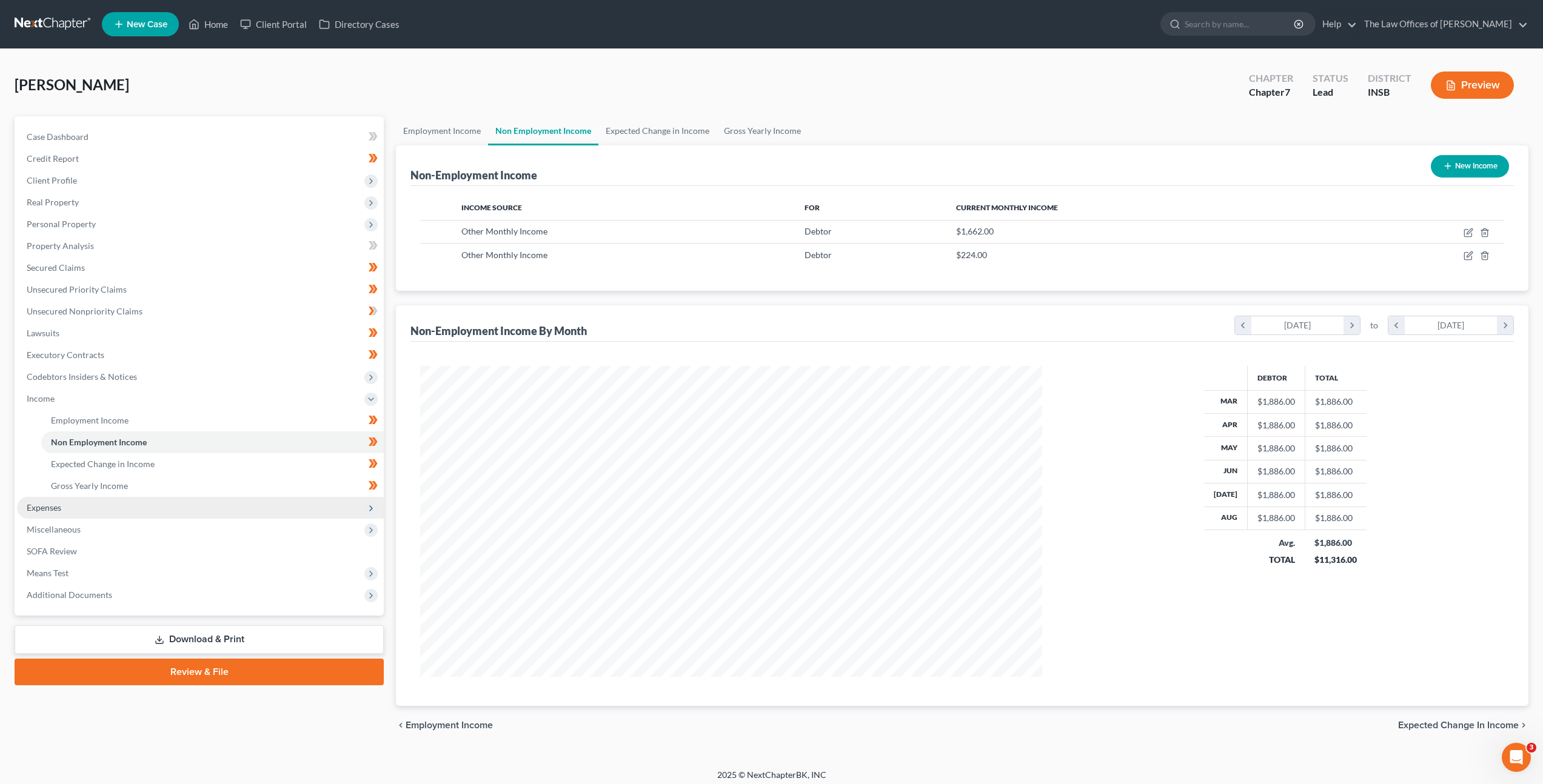
click at [272, 502] on span "Expenses" at bounding box center [201, 508] width 367 height 22
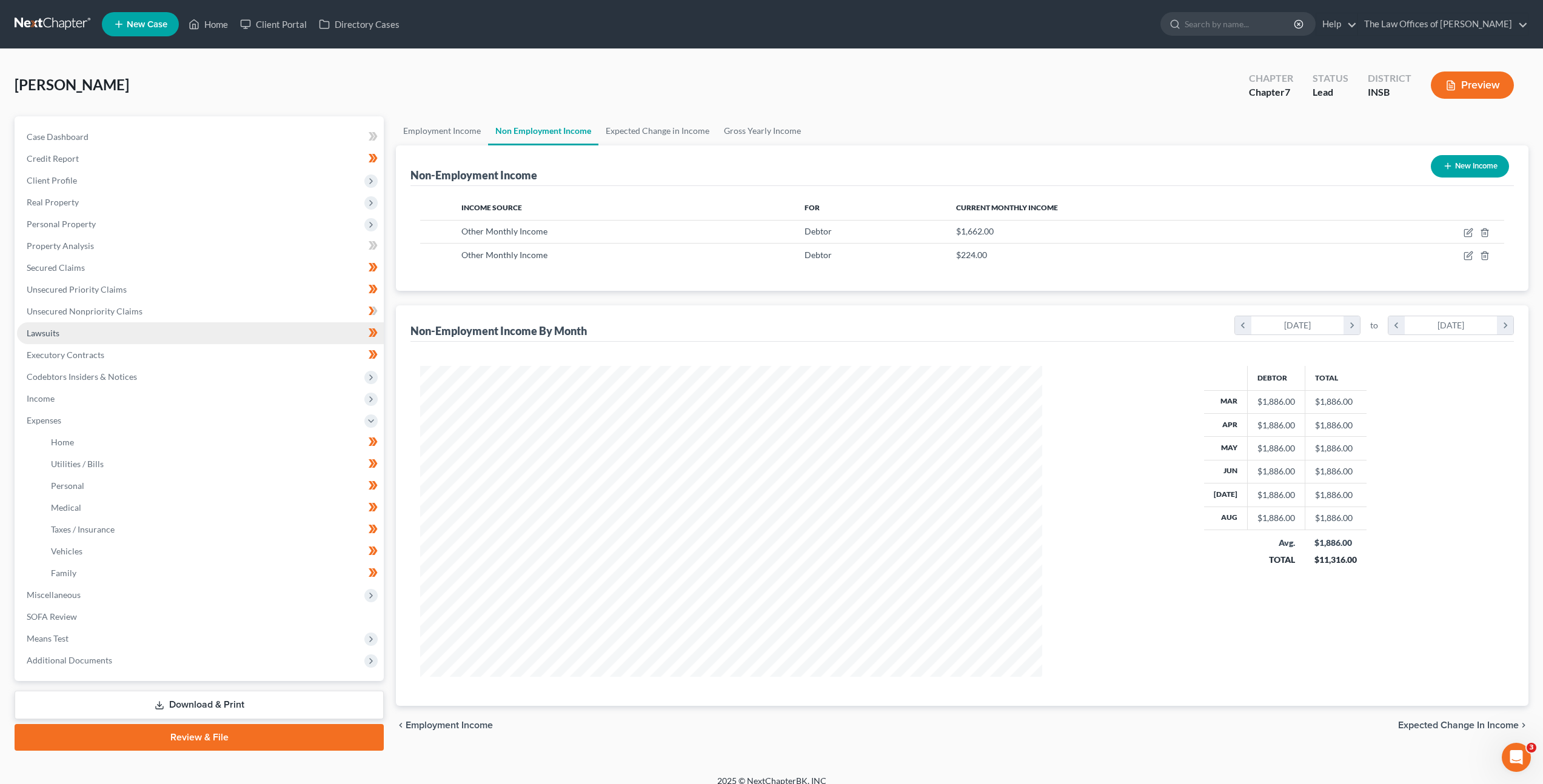
click at [237, 323] on link "Lawsuits" at bounding box center [201, 333] width 367 height 22
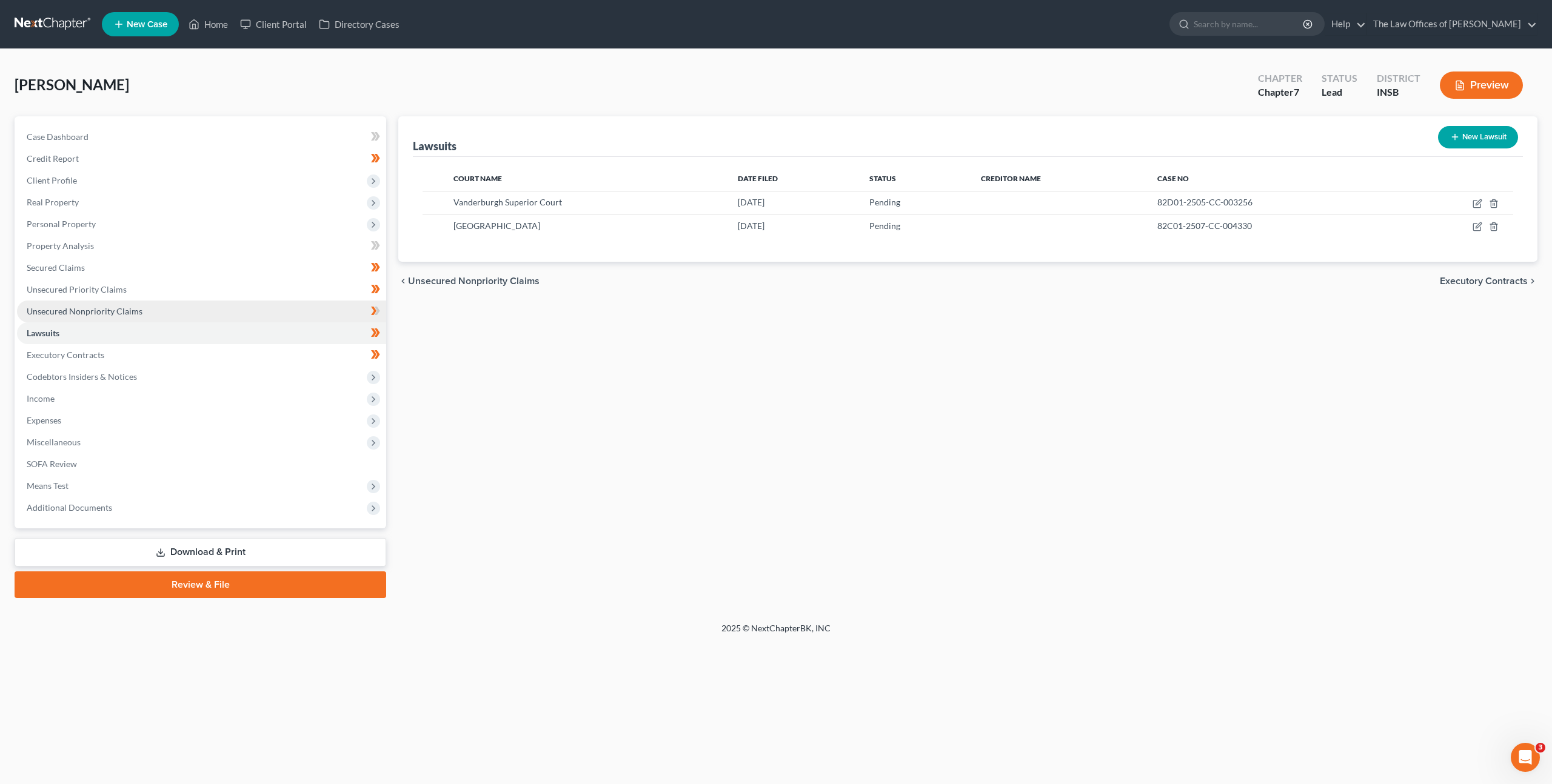
click at [241, 308] on link "Unsecured Nonpriority Claims" at bounding box center [201, 311] width 369 height 22
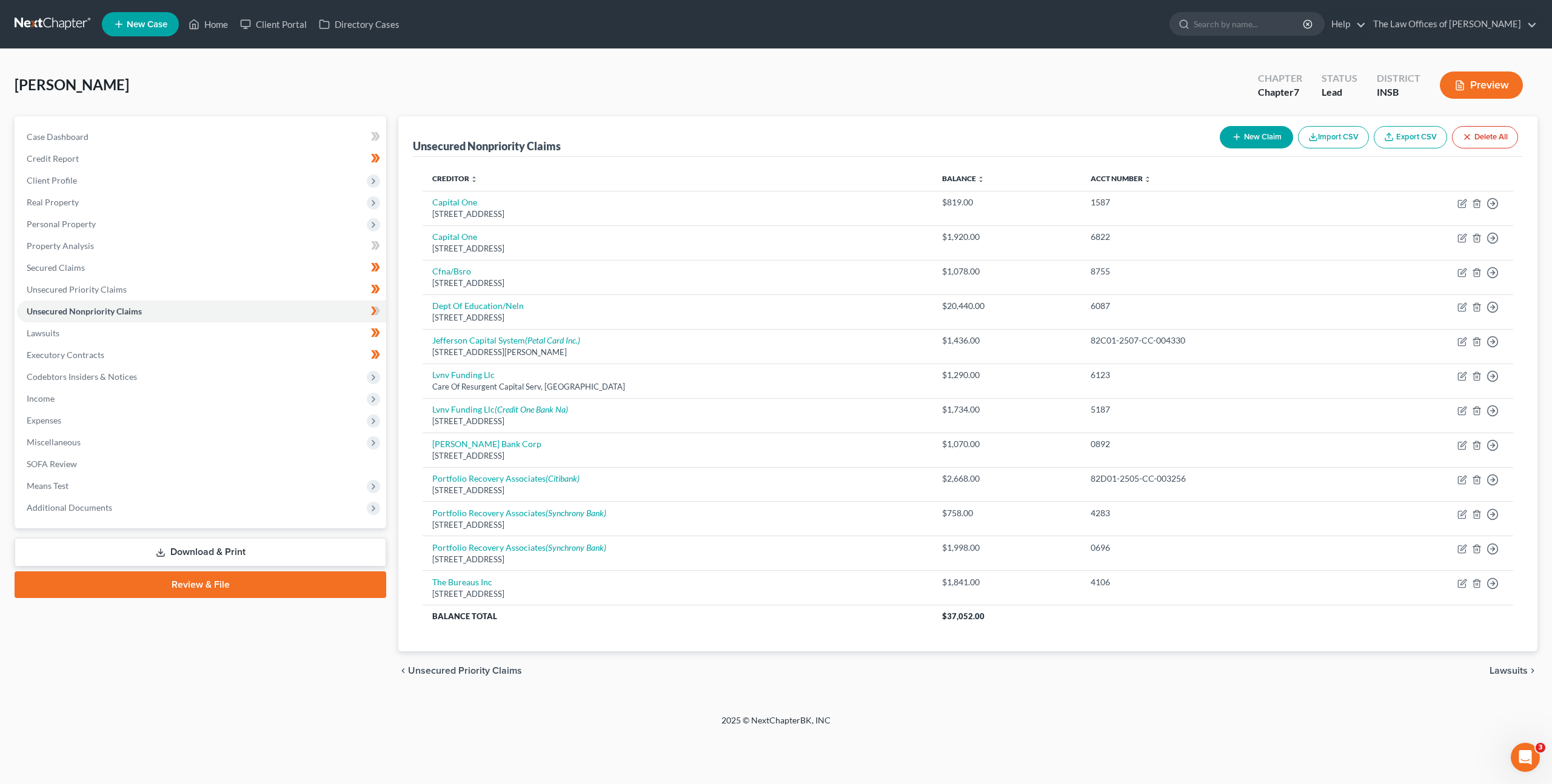
click at [1244, 139] on button "New Claim" at bounding box center [1256, 138] width 73 height 23
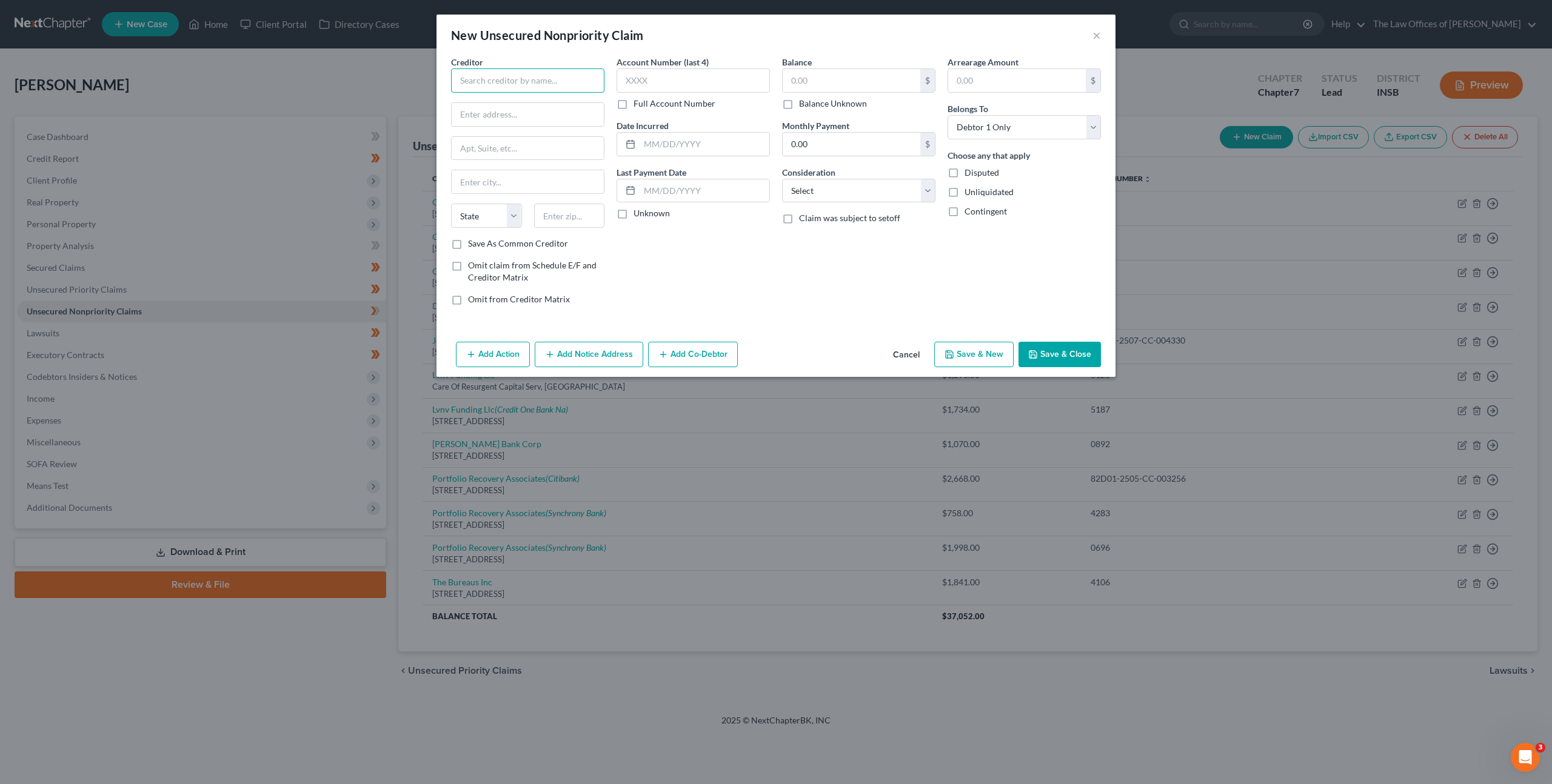
click at [498, 89] on input "text" at bounding box center [527, 80] width 154 height 24
click at [534, 112] on input "text" at bounding box center [527, 114] width 152 height 23
click at [516, 79] on input "AllianceOne" at bounding box center [527, 80] width 154 height 24
click at [542, 116] on input "text" at bounding box center [527, 114] width 152 height 23
click at [544, 114] on input "text" at bounding box center [527, 114] width 152 height 23
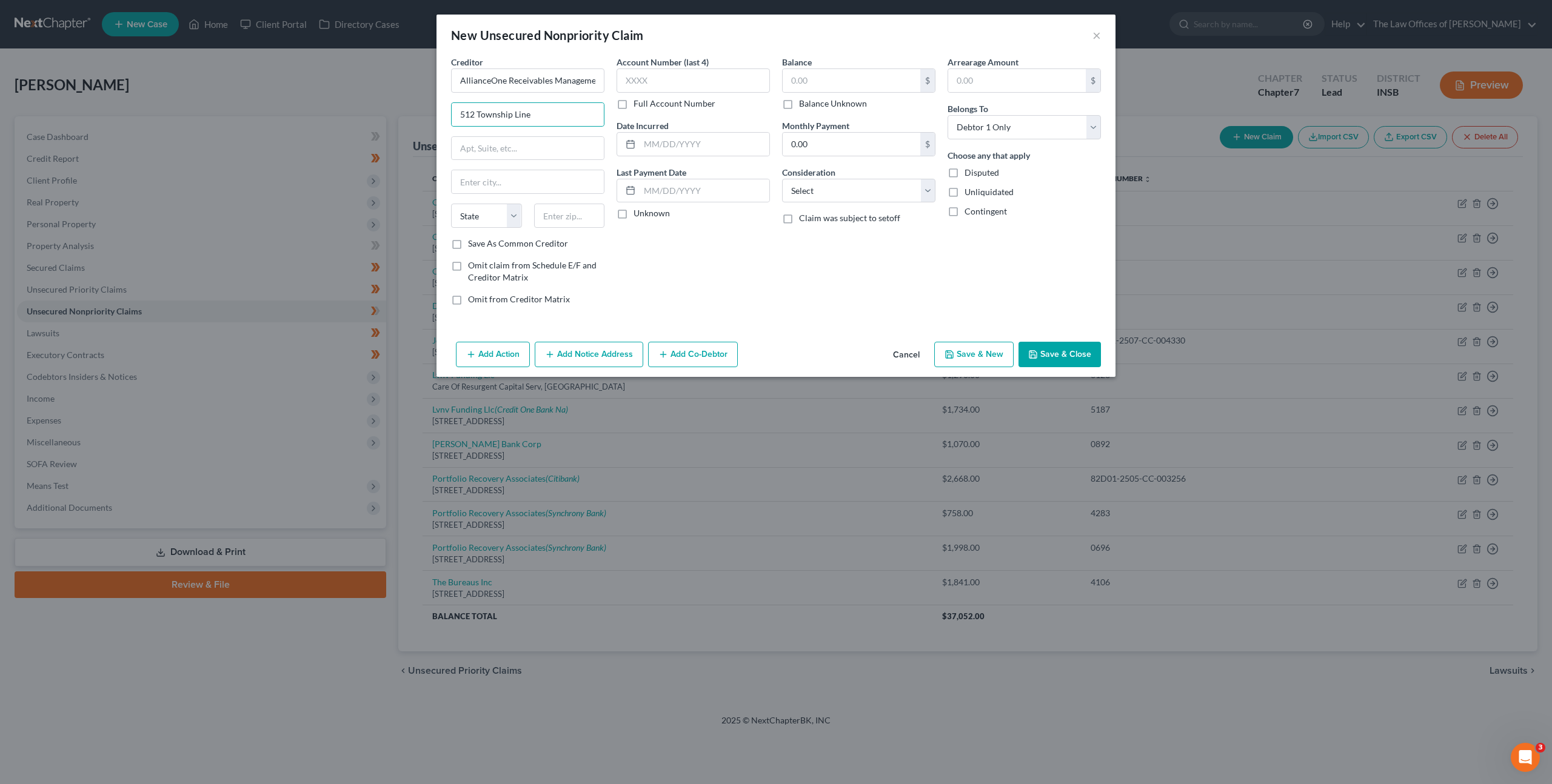
click at [760, 292] on div "Account Number (last 4) Full Account Number Date Incurred Last Payment Date Unk…" at bounding box center [693, 185] width 166 height 259
click at [858, 302] on div "Balance $ Balance Unknown Balance Undetermined $ Balance Unknown Monthly Paymen…" at bounding box center [858, 185] width 166 height 259
click at [856, 82] on input "text" at bounding box center [851, 80] width 138 height 23
click at [838, 177] on div "Consideration Select Cable / Satellite Services Collection Agency Credit Card D…" at bounding box center [858, 185] width 154 height 37
click at [837, 184] on select "Select Cable / Satellite Services Collection Agency Credit Card Debt Debt Couns…" at bounding box center [858, 191] width 154 height 24
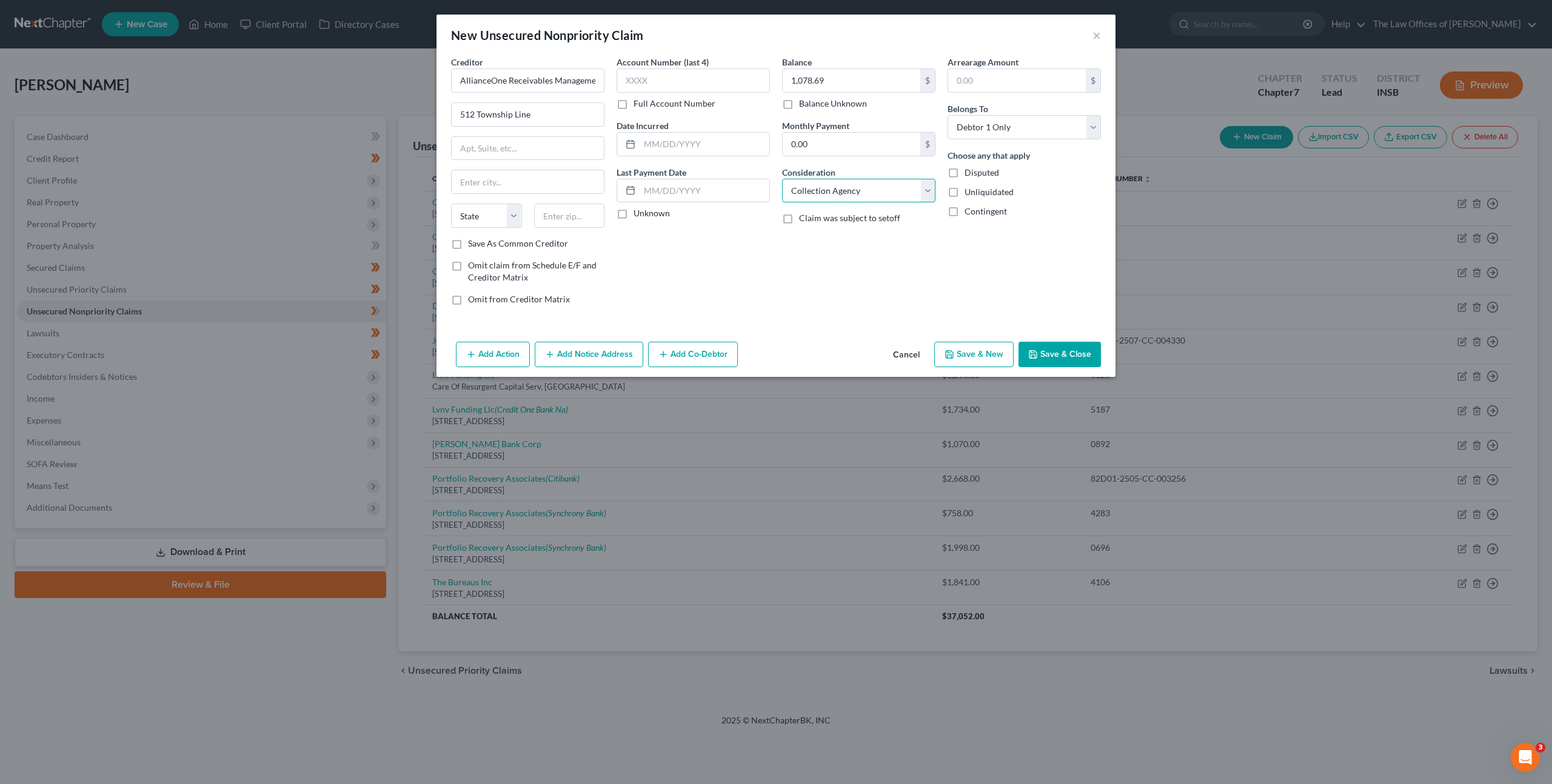
click at [782, 179] on select "Select Cable / Satellite Services Collection Agency Credit Card Debt Debt Couns…" at bounding box center [858, 191] width 154 height 24
click at [586, 342] on button "Add Notice Address" at bounding box center [588, 354] width 108 height 25
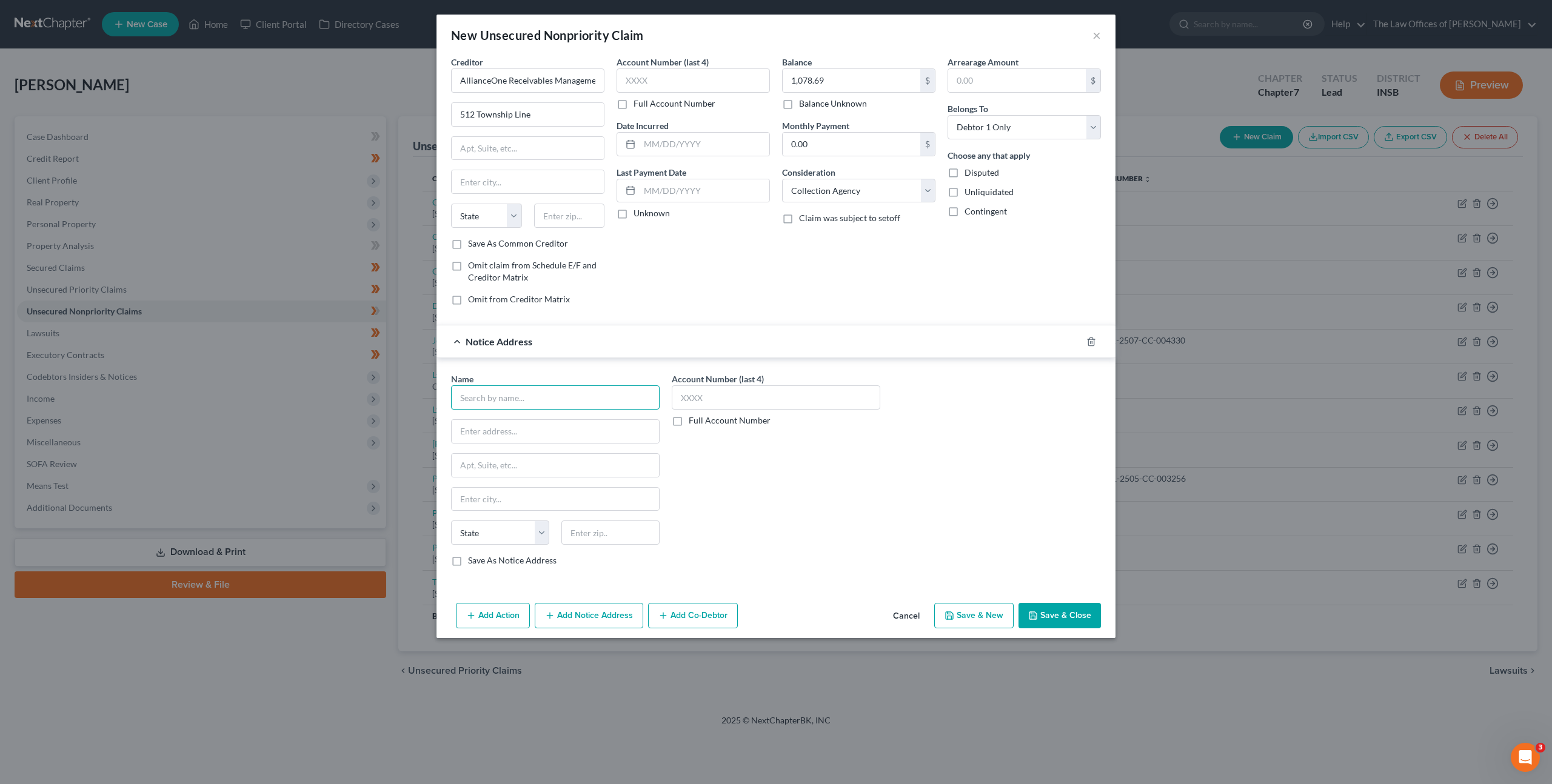
click at [550, 394] on input "text" at bounding box center [555, 397] width 209 height 24
click at [551, 419] on div "Credit First NA" at bounding box center [524, 419] width 126 height 12
drag, startPoint x: 800, startPoint y: 486, endPoint x: 1002, endPoint y: 590, distance: 227.2
click at [800, 486] on div "Account Number (last 4) Full Account Number" at bounding box center [776, 474] width 221 height 203
drag, startPoint x: 1038, startPoint y: 601, endPoint x: 1047, endPoint y: 607, distance: 10.8
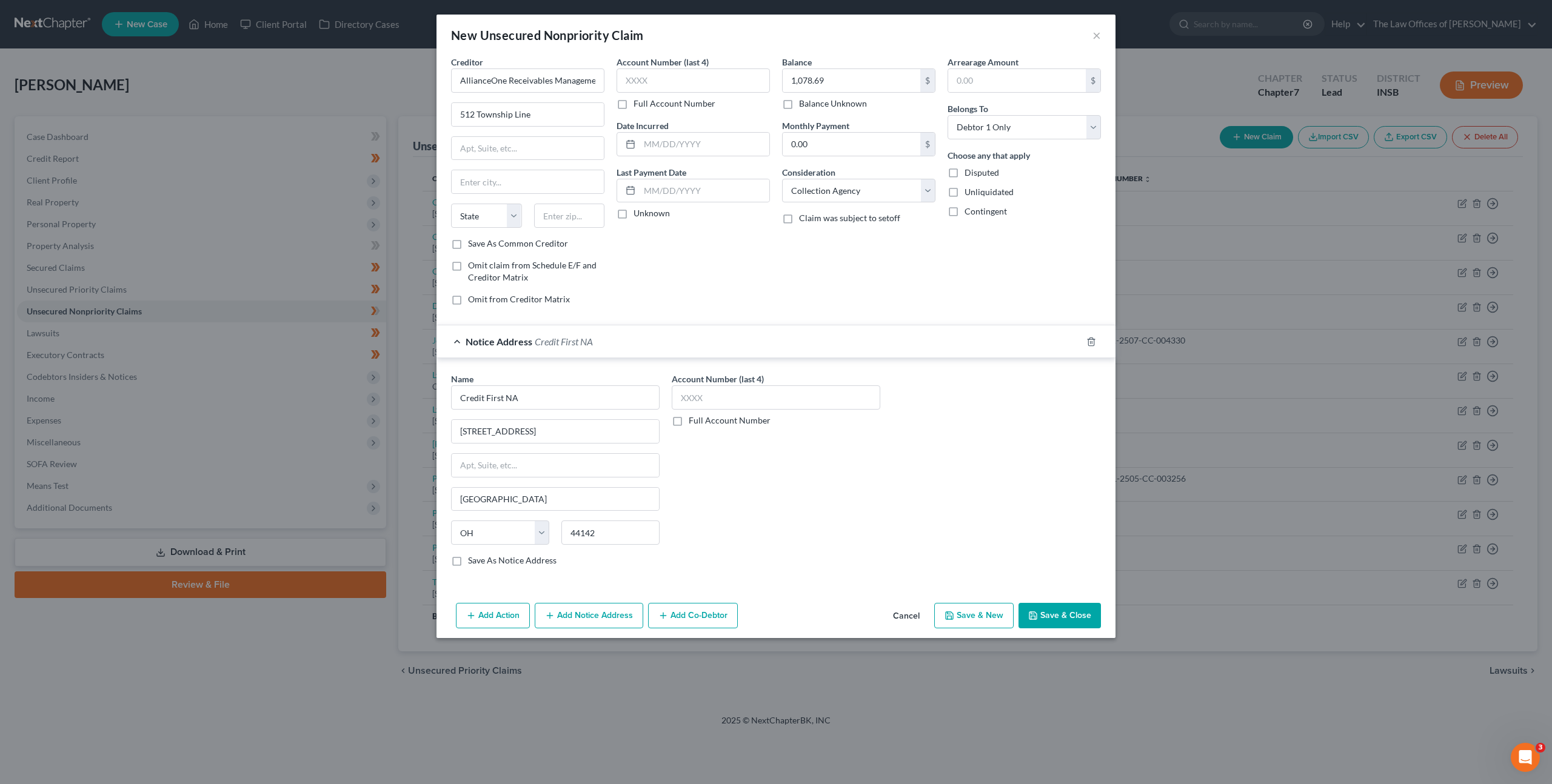
click at [1038, 602] on div "Add Action Add Notice Address Add Co-Debtor Cancel Save & New Save & Close" at bounding box center [776, 618] width 679 height 40
click at [1047, 607] on button "Save & Close" at bounding box center [1059, 615] width 82 height 25
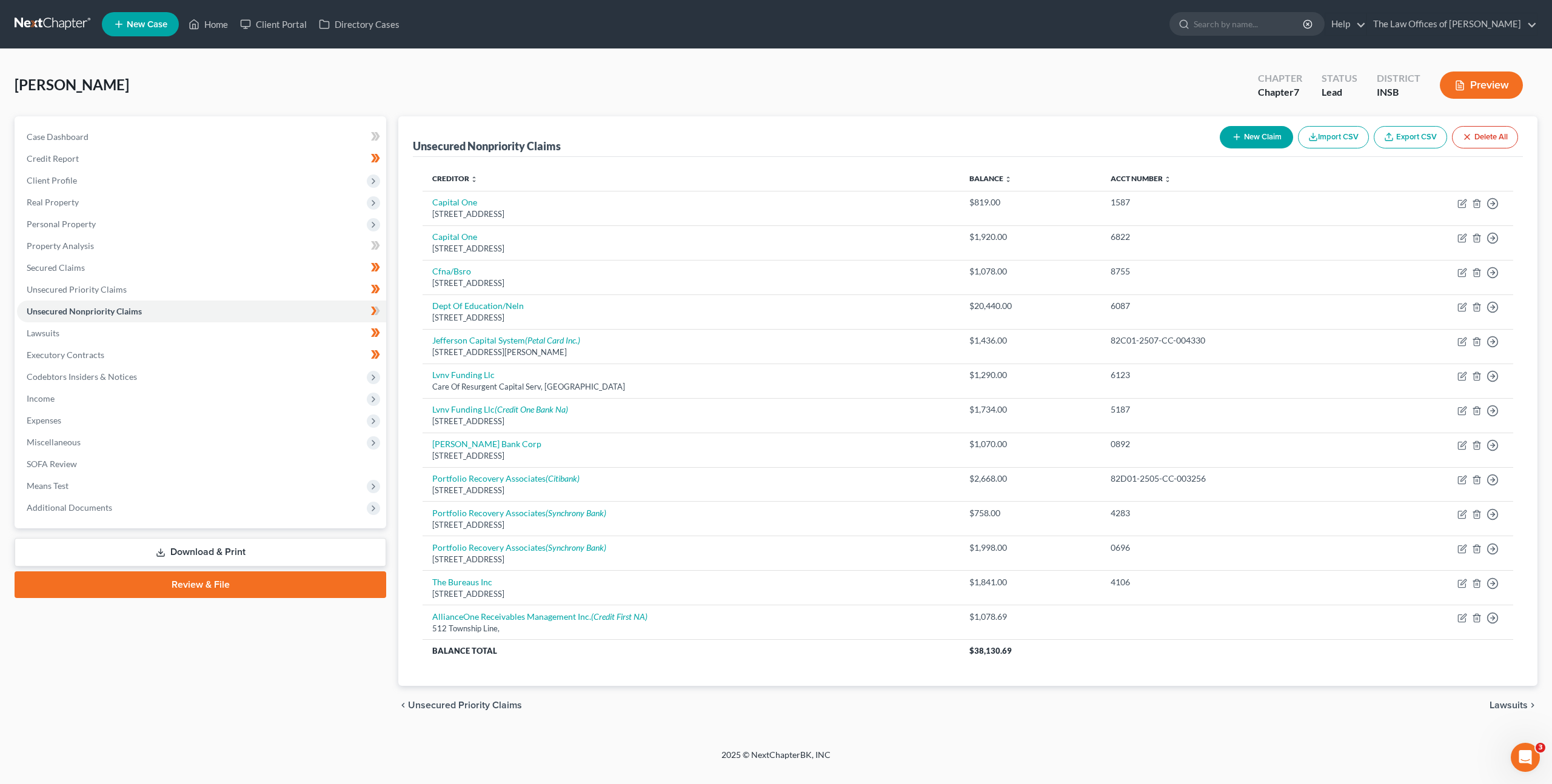
click at [1235, 134] on icon "button" at bounding box center [1236, 137] width 10 height 10
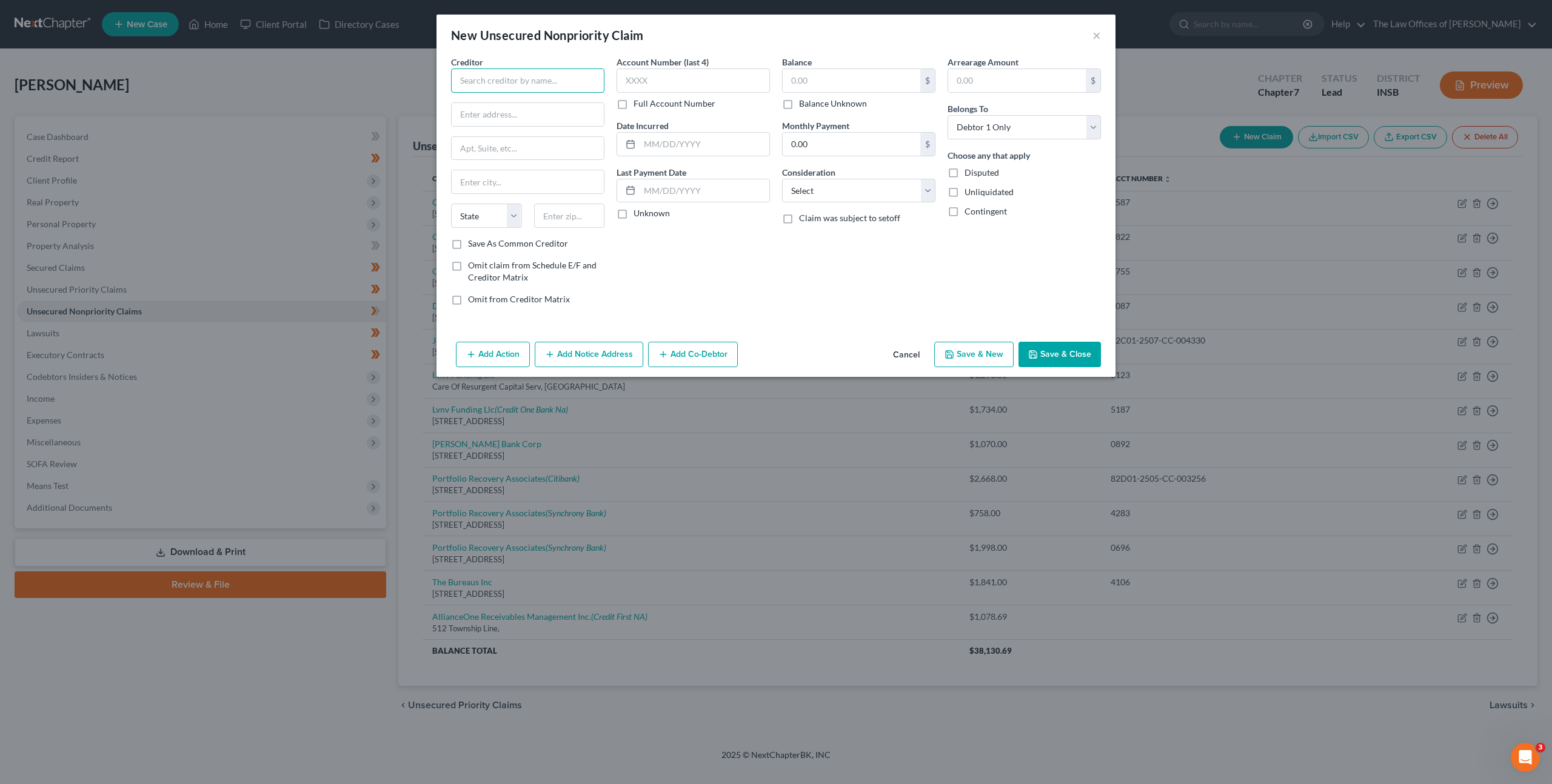
click at [560, 75] on input "text" at bounding box center [527, 80] width 154 height 24
click at [718, 251] on div "Account Number (last 4) Full Account Number Date Incurred Last Payment Date Unk…" at bounding box center [693, 185] width 166 height 259
click at [667, 72] on input "text" at bounding box center [693, 80] width 154 height 24
click at [836, 78] on input "text" at bounding box center [851, 80] width 138 height 23
click at [851, 195] on select "Select Cable / Satellite Services Collection Agency Credit Card Debt Debt Couns…" at bounding box center [858, 191] width 154 height 24
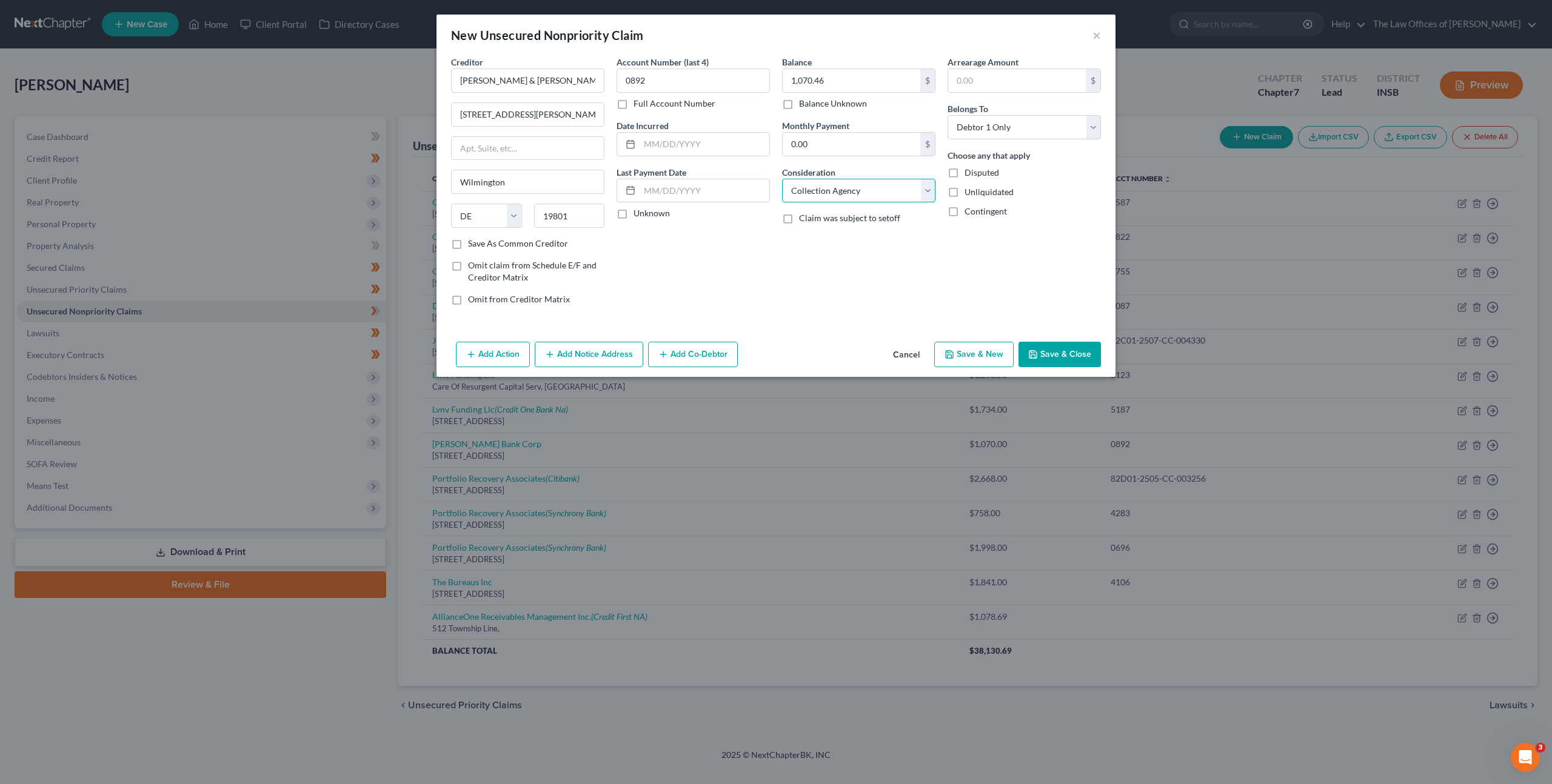
click at [782, 179] on select "Select Cable / Satellite Services Collection Agency Credit Card Debt Debt Couns…" at bounding box center [858, 191] width 154 height 24
click at [788, 283] on div "Balance 1,070.46 $ Balance Unknown Balance Undetermined 1,070.46 $ Balance Unkn…" at bounding box center [858, 185] width 166 height 259
click at [604, 342] on button "Add Notice Address" at bounding box center [588, 354] width 108 height 25
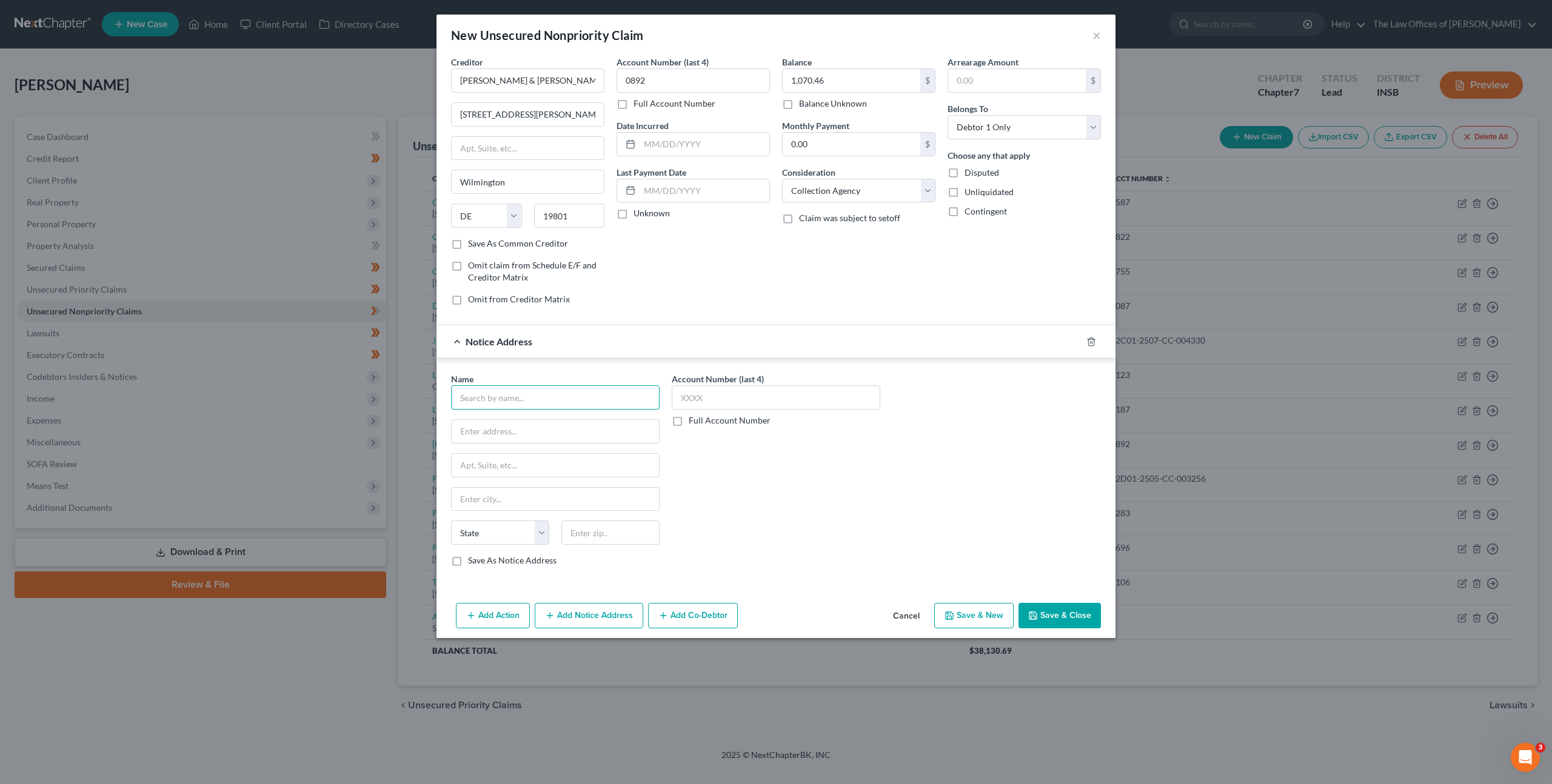
click at [551, 394] on input "text" at bounding box center [555, 397] width 209 height 24
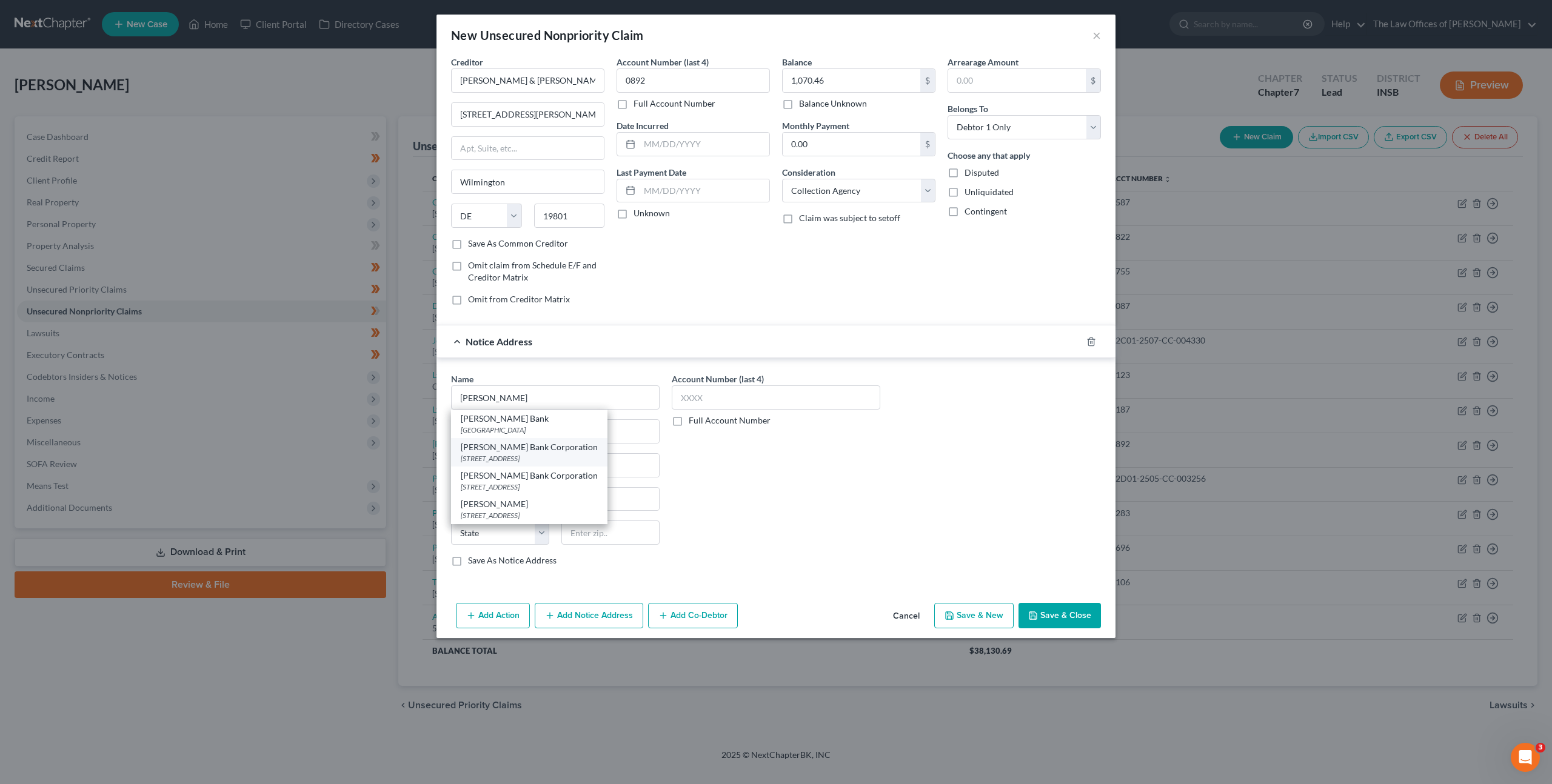
click at [547, 450] on div "[PERSON_NAME] Bank Corporation" at bounding box center [529, 447] width 137 height 12
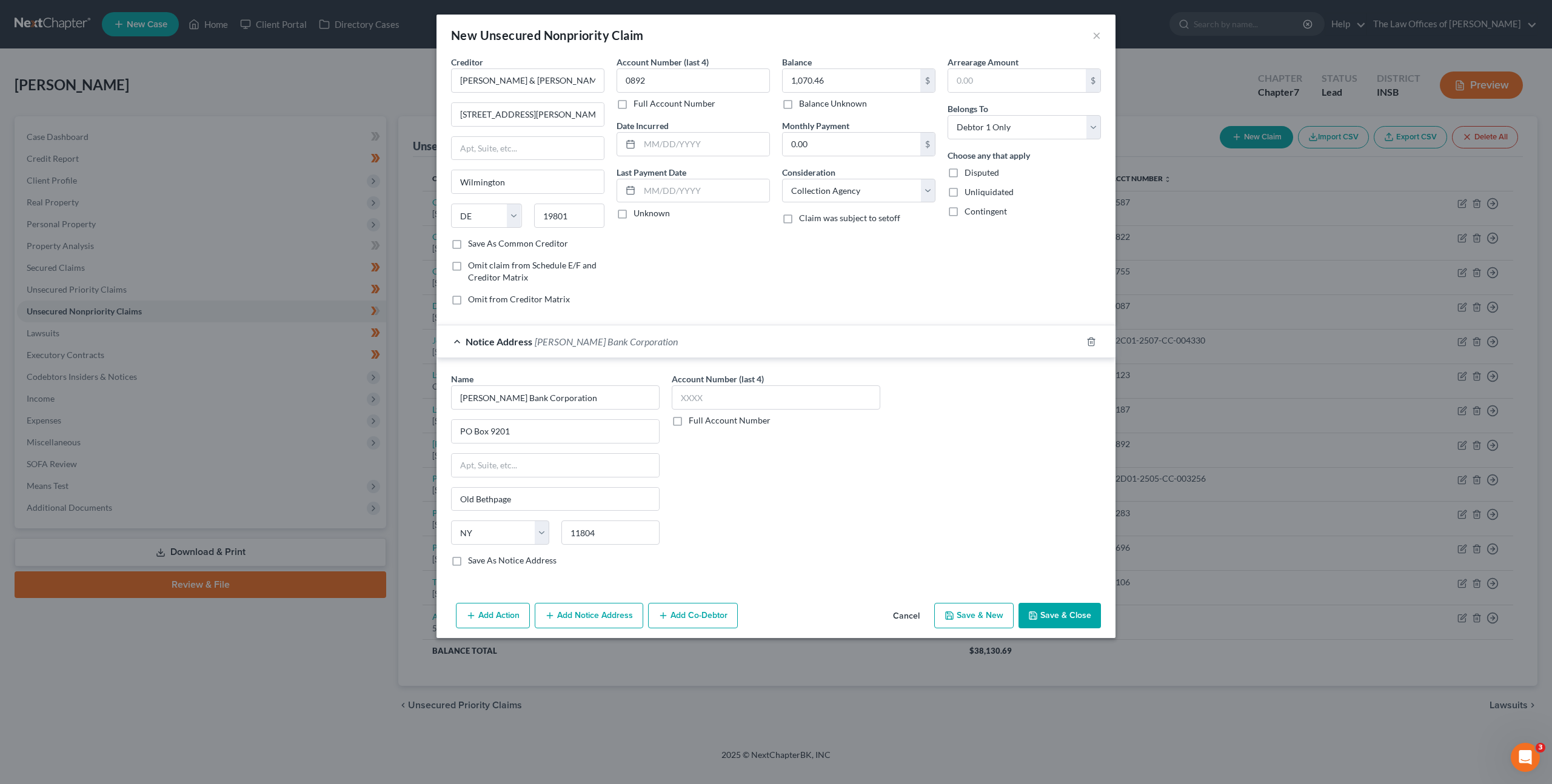
drag, startPoint x: 833, startPoint y: 476, endPoint x: 1038, endPoint y: 585, distance: 232.2
click at [833, 476] on div "Account Number (last 4) Full Account Number" at bounding box center [776, 474] width 221 height 203
click at [1053, 615] on button "Save & Close" at bounding box center [1059, 615] width 82 height 25
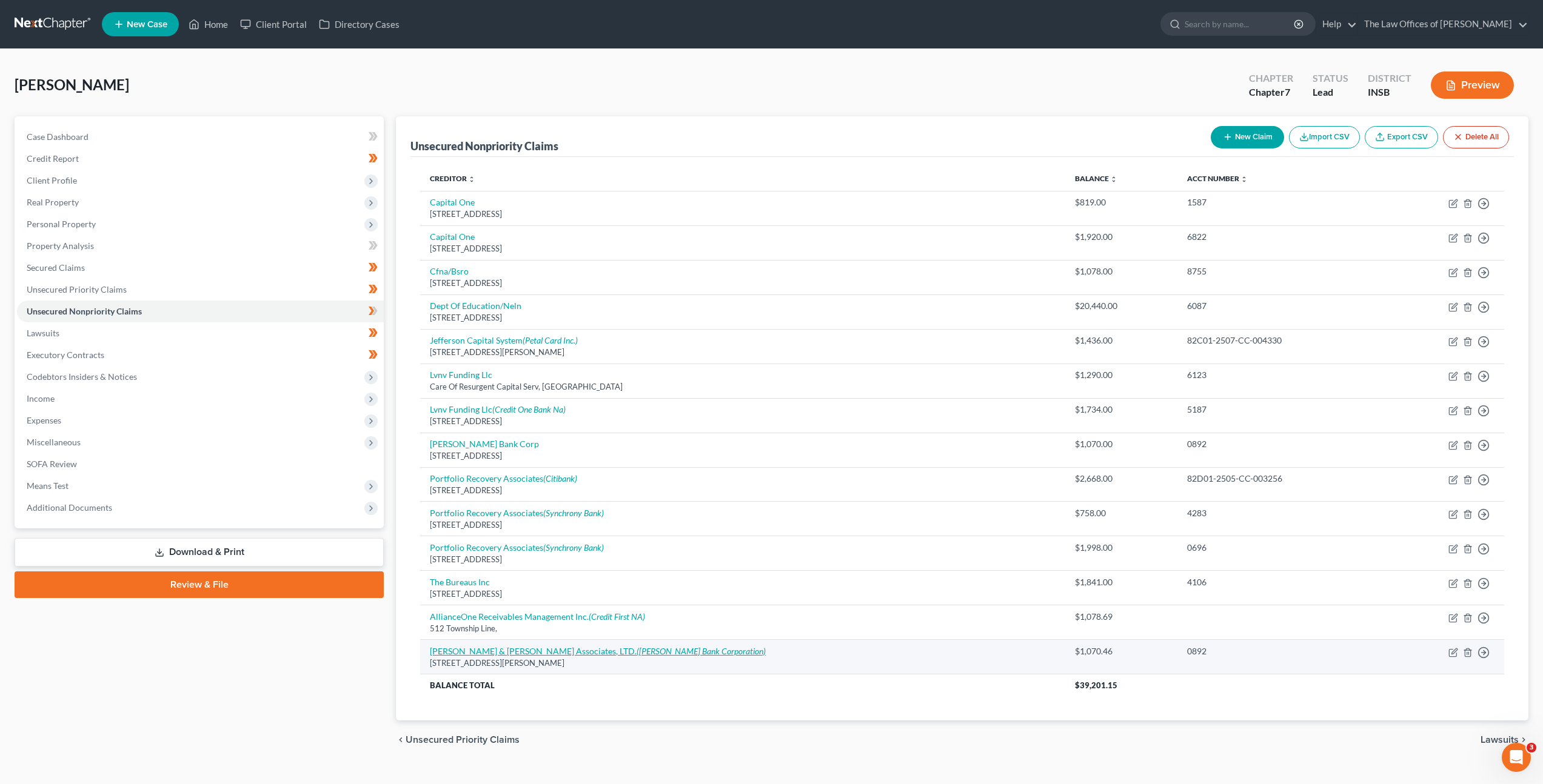
click at [637, 646] on icon "([PERSON_NAME] Bank Corporation)" at bounding box center [701, 651] width 129 height 11
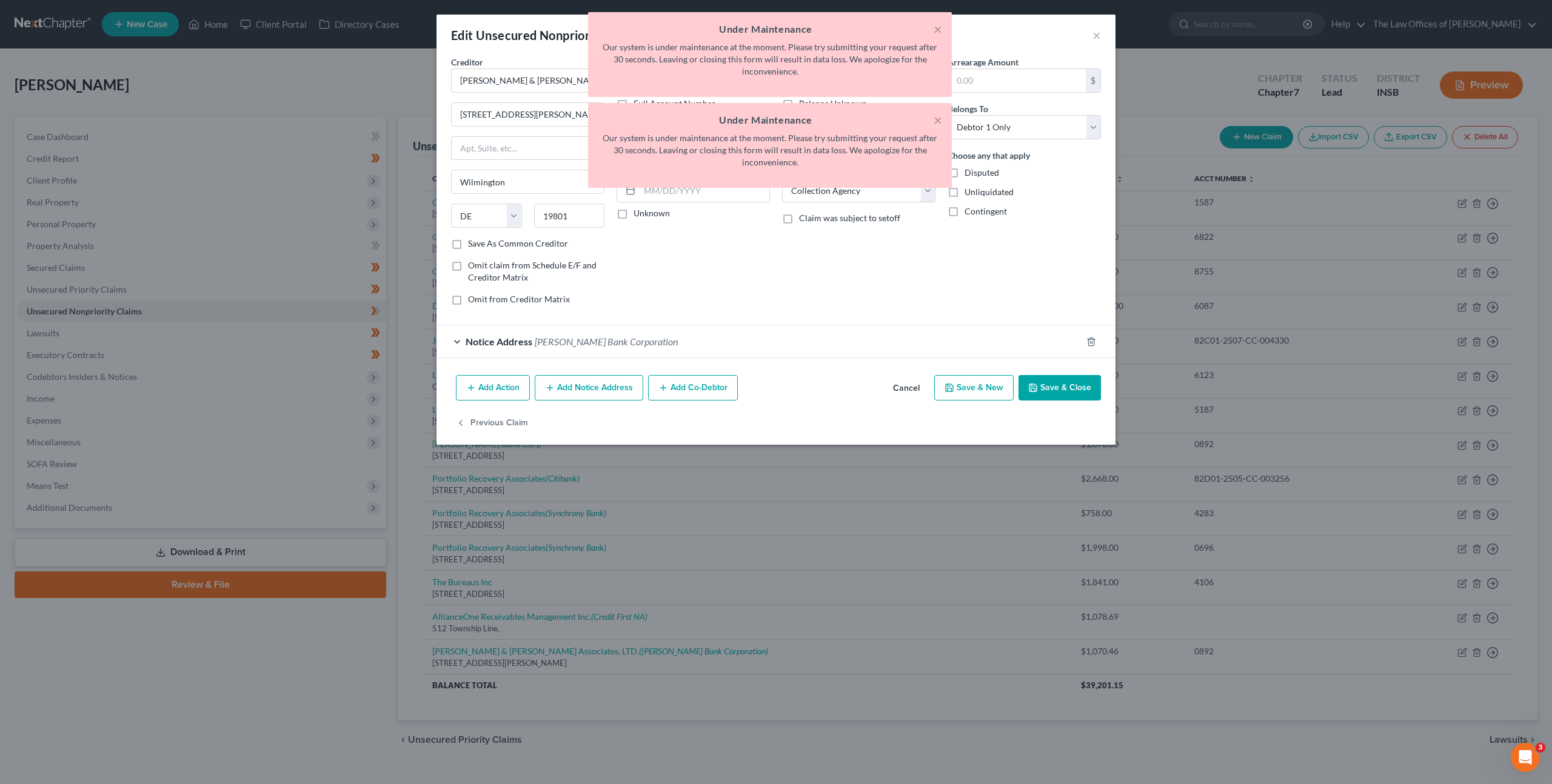
drag, startPoint x: 772, startPoint y: 285, endPoint x: 558, endPoint y: 157, distance: 249.4
click at [773, 285] on div "Account Number (last 4) 0892 Full Account Number Date Incurred Last Payment Dat…" at bounding box center [693, 185] width 166 height 259
click at [1094, 38] on div "× Under Maintenance Our system is under maintenance at the moment. Please try s…" at bounding box center [770, 103] width 1552 height 182
click at [1097, 37] on div "× Under Maintenance Our system is under maintenance at the moment. Please try s…" at bounding box center [770, 103] width 1552 height 182
drag, startPoint x: 903, startPoint y: 387, endPoint x: 760, endPoint y: 260, distance: 191.3
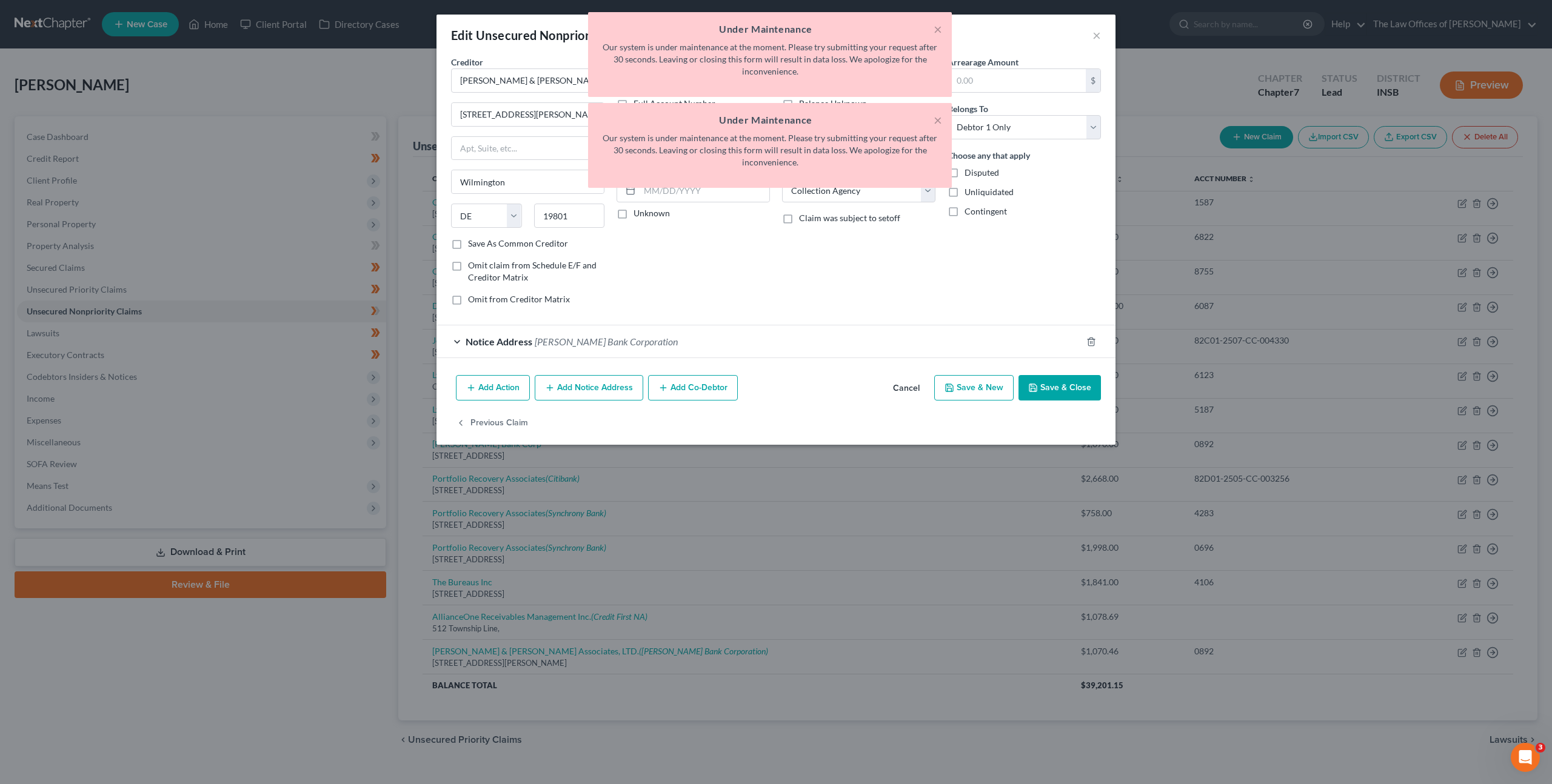
click at [903, 387] on button "Cancel" at bounding box center [906, 388] width 46 height 24
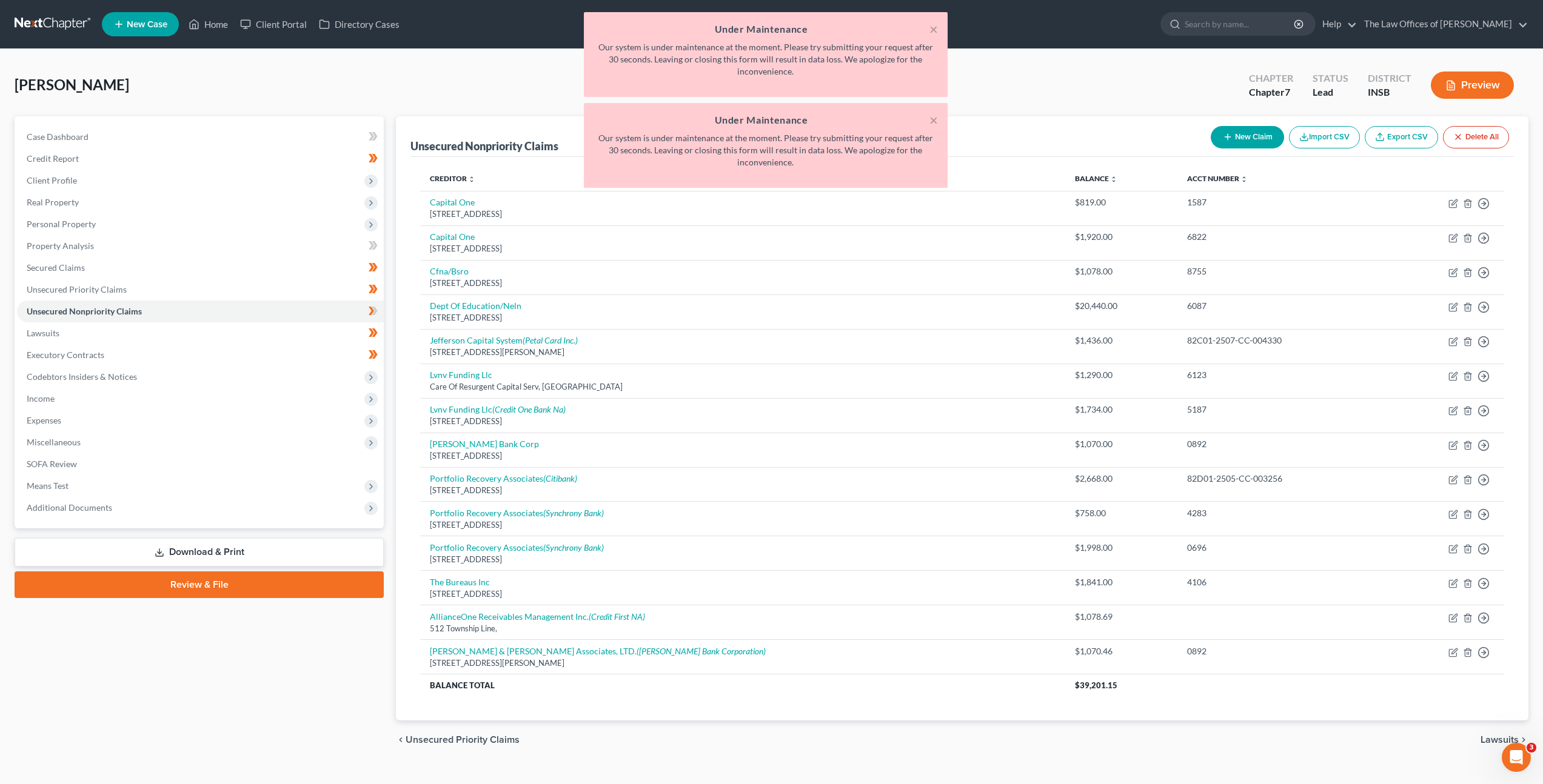
click at [1131, 106] on div "× Under Maintenance Our system is under maintenance at the moment. Please try s…" at bounding box center [765, 103] width 1543 height 182
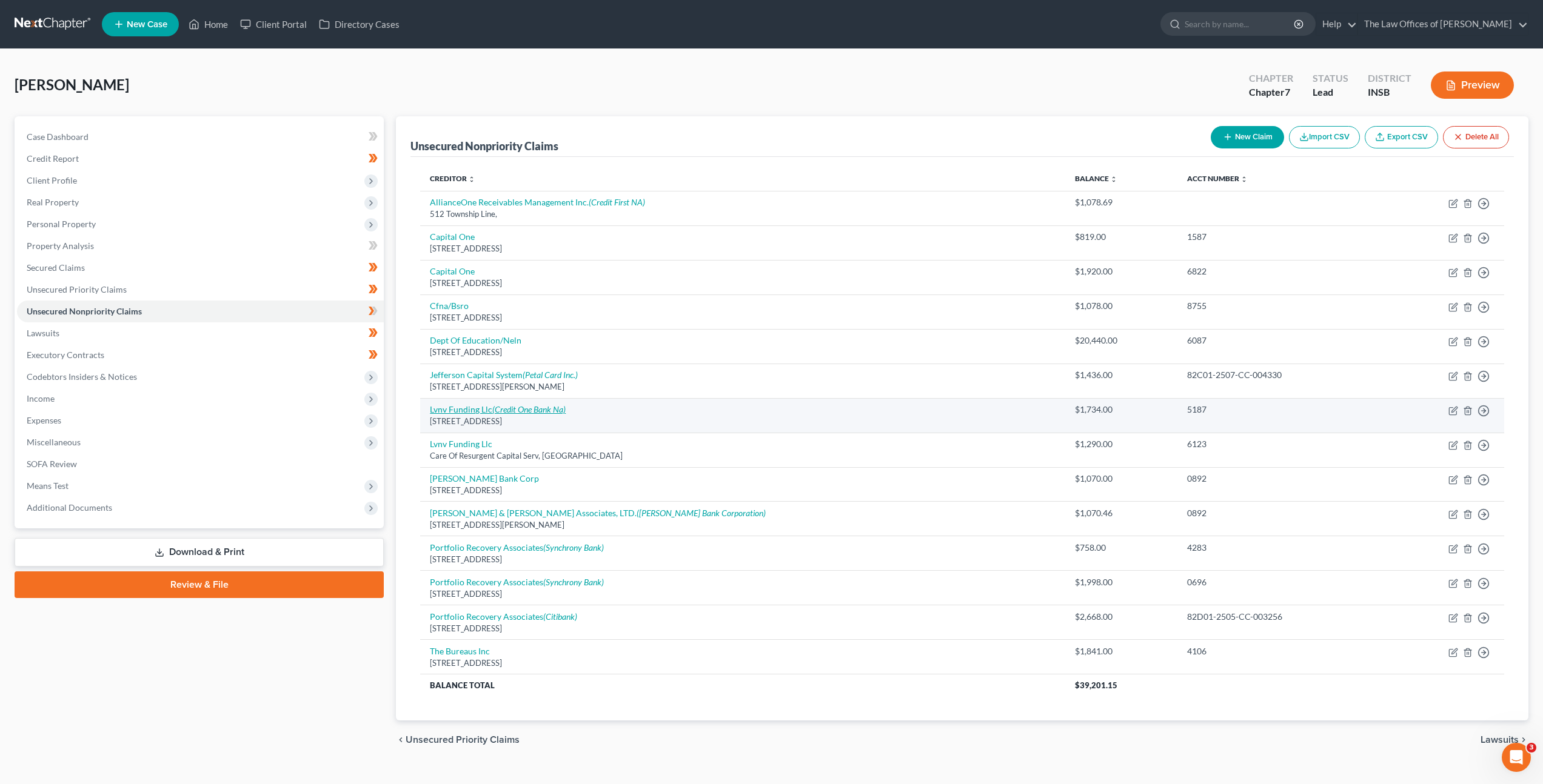
click at [521, 411] on icon "(Credit One Bank Na)" at bounding box center [529, 409] width 73 height 11
select select "42"
select select "0"
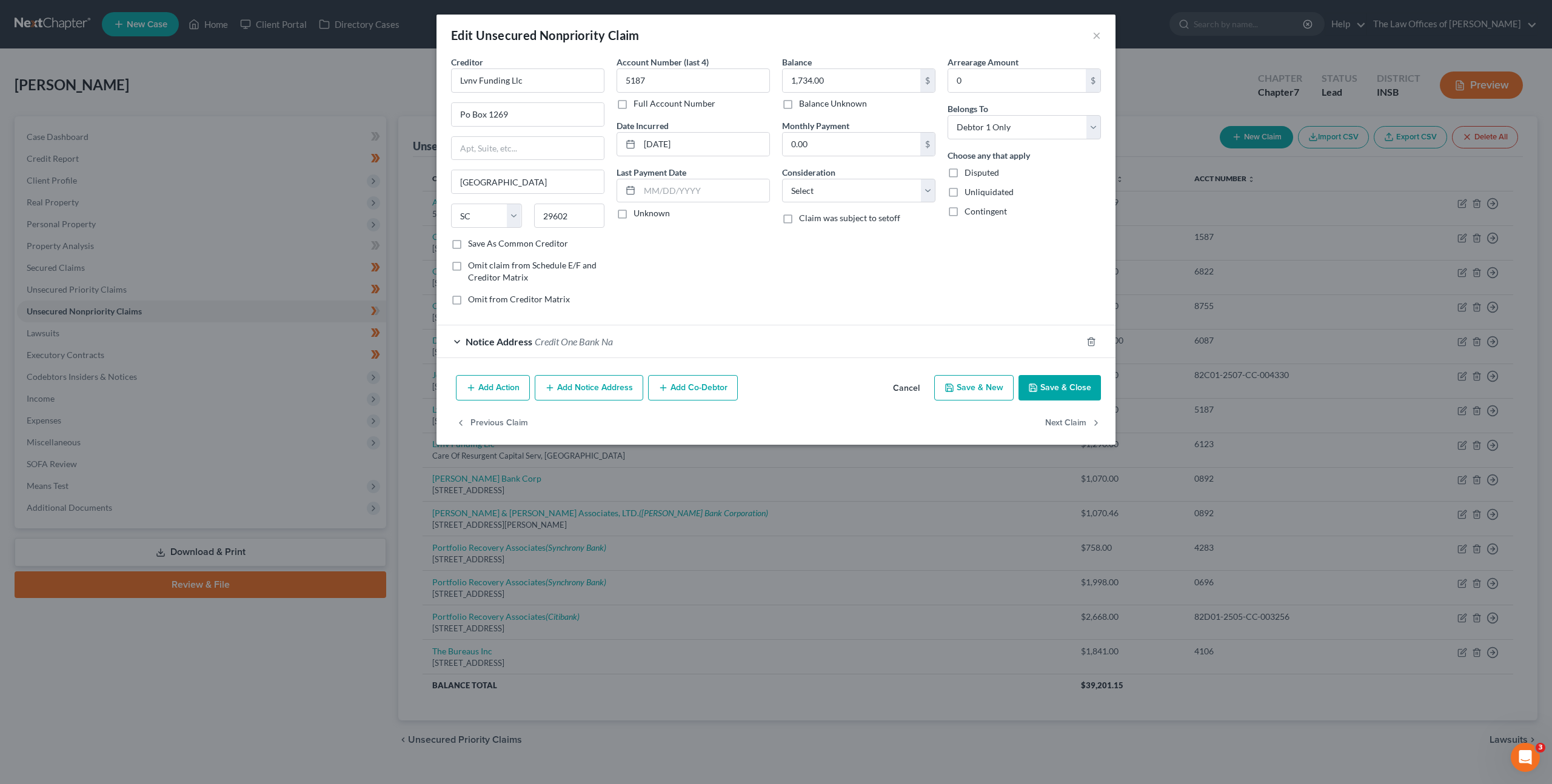
click at [568, 391] on button "Add Notice Address" at bounding box center [588, 387] width 108 height 25
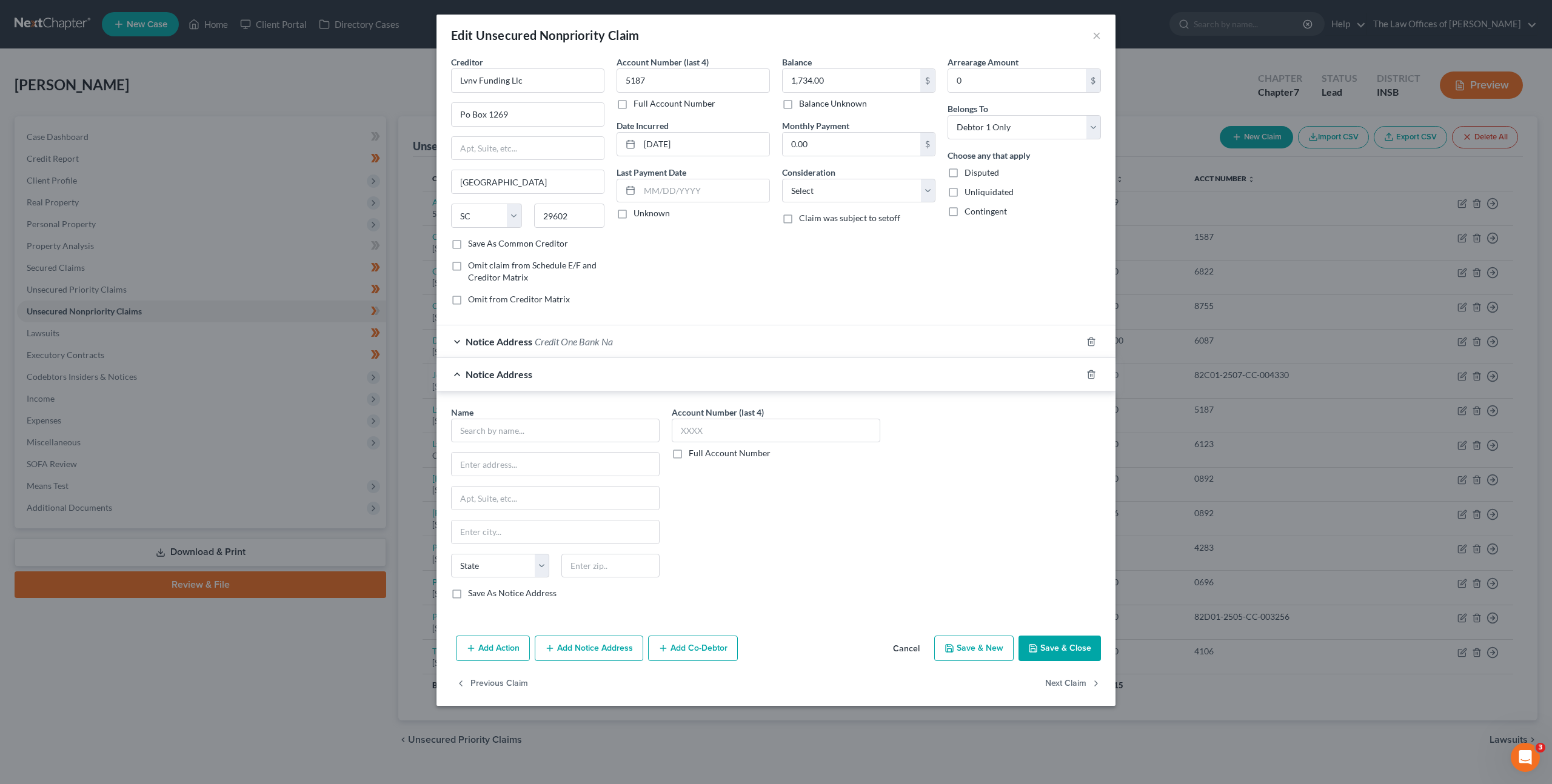
click at [565, 442] on div "Name * State [US_STATE] AK AR AZ CA CO CT DE DC [GEOGRAPHIC_DATA] [GEOGRAPHIC_D…" at bounding box center [555, 503] width 209 height 194
click at [573, 433] on input "text" at bounding box center [555, 431] width 209 height 24
click at [510, 464] on div "PO Box 828, Skokie, IL 60076" at bounding box center [524, 462] width 126 height 11
type input "Halsted Financial Services"
type input "PO Box 828"
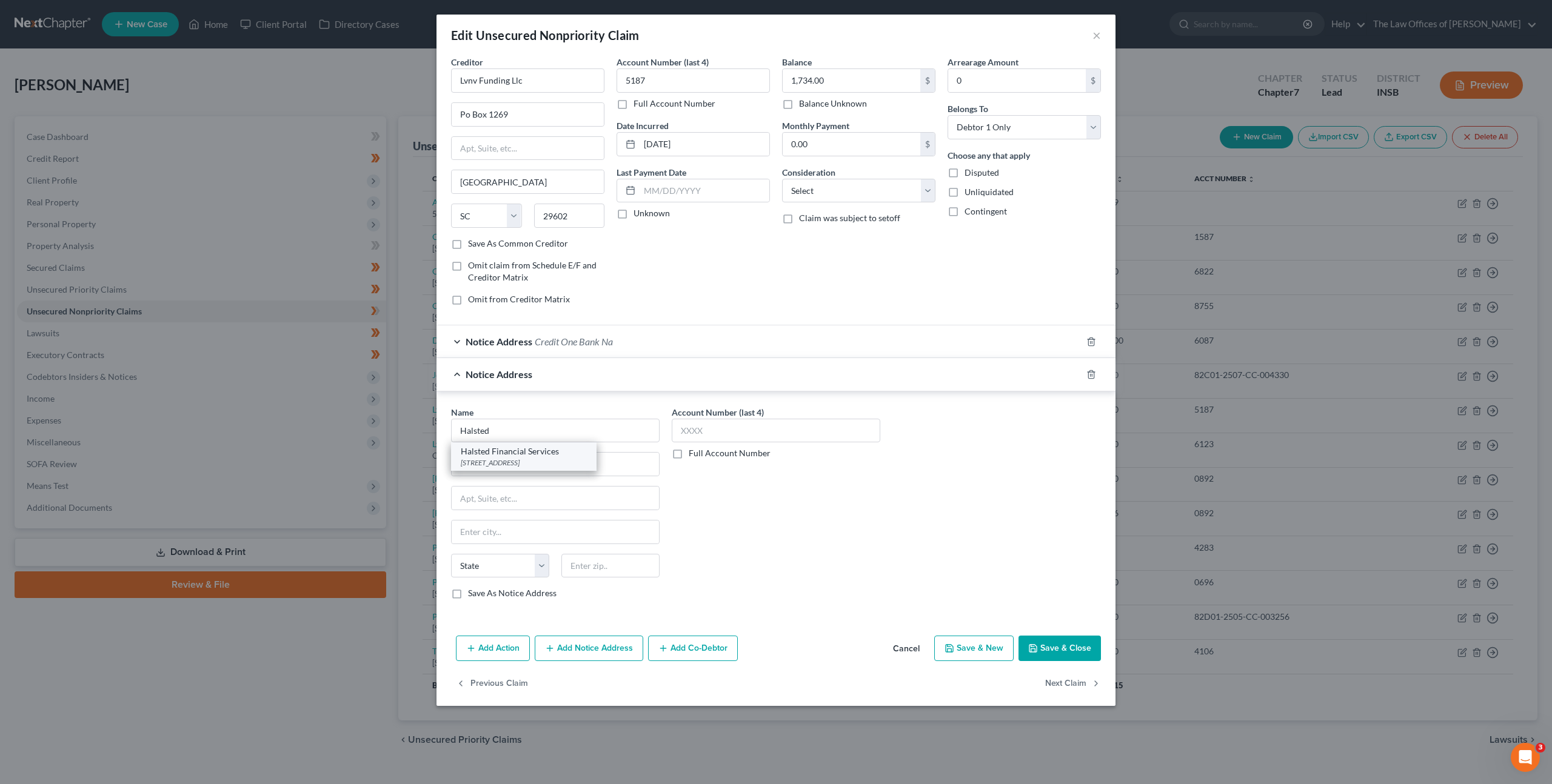
type input "Skokie"
select select "14"
type input "60076"
drag, startPoint x: 842, startPoint y: 485, endPoint x: 905, endPoint y: 506, distance: 66.4
click at [843, 485] on div "Account Number (last 4) Full Account Number" at bounding box center [776, 508] width 221 height 203
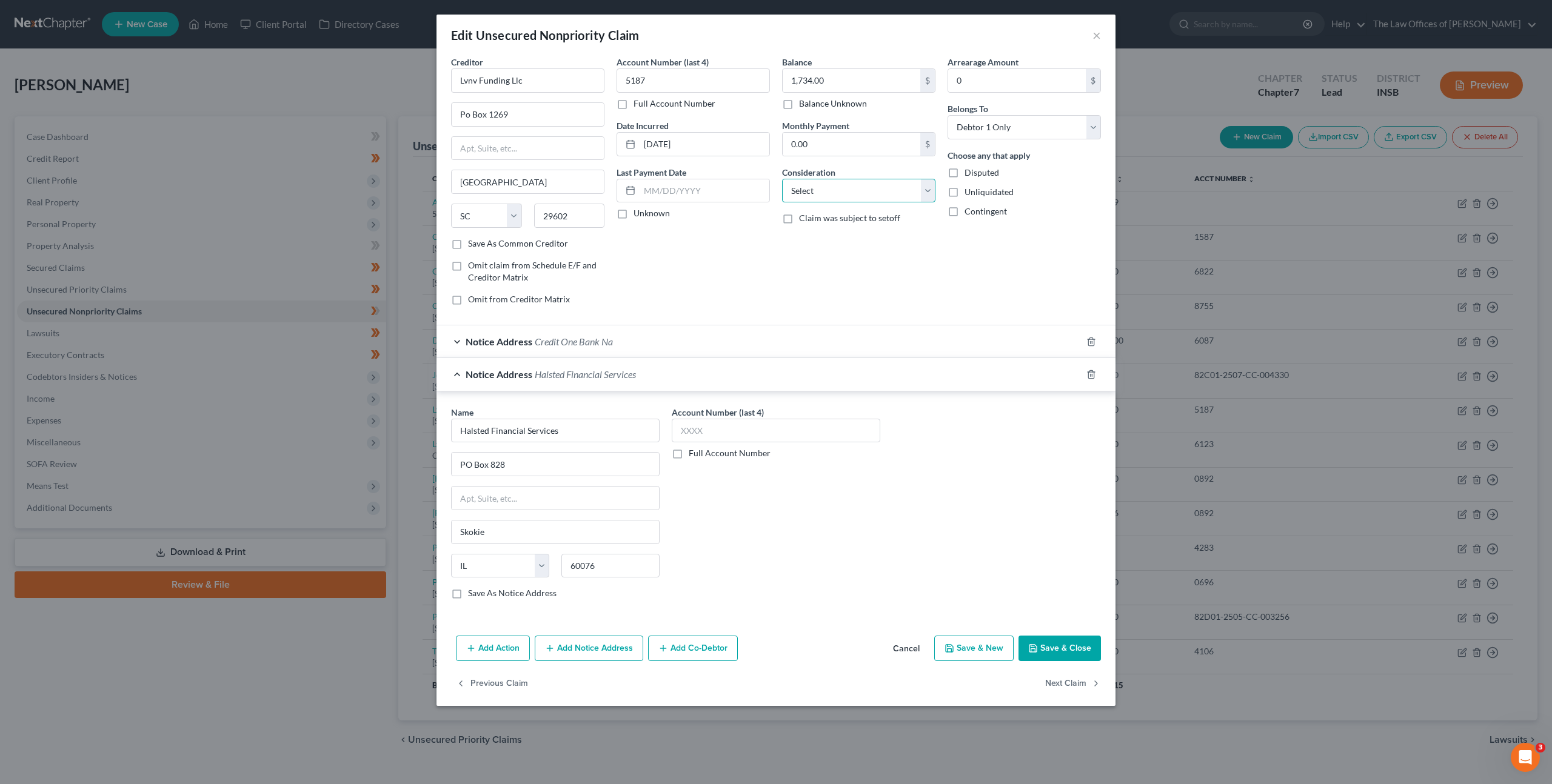
click at [843, 186] on select "Select Cable / Satellite Services Collection Agency Credit Card Debt Debt Couns…" at bounding box center [858, 191] width 154 height 24
select select "1"
click at [782, 179] on select "Select Cable / Satellite Services Collection Agency Credit Card Debt Debt Couns…" at bounding box center [858, 191] width 154 height 24
click at [727, 250] on div "Account Number (last 4) 5187 Full Account Number Date Incurred 09-19-2024 Last …" at bounding box center [693, 185] width 166 height 259
click at [1057, 643] on button "Save & Close" at bounding box center [1059, 648] width 82 height 25
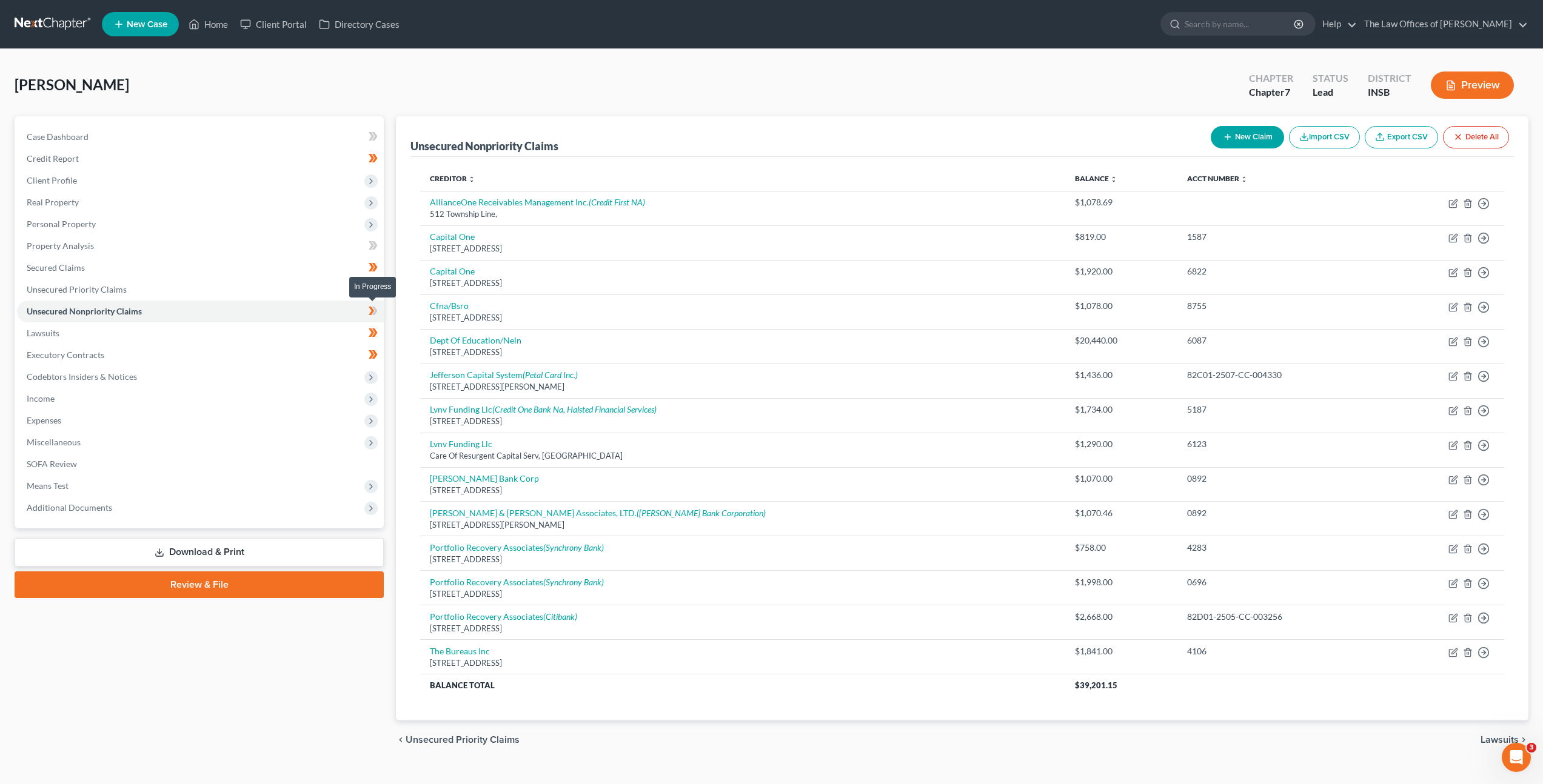
click at [374, 309] on icon at bounding box center [375, 310] width 5 height 9
click at [279, 224] on span "Personal Property" at bounding box center [201, 224] width 367 height 22
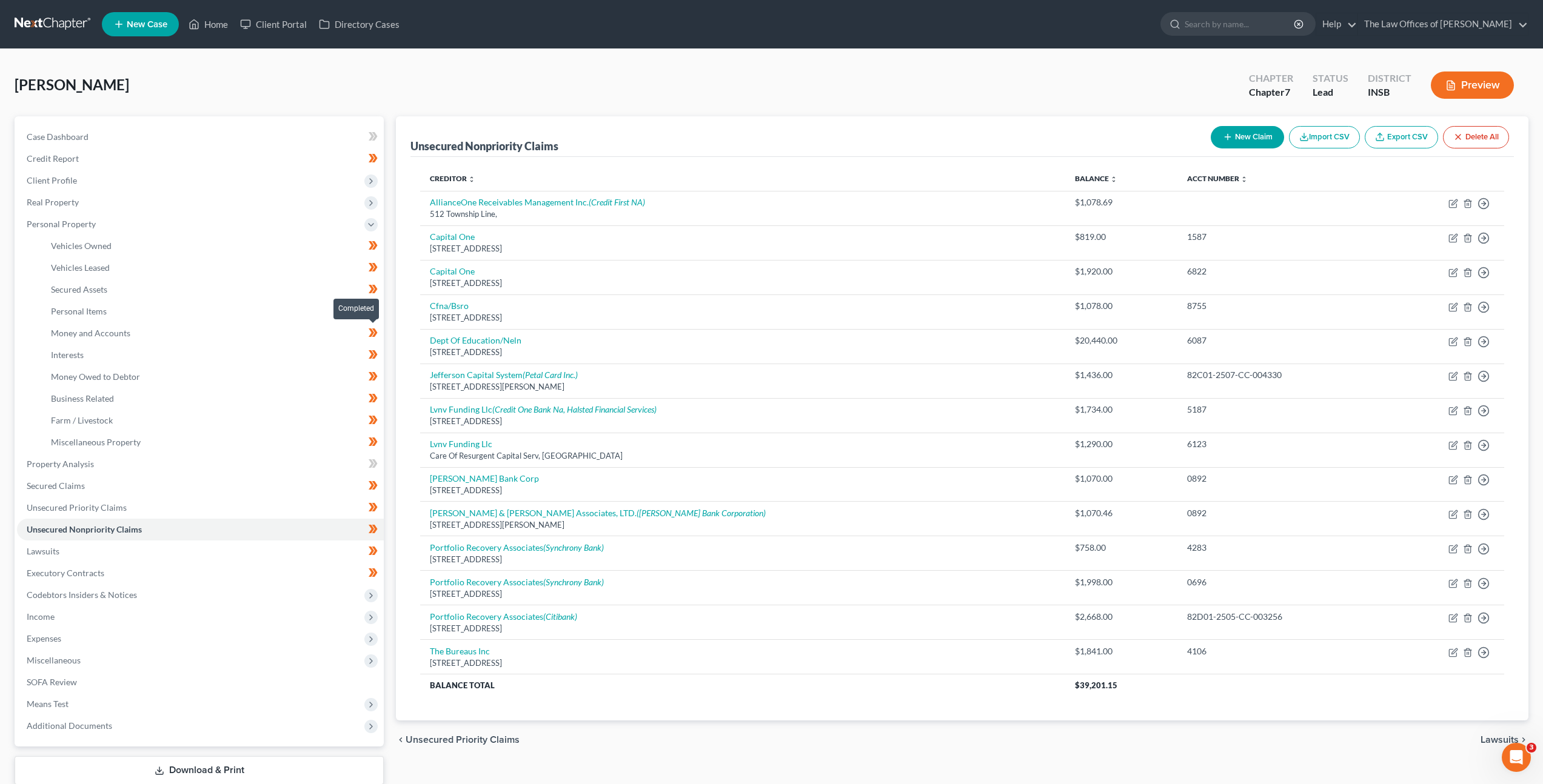
click at [374, 330] on icon at bounding box center [375, 332] width 5 height 9
click at [375, 330] on icon at bounding box center [375, 332] width 5 height 9
click at [314, 192] on span "Real Property" at bounding box center [201, 202] width 367 height 22
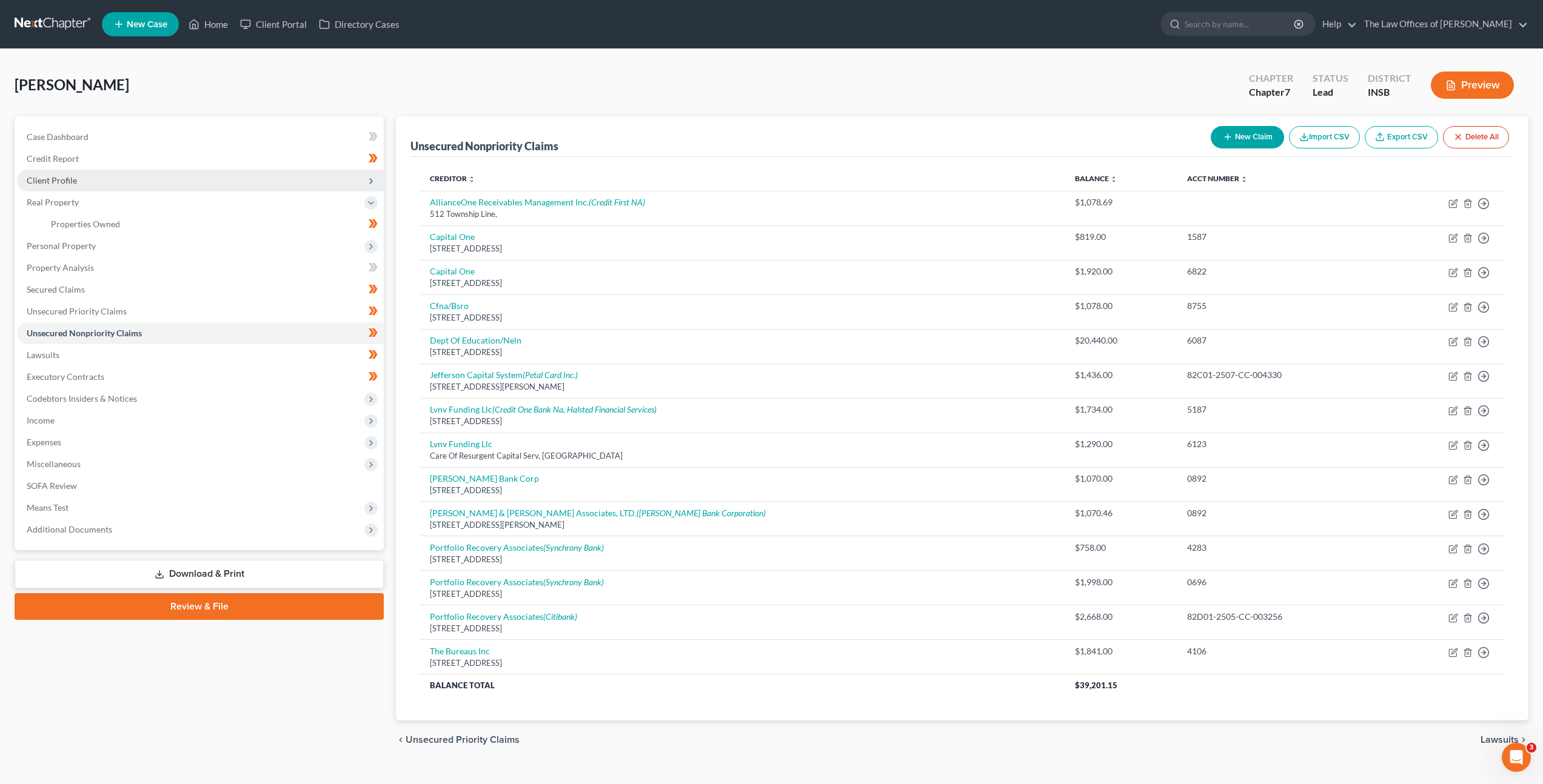
click at [293, 169] on span "Client Profile" at bounding box center [201, 180] width 367 height 22
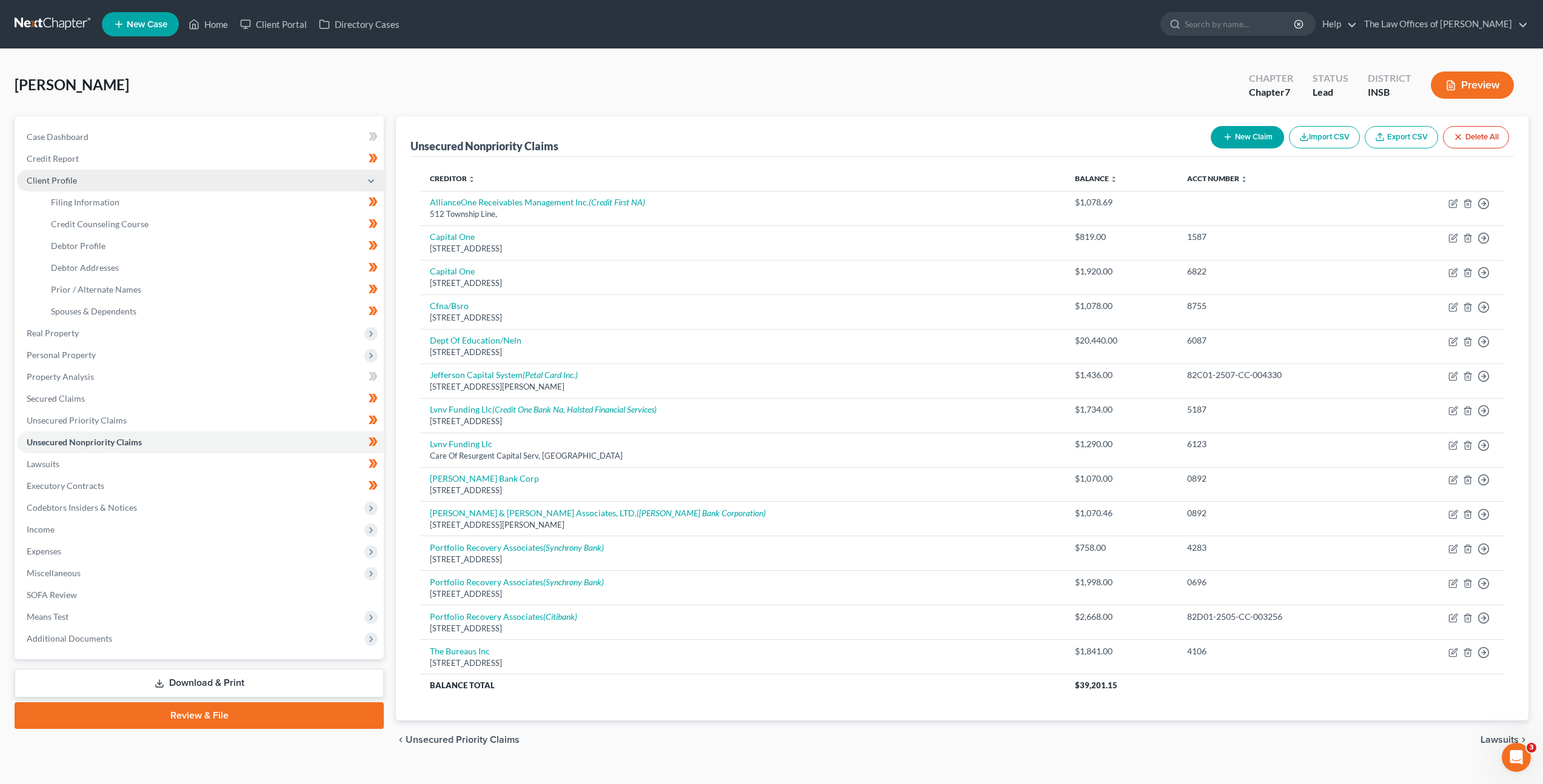
click at [293, 169] on span "Client Profile" at bounding box center [201, 180] width 367 height 22
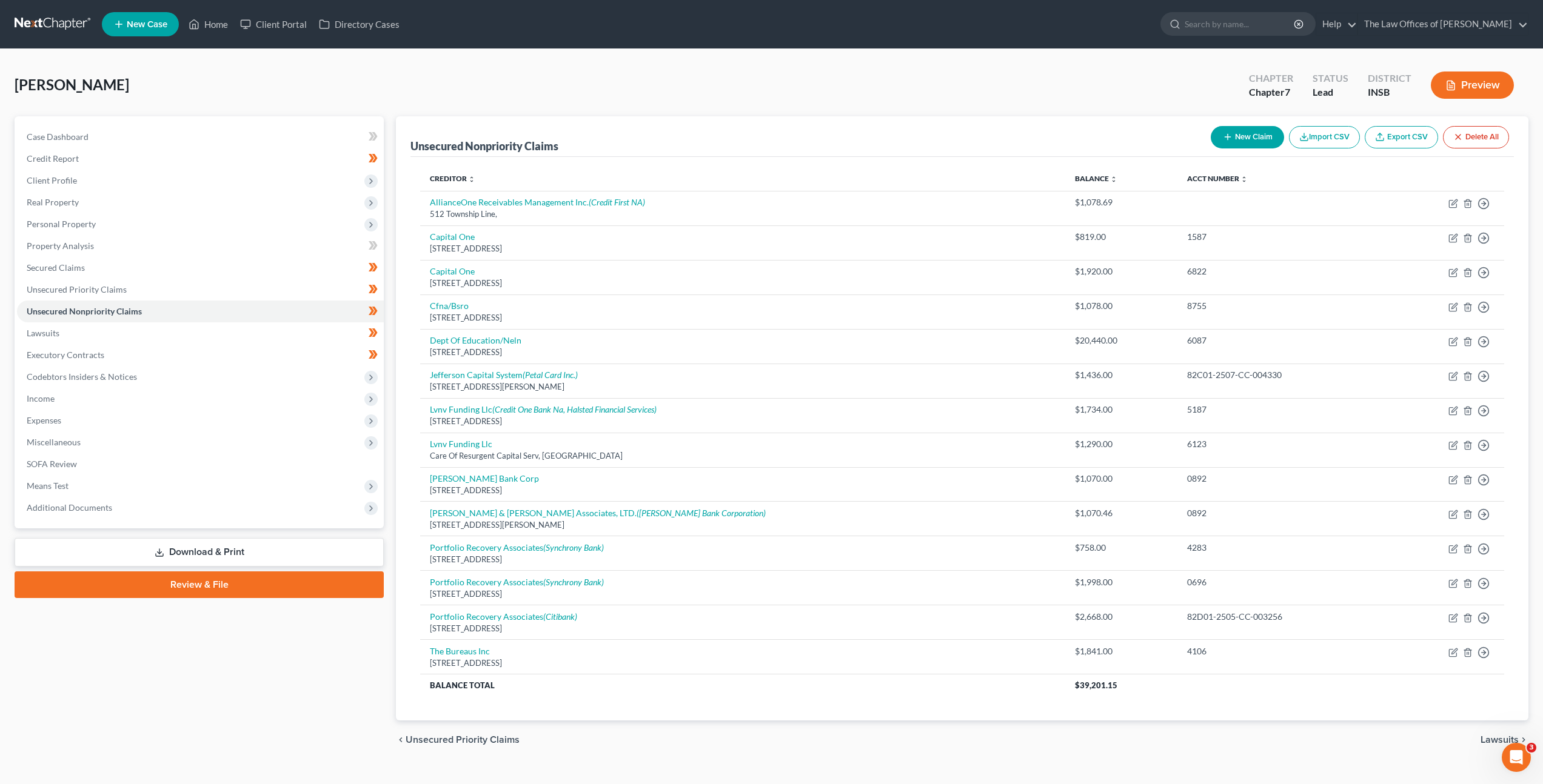
click at [196, 547] on link "Download & Print" at bounding box center [199, 552] width 369 height 29
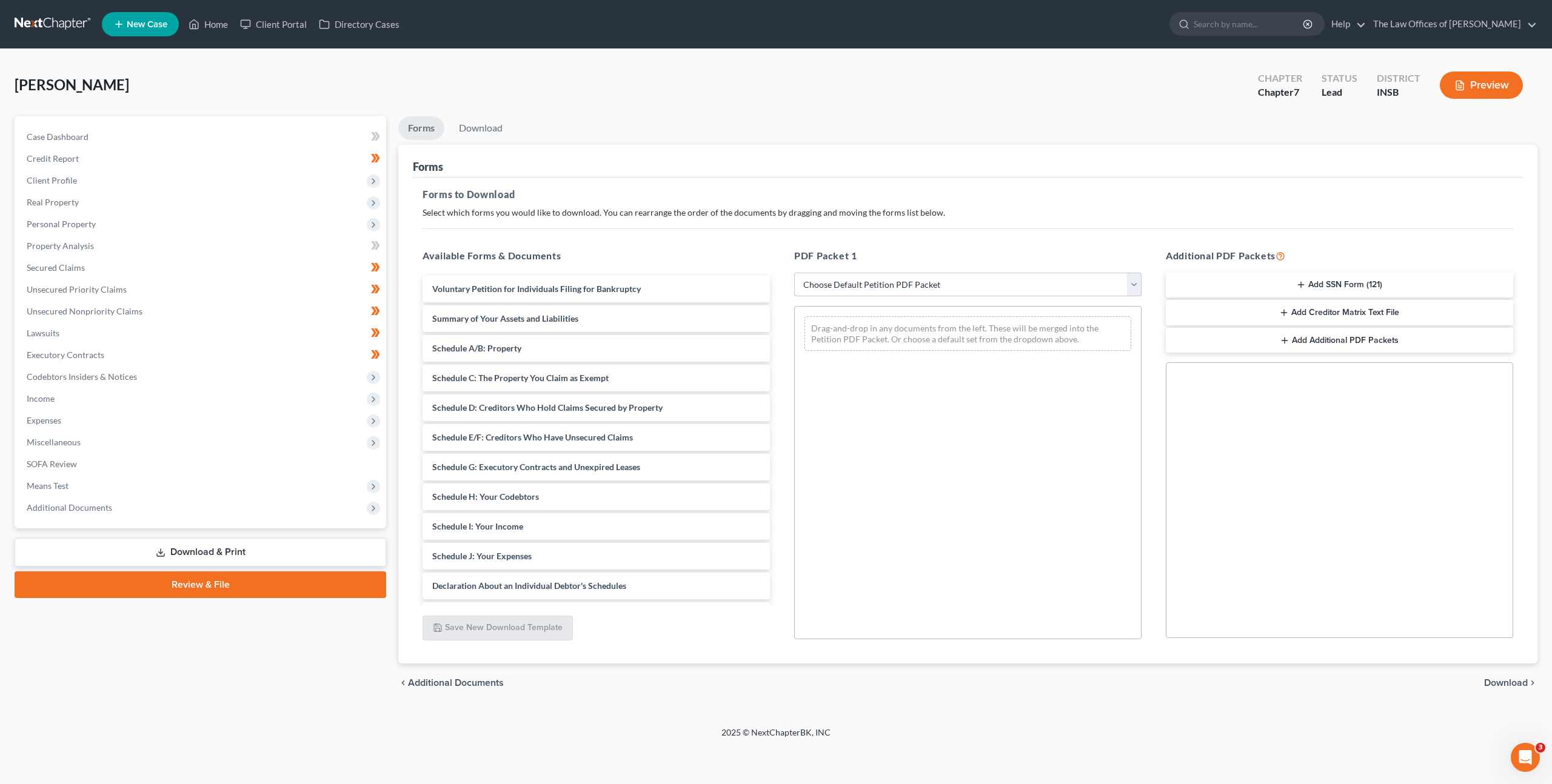
click at [881, 294] on select "Choose Default Petition PDF Packet Complete Bankruptcy Petition (all forms and …" at bounding box center [968, 284] width 348 height 24
select select "0"
click at [794, 272] on select "Choose Default Petition PDF Packet Complete Bankruptcy Petition (all forms and …" at bounding box center [968, 284] width 348 height 24
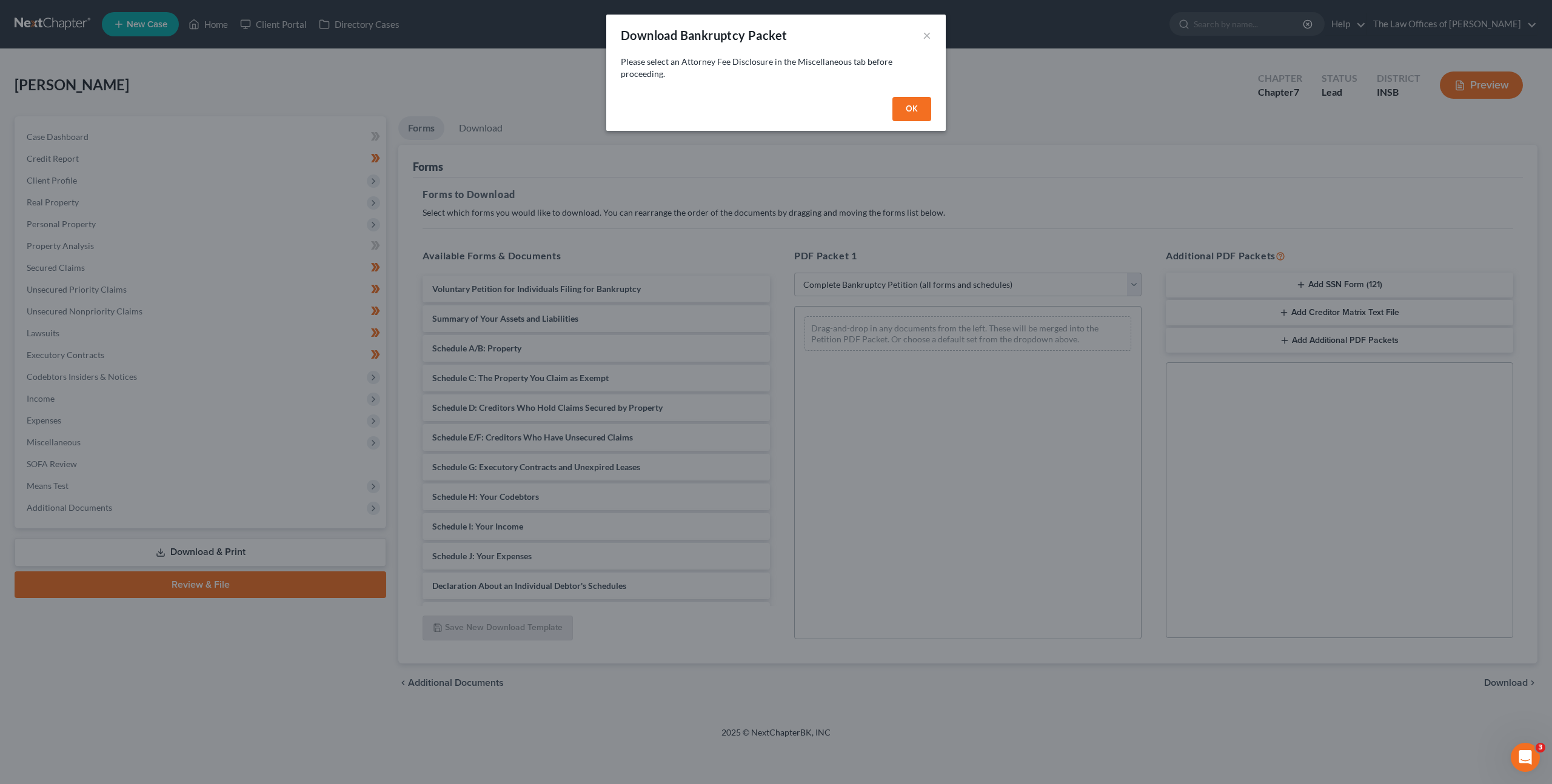
click at [905, 109] on button "OK" at bounding box center [911, 109] width 39 height 24
select select
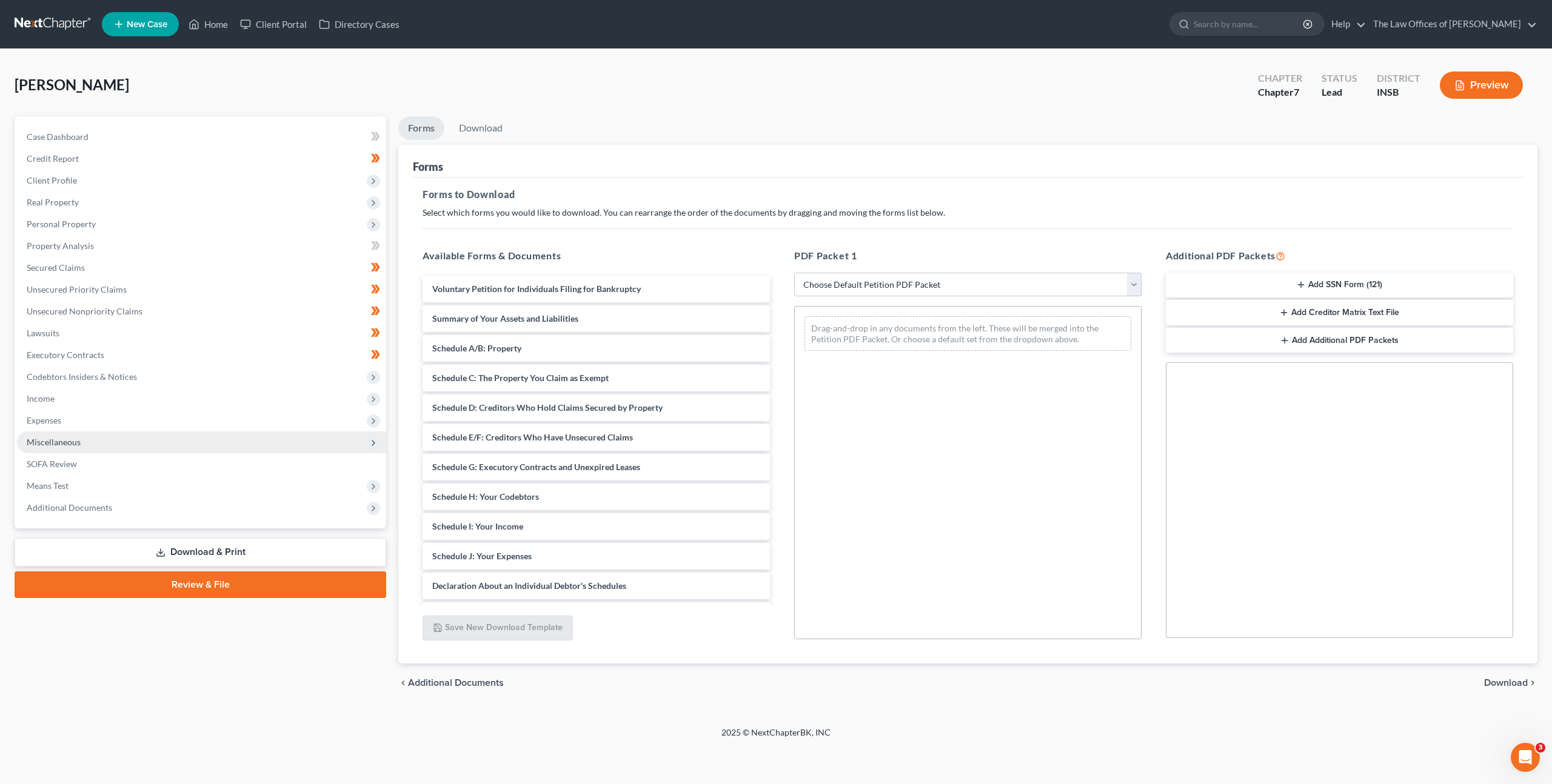
click at [193, 444] on span "Miscellaneous" at bounding box center [201, 442] width 369 height 22
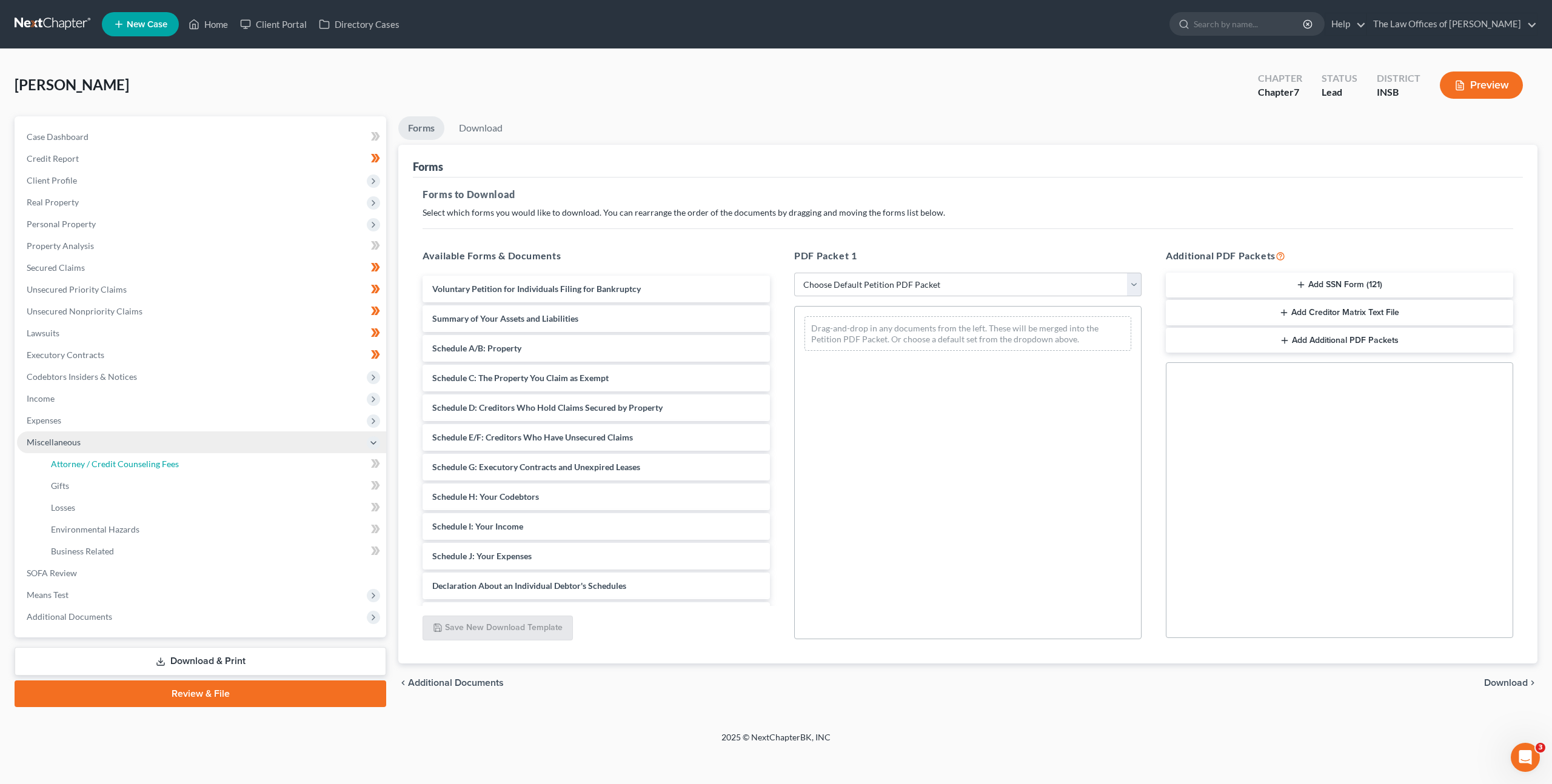
drag, startPoint x: 188, startPoint y: 465, endPoint x: 302, endPoint y: 442, distance: 116.3
click at [189, 466] on link "Attorney / Credit Counseling Fees" at bounding box center [213, 464] width 345 height 22
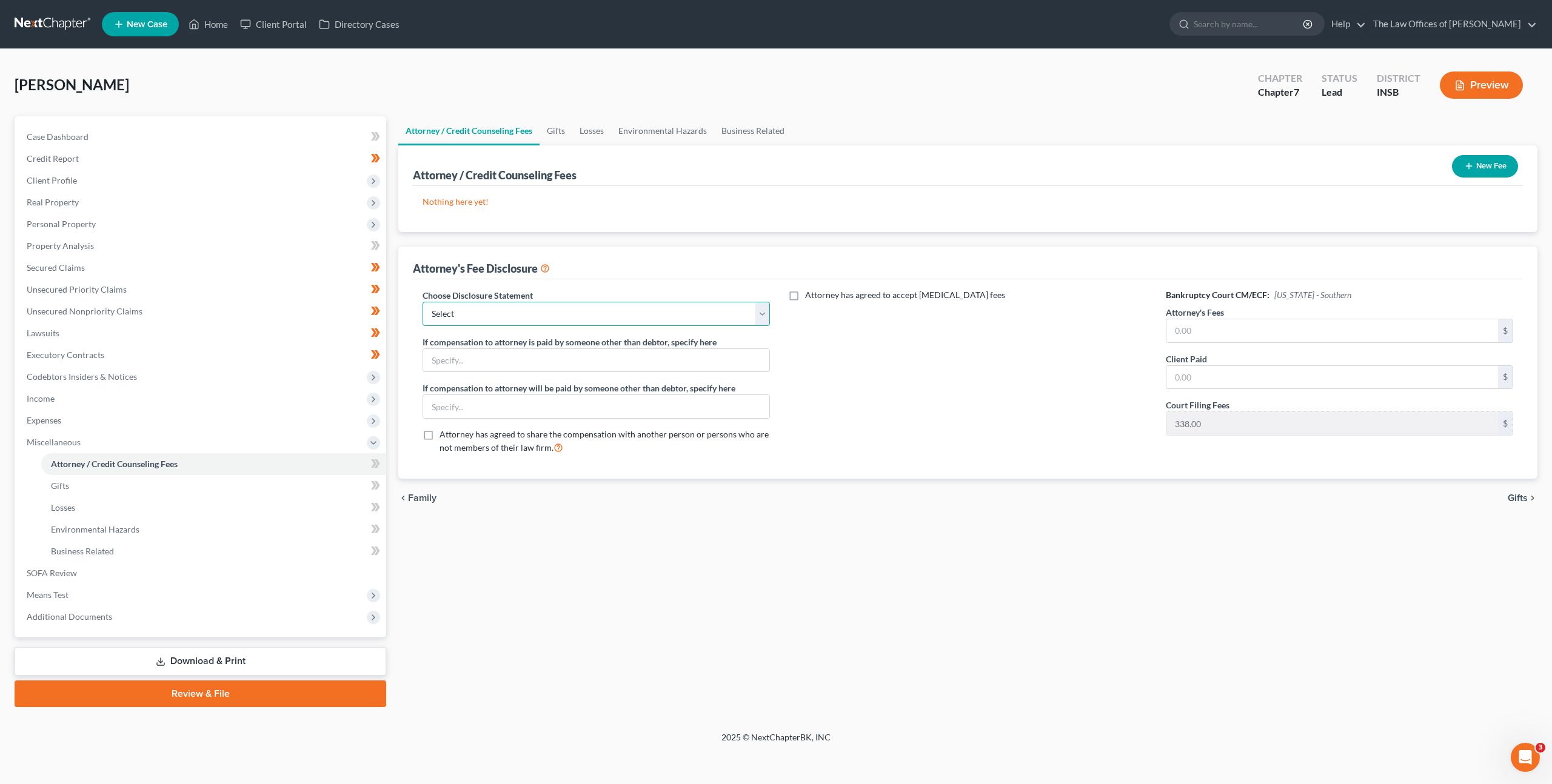
click at [675, 318] on select "Select INNB - $0.00 Down, Recoup $313.00 outside plan KYWB - Ch. 13 - $313.00+ …" at bounding box center [596, 314] width 348 height 24
select select "16"
click at [423, 302] on select "Select INNB - $0.00 Down, Recoup $313.00 outside plan KYWB - Ch. 13 - $313.00+ …" at bounding box center [596, 314] width 348 height 24
click at [1455, 165] on button "New Fee" at bounding box center [1484, 166] width 66 height 23
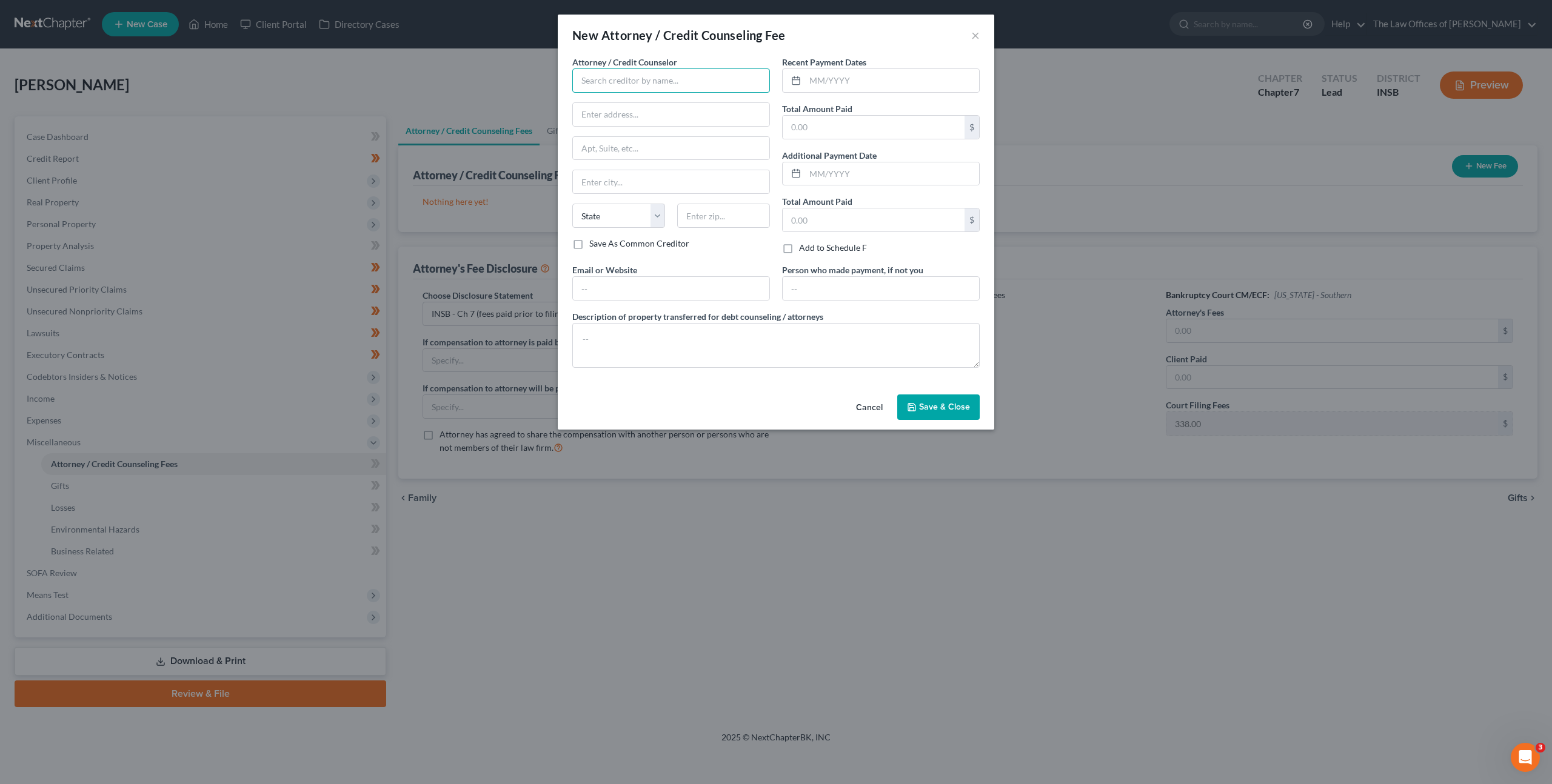
click at [683, 79] on input "text" at bounding box center [671, 80] width 197 height 24
click at [666, 100] on div "The Law Office of Dax J. Miller, LLC" at bounding box center [659, 102] width 156 height 12
type input "The Law Office of Dax J. Miller, LLC"
type input "201 NW 4th St"
type input "Suite 111"
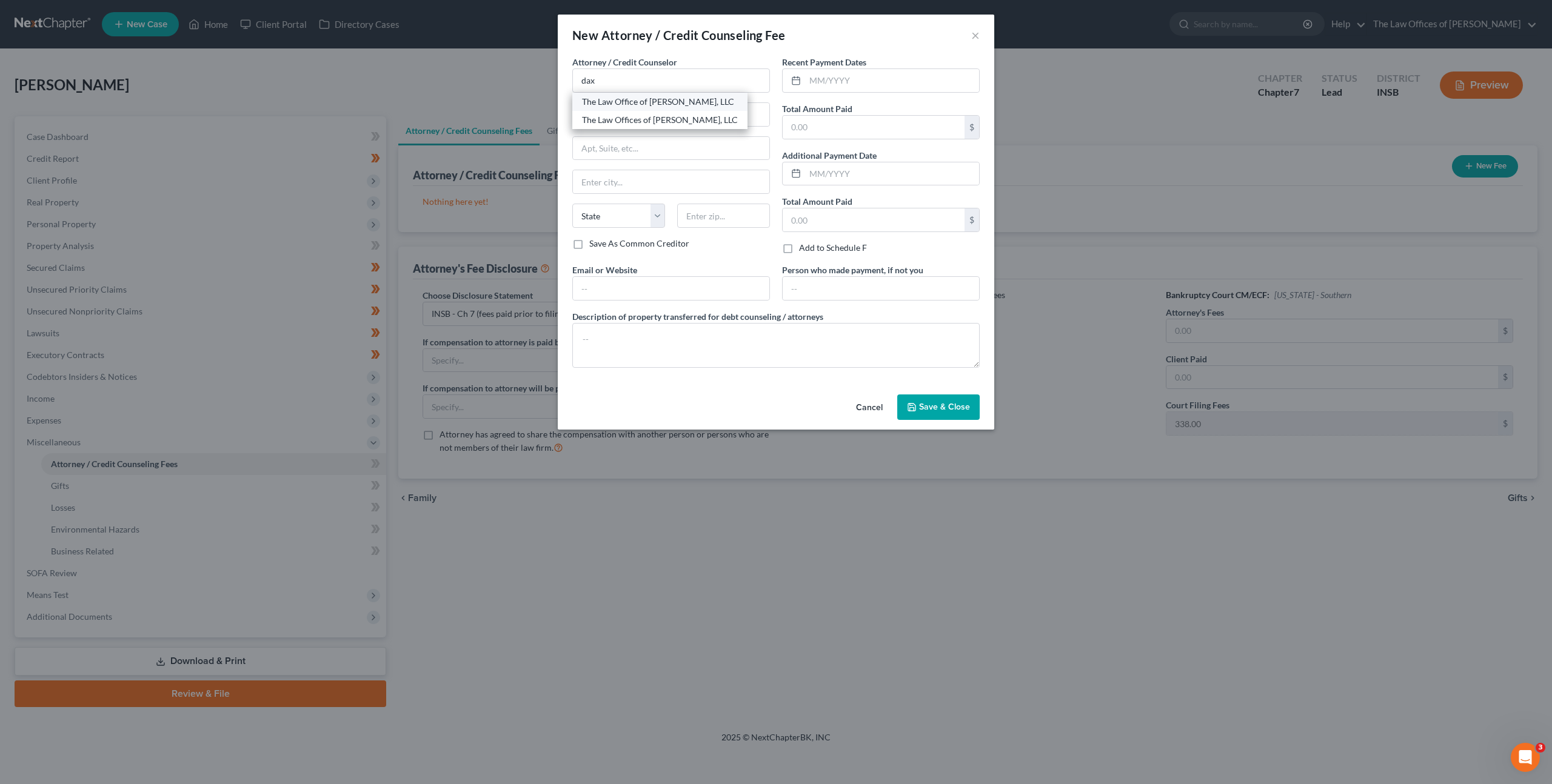
type input "[GEOGRAPHIC_DATA]"
select select "15"
type input "47708"
click at [863, 77] on input "text" at bounding box center [892, 80] width 174 height 23
type input "09/09/2025"
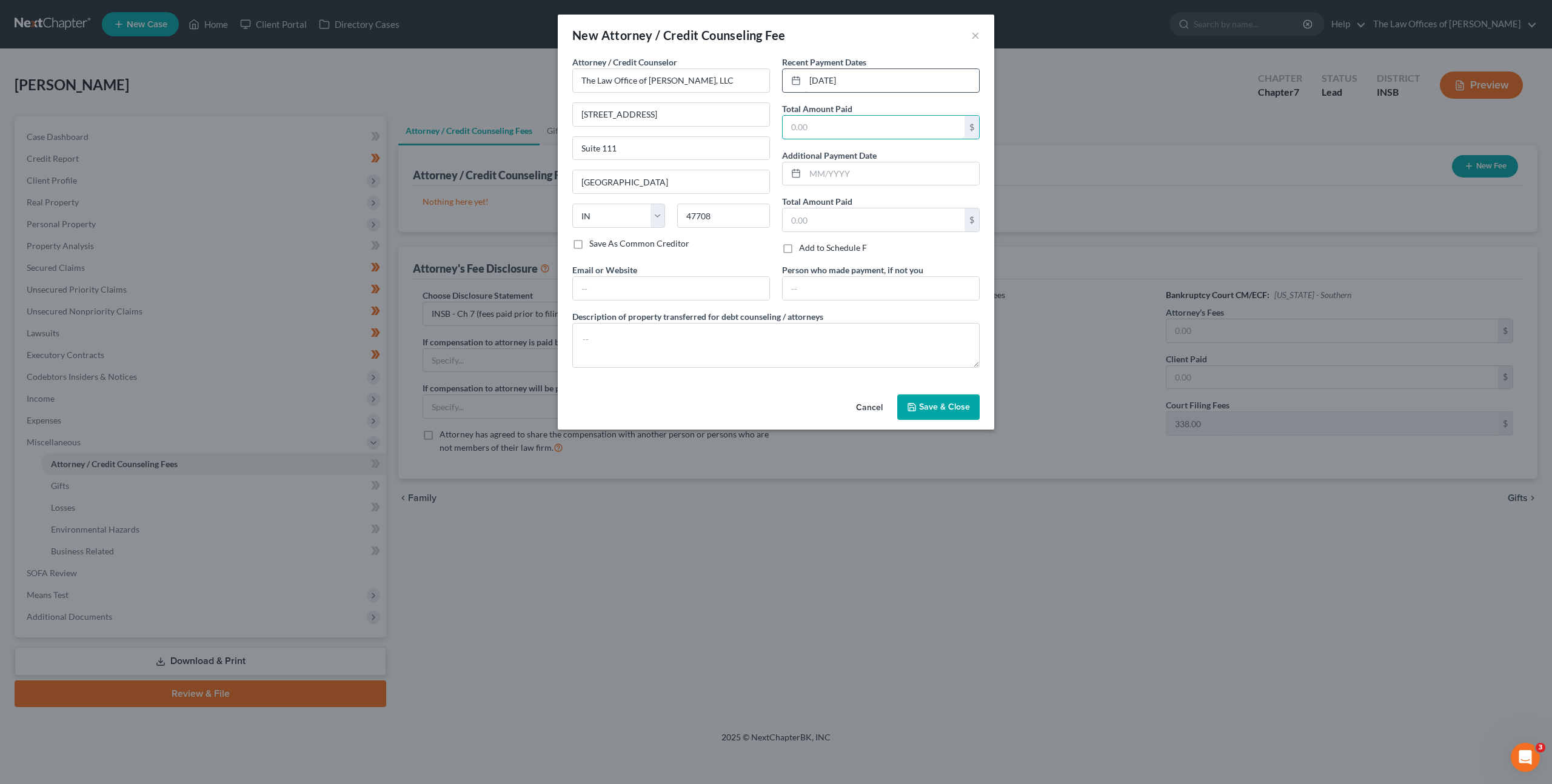
type input "4"
type input "1,599"
click at [606, 288] on input "text" at bounding box center [671, 288] width 196 height 23
type input "dax@daxjmiller.com"
click at [610, 336] on textarea at bounding box center [776, 345] width 407 height 45
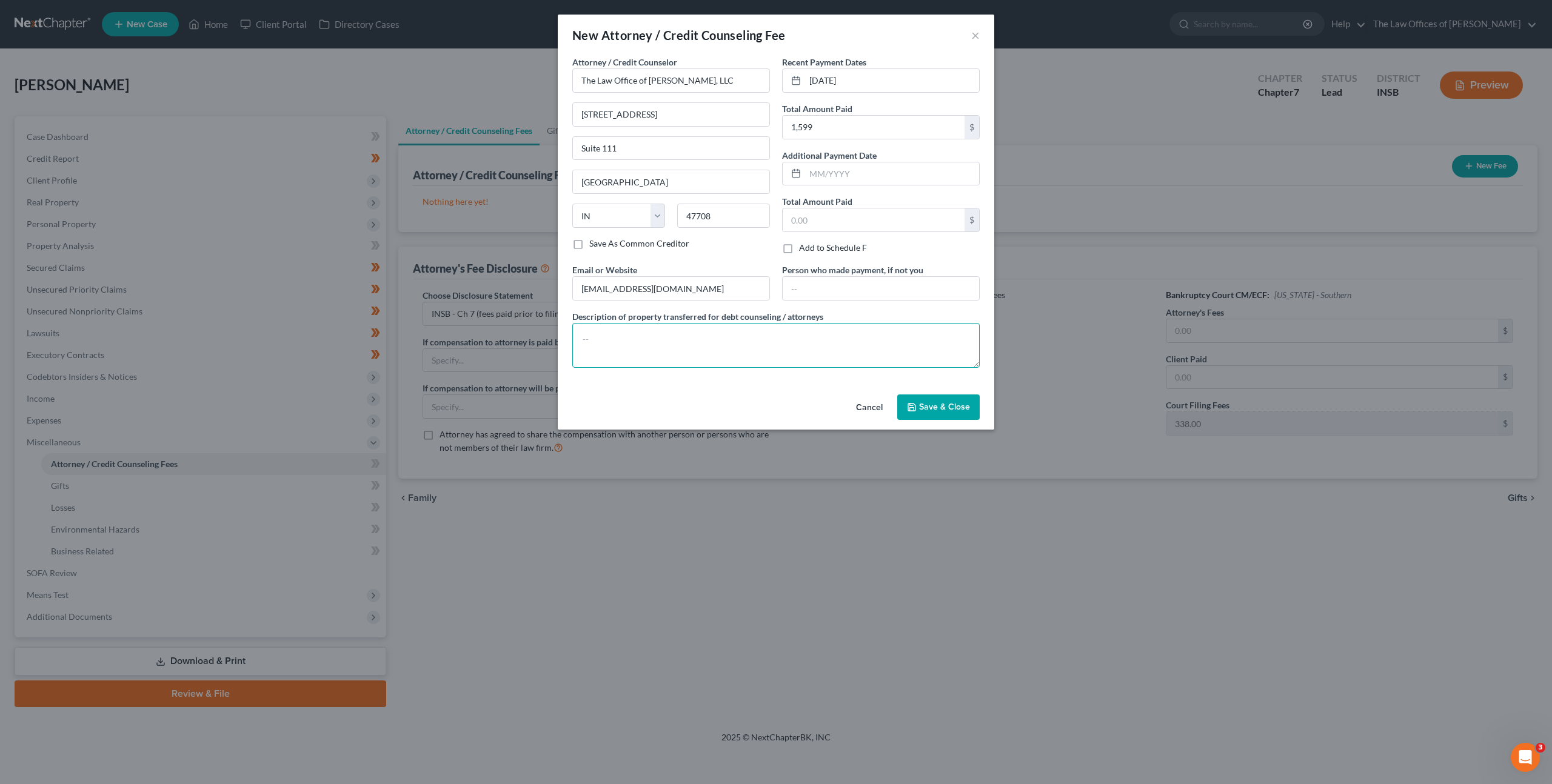
paste textarea "$499.00 - Court Filing Fee $338.00, Credit Reports $38.25, Credit Counseling $1…"
click at [747, 403] on div "Cancel Save & Close" at bounding box center [776, 409] width 437 height 40
click at [597, 349] on textarea "$499.00 - Court Filing Fee $338.00, Credit Reports $38.25, Credit Counseling $1…" at bounding box center [776, 345] width 407 height 45
type textarea "$1,599.00 - Court Filing Fee $338.00, Credit Reports $38.25, Credit Counseling …"
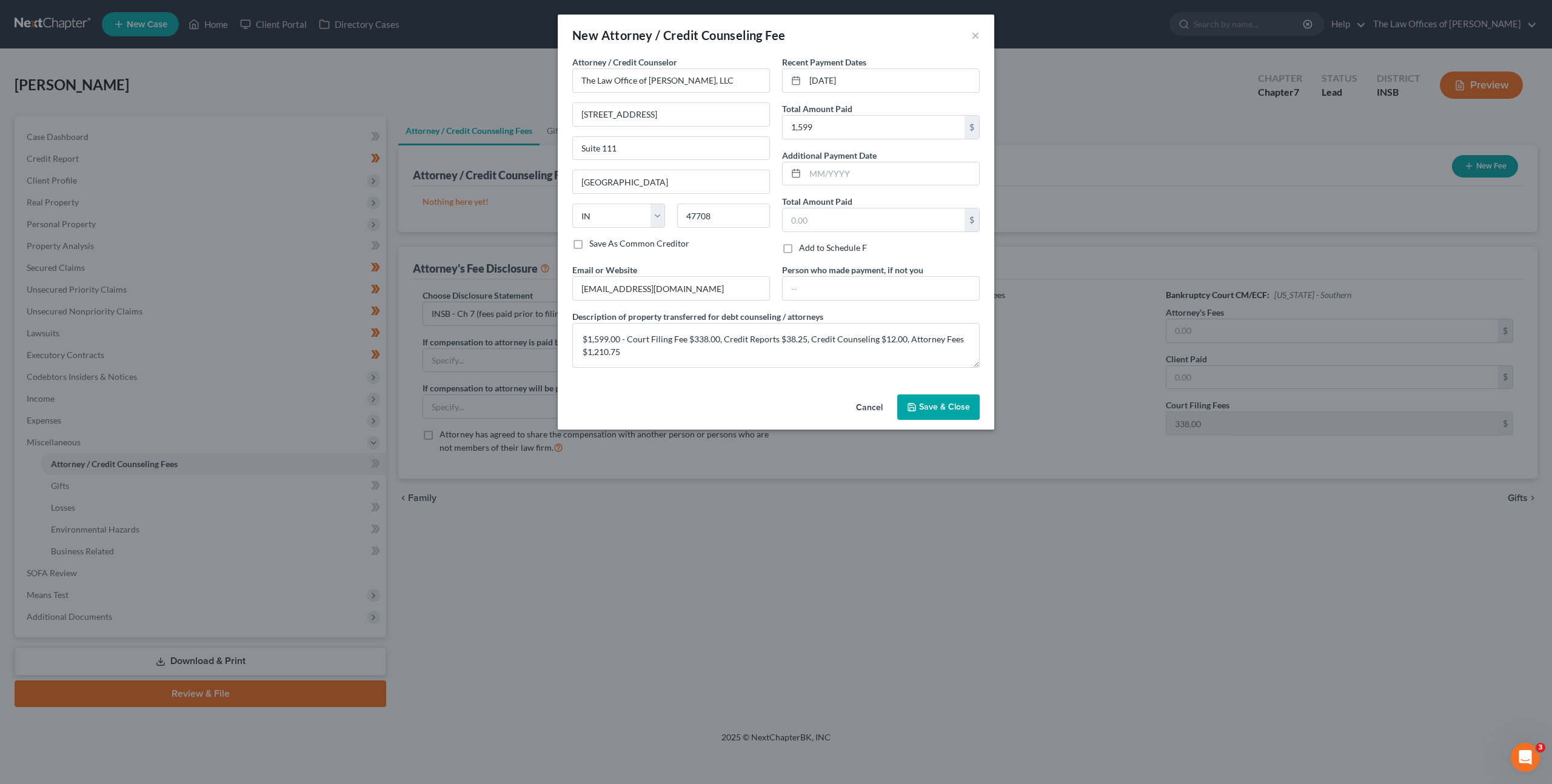
click at [735, 262] on div "Attorney / Credit Counselor * The Law Office of Dax J. Miller, LLC 201 NW 4th S…" at bounding box center [671, 159] width 210 height 208
click at [906, 402] on button "Save & Close" at bounding box center [939, 407] width 82 height 25
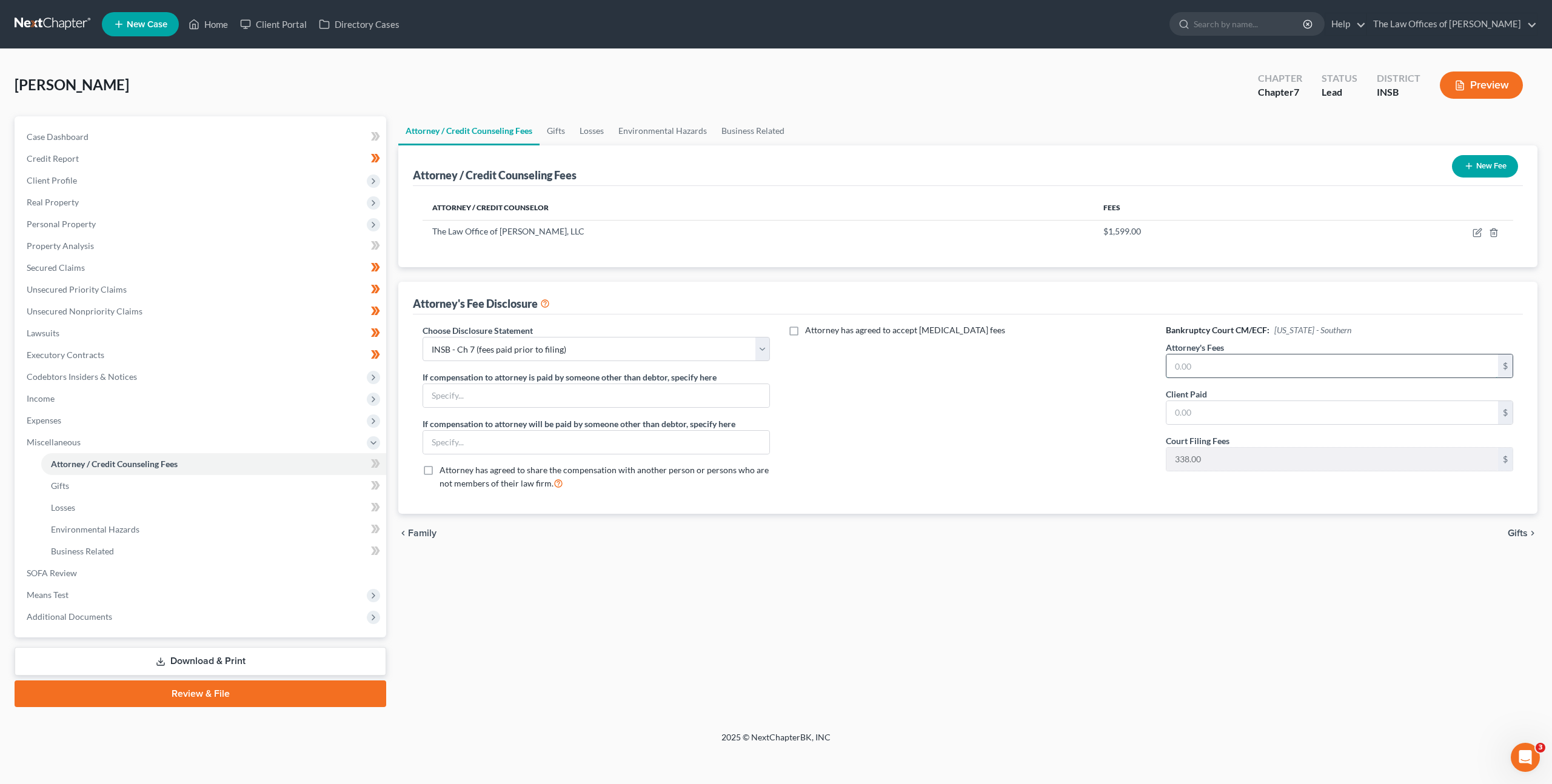
click at [1185, 365] on input "text" at bounding box center [1332, 365] width 332 height 23
click at [1216, 369] on input "text" at bounding box center [1332, 365] width 332 height 23
type input "1,210.75"
click at [1065, 478] on div "Attorney has agreed to accept [MEDICAL_DATA] fees" at bounding box center [967, 412] width 372 height 175
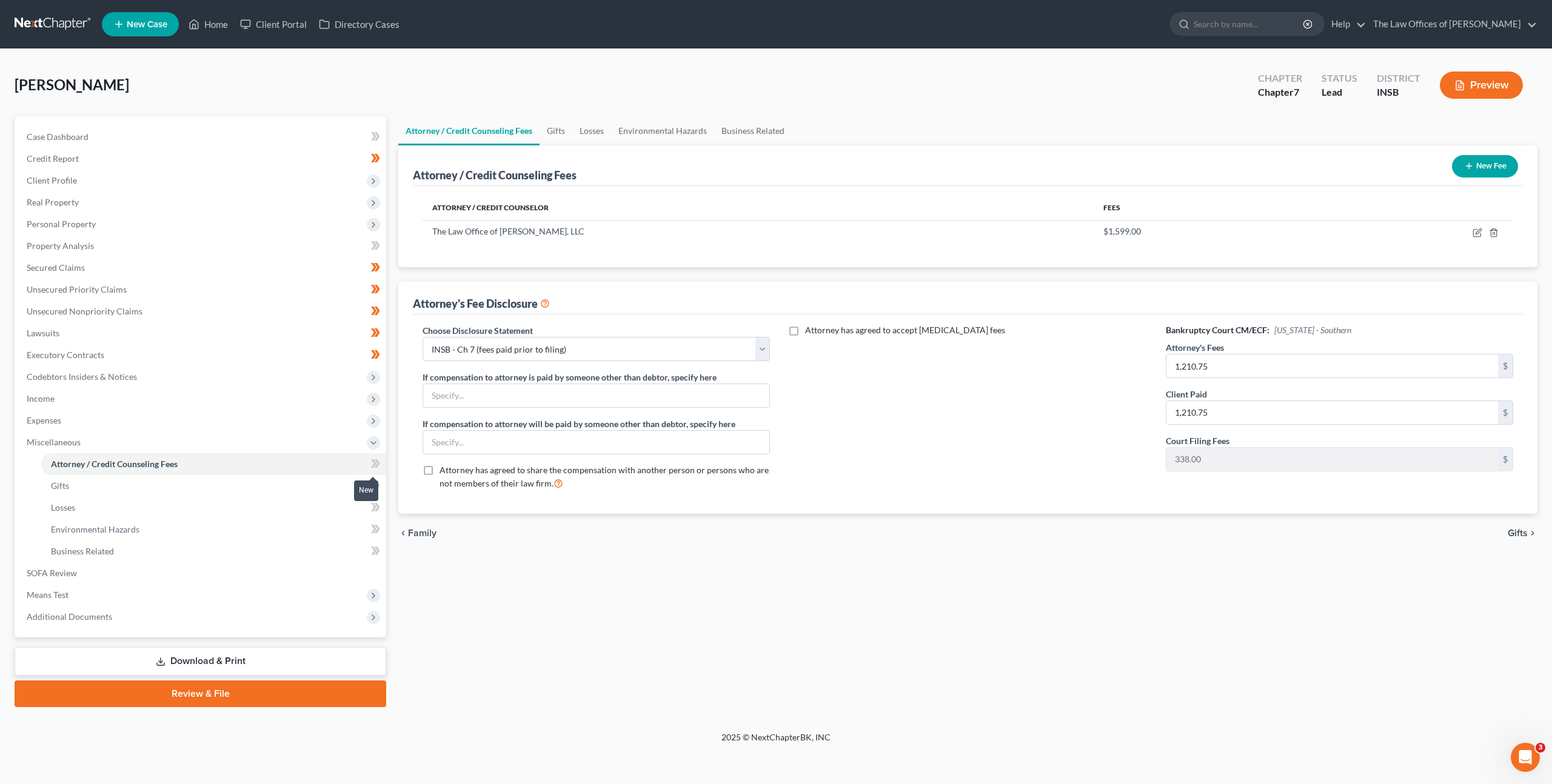
click at [375, 461] on icon at bounding box center [376, 464] width 9 height 15
click at [596, 553] on div "Attorney / Credit Counseling Fees Gifts Losses Environmental Hazards Business R…" at bounding box center [968, 411] width 1151 height 591
click at [251, 588] on span "Means Test" at bounding box center [201, 595] width 369 height 22
click at [235, 507] on link "Exemption from Presumption" at bounding box center [213, 508] width 345 height 22
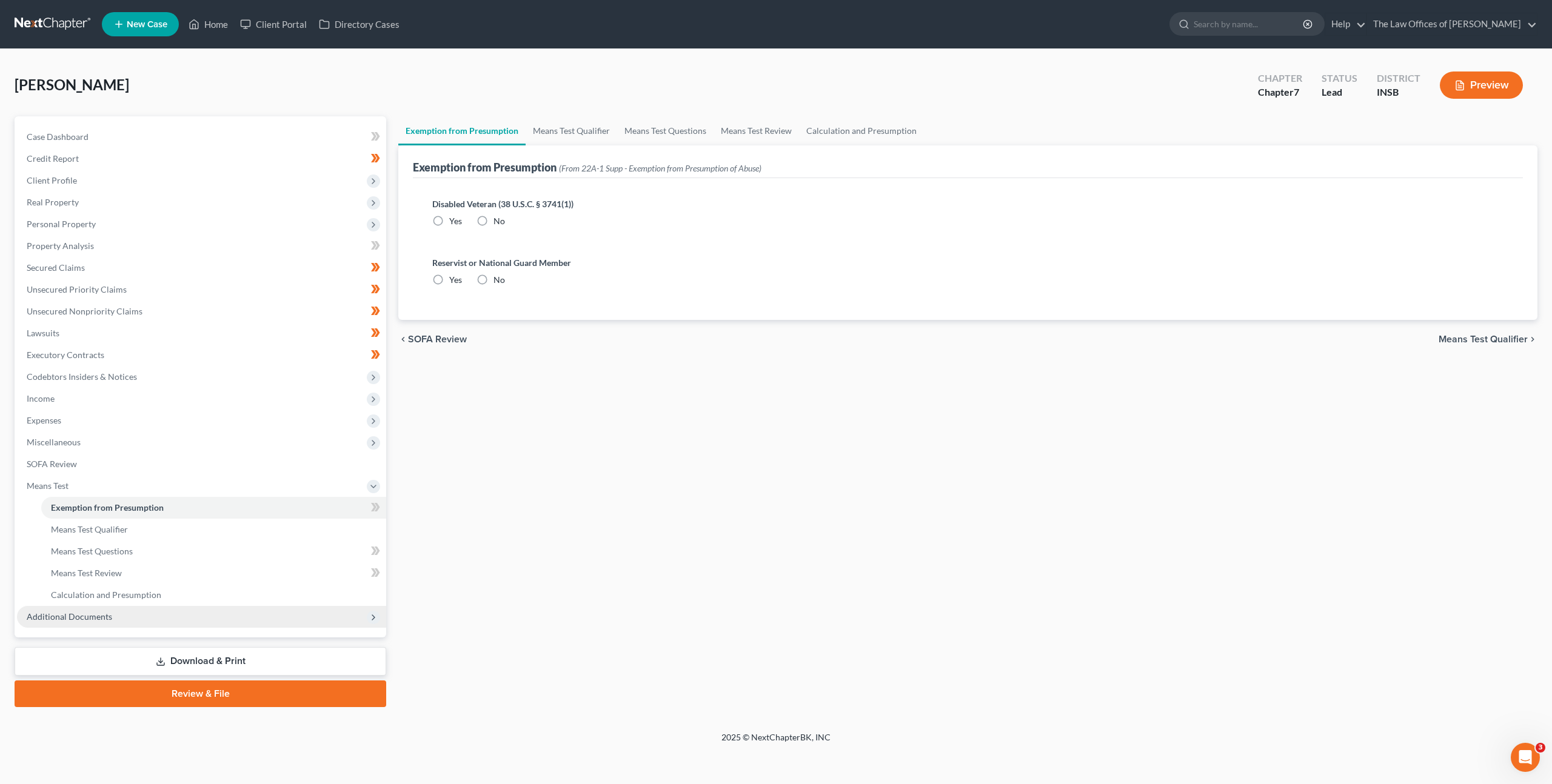
click at [215, 660] on link "Download & Print" at bounding box center [200, 661] width 372 height 29
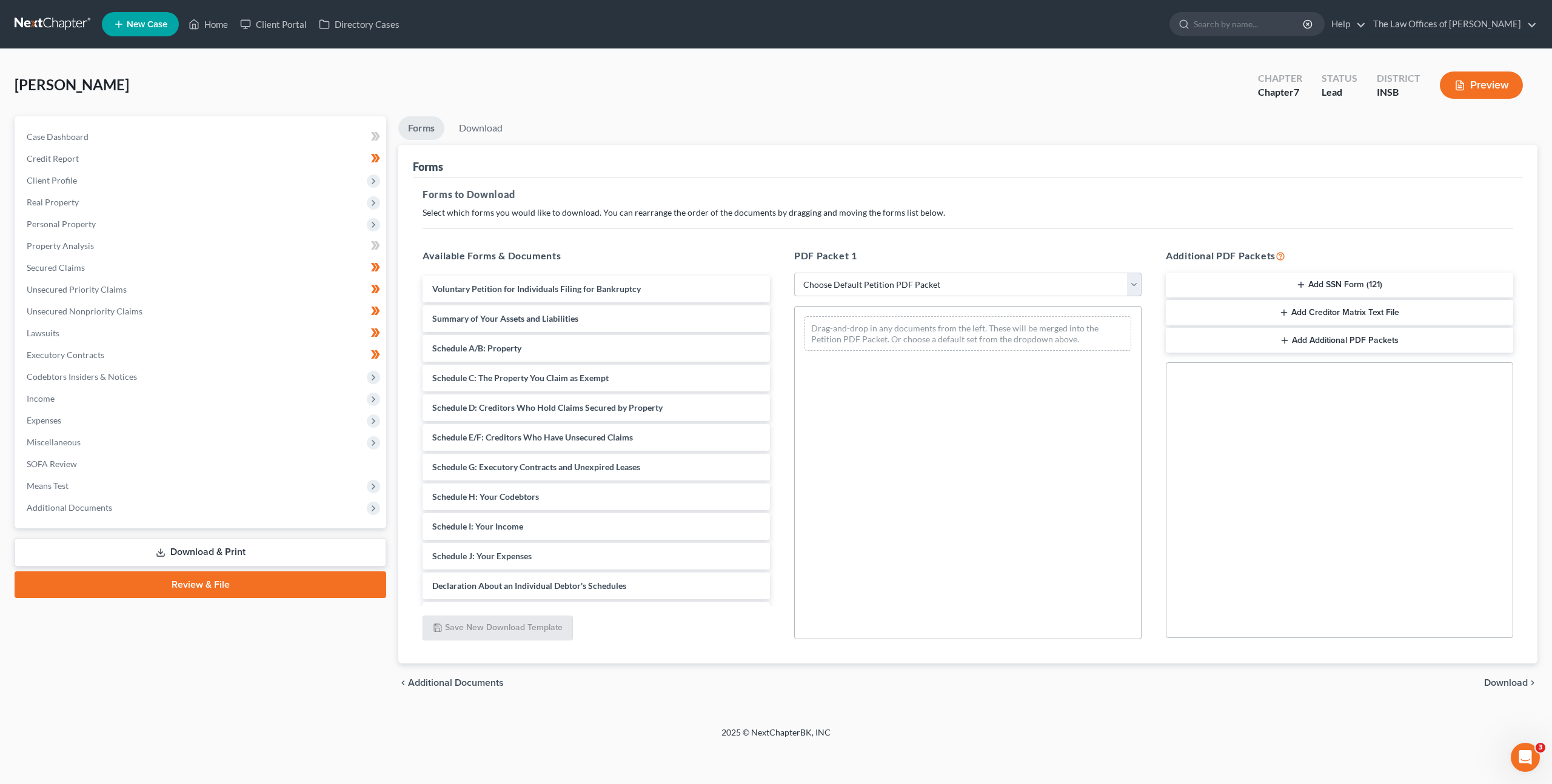
click at [874, 280] on select "Choose Default Petition PDF Packet Complete Bankruptcy Petition (all forms and …" at bounding box center [968, 284] width 348 height 24
select select "0"
click at [794, 272] on select "Choose Default Petition PDF Packet Complete Bankruptcy Petition (all forms and …" at bounding box center [968, 284] width 348 height 24
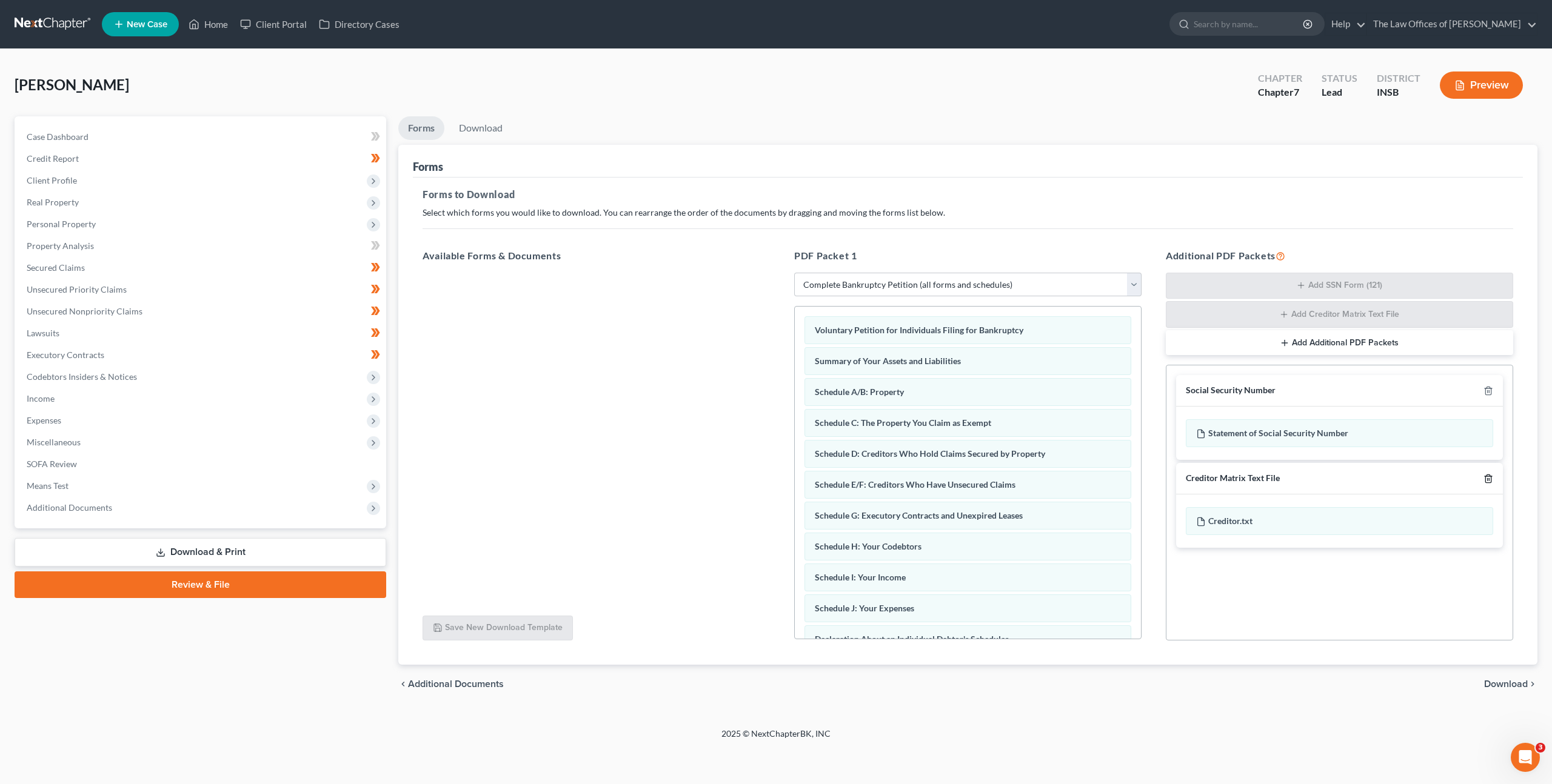
click at [1488, 482] on icon "button" at bounding box center [1488, 478] width 10 height 10
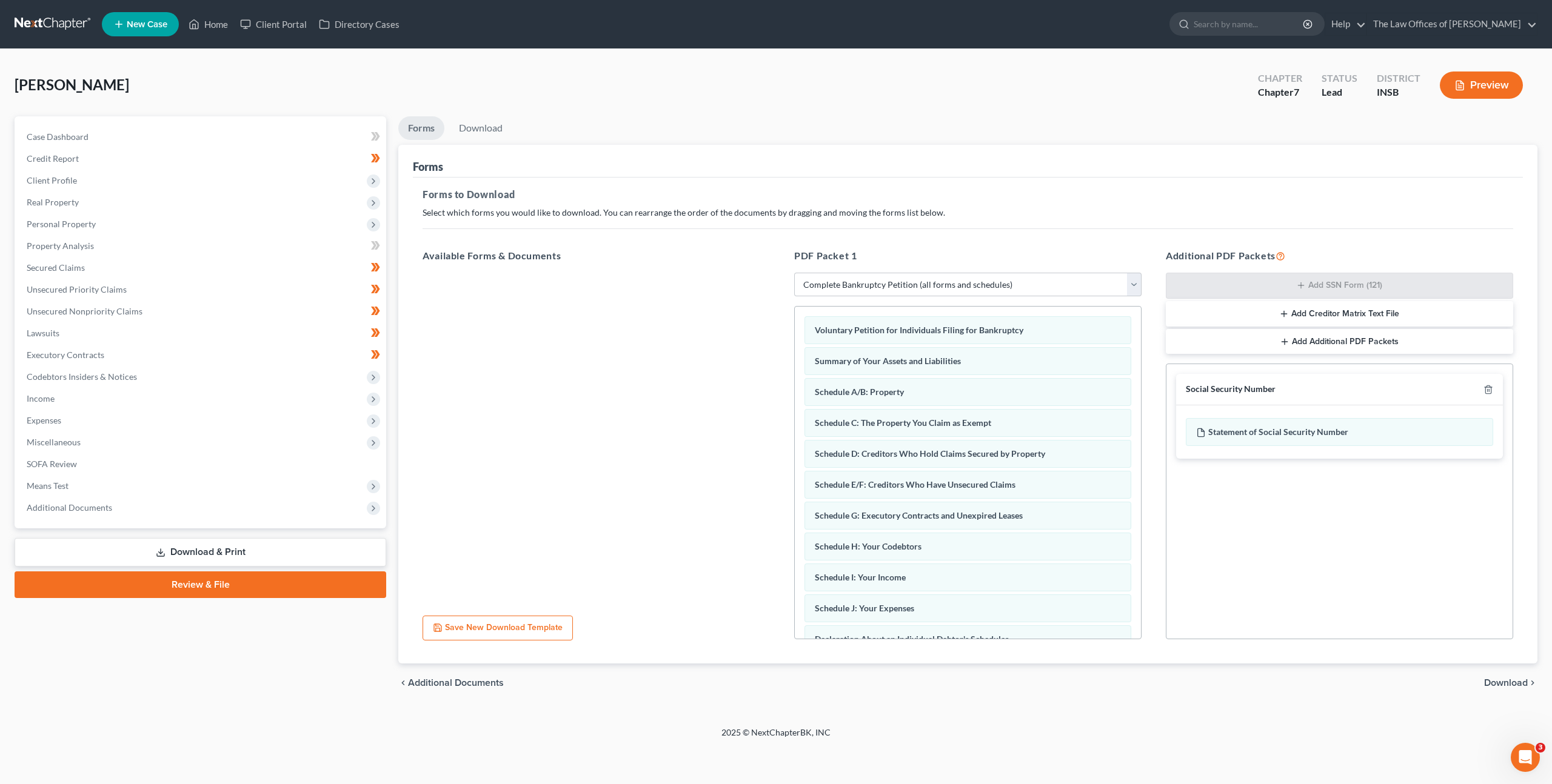
click at [1496, 686] on span "Download" at bounding box center [1505, 682] width 44 height 10
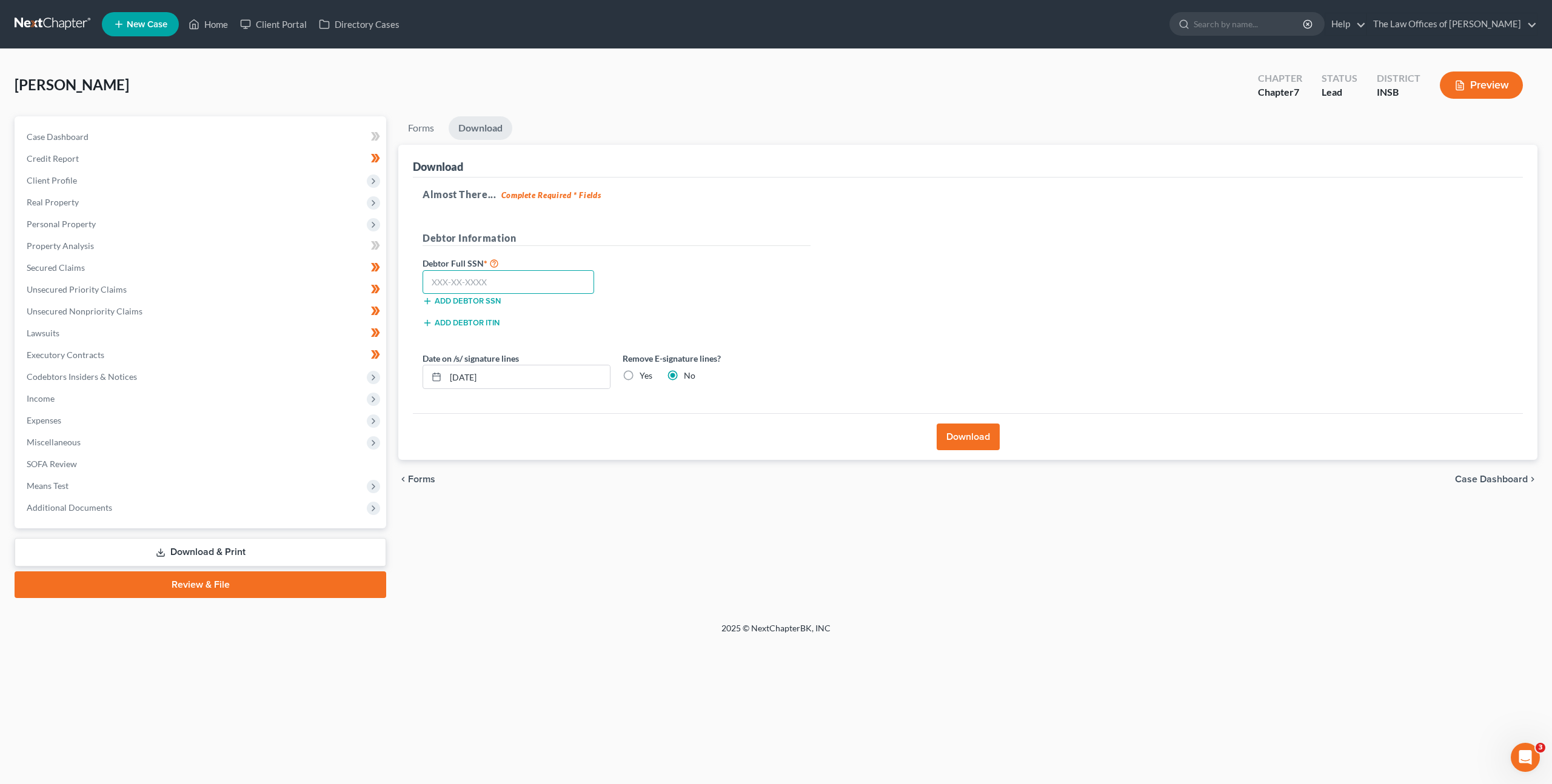
drag, startPoint x: 512, startPoint y: 285, endPoint x: 544, endPoint y: 279, distance: 32.6
click at [512, 285] on input "text" at bounding box center [508, 282] width 171 height 24
paste input "308-78-8985"
type input "308-78-8985"
drag, startPoint x: 686, startPoint y: 254, endPoint x: 687, endPoint y: 280, distance: 26.0
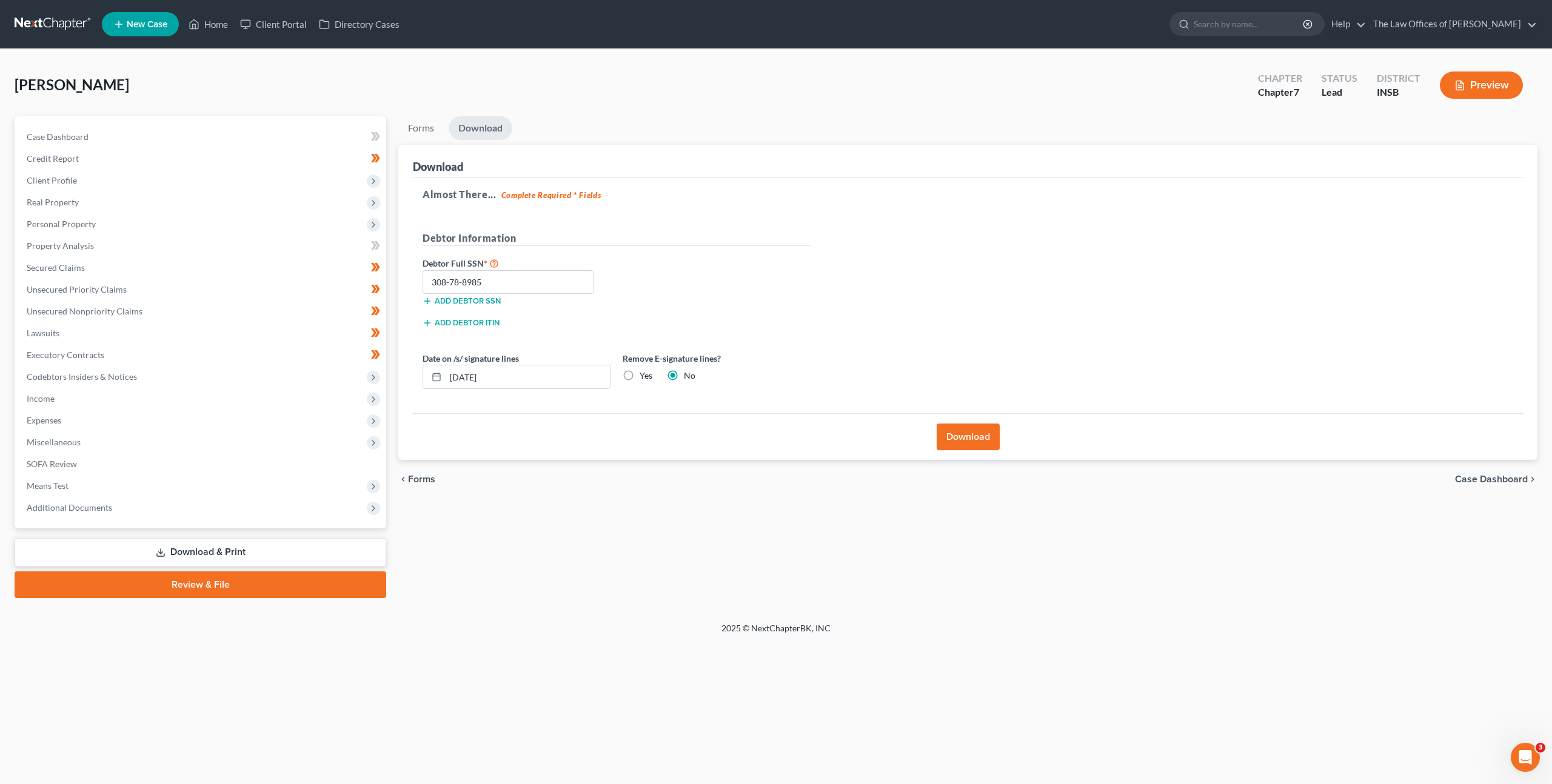
click at [686, 256] on div "Debtor Full SSN * 308-78-8985 Add debtor SSN" at bounding box center [616, 286] width 400 height 60
click at [639, 378] on label "Yes" at bounding box center [645, 375] width 13 height 12
click at [644, 377] on input "Yes" at bounding box center [648, 373] width 8 height 8
radio input "true"
radio input "false"
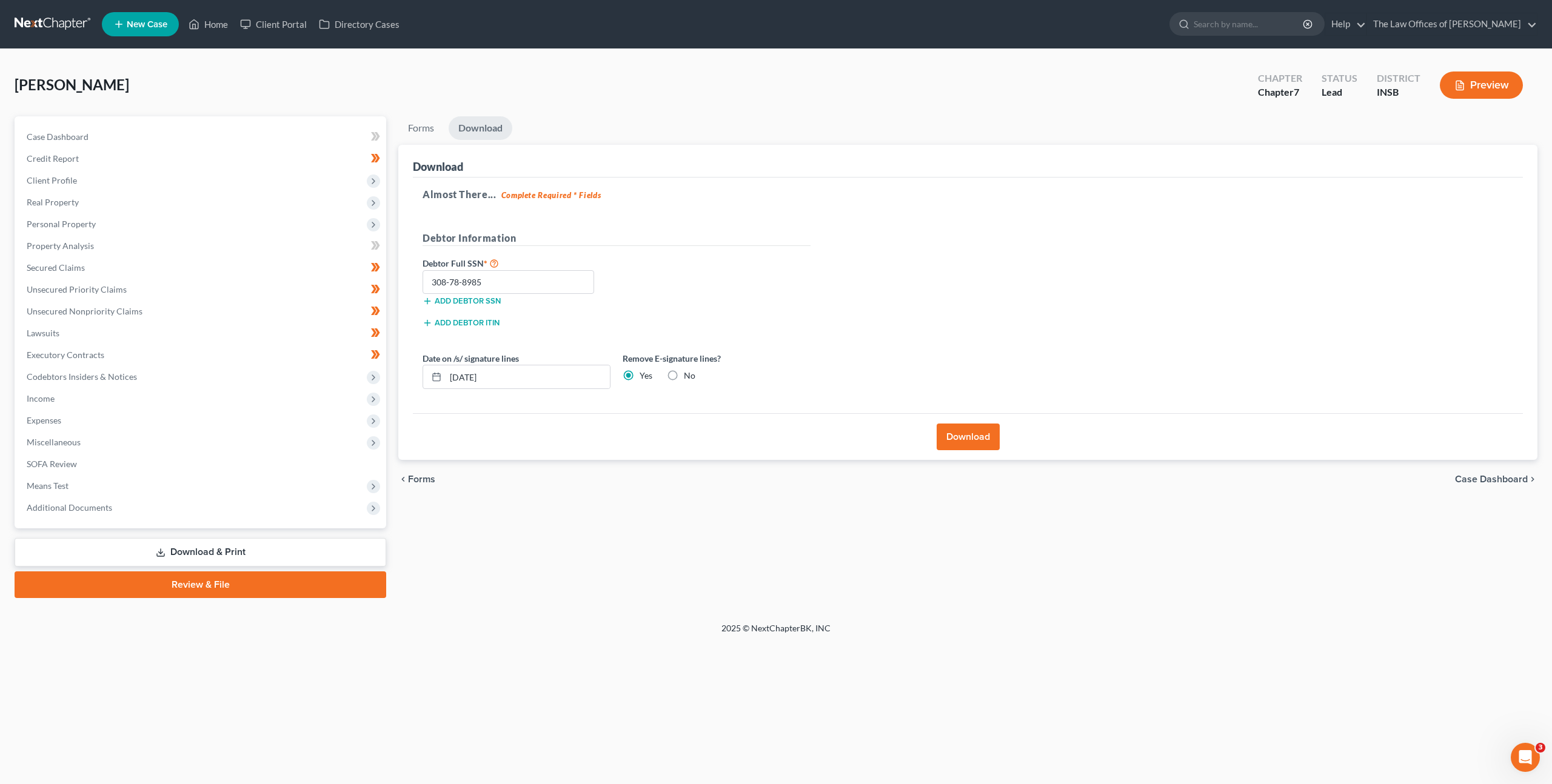
click at [766, 310] on div "Debtor Full SSN * 308-78-8985 Add debtor SSN" at bounding box center [616, 286] width 400 height 60
drag, startPoint x: 980, startPoint y: 437, endPoint x: 994, endPoint y: 370, distance: 68.4
click at [980, 437] on button "Download" at bounding box center [968, 437] width 63 height 27
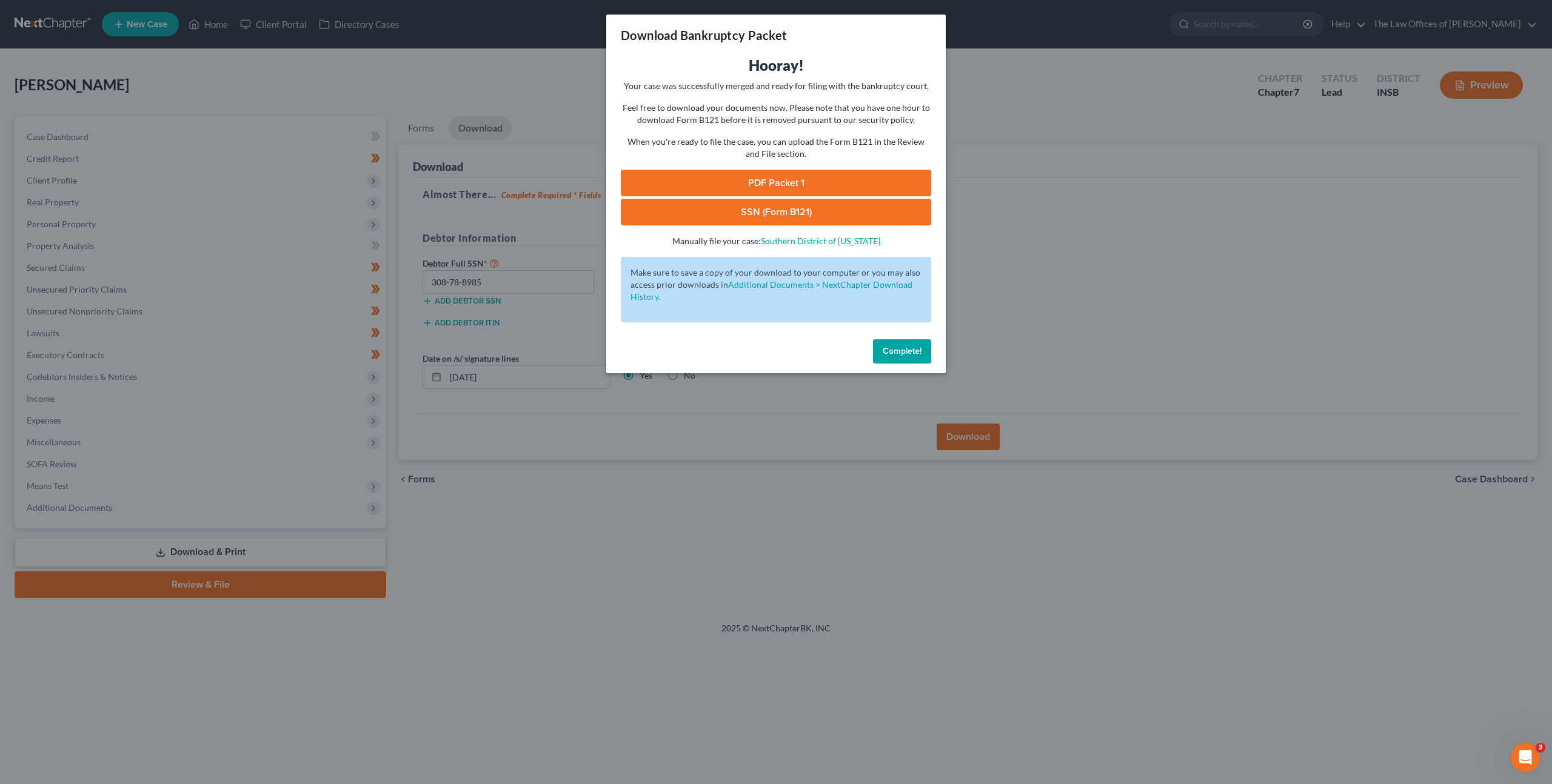
click at [794, 179] on link "PDF Packet 1" at bounding box center [776, 183] width 310 height 27
click at [709, 217] on link "SSN (Form B121)" at bounding box center [776, 212] width 310 height 27
click at [897, 349] on span "Complete!" at bounding box center [902, 351] width 39 height 11
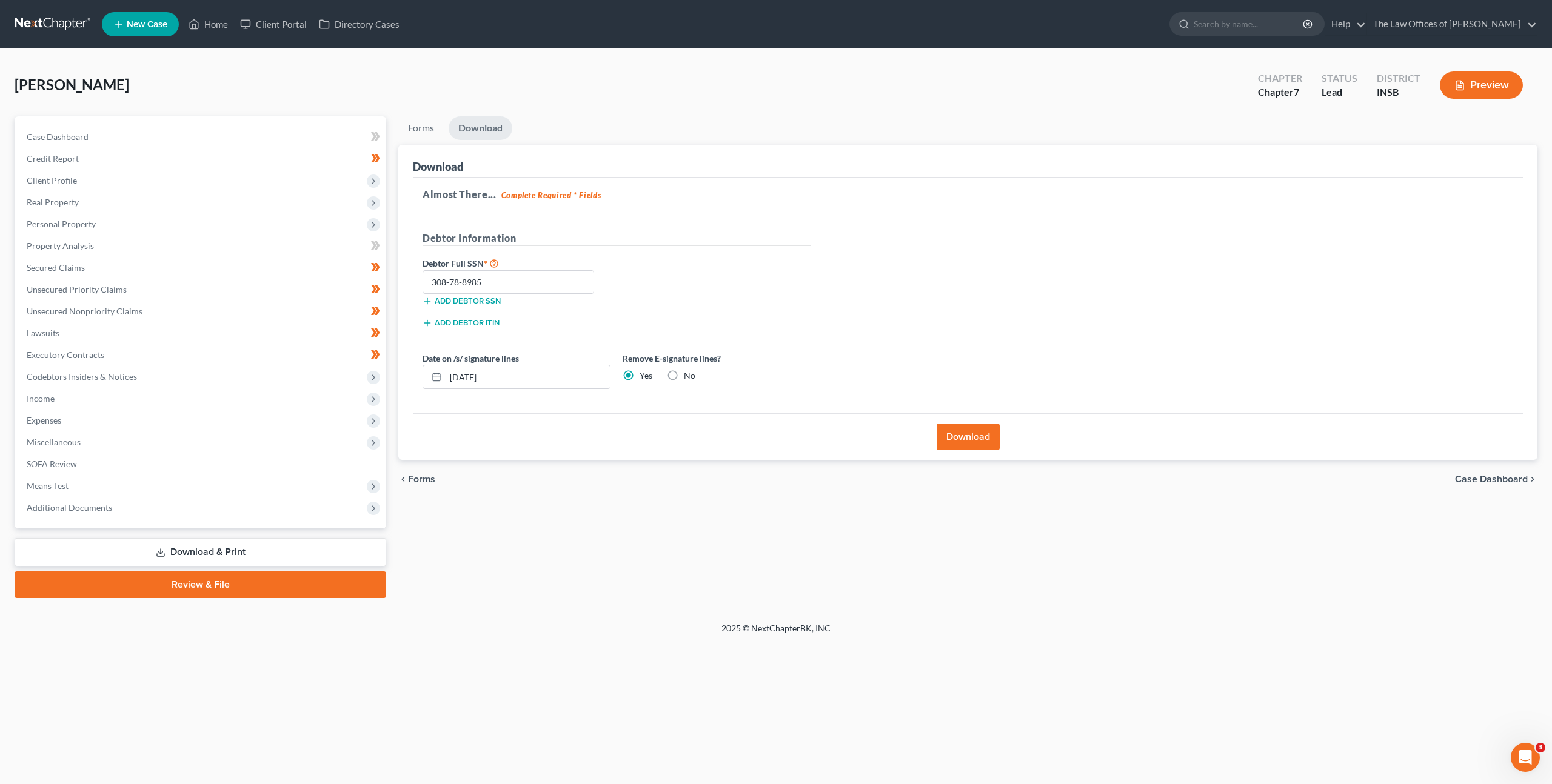
click at [422, 477] on span "Forms" at bounding box center [421, 479] width 27 height 10
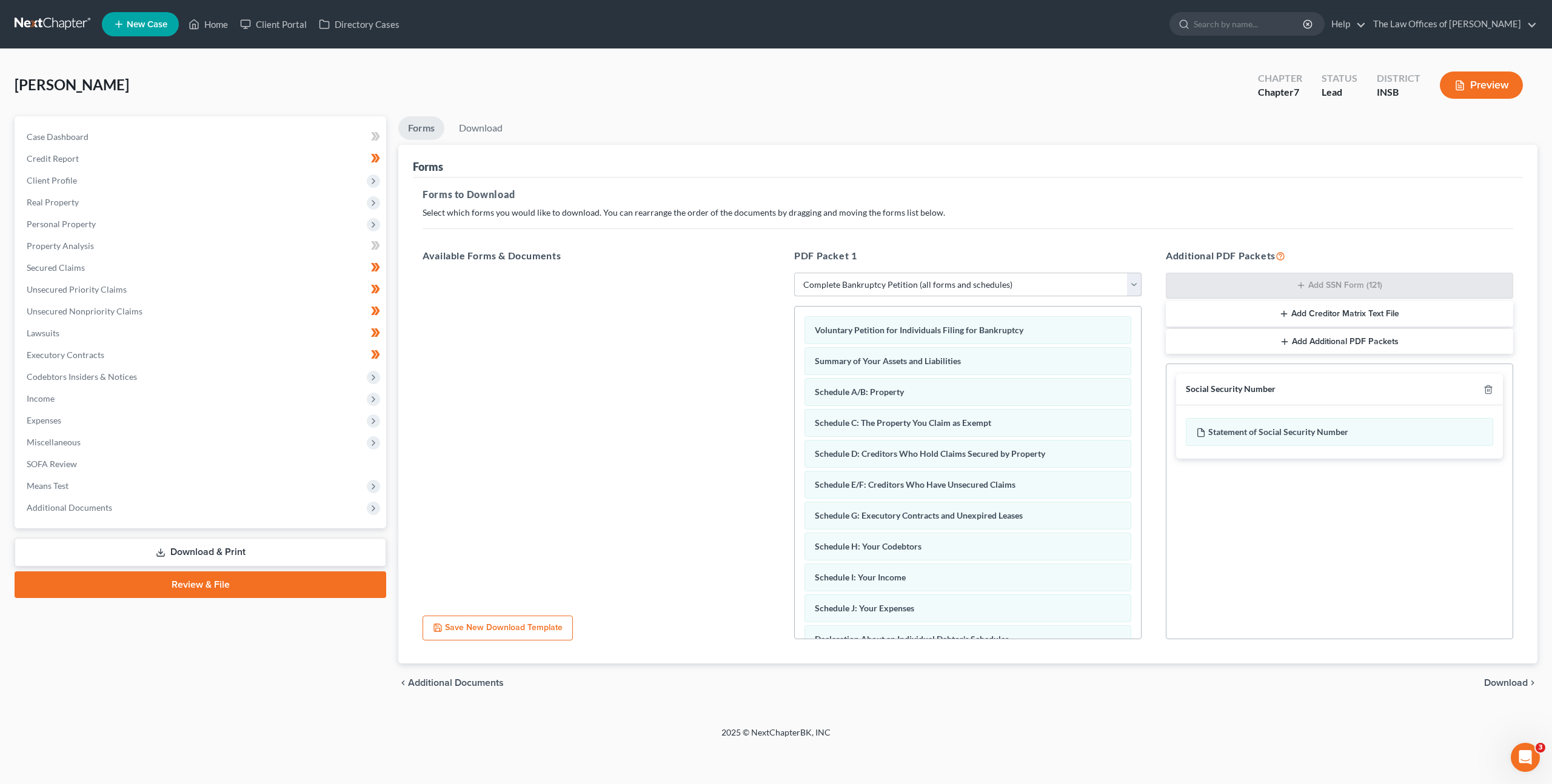
click at [851, 285] on select "Choose Default Petition PDF Packet Complete Bankruptcy Petition (all forms and …" at bounding box center [968, 284] width 348 height 24
select select "3"
click at [794, 272] on select "Choose Default Petition PDF Packet Complete Bankruptcy Petition (all forms and …" at bounding box center [968, 284] width 348 height 24
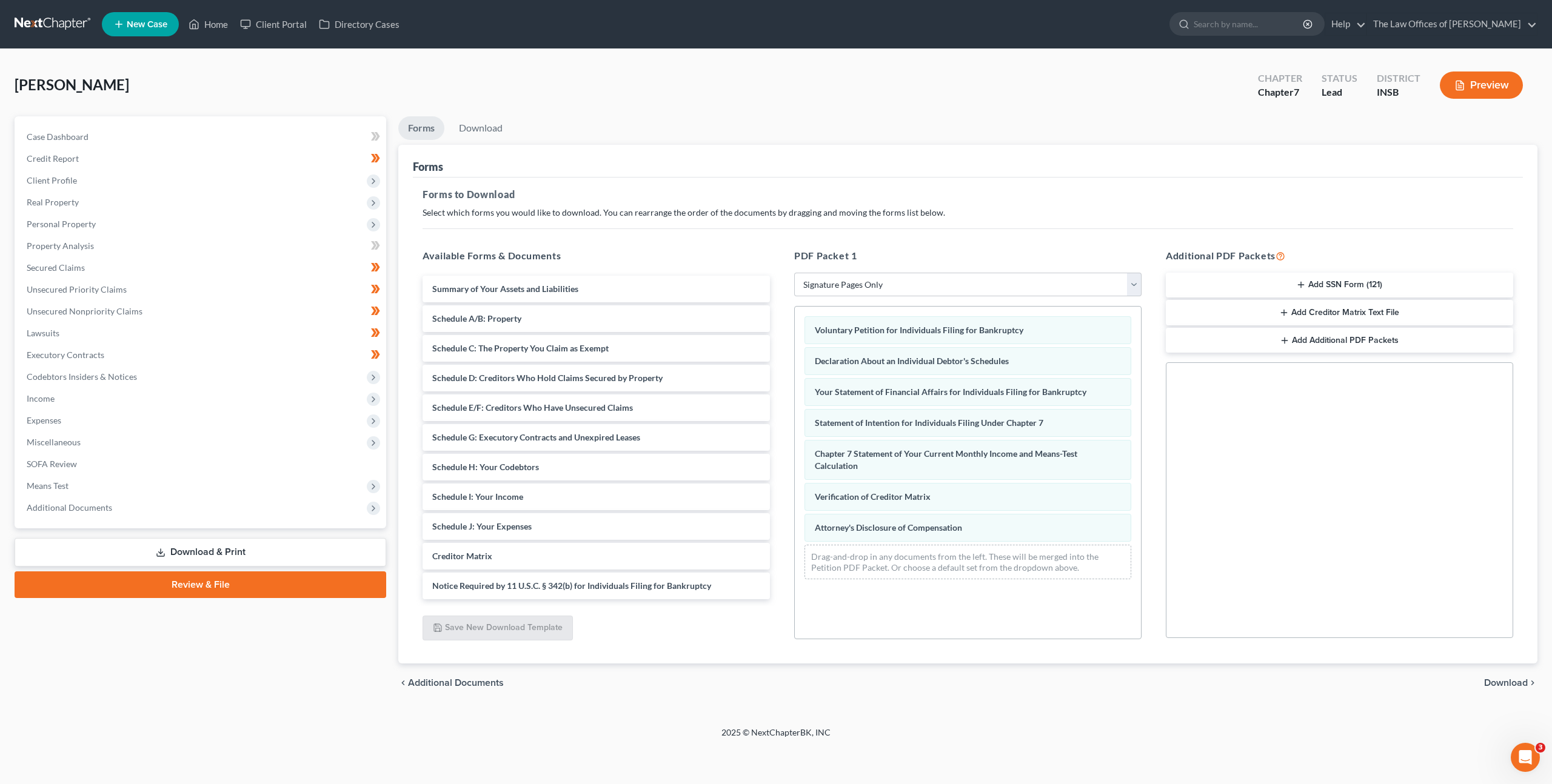
click at [1513, 680] on span "Download" at bounding box center [1505, 682] width 44 height 10
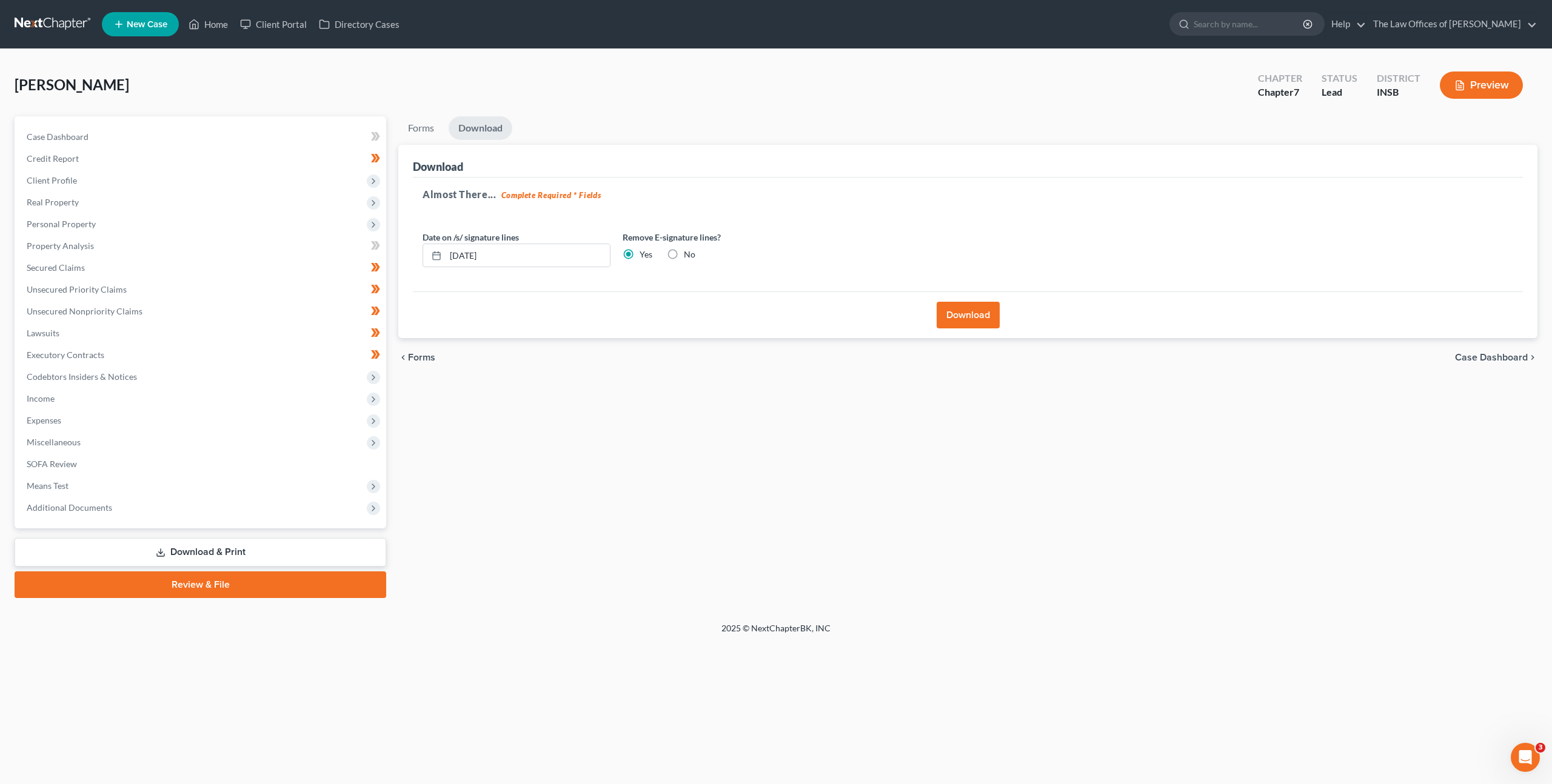
click at [954, 298] on div "Download" at bounding box center [968, 315] width 1110 height 47
click at [965, 316] on button "Download" at bounding box center [968, 315] width 63 height 27
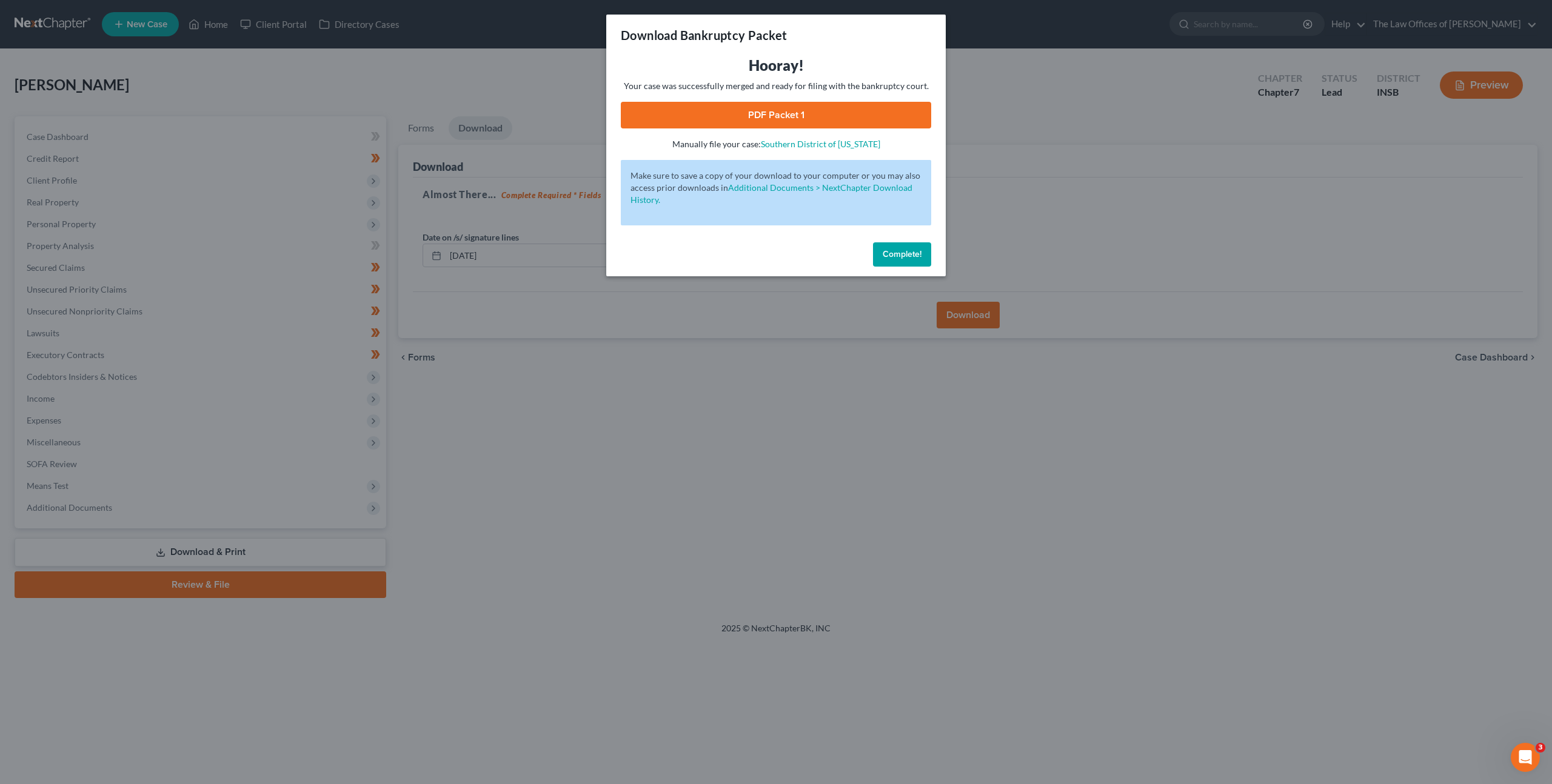
click at [784, 117] on link "PDF Packet 1" at bounding box center [776, 115] width 310 height 27
click at [921, 259] on button "Complete!" at bounding box center [902, 254] width 58 height 24
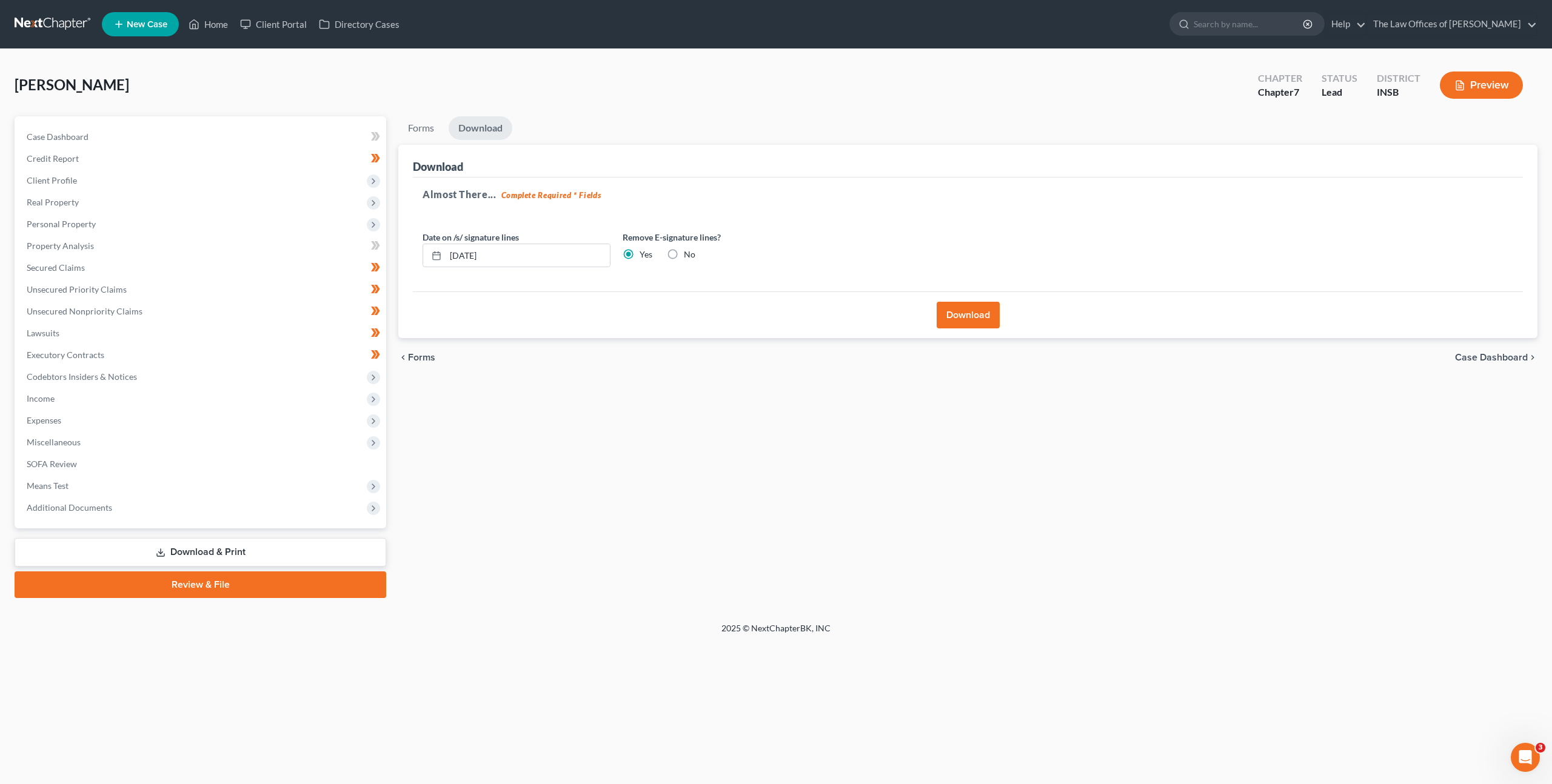
click at [1014, 207] on div "Almost There... Complete Required * Fields Date on /s/ signature lines 09/16/20…" at bounding box center [968, 235] width 1110 height 114
click at [189, 479] on span "Means Test" at bounding box center [201, 486] width 369 height 22
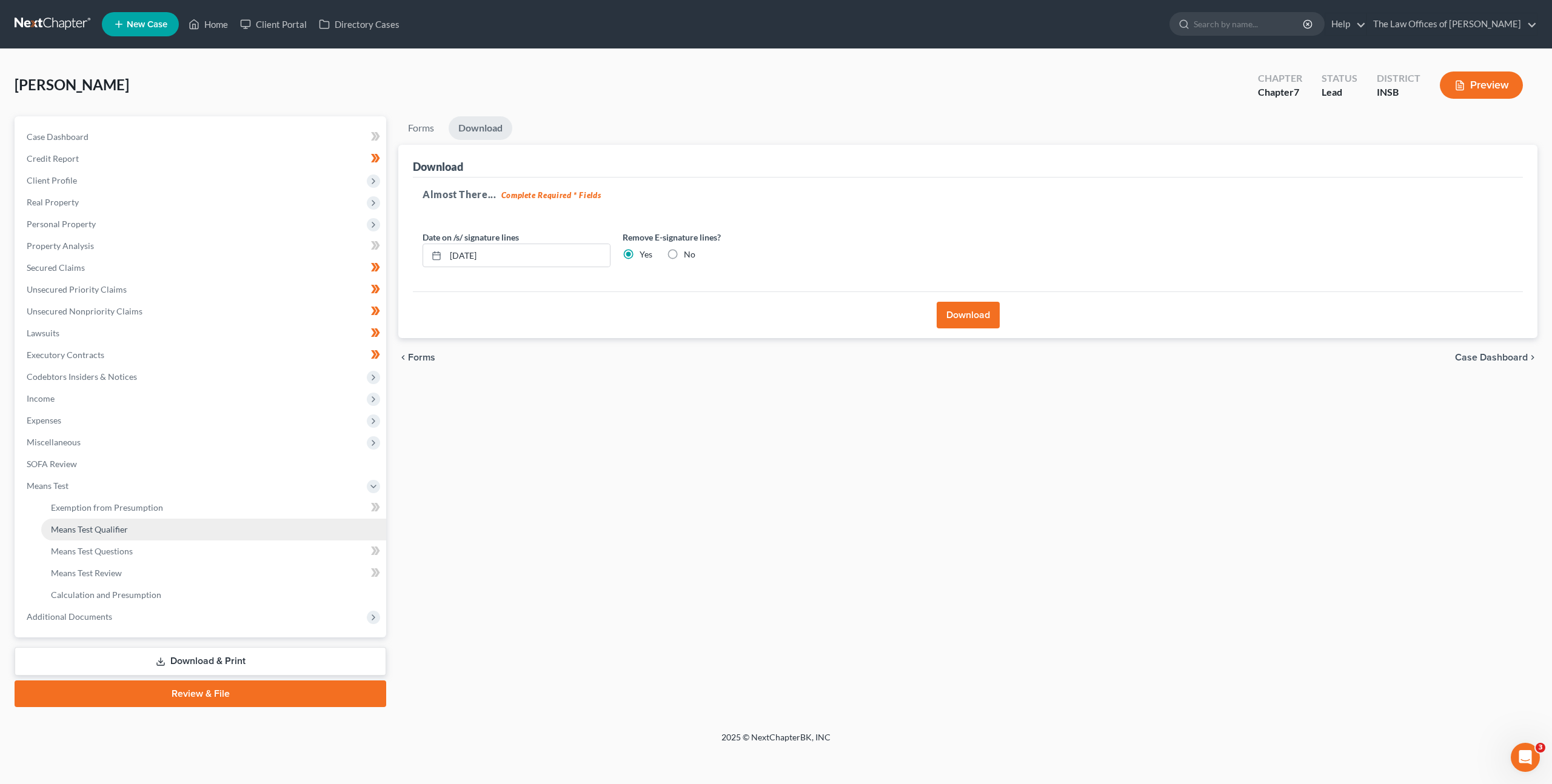
click at [175, 527] on link "Means Test Qualifier" at bounding box center [213, 530] width 345 height 22
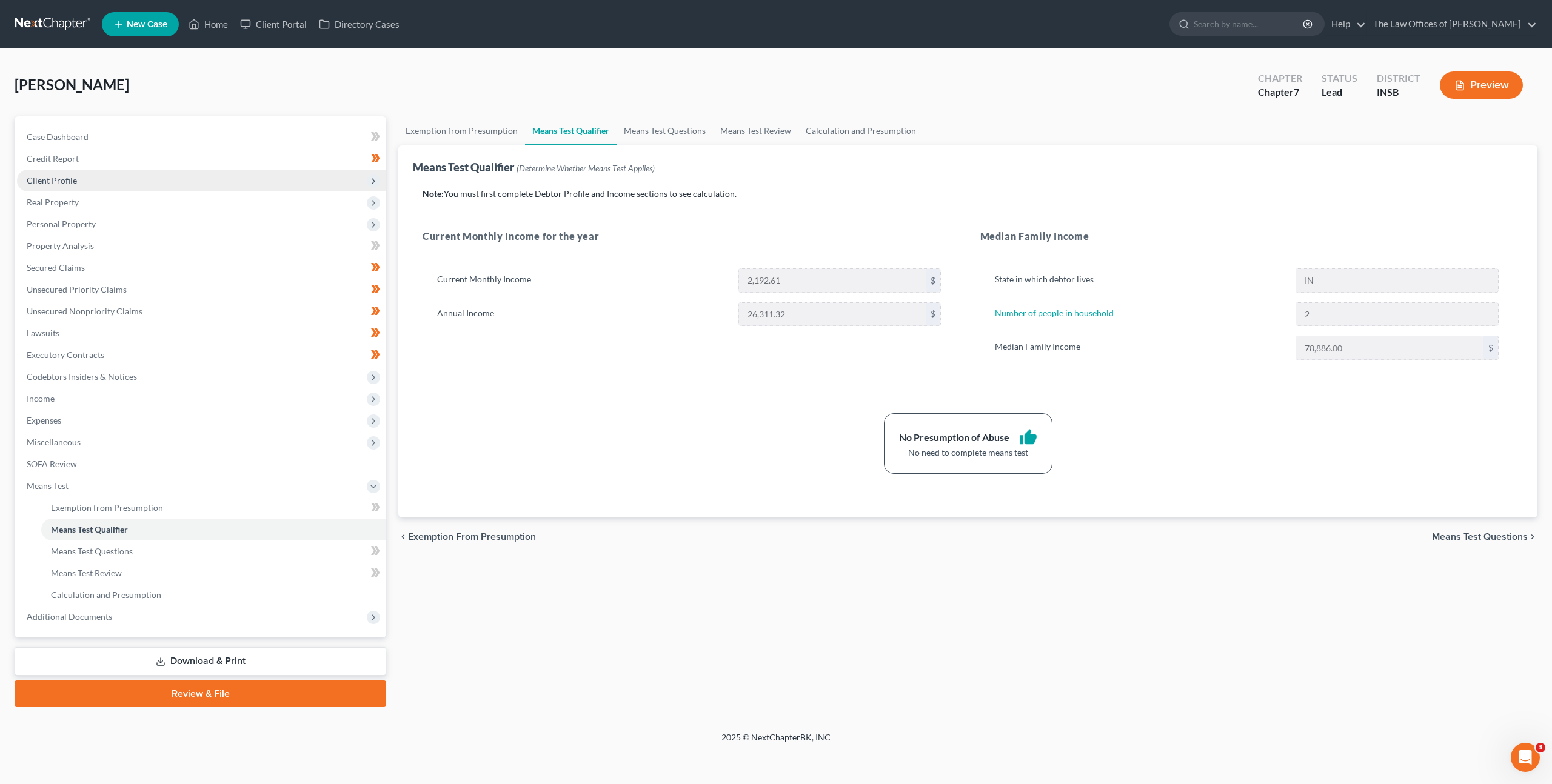
click at [137, 171] on span "Client Profile" at bounding box center [201, 180] width 369 height 22
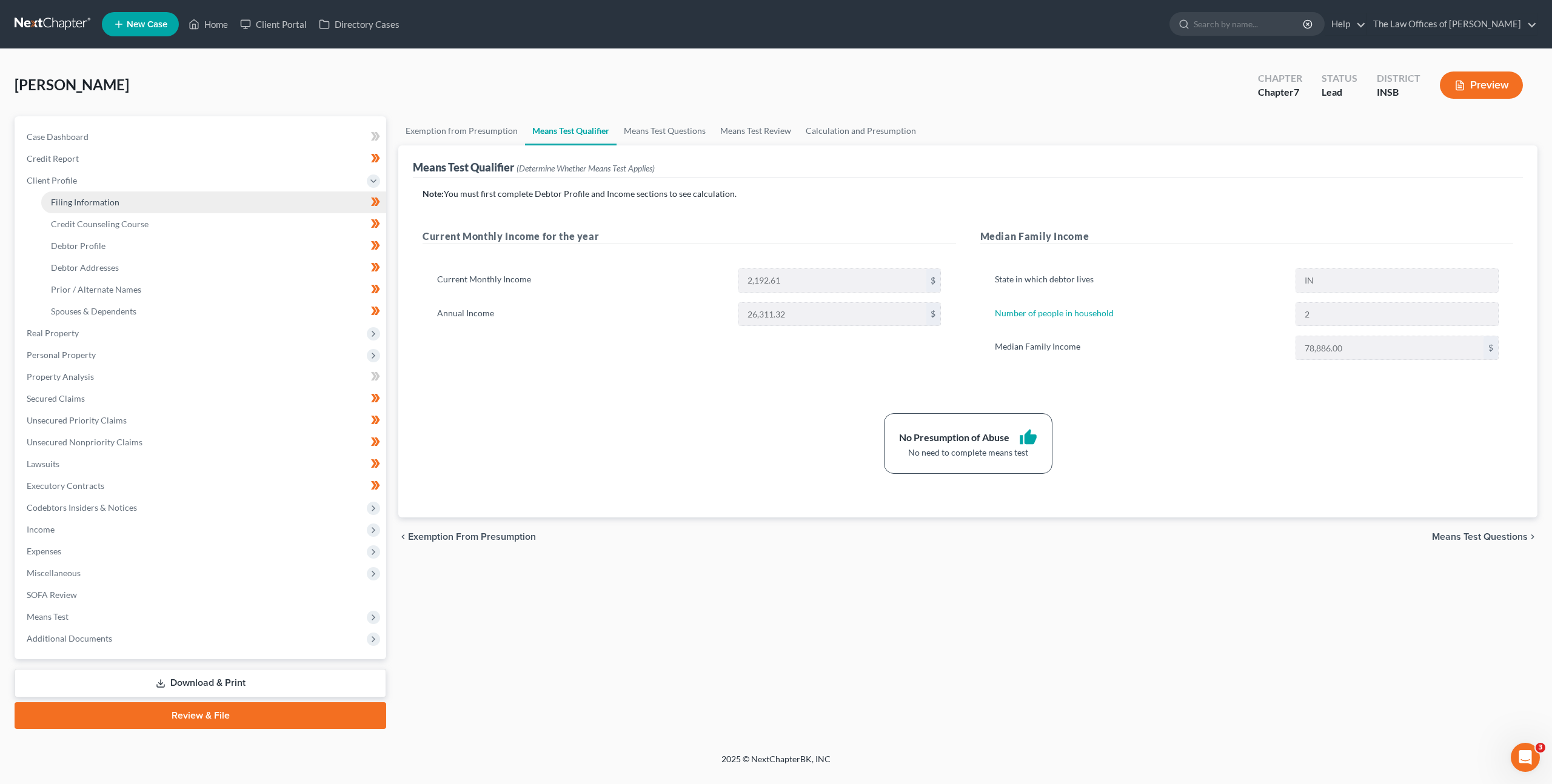
click at [132, 193] on link "Filing Information" at bounding box center [213, 202] width 345 height 22
select select "1"
select select "0"
select select "15"
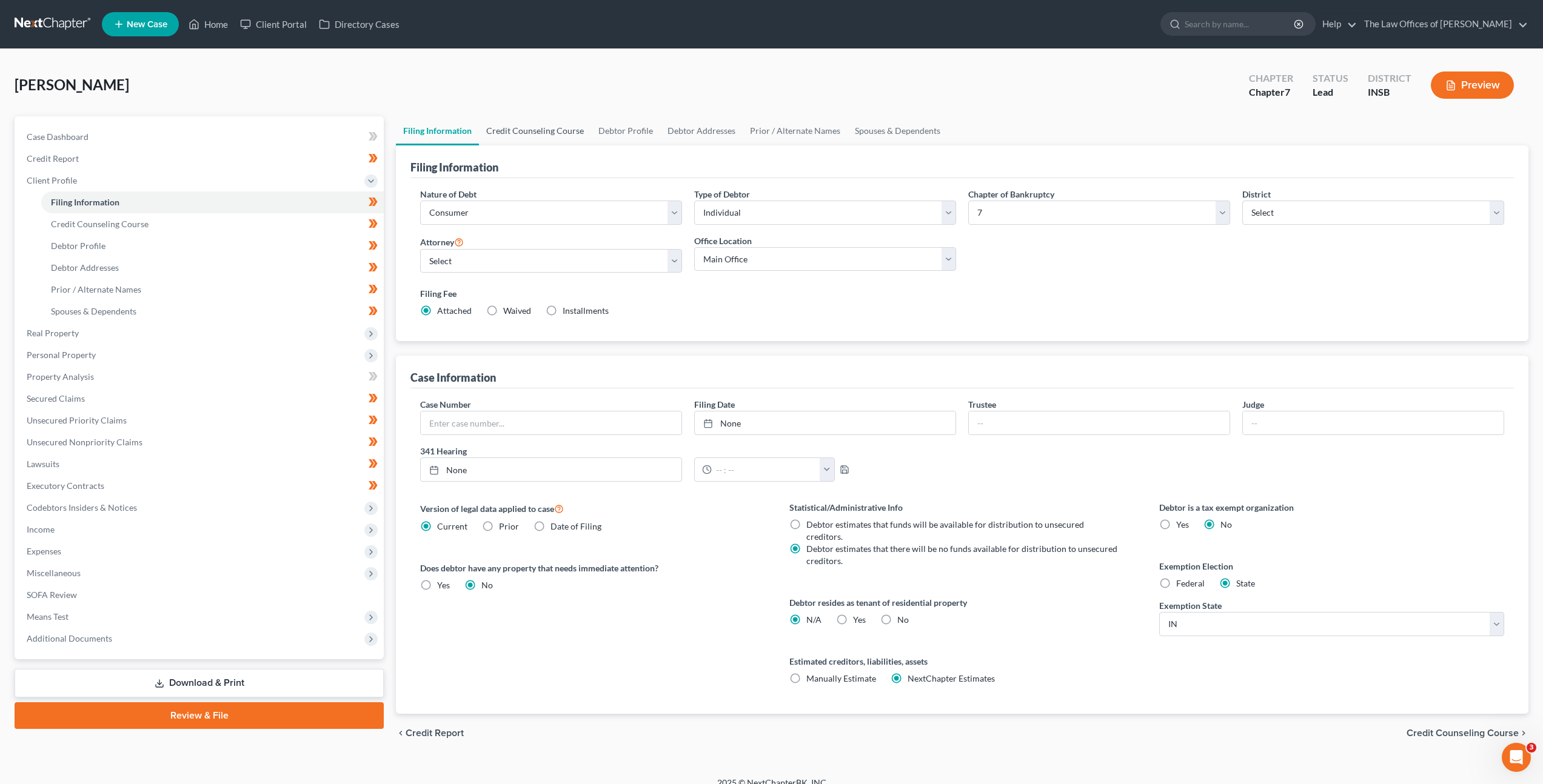
click at [562, 132] on link "Credit Counseling Course" at bounding box center [534, 131] width 112 height 29
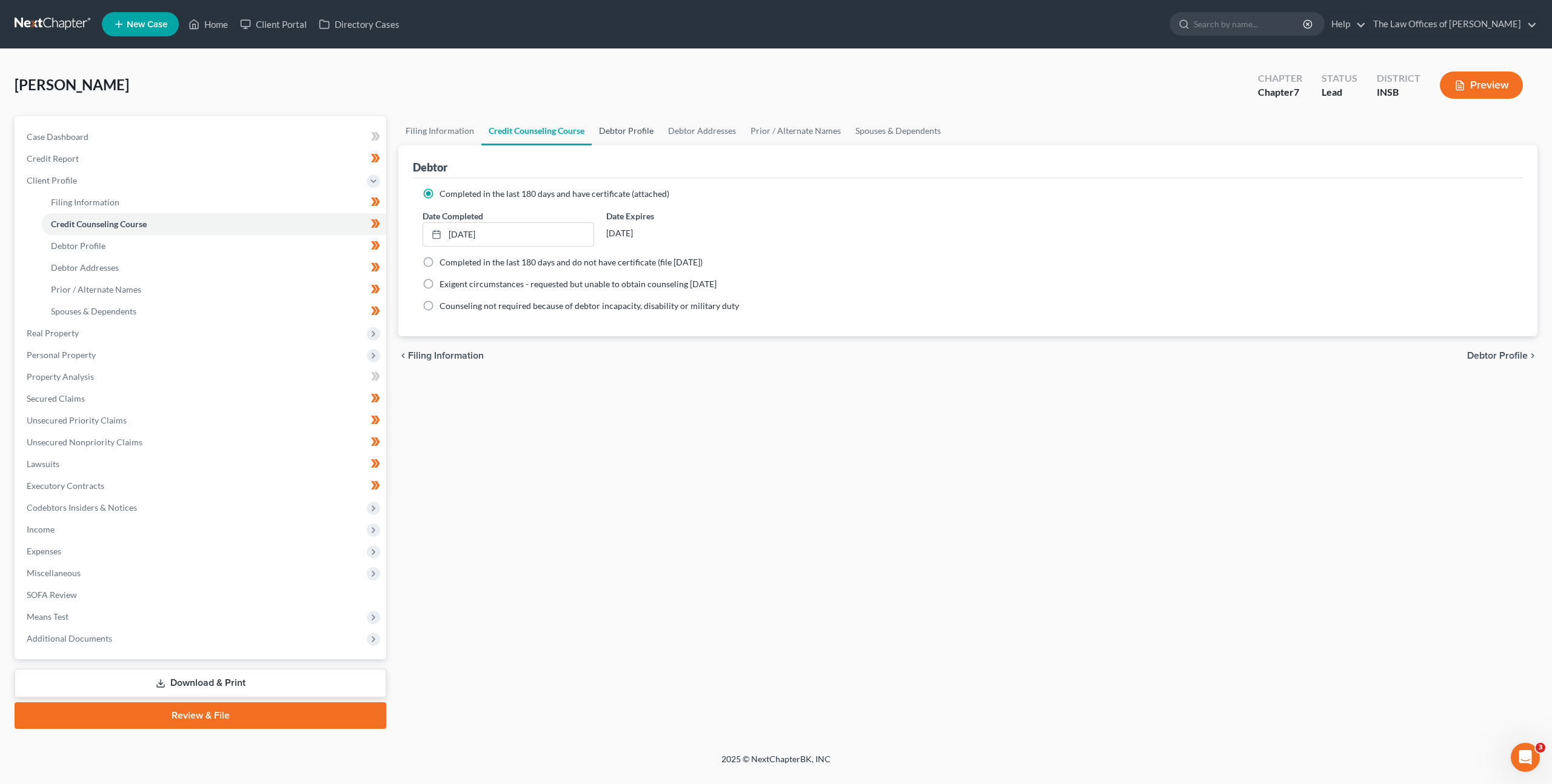
click at [628, 132] on link "Debtor Profile" at bounding box center [626, 131] width 69 height 29
select select "0"
select select "1"
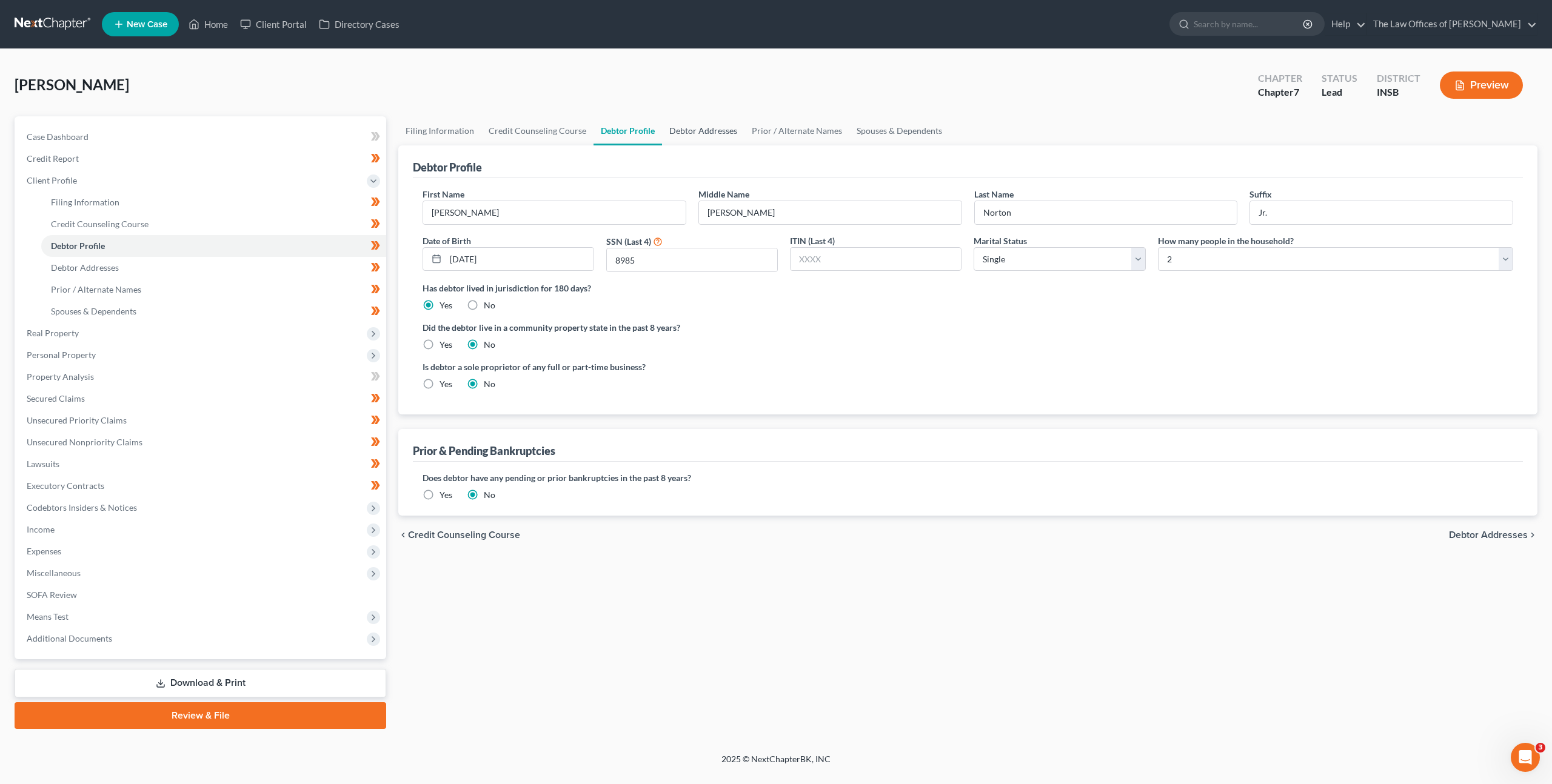
click at [718, 133] on link "Debtor Addresses" at bounding box center [703, 131] width 82 height 29
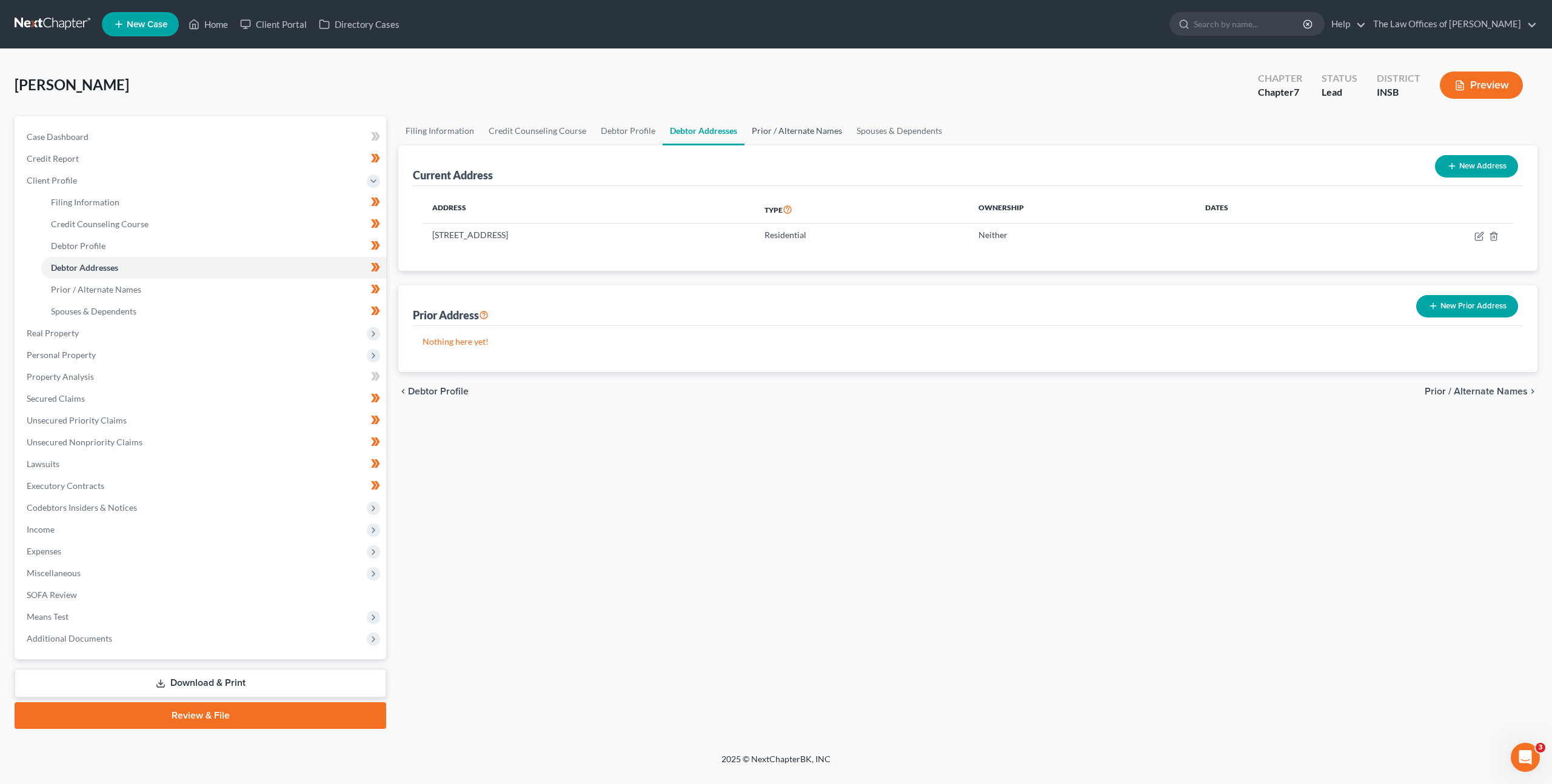
click at [789, 127] on link "Prior / Alternate Names" at bounding box center [797, 131] width 105 height 29
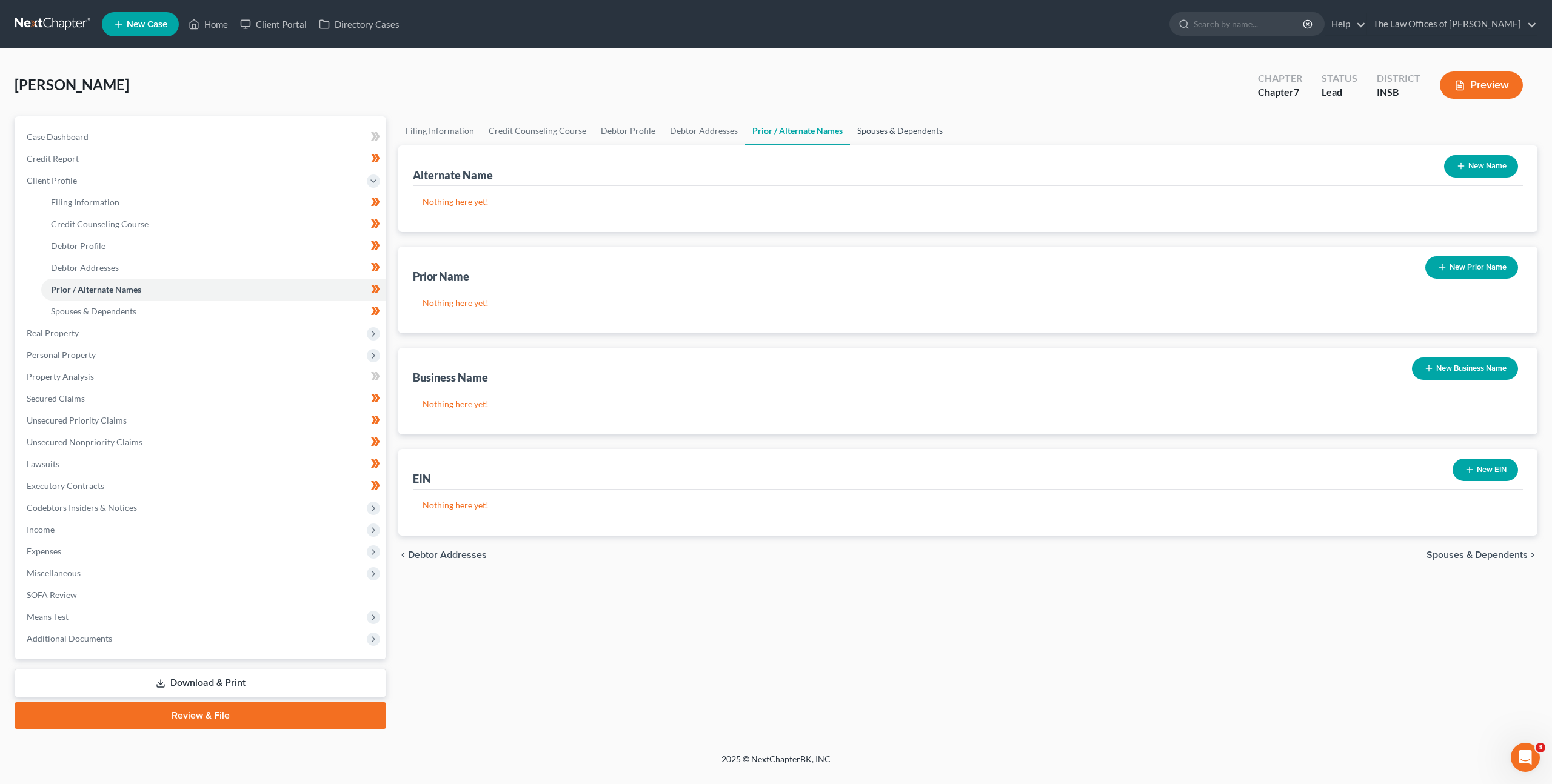
click at [892, 128] on link "Spouses & Dependents" at bounding box center [900, 131] width 100 height 29
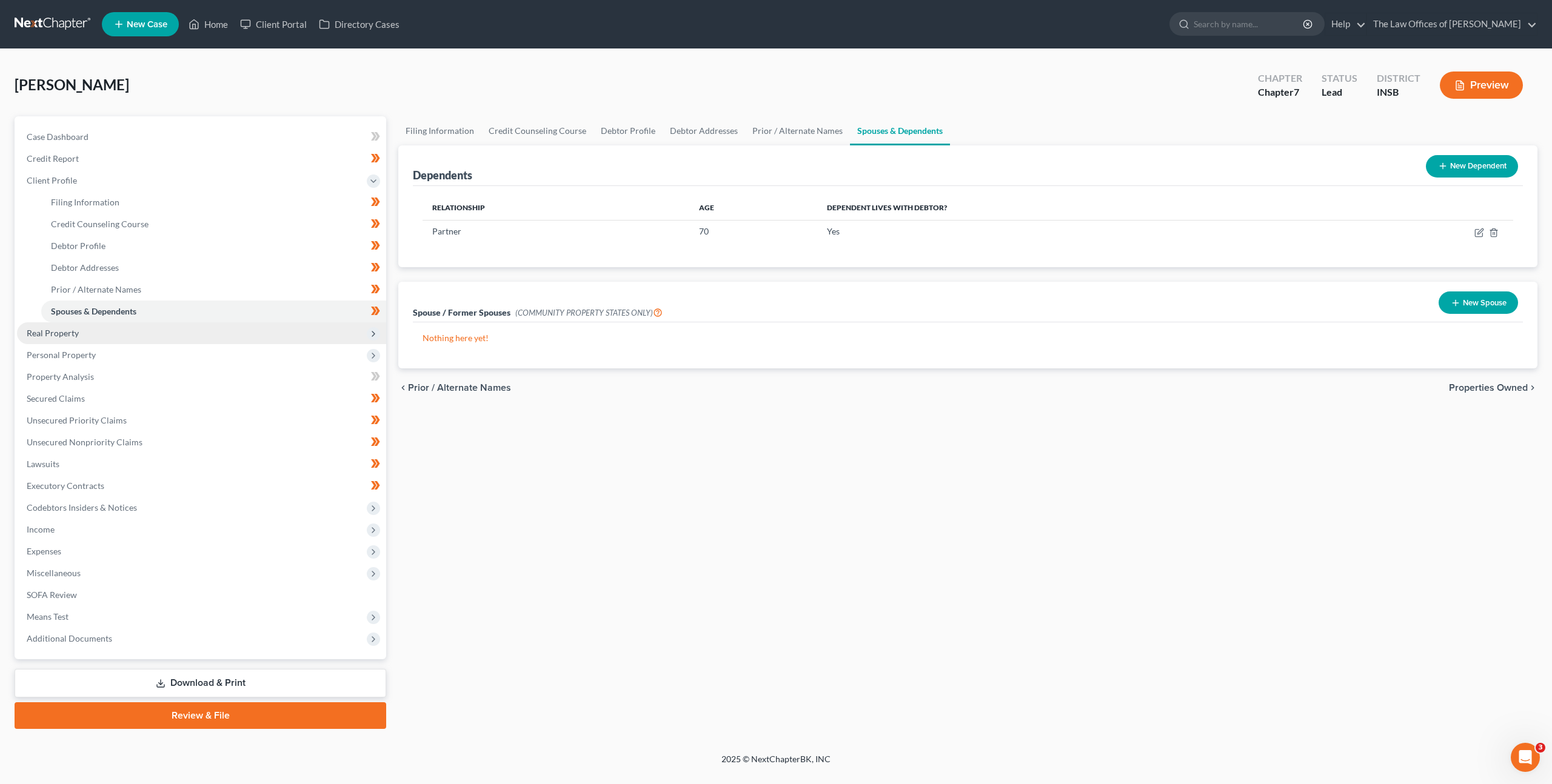
click at [194, 327] on span "Real Property" at bounding box center [201, 333] width 369 height 22
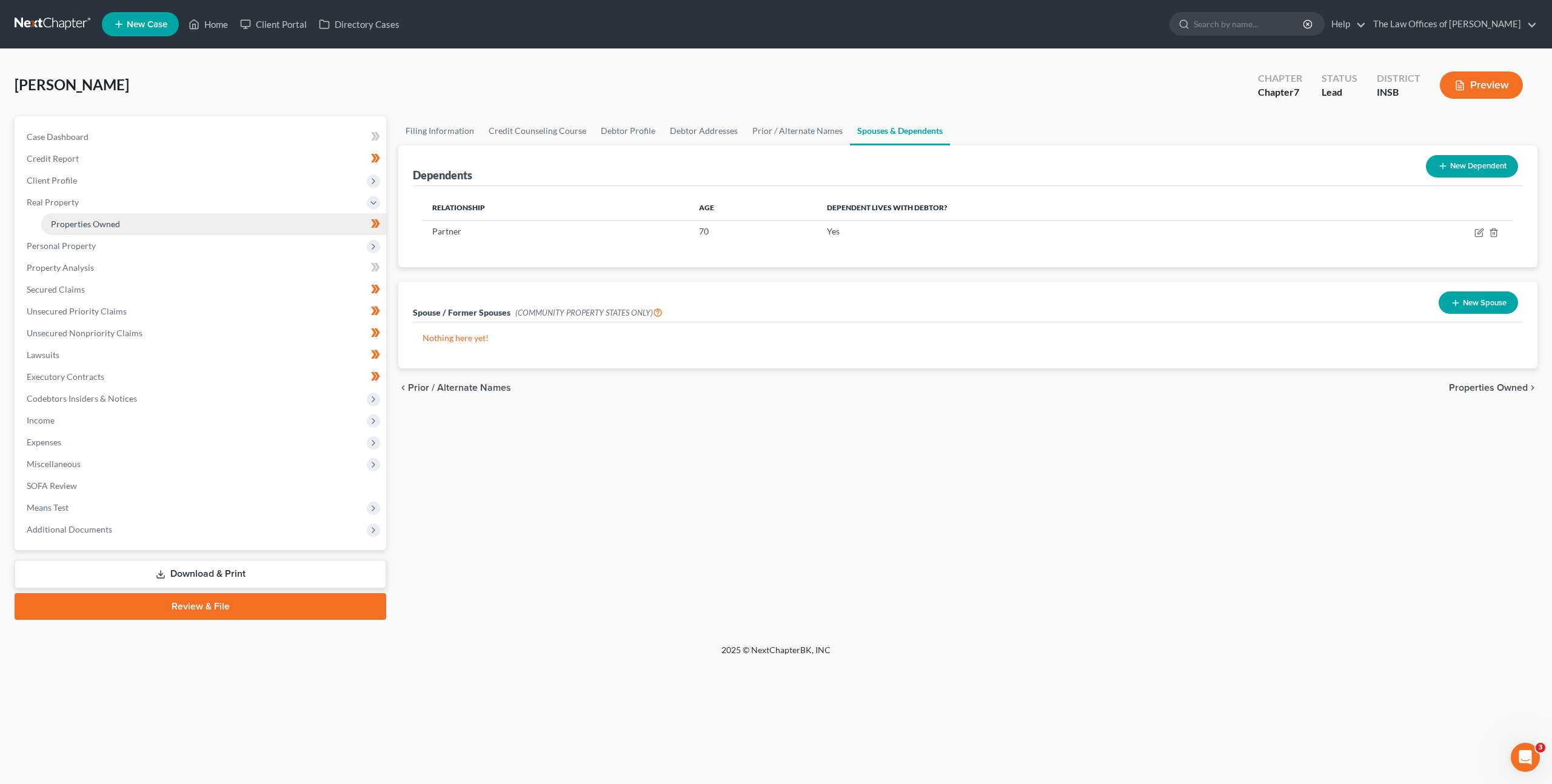
click at [210, 224] on link "Properties Owned" at bounding box center [213, 224] width 345 height 22
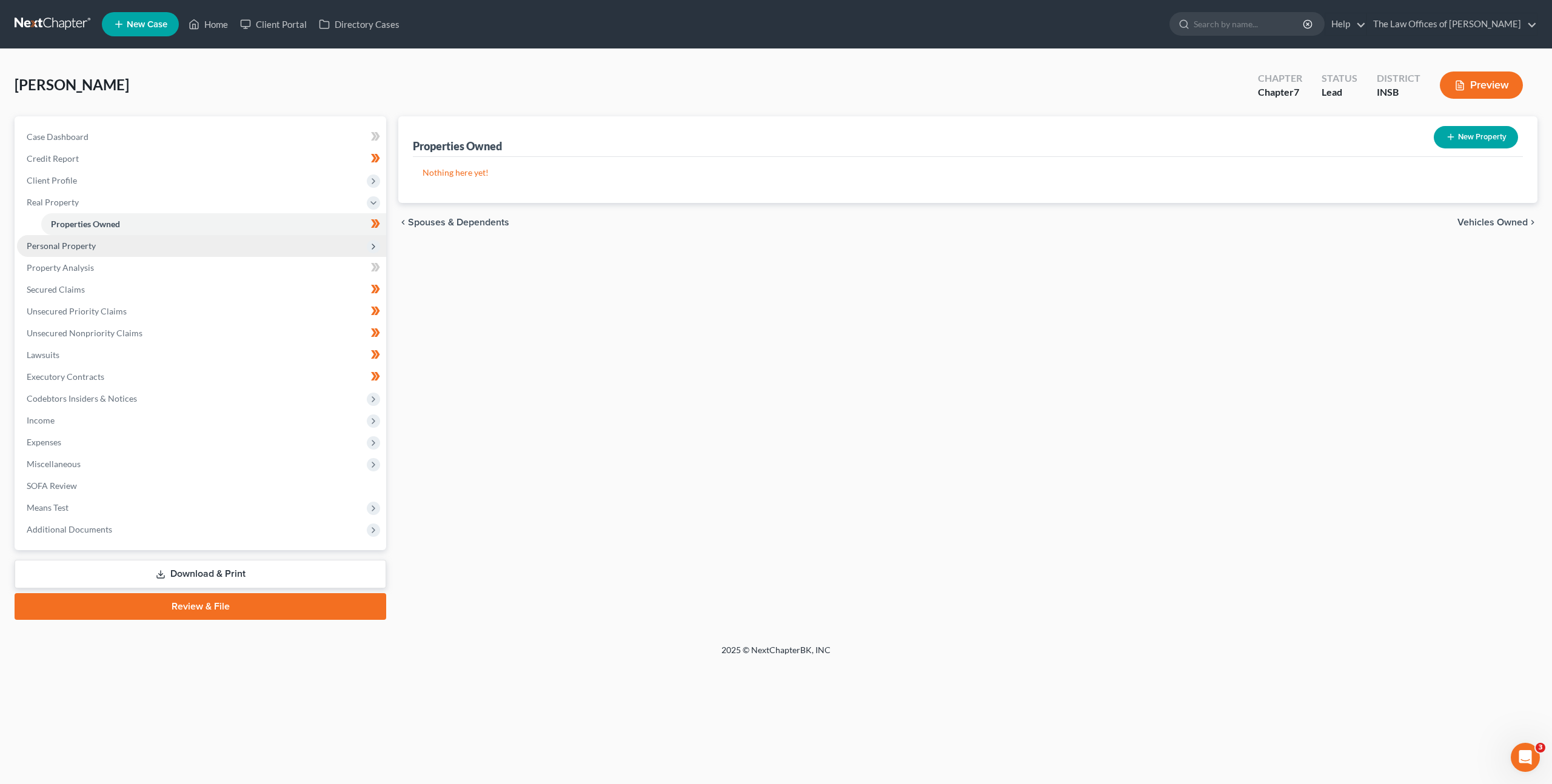
click at [197, 246] on span "Personal Property" at bounding box center [201, 246] width 369 height 22
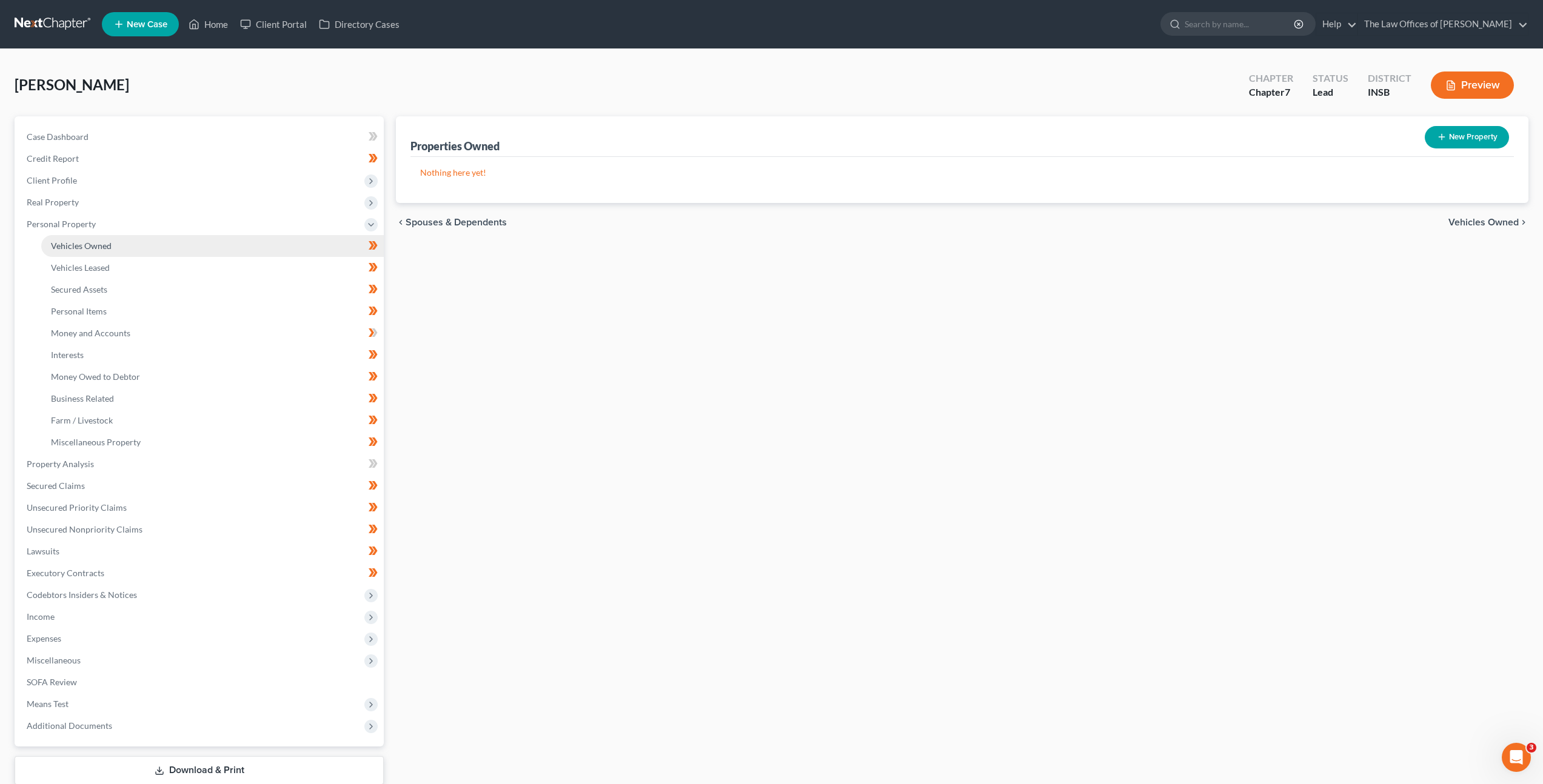
click at [203, 245] on link "Vehicles Owned" at bounding box center [212, 246] width 342 height 22
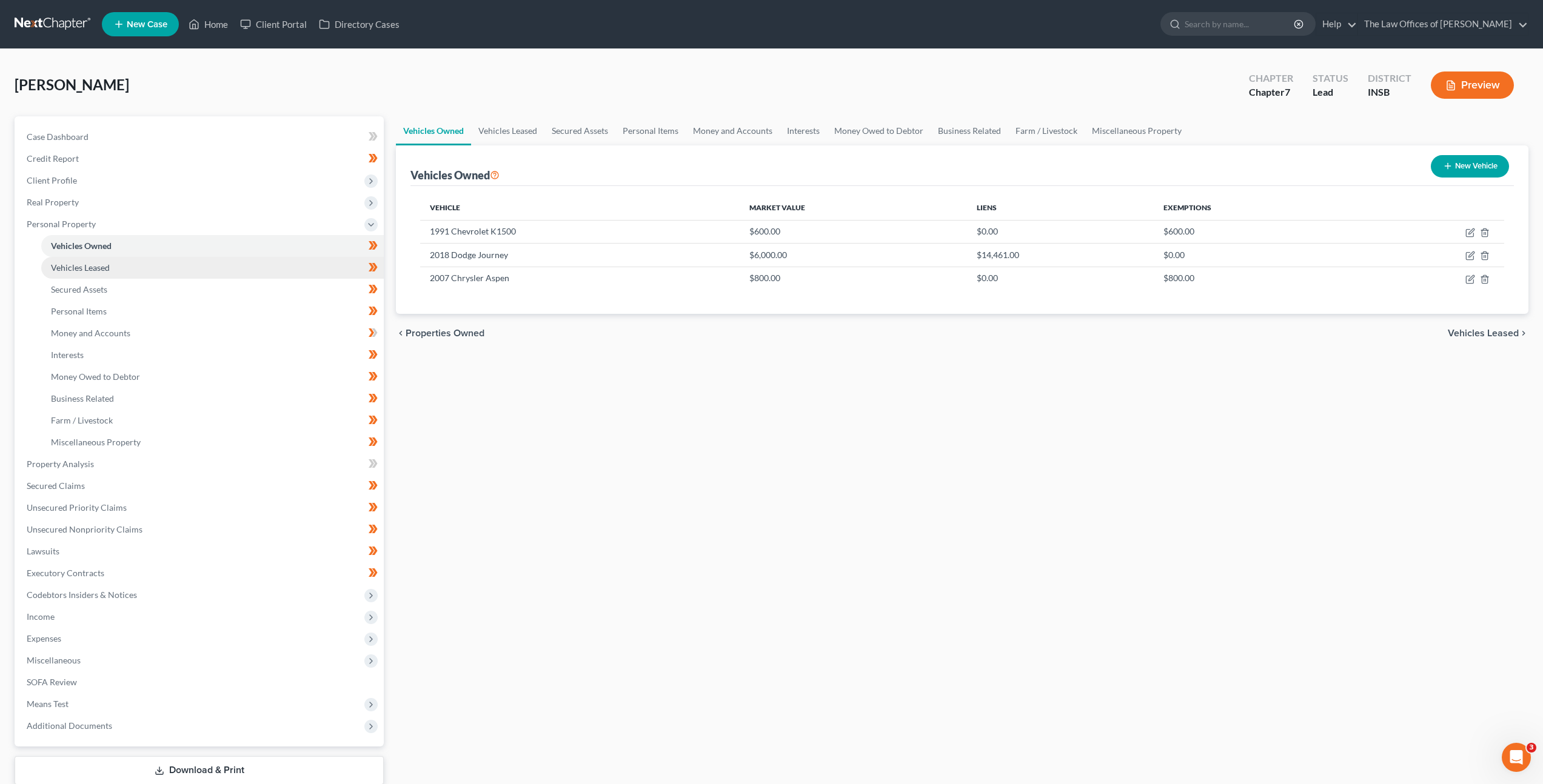
click at [110, 262] on link "Vehicles Leased" at bounding box center [212, 268] width 342 height 22
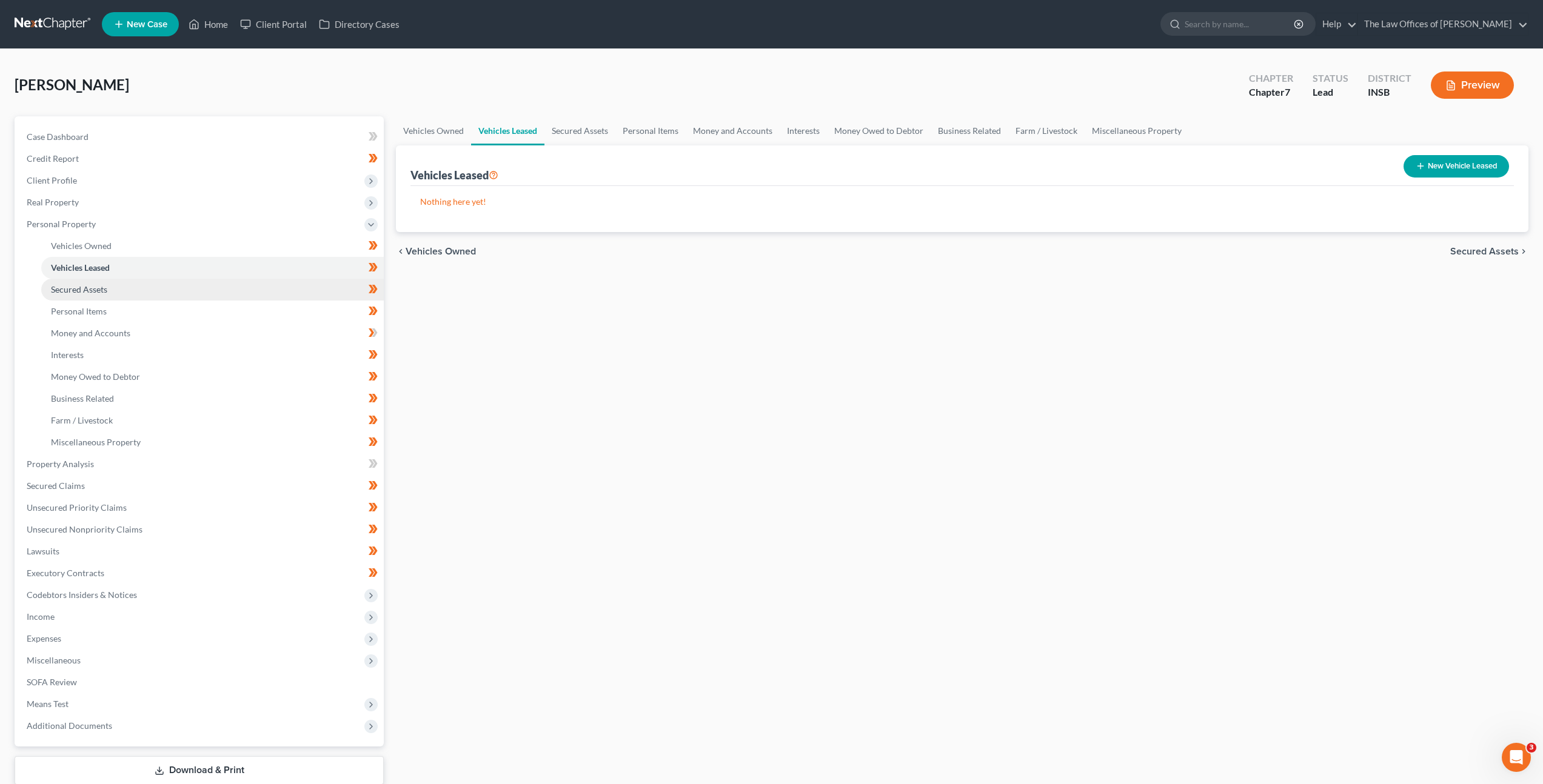
click at [140, 290] on link "Secured Assets" at bounding box center [212, 289] width 342 height 22
click at [134, 316] on link "Personal Items" at bounding box center [212, 311] width 342 height 22
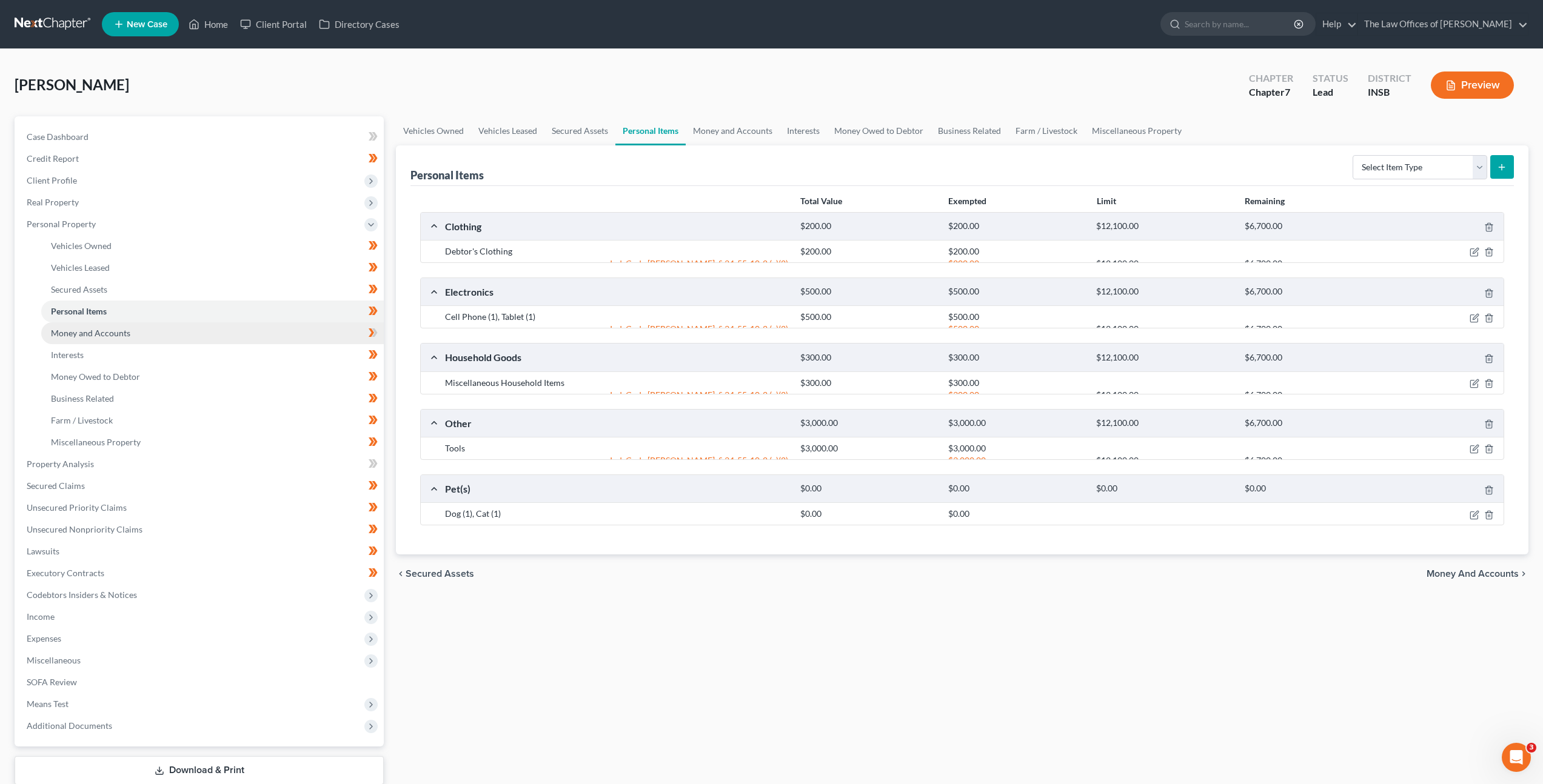
click at [126, 332] on span "Money and Accounts" at bounding box center [90, 333] width 79 height 11
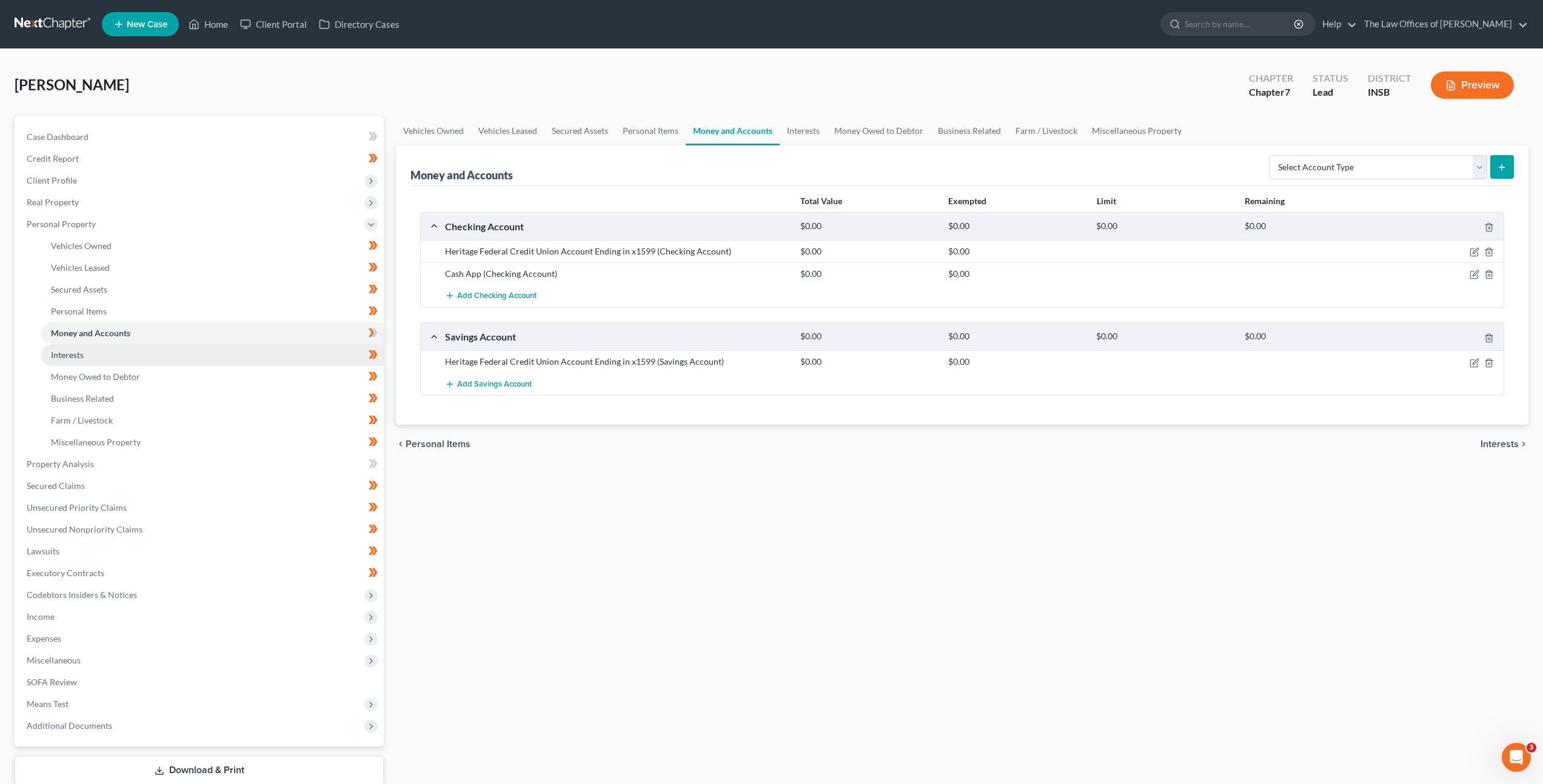
click at [128, 353] on link "Interests" at bounding box center [212, 355] width 342 height 22
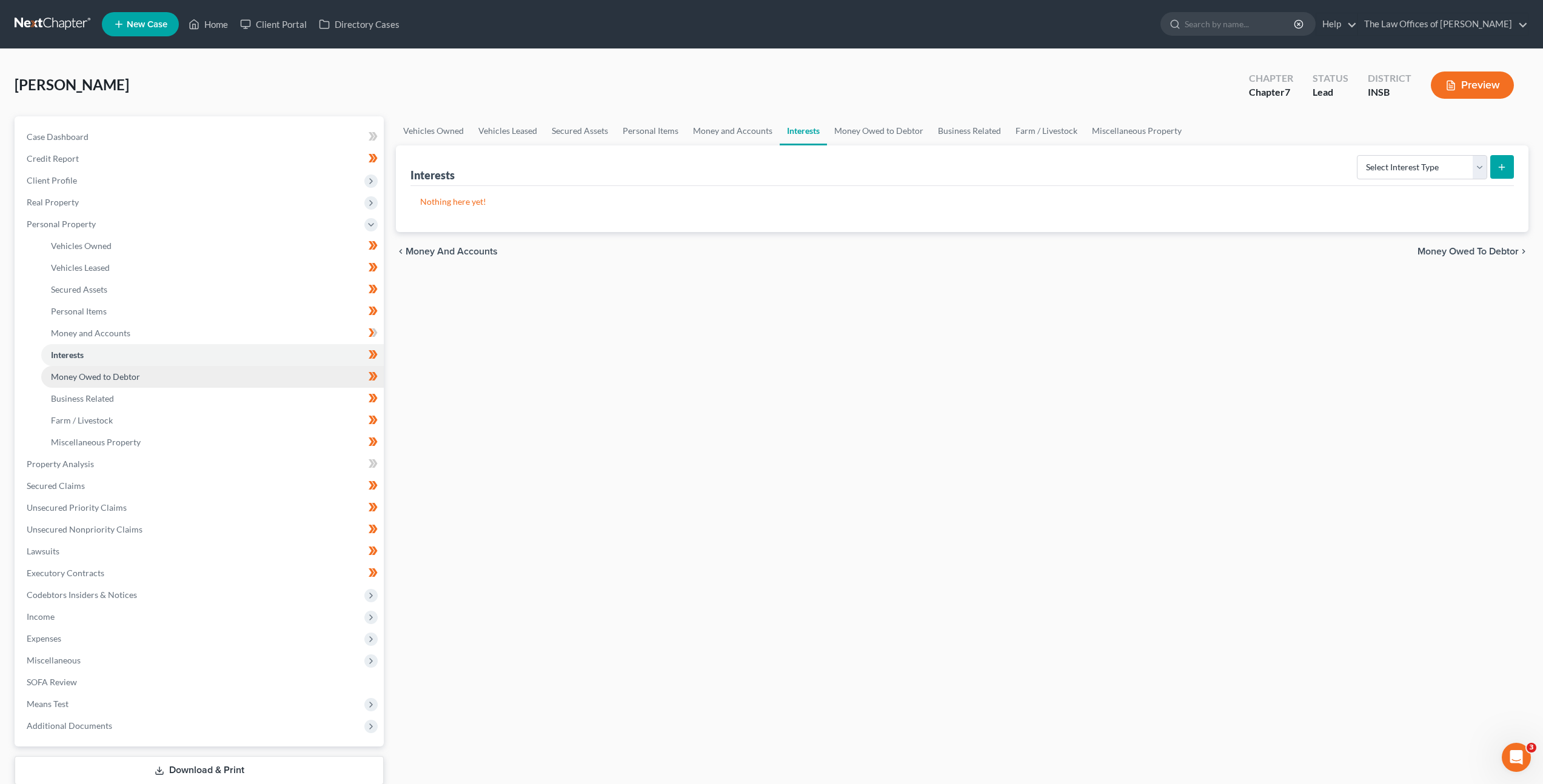
click at [130, 382] on link "Money Owed to Debtor" at bounding box center [212, 377] width 342 height 22
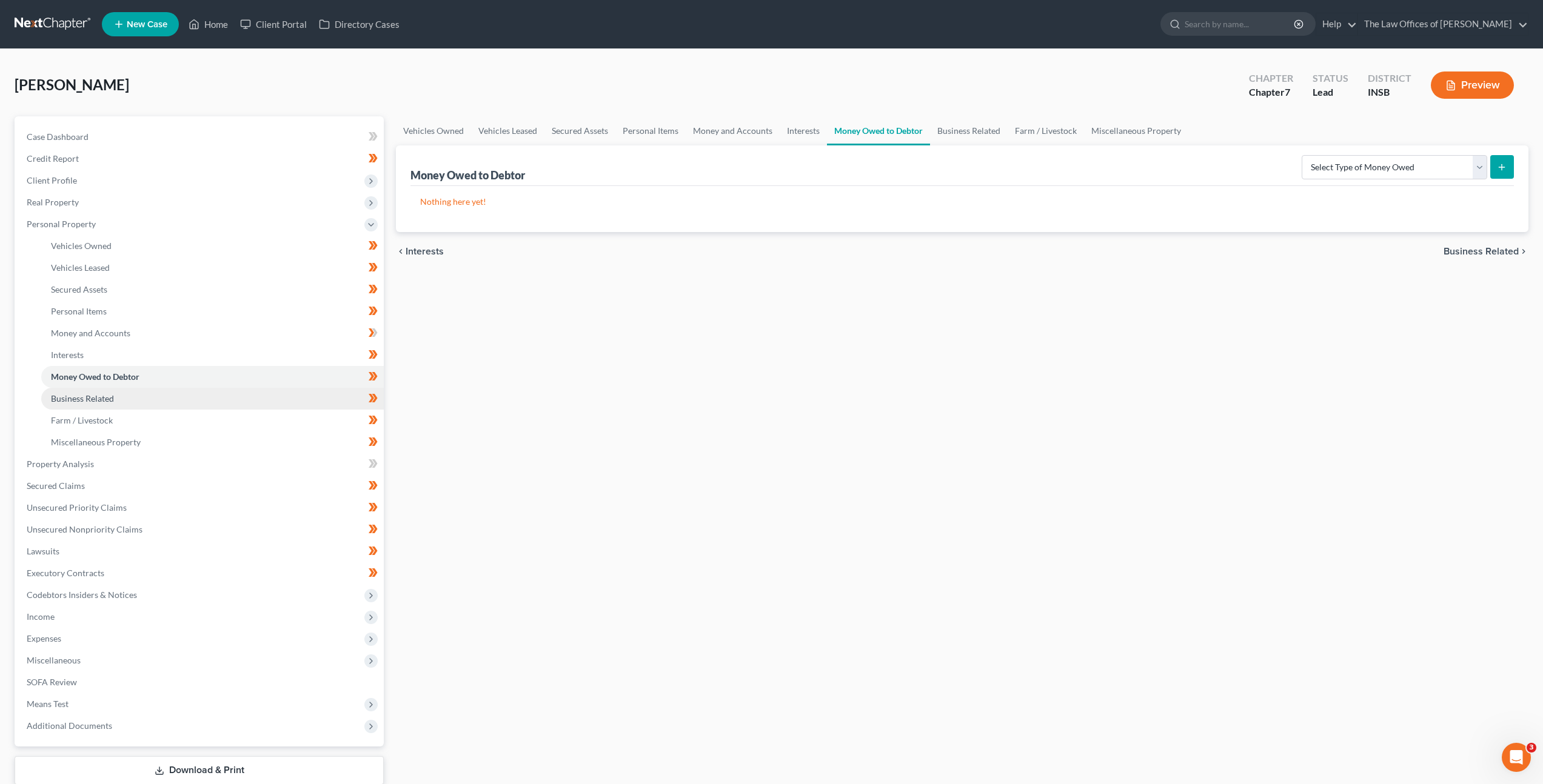
click at [125, 398] on link "Business Related" at bounding box center [212, 399] width 342 height 22
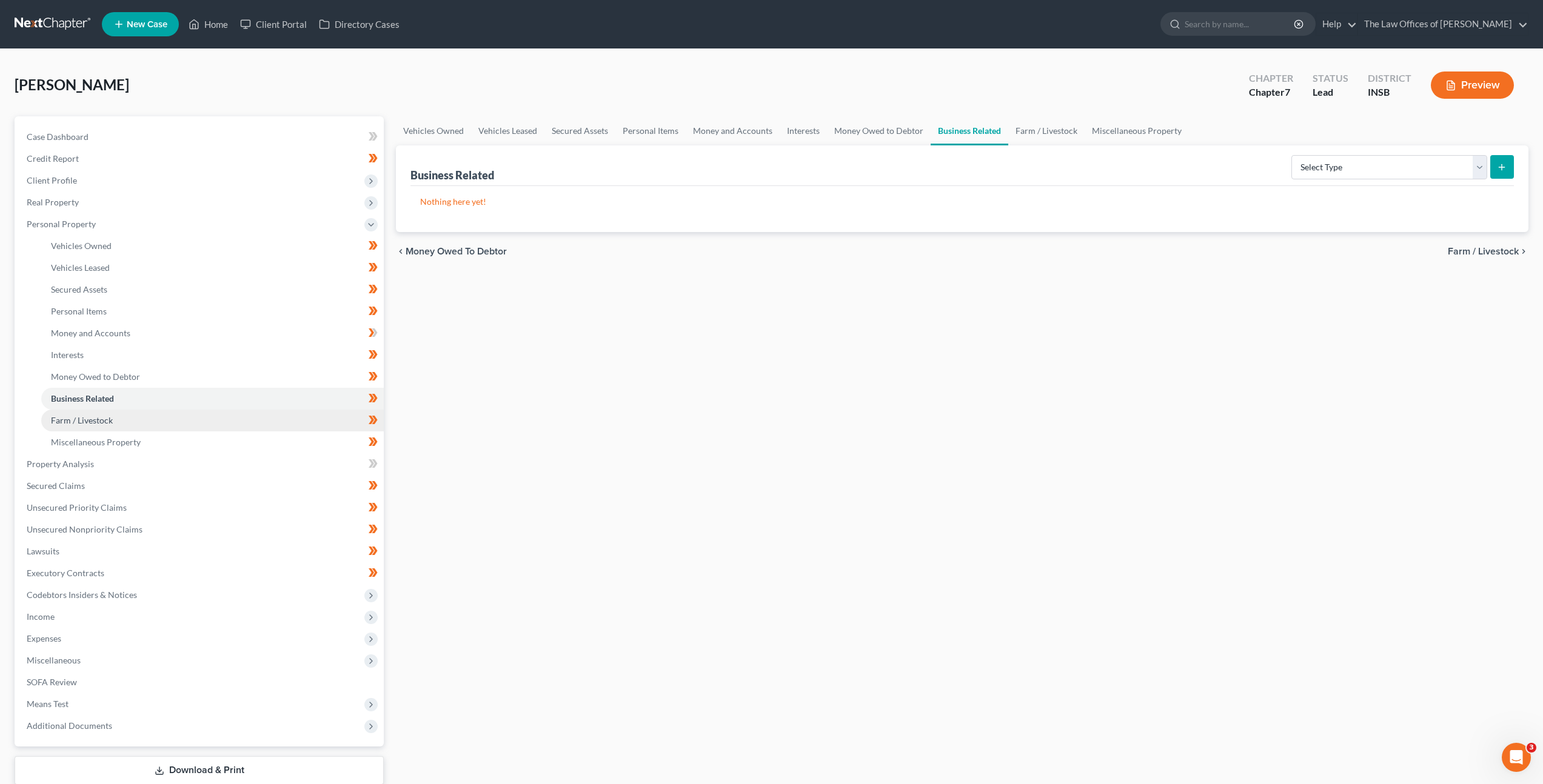
click at [120, 413] on link "Farm / Livestock" at bounding box center [212, 420] width 342 height 22
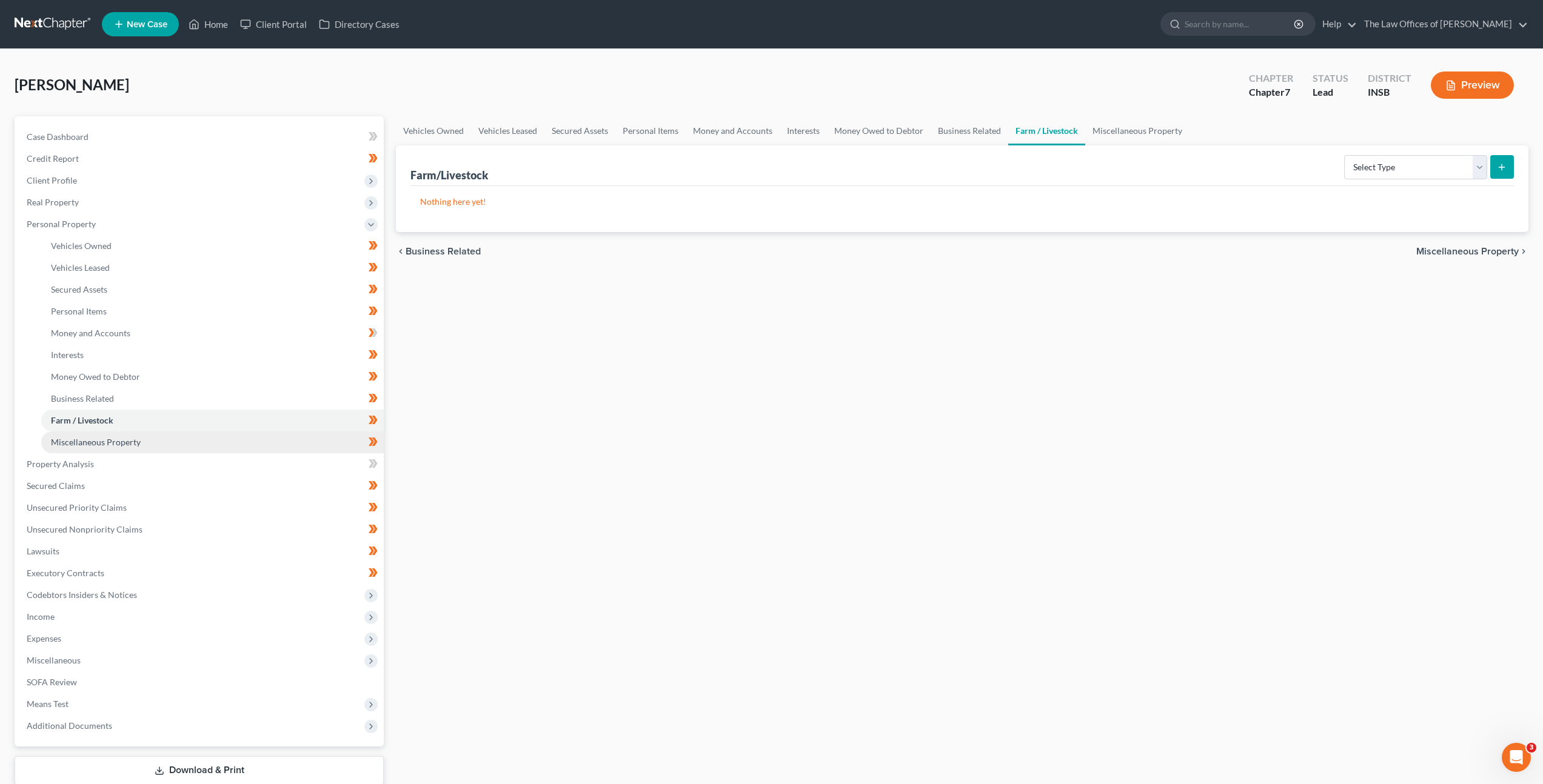
click at [108, 442] on span "Miscellaneous Property" at bounding box center [96, 442] width 90 height 11
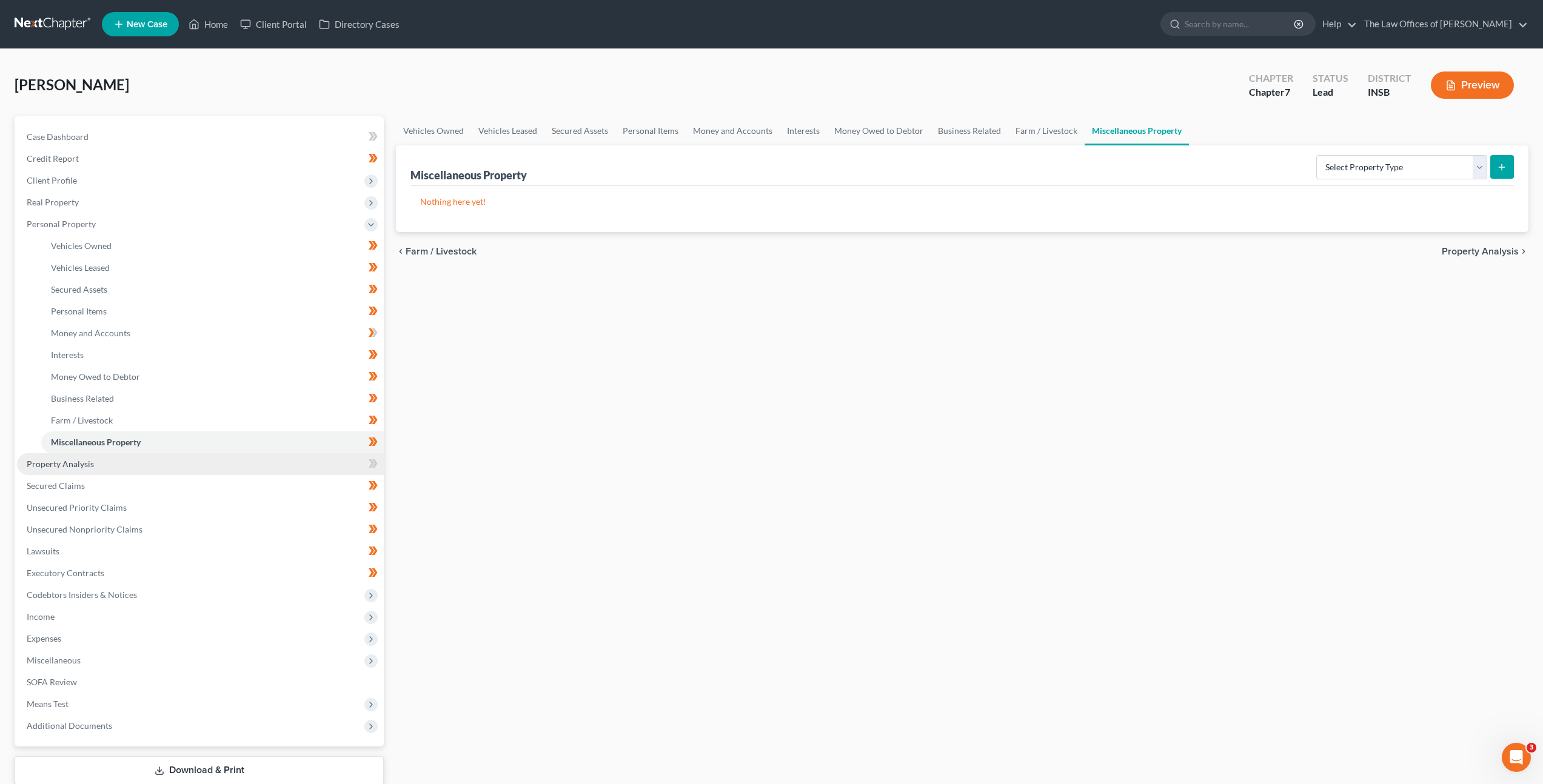
click at [100, 466] on link "Property Analysis" at bounding box center [201, 464] width 367 height 22
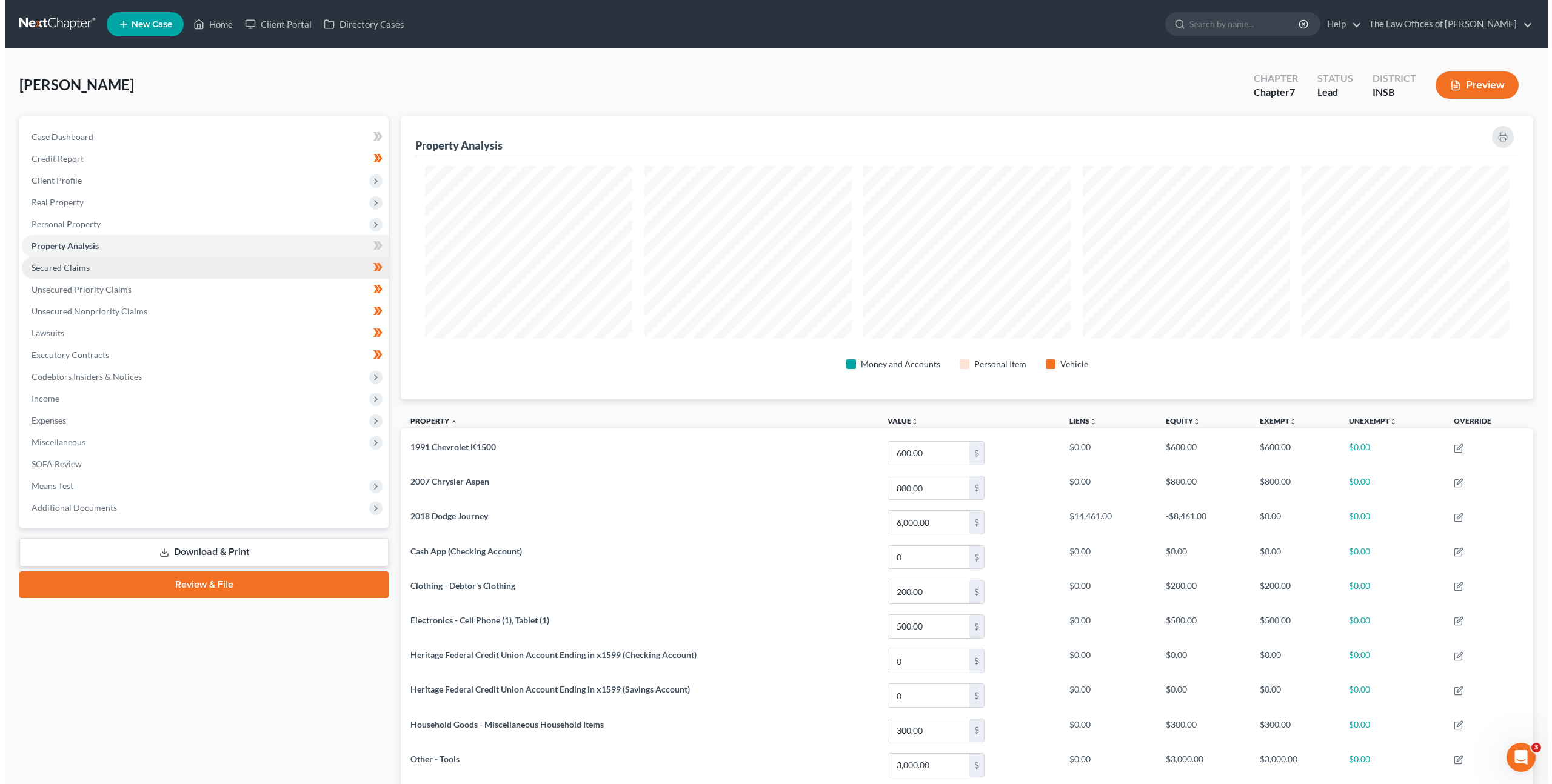
scroll to position [283, 1132]
click at [143, 257] on link "Secured Claims" at bounding box center [201, 268] width 367 height 22
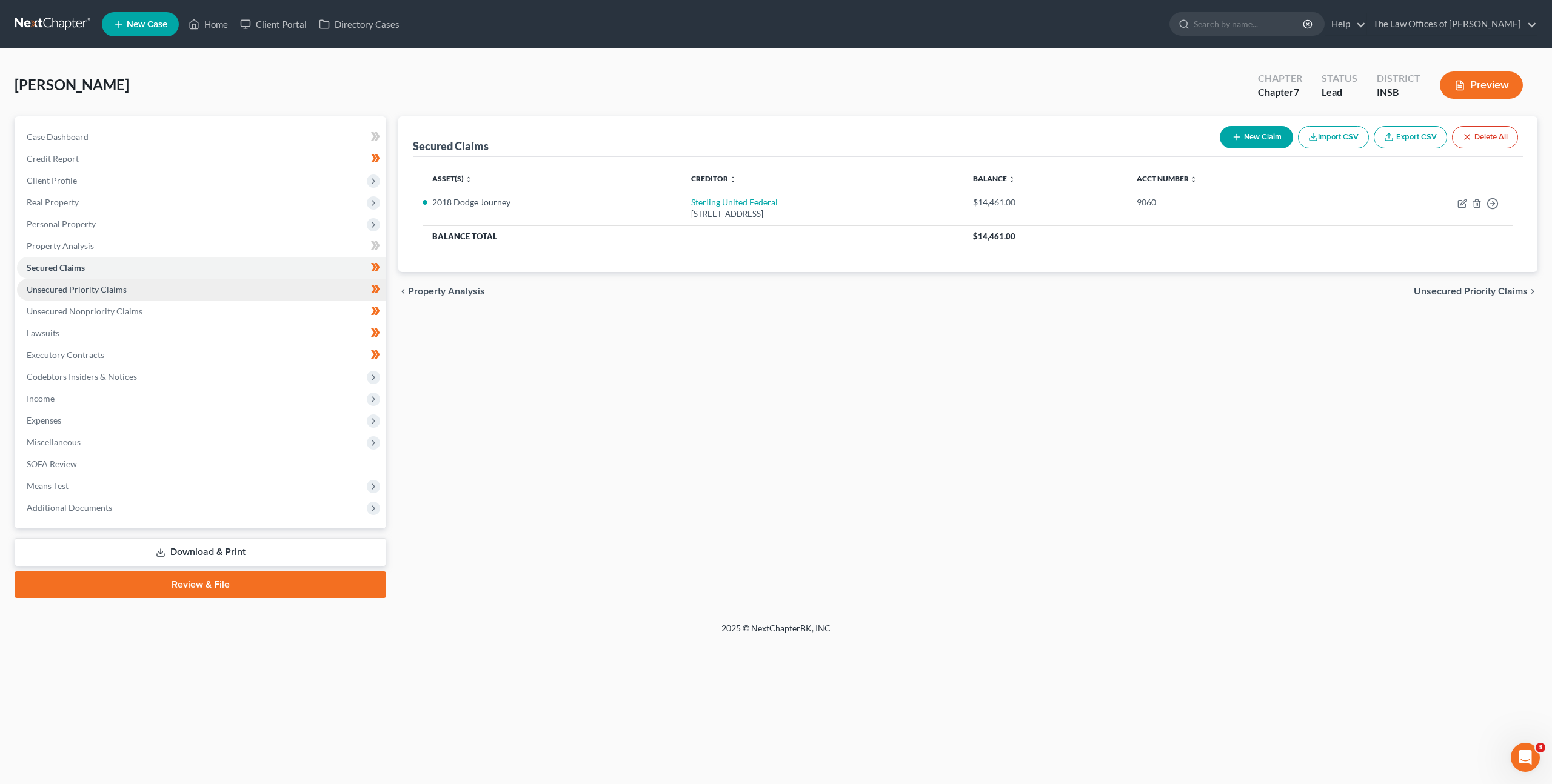
click at [161, 286] on link "Unsecured Priority Claims" at bounding box center [201, 289] width 369 height 22
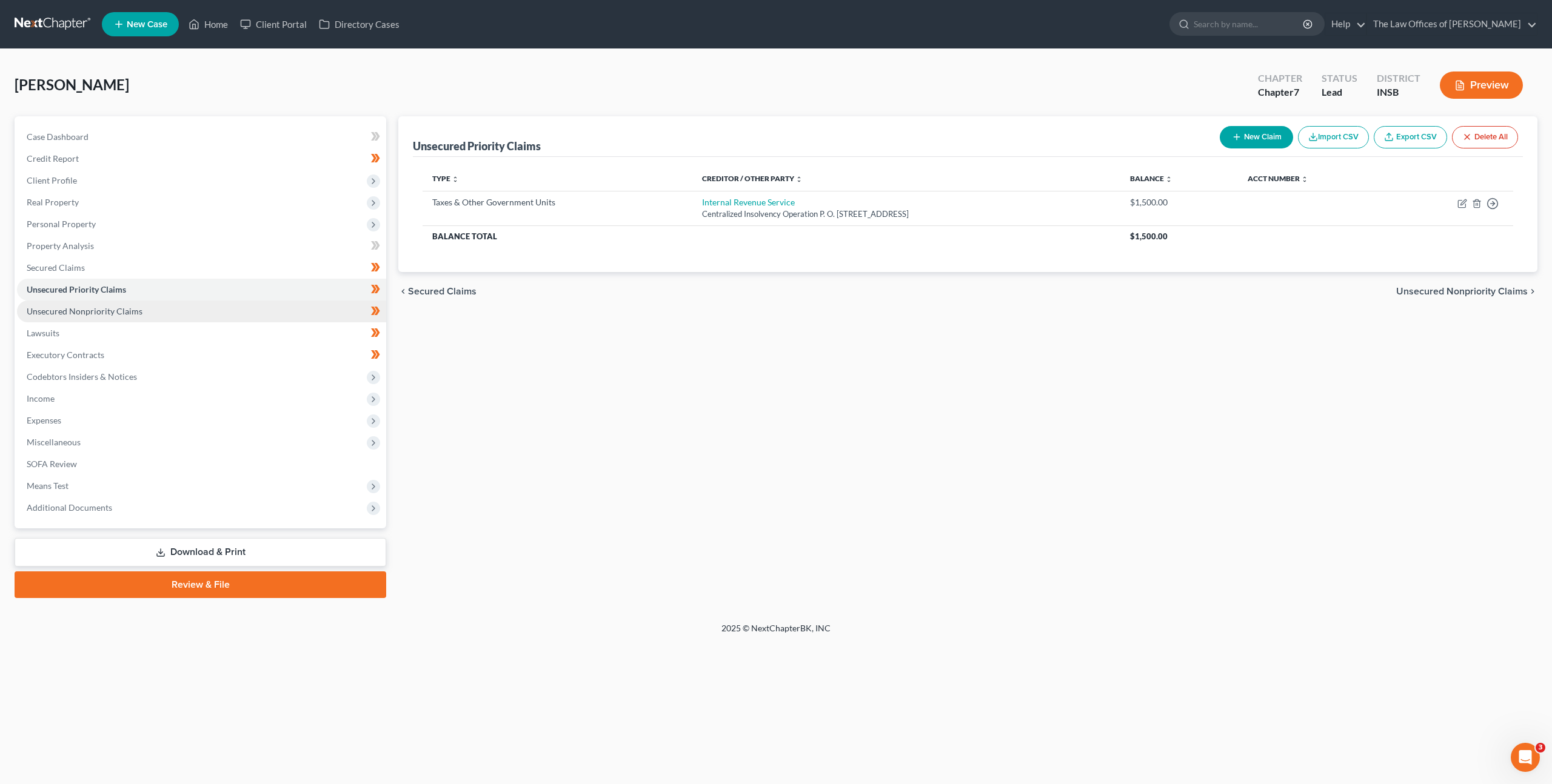
click at [108, 313] on span "Unsecured Nonpriority Claims" at bounding box center [84, 312] width 116 height 11
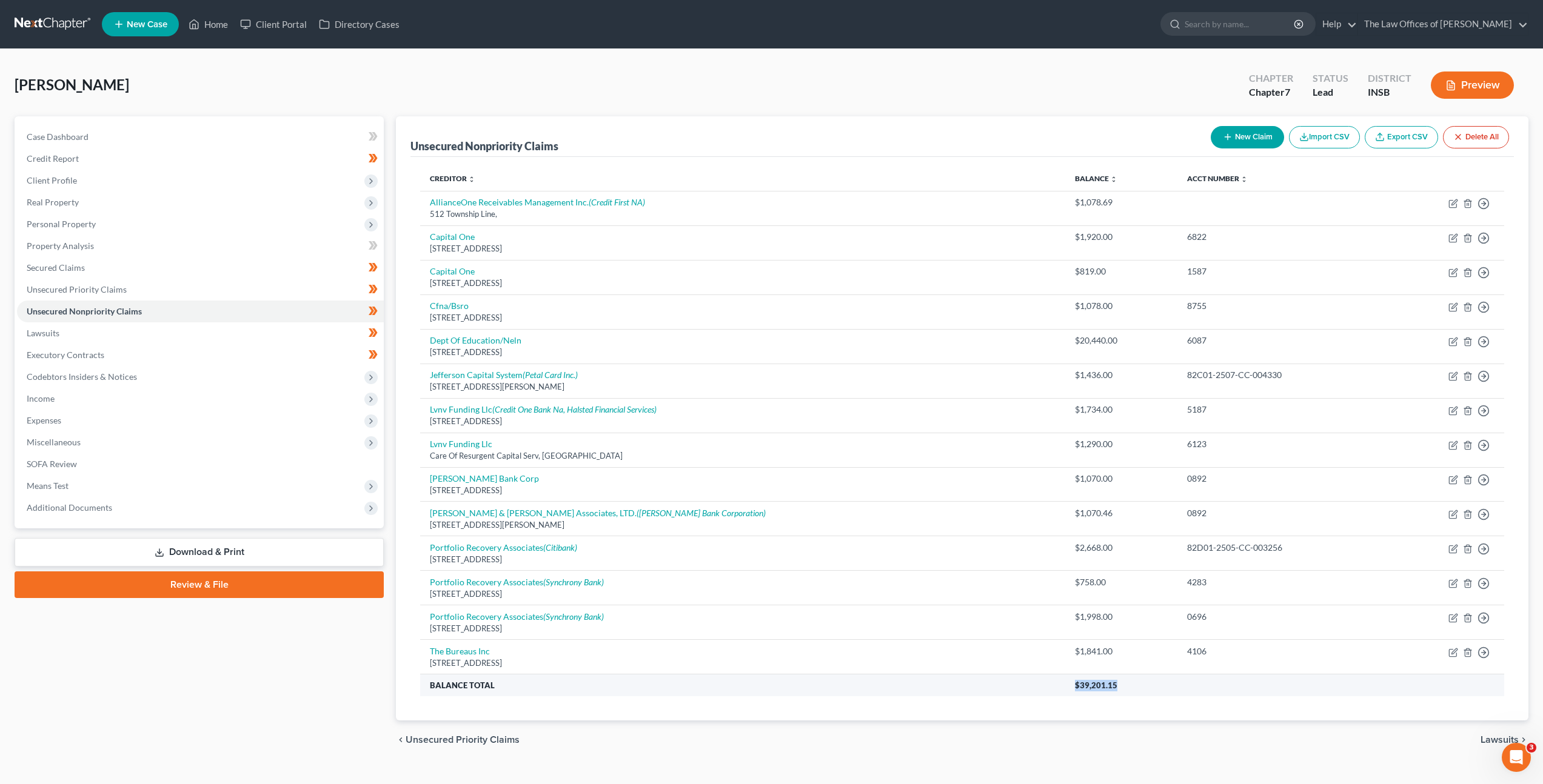
drag, startPoint x: 983, startPoint y: 686, endPoint x: 953, endPoint y: 686, distance: 30.0
click at [953, 686] on tr "Balance Total $39,201.15" at bounding box center [962, 685] width 1084 height 22
click at [181, 328] on link "Lawsuits" at bounding box center [201, 333] width 367 height 22
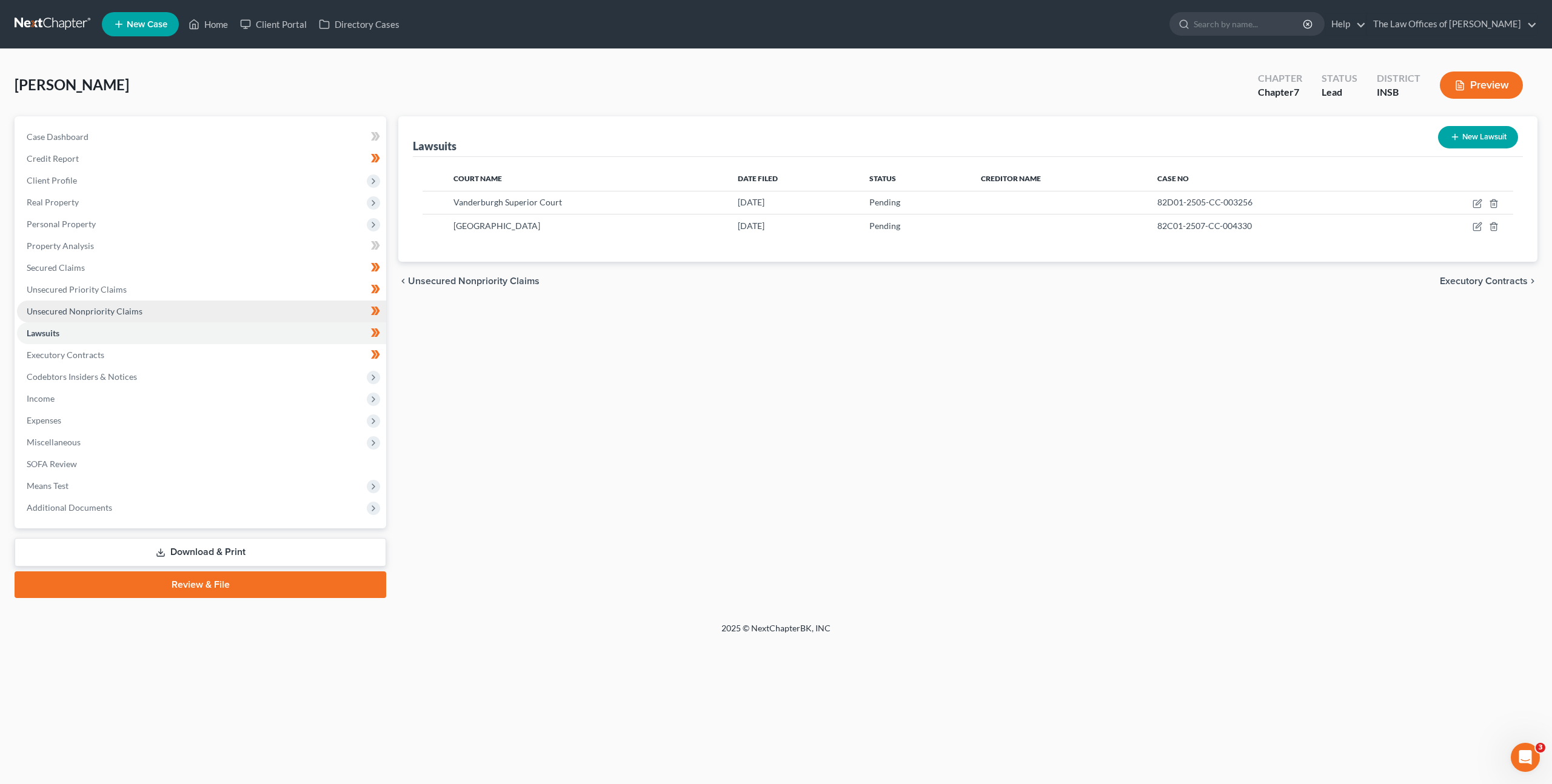
click at [160, 310] on link "Unsecured Nonpriority Claims" at bounding box center [201, 311] width 369 height 22
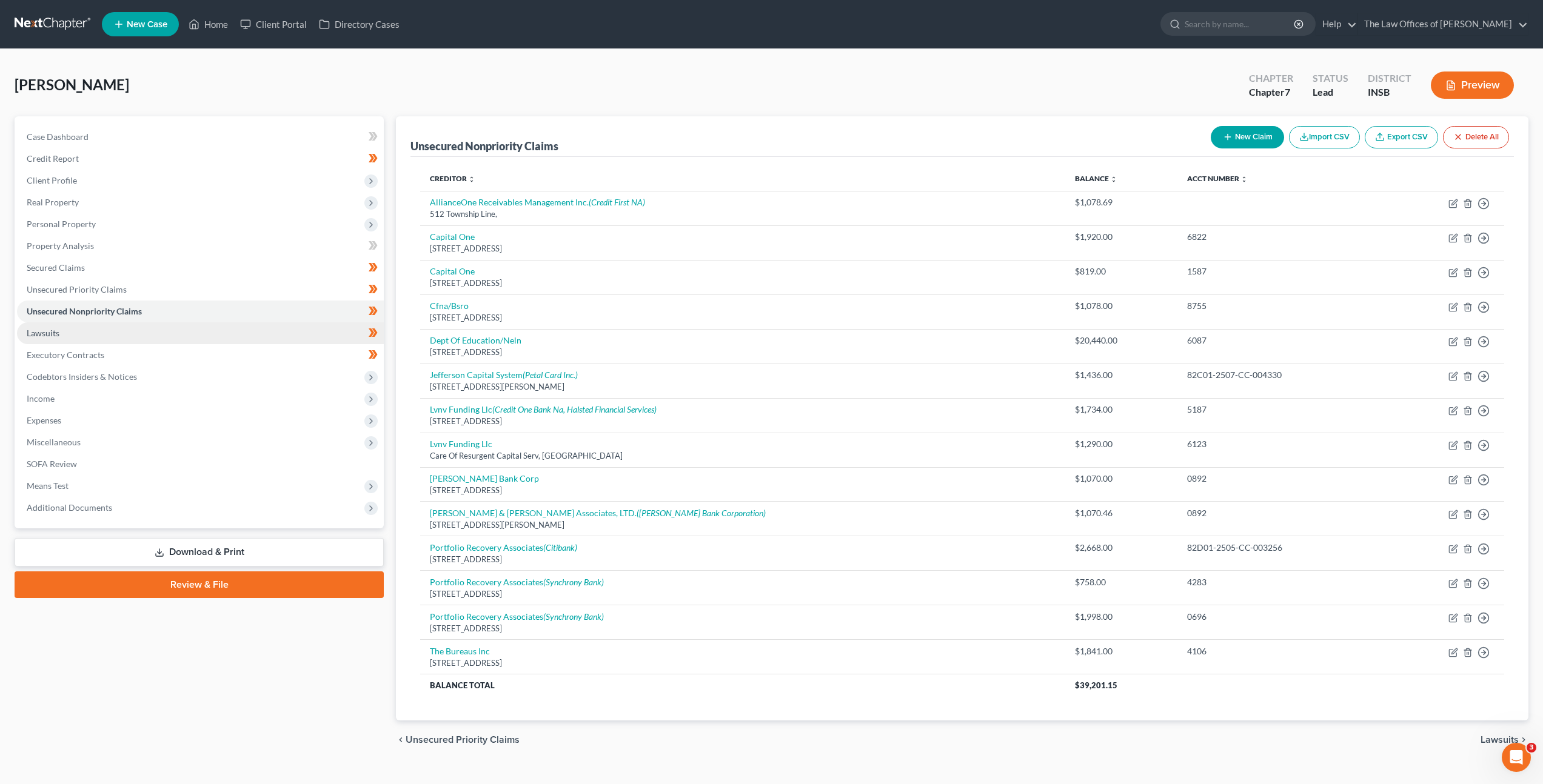
click at [119, 332] on link "Lawsuits" at bounding box center [201, 333] width 367 height 22
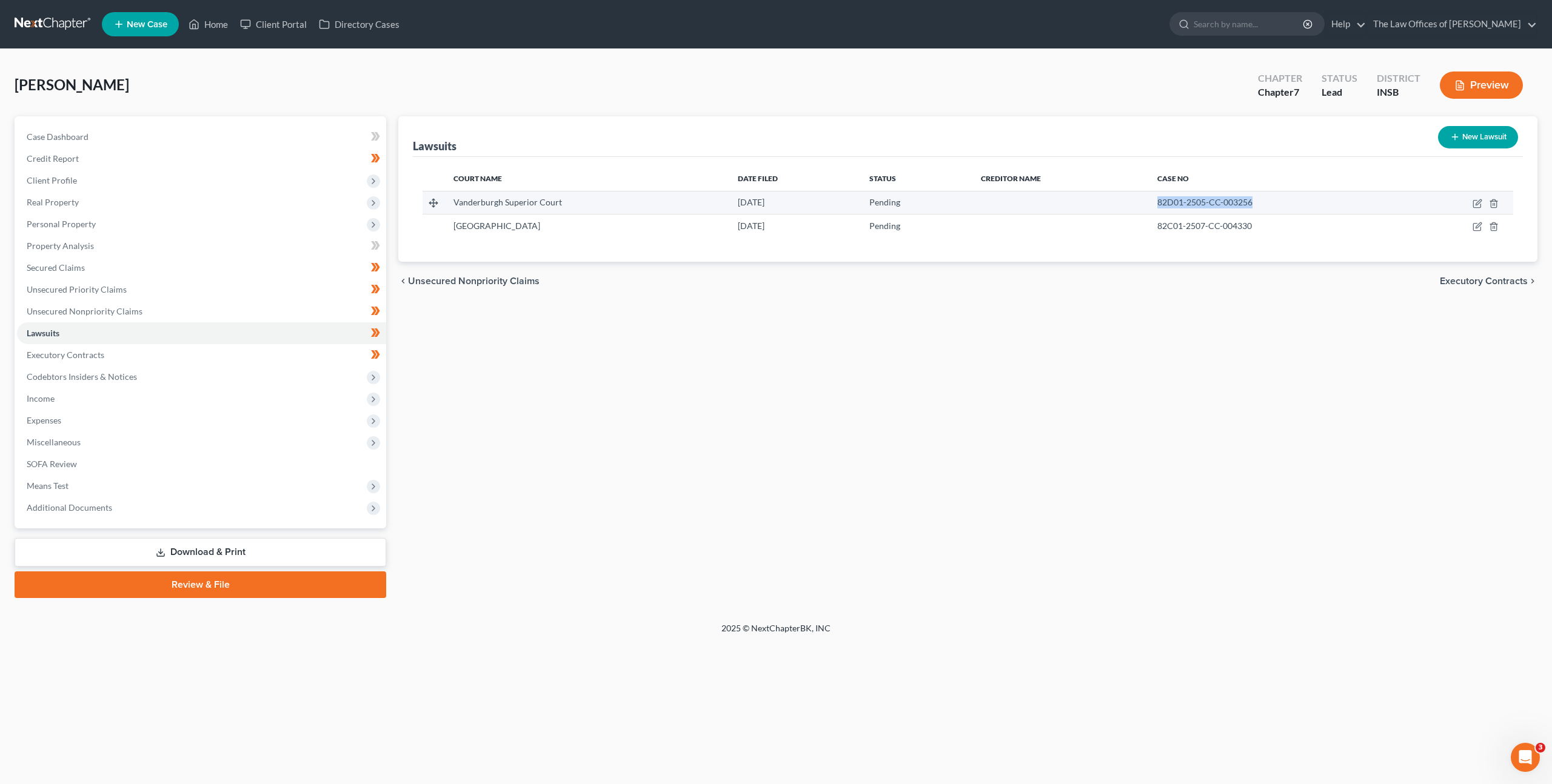
drag, startPoint x: 1252, startPoint y: 199, endPoint x: 1182, endPoint y: 195, distance: 70.1
click at [1182, 195] on td "82D01-2505-CC-003256" at bounding box center [1274, 202] width 254 height 23
drag, startPoint x: 1242, startPoint y: 225, endPoint x: 1154, endPoint y: 223, distance: 88.0
click at [1154, 223] on td "82C01-2507-CC-004330" at bounding box center [1274, 226] width 254 height 23
click at [255, 375] on span "Codebtors Insiders & Notices" at bounding box center [201, 377] width 369 height 22
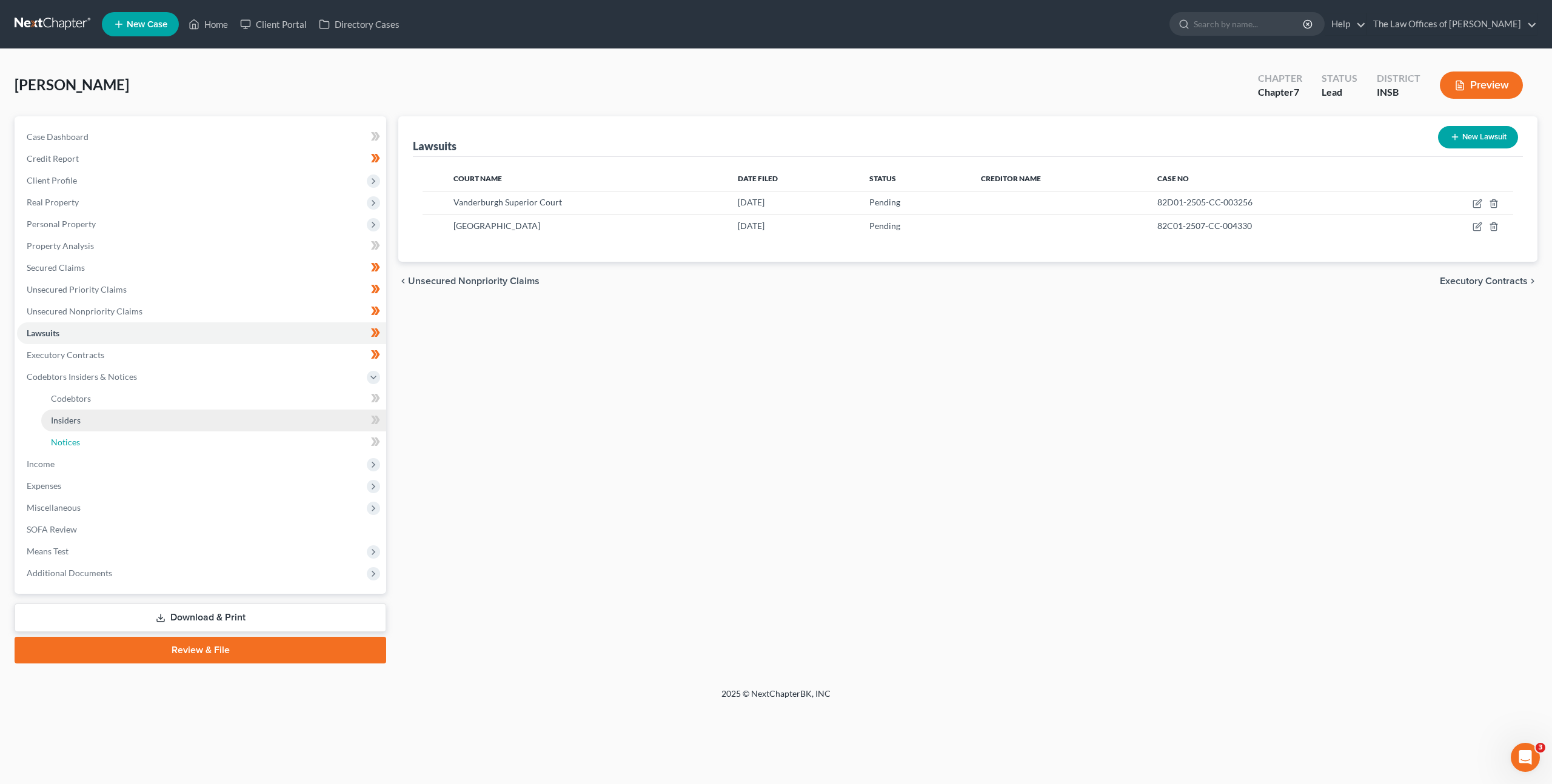
drag, startPoint x: 217, startPoint y: 446, endPoint x: 233, endPoint y: 429, distance: 23.3
click at [217, 446] on link "Notices" at bounding box center [213, 442] width 345 height 22
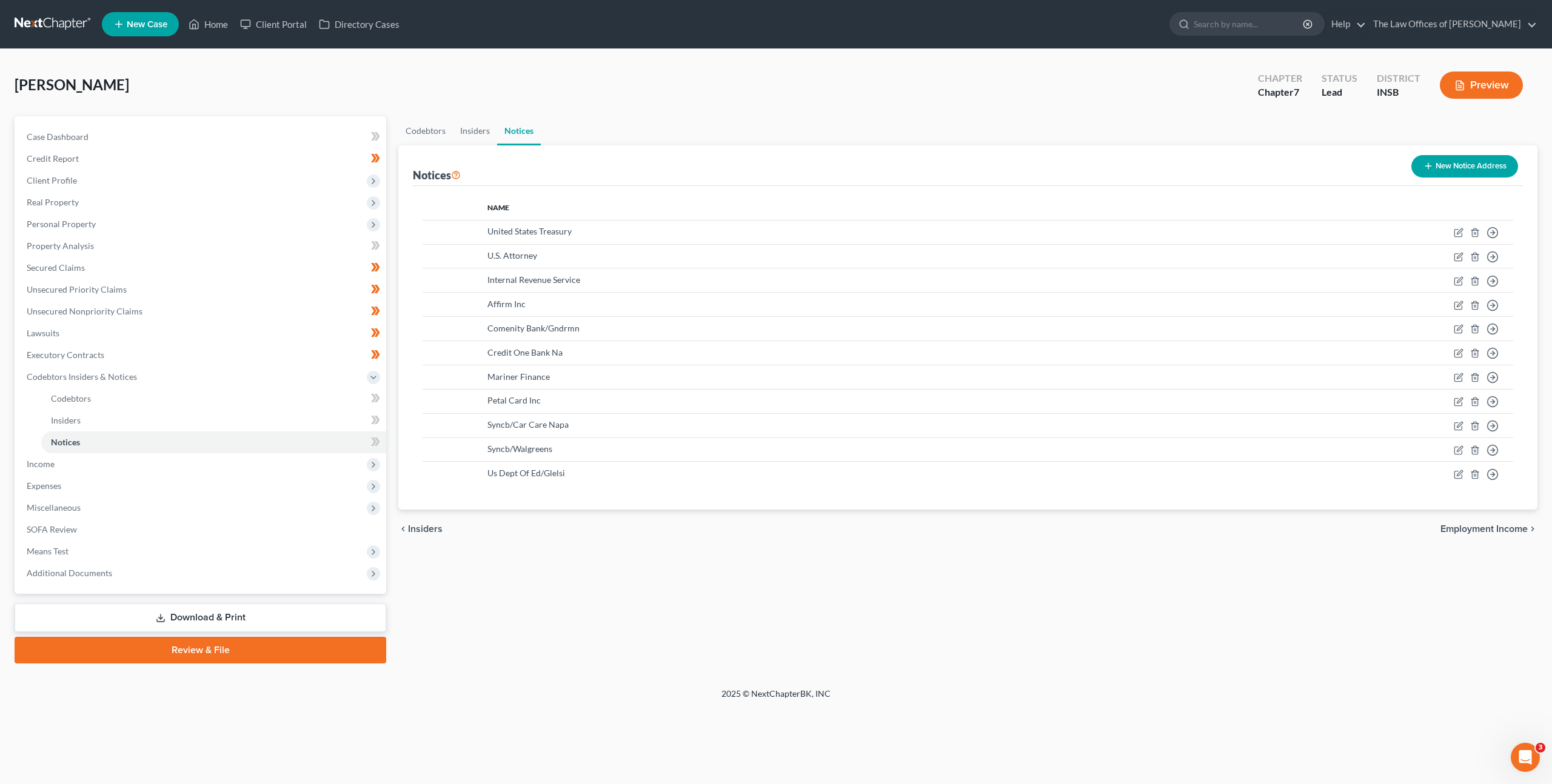
click at [1476, 164] on button "New Notice Address" at bounding box center [1464, 166] width 106 height 23
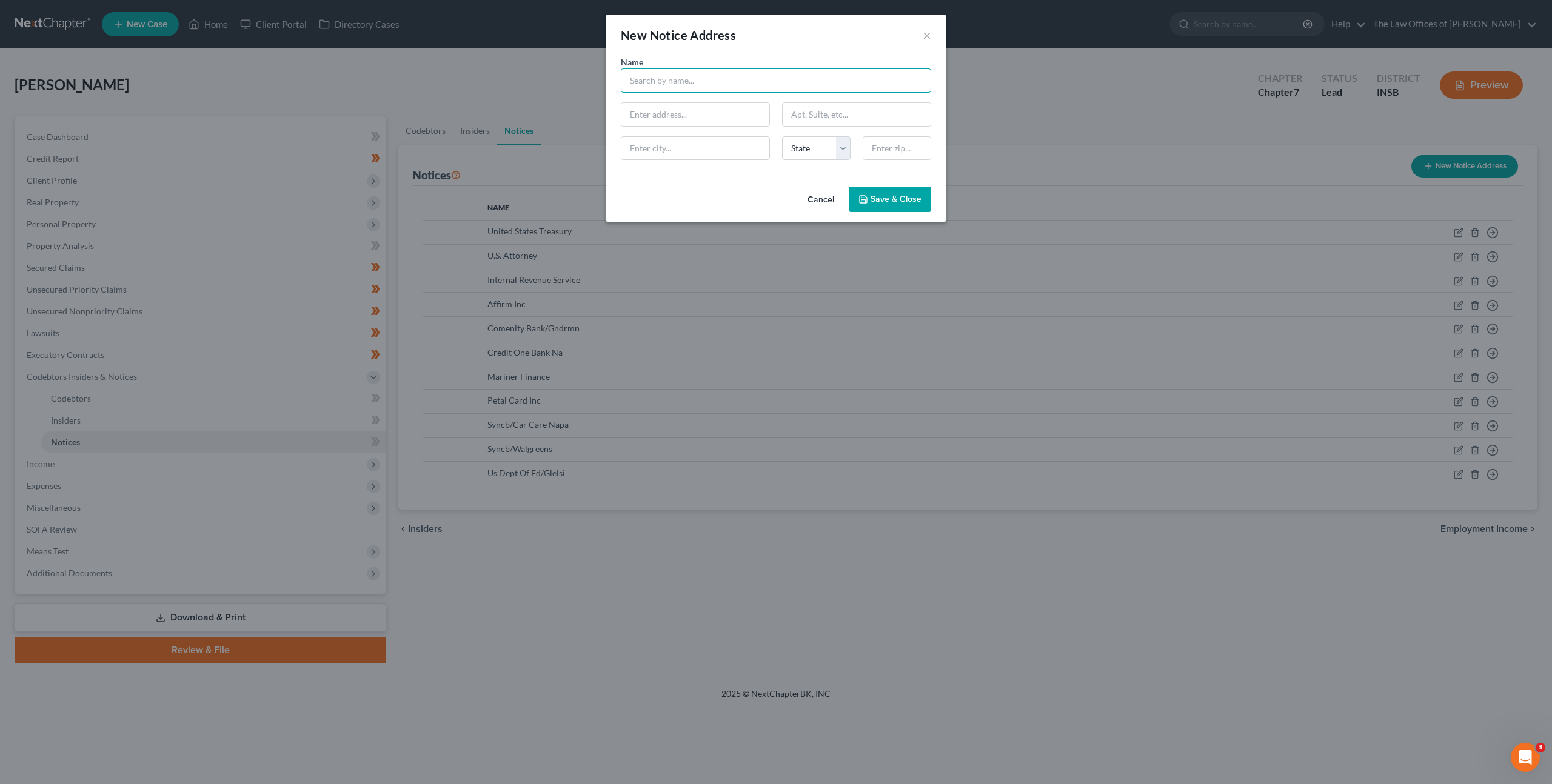
click at [728, 89] on input "text" at bounding box center [776, 80] width 310 height 24
click at [710, 108] on div "Centralized Insolvency Operation P. O. [STREET_ADDRESS]" at bounding box center [717, 113] width 173 height 11
type input "Internal Revenue Service"
type input "Centralized Insolvency Operation"
type input "P. O. Box 7346"
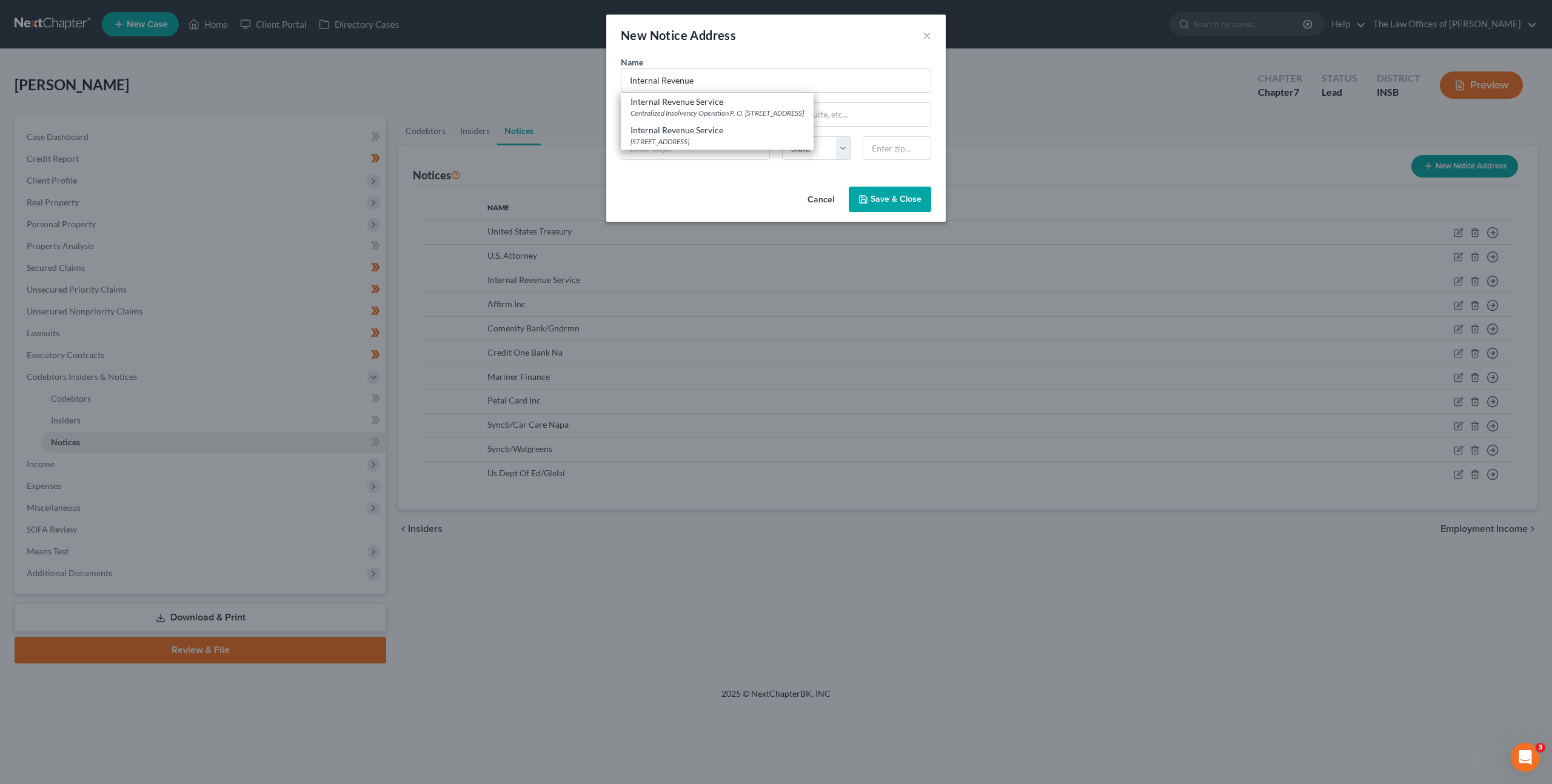
type input "[GEOGRAPHIC_DATA]"
select select "39"
type input "19101"
click at [868, 198] on icon "button" at bounding box center [863, 199] width 10 height 10
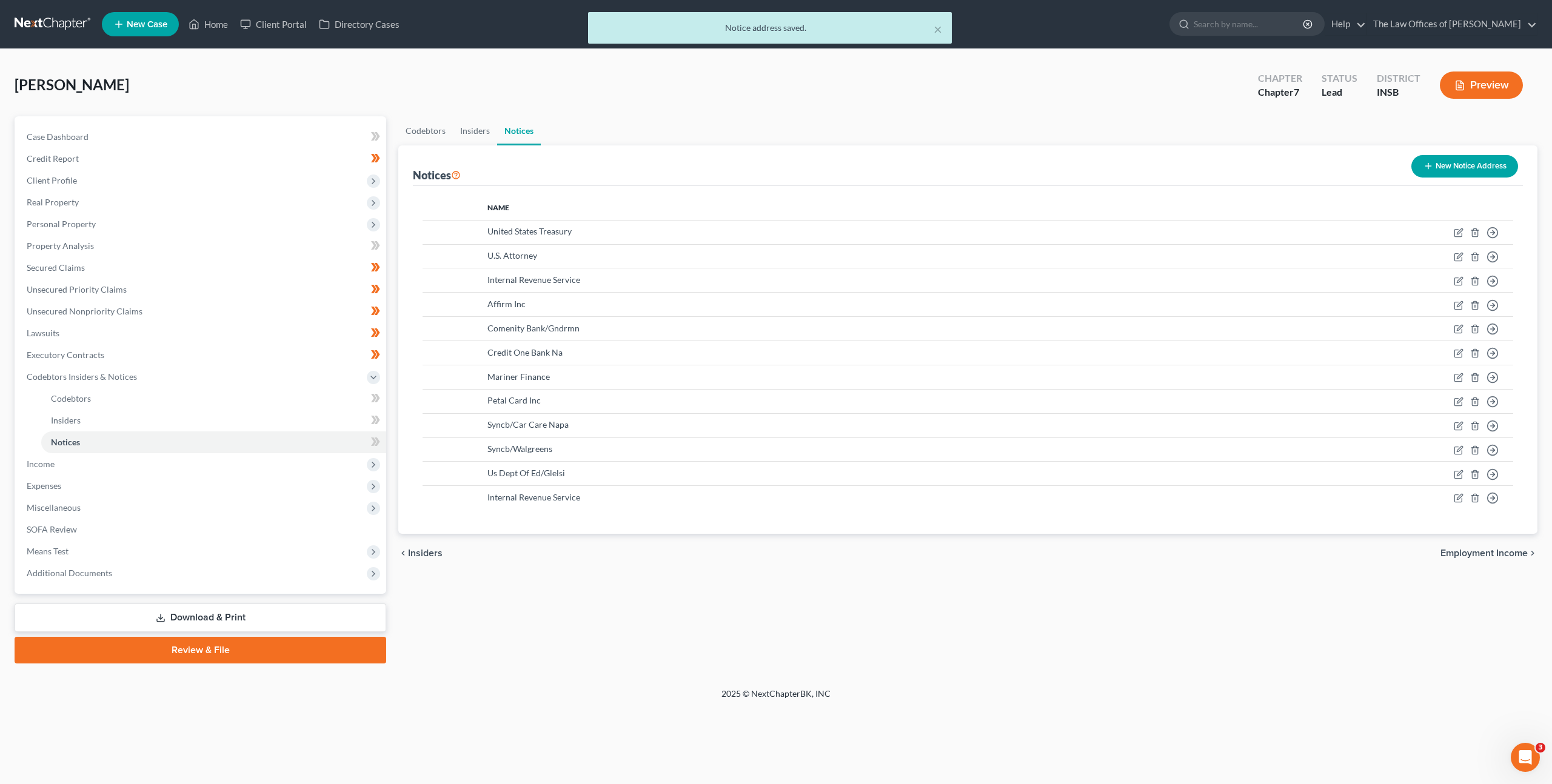
click at [1414, 169] on button "New Notice Address" at bounding box center [1464, 166] width 106 height 23
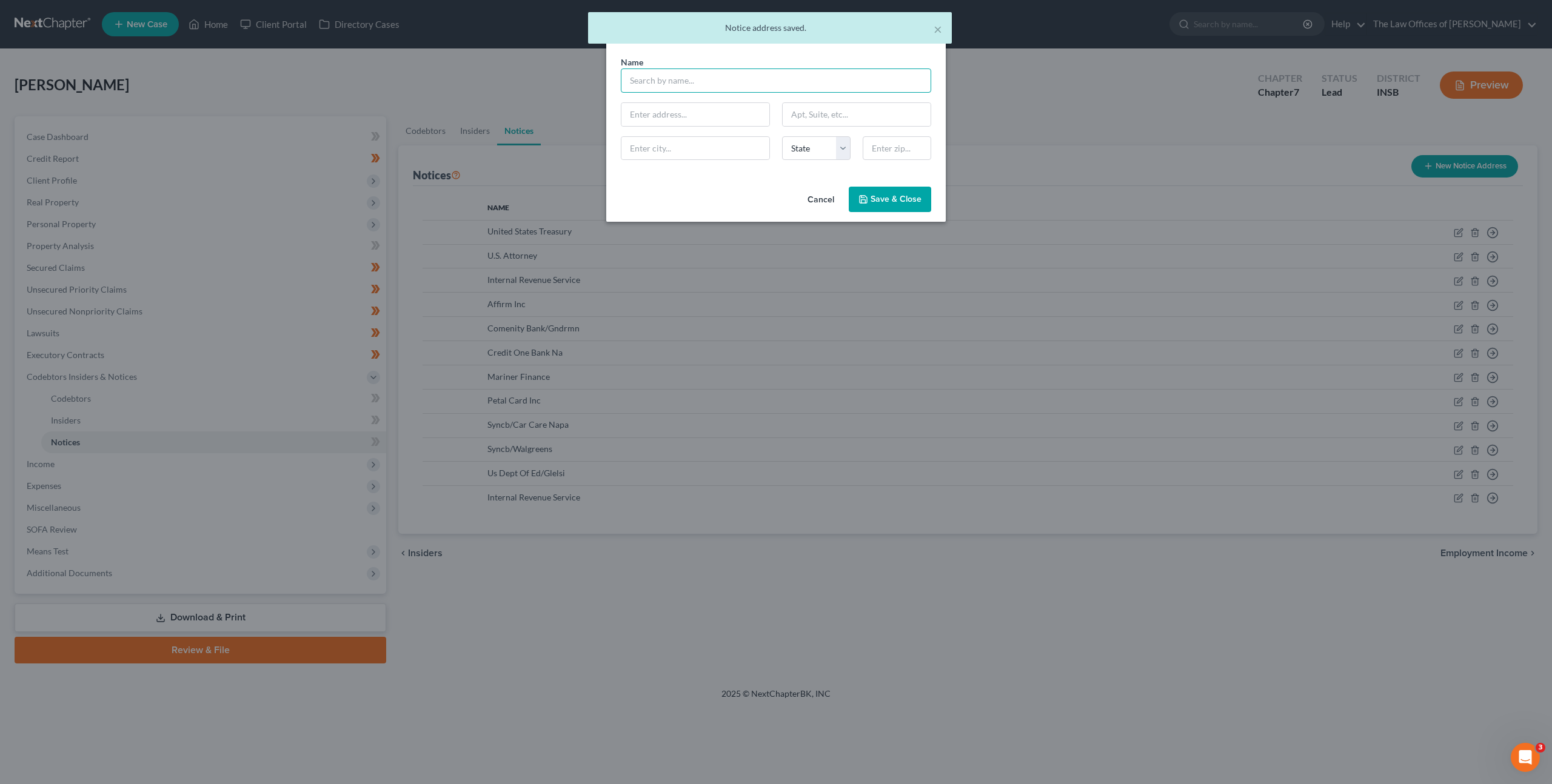
click at [754, 80] on input "text" at bounding box center [776, 80] width 310 height 24
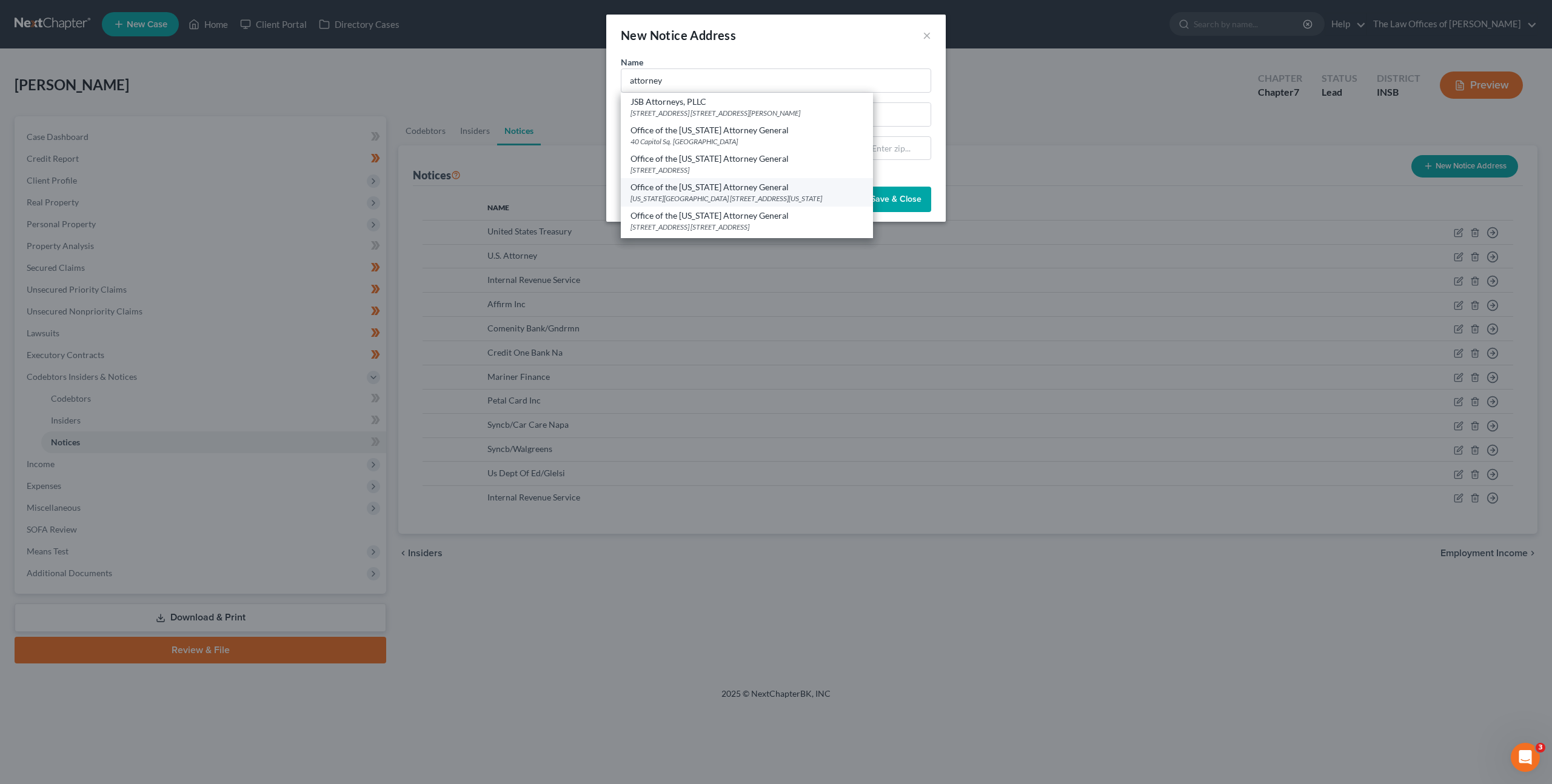
click at [718, 193] on div "Indiana Government Center 302 W Washington St Rm 5, Indianapolis, IN 46204" at bounding box center [746, 199] width 233 height 11
type input "Office of the Indiana Attorney General"
type input "Indiana Government Center"
type input "302 W Washington St Rm 5"
type input "Indianapolis"
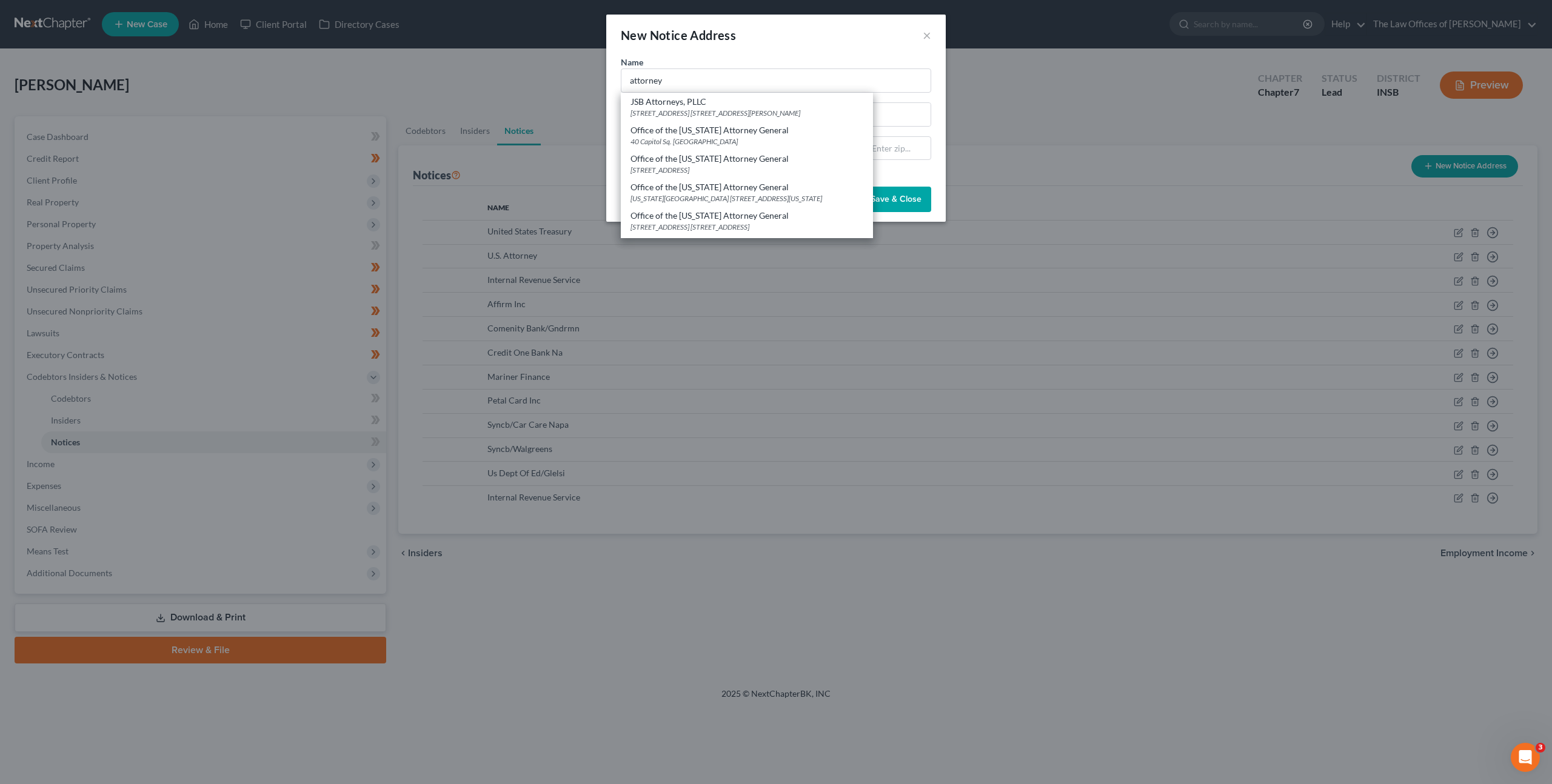
select select "15"
type input "46204"
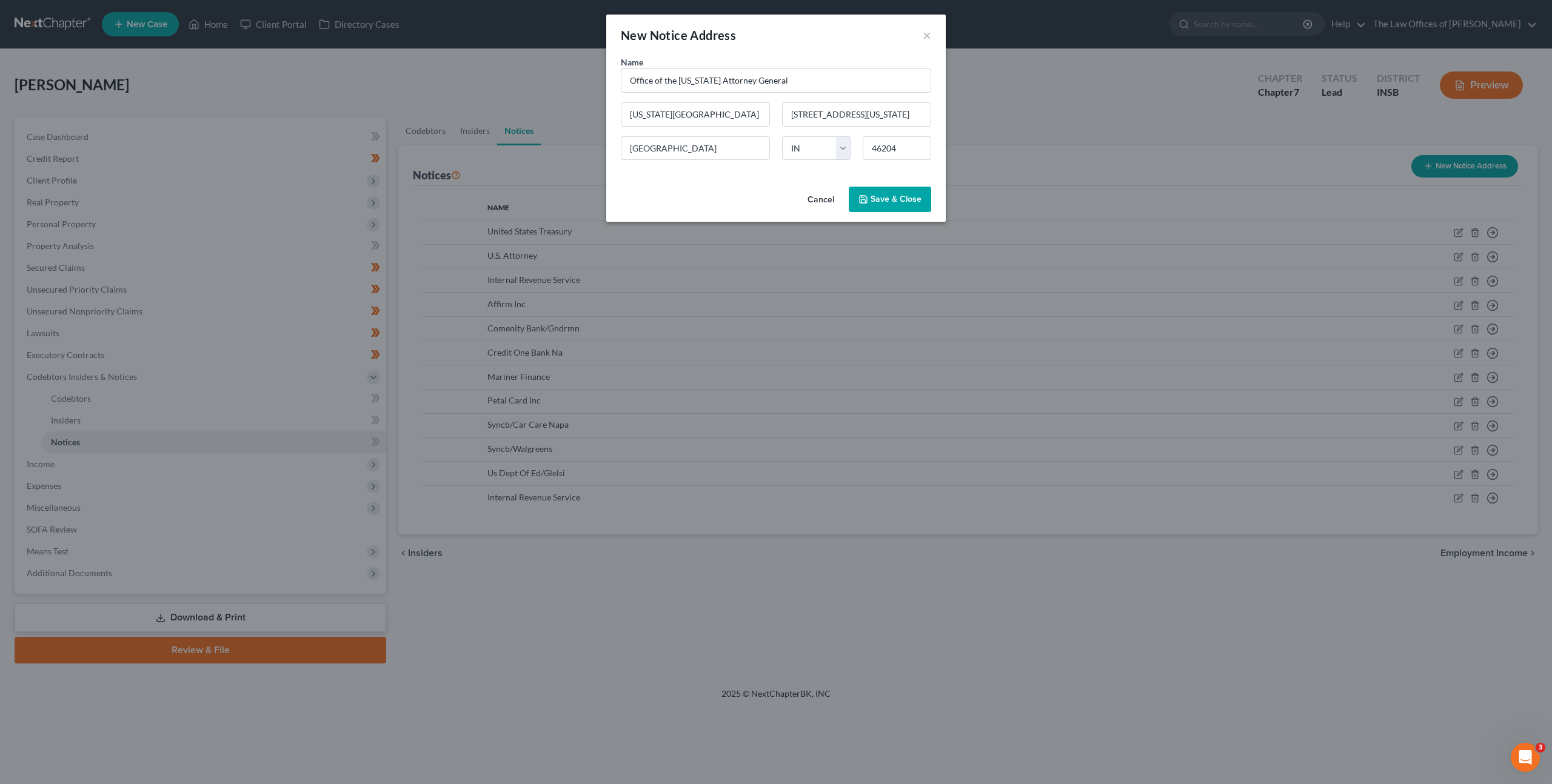
click at [886, 200] on span "Save & Close" at bounding box center [896, 199] width 51 height 11
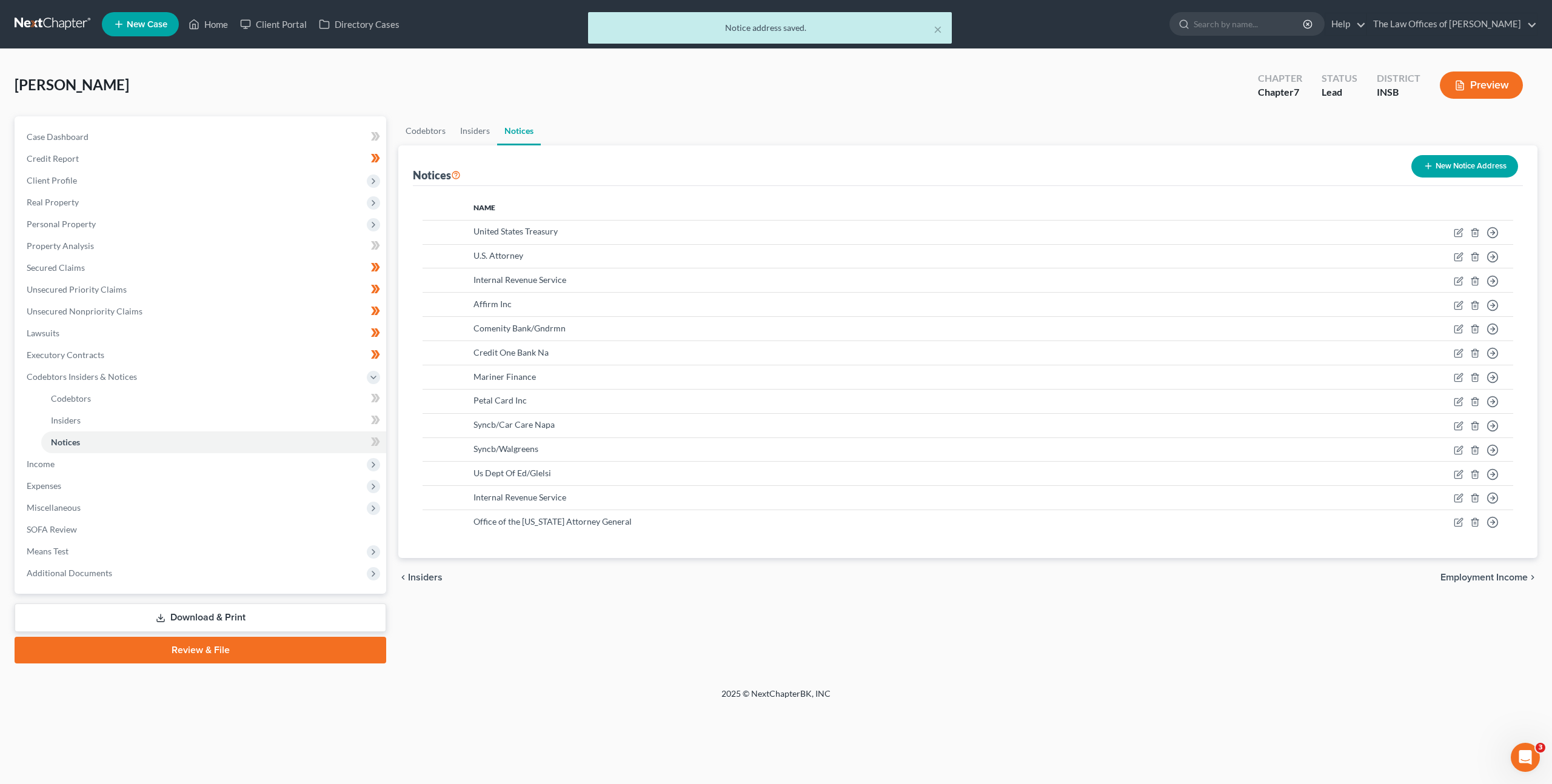
click at [1426, 165] on icon "button" at bounding box center [1428, 166] width 10 height 10
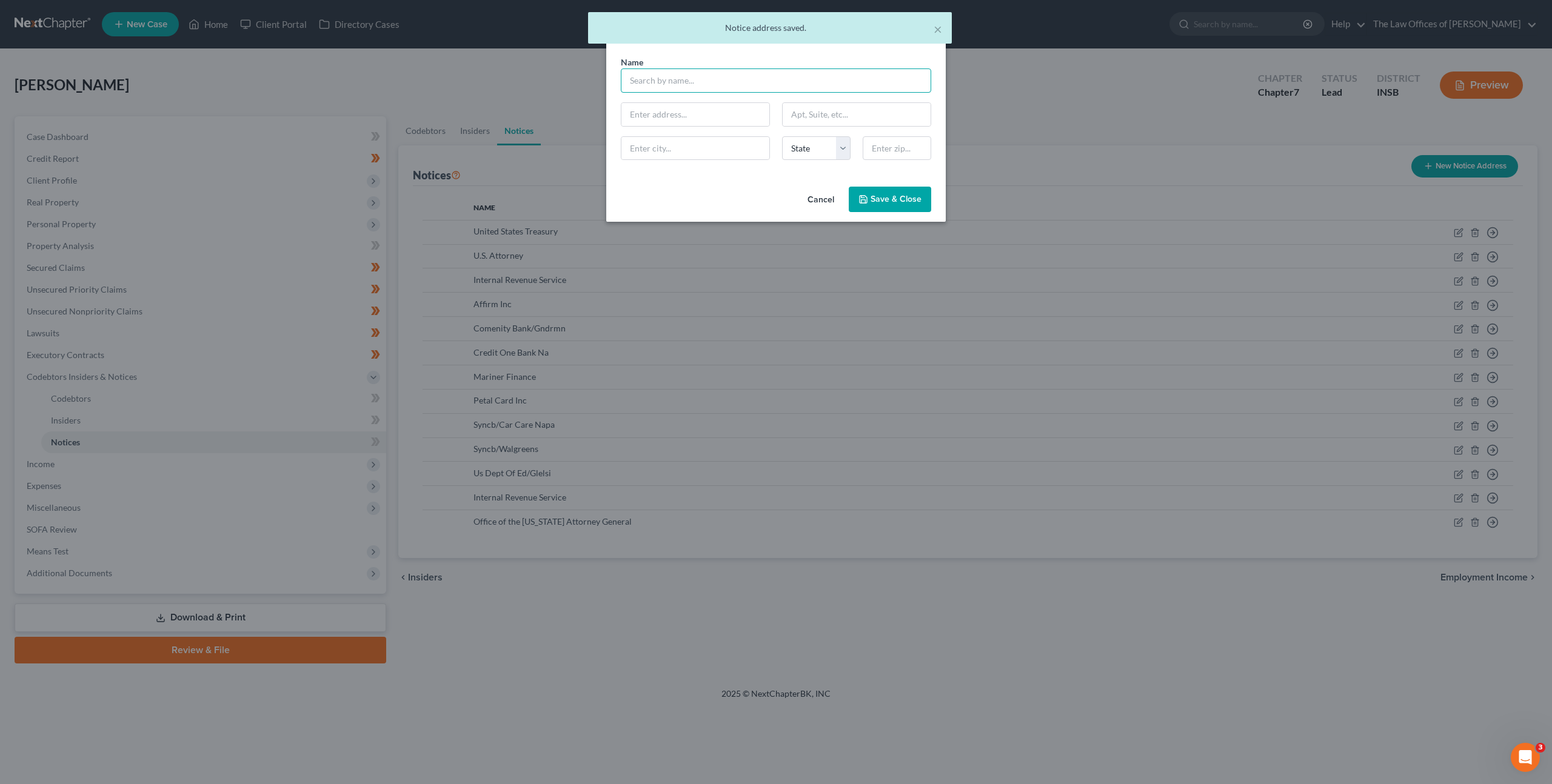
click at [789, 74] on input "text" at bounding box center [776, 80] width 310 height 24
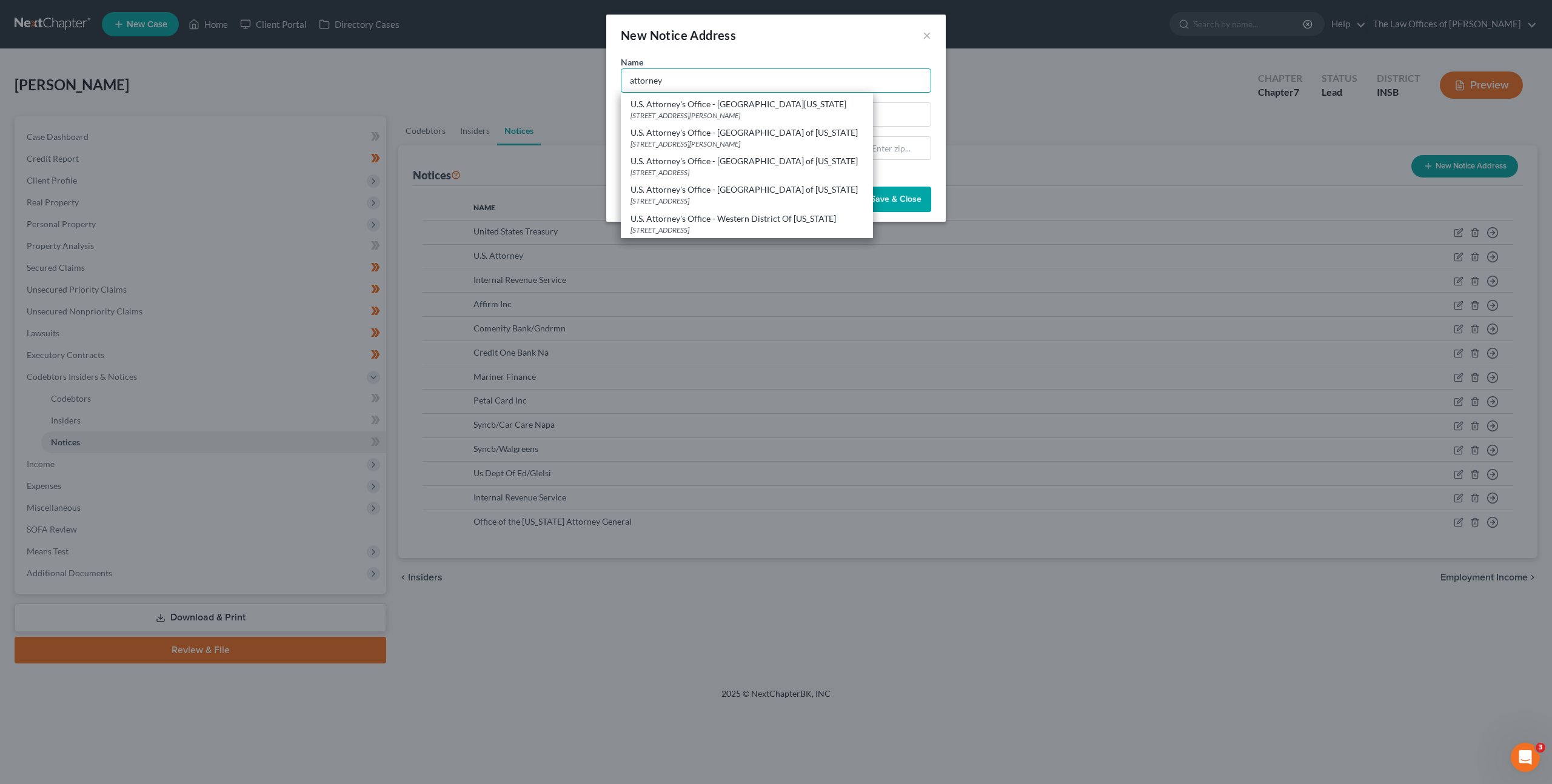
scroll to position [265, 0]
click at [750, 185] on div "U.S. Attorney's Office - Southern District of Indiana" at bounding box center [746, 189] width 233 height 12
type input "U.S. Attorney's Office - Southern District of Indiana"
type input "10 W Market St Ste 2100"
type input "Indianapolis"
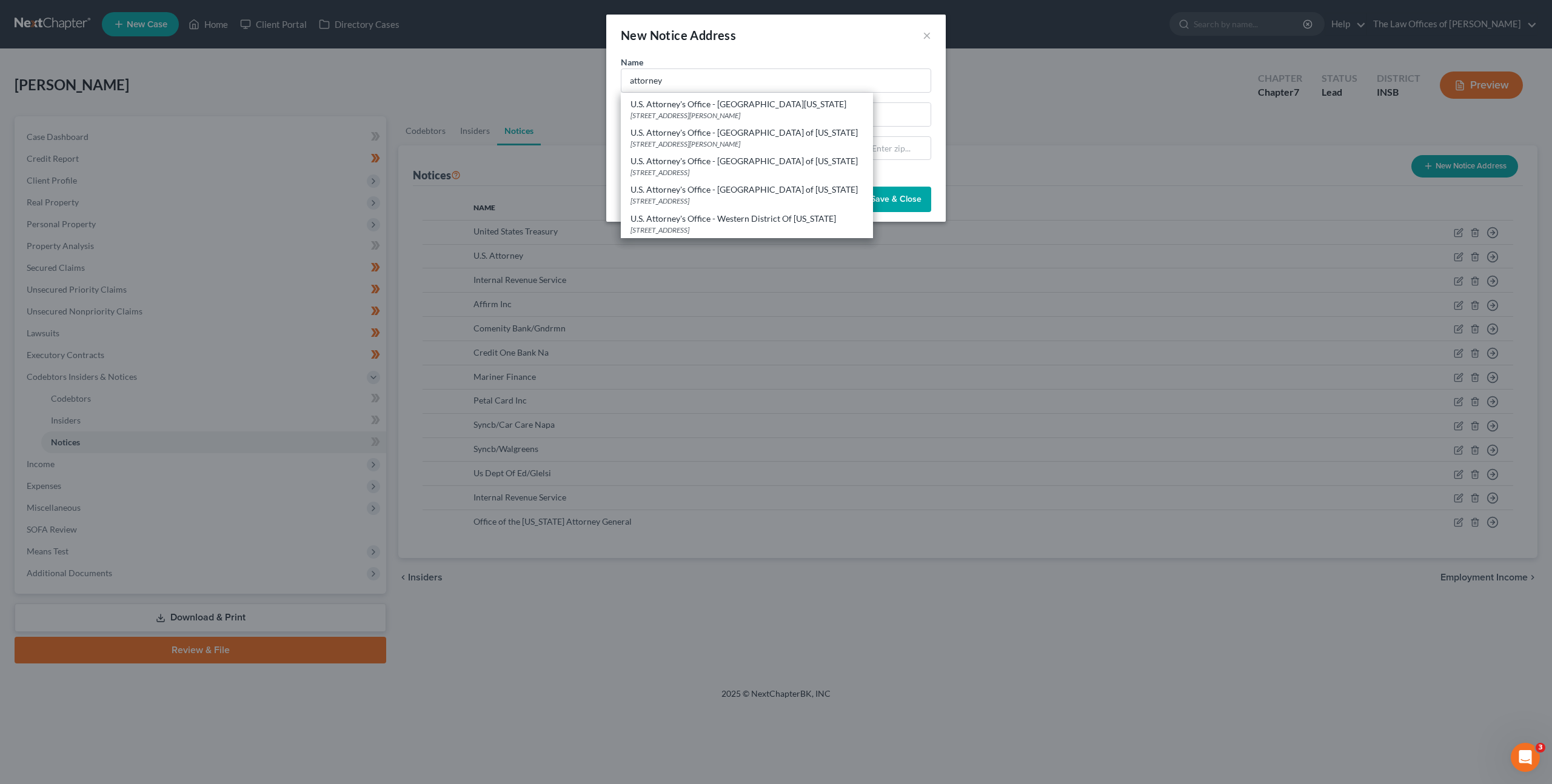
select select "15"
type input "46204"
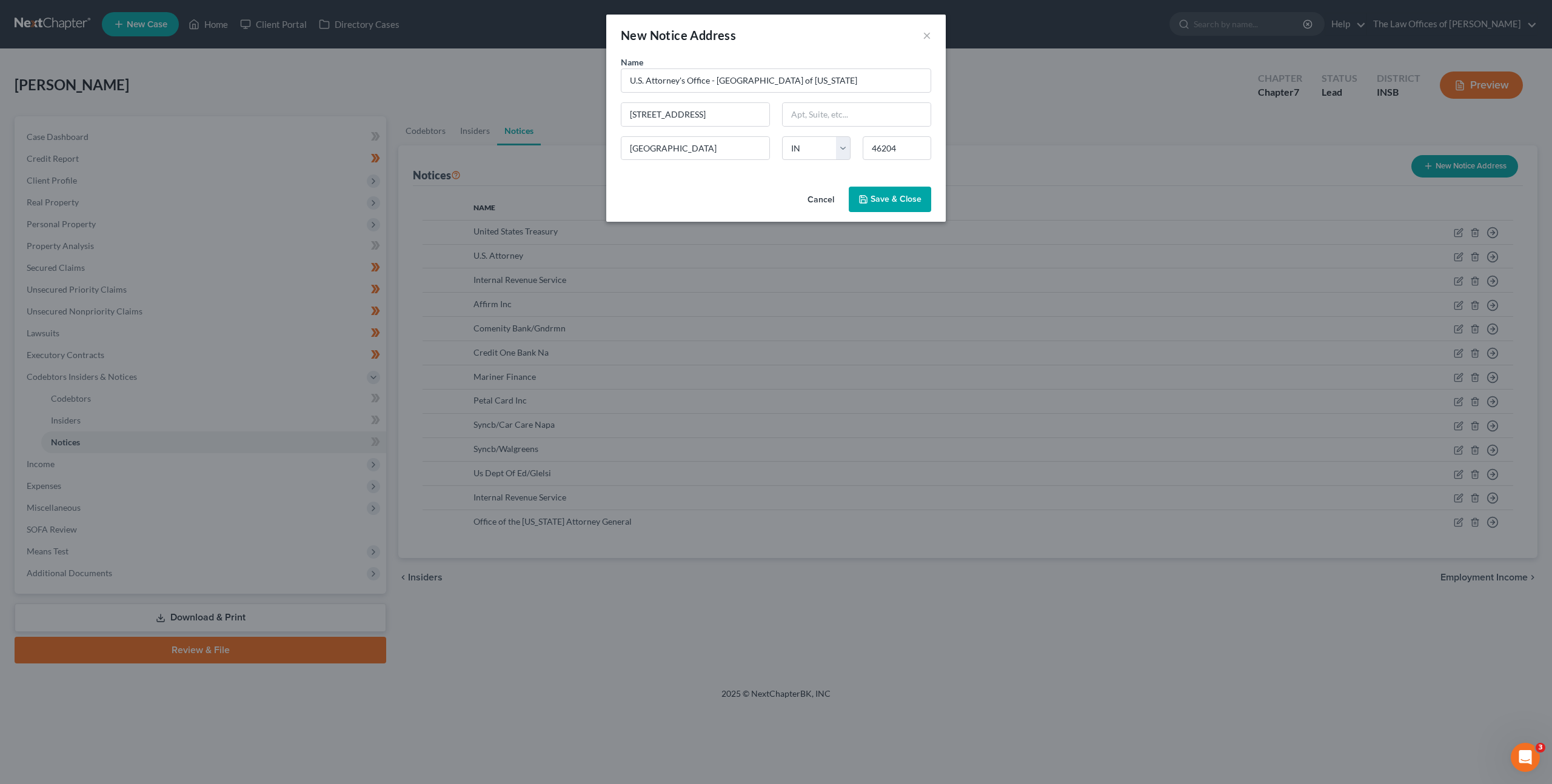
click at [878, 203] on span "Save & Close" at bounding box center [896, 199] width 51 height 11
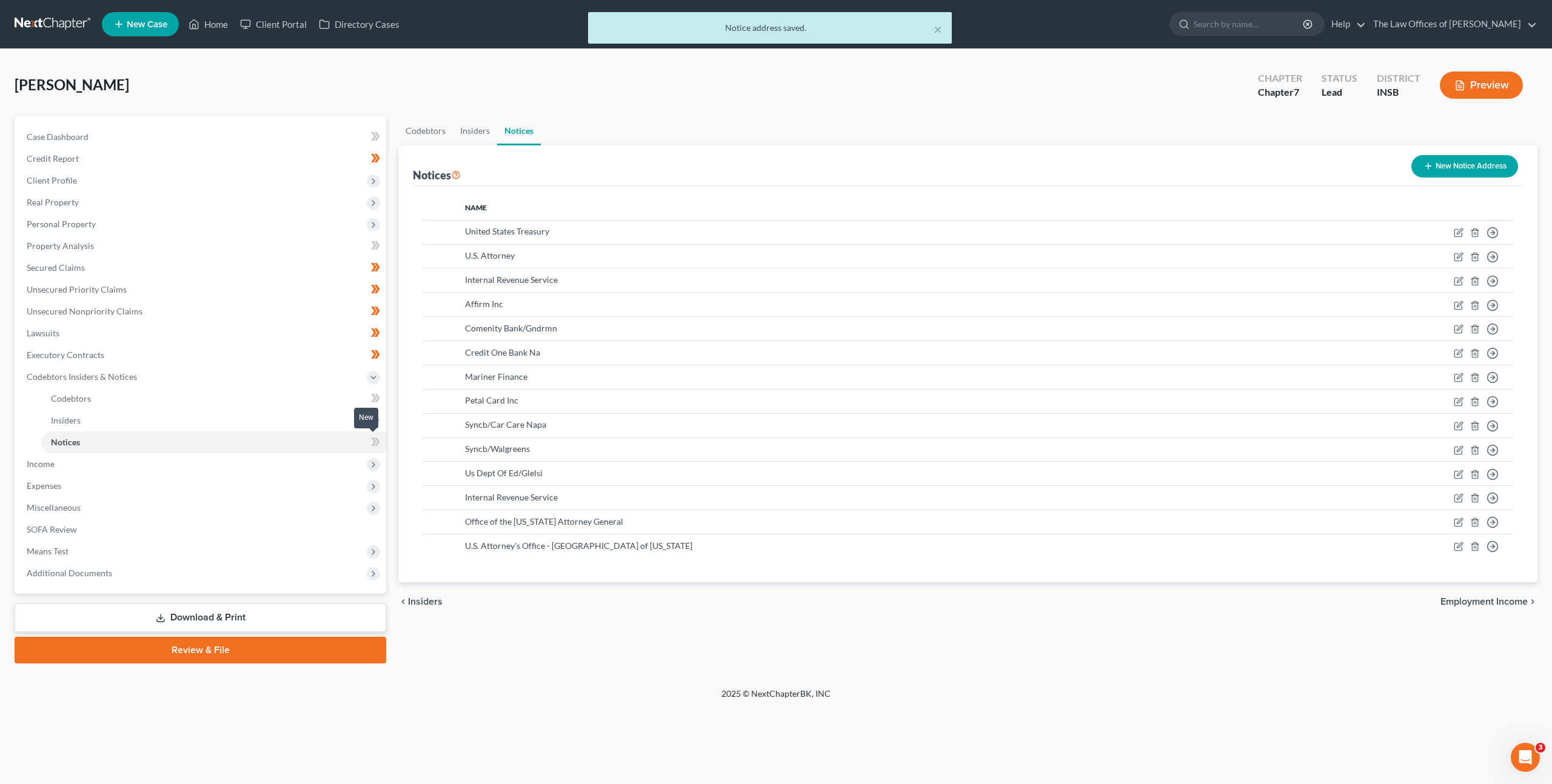
click at [382, 442] on span at bounding box center [376, 443] width 21 height 18
click at [382, 442] on span at bounding box center [376, 443] width 21 height 18
click at [342, 459] on span "Income" at bounding box center [201, 464] width 369 height 22
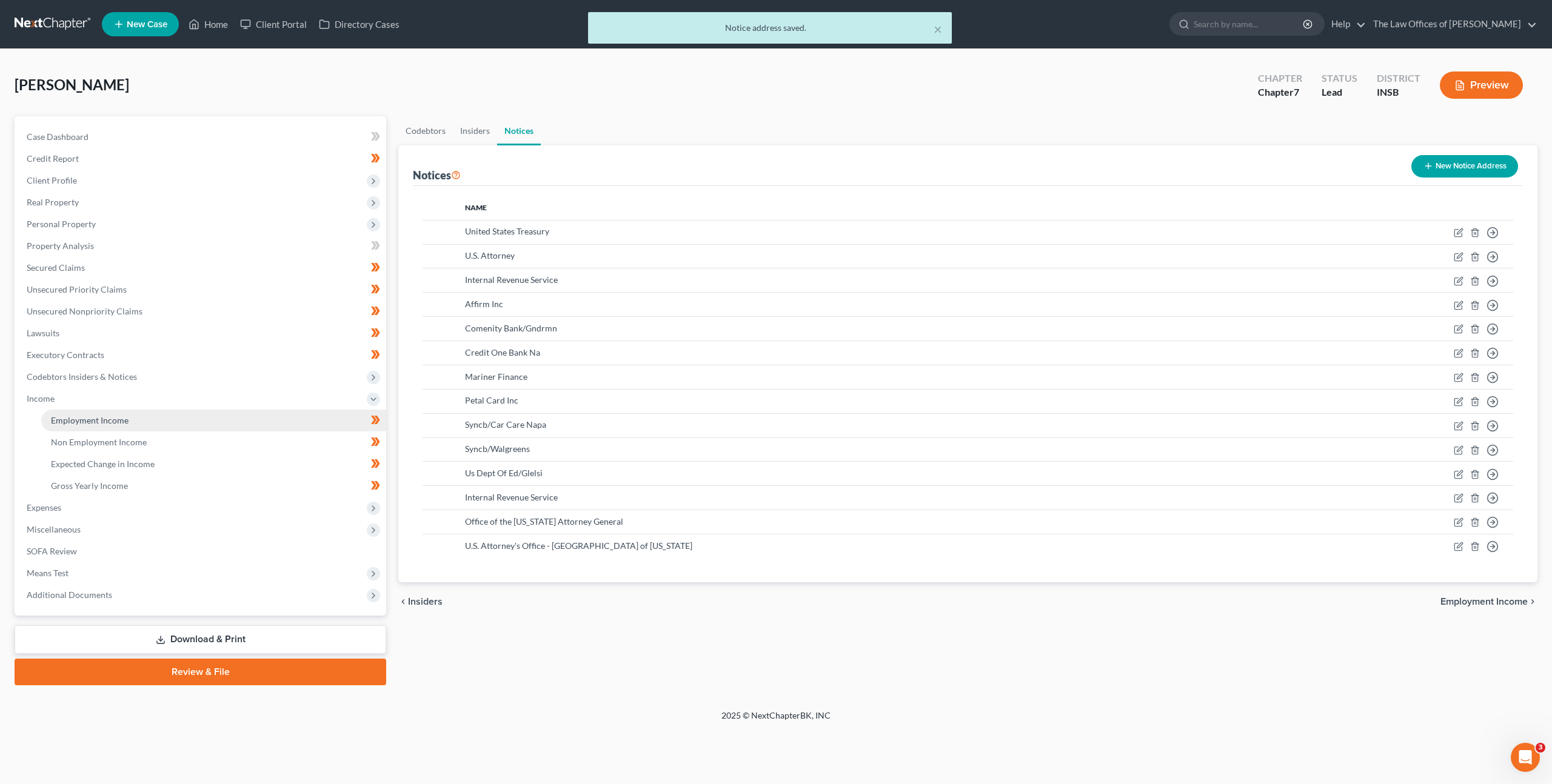
click at [244, 412] on link "Employment Income" at bounding box center [213, 420] width 345 height 22
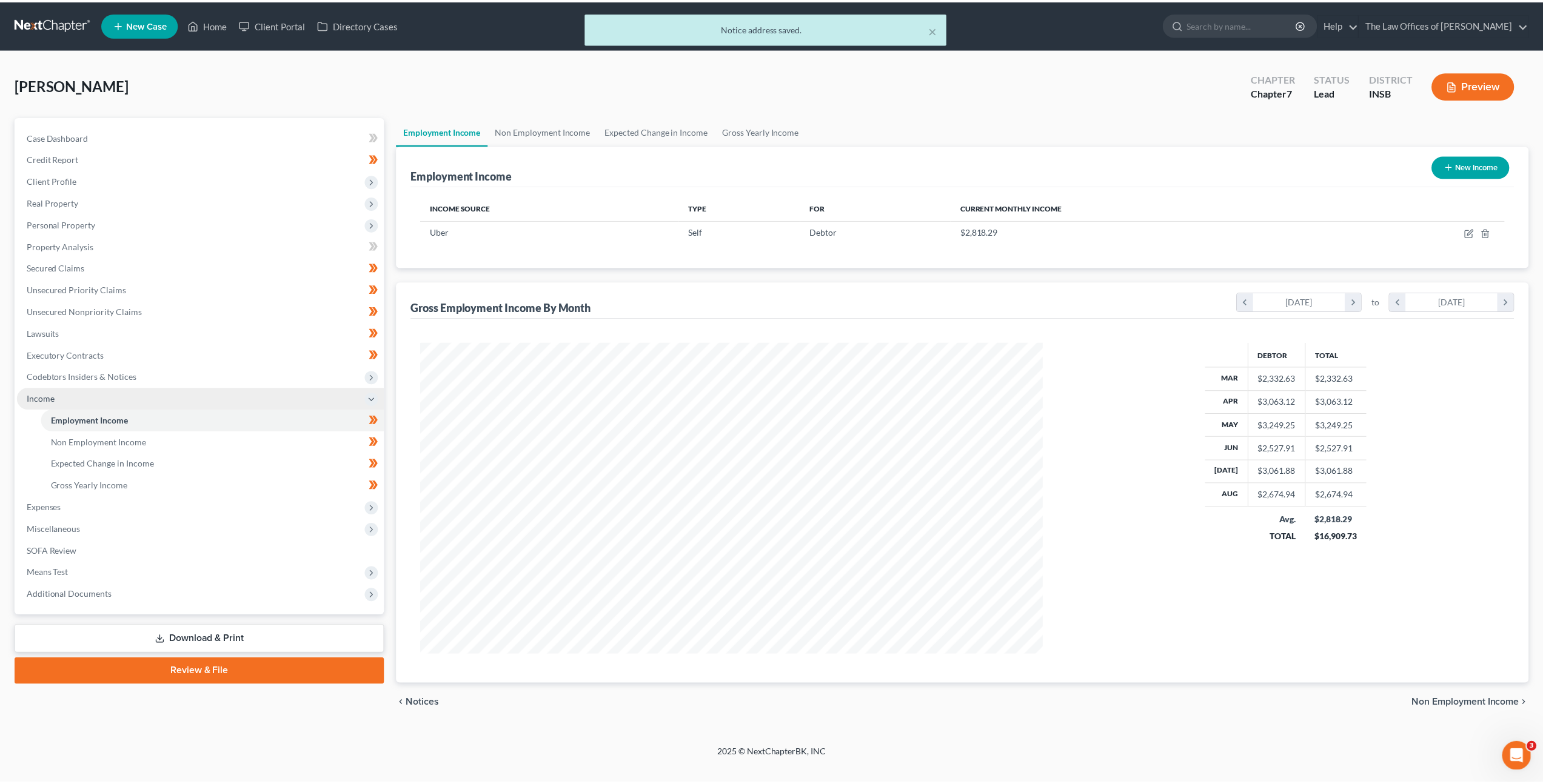
scroll to position [313, 650]
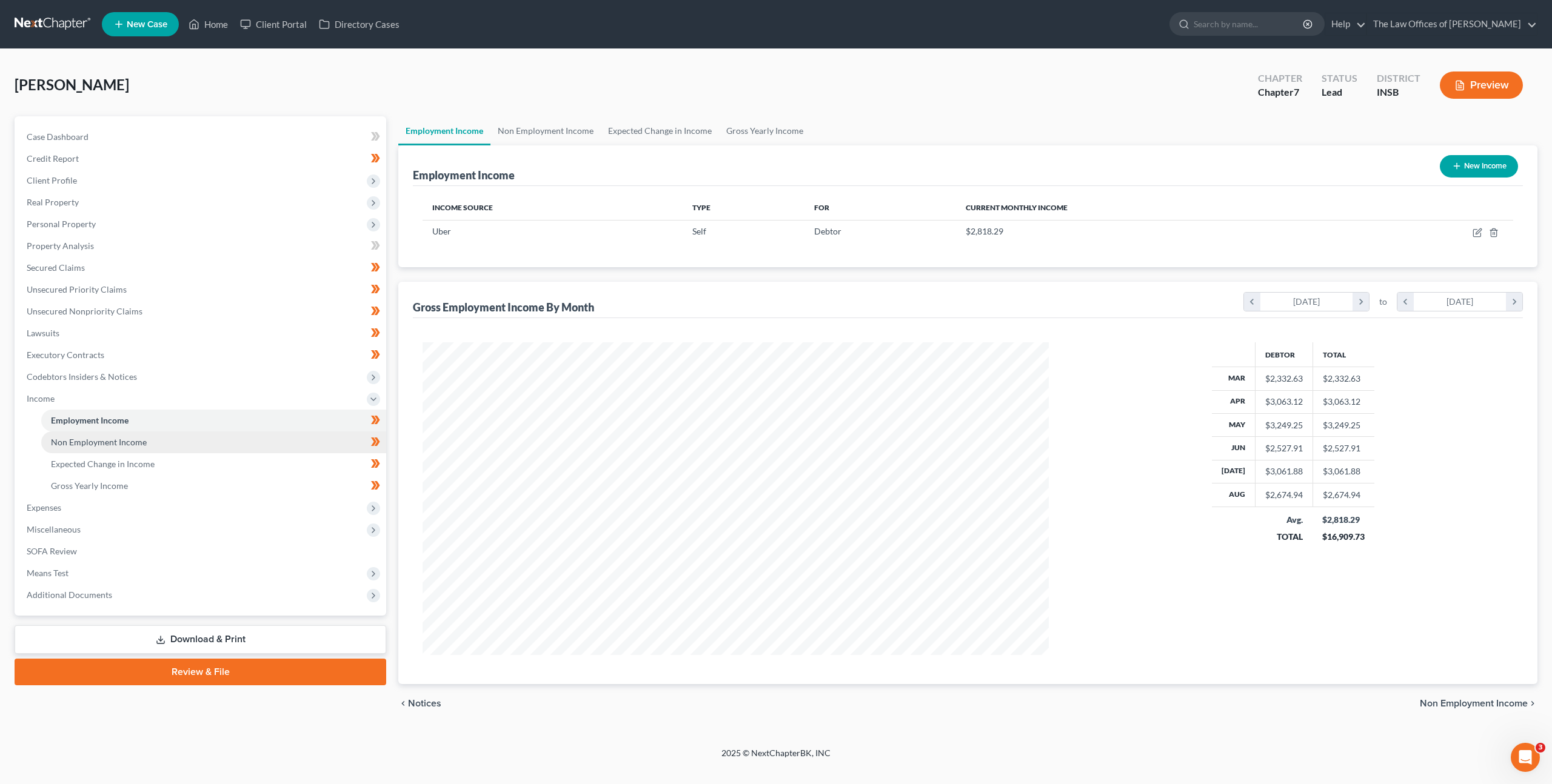
drag, startPoint x: 311, startPoint y: 437, endPoint x: 270, endPoint y: 451, distance: 43.3
click at [311, 437] on link "Non Employment Income" at bounding box center [213, 442] width 345 height 22
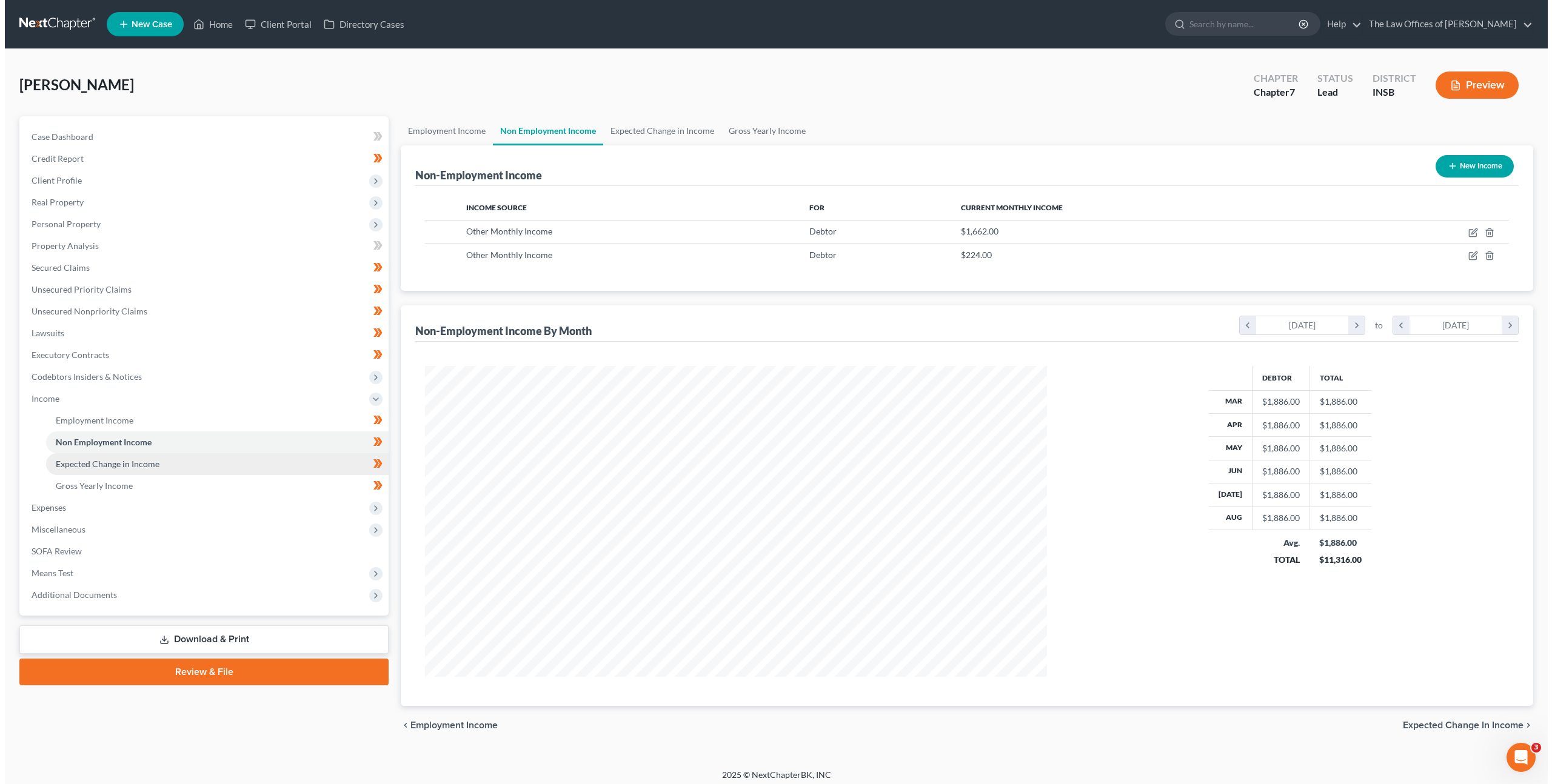
scroll to position [605576, 605478]
click at [264, 457] on link "Expected Change in Income" at bounding box center [212, 464] width 342 height 22
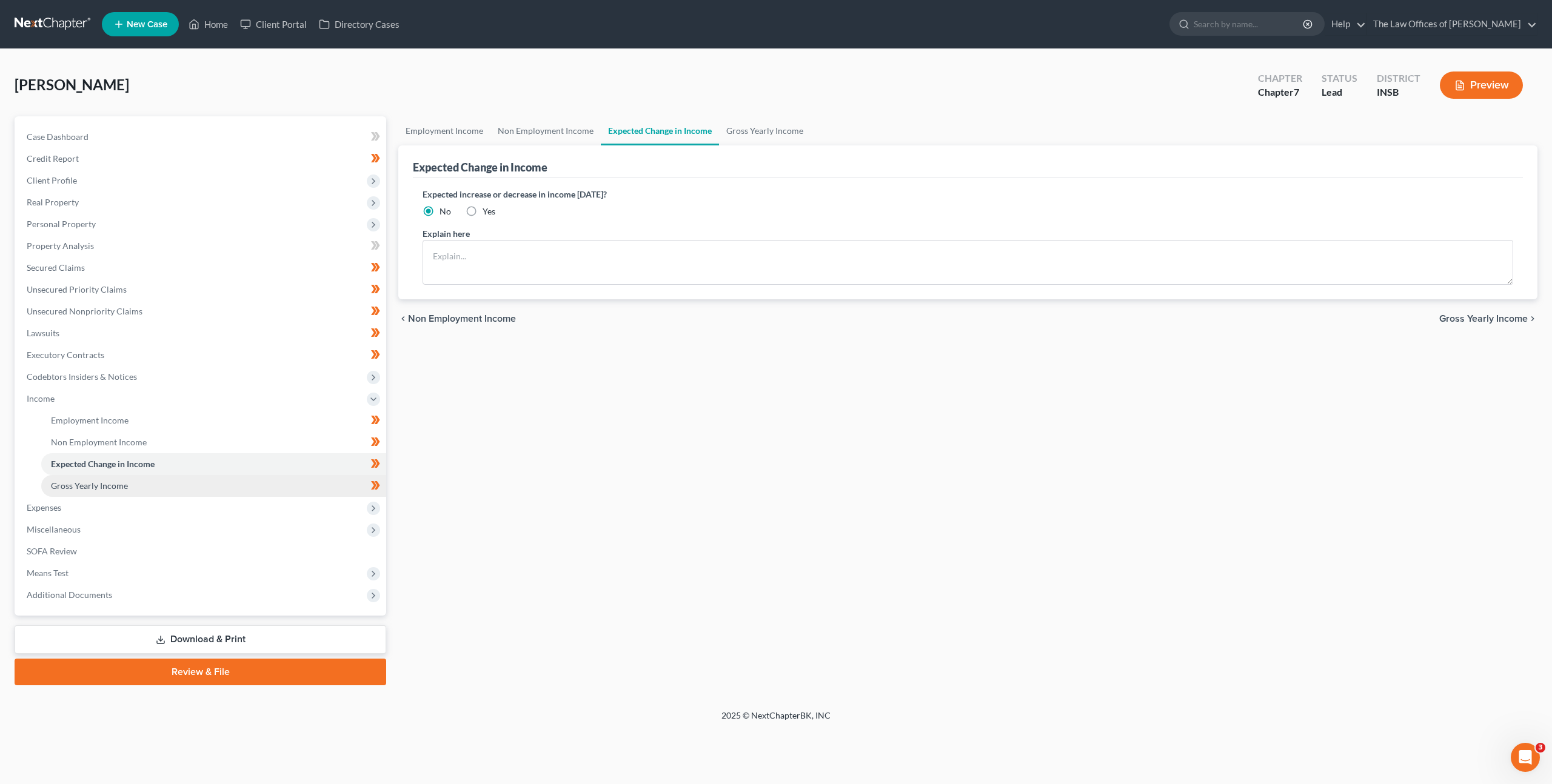
click at [245, 478] on link "Gross Yearly Income" at bounding box center [213, 486] width 345 height 22
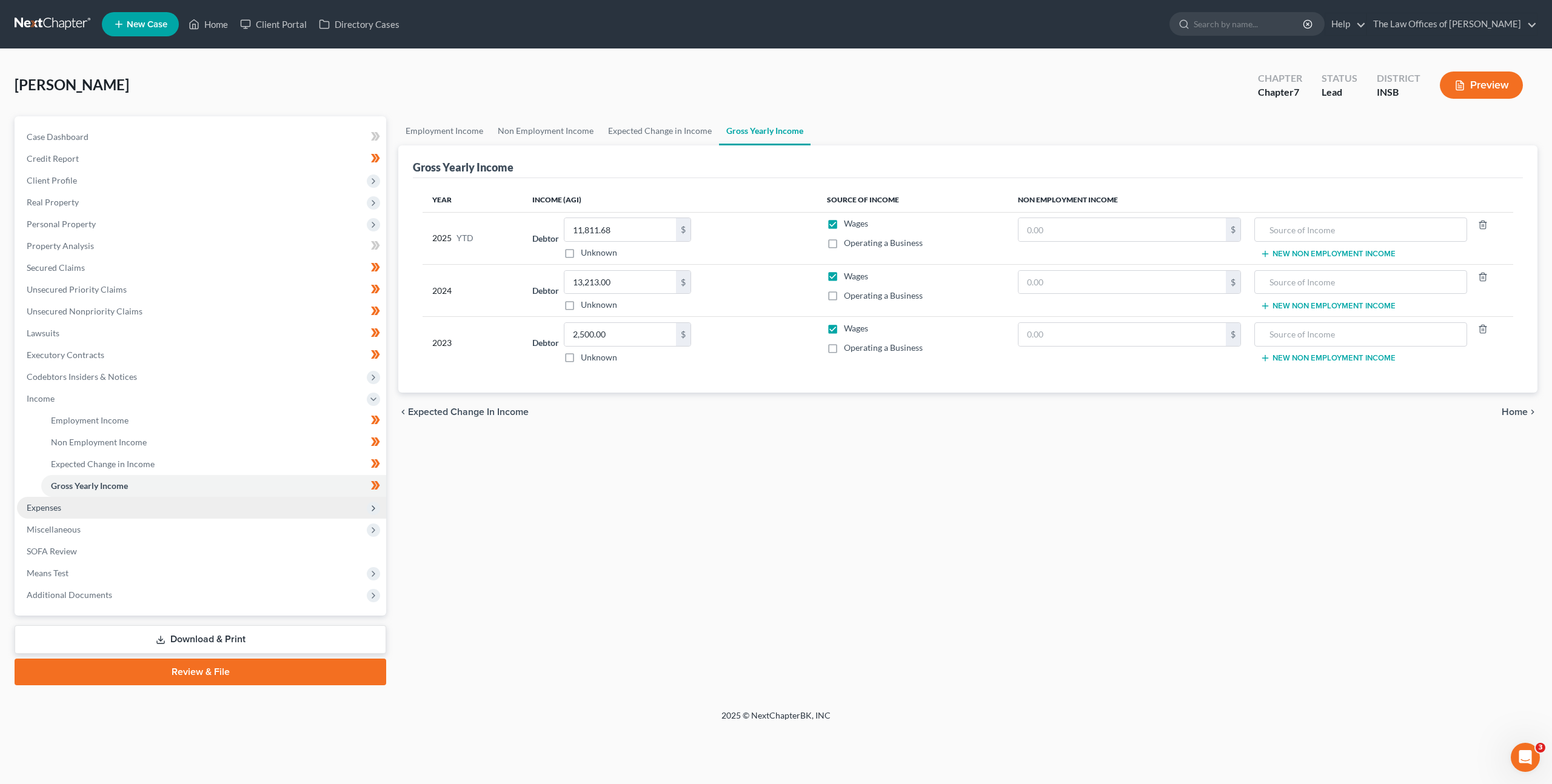
click at [197, 509] on span "Expenses" at bounding box center [201, 508] width 369 height 22
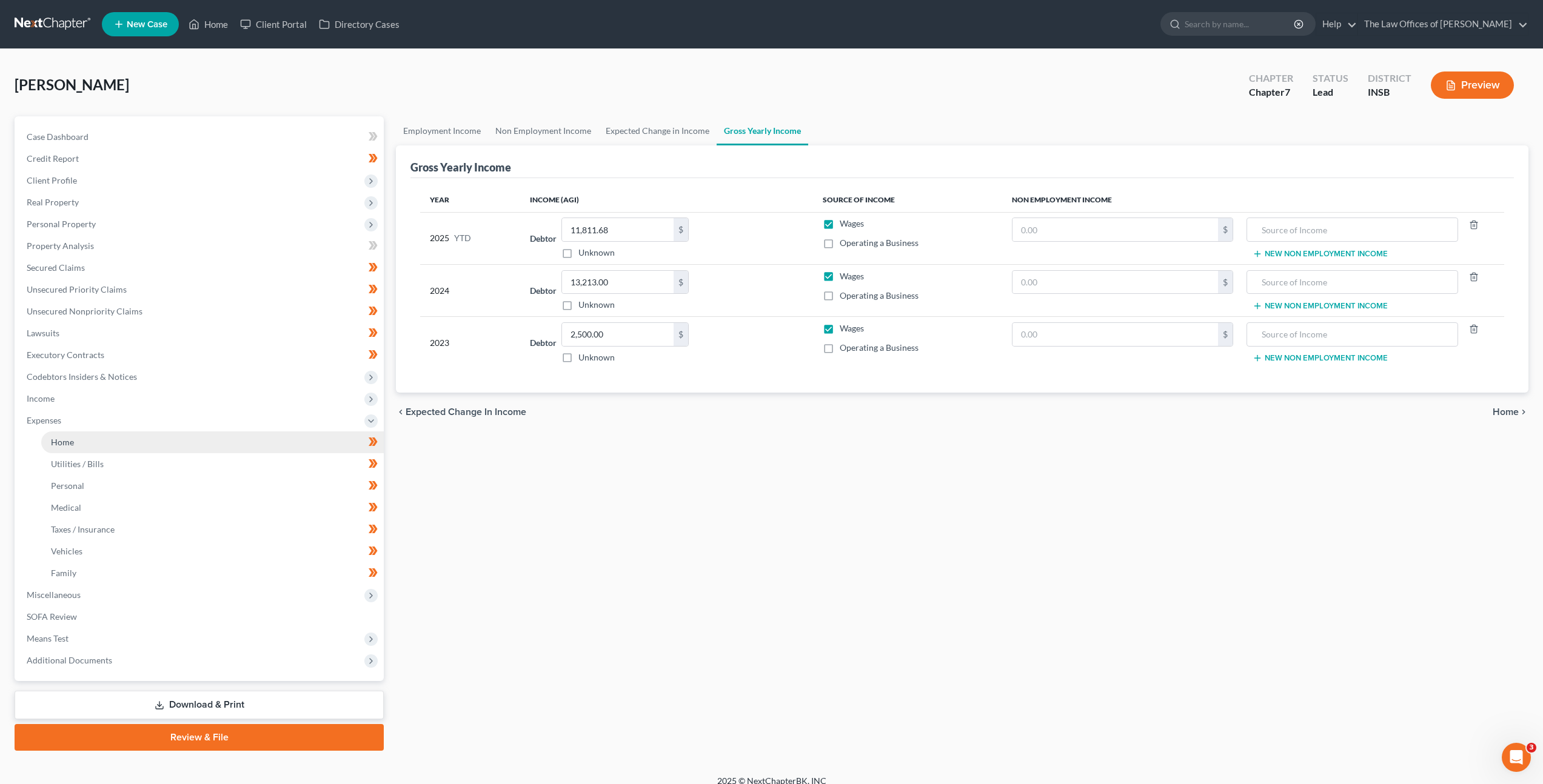
click at [205, 444] on link "Home" at bounding box center [212, 442] width 342 height 22
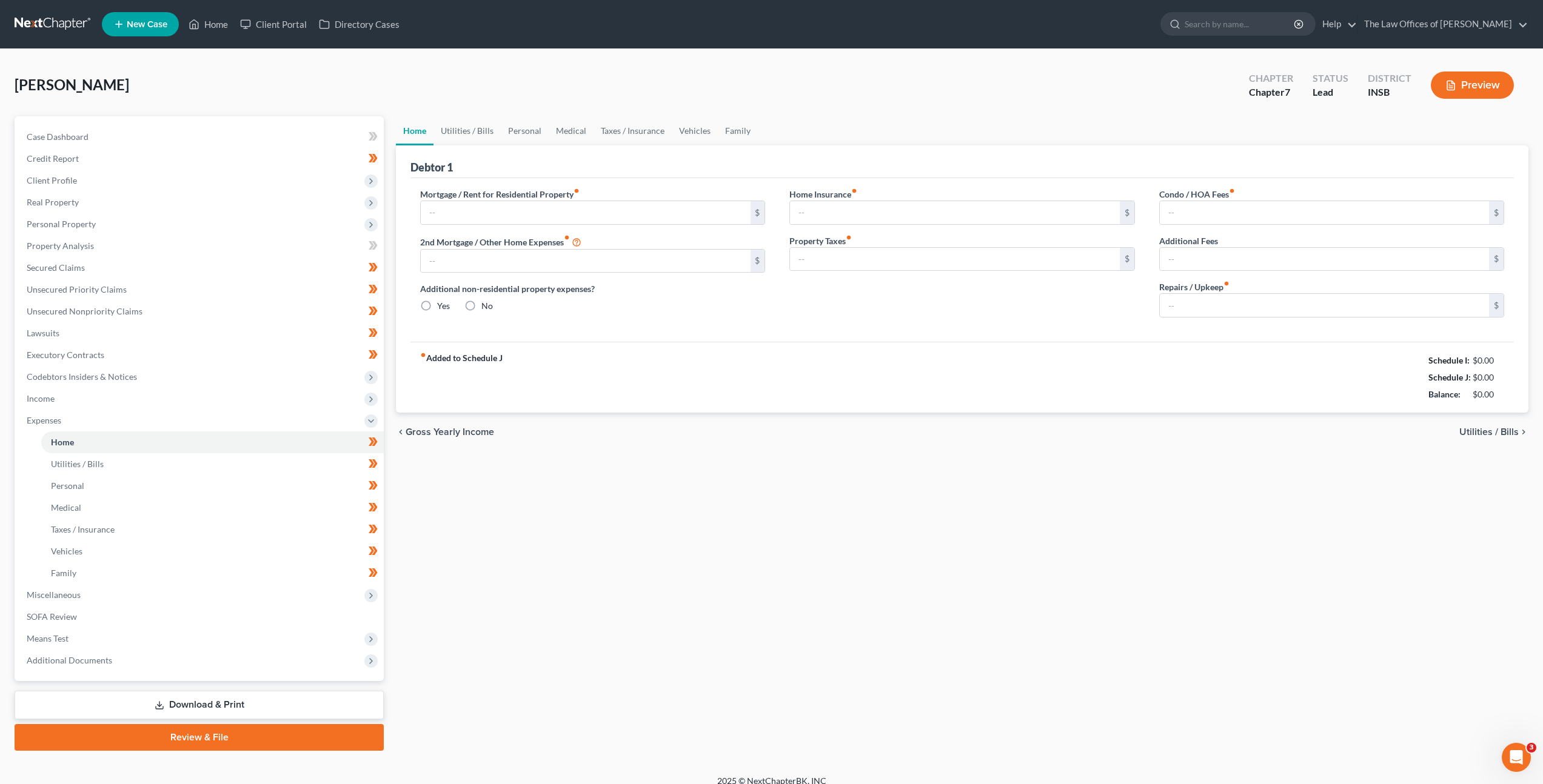
type input "440.00"
type input "250.00"
radio input "true"
type input "0.00"
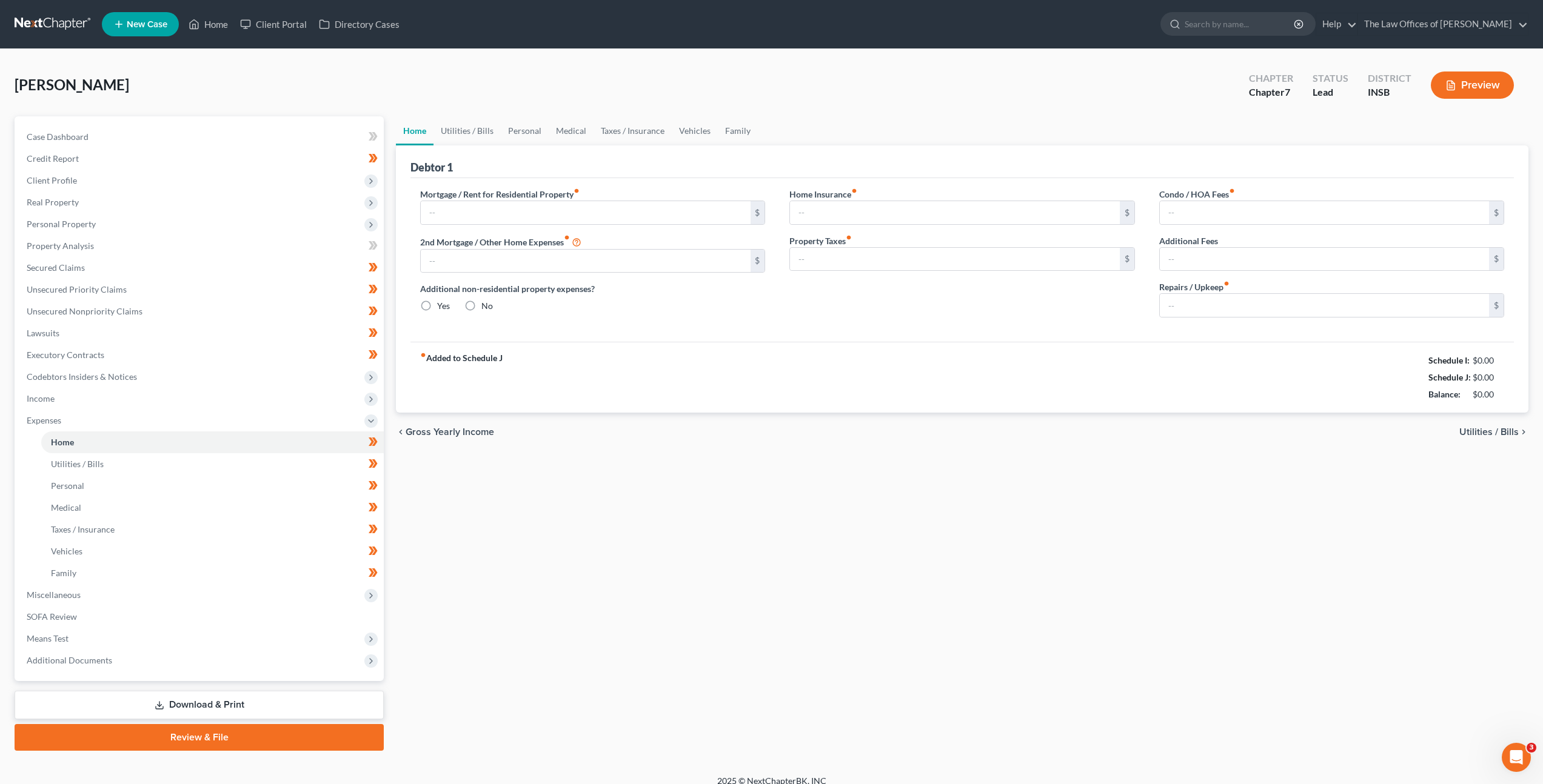
type input "0.00"
type input "10.00"
drag, startPoint x: 1501, startPoint y: 393, endPoint x: 1375, endPoint y: 363, distance: 129.5
click at [1381, 363] on div "fiber_manual_record Added to Schedule J Schedule I: $3,854.62 Schedule J: $3,18…" at bounding box center [962, 377] width 1104 height 71
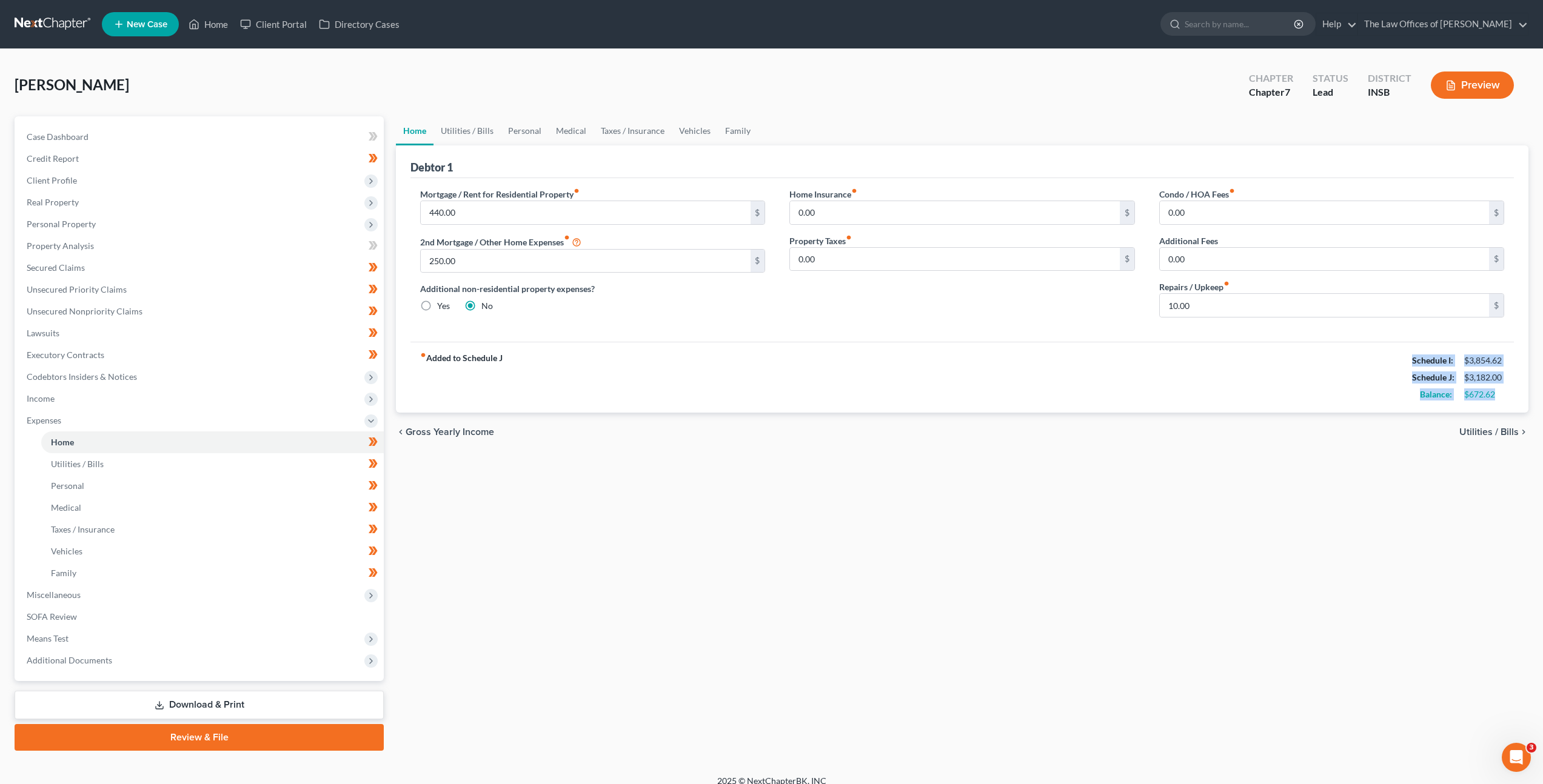
copy div "Schedule I: $3,854.62 Schedule J: $3,182.00 Balance: $672.62"
click at [749, 124] on link "Family" at bounding box center [738, 131] width 40 height 29
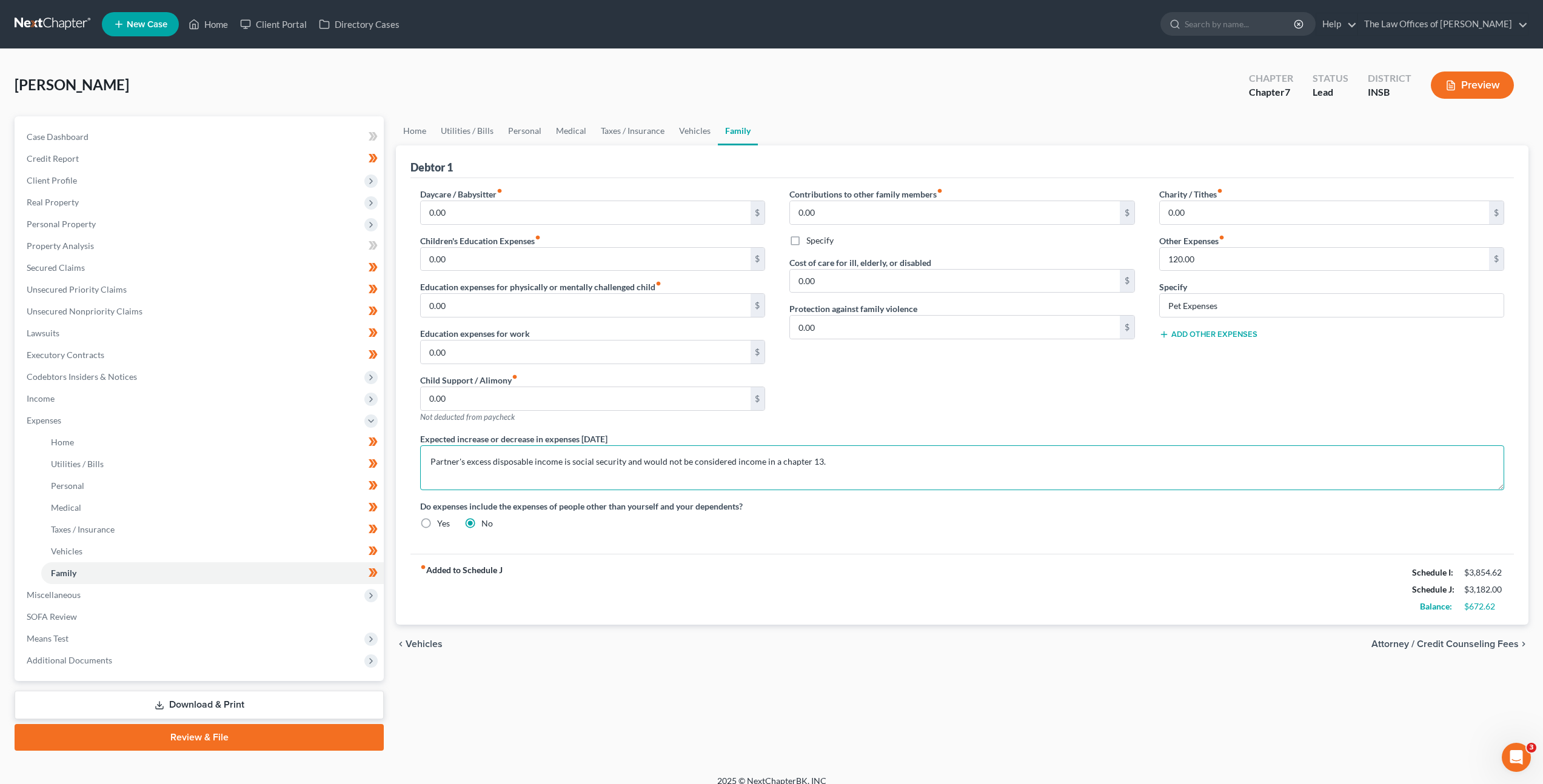
click at [798, 456] on textarea "Partner's excess disposable income is social security and would not be consider…" at bounding box center [962, 467] width 1084 height 45
drag, startPoint x: 685, startPoint y: 450, endPoint x: 389, endPoint y: 441, distance: 296.1
click at [377, 446] on div "Petition Navigation Case Dashboard Payments Invoices Payments Payments Credit R…" at bounding box center [771, 433] width 1526 height 635
click at [110, 597] on span "Miscellaneous" at bounding box center [201, 595] width 367 height 22
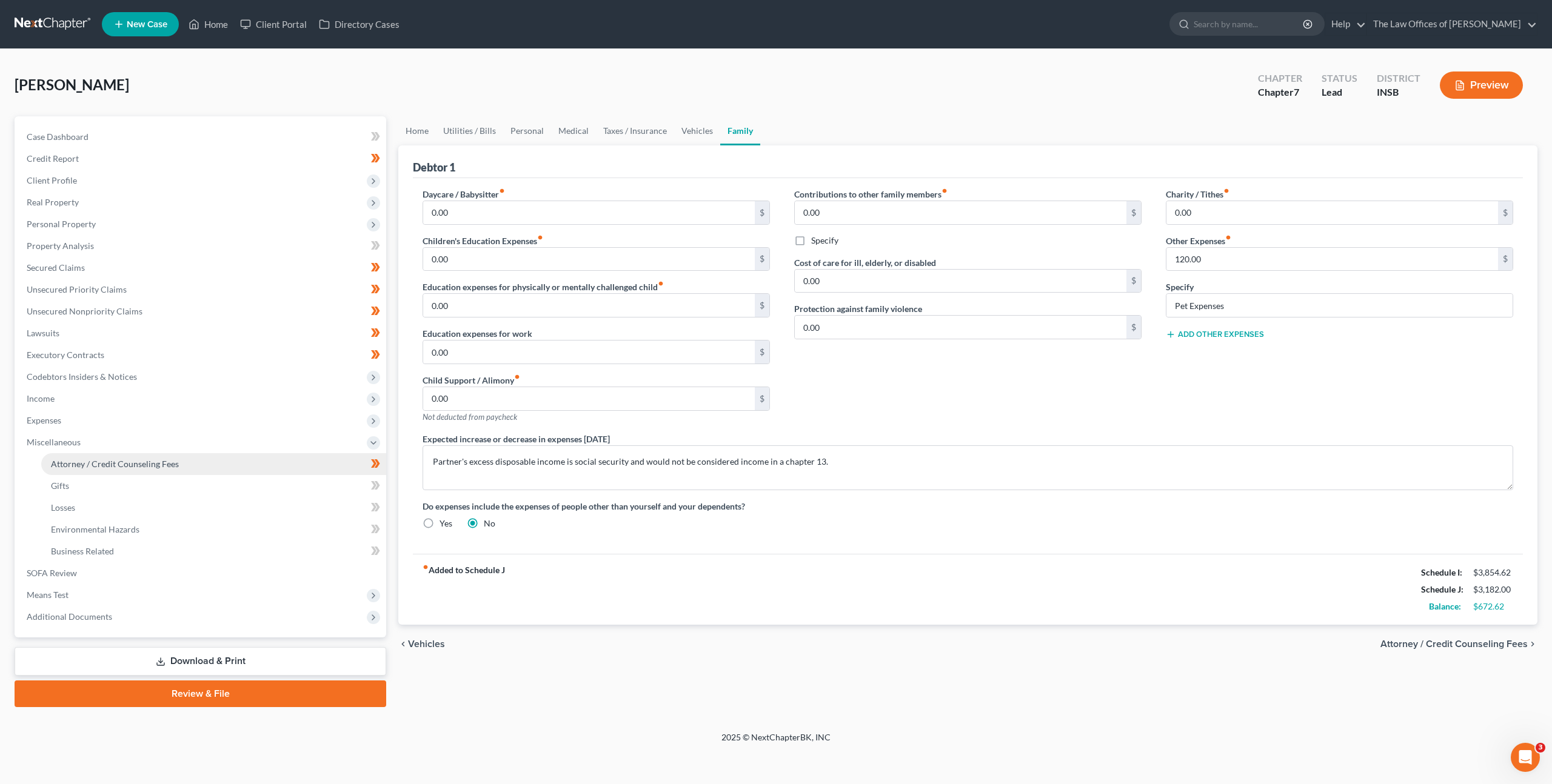
click at [169, 461] on span "Attorney / Credit Counseling Fees" at bounding box center [115, 464] width 128 height 11
select select "16"
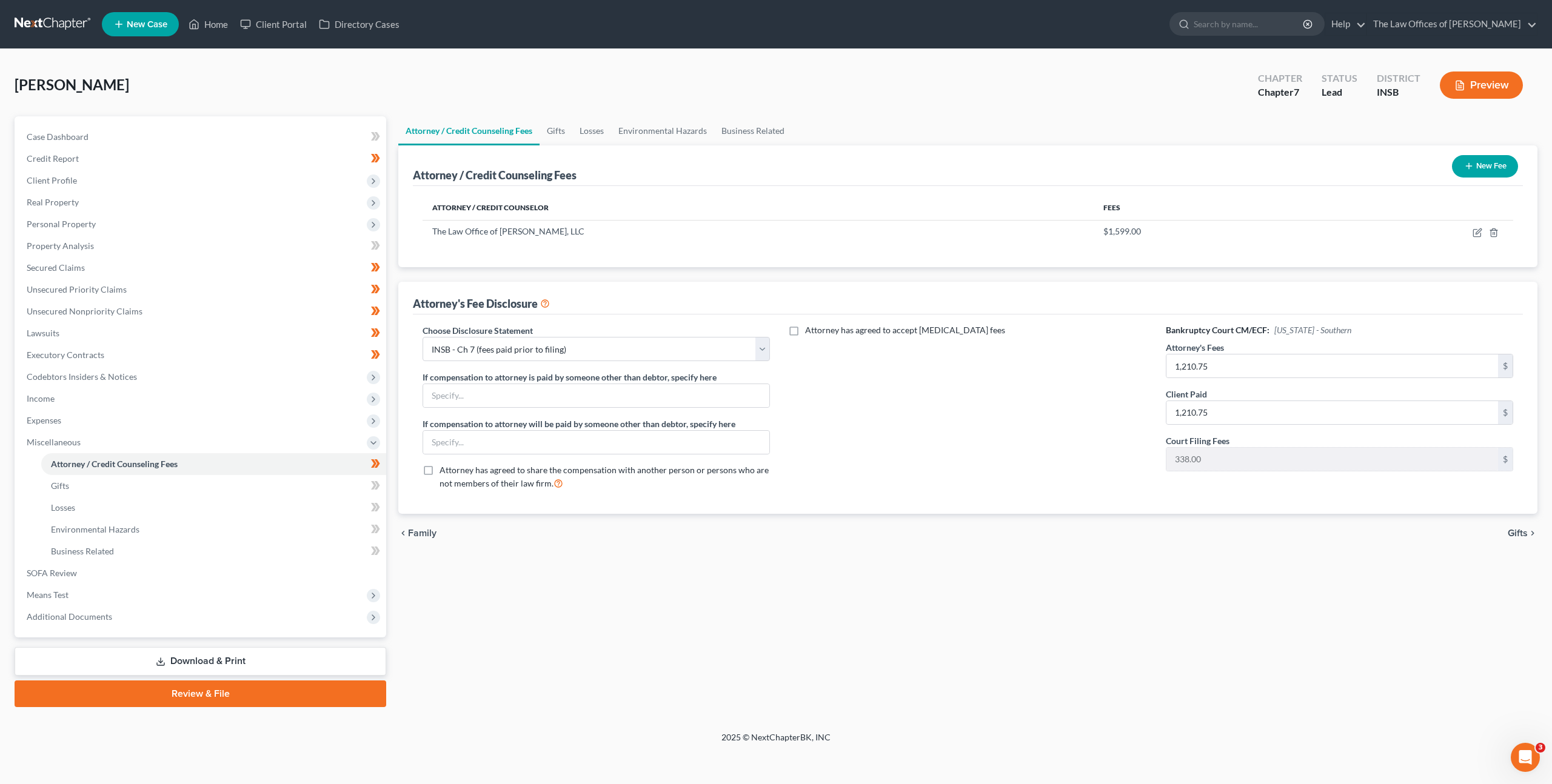
click at [39, 32] on link at bounding box center [53, 24] width 78 height 22
